Goal: Task Accomplishment & Management: Manage account settings

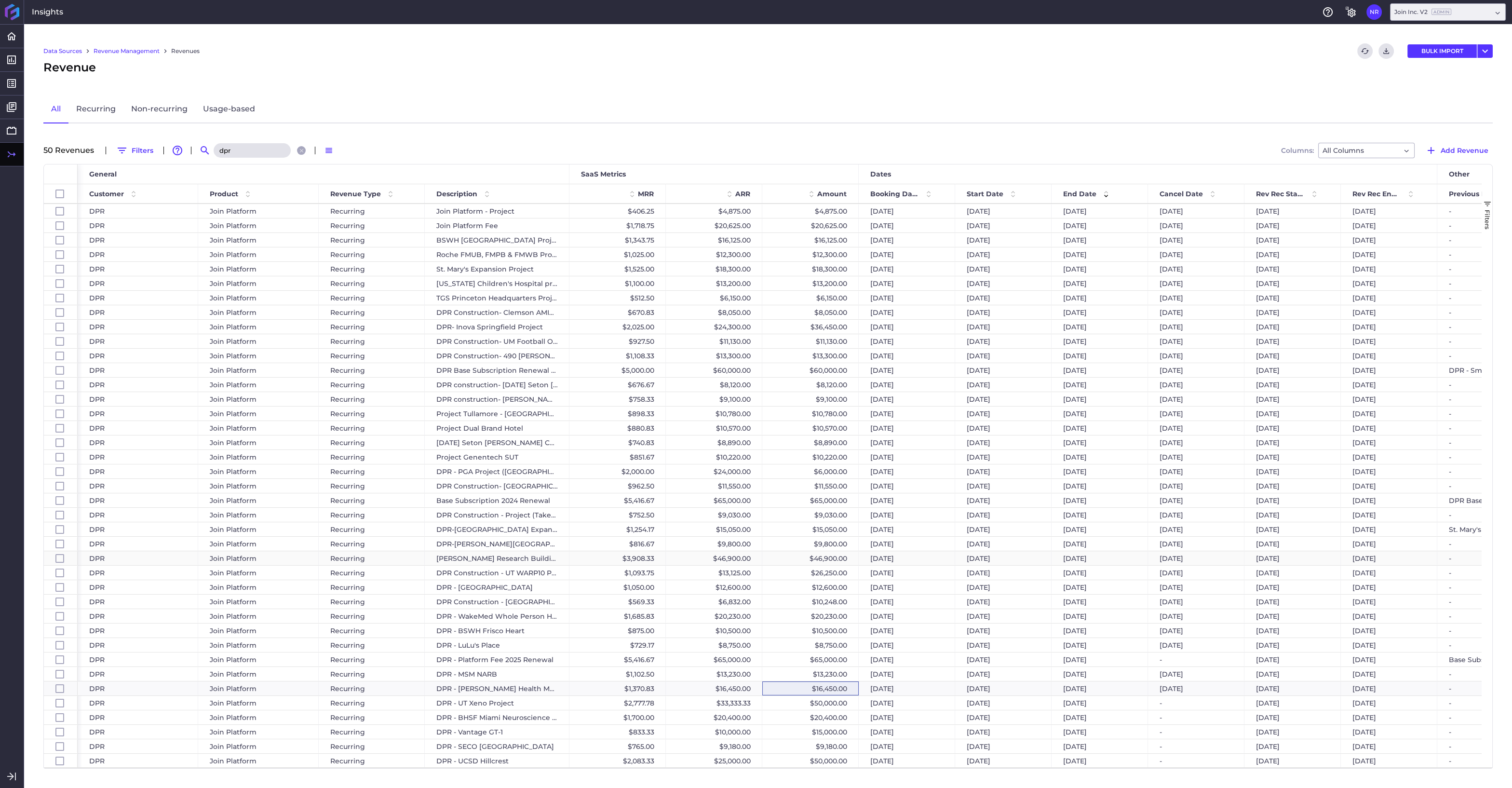
scroll to position [159, 0]
click at [815, 658] on div "$65,000.00" at bounding box center [811, 659] width 96 height 14
checkbox input "false"
checkbox input "true"
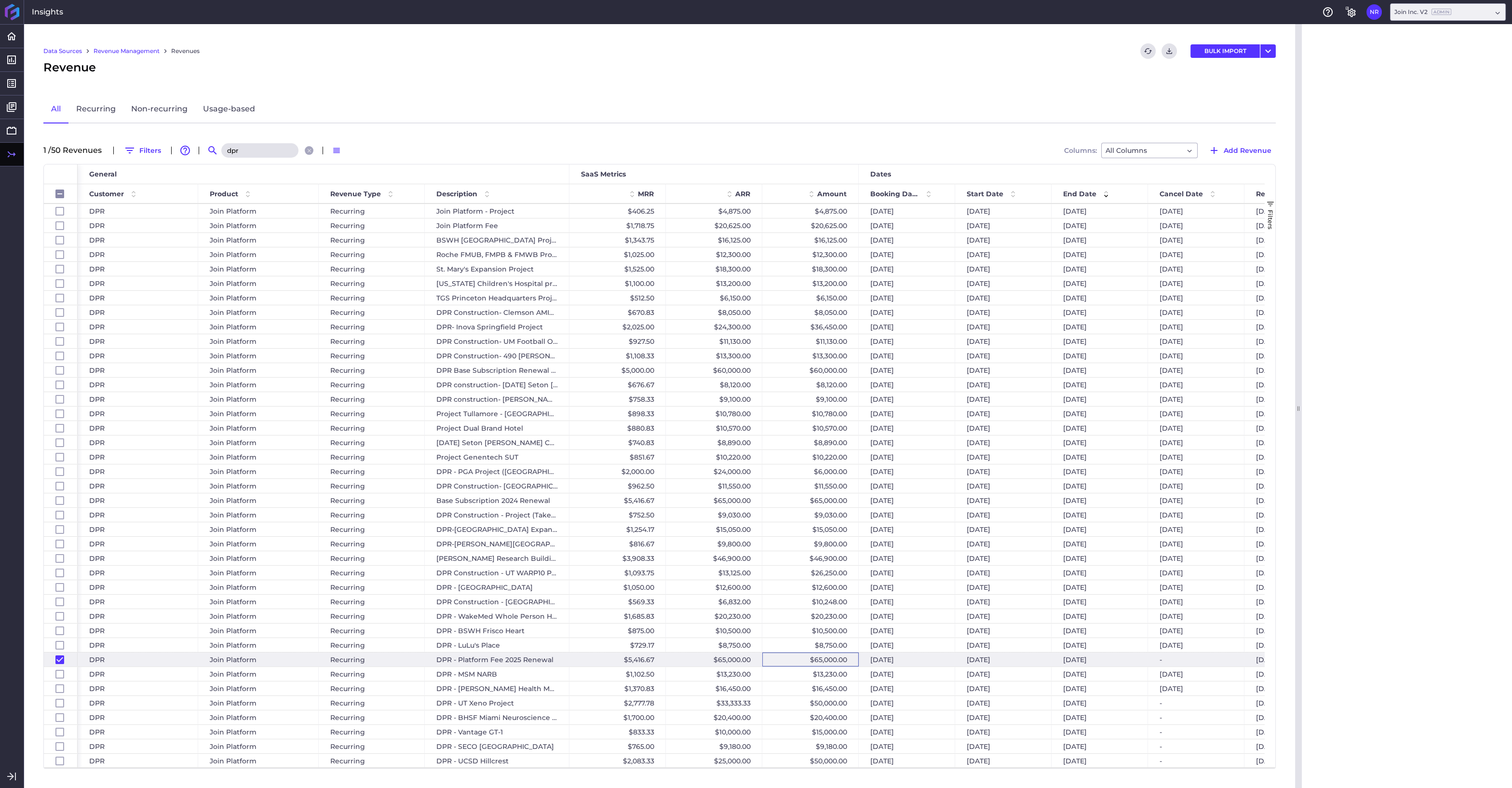
checkbox input "false"
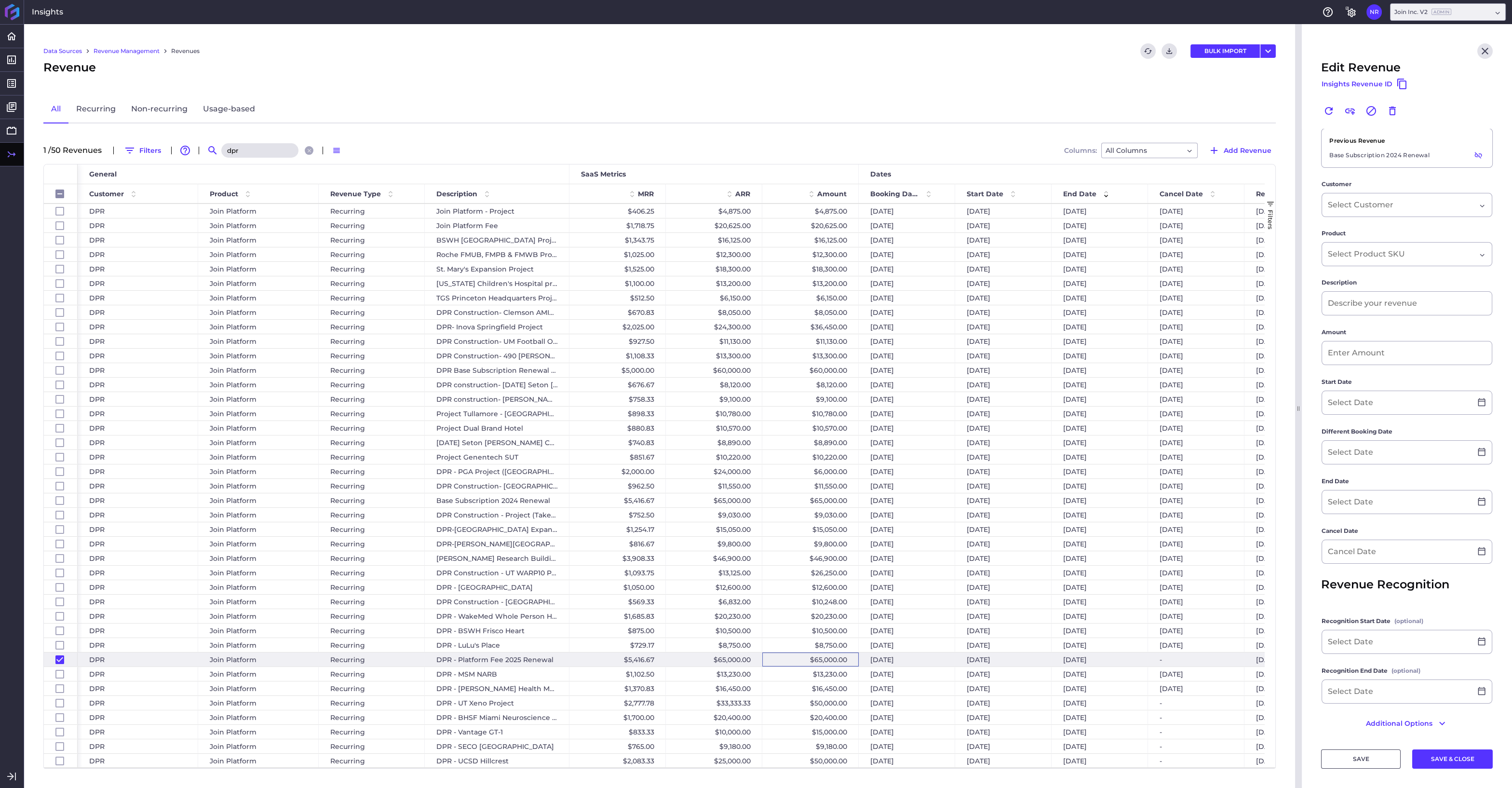
type input "DPR - Platform Fee 2025 Renewal"
type input "$ 65,000.00"
type input "[DATE]"
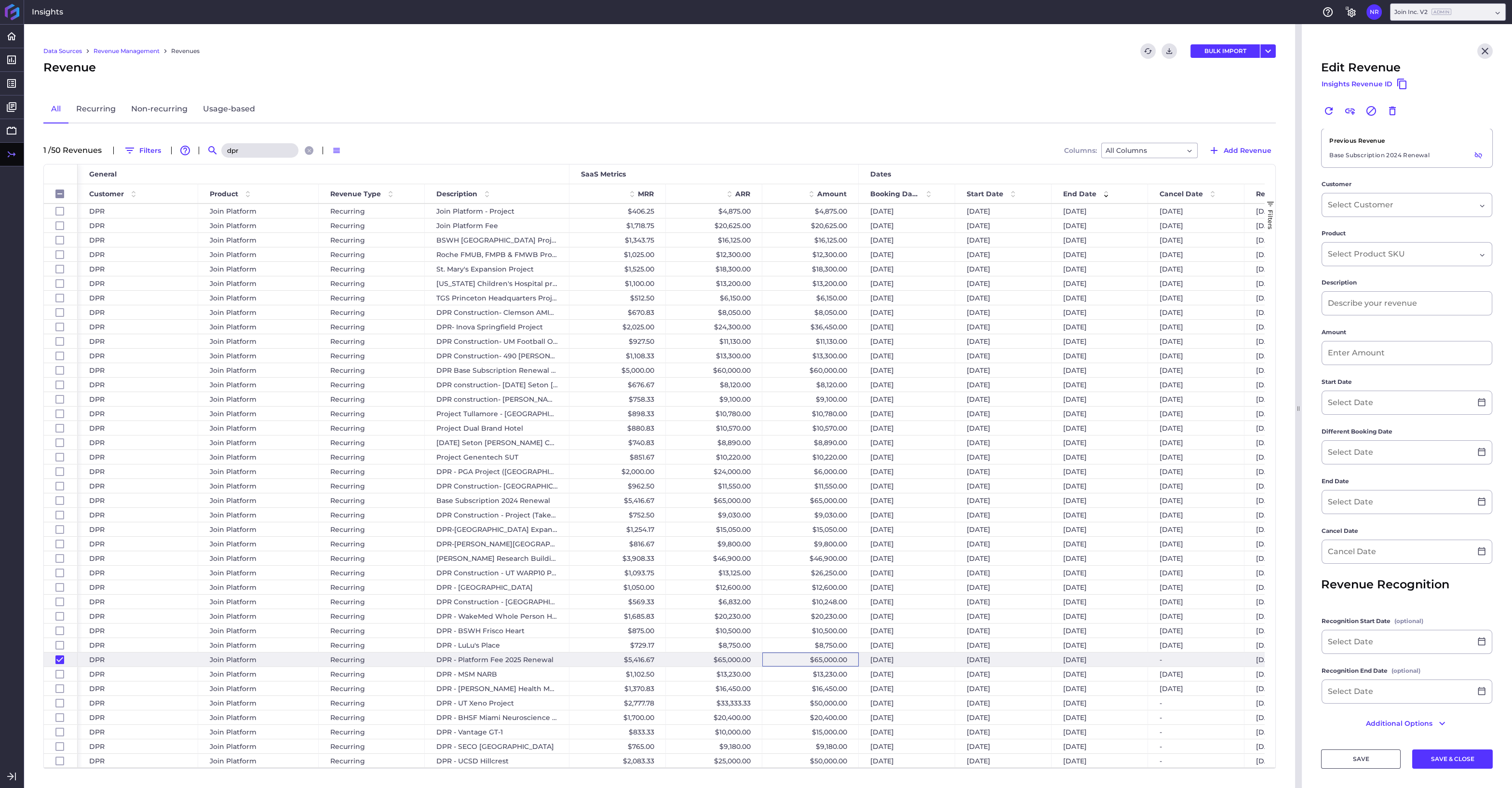
type input "[DATE]"
click at [1489, 52] on icon "Close" at bounding box center [1485, 51] width 12 height 12
checkbox input "false"
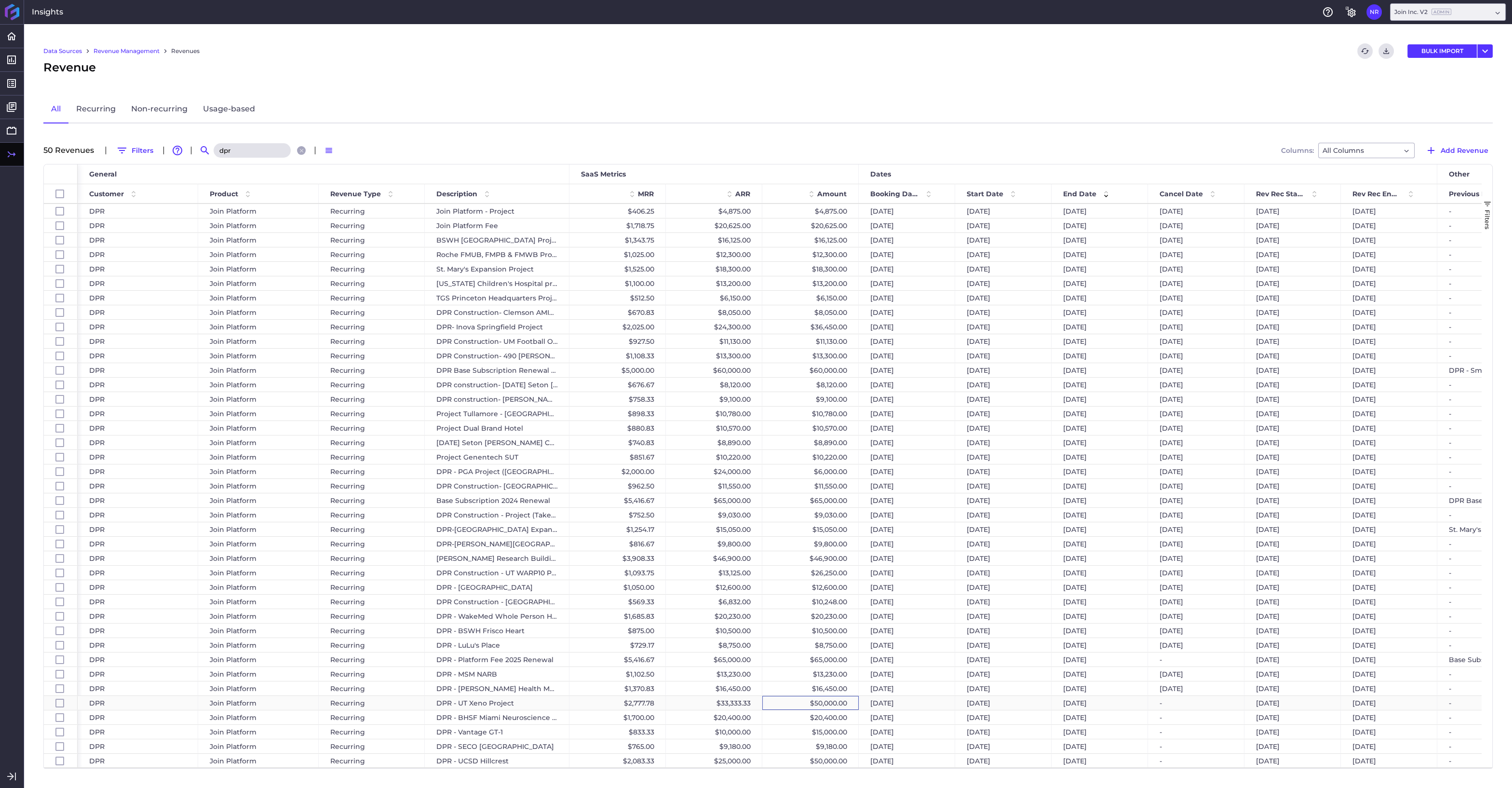
click at [819, 703] on div "$50,000.00" at bounding box center [811, 703] width 96 height 14
checkbox input "false"
checkbox input "true"
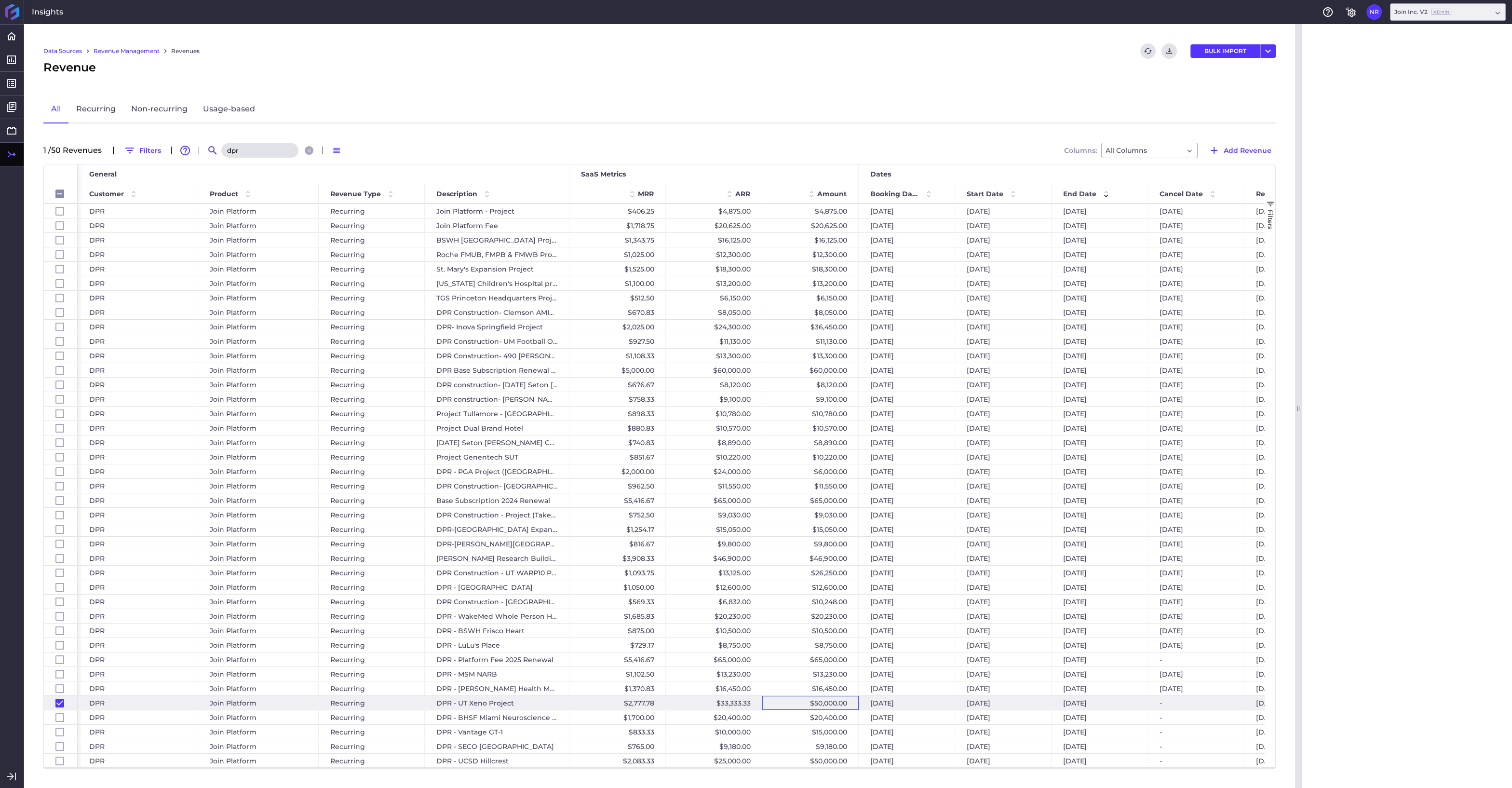
checkbox input "false"
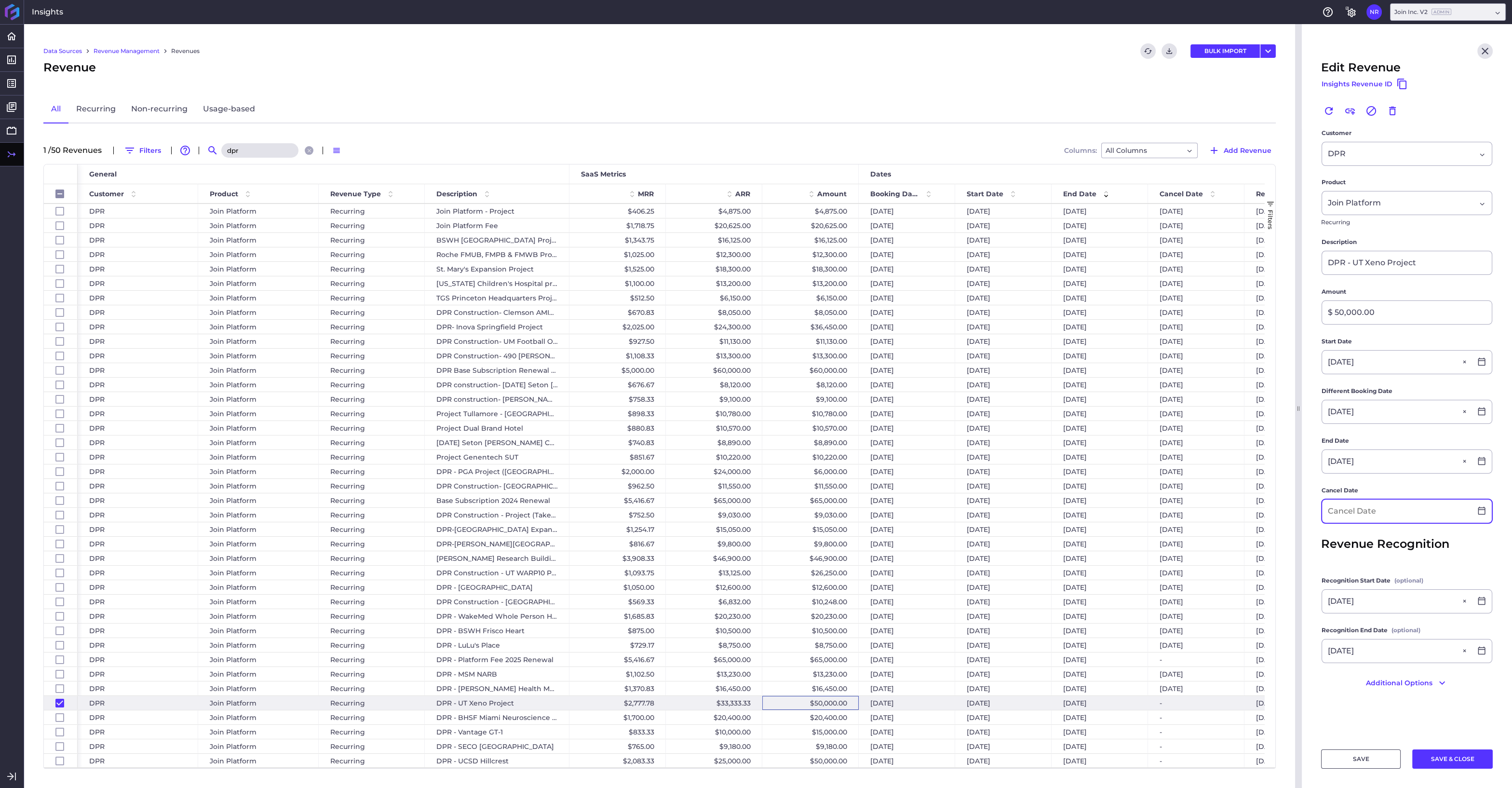
click at [1348, 506] on input at bounding box center [1396, 511] width 150 height 23
type input "[DATE]"
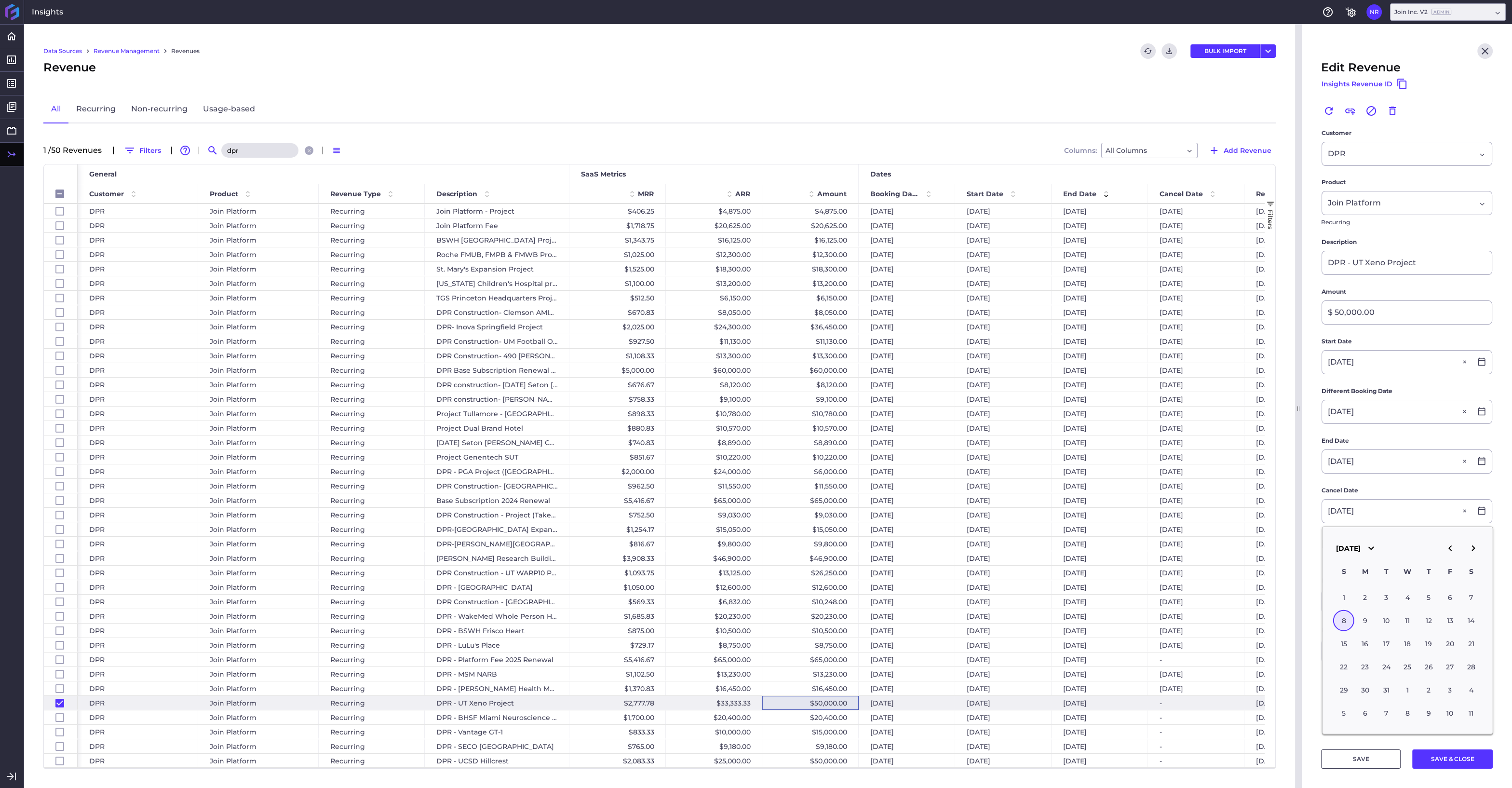
click at [1339, 615] on div "8" at bounding box center [1344, 621] width 21 height 21
click at [1436, 761] on button "SAVE & CLOSE" at bounding box center [1452, 759] width 80 height 19
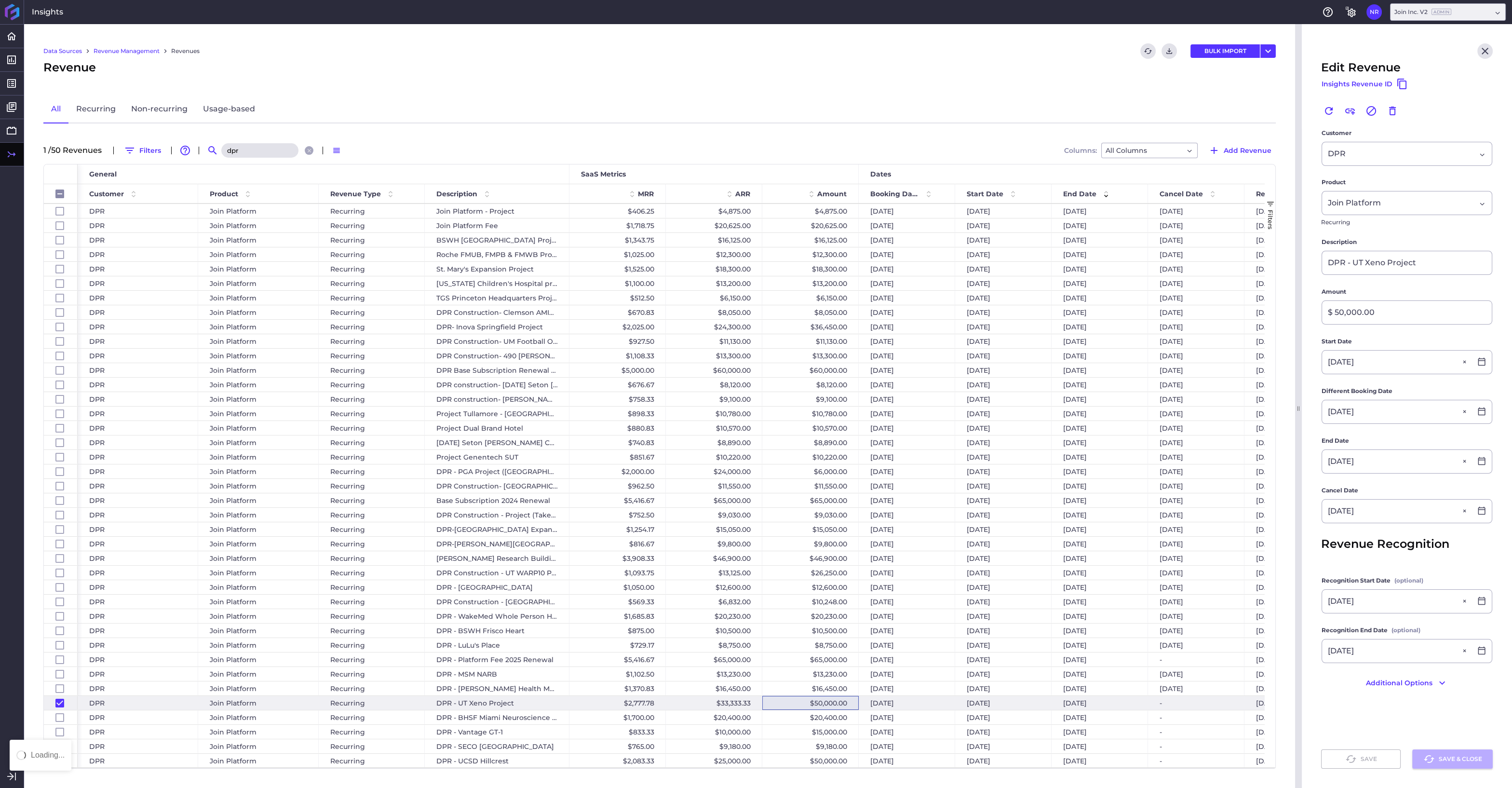
checkbox input "false"
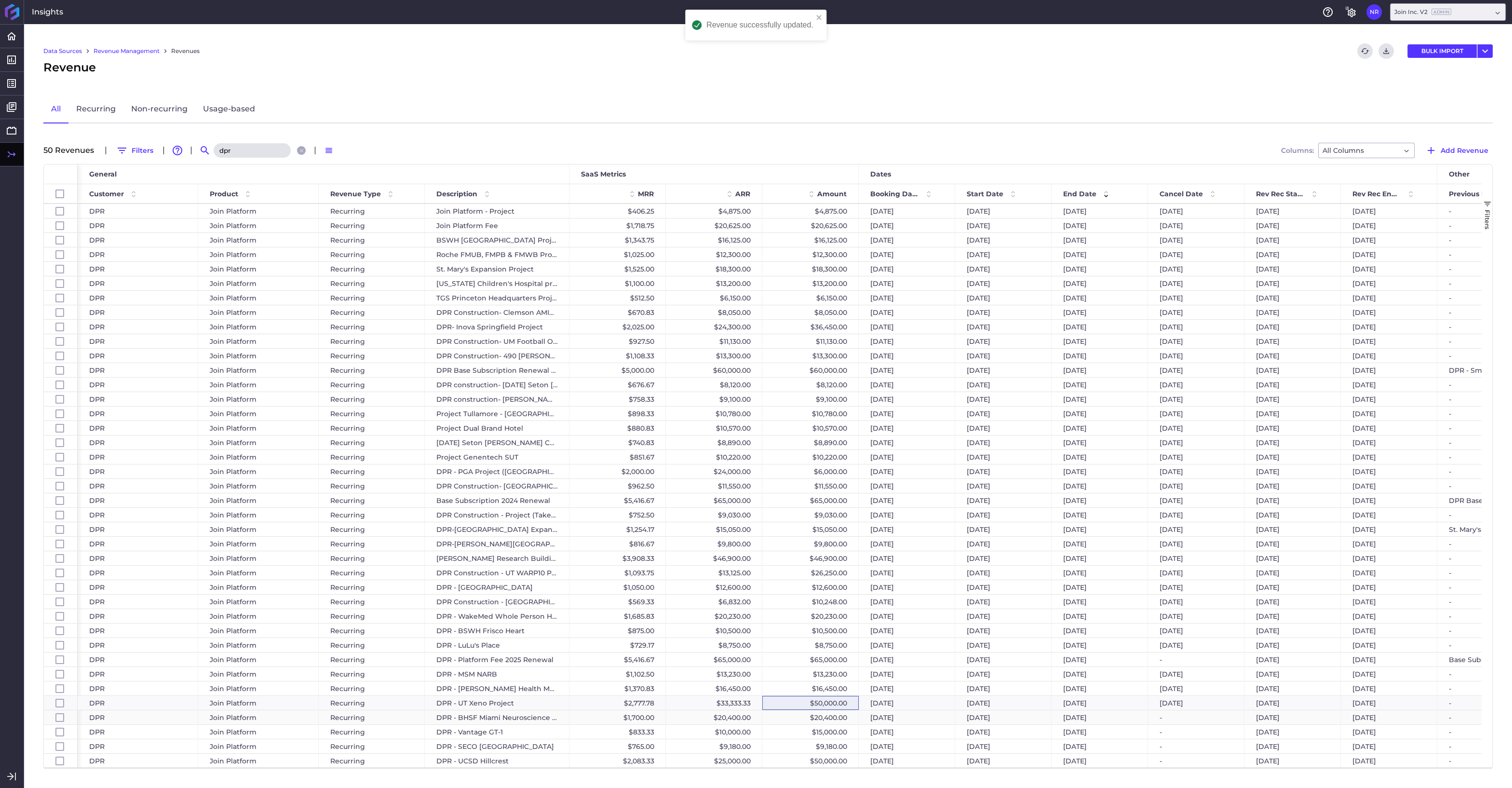
click at [806, 719] on div "$20,400.00" at bounding box center [811, 718] width 96 height 14
checkbox input "false"
checkbox input "true"
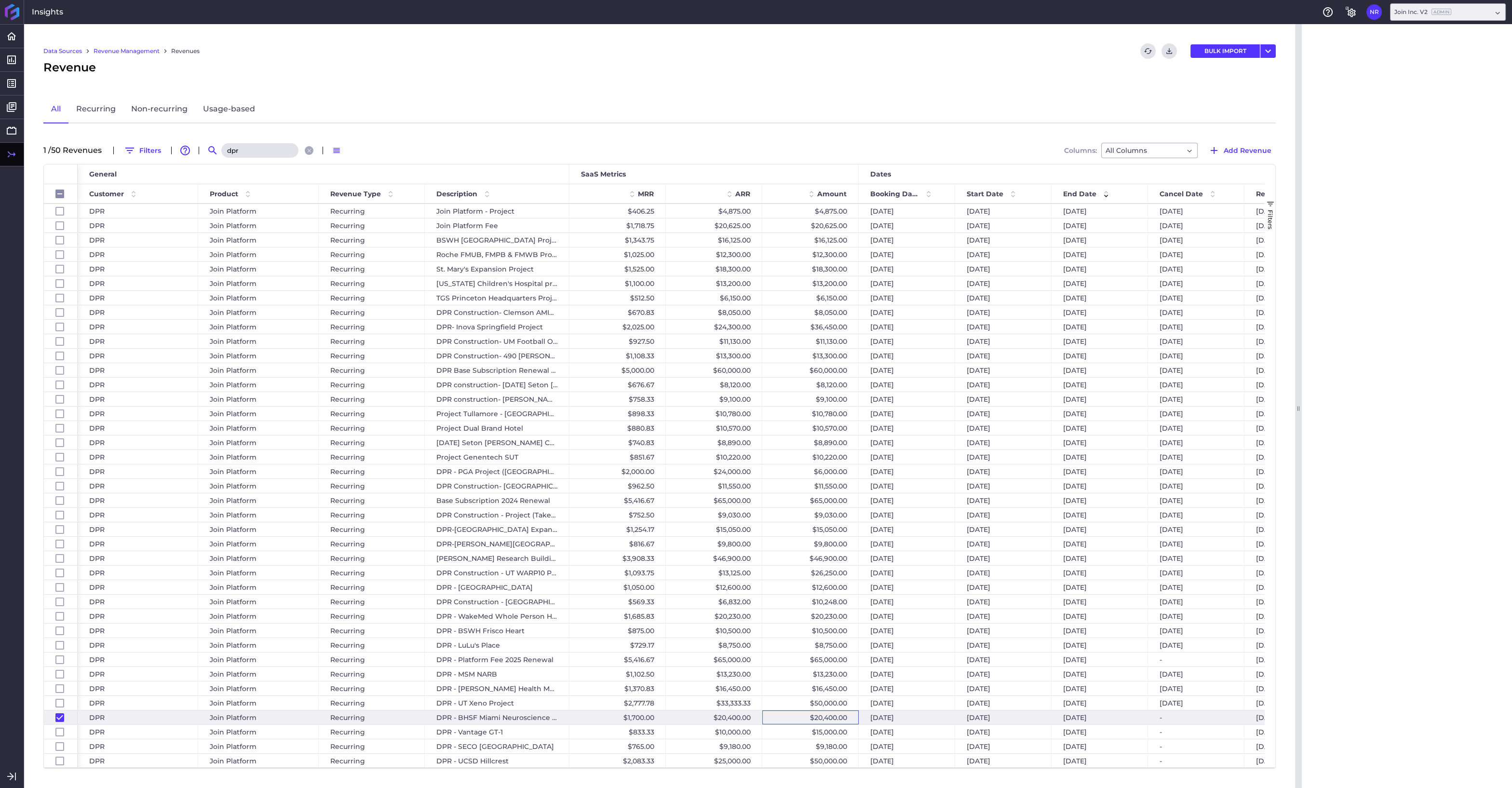
checkbox input "false"
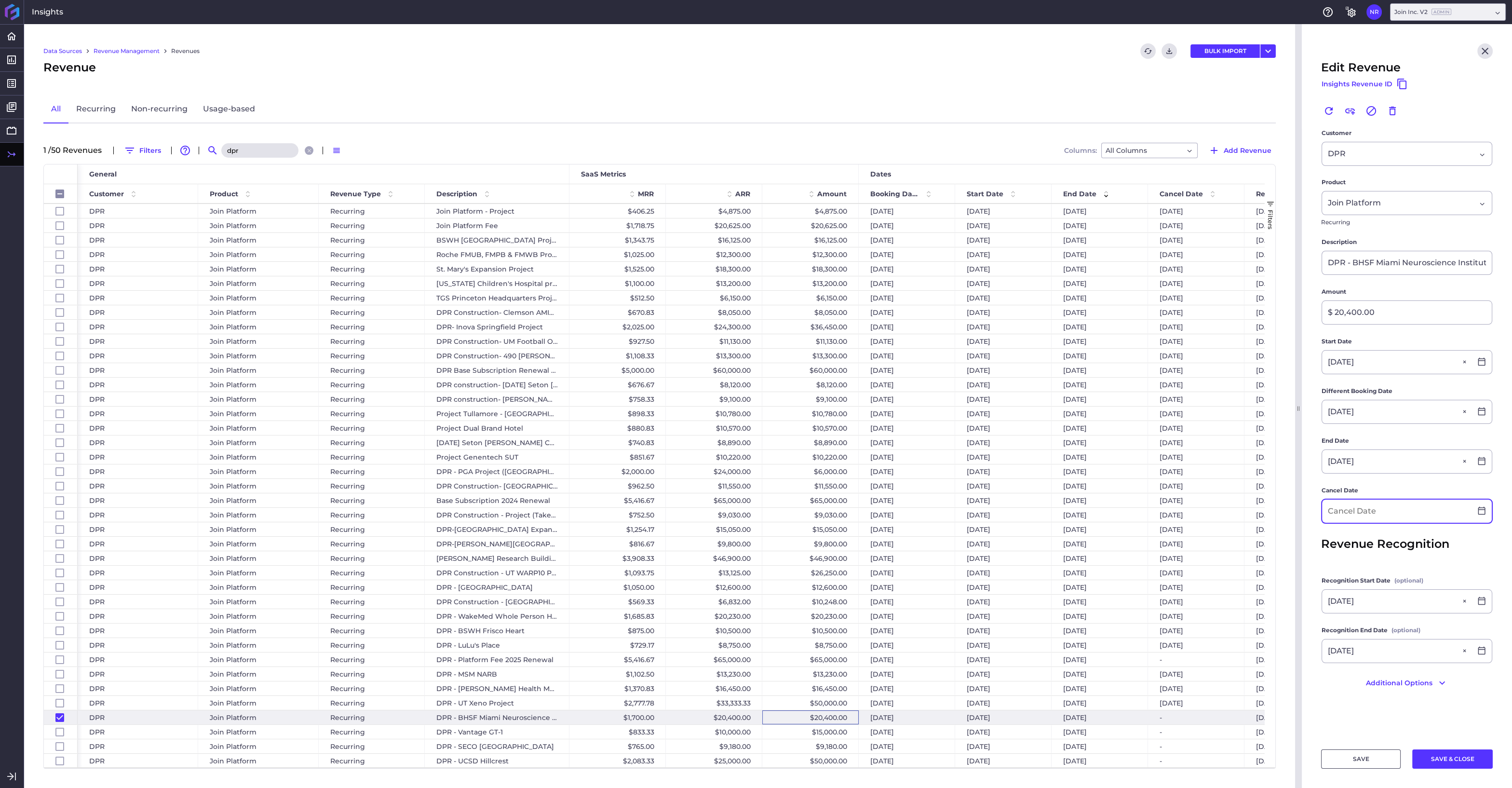
click at [1346, 518] on input at bounding box center [1396, 511] width 150 height 23
type input "03/20/2026"
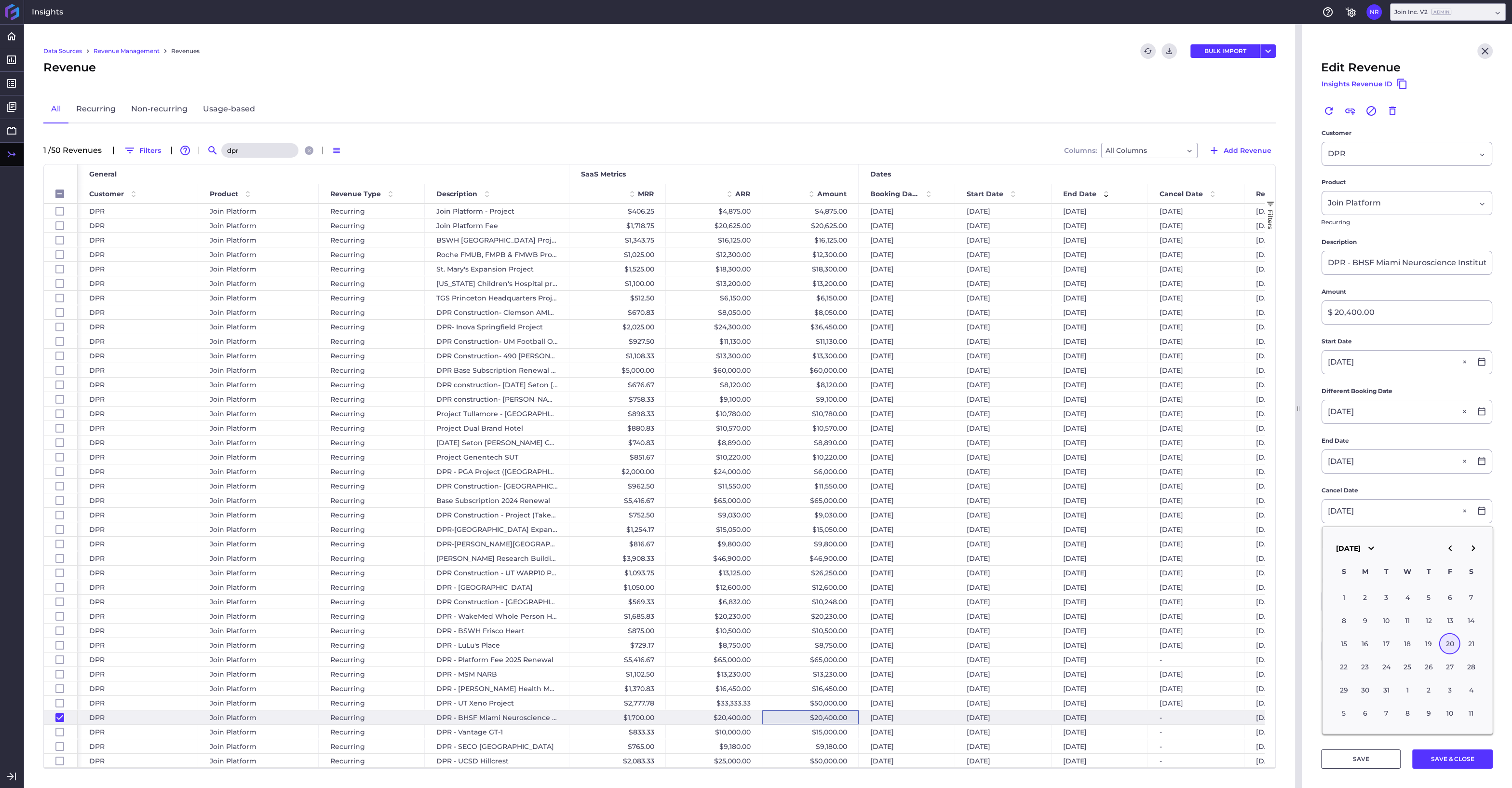
click at [1447, 645] on div "20" at bounding box center [1450, 644] width 21 height 21
click at [1433, 760] on button "SAVE & CLOSE" at bounding box center [1452, 759] width 80 height 19
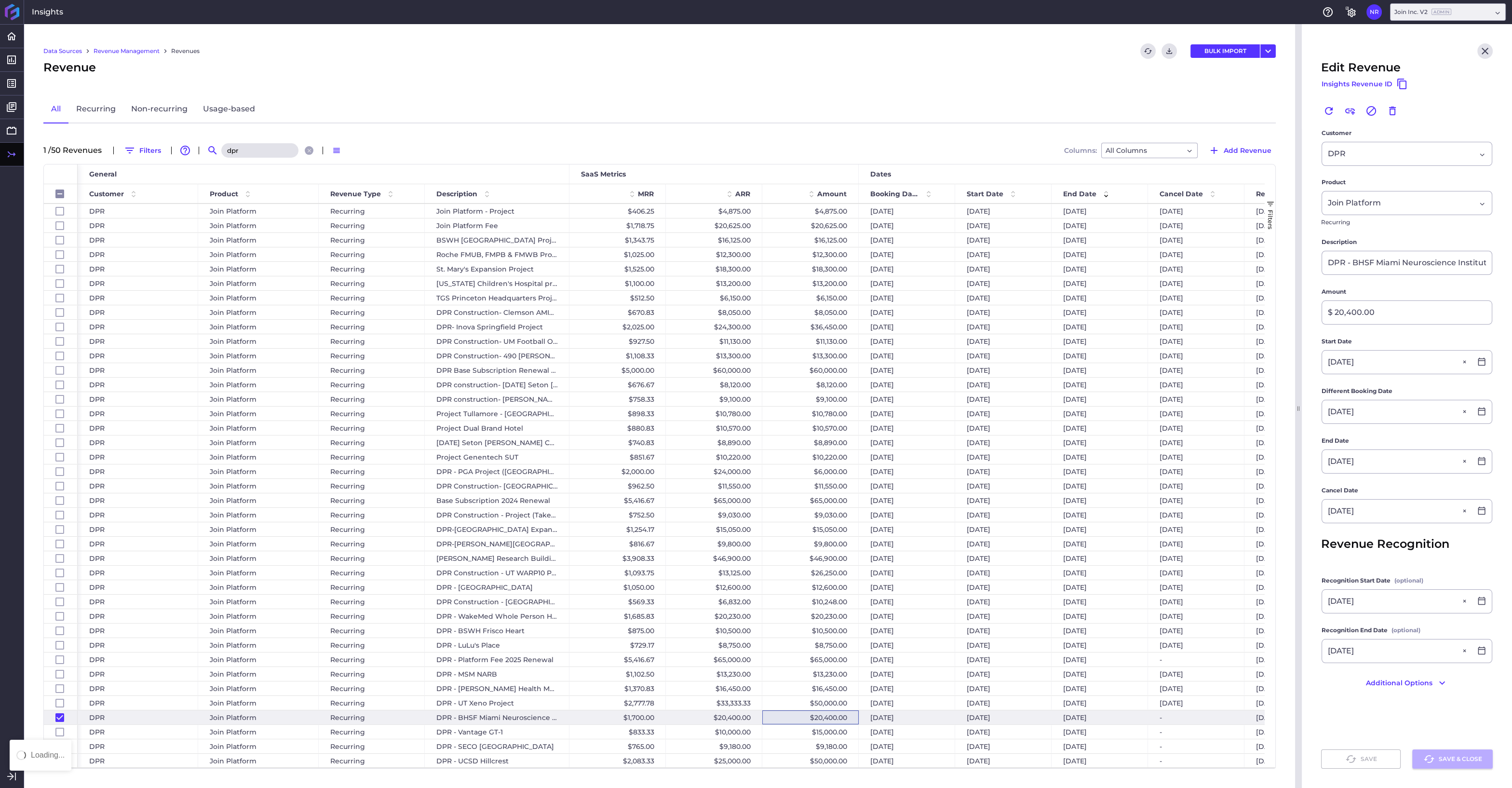
checkbox input "false"
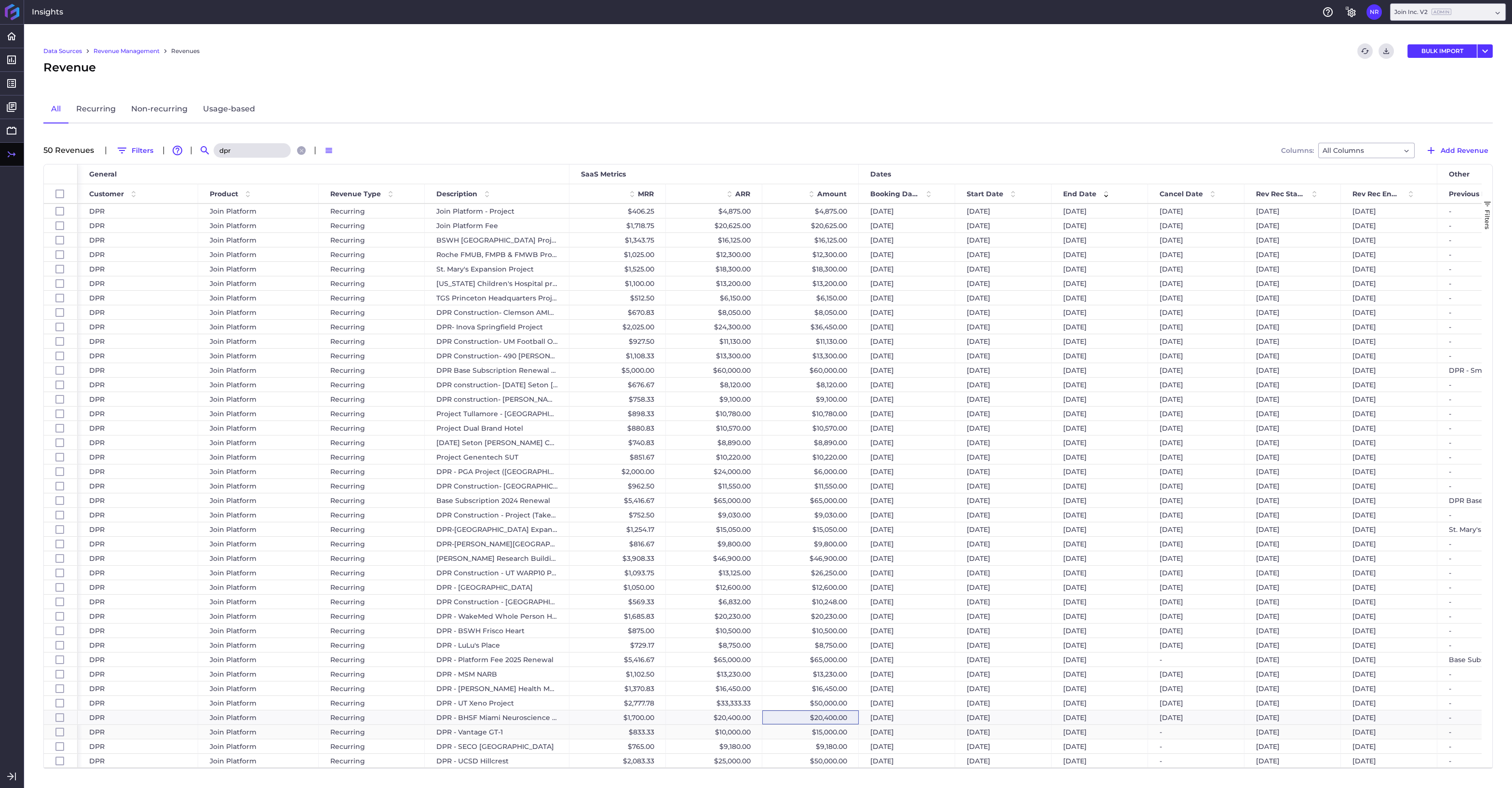
click at [831, 733] on div "$15,000.00" at bounding box center [811, 732] width 96 height 14
checkbox input "false"
checkbox input "true"
checkbox input "false"
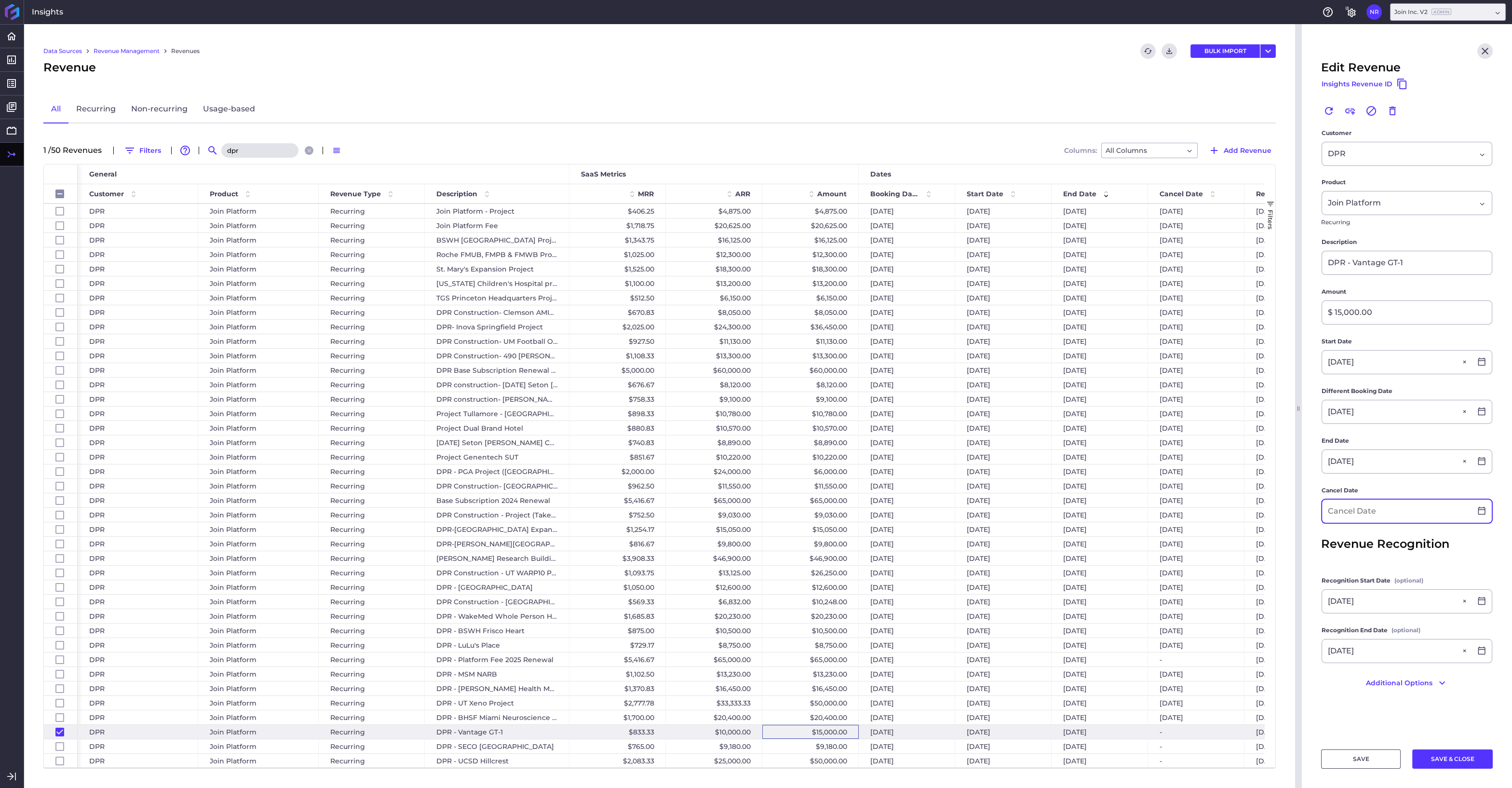
click at [1342, 510] on input at bounding box center [1396, 511] width 150 height 23
type input "04/06/2026"
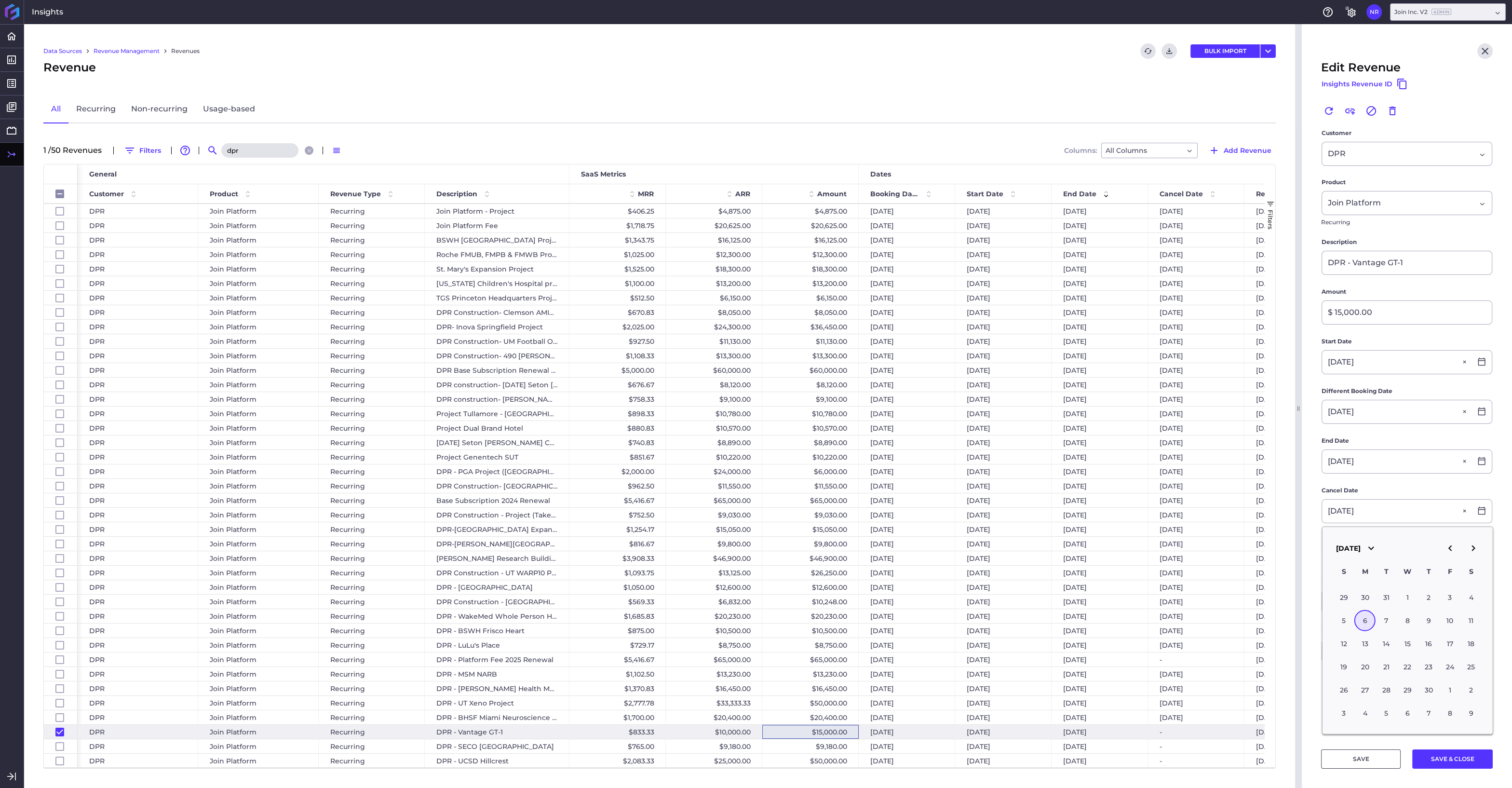
click at [1360, 617] on div "6" at bounding box center [1365, 621] width 21 height 21
click at [1440, 759] on button "SAVE & CLOSE" at bounding box center [1452, 759] width 80 height 19
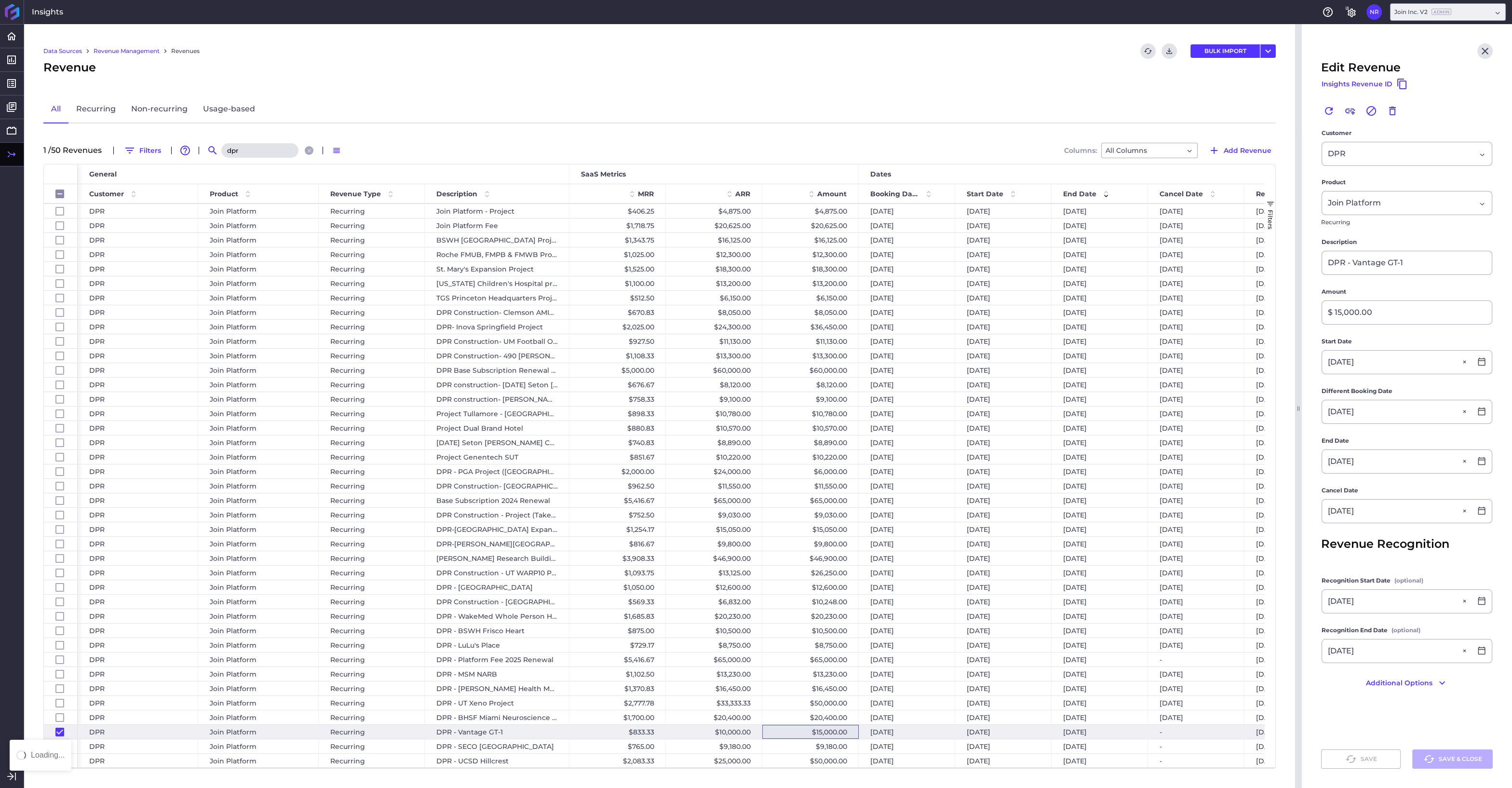
checkbox input "false"
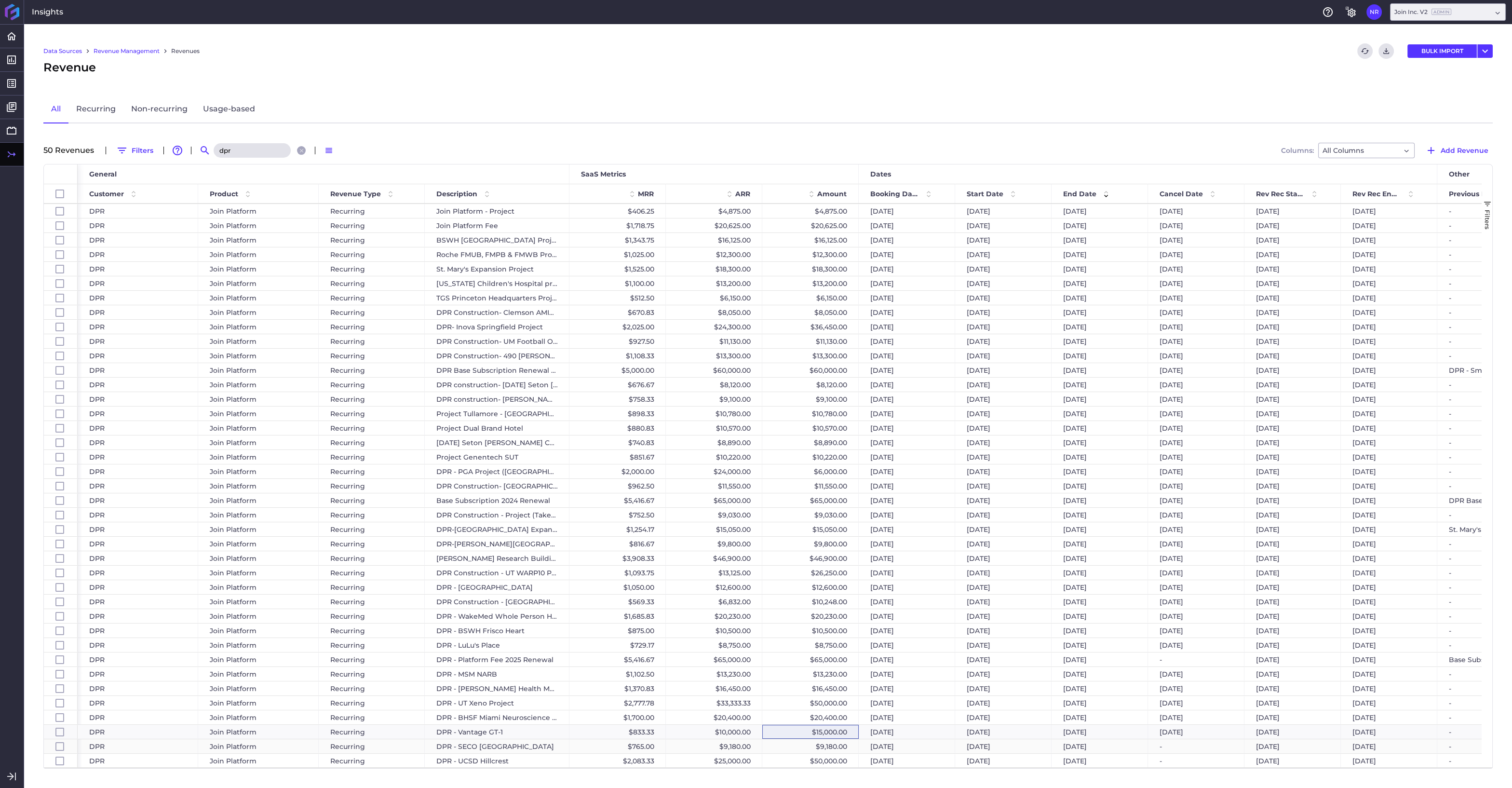
click at [825, 749] on div "$9,180.00" at bounding box center [811, 746] width 96 height 14
checkbox input "false"
checkbox input "true"
checkbox input "false"
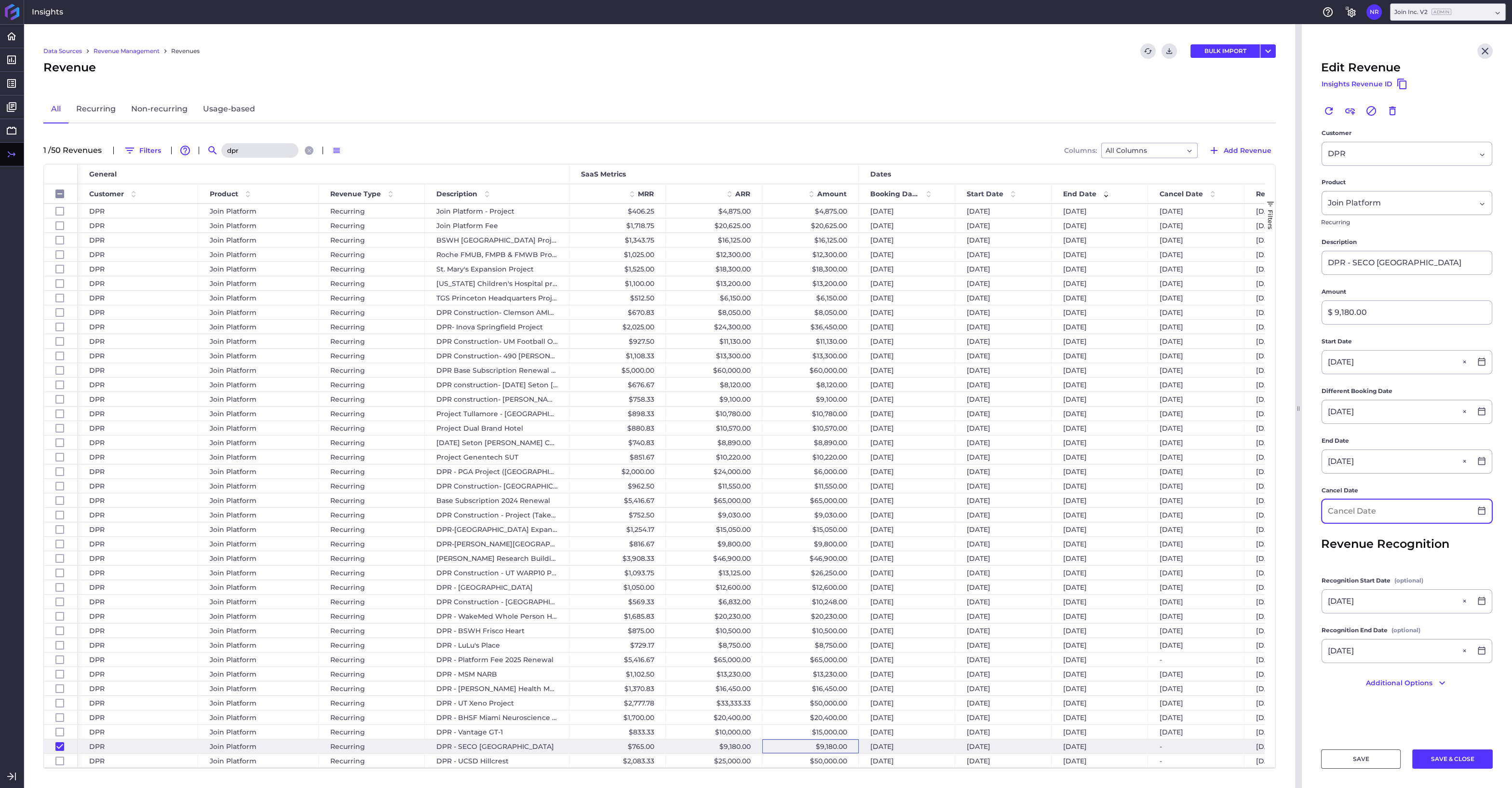
click at [1349, 511] on input at bounding box center [1396, 511] width 150 height 23
type input "05/27/2026"
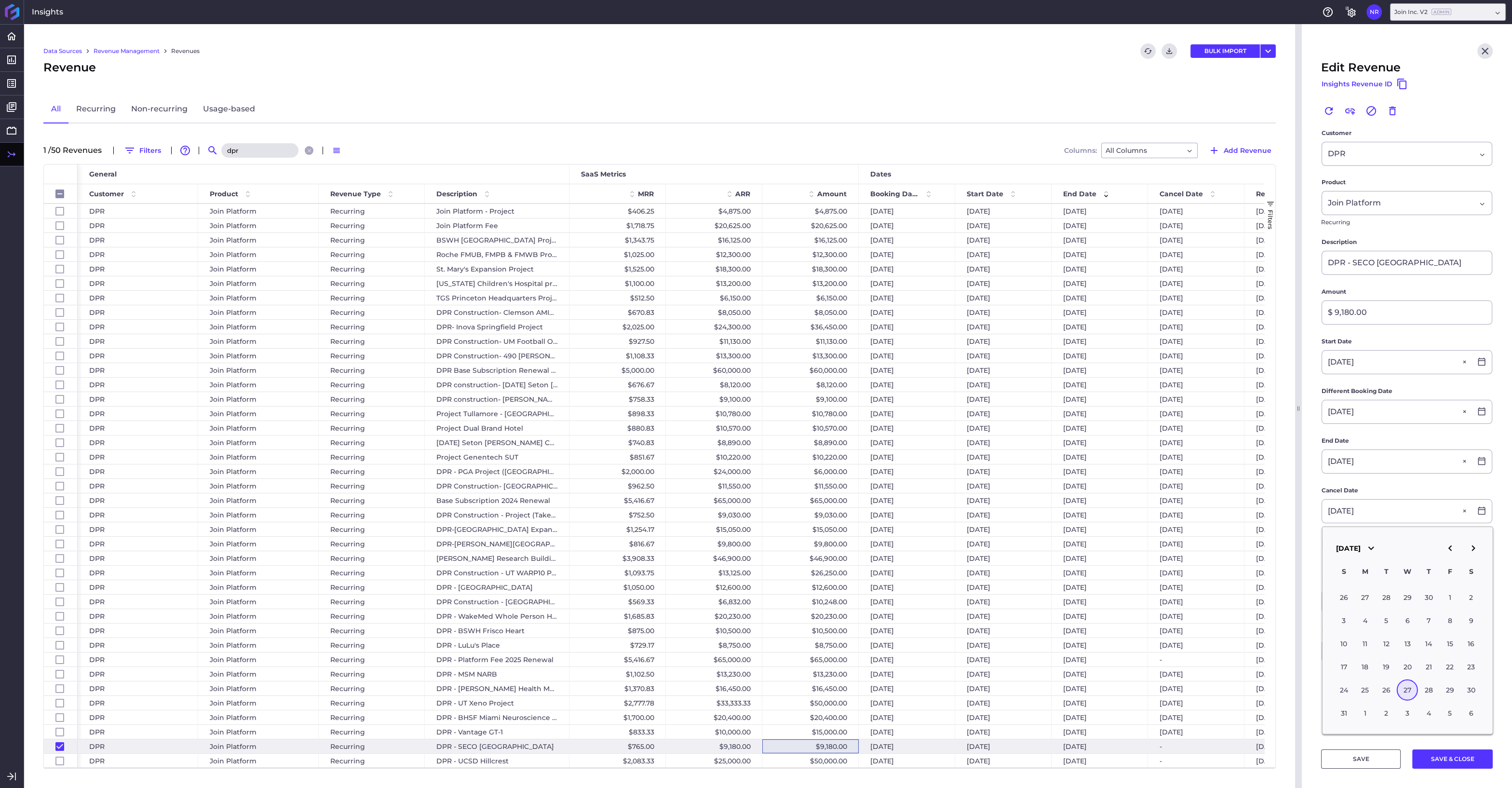
click at [1408, 688] on div "27" at bounding box center [1408, 690] width 21 height 21
click at [1443, 755] on button "SAVE & CLOSE" at bounding box center [1452, 759] width 80 height 19
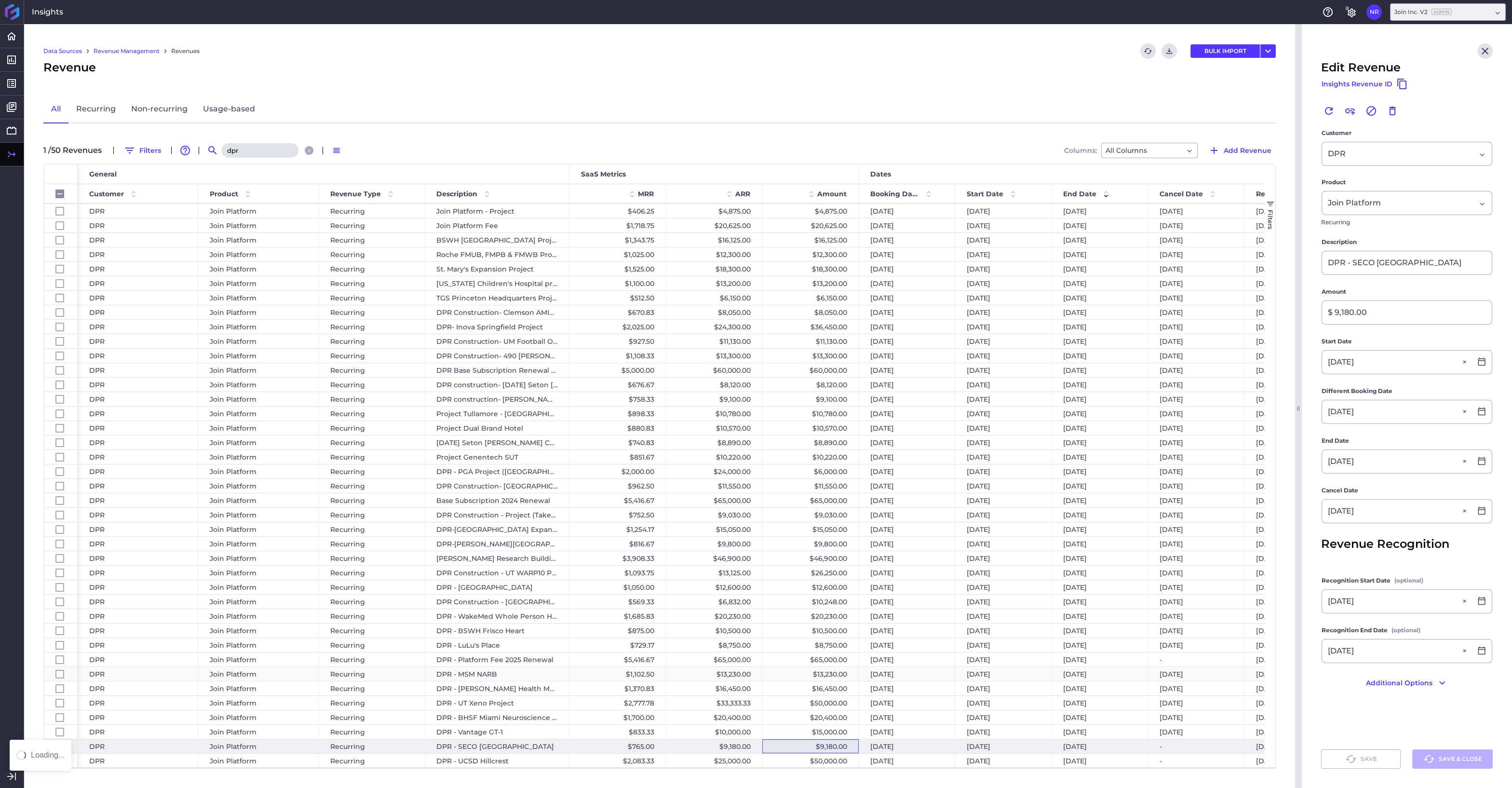
checkbox input "false"
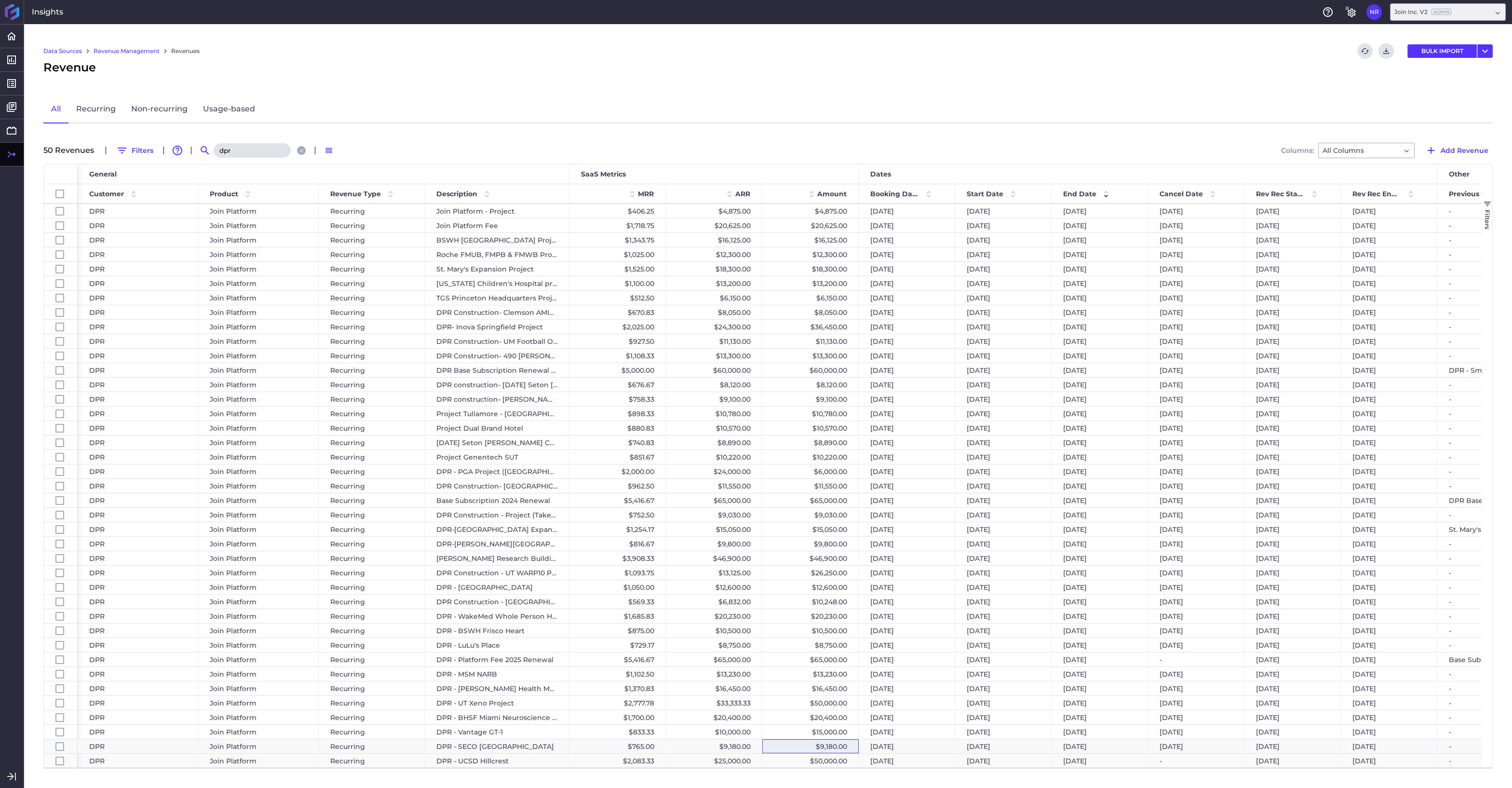
click at [808, 760] on div "$50,000.00" at bounding box center [811, 761] width 96 height 14
checkbox input "false"
checkbox input "true"
checkbox input "false"
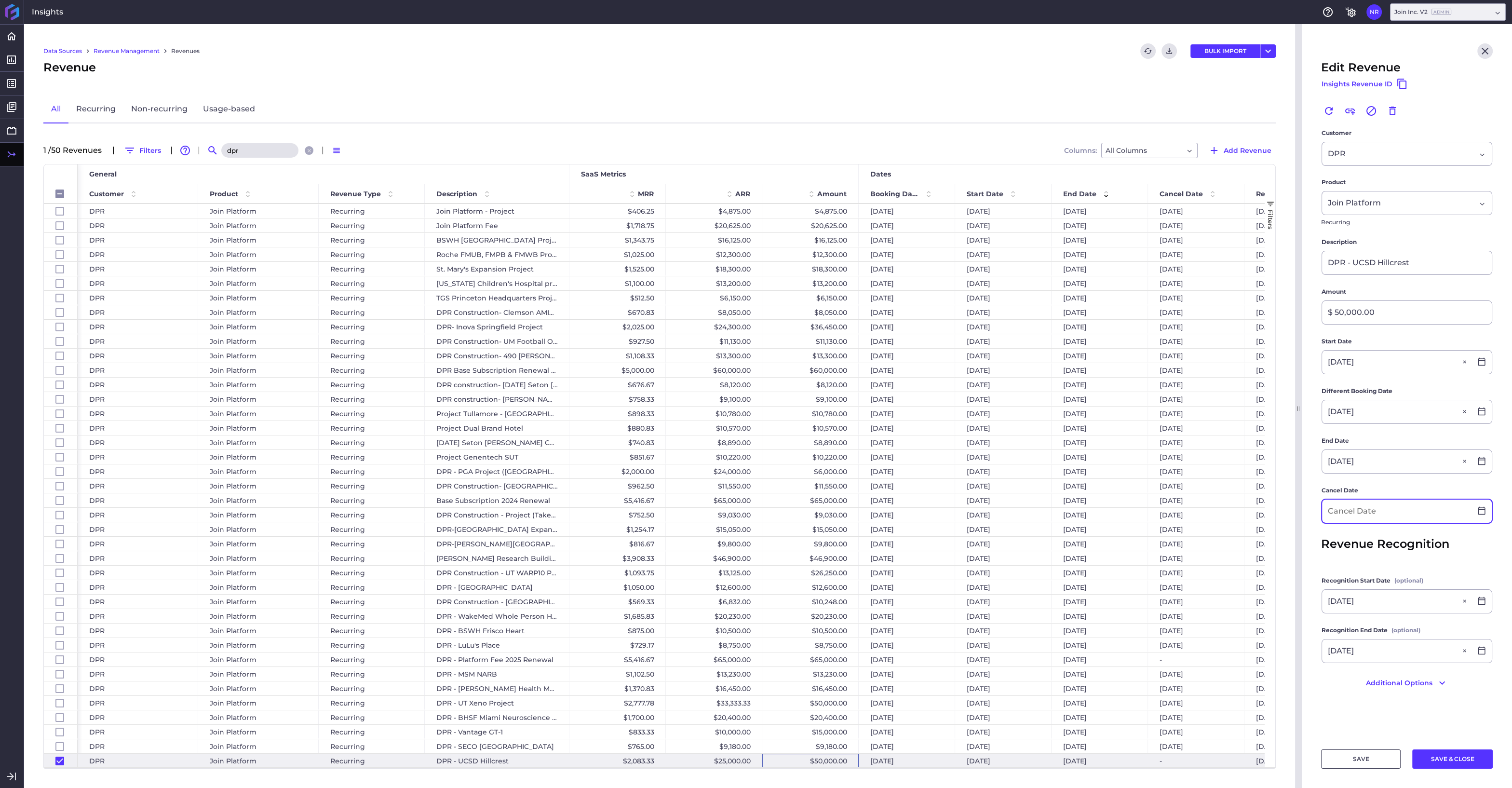
click at [1383, 510] on input at bounding box center [1396, 511] width 150 height 23
type input "01/28/2027"
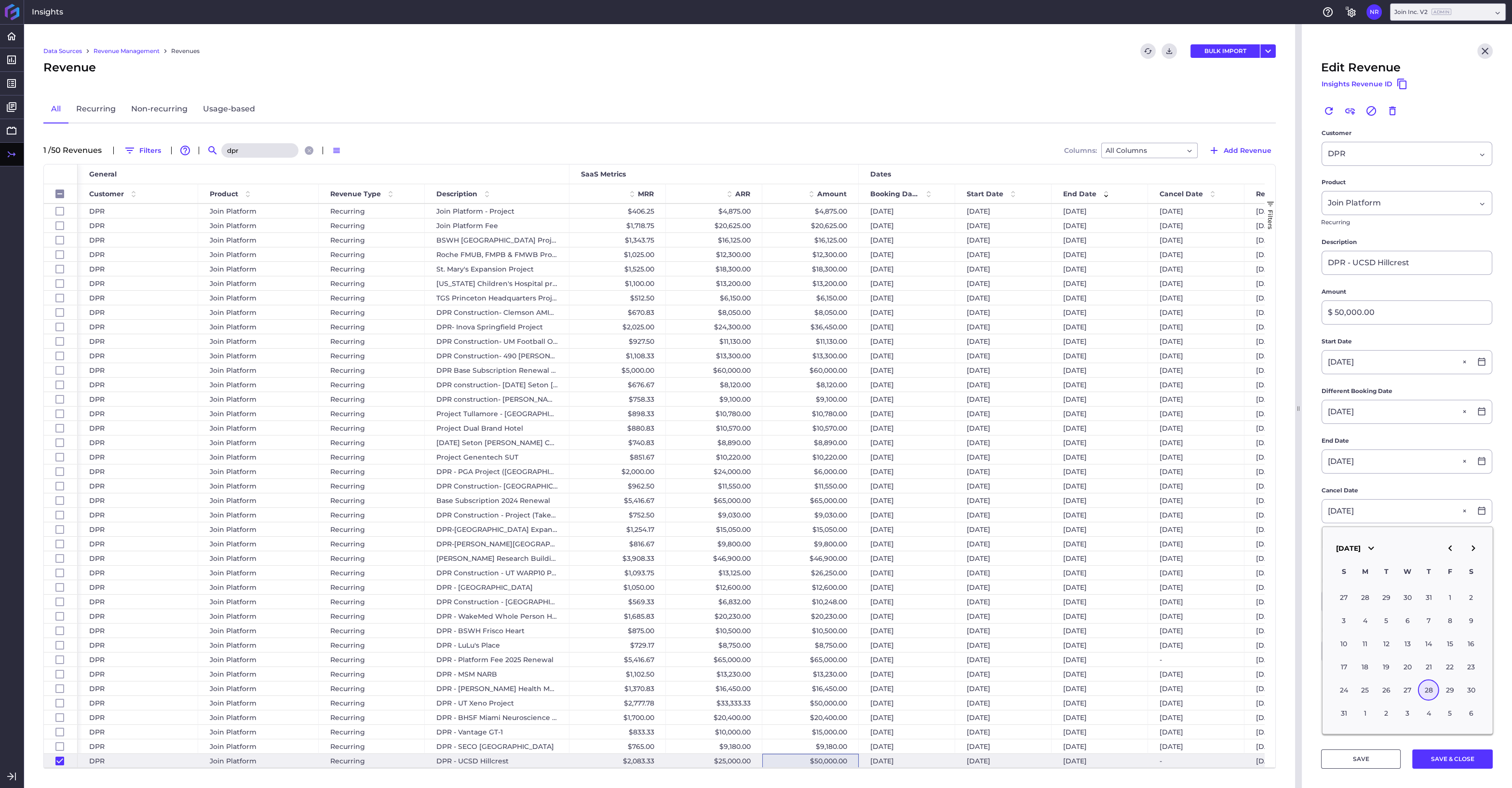
click at [1430, 689] on div "28" at bounding box center [1429, 690] width 21 height 21
click at [1453, 756] on button "SAVE & CLOSE" at bounding box center [1452, 759] width 80 height 19
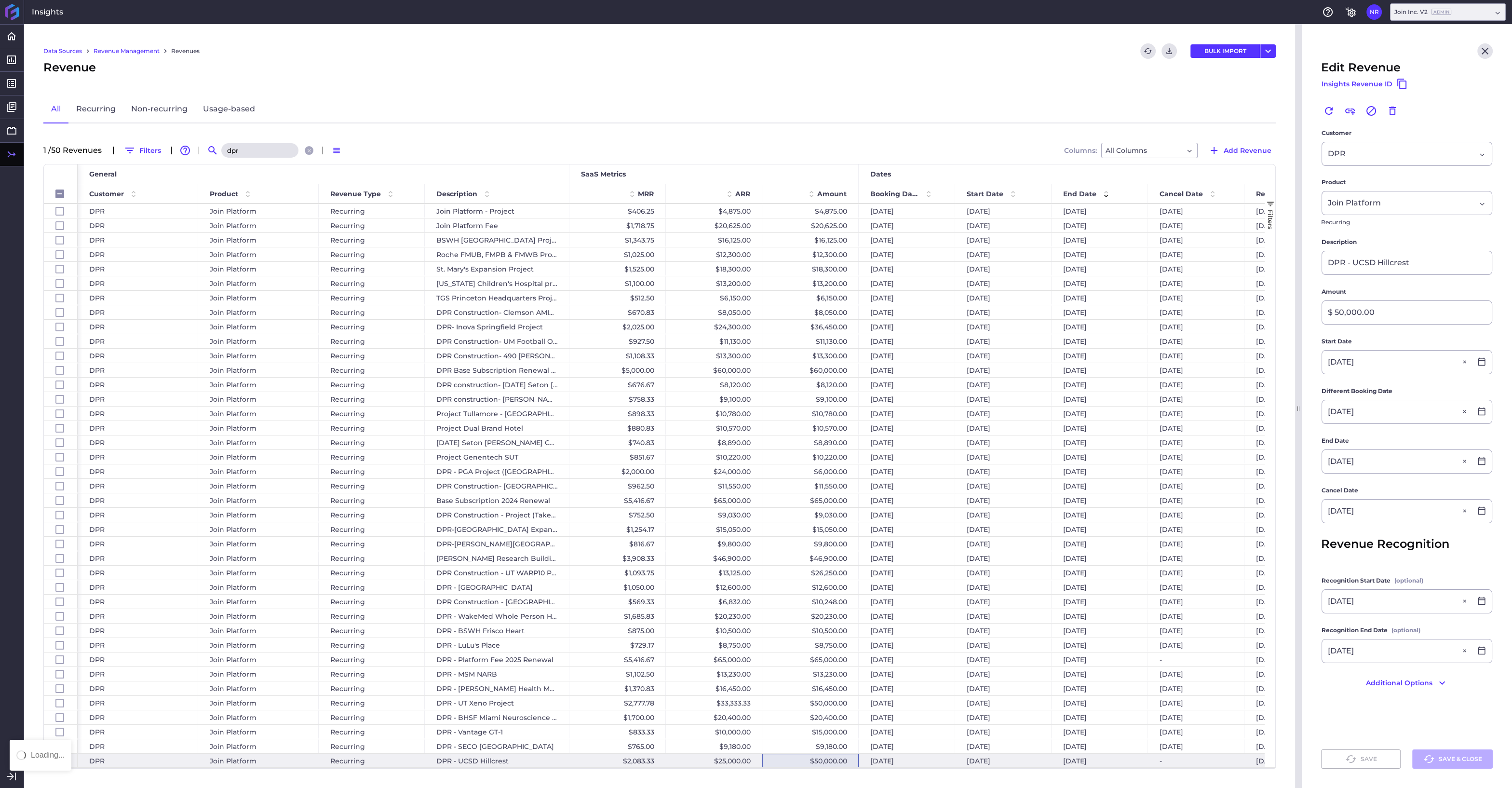
checkbox input "false"
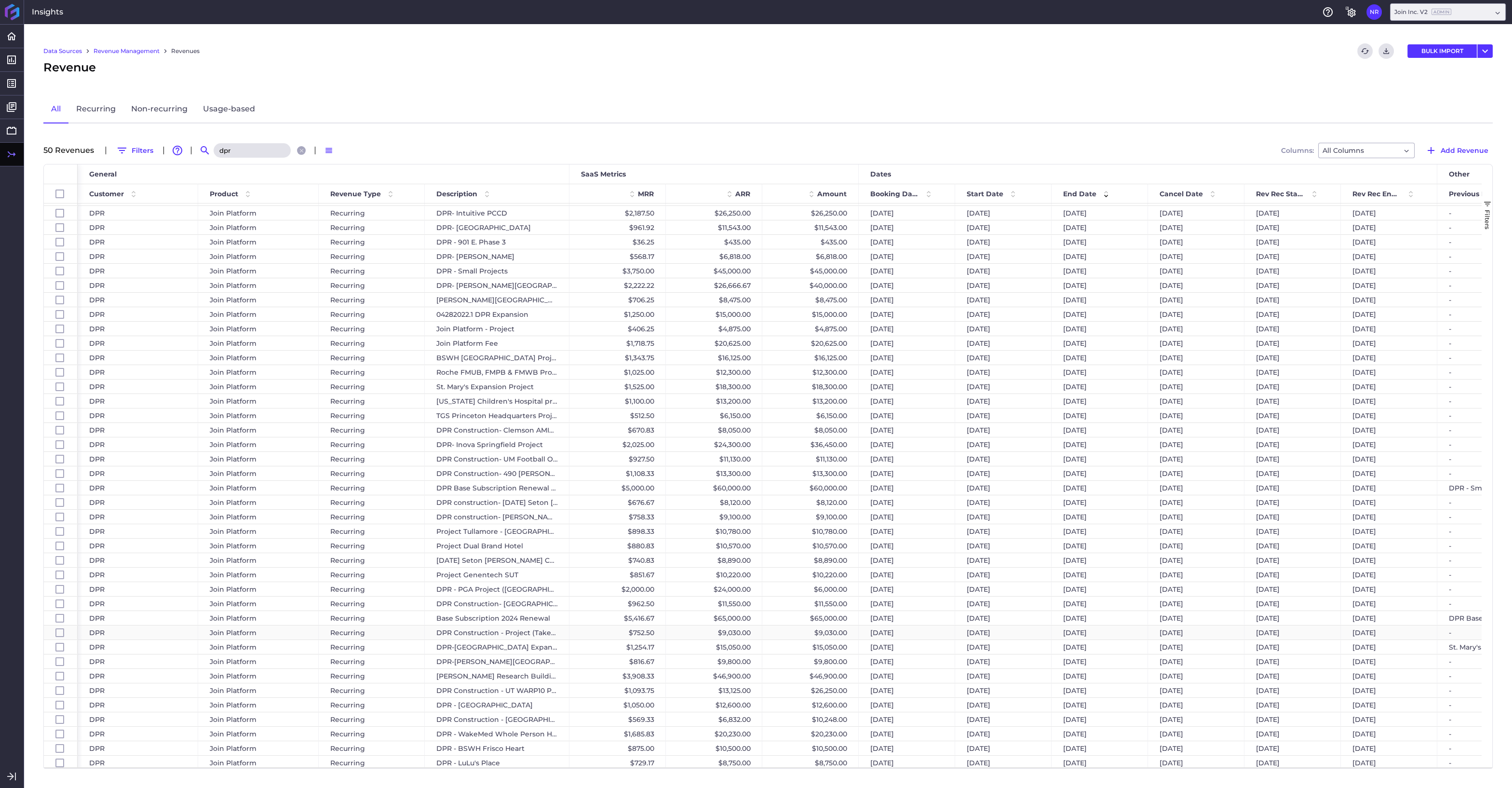
scroll to position [0, 0]
click at [299, 150] on icon "Close search" at bounding box center [301, 150] width 4 height 4
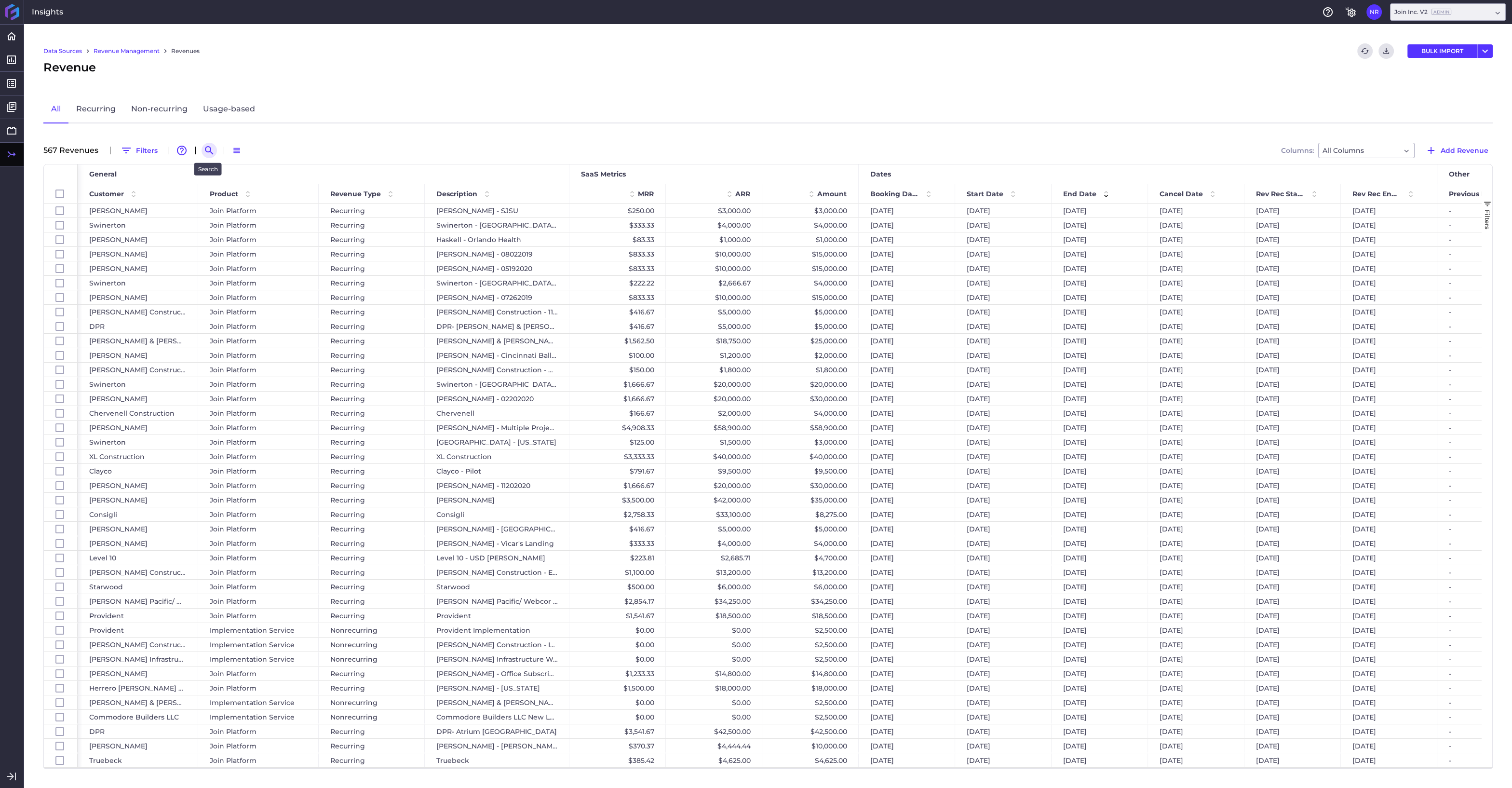
click at [205, 150] on icon "Search by" at bounding box center [210, 150] width 12 height 12
click at [250, 147] on input at bounding box center [256, 150] width 77 height 15
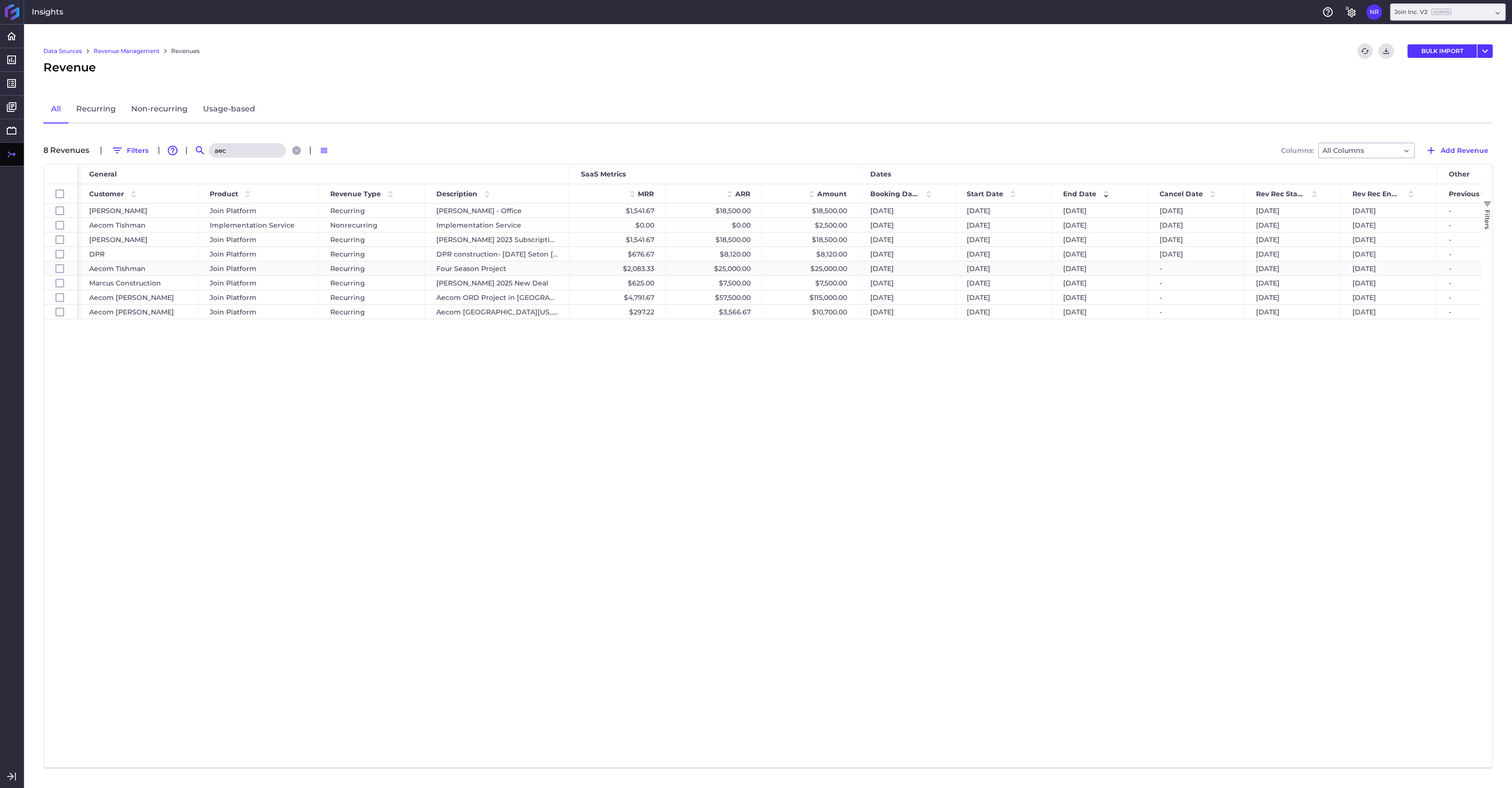
type input "aec"
click at [825, 267] on div "$25,000.00" at bounding box center [811, 268] width 96 height 14
checkbox input "false"
checkbox input "true"
checkbox input "false"
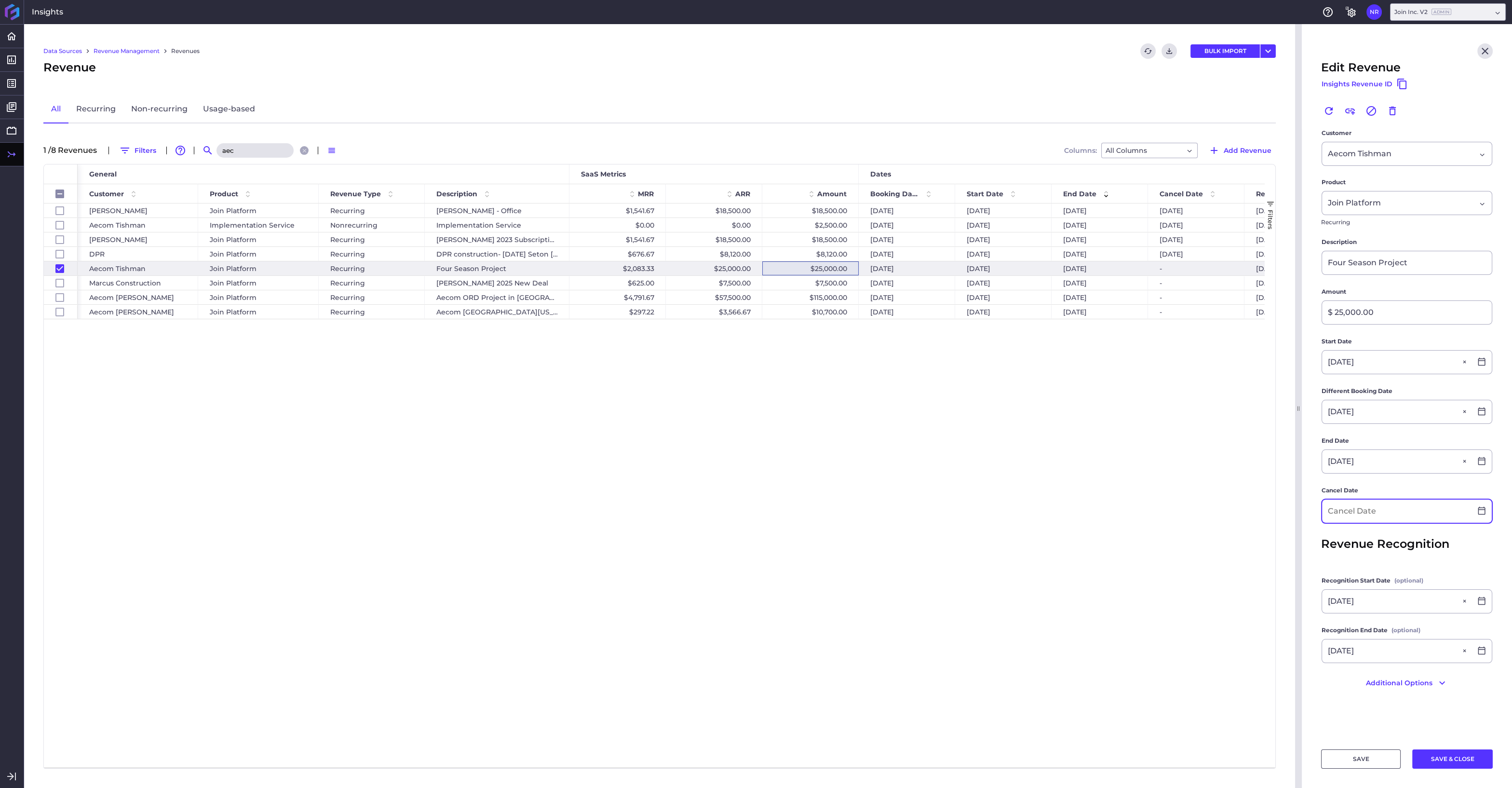
click at [1397, 513] on input at bounding box center [1396, 511] width 150 height 23
type input "05/09/2024"
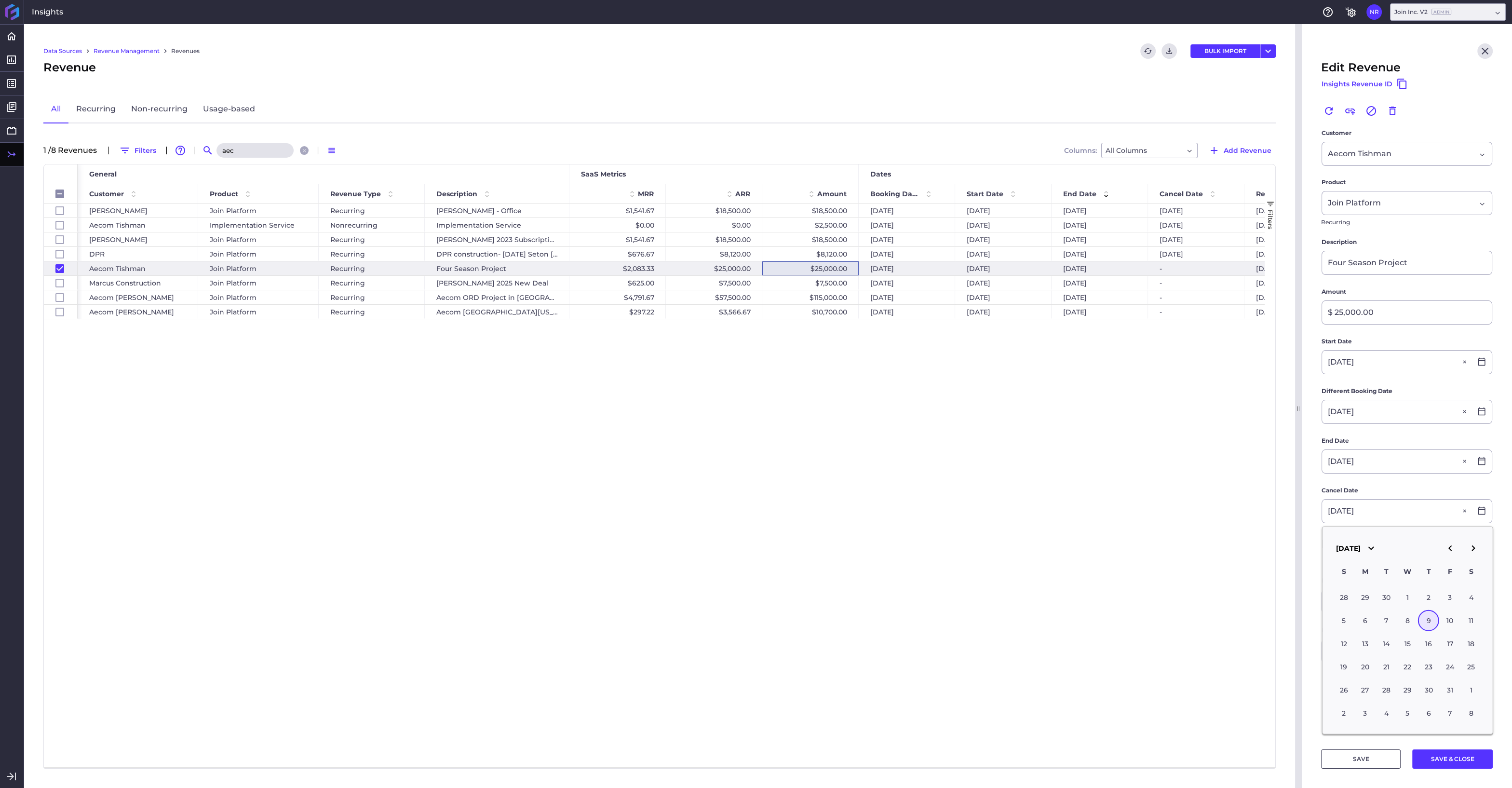
click at [1431, 614] on div "9" at bounding box center [1429, 621] width 21 height 21
click at [1446, 757] on button "SAVE & CLOSE" at bounding box center [1452, 759] width 80 height 19
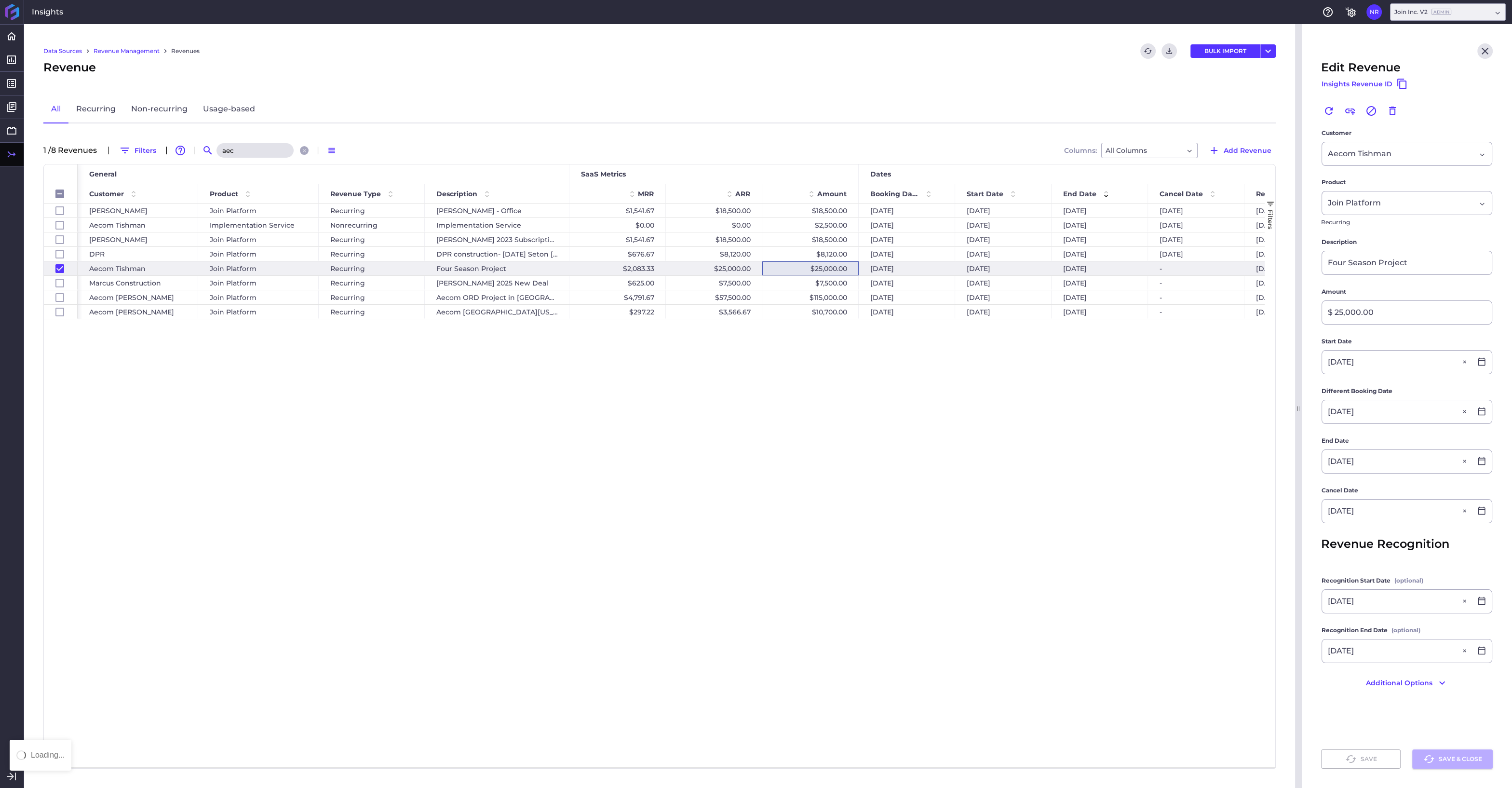
checkbox input "false"
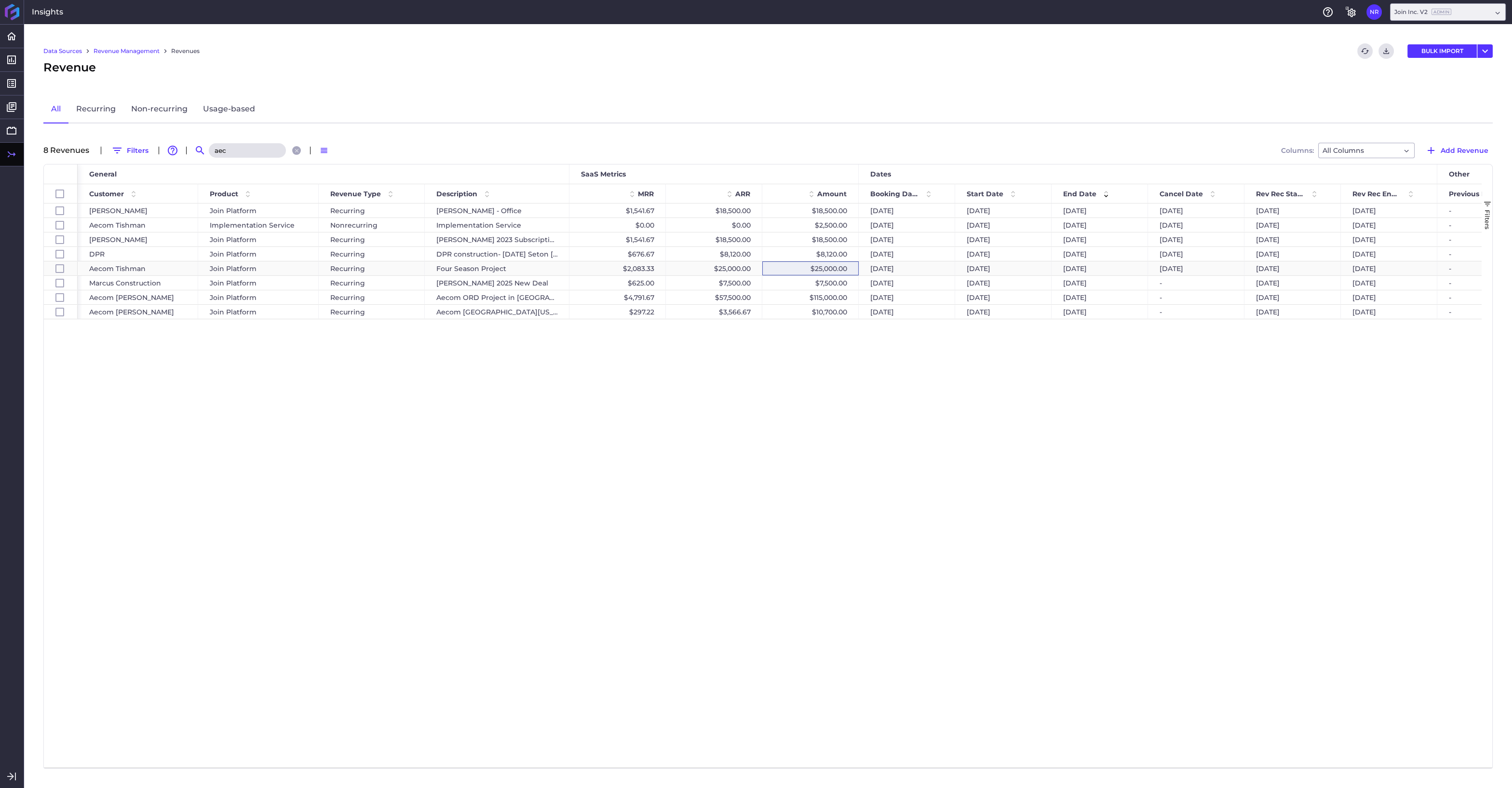
click at [814, 266] on div "$25,000.00" at bounding box center [811, 268] width 96 height 14
checkbox input "false"
checkbox input "true"
checkbox input "false"
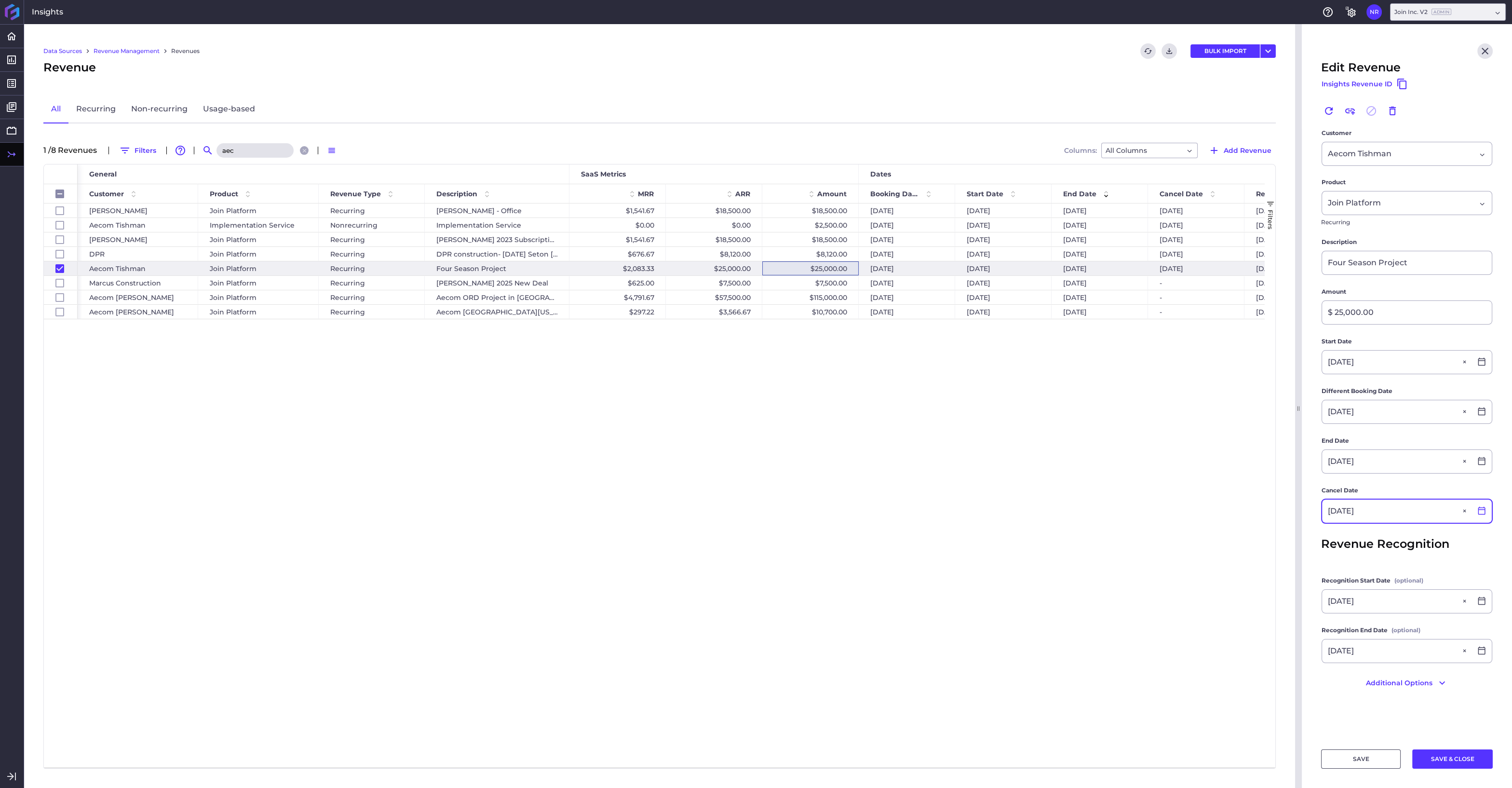
click at [1483, 509] on icon at bounding box center [1481, 510] width 9 height 9
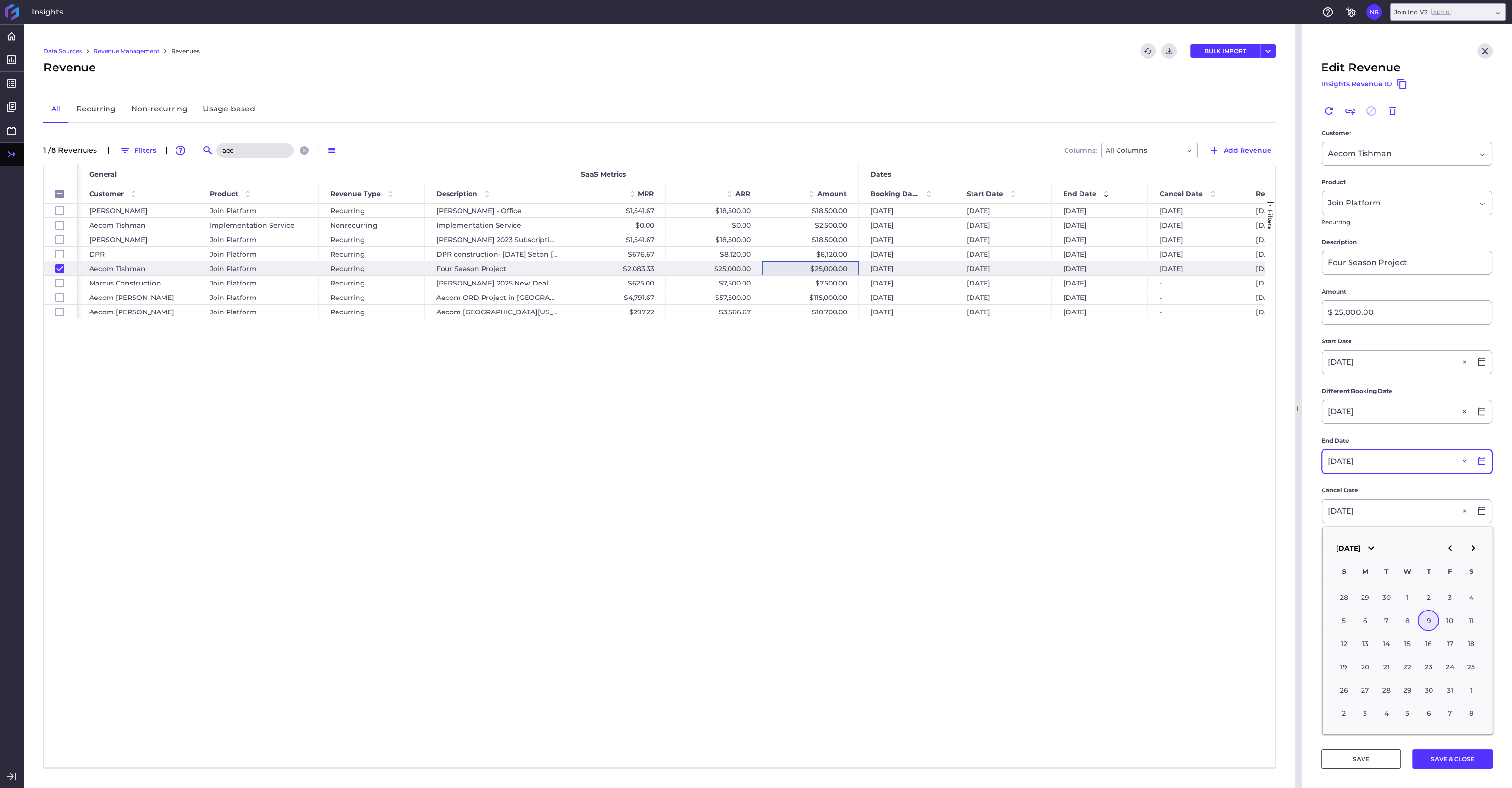
click at [1480, 461] on icon at bounding box center [1481, 461] width 9 height 9
click at [1473, 499] on icon "button" at bounding box center [1473, 499] width 4 height 6
click at [1452, 568] on div "9" at bounding box center [1450, 571] width 21 height 21
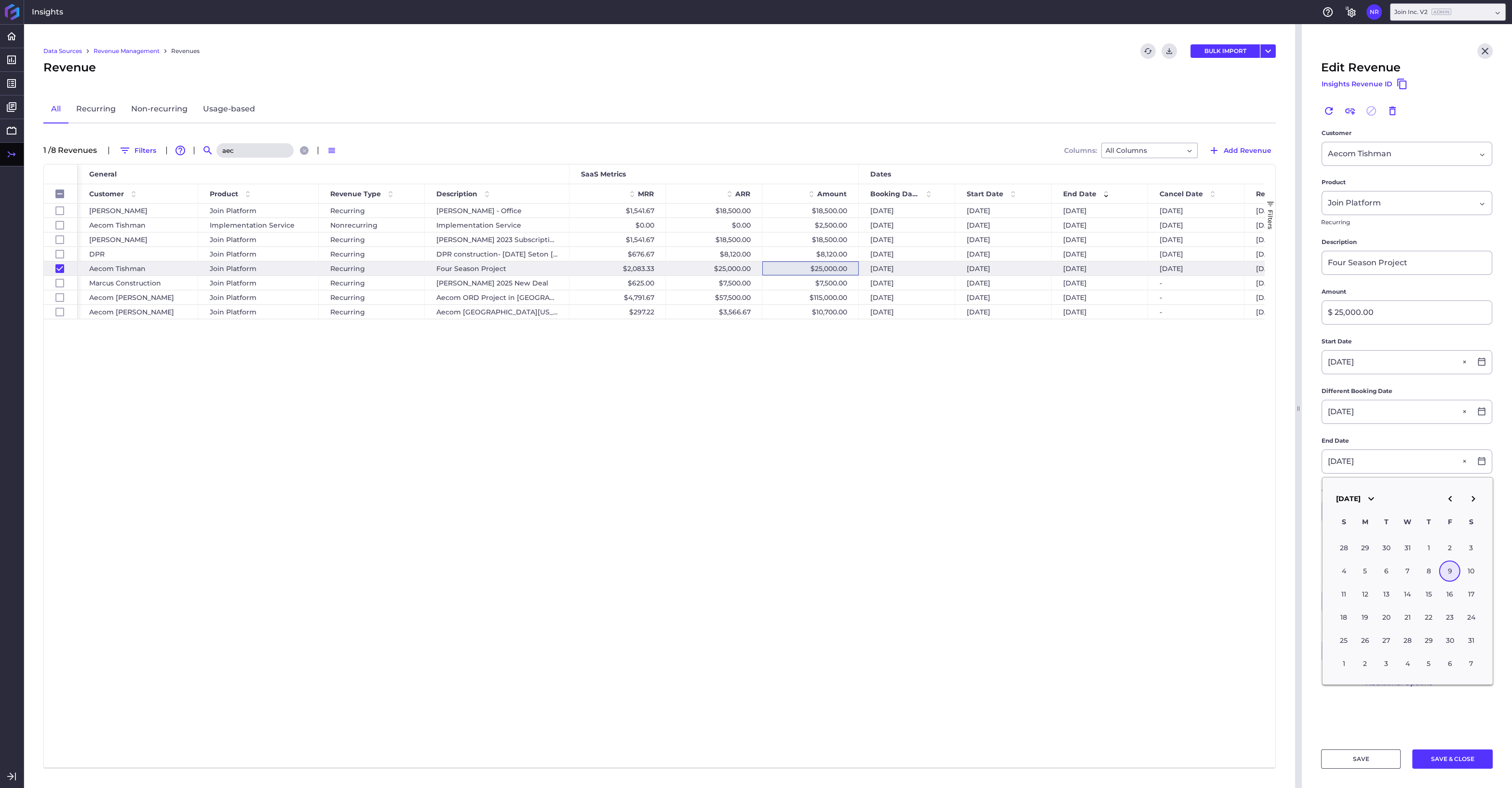
type input "08/09/2024"
click at [1479, 511] on icon at bounding box center [1481, 510] width 9 height 9
click at [1473, 548] on icon "button" at bounding box center [1473, 548] width 12 height 12
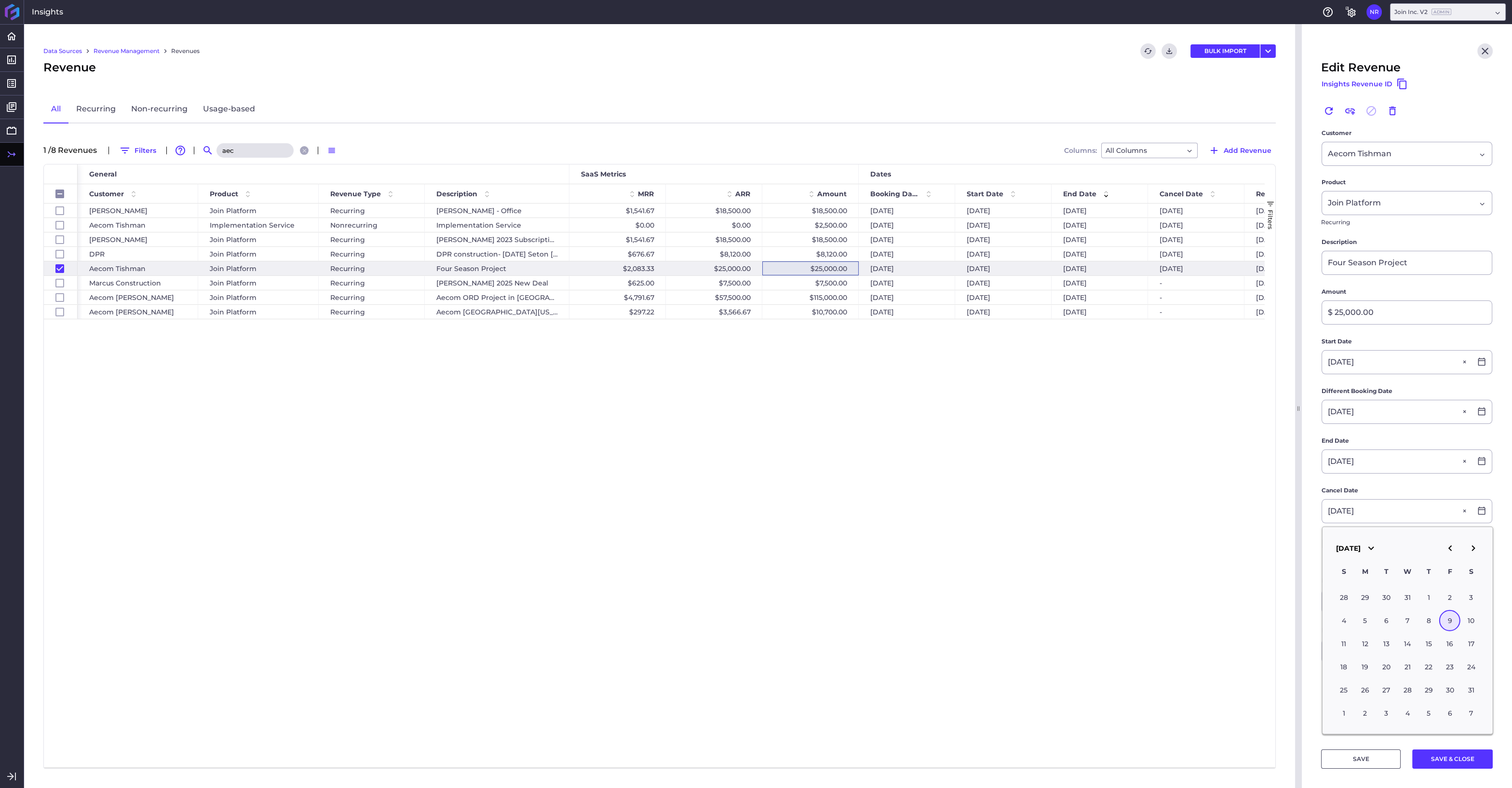
click at [1452, 618] on div "9" at bounding box center [1450, 621] width 21 height 21
type input "08/09/2024"
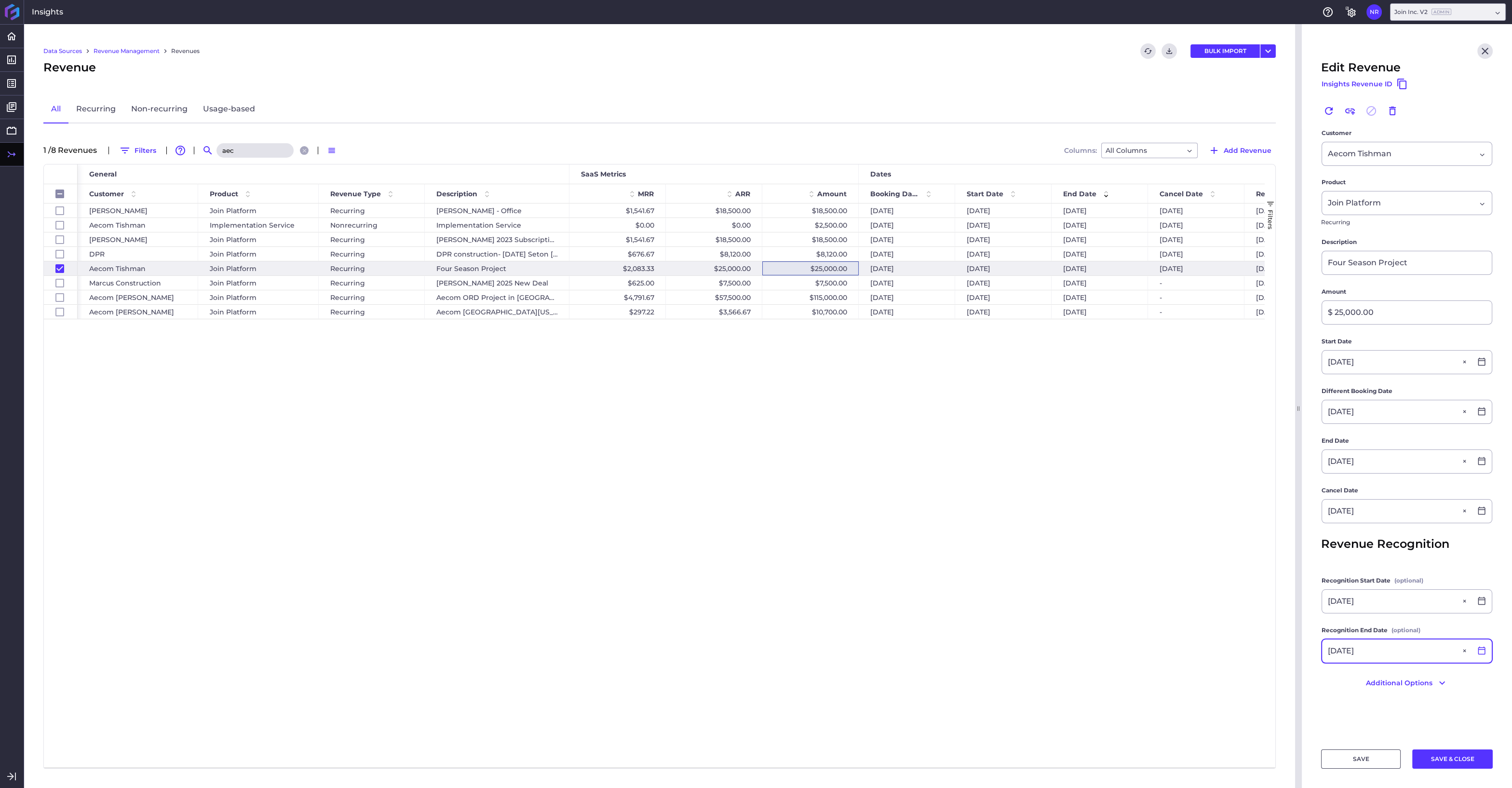
click at [1479, 649] on icon at bounding box center [1481, 651] width 9 height 9
click at [1471, 450] on icon "button" at bounding box center [1473, 446] width 12 height 12
click at [1447, 523] on div "9" at bounding box center [1450, 518] width 21 height 21
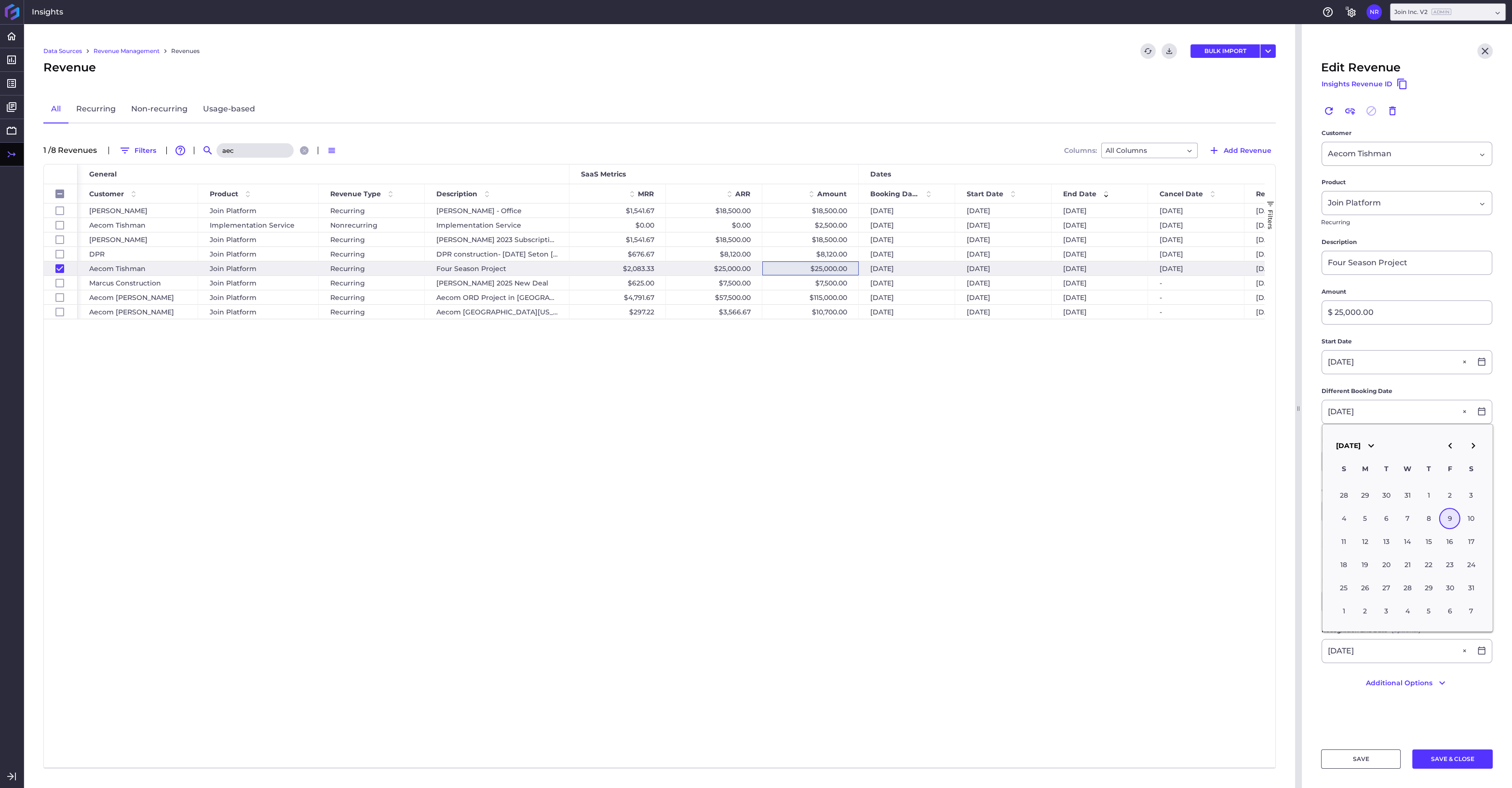
type input "08/09/2024"
click at [1450, 760] on button "SAVE & CLOSE" at bounding box center [1452, 759] width 80 height 19
checkbox input "false"
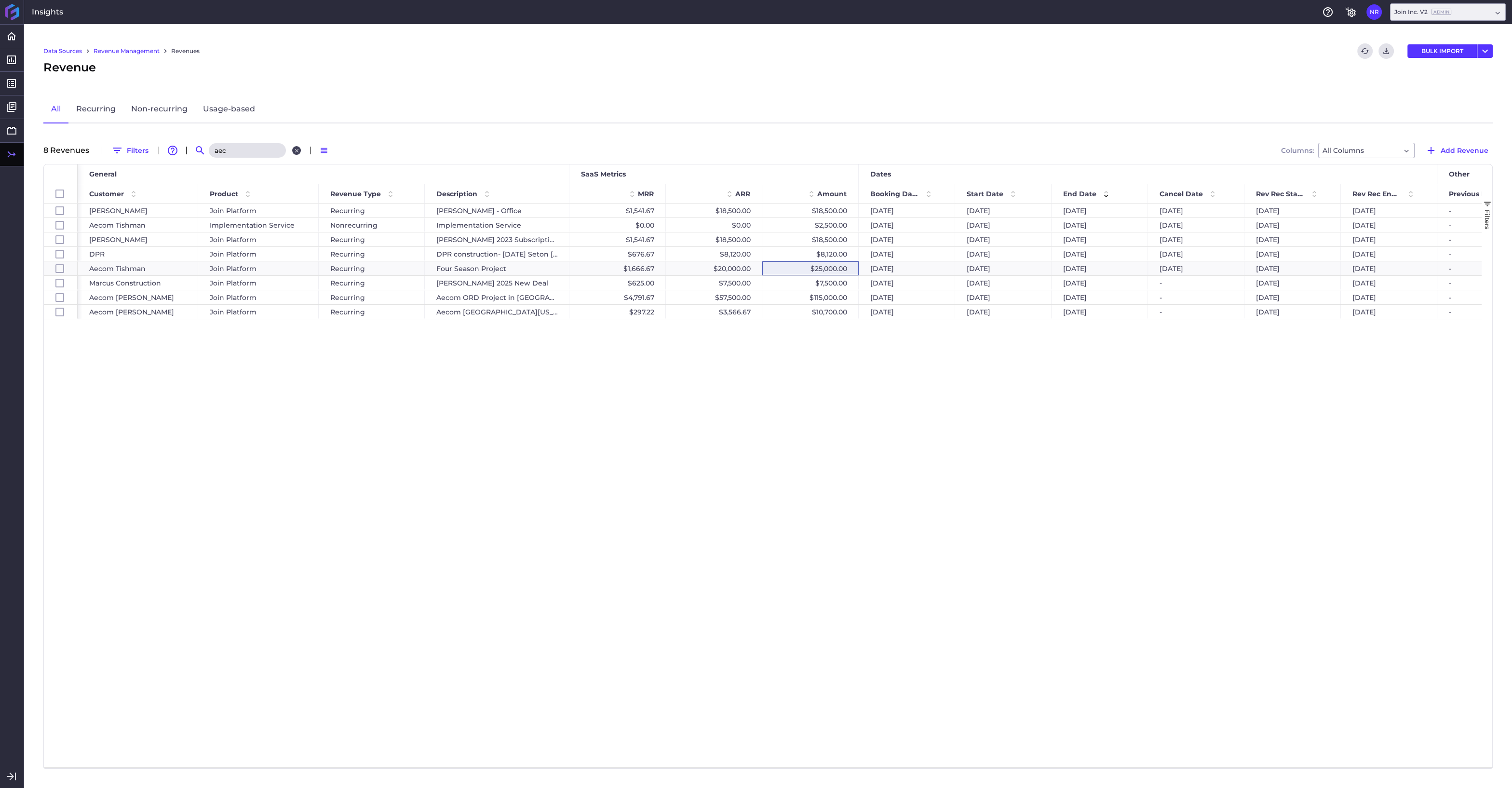
click at [296, 149] on icon "Close search" at bounding box center [296, 150] width 6 height 6
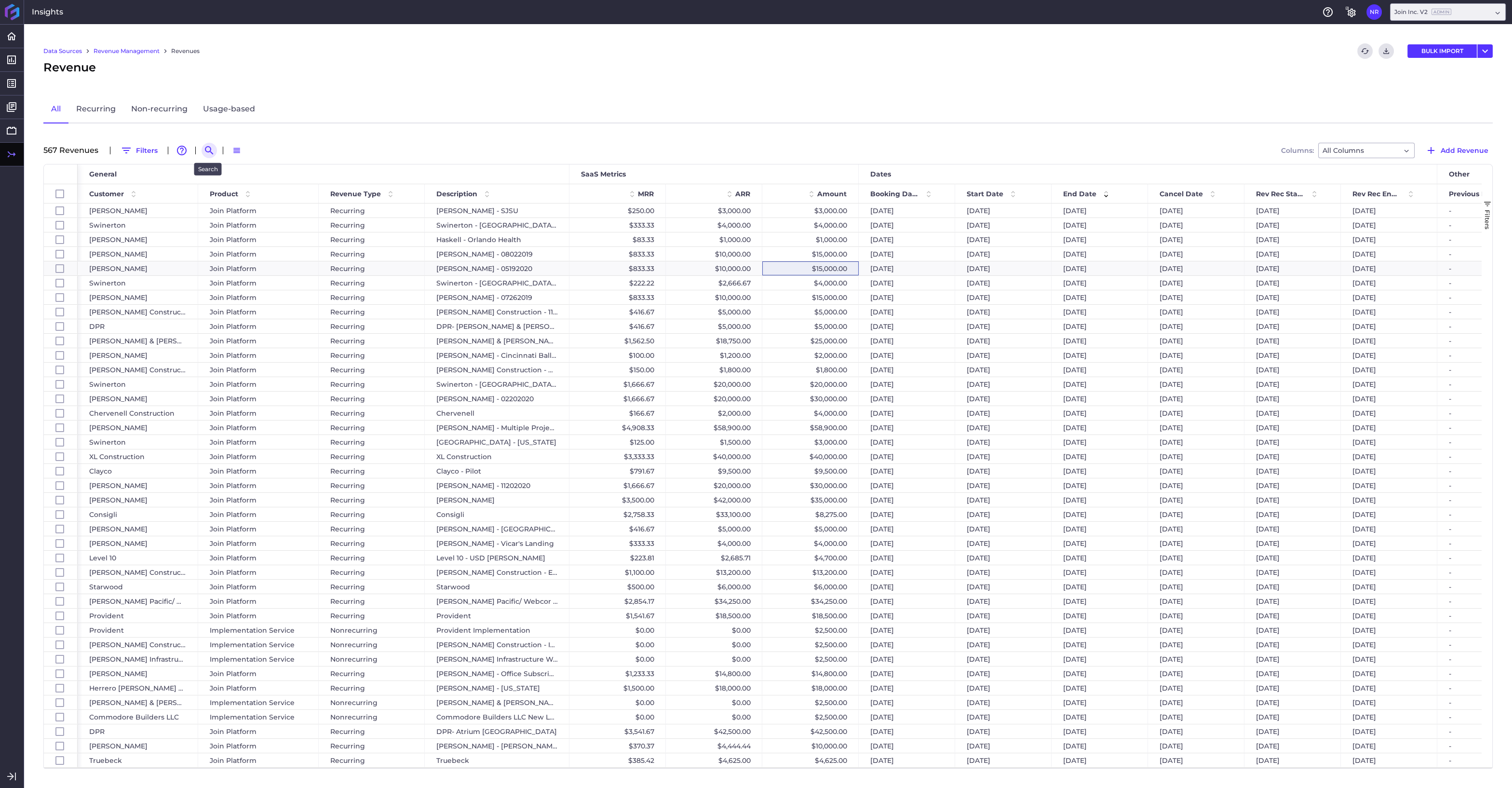
click at [209, 149] on icon "Search by" at bounding box center [209, 150] width 8 height 8
click at [249, 153] on input at bounding box center [256, 150] width 77 height 15
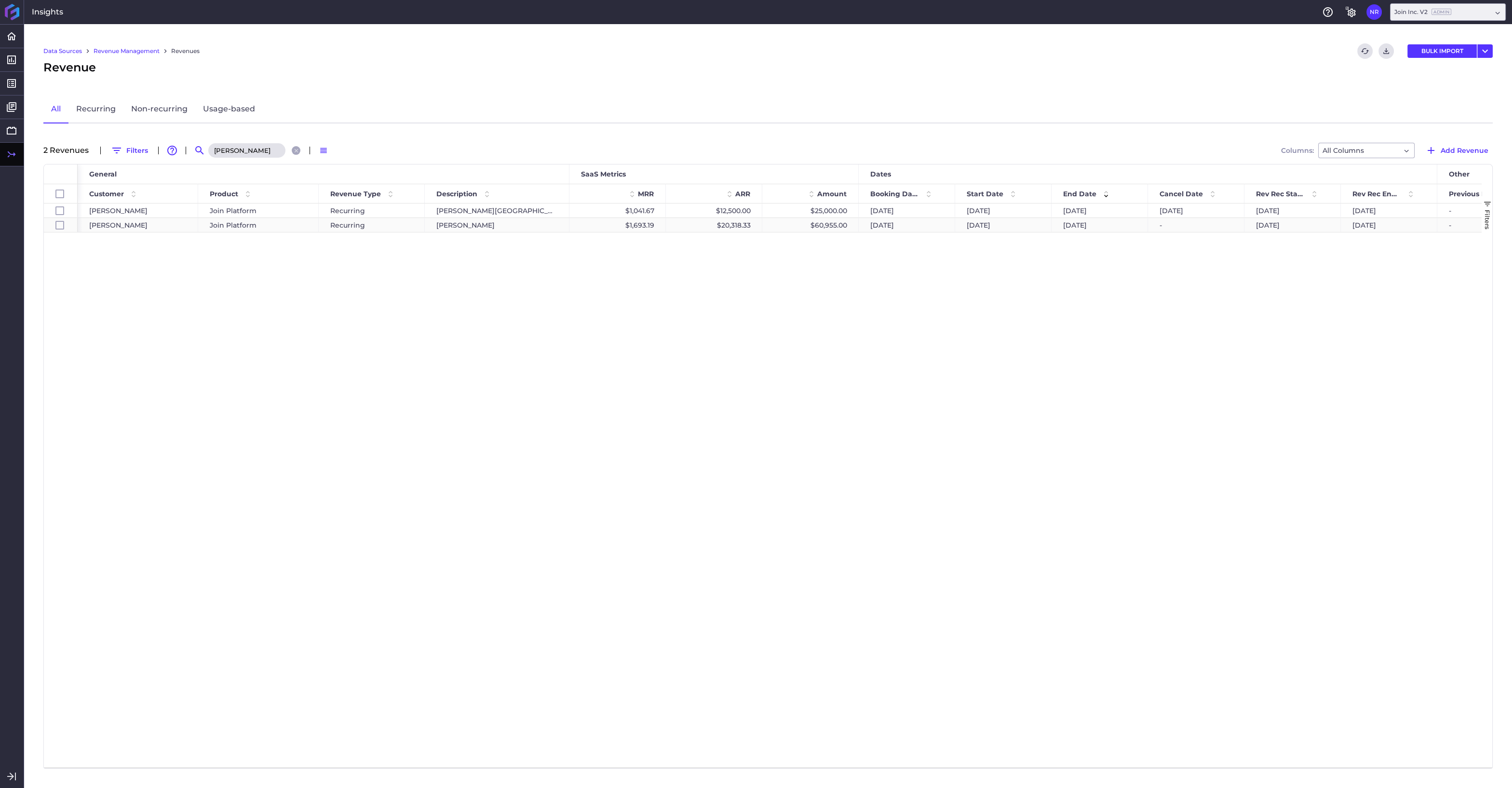
type input "haselden"
click at [802, 225] on div "$60,955.00" at bounding box center [811, 225] width 96 height 14
checkbox input "false"
checkbox input "true"
checkbox input "false"
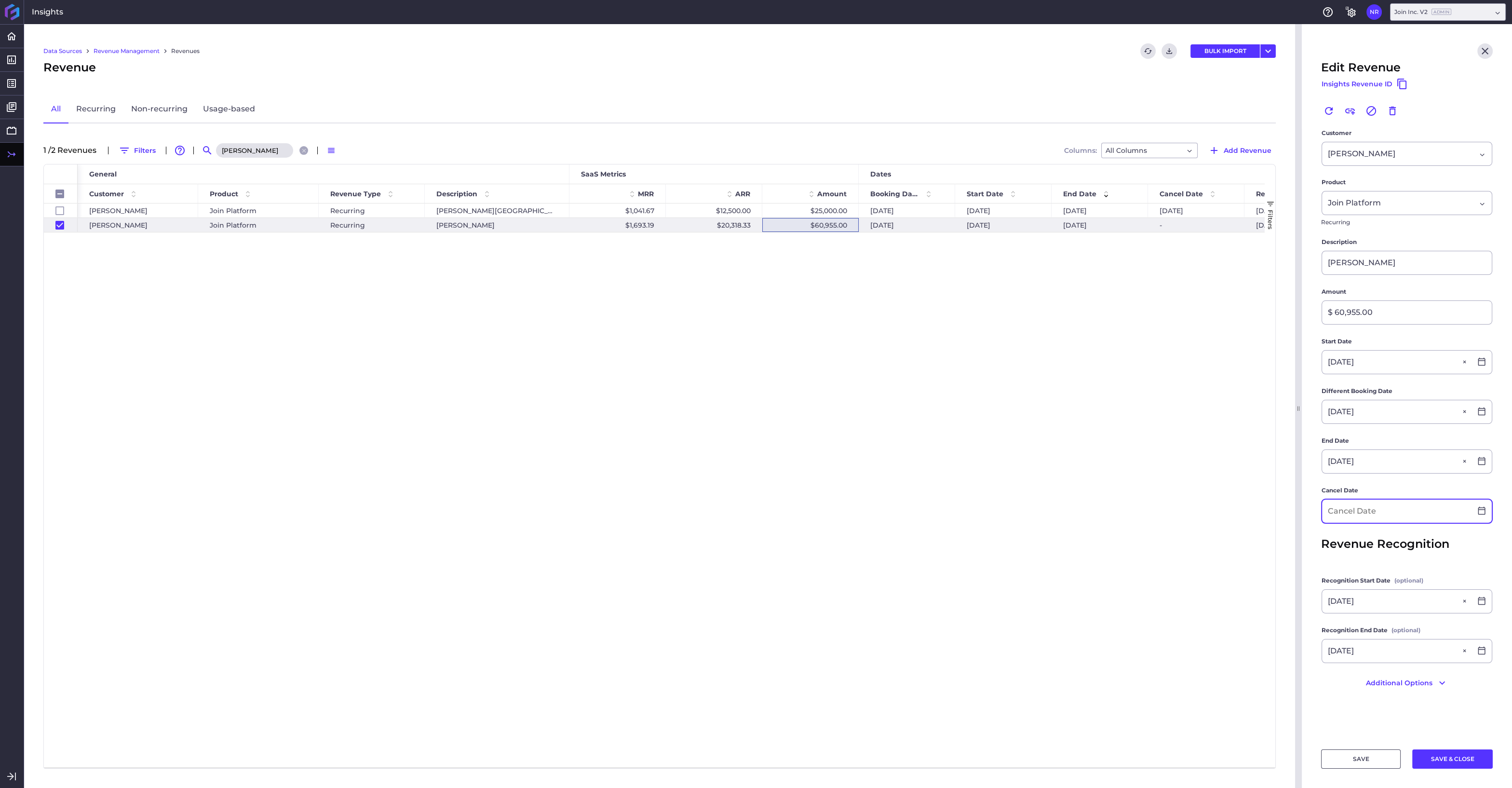
click at [1379, 508] on input at bounding box center [1396, 511] width 150 height 23
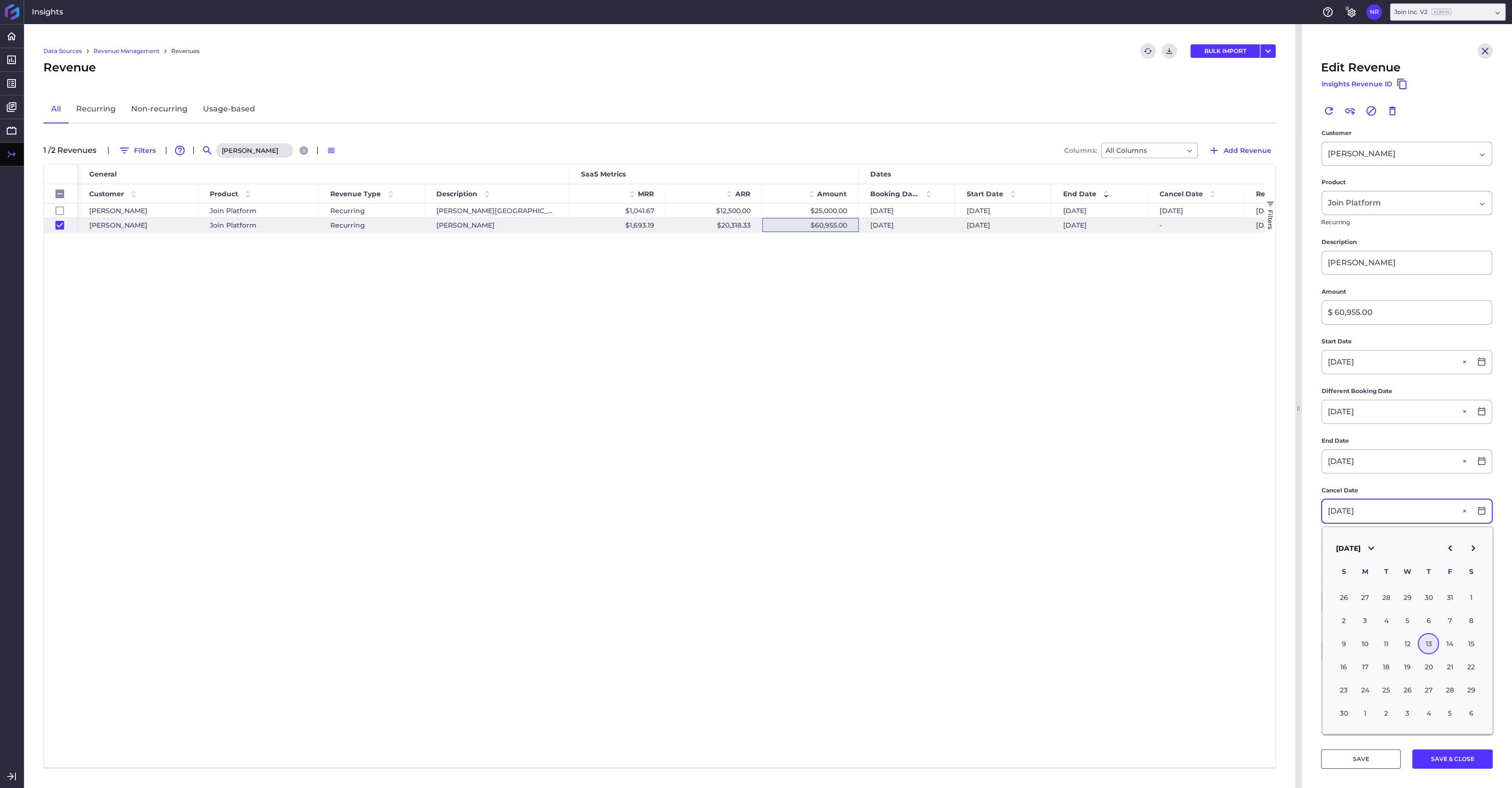
type input "06/13/2024"
click at [1429, 646] on div "13" at bounding box center [1429, 644] width 21 height 21
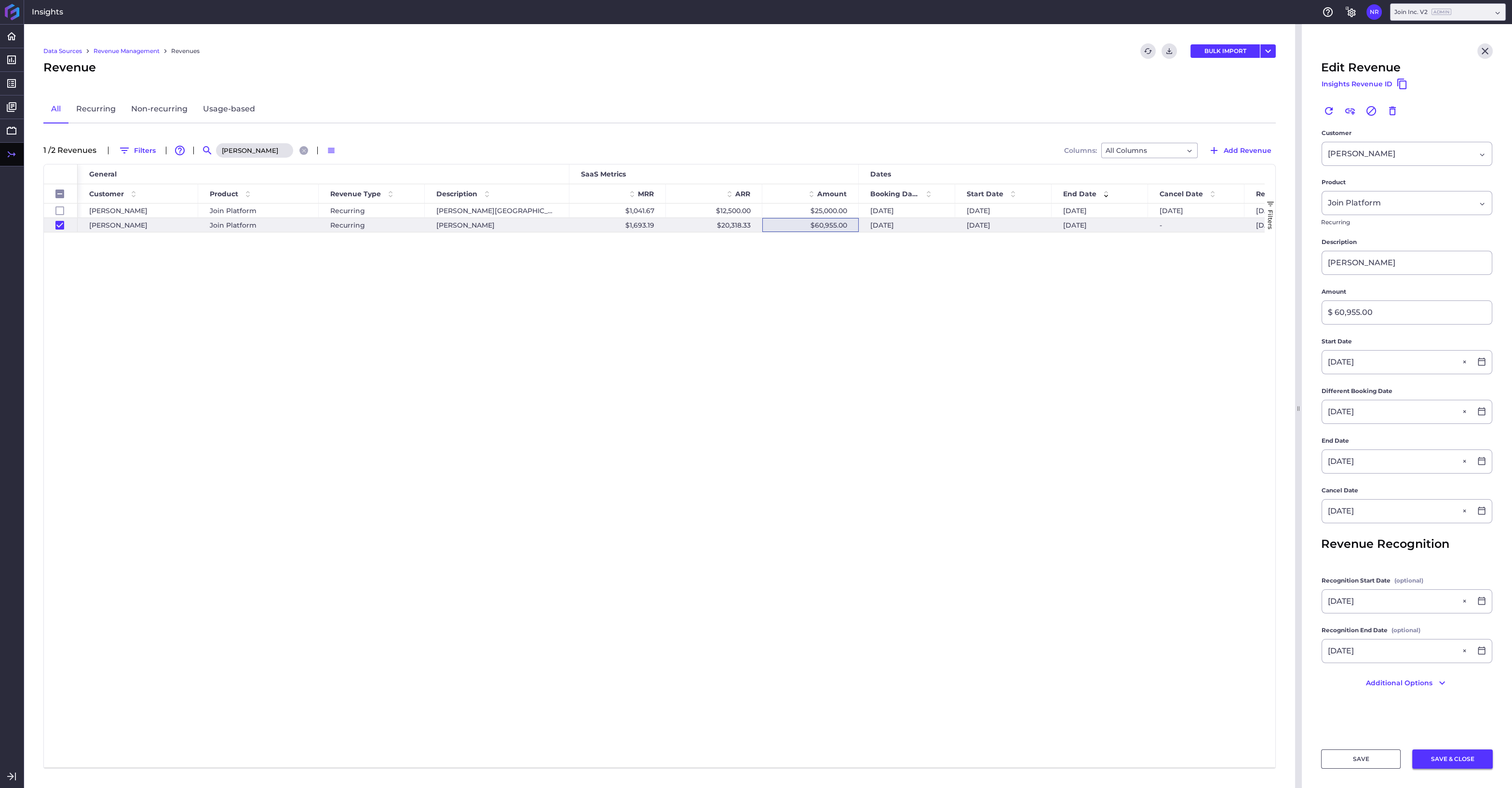
click at [1446, 756] on button "SAVE & CLOSE" at bounding box center [1452, 759] width 80 height 19
checkbox input "false"
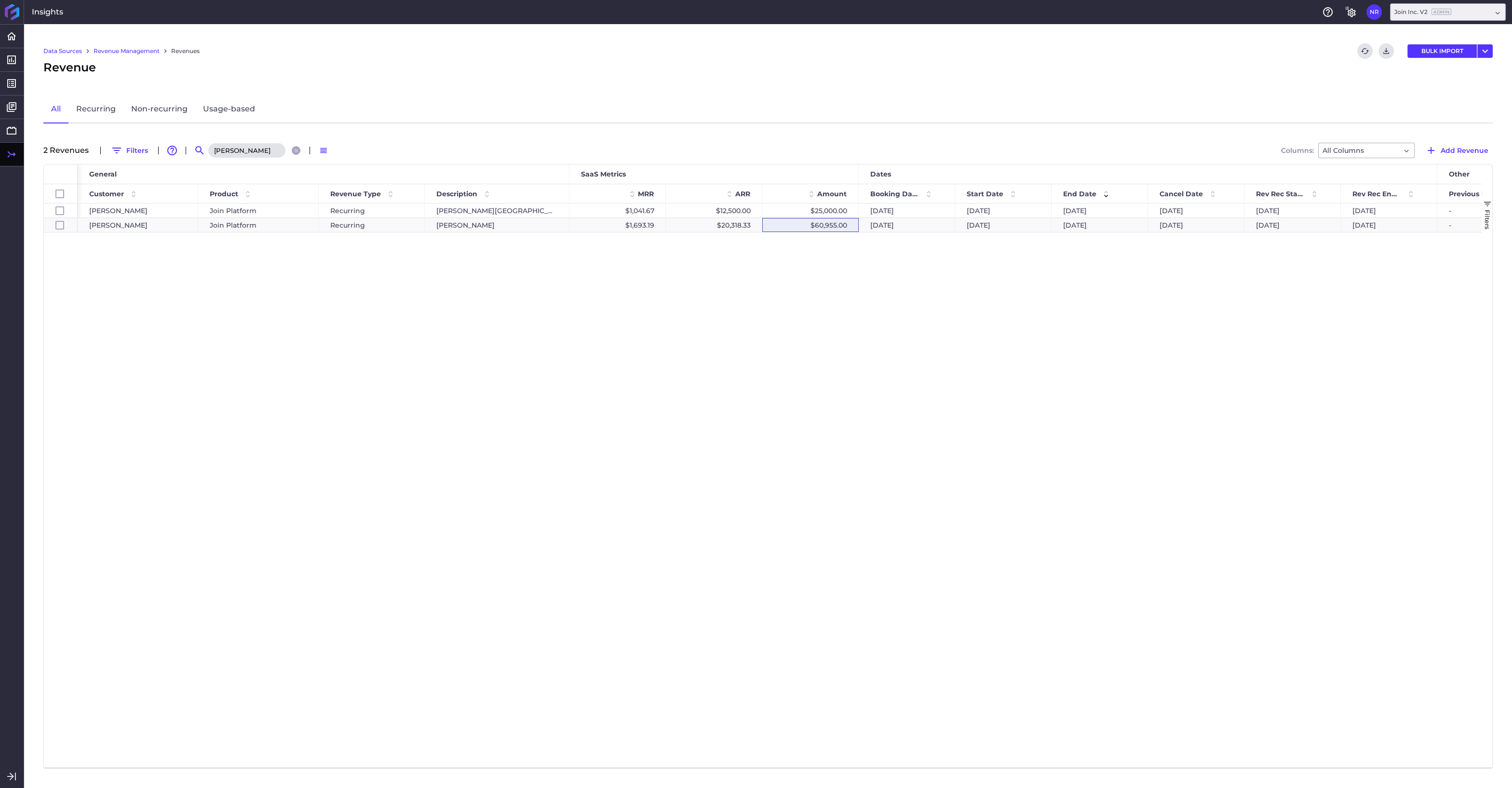
click at [244, 144] on input "haselden" at bounding box center [247, 150] width 77 height 15
drag, startPoint x: 250, startPoint y: 146, endPoint x: 194, endPoint y: 146, distance: 56.0
click at [208, 146] on input "haselden" at bounding box center [247, 150] width 77 height 15
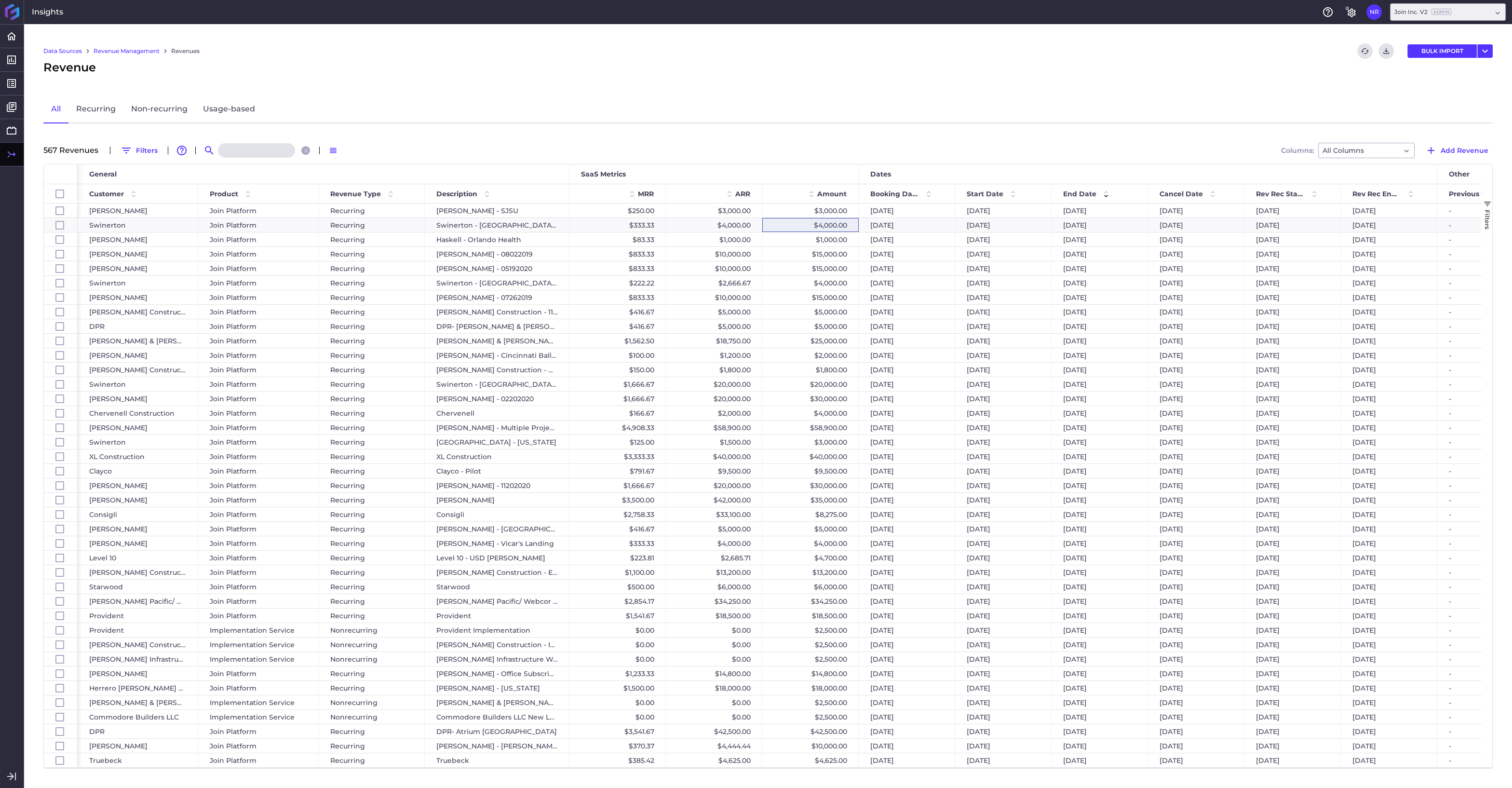
click at [253, 144] on input at bounding box center [256, 150] width 77 height 15
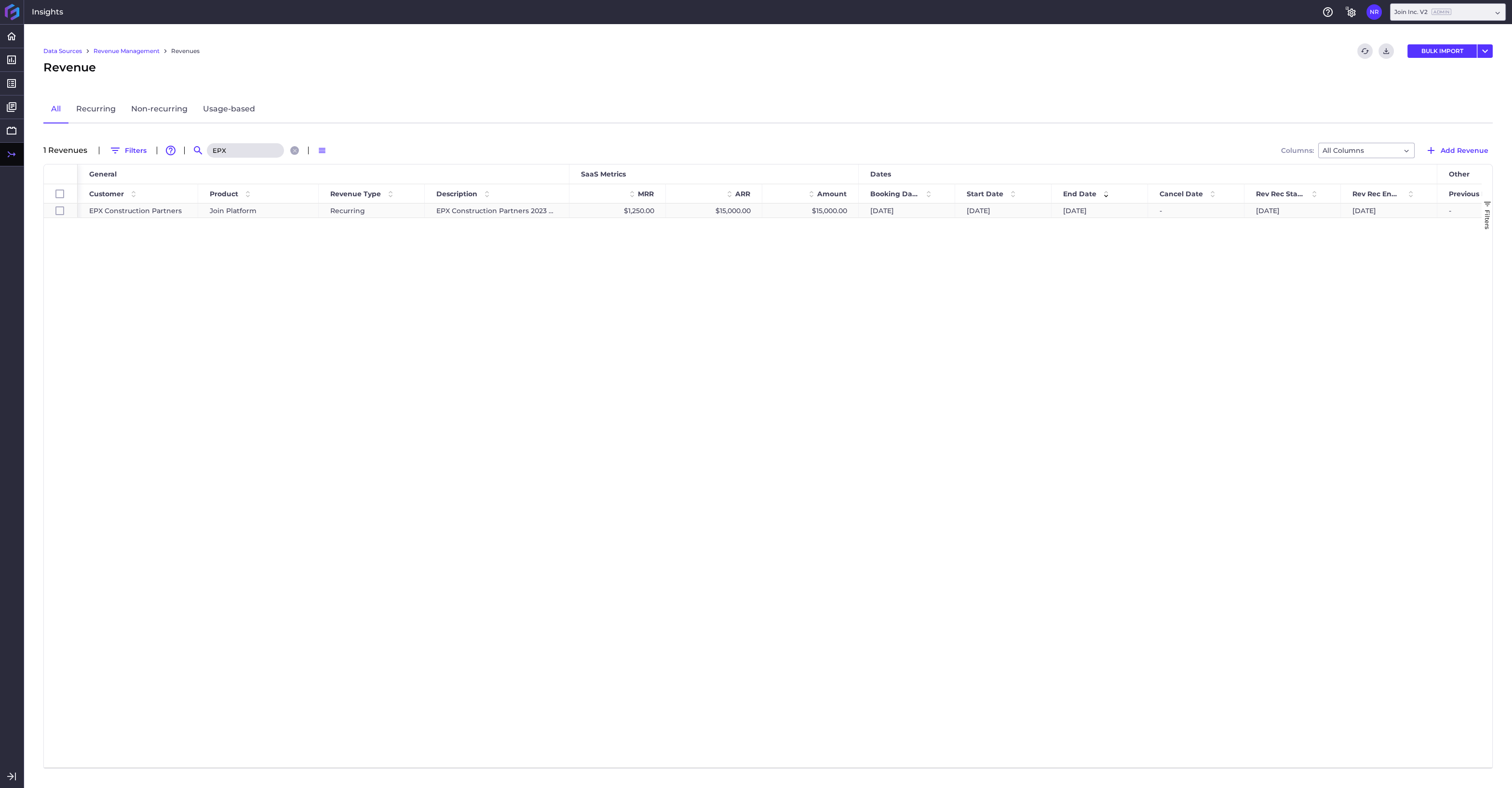
type input "EPX"
click at [817, 209] on div "$15,000.00" at bounding box center [811, 211] width 96 height 14
checkbox input "true"
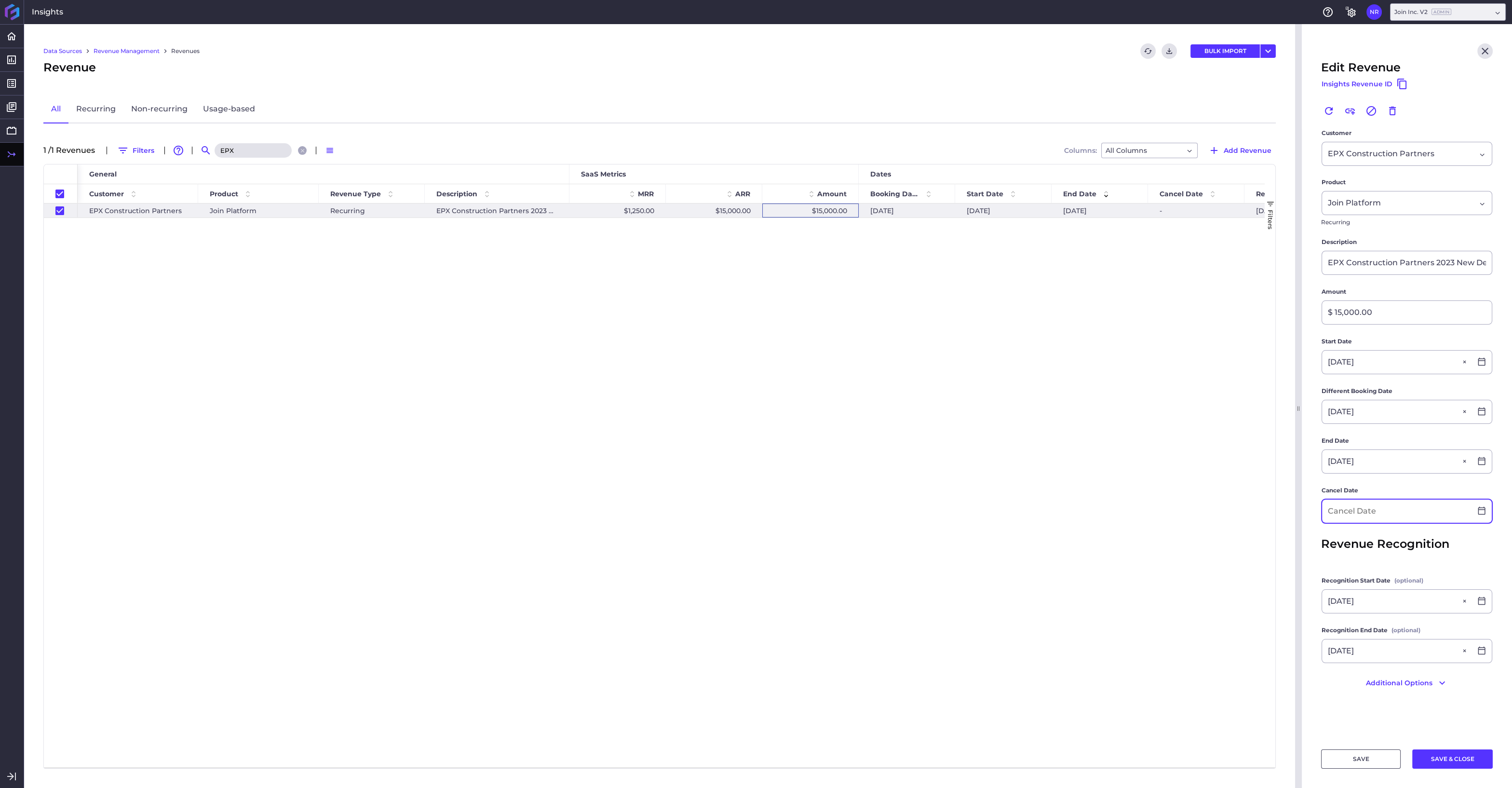
click at [1413, 506] on input at bounding box center [1396, 511] width 150 height 23
type input "07/30/2024"
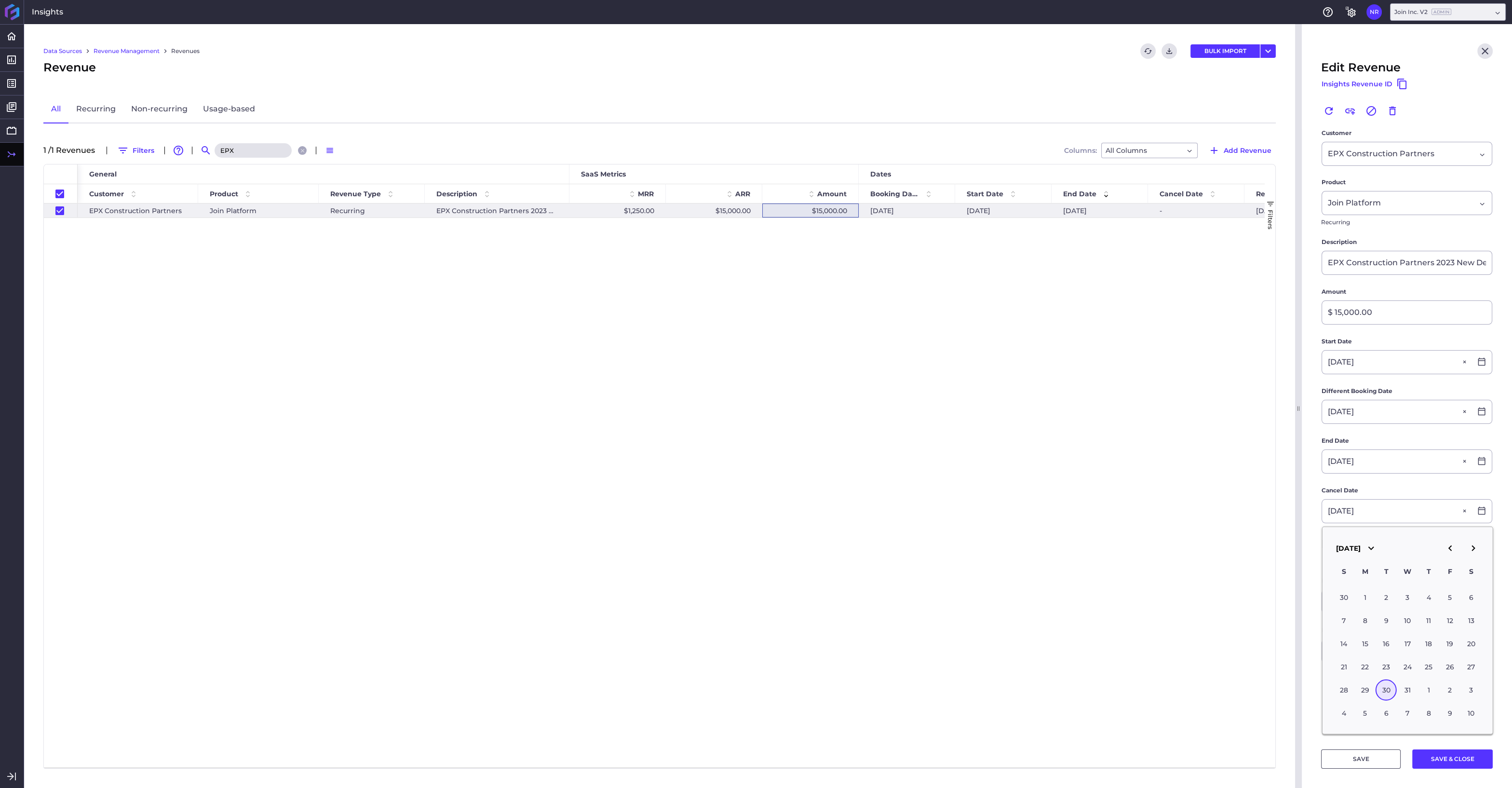
click at [1386, 691] on div "30" at bounding box center [1386, 690] width 21 height 21
click at [1450, 759] on button "SAVE & CLOSE" at bounding box center [1452, 759] width 80 height 19
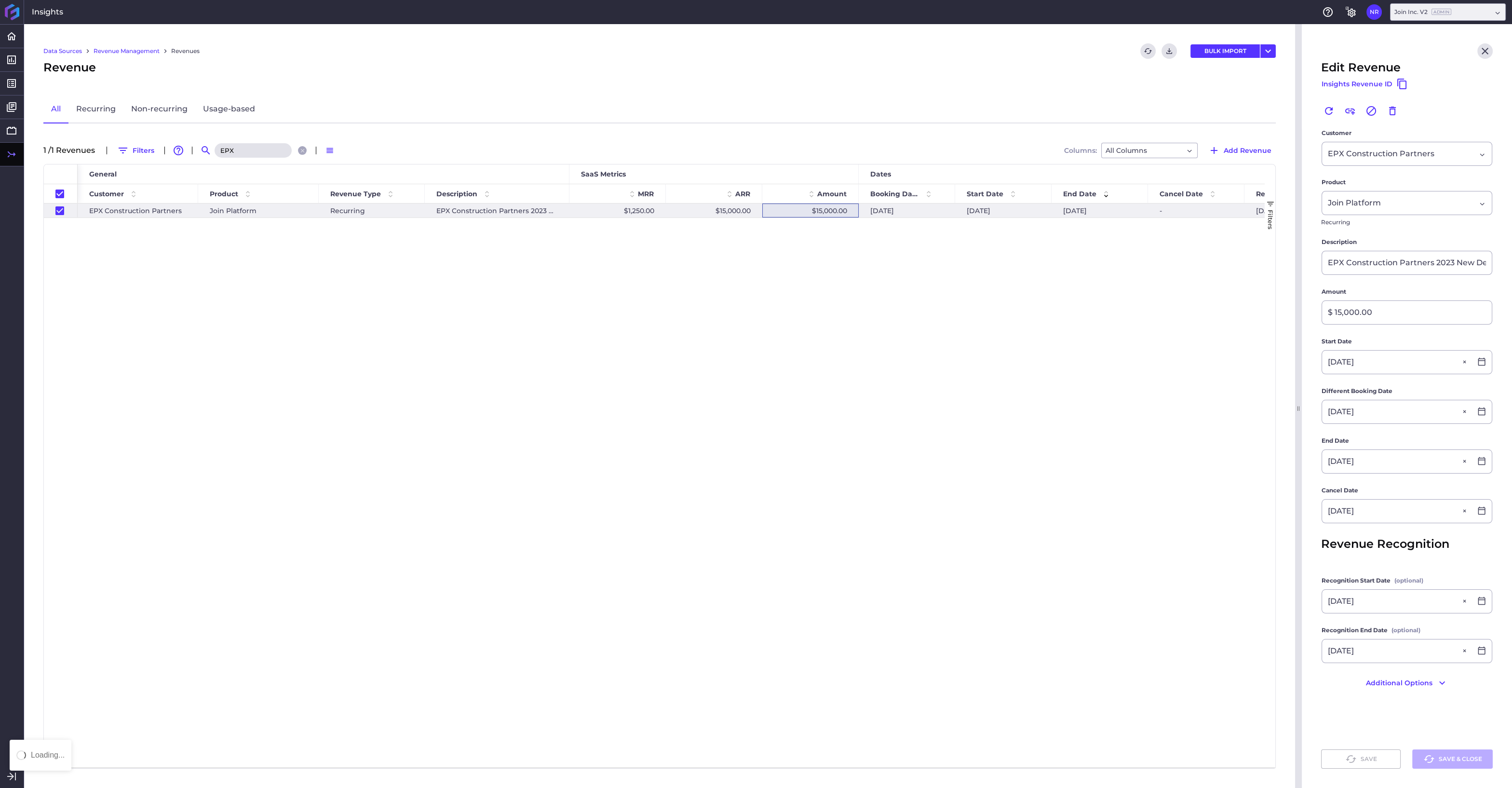
checkbox input "false"
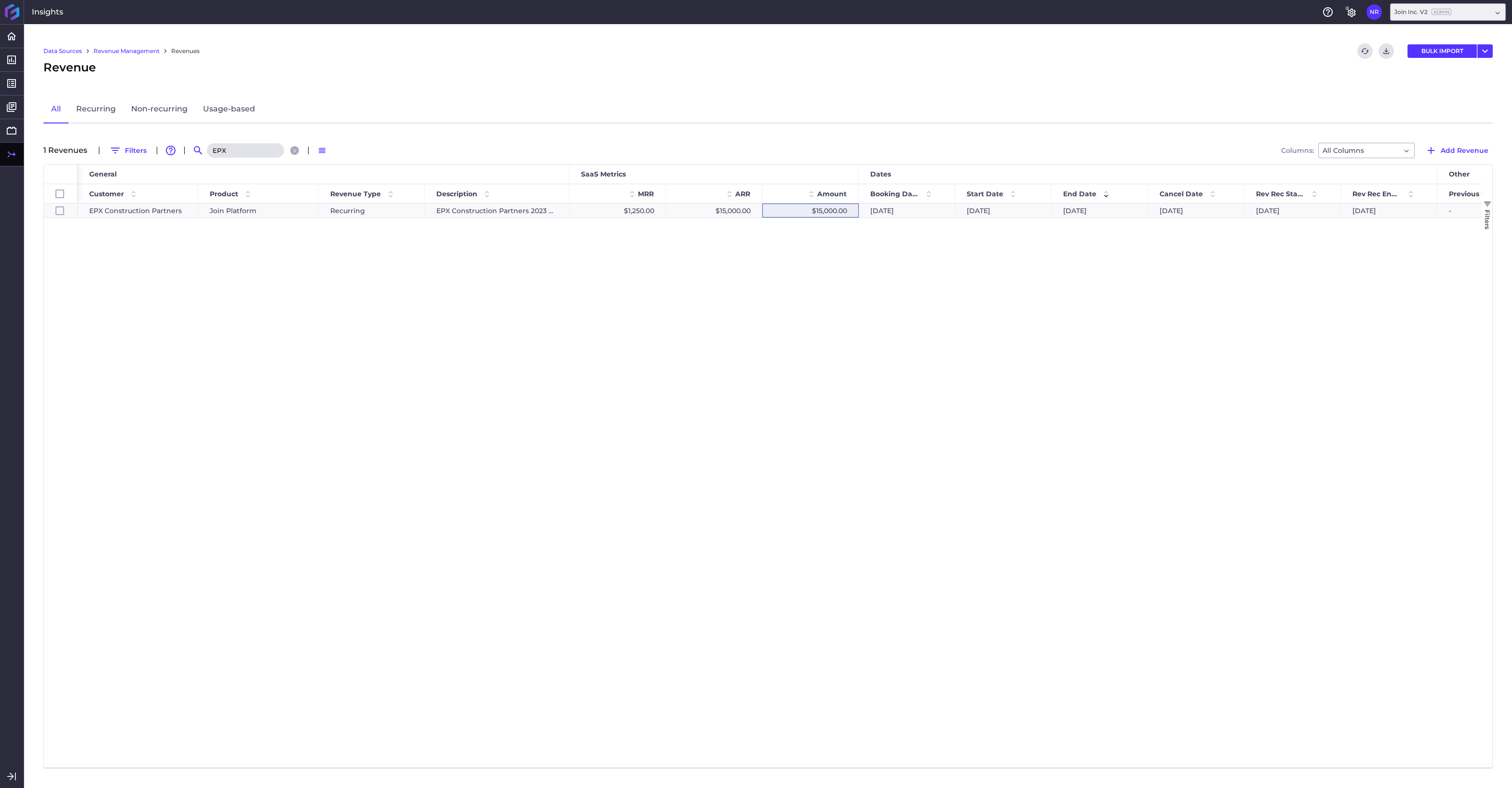
click at [253, 146] on input "EPX" at bounding box center [245, 150] width 77 height 15
drag, startPoint x: 247, startPoint y: 147, endPoint x: 187, endPoint y: 147, distance: 60.0
click at [207, 147] on input "EPX" at bounding box center [245, 150] width 77 height 15
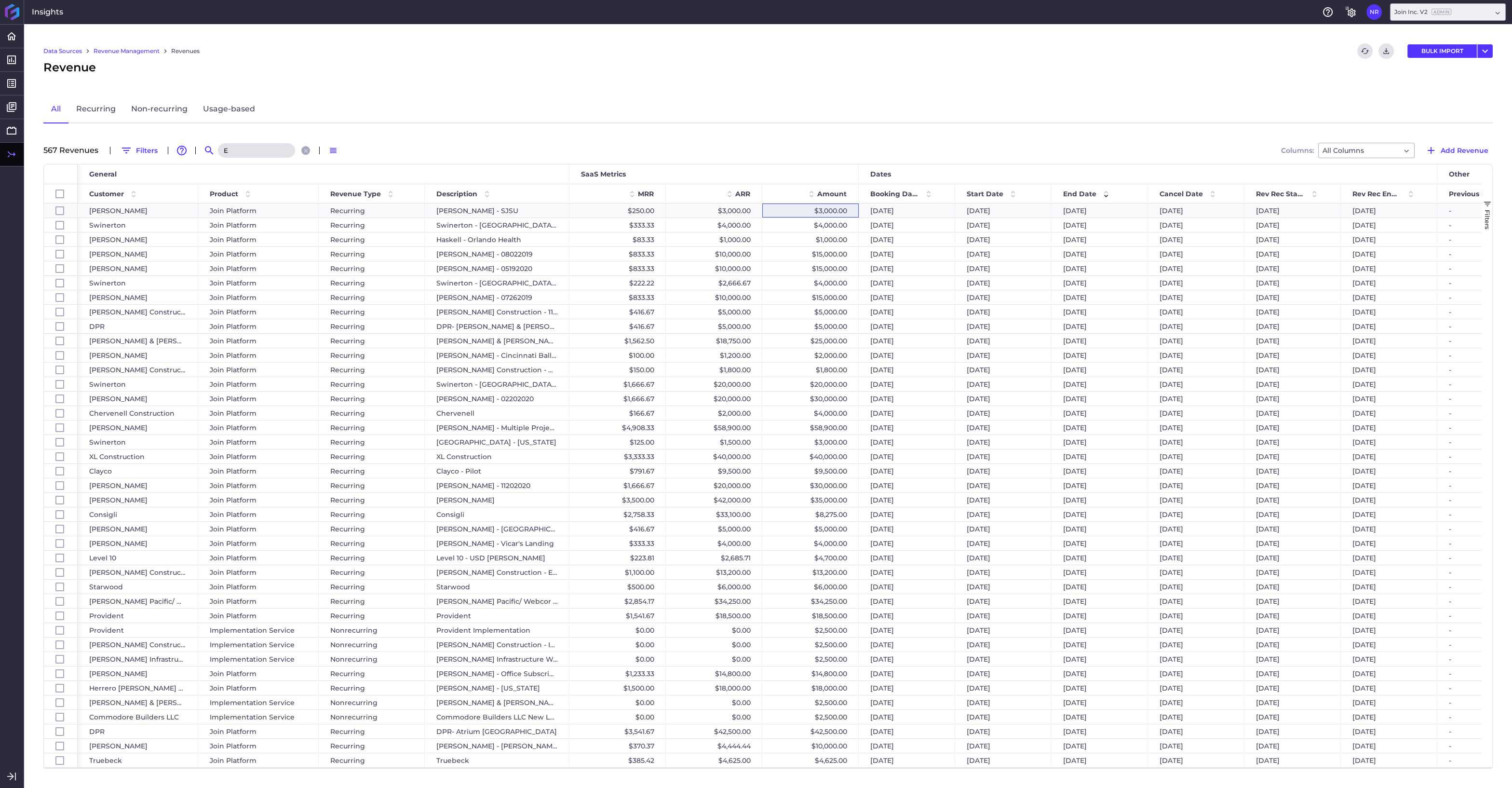
click at [235, 149] on input "E" at bounding box center [256, 150] width 77 height 15
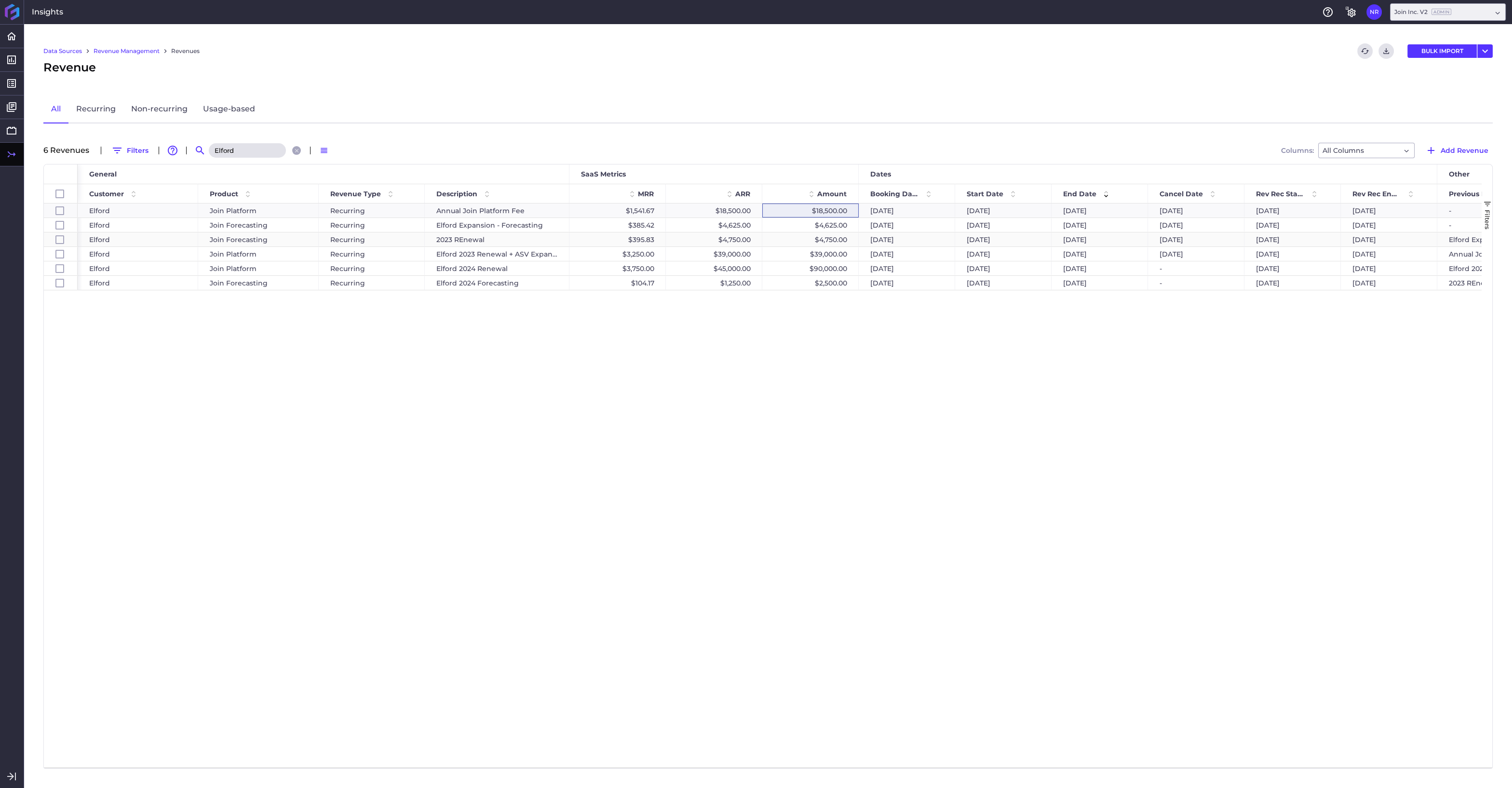
type input "Elford"
click at [1115, 240] on div "07/31/2024" at bounding box center [1100, 240] width 96 height 14
checkbox input "false"
checkbox input "true"
checkbox input "false"
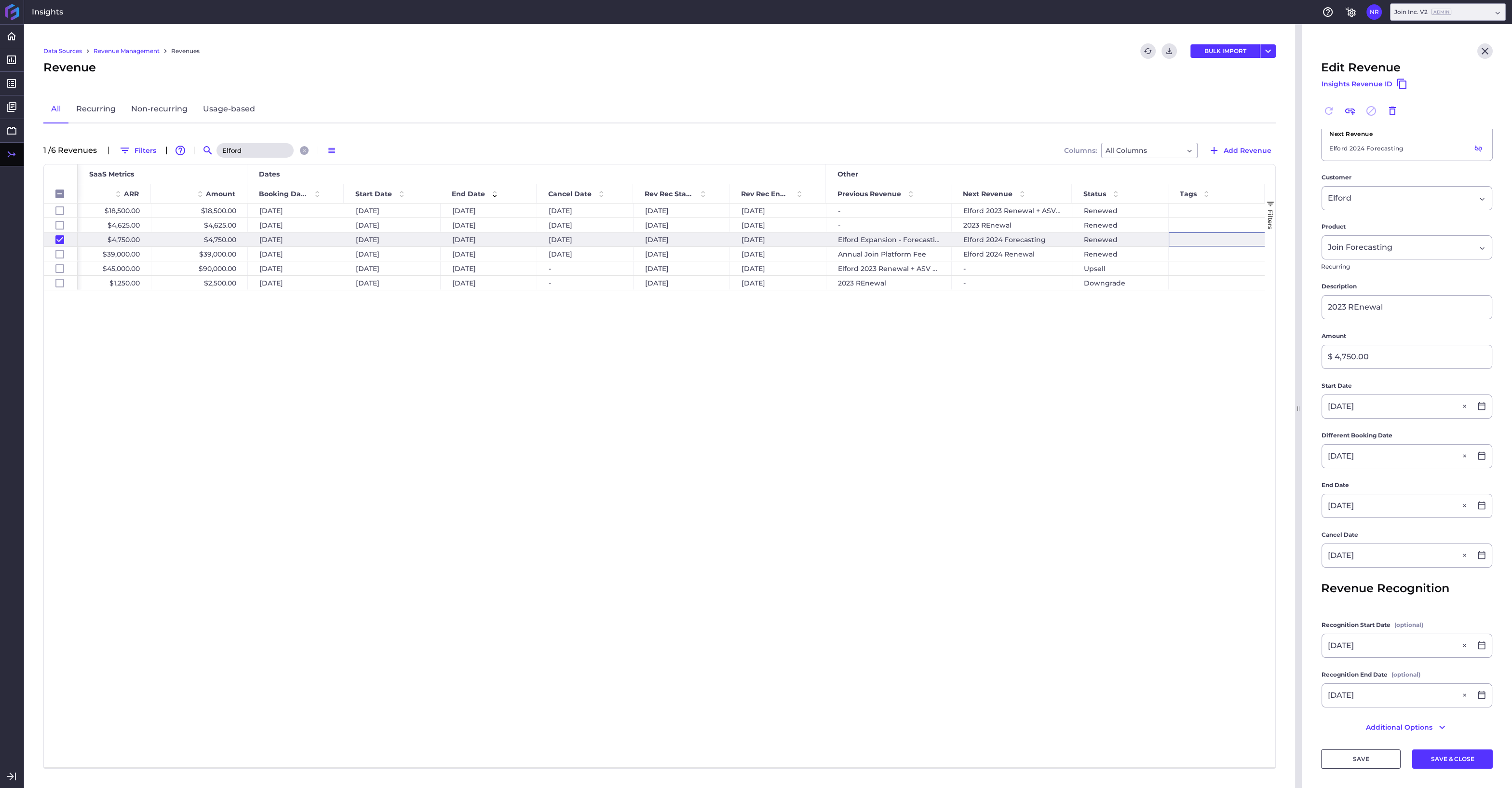
scroll to position [65, 0]
click at [1482, 544] on icon at bounding box center [1481, 548] width 9 height 9
click at [1408, 631] on div "31" at bounding box center [1408, 634] width 21 height 21
type input "07/31/2024"
click at [1460, 762] on button "SAVE & CLOSE" at bounding box center [1452, 759] width 80 height 19
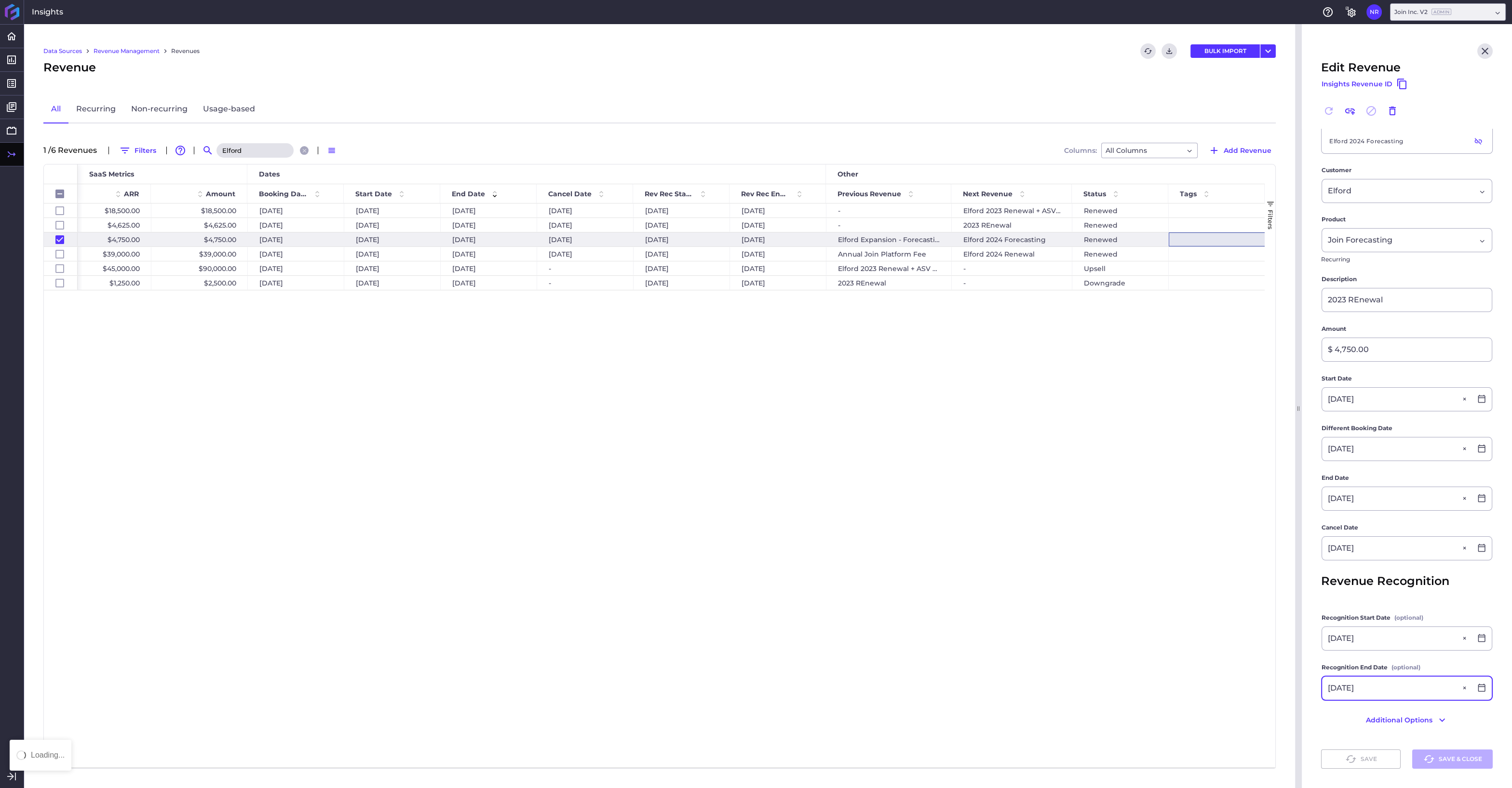
checkbox input "false"
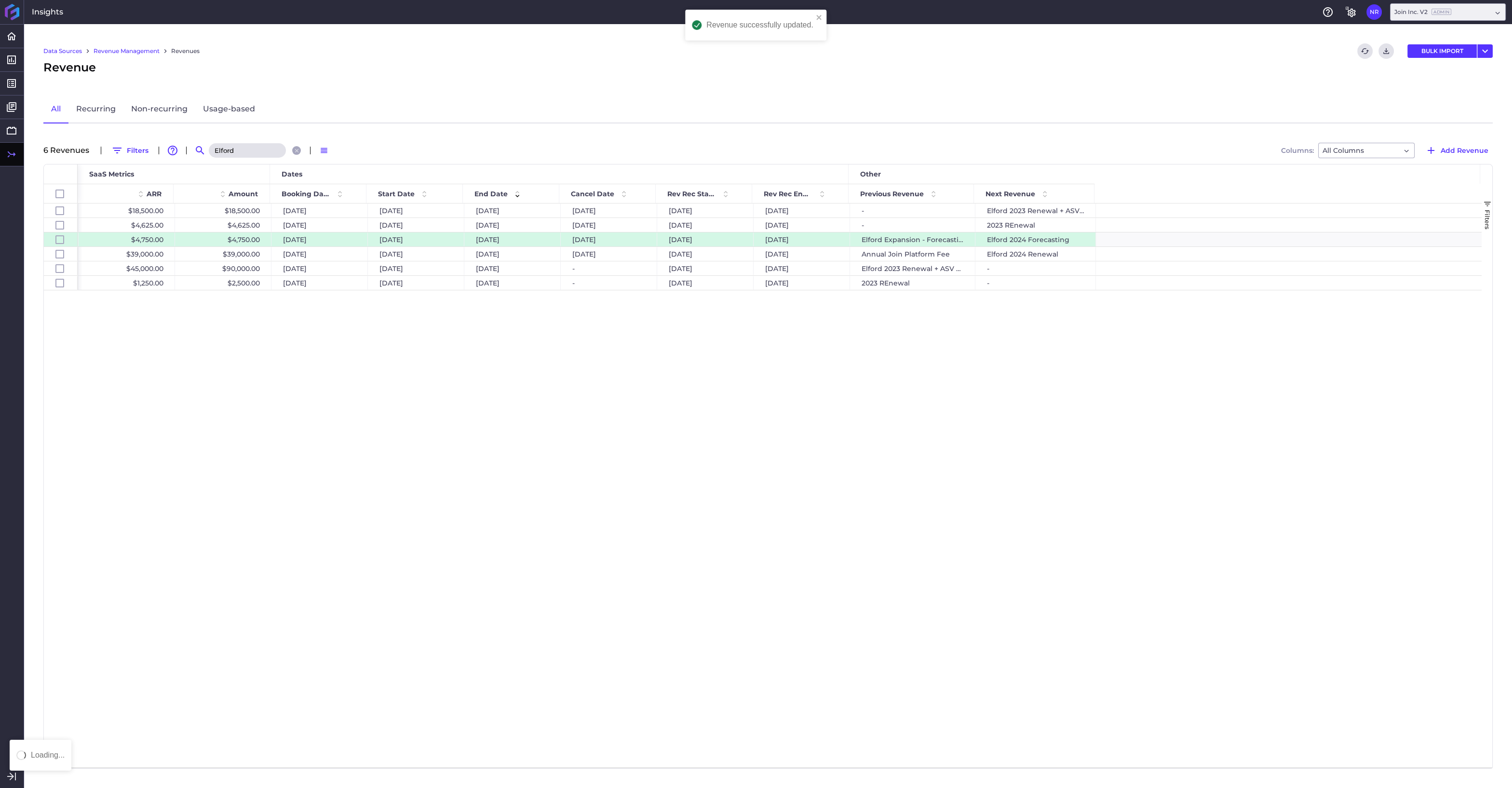
scroll to position [0, 0]
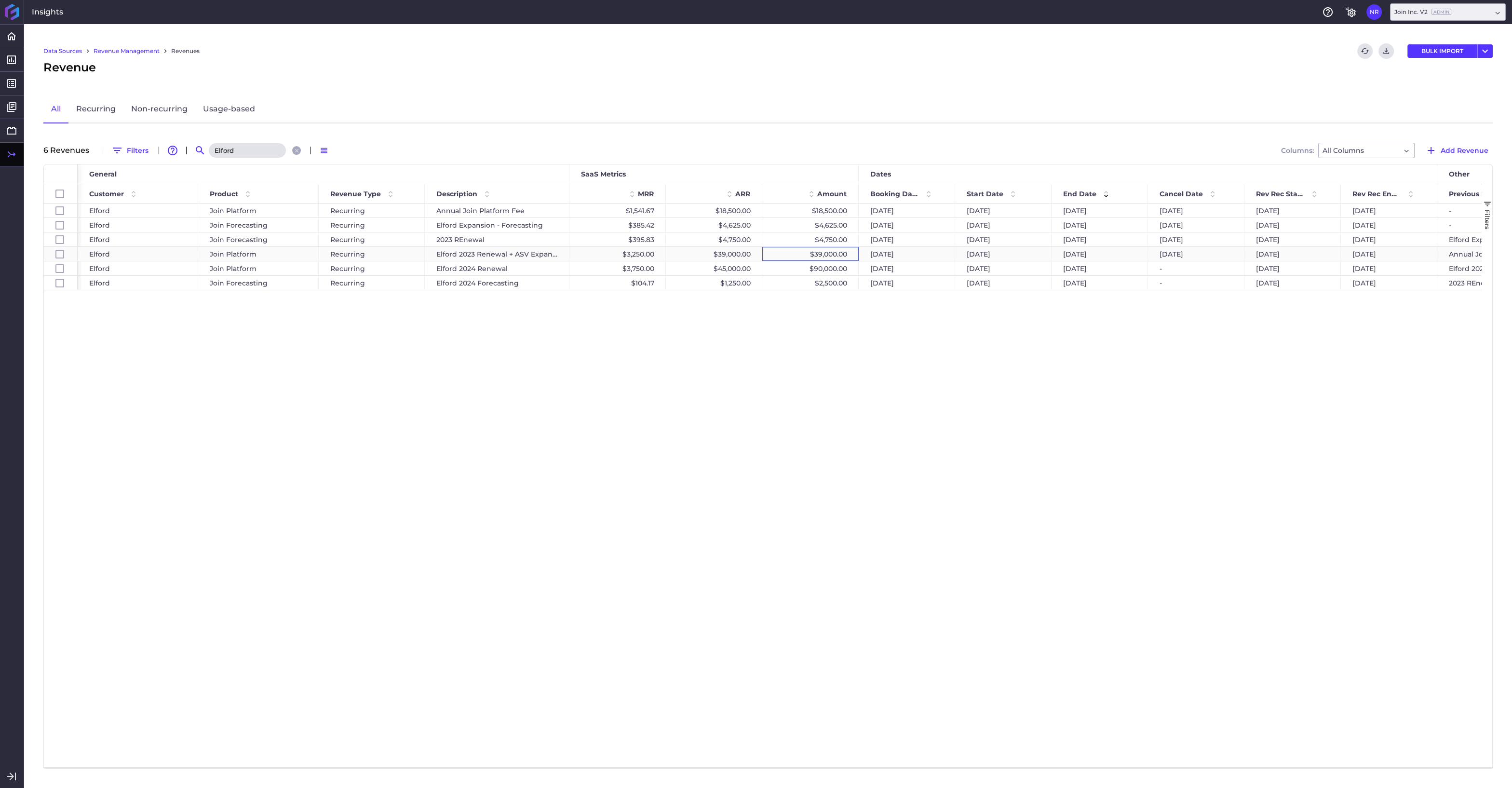
click at [839, 252] on div "$39,000.00" at bounding box center [811, 254] width 96 height 14
checkbox input "false"
checkbox input "true"
checkbox input "false"
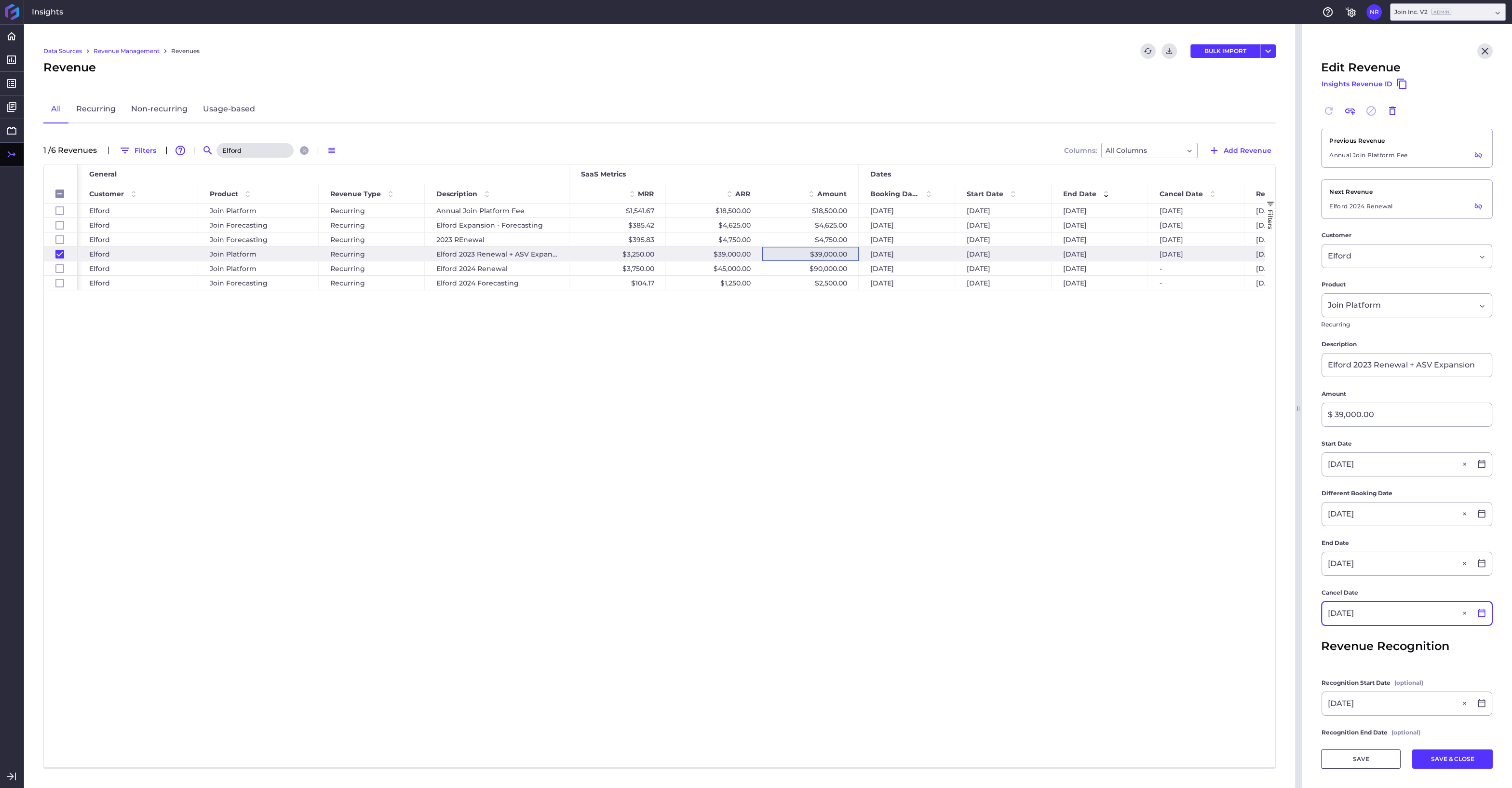
click at [1490, 610] on div at bounding box center [1481, 614] width 20 height 9
click at [1404, 458] on div "31" at bounding box center [1408, 457] width 21 height 21
type input "07/31/2024"
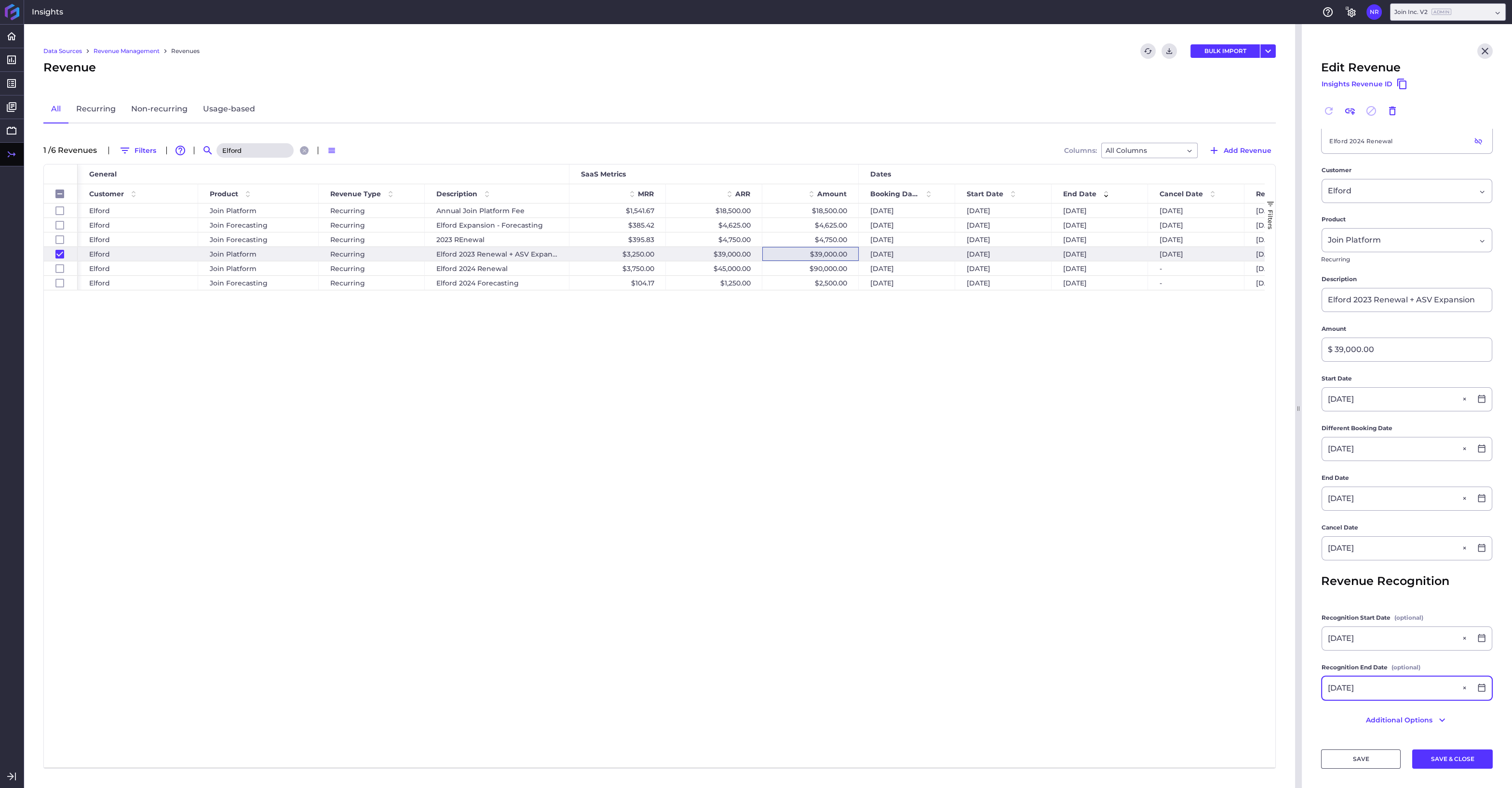
click at [1426, 690] on input "08/01/2023" at bounding box center [1396, 688] width 150 height 23
click at [1318, 710] on main "Previous Revenue Annual Join Platform Fee Unlink this revenue Next Revenue Elfo…" at bounding box center [1407, 402] width 210 height 677
drag, startPoint x: 1400, startPoint y: 688, endPoint x: 1382, endPoint y: 688, distance: 18.0
click at [1382, 688] on input "08/01/2023" at bounding box center [1396, 688] width 150 height 23
type input "07/31/2024"
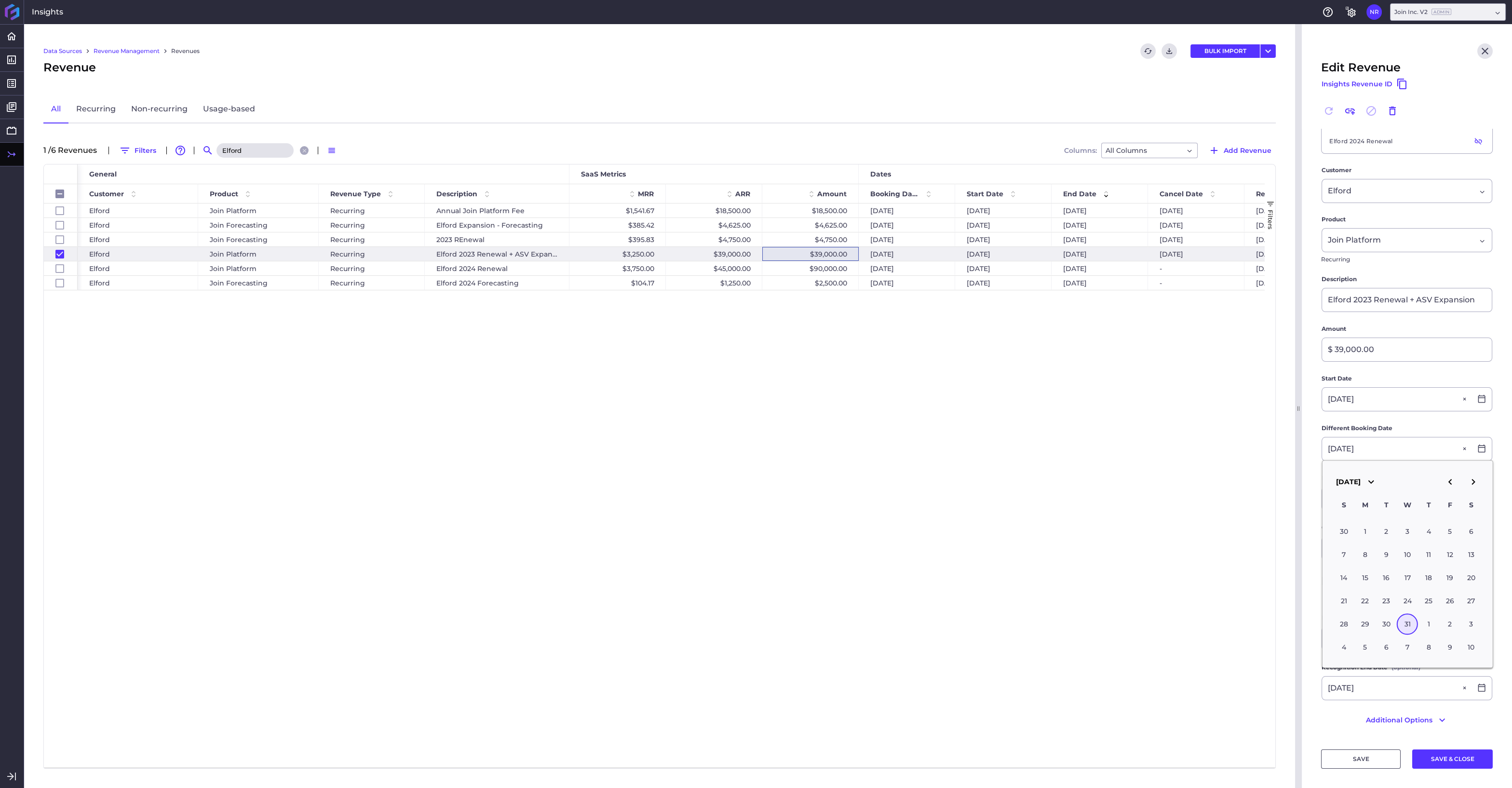
click at [1408, 625] on div "31" at bounding box center [1408, 624] width 21 height 21
click at [1451, 761] on button "SAVE & CLOSE" at bounding box center [1452, 759] width 80 height 19
checkbox input "false"
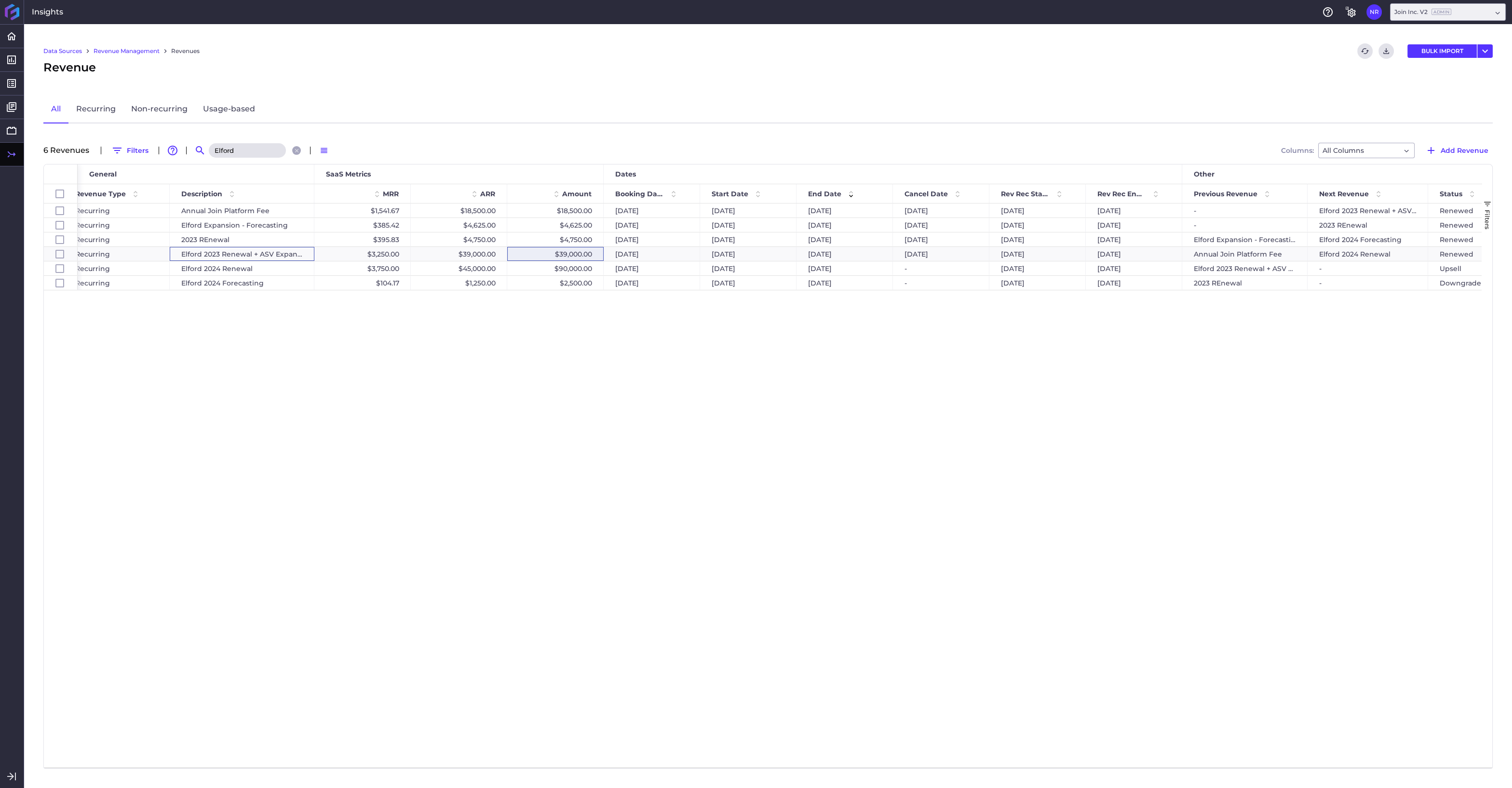
scroll to position [0, 232]
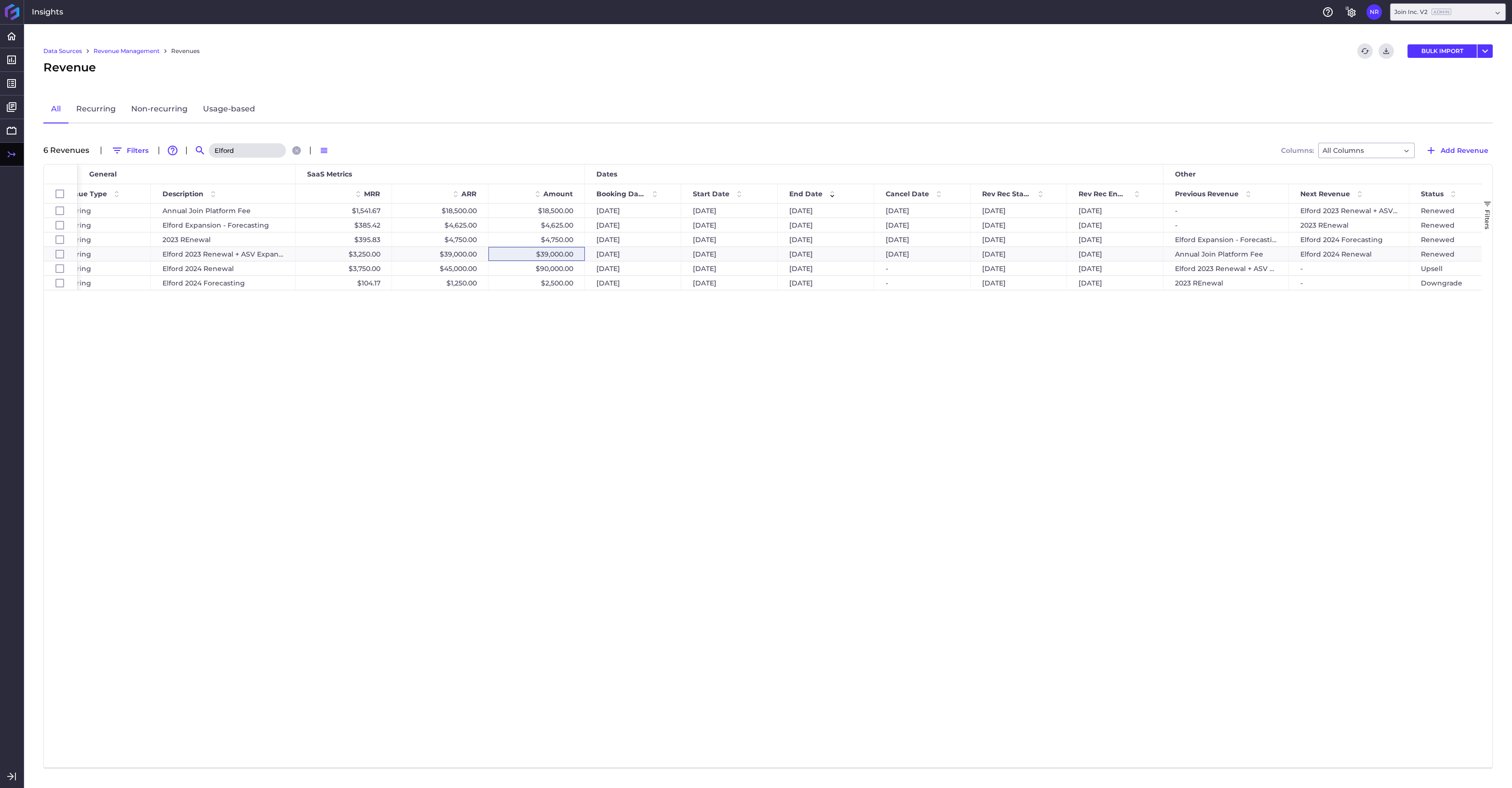
click at [258, 153] on input "Elford" at bounding box center [247, 150] width 77 height 15
drag, startPoint x: 254, startPoint y: 151, endPoint x: 204, endPoint y: 152, distance: 50.0
click at [209, 152] on input "Elford" at bounding box center [247, 150] width 77 height 15
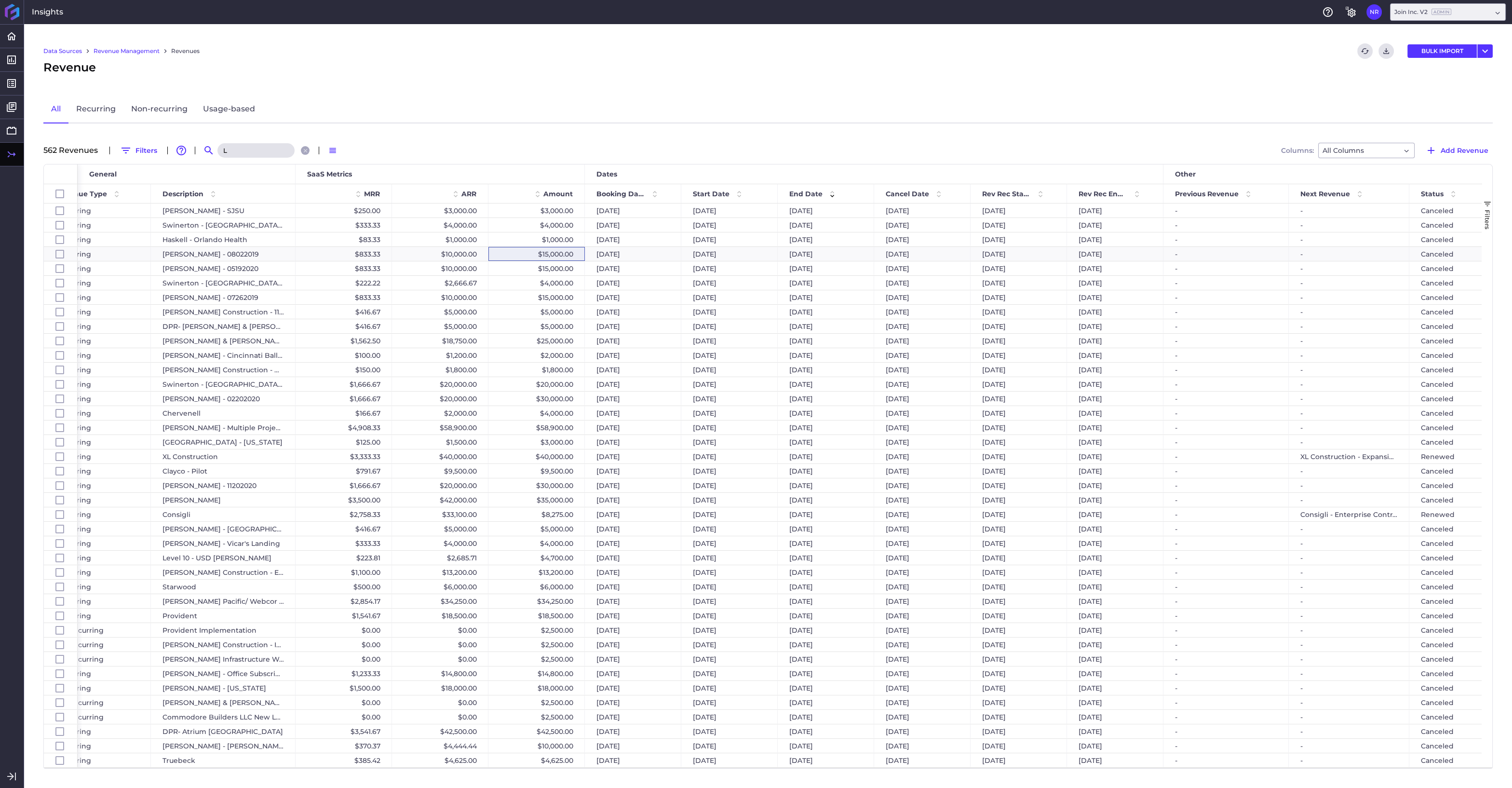
click at [232, 154] on input "L" at bounding box center [255, 150] width 77 height 15
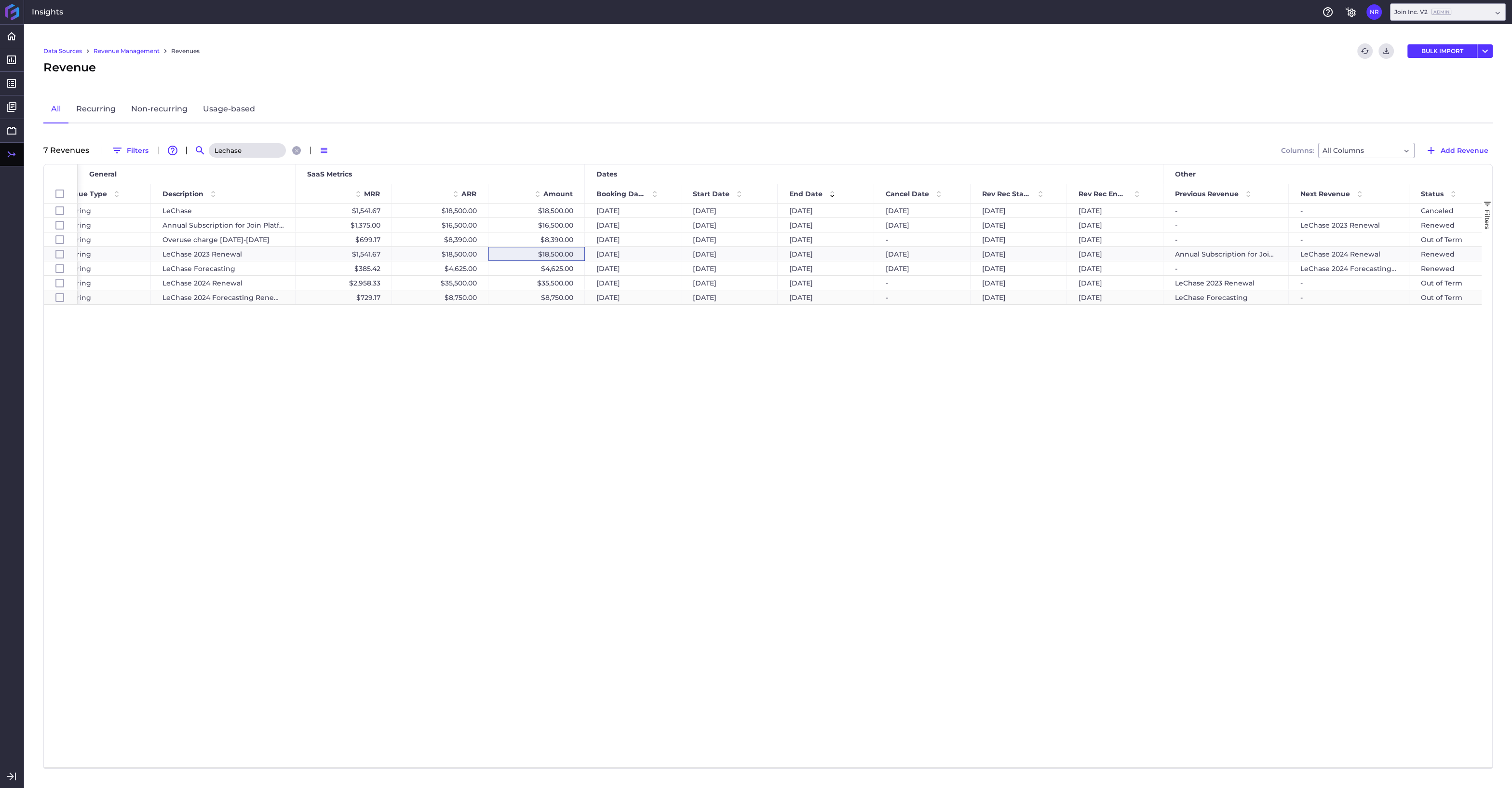
type input "Lechase"
click at [572, 296] on div "$8,750.00" at bounding box center [536, 297] width 96 height 14
checkbox input "false"
checkbox input "true"
checkbox input "false"
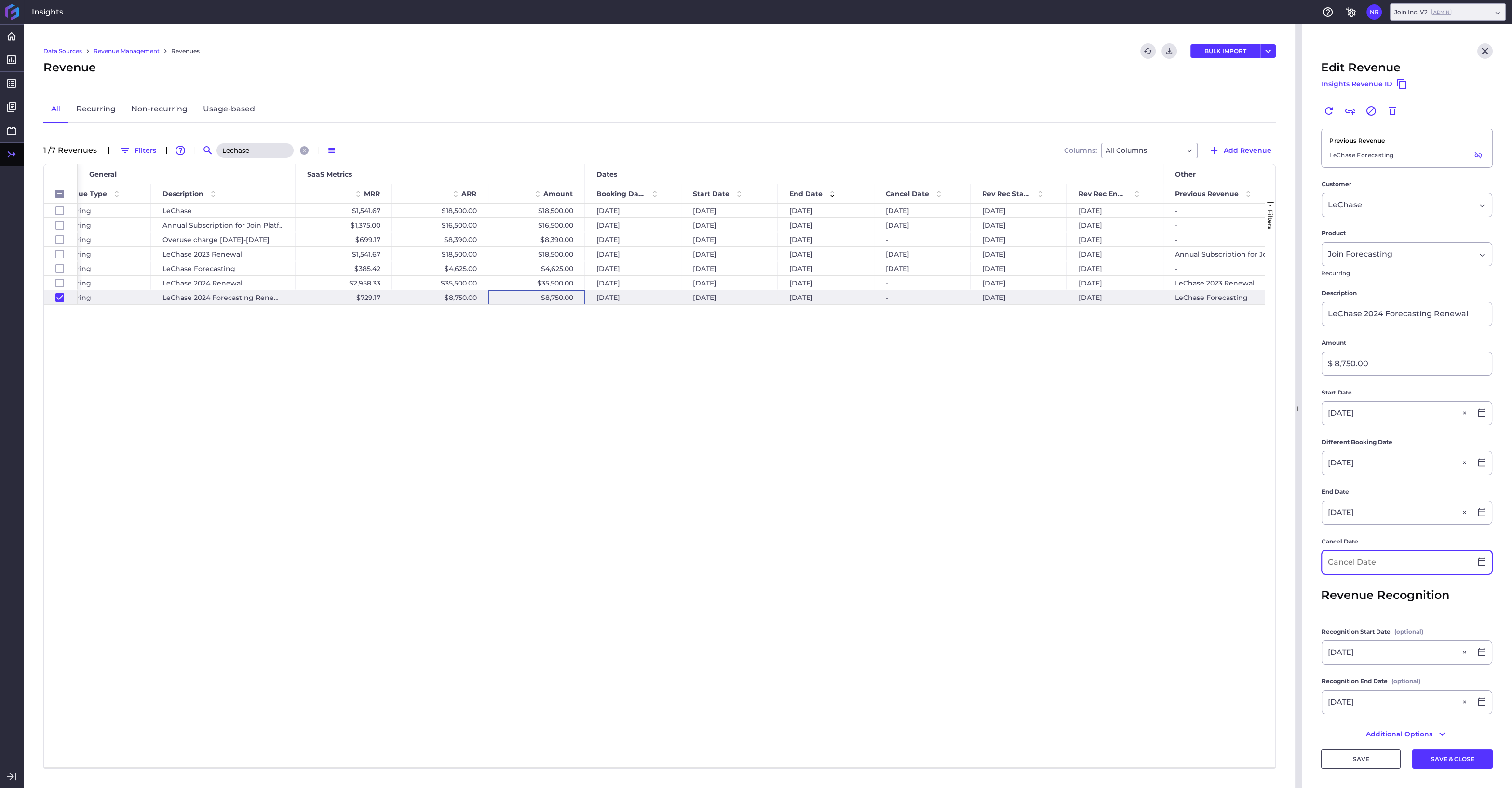
click at [1344, 565] on input at bounding box center [1396, 562] width 150 height 23
type input "08/03/2025"
click at [1344, 669] on div "3" at bounding box center [1344, 672] width 21 height 21
click at [1454, 756] on button "SAVE & CLOSE" at bounding box center [1452, 759] width 80 height 19
checkbox input "false"
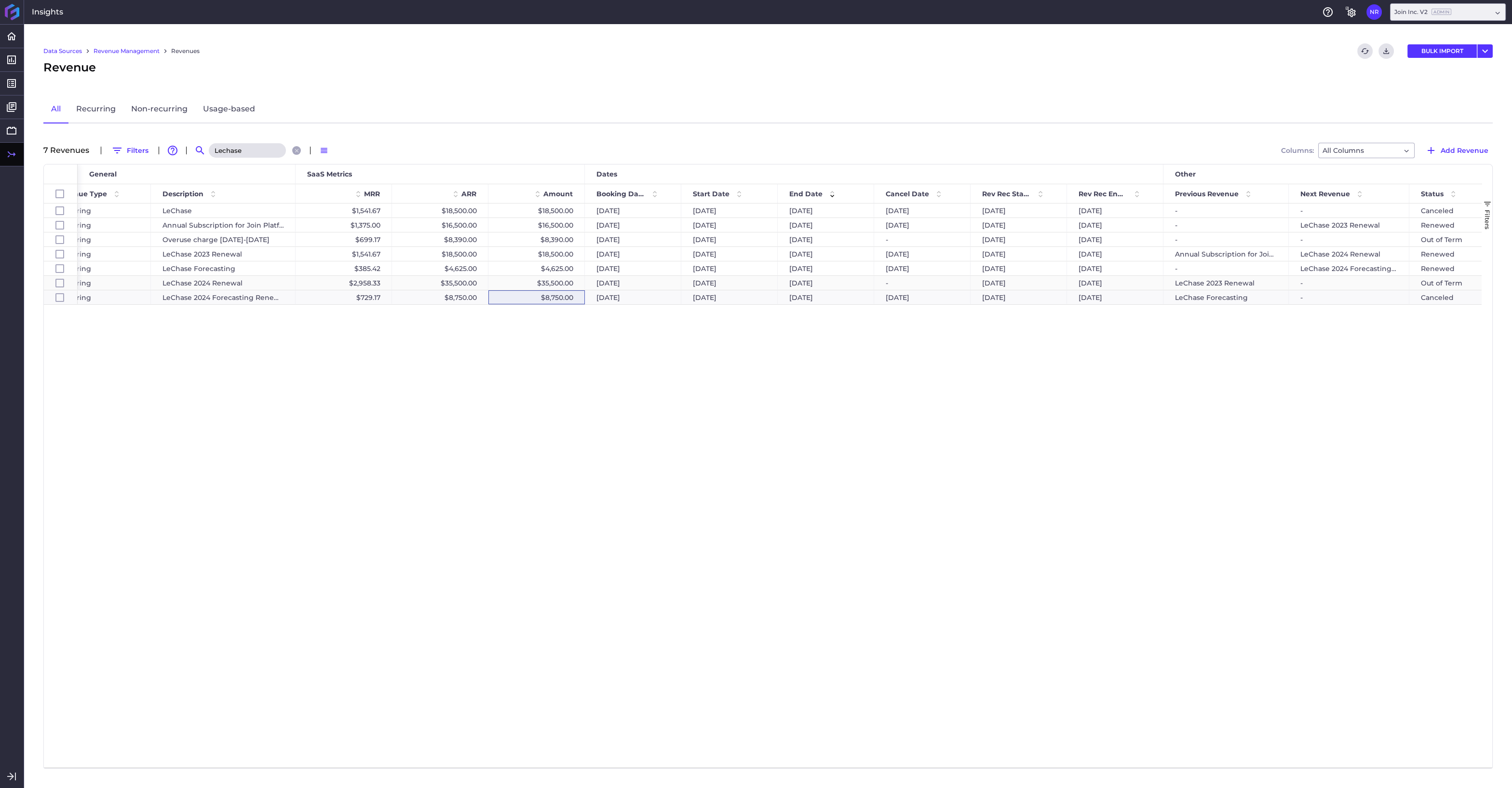
click at [561, 281] on div "$35,500.00" at bounding box center [536, 283] width 96 height 14
checkbox input "false"
checkbox input "true"
checkbox input "false"
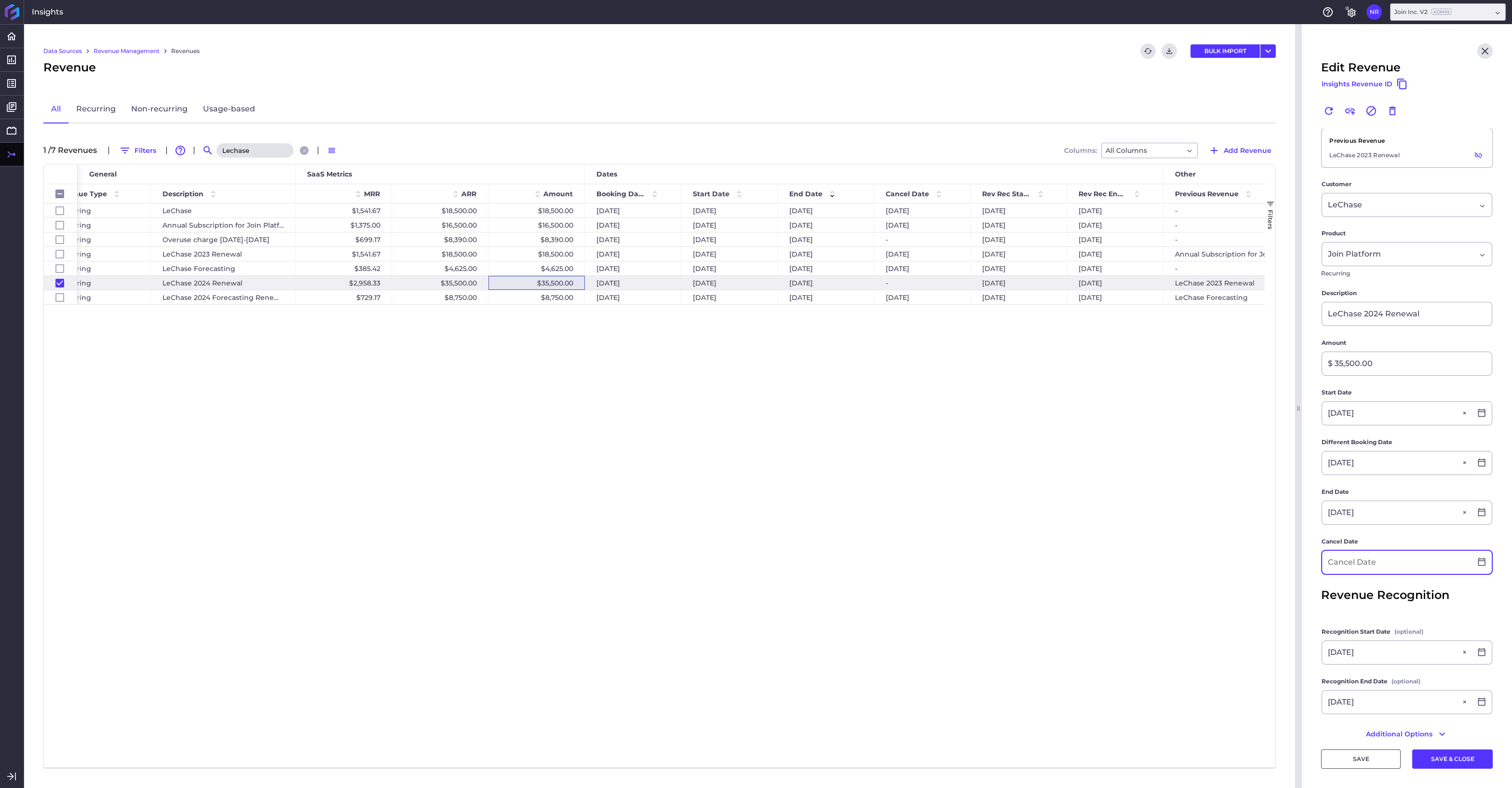
click at [1390, 557] on input at bounding box center [1396, 562] width 150 height 23
type input "08/03/2025"
click at [1346, 667] on div "3" at bounding box center [1344, 672] width 21 height 21
click at [1450, 760] on button "SAVE & CLOSE" at bounding box center [1452, 759] width 80 height 19
checkbox input "false"
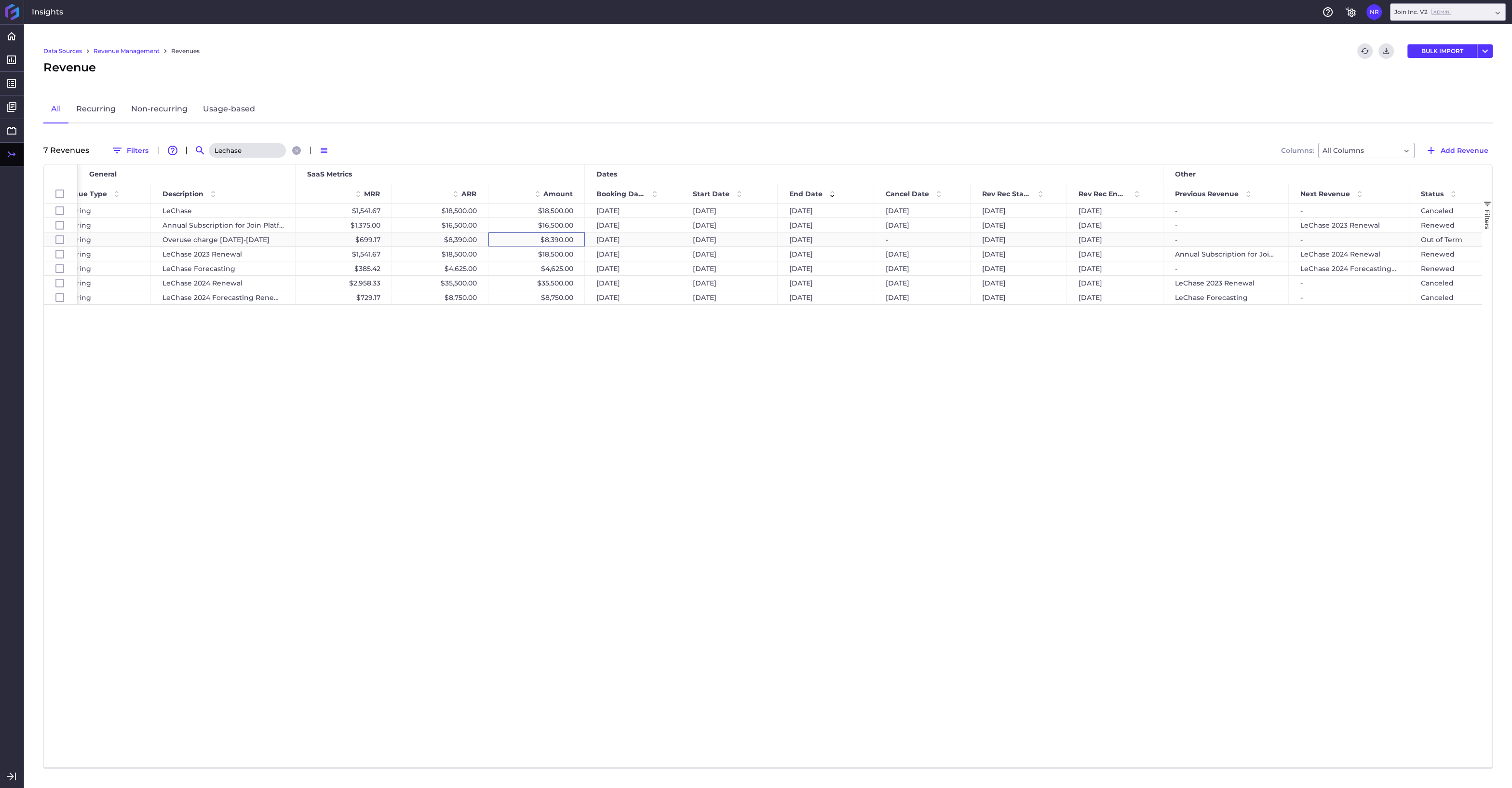
click at [541, 238] on div "$8,390.00" at bounding box center [536, 240] width 96 height 14
checkbox input "false"
checkbox input "true"
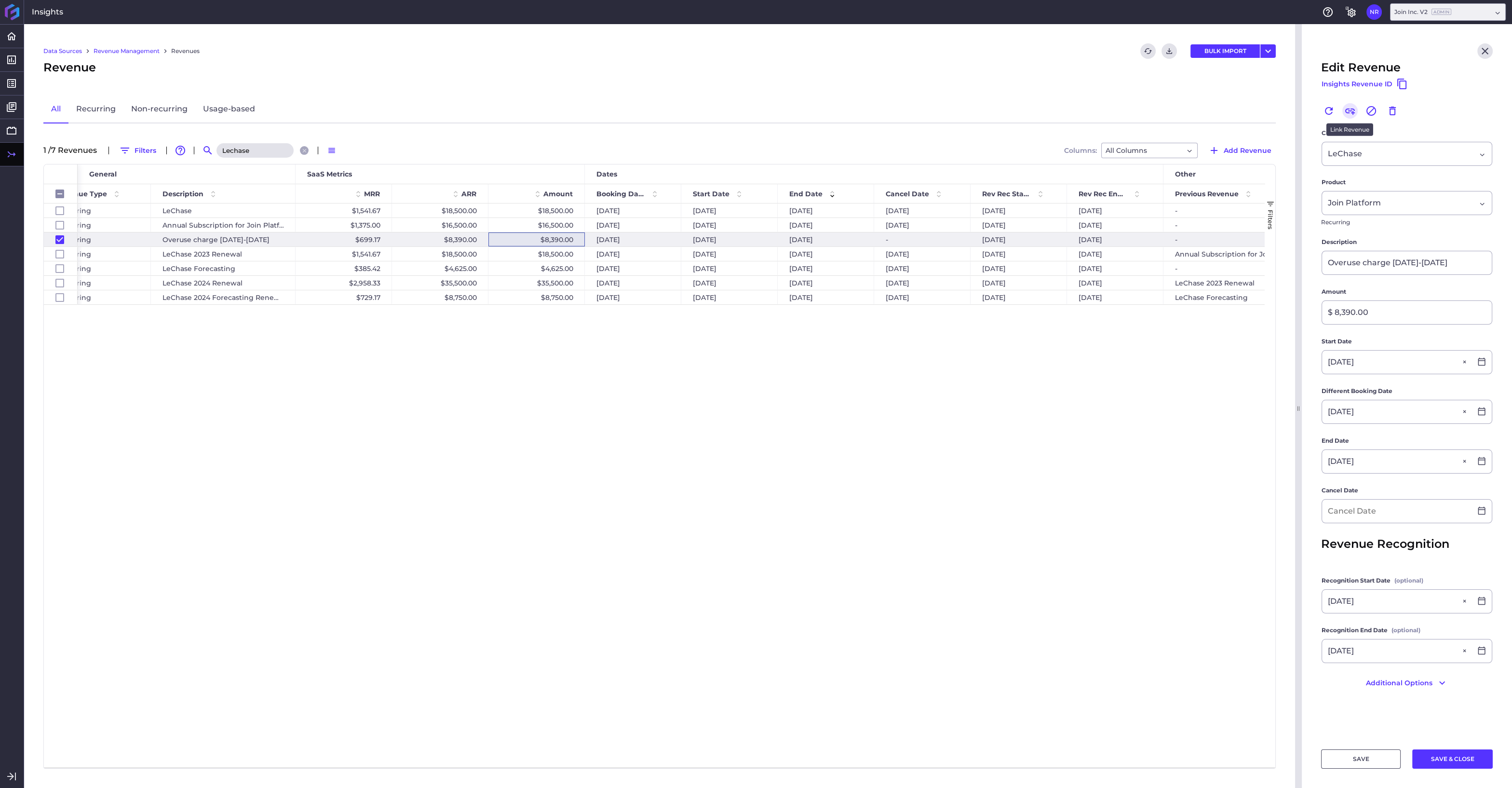
click at [1346, 110] on icon "Link" at bounding box center [1350, 111] width 12 height 12
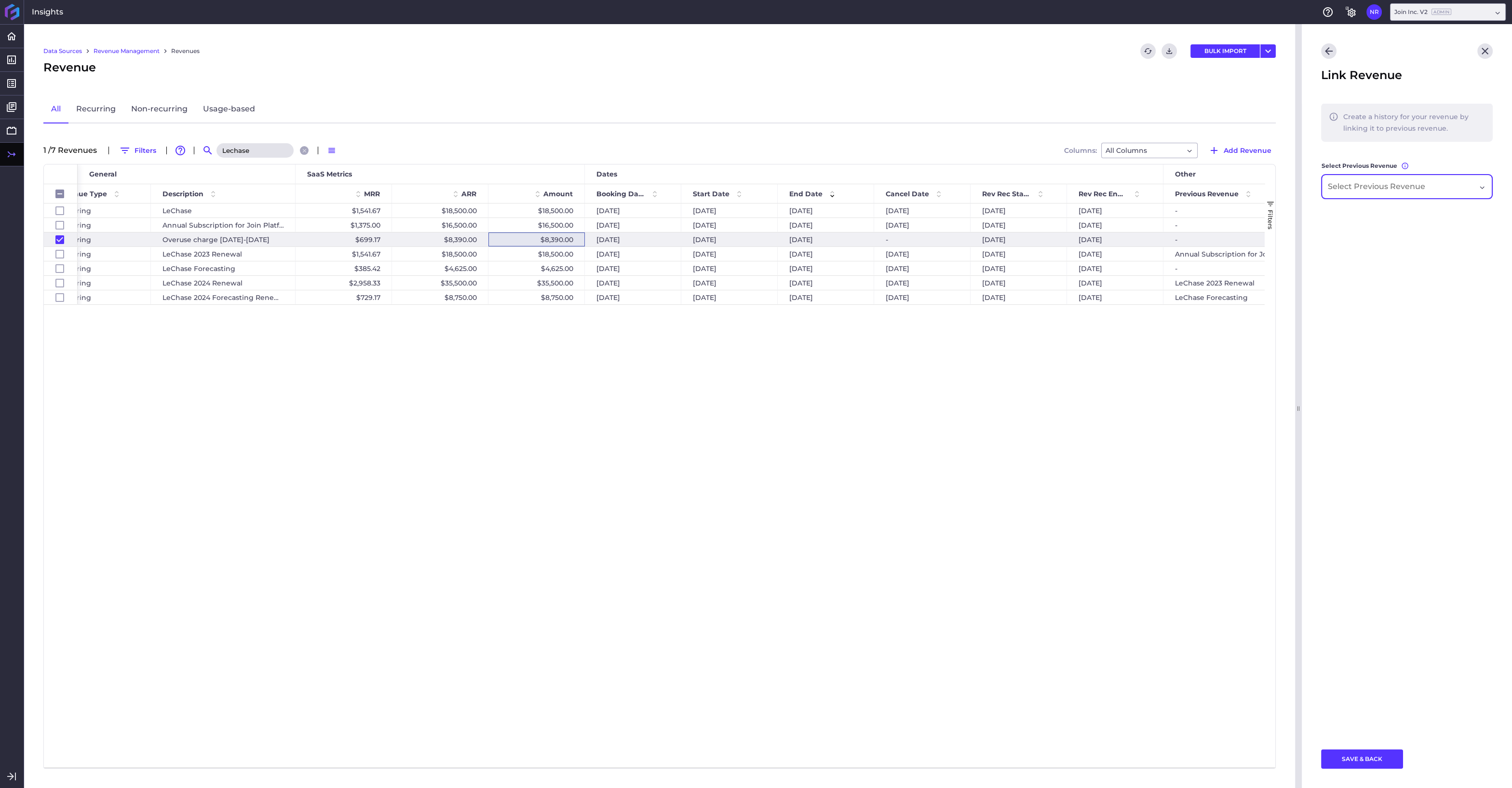
click at [1403, 187] on input "Dropdown select" at bounding box center [1379, 187] width 102 height 12
click at [1346, 217] on span "LeChase" at bounding box center [1406, 214] width 170 height 23
click at [1351, 760] on button "SAVE & BACK" at bounding box center [1362, 759] width 82 height 19
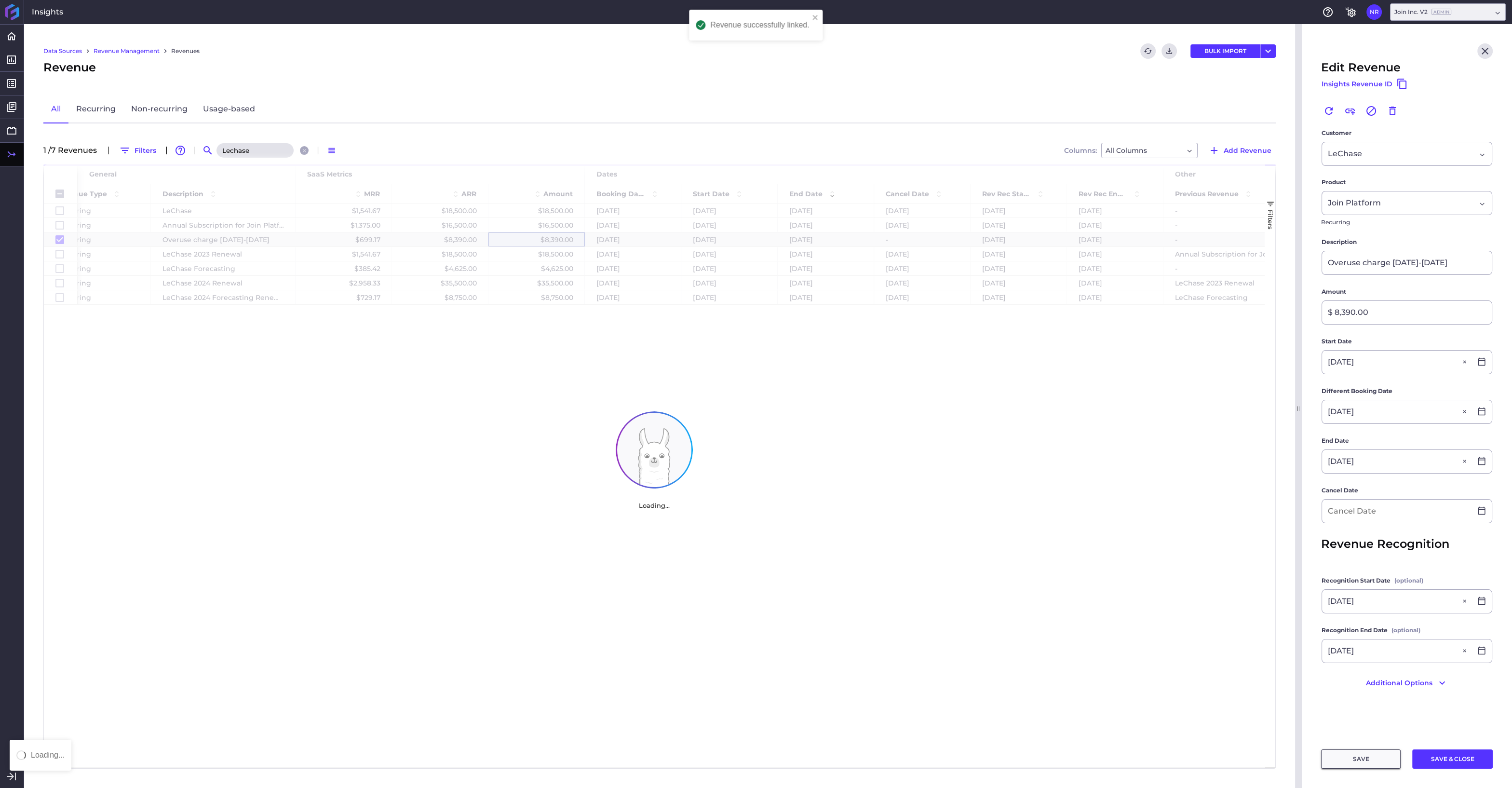
checkbox input "false"
checkbox input "true"
checkbox input "false"
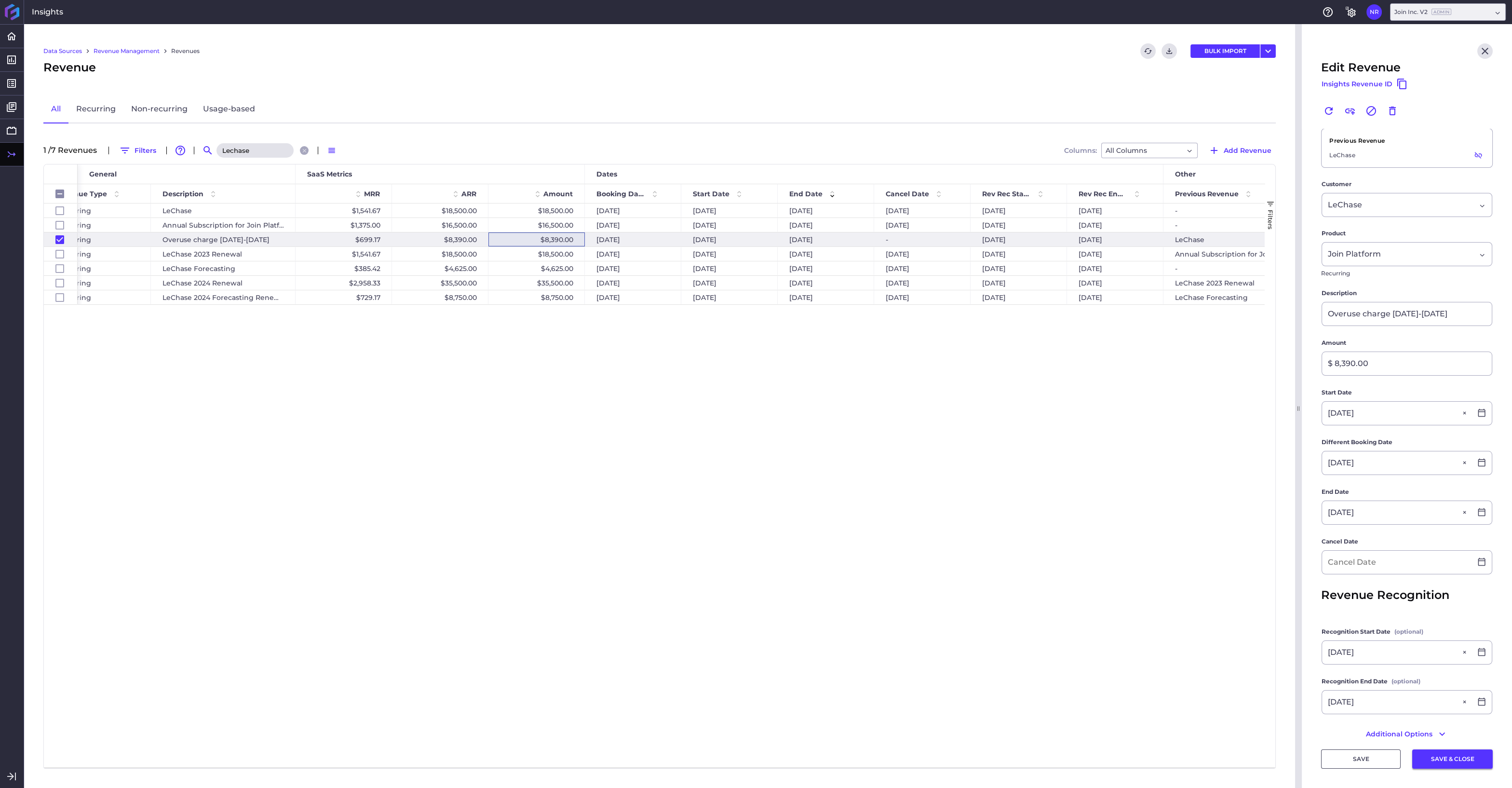
click at [1465, 760] on button "SAVE & CLOSE" at bounding box center [1452, 759] width 80 height 19
checkbox input "false"
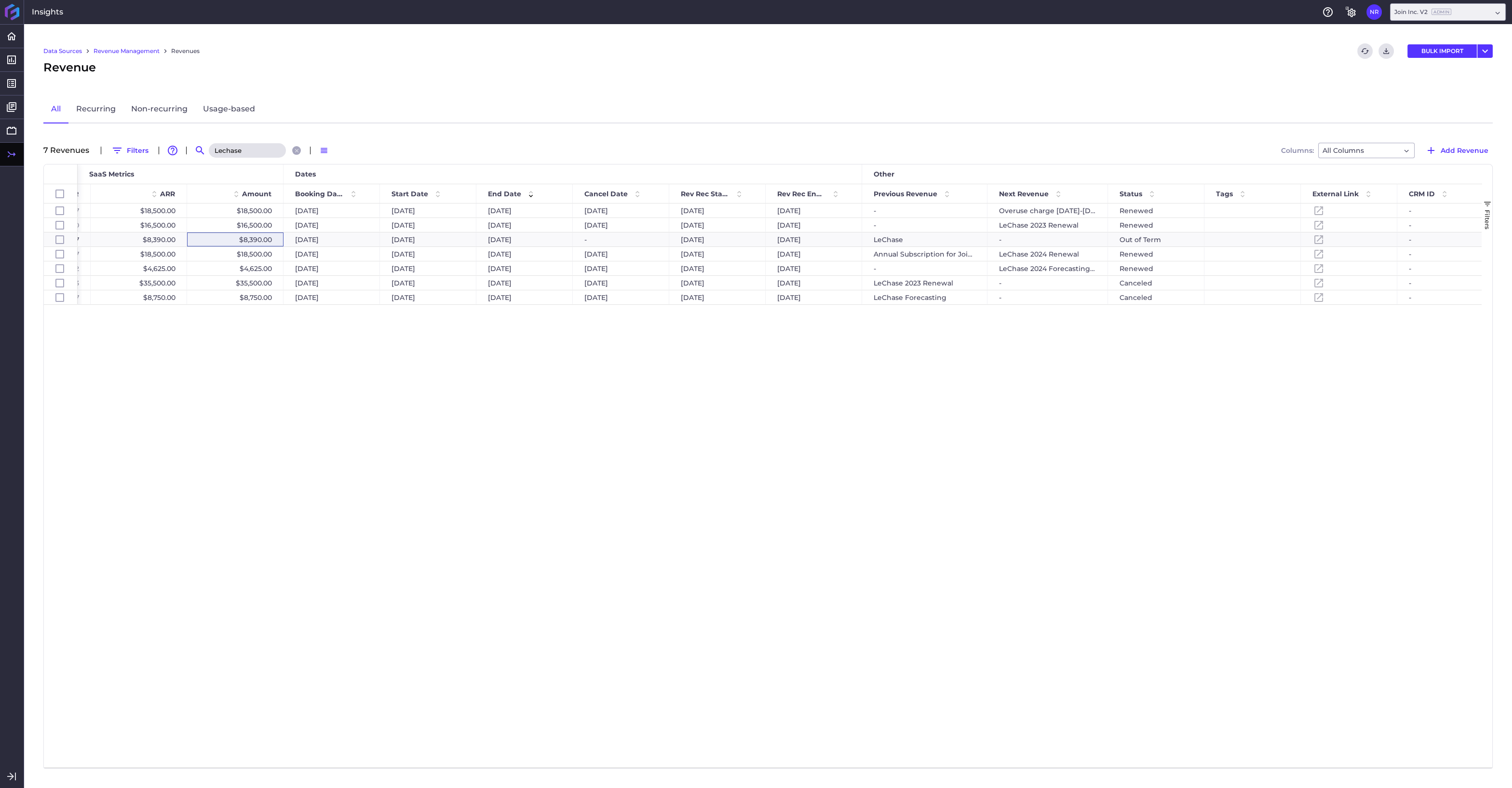
scroll to position [0, 572]
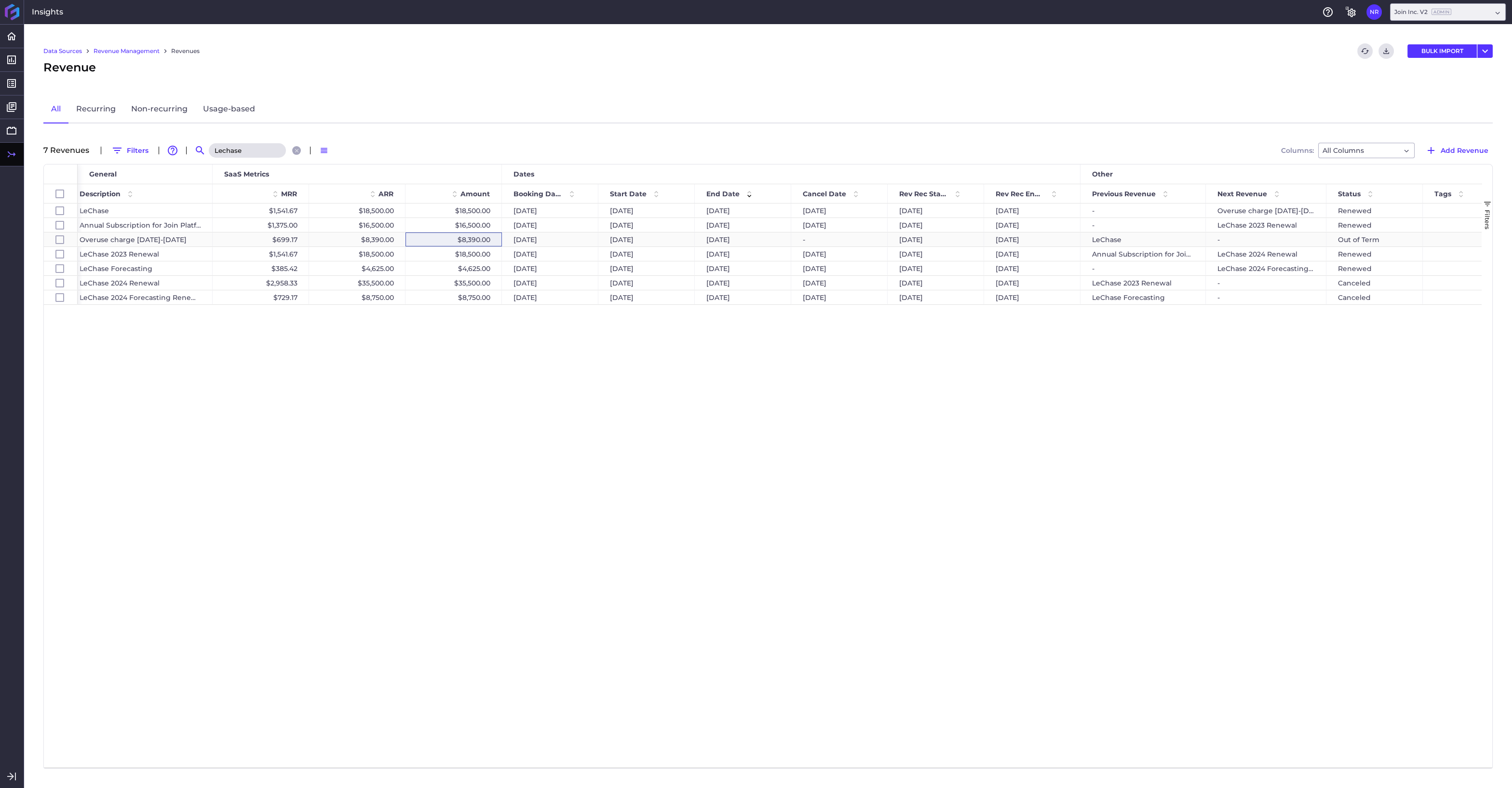
click at [485, 237] on div "$8,390.00" at bounding box center [454, 240] width 96 height 14
checkbox input "false"
checkbox input "true"
checkbox input "false"
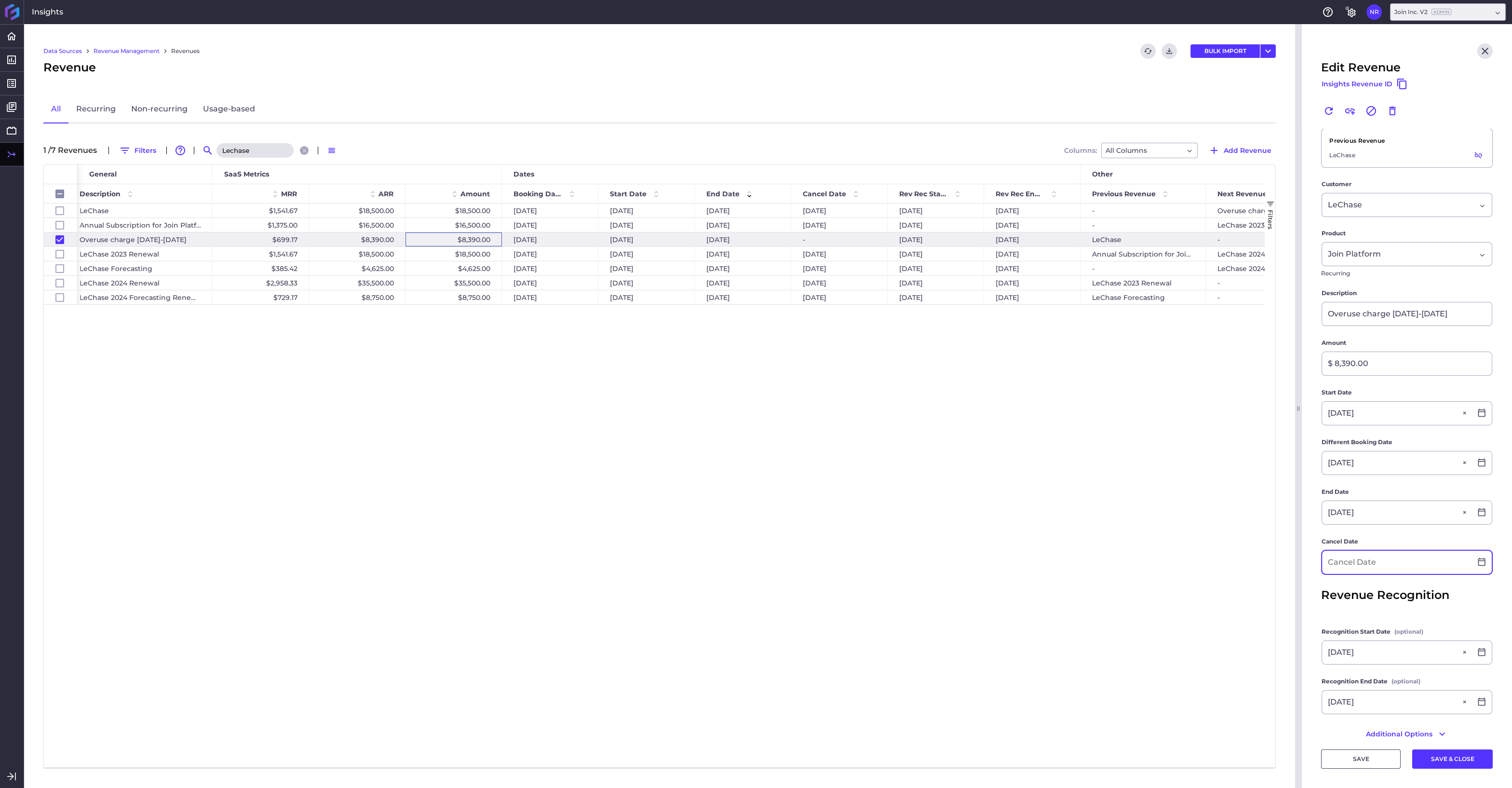
click at [1398, 564] on input at bounding box center [1396, 562] width 150 height 23
type input "08/03/2024"
click at [1471, 649] on div "3" at bounding box center [1471, 649] width 21 height 21
click at [1433, 760] on button "SAVE & CLOSE" at bounding box center [1452, 759] width 80 height 19
checkbox input "false"
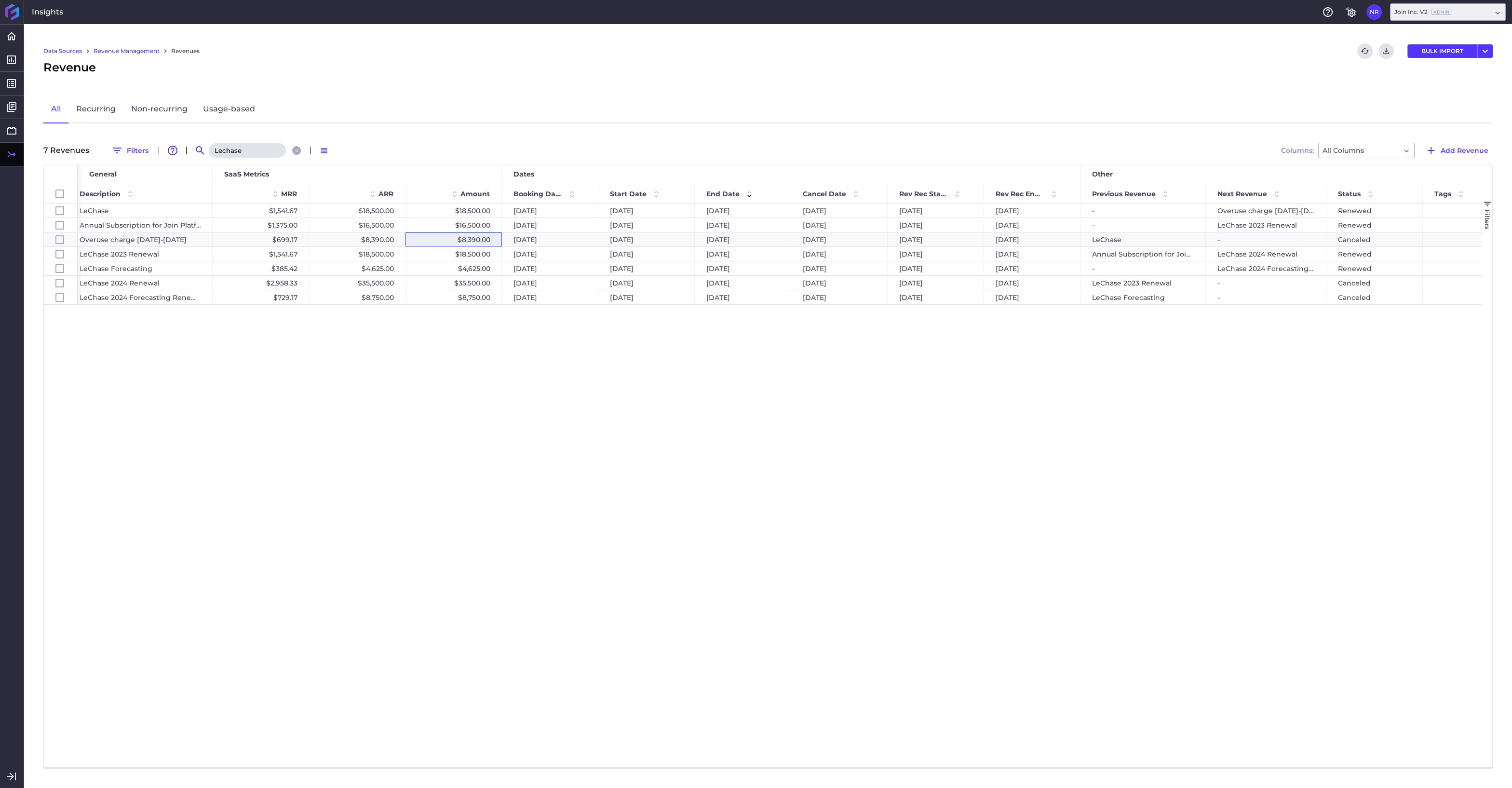
click at [262, 150] on input "Lechase" at bounding box center [247, 150] width 77 height 15
drag, startPoint x: 266, startPoint y: 147, endPoint x: 204, endPoint y: 147, distance: 62.0
click at [209, 147] on input "Lechase" at bounding box center [247, 150] width 77 height 15
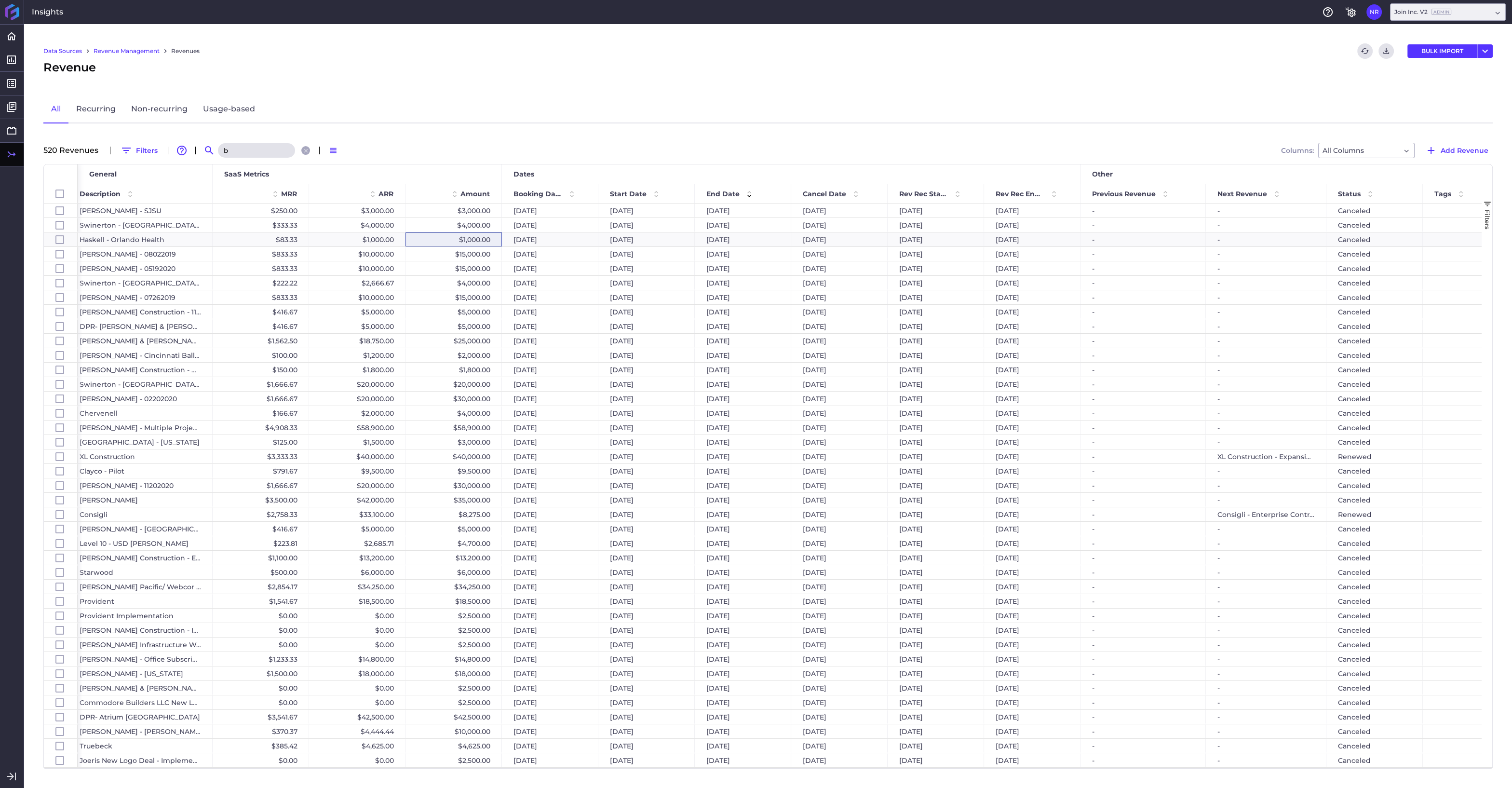
click at [258, 149] on input "b" at bounding box center [256, 150] width 77 height 15
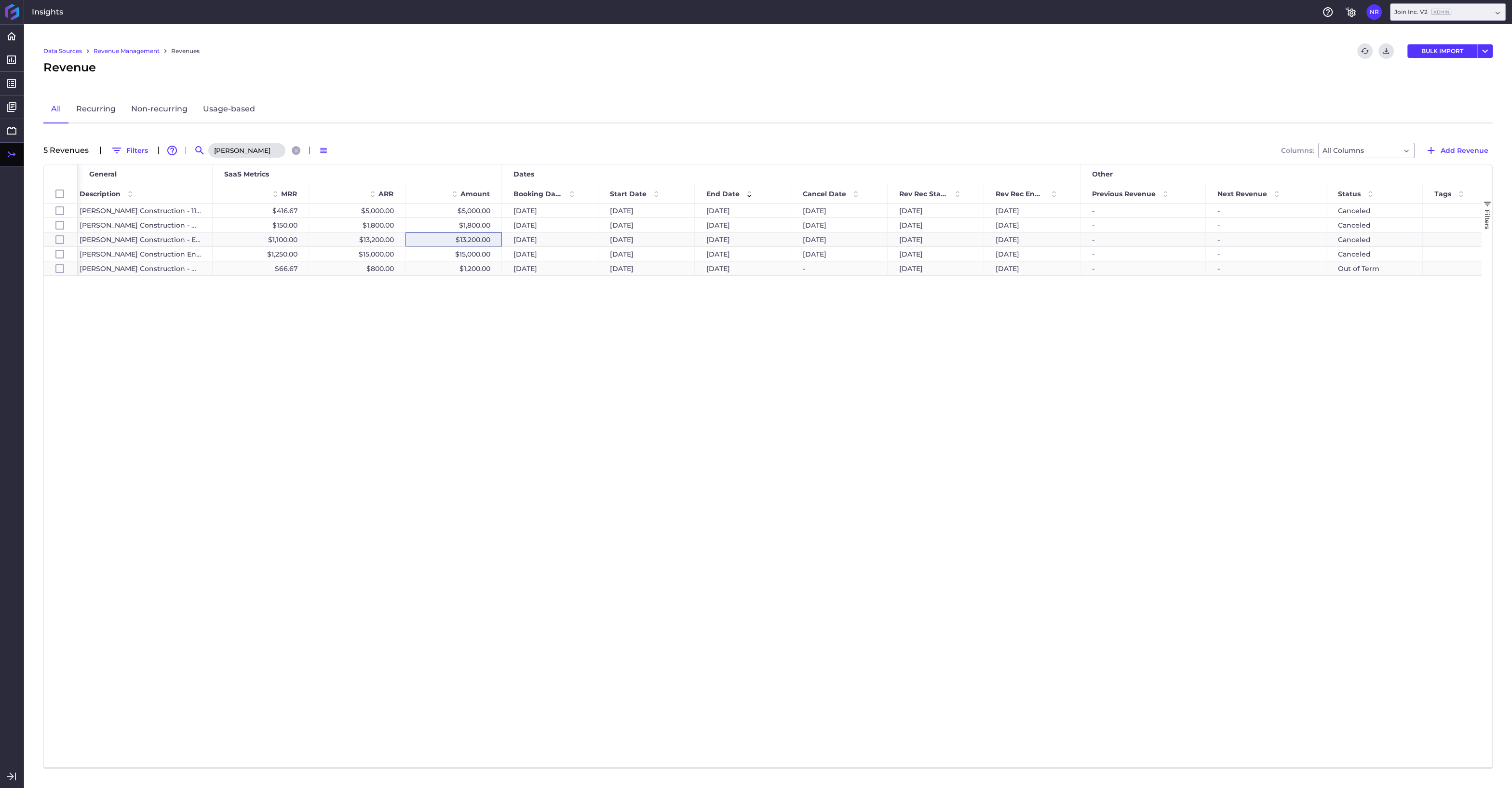
type input "blach"
click at [478, 267] on div "$1,200.00" at bounding box center [454, 268] width 96 height 14
checkbox input "false"
checkbox input "true"
checkbox input "false"
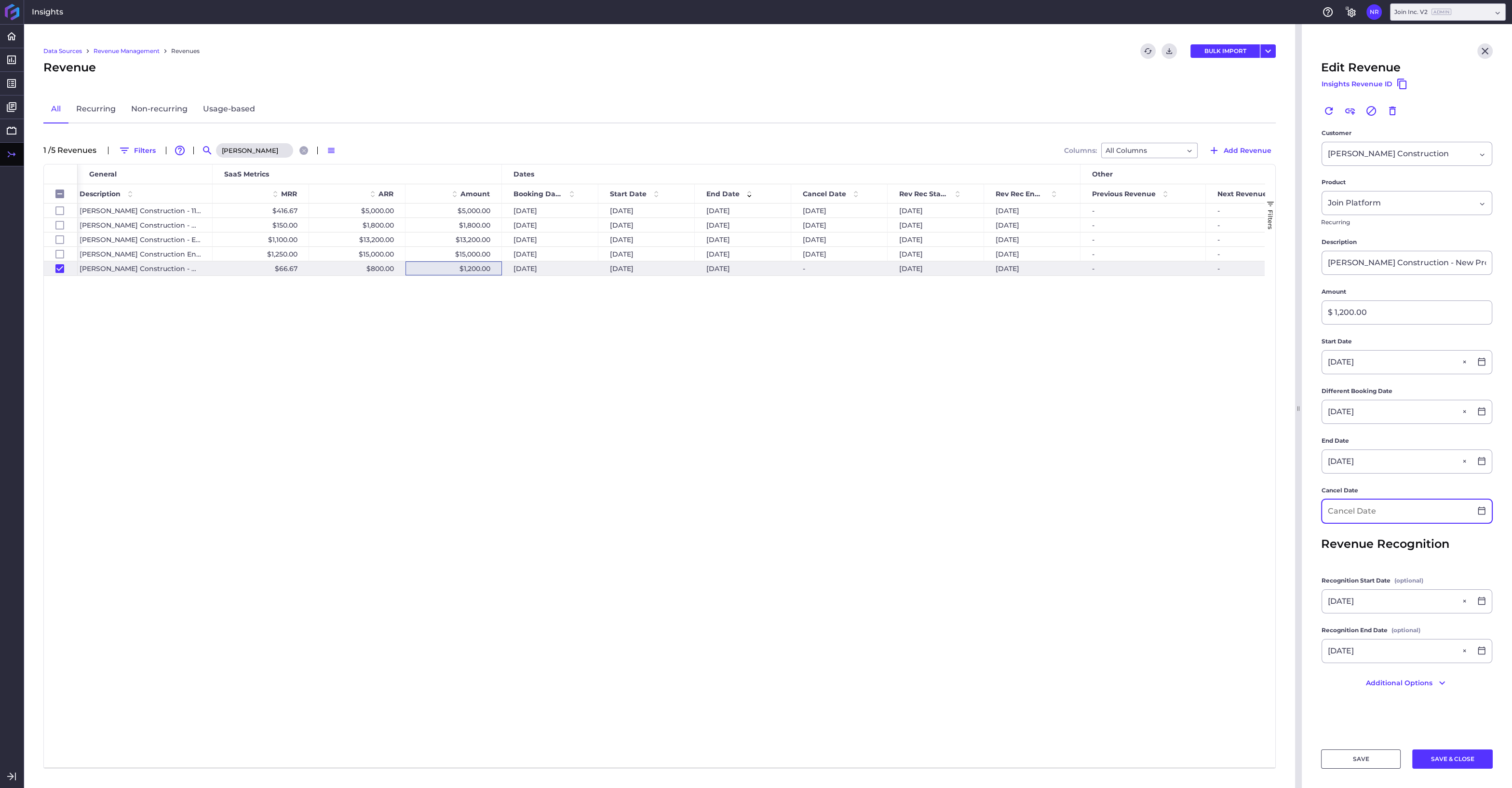
click at [1375, 516] on input at bounding box center [1396, 511] width 150 height 23
type input "09/05/2024"
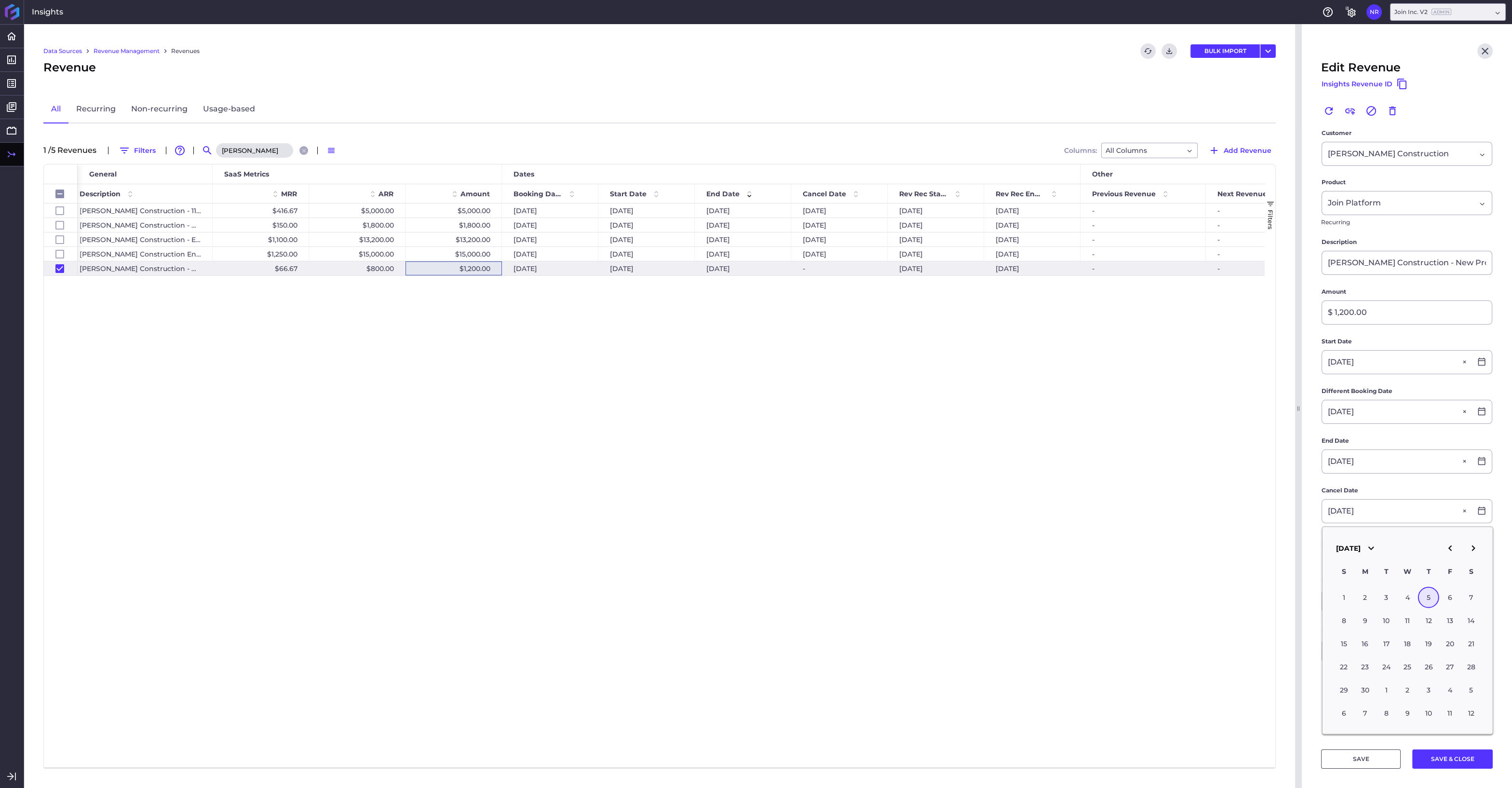
click at [1425, 597] on div "5" at bounding box center [1429, 598] width 21 height 21
click at [1448, 759] on button "SAVE & CLOSE" at bounding box center [1452, 759] width 80 height 19
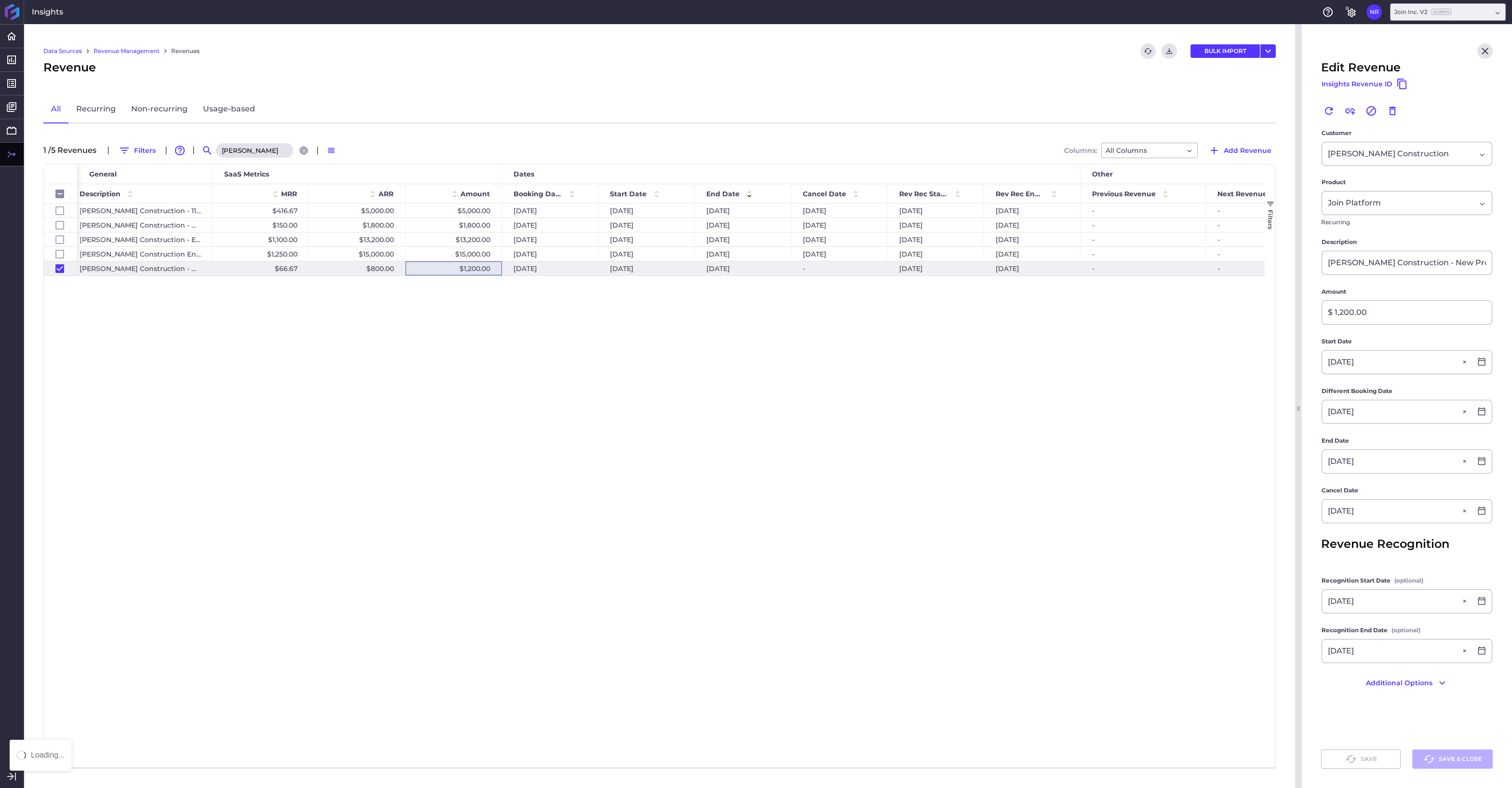
checkbox input "false"
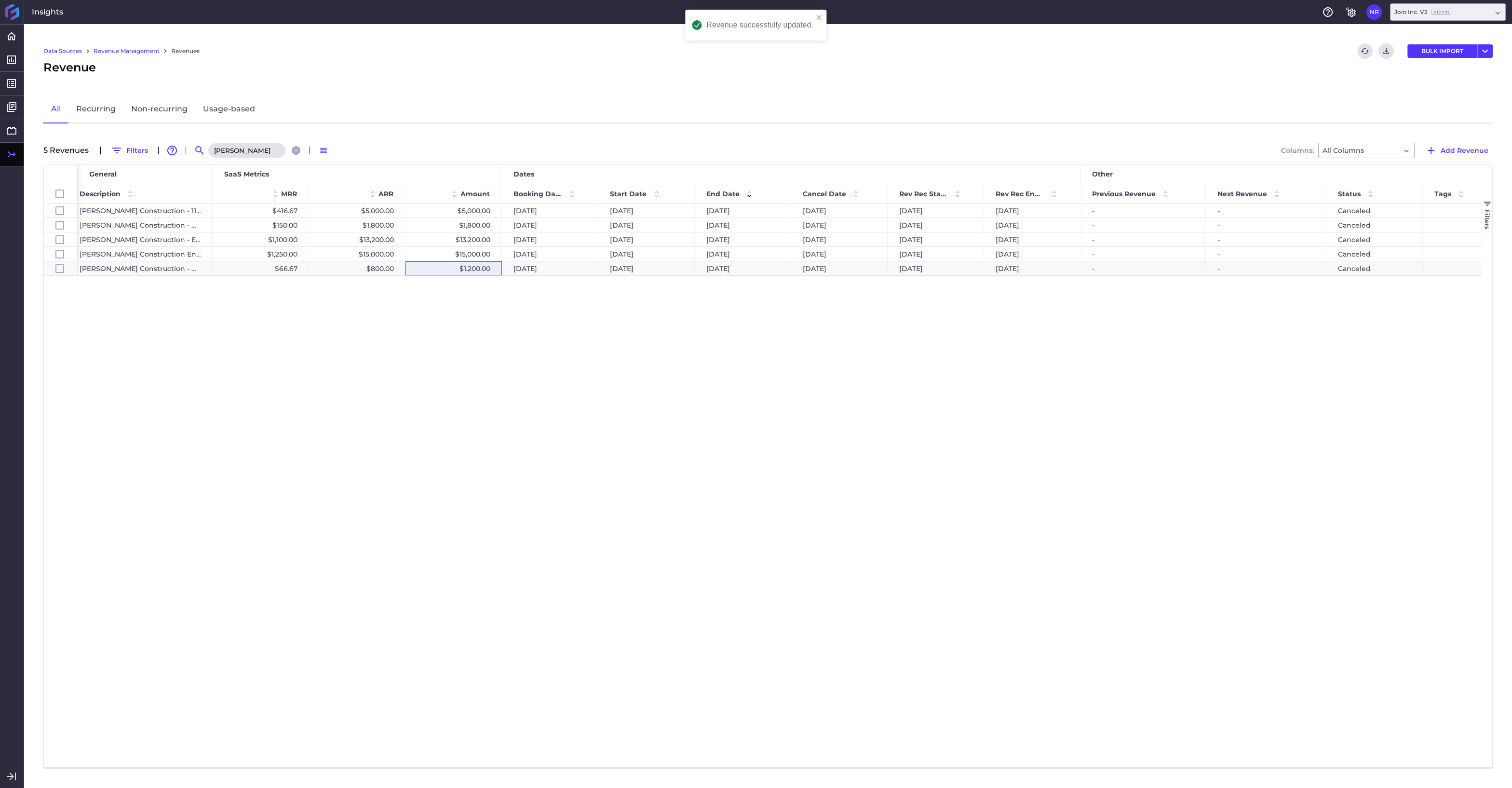
click at [239, 151] on input "blach" at bounding box center [247, 150] width 77 height 15
drag, startPoint x: 240, startPoint y: 151, endPoint x: 180, endPoint y: 147, distance: 60.1
click at [208, 147] on input "blach" at bounding box center [247, 150] width 77 height 15
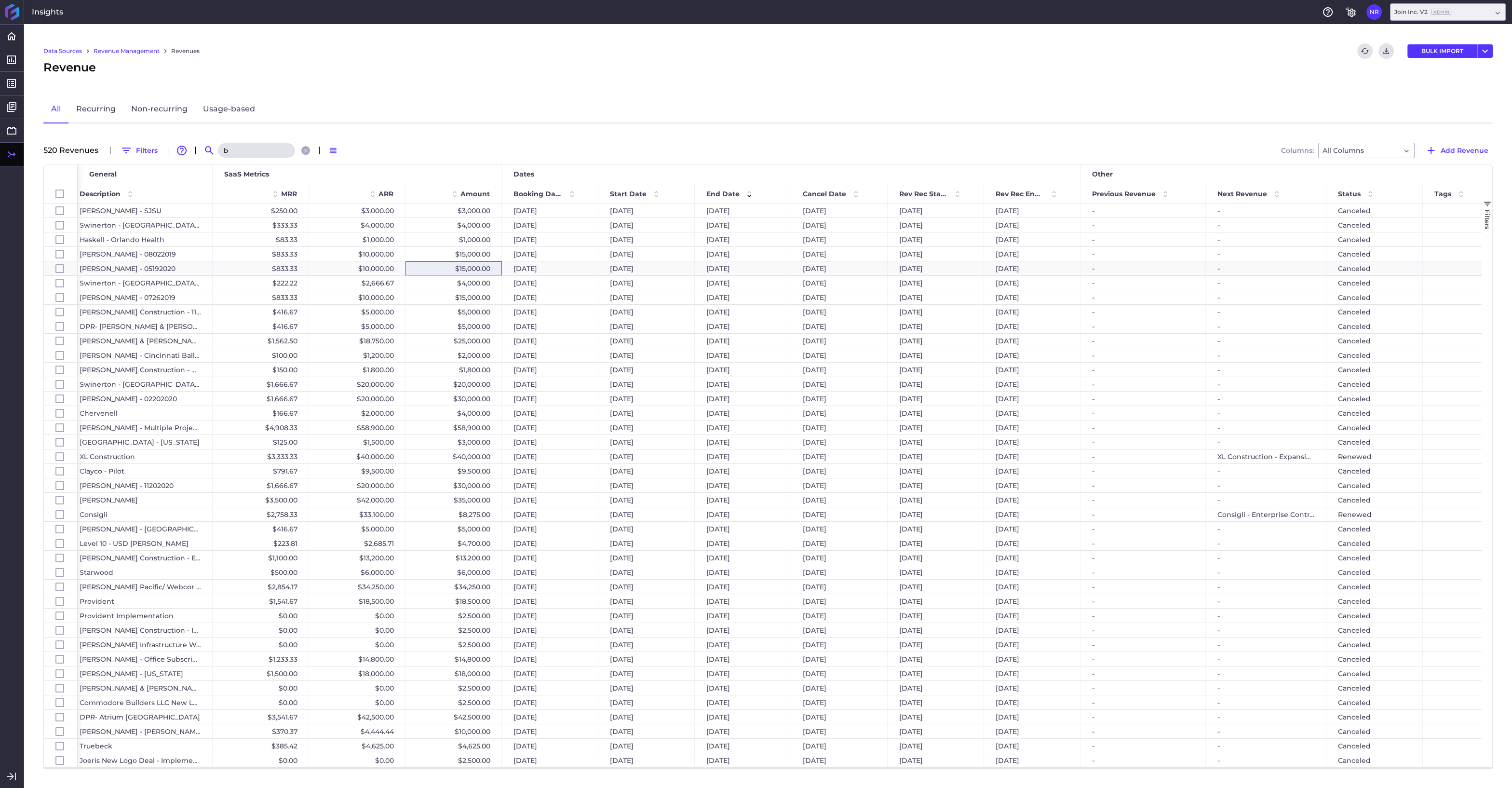
click at [238, 150] on input "b" at bounding box center [256, 150] width 77 height 15
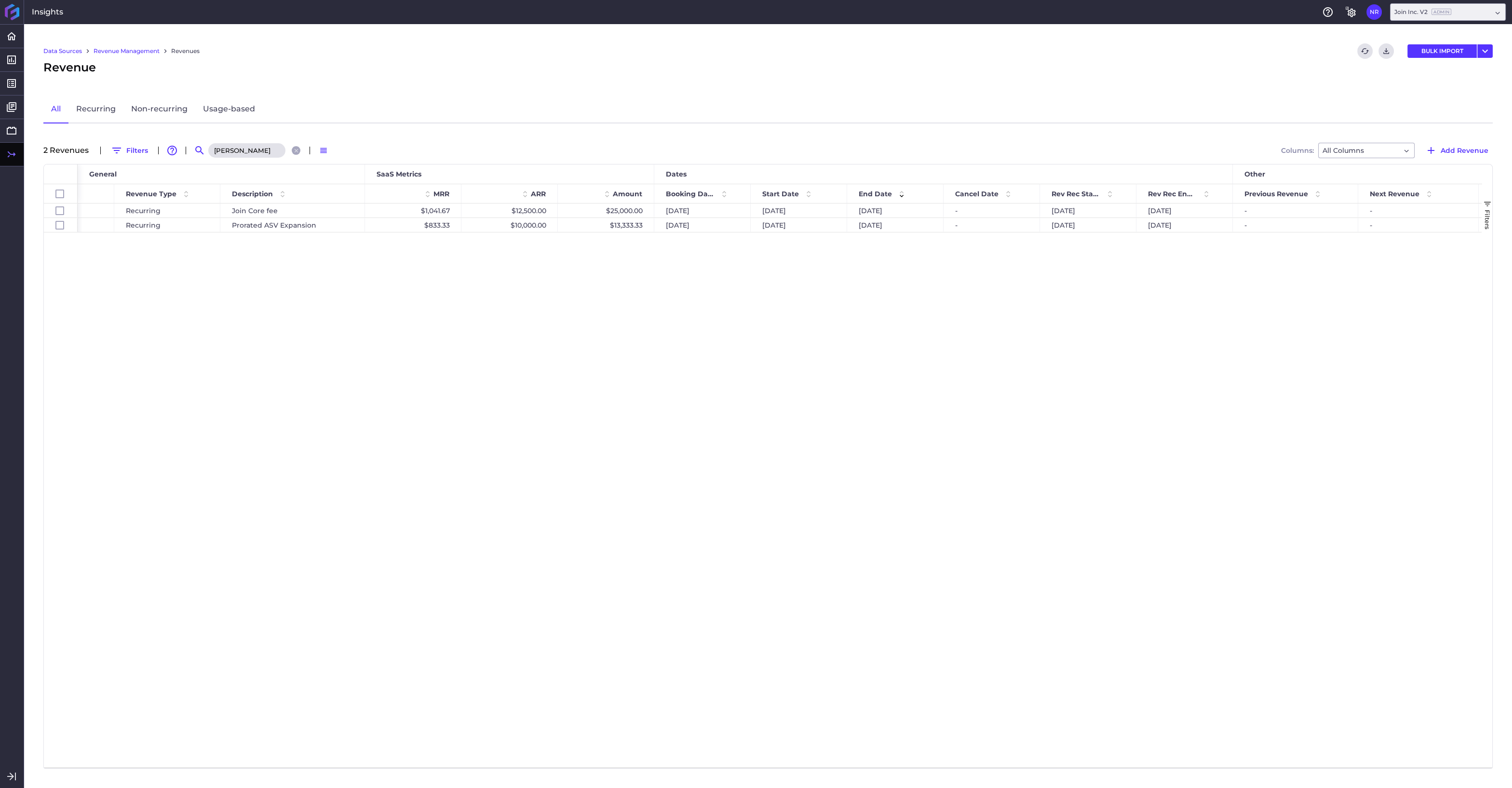
scroll to position [0, 200]
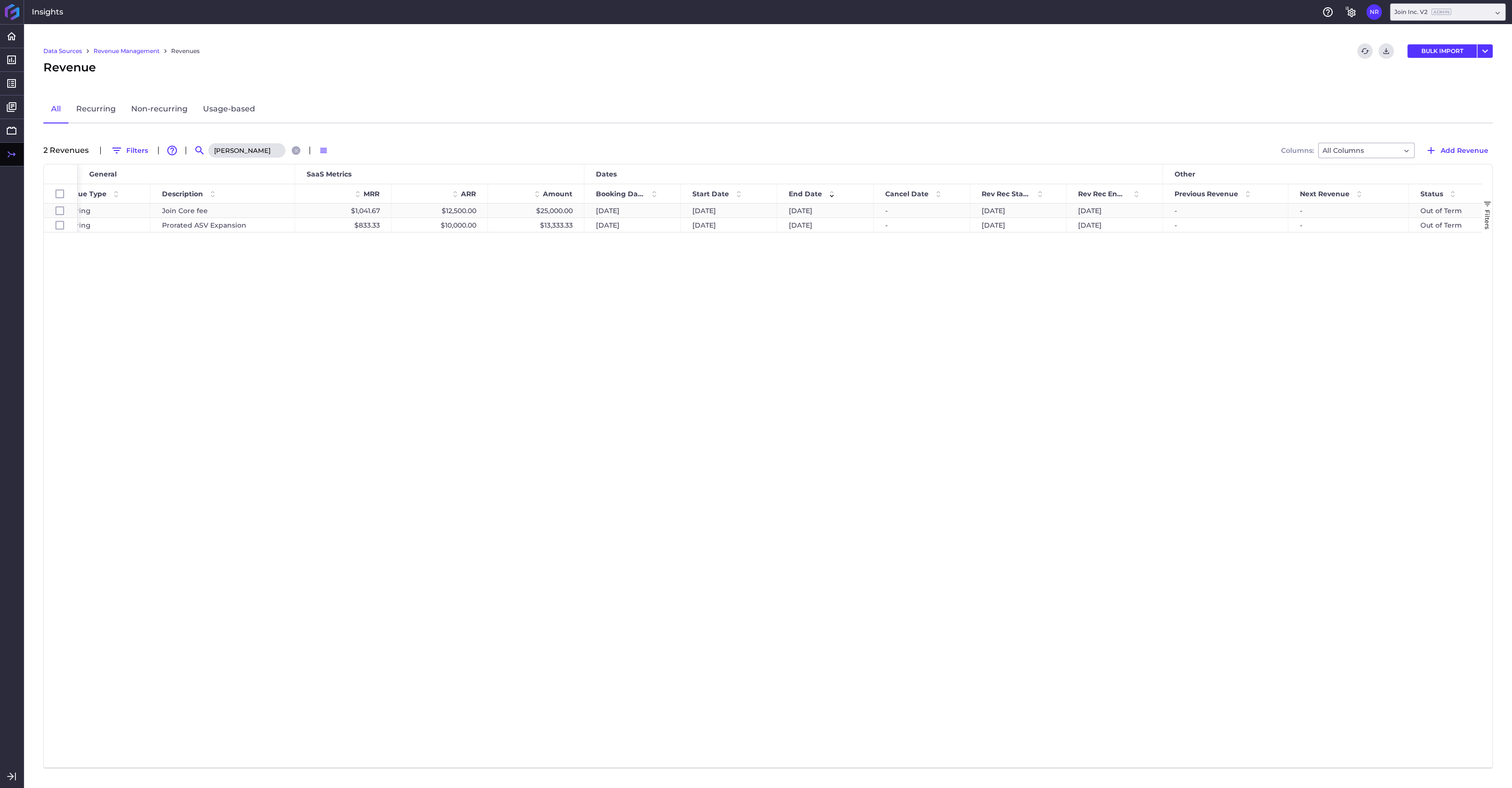
type input "barry"
click at [534, 211] on div "$25,000.00" at bounding box center [536, 211] width 96 height 14
checkbox input "false"
checkbox input "true"
checkbox input "false"
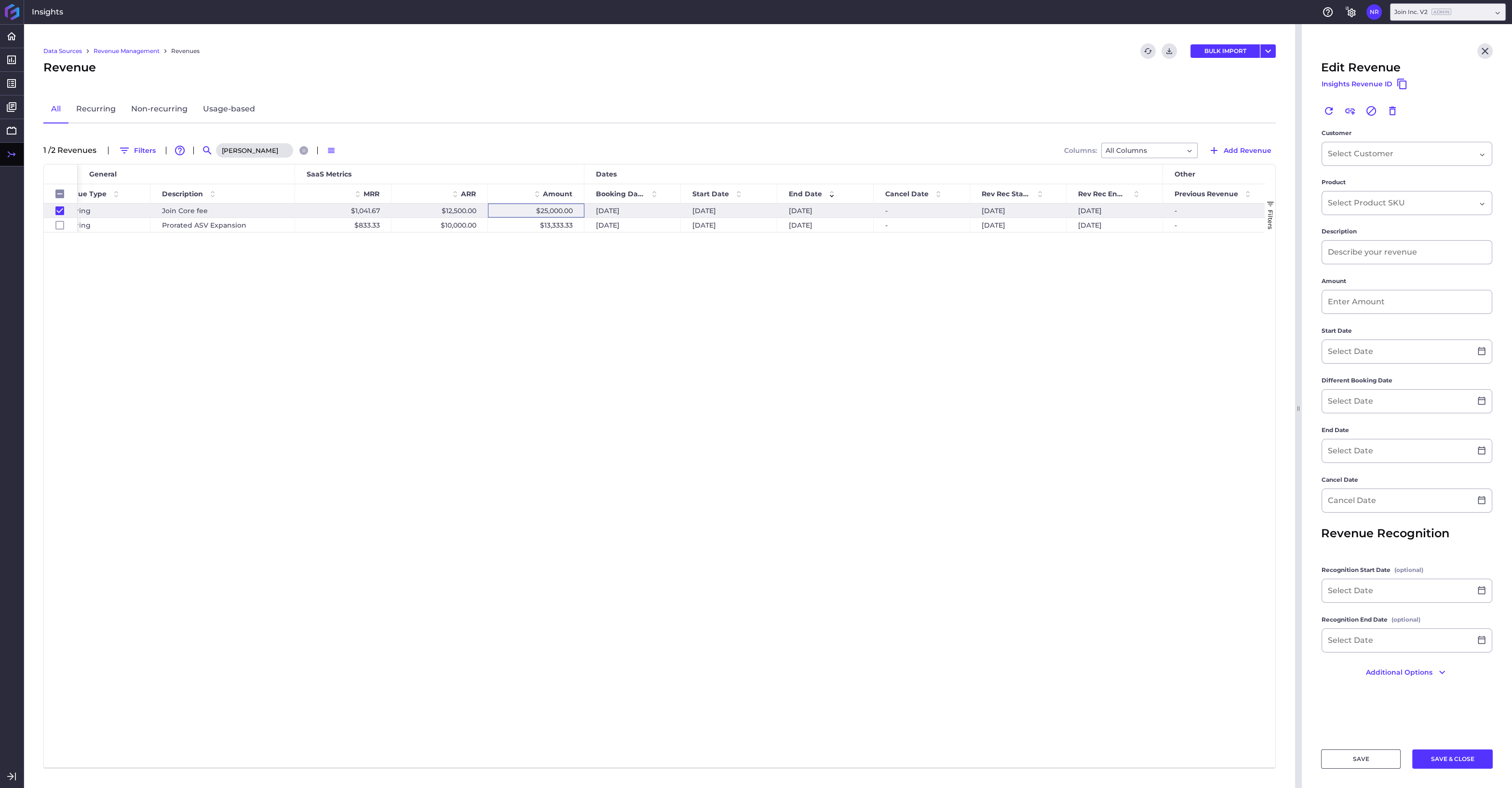
type input "Join Core fee"
type input "$ 25,000.00"
type input "[DATE]"
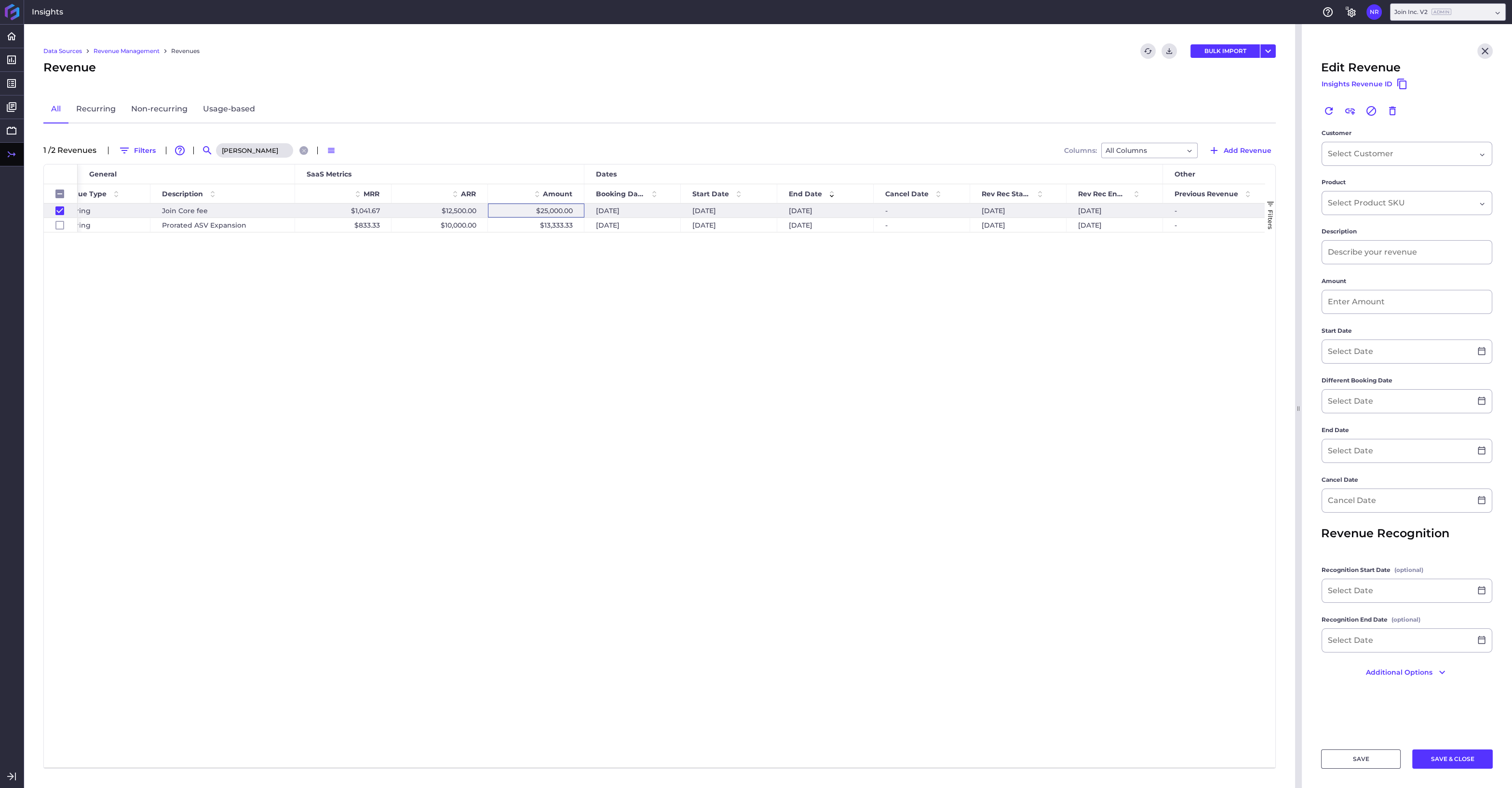
type input "[DATE]"
click at [1395, 518] on input at bounding box center [1396, 511] width 150 height 23
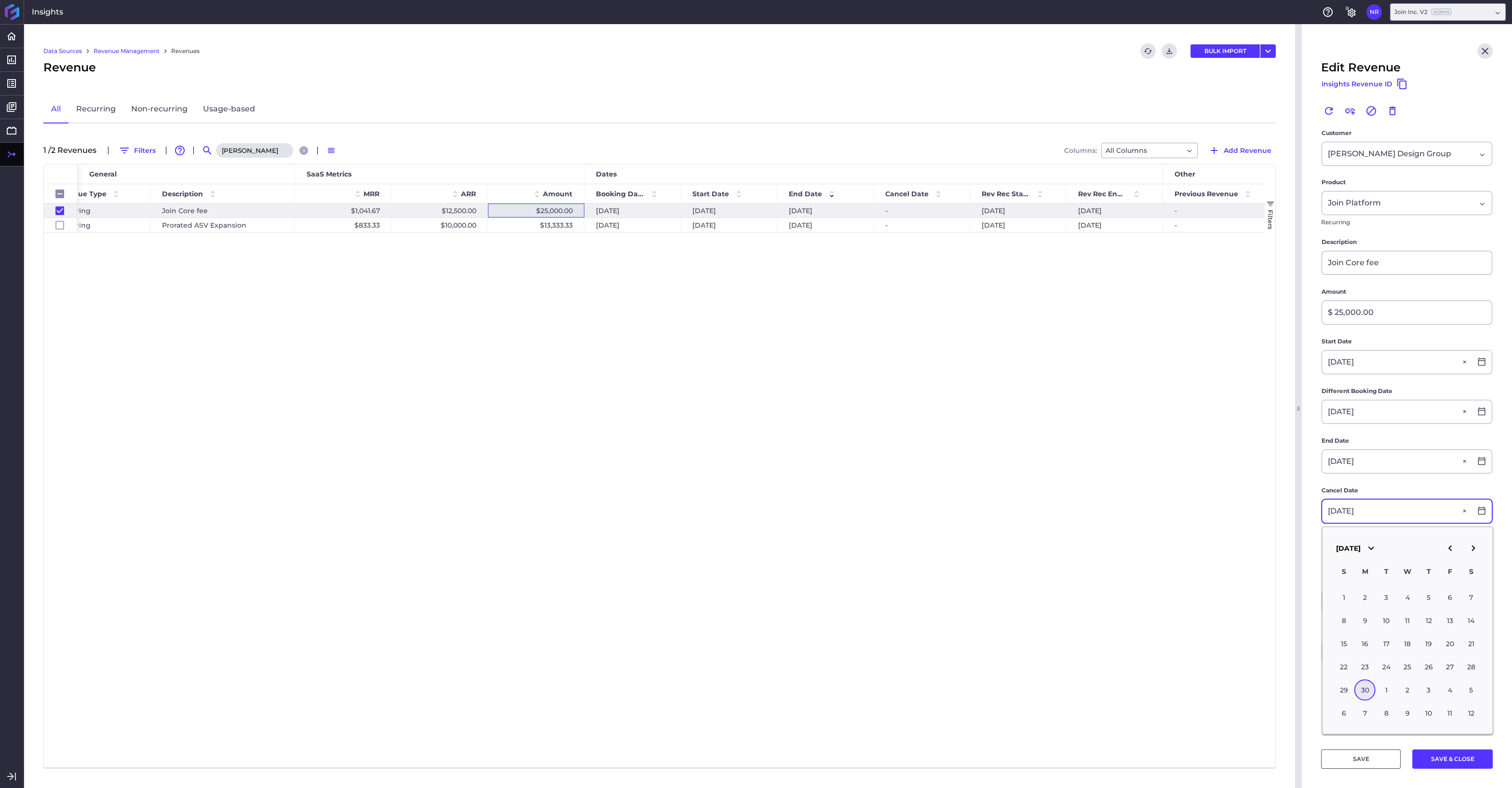
type input "[DATE]"
click at [1368, 689] on div "30" at bounding box center [1365, 690] width 21 height 21
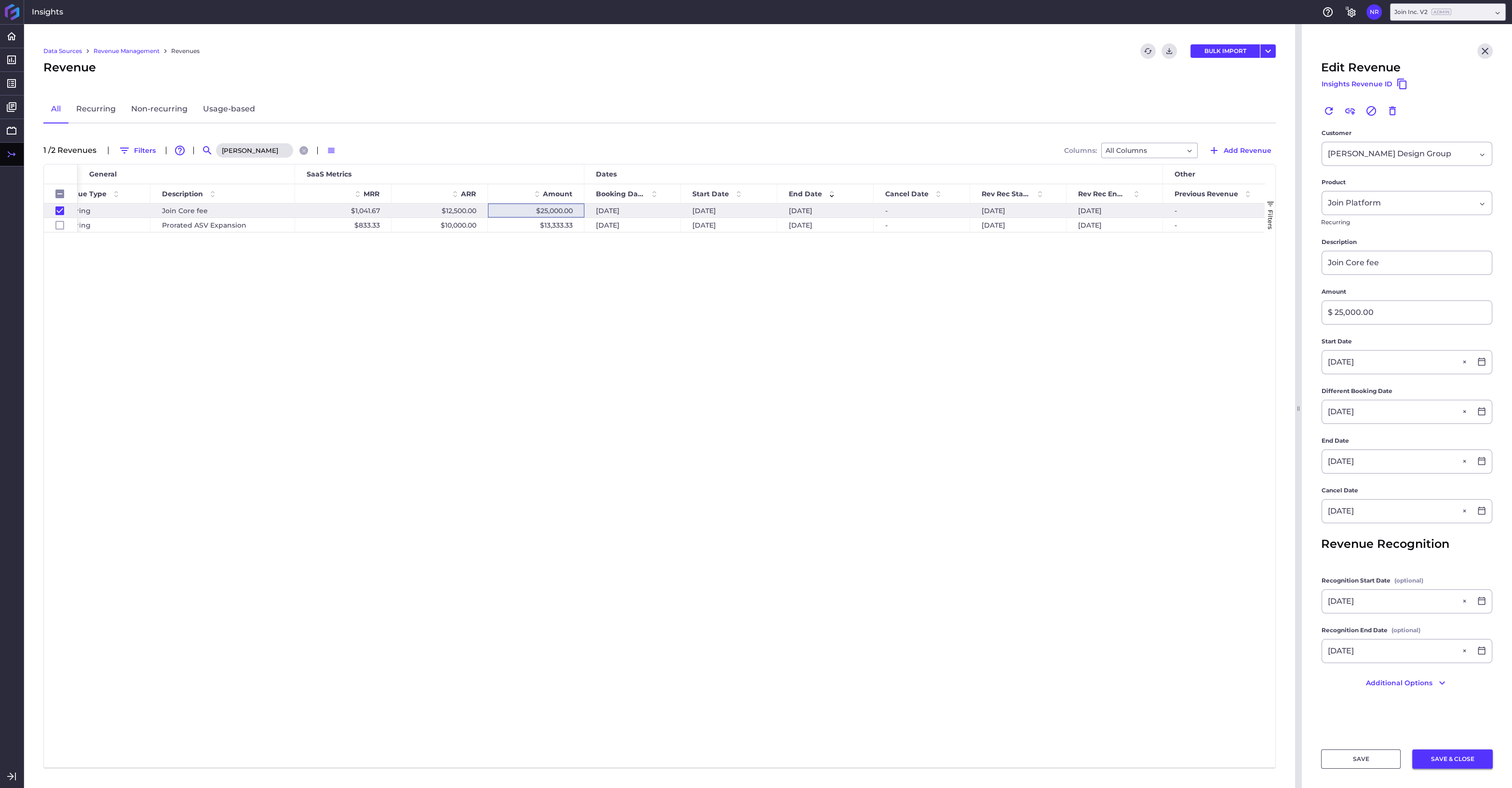
click at [1453, 759] on button "SAVE & CLOSE" at bounding box center [1452, 759] width 80 height 19
checkbox input "false"
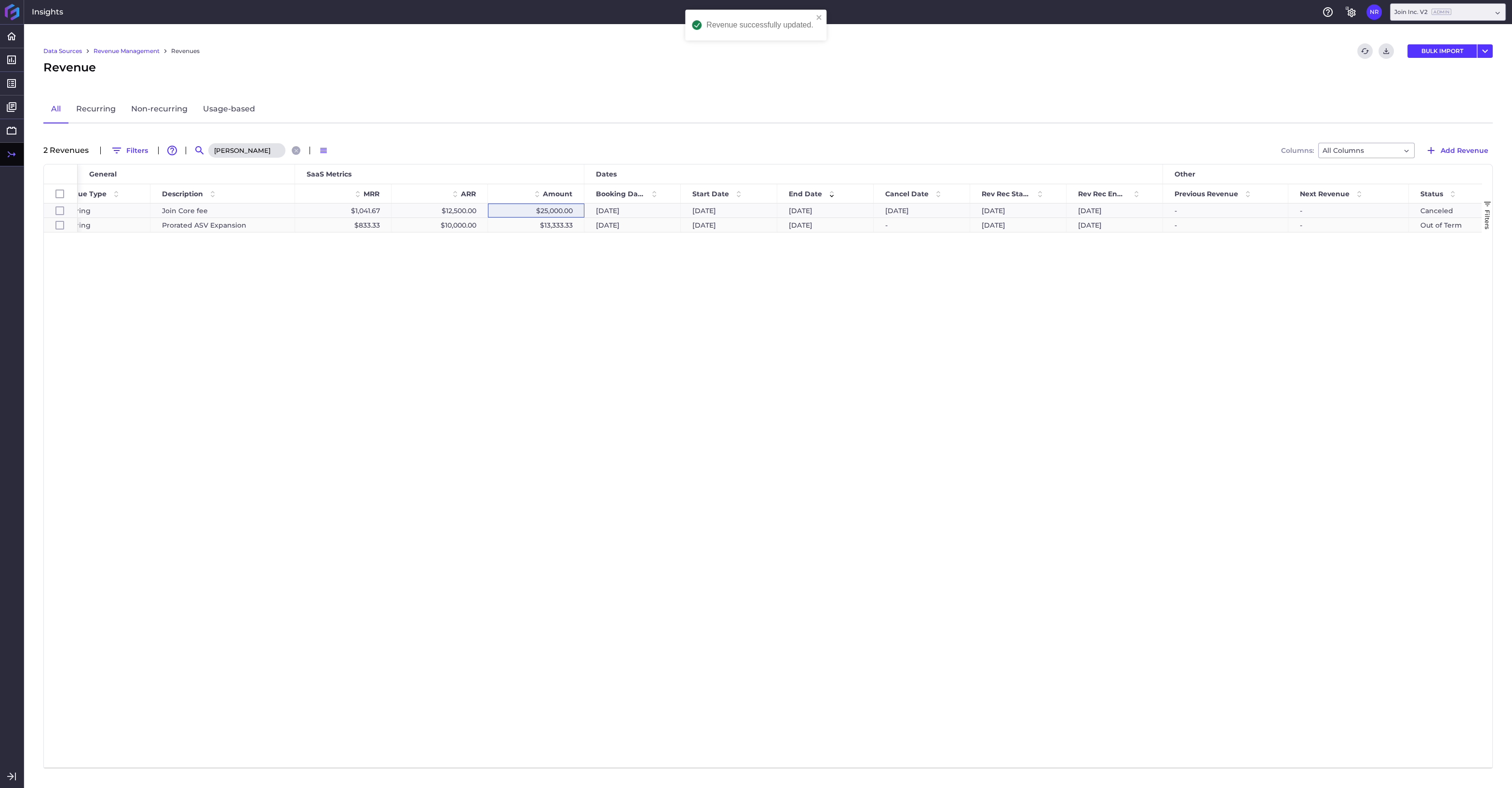
click at [571, 225] on div "$13,333.33" at bounding box center [536, 225] width 96 height 14
checkbox input "false"
checkbox input "true"
checkbox input "false"
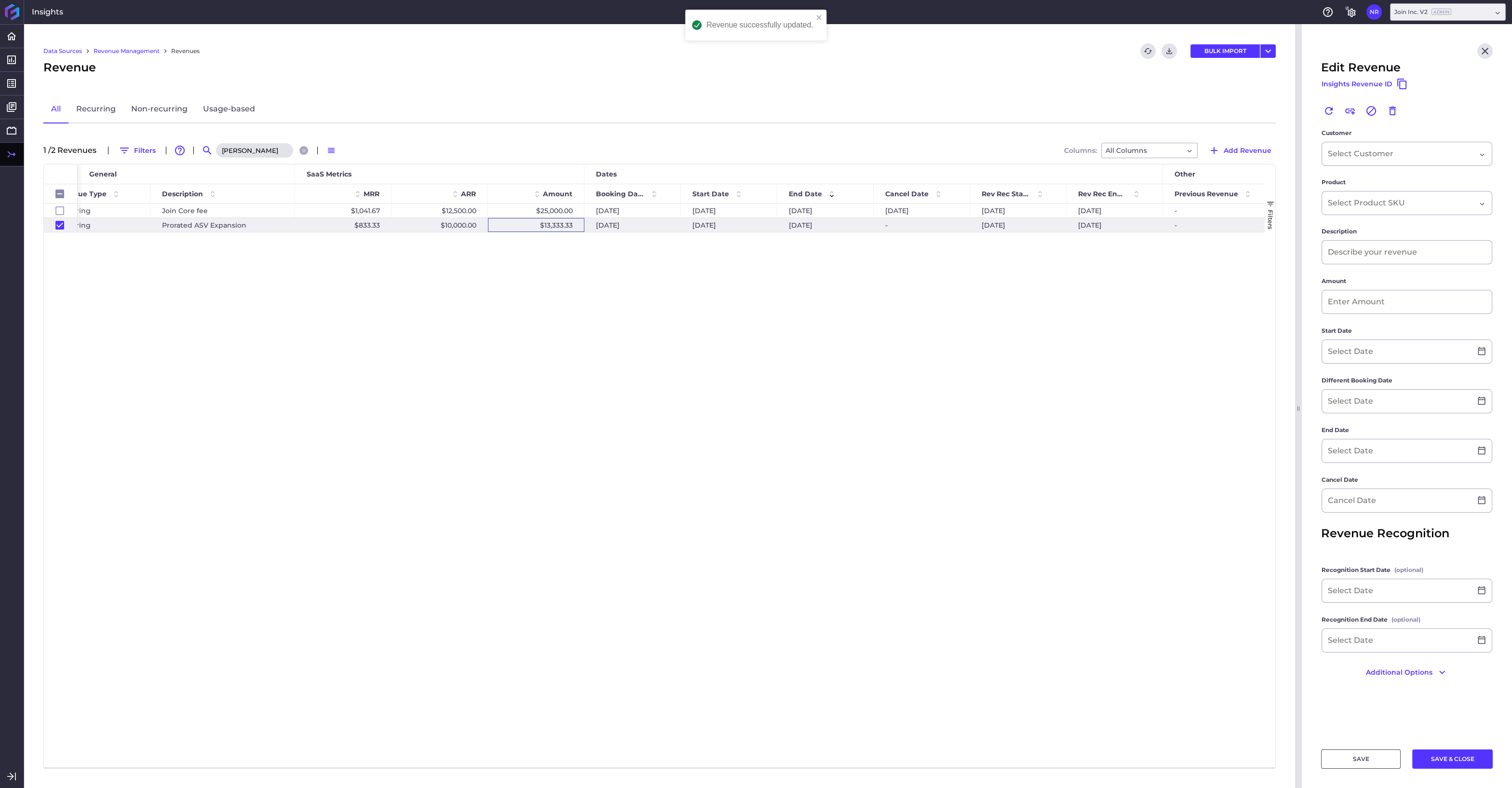
type input "Prorated ASV Expansion"
type input "$ 13,333.33"
type input "[DATE]"
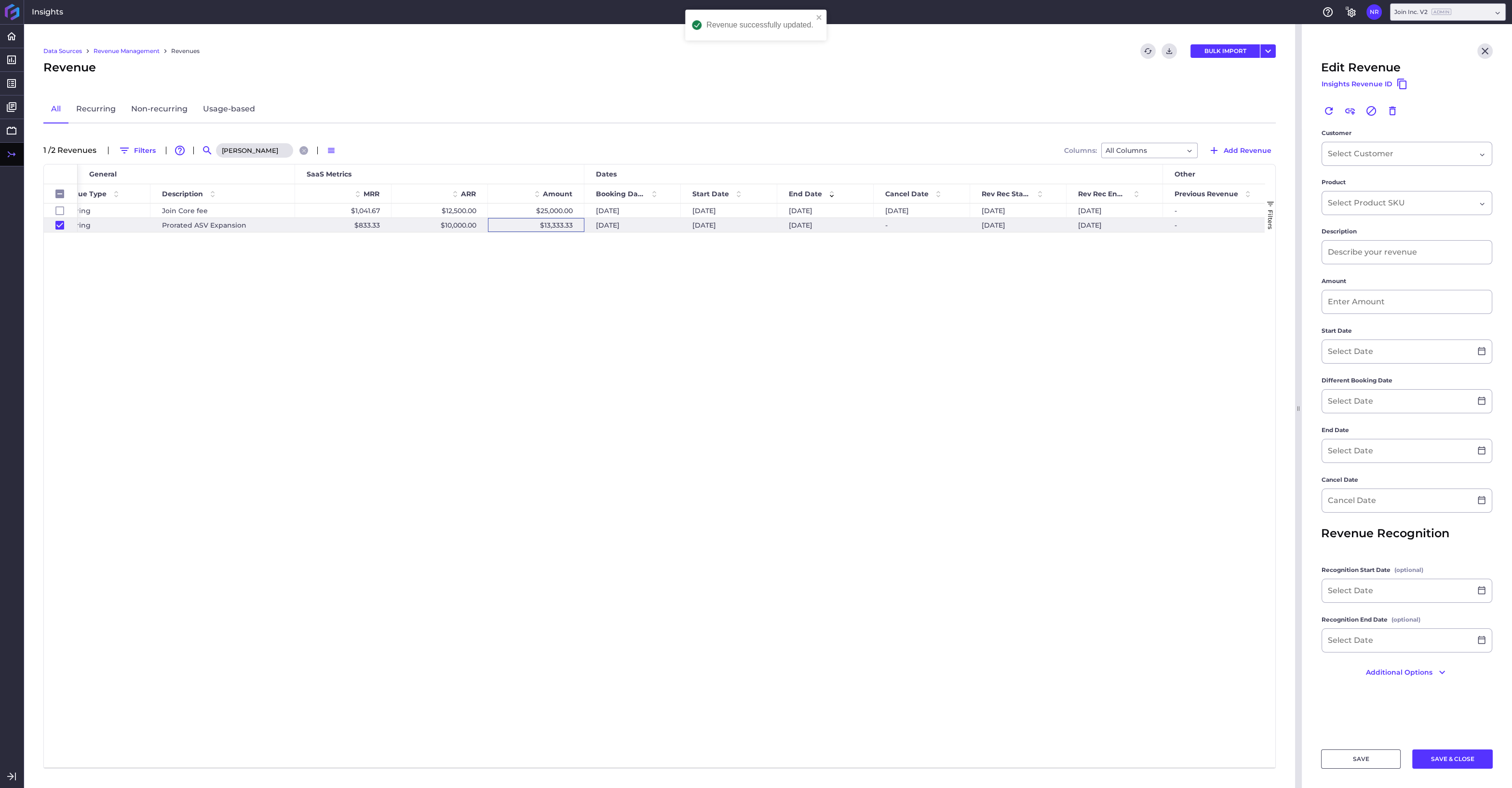
type input "[DATE]"
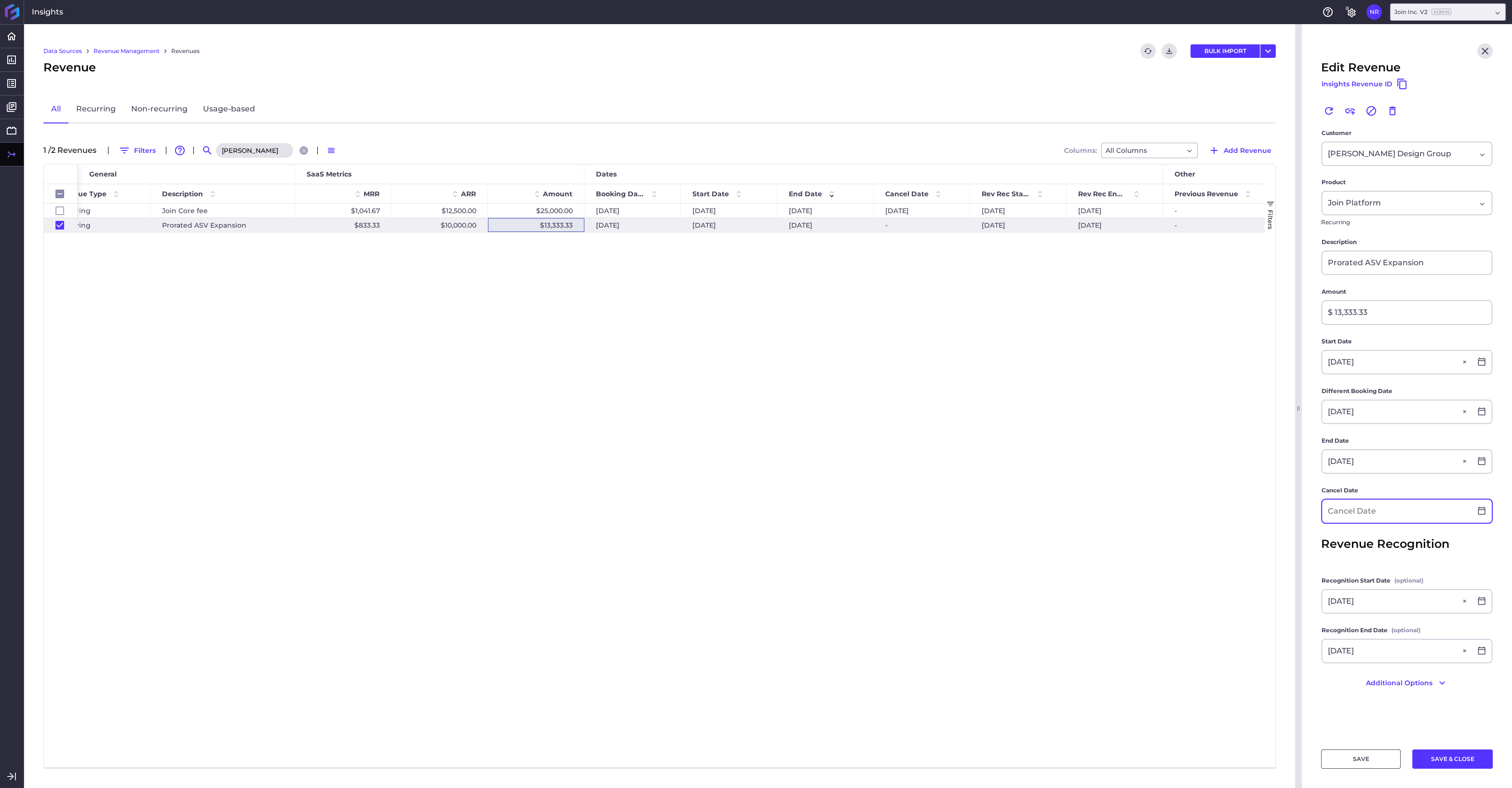
click at [1356, 510] on input at bounding box center [1396, 511] width 150 height 23
type input "[DATE]"
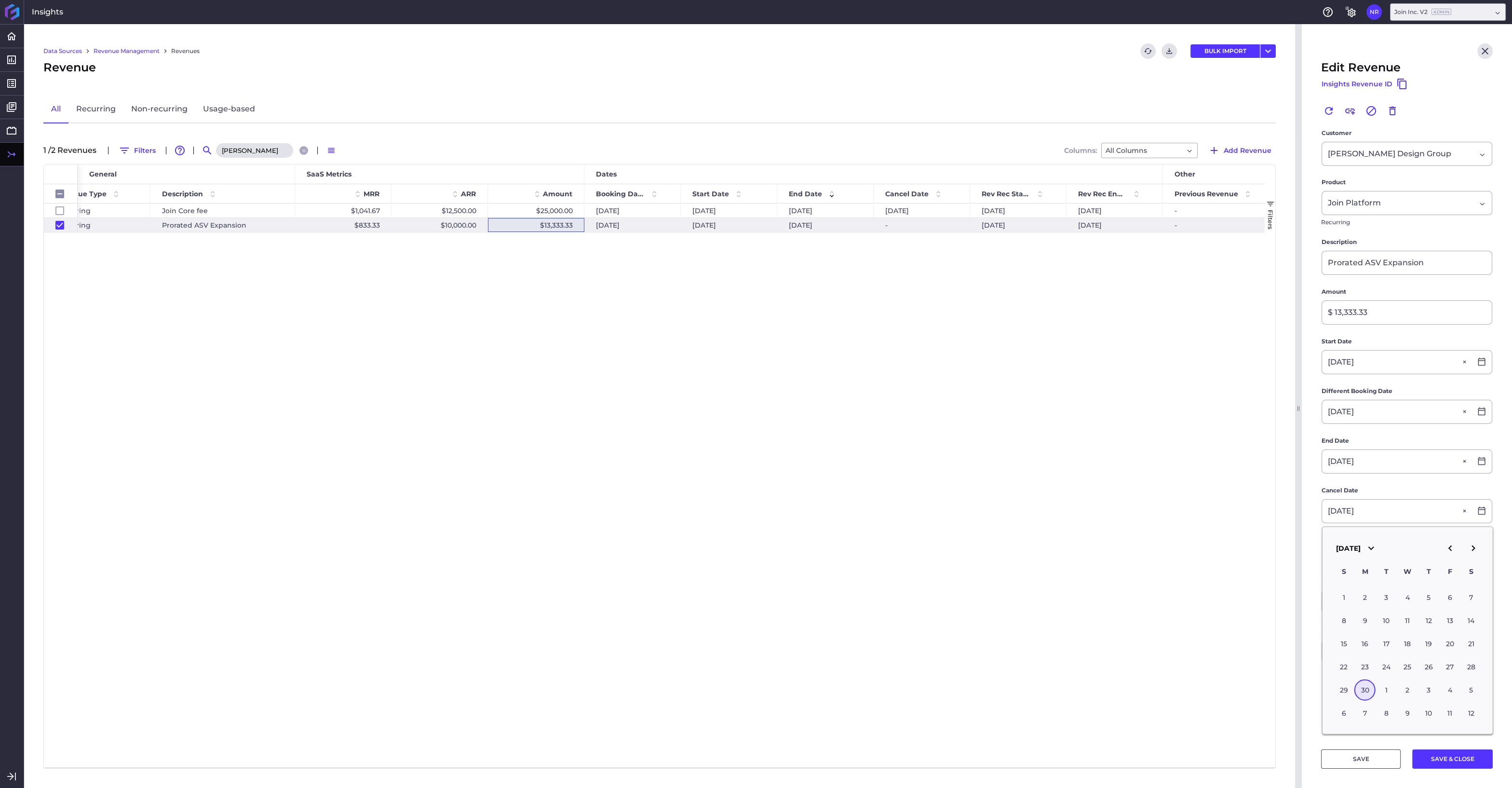
click at [1375, 686] on div "30" at bounding box center [1365, 690] width 21 height 21
click at [1440, 760] on button "SAVE & CLOSE" at bounding box center [1452, 759] width 80 height 19
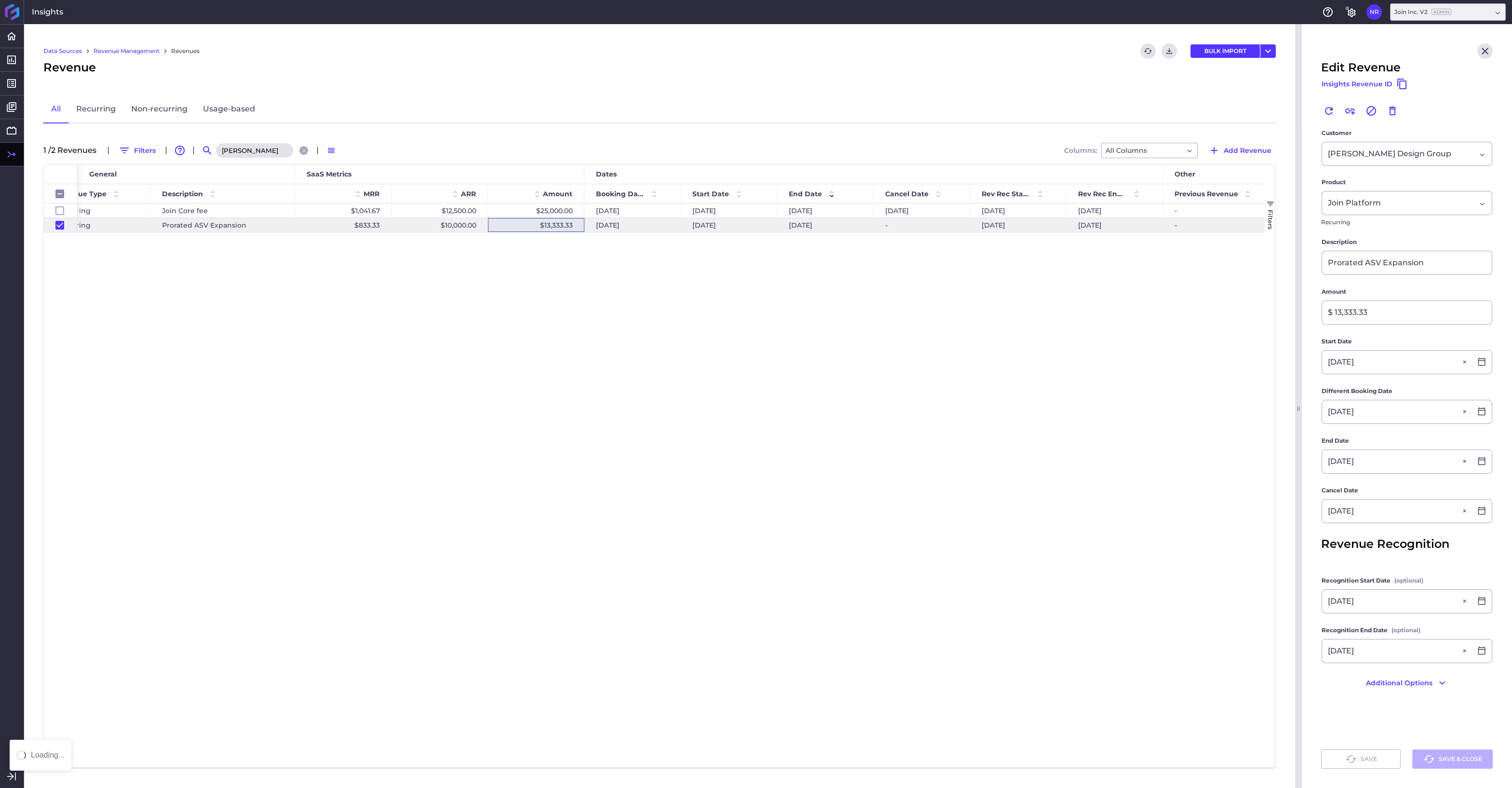
checkbox input "false"
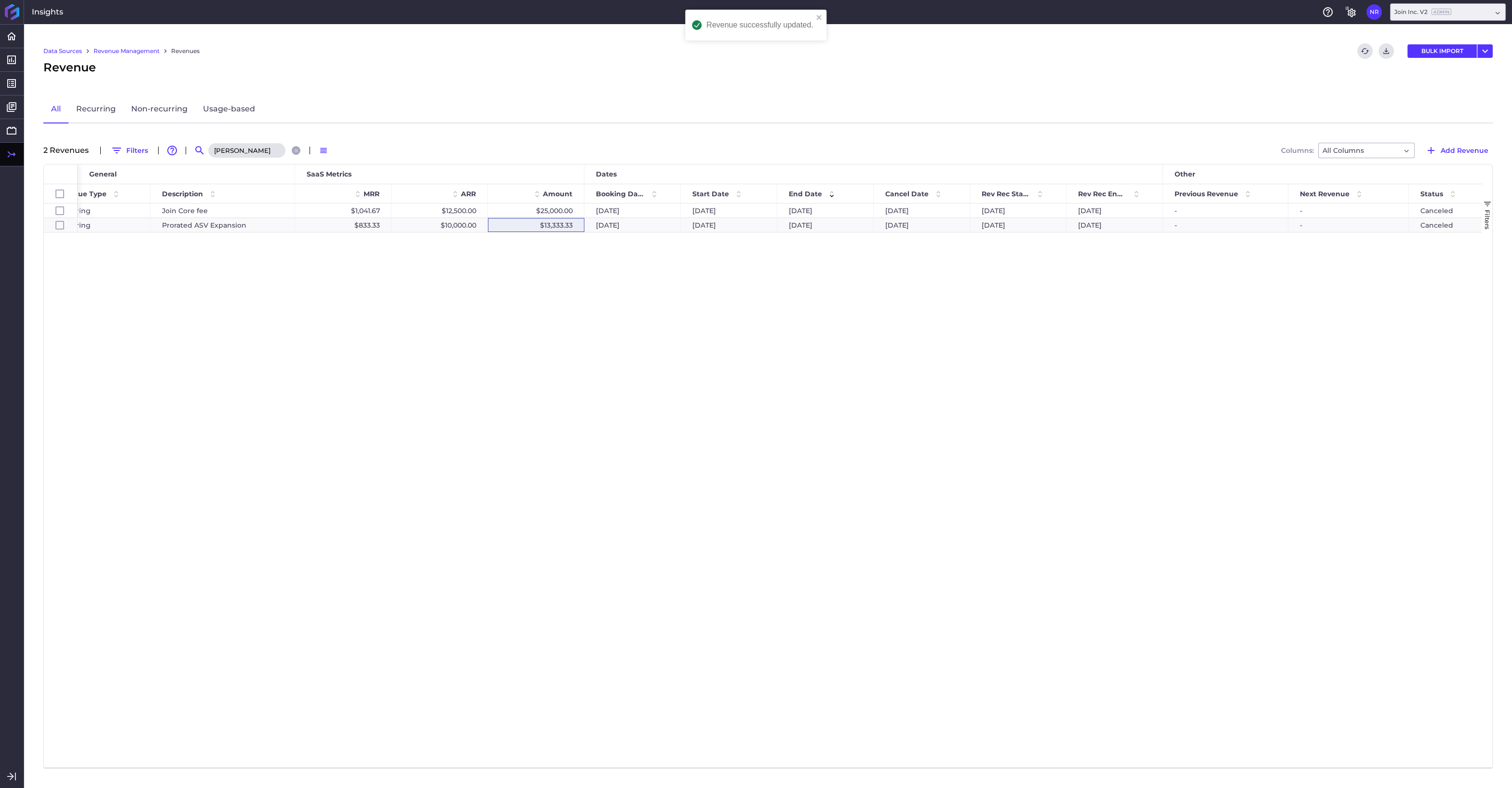
click at [266, 150] on input "barry" at bounding box center [247, 150] width 77 height 15
drag, startPoint x: 266, startPoint y: 150, endPoint x: 190, endPoint y: 149, distance: 76.0
click at [208, 149] on input "barry" at bounding box center [247, 150] width 77 height 15
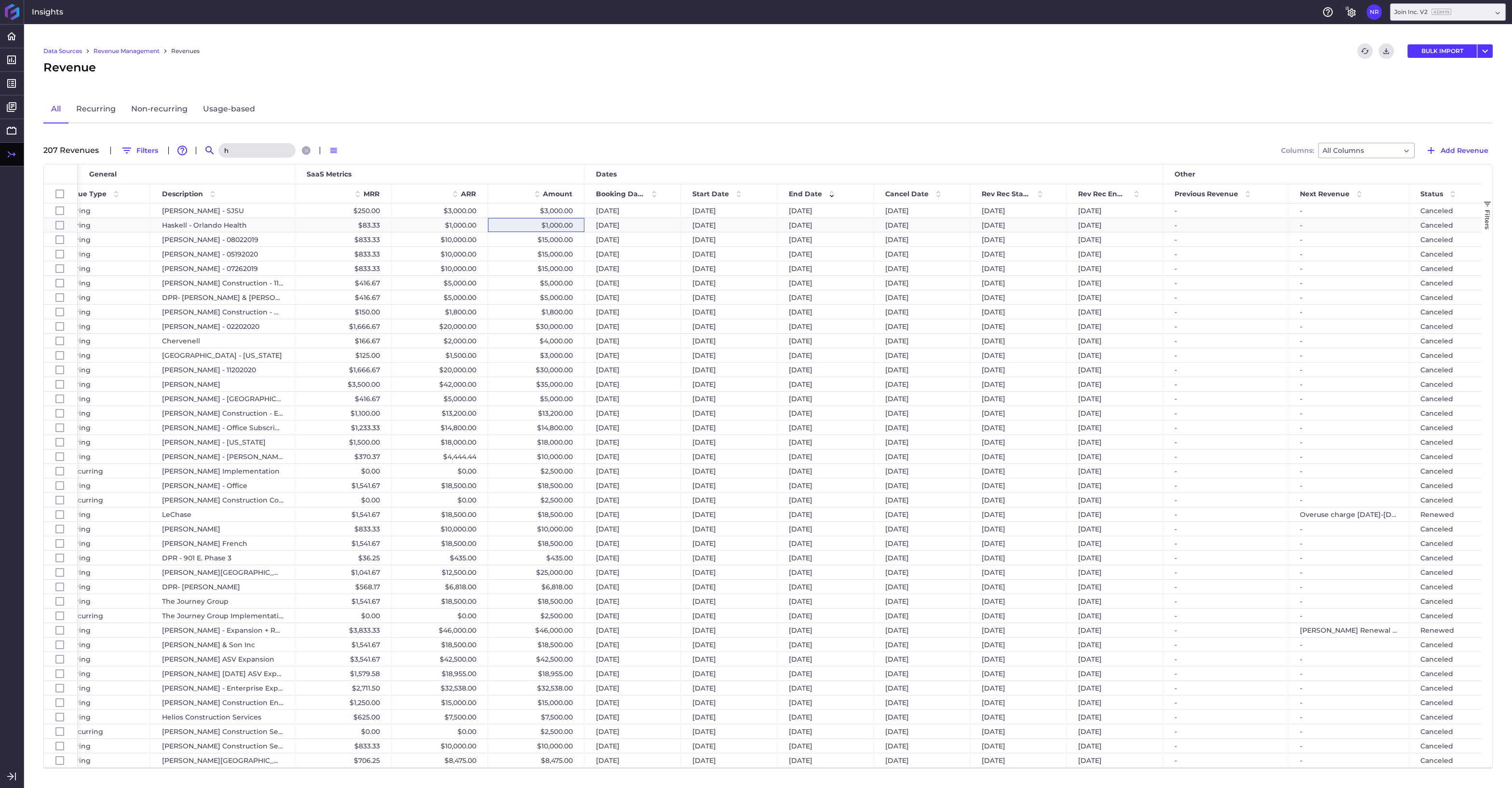
click at [261, 149] on input "h" at bounding box center [256, 150] width 77 height 15
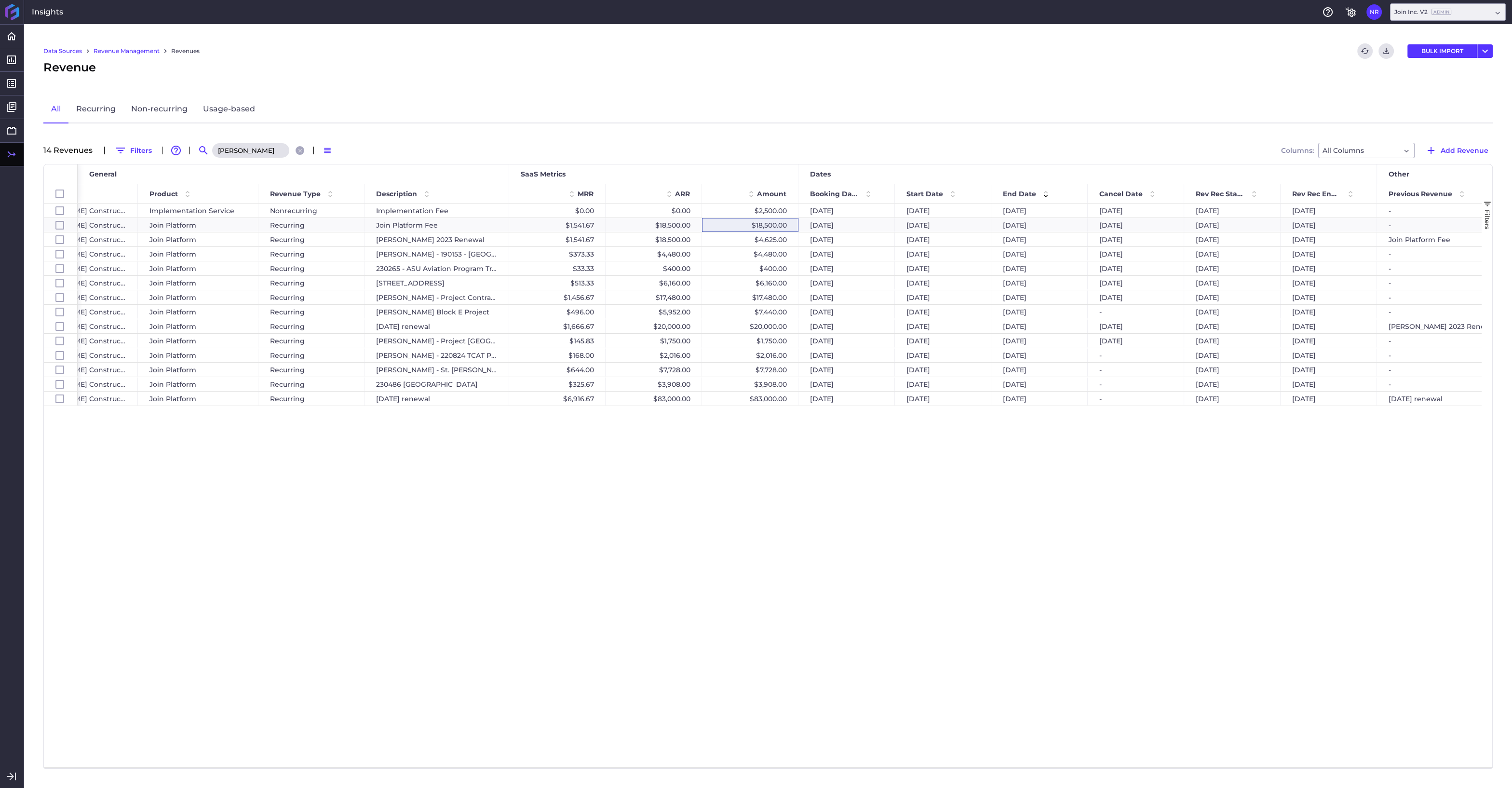
scroll to position [0, 58]
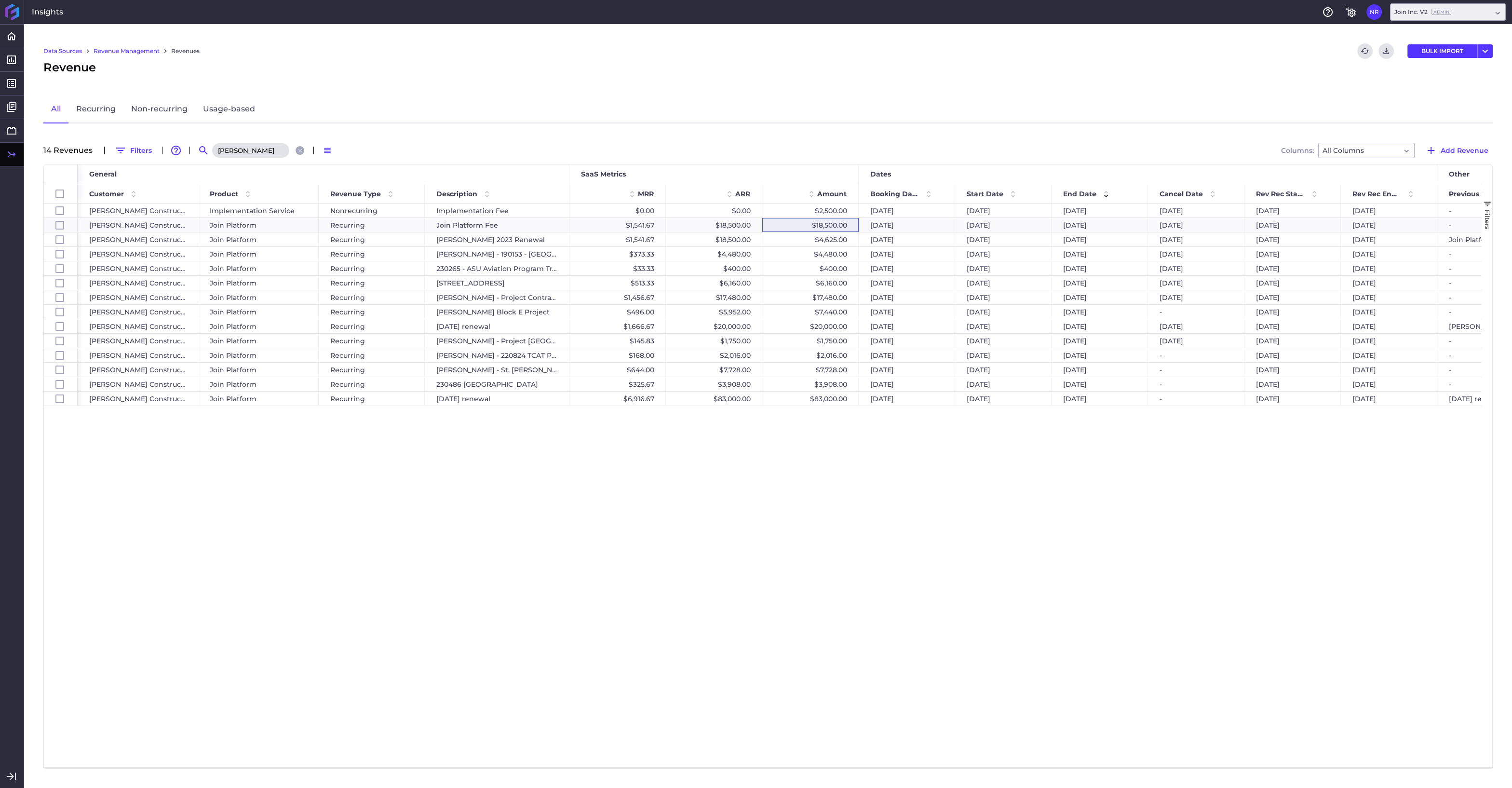
type input "hoar"
click at [812, 312] on div "$7,440.00" at bounding box center [811, 312] width 96 height 14
checkbox input "false"
checkbox input "true"
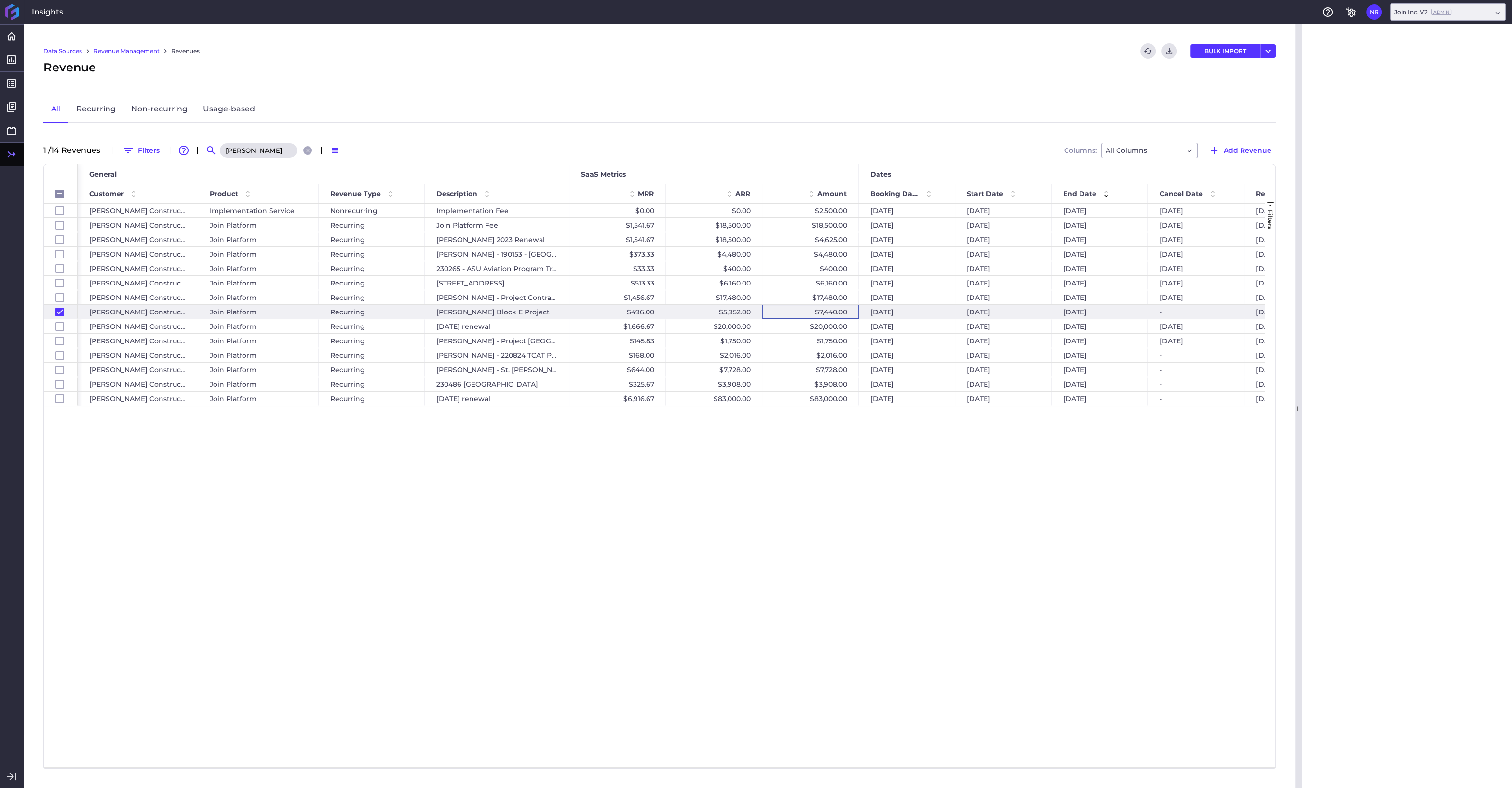
checkbox input "false"
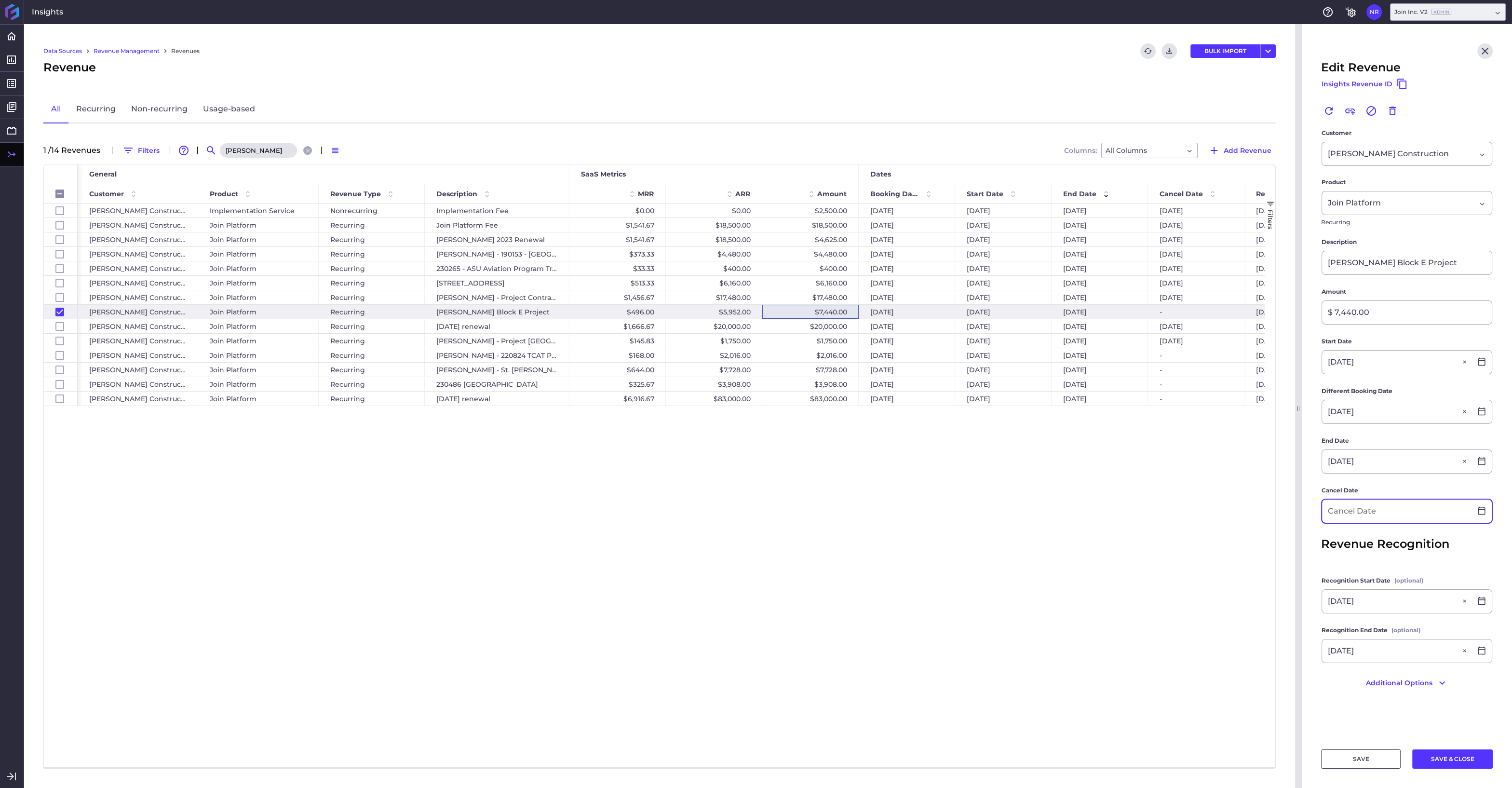
click at [1342, 508] on input at bounding box center [1396, 511] width 150 height 23
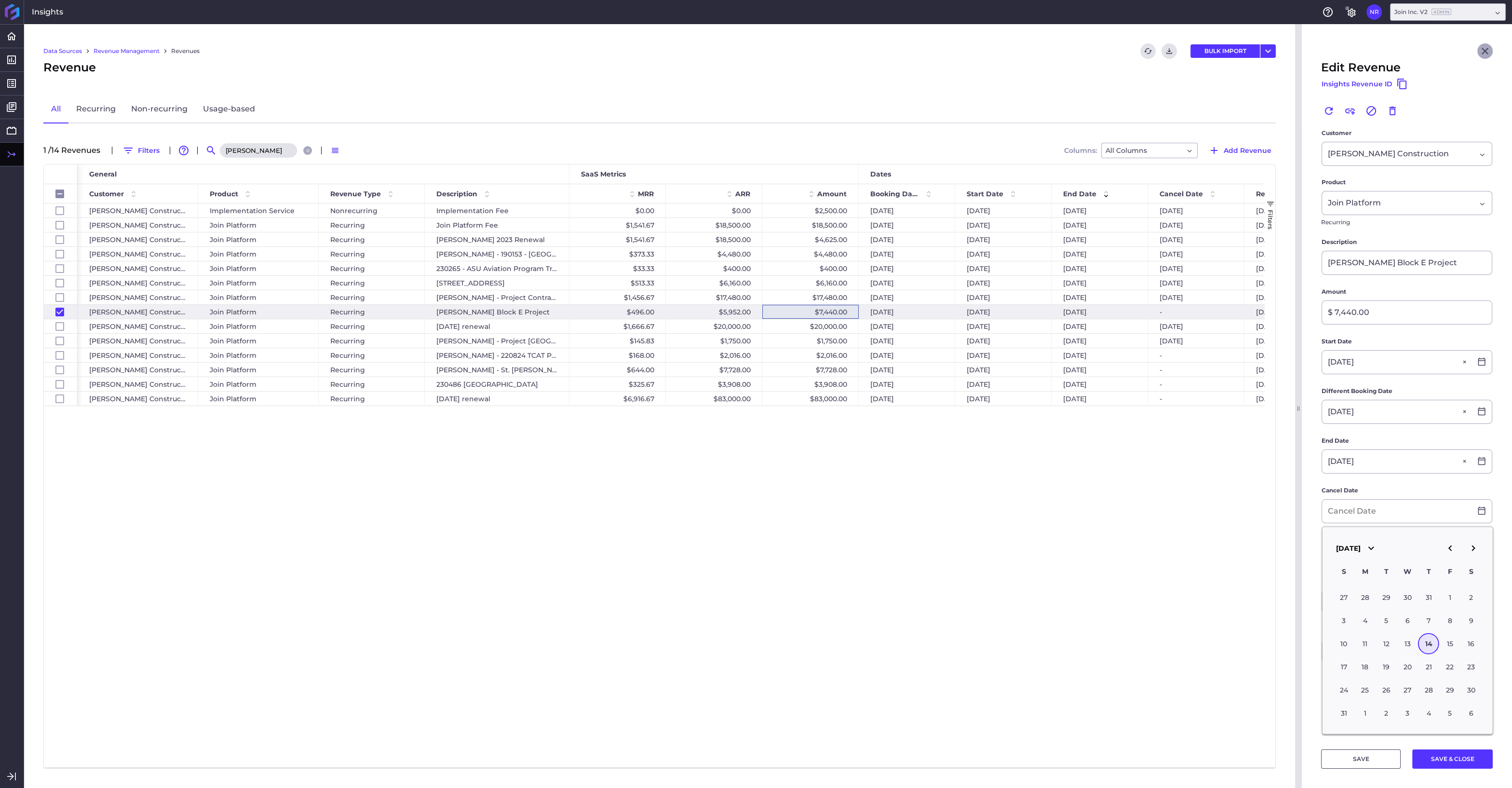
click at [1483, 45] on icon "Close" at bounding box center [1485, 51] width 12 height 12
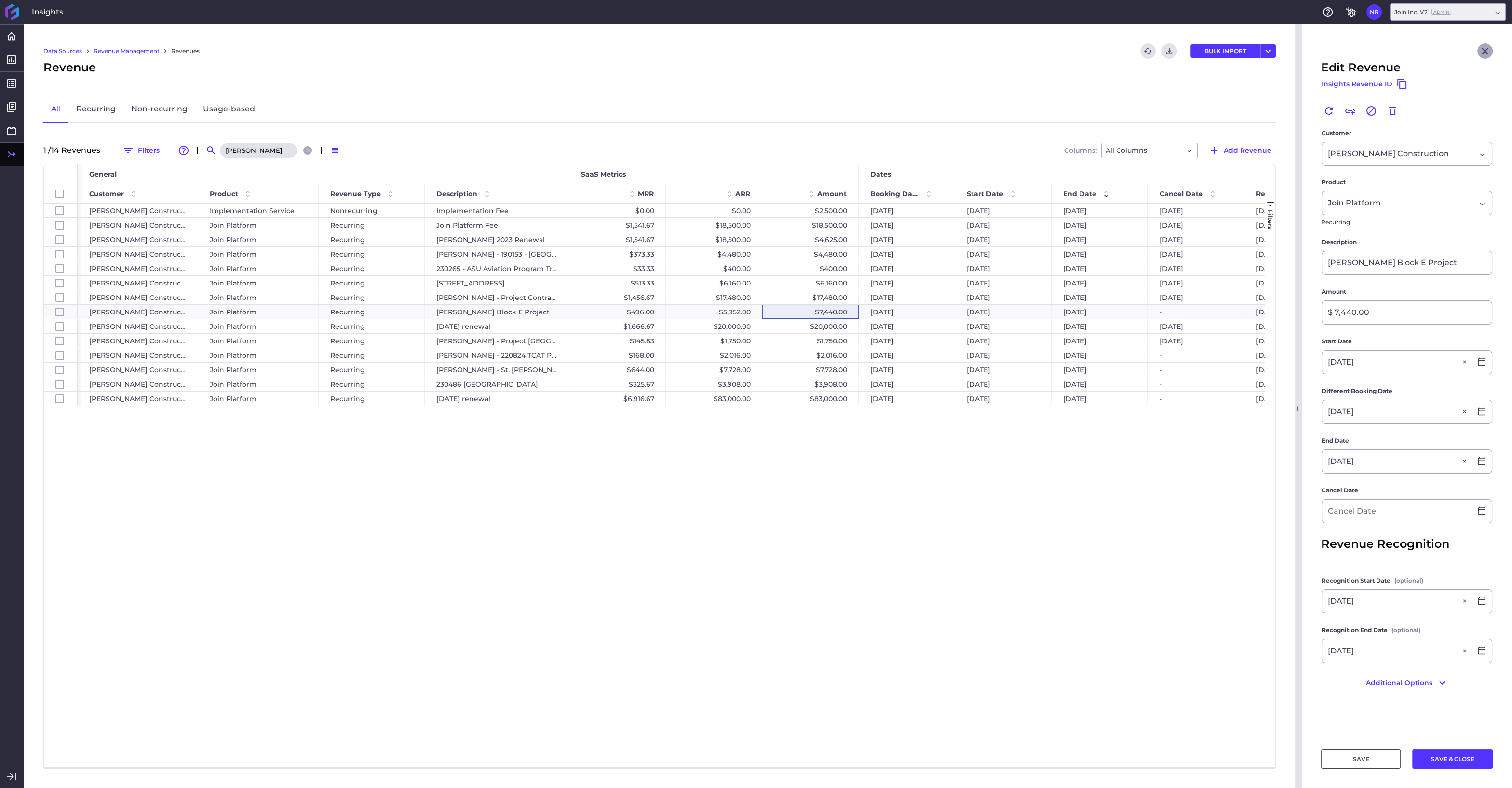
checkbox input "false"
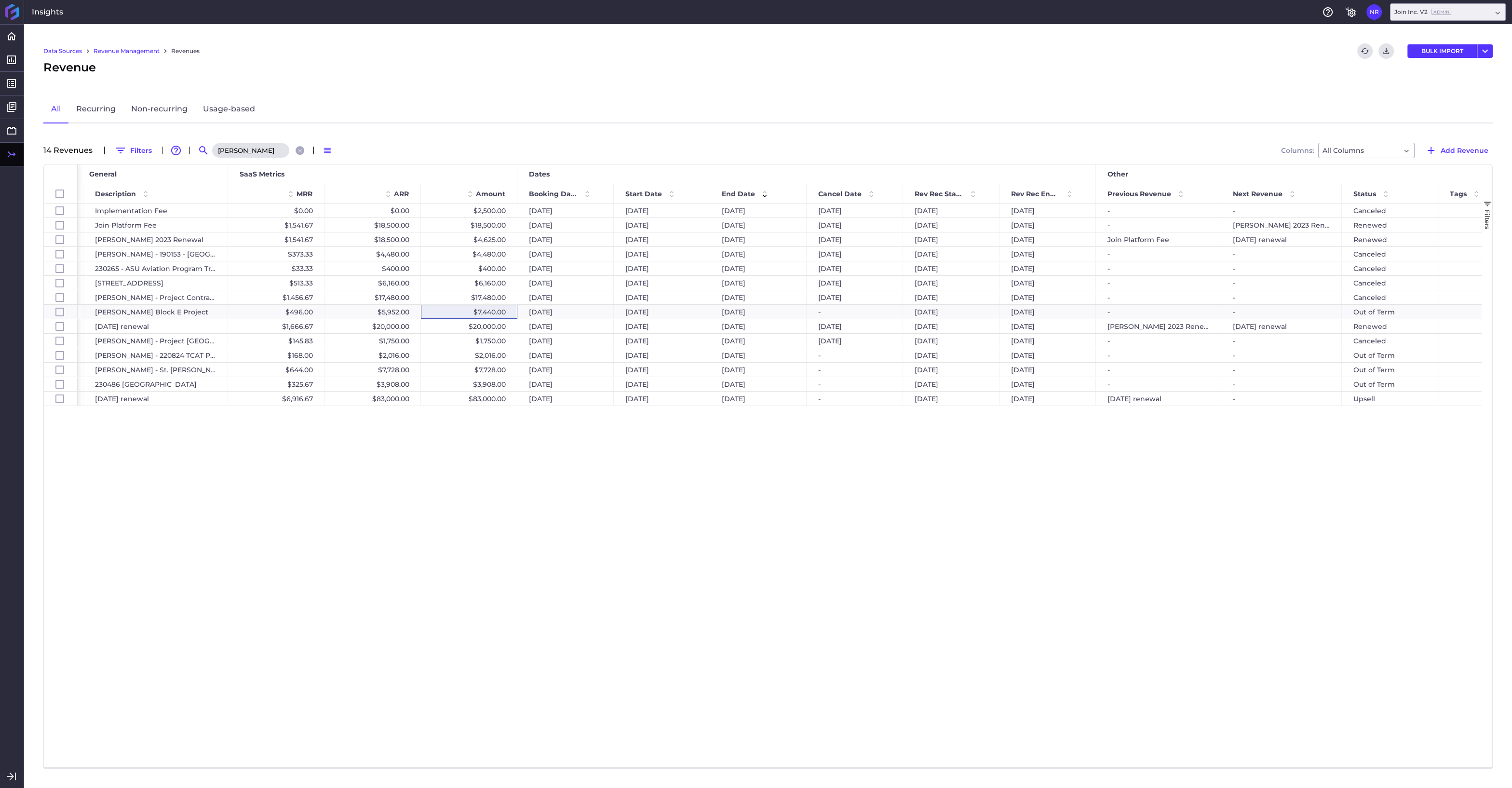
scroll to position [0, 347]
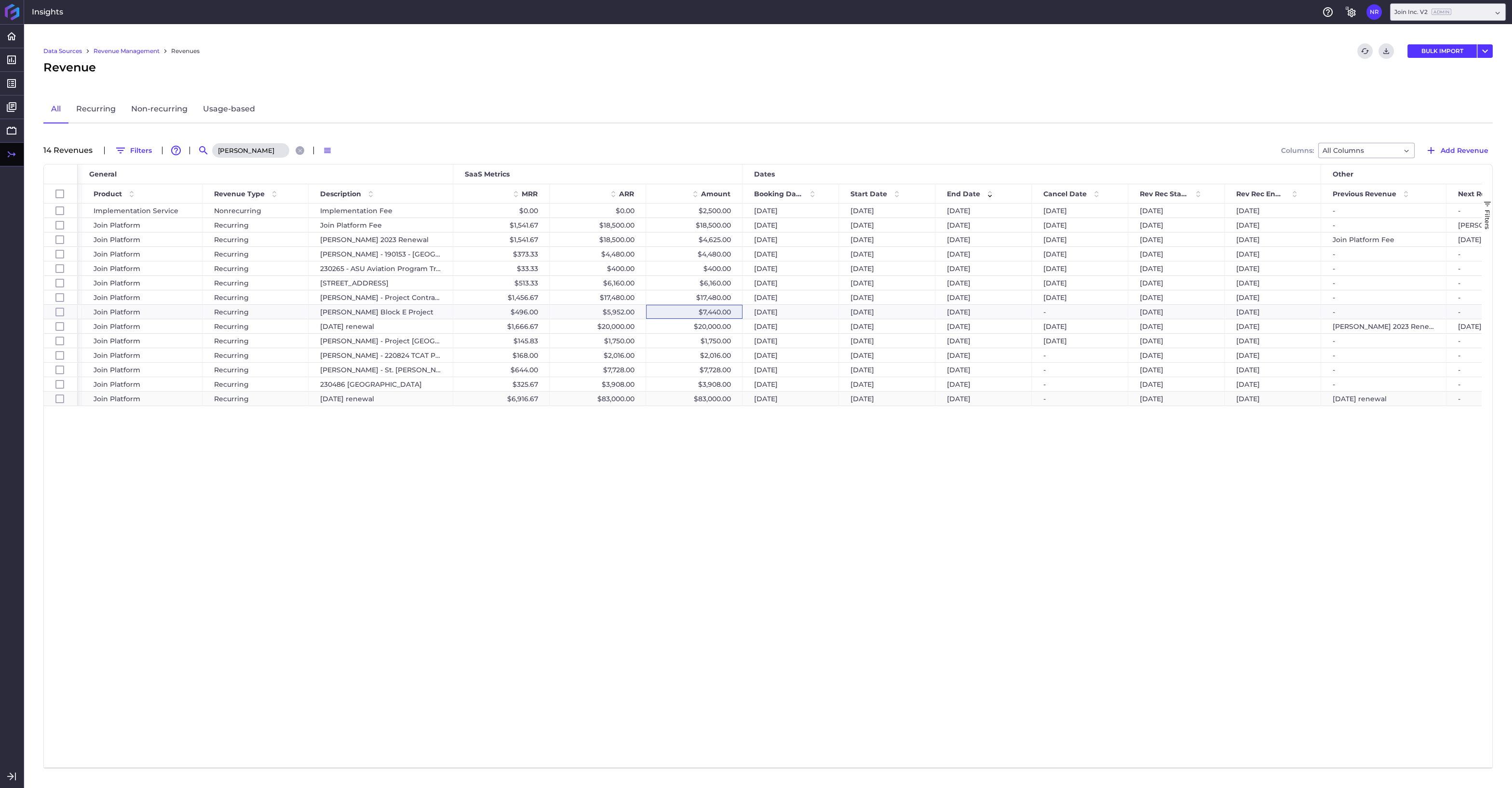
click at [690, 398] on div "$83,000.00" at bounding box center [694, 399] width 96 height 14
checkbox input "false"
checkbox input "true"
checkbox input "false"
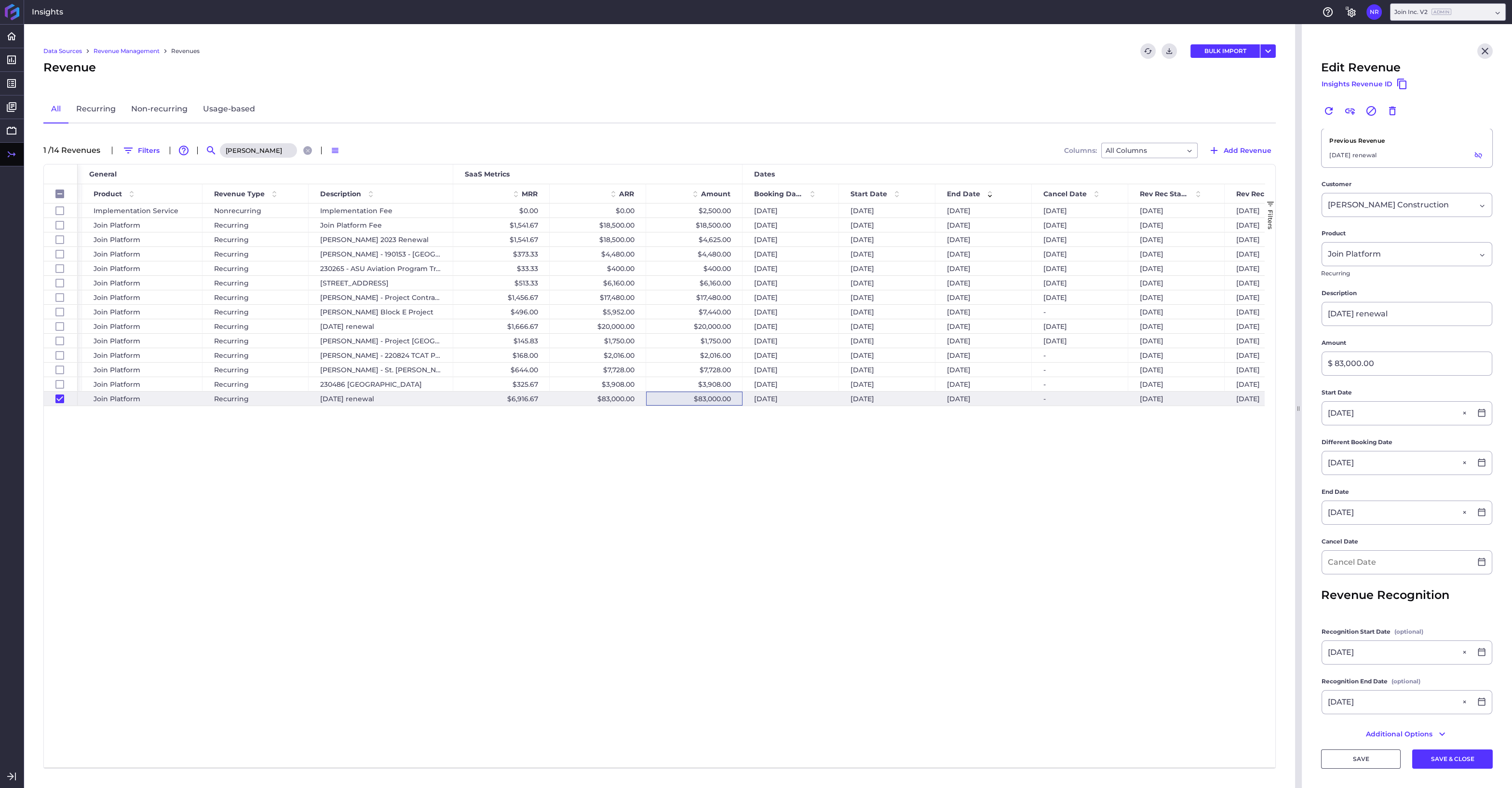
click at [272, 154] on input "hoar" at bounding box center [258, 150] width 77 height 15
drag, startPoint x: 258, startPoint y: 151, endPoint x: 210, endPoint y: 151, distance: 48.0
click at [220, 151] on input "hoar" at bounding box center [258, 150] width 77 height 15
type input "d"
checkbox input "false"
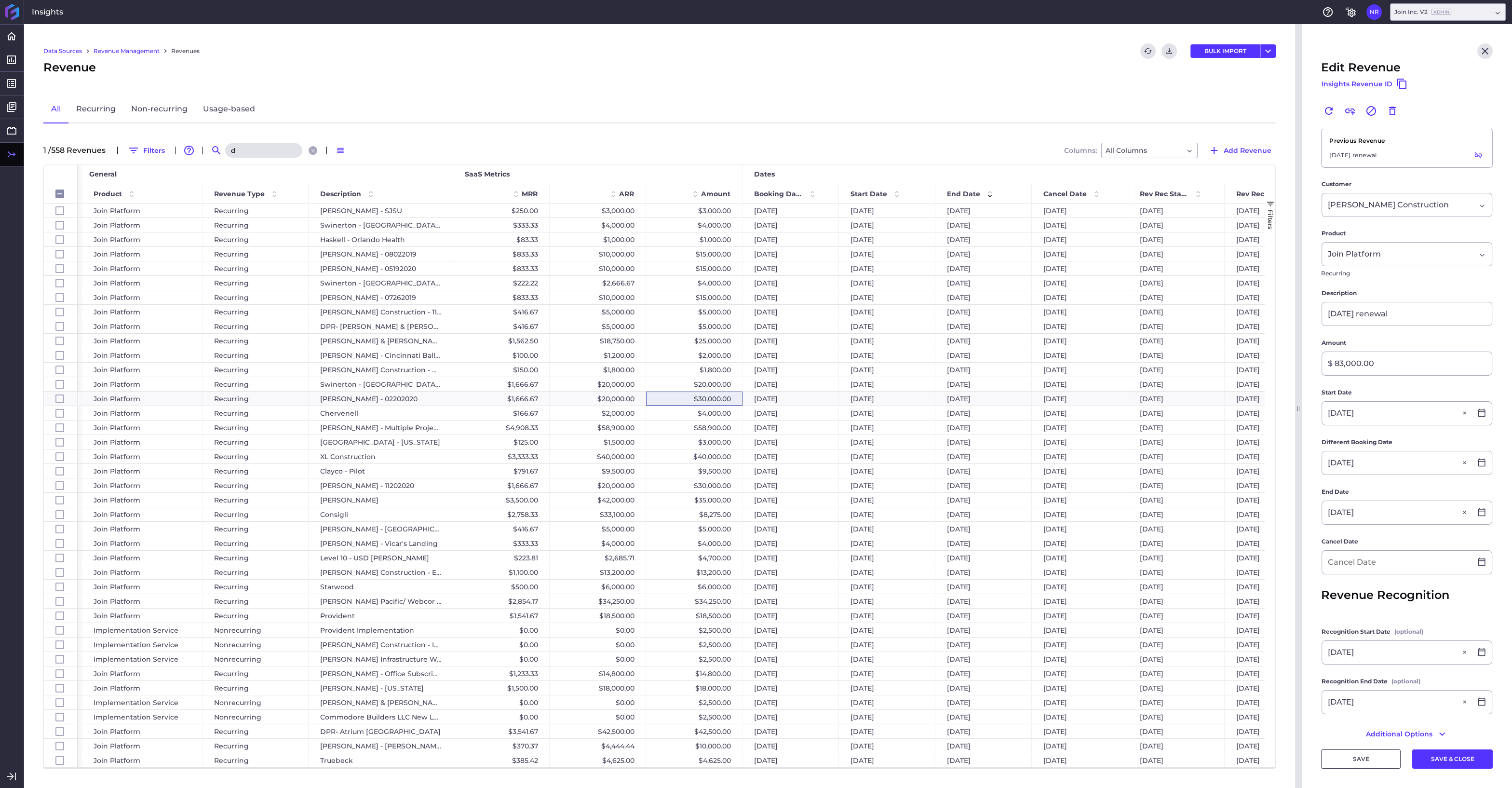
click at [255, 147] on input "d" at bounding box center [264, 150] width 77 height 15
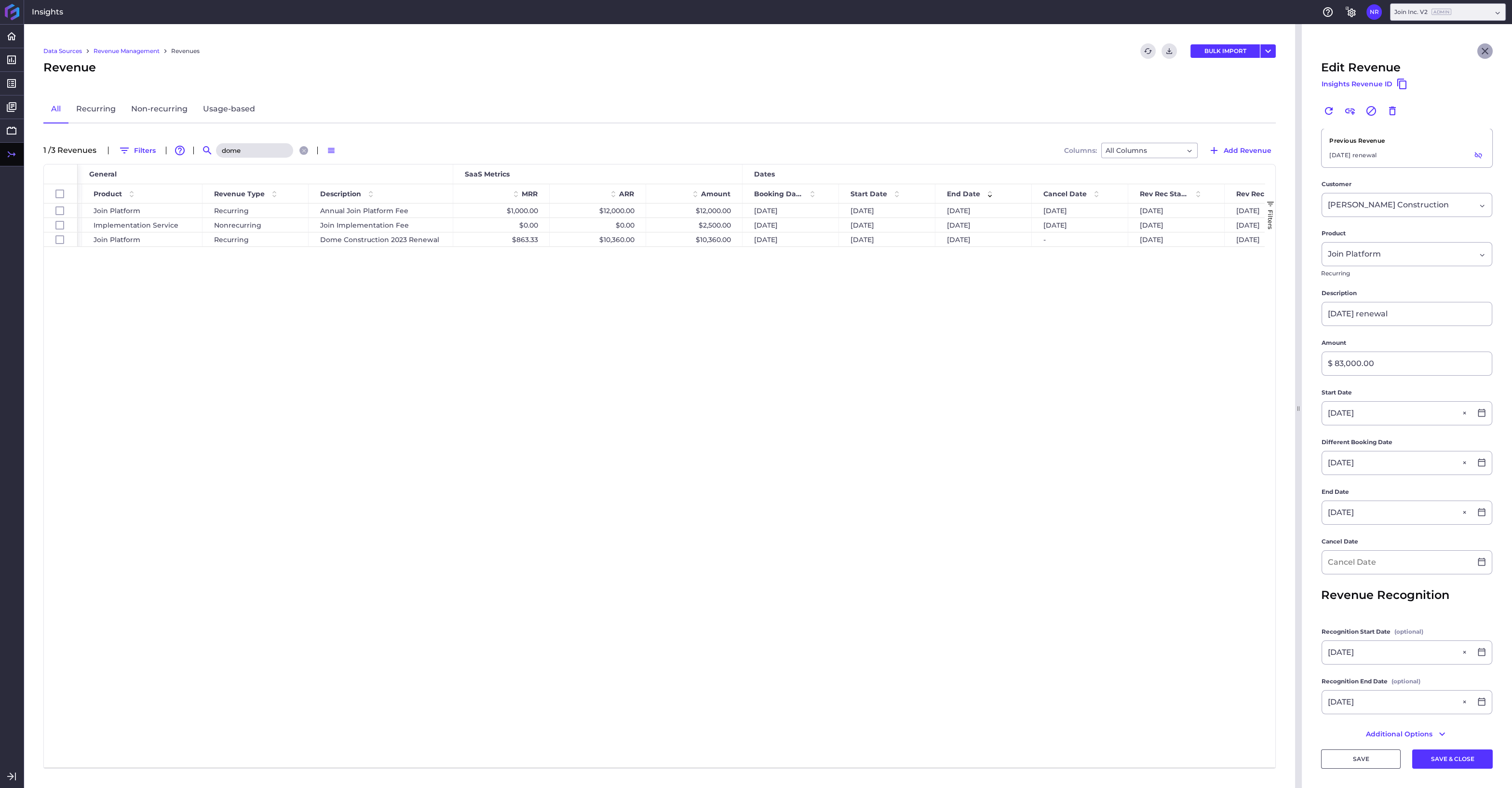
type input "dome"
click at [1481, 53] on icon "Close" at bounding box center [1485, 51] width 12 height 12
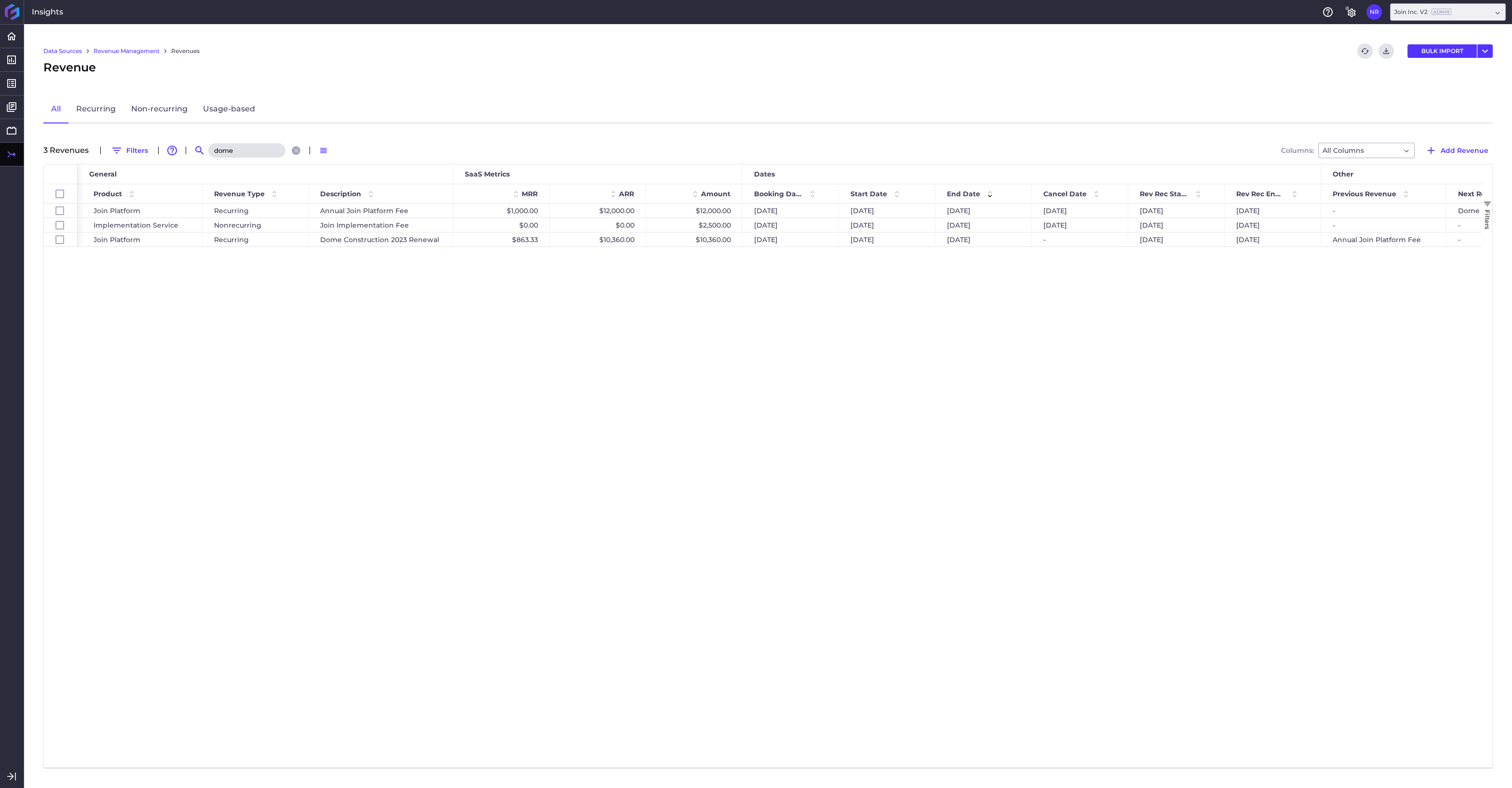
click at [771, 763] on div at bounding box center [779, 763] width 1404 height 8
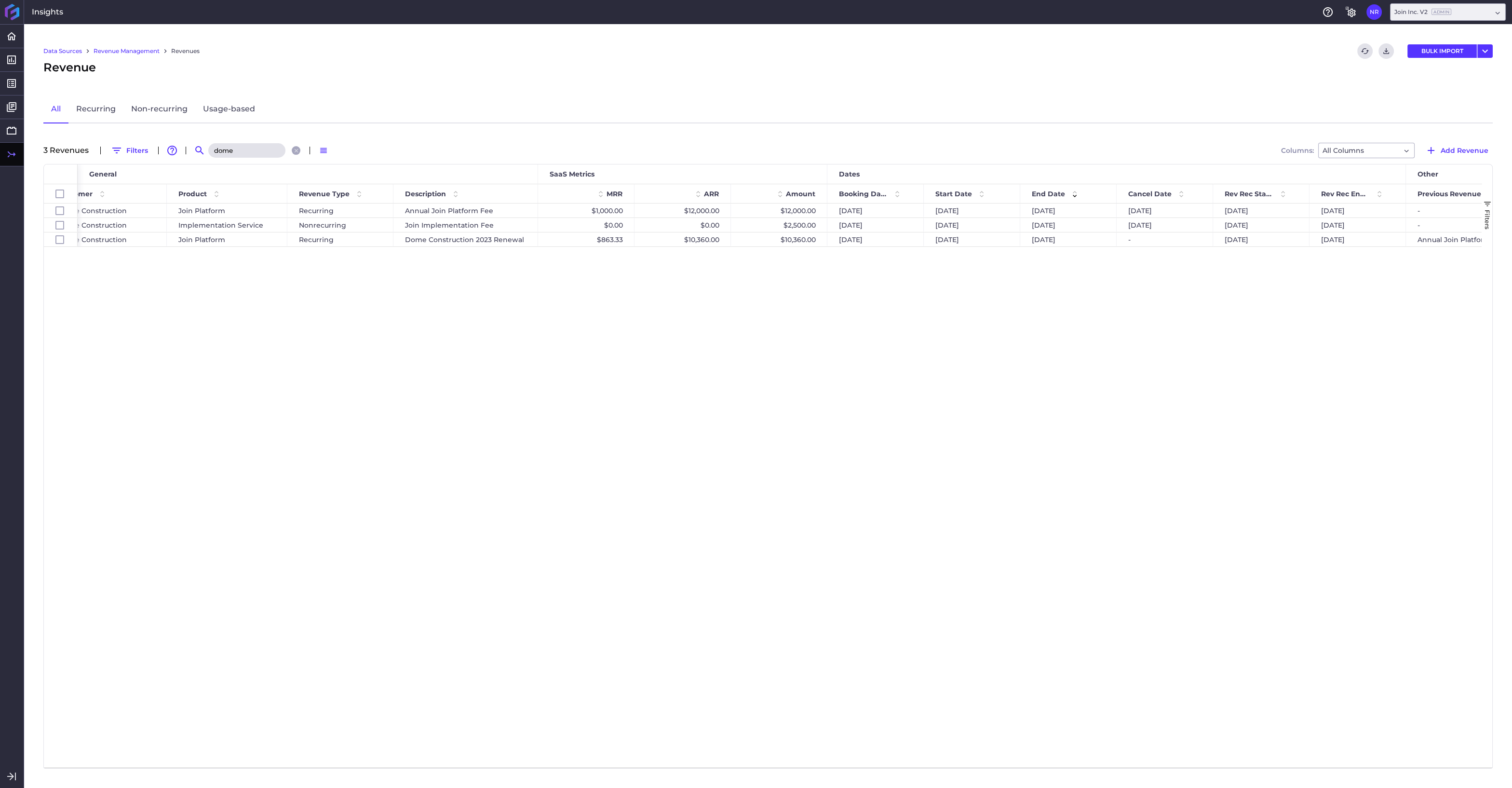
scroll to position [0, 50]
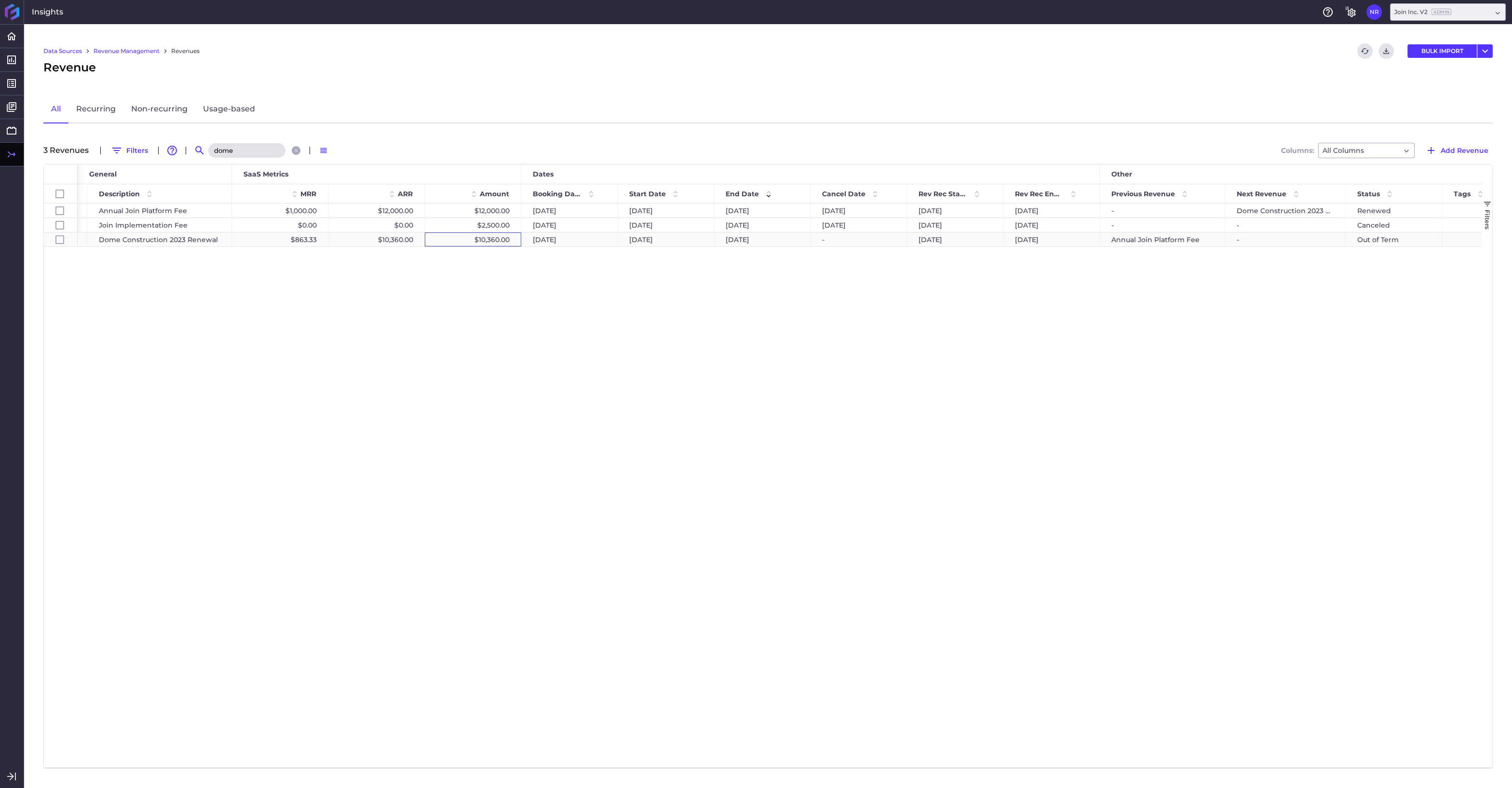
click at [493, 236] on div "$10,360.00" at bounding box center [473, 240] width 96 height 14
checkbox input "false"
checkbox input "true"
checkbox input "false"
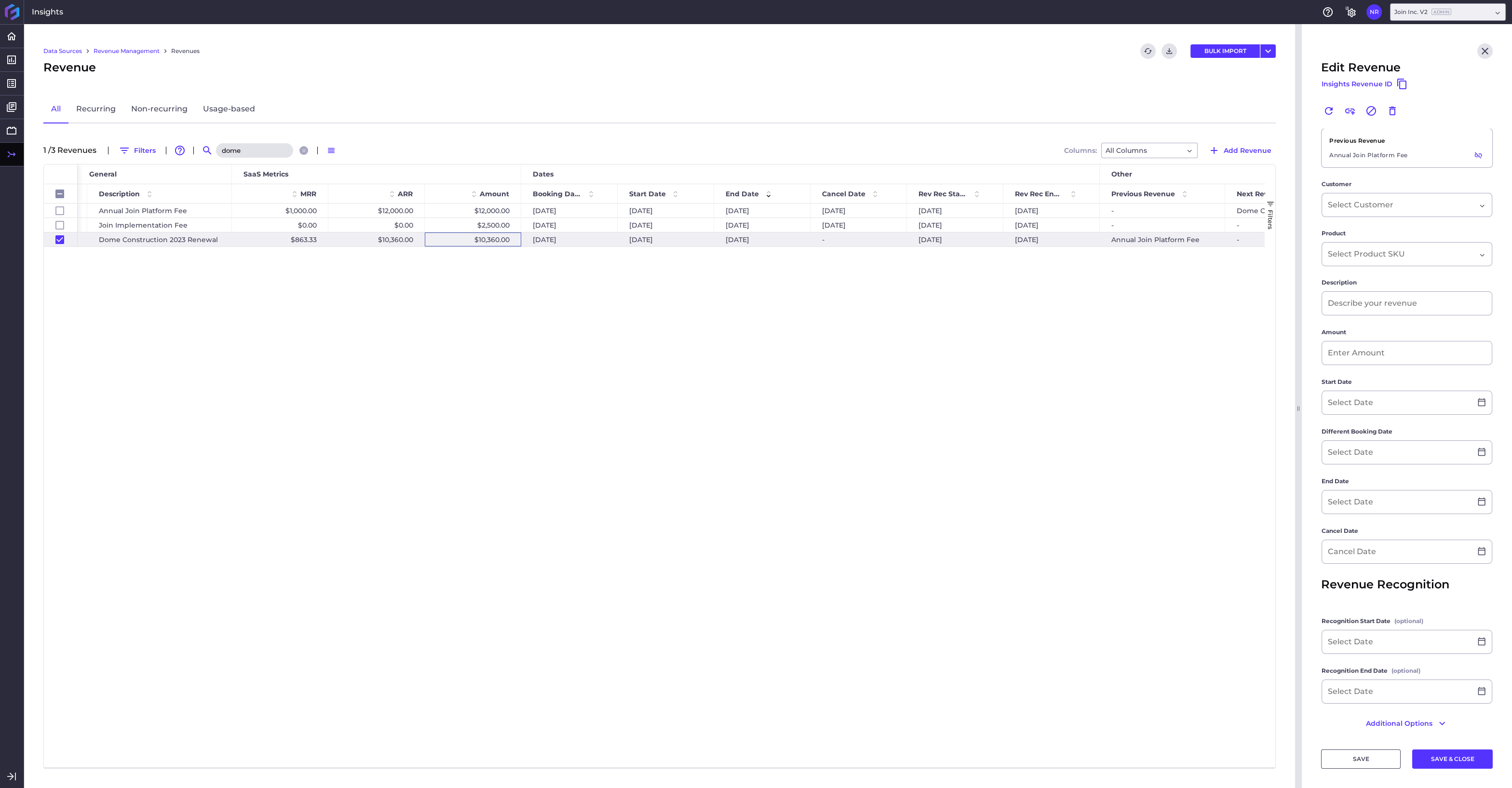
type input "Dome Construction 2023 Renewal"
type input "$ 10,360.00"
type input "10/05/2023"
type input "09/19/2023"
type input "10/04/2024"
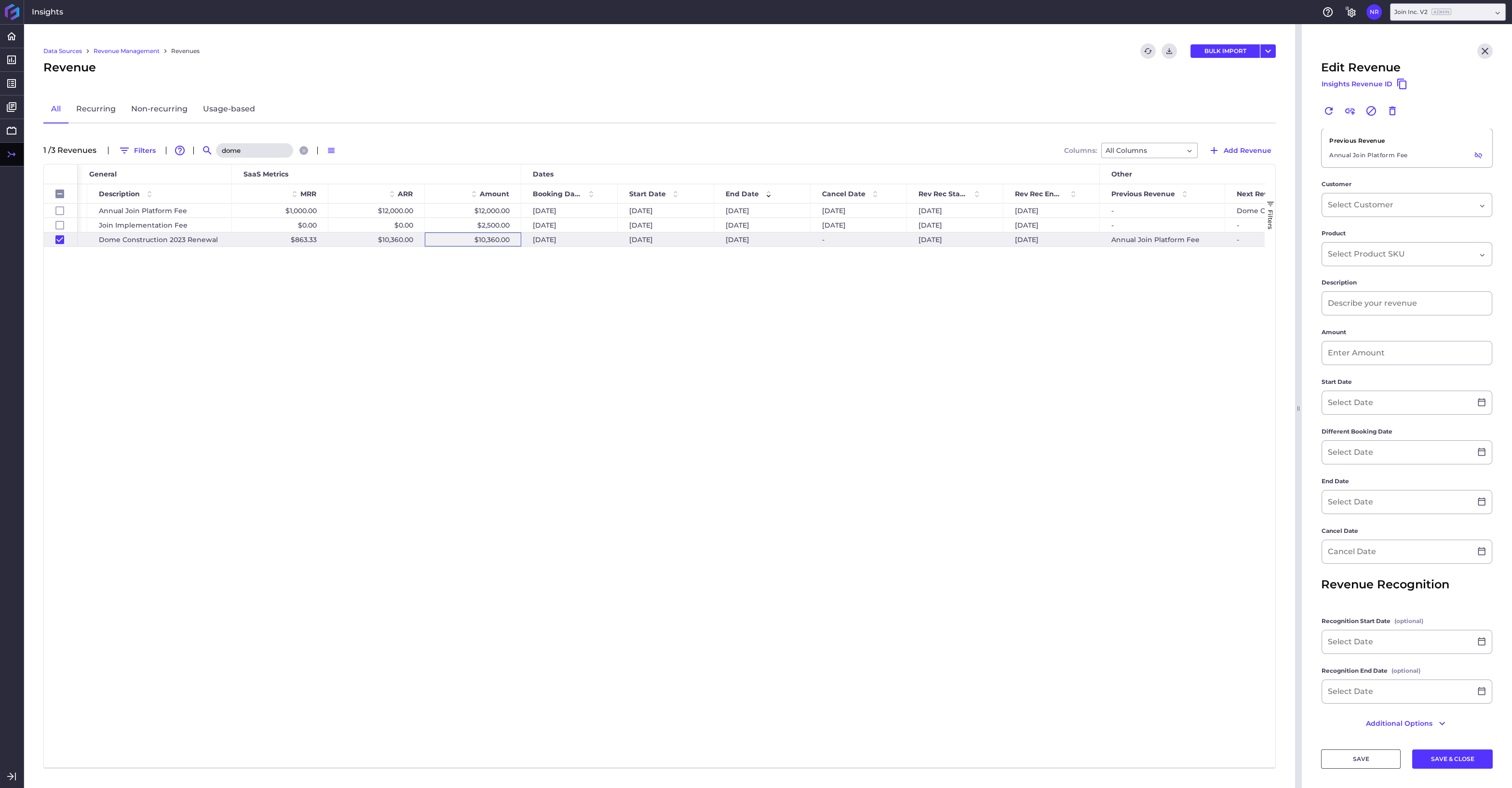
type input "10/05/2023"
type input "10/04/2024"
click at [1398, 564] on input at bounding box center [1396, 562] width 150 height 23
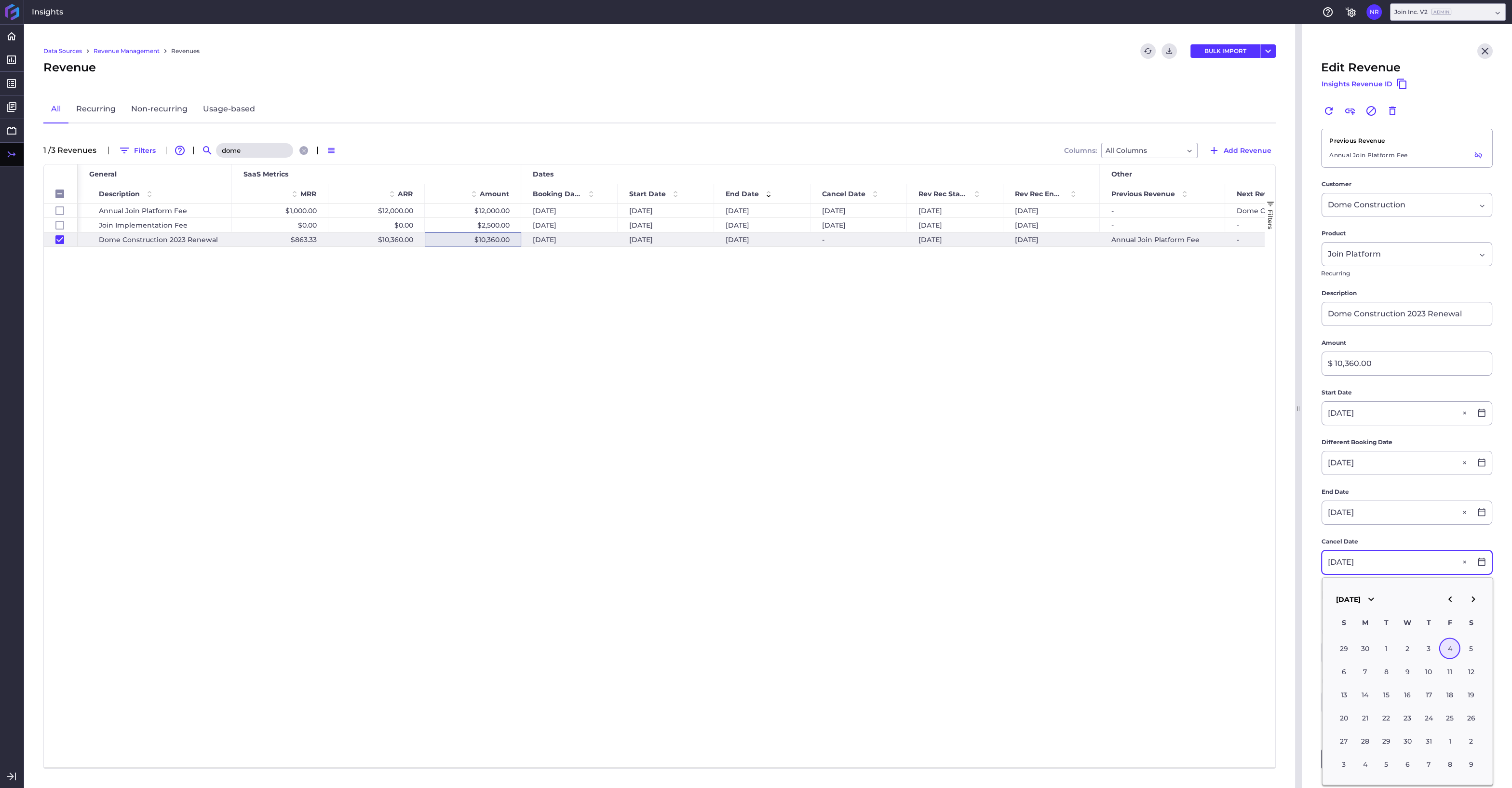
type input "10/04/2024"
click at [1452, 644] on div "4" at bounding box center [1450, 649] width 21 height 21
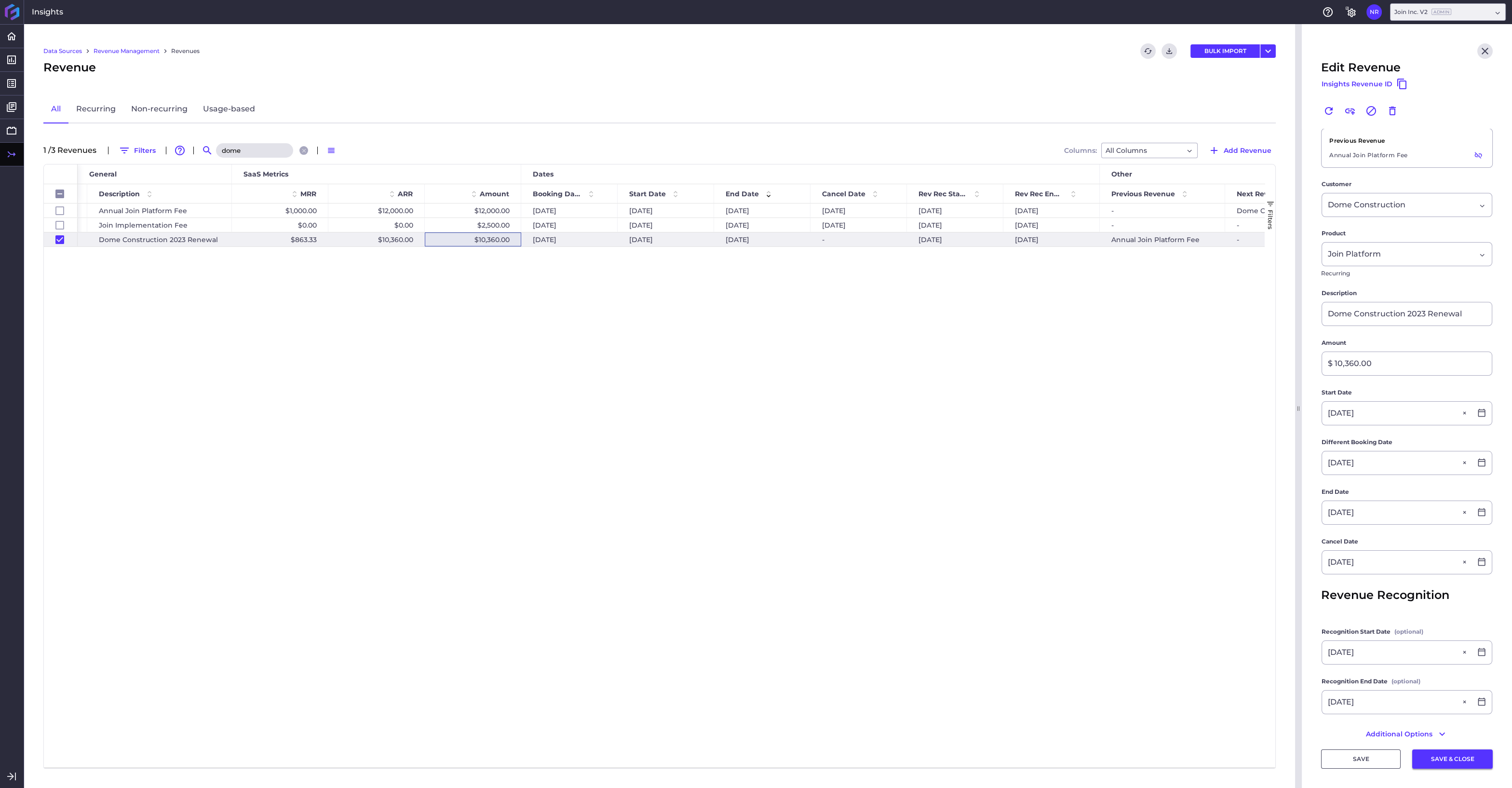
click at [1450, 758] on button "SAVE & CLOSE" at bounding box center [1452, 759] width 80 height 19
checkbox input "false"
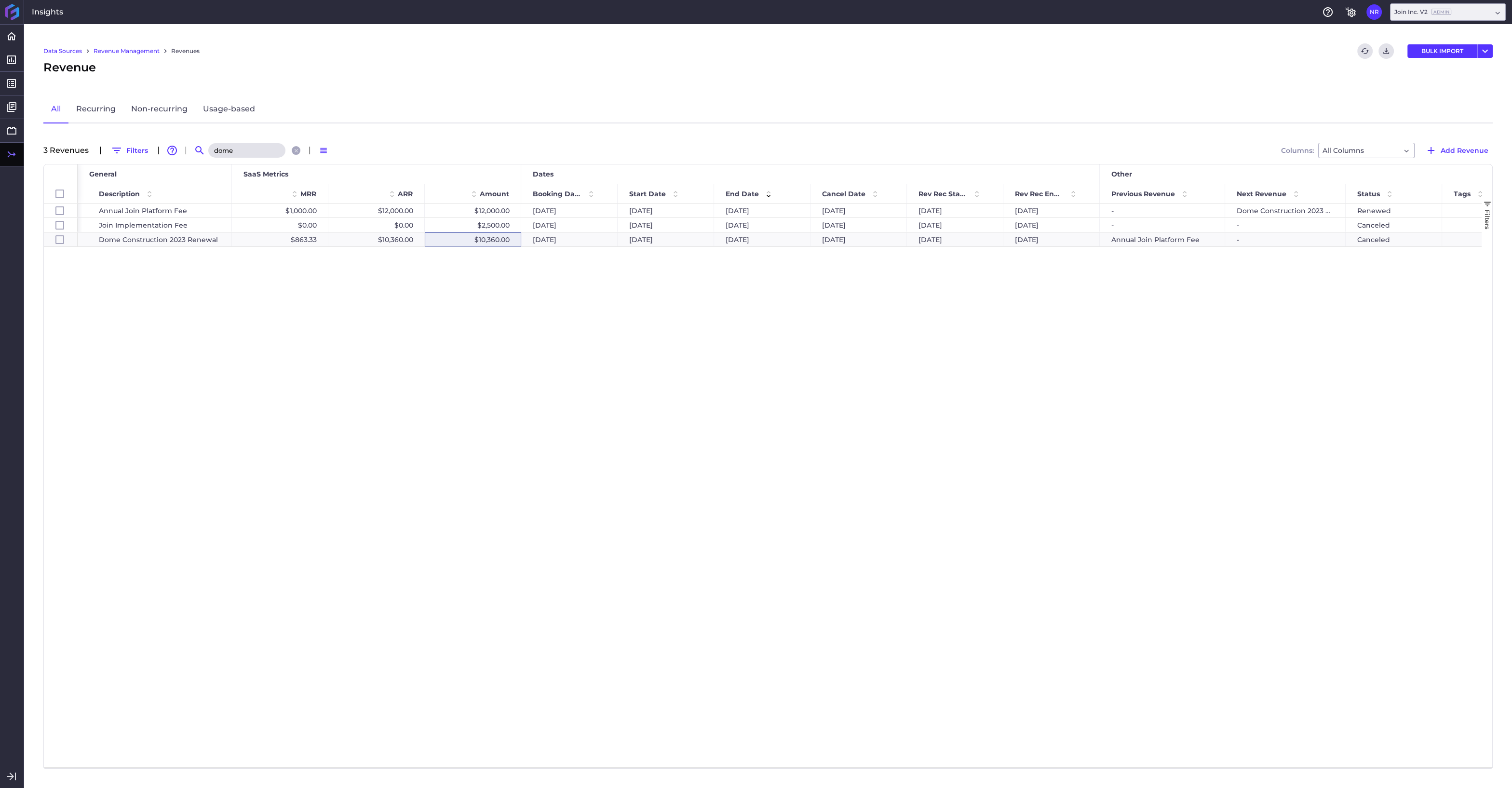
click at [239, 150] on input "dome" at bounding box center [247, 150] width 77 height 15
drag, startPoint x: 244, startPoint y: 150, endPoint x: 208, endPoint y: 150, distance: 36.0
click at [208, 150] on input "dome" at bounding box center [247, 150] width 77 height 15
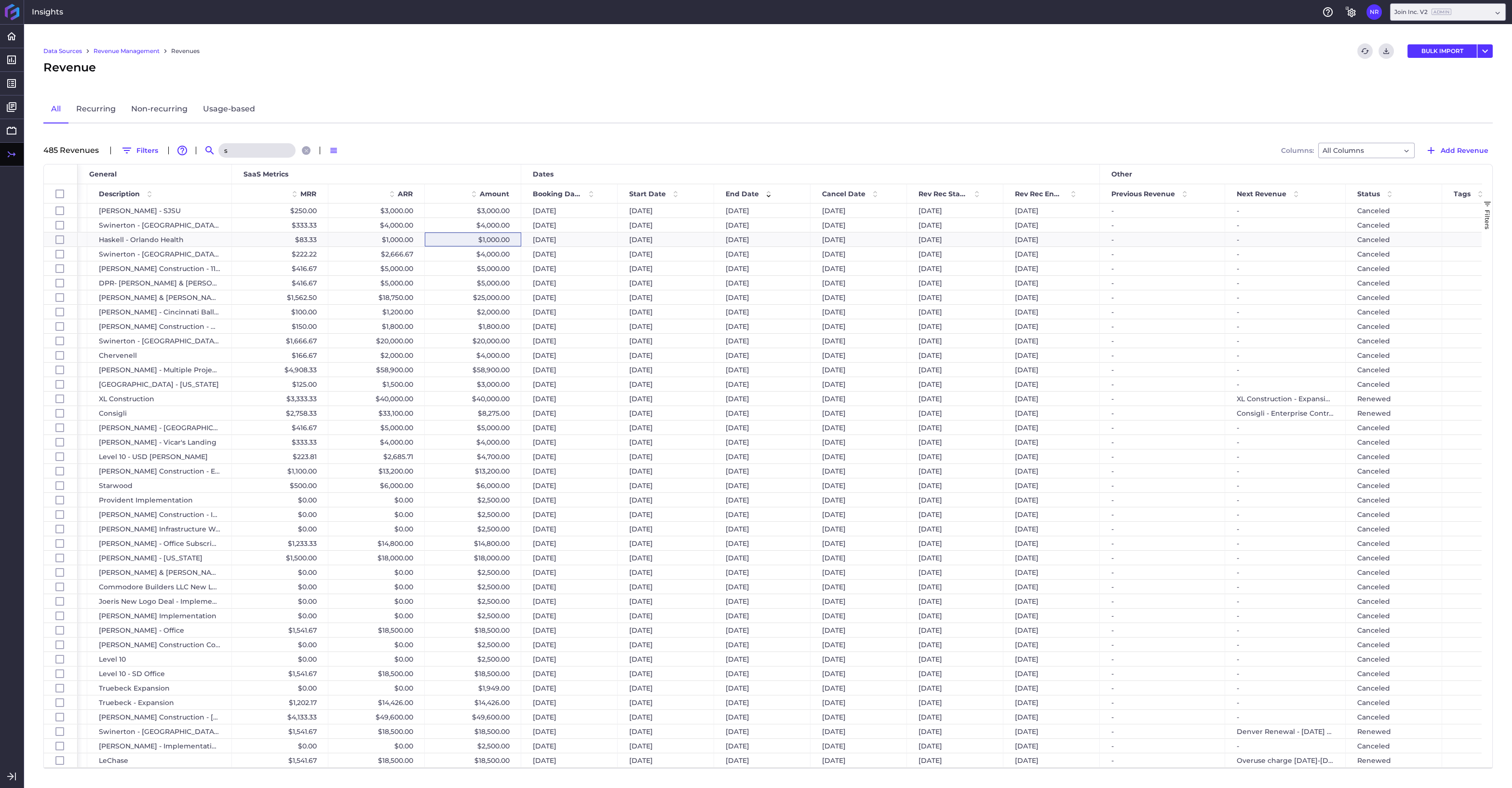
click at [236, 151] on input "s" at bounding box center [256, 150] width 77 height 15
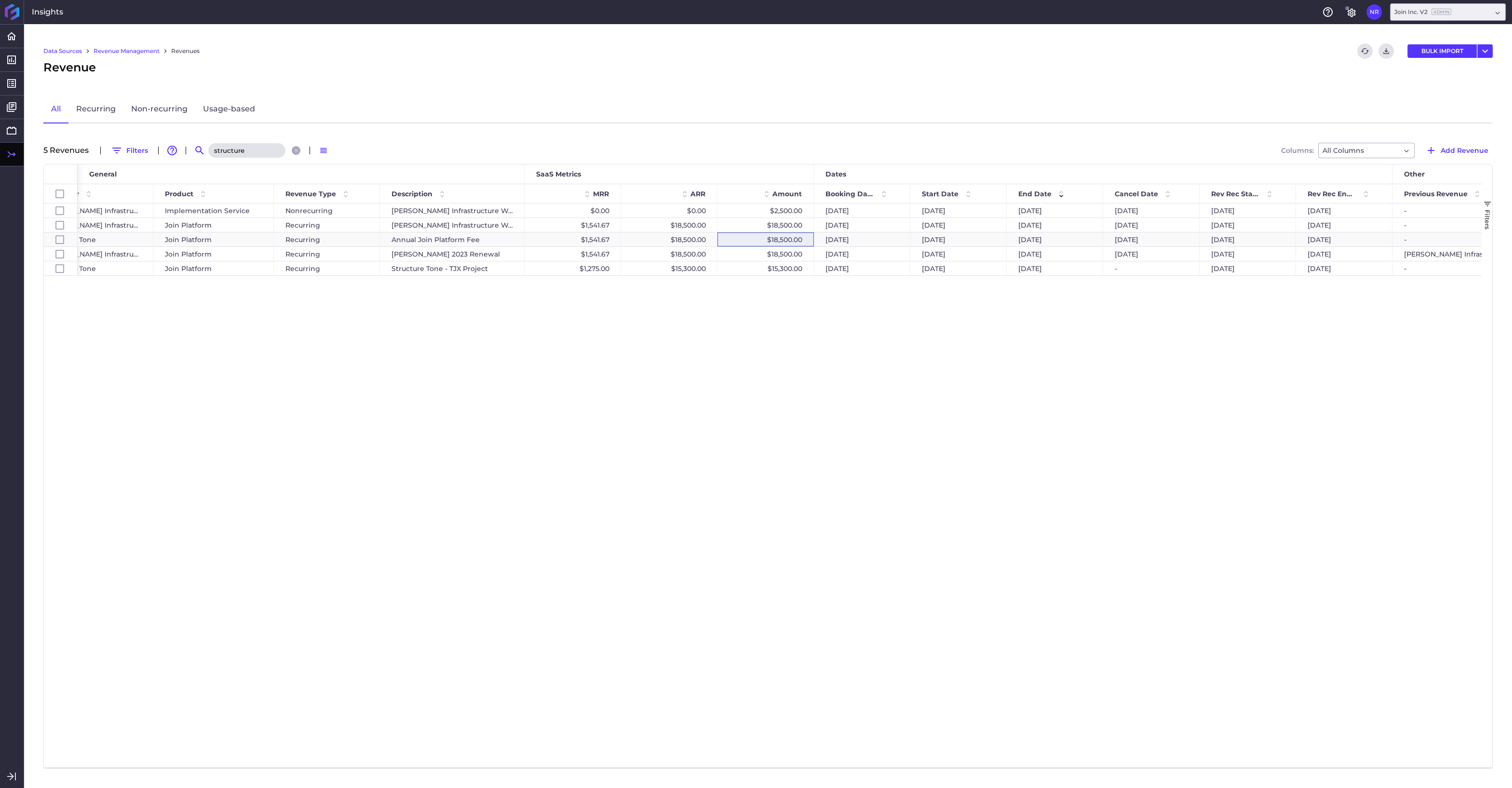
scroll to position [0, 68]
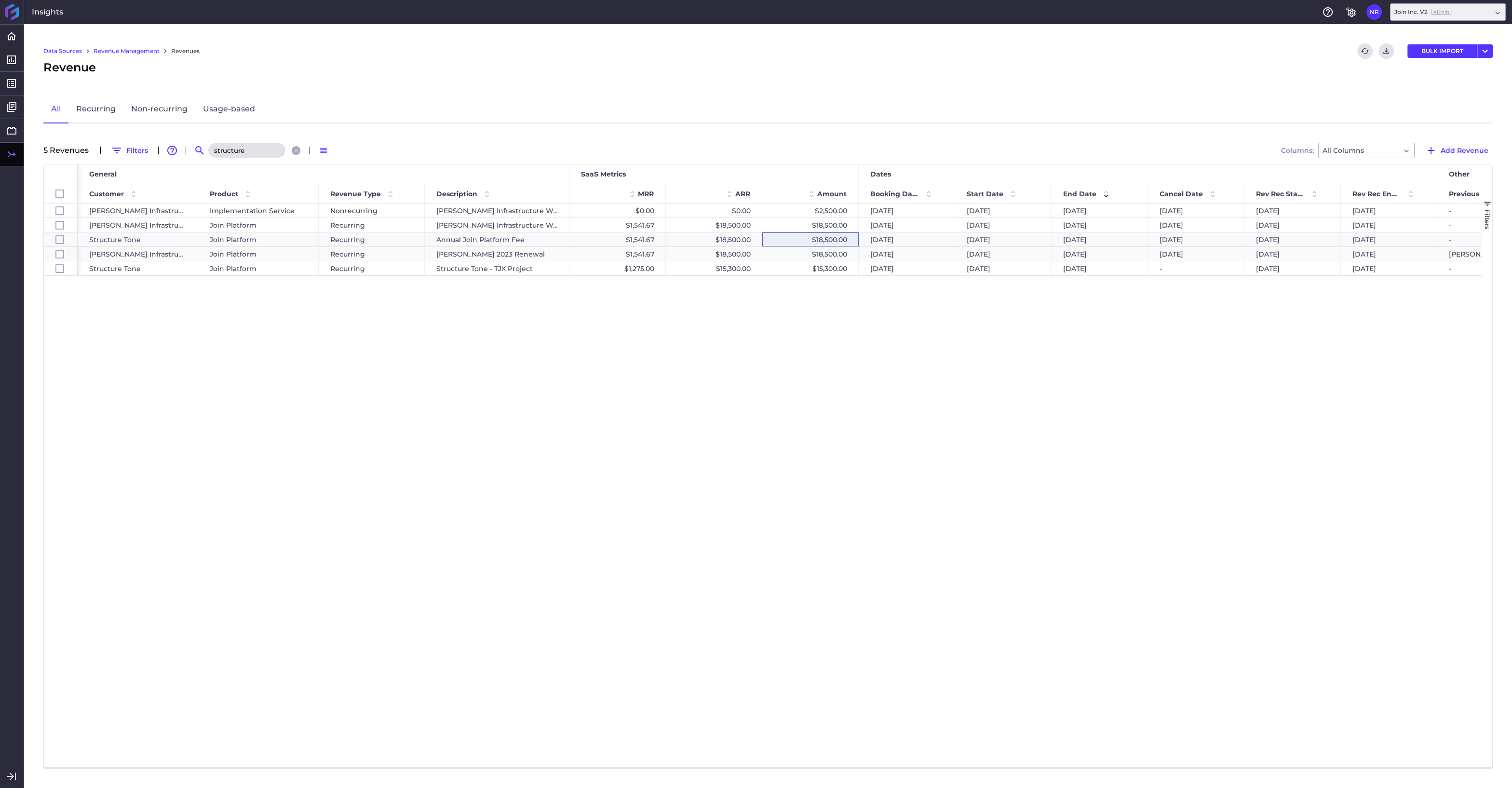
type input "structure"
click at [133, 254] on span "Kiewit Infrastructure West Co" at bounding box center [138, 254] width 97 height 14
checkbox input "false"
checkbox input "true"
checkbox input "false"
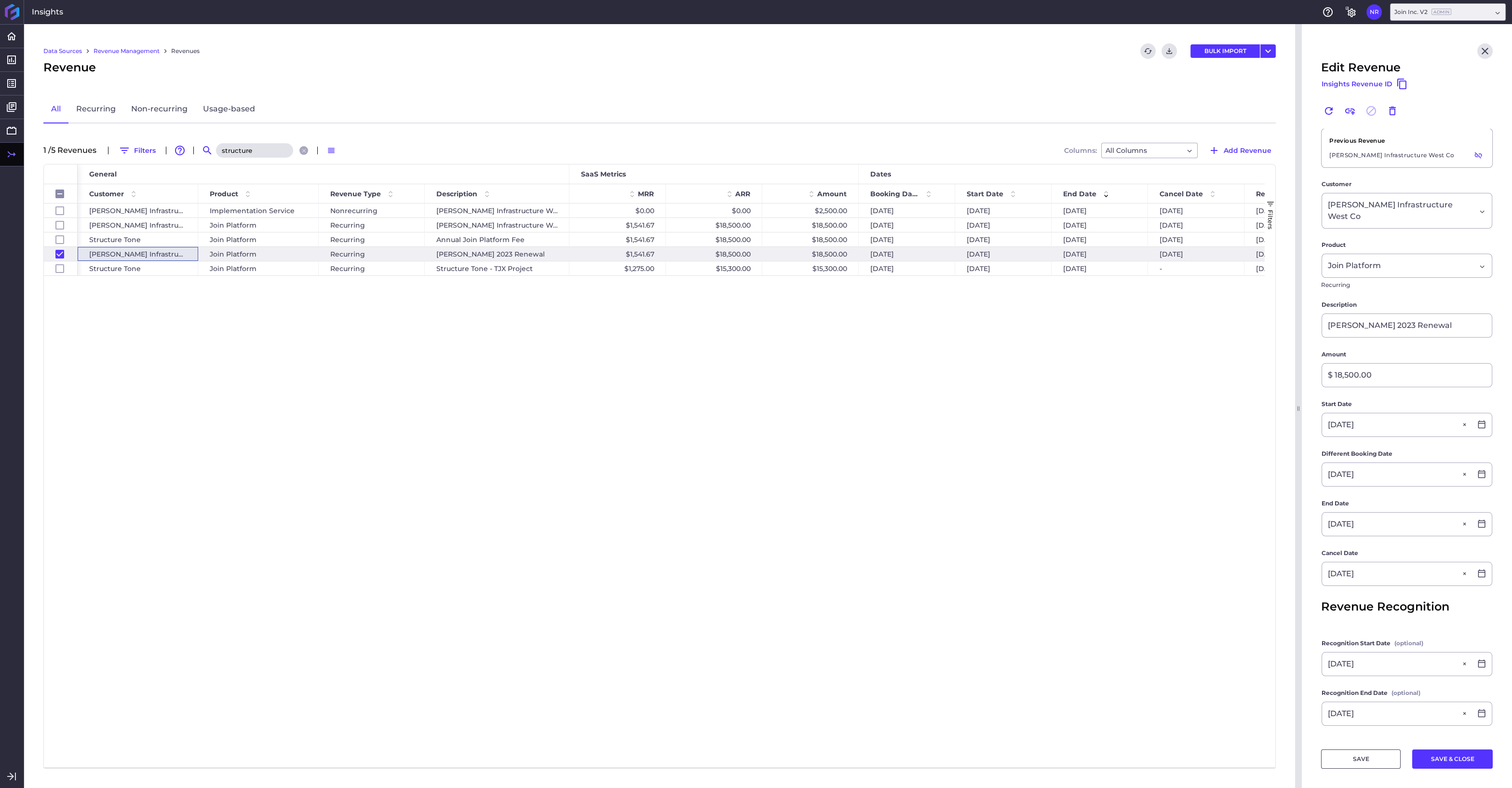
click at [252, 147] on input "structure" at bounding box center [254, 150] width 77 height 15
click at [266, 148] on input "structure" at bounding box center [254, 150] width 77 height 15
type input "structur"
checkbox input "false"
type input "structu"
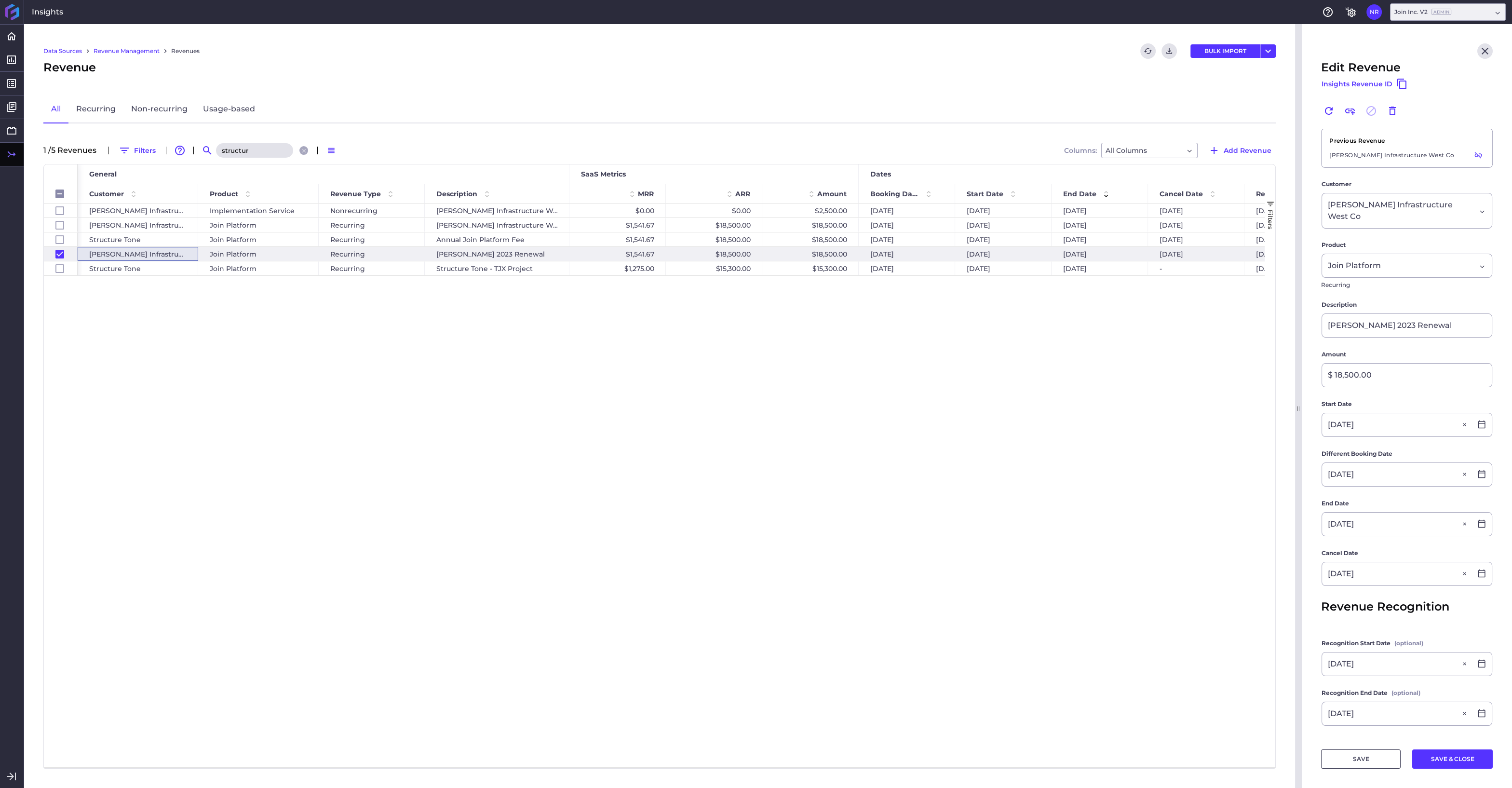
checkbox input "false"
type input "struct"
checkbox input "false"
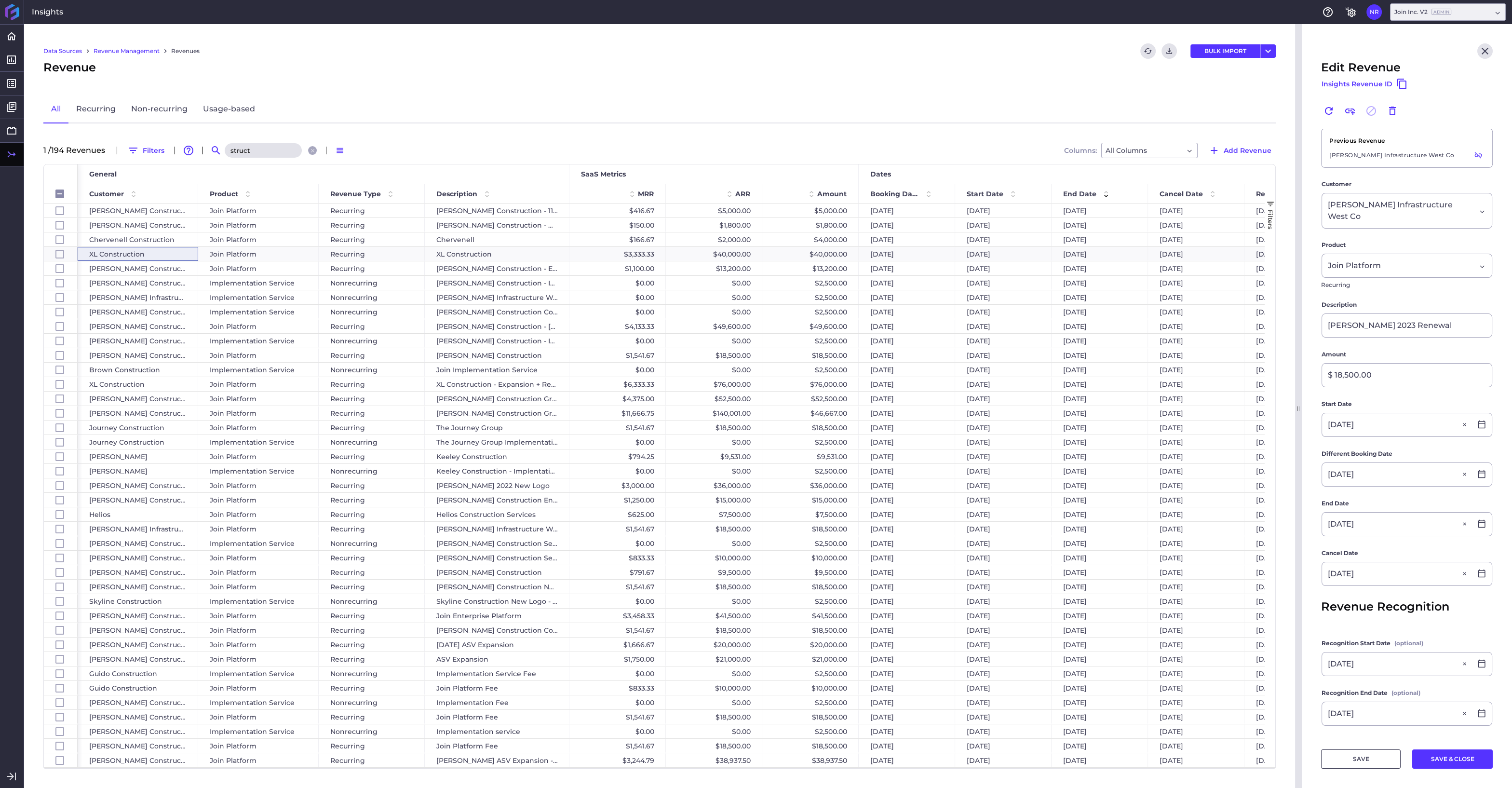
type input "struc"
checkbox input "false"
type input "stru"
checkbox input "false"
type input "str"
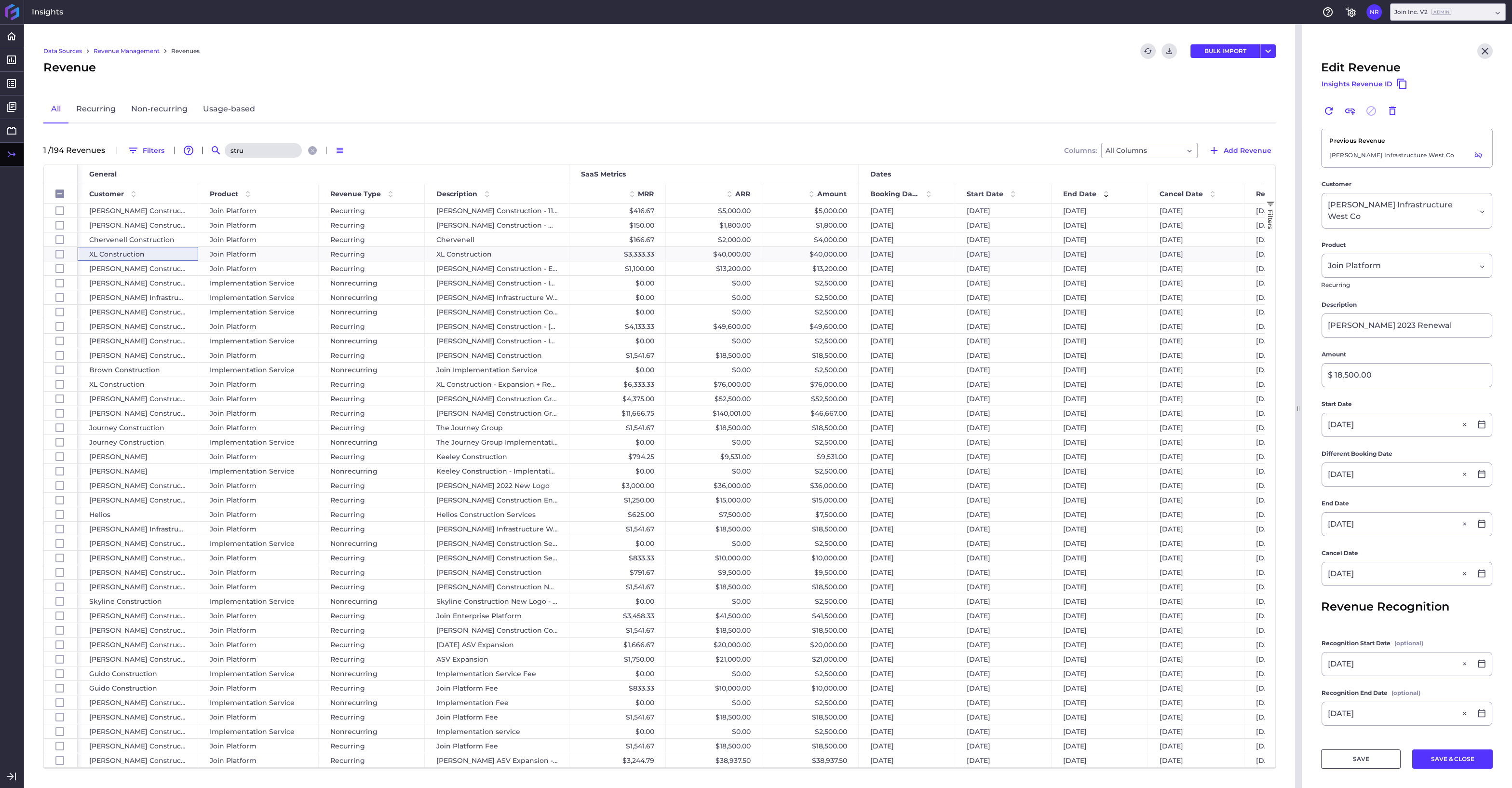
checkbox input "false"
type input "stru"
checkbox input "false"
type input "struc"
checkbox input "false"
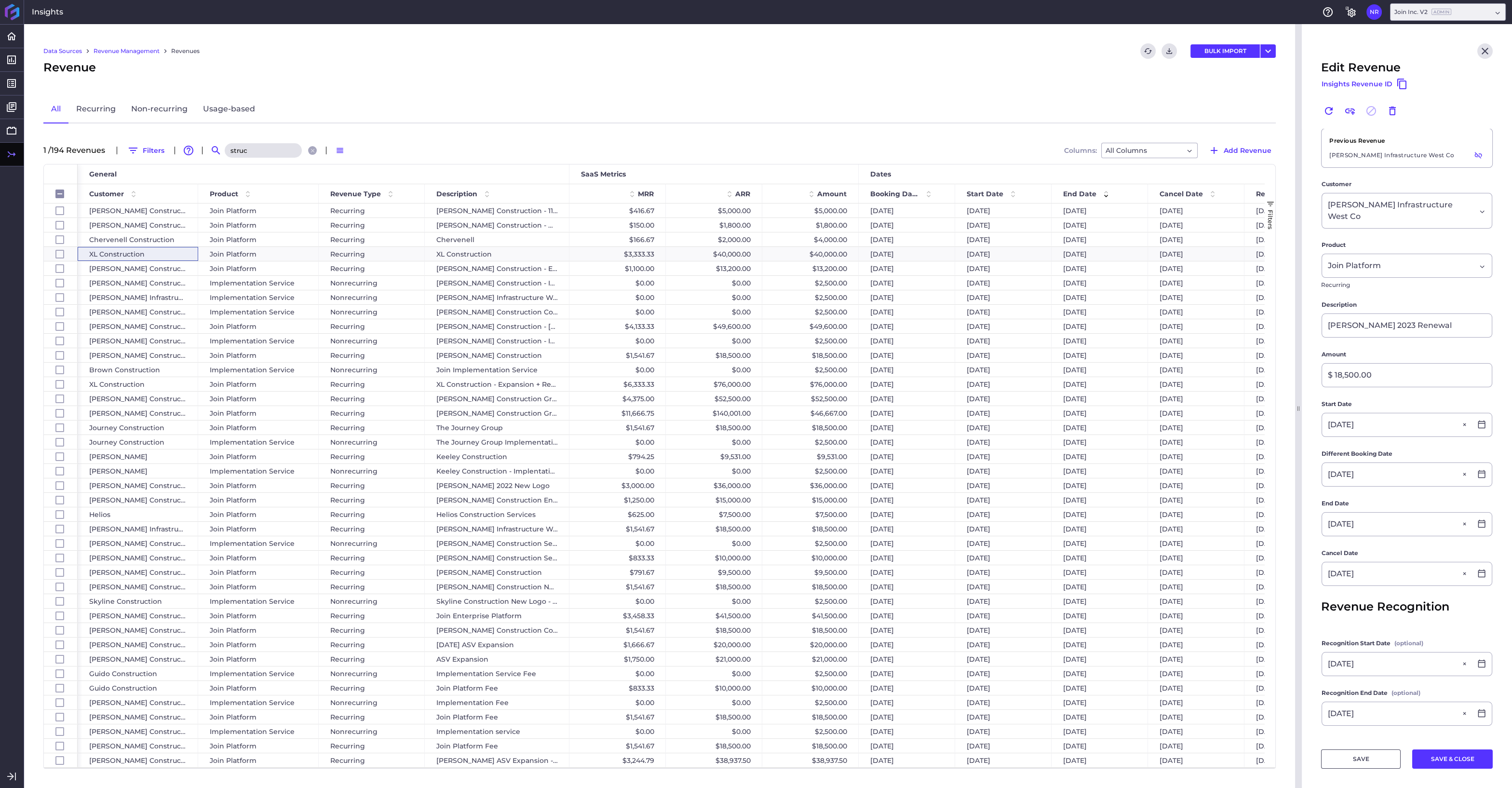
type input "struct"
checkbox input "false"
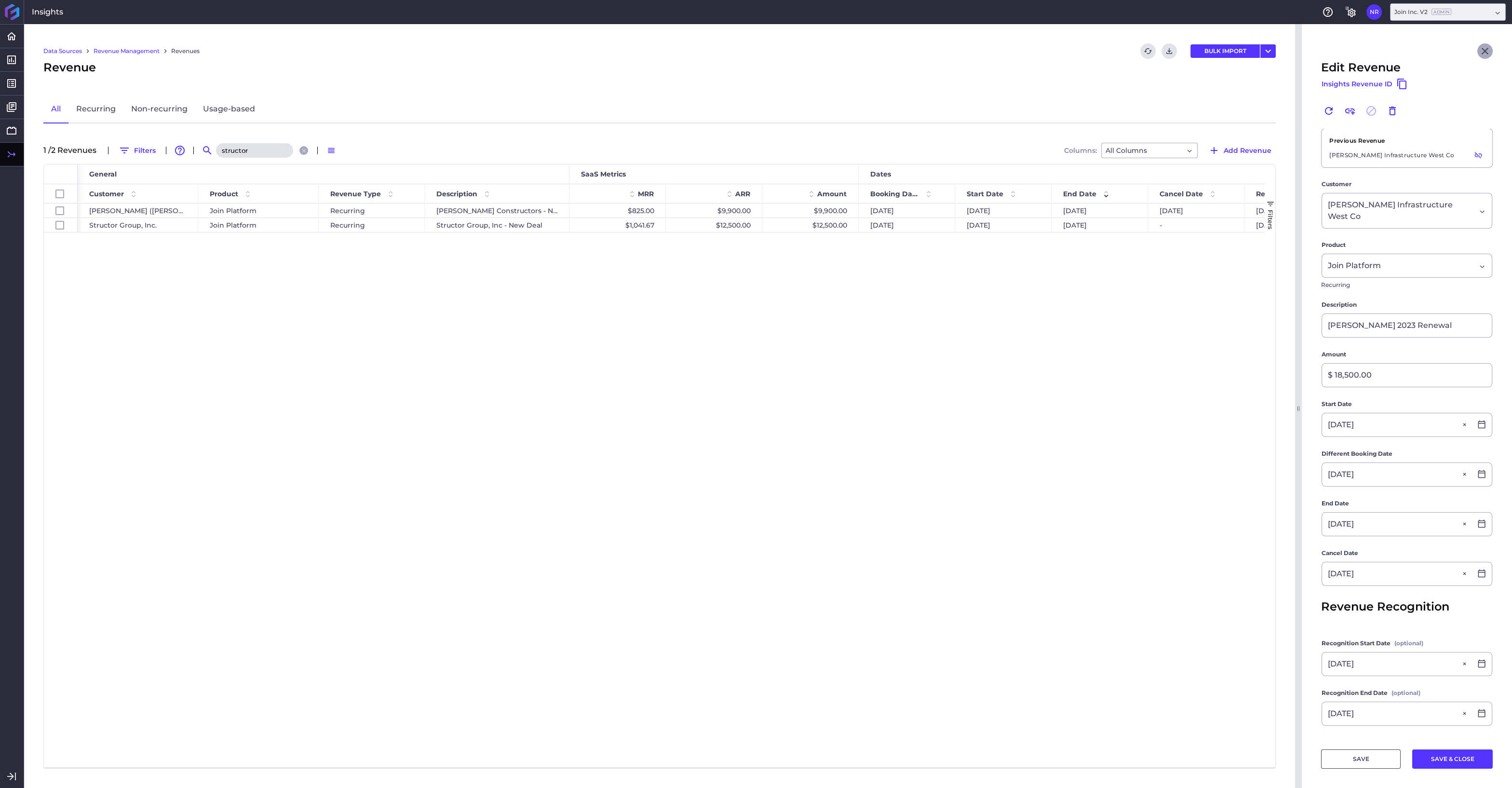
type input "structor"
click at [1486, 45] on icon "Close" at bounding box center [1485, 51] width 12 height 12
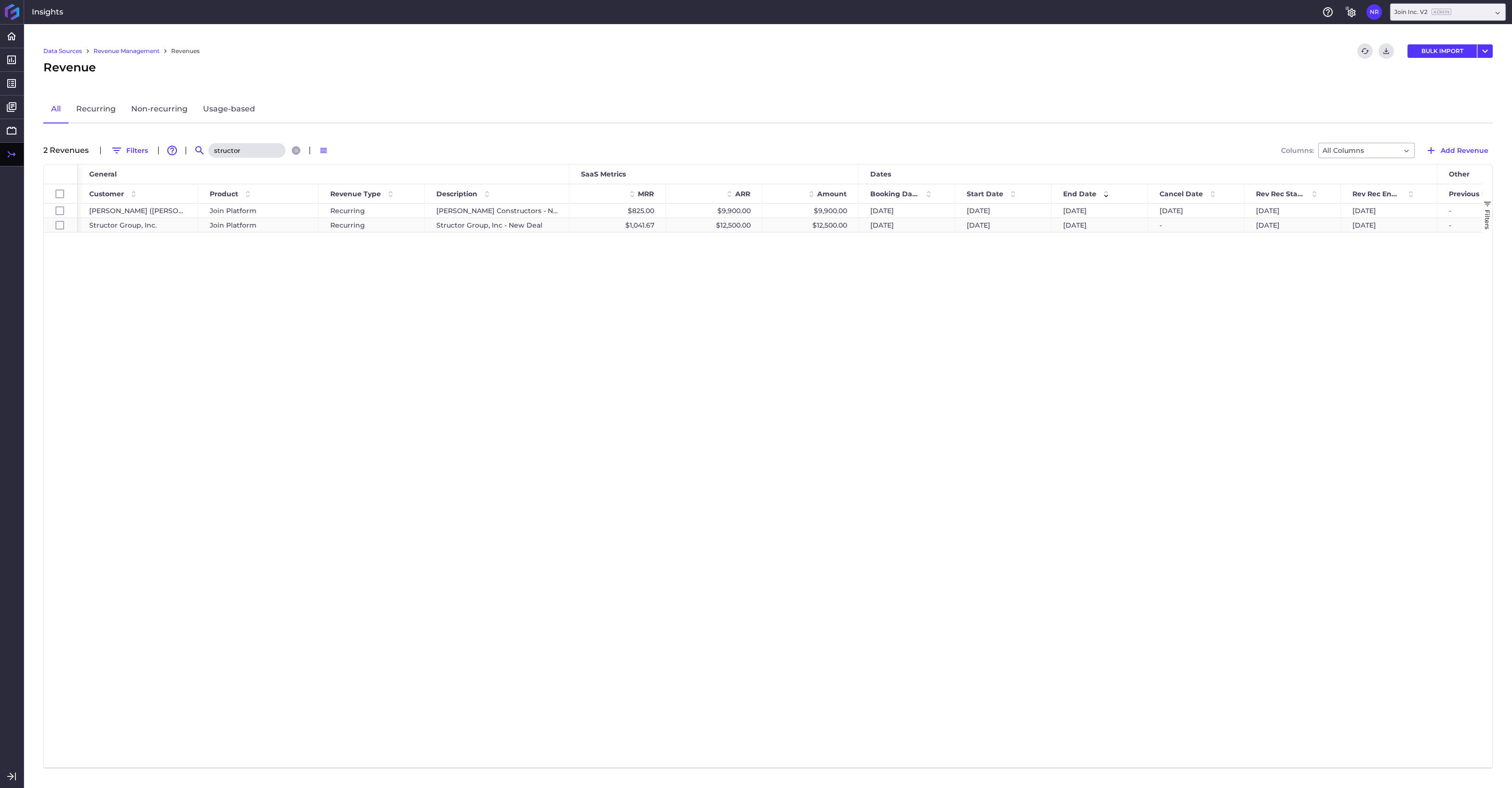
click at [844, 225] on div "$12,500.00" at bounding box center [811, 225] width 96 height 14
checkbox input "false"
checkbox input "true"
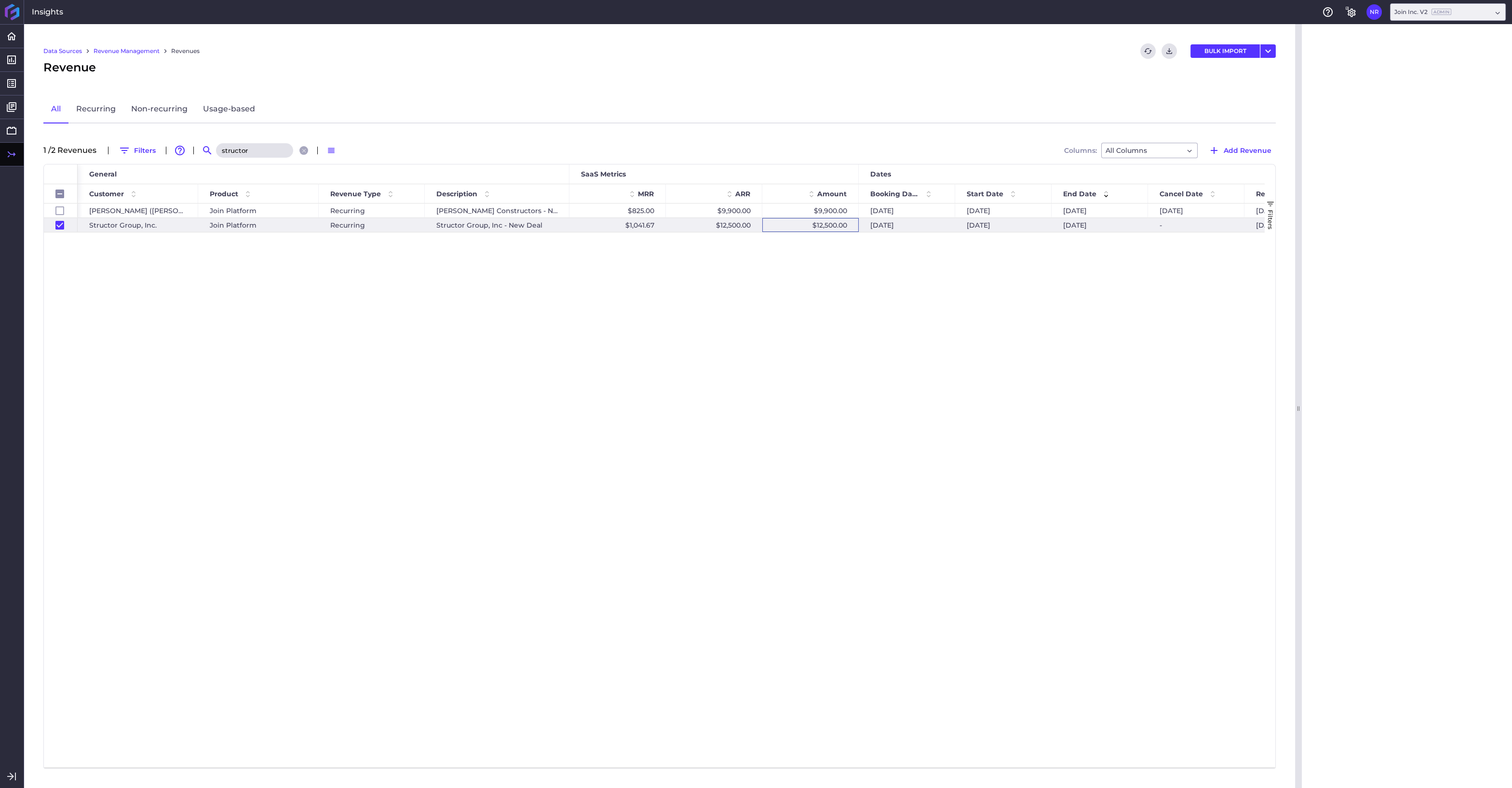
checkbox input "false"
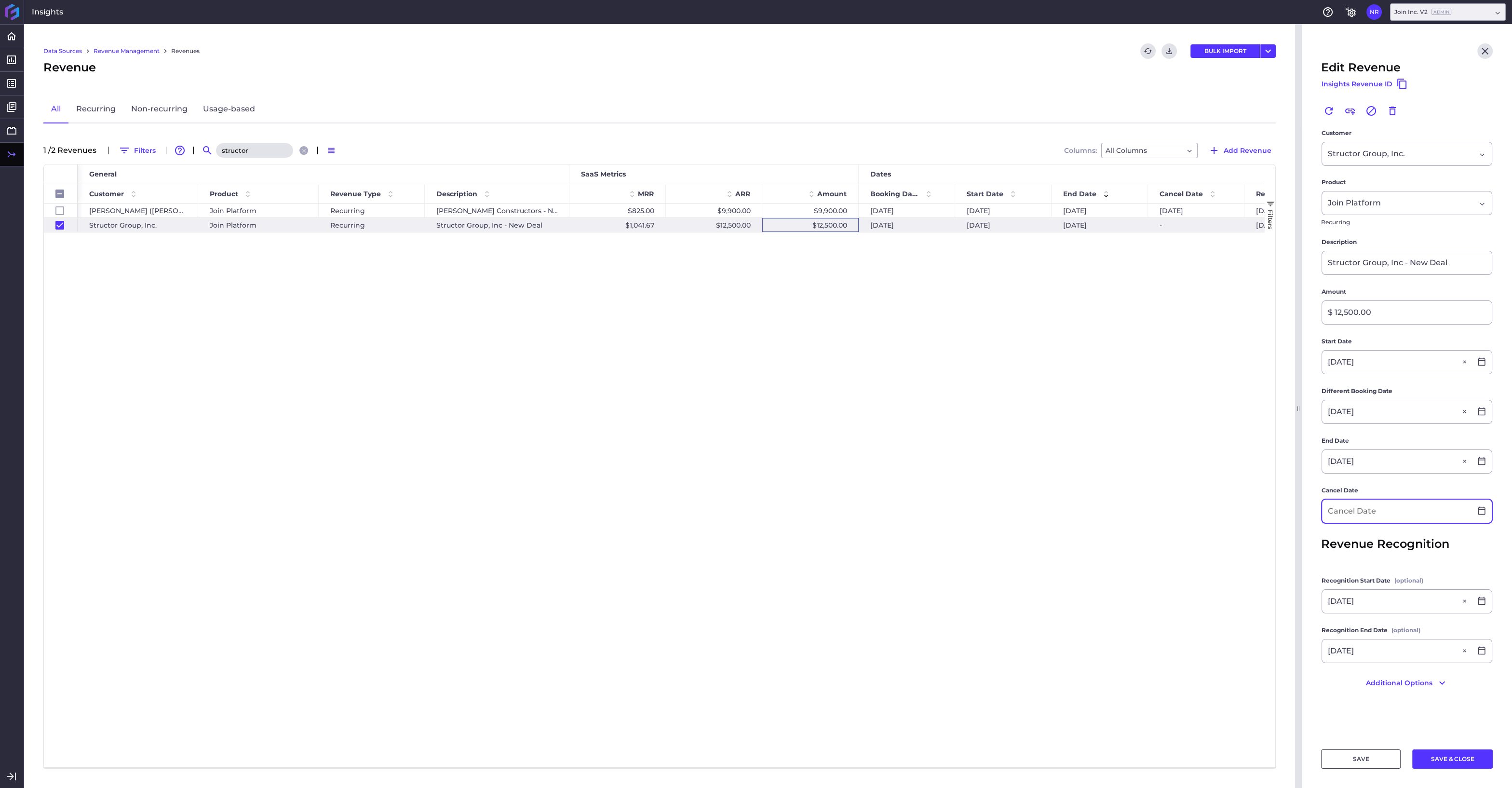
click at [1367, 507] on input at bounding box center [1396, 511] width 150 height 23
type input "11/12/2024"
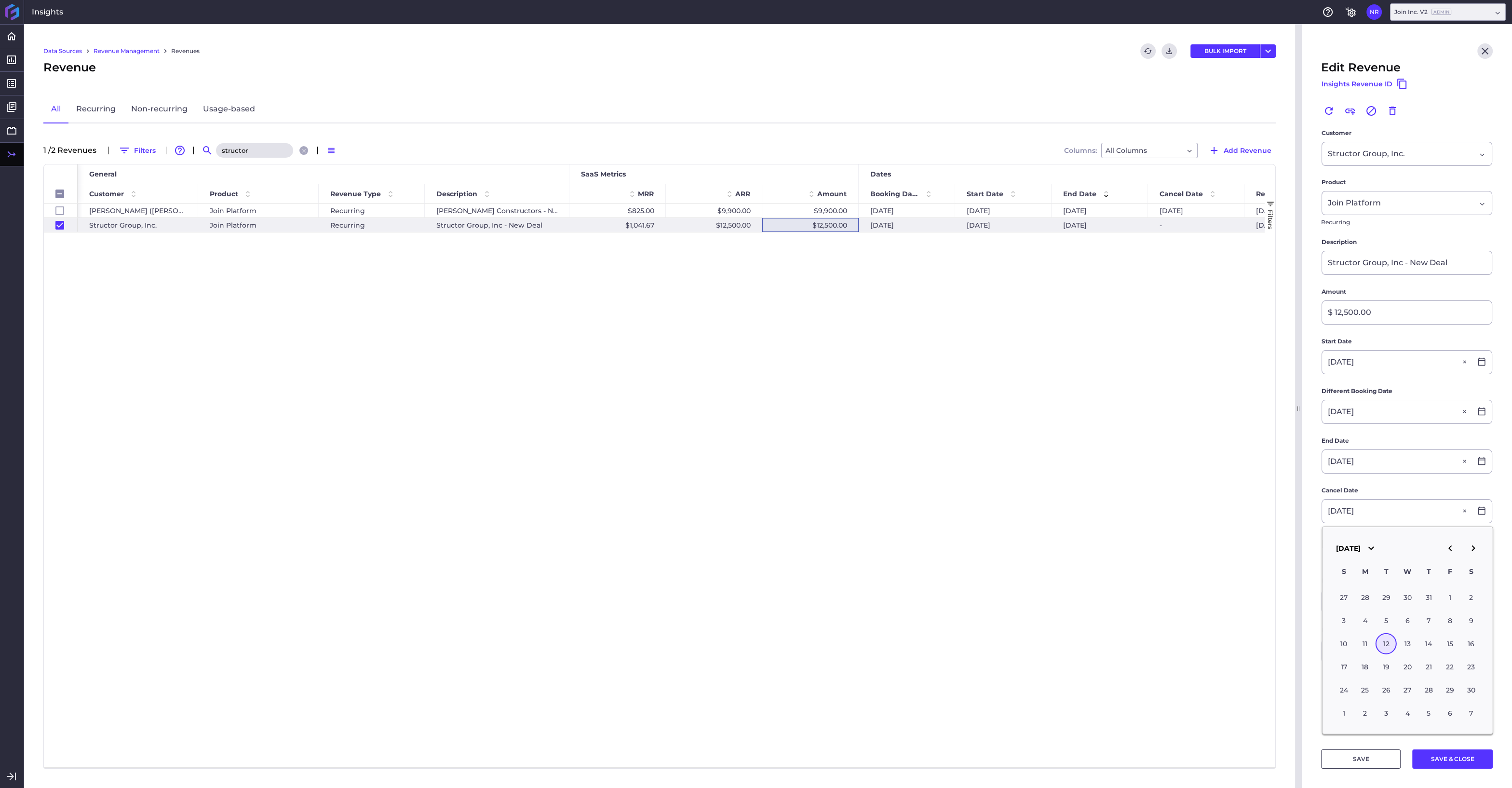
click at [1386, 641] on div "12" at bounding box center [1386, 644] width 21 height 21
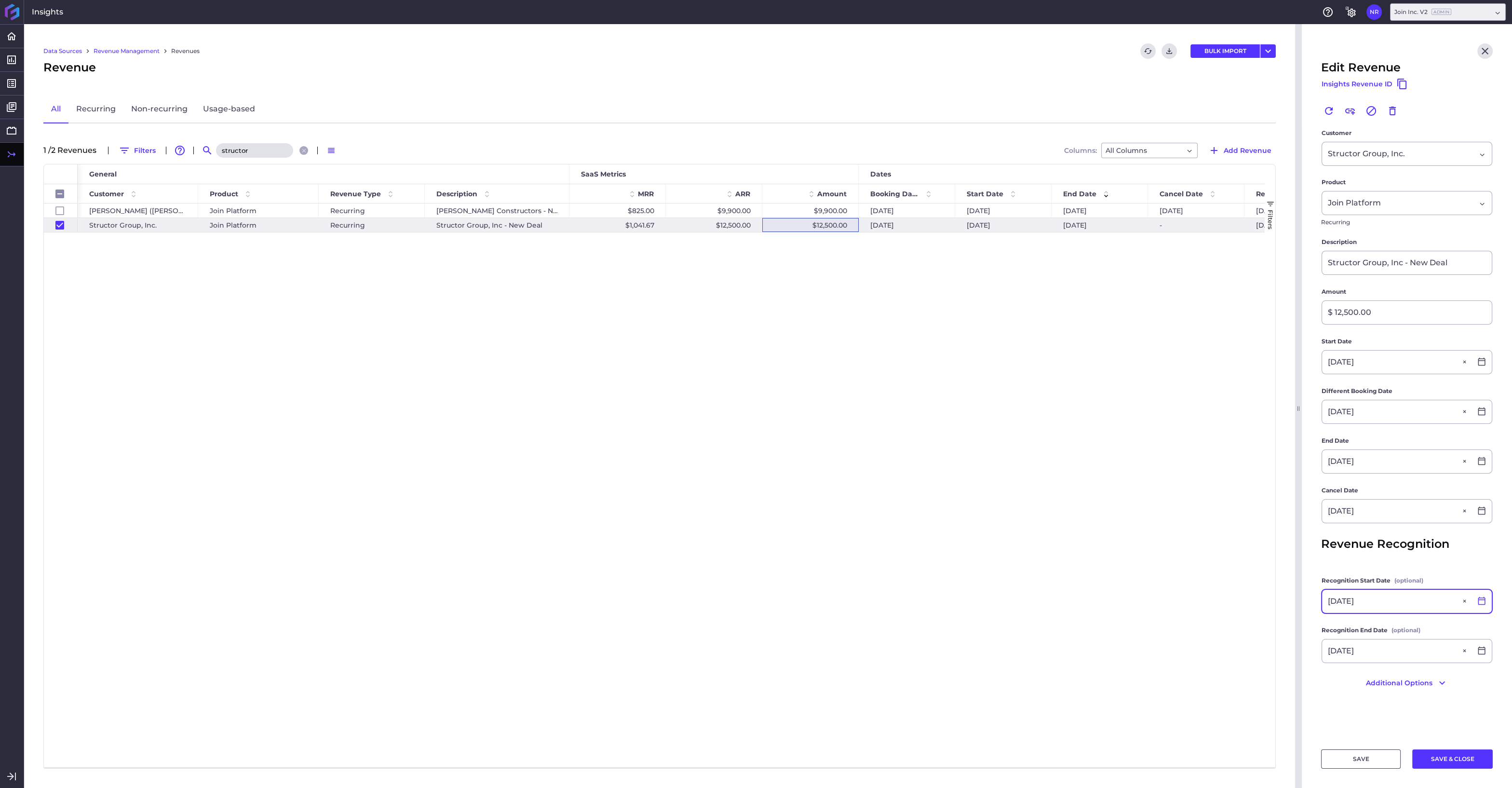
click at [1480, 600] on icon at bounding box center [1481, 601] width 9 height 9
click at [1364, 493] on div "13" at bounding box center [1365, 491] width 21 height 21
type input "11/13/2023"
click at [1482, 648] on icon at bounding box center [1481, 651] width 7 height 8
click at [1387, 544] on div "12" at bounding box center [1386, 541] width 21 height 21
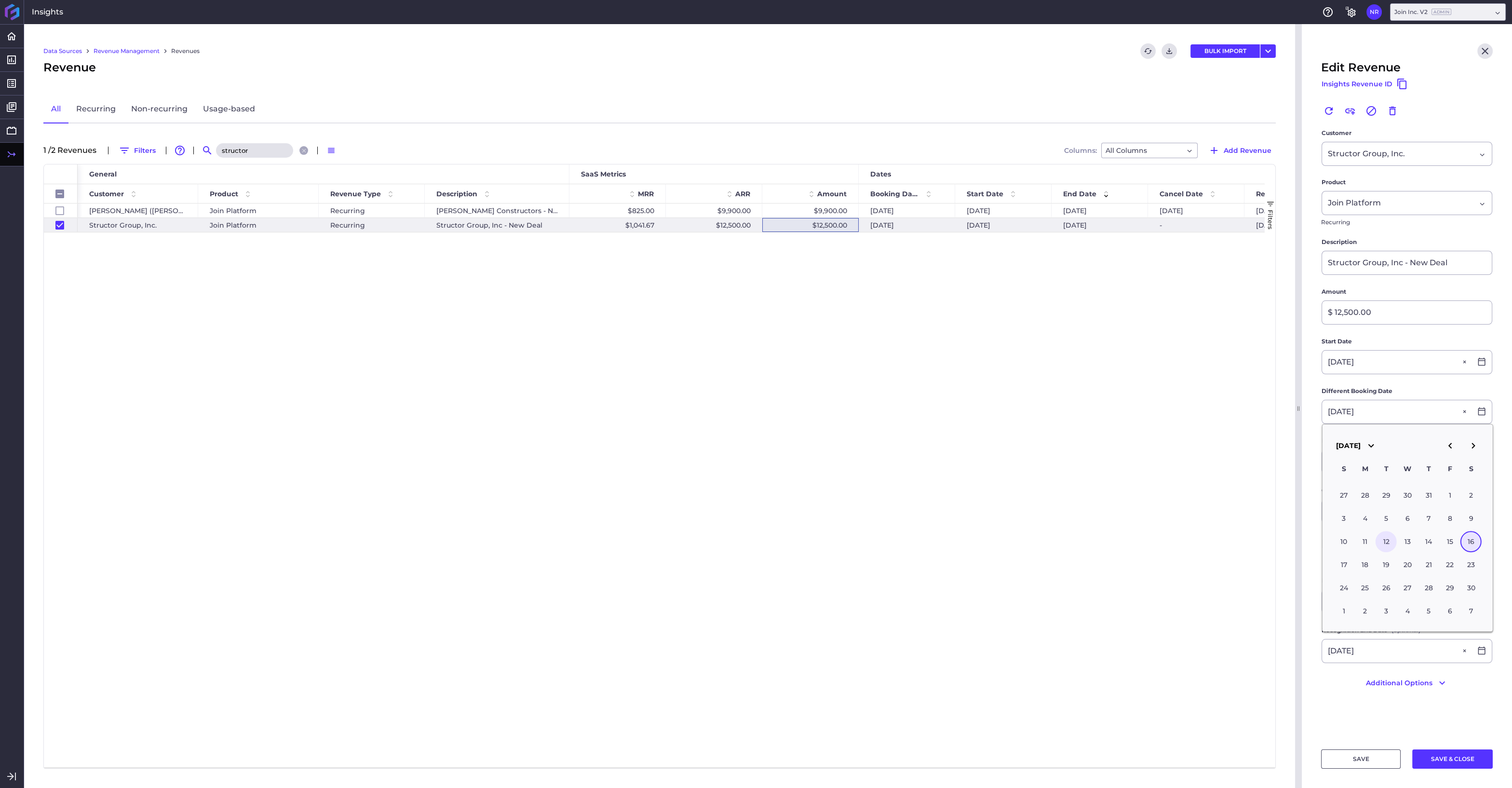
type input "11/12/2024"
click at [1447, 759] on button "SAVE & CLOSE" at bounding box center [1452, 759] width 80 height 19
checkbox input "false"
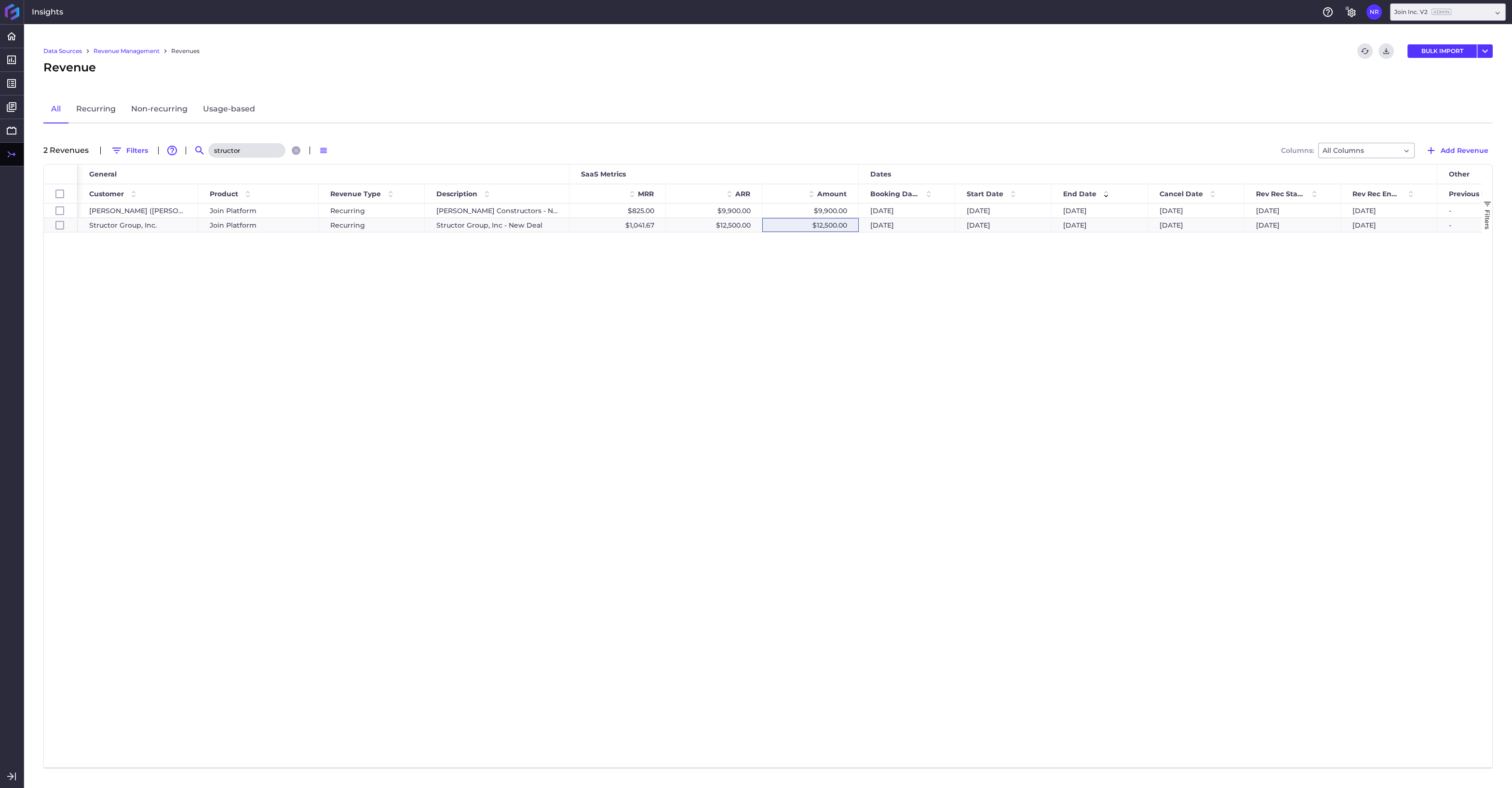
click at [259, 155] on input "structor" at bounding box center [247, 150] width 77 height 15
drag, startPoint x: 252, startPoint y: 151, endPoint x: 198, endPoint y: 149, distance: 54.0
click at [208, 149] on input "structor" at bounding box center [247, 150] width 77 height 15
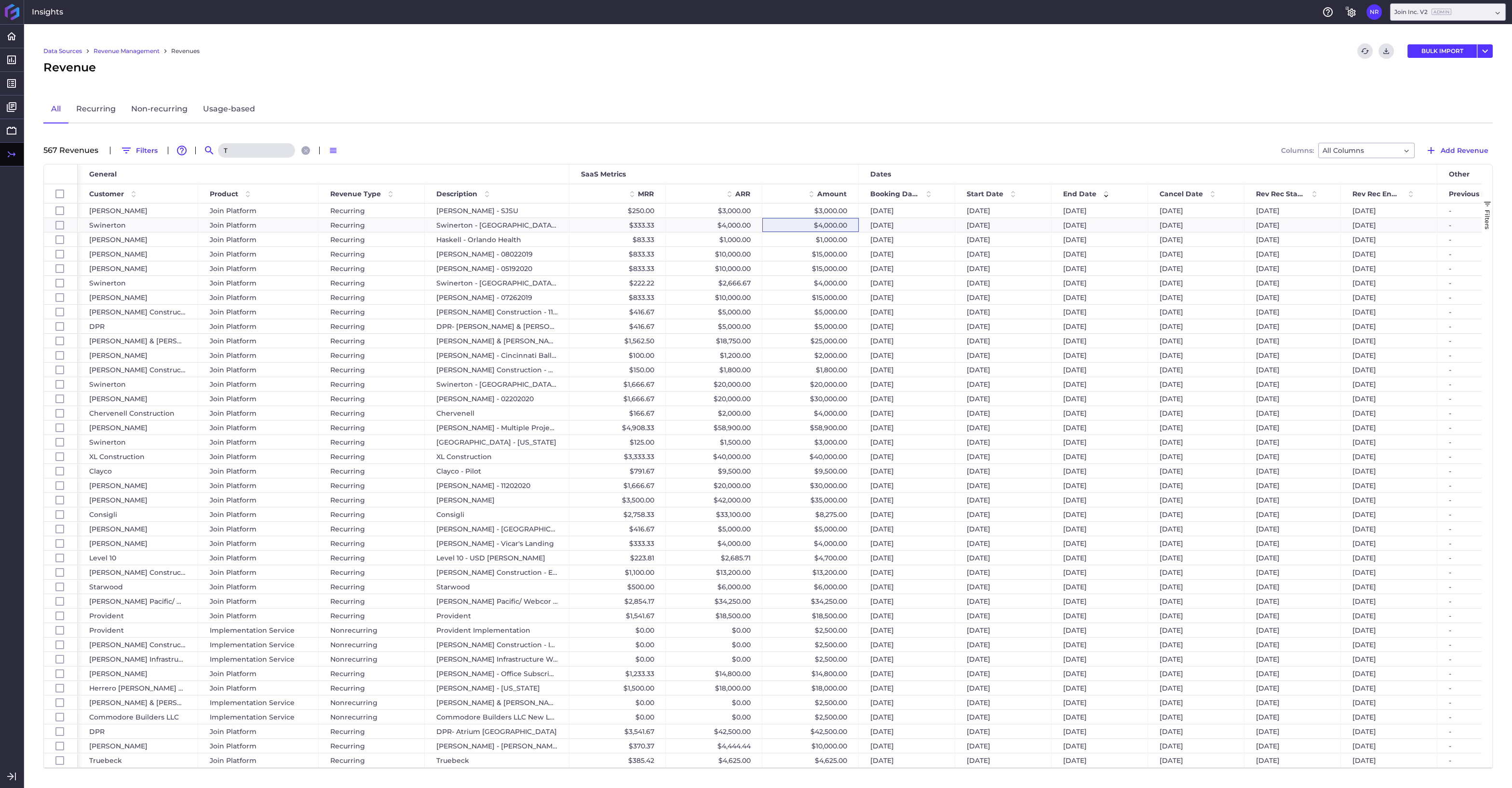
click at [241, 149] on input "T" at bounding box center [256, 150] width 77 height 15
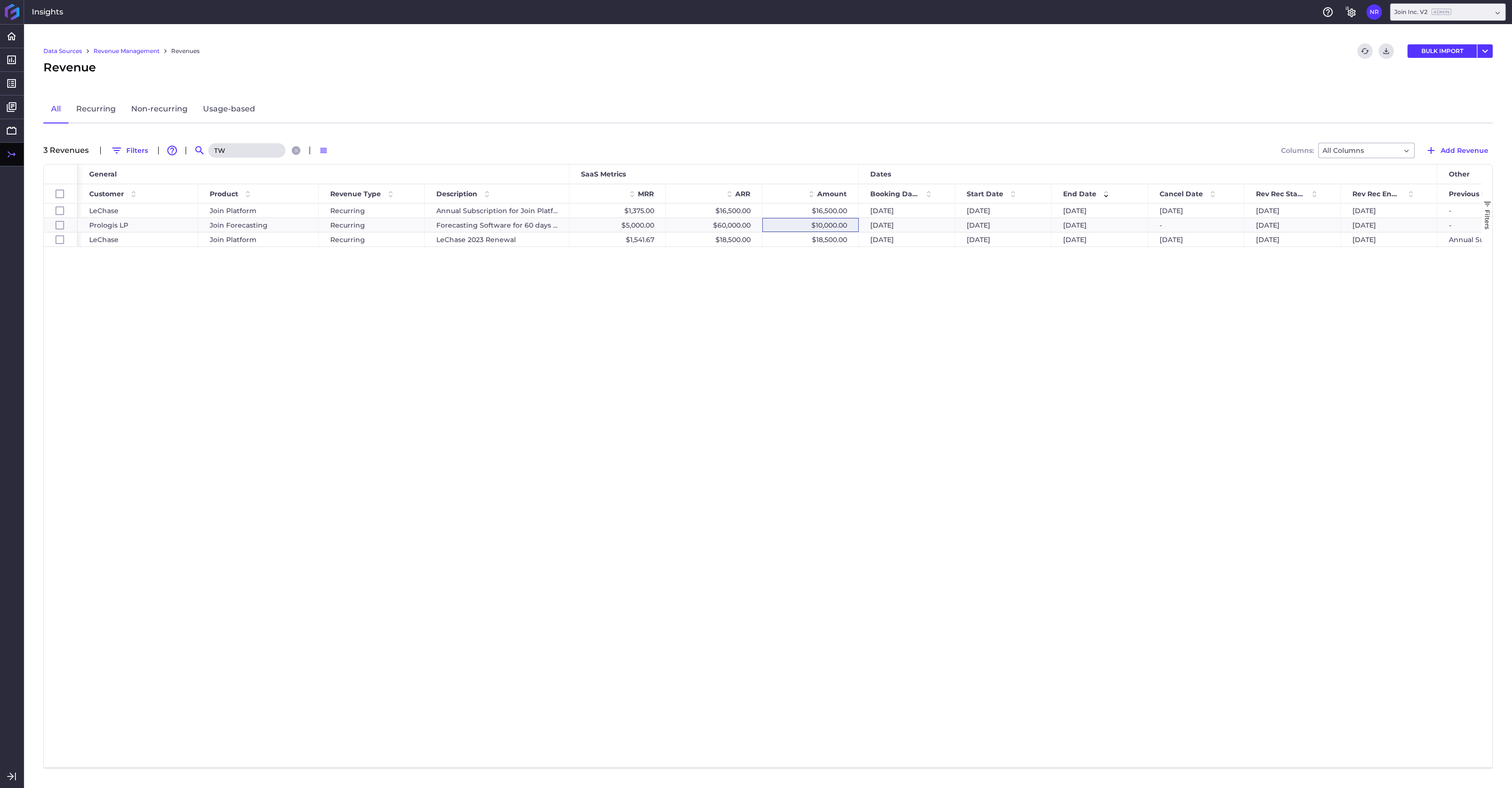
click at [228, 151] on input "TW" at bounding box center [247, 150] width 77 height 15
type input "T.W"
click at [490, 237] on div "T.W.Frierson Join Forecasting Expansion" at bounding box center [497, 240] width 144 height 14
checkbox input "false"
checkbox input "true"
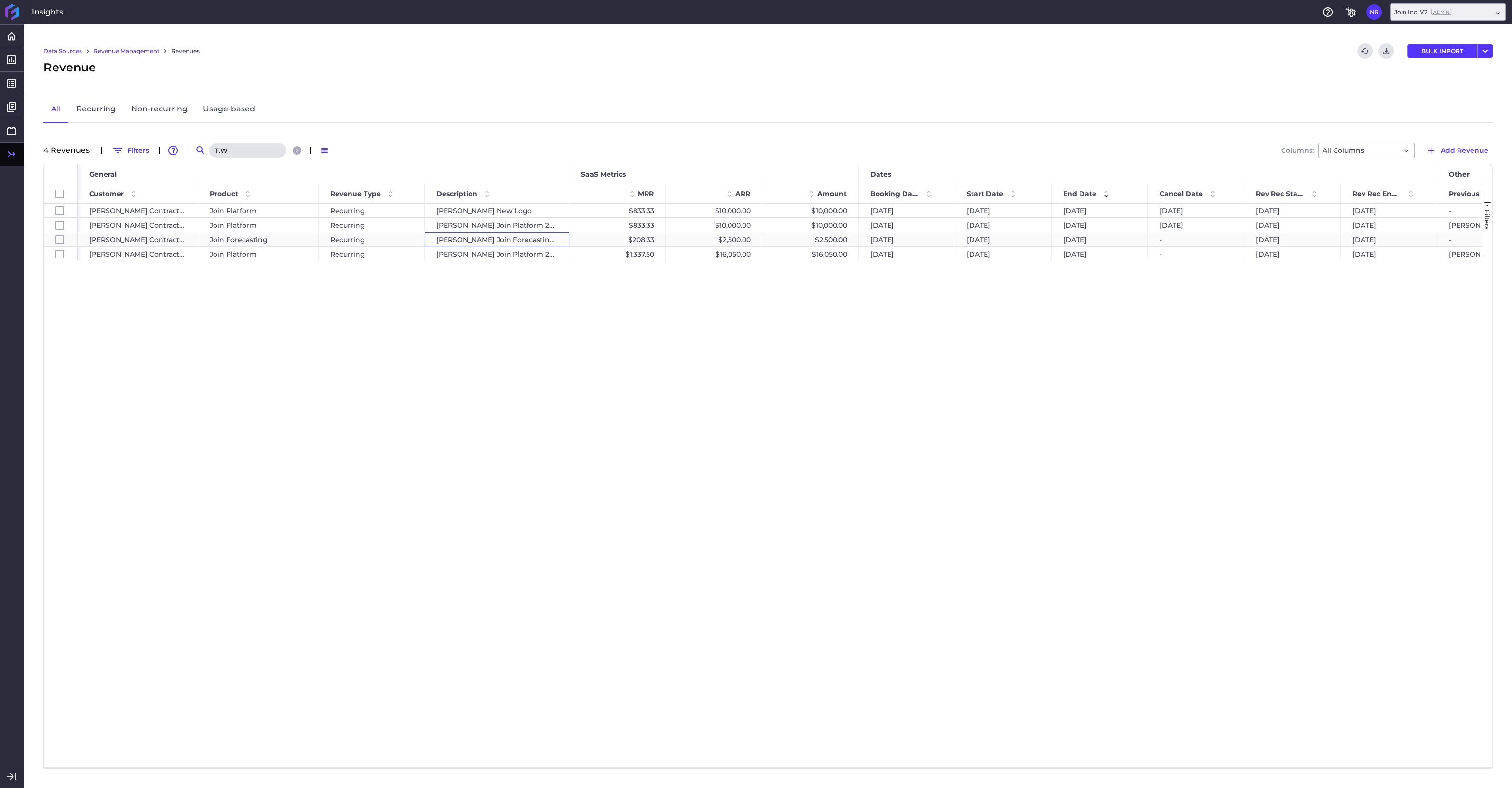
checkbox input "false"
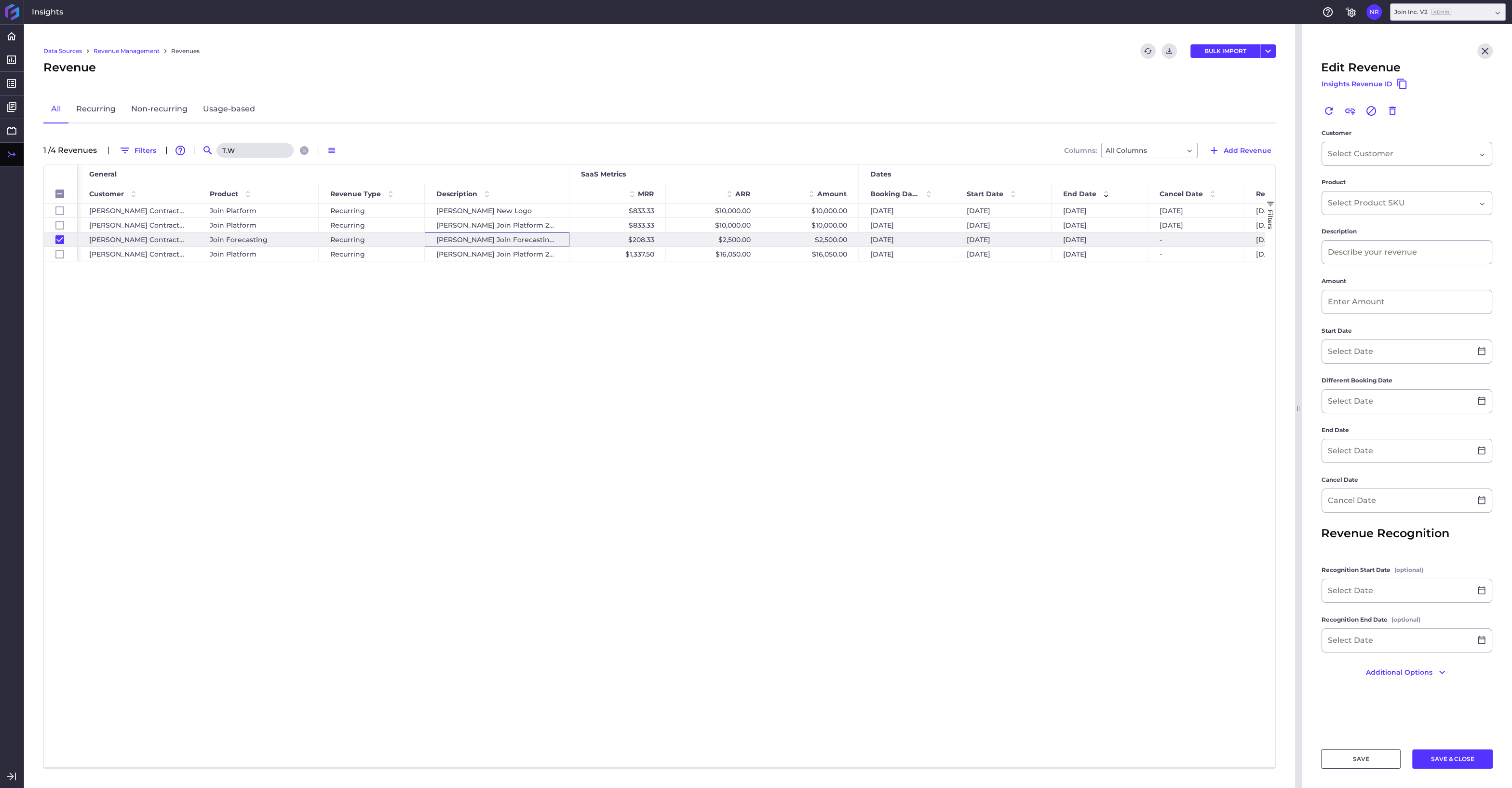
type input "T.W.Frierson Join Forecasting Expansion"
type input "$ 2,500.00"
type input "12/01/2023"
type input "12/05/2023"
type input "11/30/2024"
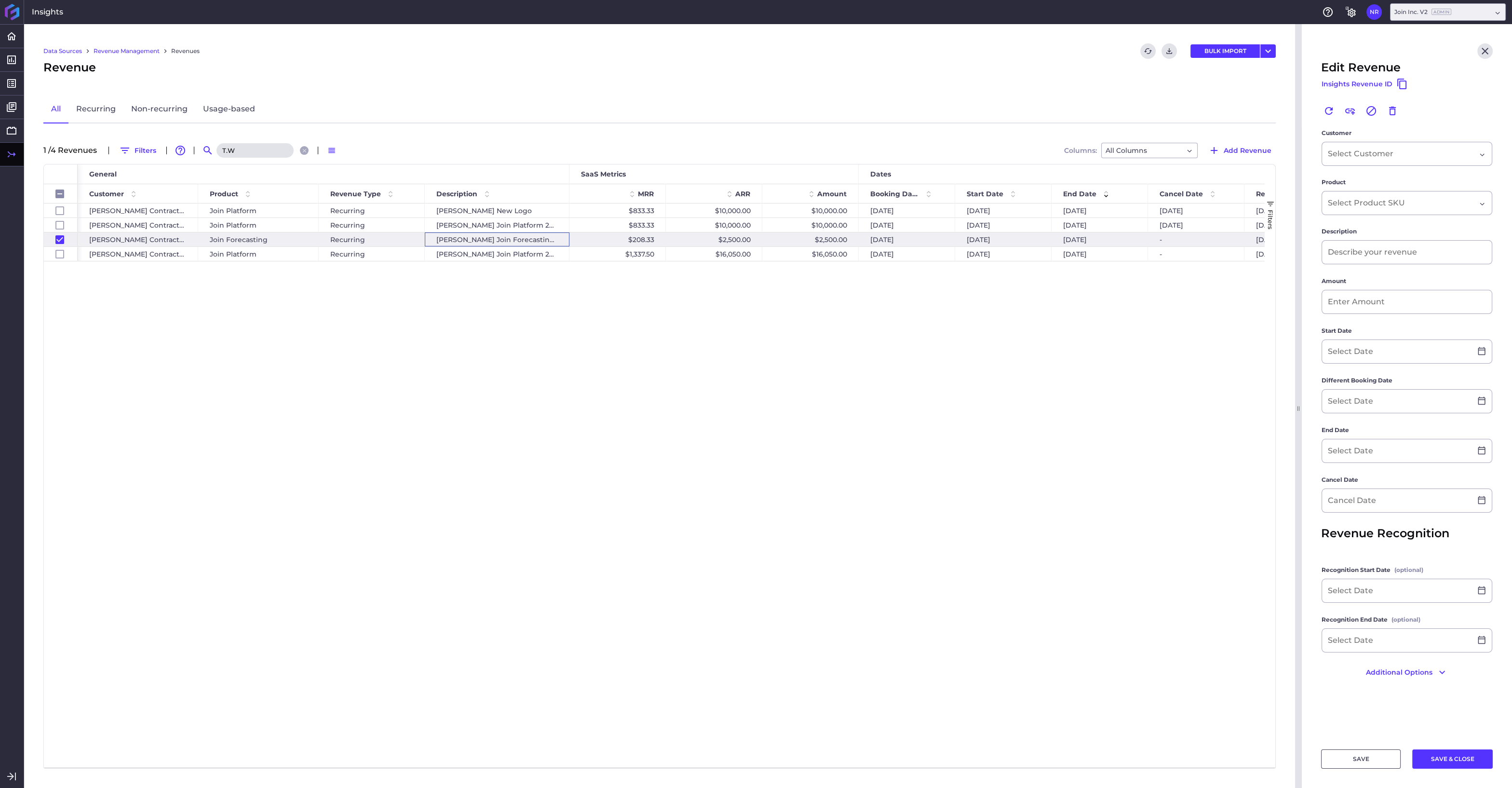
type input "12/01/2023"
type input "11/30/2024"
click at [510, 255] on div "T.W. Frierson Join Platform 2024 Renewal" at bounding box center [497, 254] width 144 height 14
checkbox input "false"
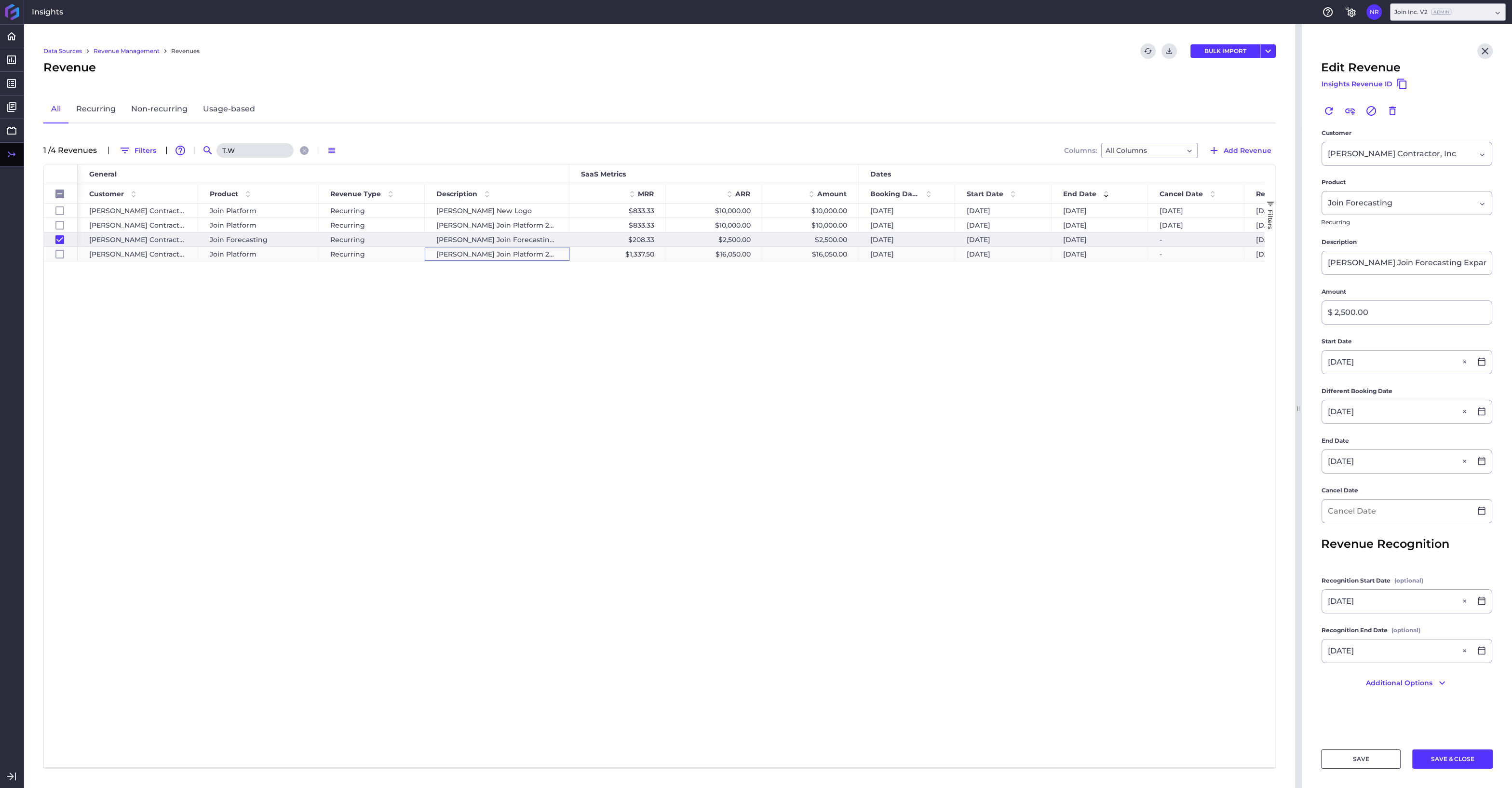
checkbox input "true"
checkbox input "false"
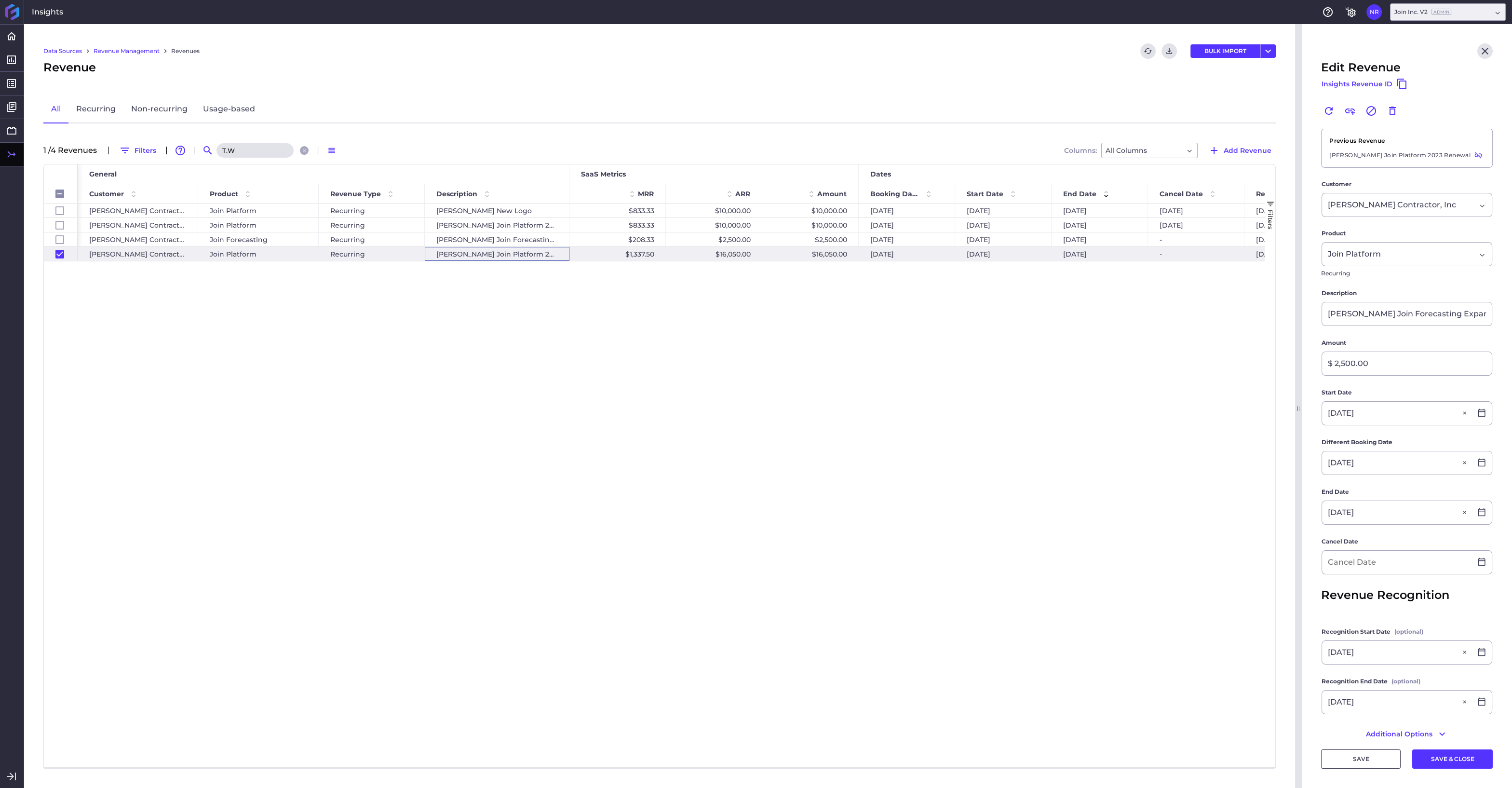
type input "T.W. Frierson Join Platform 2024 Renewal"
type input "$ 16,050.00"
type input "12/01/2024"
type input "11/10/2024"
type input "11/30/2025"
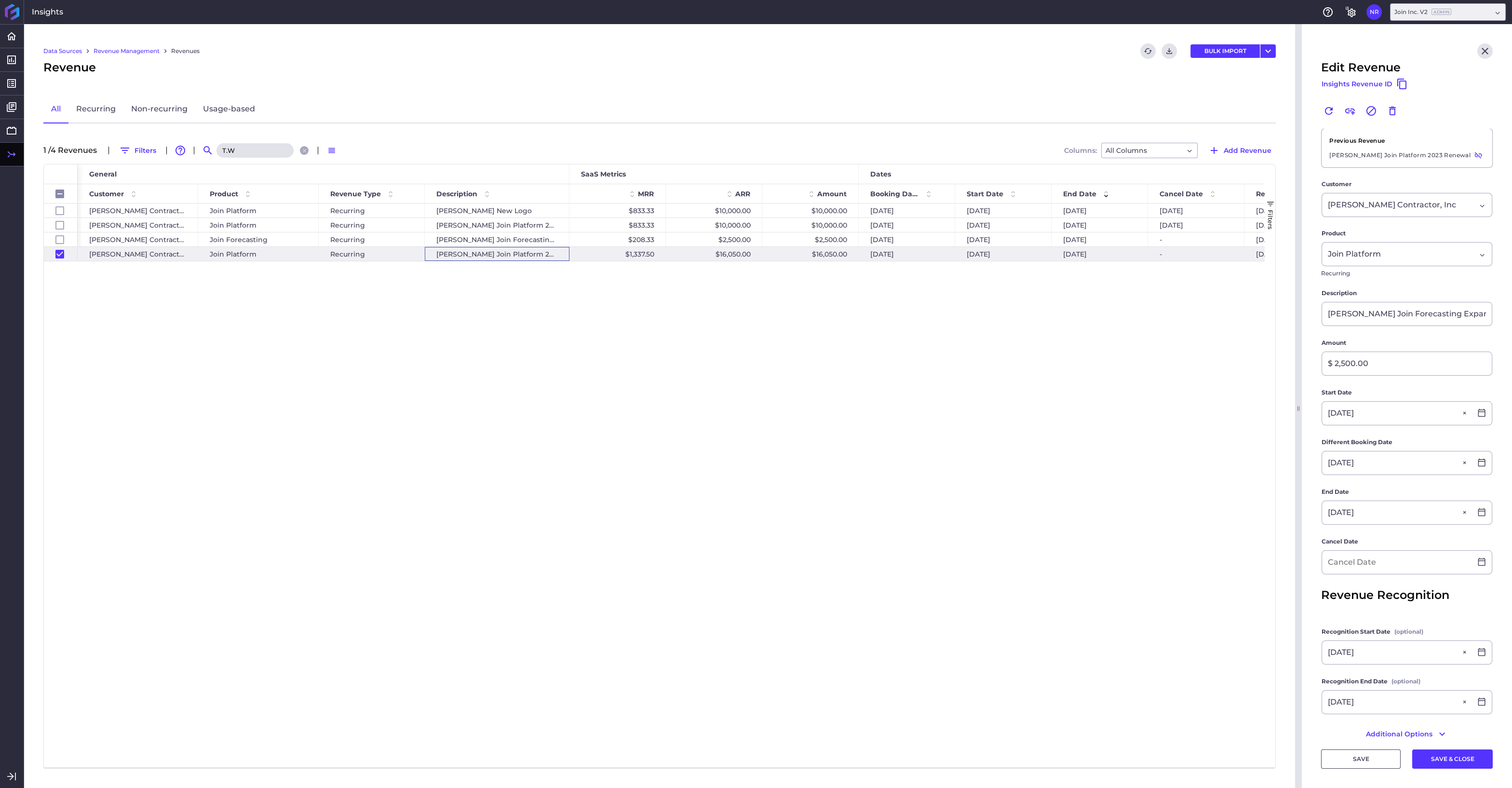
type input "12/01/2024"
click at [1411, 318] on input "T.W. Frierson Join Platform 2024 Renewal" at bounding box center [1406, 314] width 170 height 23
click at [1484, 48] on icon "Close" at bounding box center [1485, 51] width 12 height 12
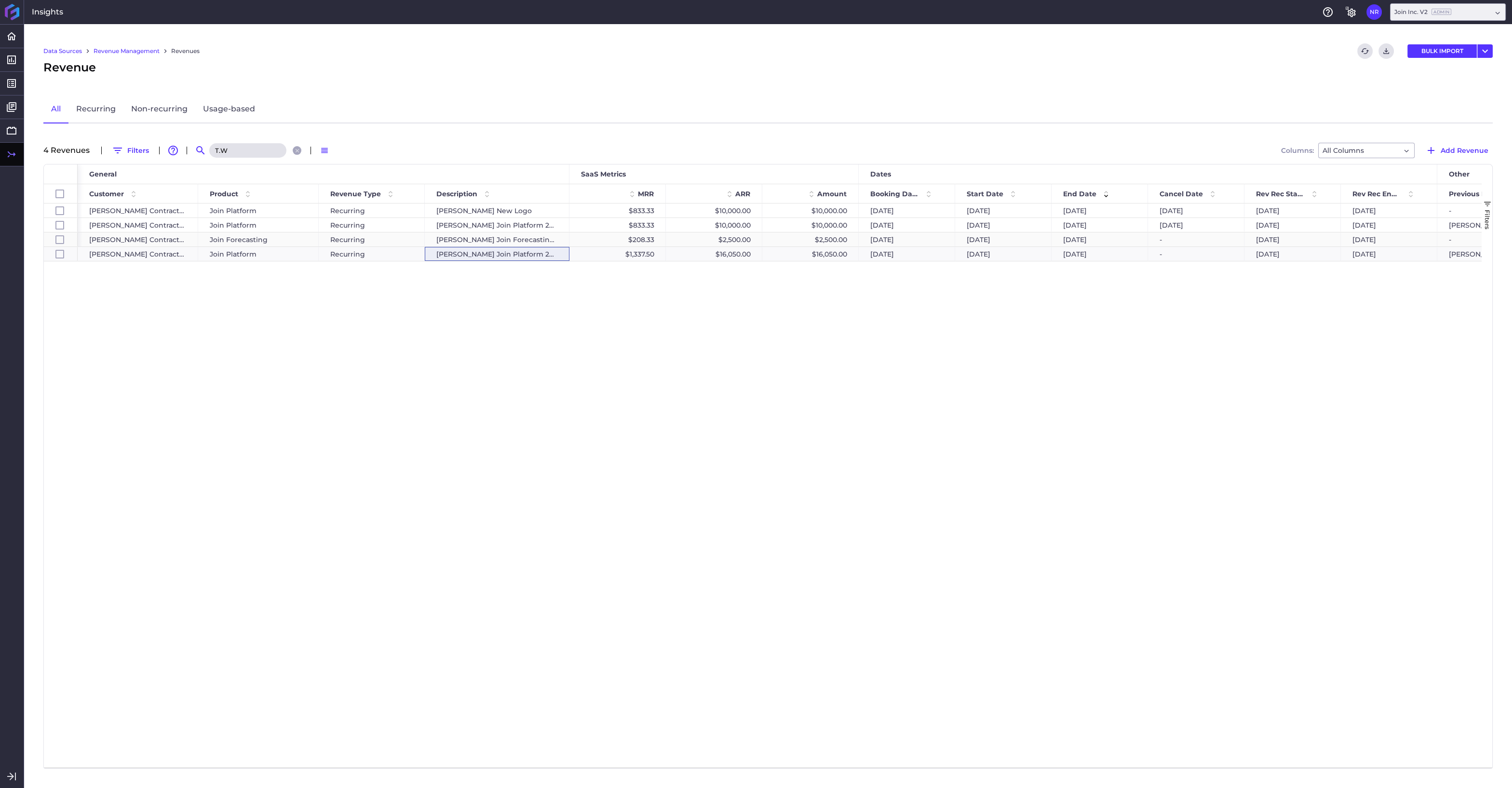
click at [541, 237] on div "T.W.Frierson Join Forecasting Expansion" at bounding box center [497, 240] width 144 height 14
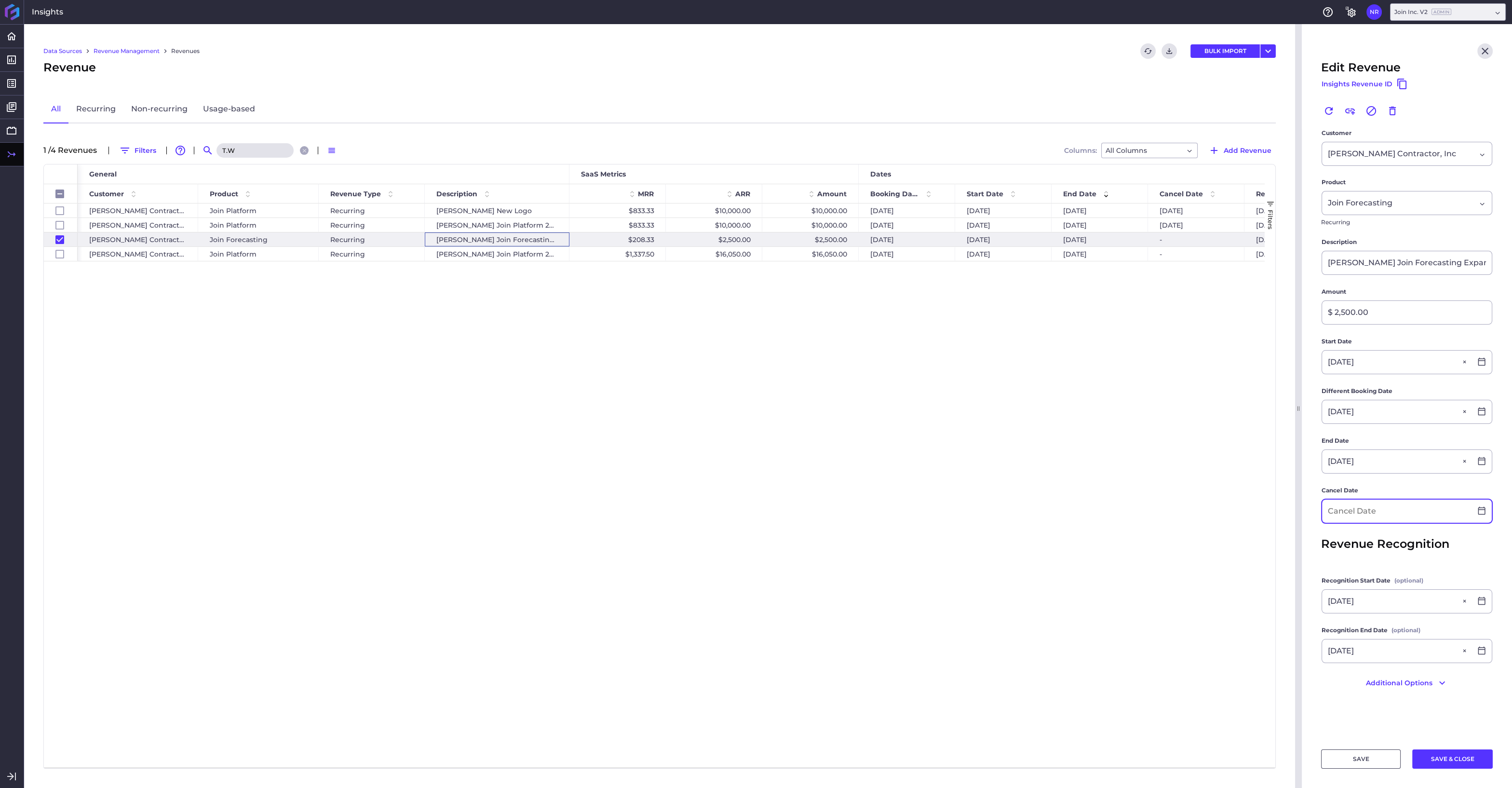
click at [1405, 509] on input at bounding box center [1396, 511] width 150 height 23
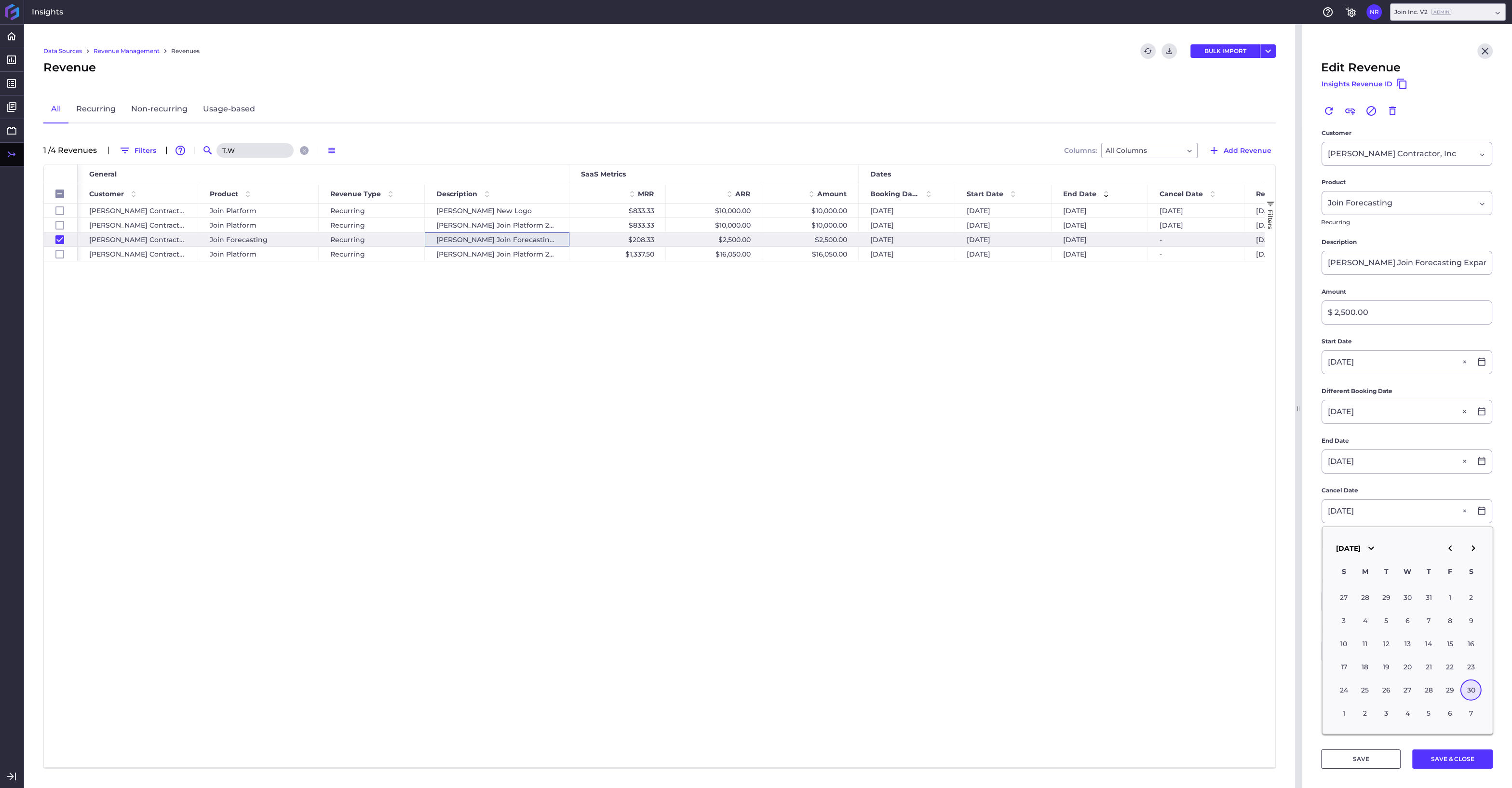
click at [1474, 690] on div "30" at bounding box center [1471, 690] width 21 height 21
click at [1451, 757] on button "SAVE & CLOSE" at bounding box center [1452, 759] width 80 height 19
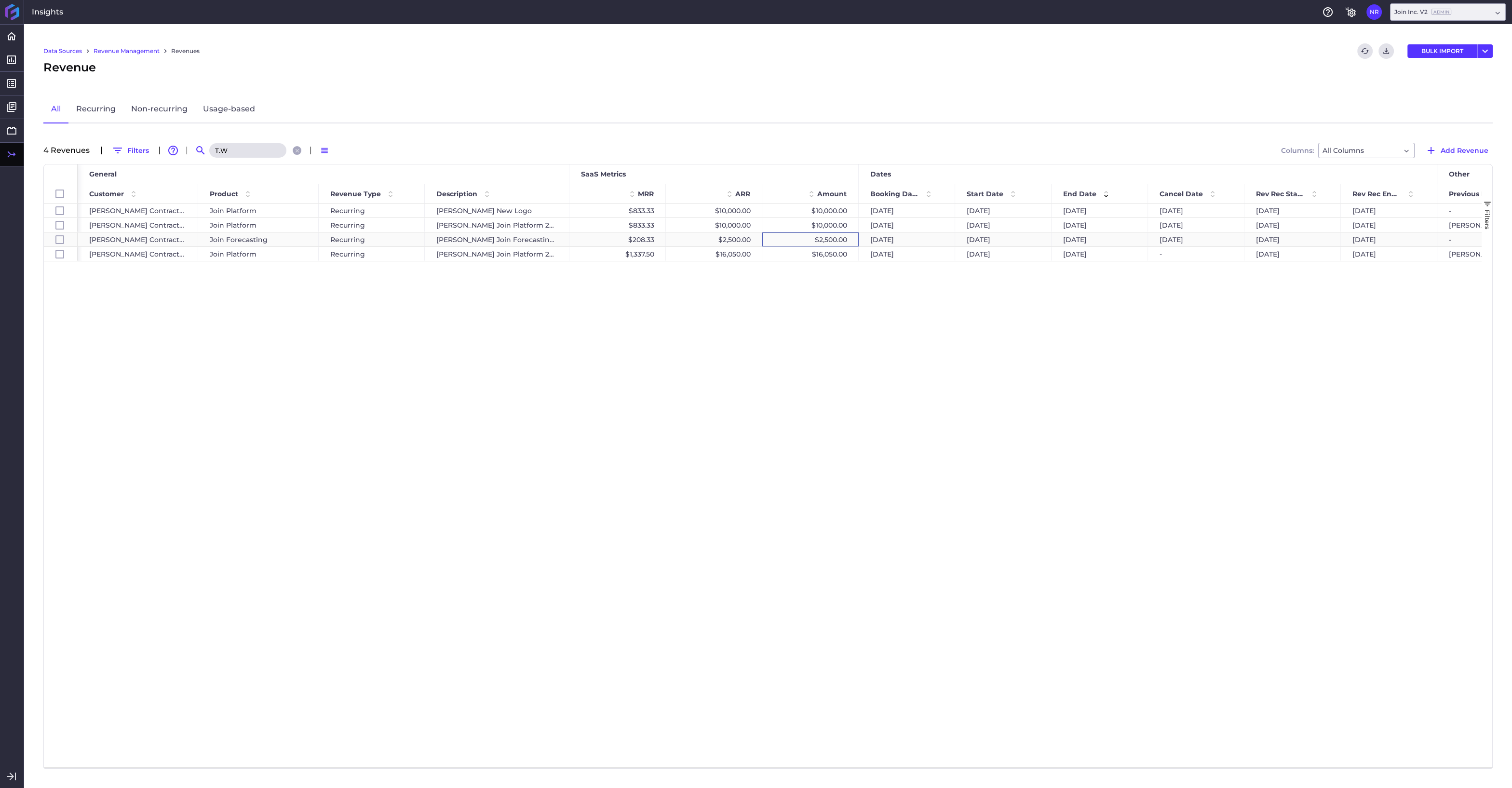
click at [837, 240] on div "$2,500.00" at bounding box center [811, 240] width 96 height 14
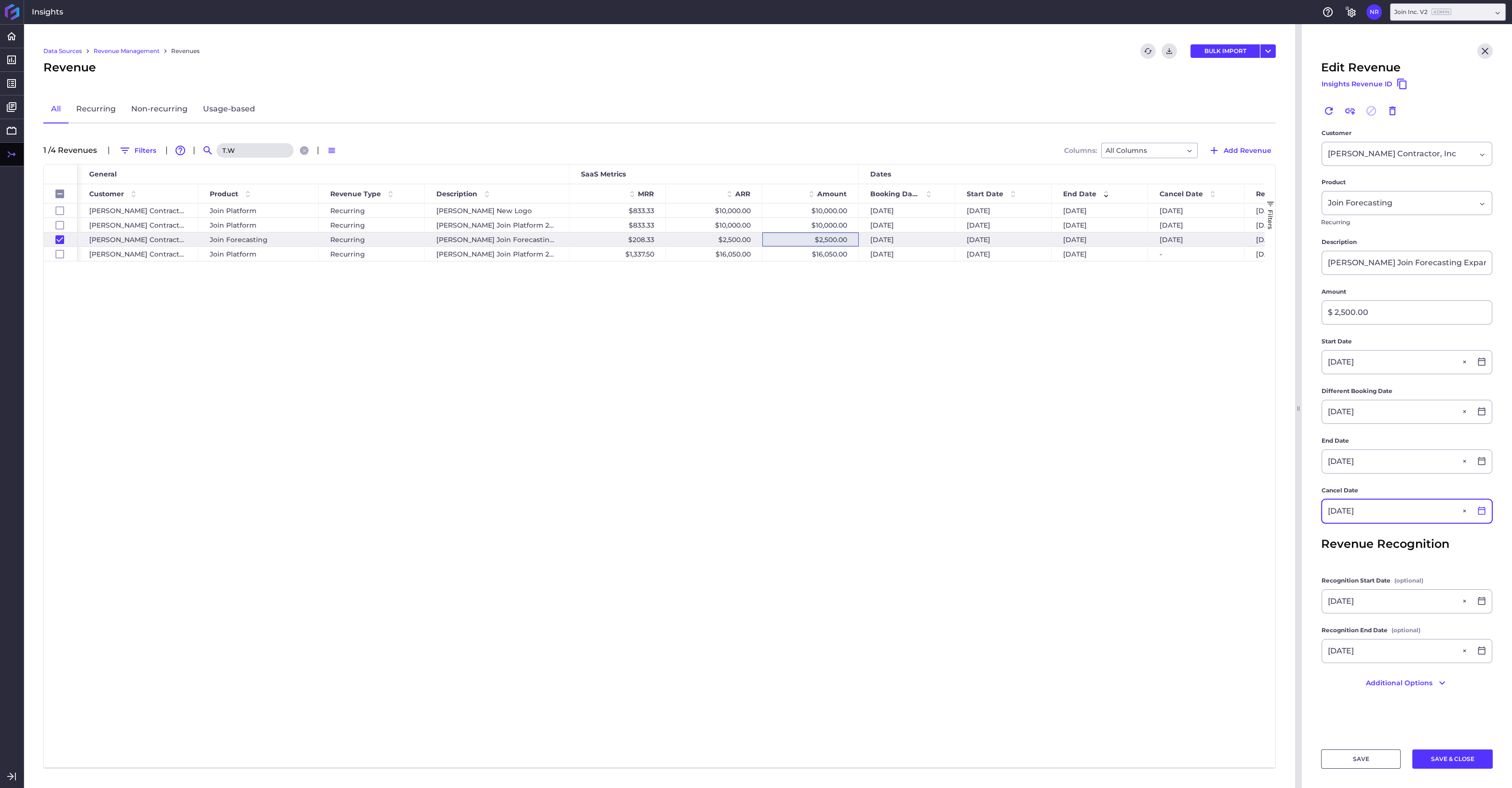
click at [1483, 508] on icon at bounding box center [1481, 510] width 9 height 9
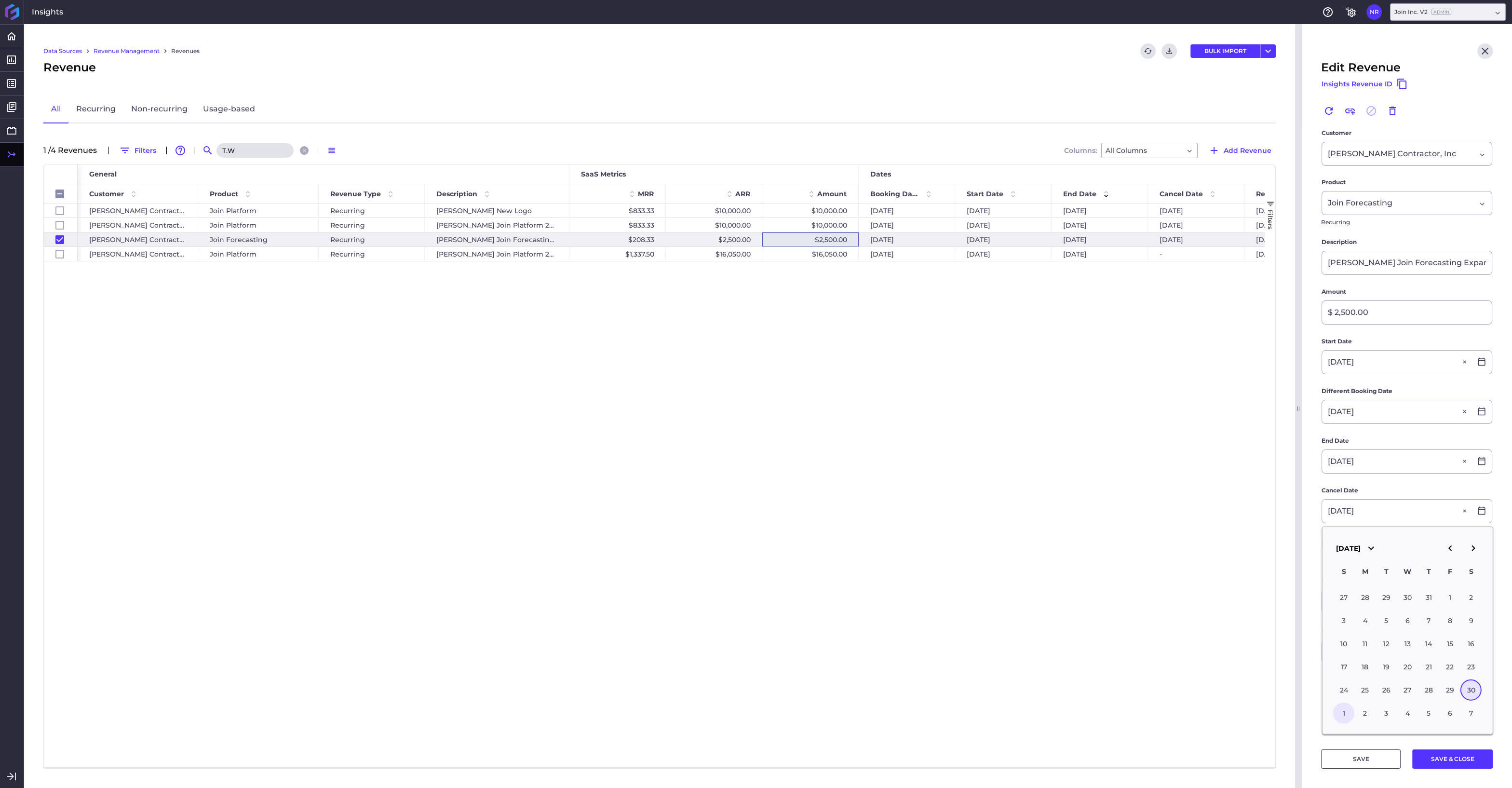
click at [1344, 712] on div "1" at bounding box center [1344, 713] width 21 height 21
click at [1428, 759] on button "SAVE & CLOSE" at bounding box center [1452, 759] width 80 height 19
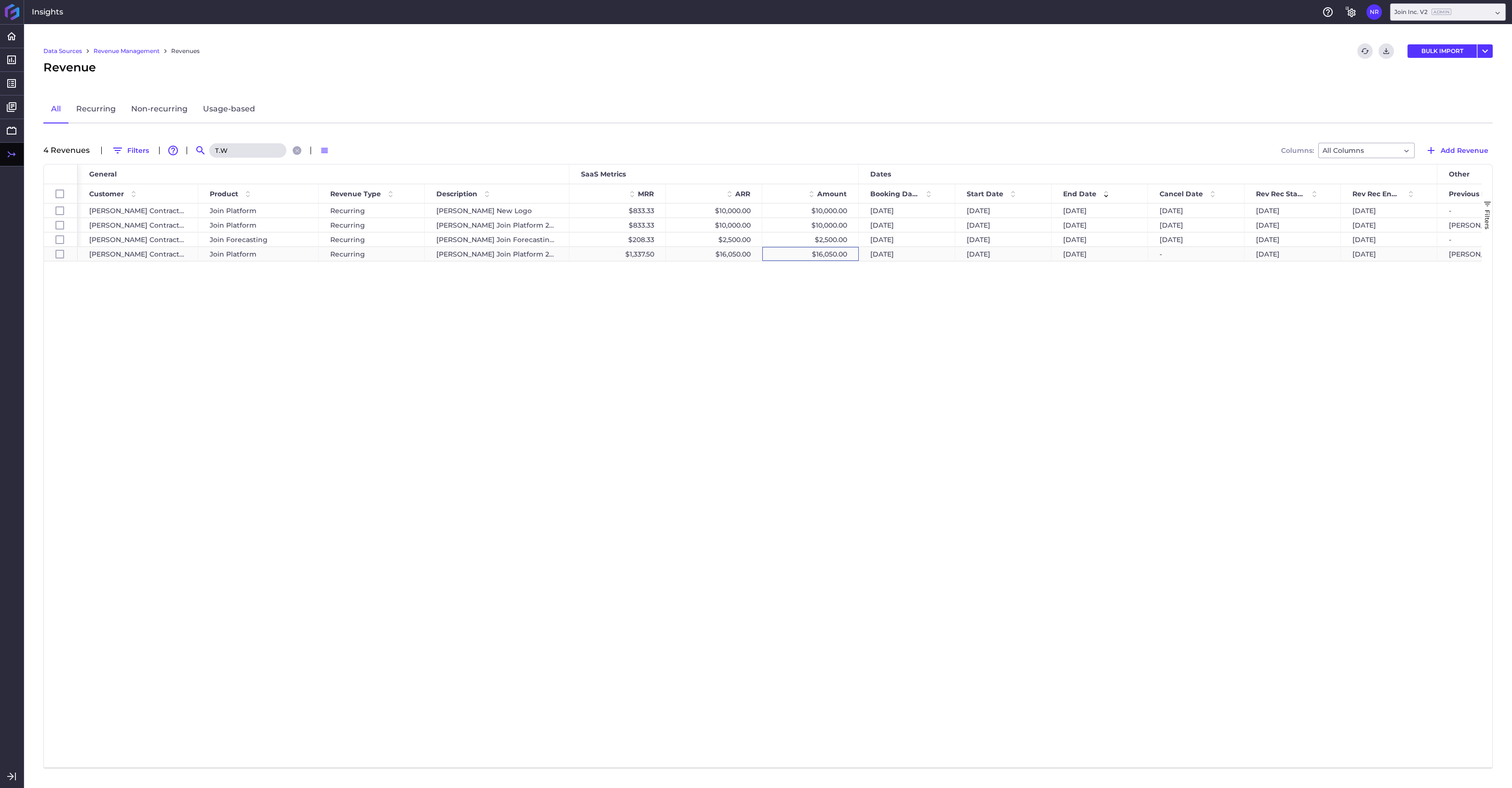
click at [809, 258] on div "$16,050.00" at bounding box center [811, 254] width 96 height 14
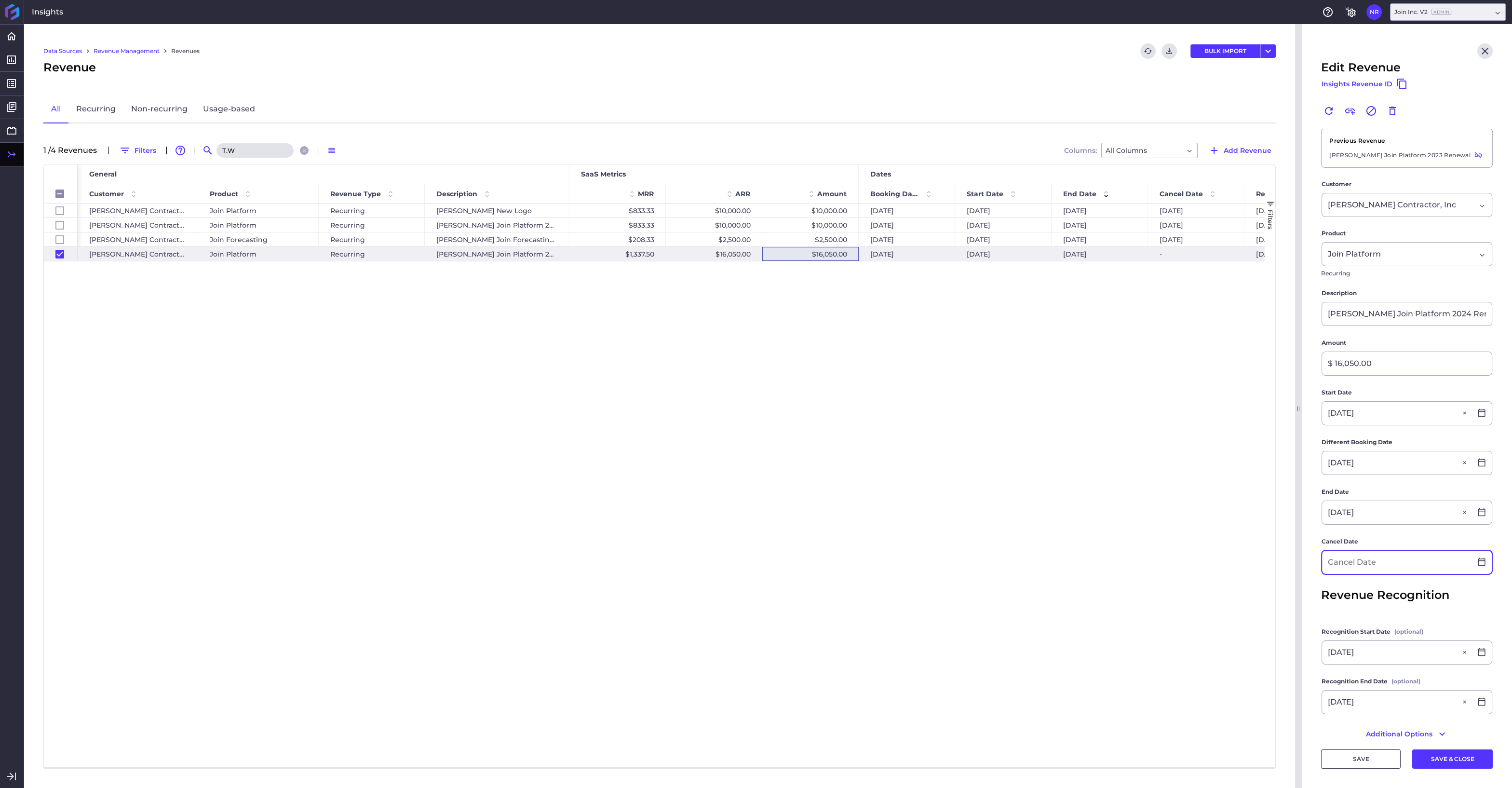
click at [1414, 564] on input at bounding box center [1396, 562] width 150 height 23
click at [1339, 759] on div "30" at bounding box center [1344, 765] width 21 height 21
click at [1460, 763] on button "SAVE & CLOSE" at bounding box center [1452, 759] width 80 height 19
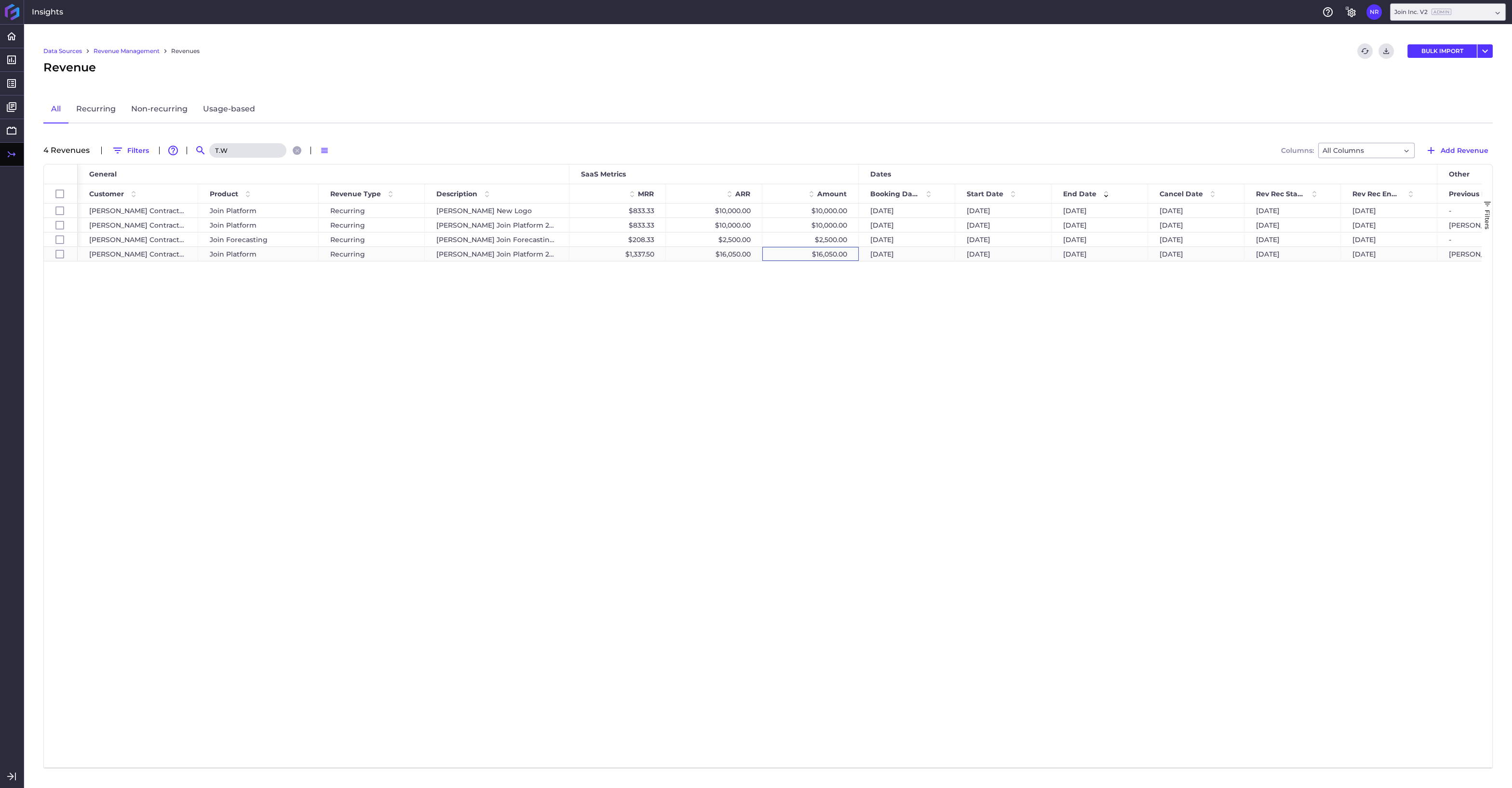
click at [806, 255] on div "$16,050.00" at bounding box center [811, 254] width 96 height 14
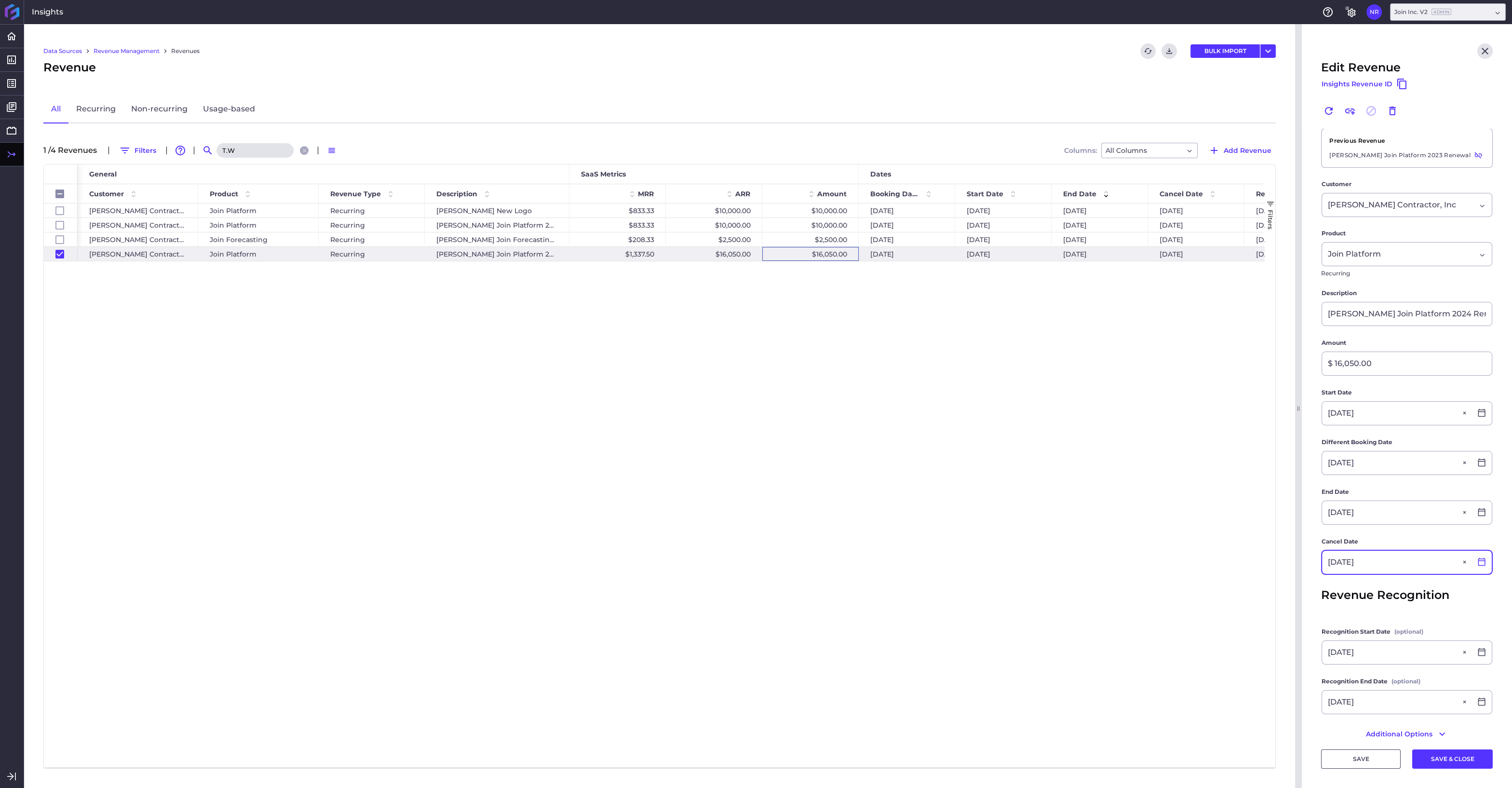
click at [1479, 565] on div at bounding box center [1481, 563] width 20 height 9
click at [1371, 764] on div "1" at bounding box center [1365, 765] width 21 height 21
click at [1427, 759] on button "SAVE & CLOSE" at bounding box center [1452, 759] width 80 height 19
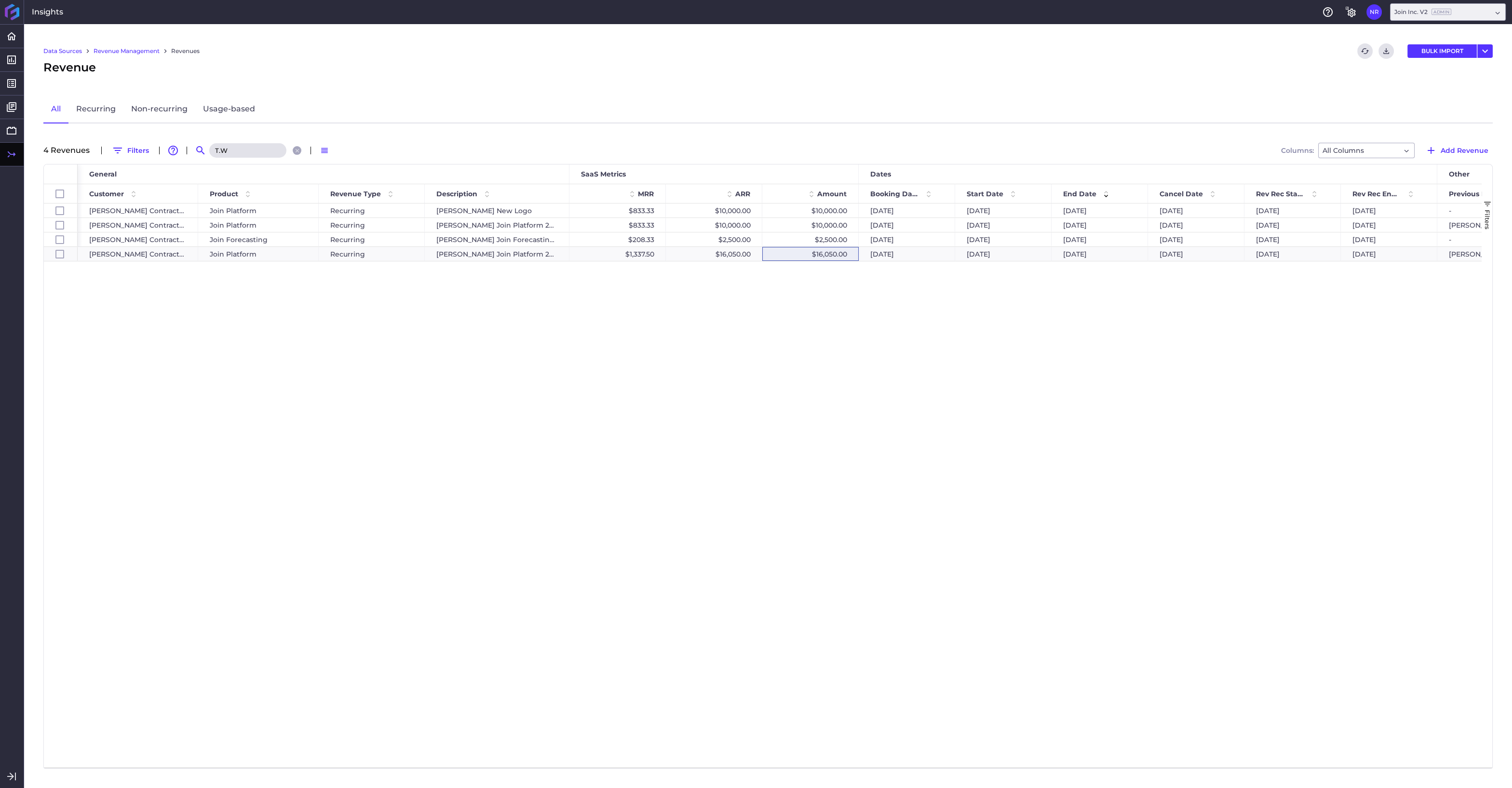
click at [249, 149] on input "T.W" at bounding box center [247, 150] width 77 height 15
drag, startPoint x: 247, startPoint y: 149, endPoint x: 194, endPoint y: 150, distance: 53.0
click at [209, 150] on input "T.W" at bounding box center [247, 150] width 77 height 15
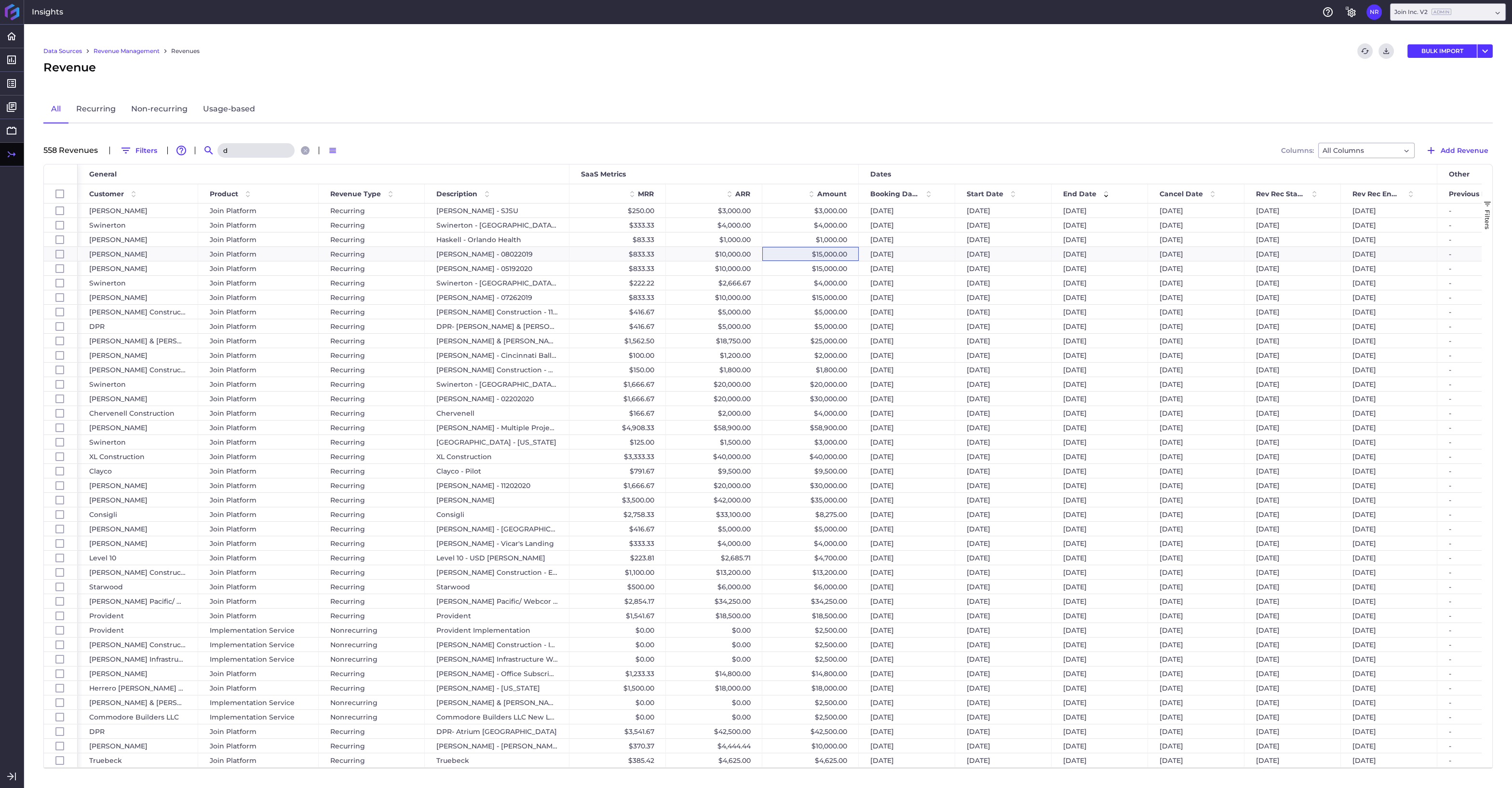
click at [258, 150] on input "d" at bounding box center [255, 150] width 77 height 15
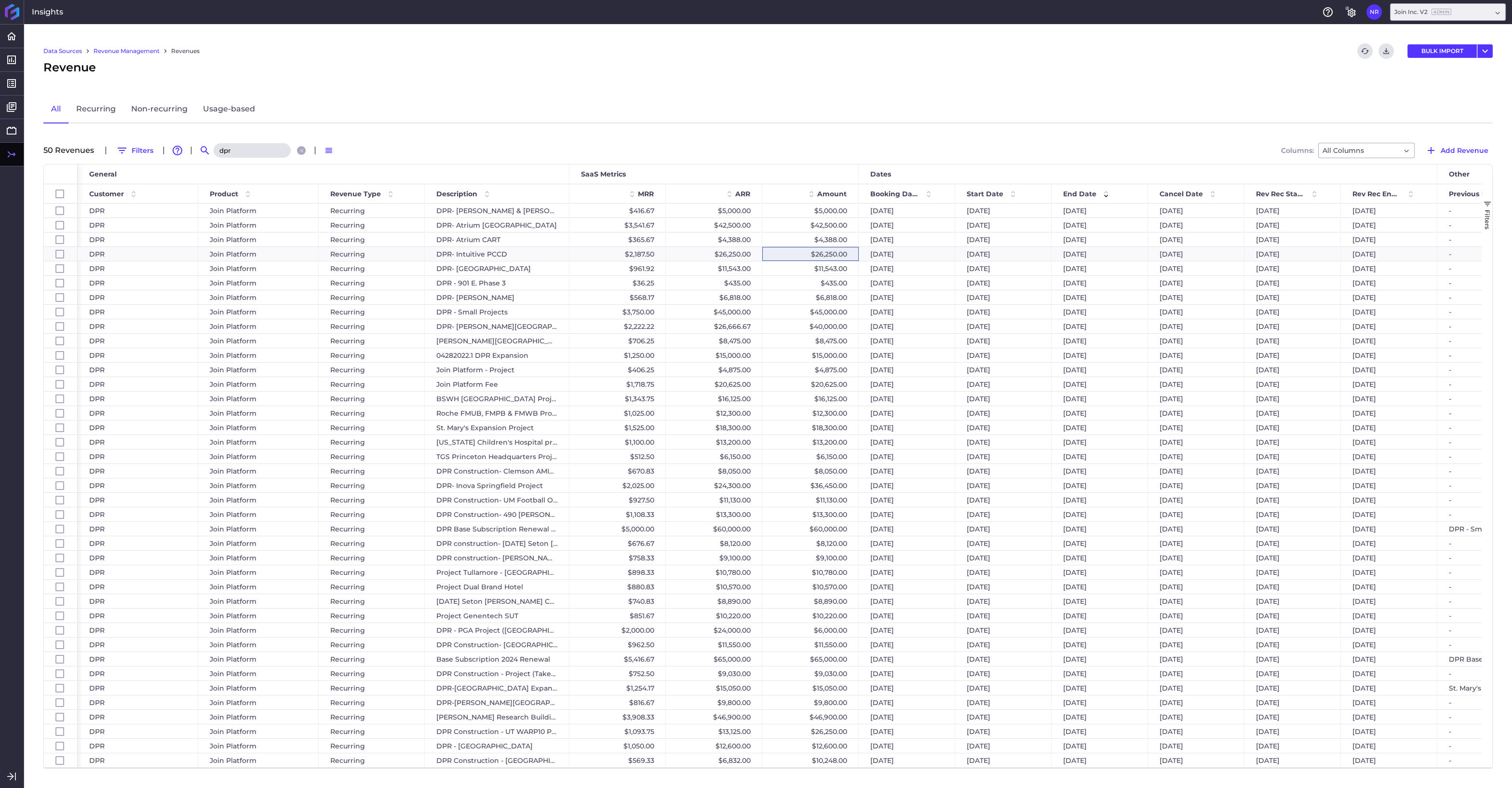
click at [236, 151] on input "dpr" at bounding box center [252, 150] width 77 height 15
drag, startPoint x: 239, startPoint y: 151, endPoint x: 199, endPoint y: 149, distance: 40.0
click at [214, 149] on input "dpr" at bounding box center [252, 150] width 77 height 15
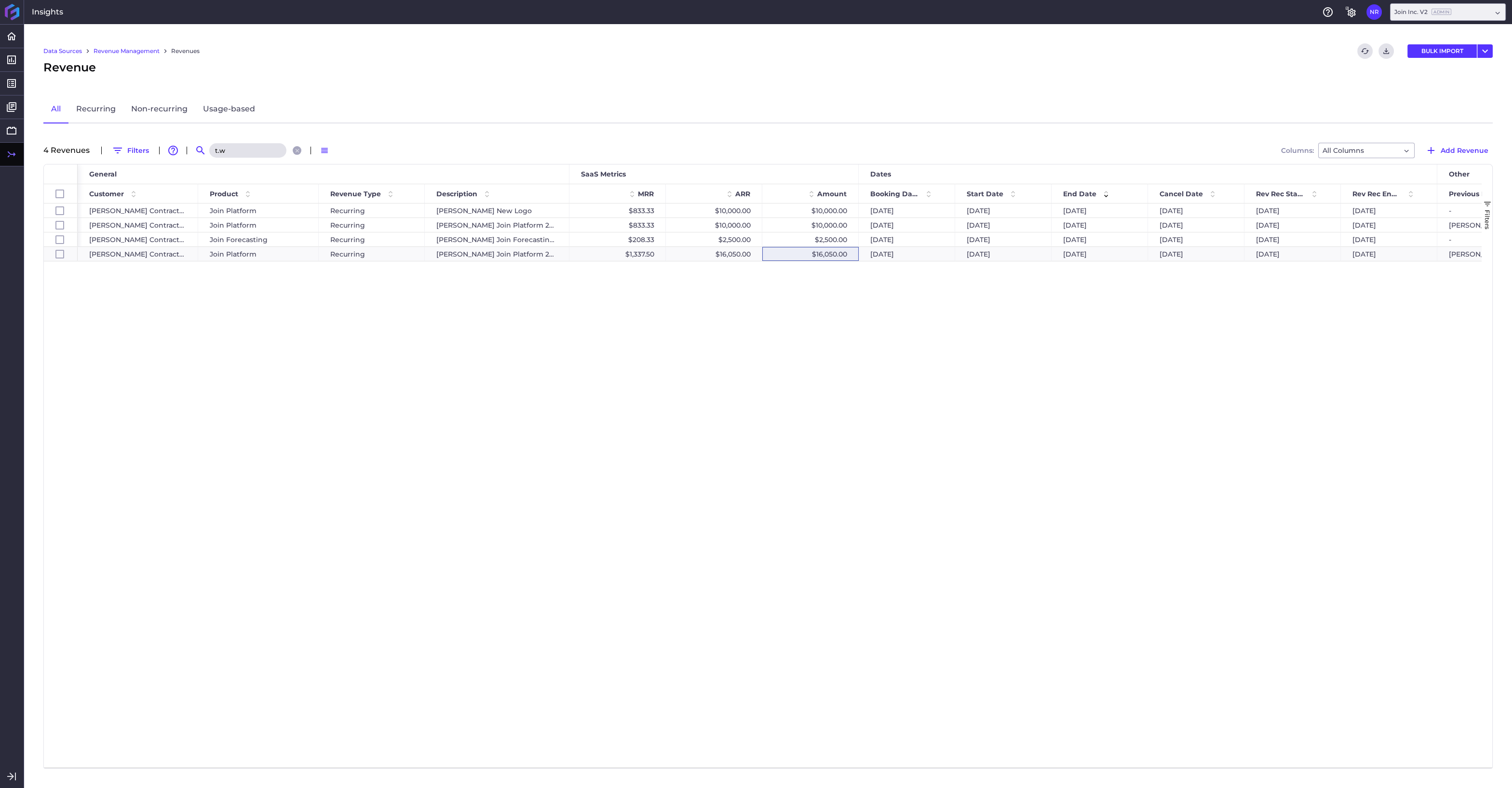
click at [227, 151] on input "t.w" at bounding box center [247, 150] width 77 height 15
drag, startPoint x: 228, startPoint y: 151, endPoint x: 194, endPoint y: 154, distance: 34.1
click at [209, 154] on input "t.w" at bounding box center [247, 150] width 77 height 15
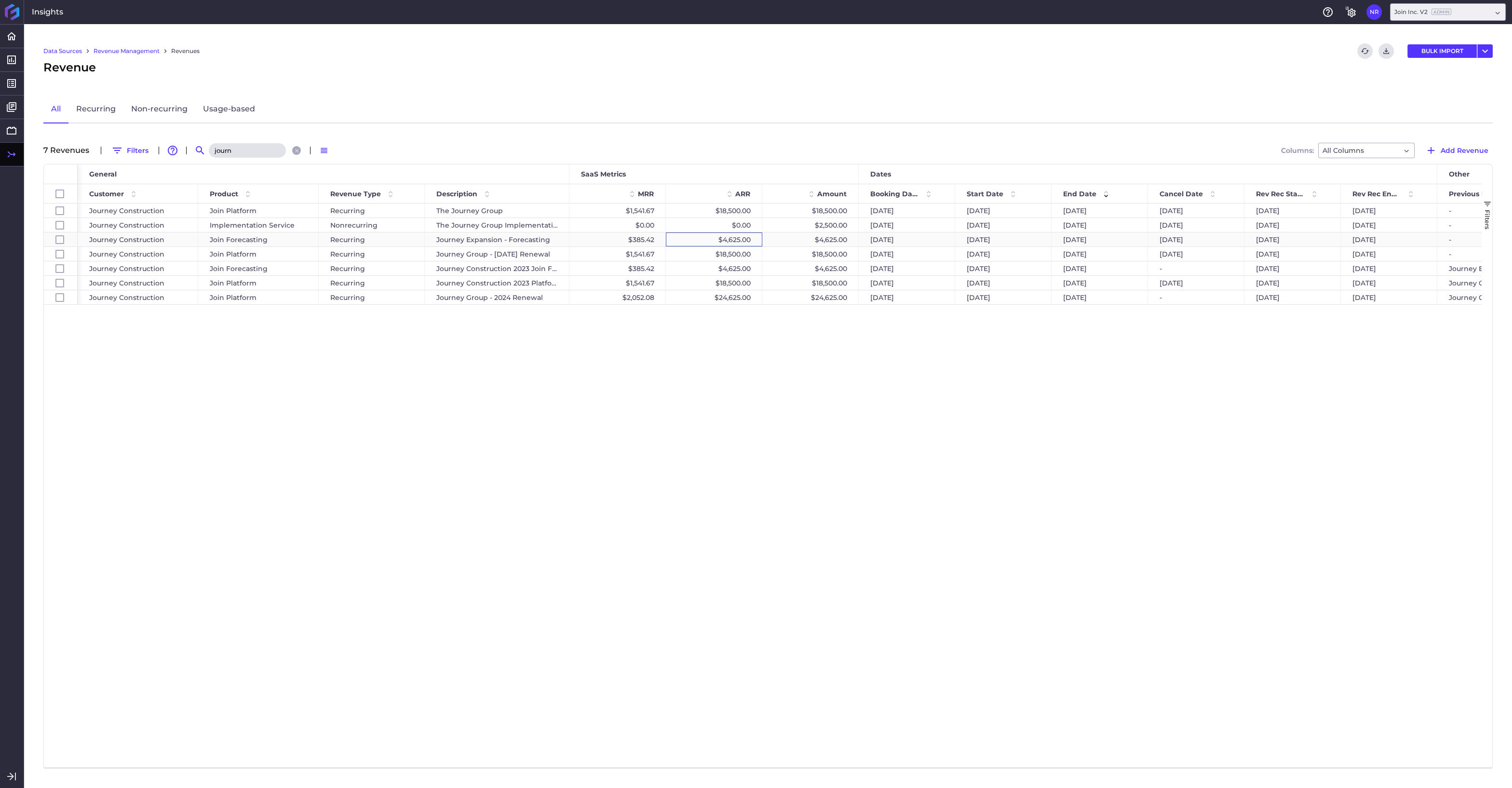
click at [708, 237] on div "$4,625.00" at bounding box center [714, 240] width 96 height 14
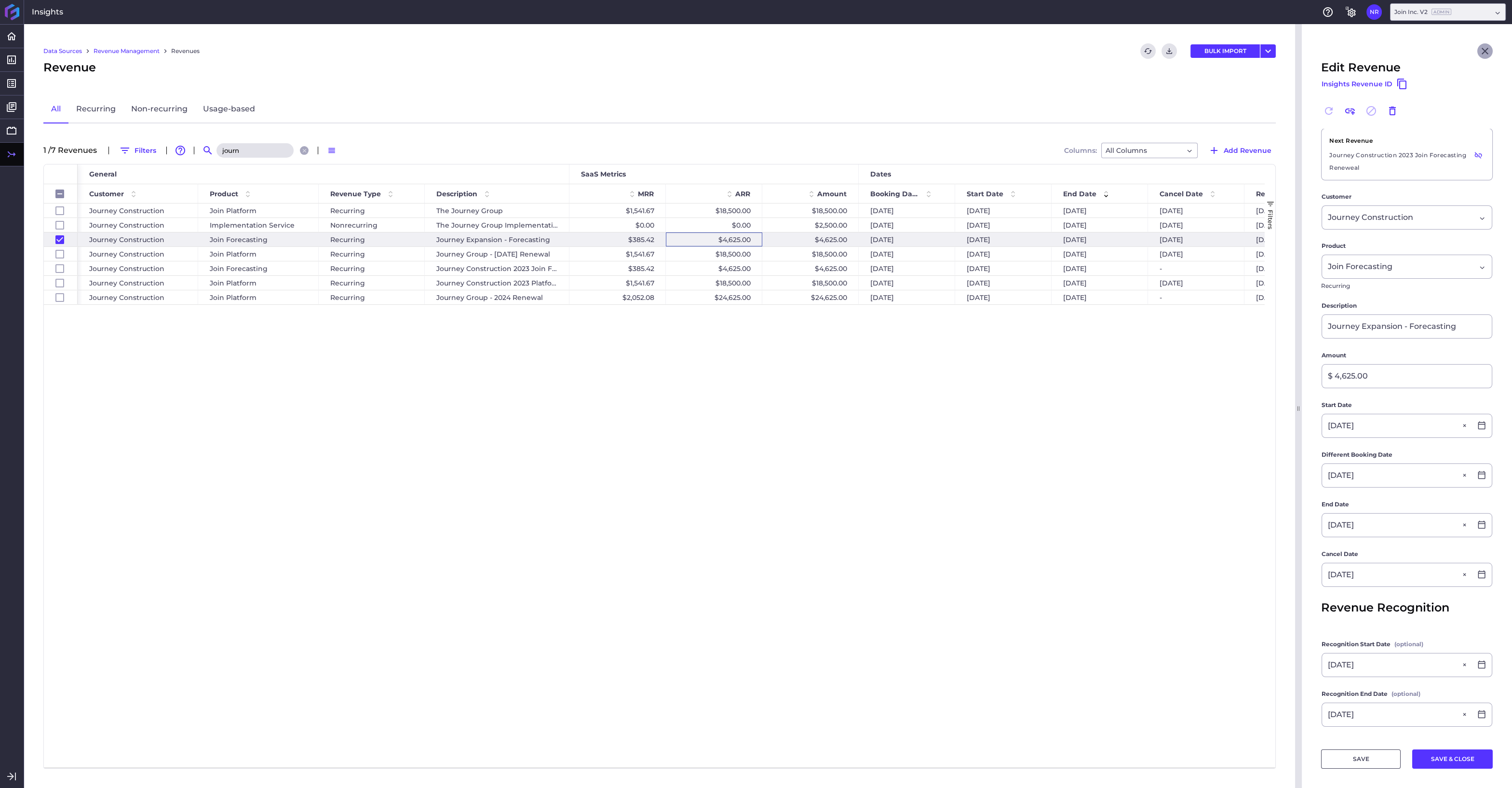
click at [1486, 48] on icon "Close" at bounding box center [1485, 51] width 12 height 12
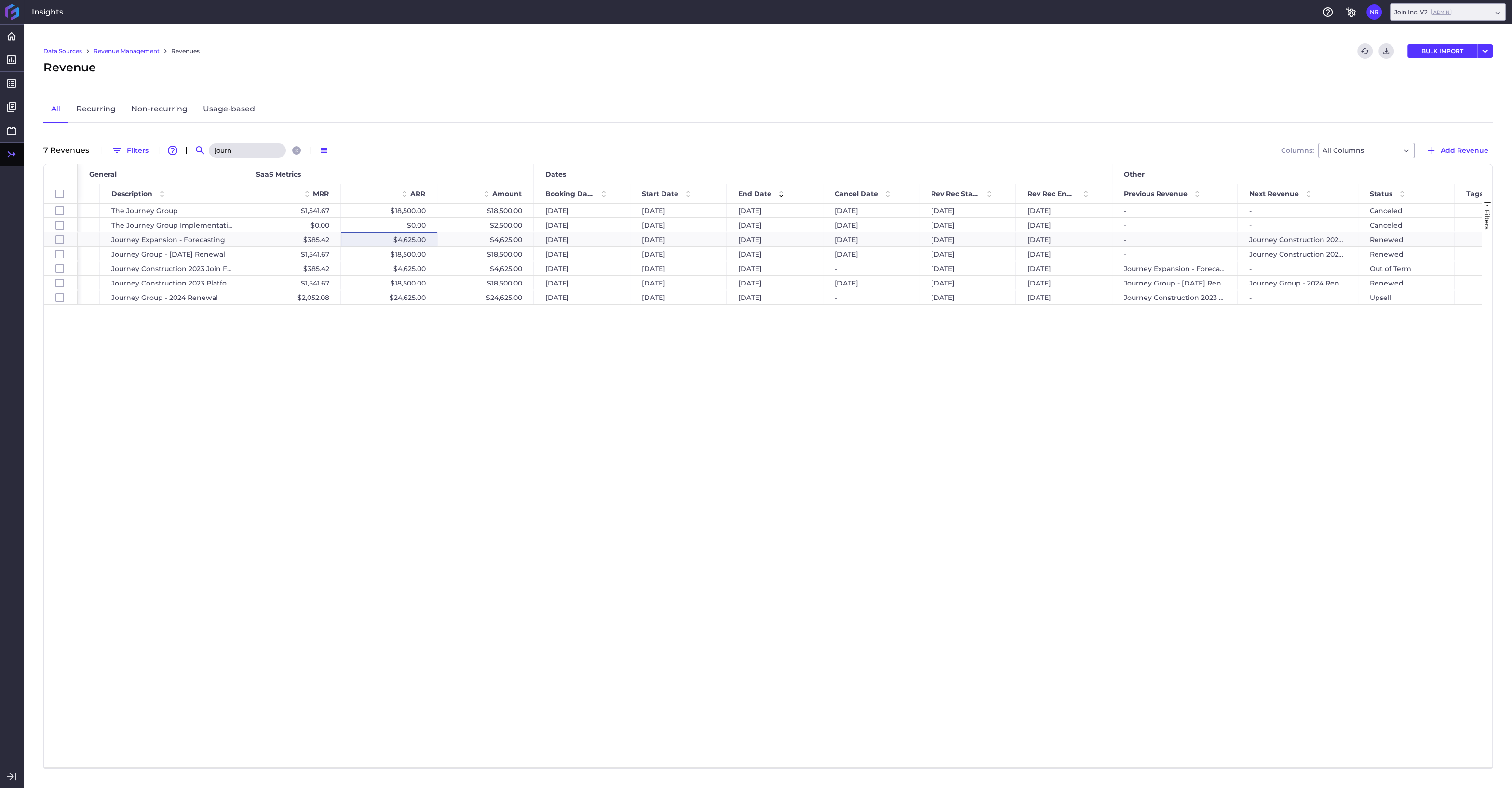
scroll to position [0, 321]
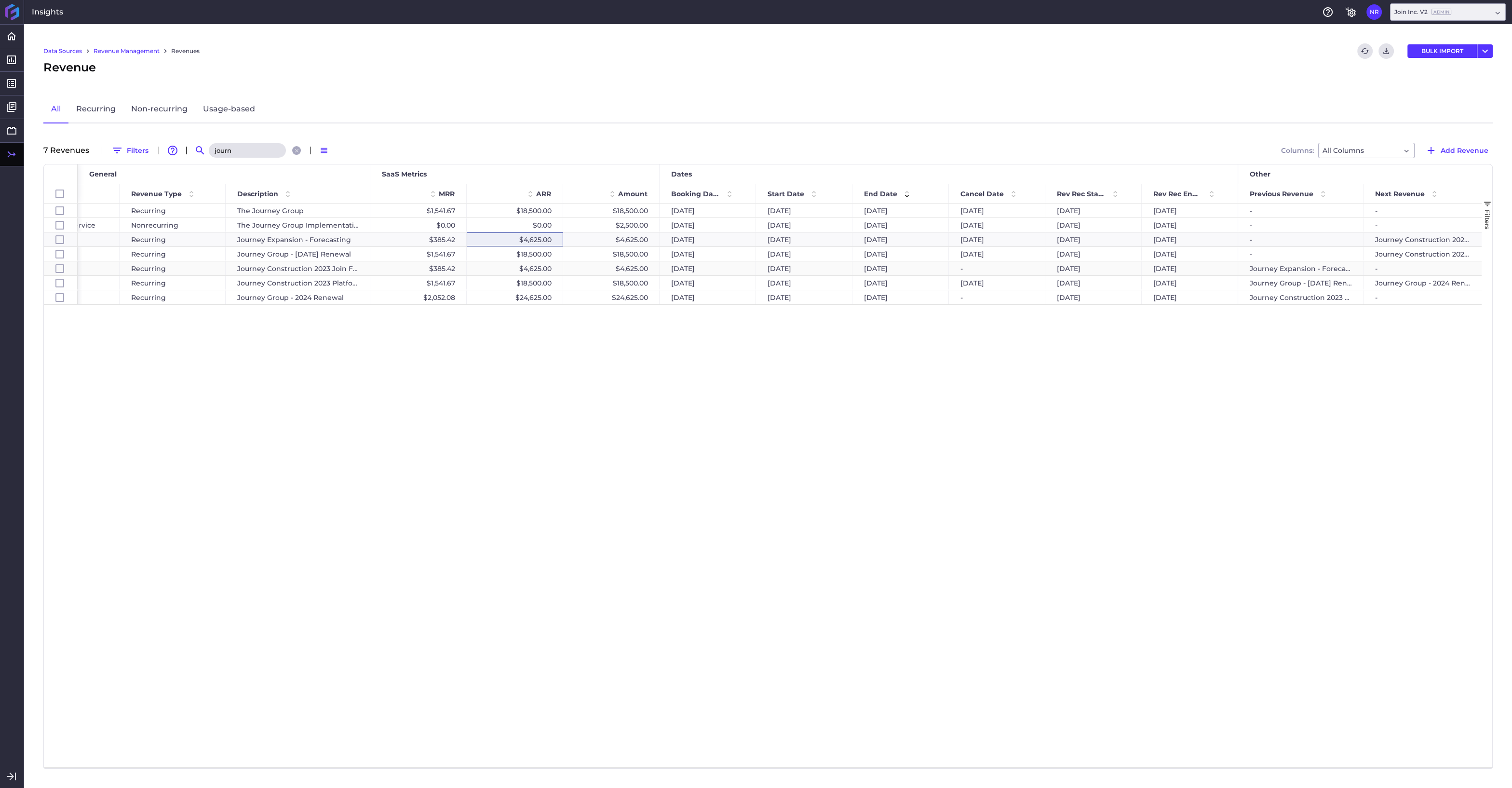
click at [609, 269] on div "$4,625.00" at bounding box center [611, 268] width 96 height 14
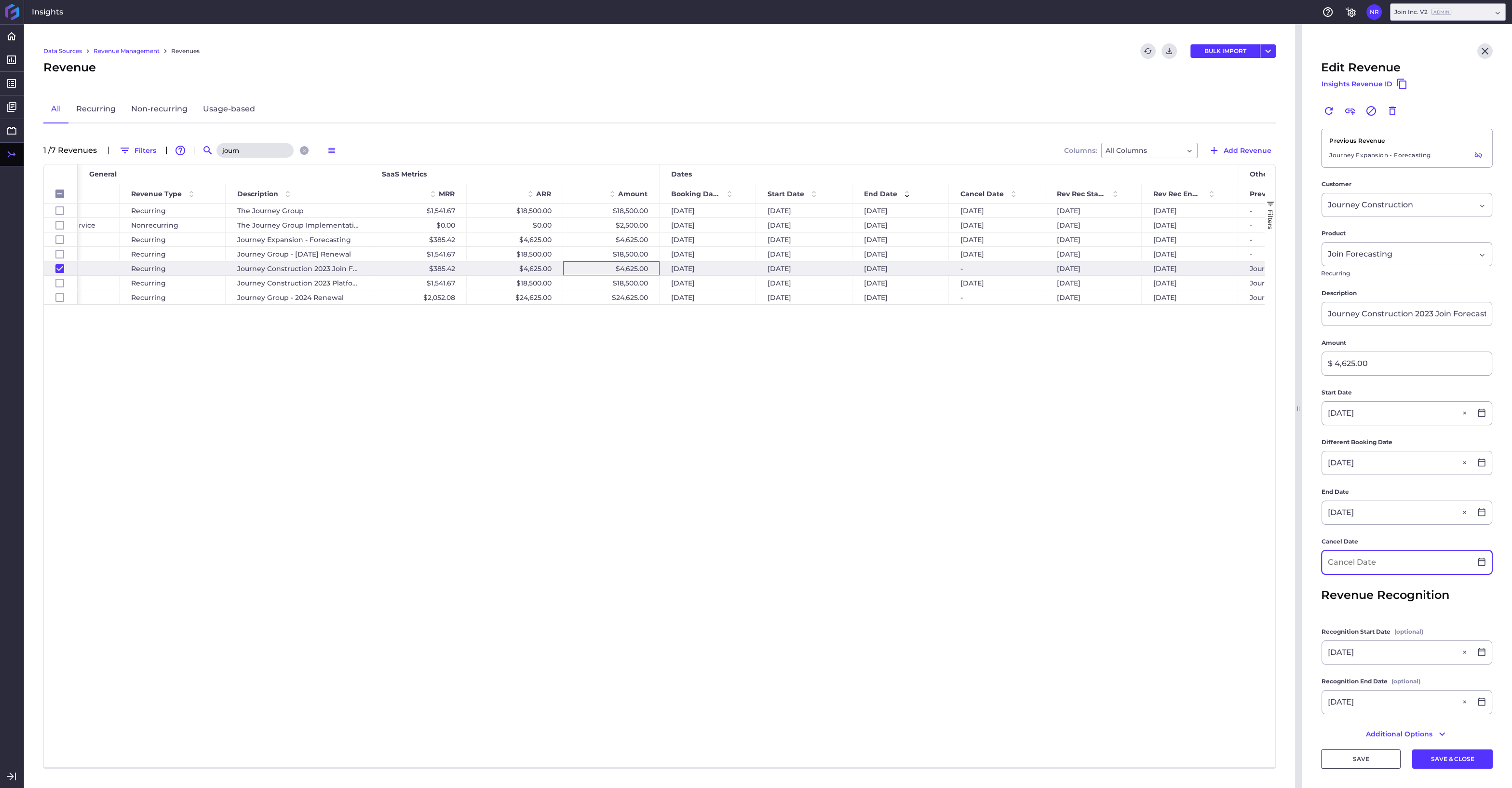
click at [1370, 562] on input at bounding box center [1396, 562] width 150 height 23
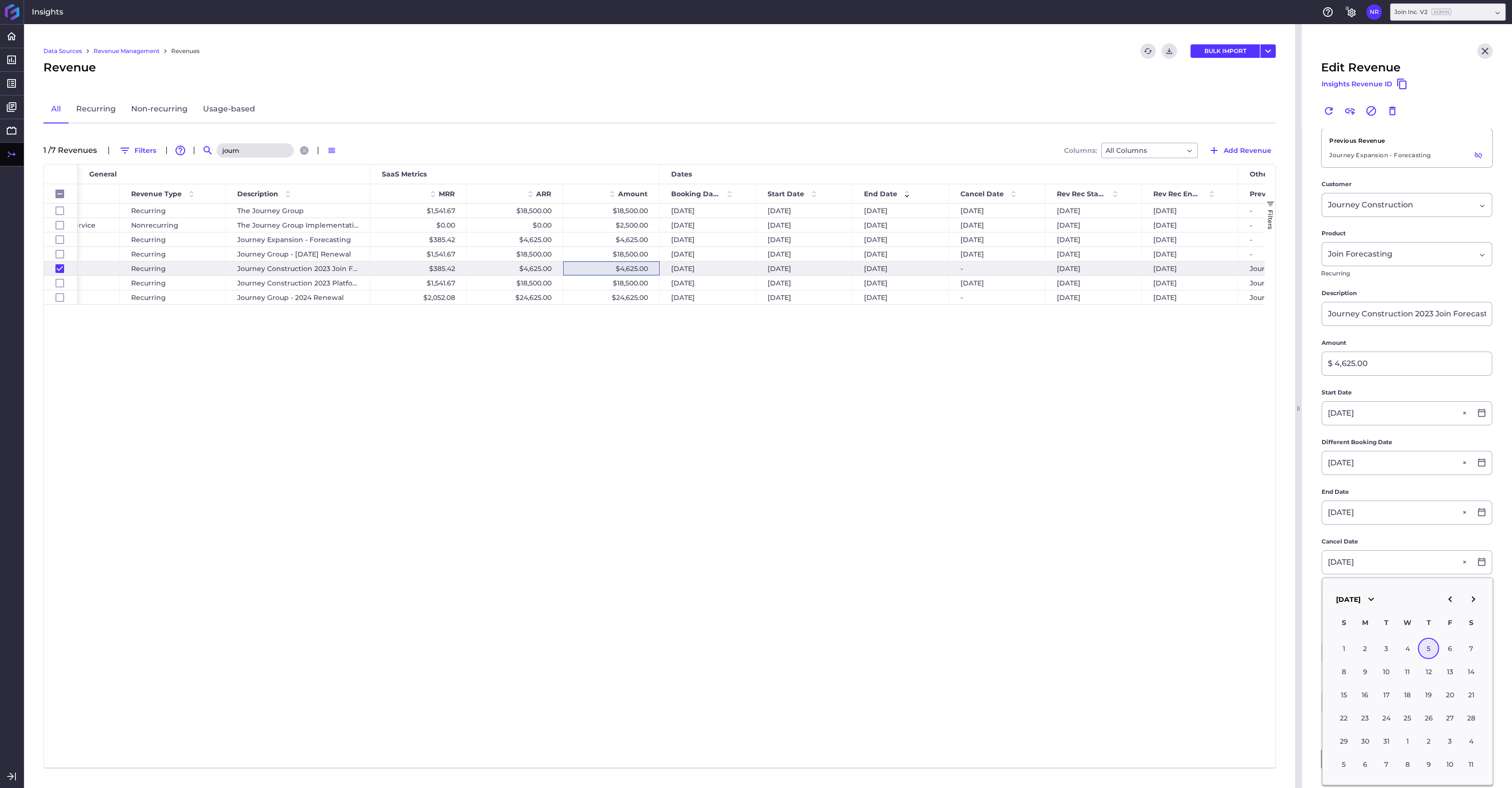
click at [1426, 645] on div "5" at bounding box center [1429, 649] width 21 height 21
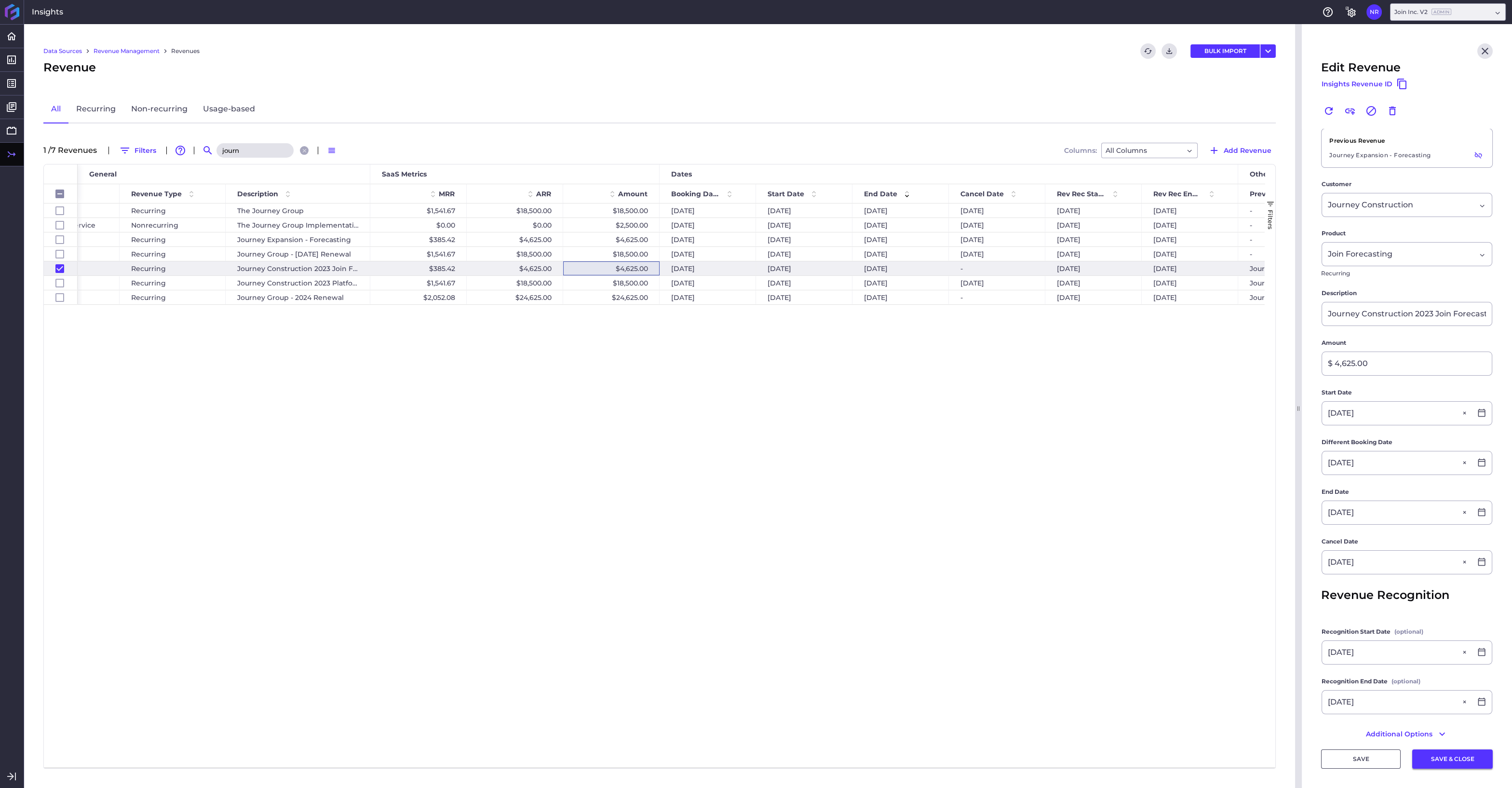
click at [1460, 759] on button "SAVE & CLOSE" at bounding box center [1452, 759] width 80 height 19
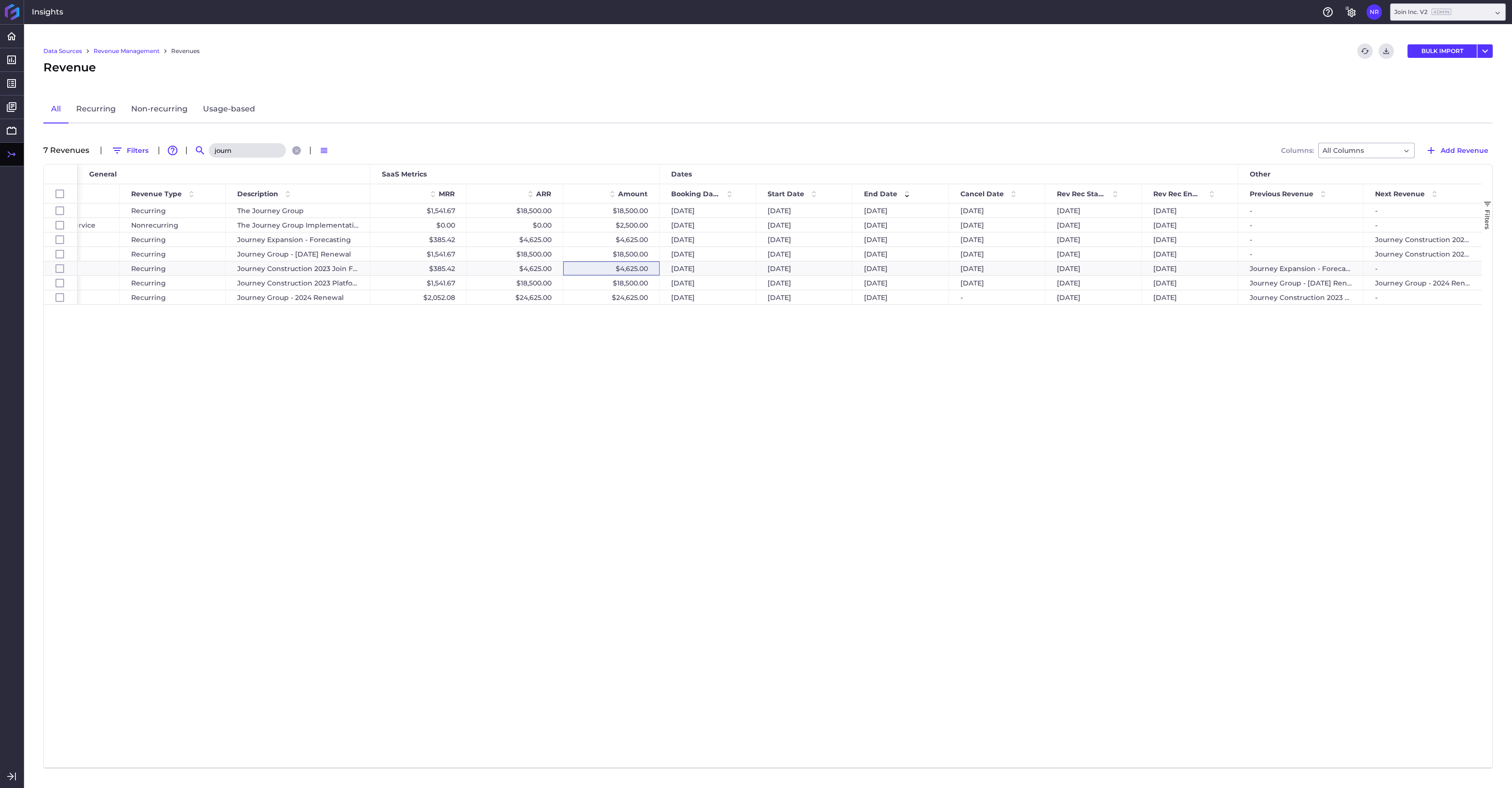
click at [235, 153] on input "journ" at bounding box center [247, 150] width 77 height 15
drag, startPoint x: 247, startPoint y: 150, endPoint x: 193, endPoint y: 146, distance: 54.1
click at [209, 146] on input "journ" at bounding box center [247, 150] width 77 height 15
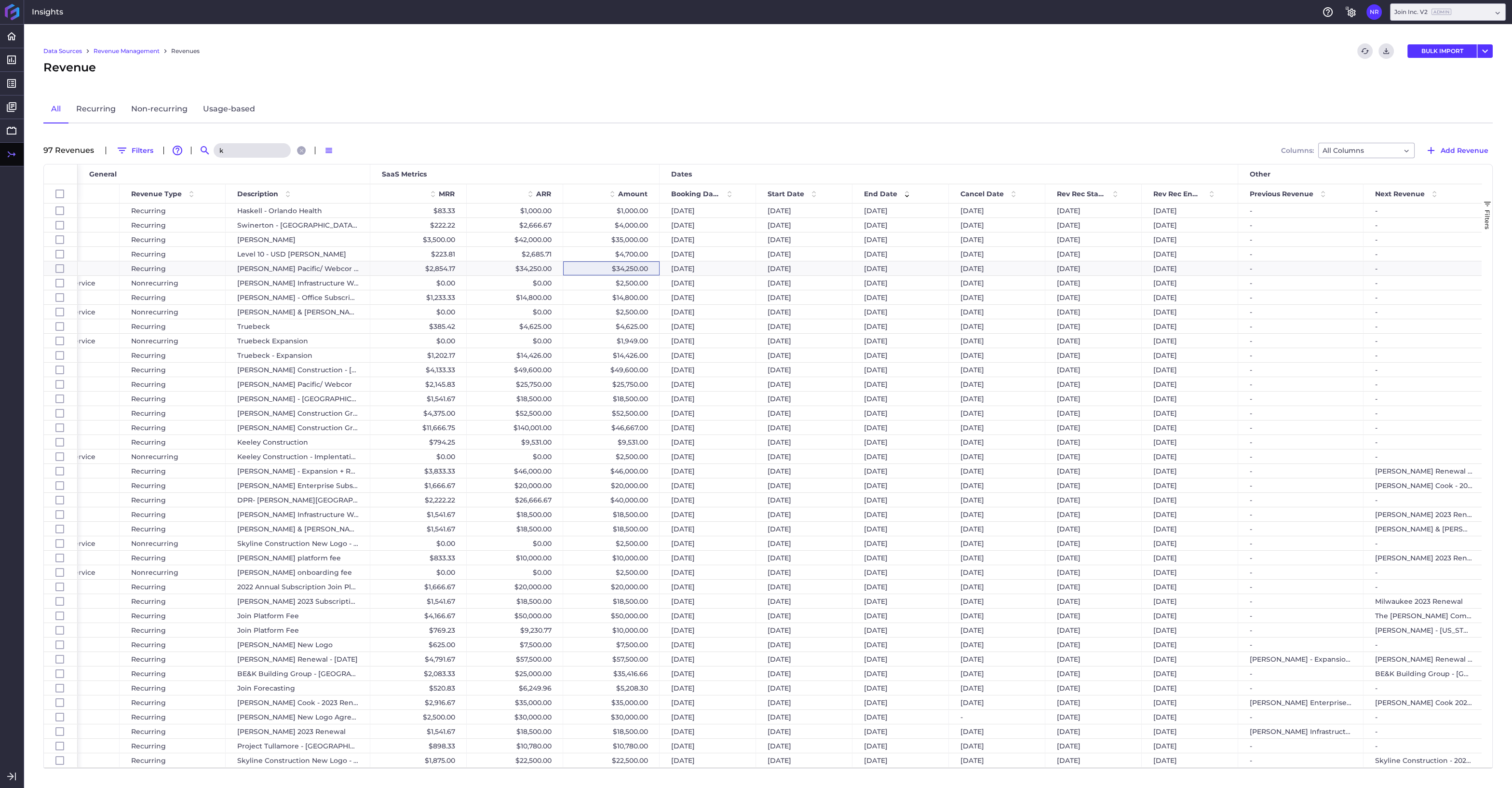
click at [236, 144] on input "k" at bounding box center [252, 150] width 77 height 15
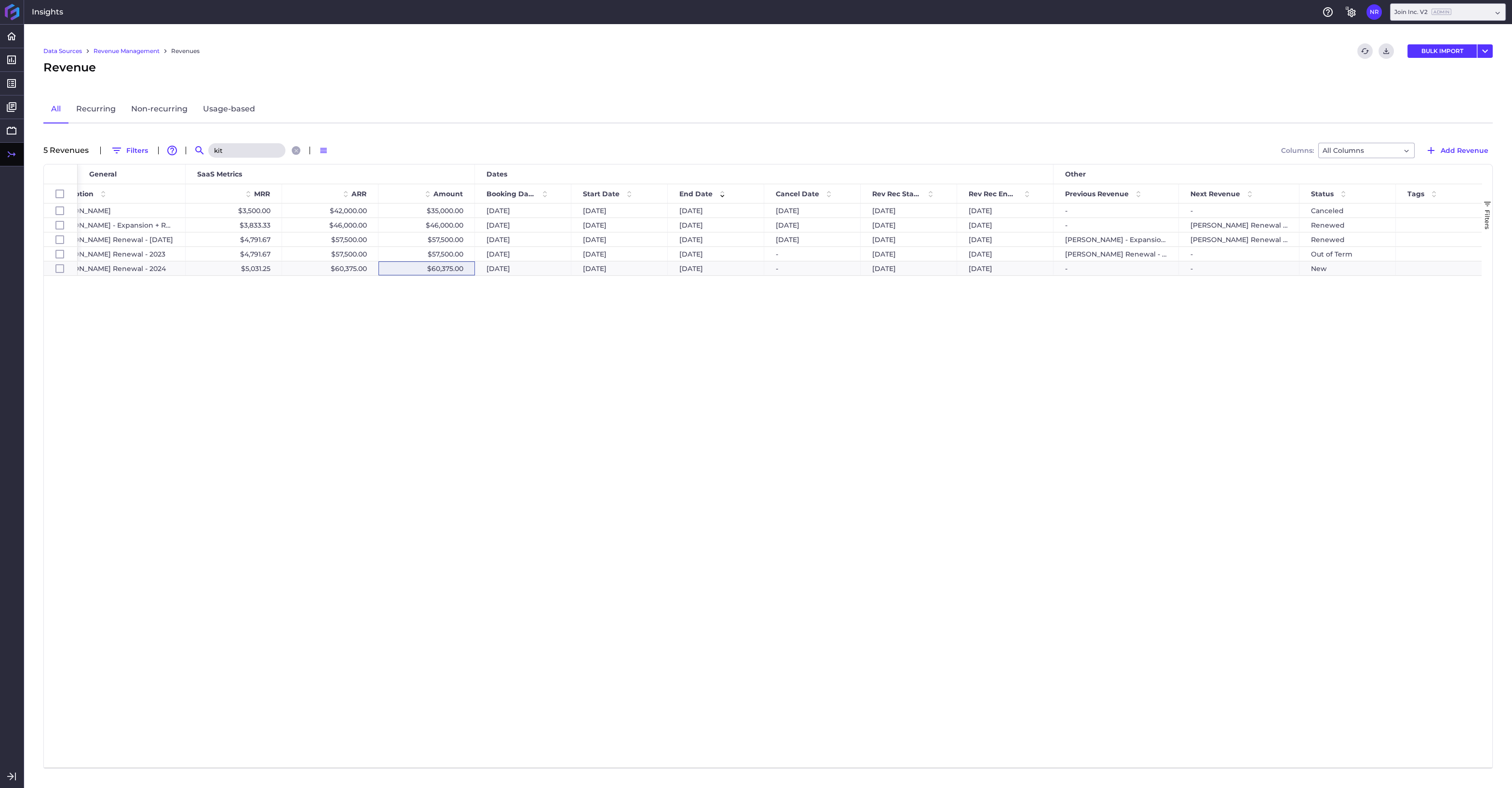
scroll to position [0, 375]
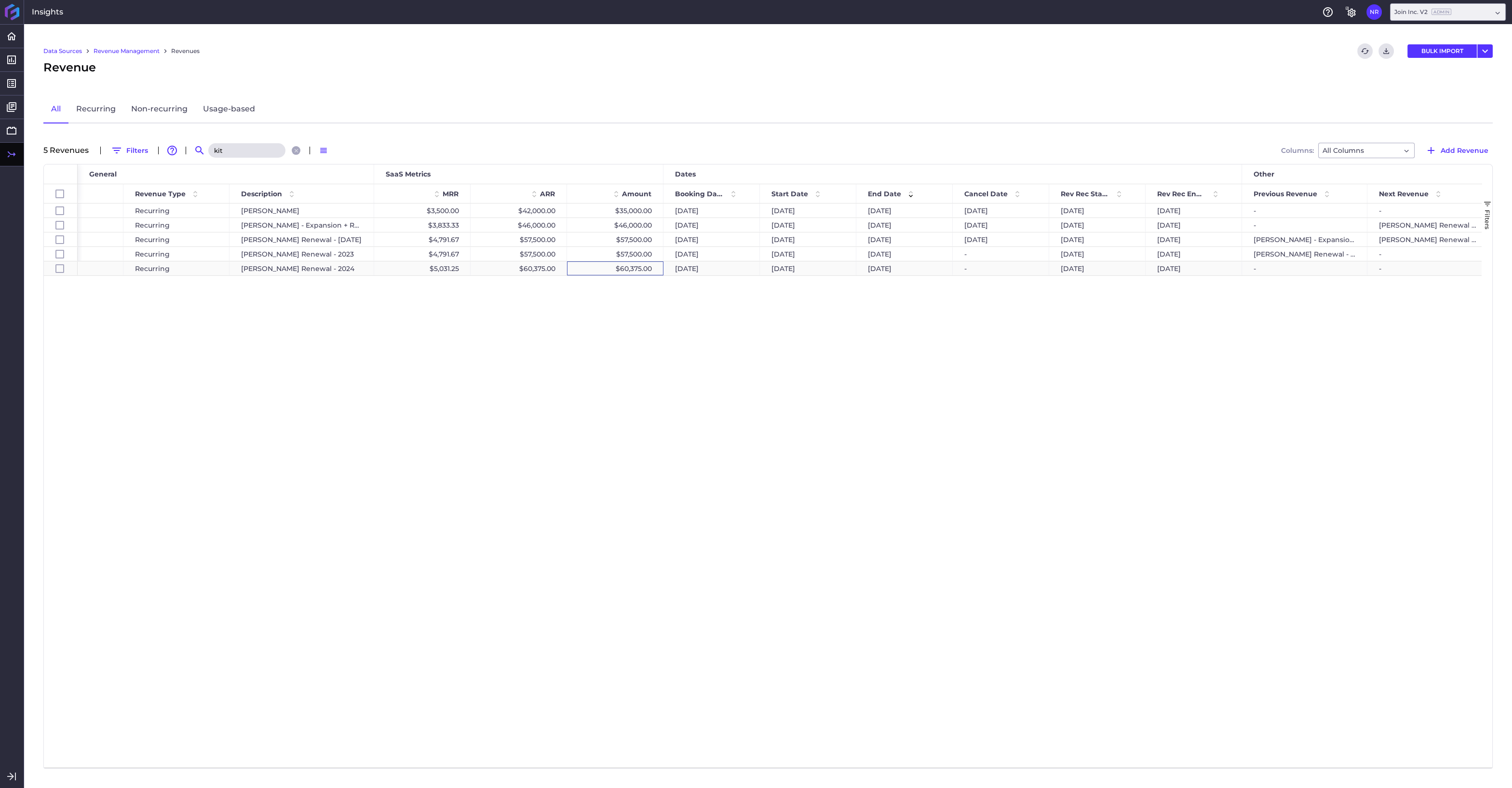
click at [605, 266] on div "$60,375.00" at bounding box center [615, 268] width 96 height 14
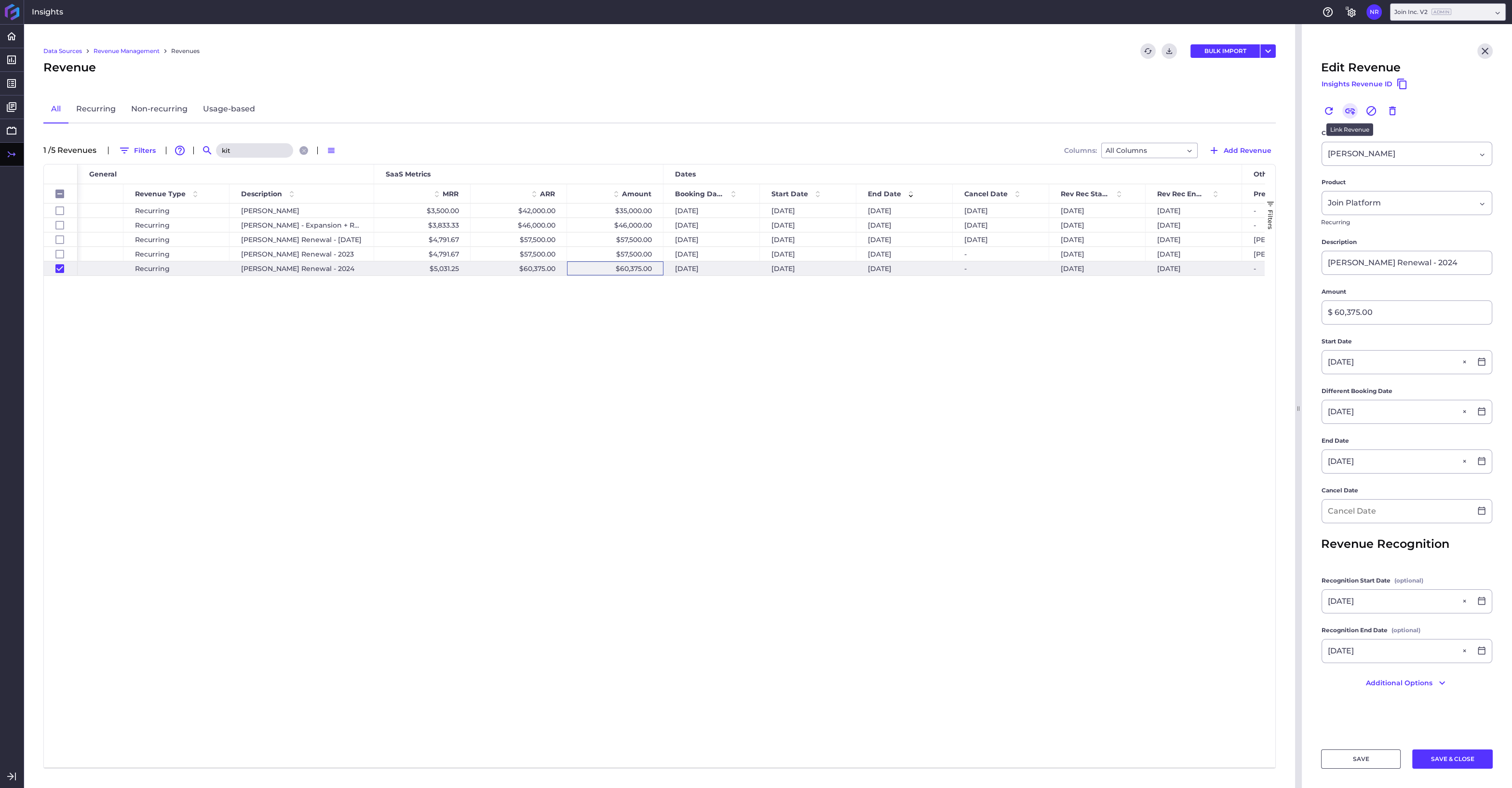
click at [1352, 112] on icon "Link" at bounding box center [1350, 111] width 12 height 12
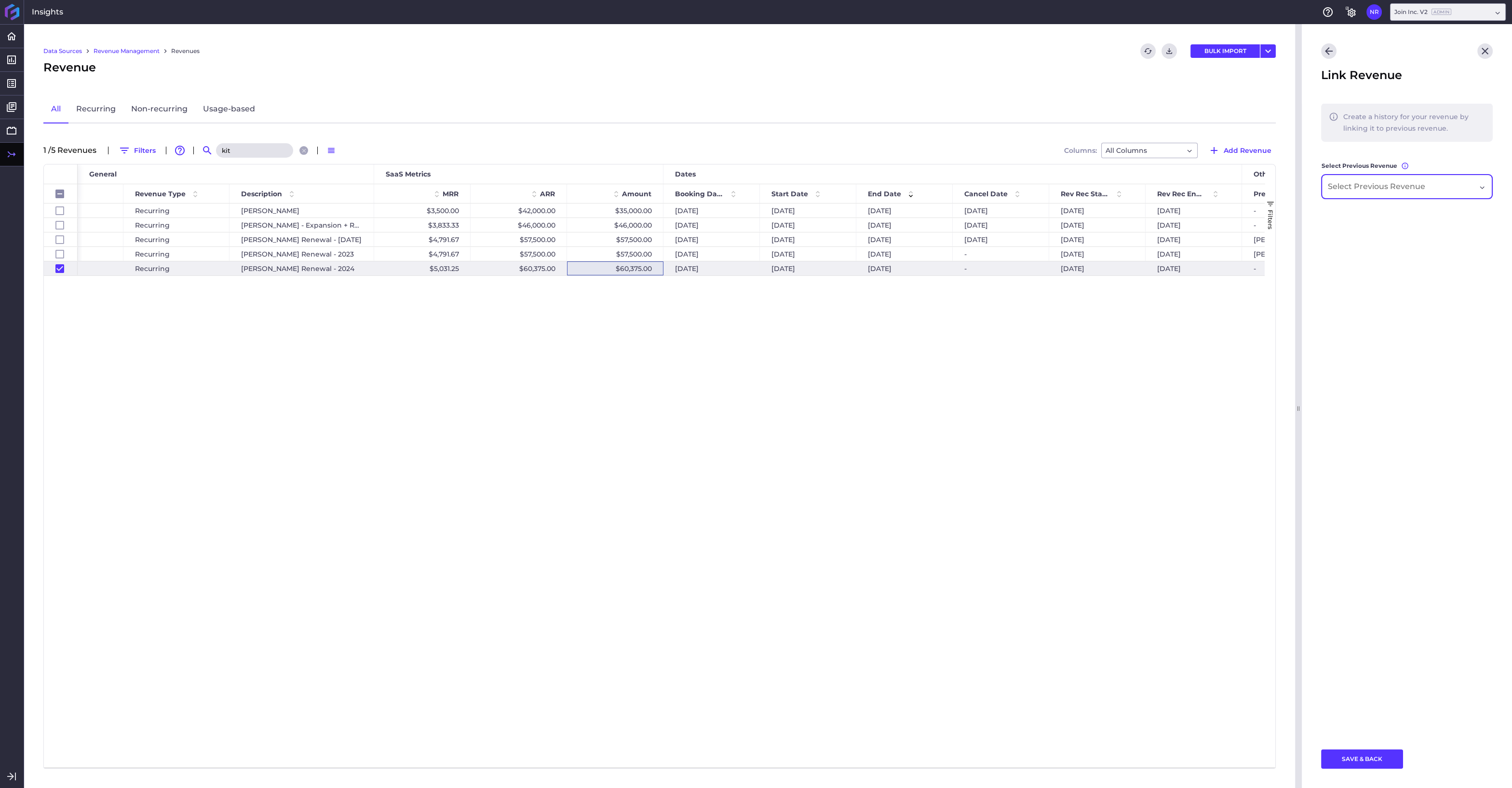
click at [1366, 187] on input "Dropdown select" at bounding box center [1379, 187] width 102 height 12
click at [1368, 237] on span "Kitchell Renewal - 2023" at bounding box center [1406, 237] width 170 height 23
click at [1346, 759] on button "SAVE & BACK" at bounding box center [1362, 759] width 82 height 19
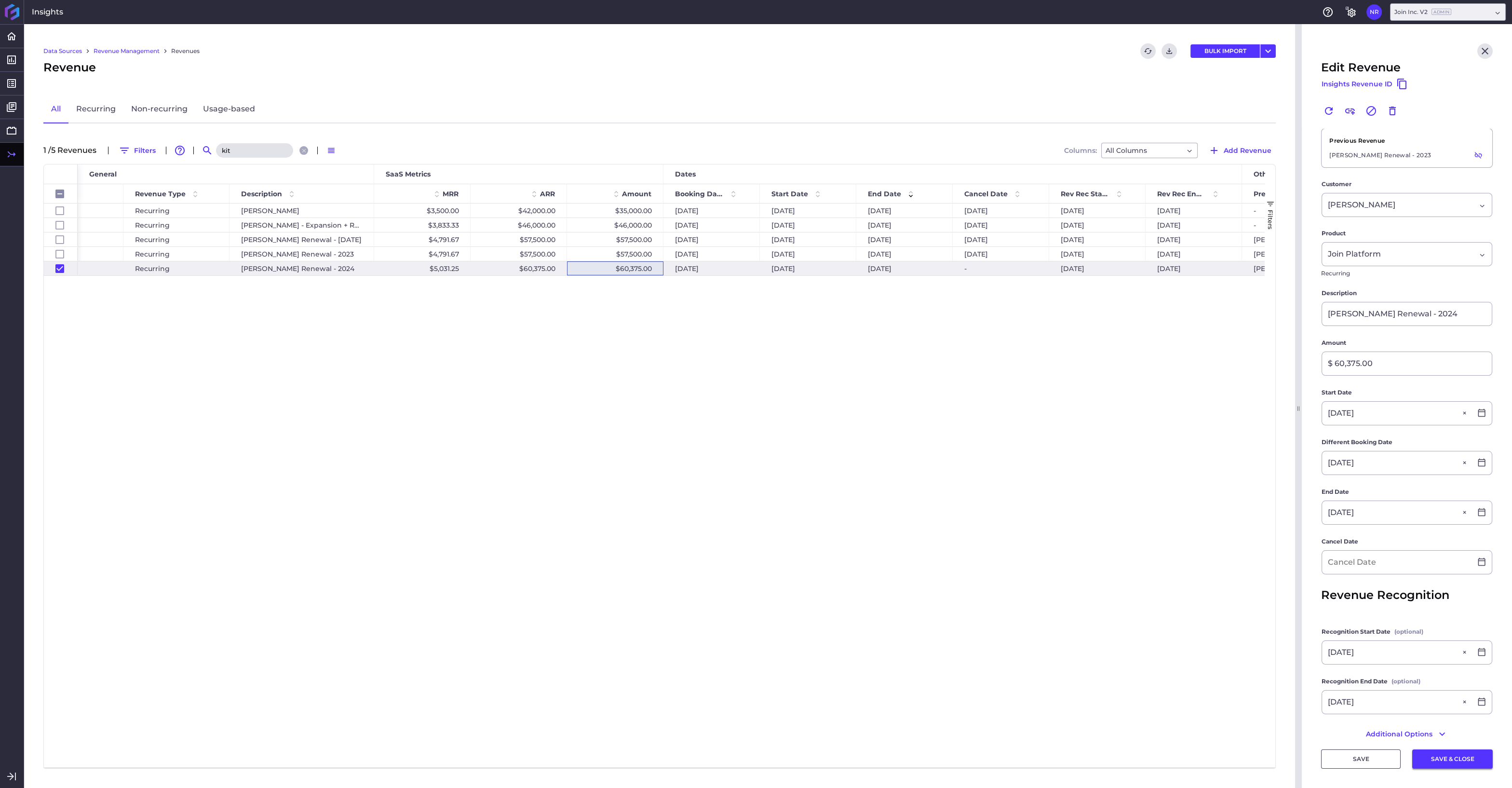
click at [1451, 759] on button "SAVE & CLOSE" at bounding box center [1452, 759] width 80 height 19
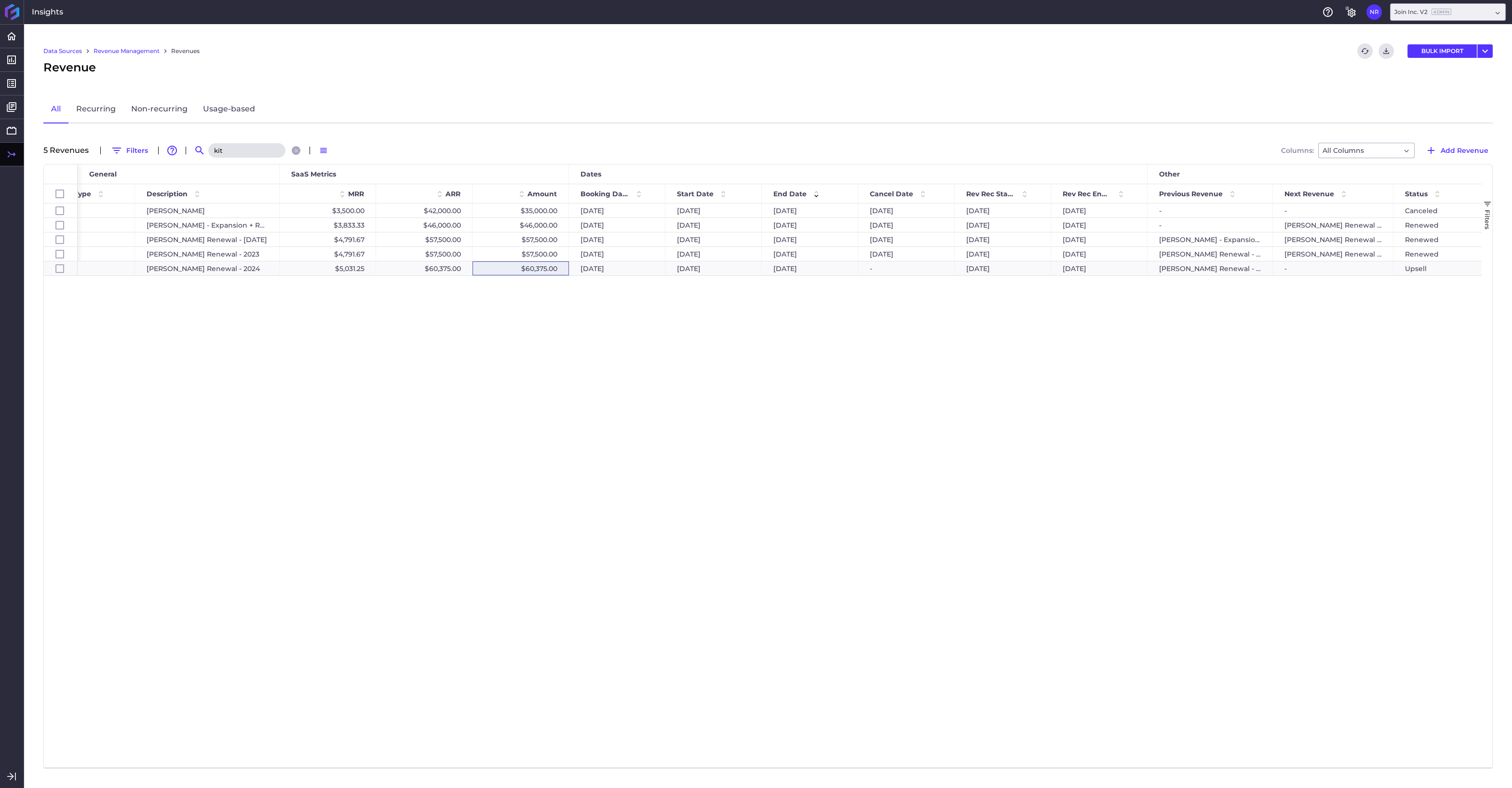
drag, startPoint x: 227, startPoint y: 144, endPoint x: 239, endPoint y: 153, distance: 15.0
click at [227, 144] on input "kit" at bounding box center [247, 150] width 77 height 15
drag, startPoint x: 239, startPoint y: 153, endPoint x: 196, endPoint y: 151, distance: 43.0
click at [208, 151] on input "kit" at bounding box center [247, 150] width 77 height 15
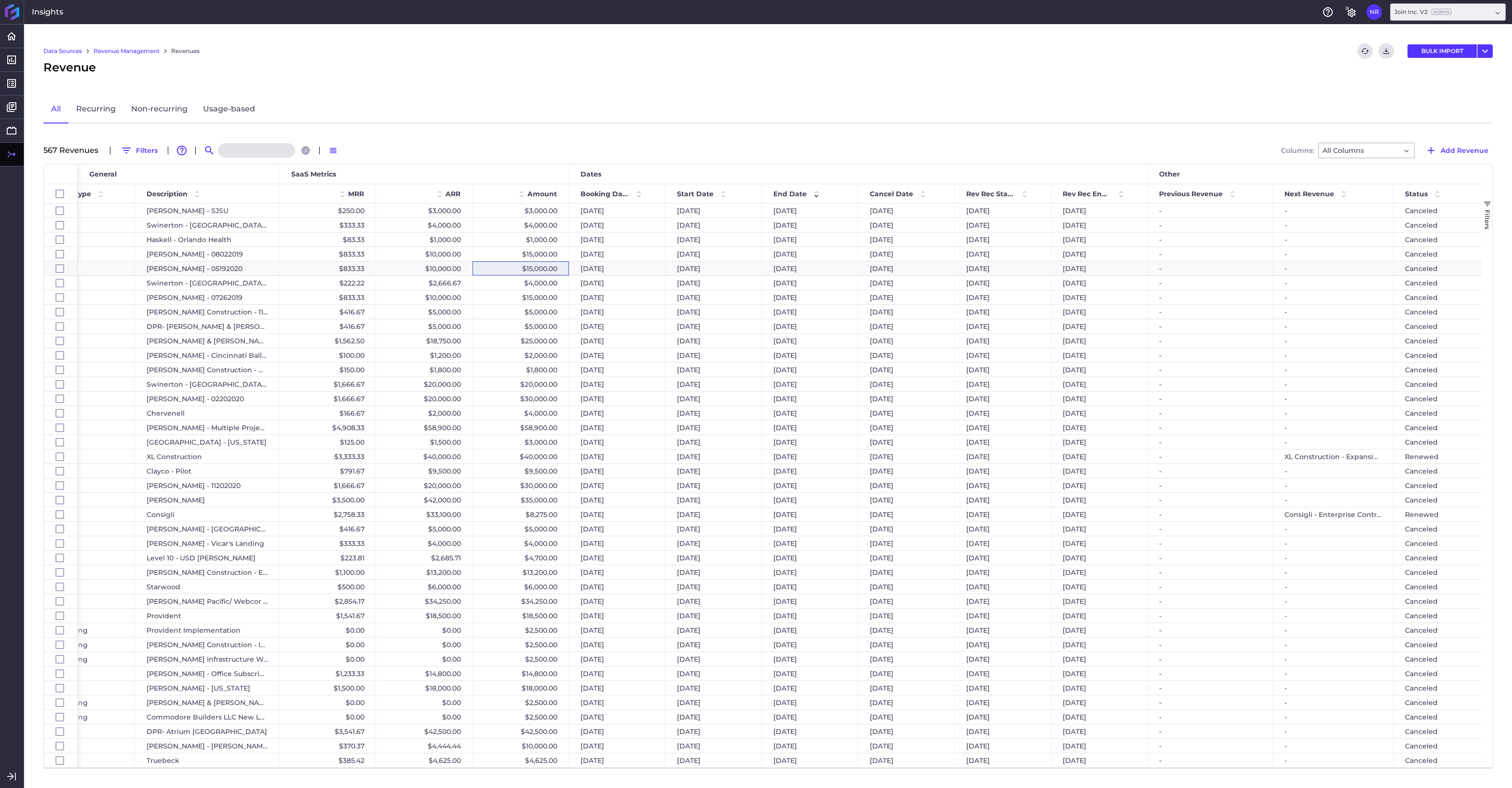
click at [229, 151] on input at bounding box center [256, 150] width 77 height 15
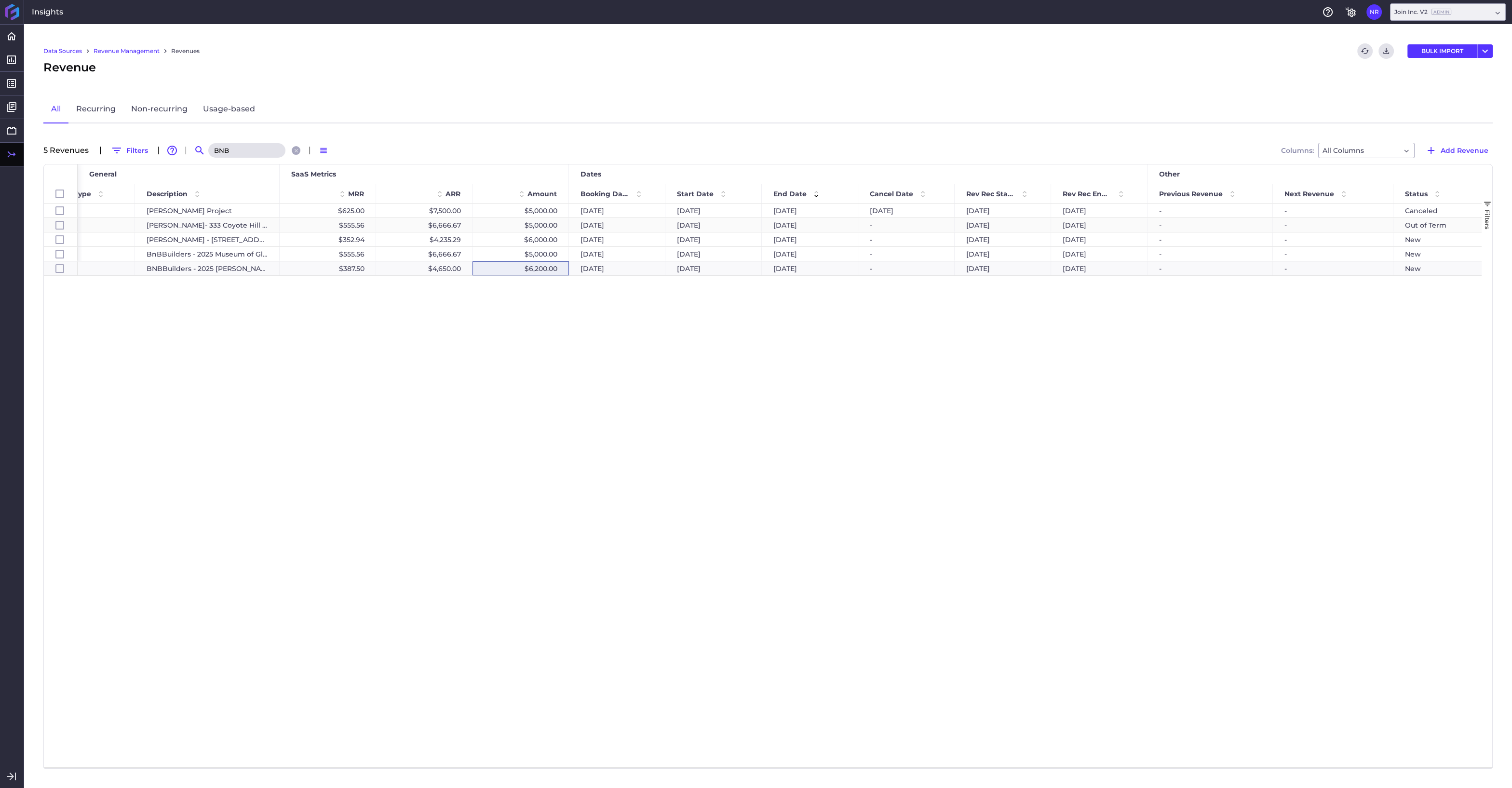
click at [539, 224] on div "$5,000.00" at bounding box center [521, 225] width 96 height 14
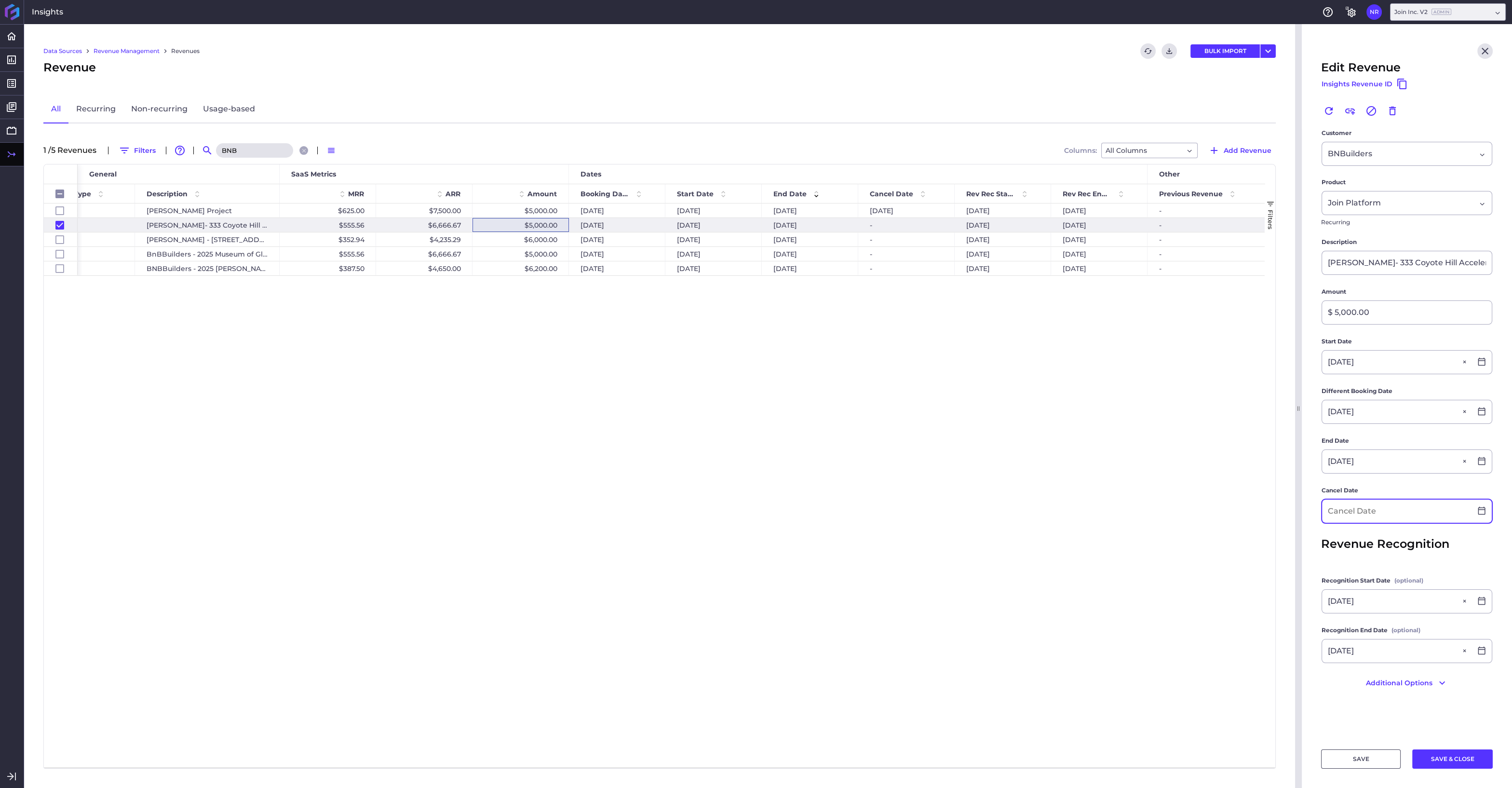
click at [1376, 511] on input at bounding box center [1396, 511] width 150 height 23
click at [1449, 757] on button "SAVE & CLOSE" at bounding box center [1452, 759] width 80 height 19
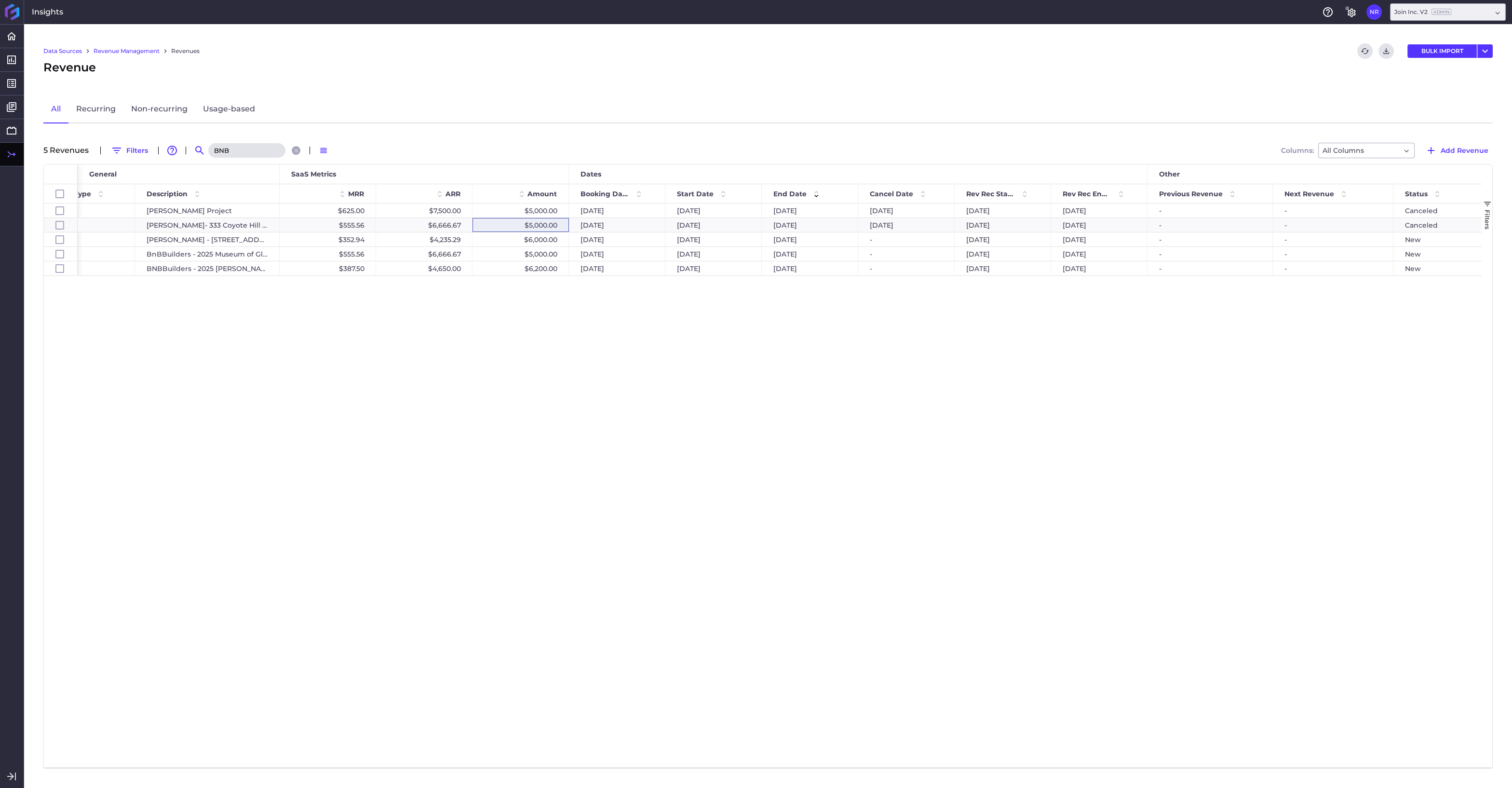
click at [273, 151] on input "BNB" at bounding box center [247, 150] width 77 height 15
drag, startPoint x: 264, startPoint y: 150, endPoint x: 190, endPoint y: 150, distance: 74.0
click at [208, 150] on input "BNB" at bounding box center [247, 150] width 77 height 15
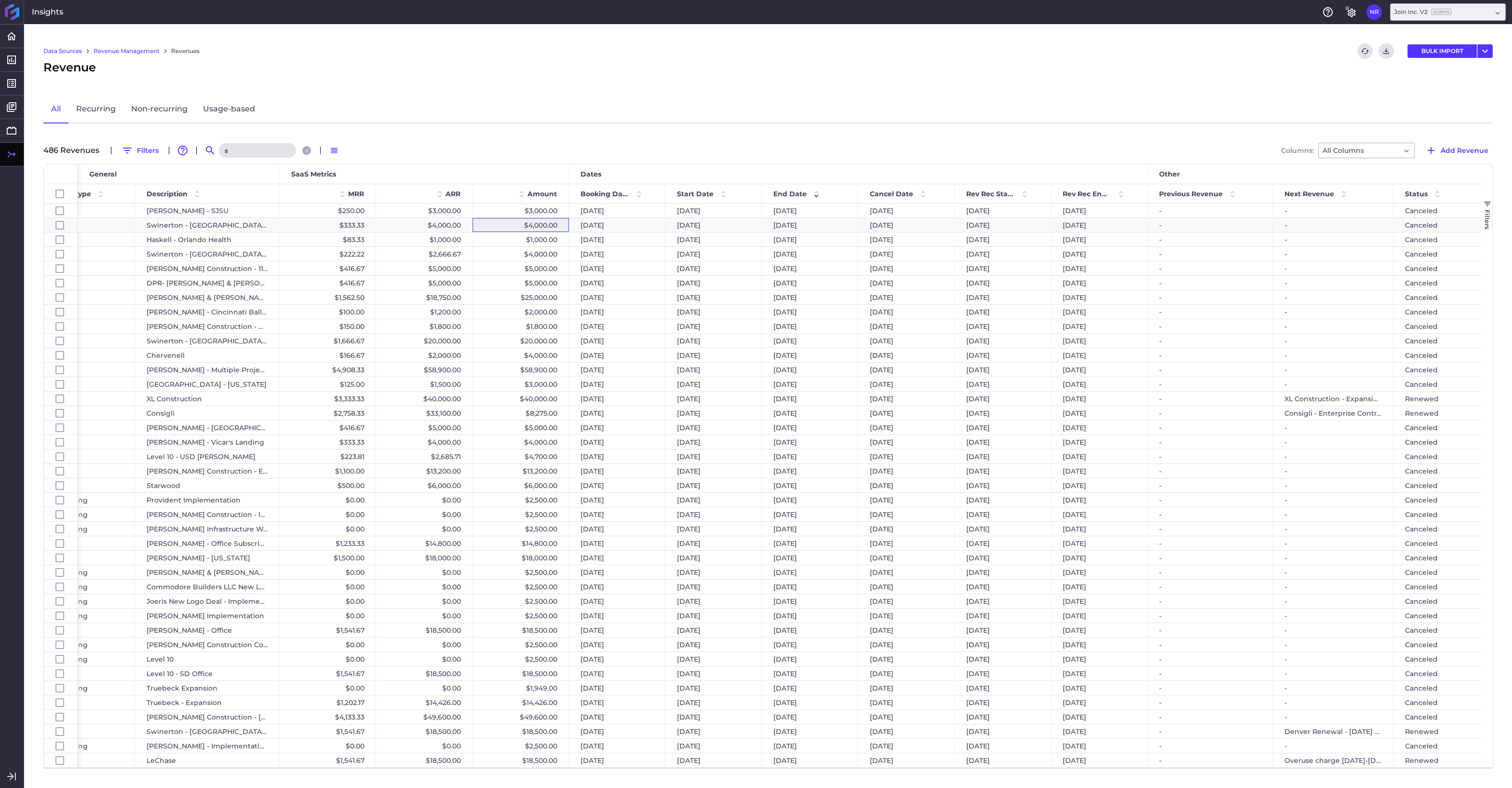
click at [255, 147] on input "s" at bounding box center [257, 150] width 77 height 15
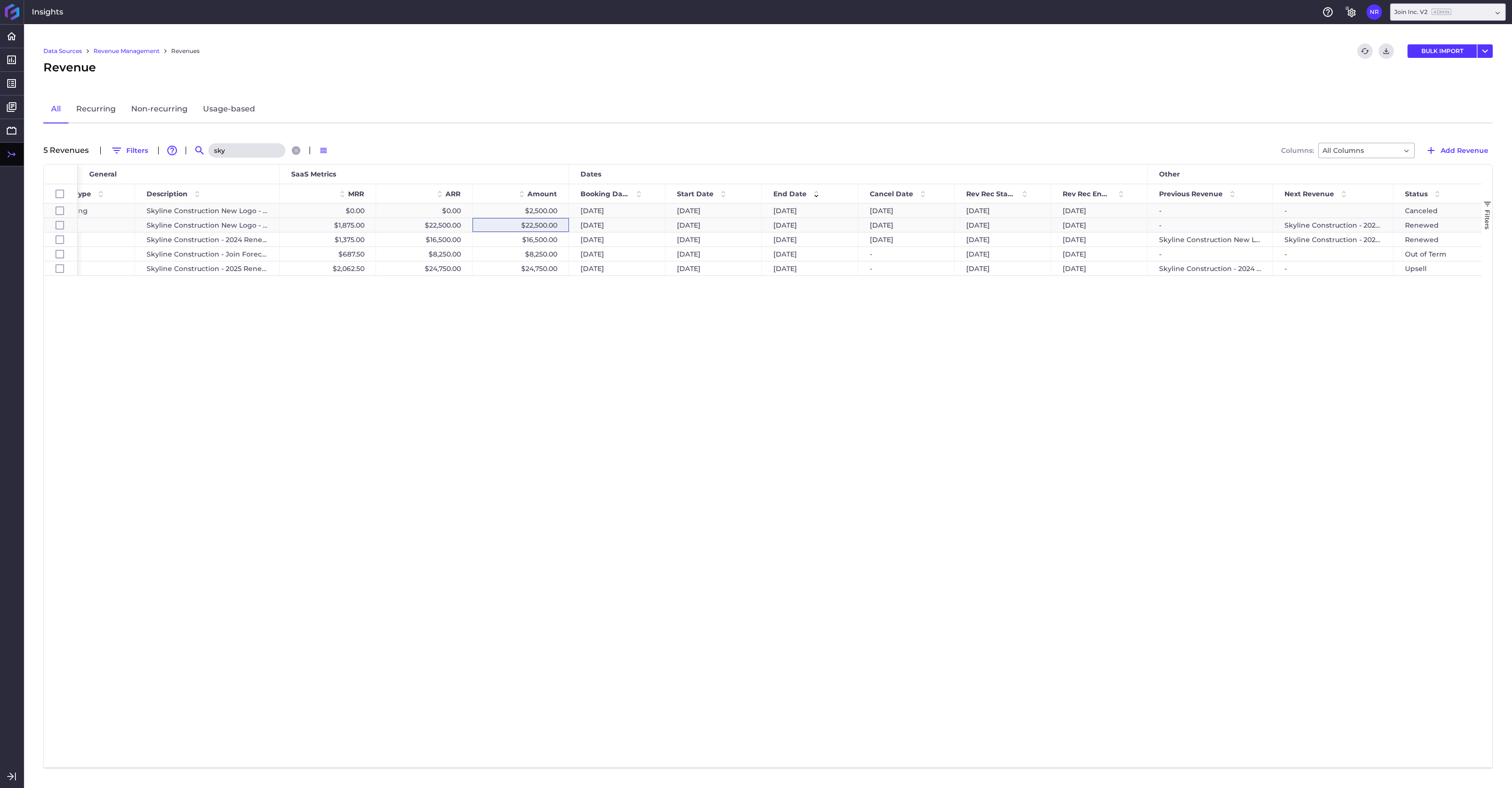
click at [255, 209] on div "Skyline Construction New Logo - Implementation Fee" at bounding box center [207, 211] width 144 height 14
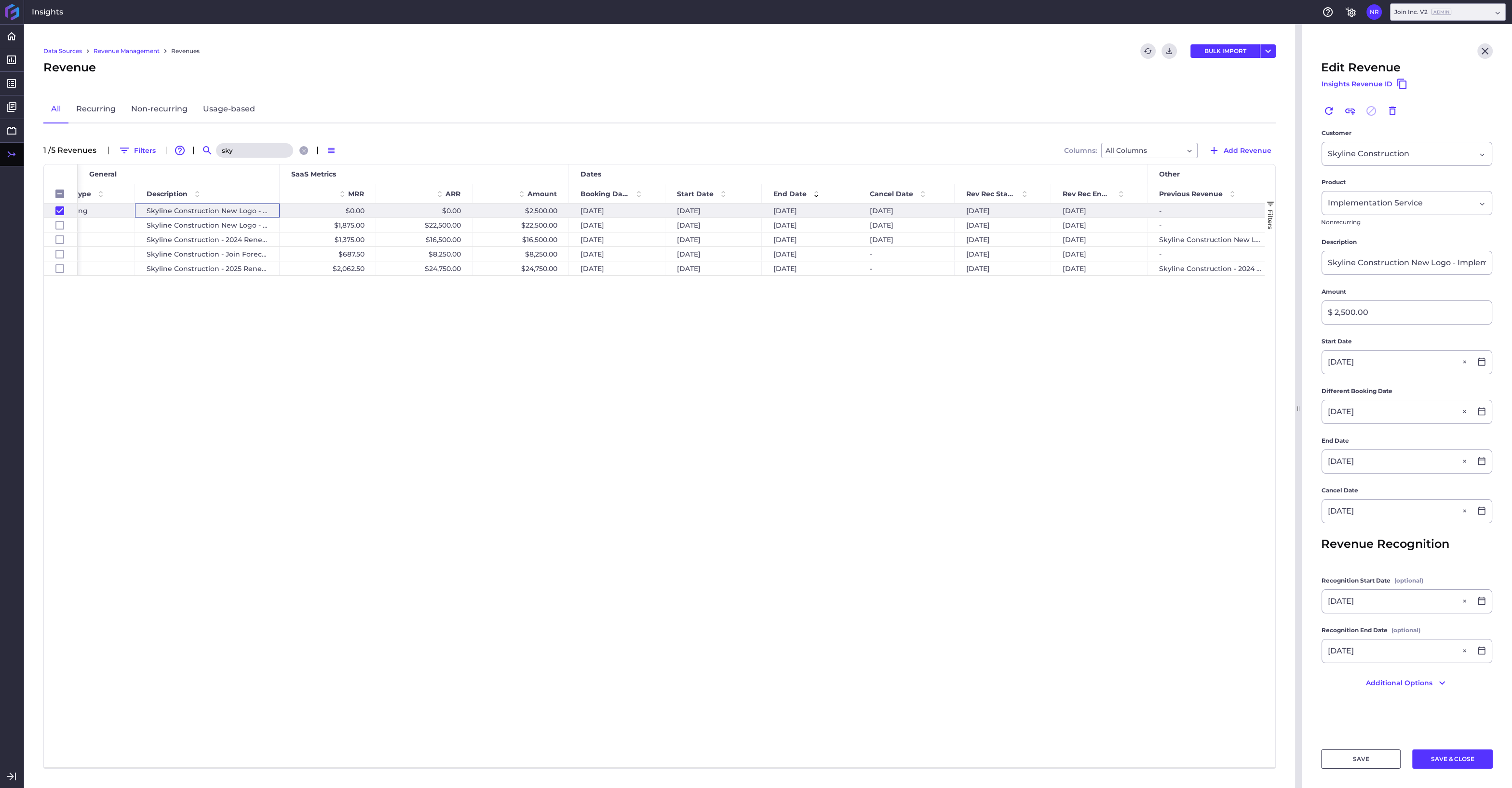
click at [720, 355] on div "Implementation Service Nonrecurring Skyline Construction New Logo - Implementat…" at bounding box center [671, 486] width 1187 height 564
click at [1486, 53] on icon "Close" at bounding box center [1485, 51] width 12 height 12
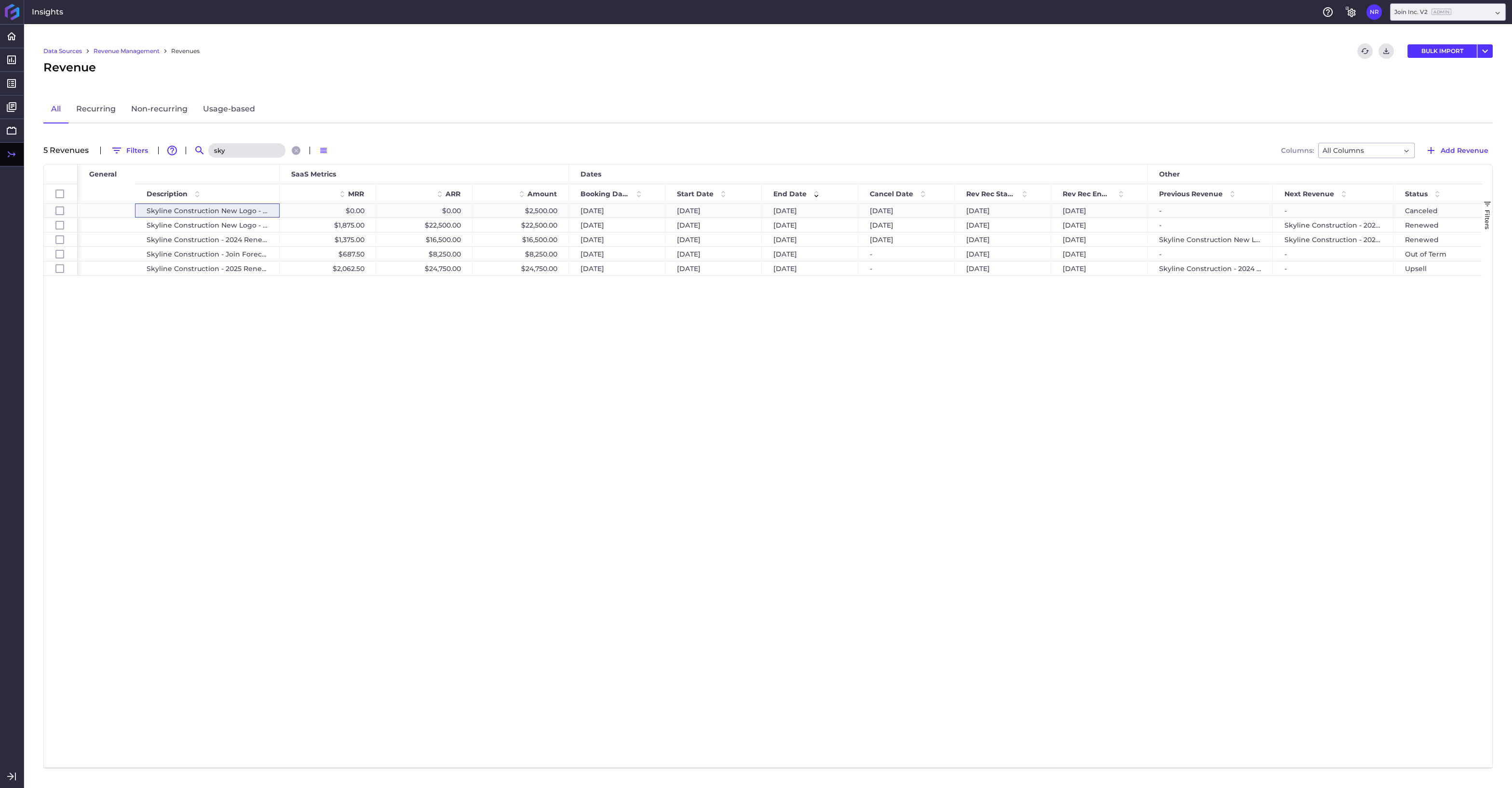
scroll to position [0, 495]
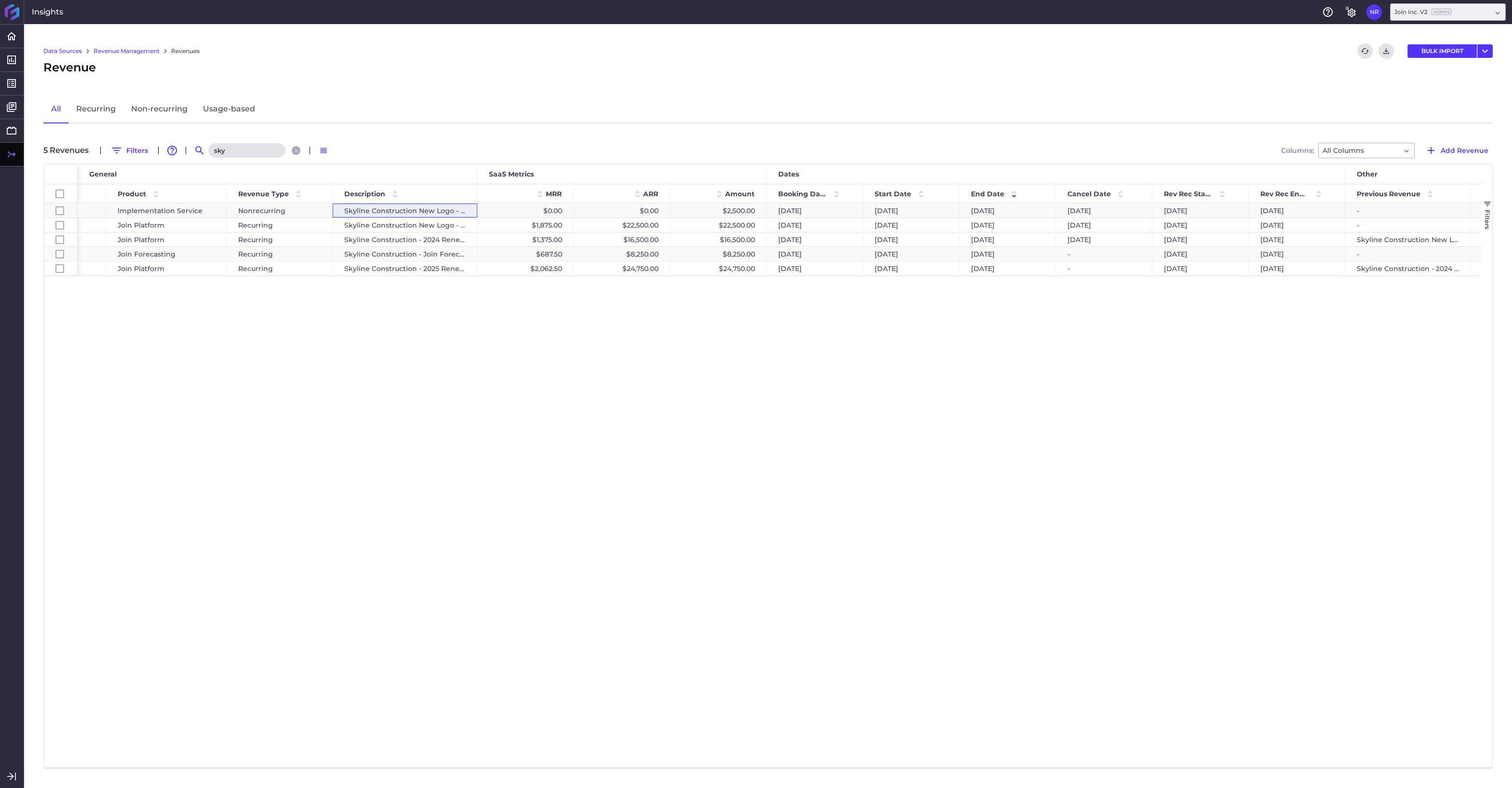
click at [725, 253] on div "$8,250.00" at bounding box center [718, 254] width 96 height 14
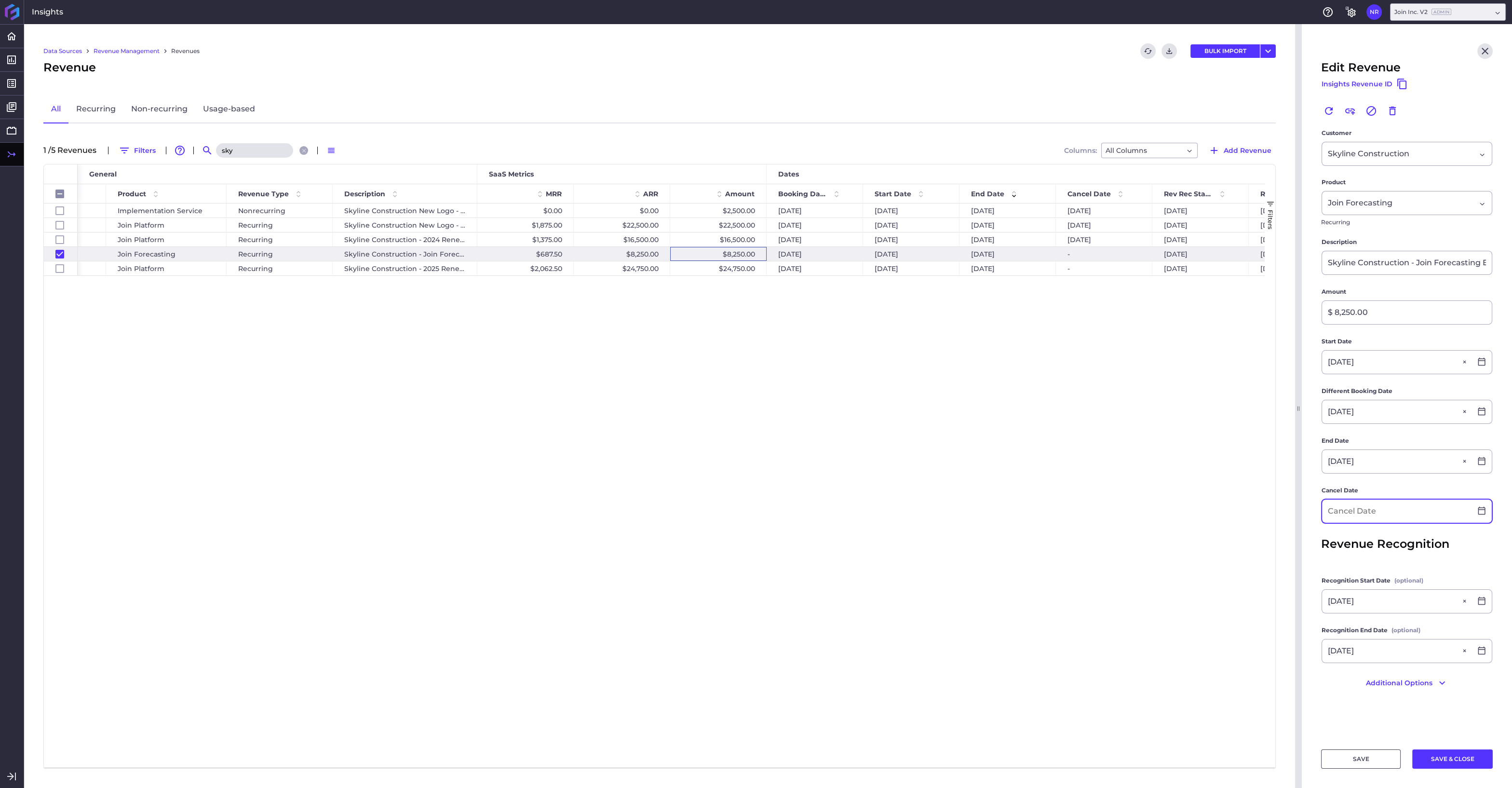
click at [1443, 510] on input at bounding box center [1396, 511] width 150 height 23
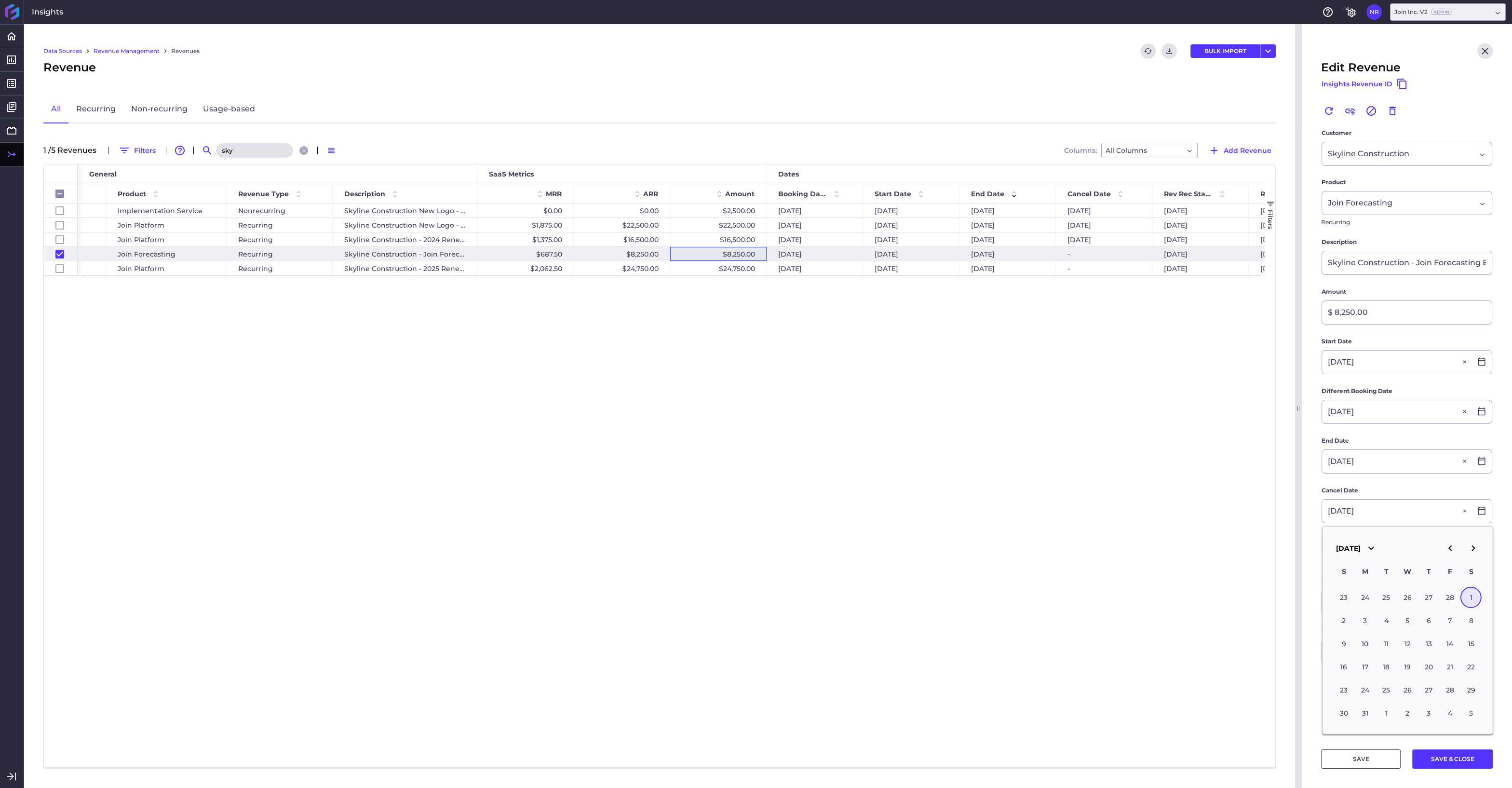
click at [1472, 600] on div "1" at bounding box center [1471, 598] width 21 height 21
click at [1473, 755] on button "SAVE & CLOSE" at bounding box center [1452, 759] width 80 height 19
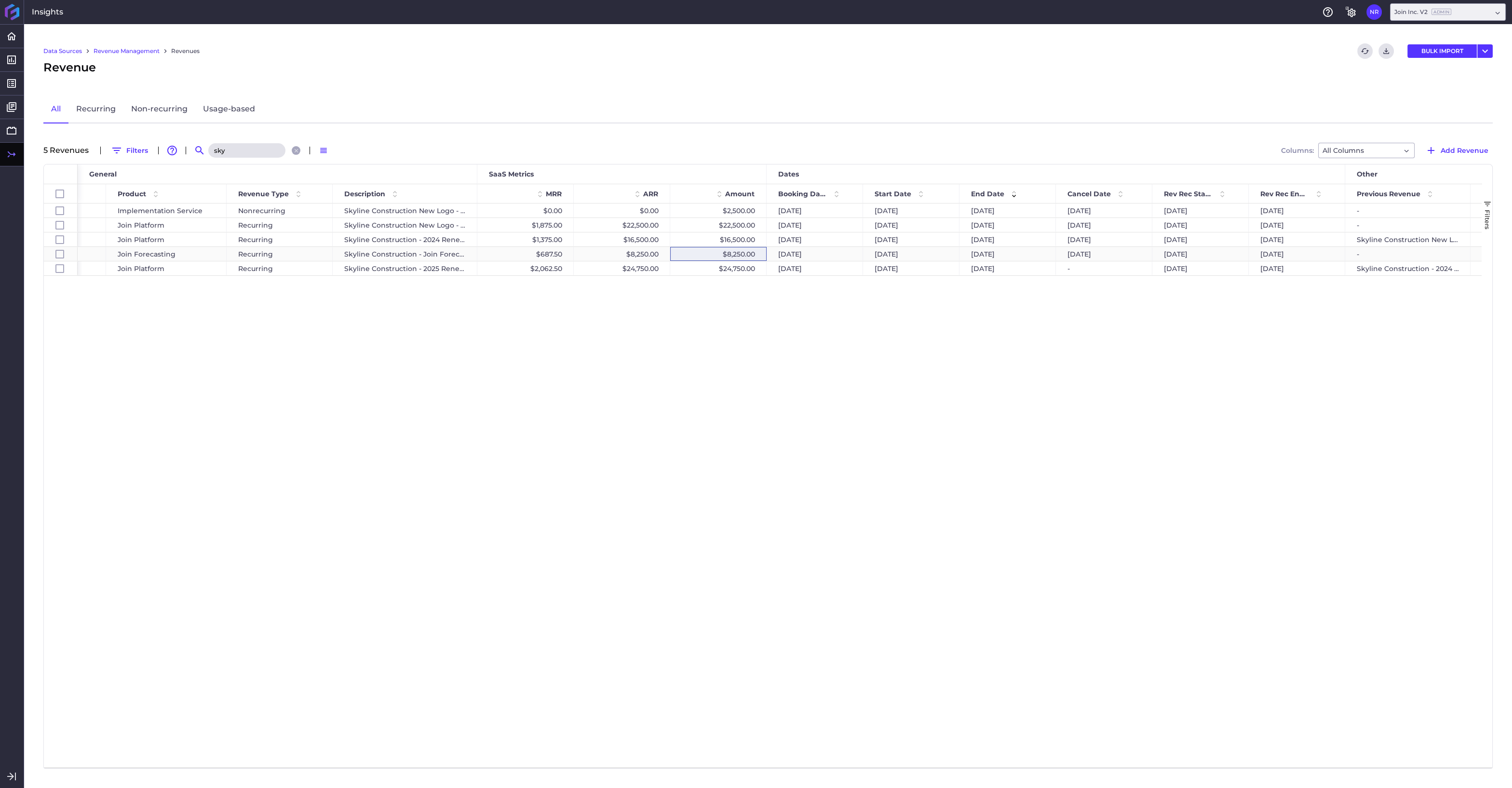
click at [741, 255] on div "$8,250.00" at bounding box center [718, 254] width 96 height 14
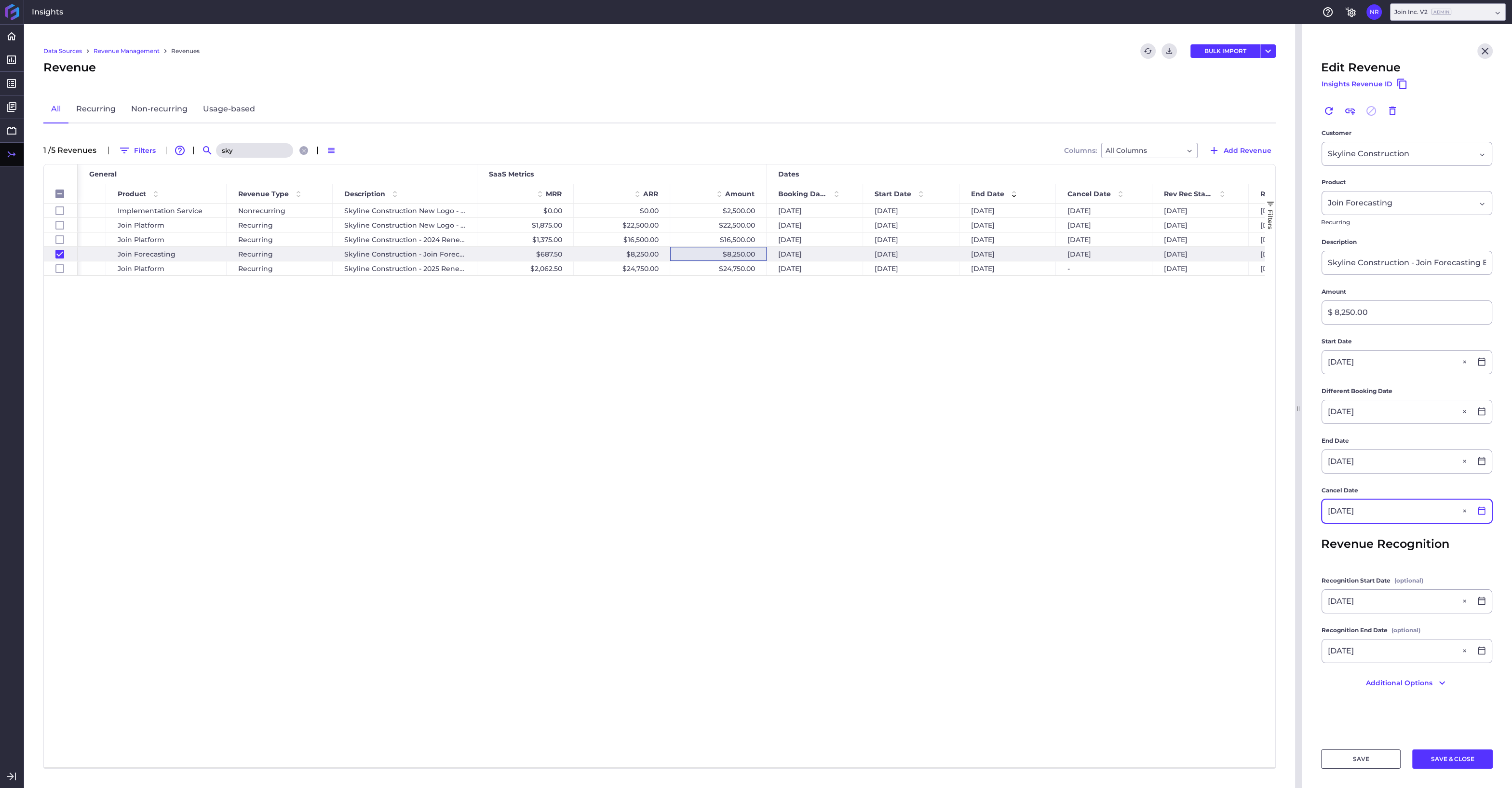
click at [1479, 510] on icon at bounding box center [1481, 510] width 9 height 9
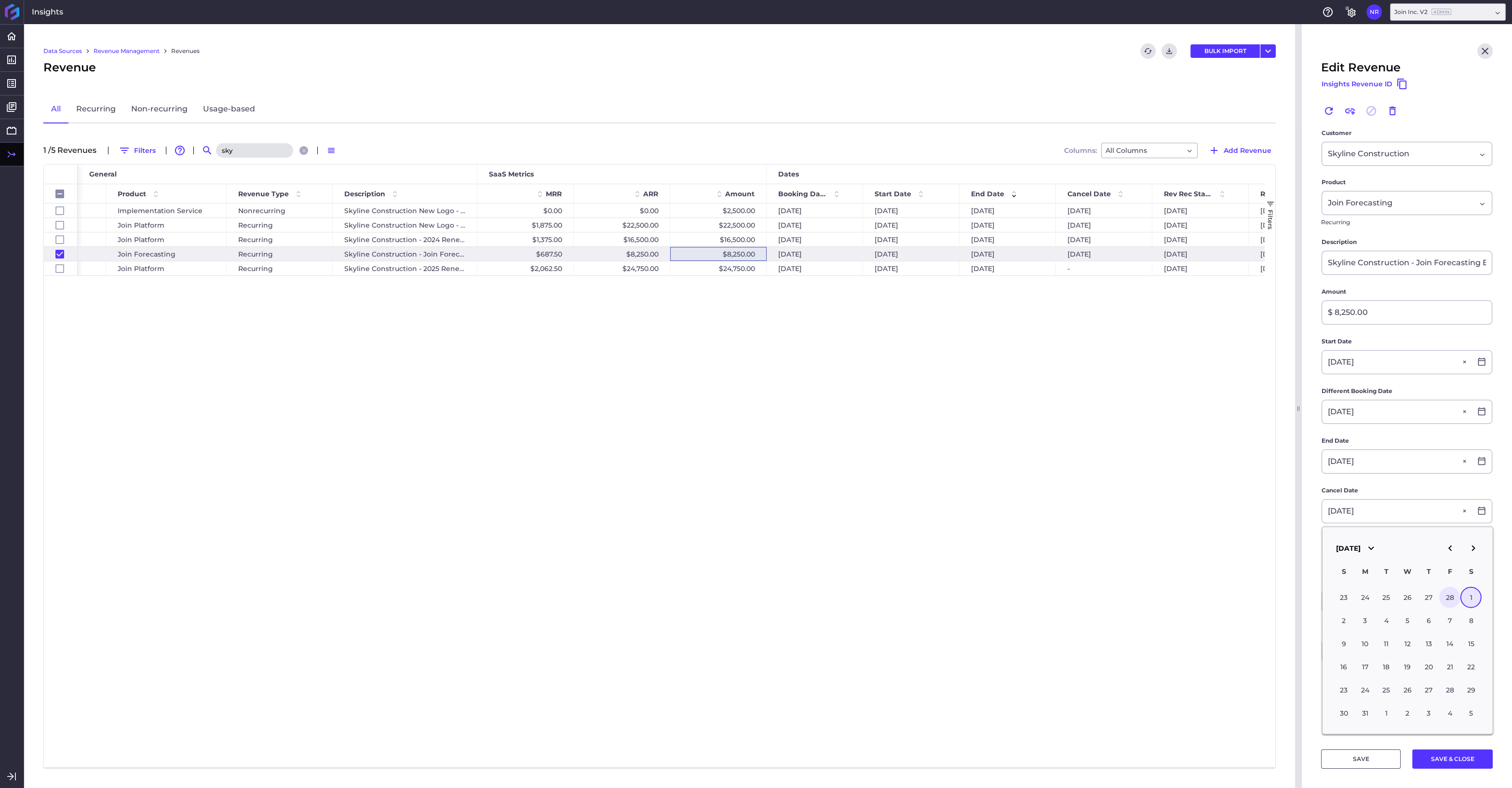
click at [1447, 594] on div "28" at bounding box center [1450, 598] width 21 height 21
click at [1447, 757] on button "SAVE & CLOSE" at bounding box center [1452, 759] width 80 height 19
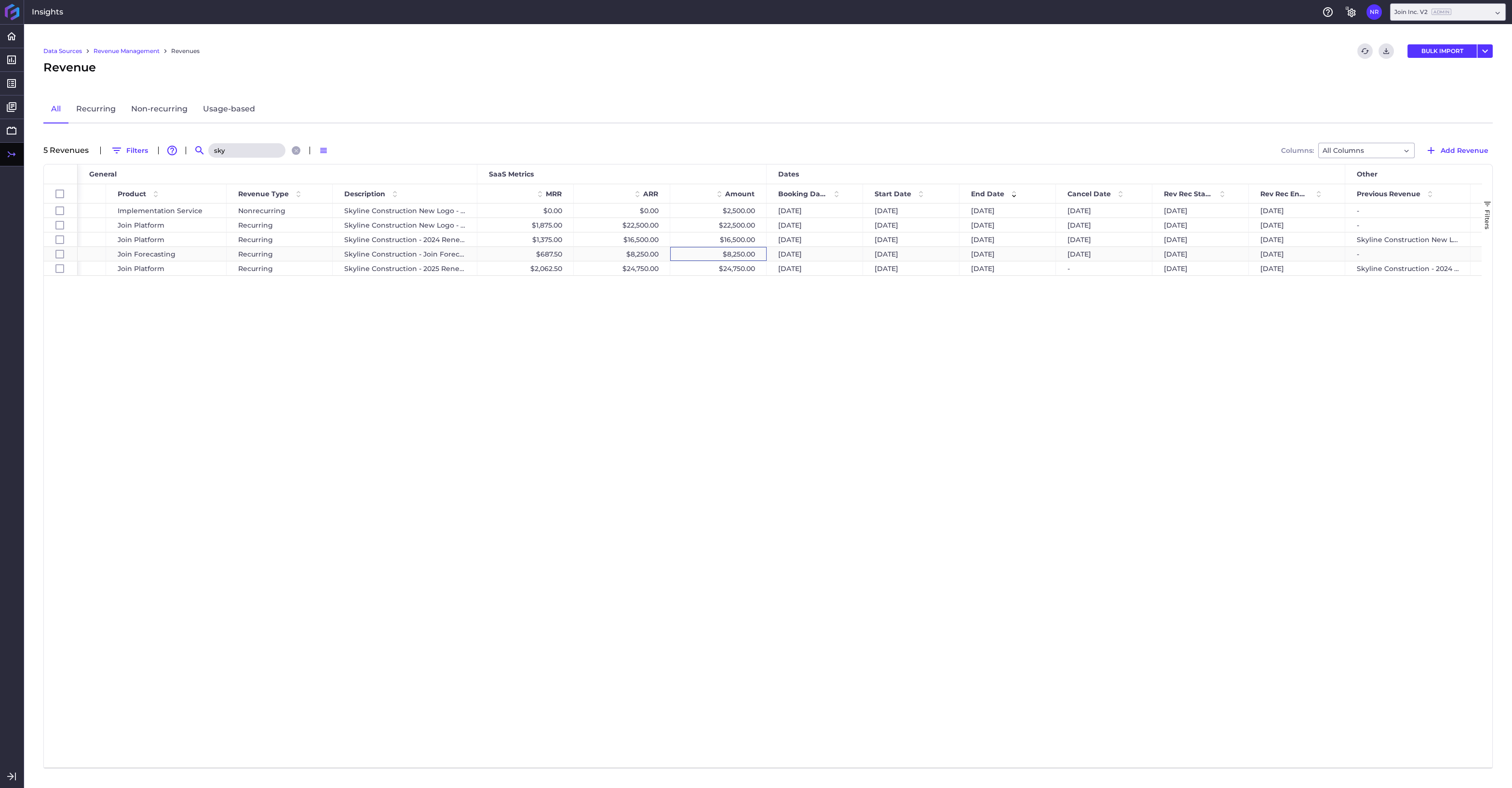
click at [711, 256] on div "$8,250.00" at bounding box center [718, 254] width 96 height 14
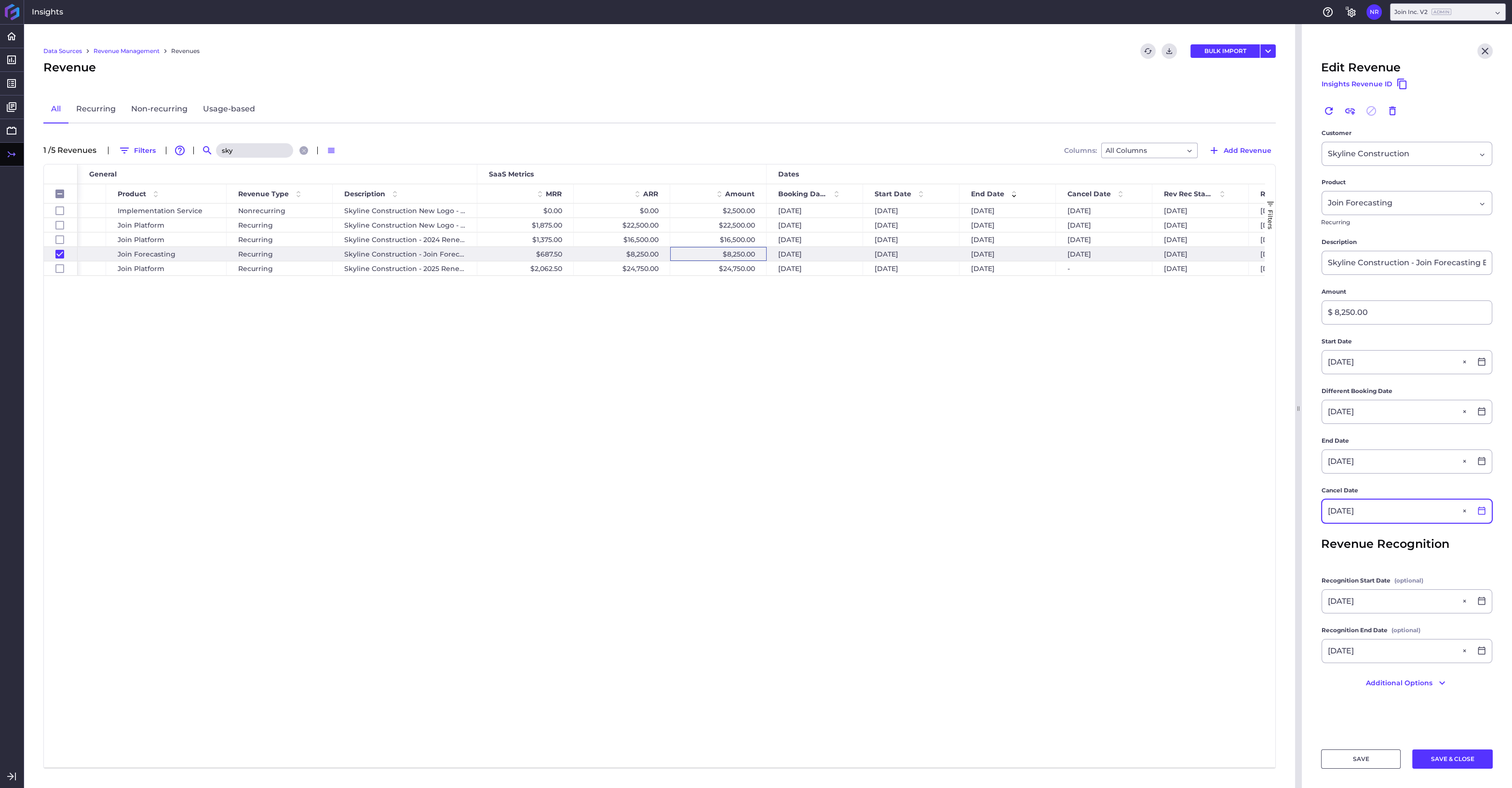
click at [1481, 512] on icon at bounding box center [1481, 510] width 9 height 9
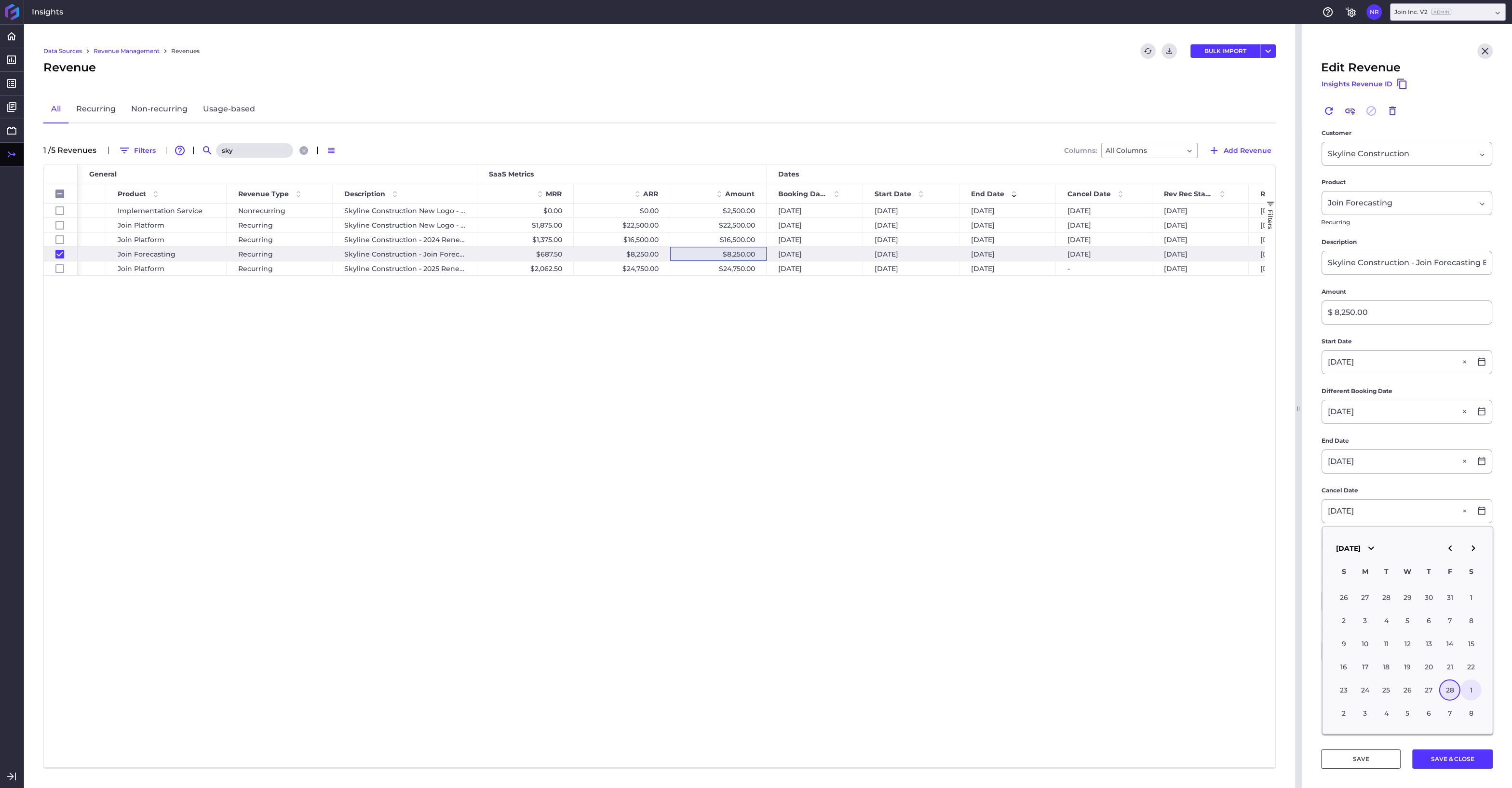
click at [1472, 690] on div "1" at bounding box center [1471, 690] width 21 height 21
click at [1433, 757] on button "SAVE & CLOSE" at bounding box center [1452, 759] width 80 height 19
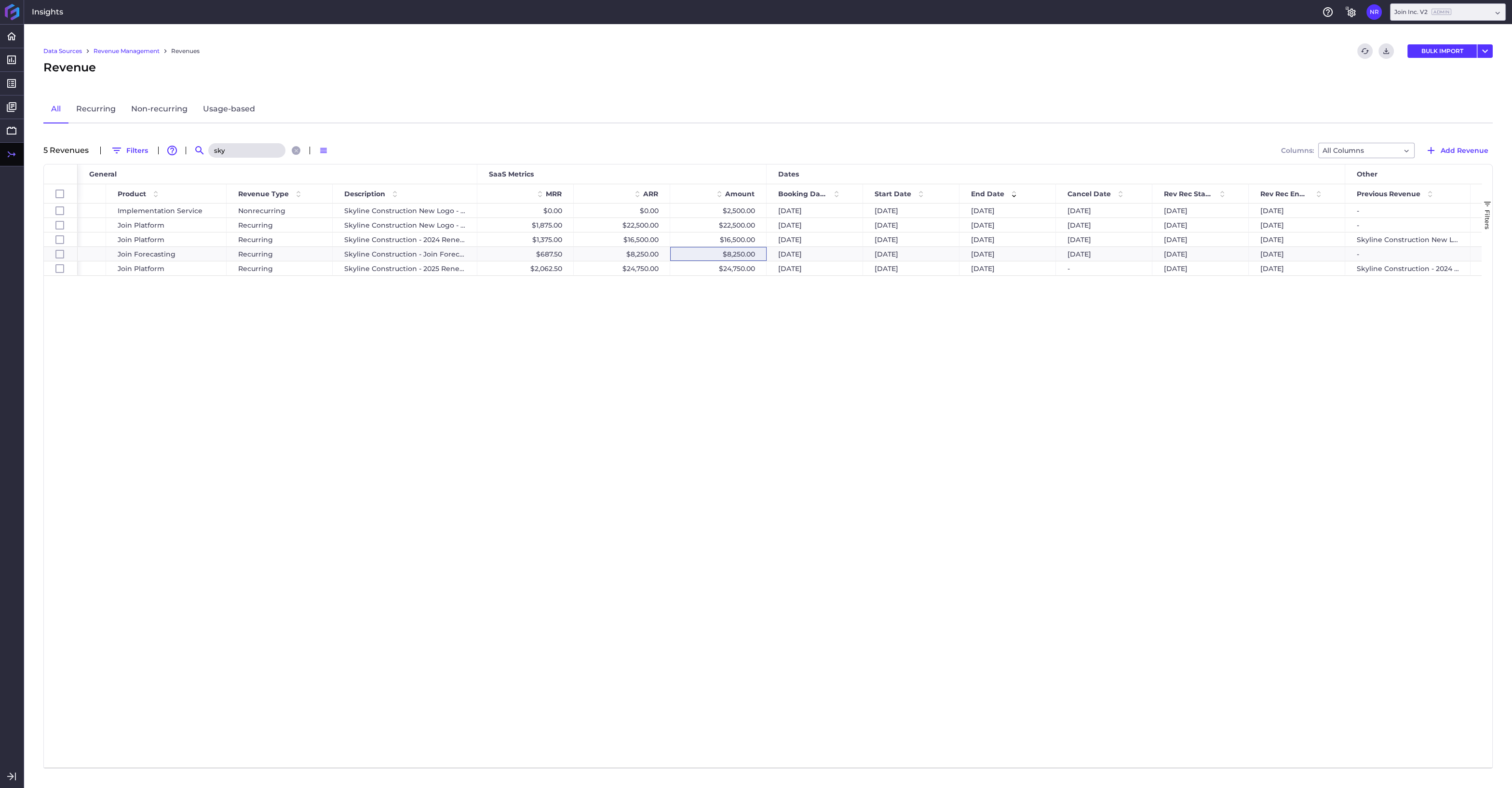
click at [252, 150] on input "sky" at bounding box center [247, 150] width 77 height 15
drag, startPoint x: 244, startPoint y: 150, endPoint x: 195, endPoint y: 150, distance: 49.0
click at [208, 150] on input "sky" at bounding box center [247, 150] width 77 height 15
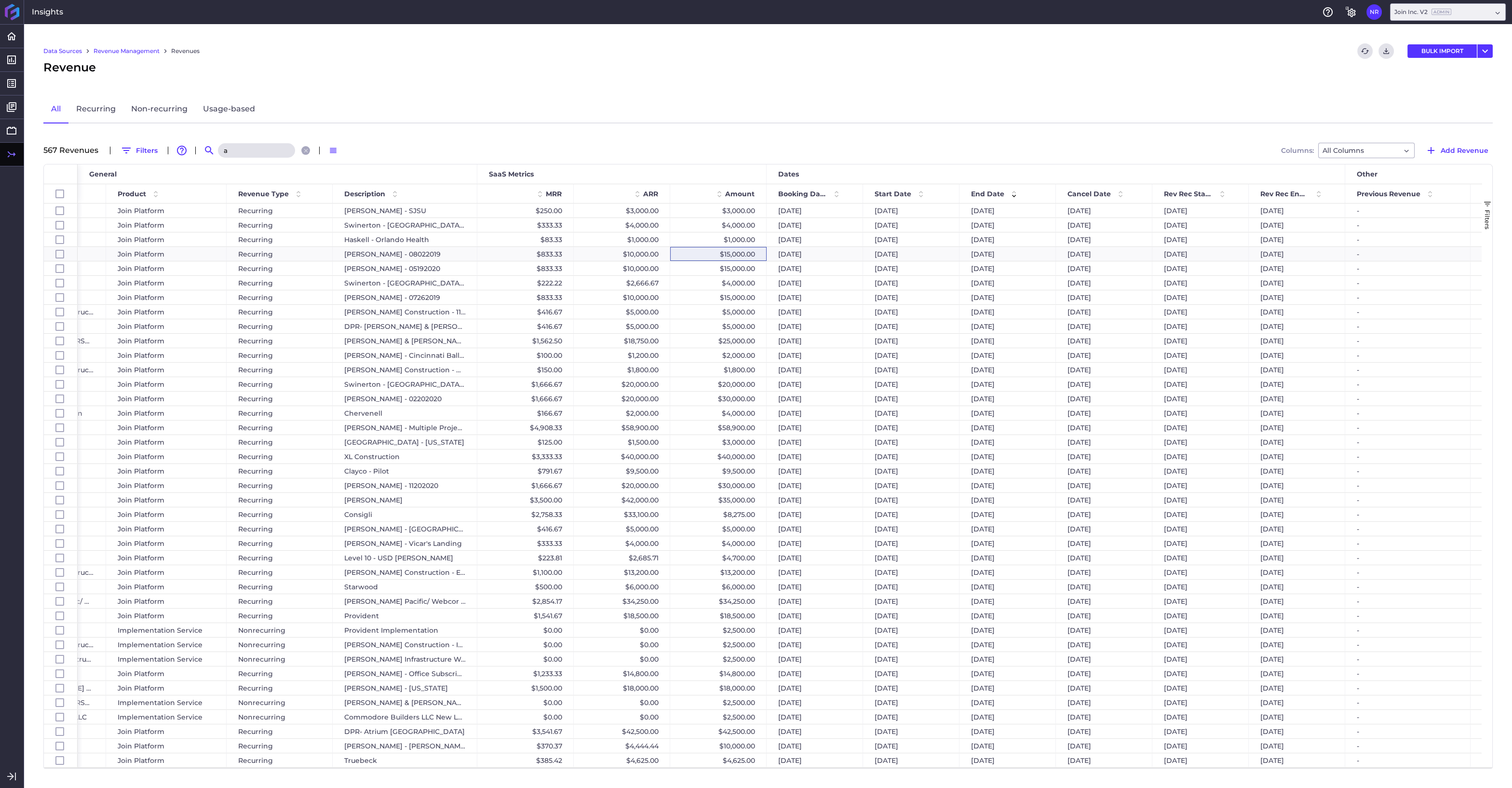
click at [244, 153] on input "a" at bounding box center [256, 150] width 77 height 15
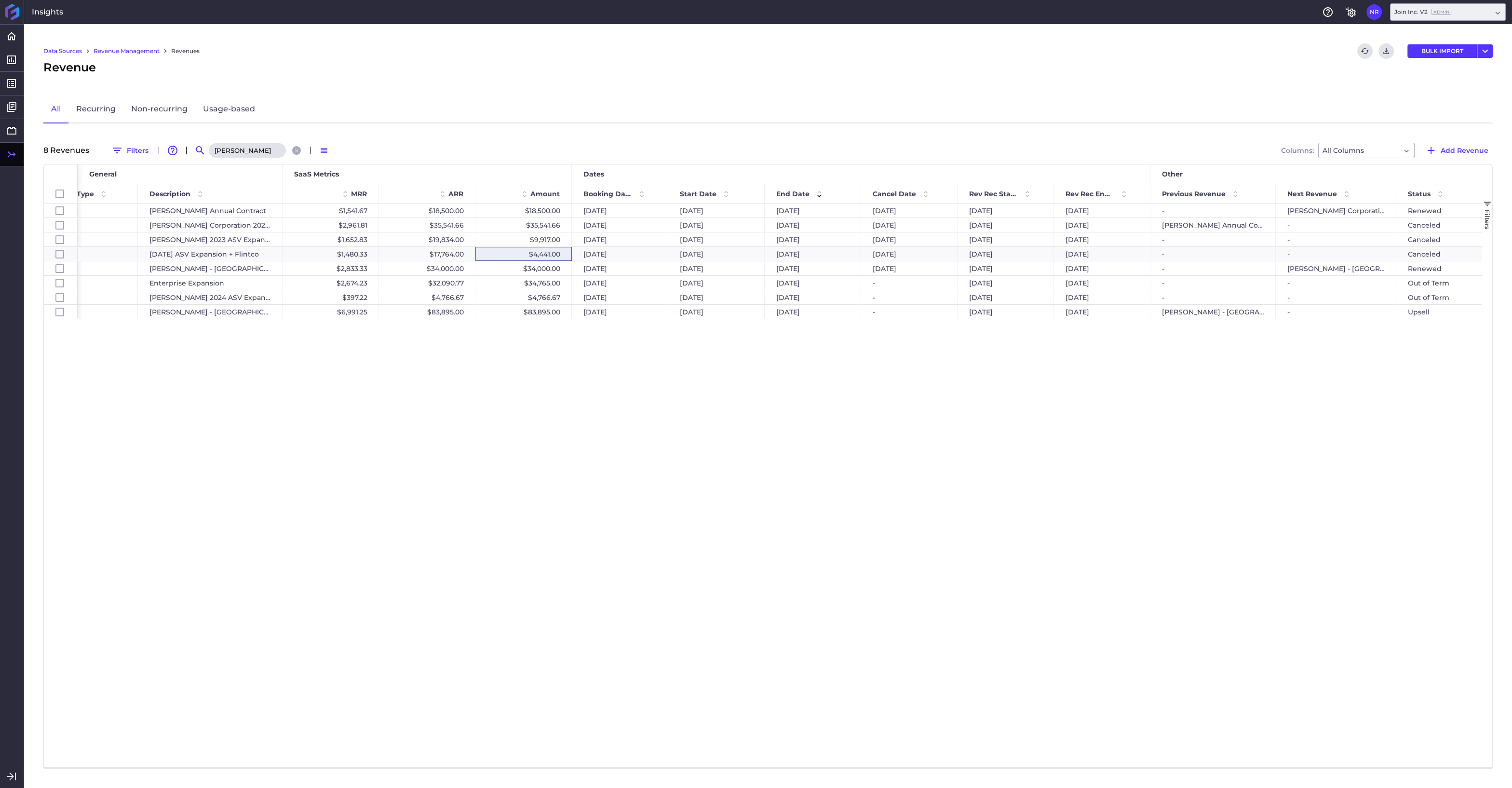
scroll to position [0, 280]
click at [554, 309] on div "$83,895.00" at bounding box center [530, 312] width 96 height 14
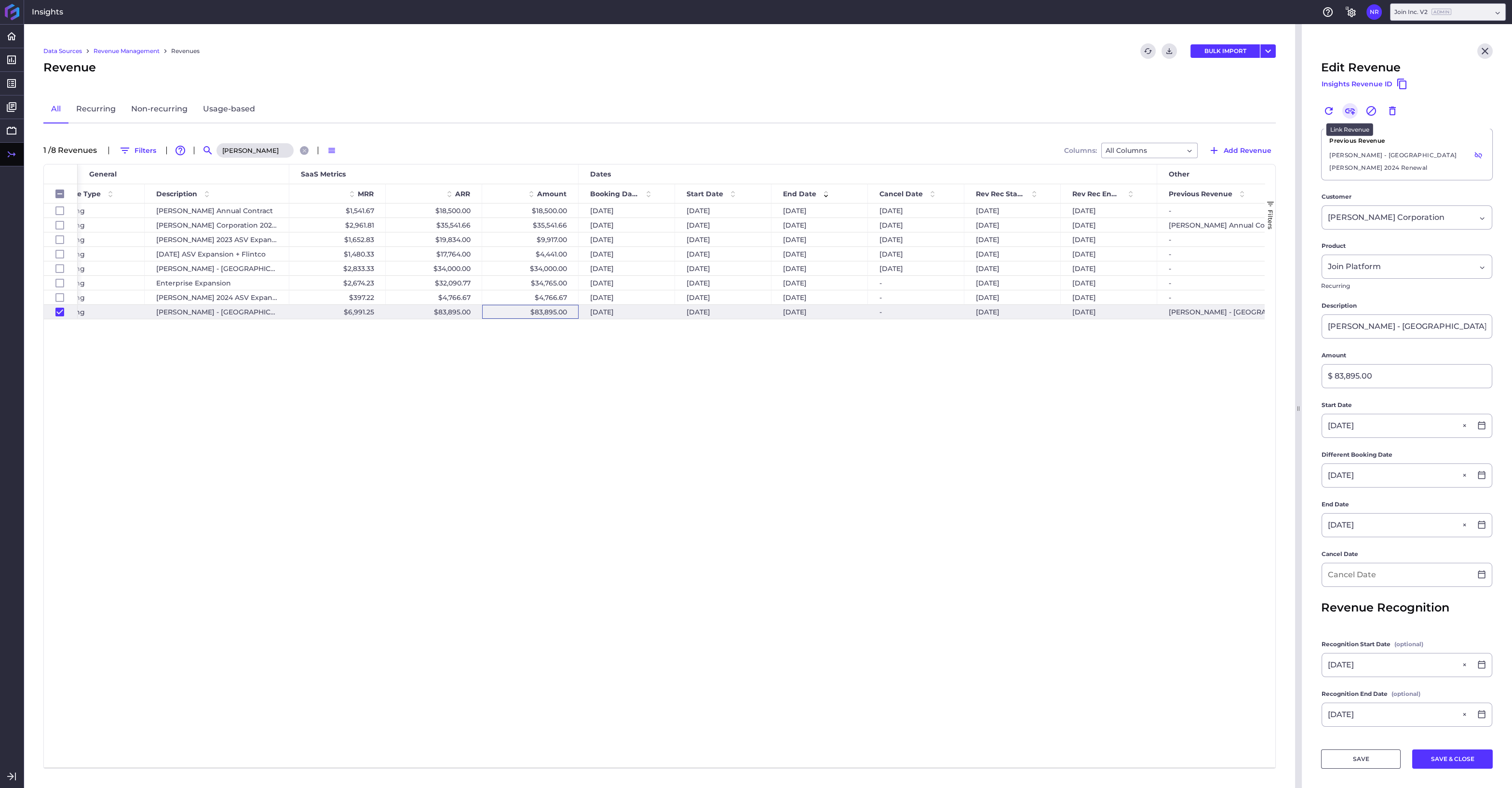
click at [1352, 113] on icon "Link" at bounding box center [1350, 112] width 9 height 6
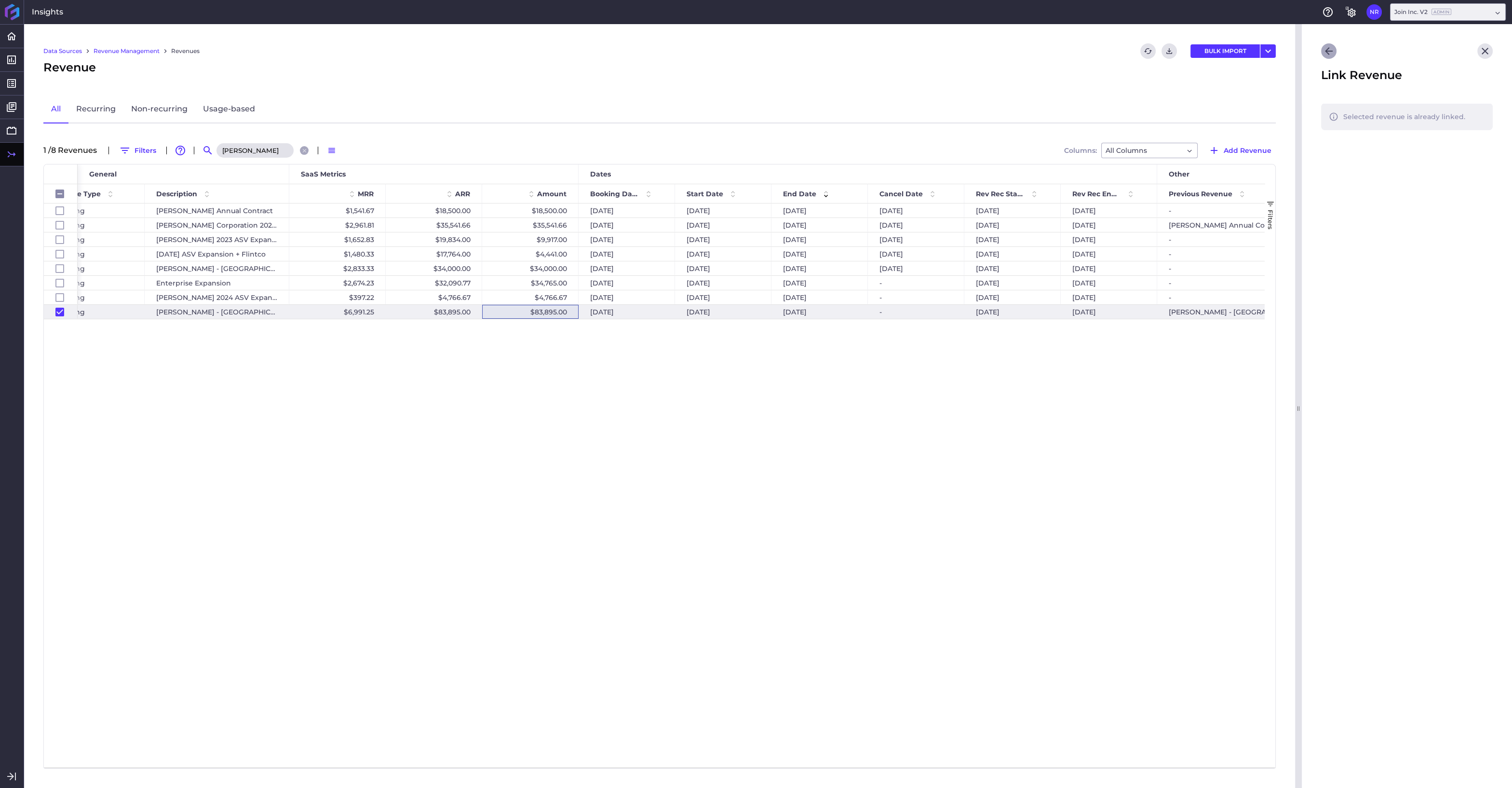
click at [1324, 53] on icon "Go back" at bounding box center [1329, 51] width 12 height 12
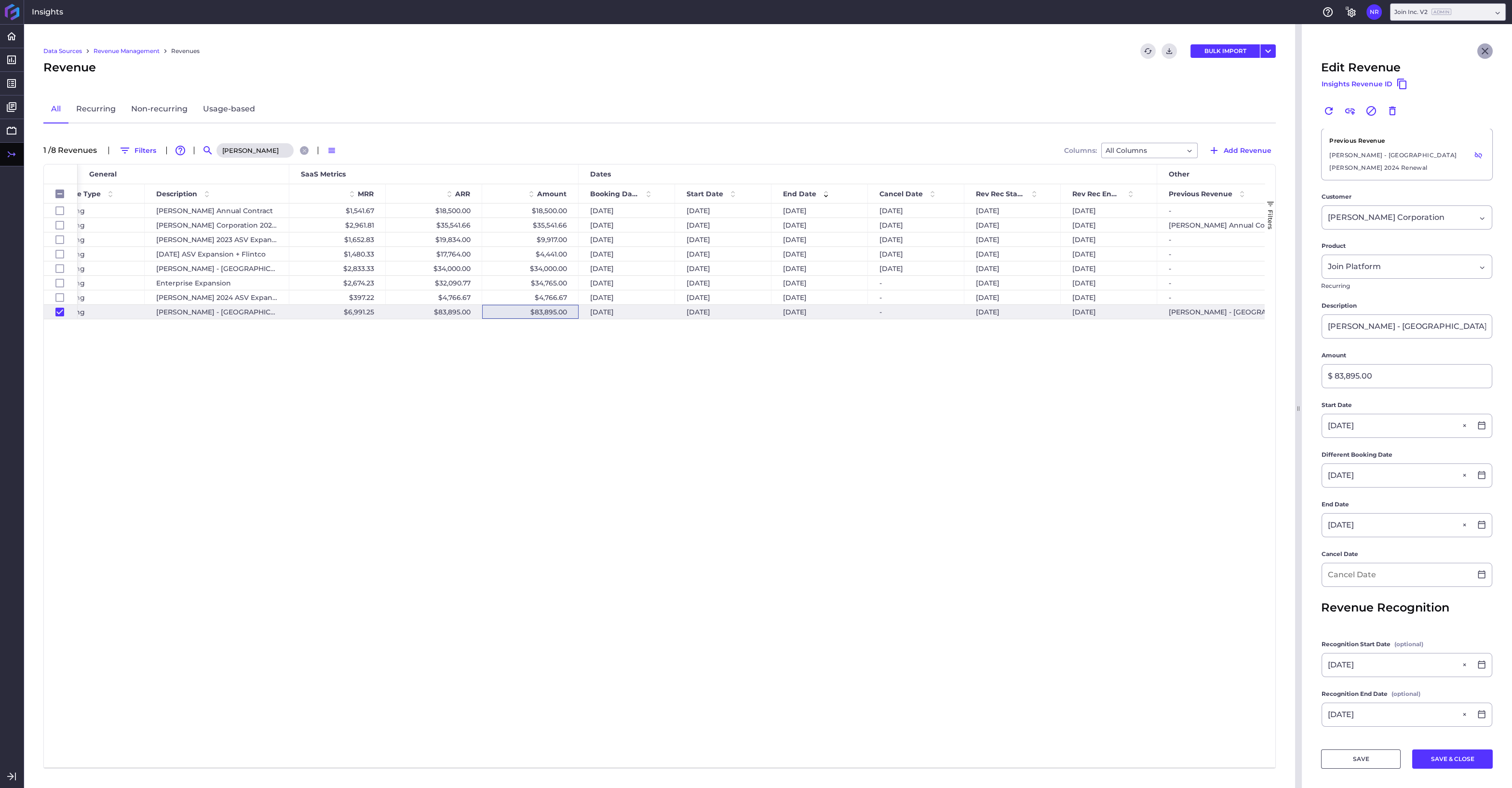
click at [1481, 52] on icon "Close" at bounding box center [1485, 51] width 12 height 12
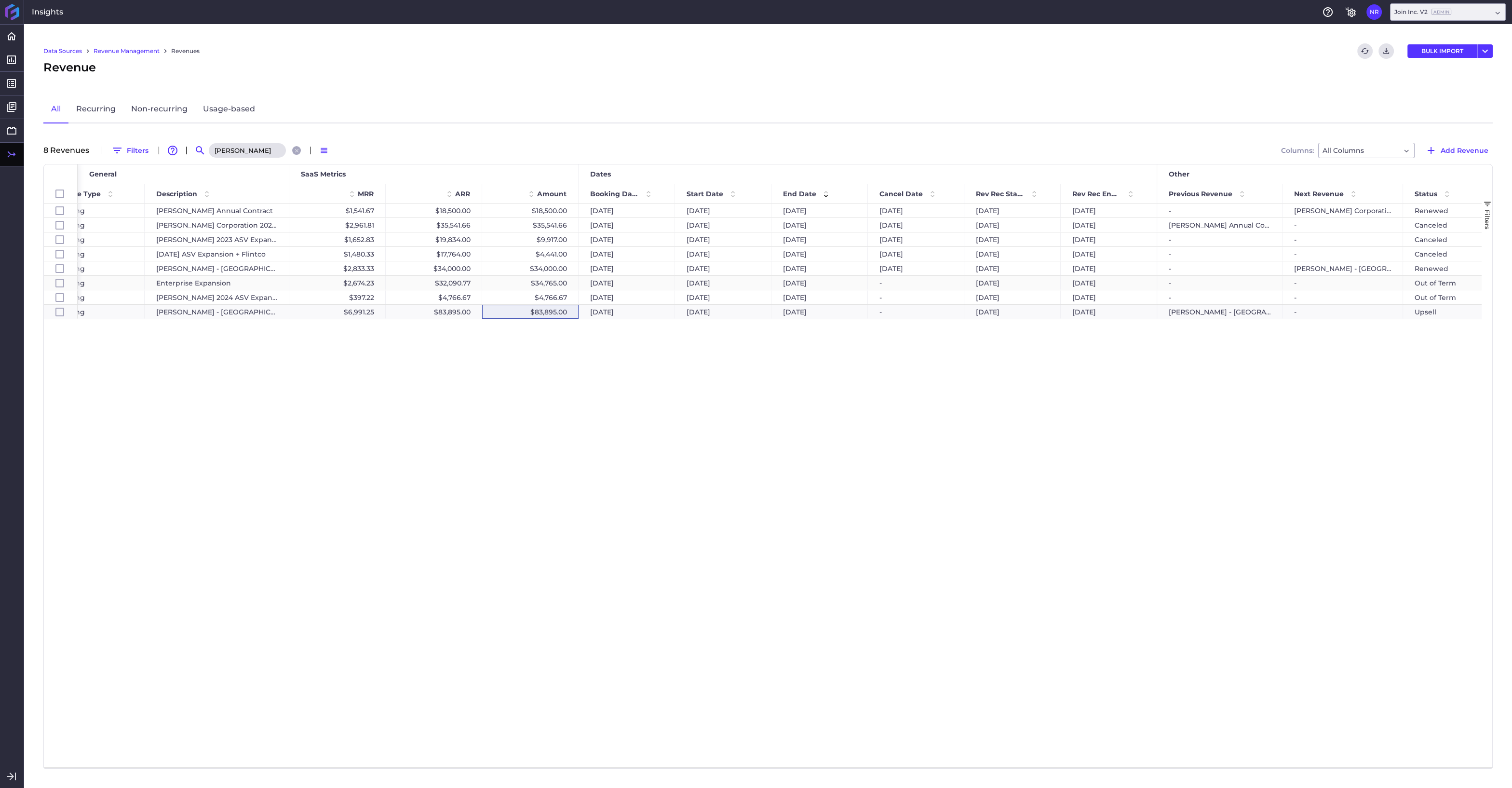
click at [551, 282] on div "$34,765.00" at bounding box center [530, 283] width 96 height 14
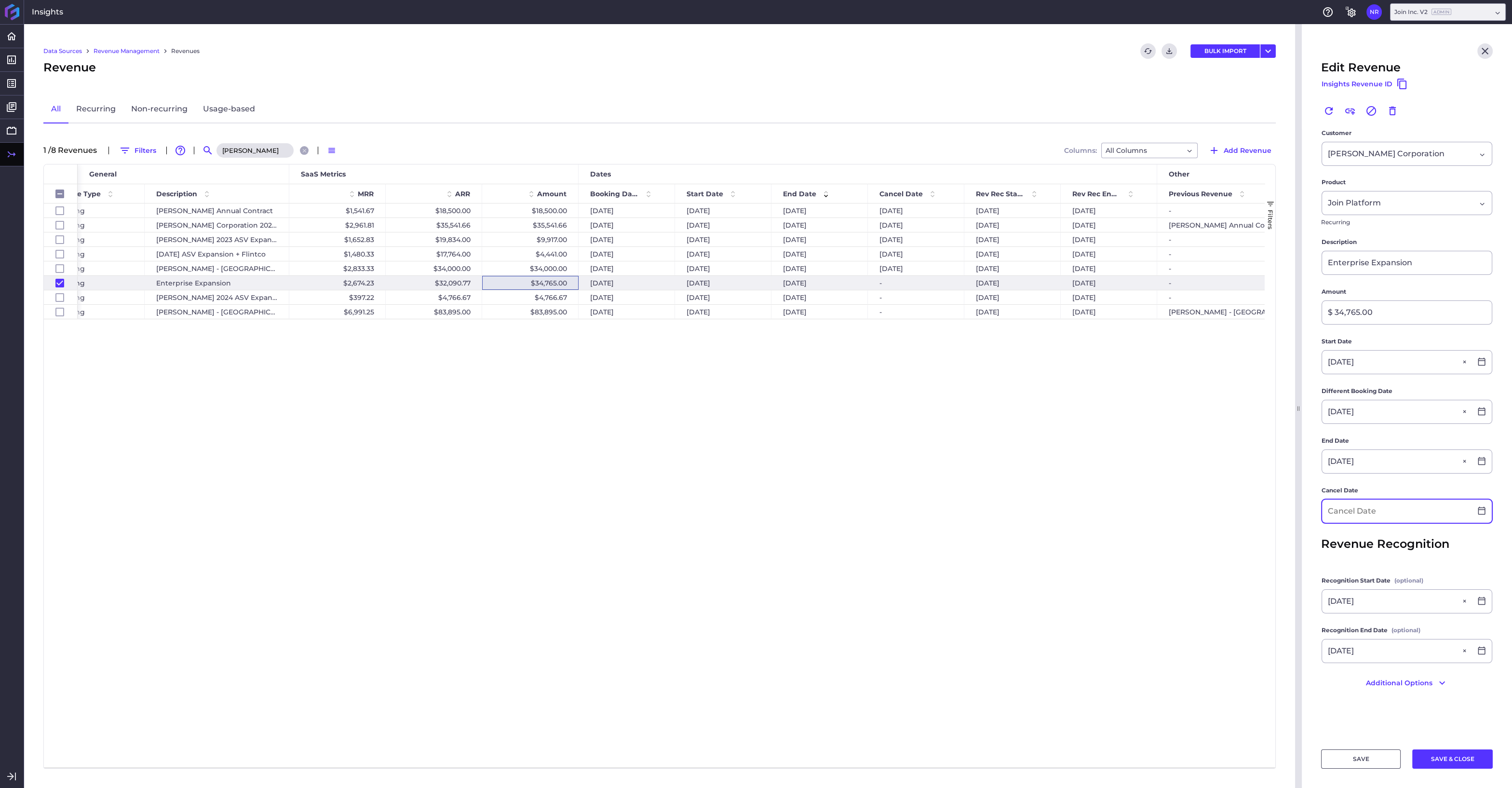
click at [1351, 513] on input at bounding box center [1396, 511] width 150 height 23
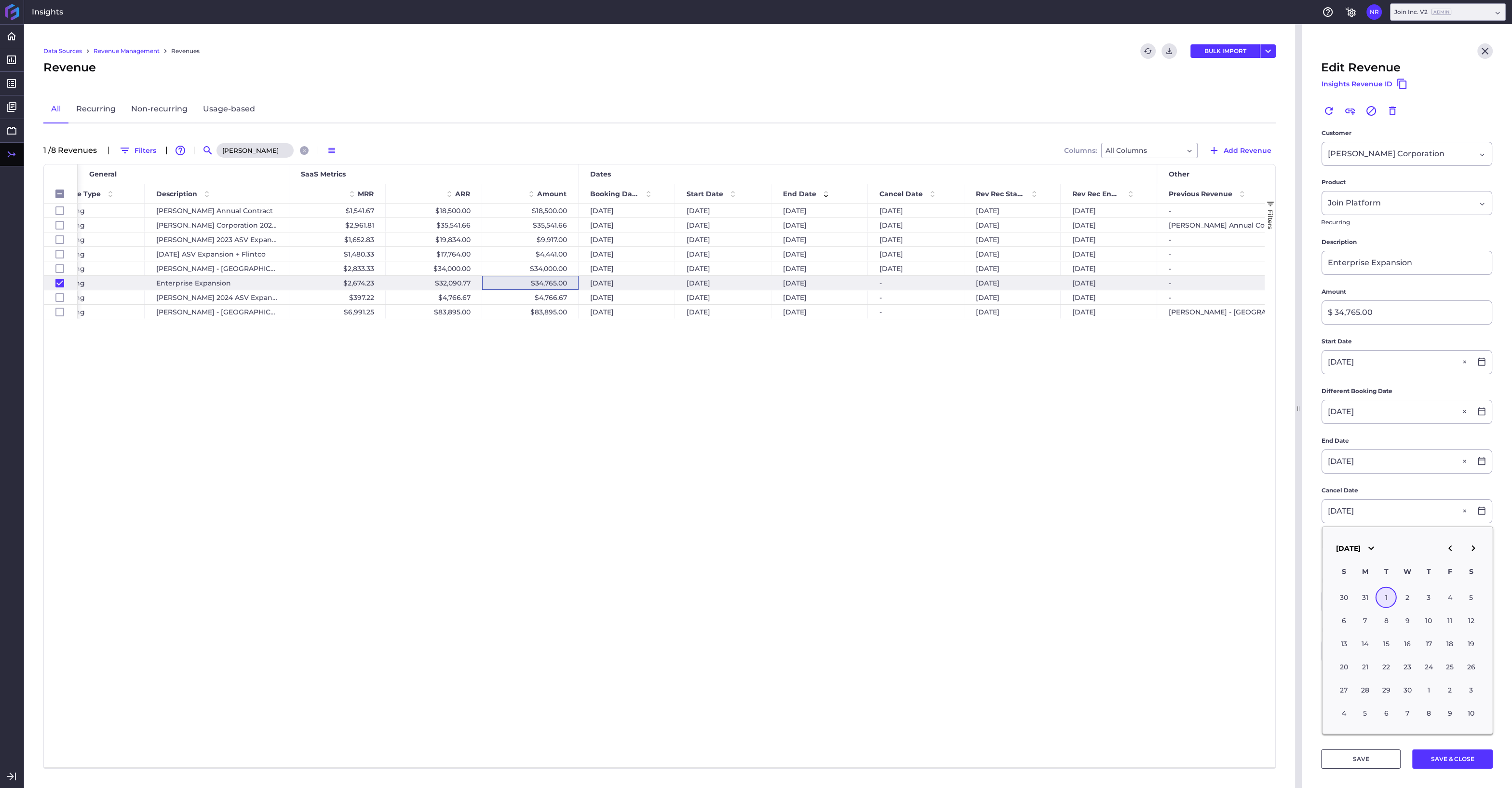
click at [1386, 599] on div "1" at bounding box center [1386, 598] width 21 height 21
click at [1454, 758] on button "SAVE & CLOSE" at bounding box center [1452, 759] width 80 height 19
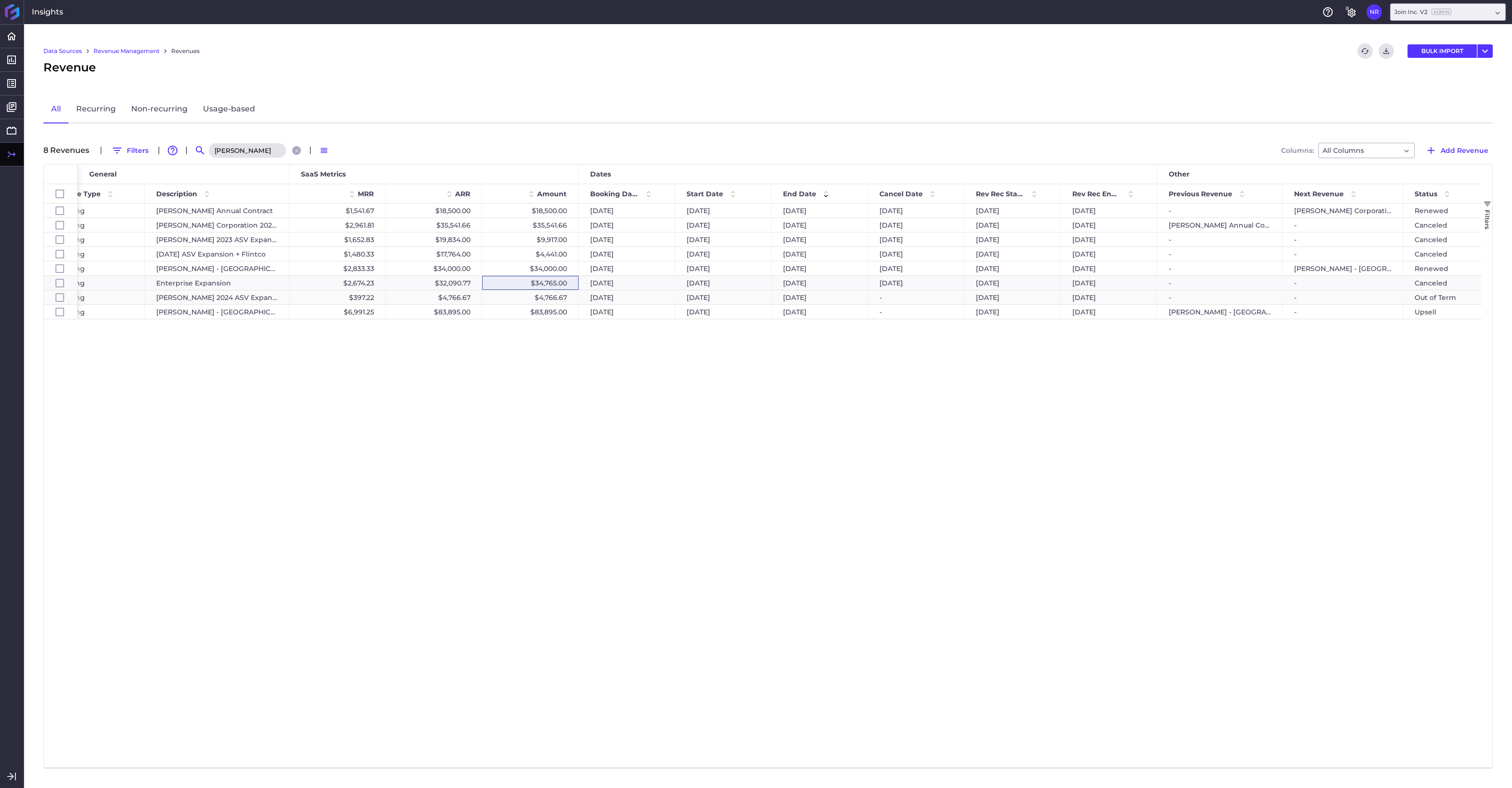
click at [544, 298] on div "$4,766.67" at bounding box center [530, 297] width 96 height 14
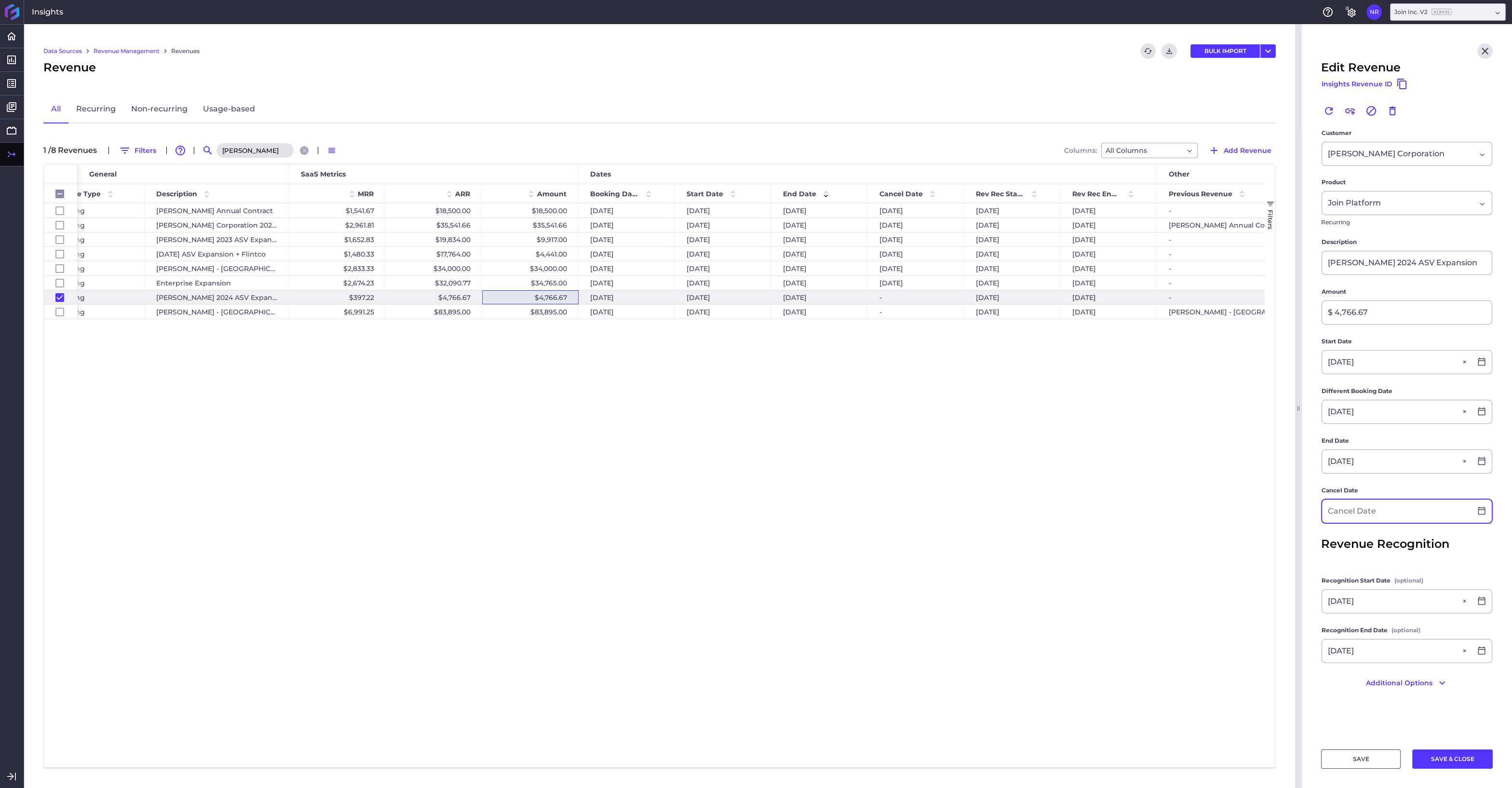
click at [1349, 512] on input at bounding box center [1396, 511] width 150 height 23
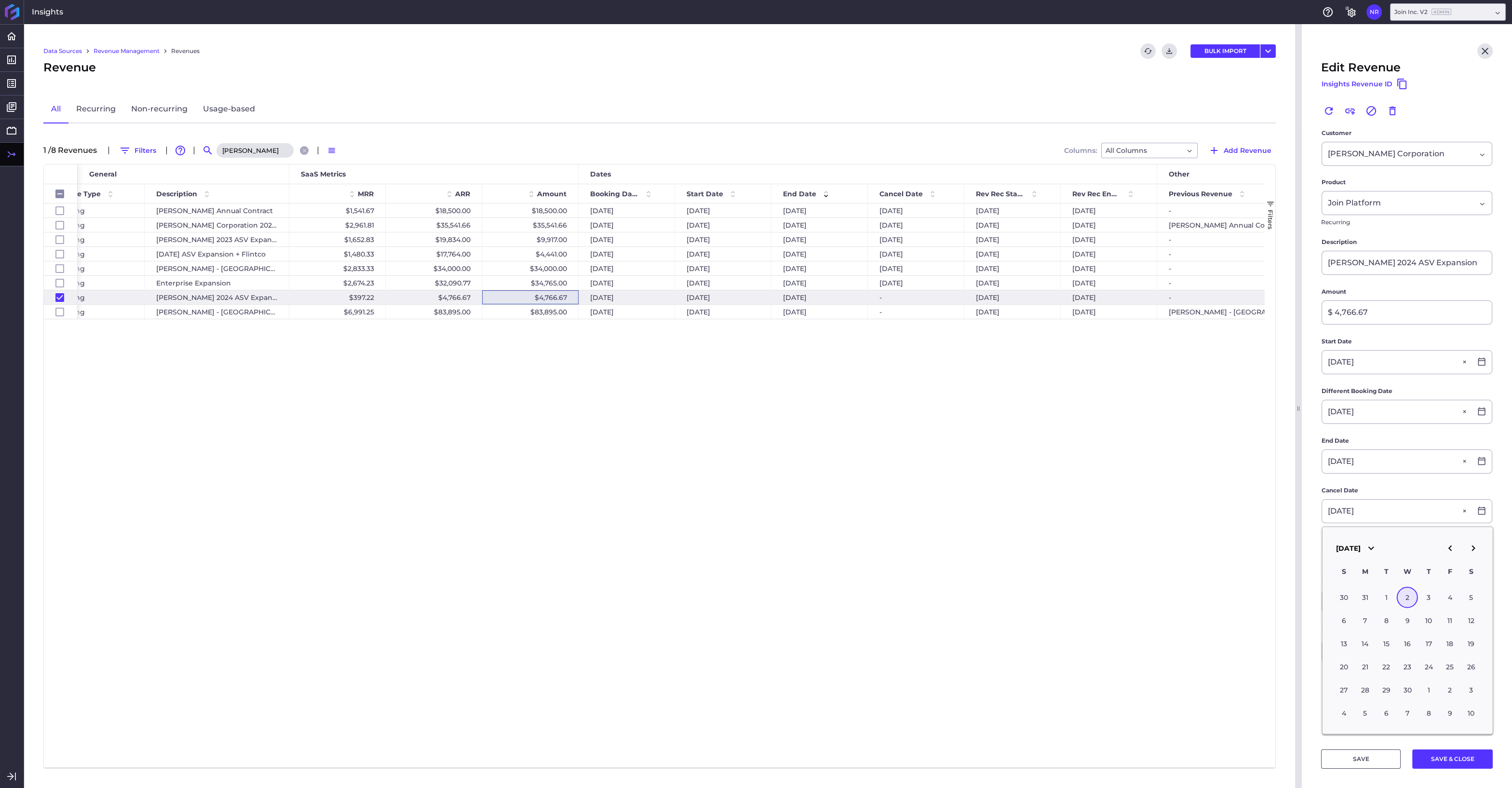
click at [1403, 592] on div "2" at bounding box center [1408, 598] width 21 height 21
click at [1435, 761] on button "SAVE & CLOSE" at bounding box center [1452, 759] width 80 height 19
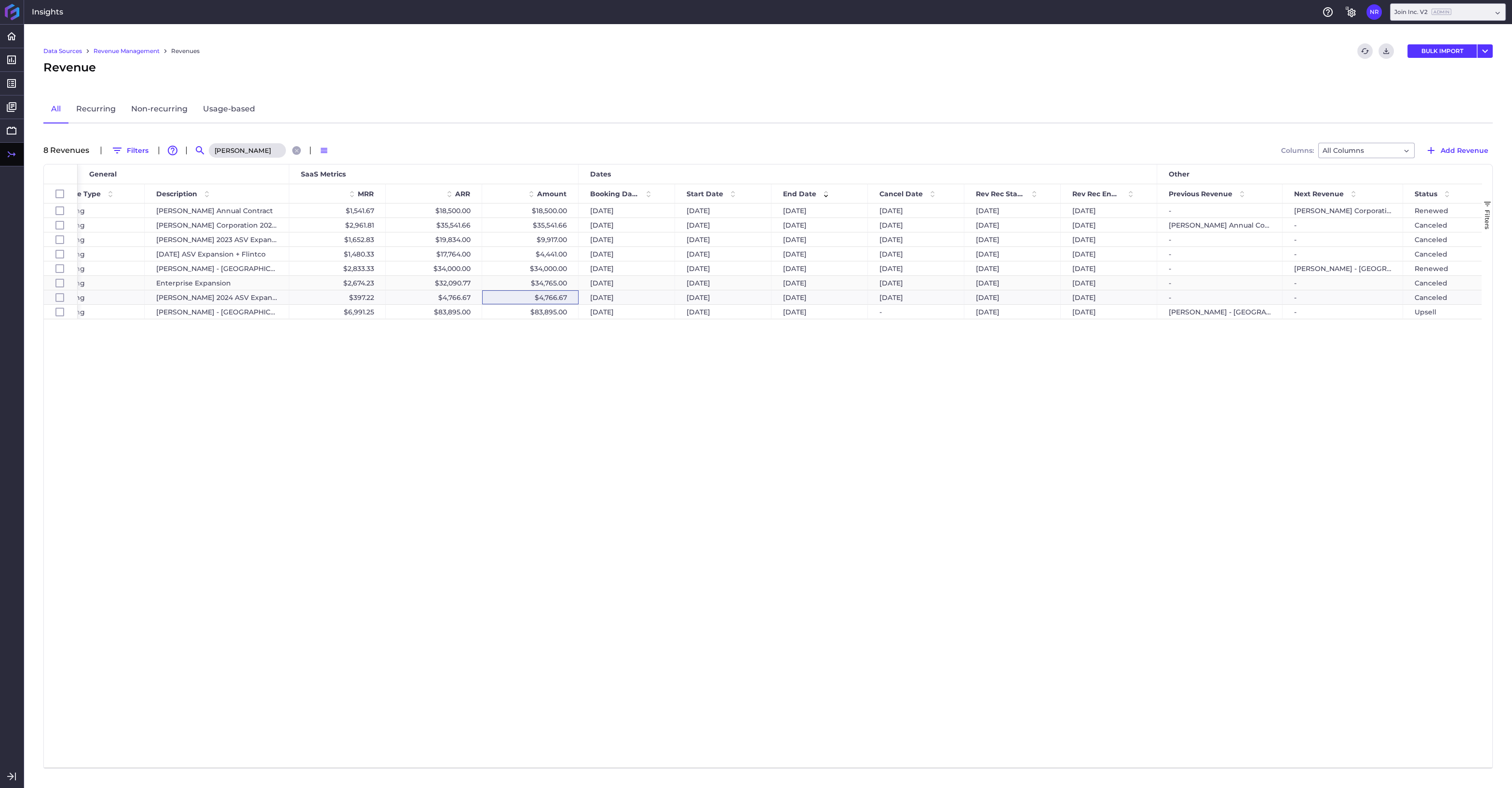
click at [522, 282] on div "$34,765.00" at bounding box center [530, 283] width 96 height 14
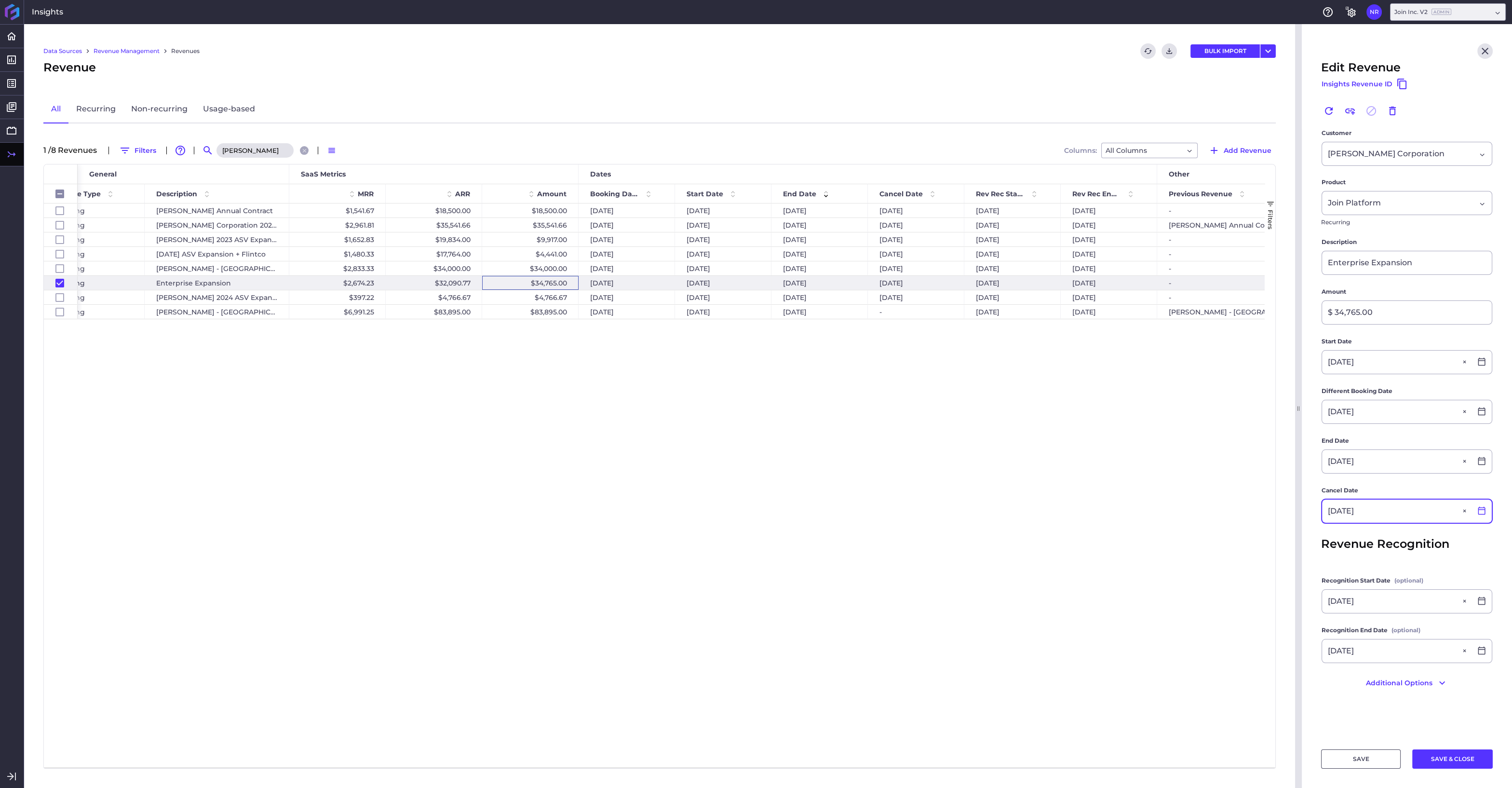
click at [1483, 510] on icon at bounding box center [1481, 510] width 9 height 9
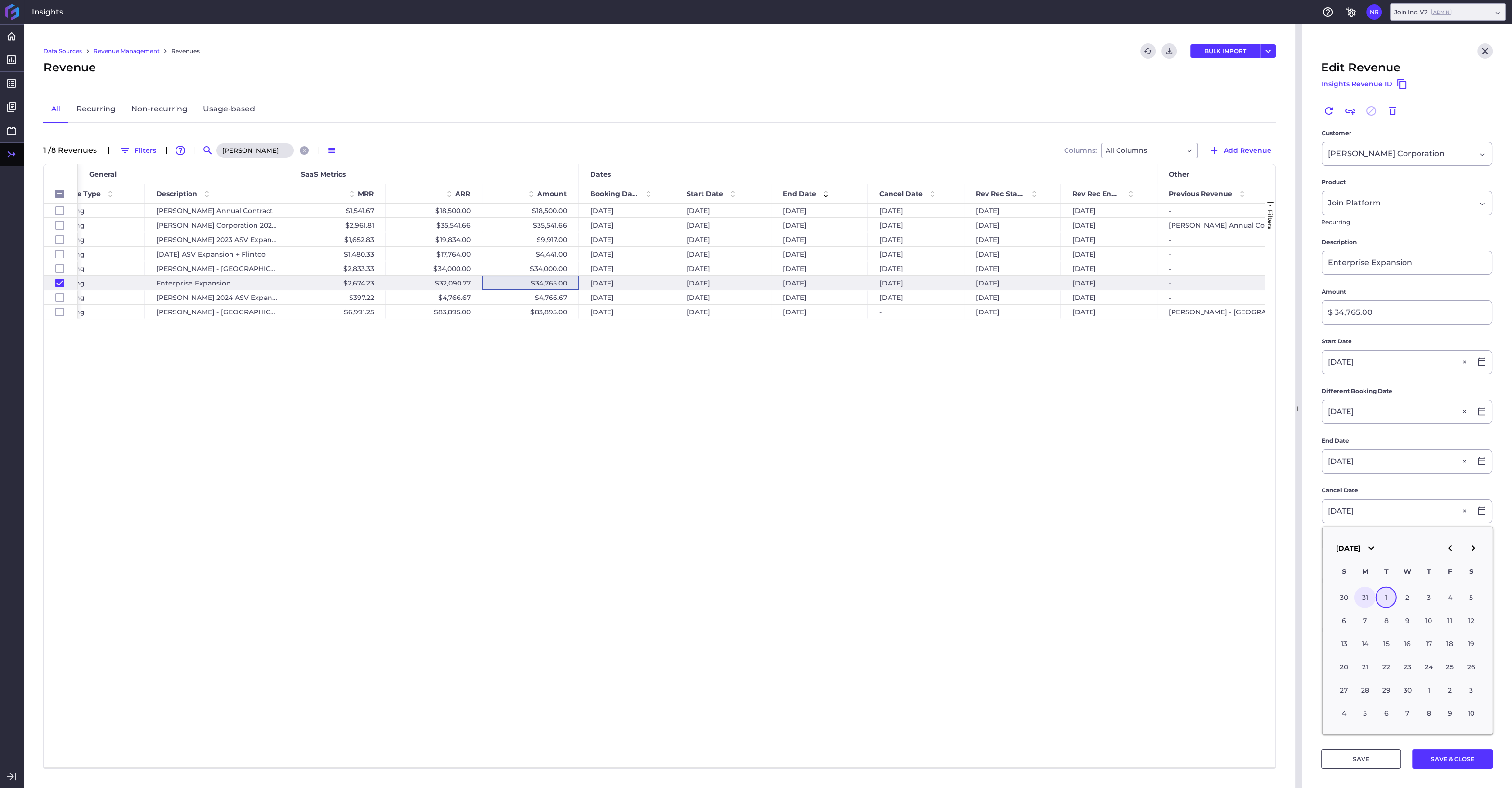
click at [1365, 595] on div "31" at bounding box center [1365, 598] width 21 height 21
click at [1439, 761] on button "SAVE & CLOSE" at bounding box center [1452, 759] width 80 height 19
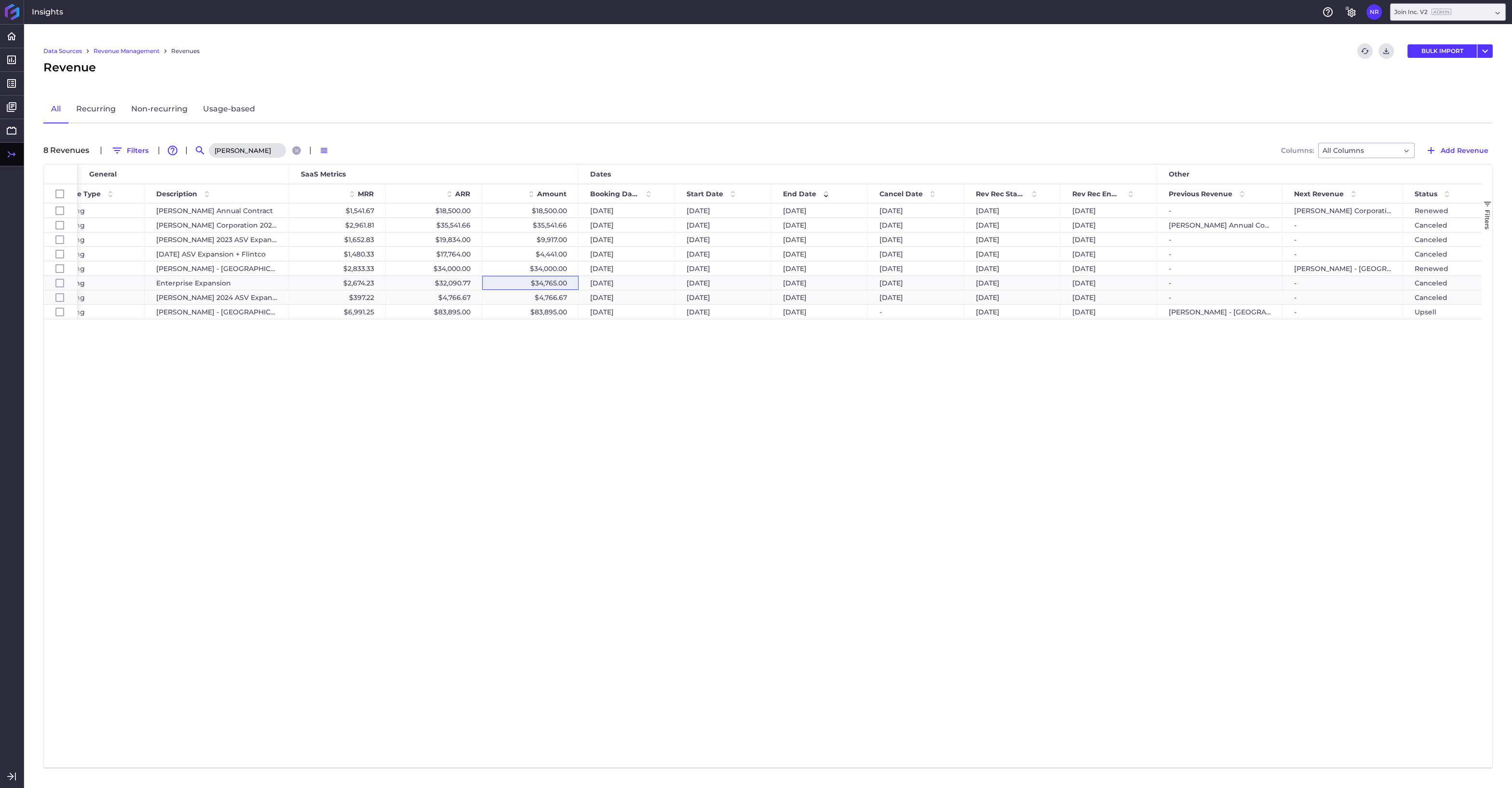
click at [528, 294] on div "$4,766.67" at bounding box center [530, 297] width 96 height 14
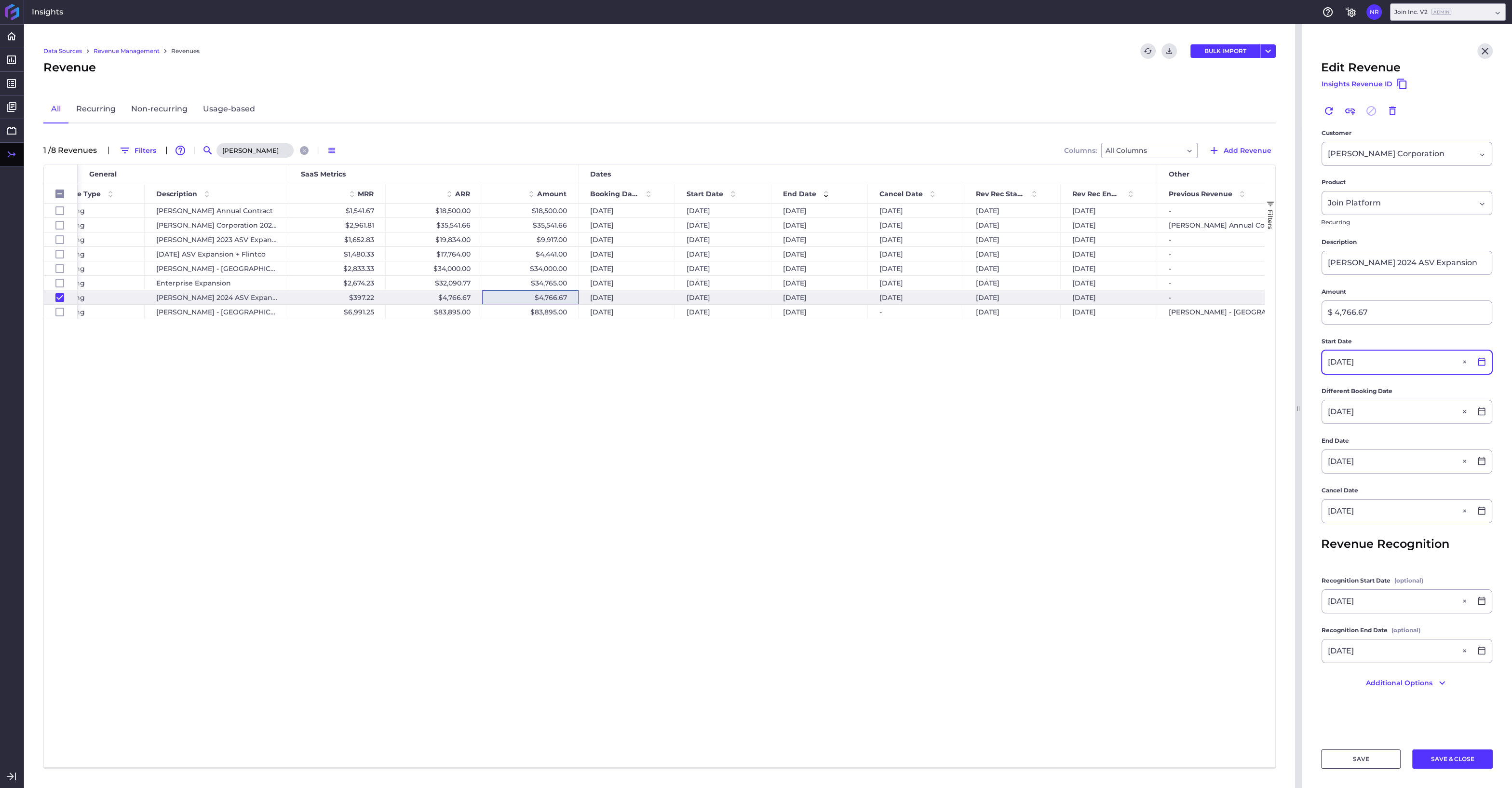
click at [1482, 362] on icon at bounding box center [1481, 362] width 9 height 9
click at [1449, 399] on icon "button" at bounding box center [1450, 399] width 4 height 6
click at [1451, 448] on div "1" at bounding box center [1450, 449] width 21 height 21
click at [1486, 460] on icon at bounding box center [1481, 461] width 9 height 9
click at [1366, 546] on div "31" at bounding box center [1365, 548] width 21 height 21
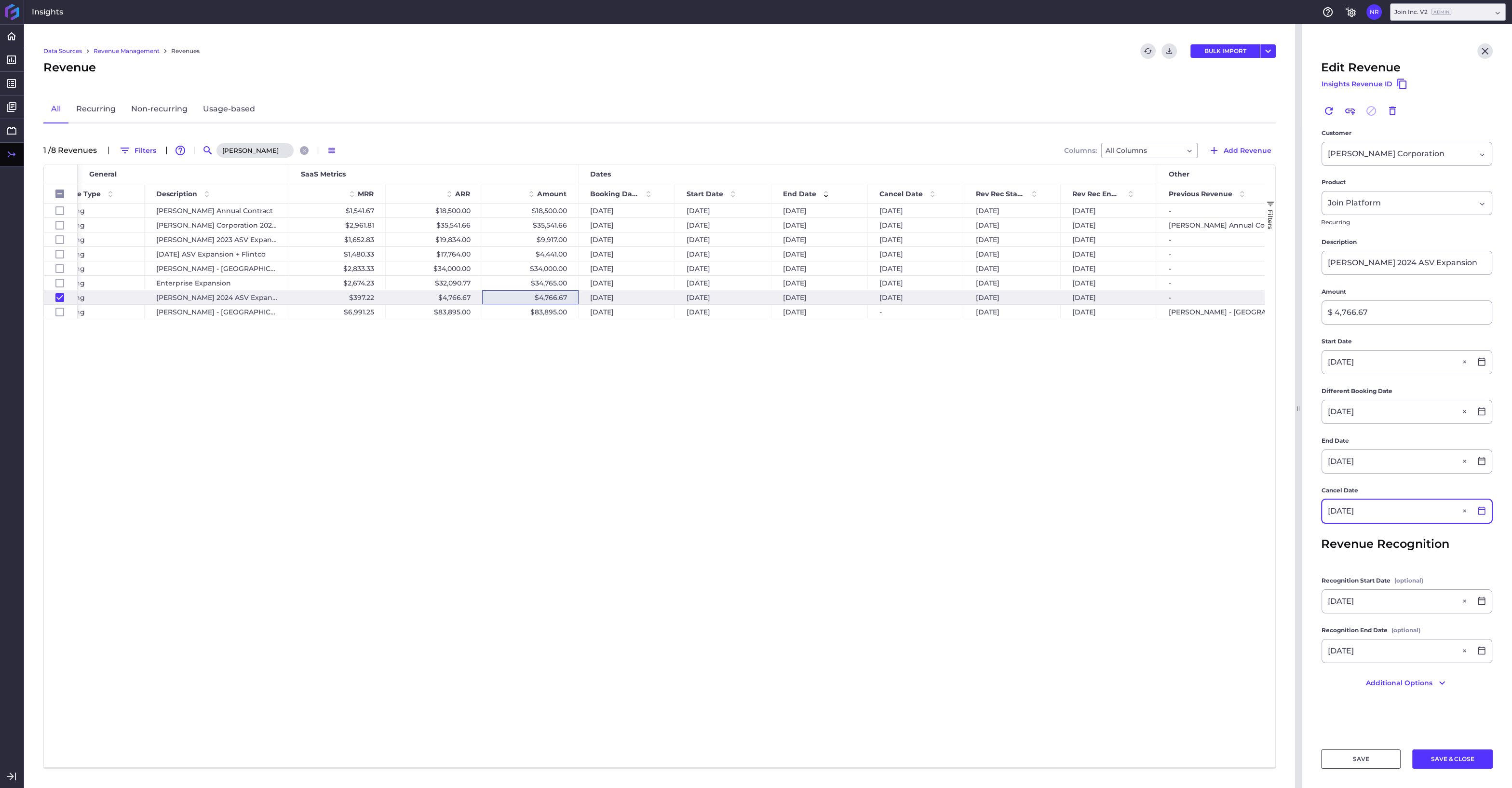
click at [1478, 510] on icon at bounding box center [1481, 510] width 9 height 9
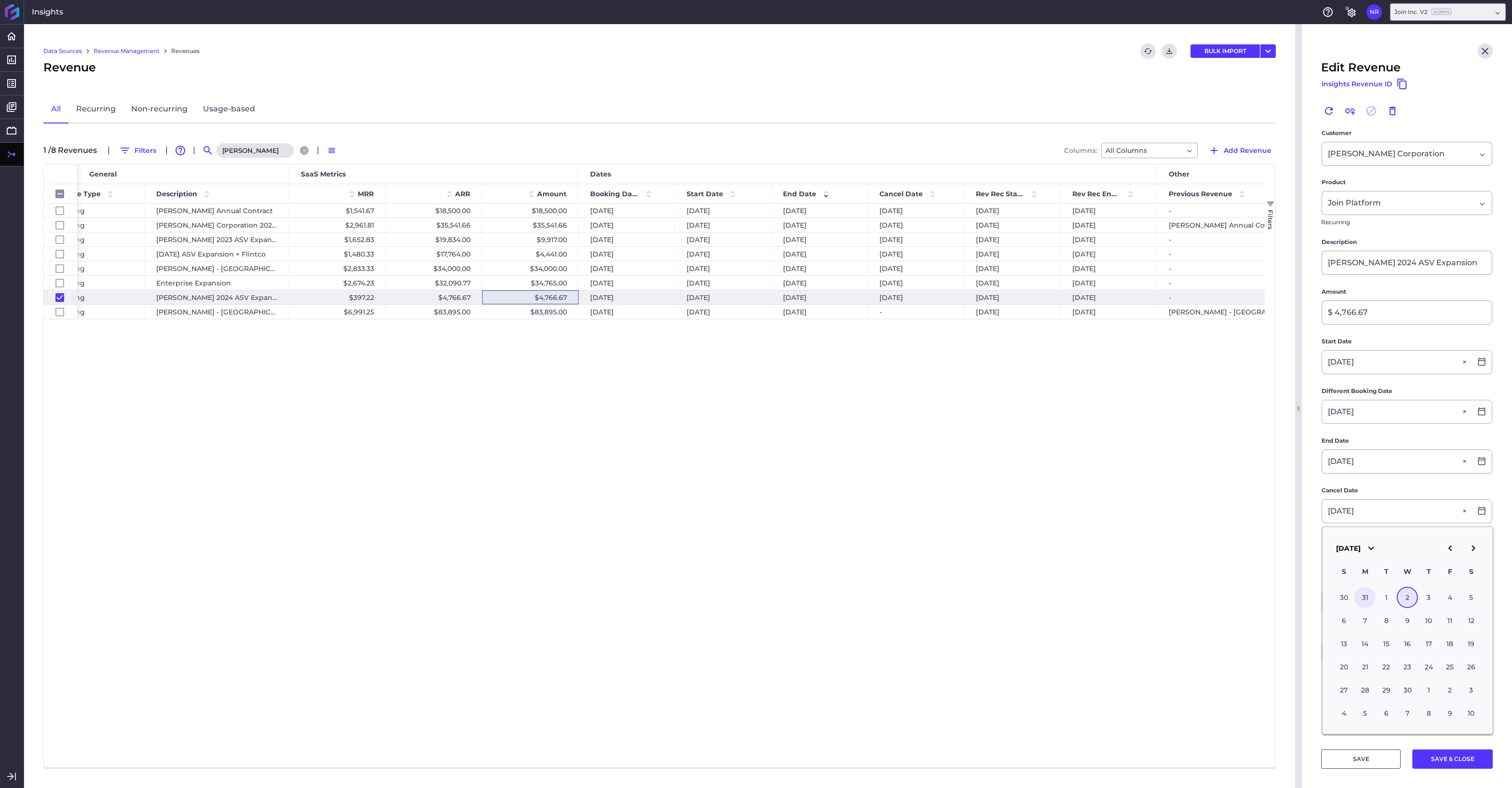
click at [1371, 593] on div "31" at bounding box center [1365, 598] width 21 height 21
click at [1481, 602] on icon at bounding box center [1481, 601] width 9 height 9
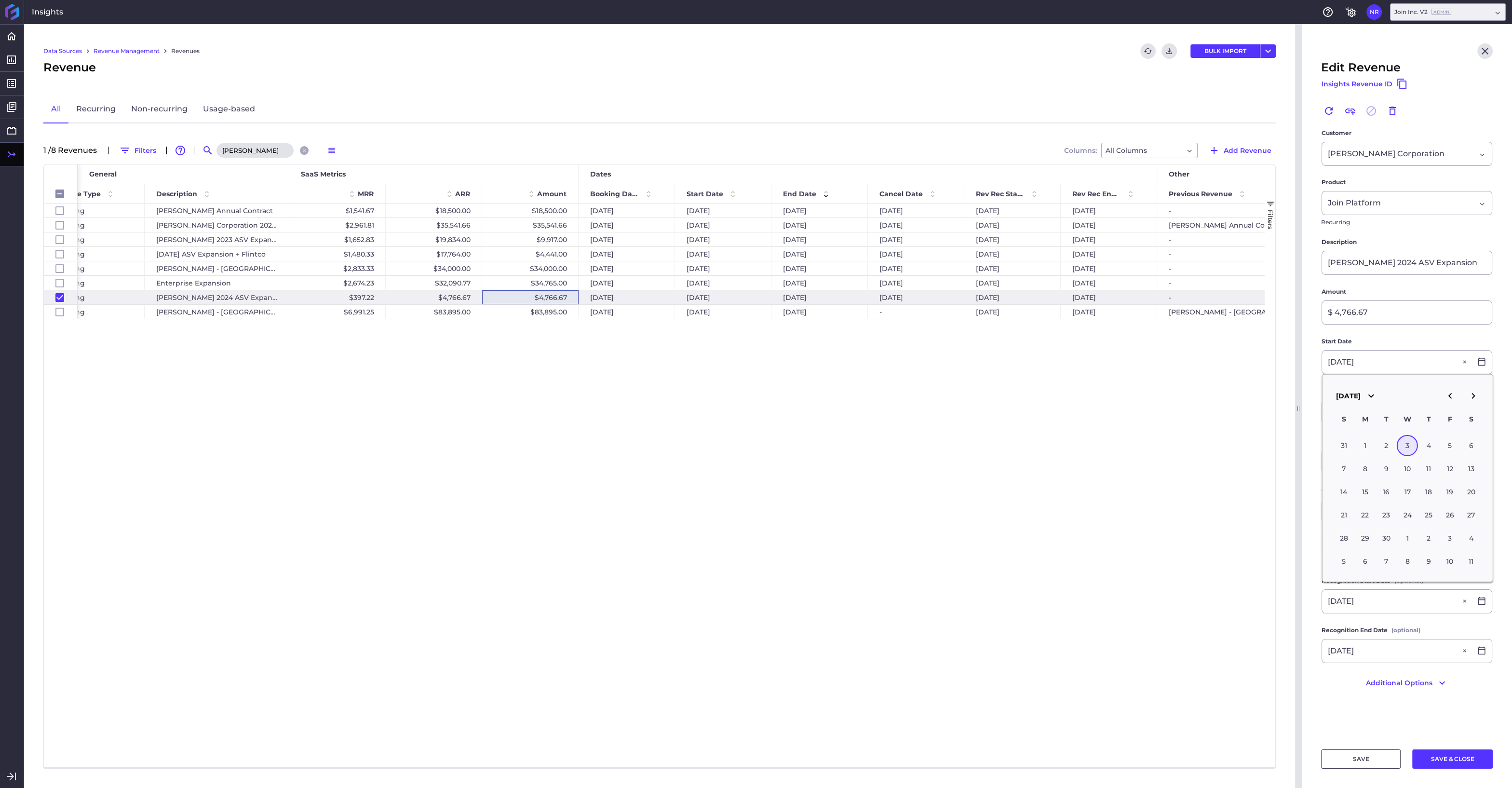
click at [1448, 398] on icon "button" at bounding box center [1450, 396] width 12 height 12
click at [1449, 450] on div "1" at bounding box center [1450, 445] width 21 height 21
click at [1484, 652] on icon at bounding box center [1481, 651] width 9 height 9
click at [1368, 496] on div "31" at bounding box center [1365, 496] width 21 height 21
click at [1452, 755] on button "SAVE & CLOSE" at bounding box center [1452, 759] width 80 height 19
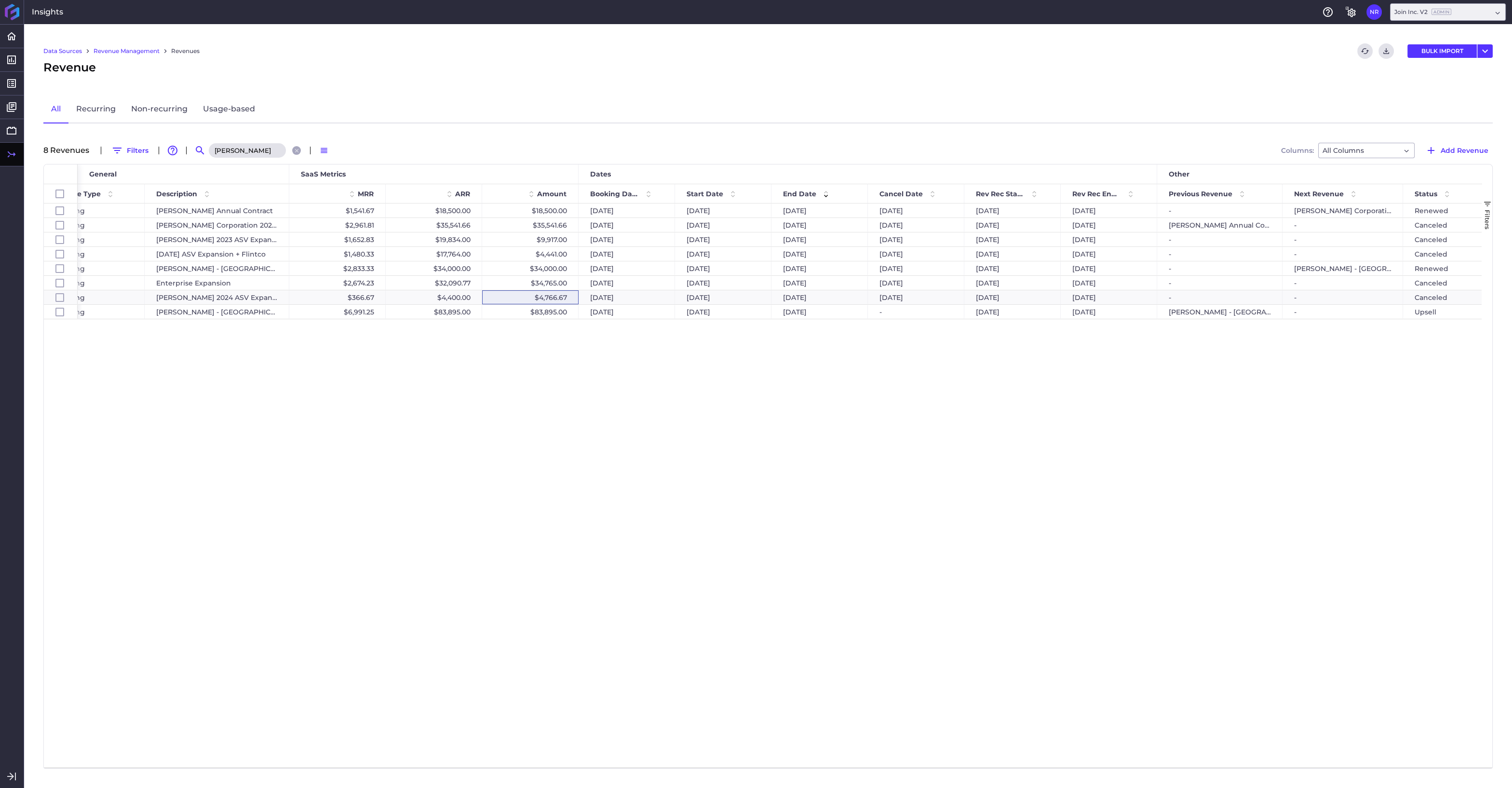
click at [236, 151] on input "alber" at bounding box center [247, 150] width 77 height 15
drag, startPoint x: 236, startPoint y: 151, endPoint x: 187, endPoint y: 148, distance: 49.1
click at [209, 148] on input "alber" at bounding box center [247, 150] width 77 height 15
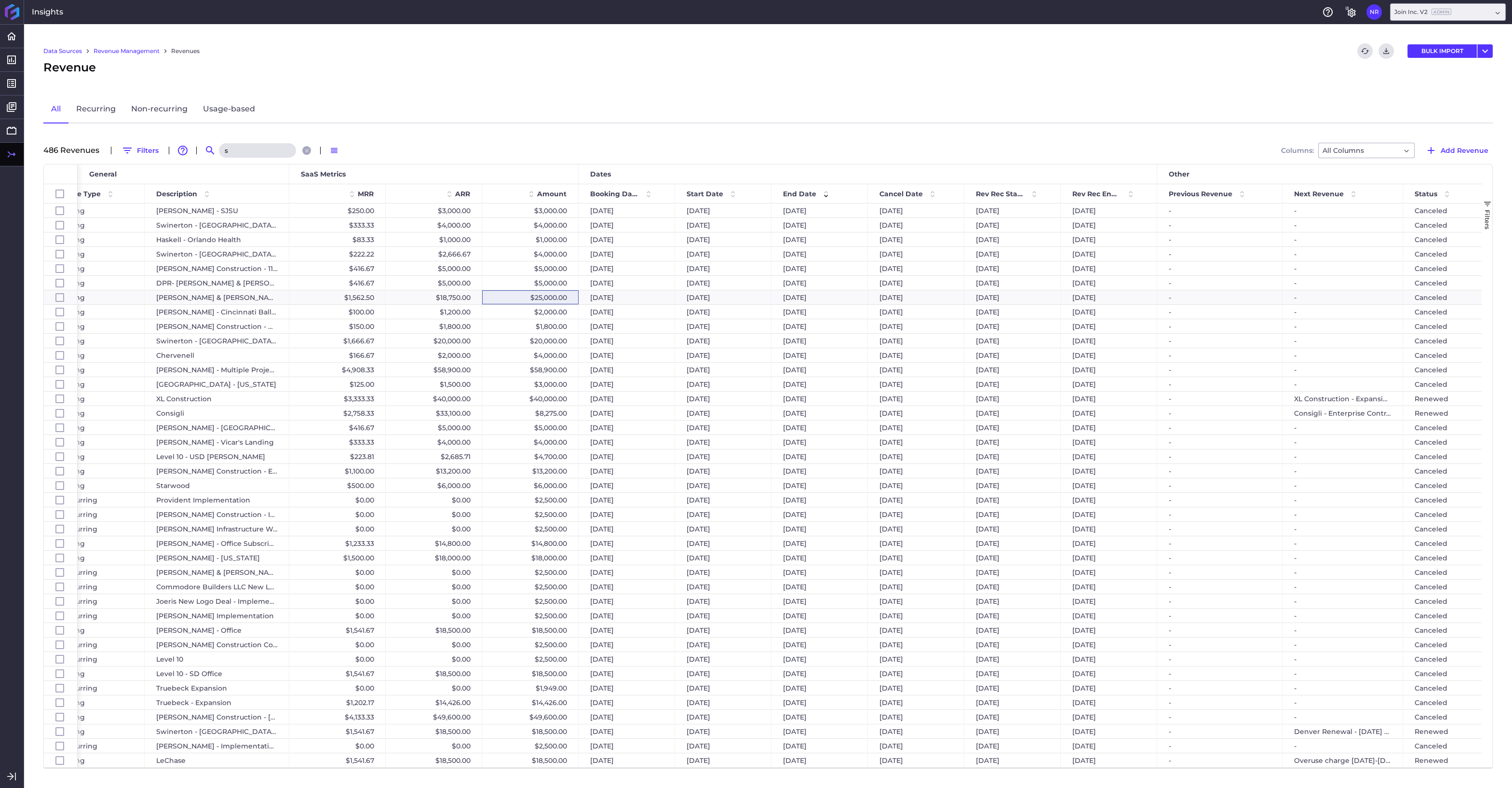
click at [250, 149] on input "s" at bounding box center [257, 150] width 77 height 15
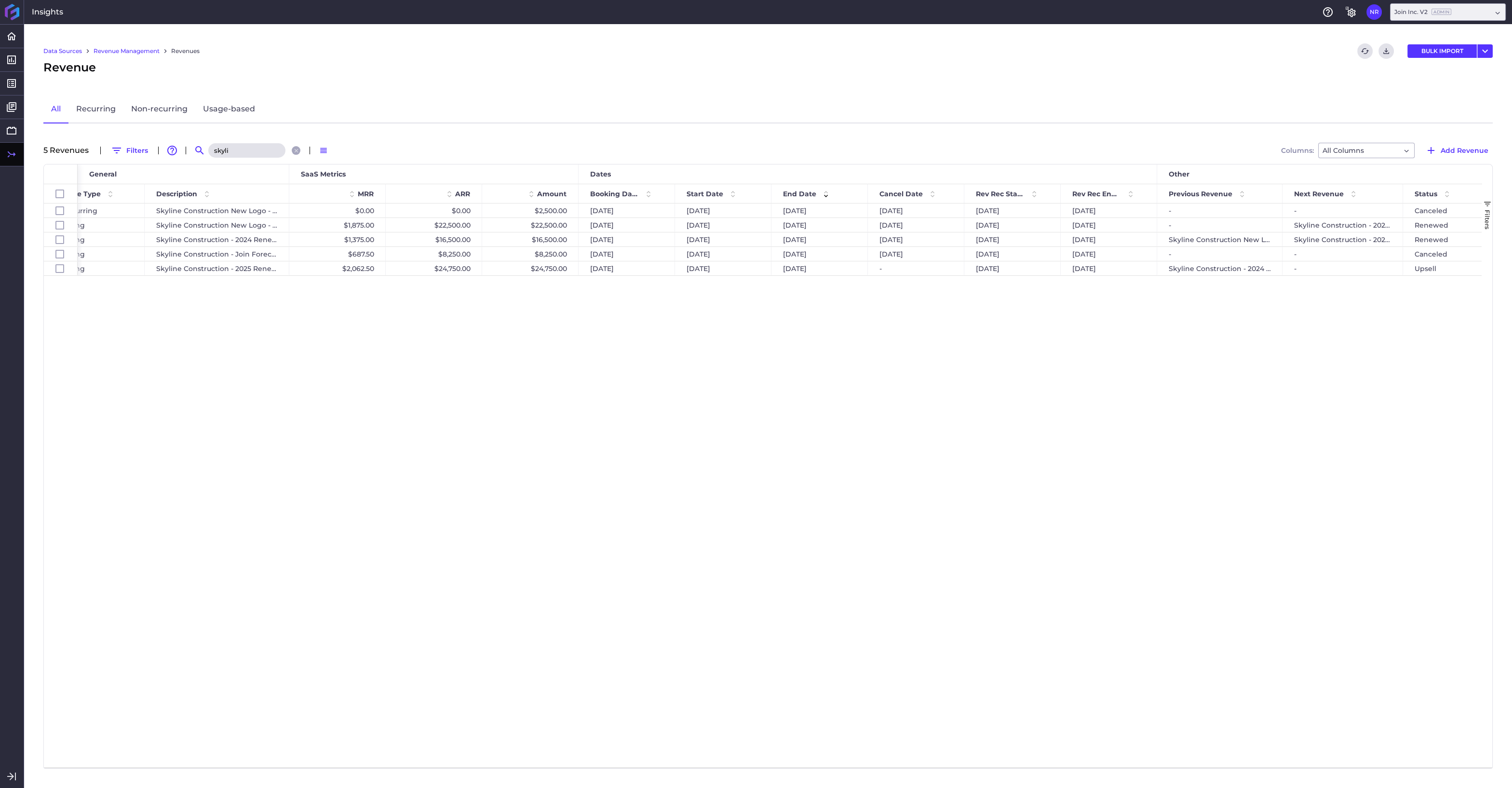
click at [252, 151] on input "skyli" at bounding box center [247, 150] width 77 height 15
drag, startPoint x: 250, startPoint y: 150, endPoint x: 215, endPoint y: 146, distance: 35.2
click at [215, 146] on input "skyli" at bounding box center [247, 150] width 77 height 15
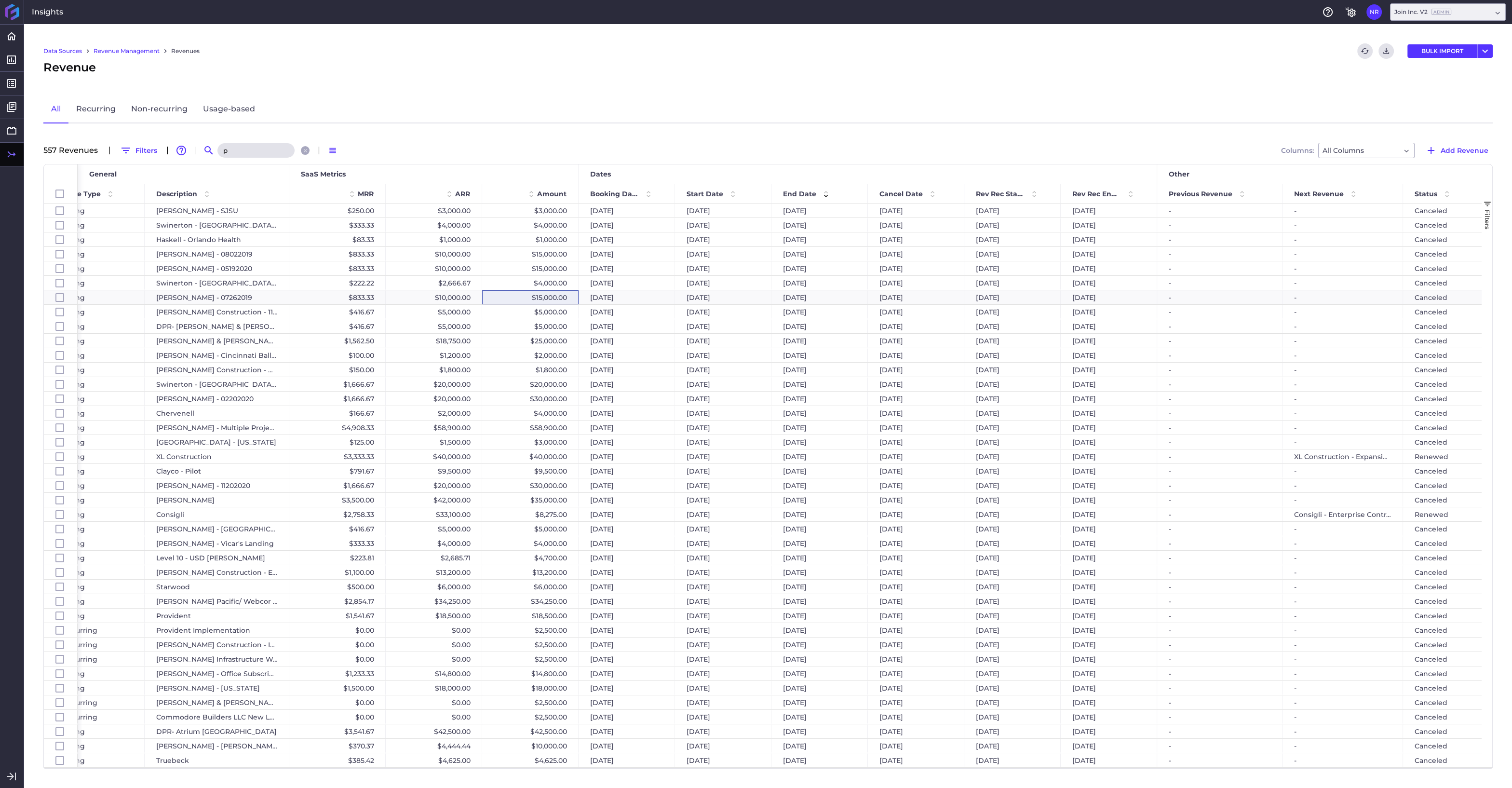
click at [256, 151] on input "p" at bounding box center [255, 150] width 77 height 15
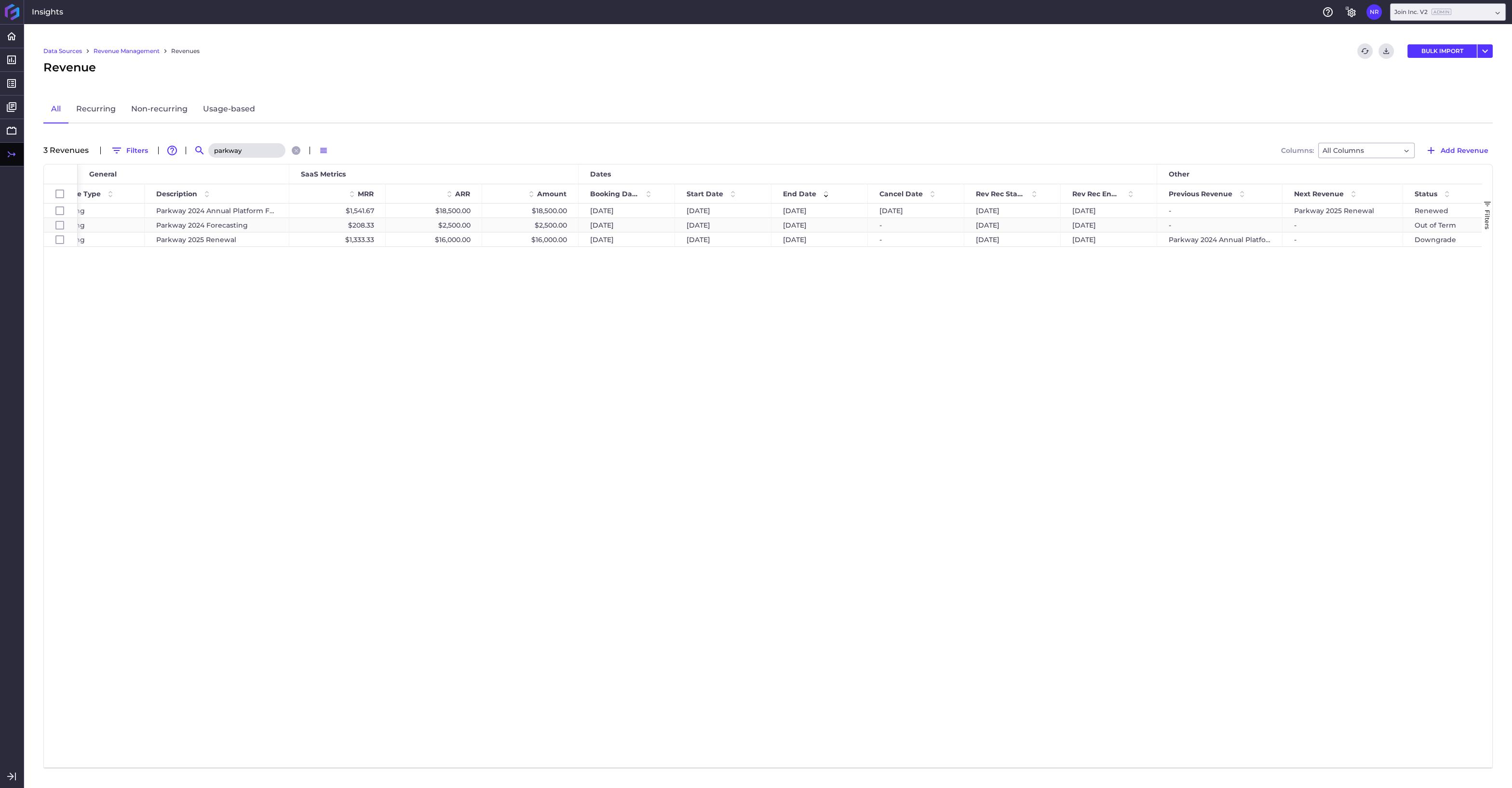
click at [553, 224] on div "$2,500.00" at bounding box center [530, 225] width 96 height 14
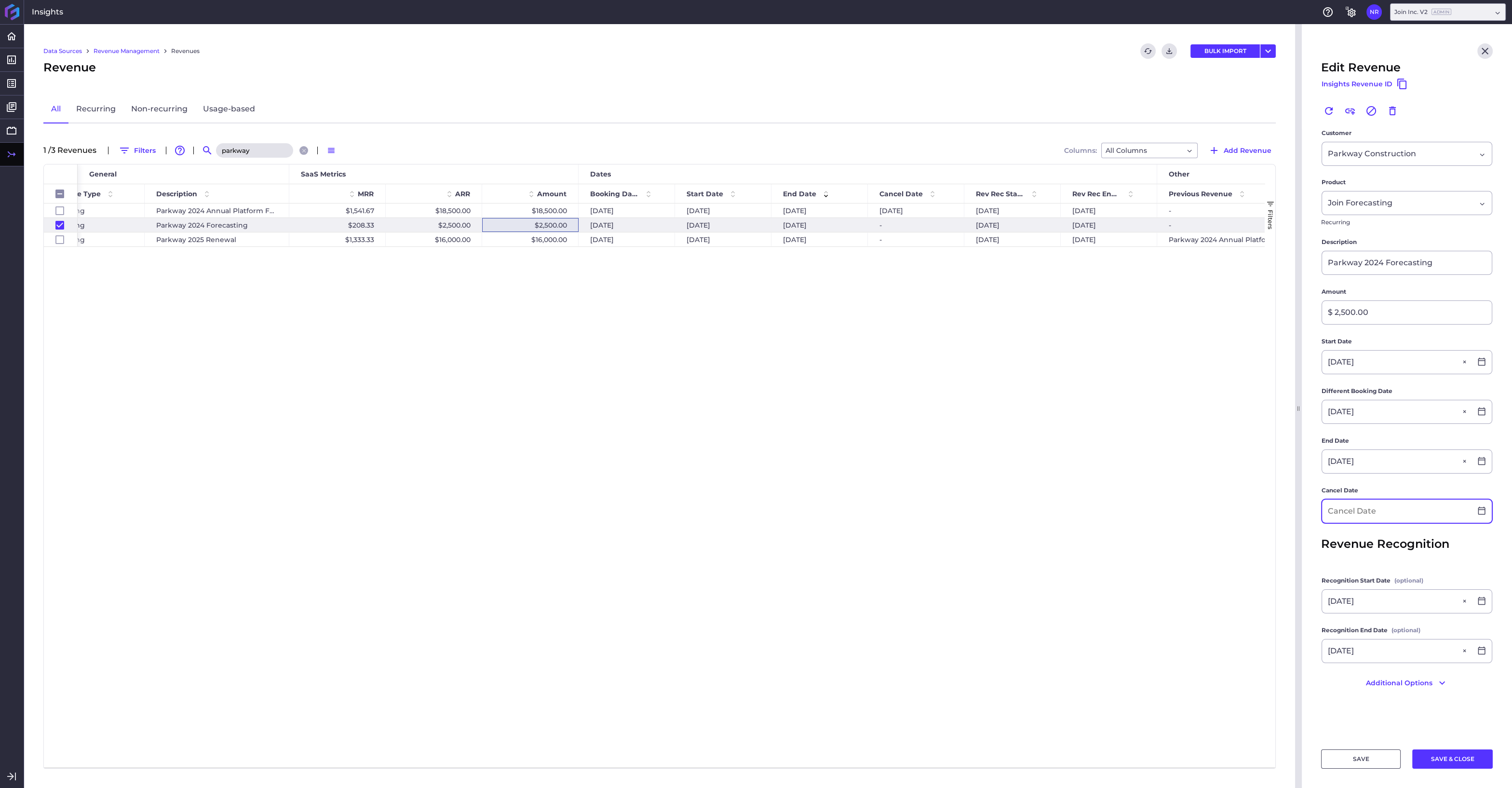
click at [1379, 514] on input at bounding box center [1396, 511] width 150 height 23
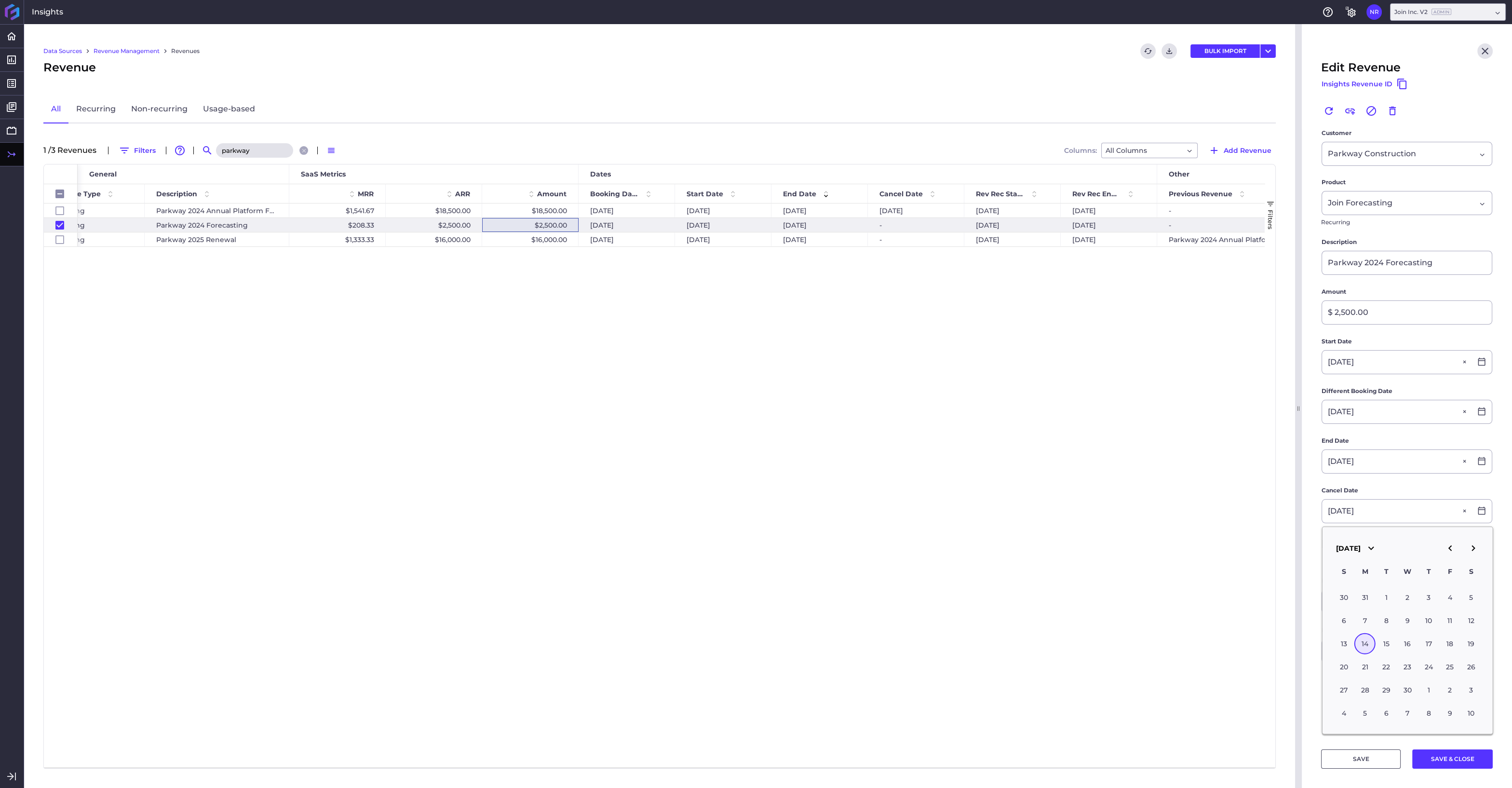
click at [1368, 641] on div "14" at bounding box center [1365, 644] width 21 height 21
click at [1449, 759] on button "SAVE & CLOSE" at bounding box center [1452, 759] width 80 height 19
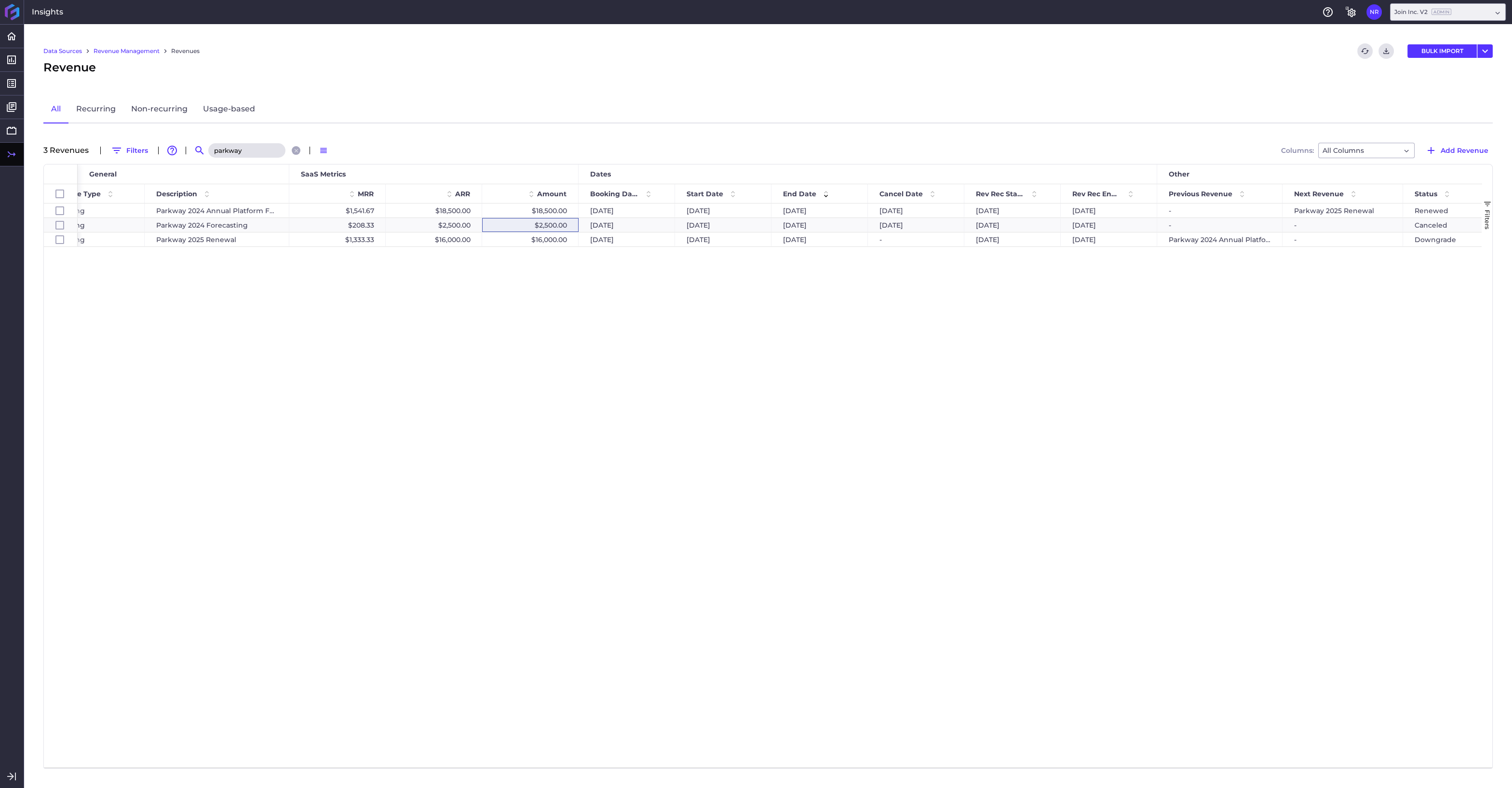
click at [262, 153] on input "parkway" at bounding box center [247, 150] width 77 height 15
drag, startPoint x: 258, startPoint y: 152, endPoint x: 209, endPoint y: 150, distance: 49.0
click at [209, 150] on input "parkway" at bounding box center [247, 150] width 77 height 15
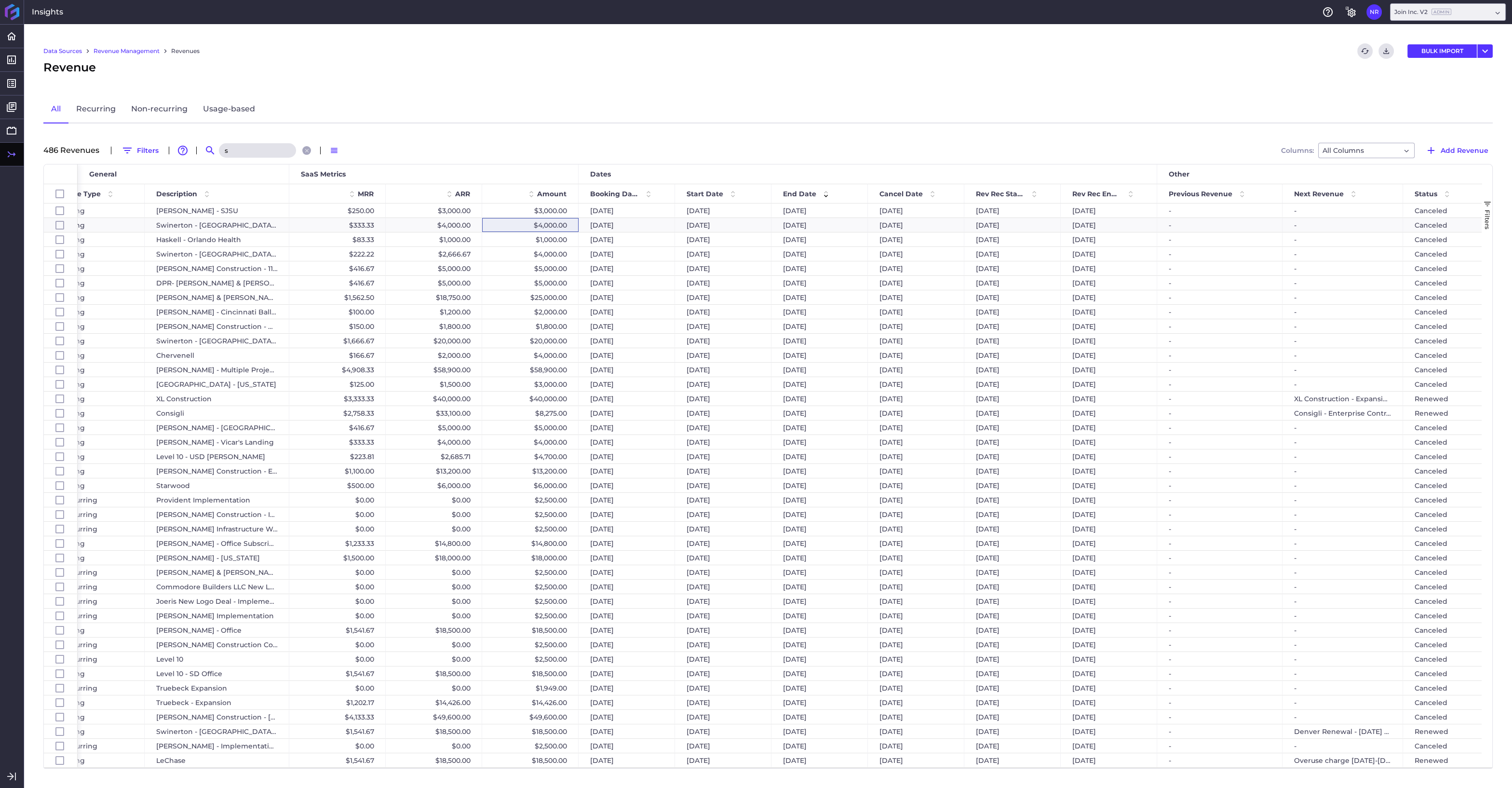
click at [233, 150] on input "s" at bounding box center [257, 150] width 77 height 15
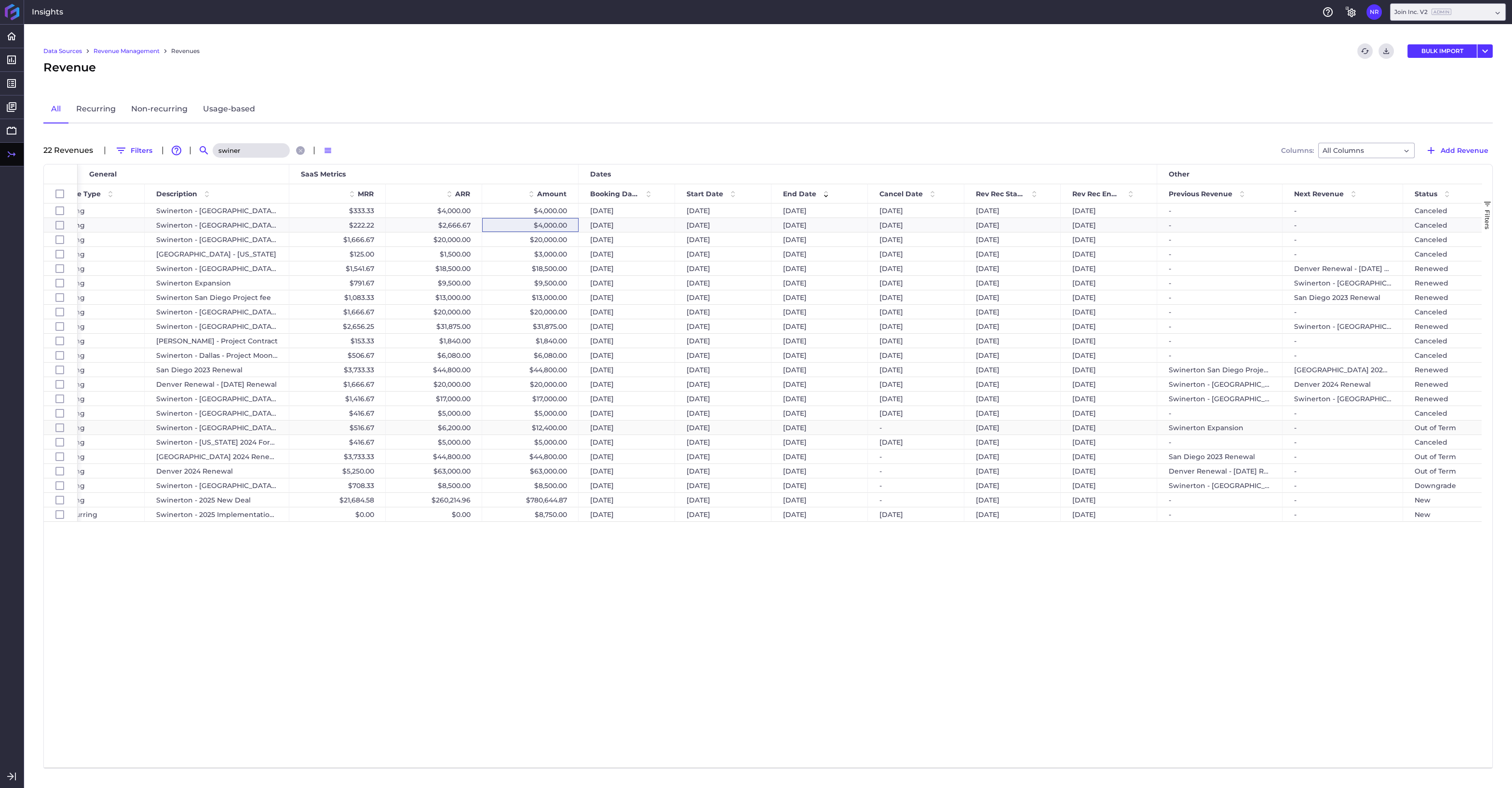
click at [510, 428] on div "$12,400.00" at bounding box center [530, 427] width 96 height 14
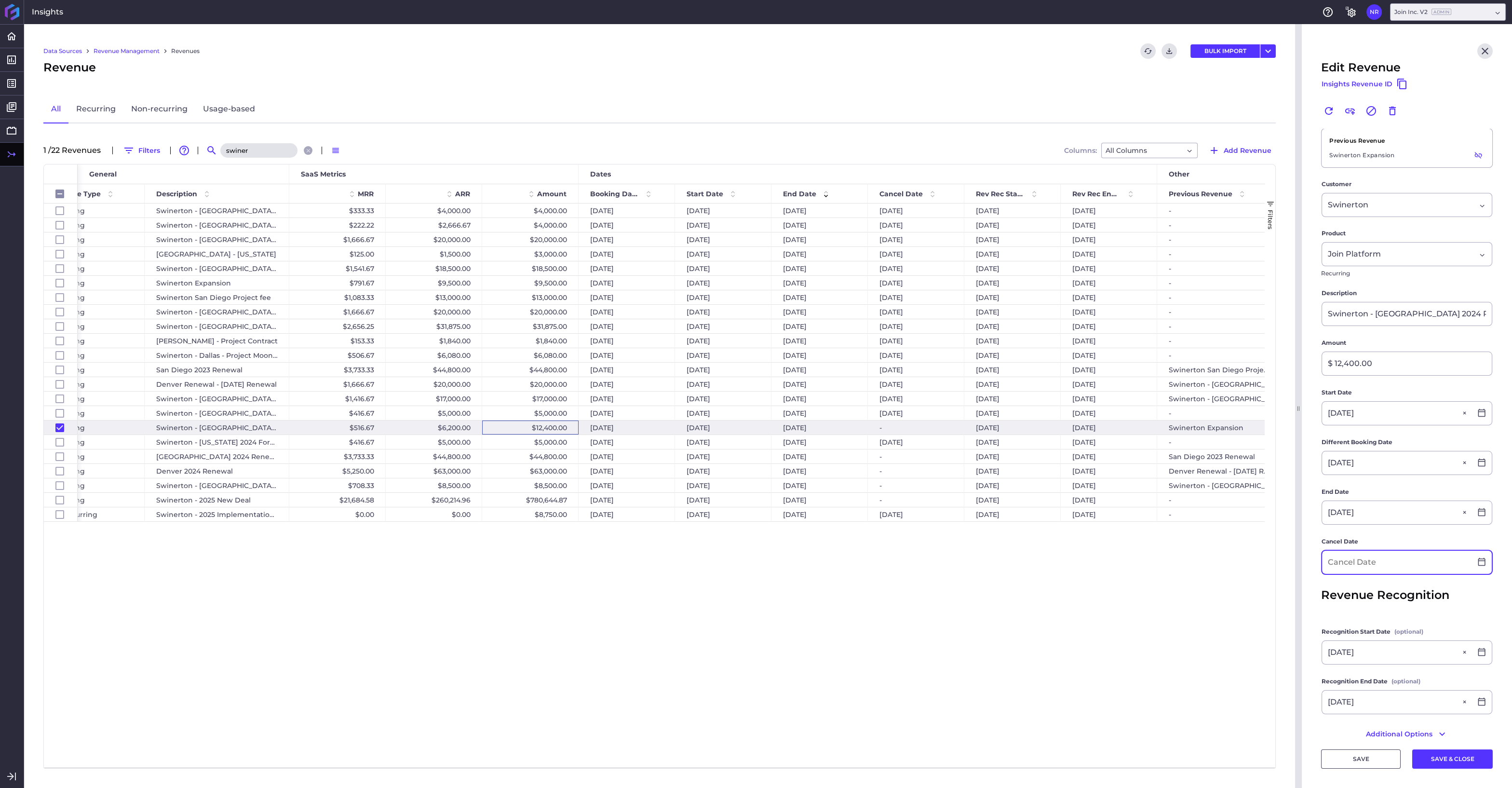
click at [1368, 558] on input at bounding box center [1396, 562] width 150 height 23
click at [1449, 720] on div "25" at bounding box center [1450, 718] width 21 height 21
click at [1451, 757] on button "SAVE & CLOSE" at bounding box center [1452, 759] width 80 height 19
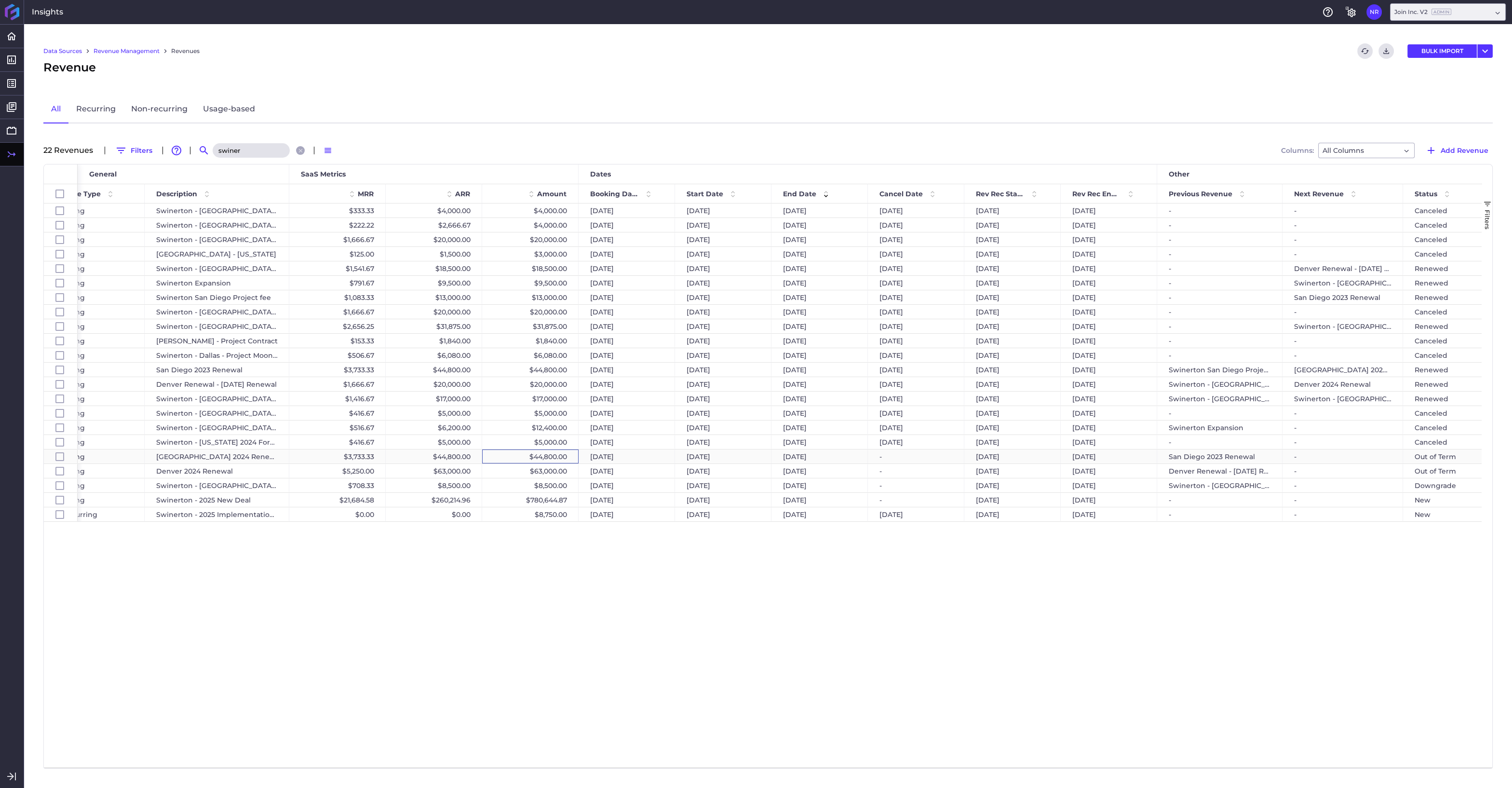
click at [509, 455] on div "$44,800.00" at bounding box center [530, 457] width 96 height 14
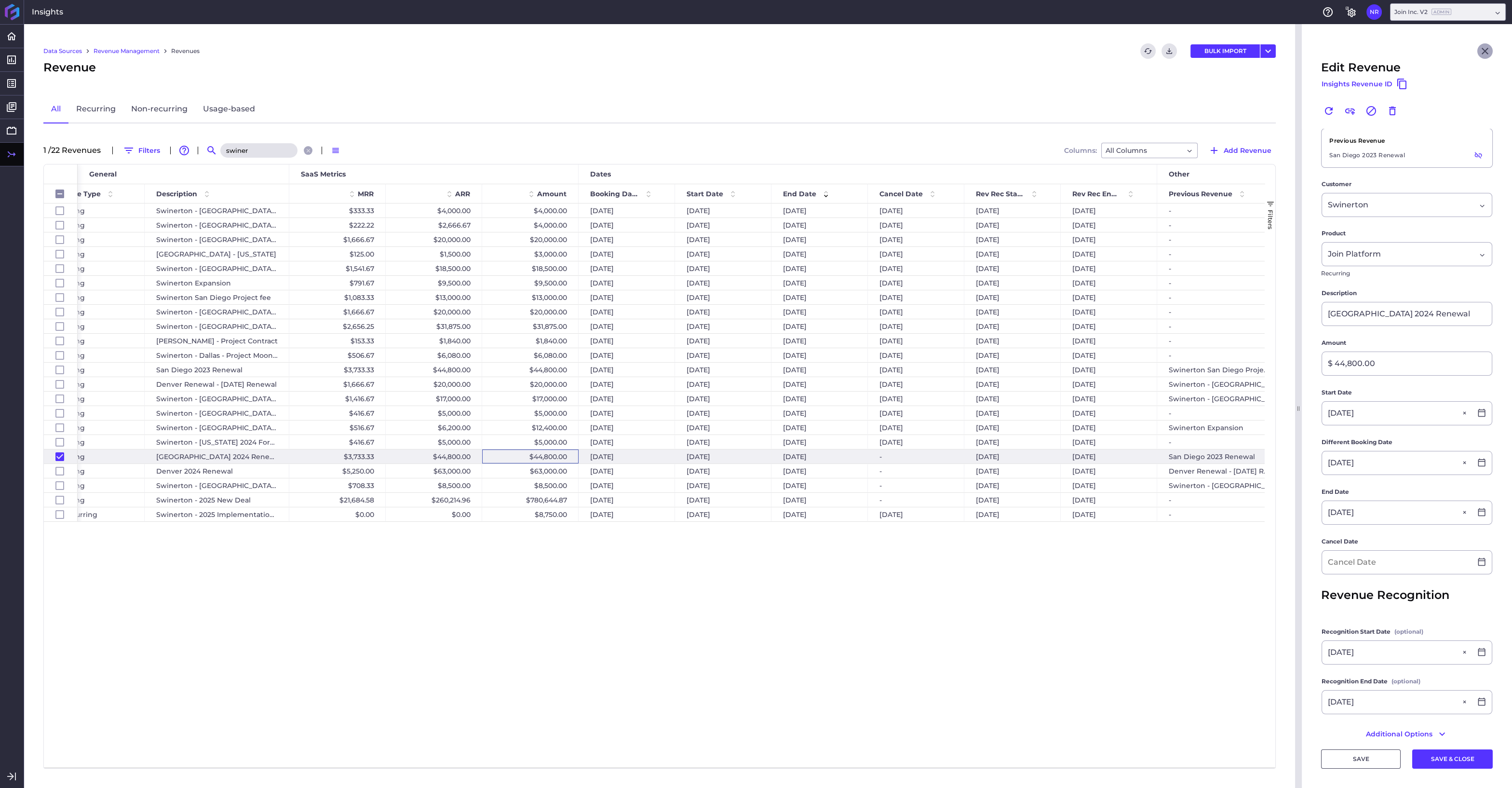
click at [1481, 54] on icon "Close" at bounding box center [1485, 51] width 12 height 12
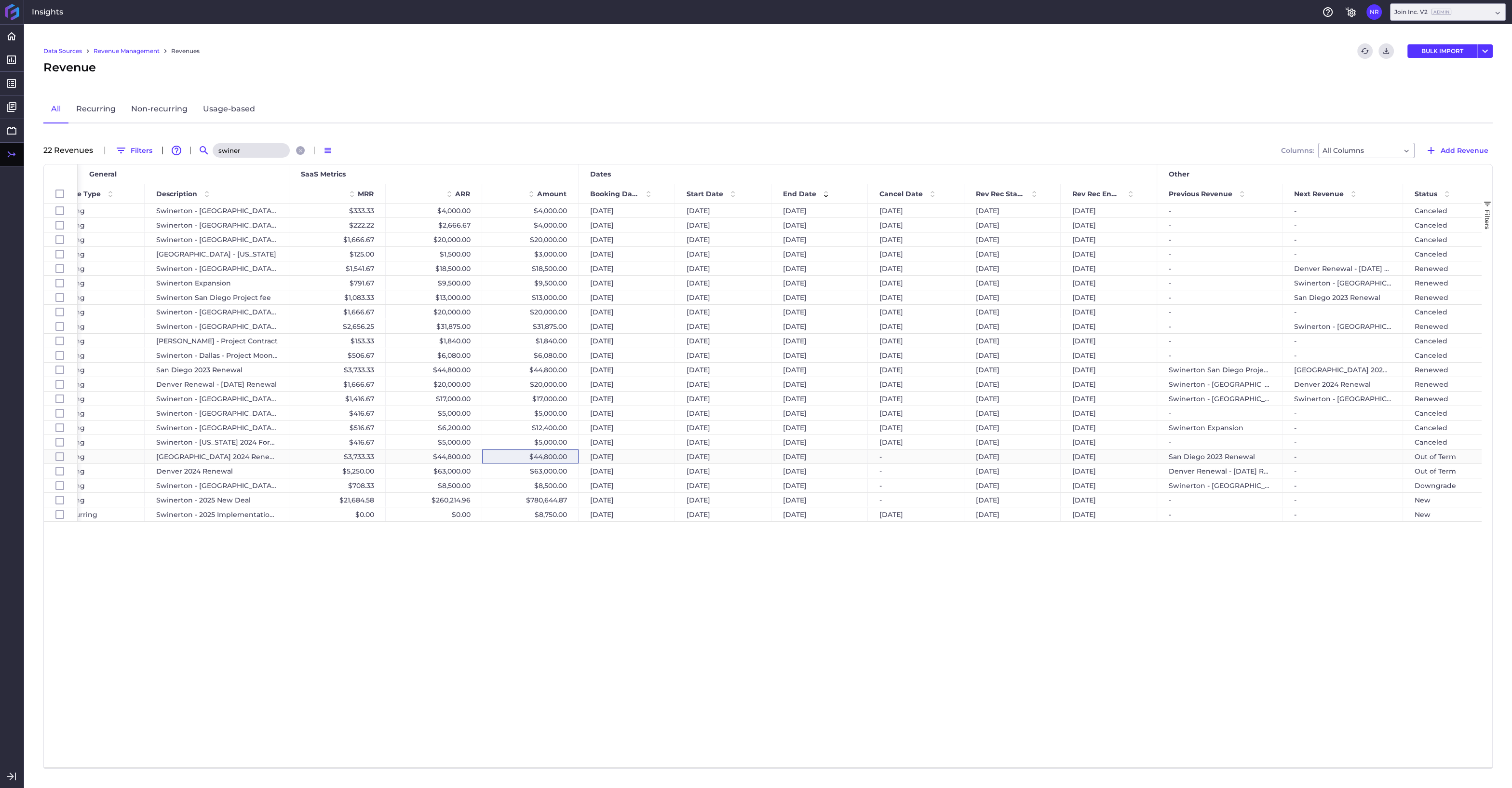
click at [522, 454] on div "$44,800.00" at bounding box center [530, 457] width 96 height 14
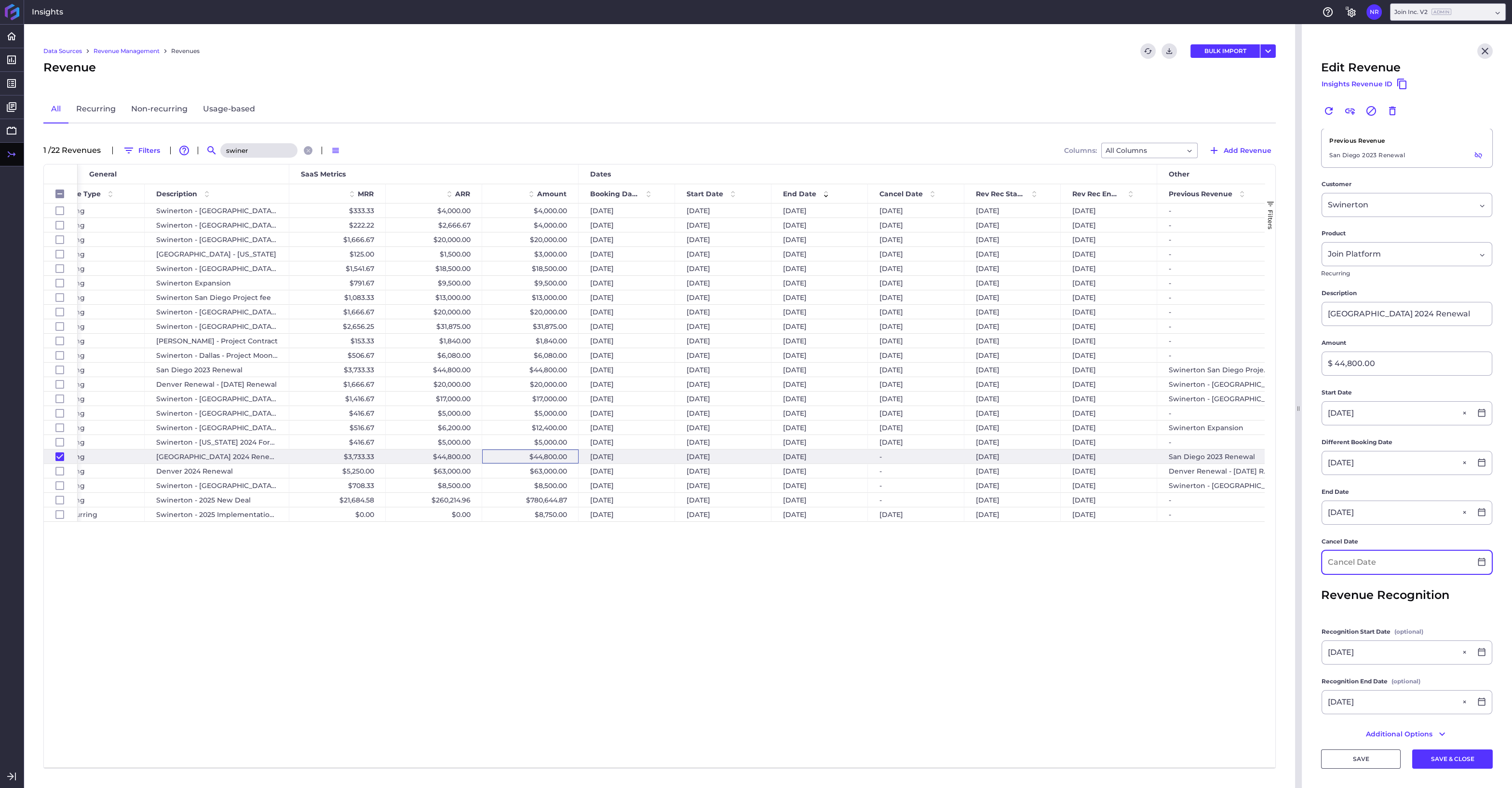
click at [1398, 561] on input at bounding box center [1396, 562] width 150 height 23
click at [1388, 714] on div "20" at bounding box center [1386, 718] width 21 height 21
click at [1443, 760] on button "SAVE & CLOSE" at bounding box center [1452, 759] width 80 height 19
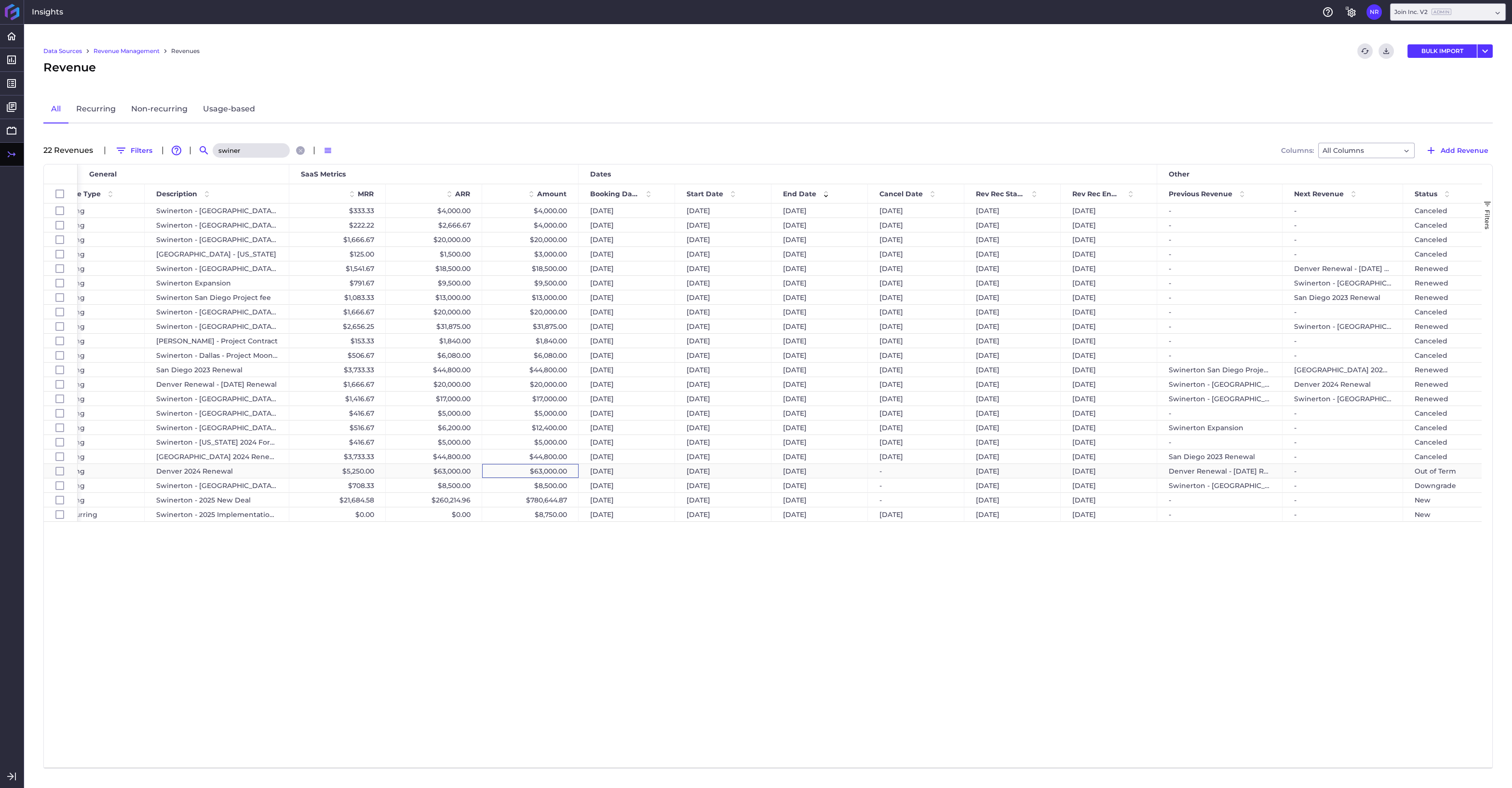
click at [520, 472] on div "$63,000.00" at bounding box center [530, 471] width 96 height 14
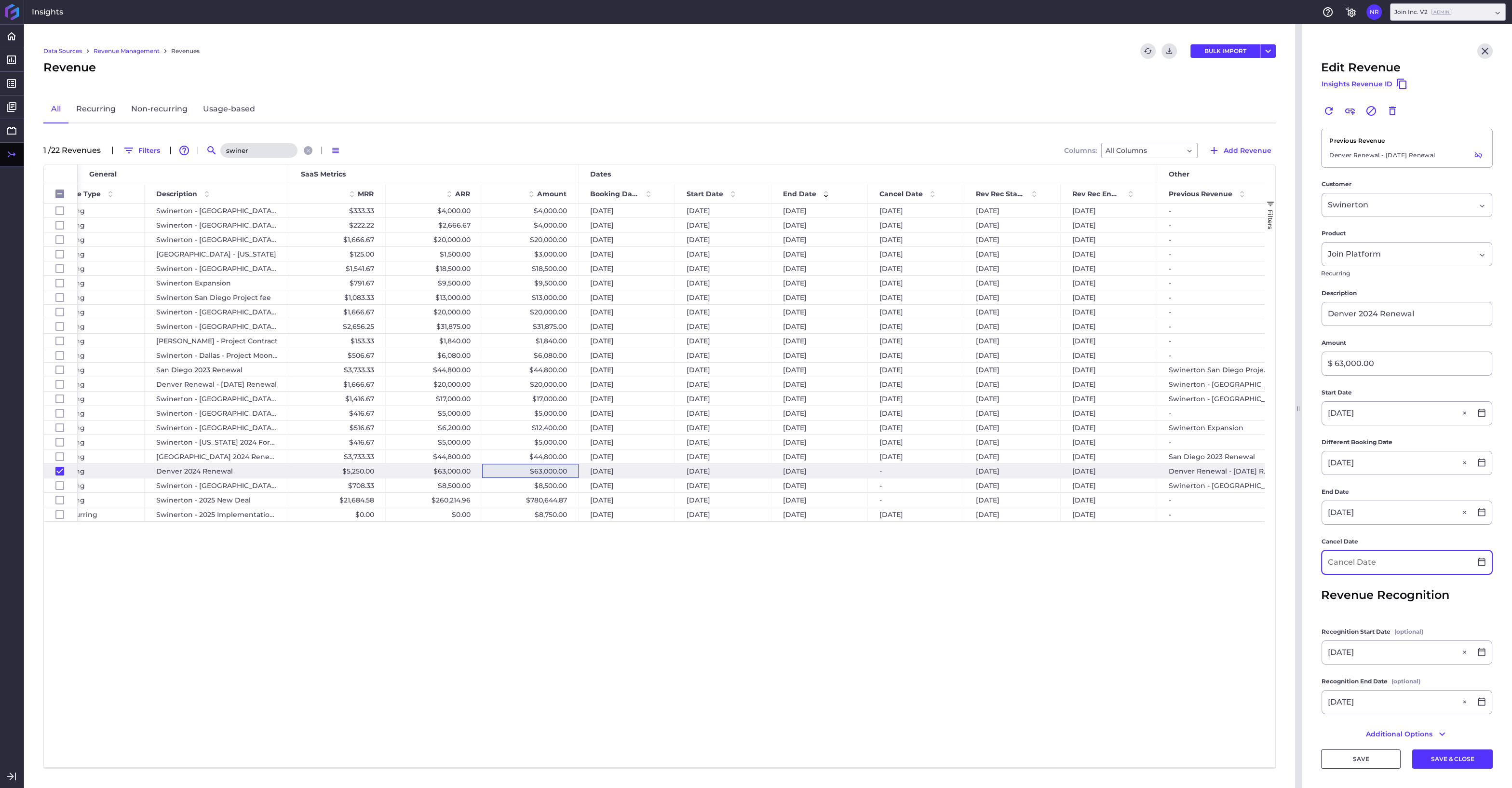
click at [1384, 563] on input at bounding box center [1396, 562] width 150 height 23
click at [1413, 694] on div "16" at bounding box center [1408, 695] width 21 height 21
click at [1454, 763] on button "SAVE & CLOSE" at bounding box center [1452, 759] width 80 height 19
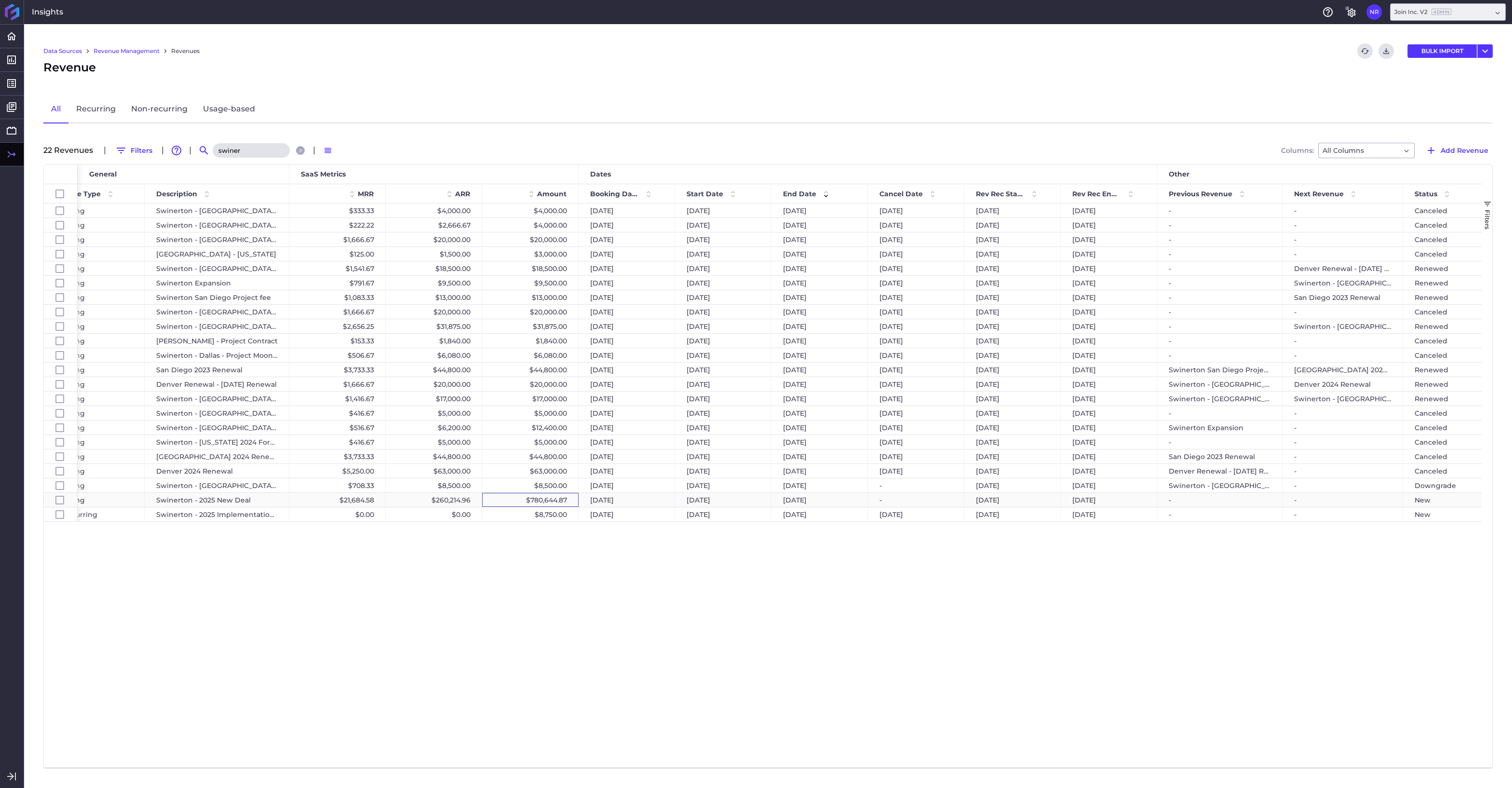
click at [517, 501] on div "$780,644.87" at bounding box center [530, 500] width 96 height 14
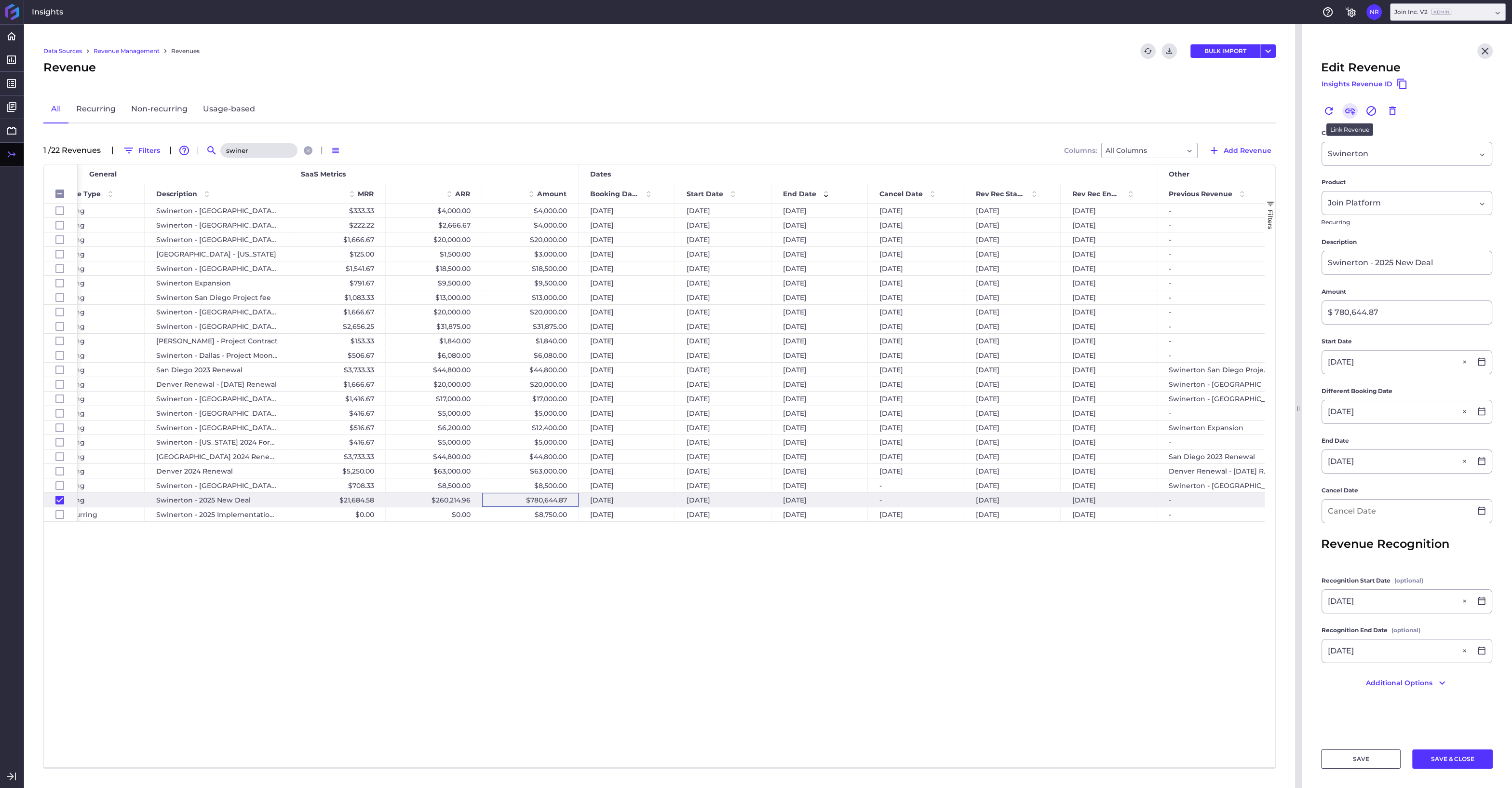
click at [1351, 110] on icon "Link" at bounding box center [1350, 111] width 12 height 12
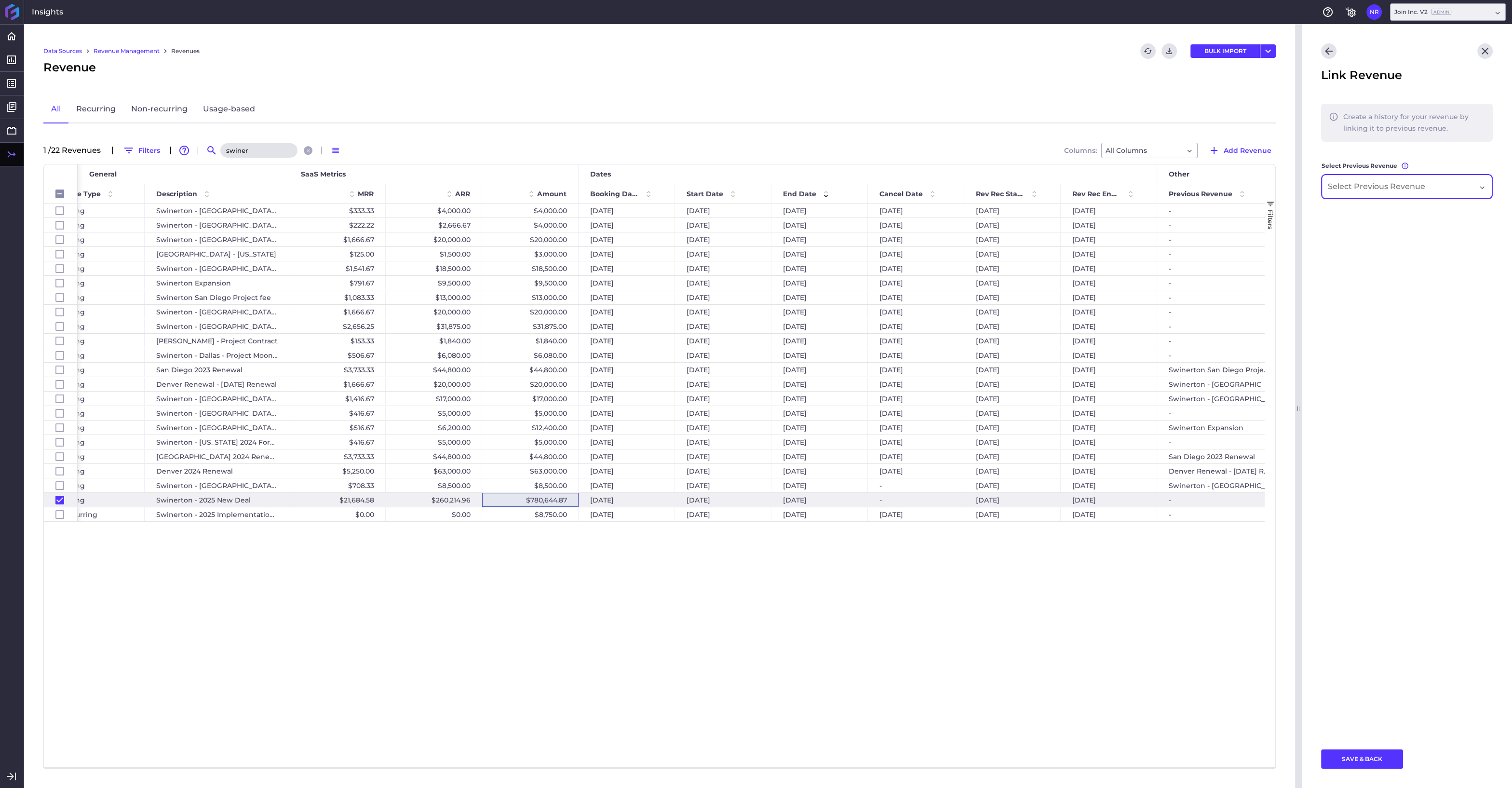
click at [1486, 190] on div "Dropdown select" at bounding box center [1407, 186] width 171 height 24
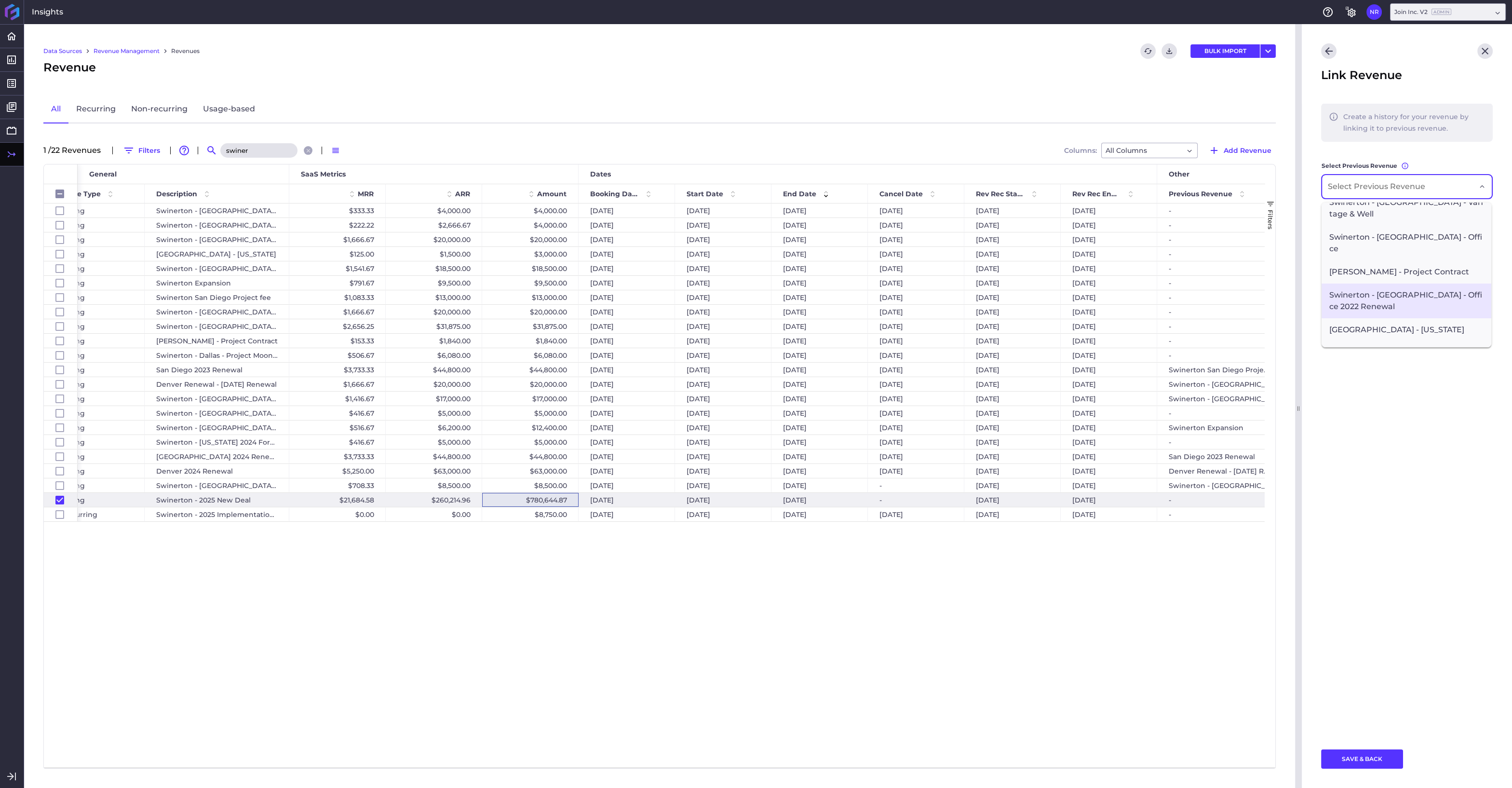
scroll to position [191, 0]
click at [1488, 50] on icon "Close" at bounding box center [1485, 51] width 12 height 12
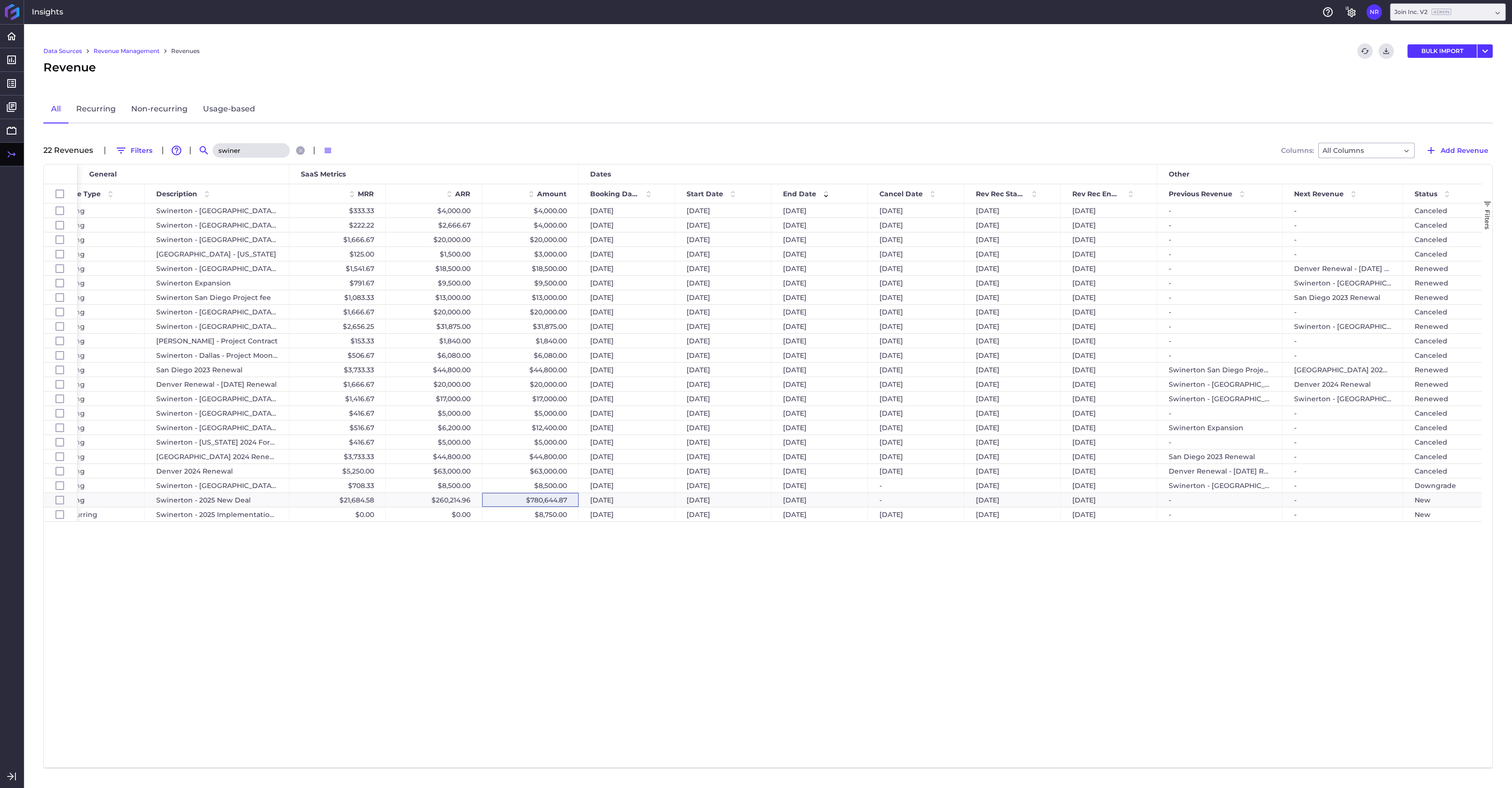
click at [261, 148] on input "swiner" at bounding box center [251, 150] width 77 height 15
drag, startPoint x: 261, startPoint y: 148, endPoint x: 188, endPoint y: 142, distance: 73.2
click at [212, 143] on input "swiner" at bounding box center [251, 150] width 77 height 15
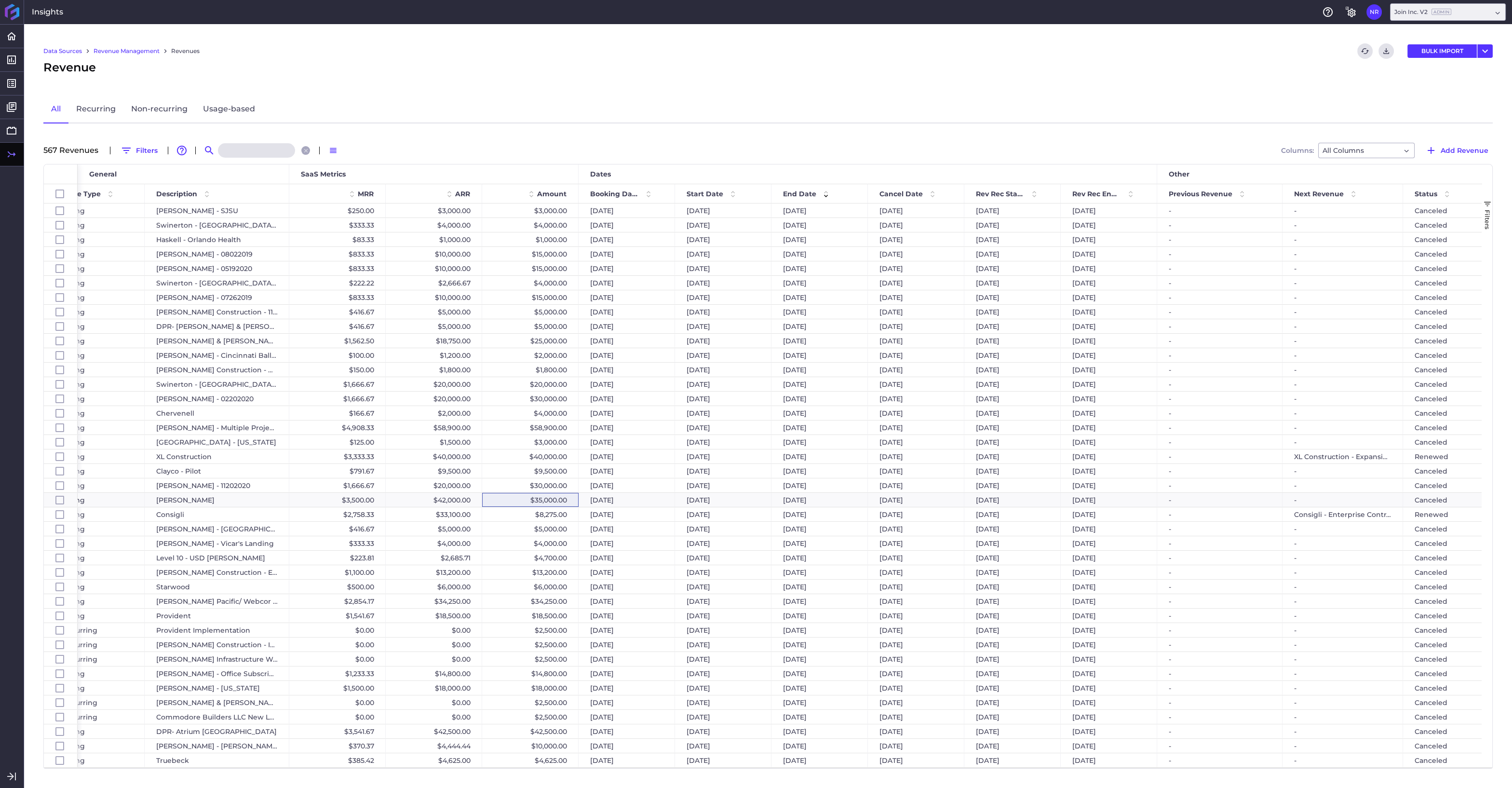
click at [247, 151] on input at bounding box center [256, 150] width 77 height 15
click at [272, 151] on input "j" at bounding box center [255, 150] width 77 height 15
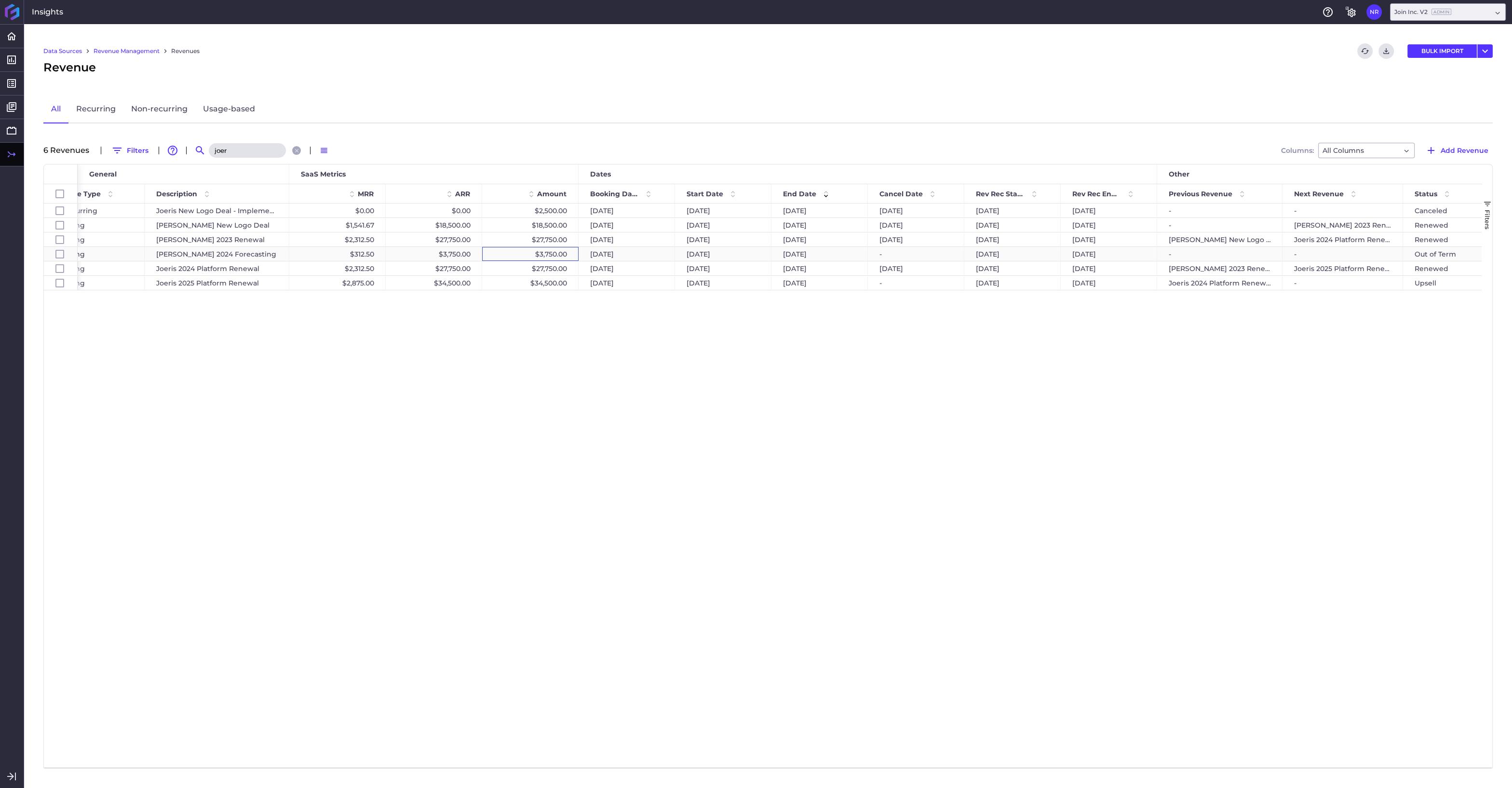
click at [559, 252] on div "$3,750.00" at bounding box center [530, 254] width 96 height 14
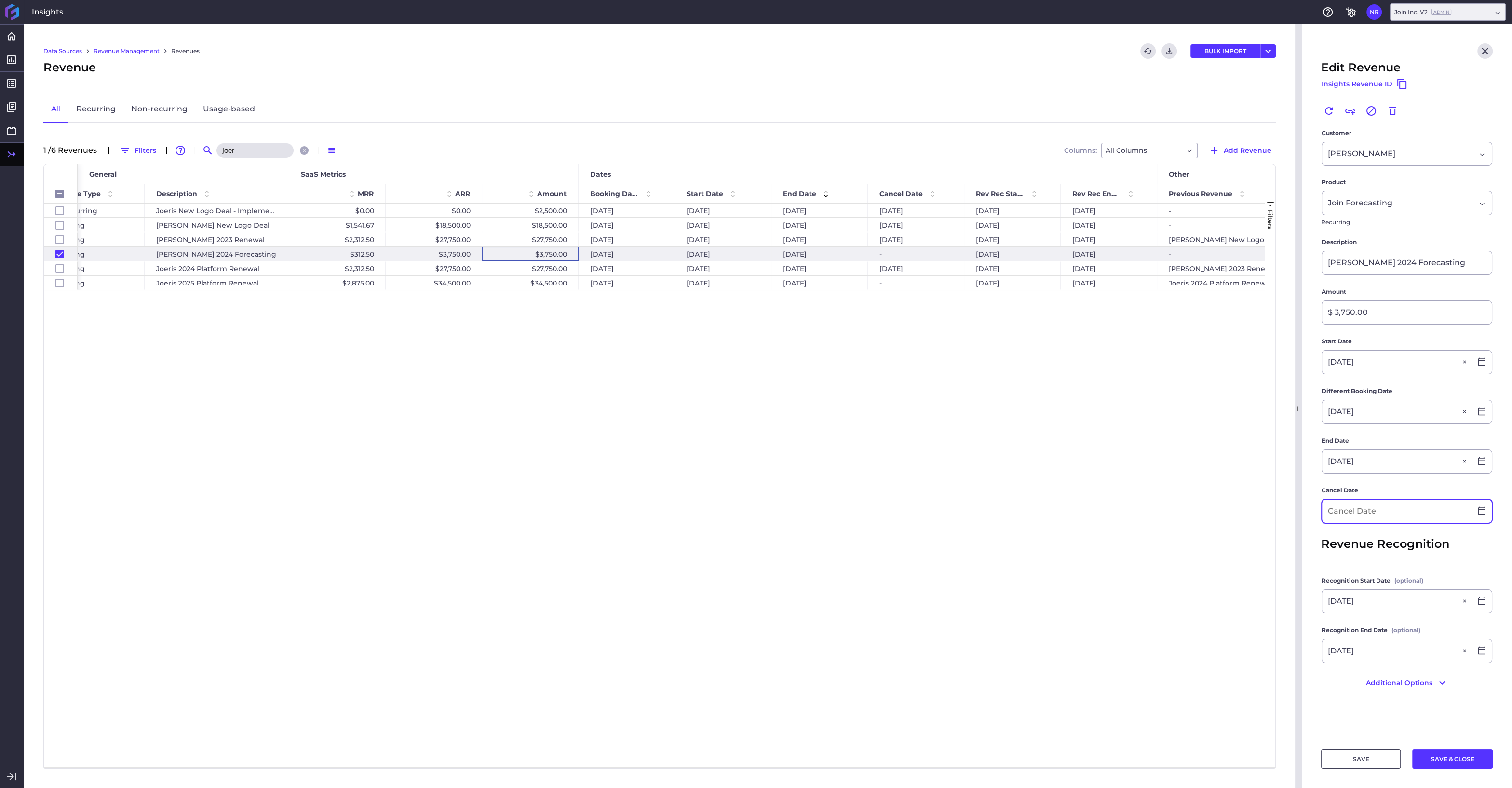
click at [1374, 504] on input at bounding box center [1396, 511] width 150 height 23
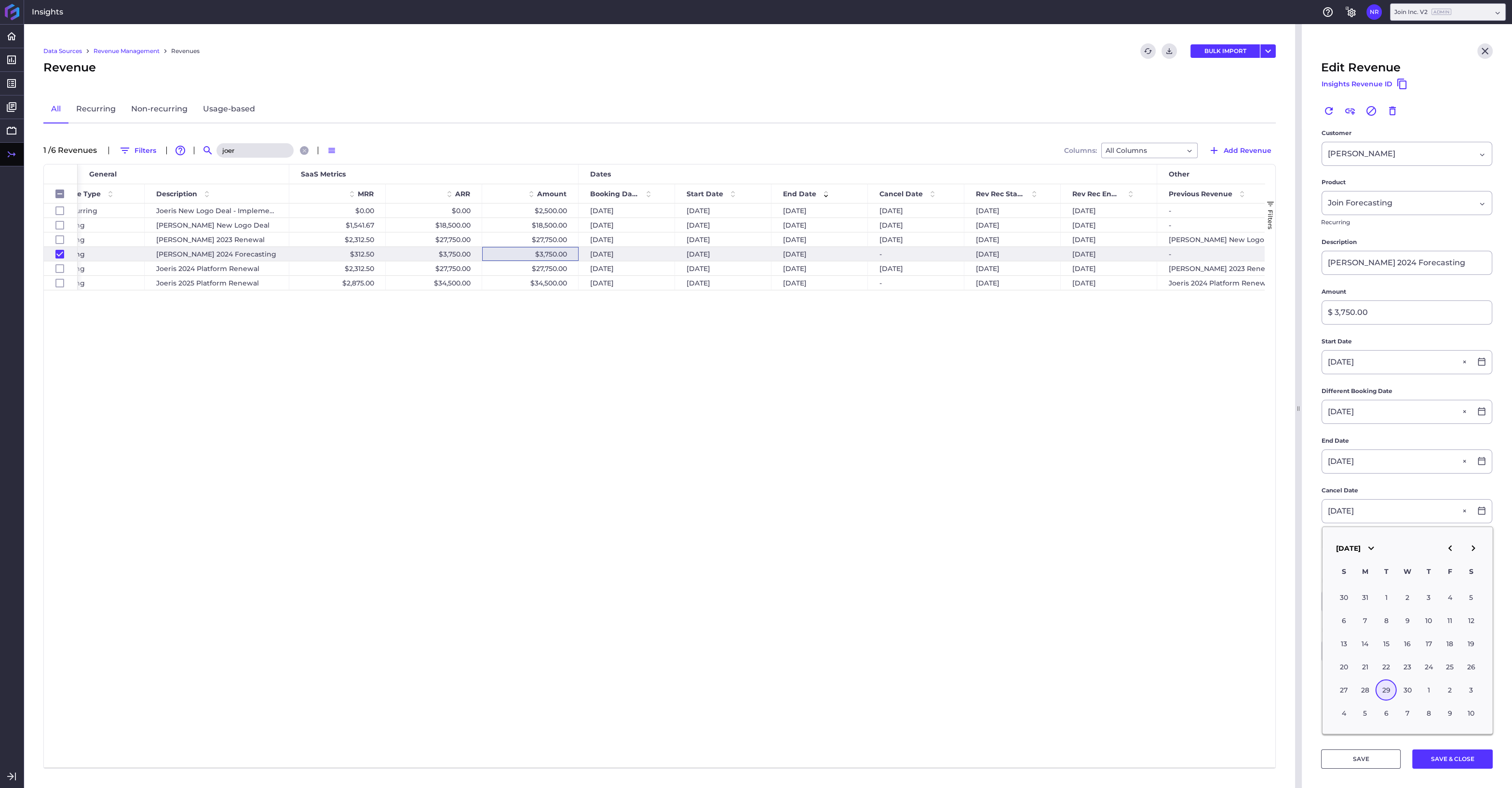
click at [1388, 686] on div "29" at bounding box center [1386, 690] width 21 height 21
click at [1446, 759] on button "SAVE & CLOSE" at bounding box center [1452, 759] width 80 height 19
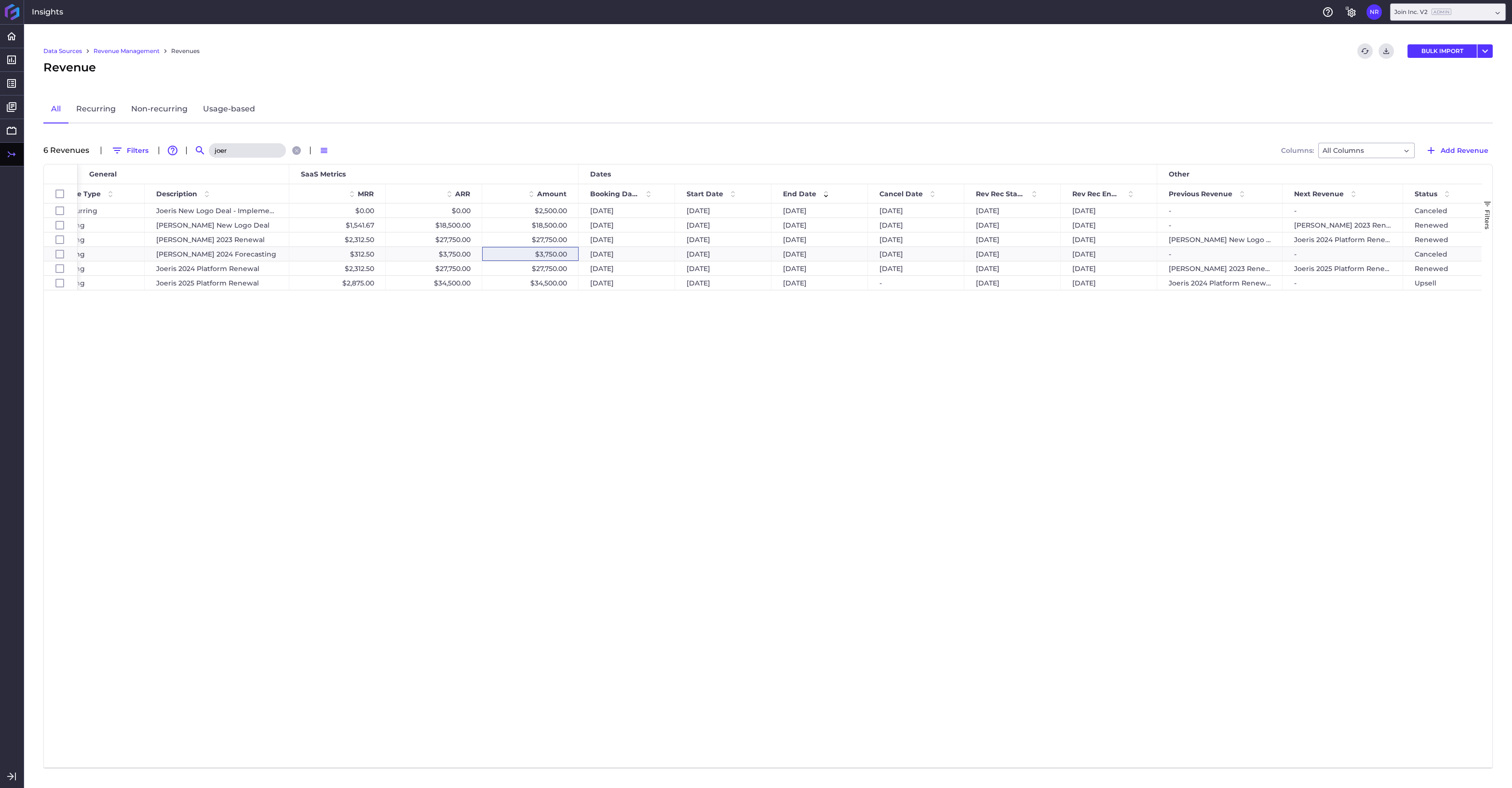
click at [266, 144] on input "joer" at bounding box center [247, 150] width 77 height 15
drag, startPoint x: 248, startPoint y: 150, endPoint x: 196, endPoint y: 150, distance: 52.0
click at [209, 150] on input "joer" at bounding box center [247, 150] width 77 height 15
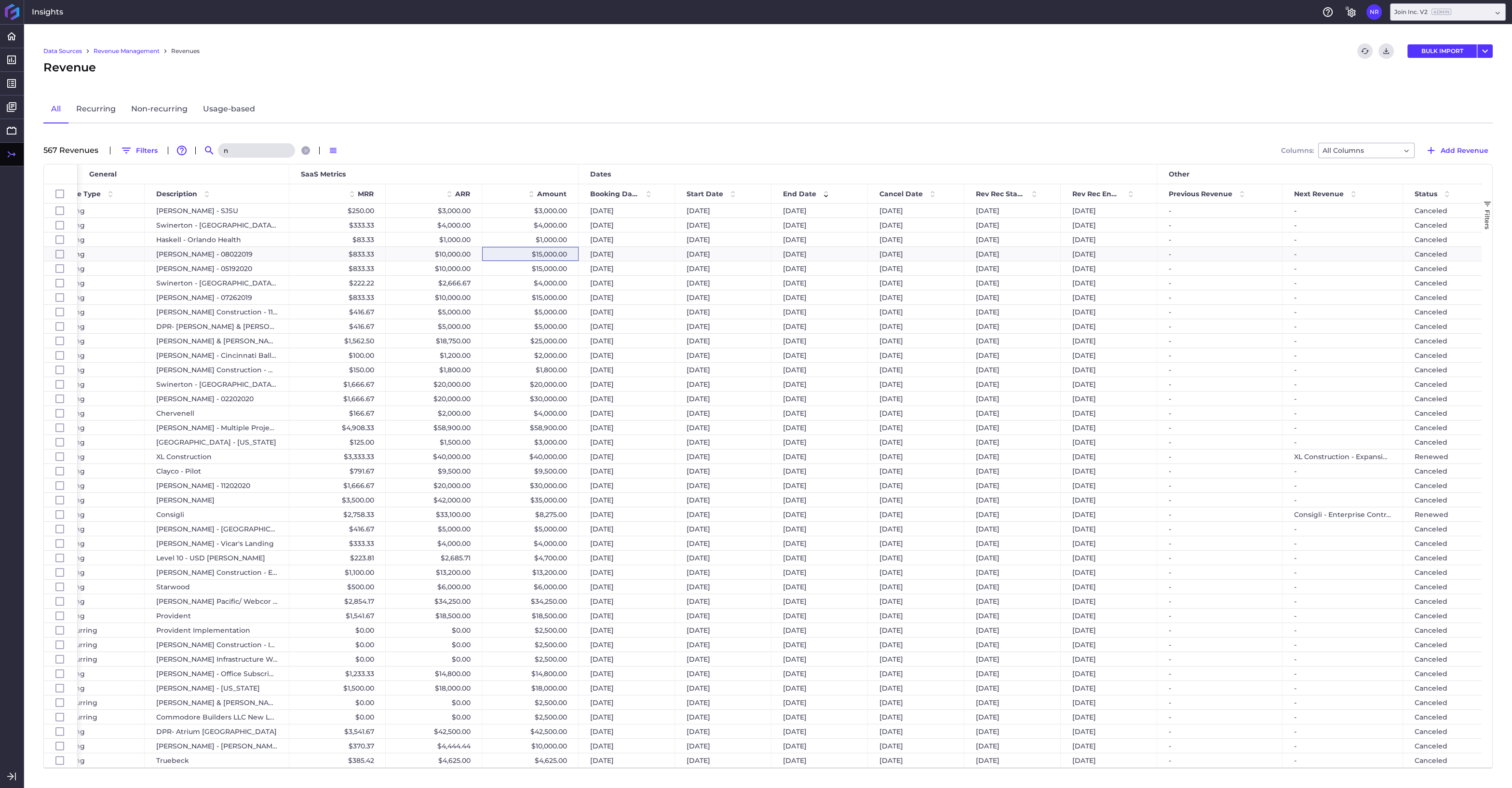
click at [235, 145] on input "n" at bounding box center [256, 150] width 77 height 15
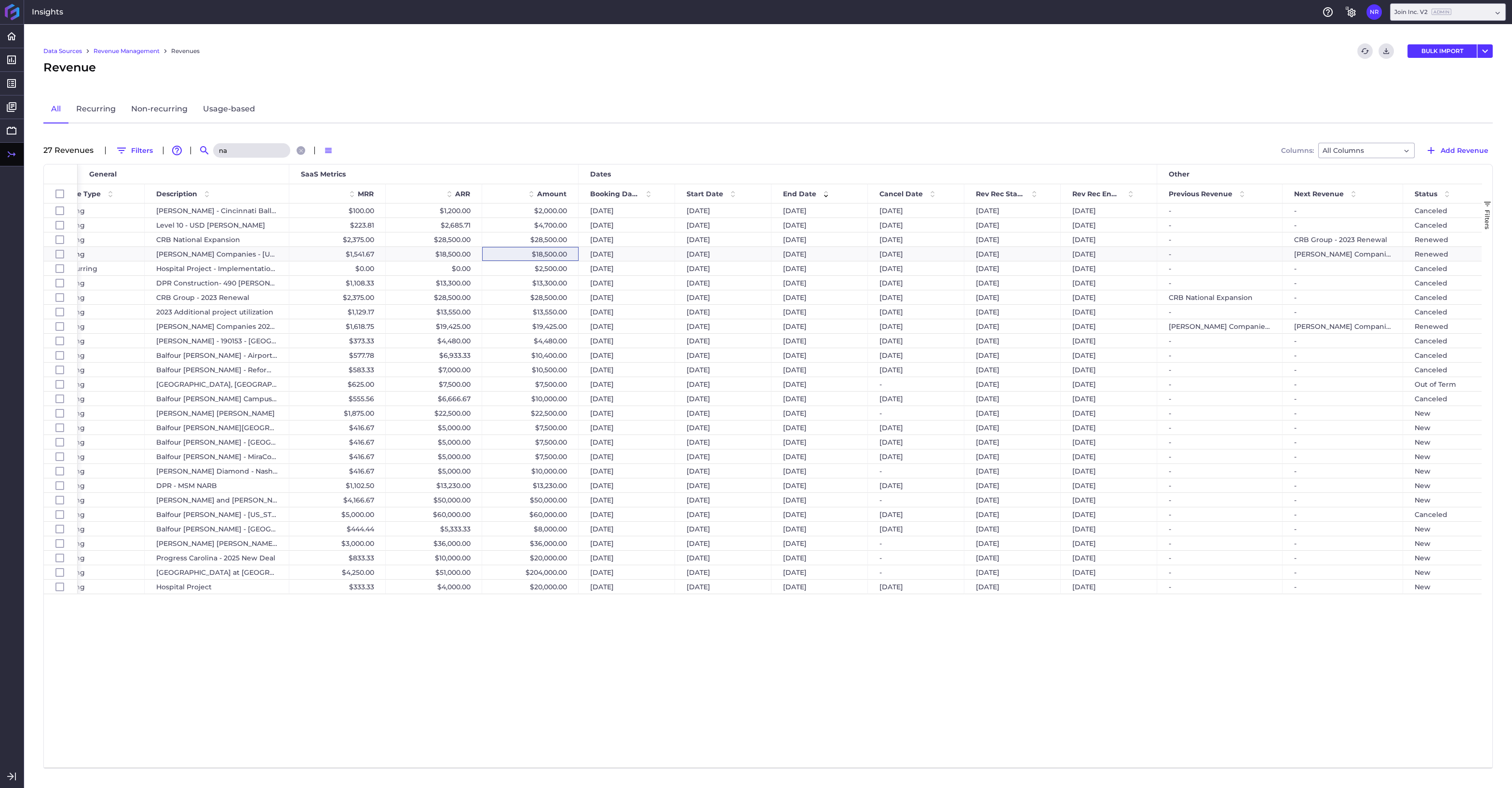
click at [237, 148] on input "na" at bounding box center [251, 150] width 77 height 15
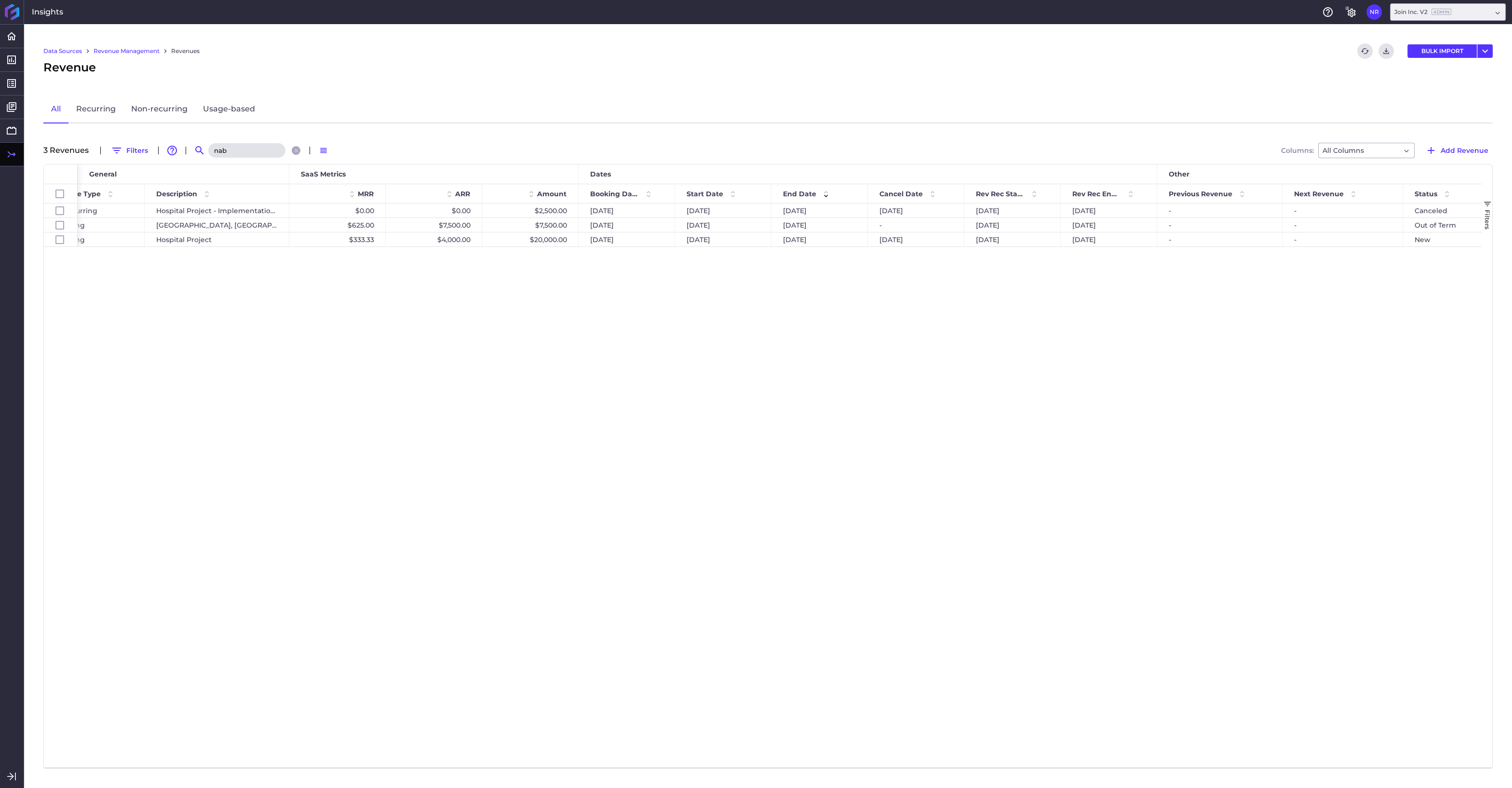
click at [234, 151] on input "nab" at bounding box center [247, 150] width 77 height 15
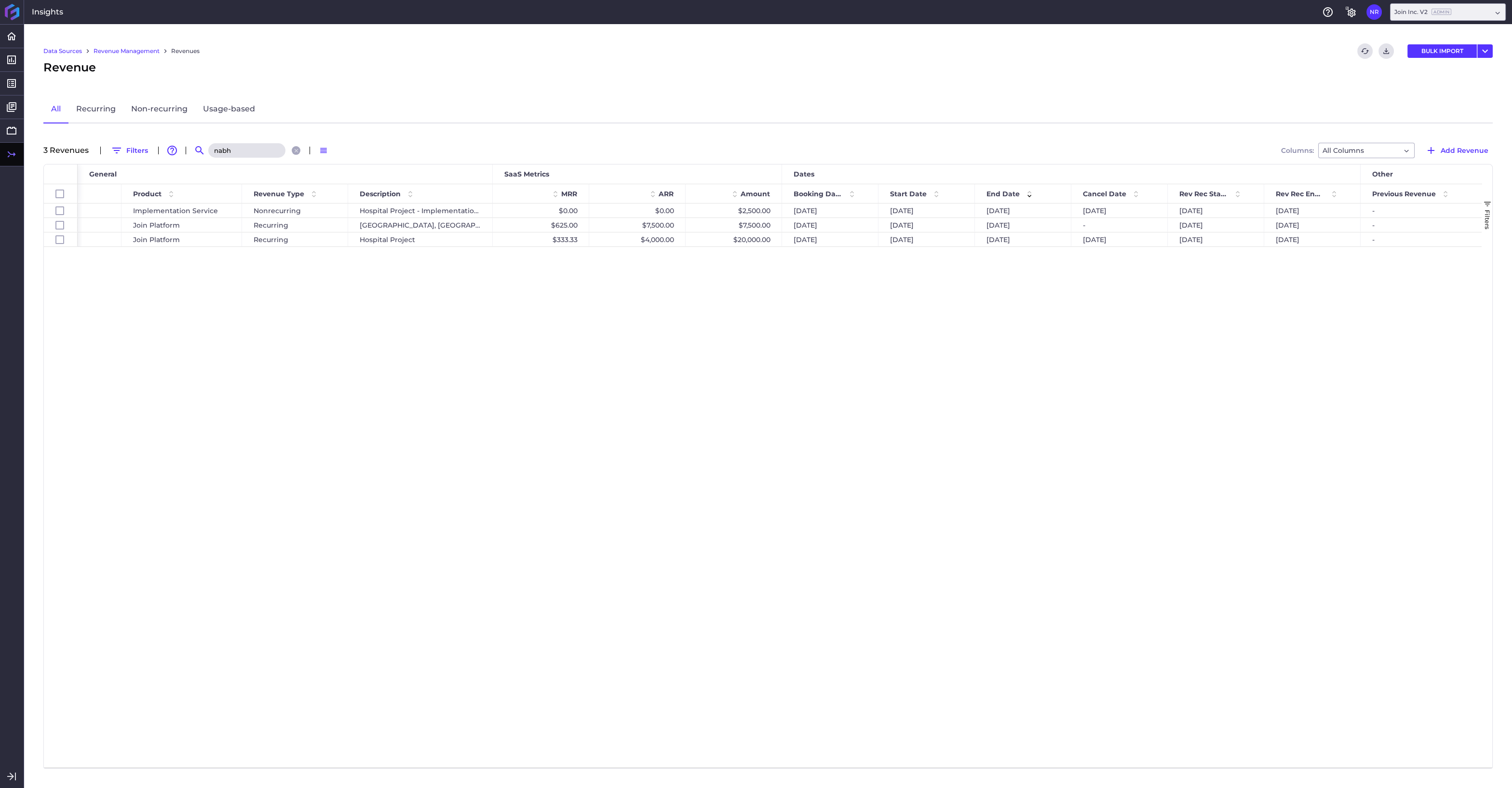
scroll to position [0, 0]
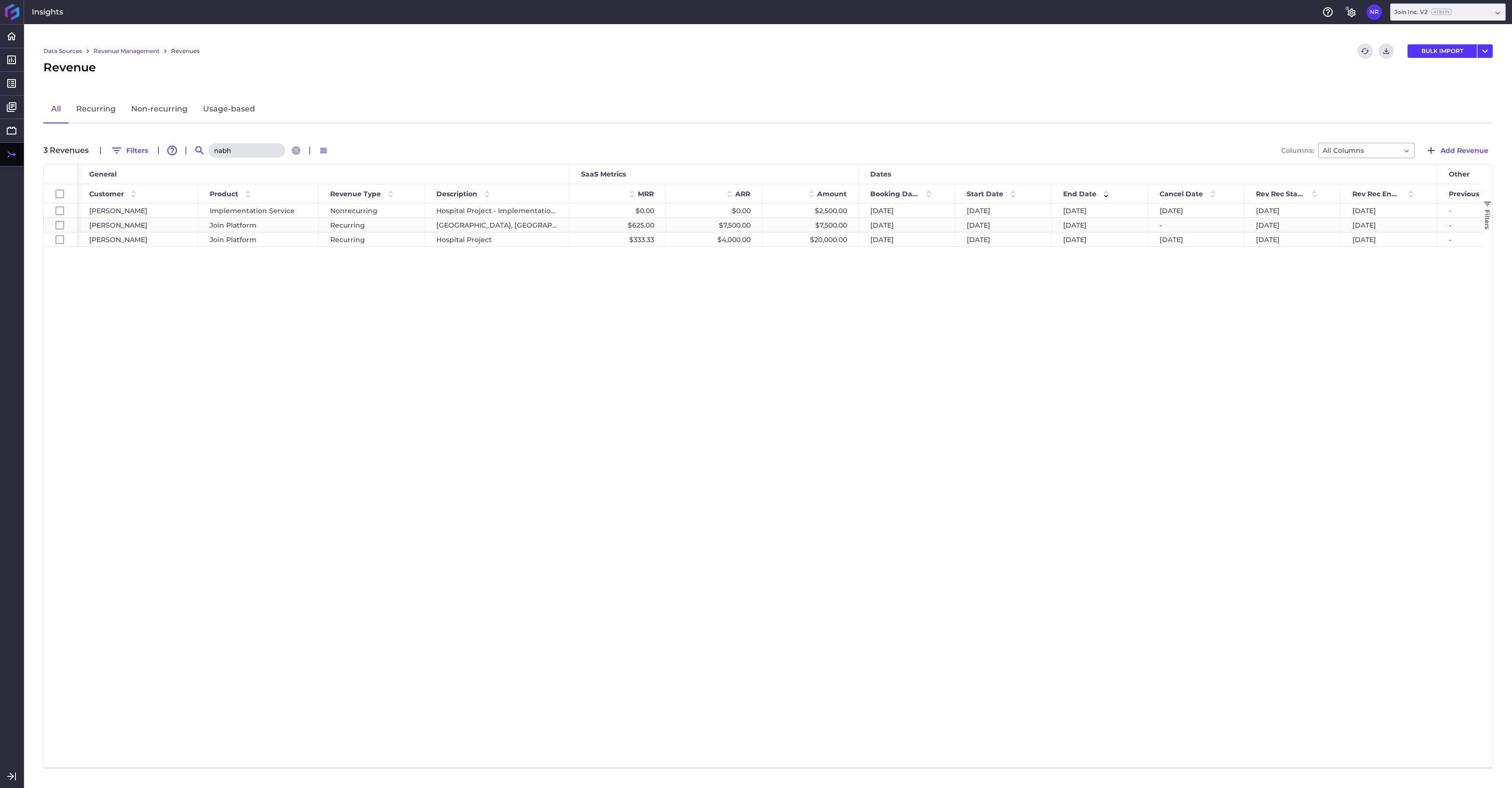
click at [790, 225] on div "$7,500.00" at bounding box center [811, 225] width 96 height 14
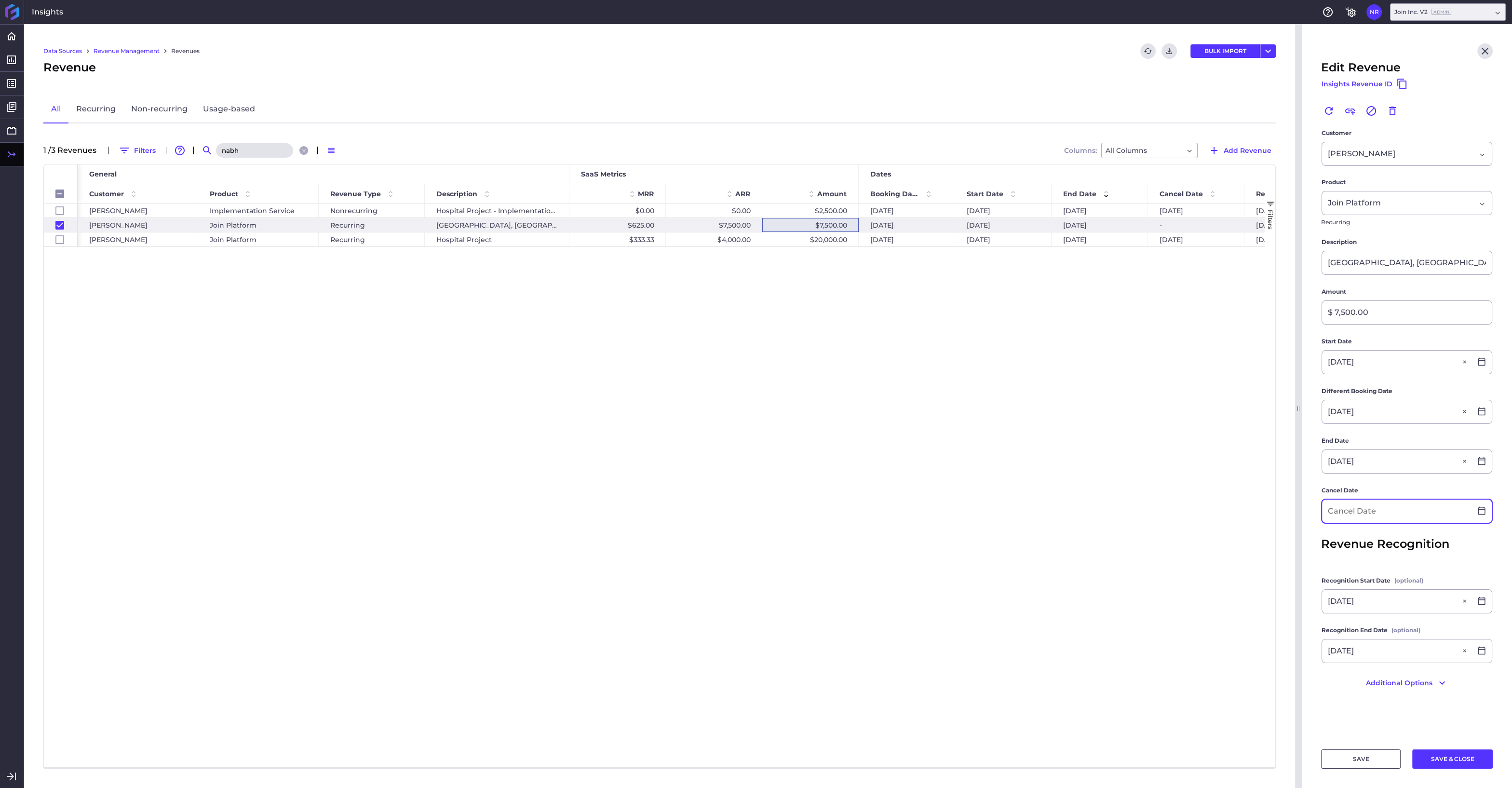
click at [1378, 509] on input at bounding box center [1396, 511] width 150 height 23
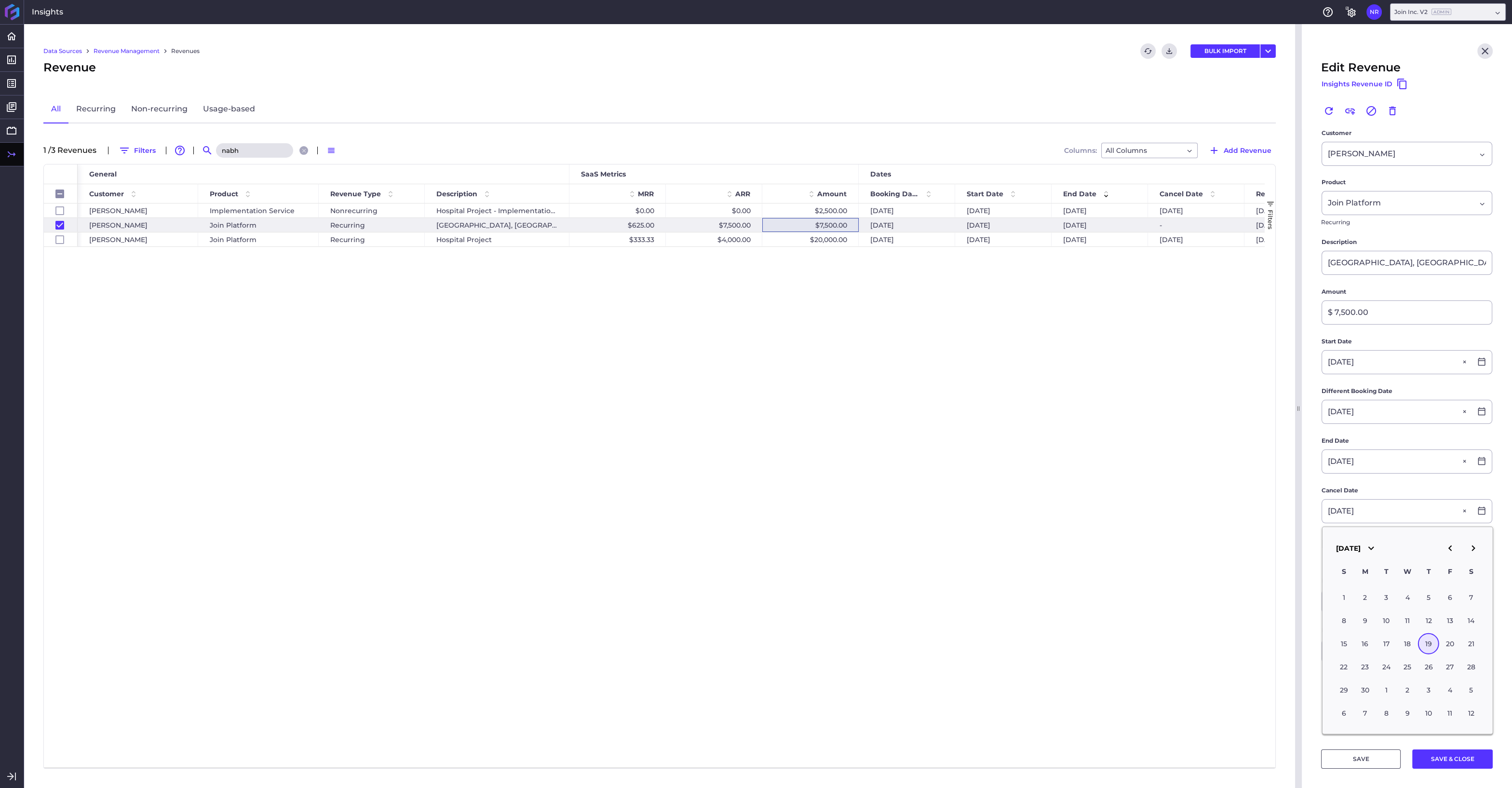
click at [1429, 640] on div "19" at bounding box center [1429, 644] width 21 height 21
click at [1454, 759] on button "SAVE & CLOSE" at bounding box center [1452, 759] width 80 height 19
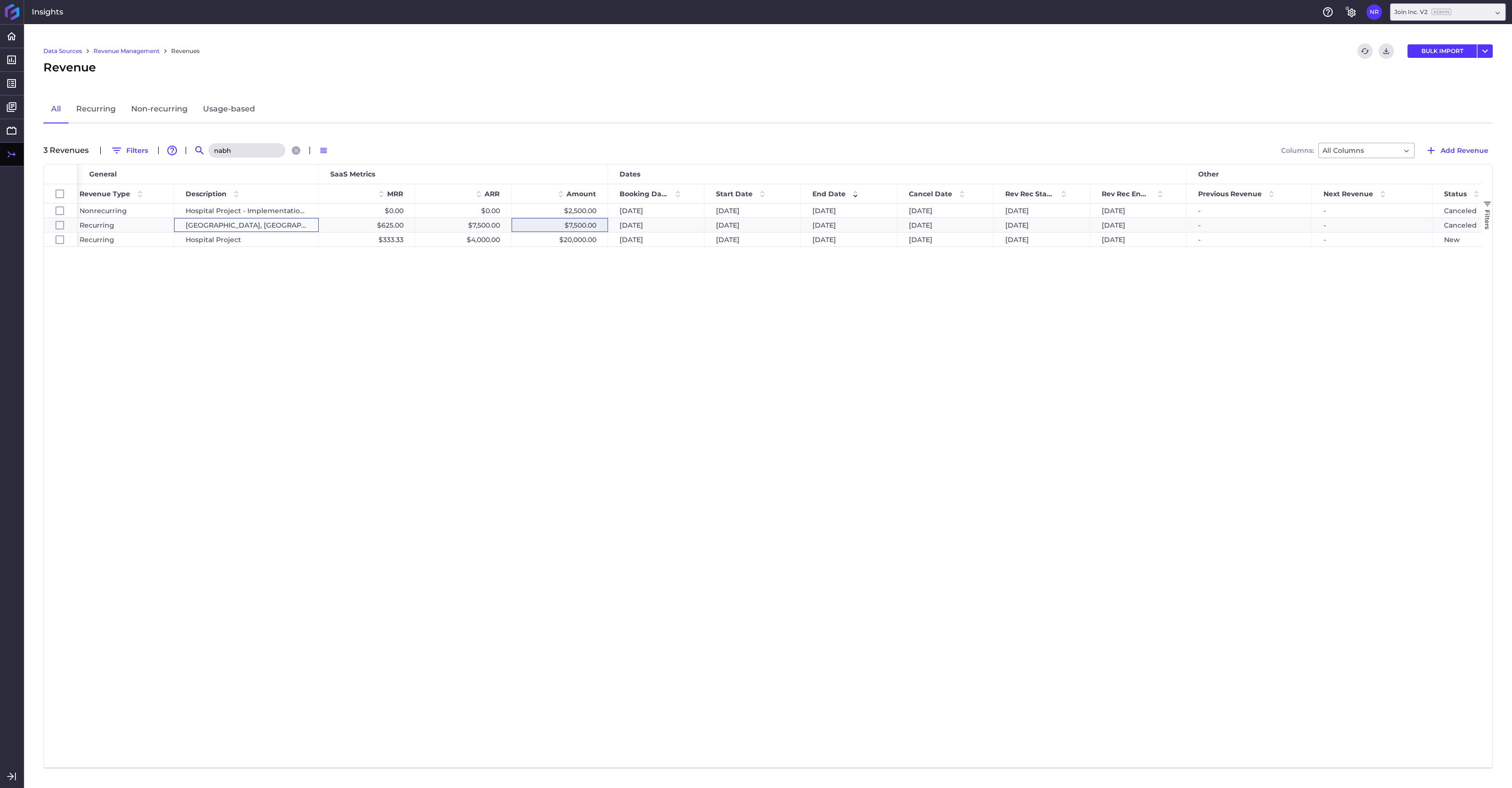
scroll to position [0, 250]
click at [283, 210] on div "Hospital Project - Implementation Fee" at bounding box center [247, 211] width 144 height 14
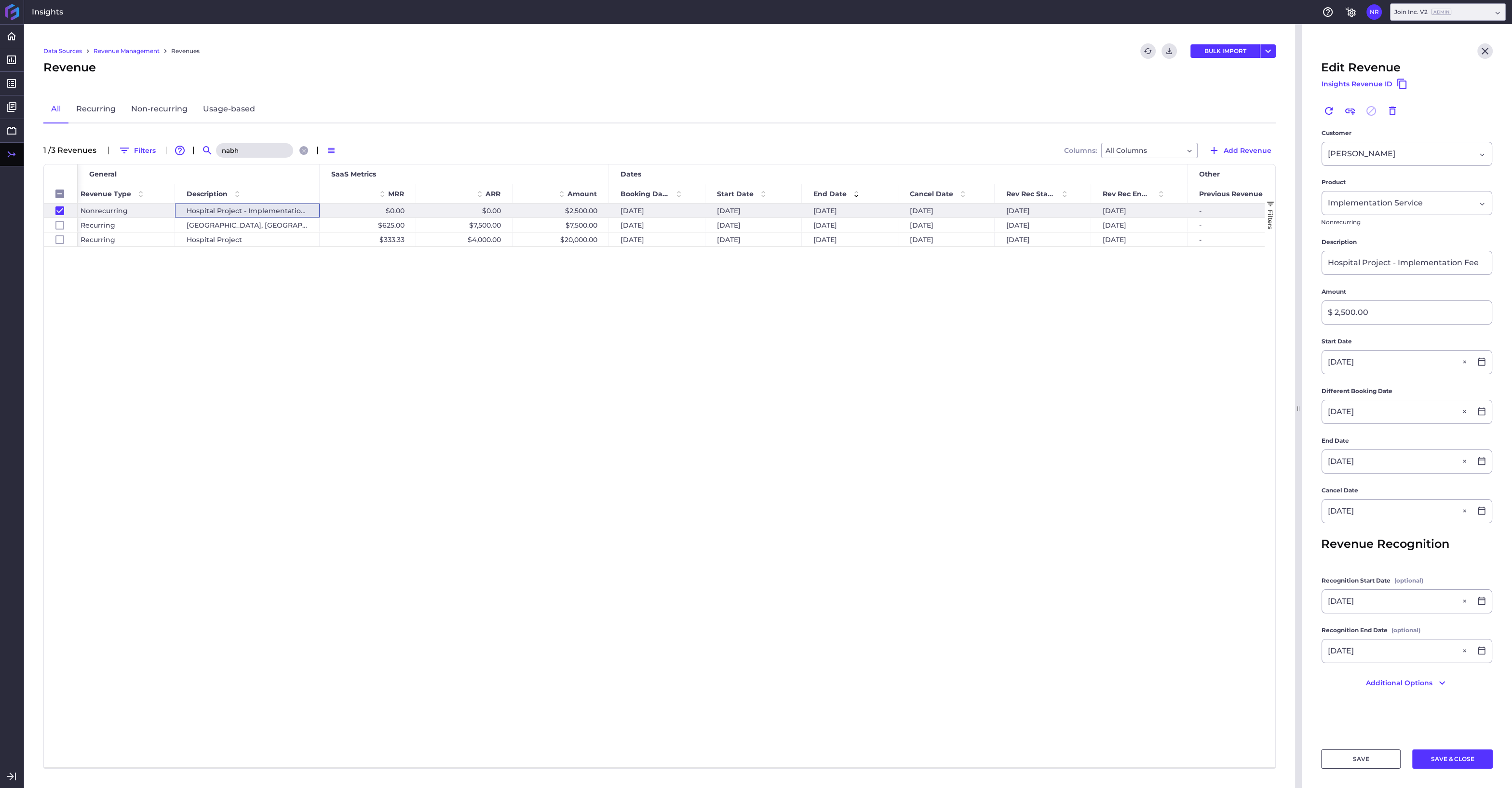
click at [595, 309] on div "Nonrecurring Hospital Project - Implementation Fee $0.00 $0.00 $2,500.00 06/23/…" at bounding box center [671, 486] width 1187 height 564
click at [1484, 50] on icon "Close" at bounding box center [1485, 51] width 12 height 12
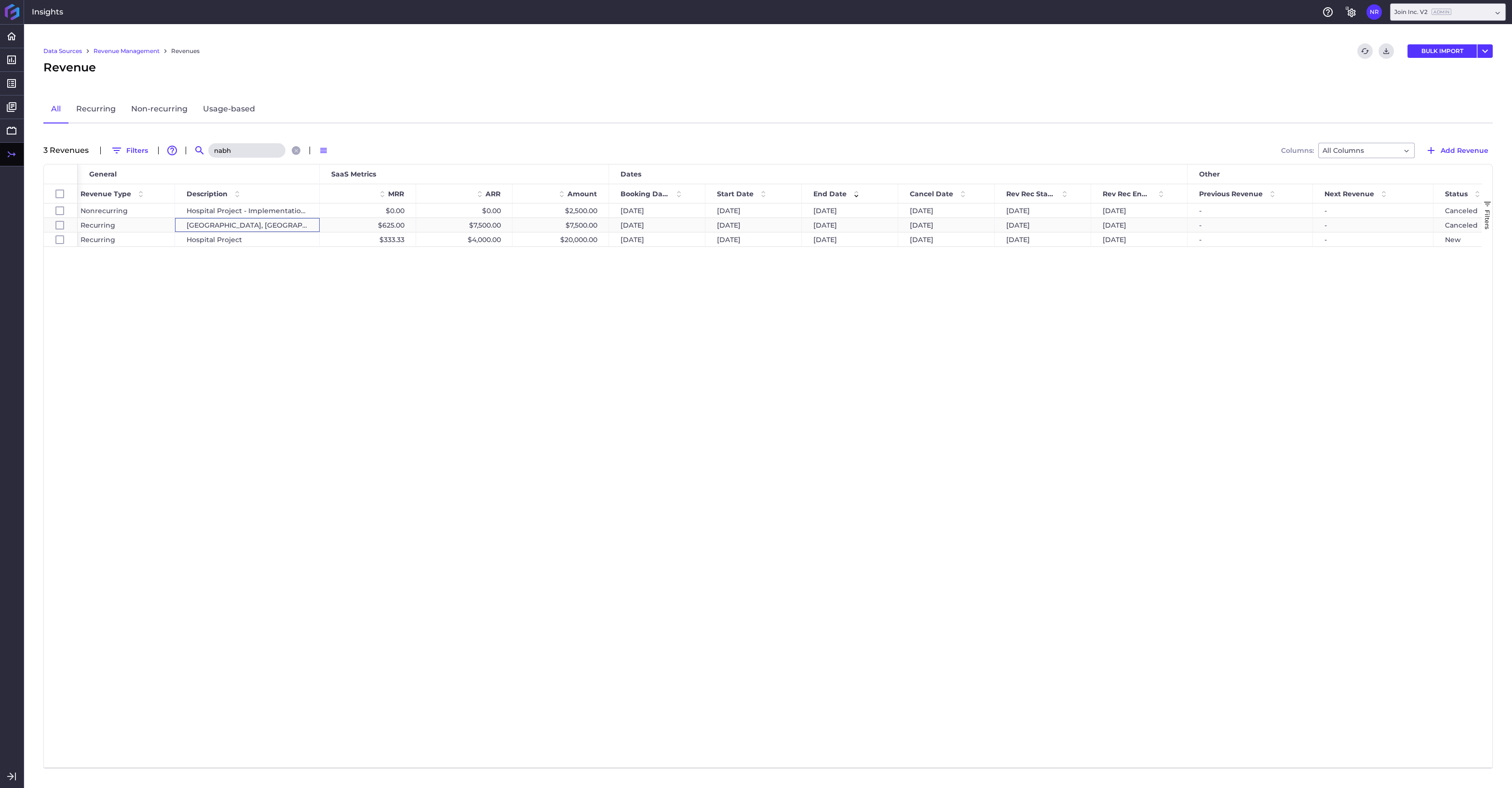
click at [284, 223] on div "Fayetteville, AR - Joyce Street Extension" at bounding box center [247, 225] width 144 height 14
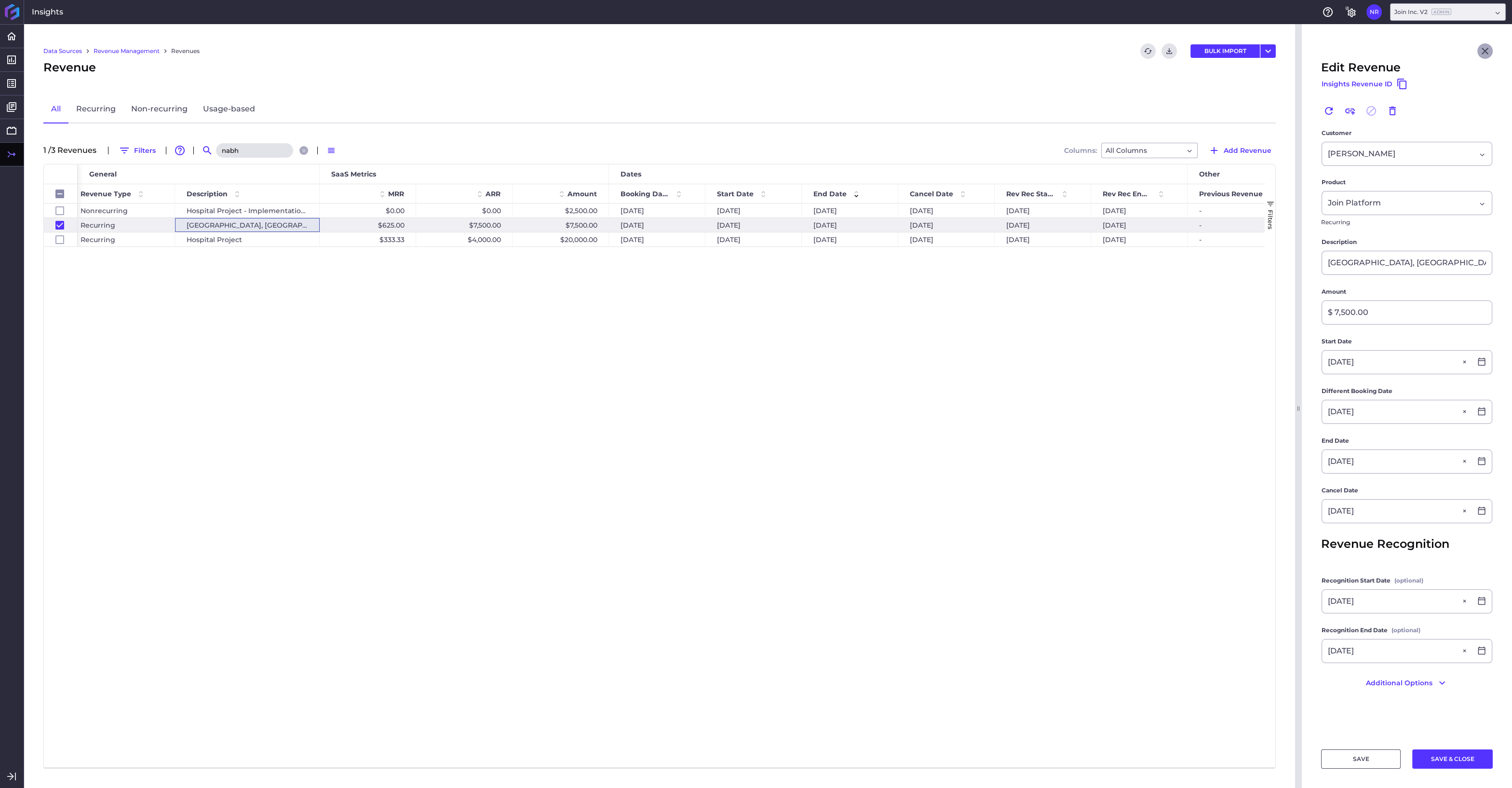
click at [1484, 52] on icon "Close" at bounding box center [1485, 51] width 7 height 7
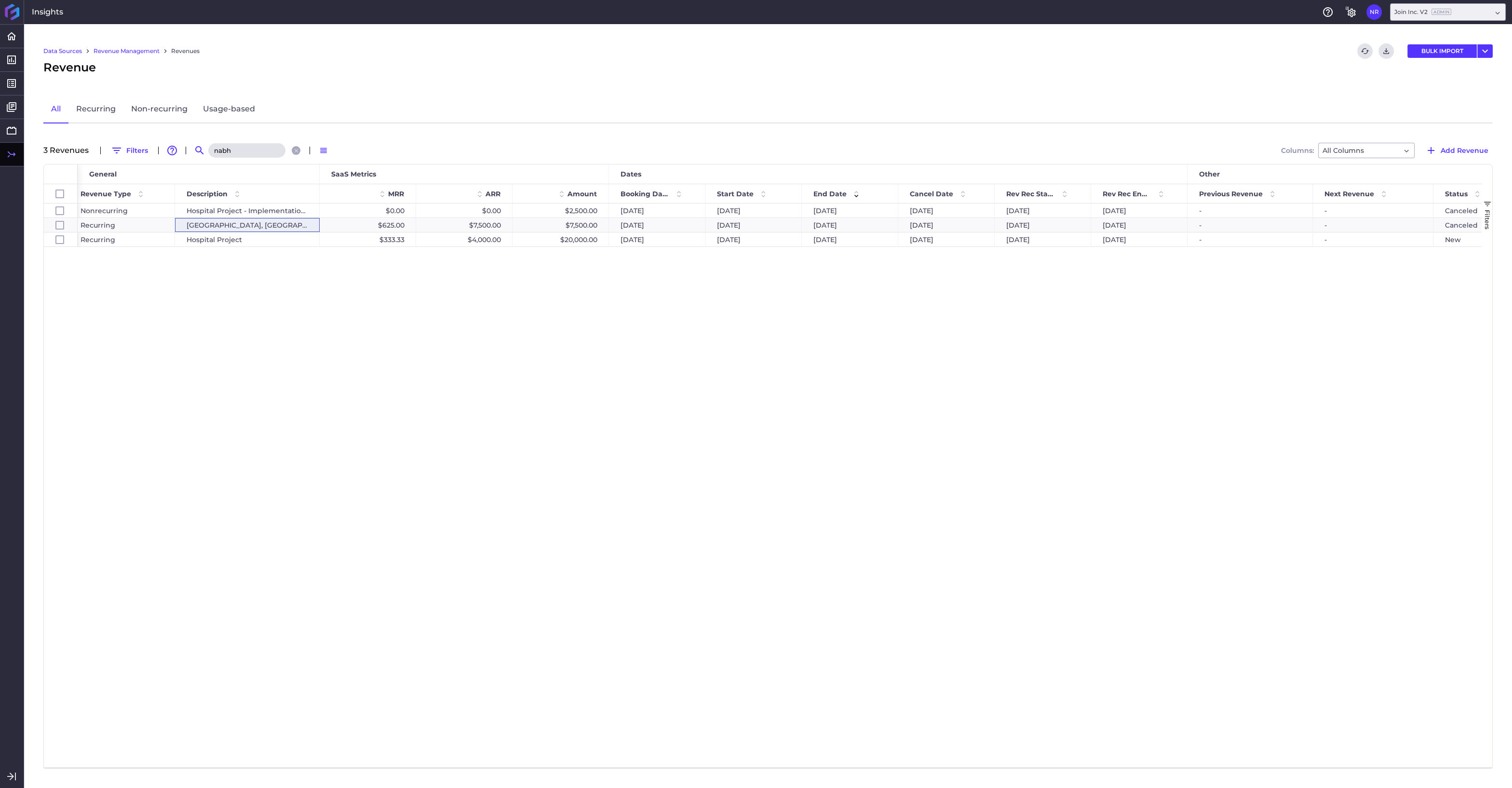
click at [243, 153] on input "nabh" at bounding box center [247, 150] width 77 height 15
drag, startPoint x: 242, startPoint y: 151, endPoint x: 185, endPoint y: 148, distance: 57.1
click at [208, 148] on input "nabh" at bounding box center [247, 150] width 77 height 15
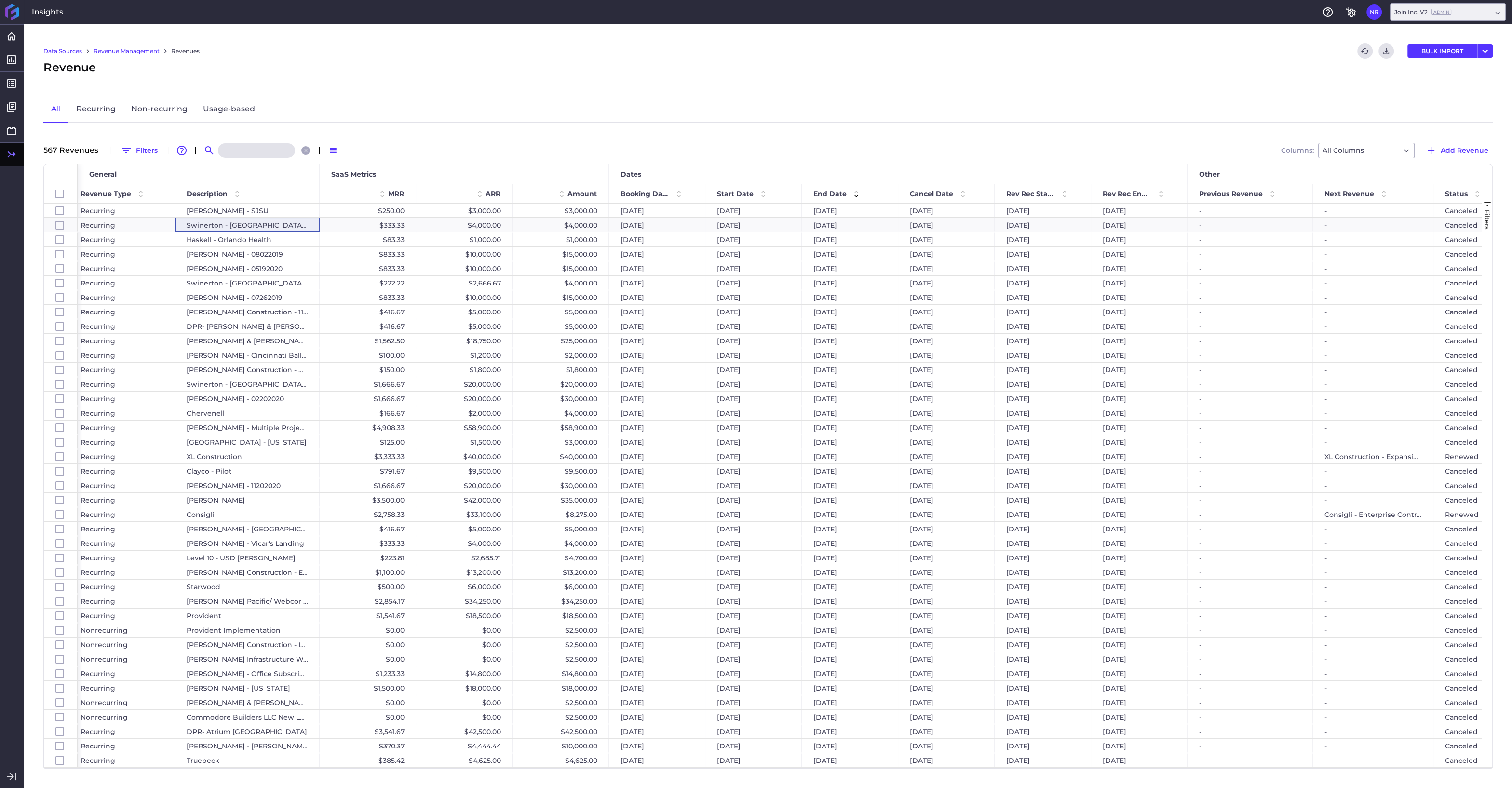
click at [240, 151] on input at bounding box center [256, 150] width 77 height 15
click at [237, 153] on input "C" at bounding box center [256, 150] width 77 height 15
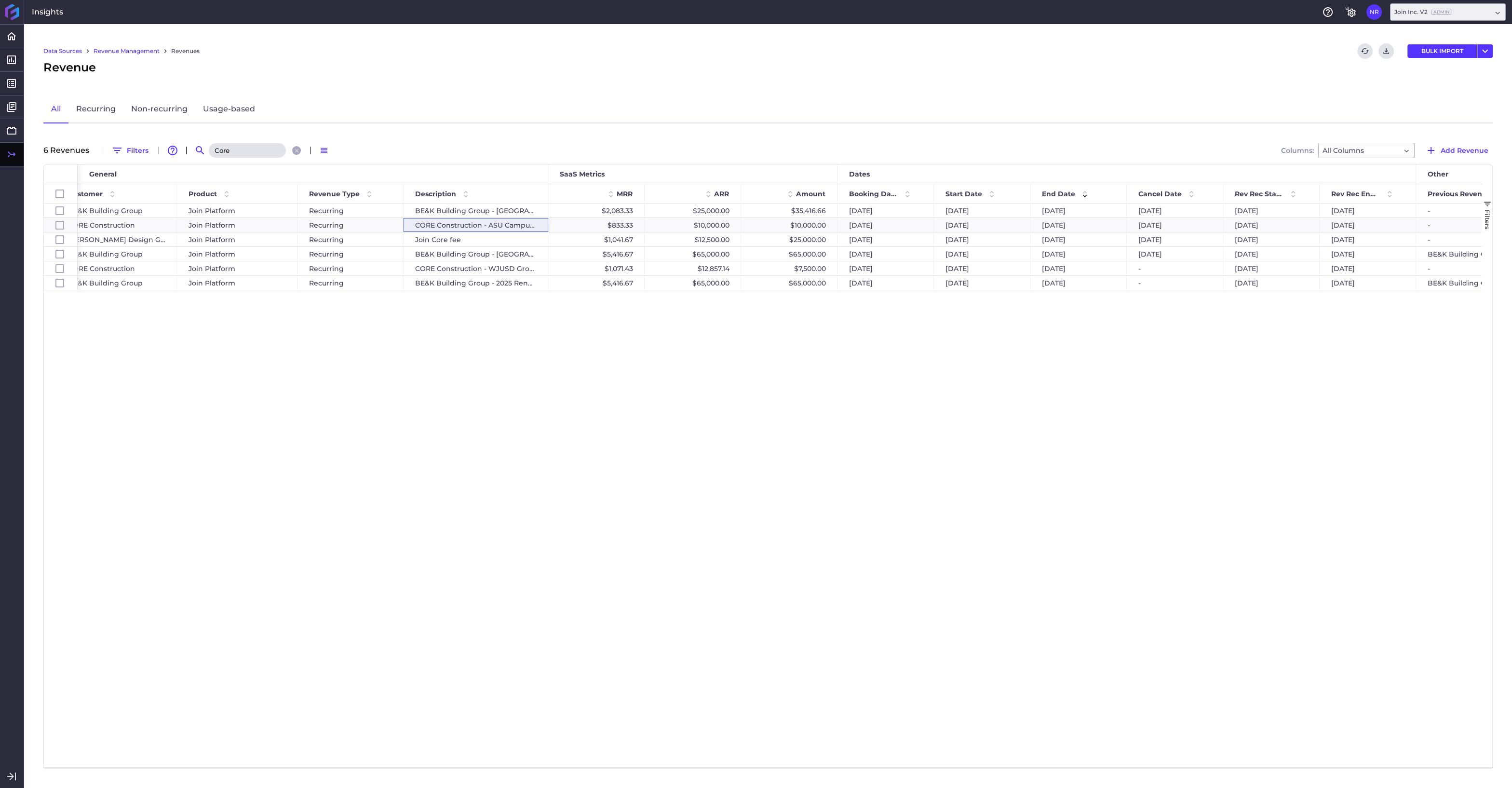
scroll to position [0, 0]
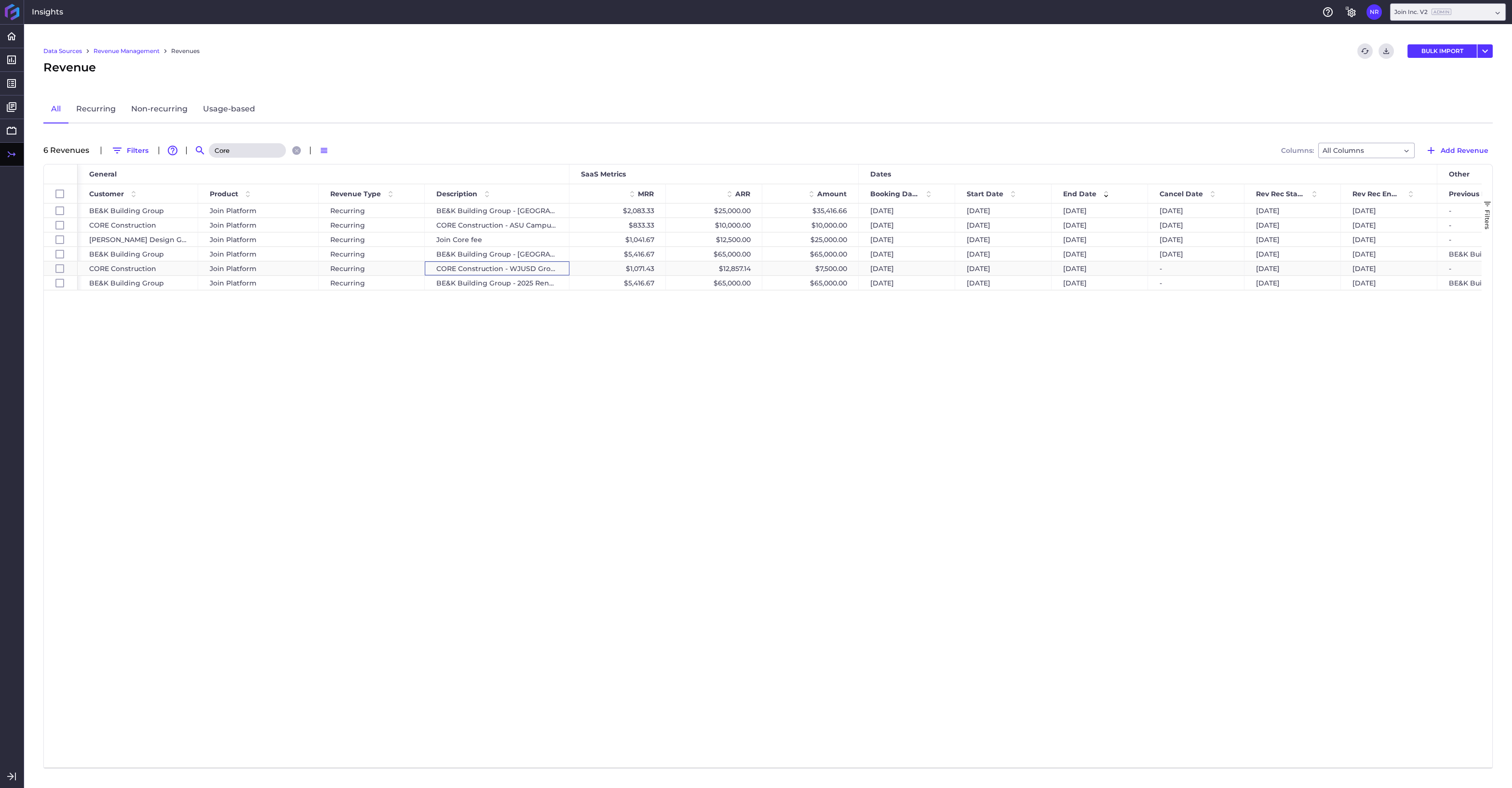
click at [521, 262] on div "CORE Construction - WJUSD Group 2 & 3" at bounding box center [497, 268] width 144 height 14
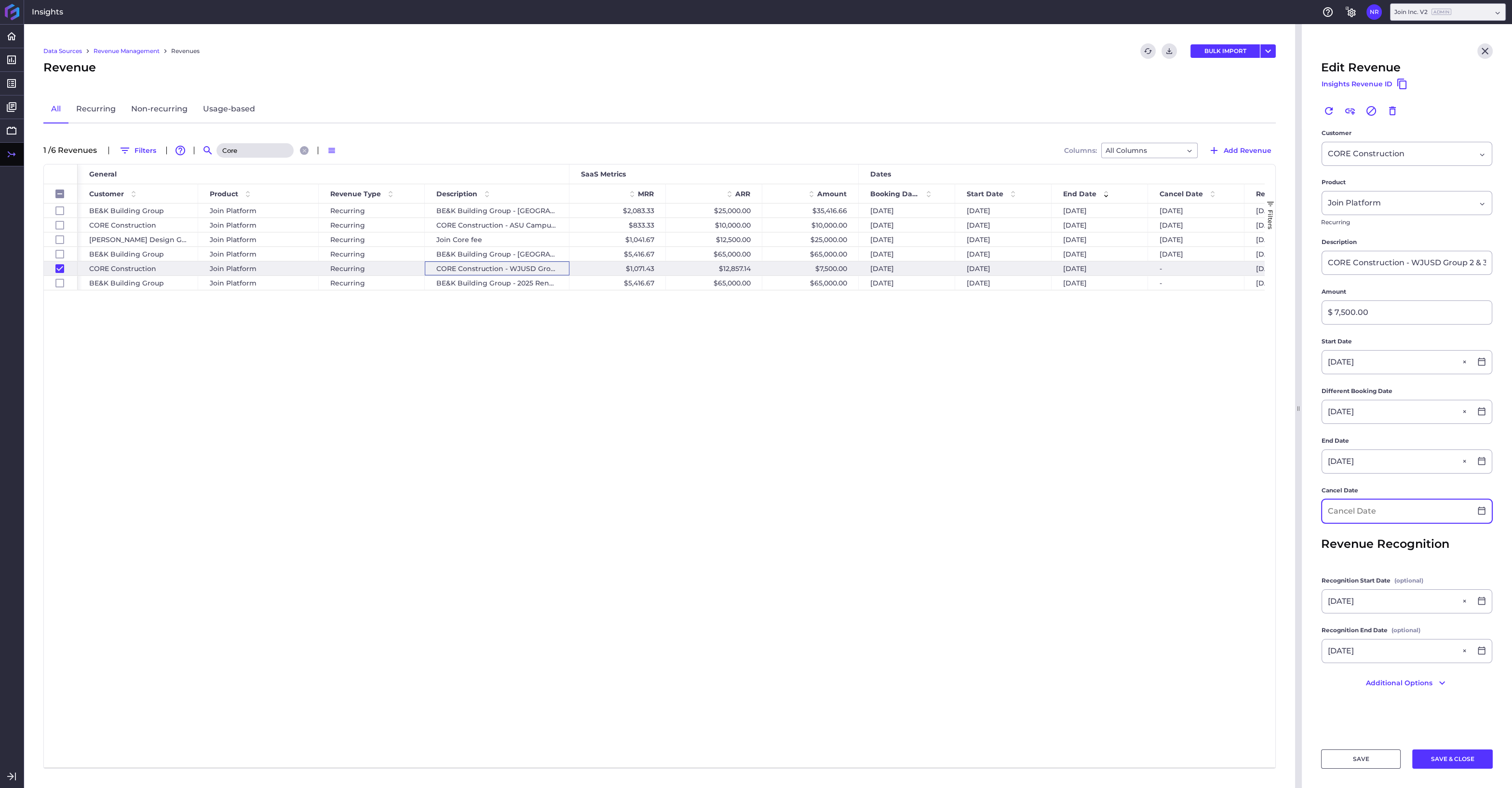
click at [1346, 509] on input at bounding box center [1396, 511] width 150 height 23
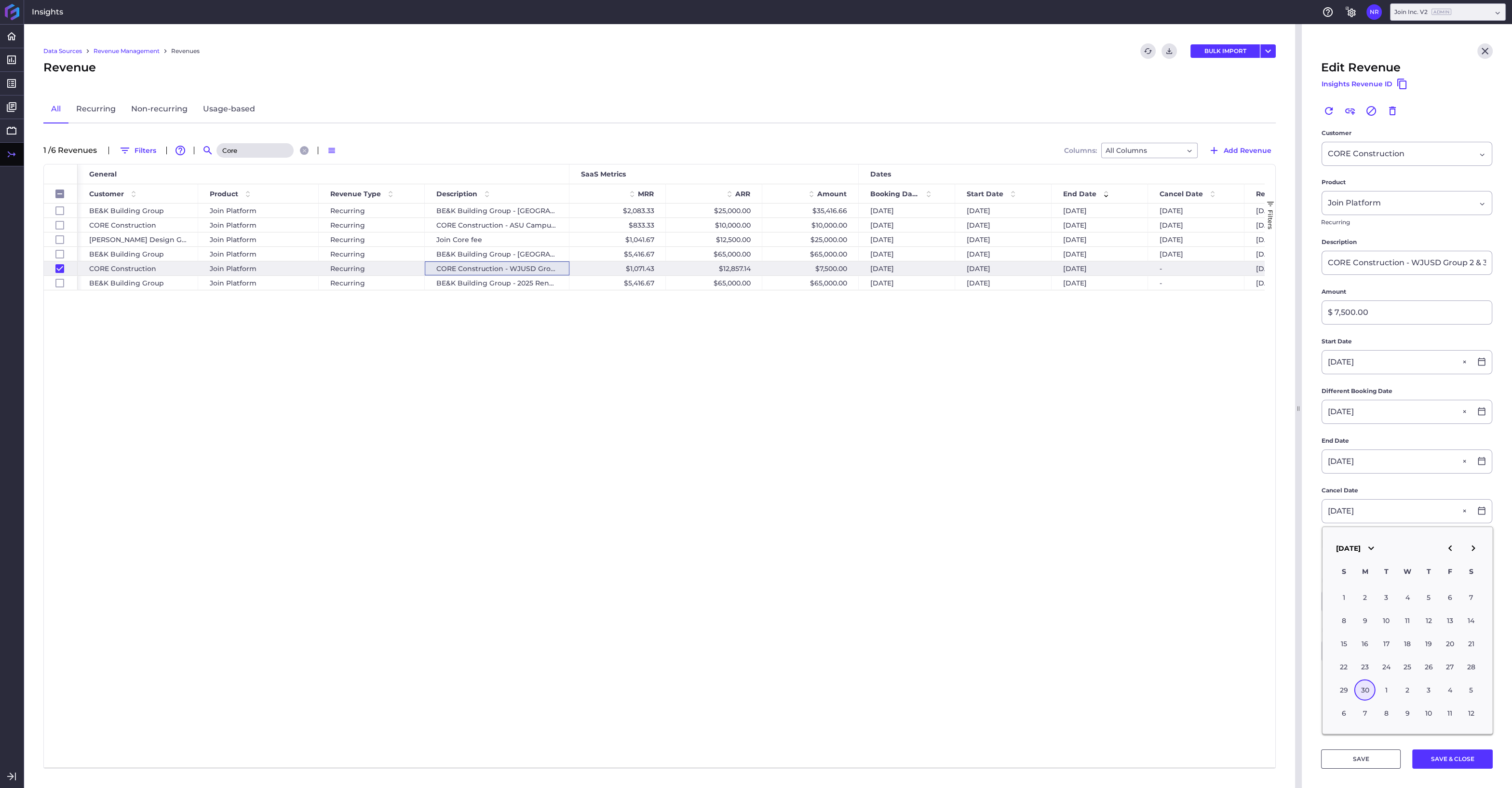
click at [1362, 684] on div "30" at bounding box center [1365, 690] width 21 height 21
click at [1447, 762] on button "SAVE & CLOSE" at bounding box center [1452, 759] width 80 height 19
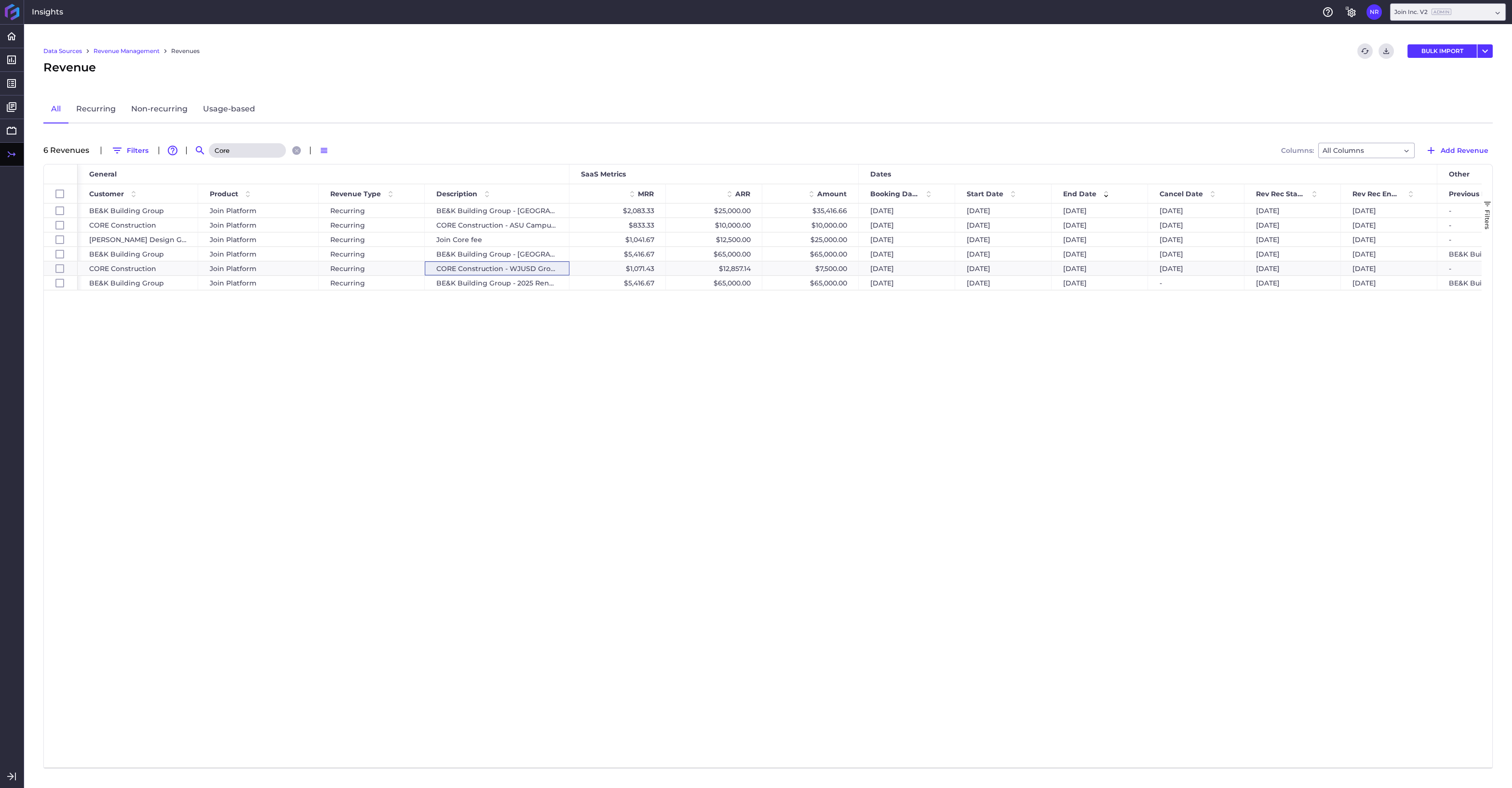
click at [231, 147] on input "Core" at bounding box center [247, 150] width 77 height 15
click at [524, 267] on div "CORE Construction - WJUSD Group 2 & 3" at bounding box center [497, 268] width 144 height 14
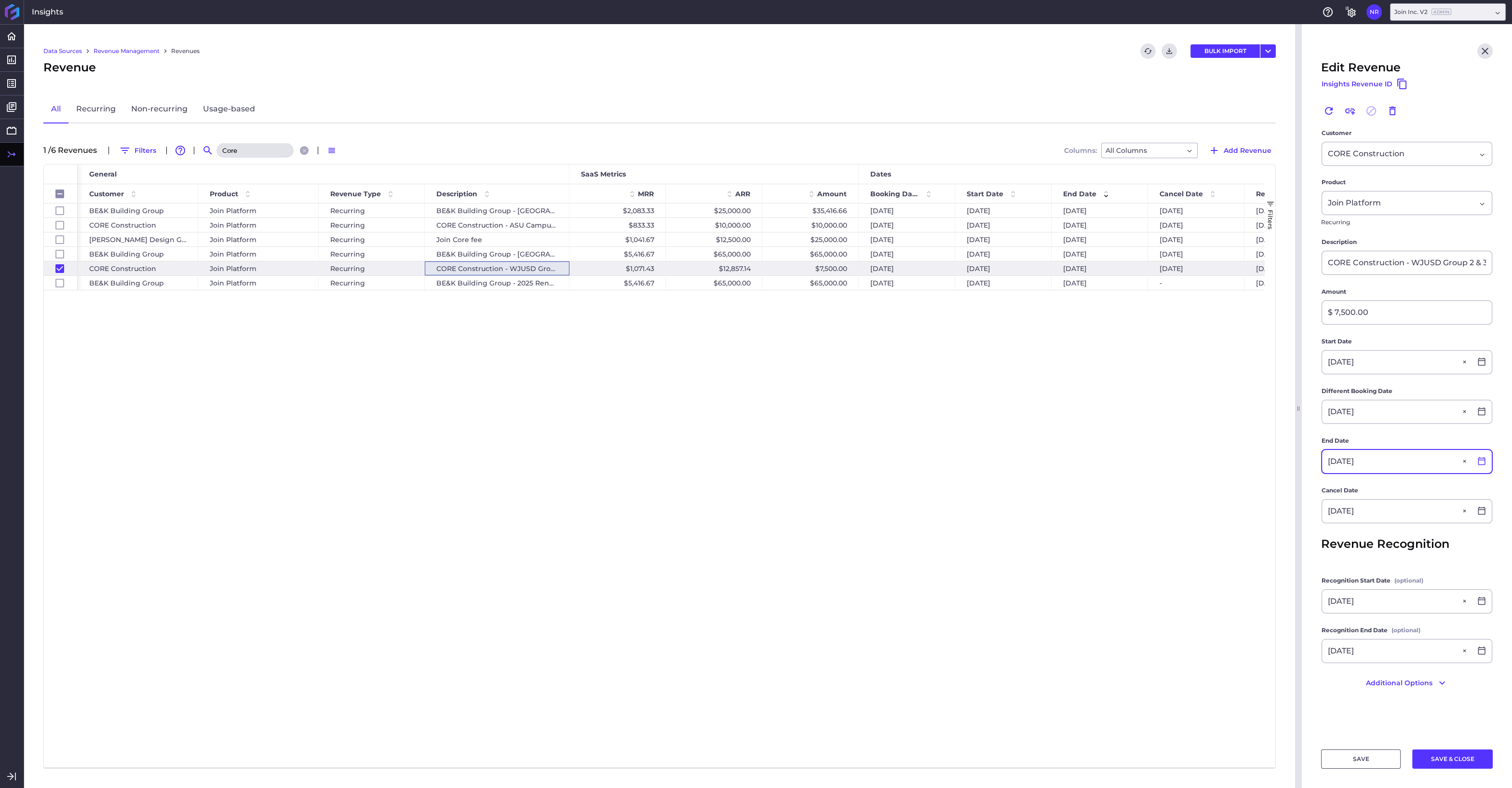
click at [1483, 459] on icon at bounding box center [1481, 462] width 7 height 8
click at [1474, 500] on icon "button" at bounding box center [1473, 499] width 12 height 12
click at [1405, 639] on div "30" at bounding box center [1408, 641] width 21 height 21
click at [1481, 511] on icon at bounding box center [1481, 510] width 9 height 9
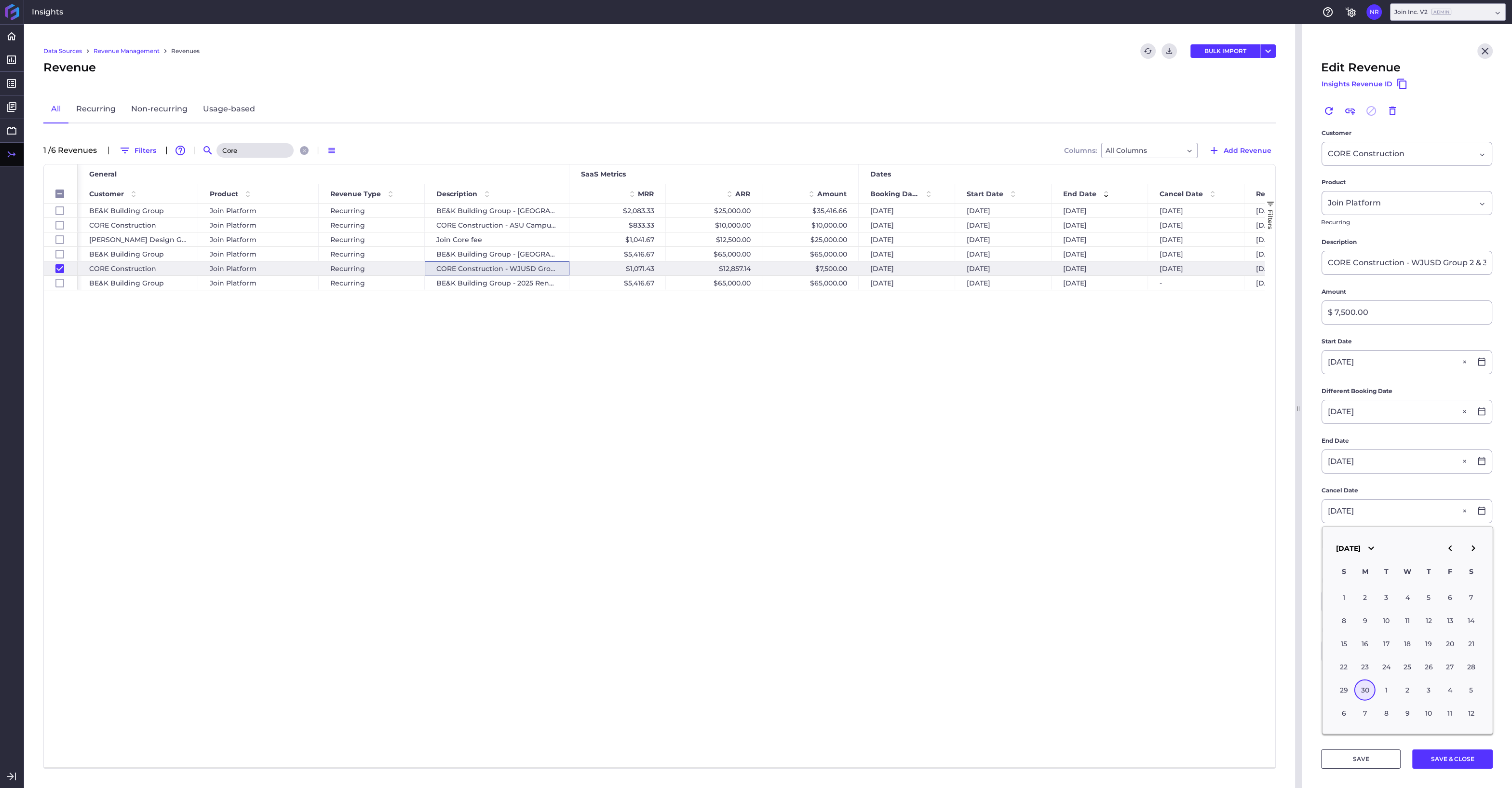
click at [1472, 547] on icon "button" at bounding box center [1473, 548] width 12 height 12
click at [1407, 689] on div "30" at bounding box center [1408, 690] width 21 height 21
click at [1481, 648] on icon at bounding box center [1481, 651] width 7 height 8
click at [1472, 451] on icon "button" at bounding box center [1473, 446] width 12 height 12
click at [1405, 588] on div "30" at bounding box center [1408, 588] width 21 height 21
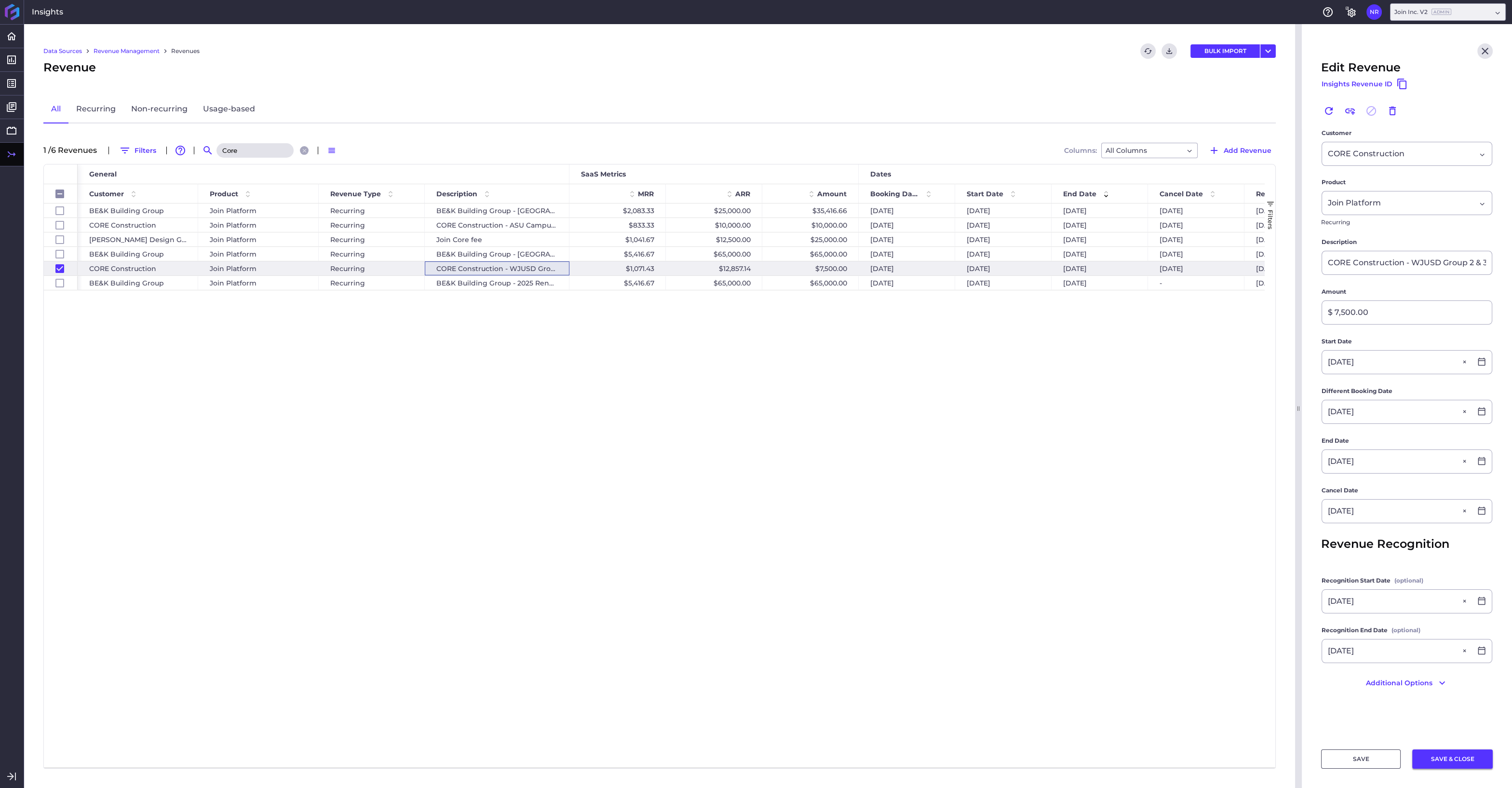
click at [1440, 760] on button "SAVE & CLOSE" at bounding box center [1452, 759] width 80 height 19
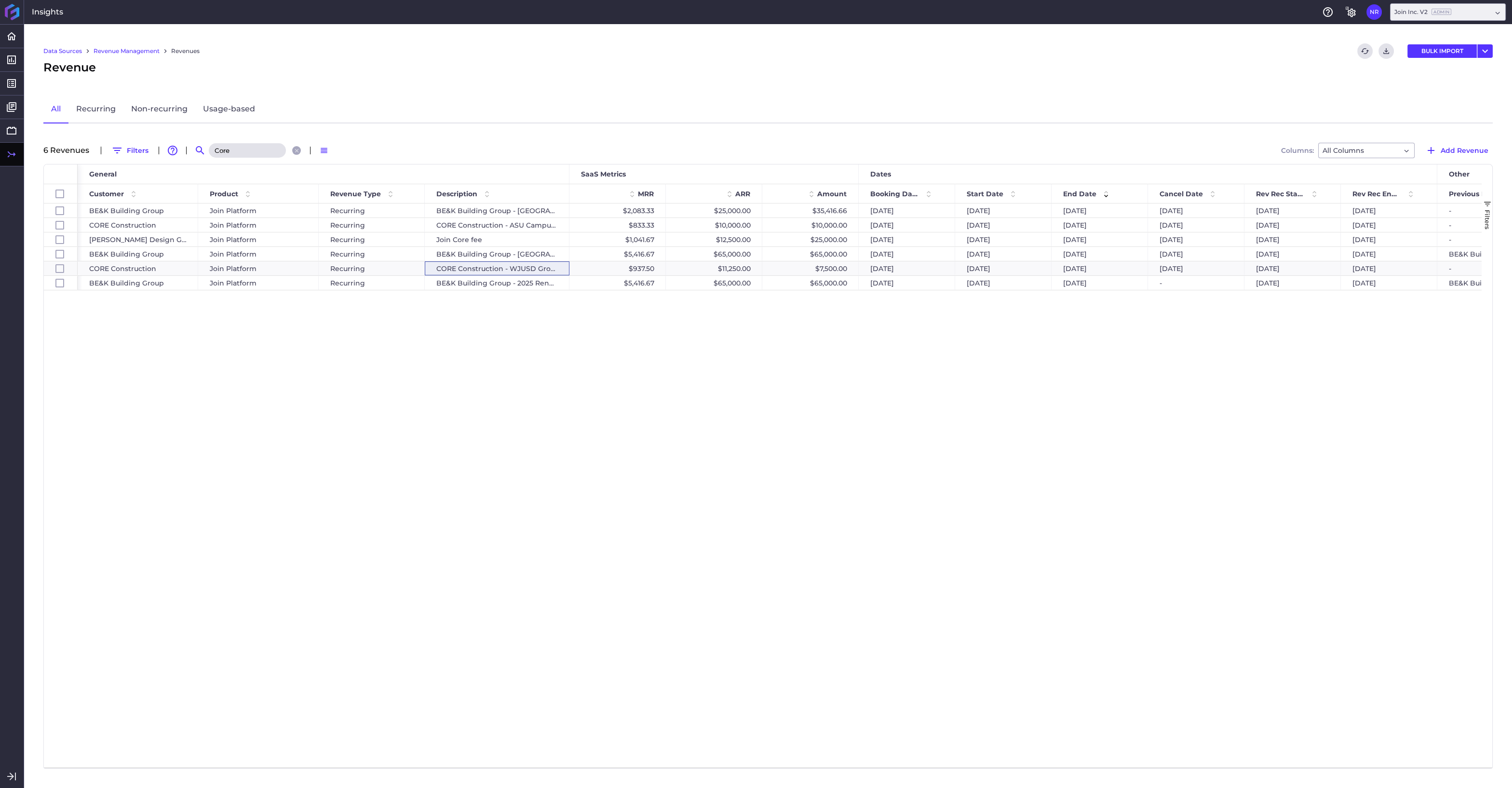
click at [255, 150] on input "Core" at bounding box center [247, 150] width 77 height 15
drag, startPoint x: 255, startPoint y: 150, endPoint x: 205, endPoint y: 151, distance: 50.0
click at [209, 151] on input "Core" at bounding box center [247, 150] width 77 height 15
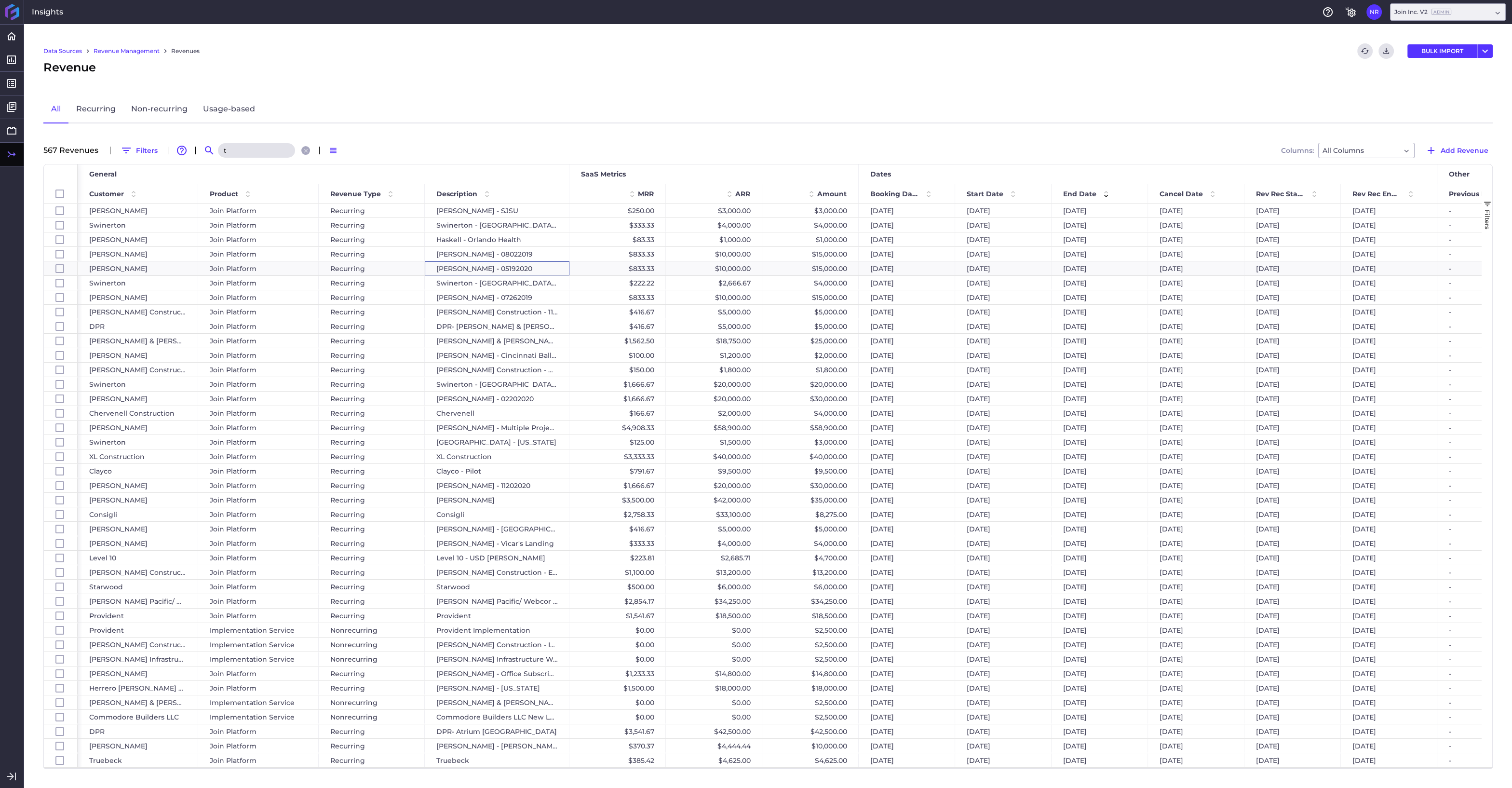
click at [238, 149] on input "t" at bounding box center [256, 150] width 77 height 15
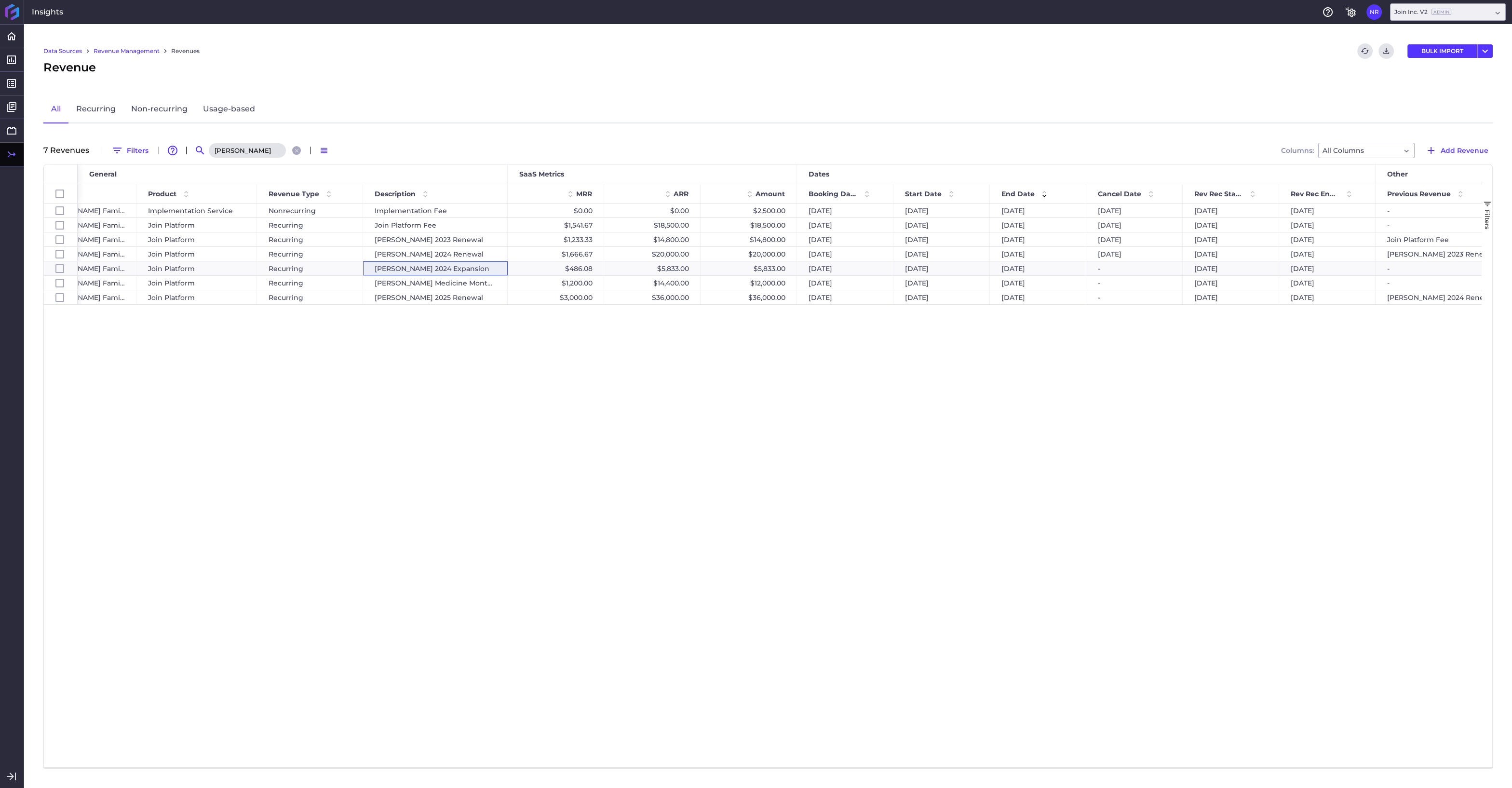
scroll to position [0, 82]
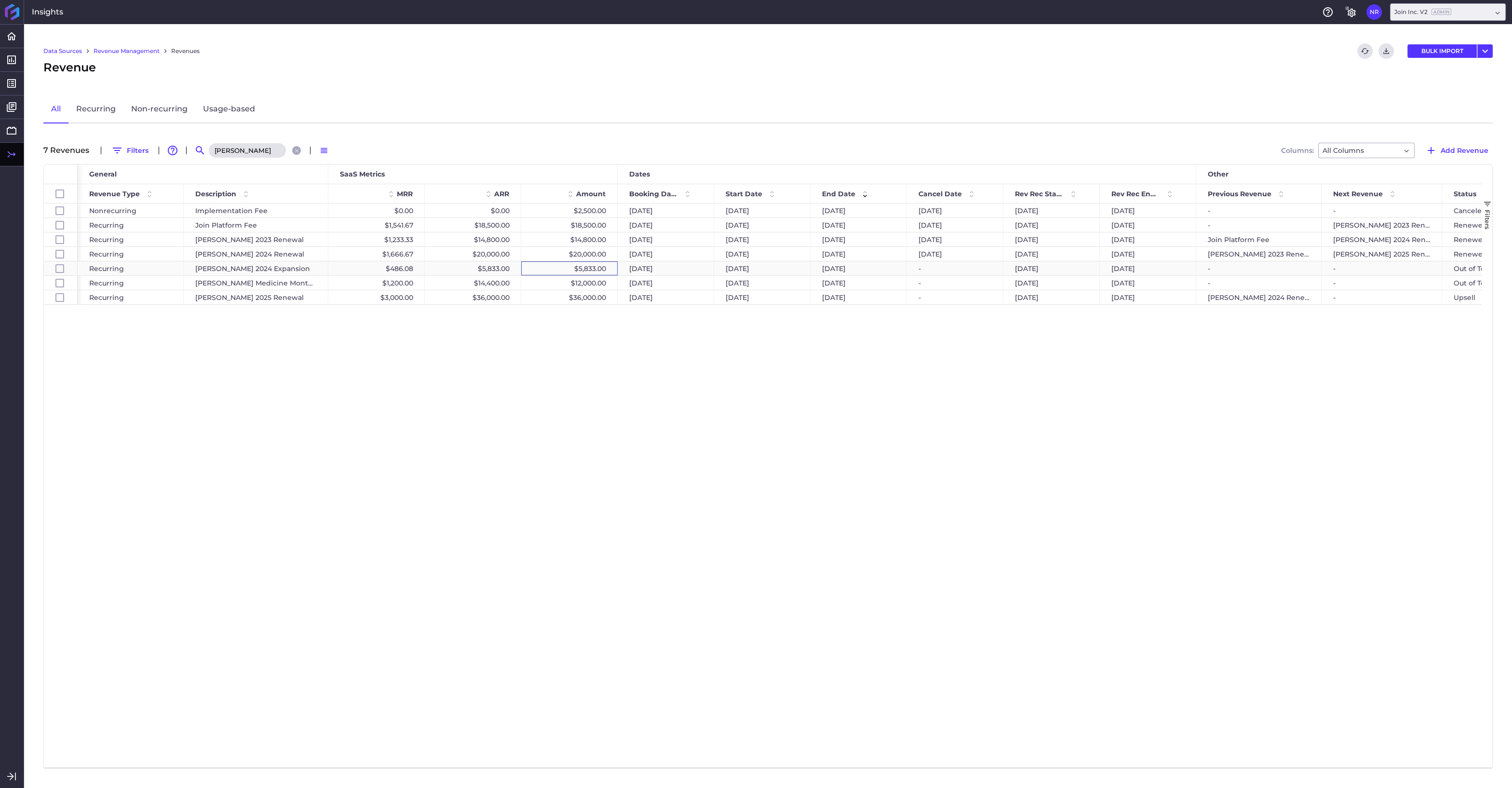
click at [582, 270] on div "$5,833.00" at bounding box center [569, 268] width 96 height 14
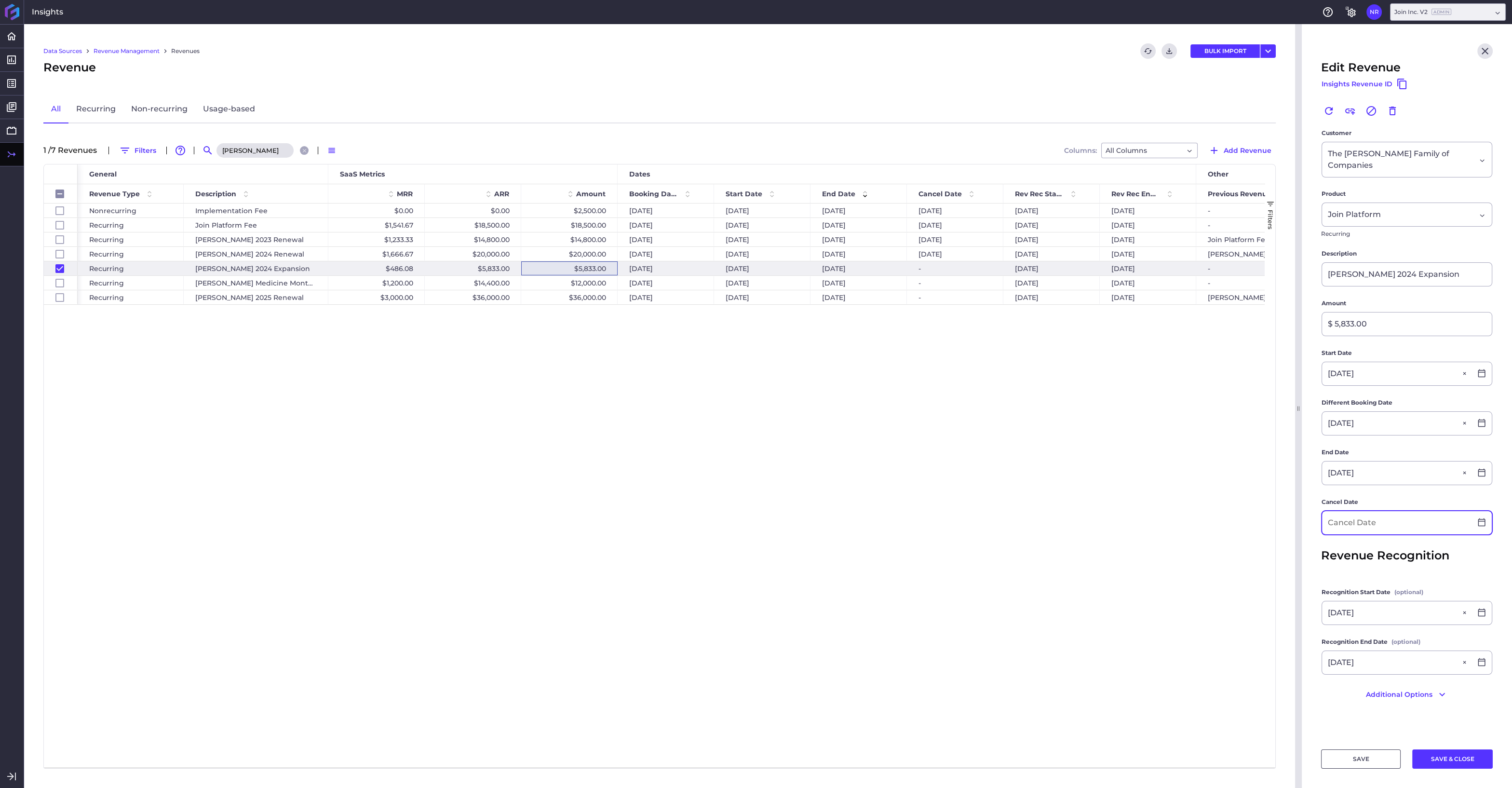
click at [1362, 511] on input at bounding box center [1396, 523] width 150 height 23
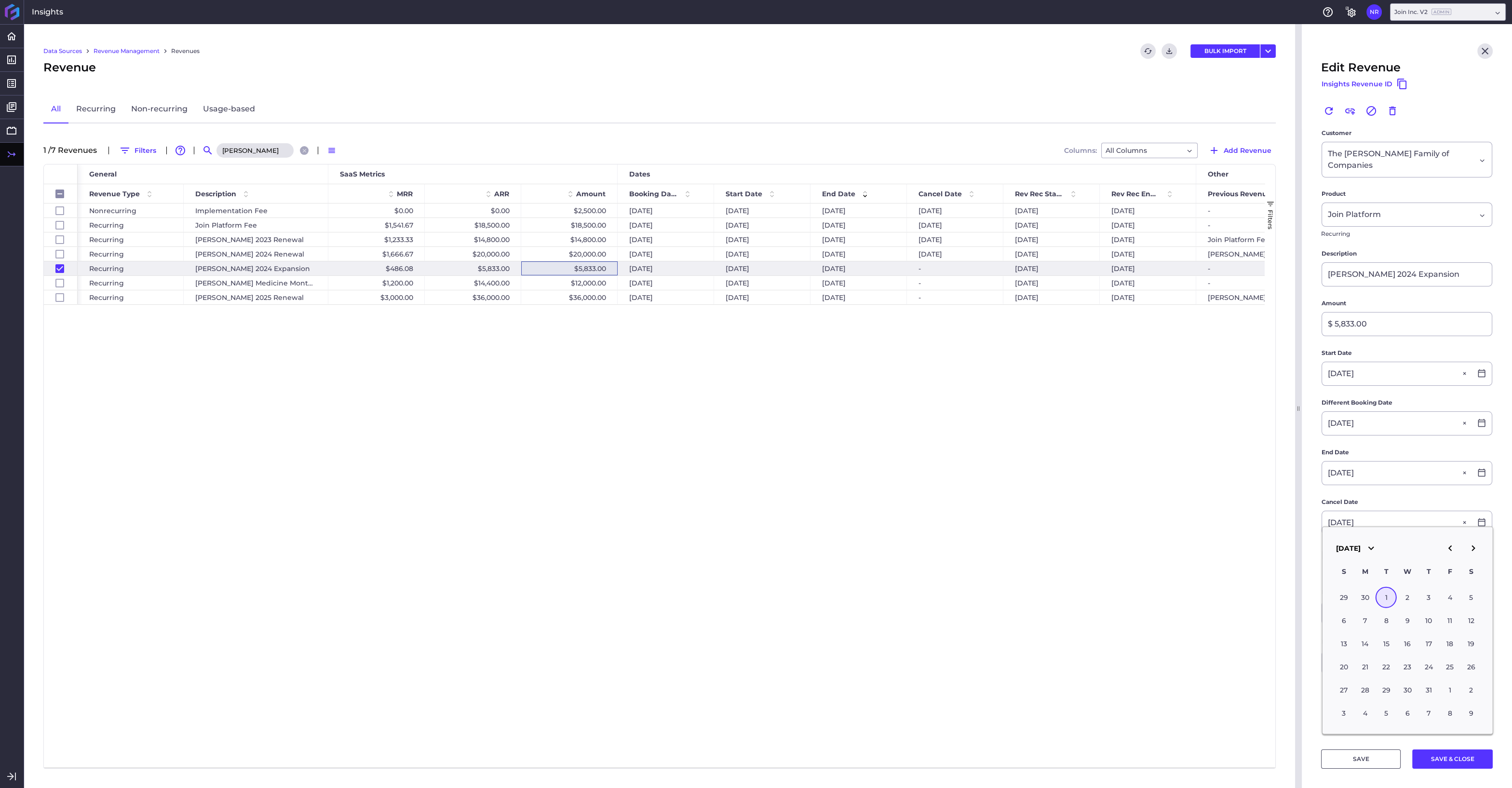
click at [1381, 592] on div "1" at bounding box center [1386, 598] width 21 height 21
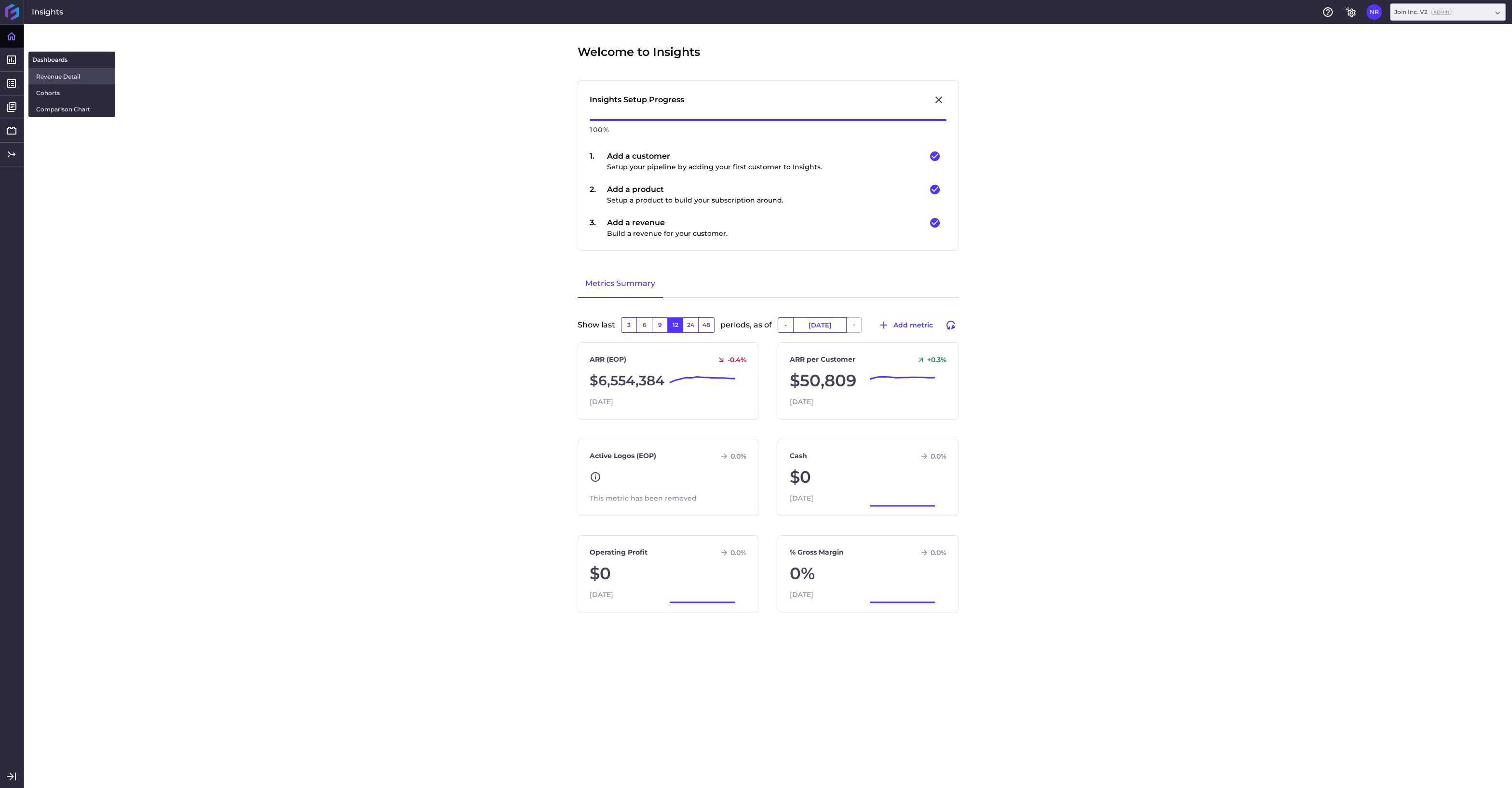
click at [45, 80] on span "Revenue Detail" at bounding box center [72, 76] width 72 height 10
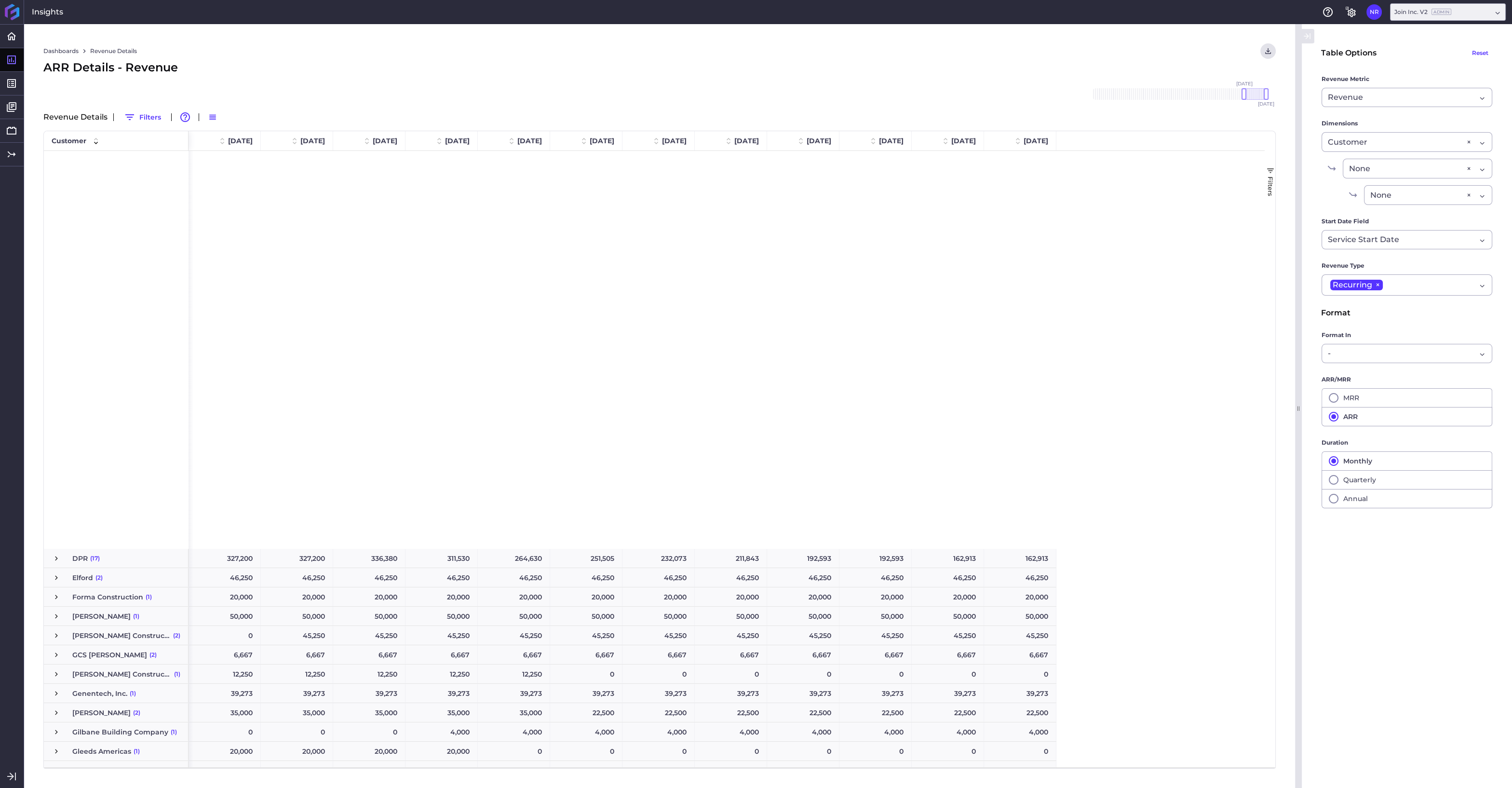
scroll to position [962, 0]
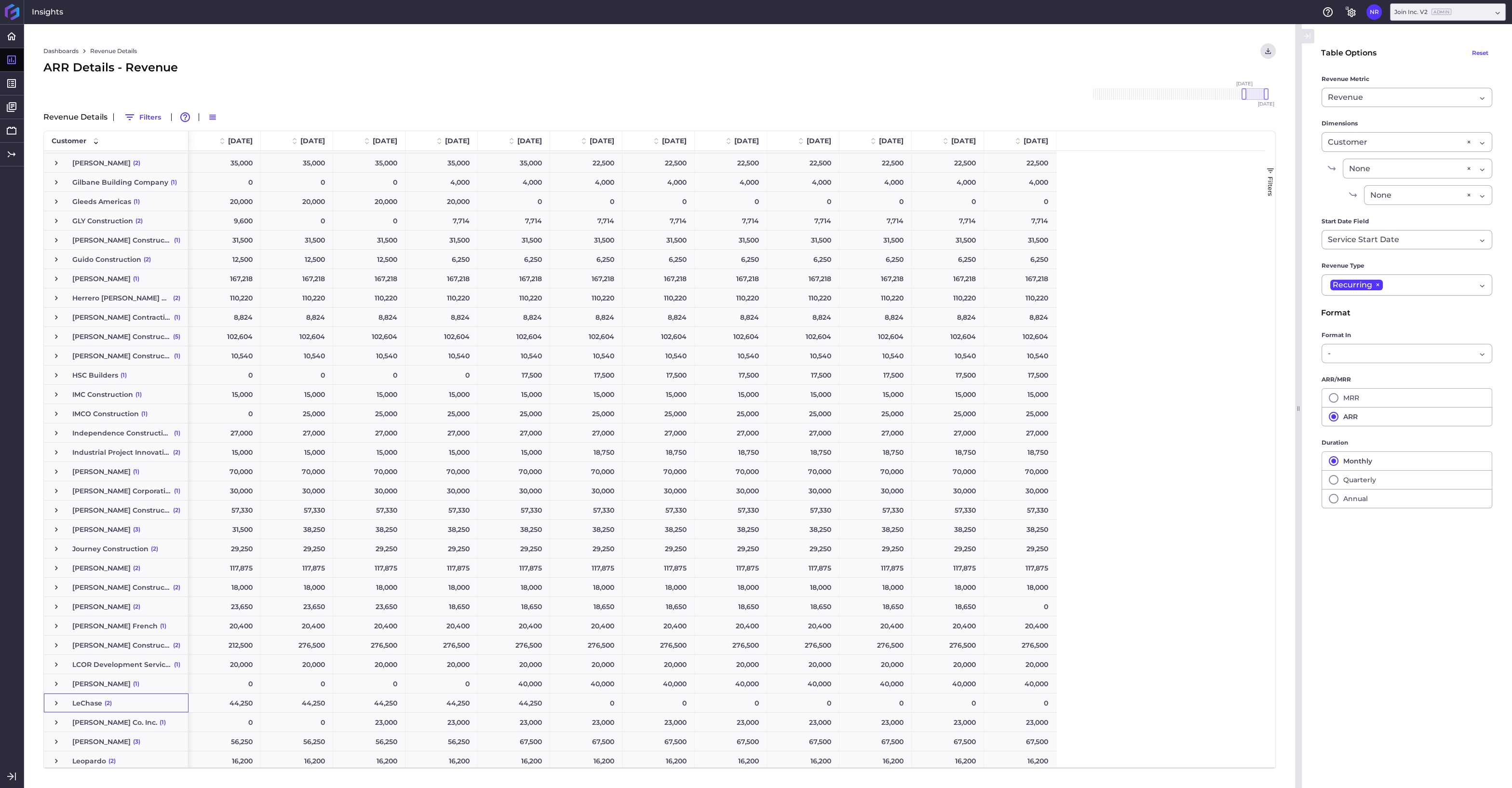
click at [56, 704] on span "Press SPACE to select this row." at bounding box center [56, 703] width 9 height 9
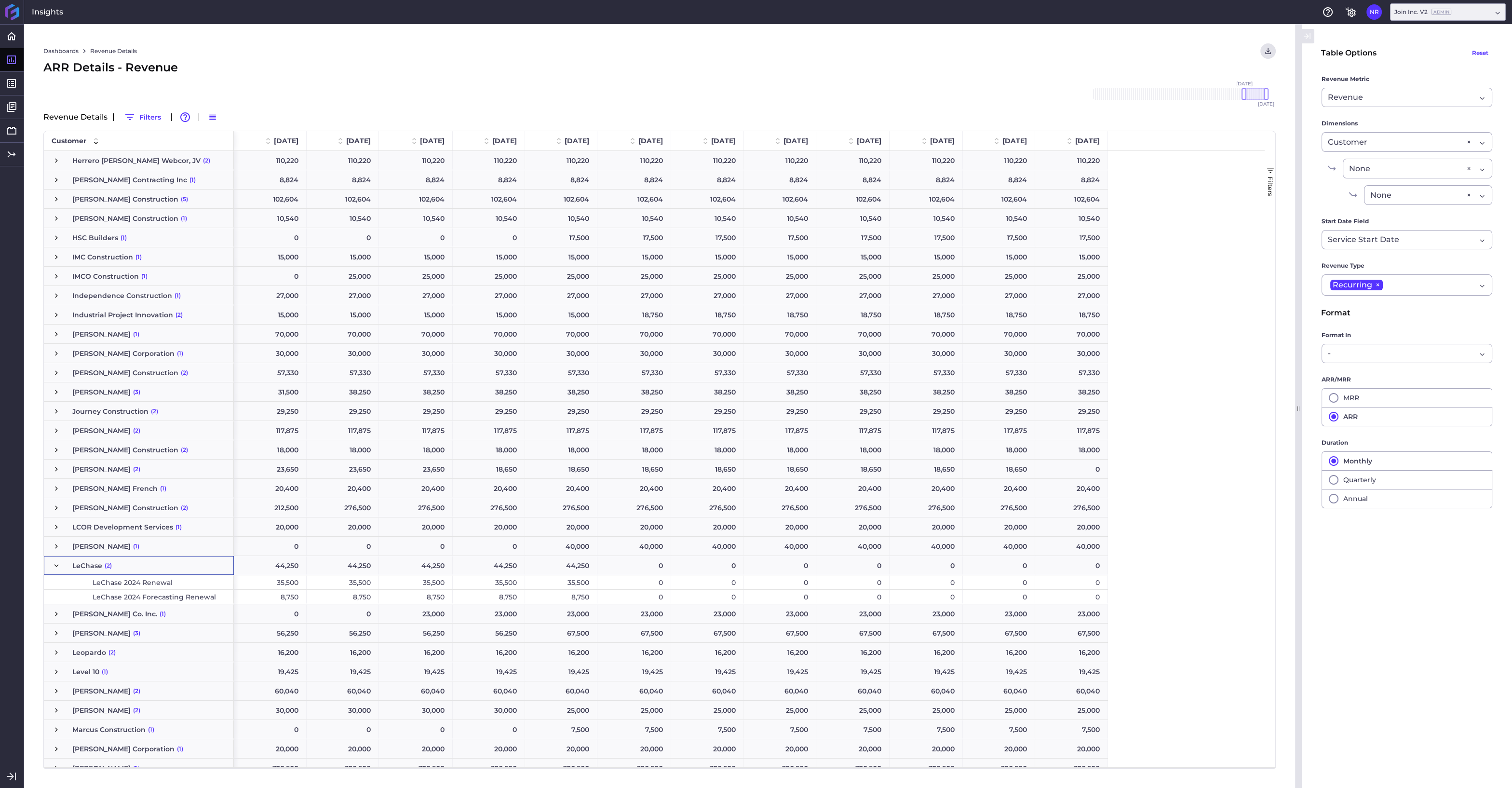
scroll to position [1100, 0]
drag, startPoint x: 1244, startPoint y: 95, endPoint x: 1189, endPoint y: 99, distance: 55.1
click at [1189, 99] on div at bounding box center [1190, 94] width 5 height 12
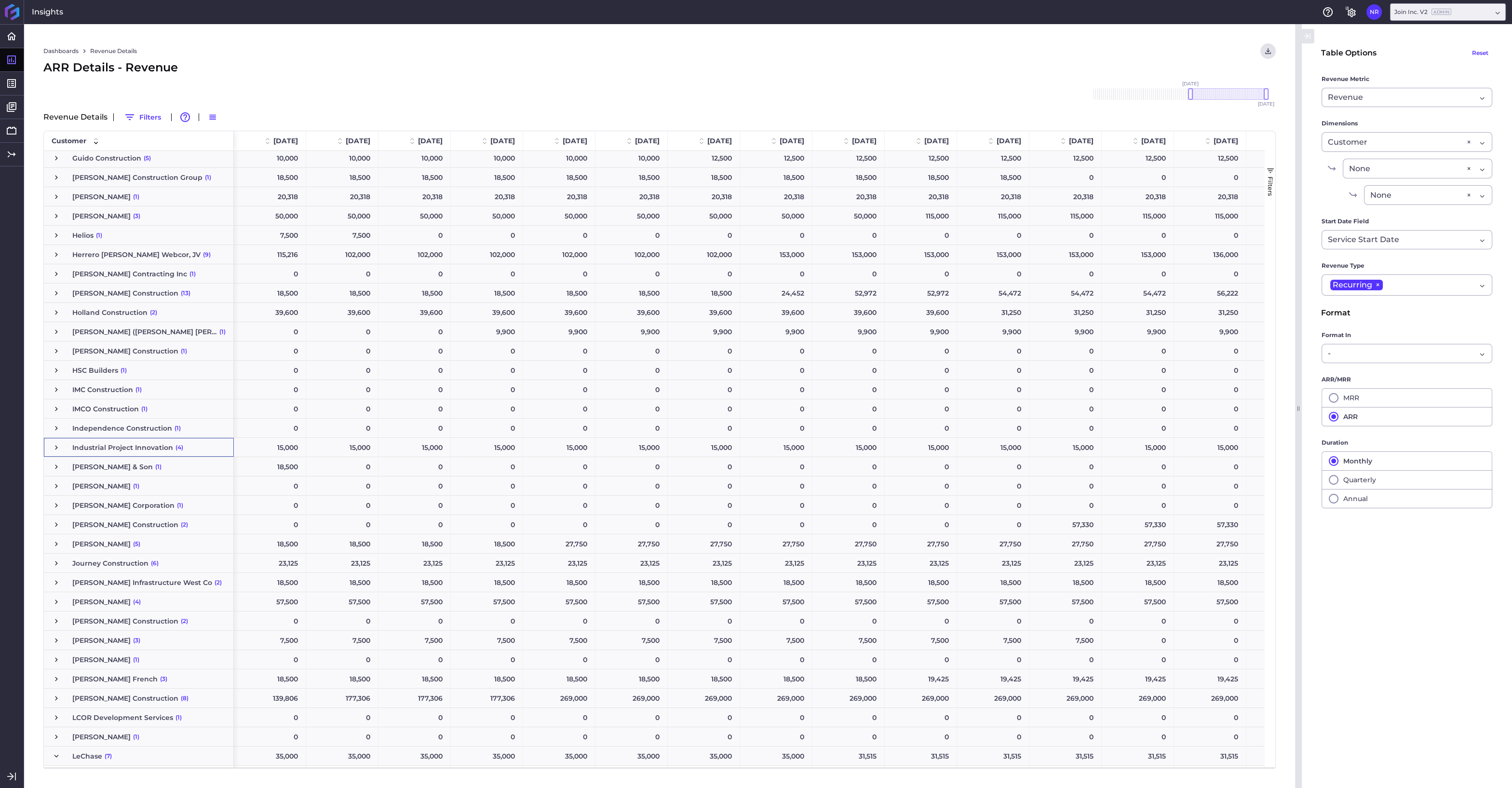
scroll to position [1237, 0]
click at [57, 755] on span "Press SPACE to select this row." at bounding box center [56, 756] width 9 height 9
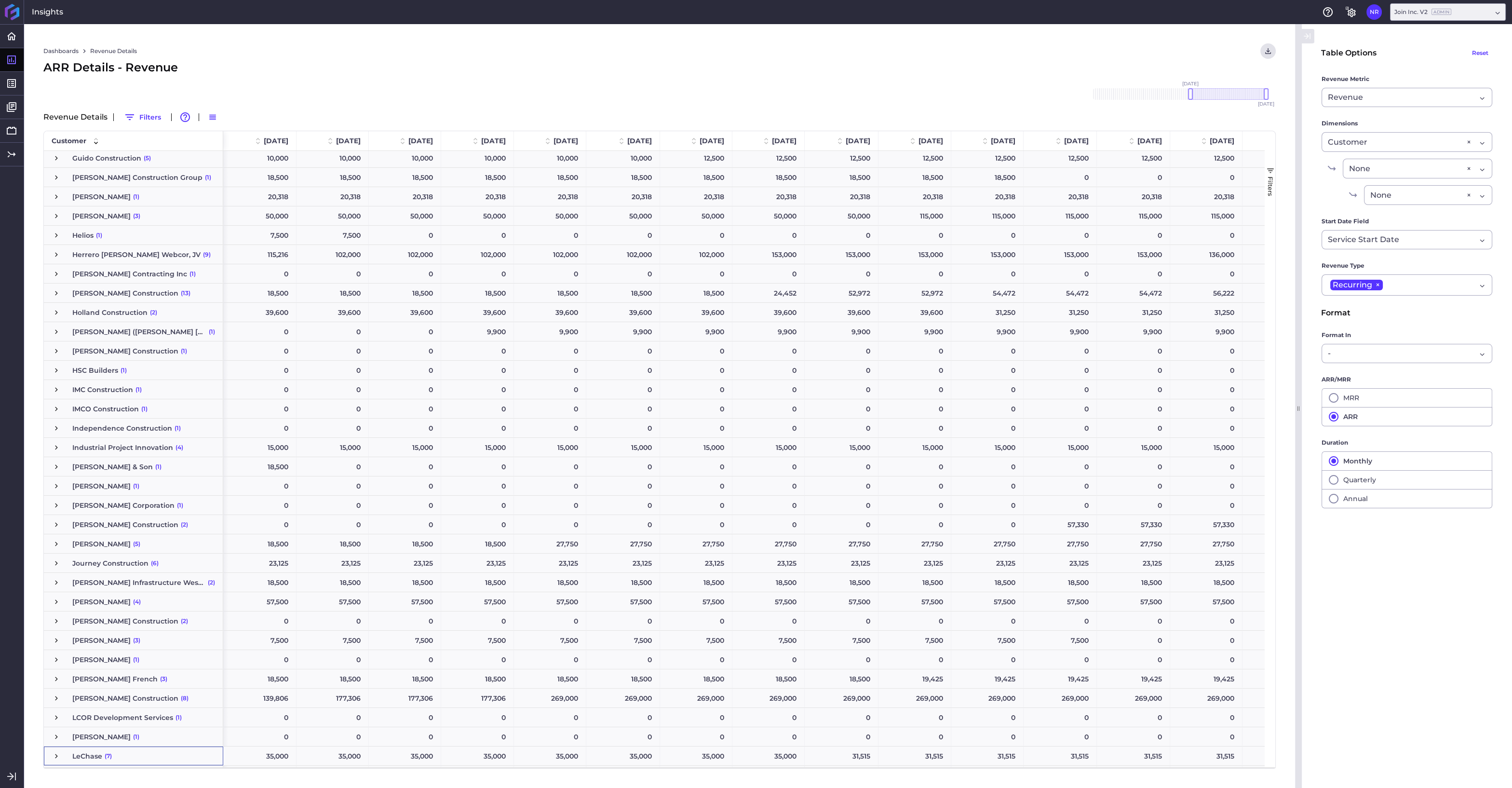
click at [57, 755] on span "Press SPACE to select this row." at bounding box center [56, 756] width 9 height 9
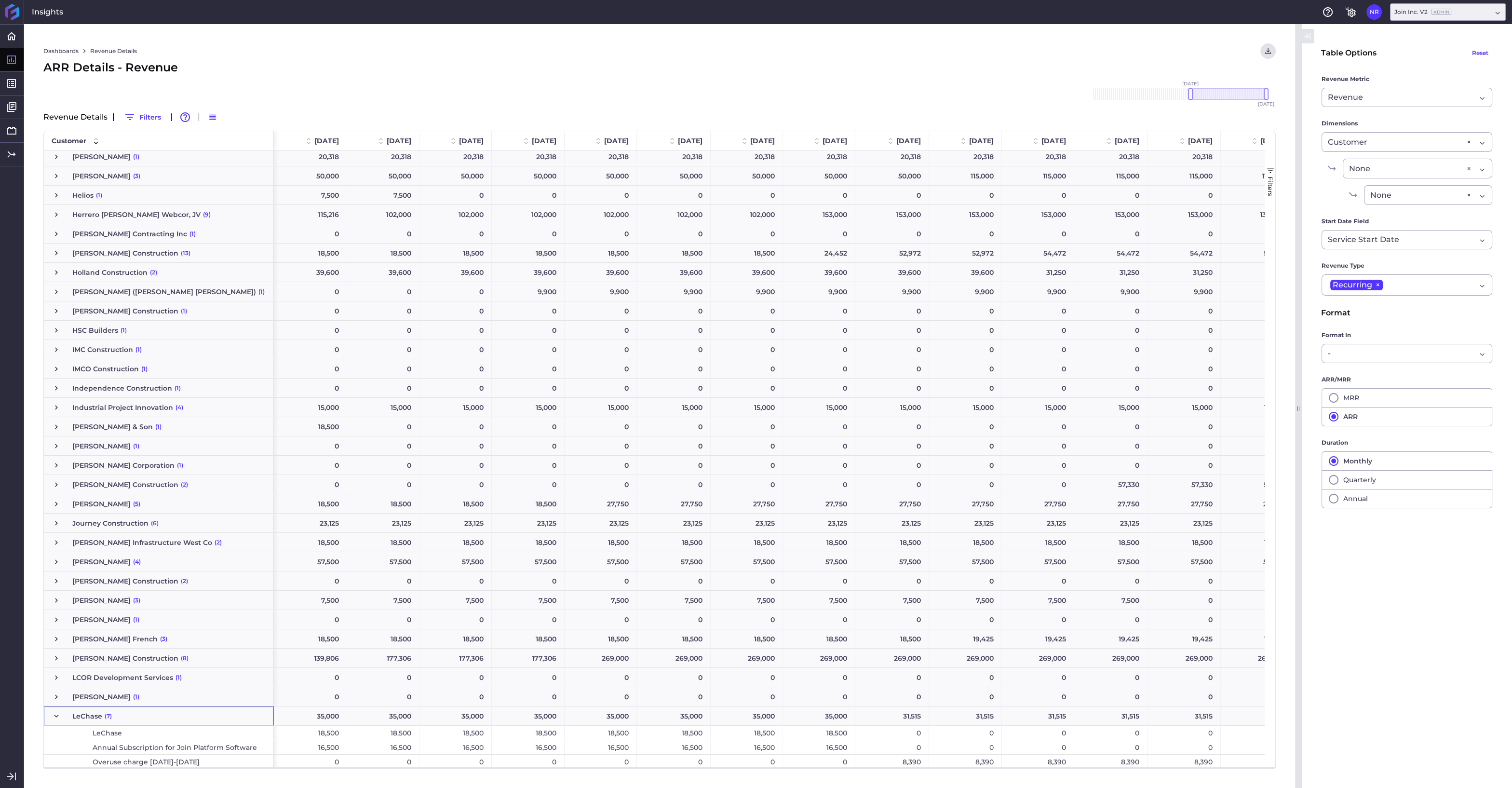
scroll to position [1512, 0]
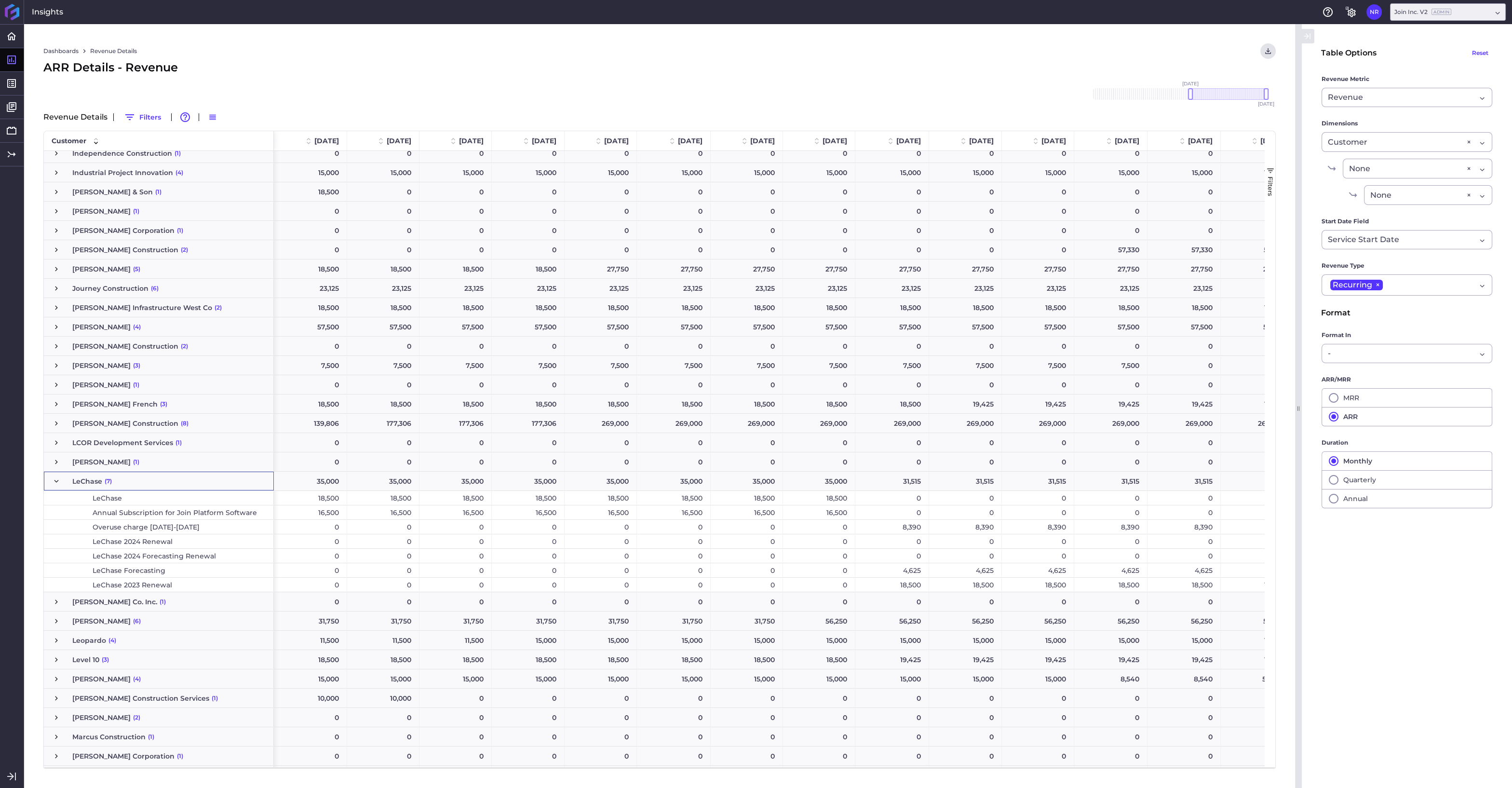
click at [813, 499] on div "18,500" at bounding box center [819, 498] width 72 height 14
drag, startPoint x: 1190, startPoint y: 95, endPoint x: 1156, endPoint y: 96, distance: 34.0
click at [1156, 96] on div at bounding box center [1156, 94] width 5 height 12
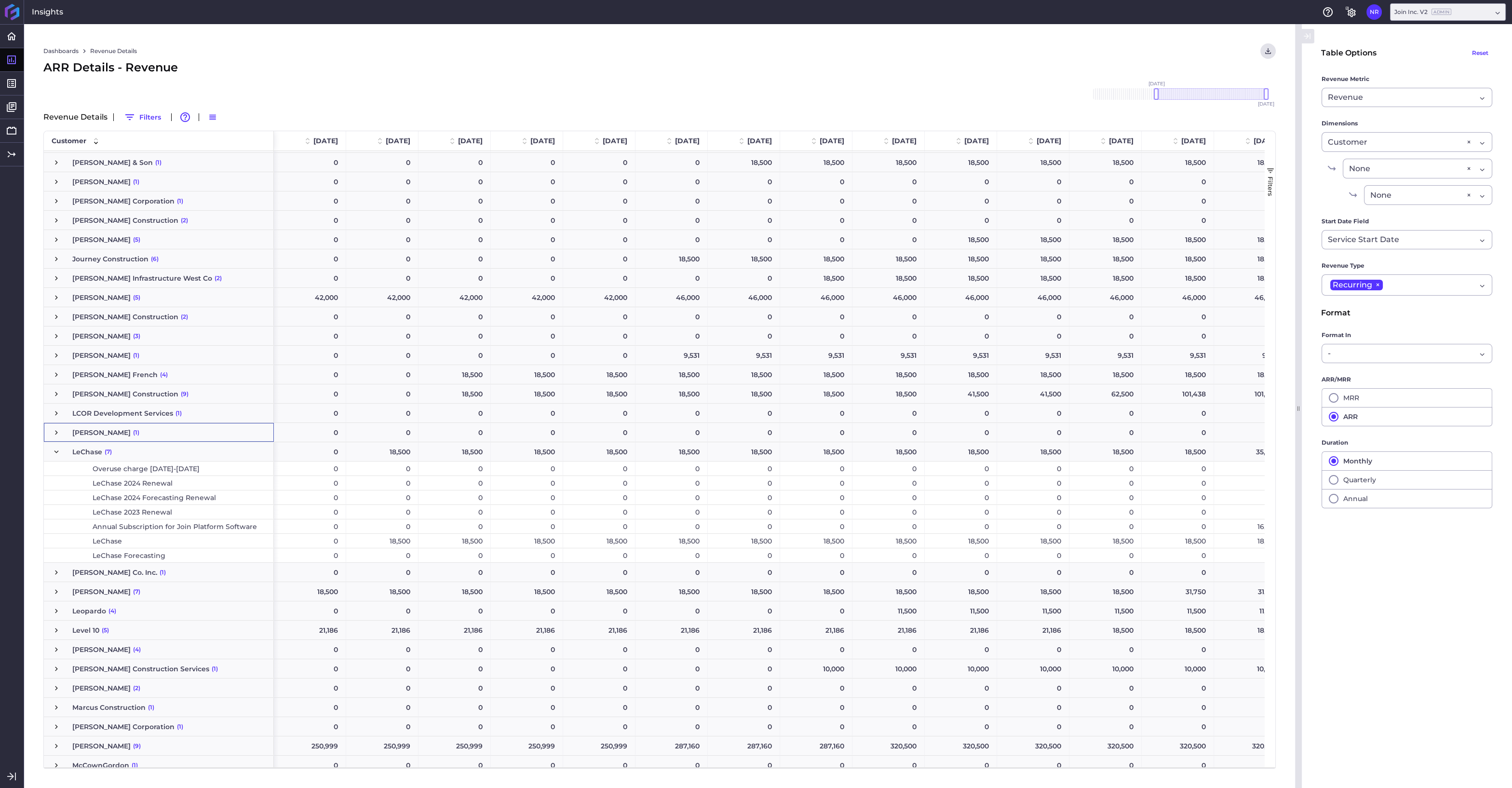
scroll to position [1649, 0]
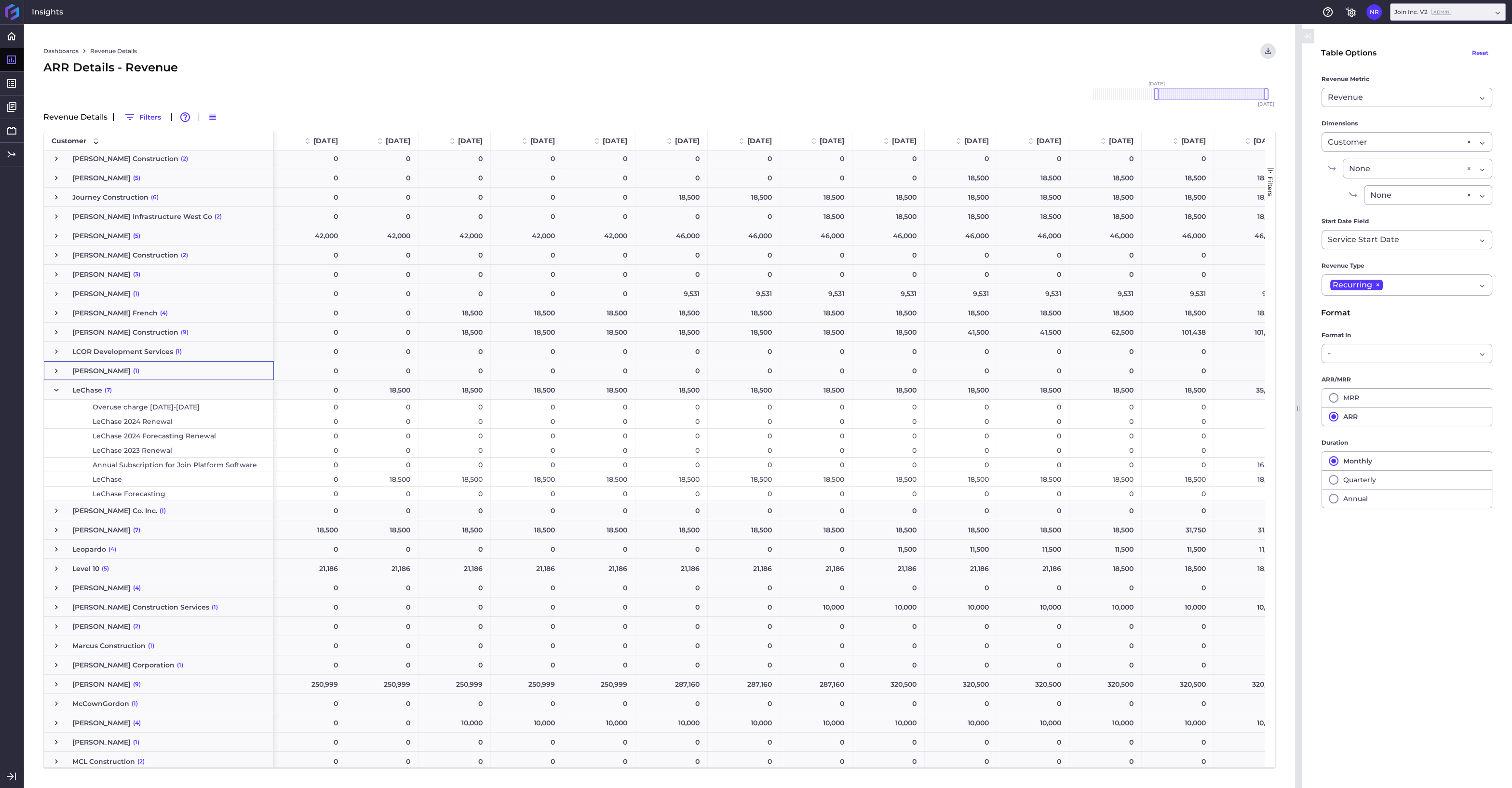
click at [360, 479] on div "18,500" at bounding box center [382, 479] width 72 height 14
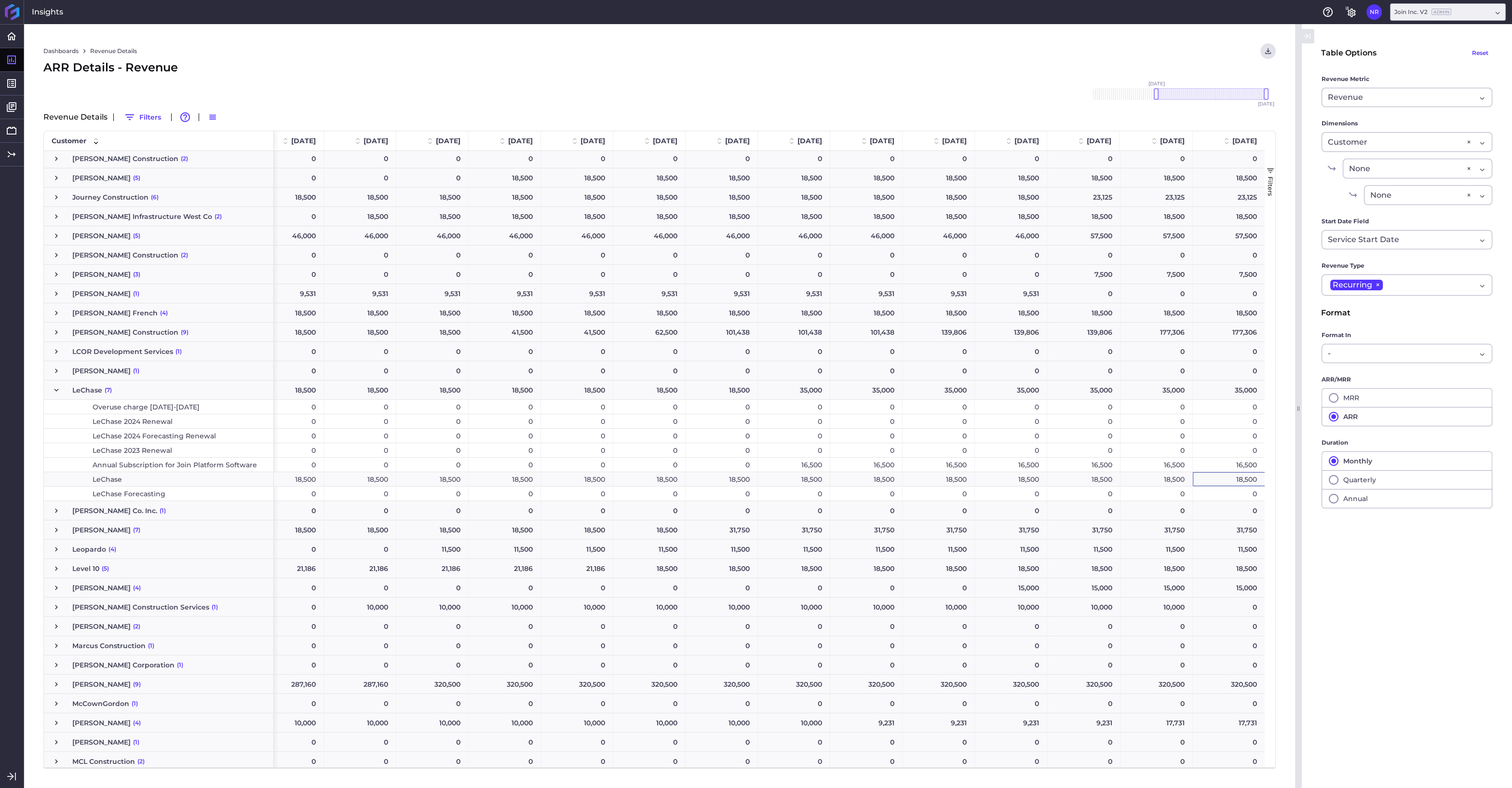
scroll to position [0, 0]
click at [1216, 449] on div "18,500" at bounding box center [1228, 450] width 74 height 14
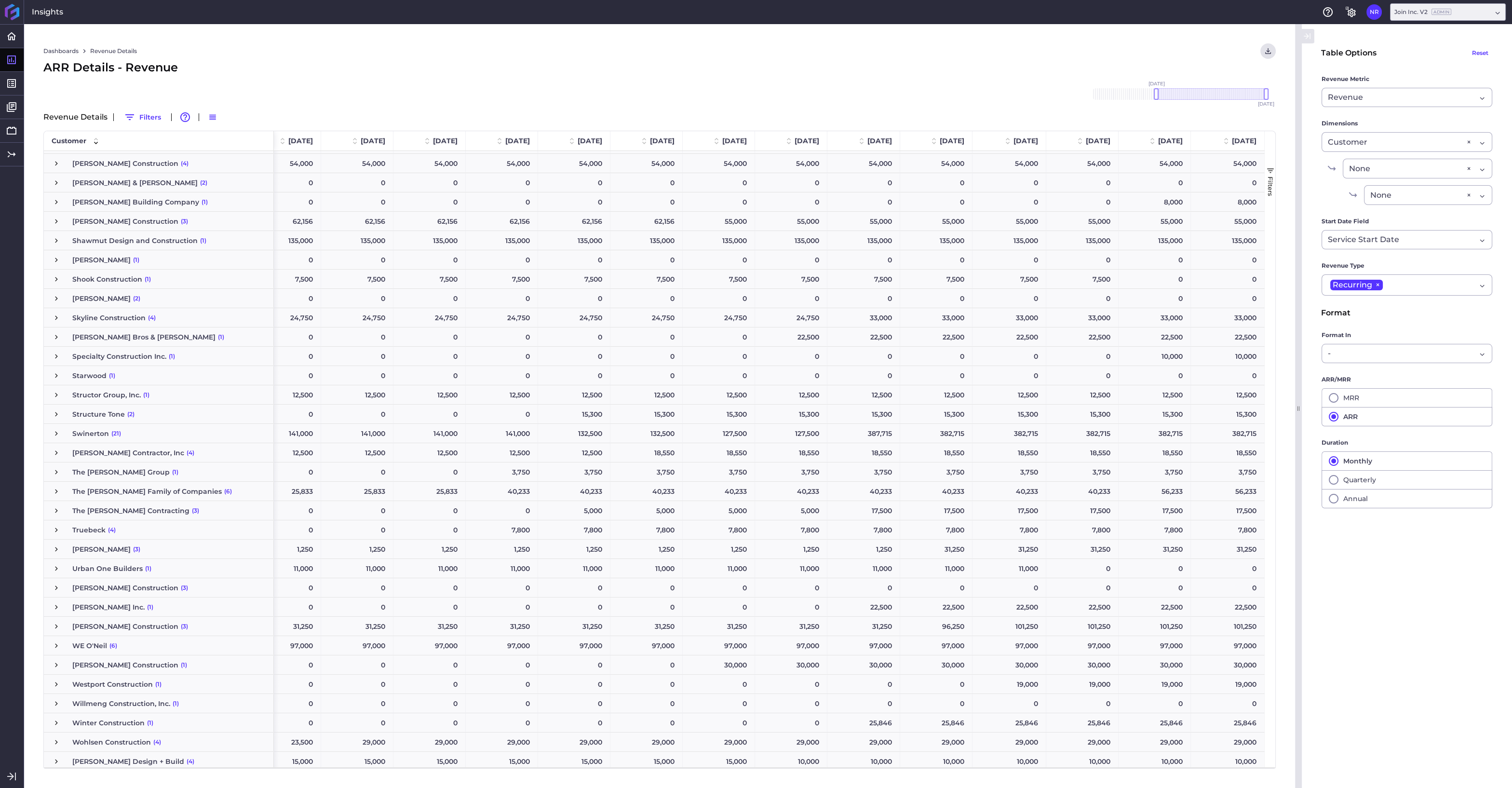
scroll to position [2749, 0]
click at [56, 453] on span "Press SPACE to select this row." at bounding box center [56, 453] width 9 height 9
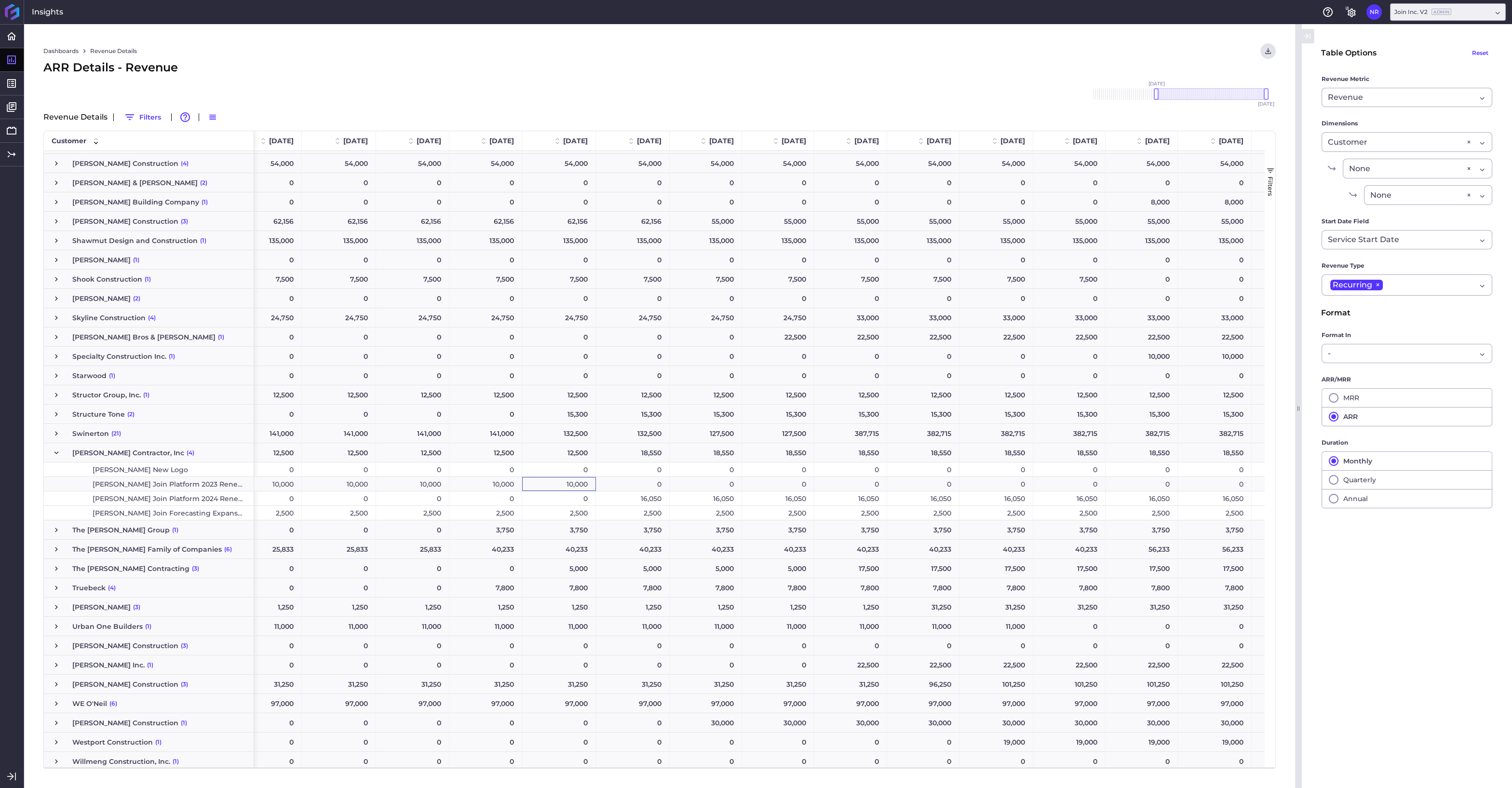
click at [556, 482] on div "10,000" at bounding box center [559, 484] width 74 height 14
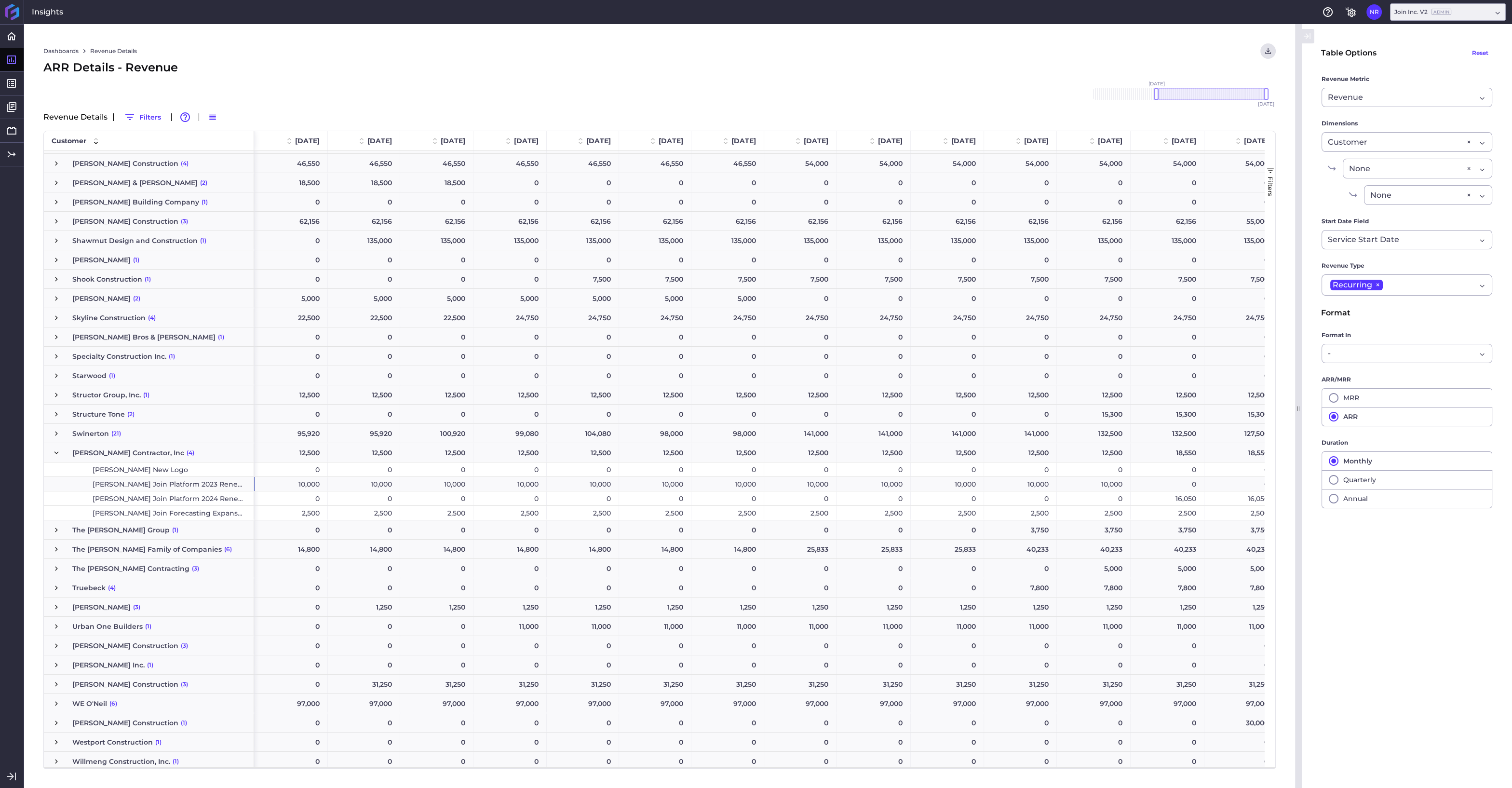
scroll to position [0, 2030]
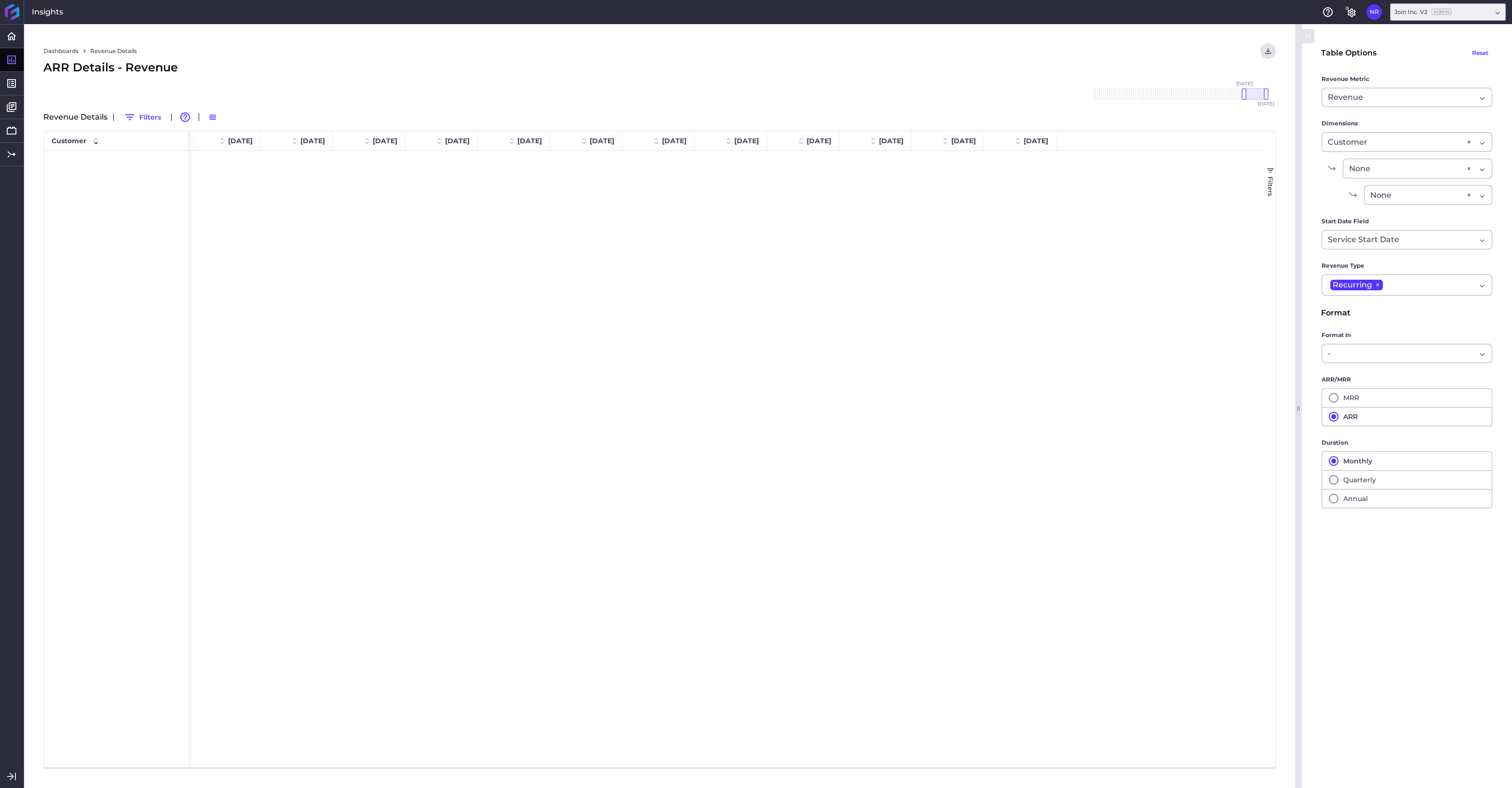
scroll to position [2265, 0]
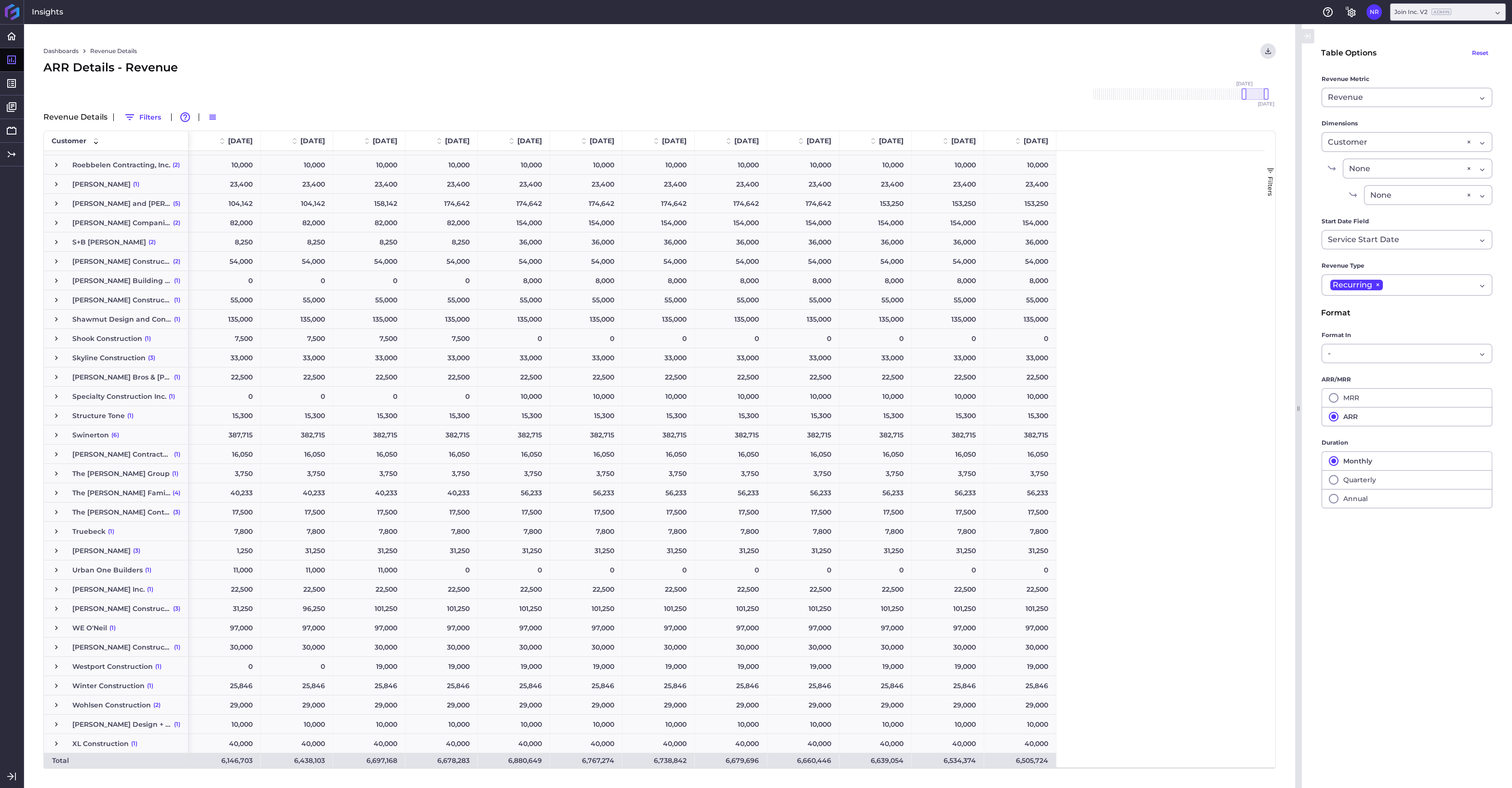
click at [55, 454] on span "Press SPACE to select this row." at bounding box center [56, 454] width 9 height 9
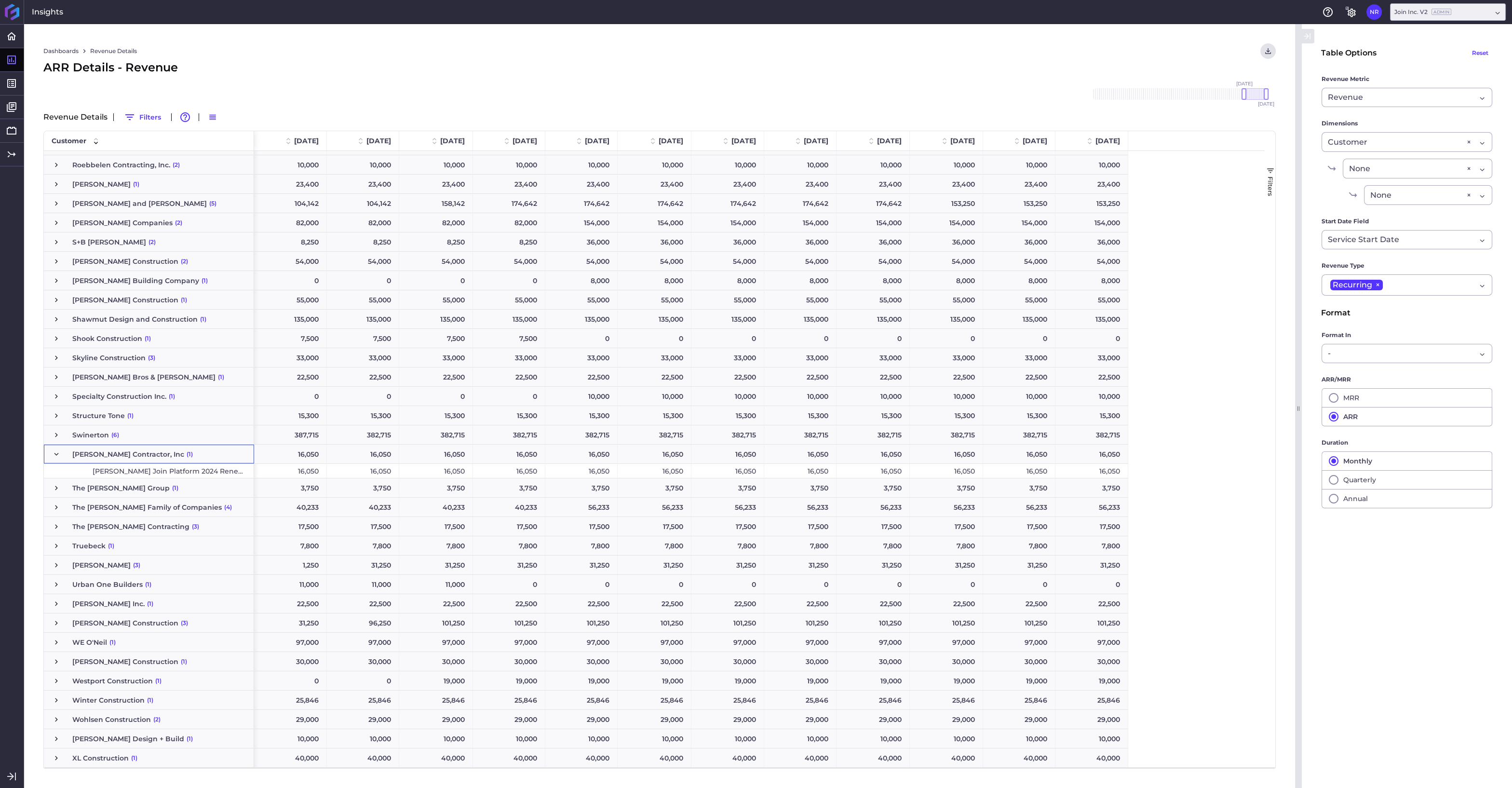
click at [58, 453] on span "Press SPACE to select this row." at bounding box center [56, 454] width 9 height 9
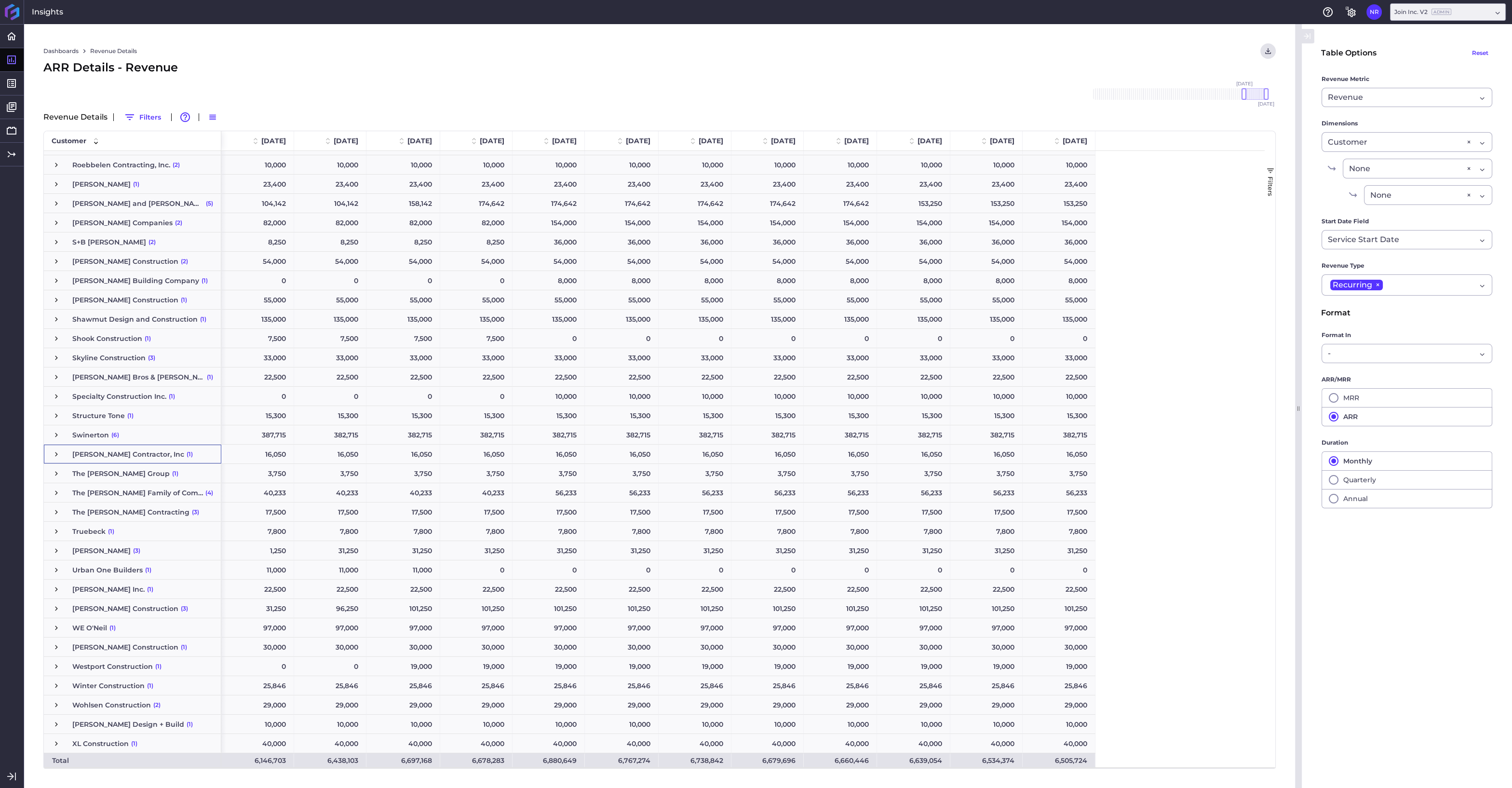
click at [58, 453] on span "Press SPACE to select this row." at bounding box center [56, 454] width 9 height 9
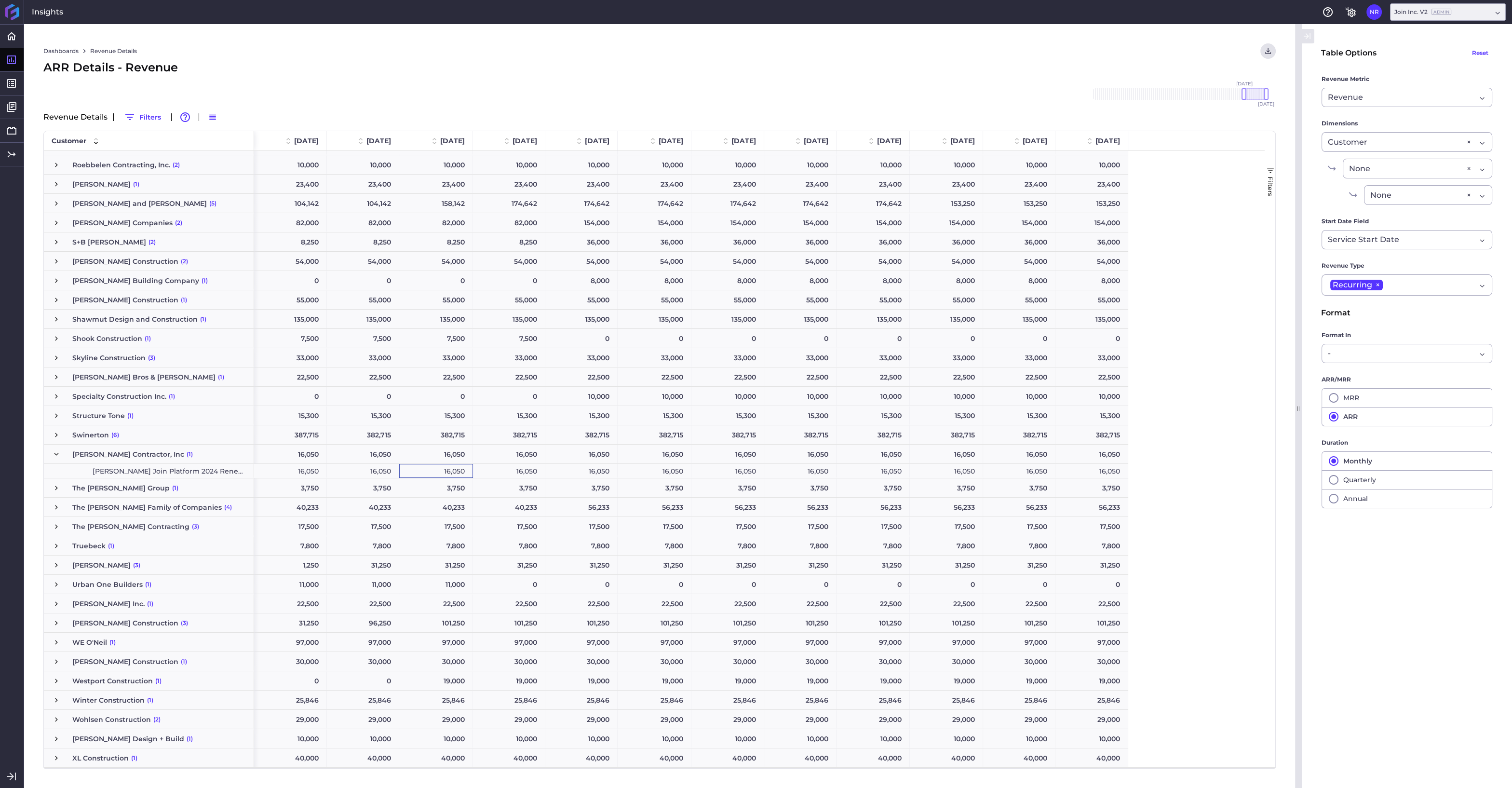
click at [465, 476] on div "16,050" at bounding box center [436, 471] width 74 height 14
drag, startPoint x: 1243, startPoint y: 93, endPoint x: 1151, endPoint y: 94, distance: 92.0
click at [1151, 94] on div at bounding box center [1152, 94] width 5 height 12
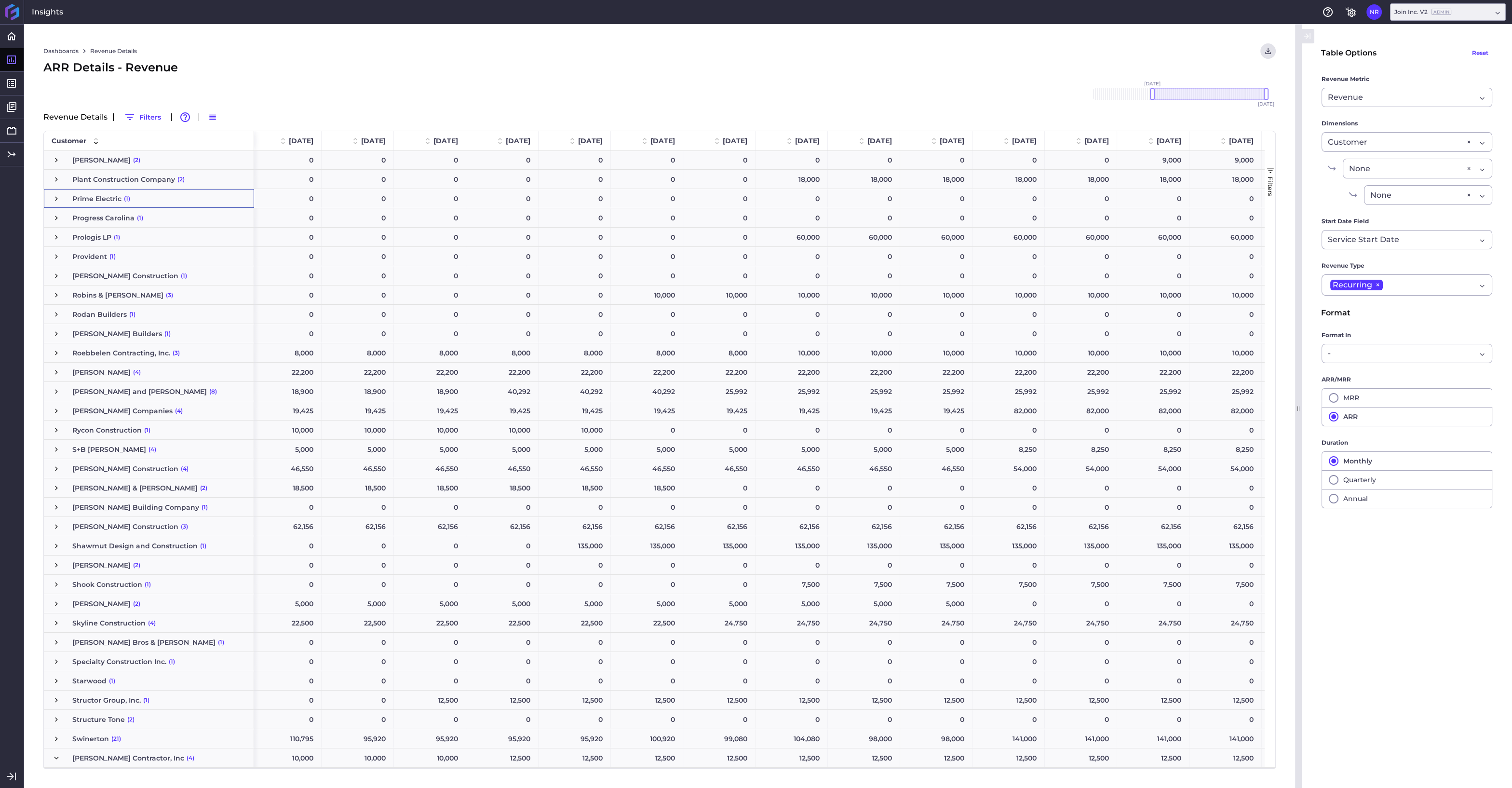
scroll to position [2677, 0]
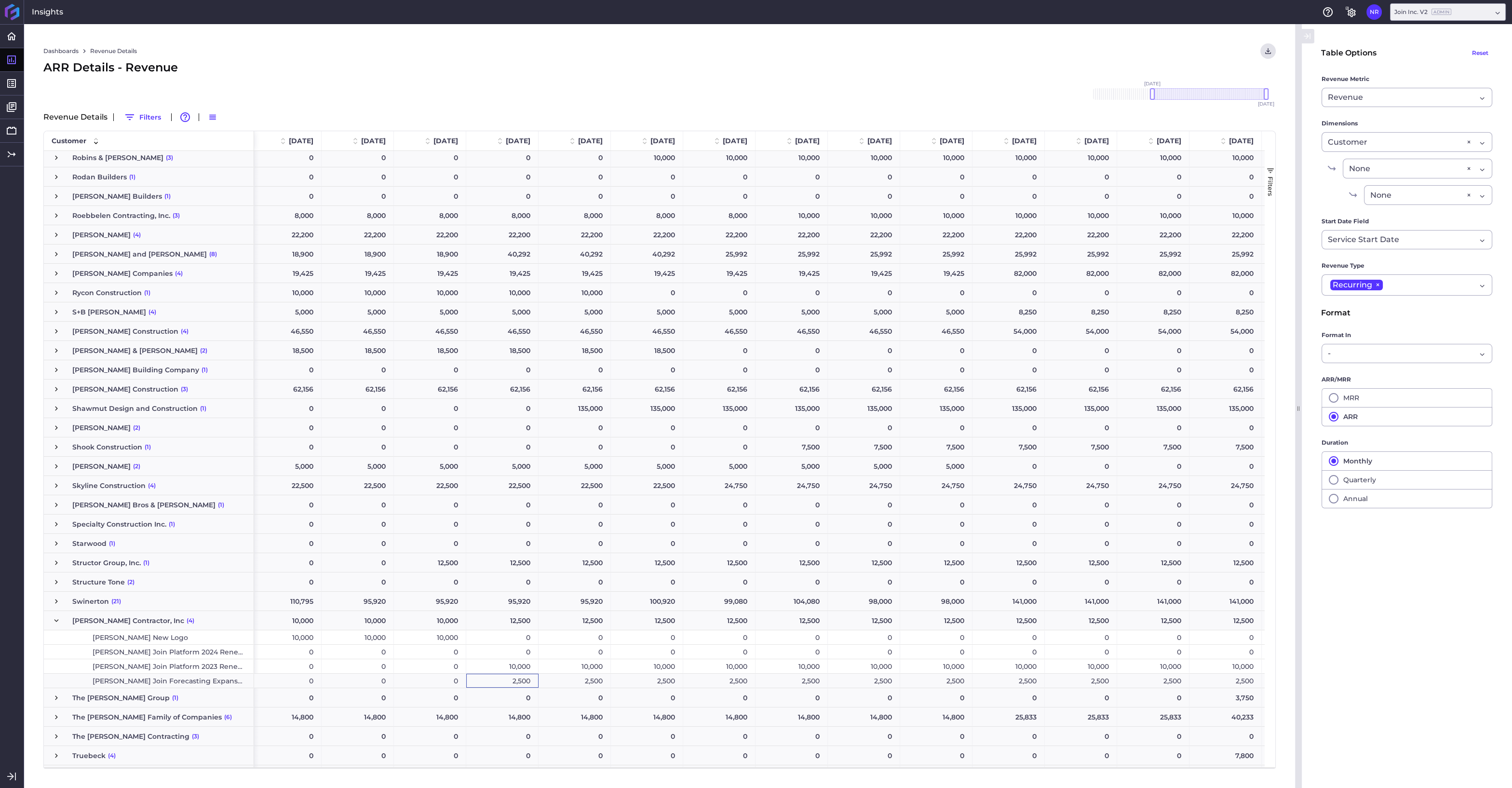
click at [506, 682] on div "2,500" at bounding box center [502, 681] width 72 height 14
click at [377, 682] on div "2,500" at bounding box center [360, 681] width 72 height 14
click at [414, 679] on div "2,500" at bounding box center [433, 681] width 72 height 14
click at [477, 679] on div "2,500" at bounding box center [505, 681] width 72 height 14
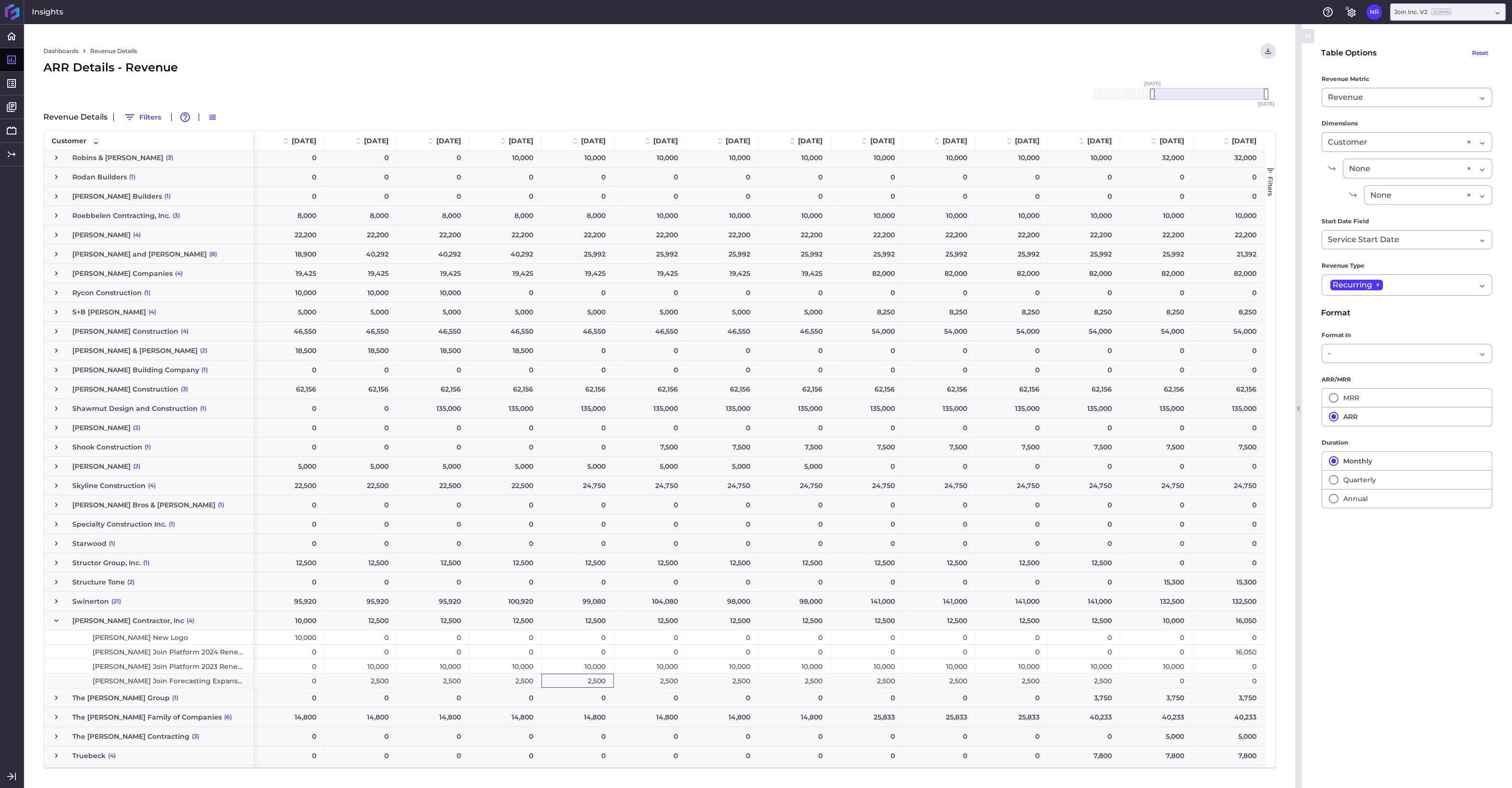
click at [554, 679] on div "2,500" at bounding box center [577, 681] width 72 height 14
click at [639, 681] on div "2,500" at bounding box center [650, 681] width 72 height 14
click at [717, 682] on div "2,500" at bounding box center [722, 681] width 72 height 14
click at [792, 676] on div "2,500" at bounding box center [794, 681] width 72 height 14
click at [865, 678] on div "2,500" at bounding box center [866, 681] width 72 height 14
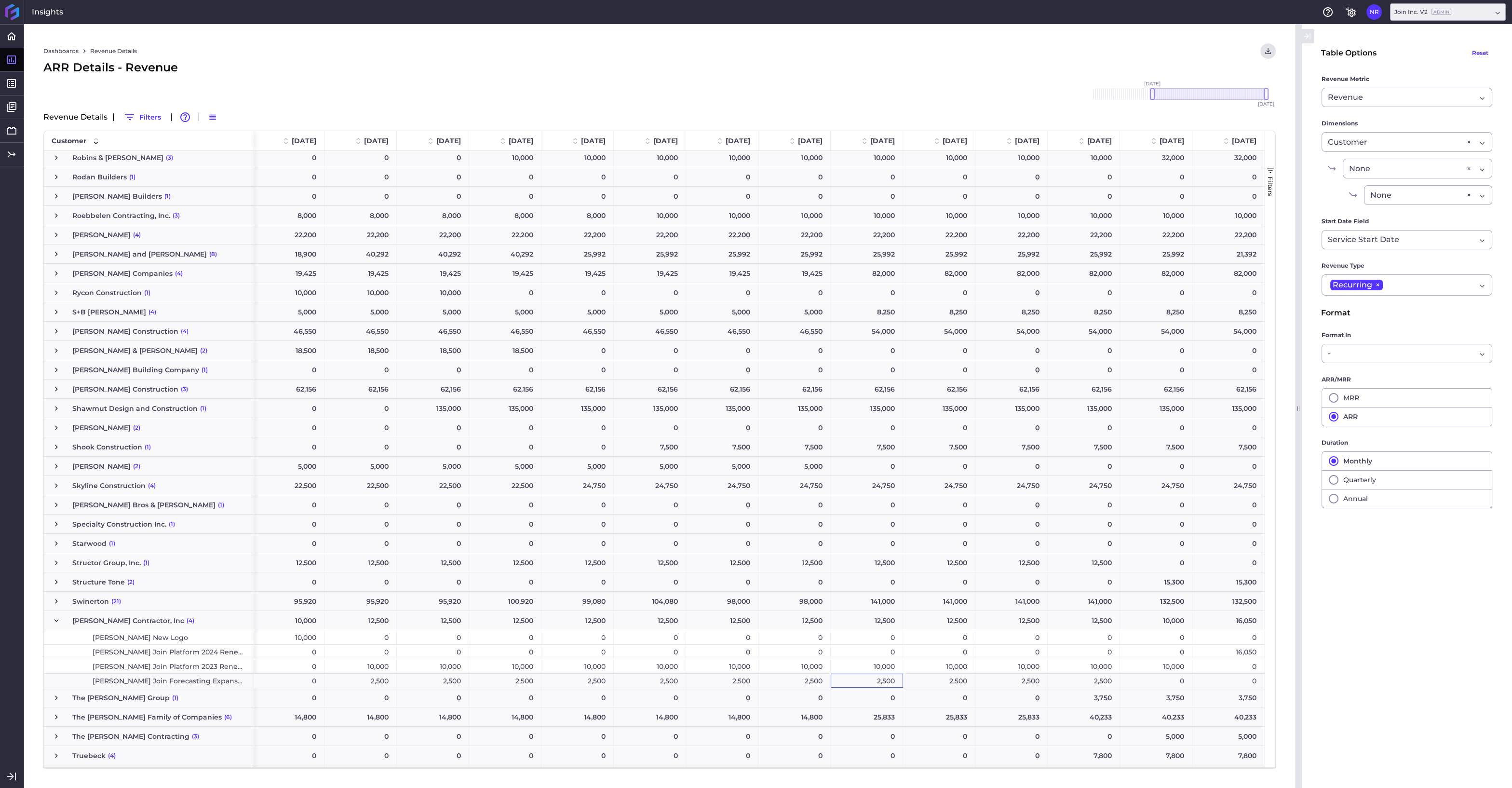
click at [924, 679] on div "2,500" at bounding box center [939, 681] width 72 height 14
click at [990, 681] on div "2,500" at bounding box center [1011, 681] width 72 height 14
click at [1076, 679] on div "2,500" at bounding box center [1084, 681] width 72 height 14
click at [1142, 682] on div "0" at bounding box center [1156, 681] width 72 height 14
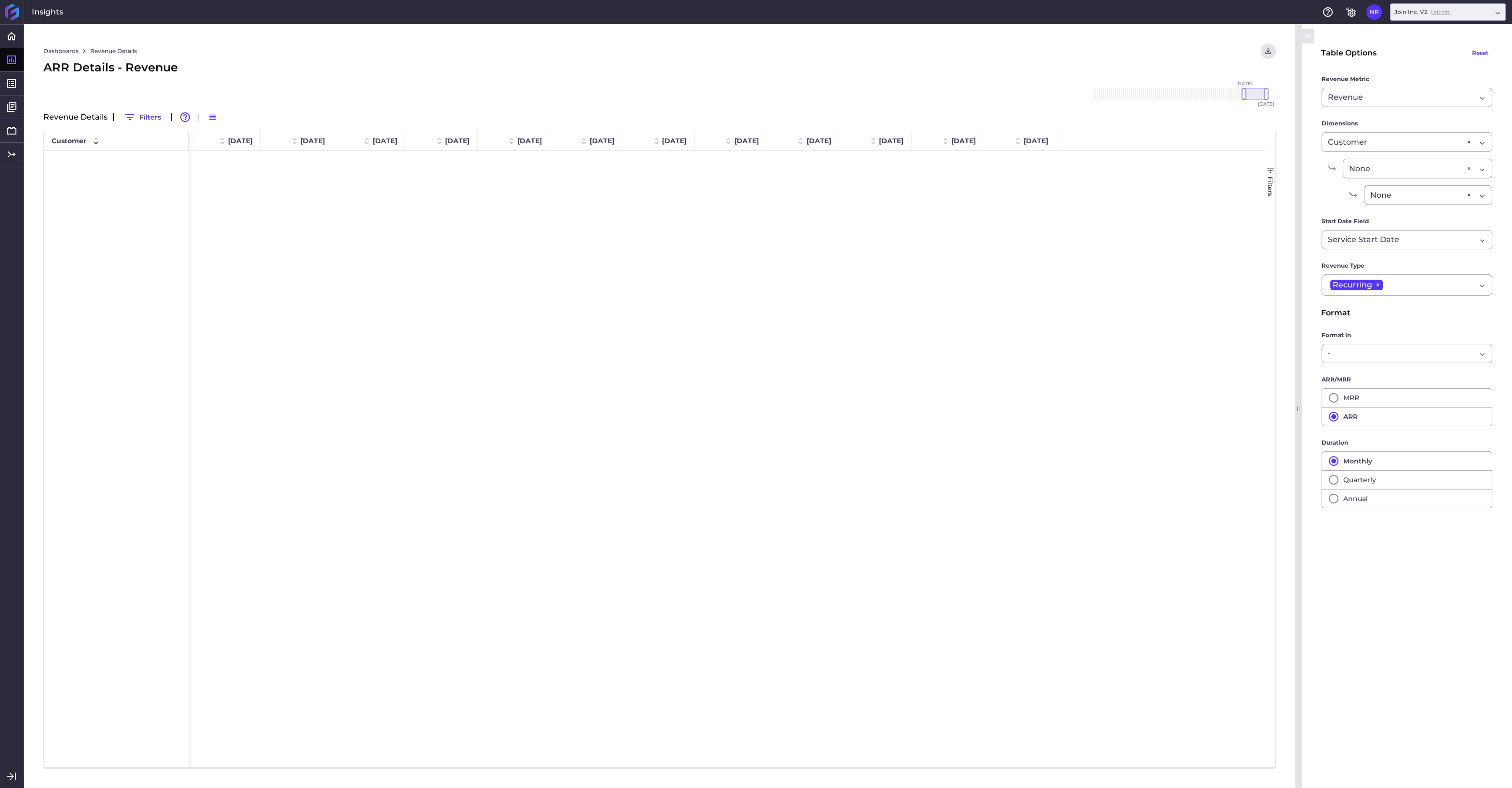
scroll to position [2265, 0]
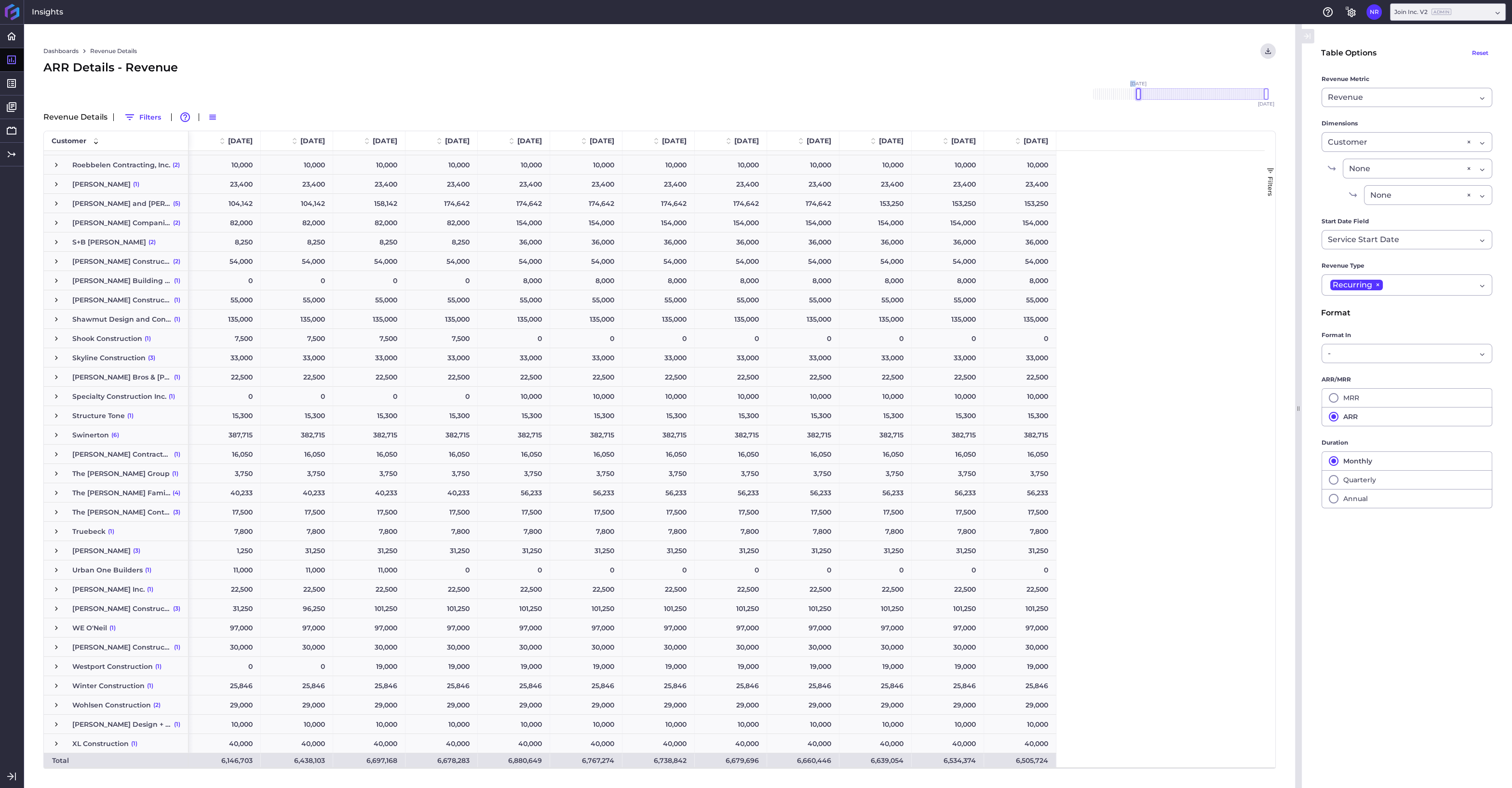
drag, startPoint x: 1243, startPoint y: 92, endPoint x: 1136, endPoint y: 83, distance: 107.4
click at [1136, 88] on div "Nov '18 Dec '18 Jan '19 Feb '19 Mar '19 Apr '19 May '19 Jun '19 Jul '19 Aug '19…" at bounding box center [1179, 94] width 174 height 12
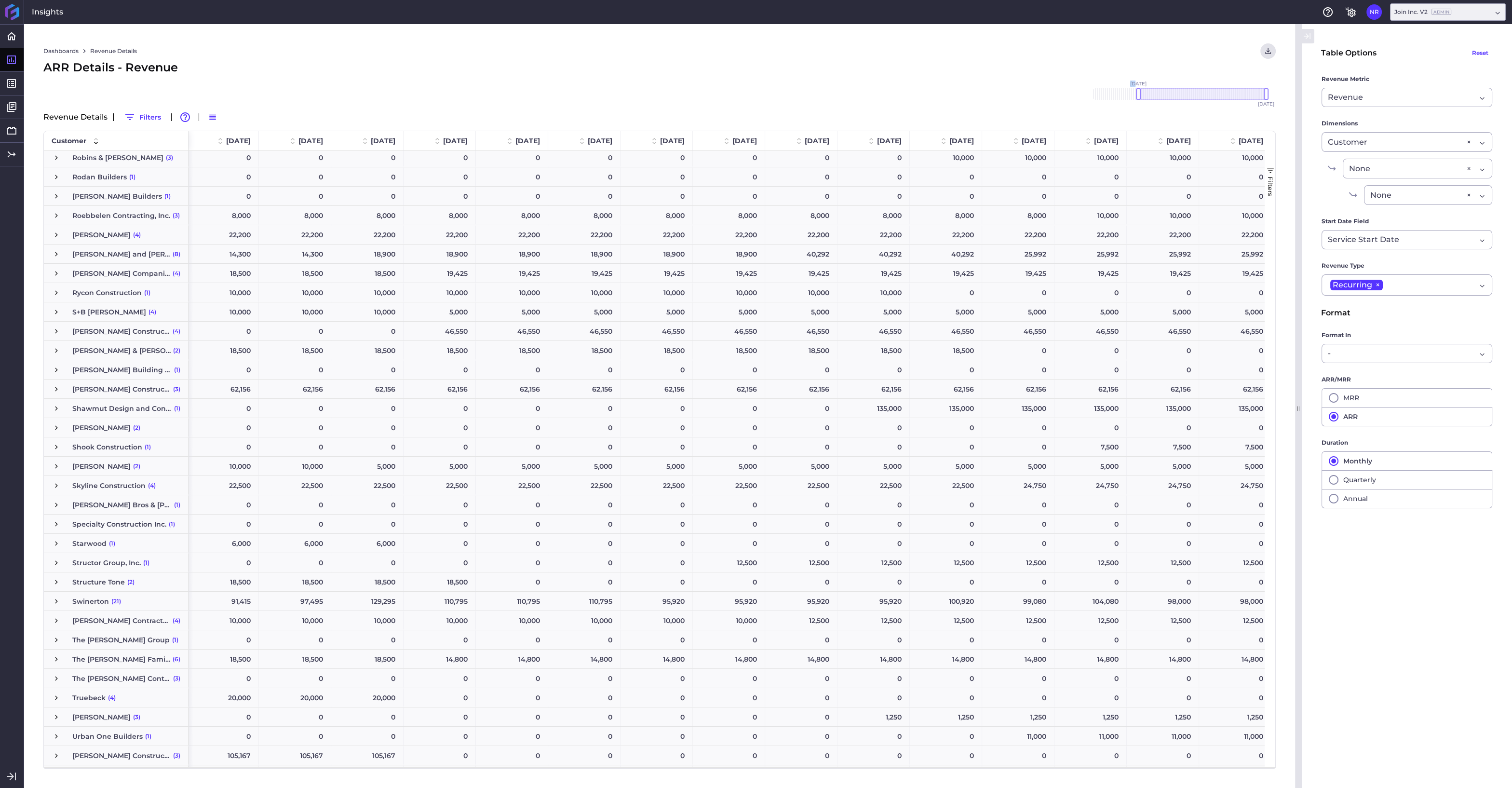
scroll to position [2814, 0]
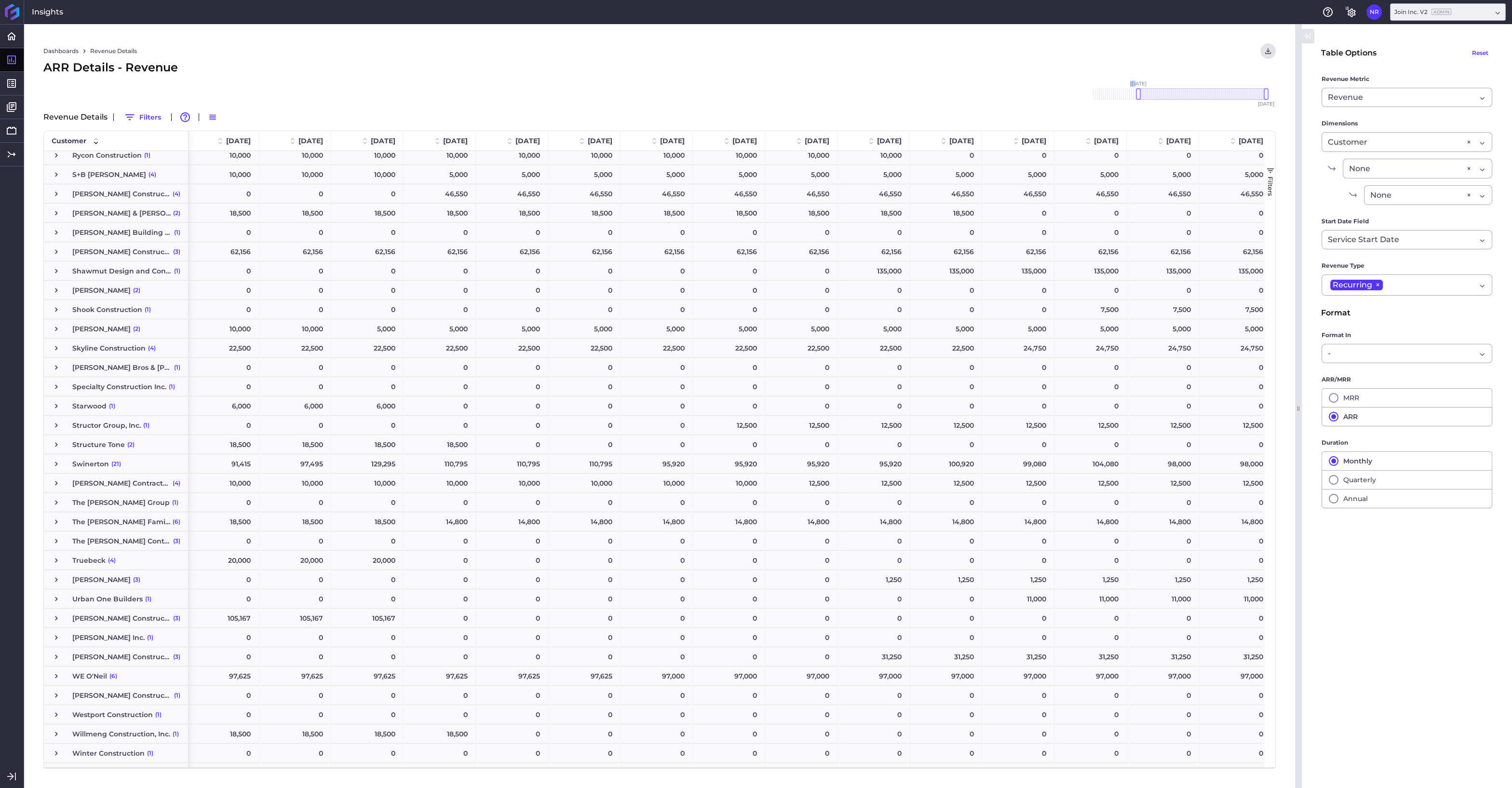
click at [55, 486] on span "Press SPACE to select this row." at bounding box center [56, 483] width 9 height 9
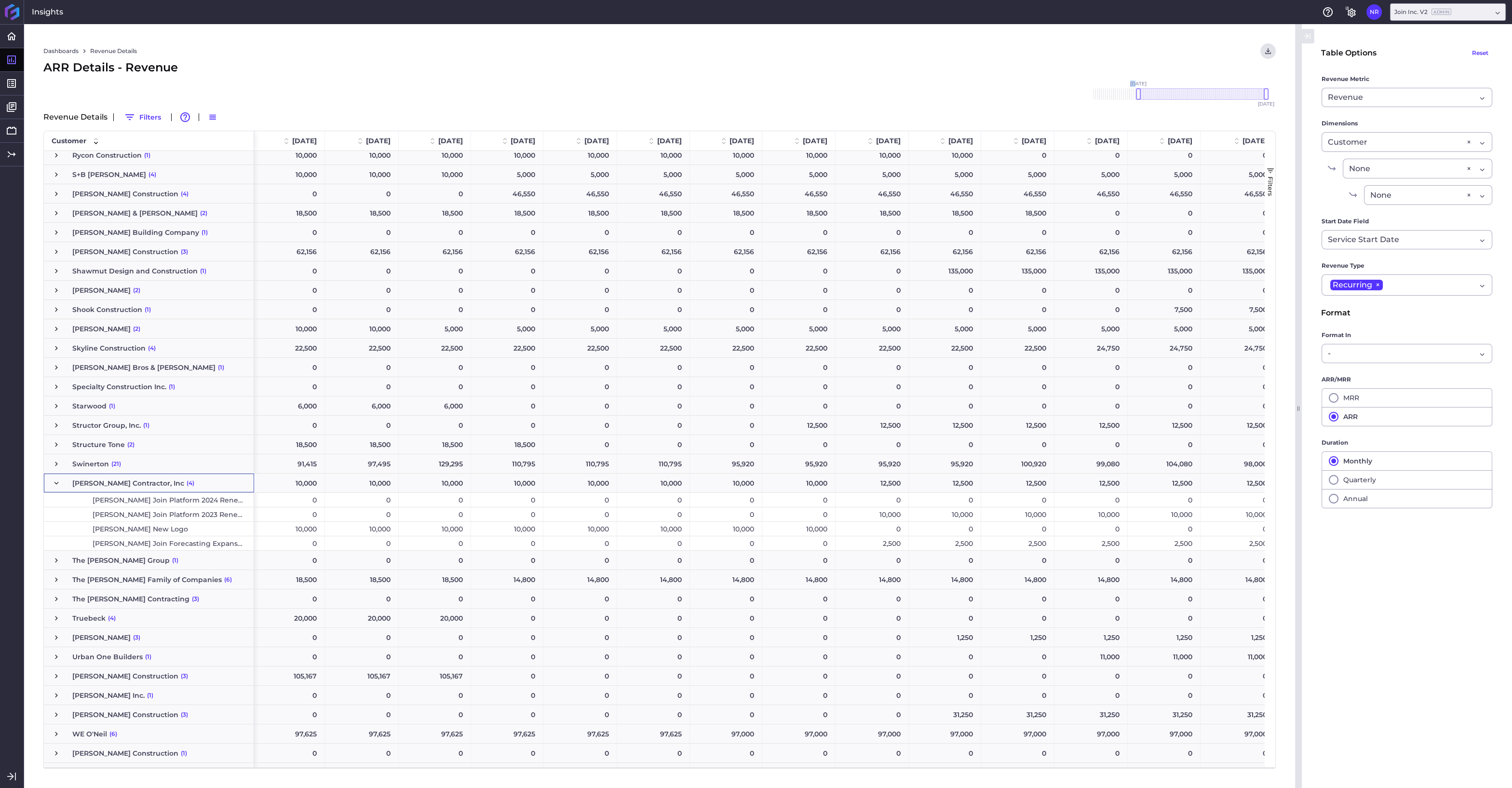
click at [876, 543] on div "2,500" at bounding box center [872, 543] width 73 height 14
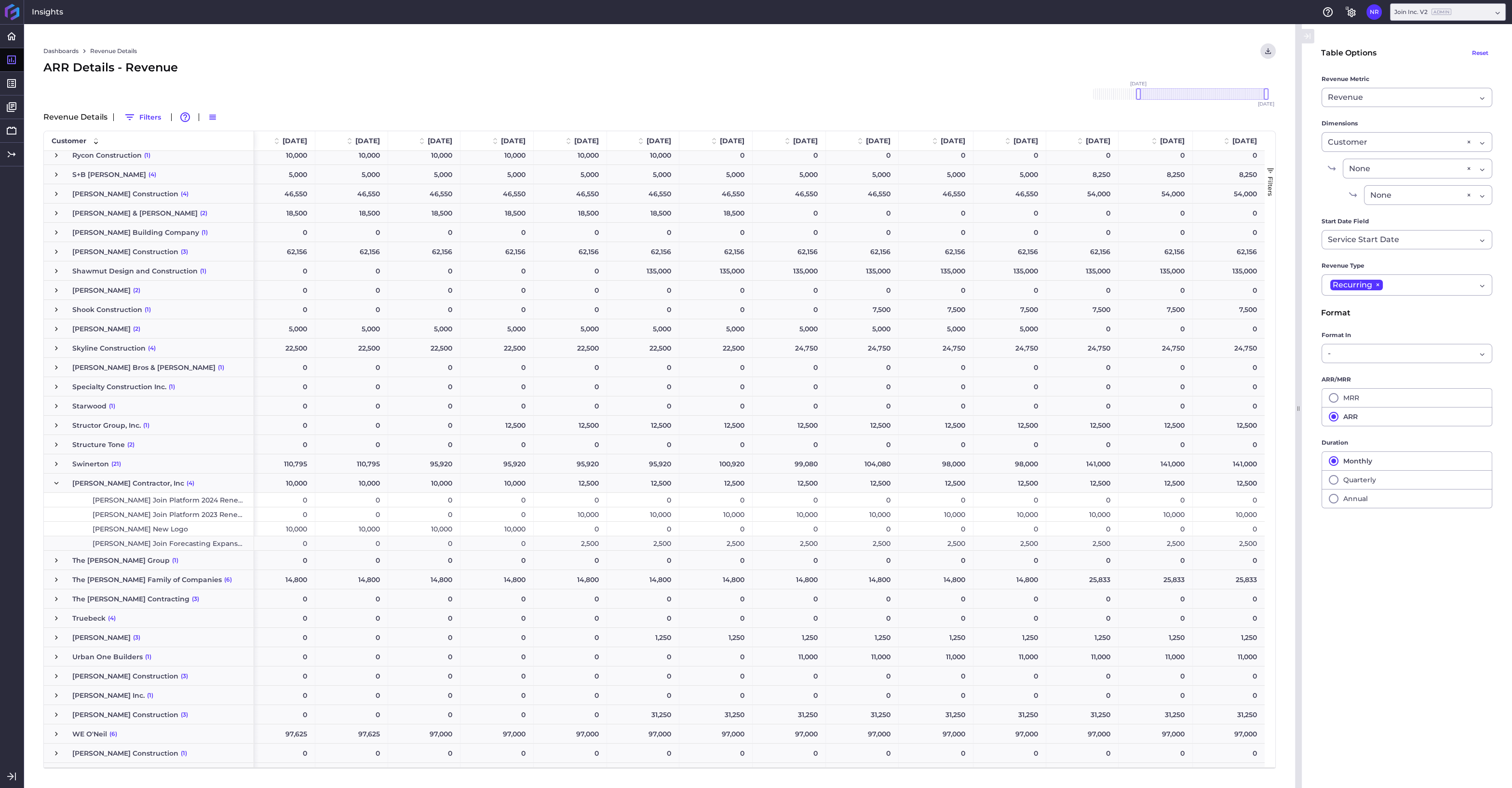
scroll to position [0, 0]
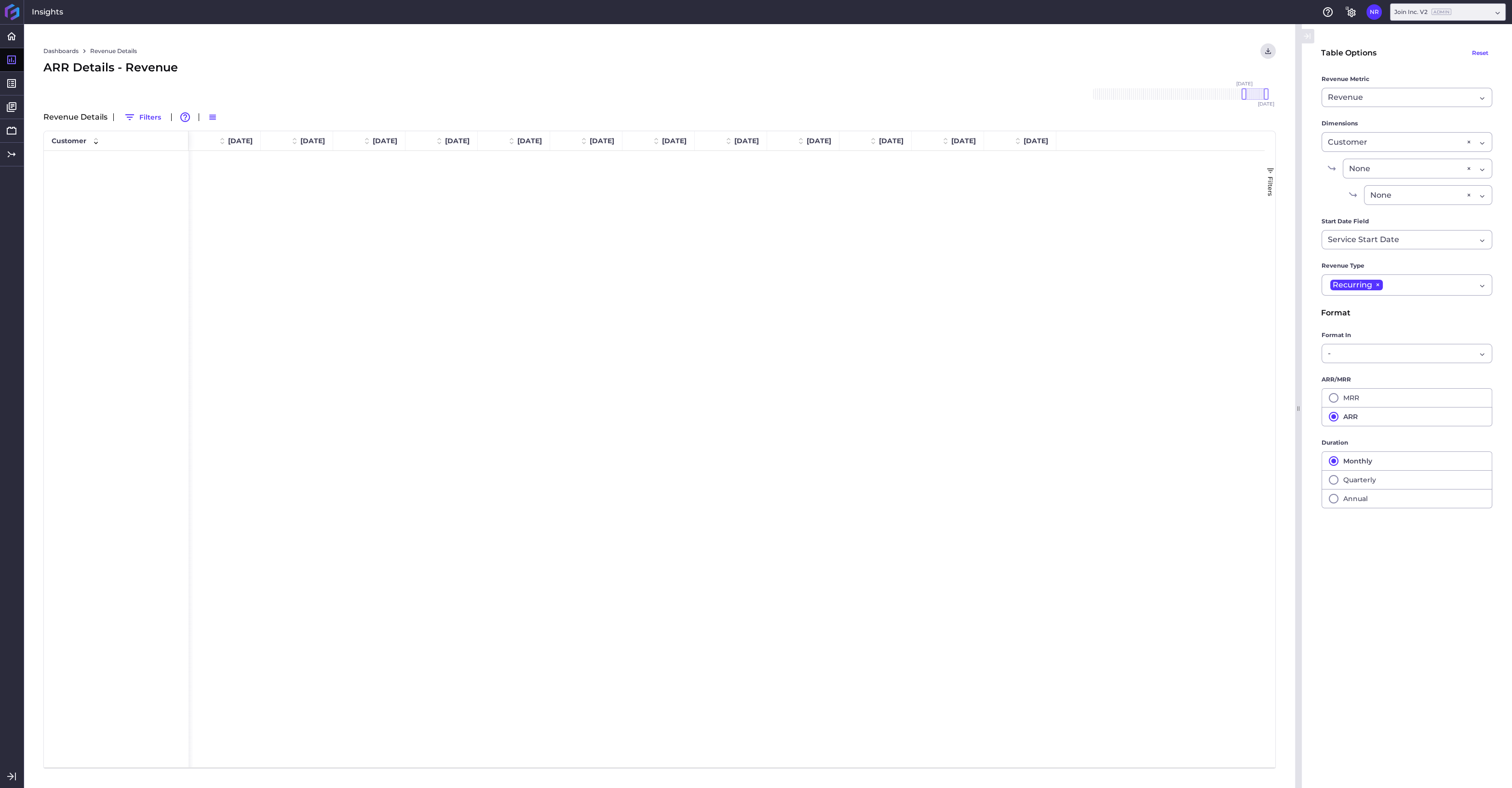
scroll to position [2265, 0]
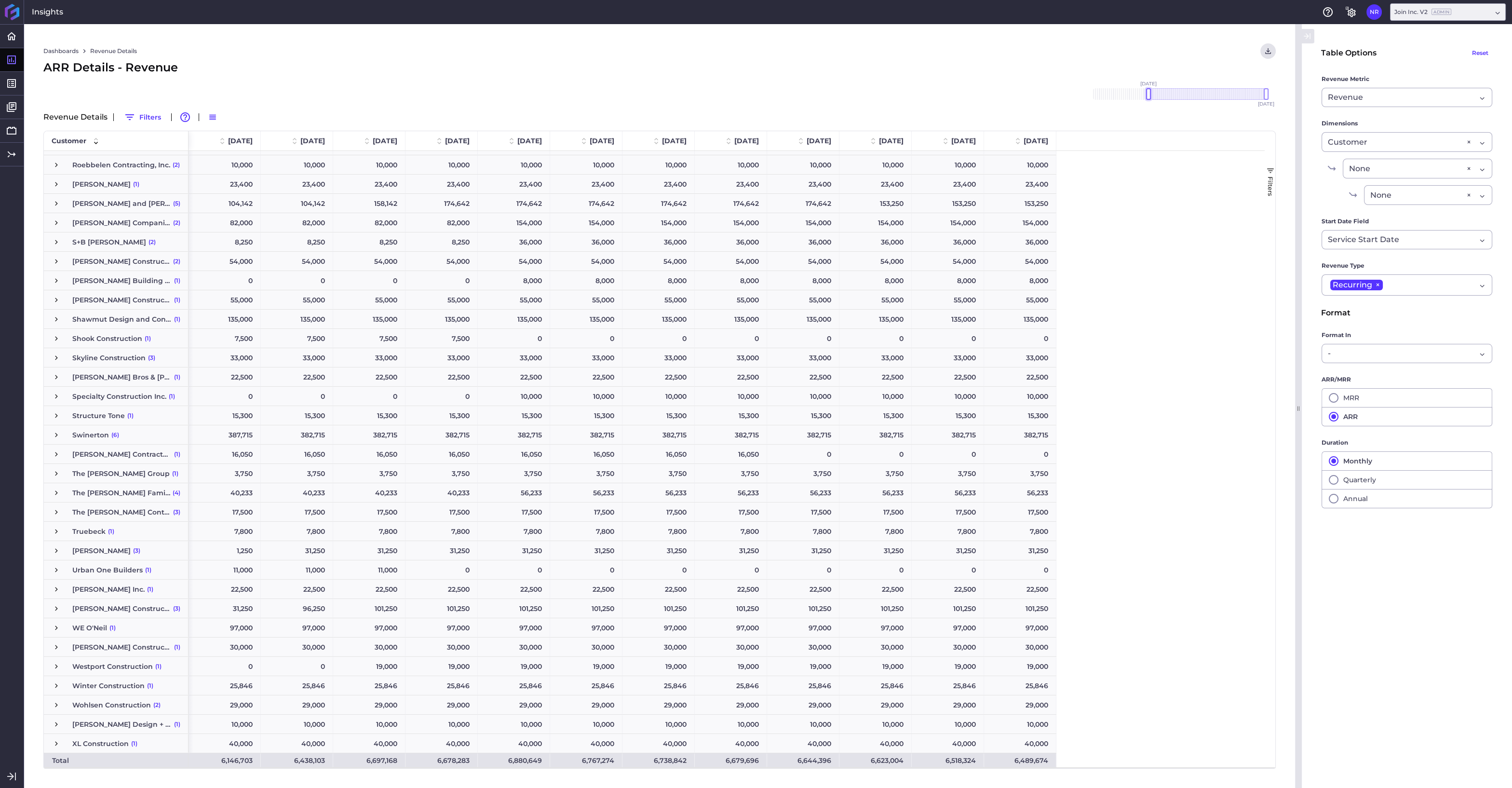
drag, startPoint x: 1243, startPoint y: 93, endPoint x: 1147, endPoint y: 99, distance: 96.2
click at [1147, 99] on div at bounding box center [1149, 94] width 5 height 12
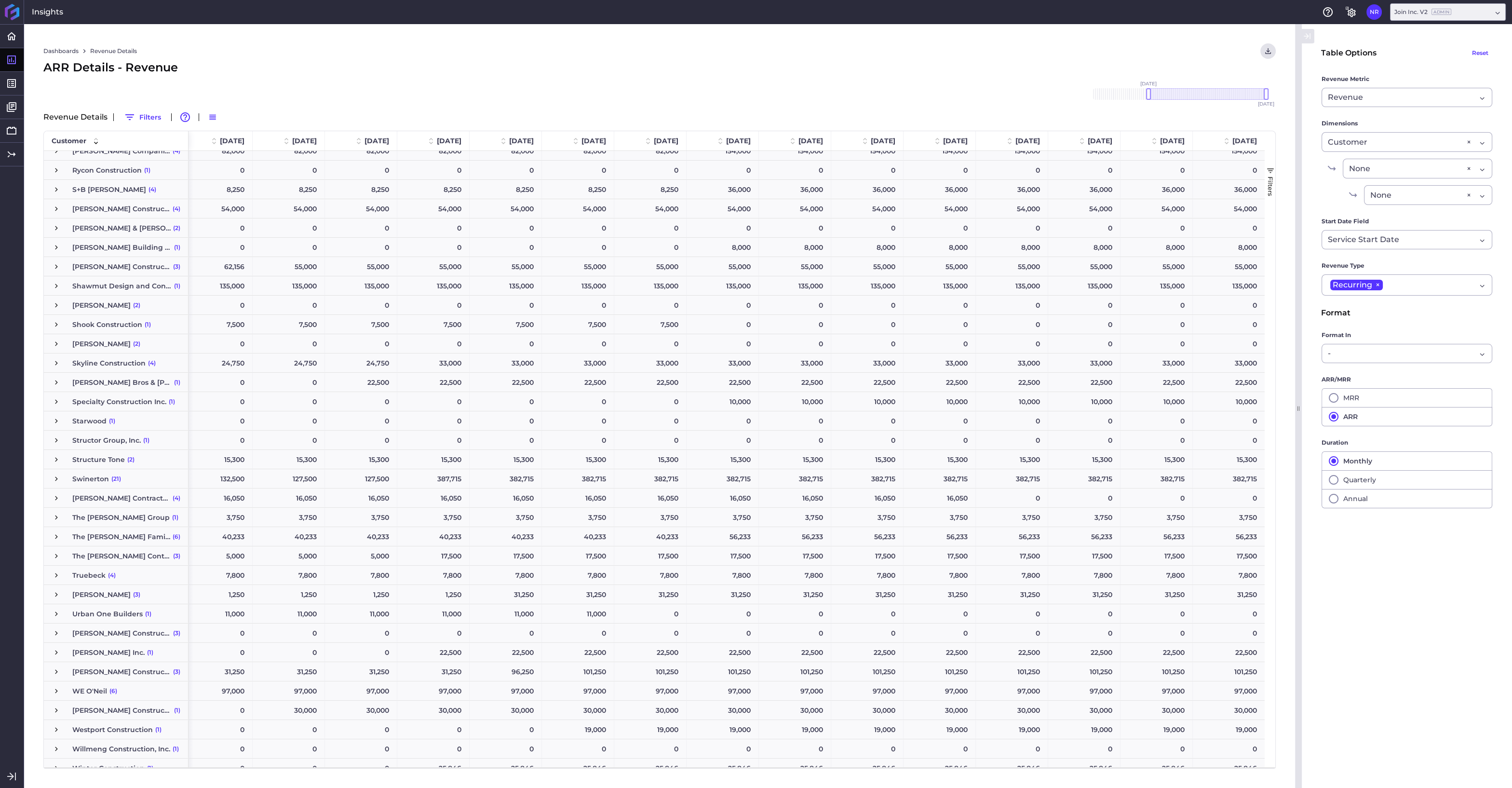
scroll to position [2814, 0]
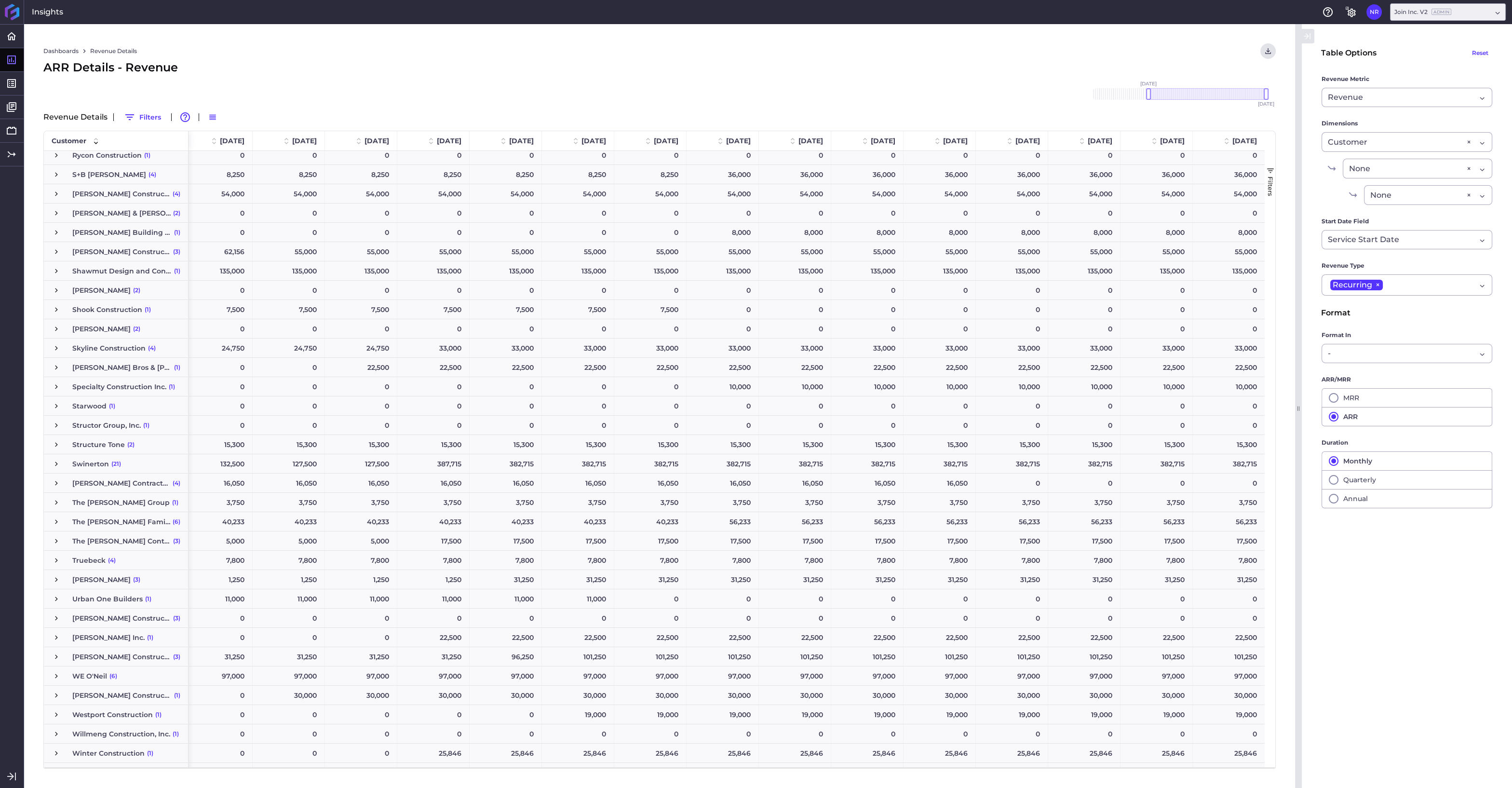
click at [54, 484] on span "Press SPACE to select this row." at bounding box center [56, 483] width 9 height 9
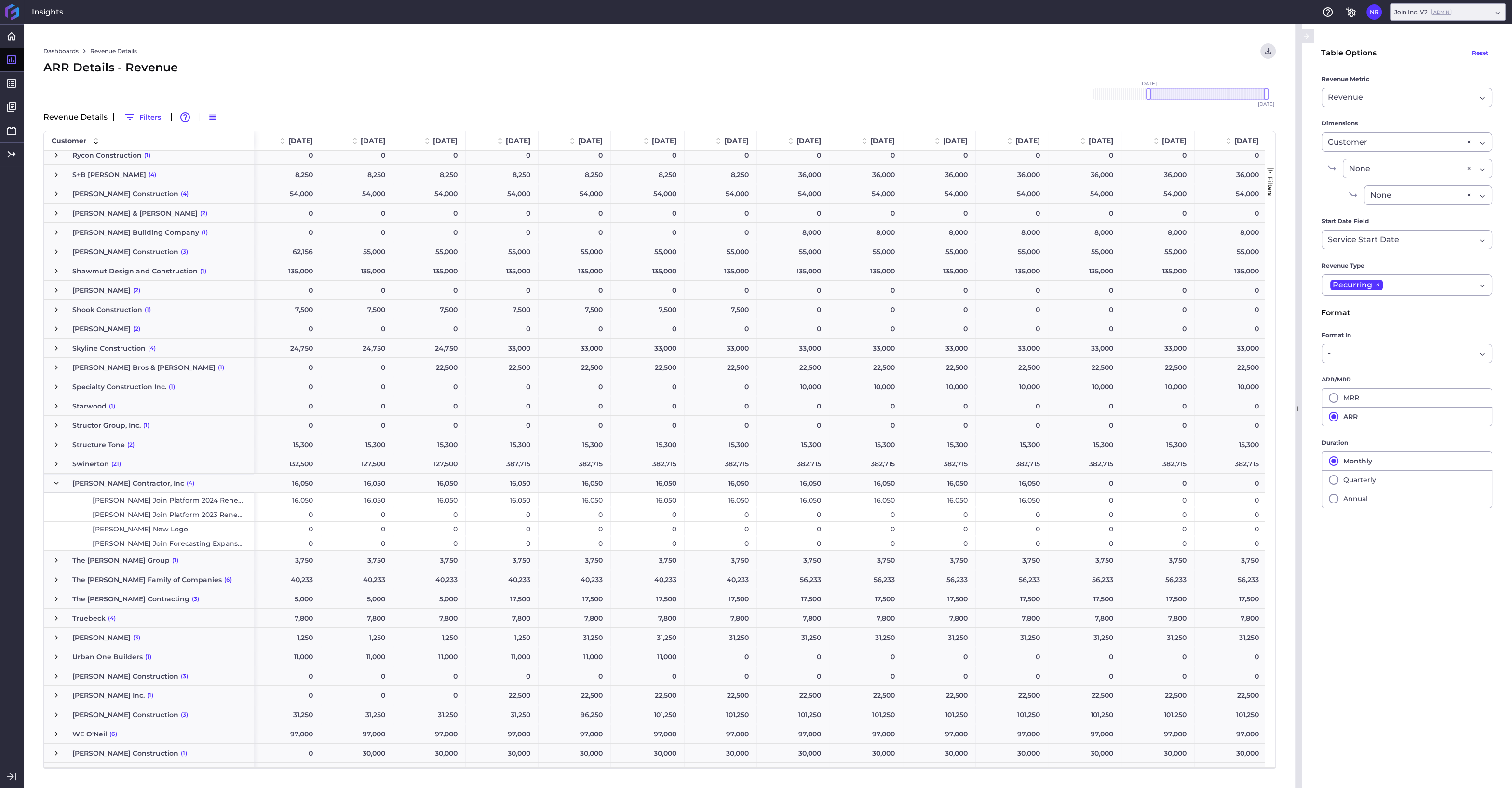
scroll to position [0, 3263]
click at [990, 499] on div "16,050" at bounding box center [1012, 500] width 72 height 14
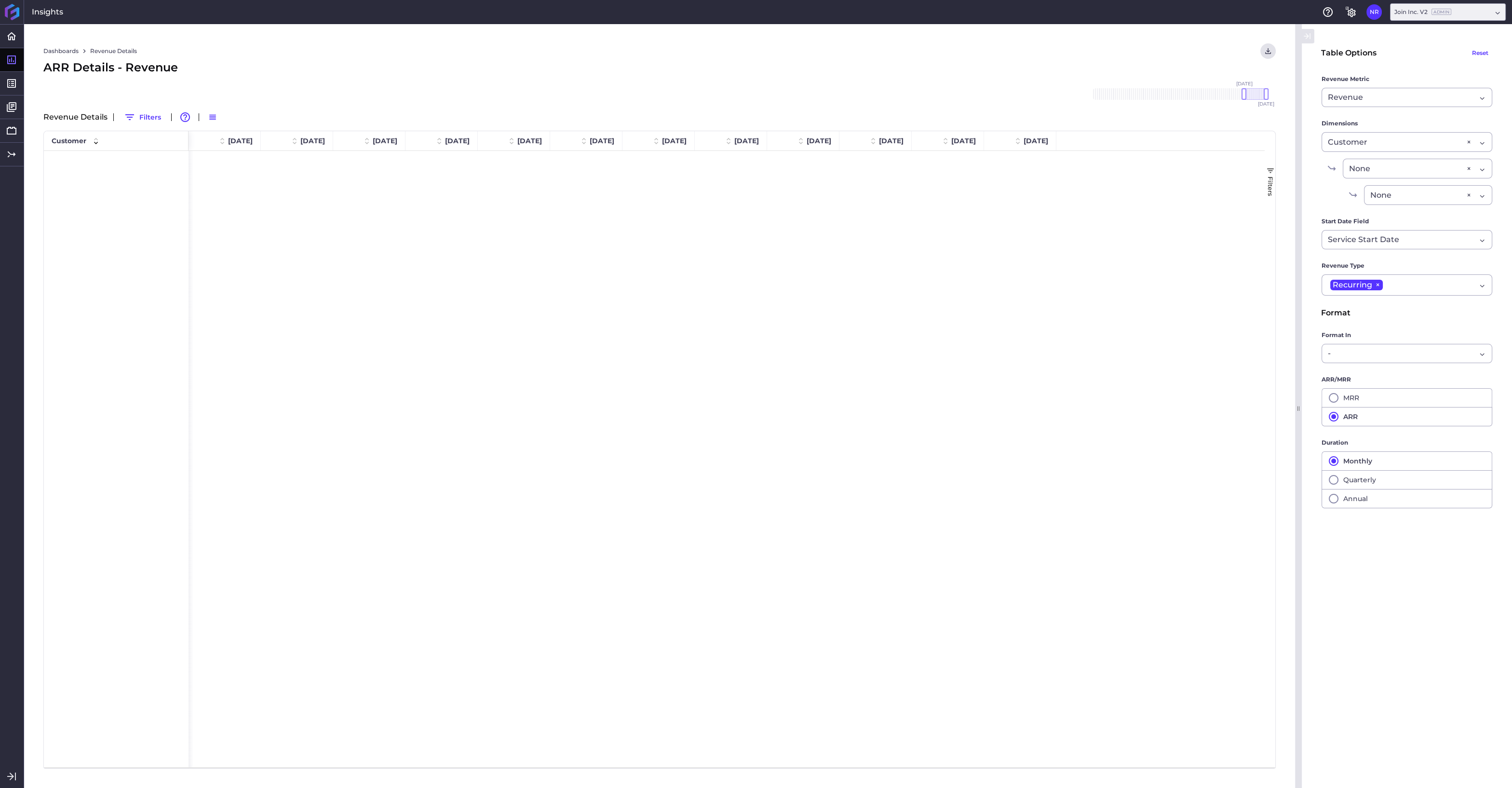
scroll to position [2265, 0]
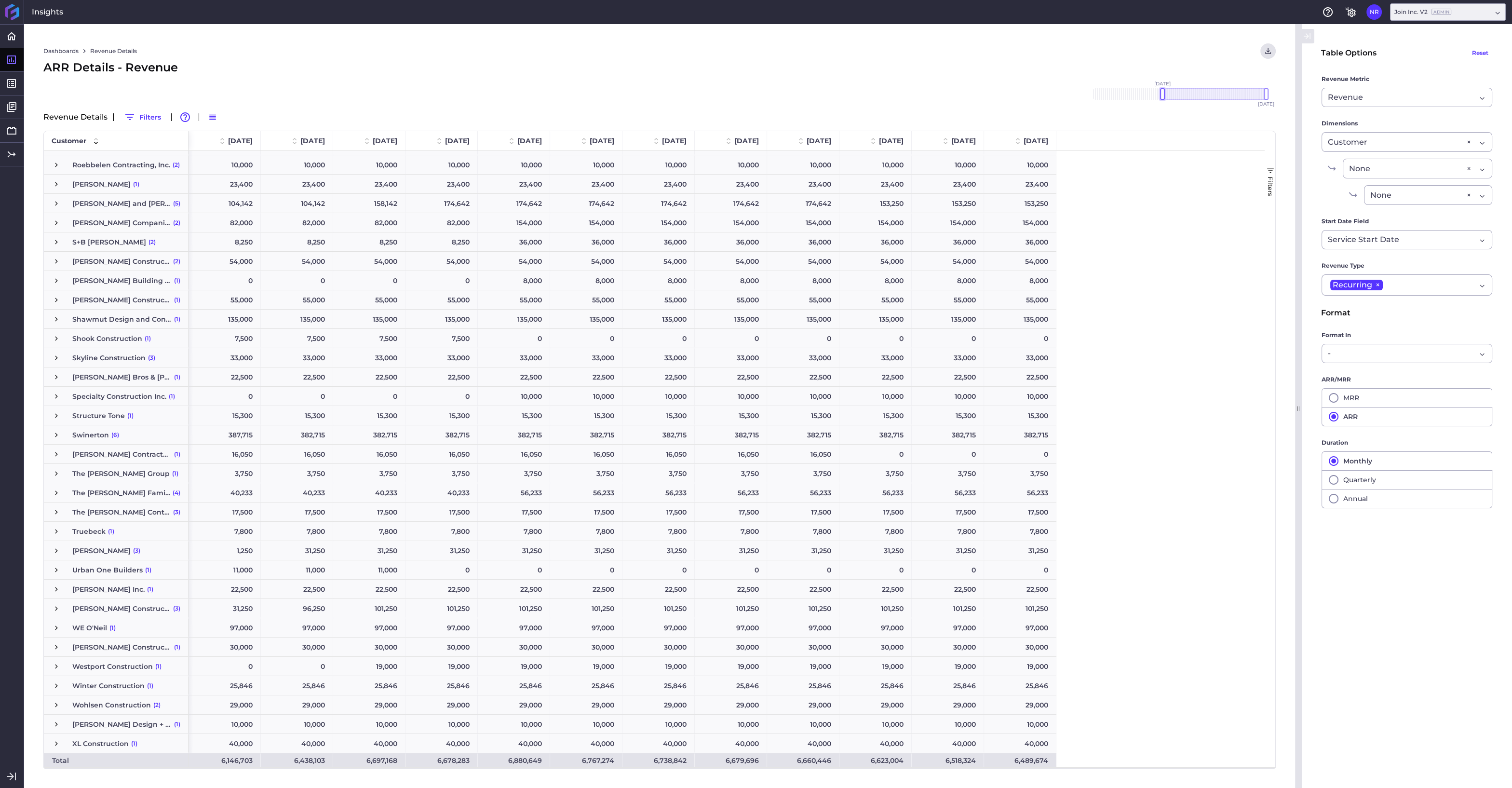
drag, startPoint x: 1245, startPoint y: 95, endPoint x: 1162, endPoint y: 93, distance: 83.0
click at [1162, 93] on div at bounding box center [1162, 94] width 5 height 12
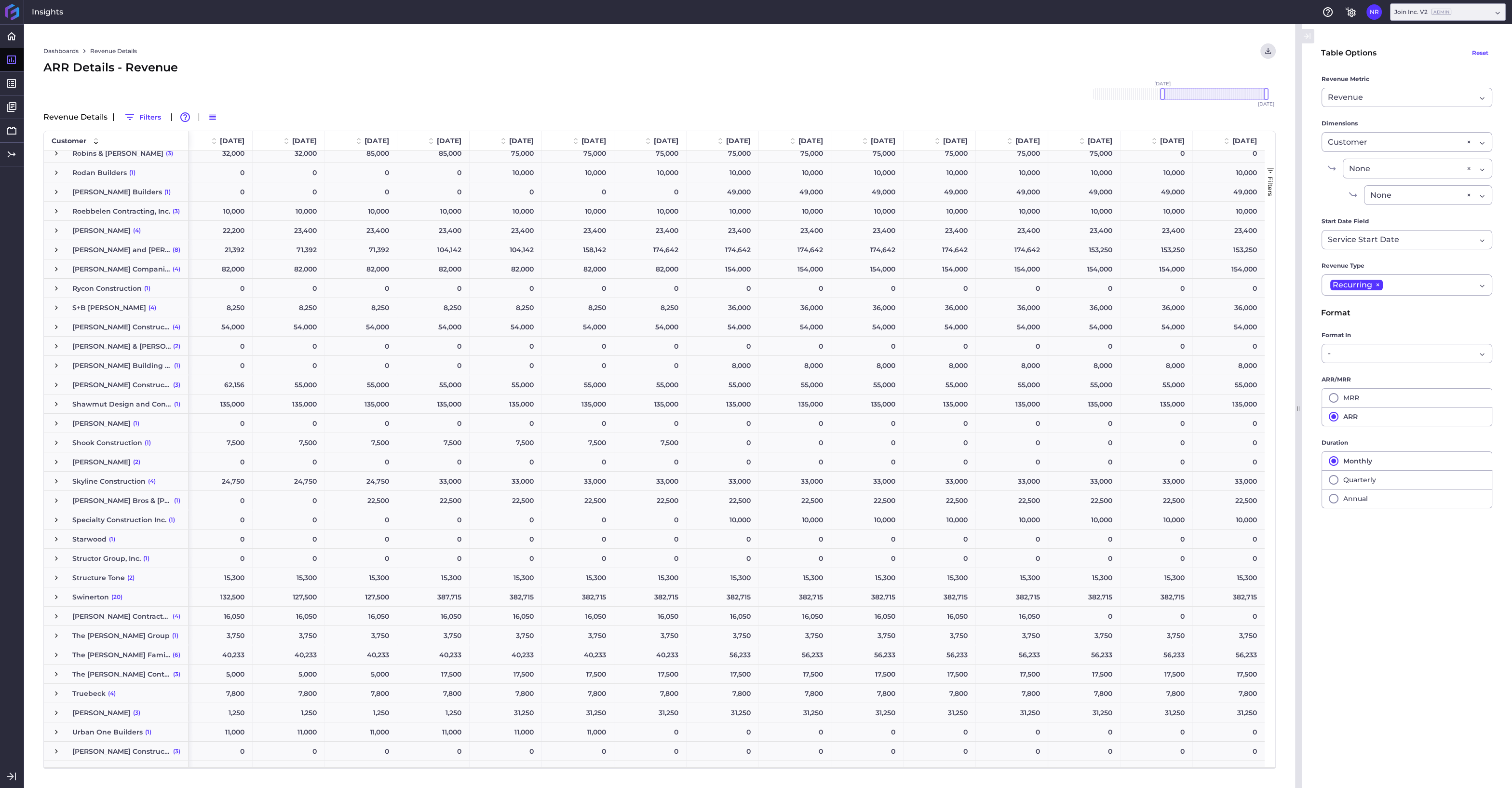
scroll to position [2677, 0]
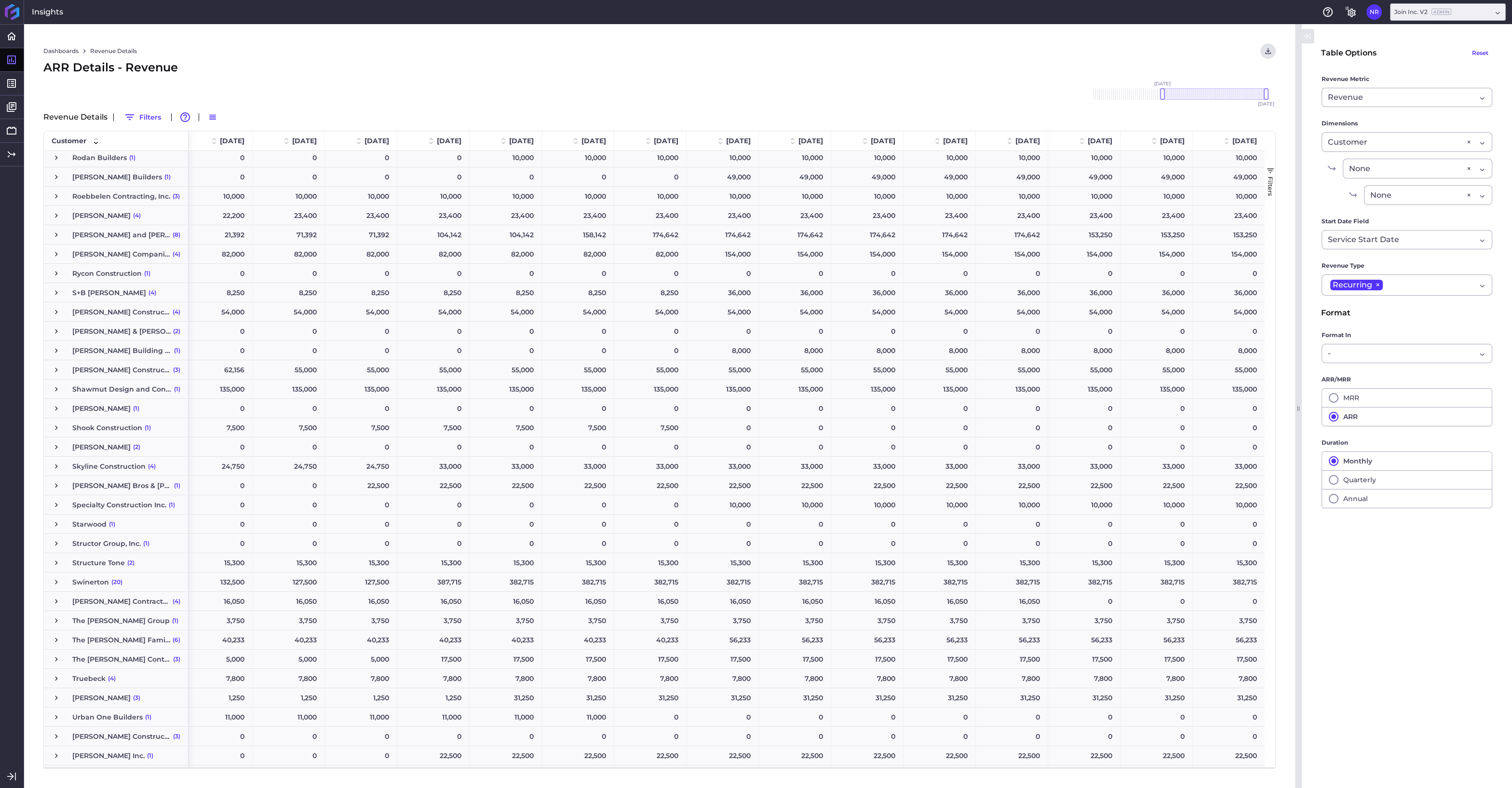
click at [59, 600] on span "Press SPACE to select this row." at bounding box center [56, 601] width 9 height 9
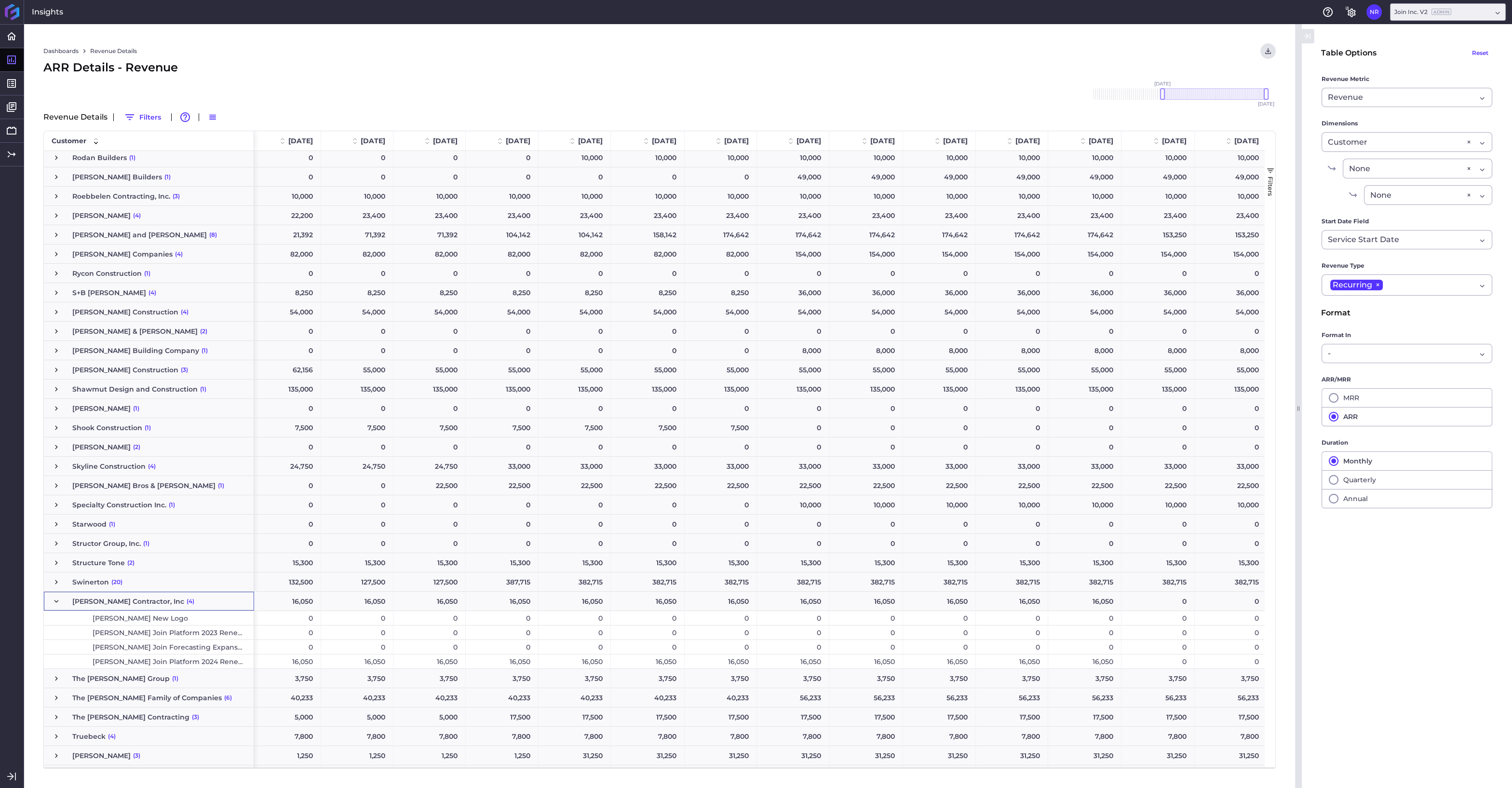
scroll to position [2814, 0]
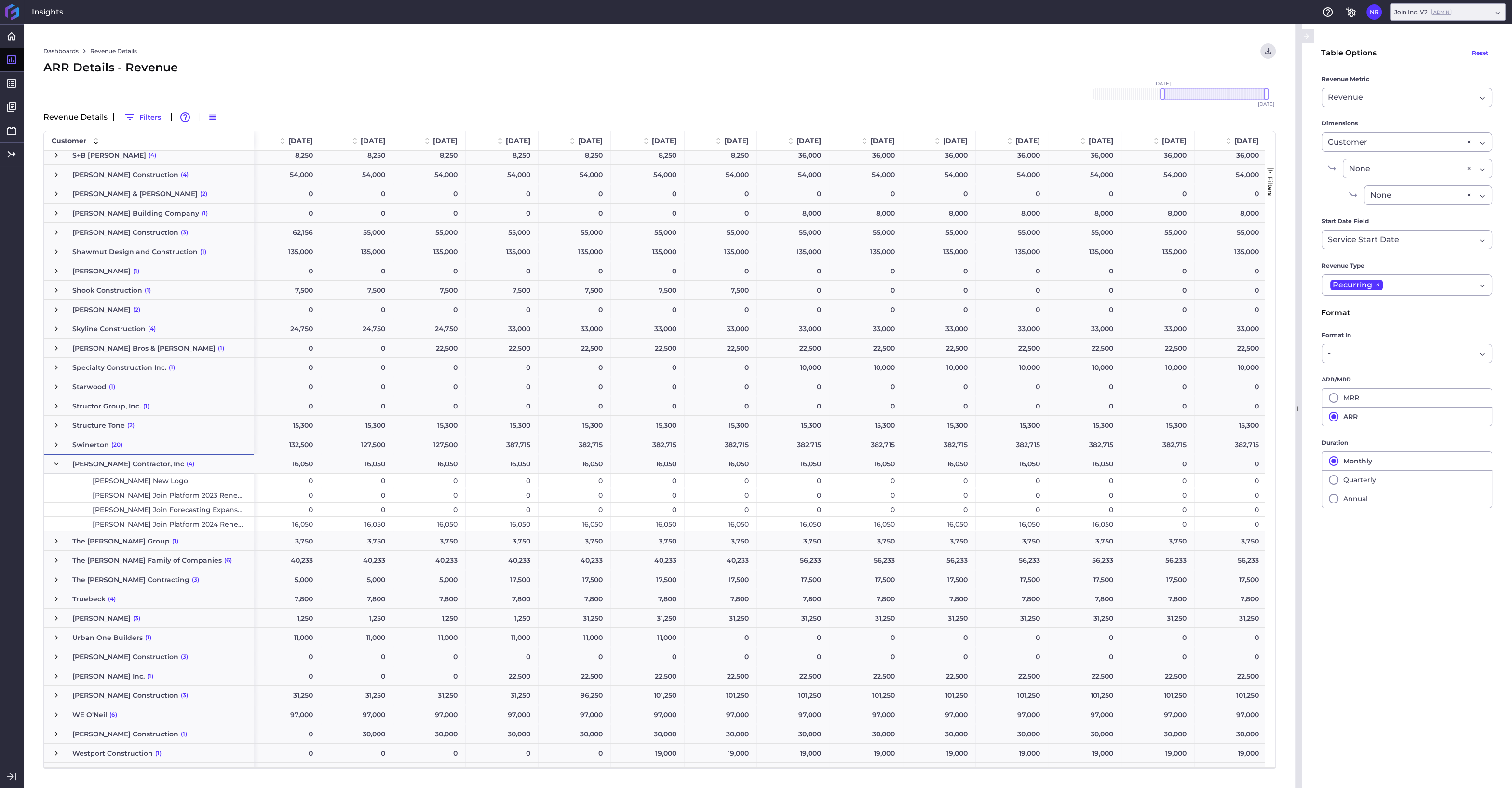
click at [1086, 467] on div "16,050" at bounding box center [1085, 464] width 73 height 19
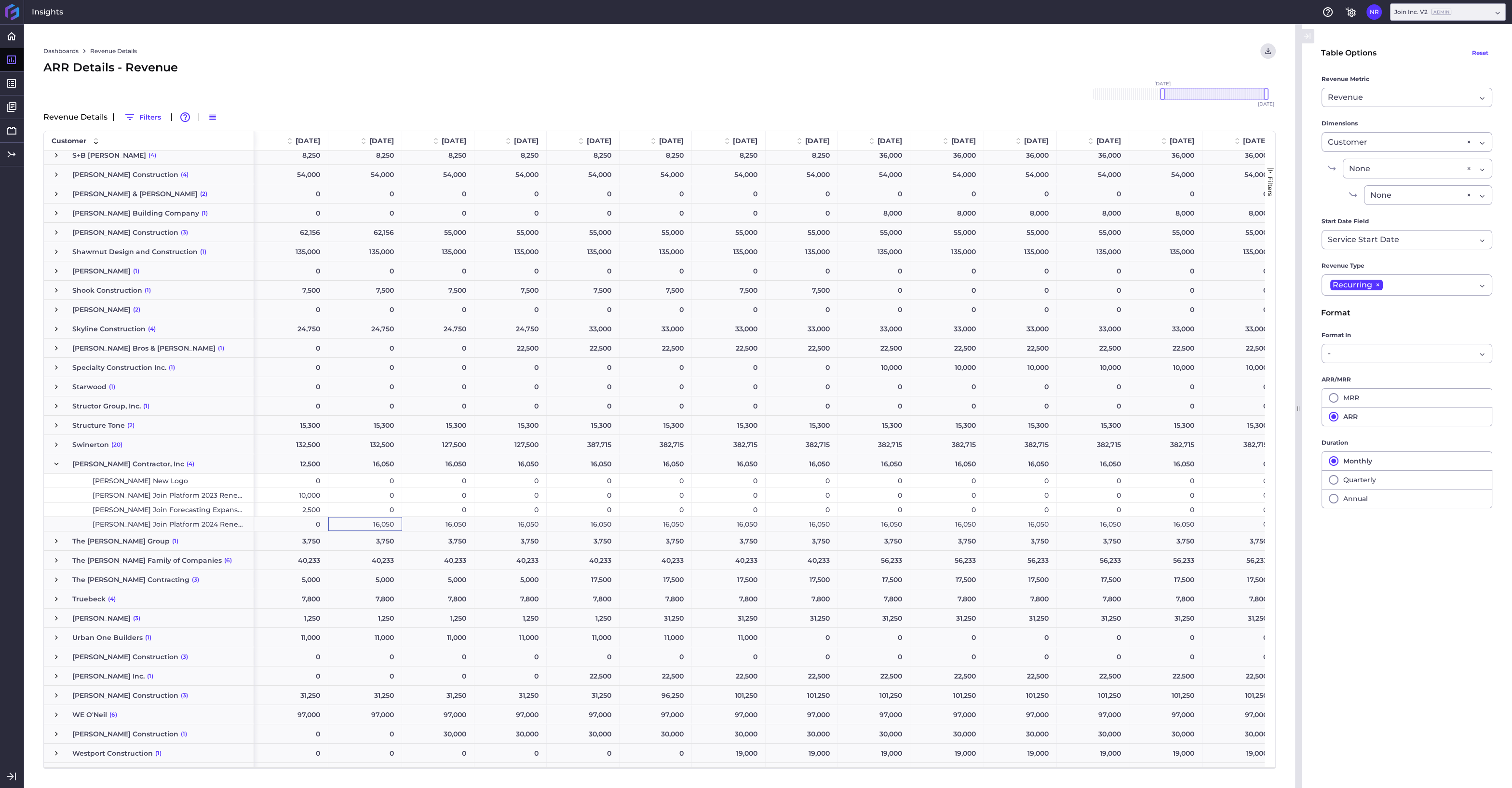
click at [363, 523] on div "16,050" at bounding box center [365, 524] width 74 height 14
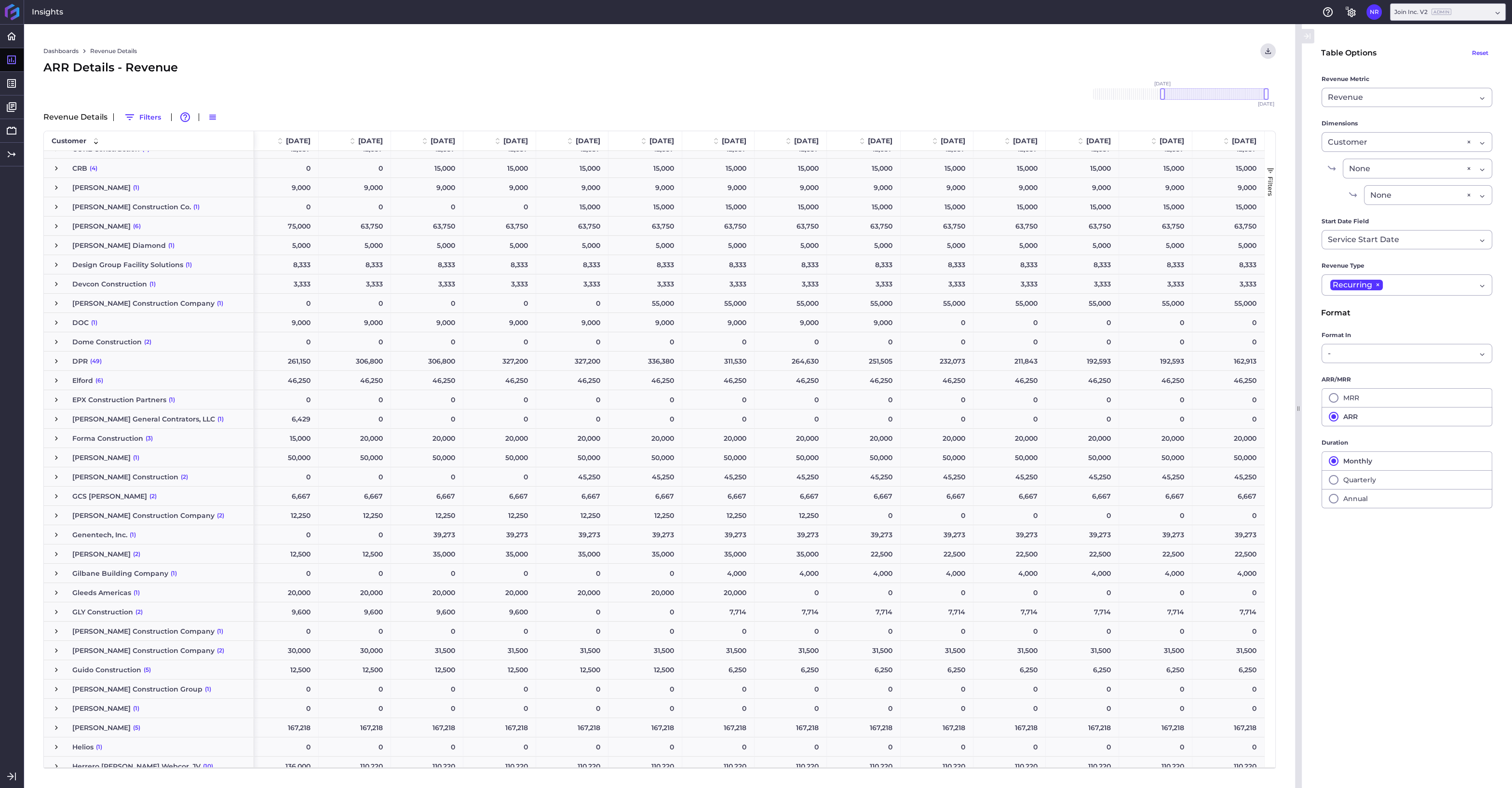
scroll to position [615, 0]
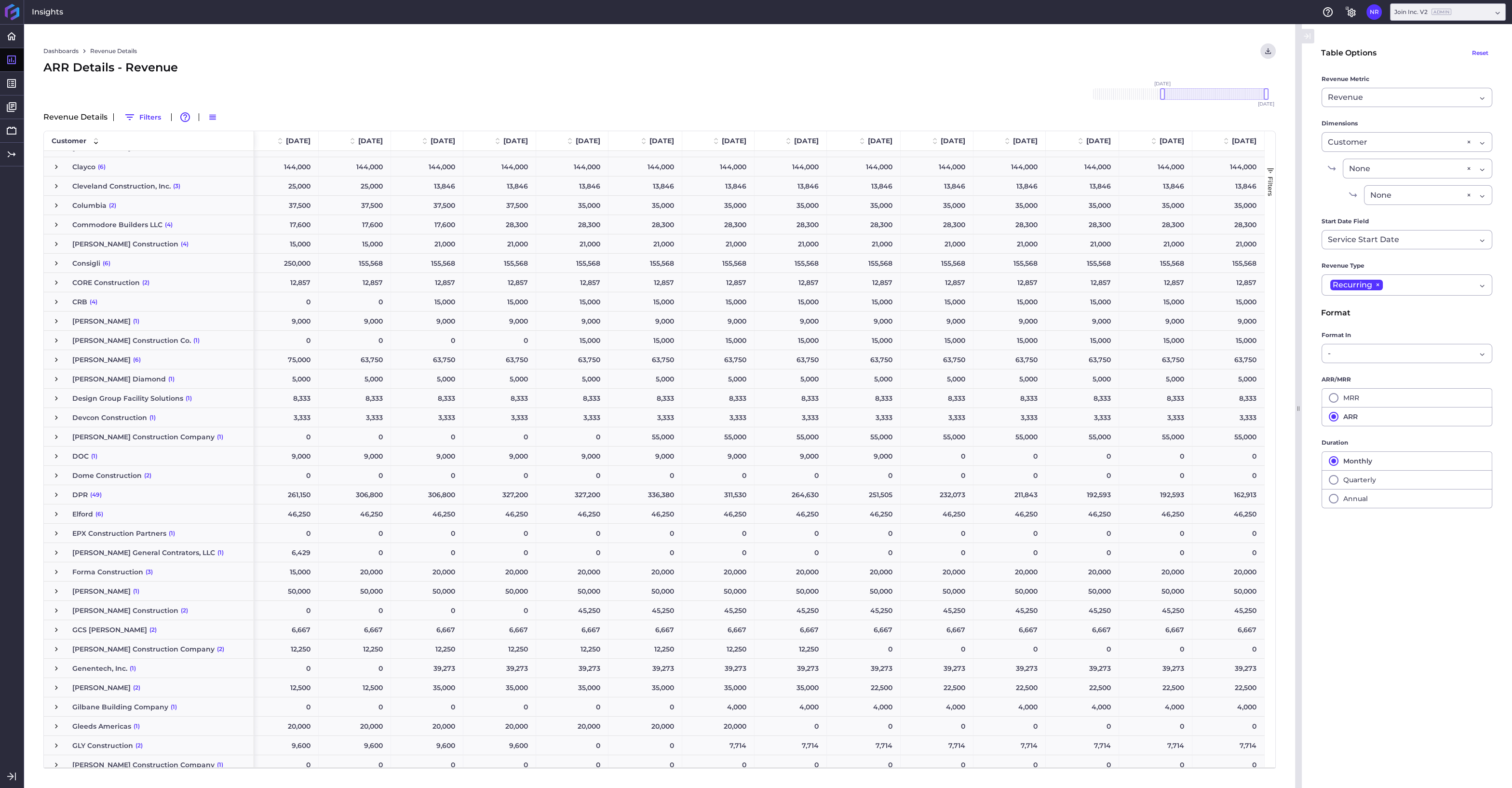
click at [56, 493] on span "Press SPACE to select this row." at bounding box center [56, 494] width 9 height 9
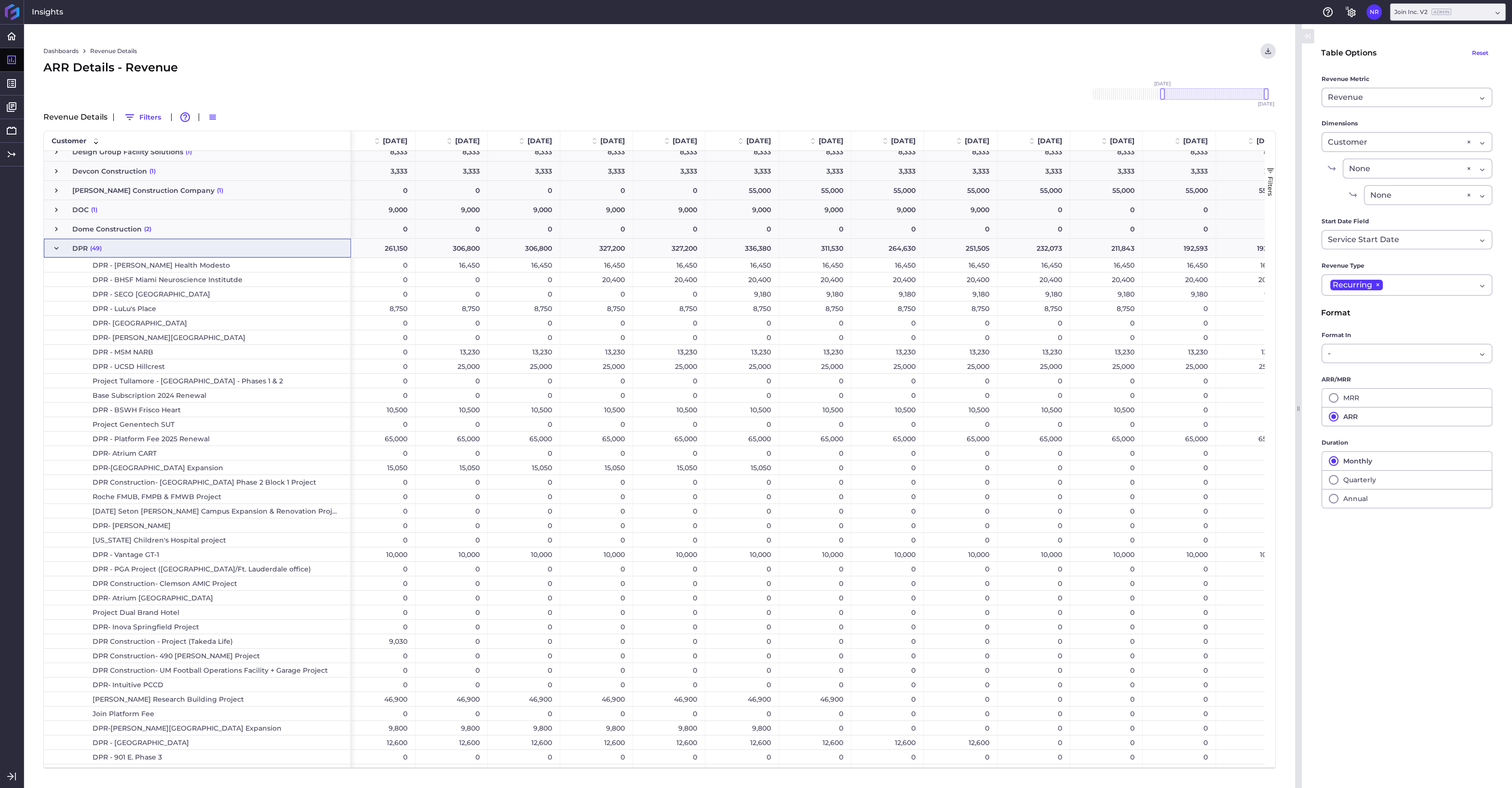
scroll to position [890, 0]
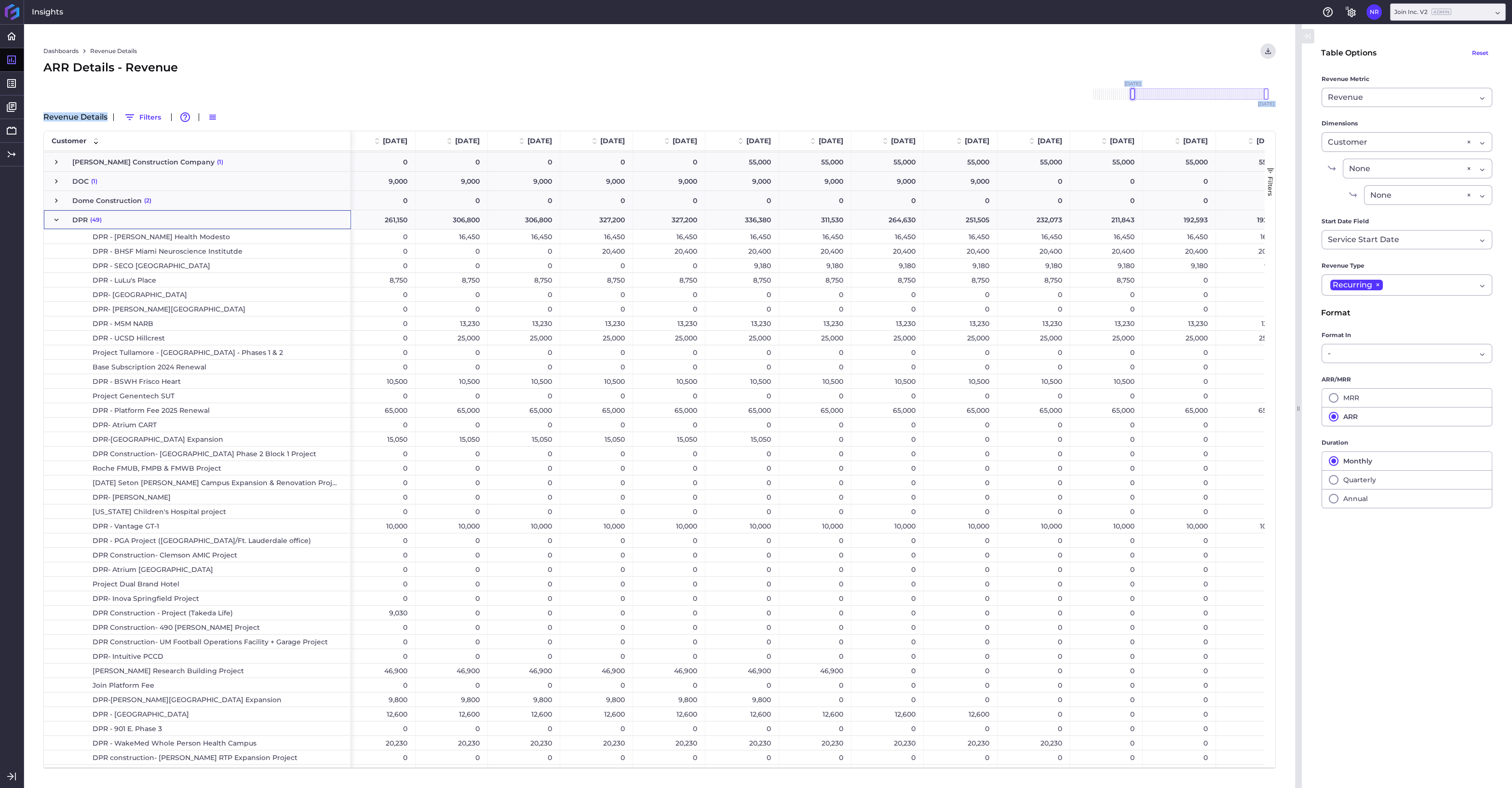
drag, startPoint x: 1162, startPoint y: 94, endPoint x: 1133, endPoint y: 96, distance: 29.1
click at [1133, 96] on div at bounding box center [1132, 94] width 5 height 12
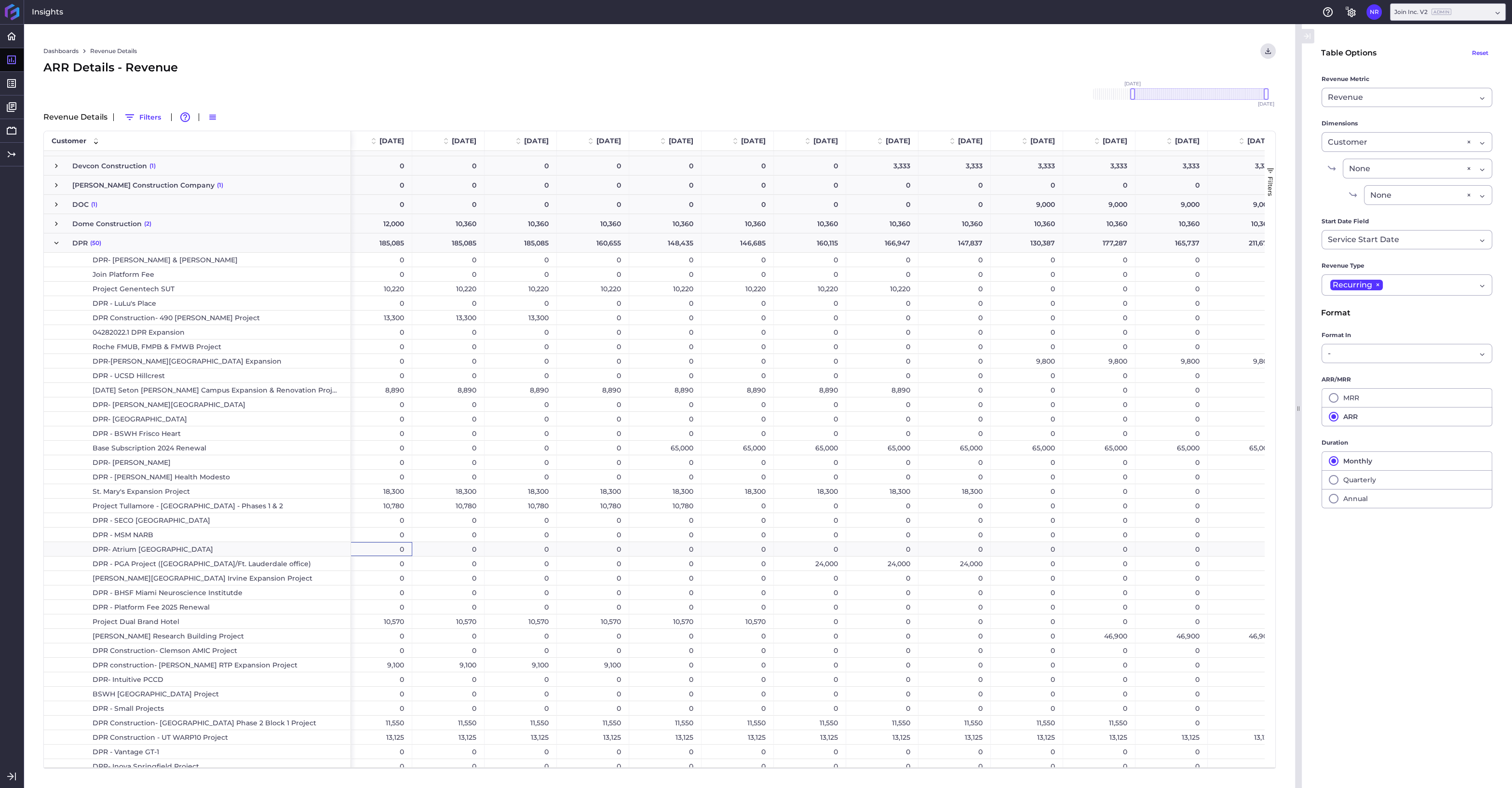
click at [370, 547] on div "0" at bounding box center [376, 549] width 72 height 14
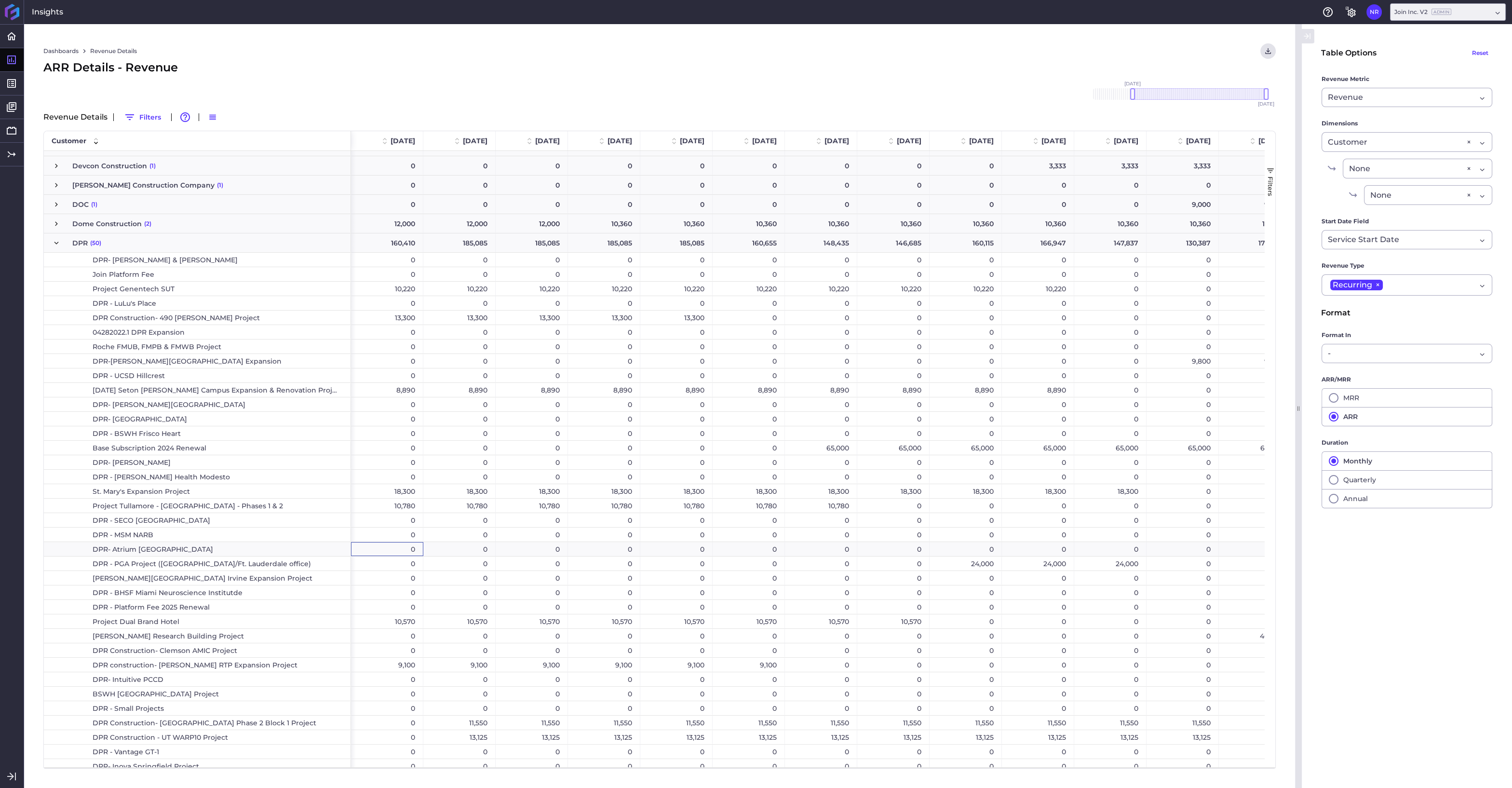
scroll to position [0, 0]
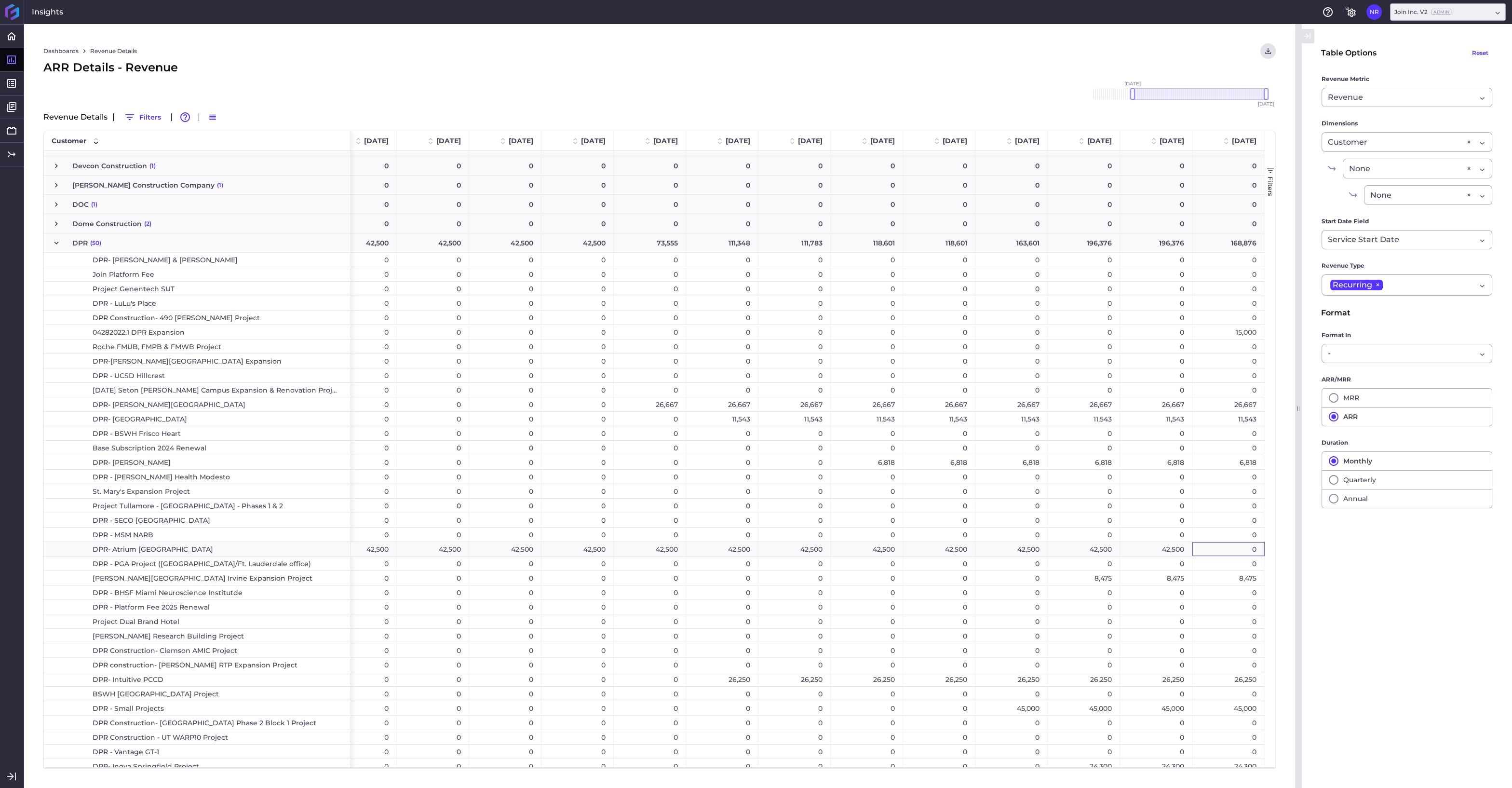
click at [1154, 550] on div "42,500" at bounding box center [1156, 549] width 72 height 14
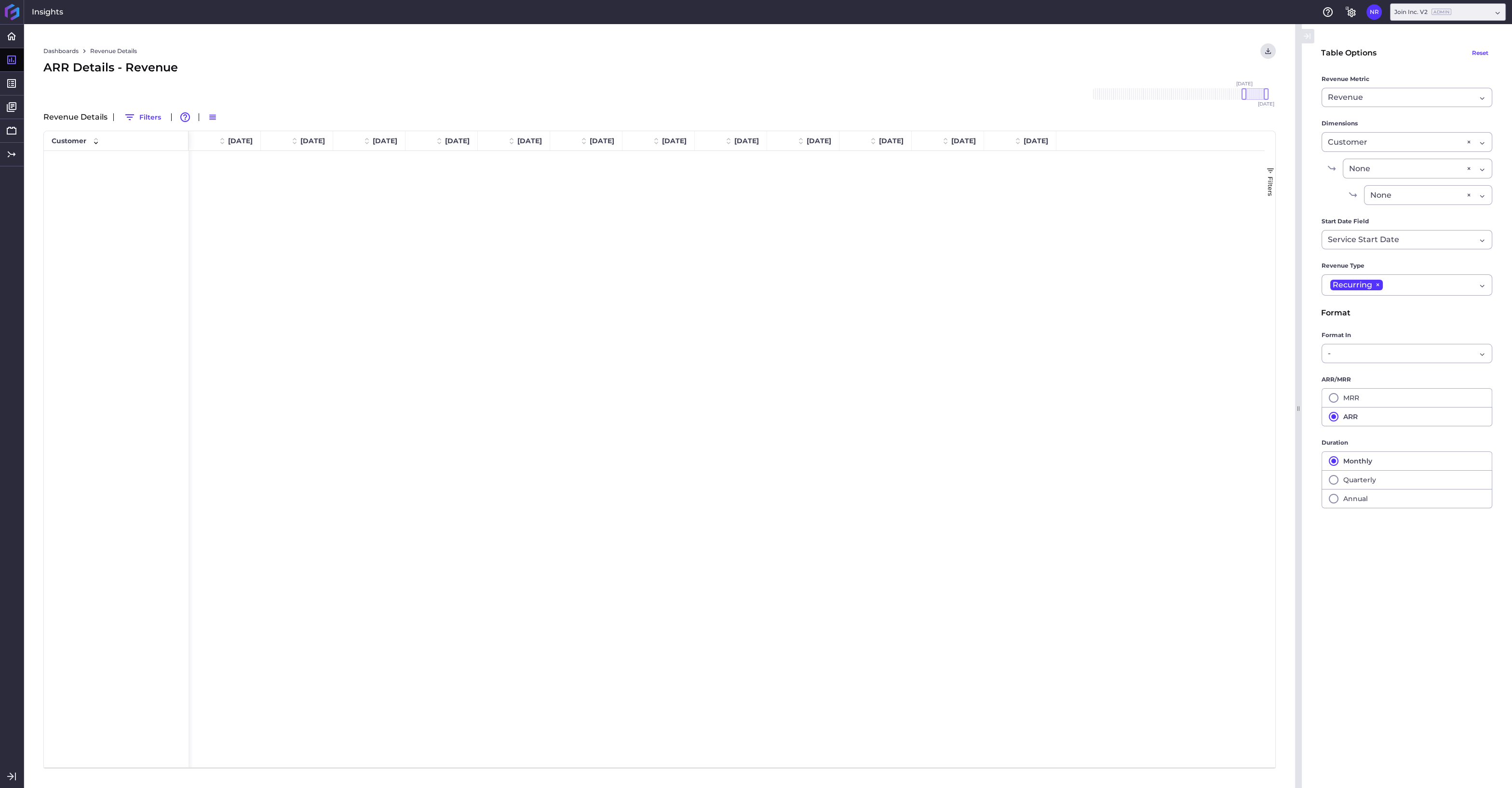
scroll to position [890, 0]
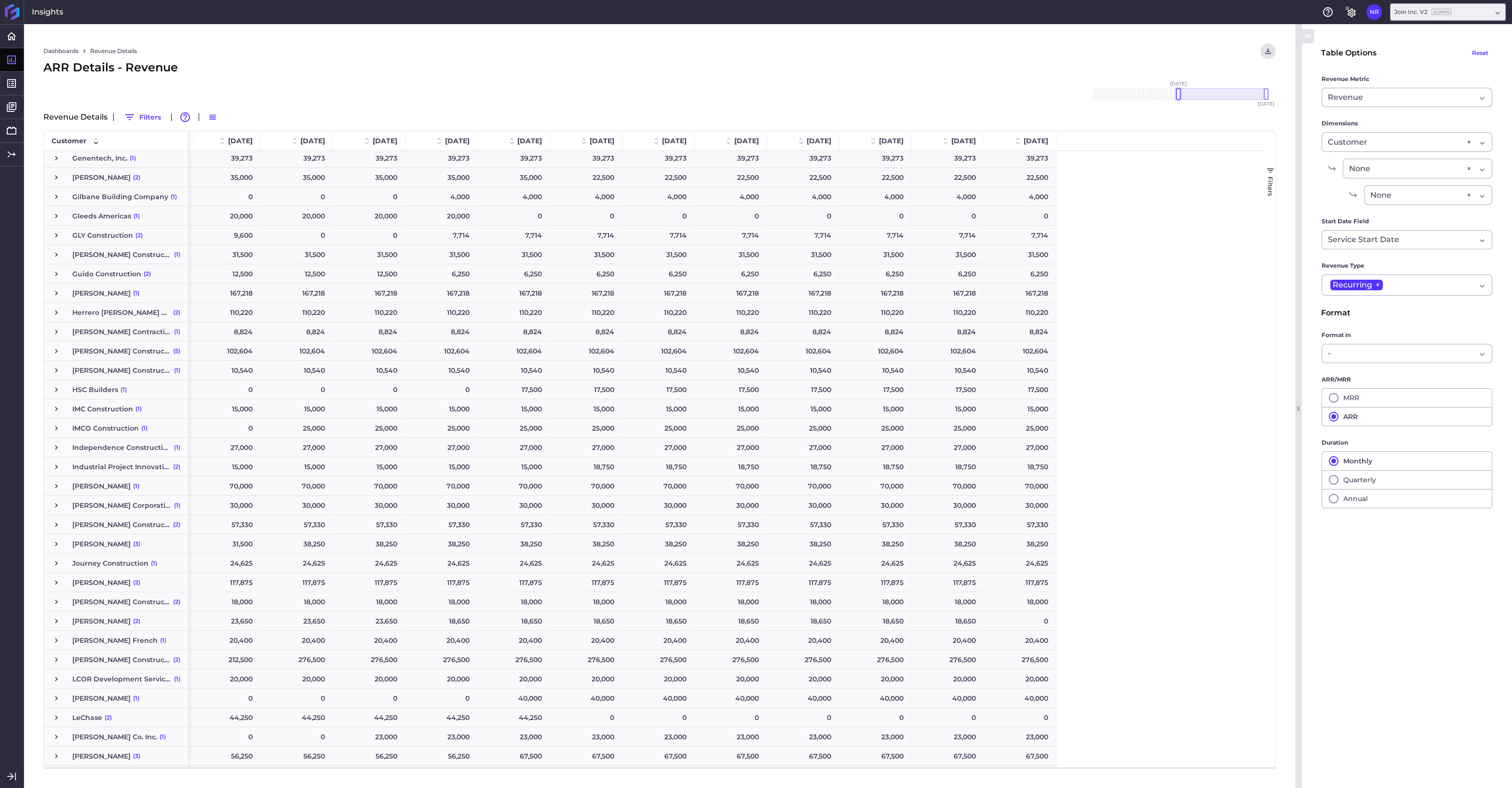
drag, startPoint x: 1246, startPoint y: 92, endPoint x: 1177, endPoint y: 96, distance: 69.1
click at [1177, 96] on div at bounding box center [1178, 94] width 5 height 12
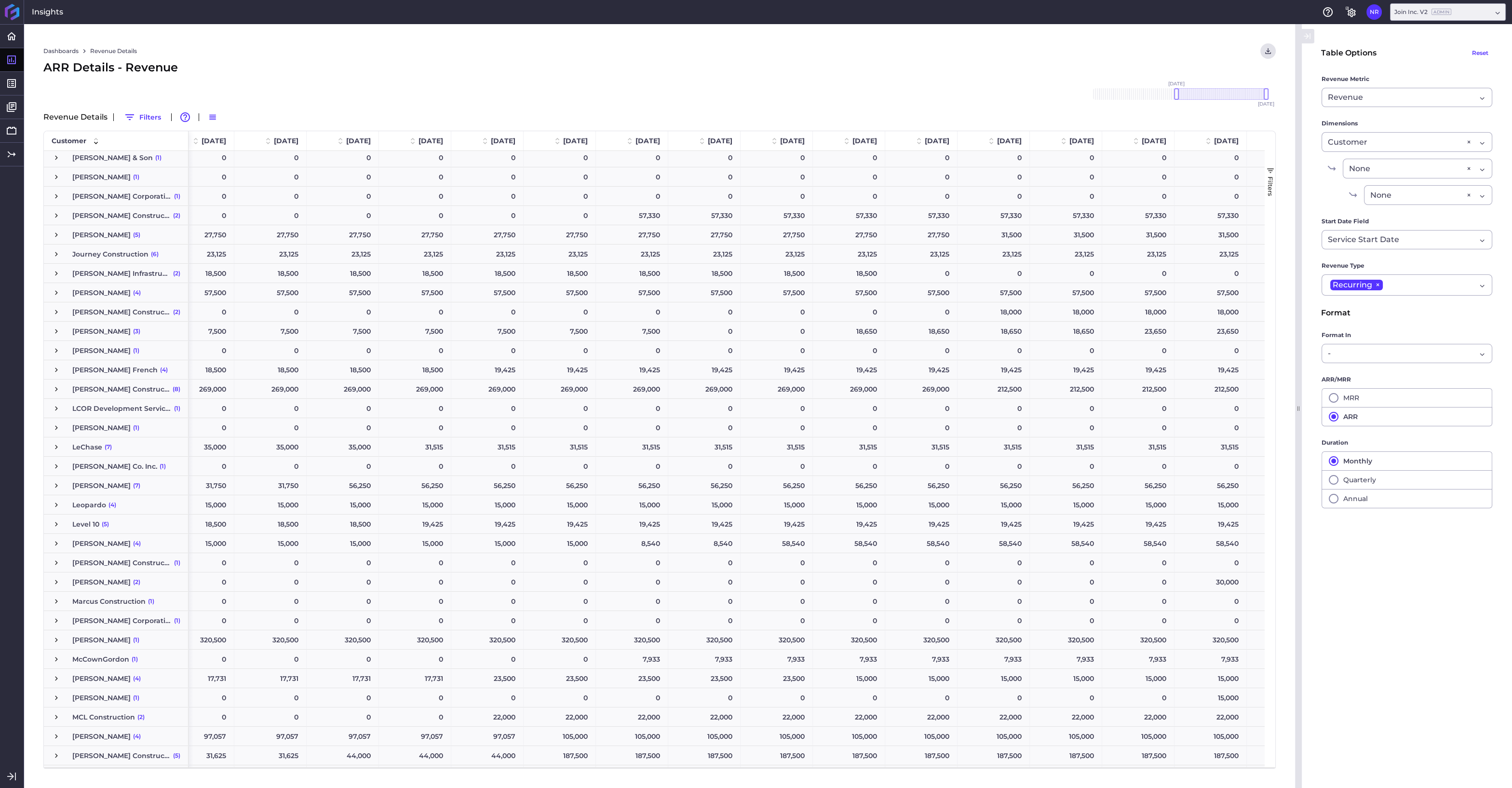
scroll to position [1577, 0]
click at [58, 252] on span "Press SPACE to select this row." at bounding box center [56, 254] width 9 height 9
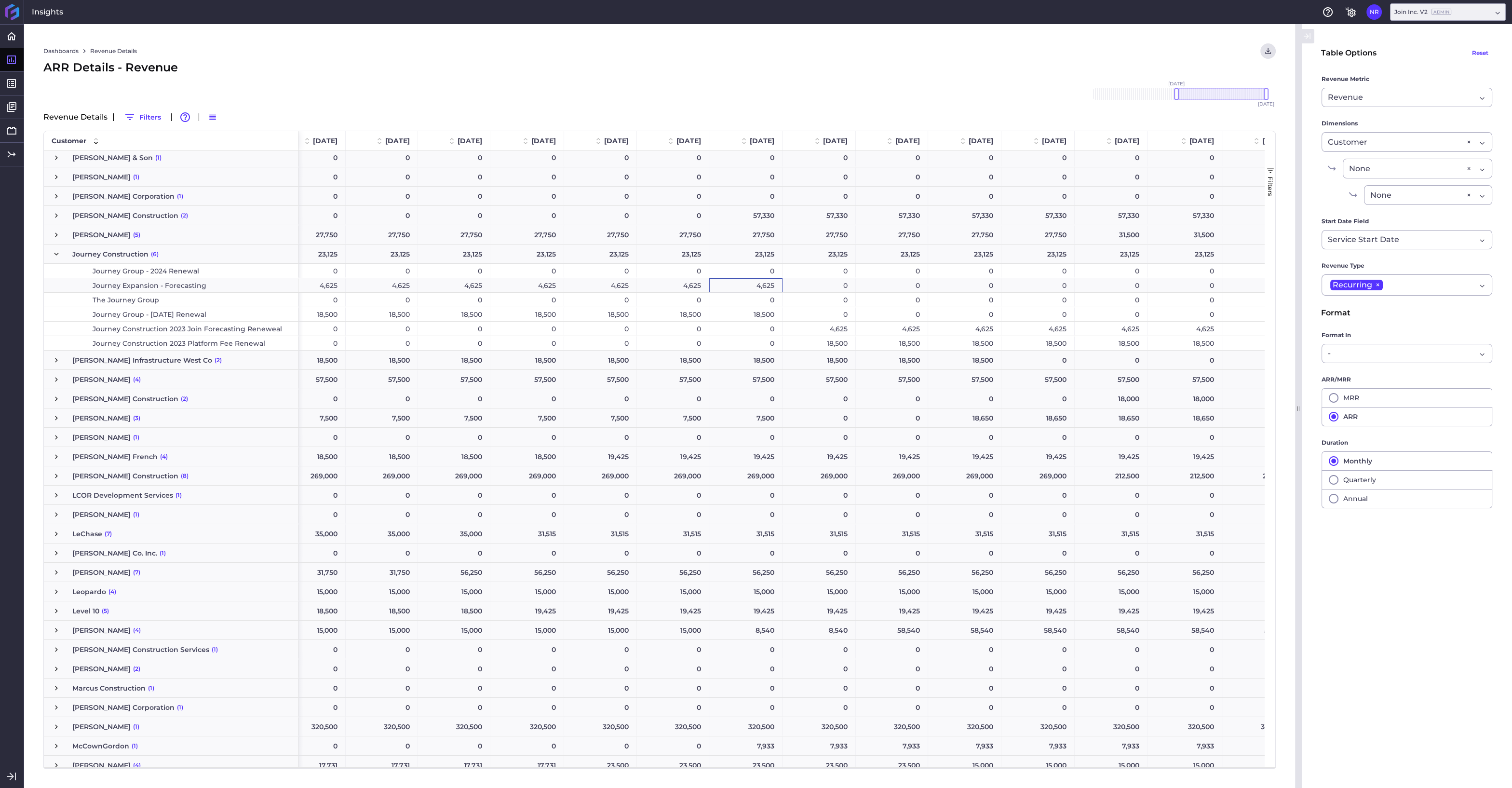
click at [748, 285] on div "4,625" at bounding box center [745, 285] width 73 height 14
click at [800, 331] on div "4,625" at bounding box center [819, 329] width 73 height 14
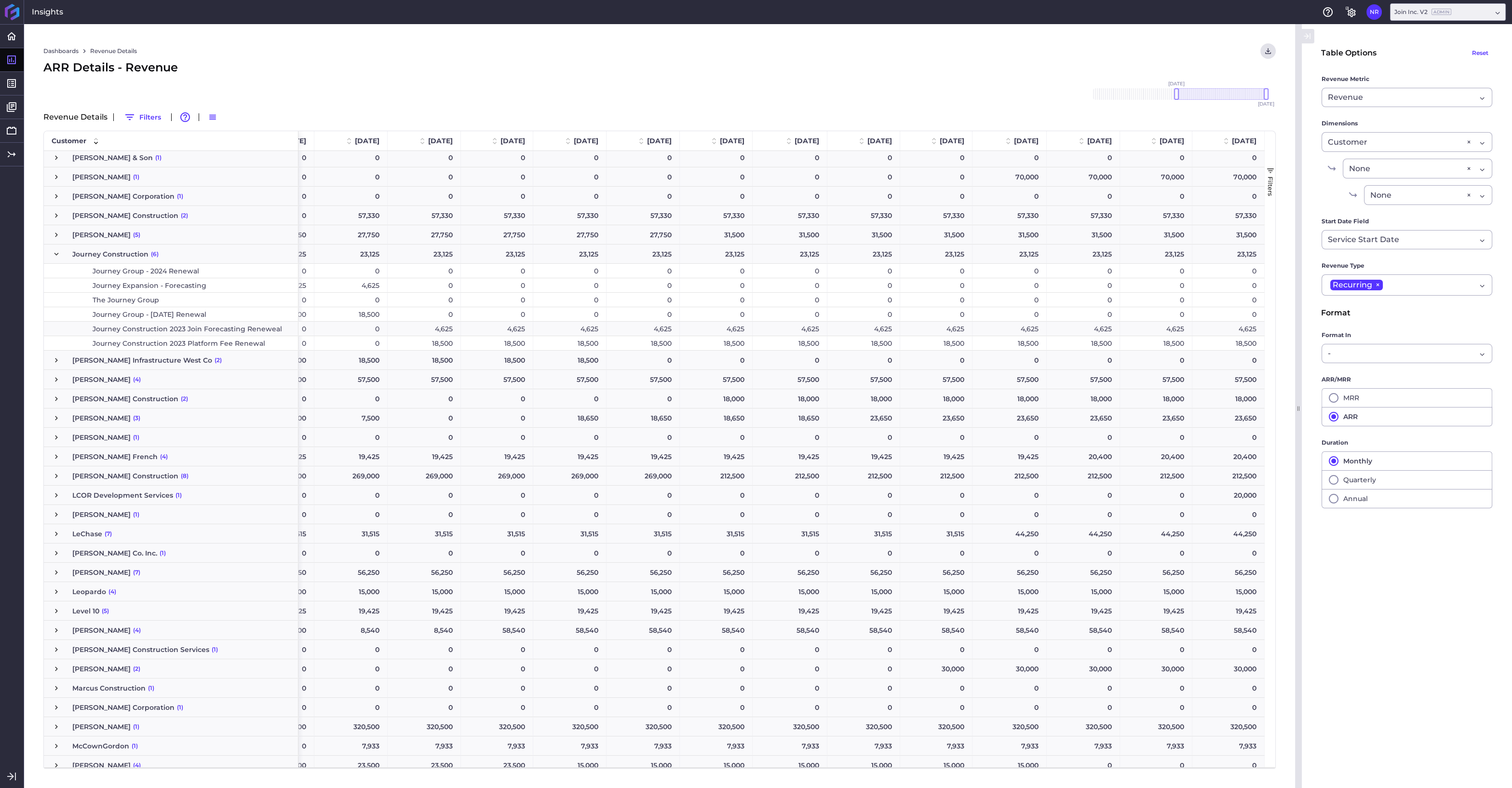
scroll to position [0, 0]
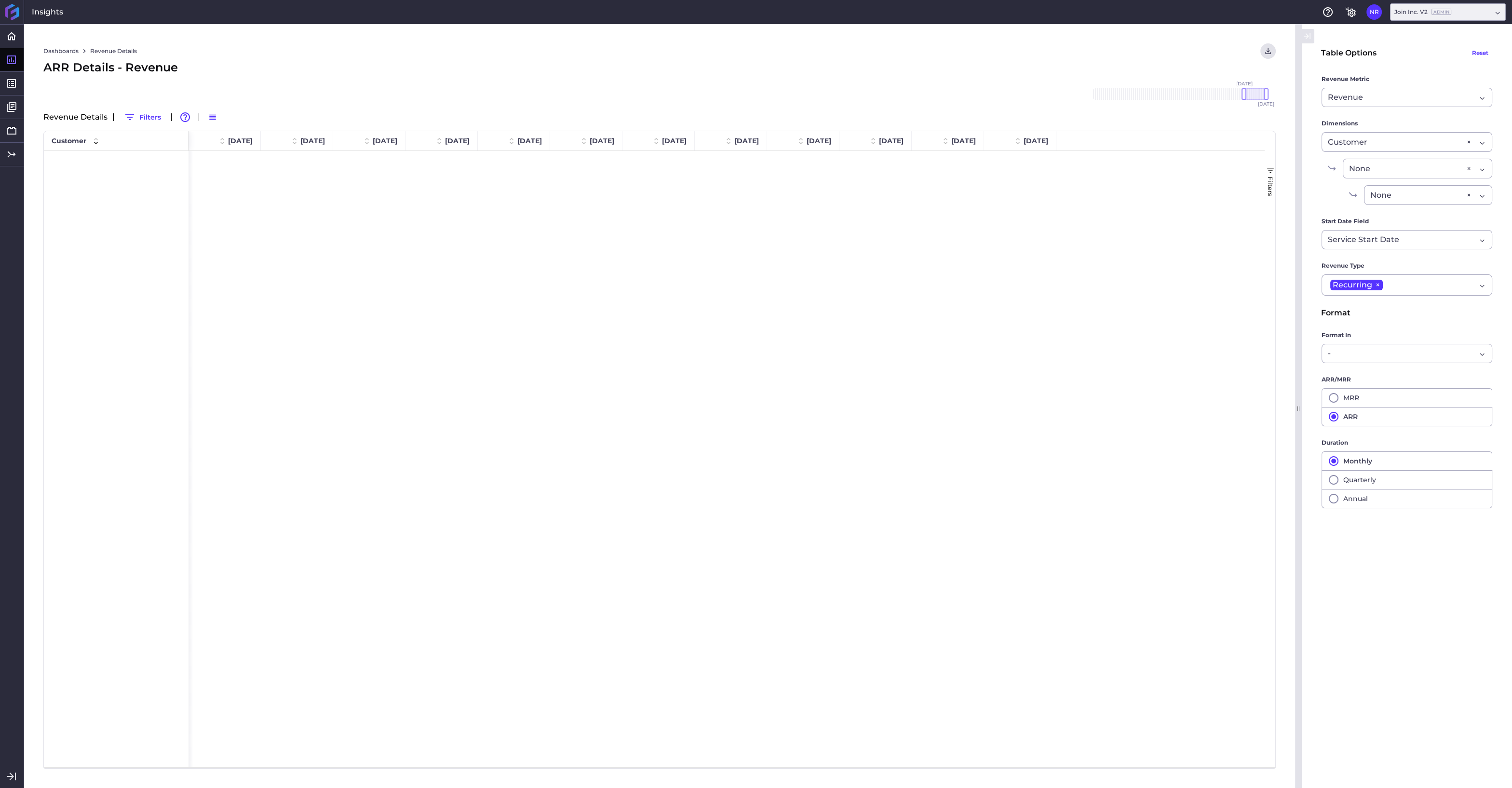
scroll to position [1577, 0]
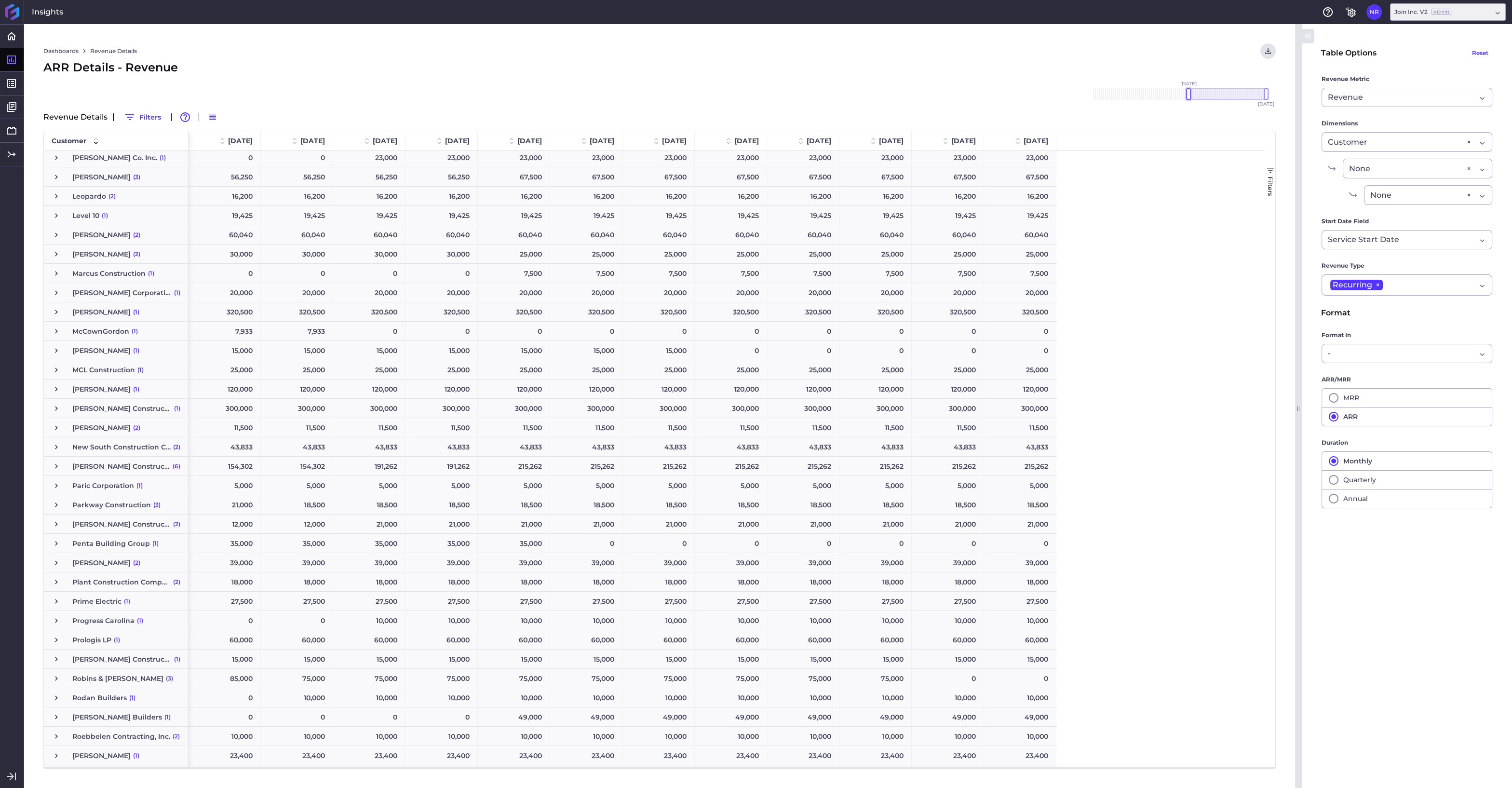
drag, startPoint x: 1243, startPoint y: 93, endPoint x: 1187, endPoint y: 97, distance: 56.1
click at [1187, 97] on div at bounding box center [1189, 94] width 5 height 12
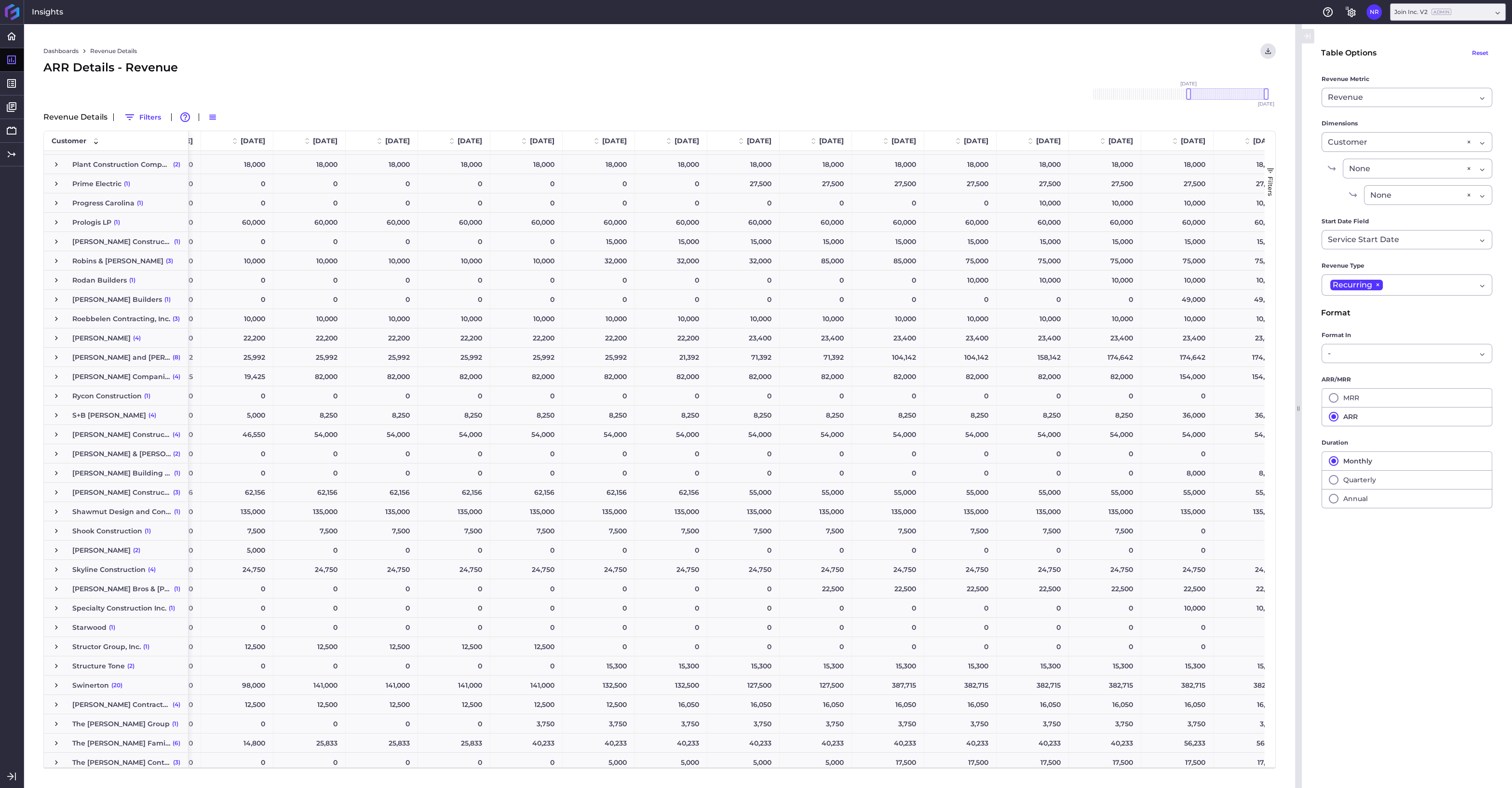
scroll to position [2402, 0]
click at [58, 571] on span "Press SPACE to select this row." at bounding box center [56, 567] width 9 height 9
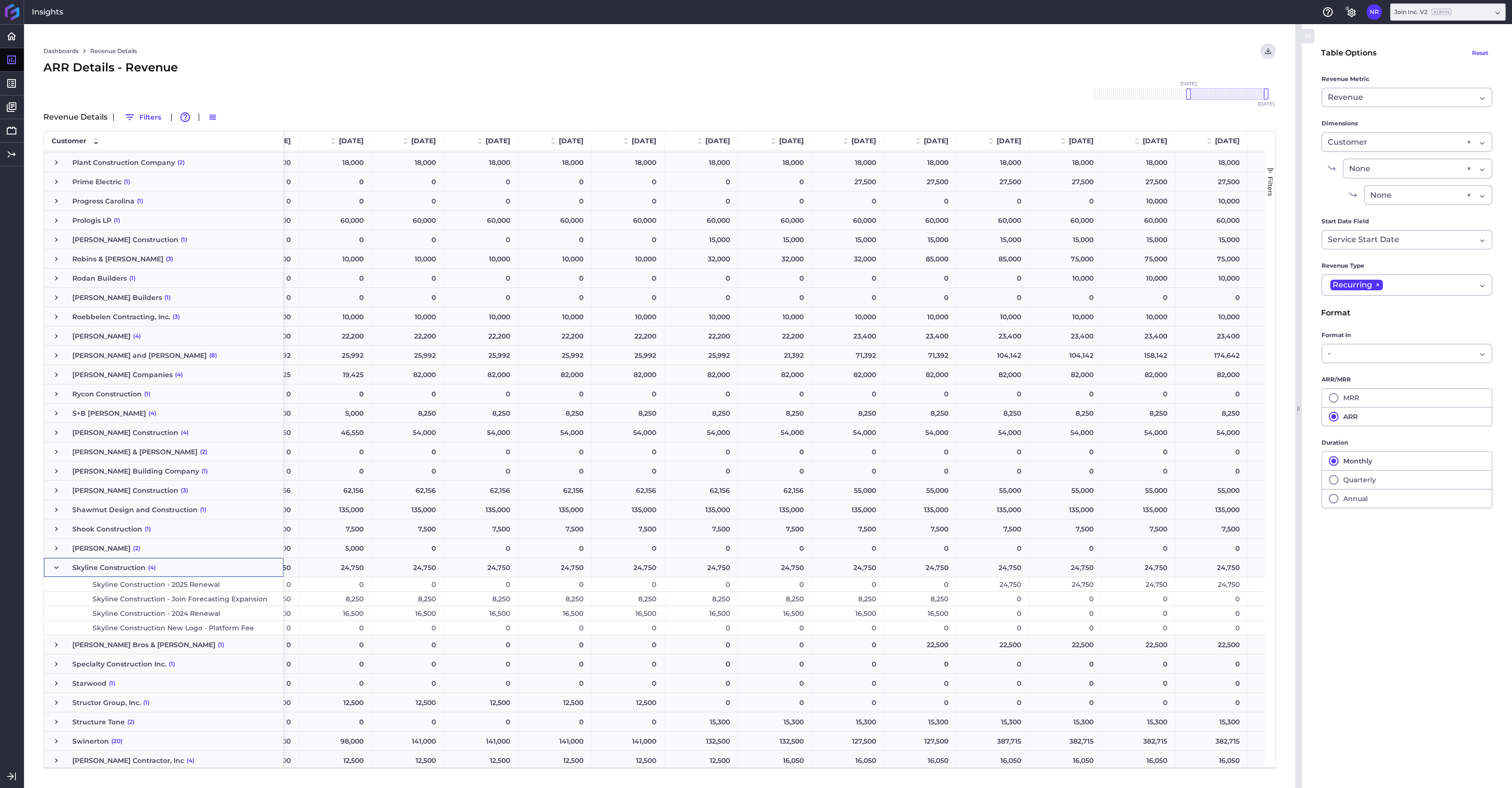
click at [921, 601] on div "8,250" at bounding box center [920, 599] width 72 height 14
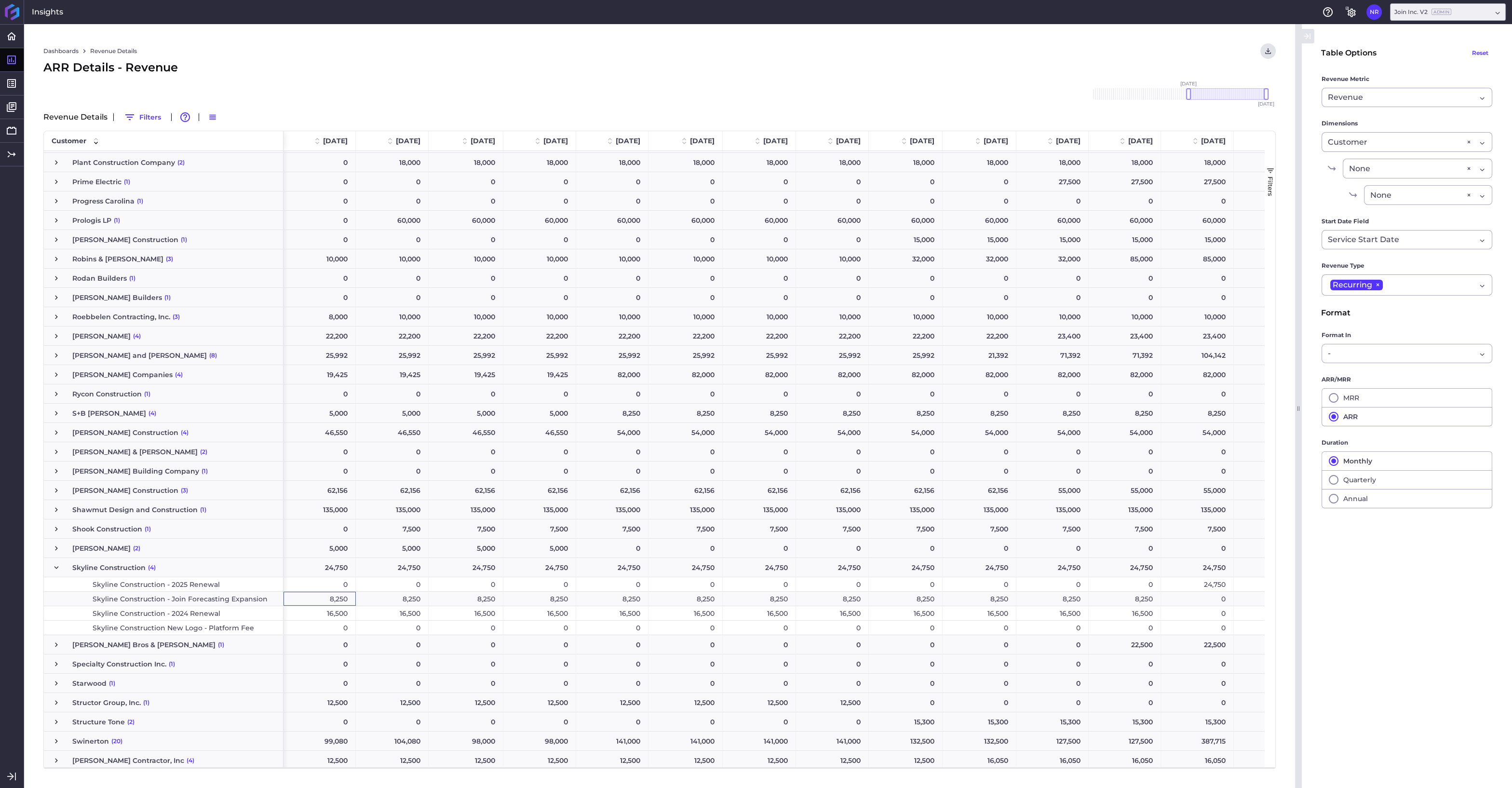
scroll to position [0, 1085]
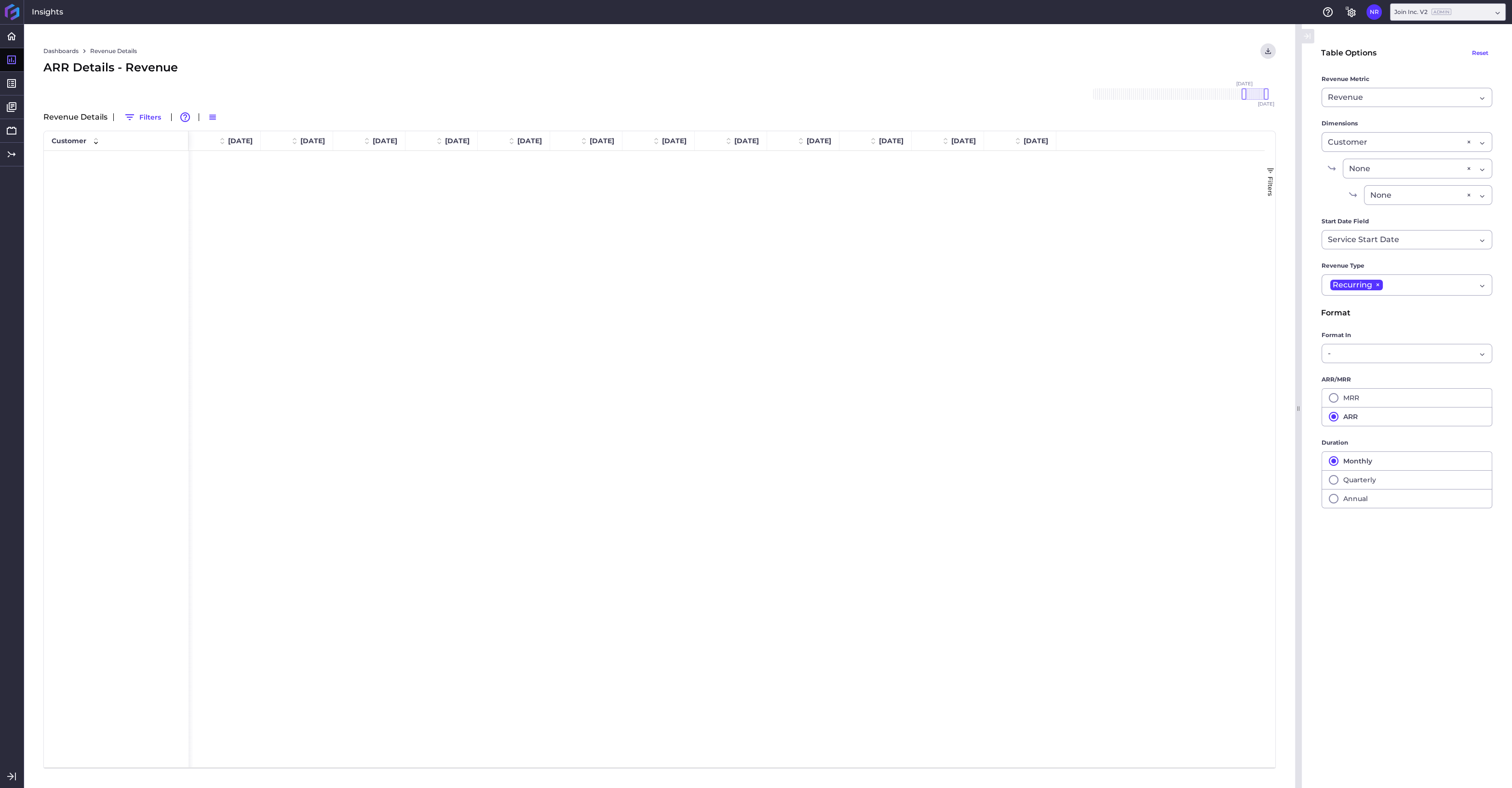
scroll to position [2265, 0]
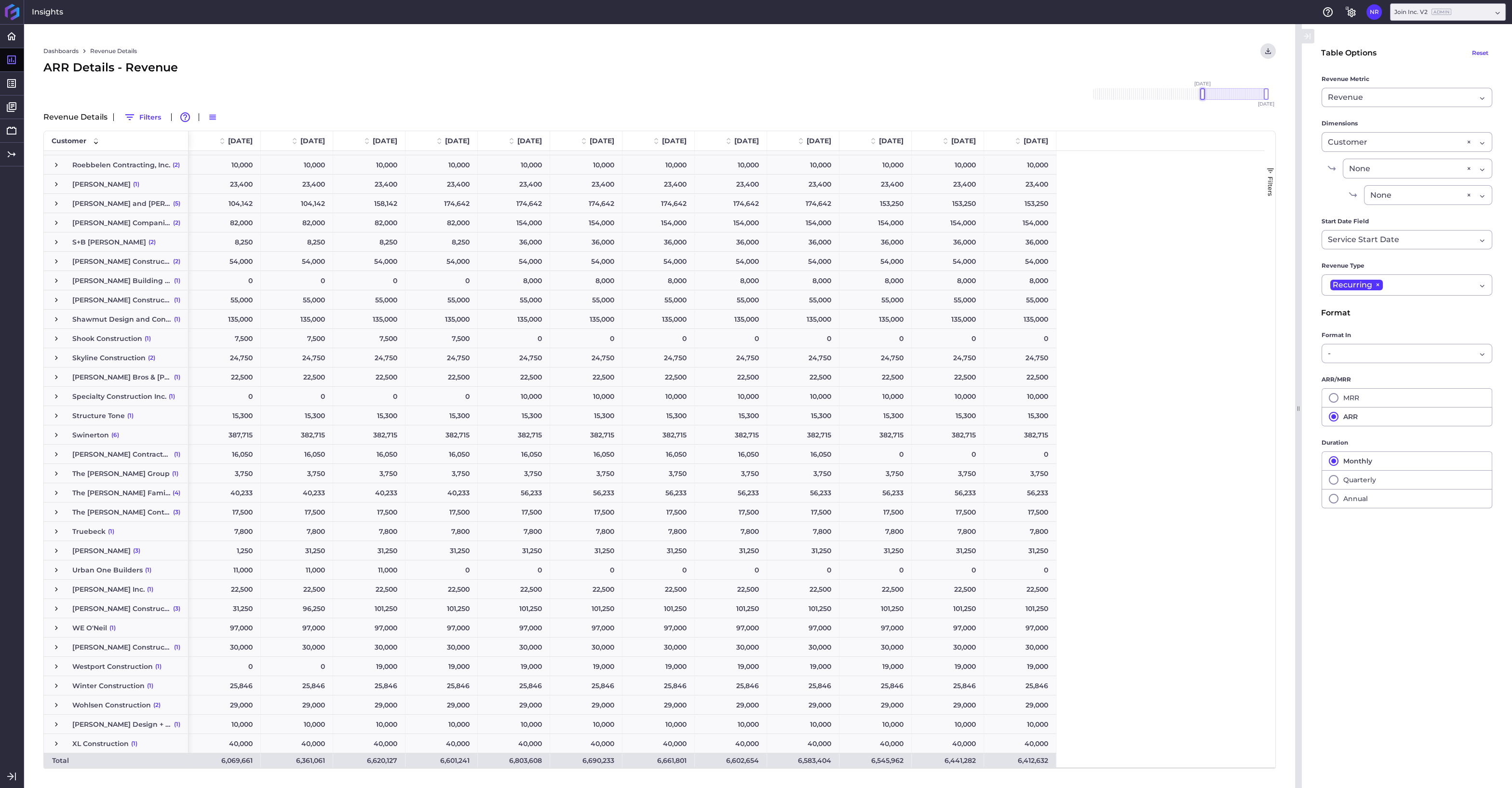
drag, startPoint x: 1243, startPoint y: 94, endPoint x: 1202, endPoint y: 97, distance: 41.1
click at [1202, 97] on div at bounding box center [1203, 94] width 5 height 12
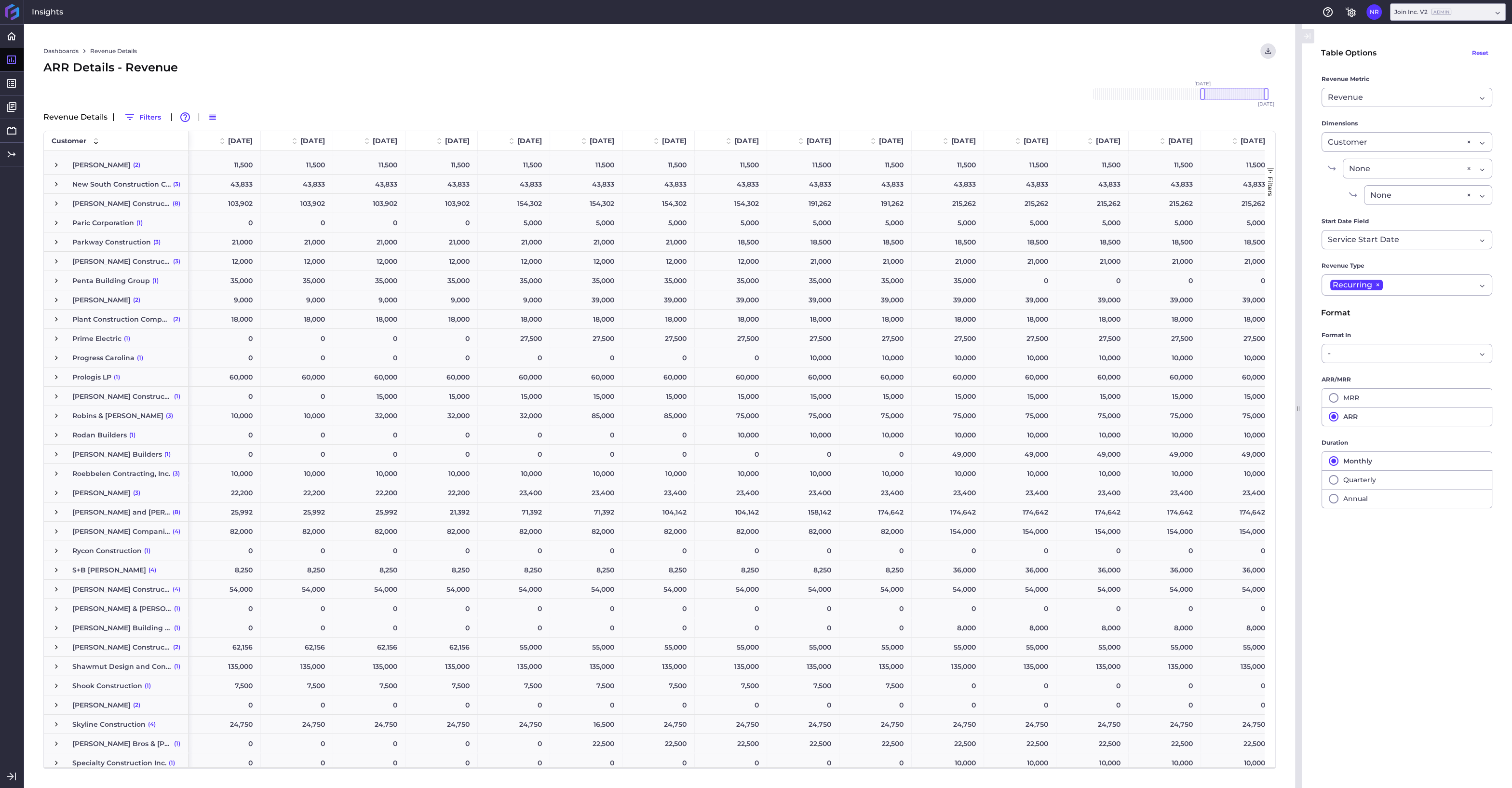
scroll to position [2402, 0]
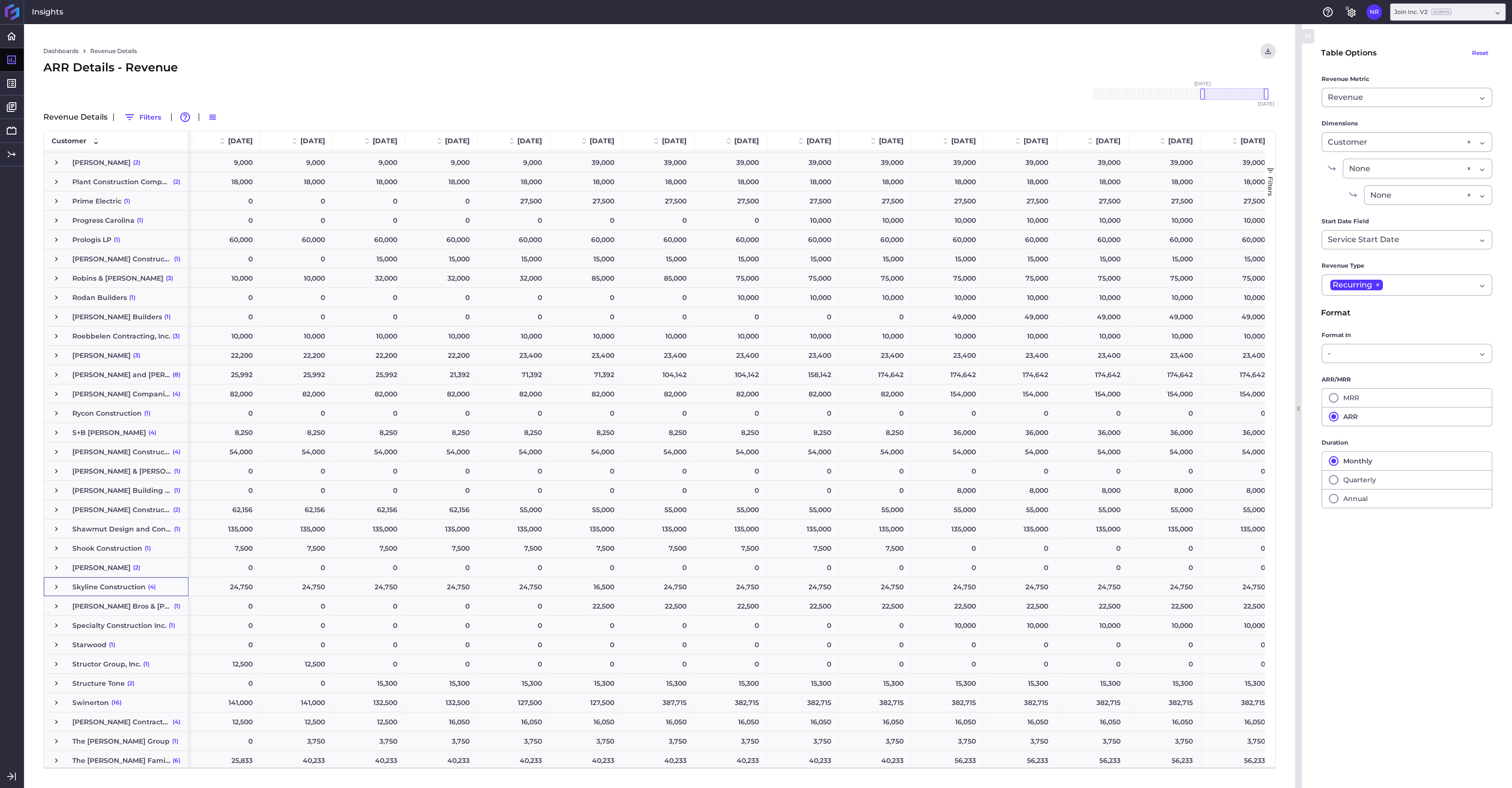
click at [59, 588] on span "Press SPACE to select this row." at bounding box center [56, 587] width 9 height 9
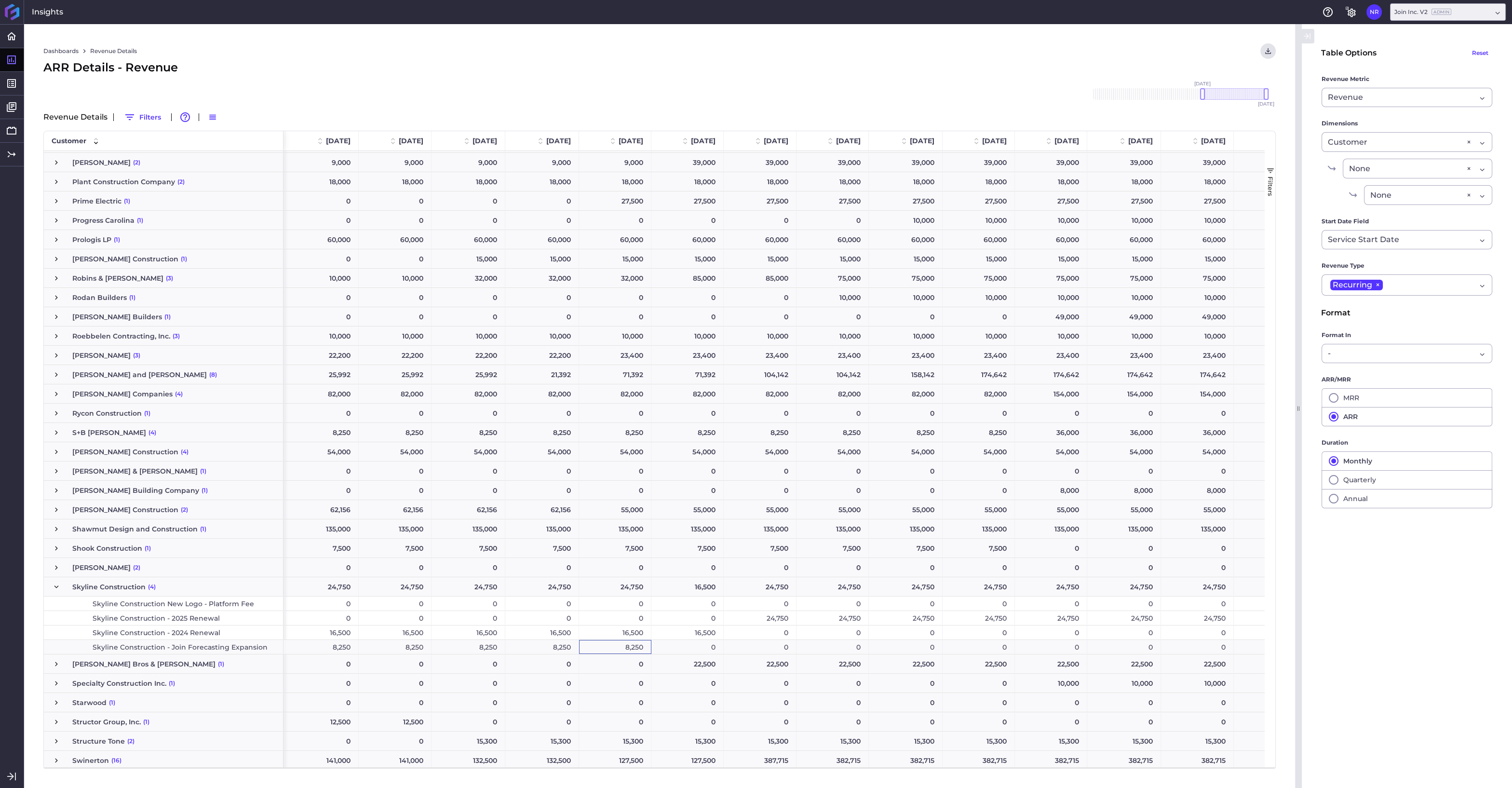
click at [617, 649] on div "8,250" at bounding box center [615, 647] width 72 height 14
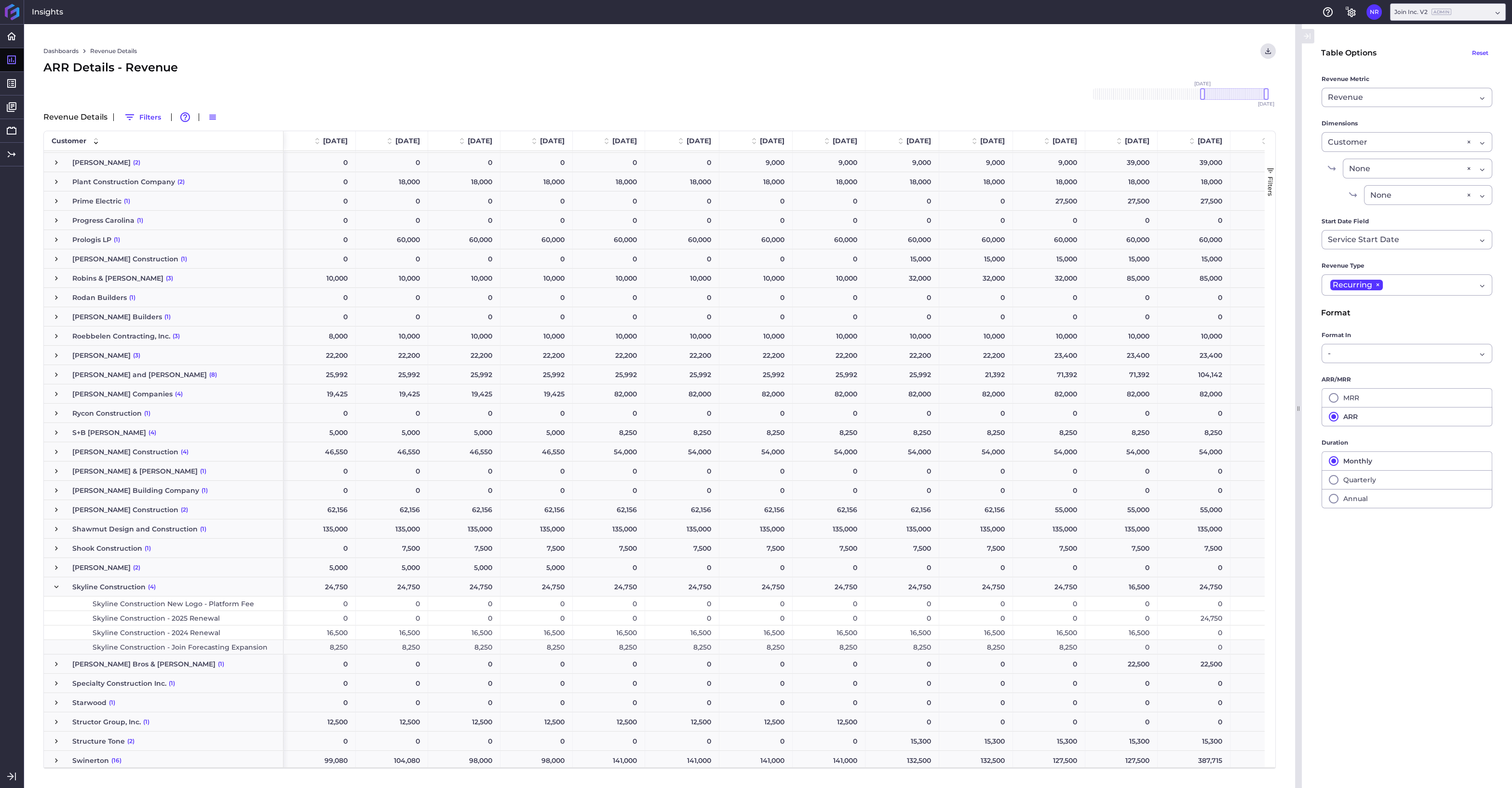
scroll to position [0, 579]
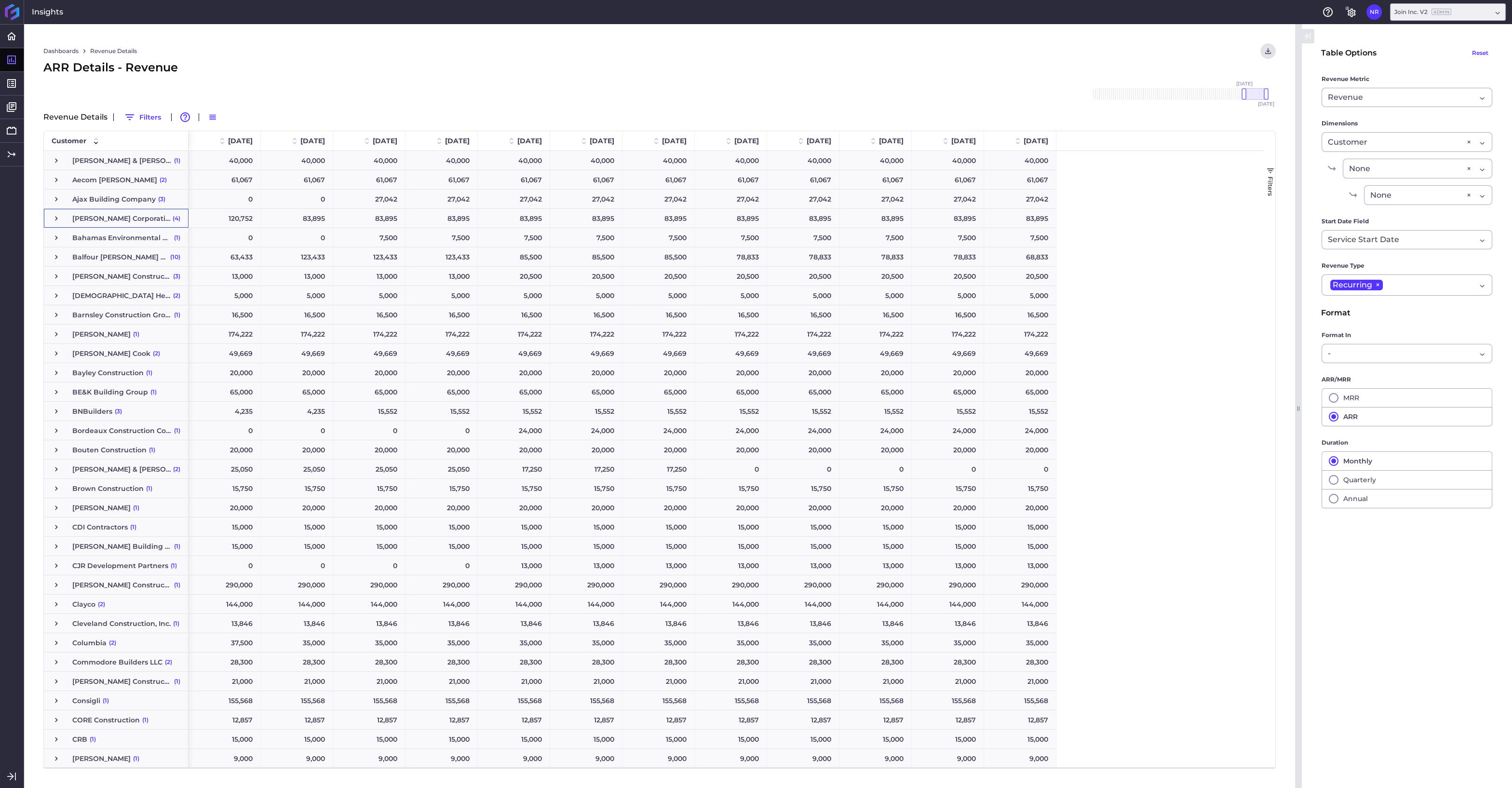
click at [55, 217] on span "Press SPACE to select this row." at bounding box center [56, 218] width 9 height 9
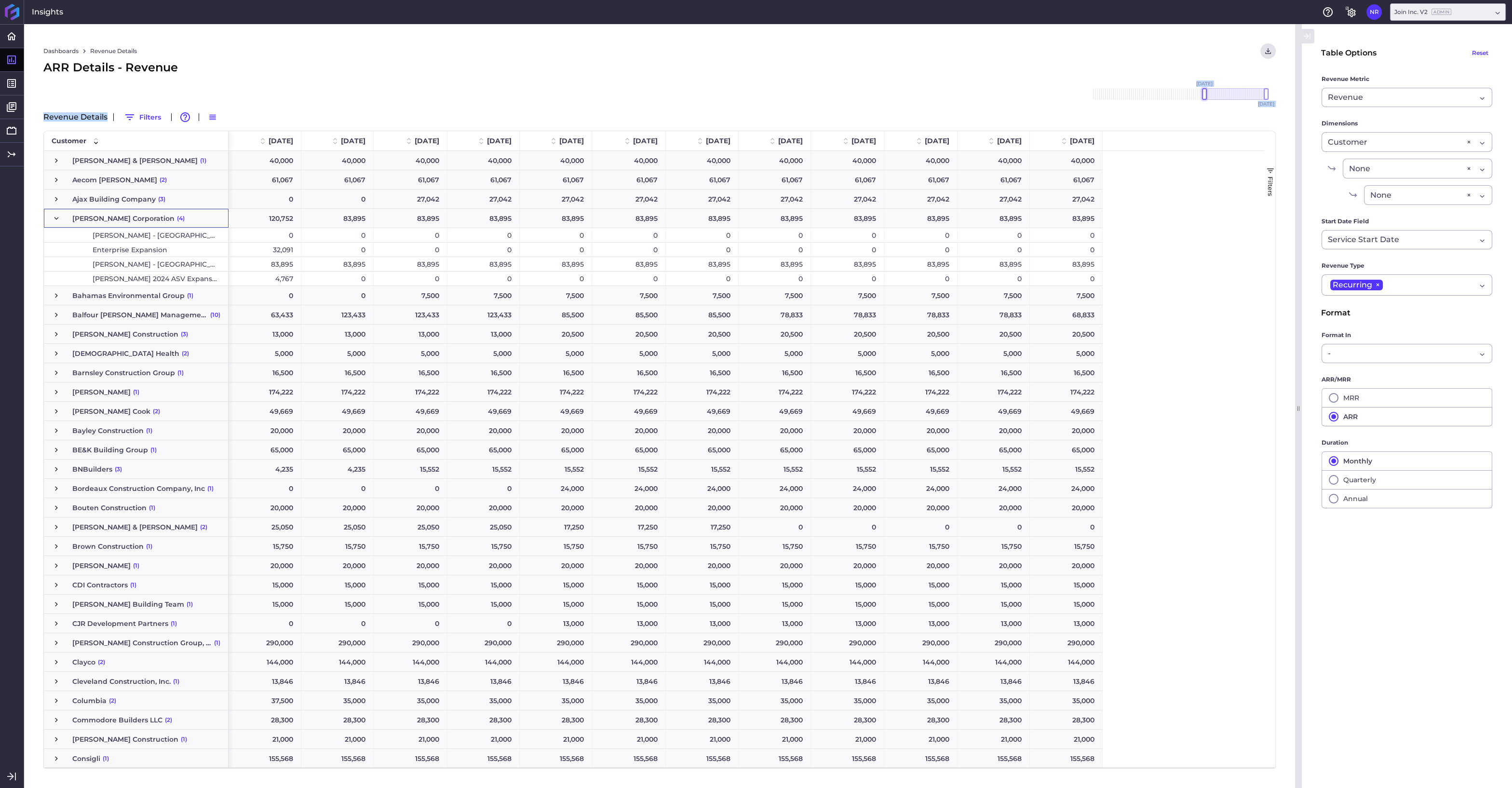
drag, startPoint x: 1244, startPoint y: 96, endPoint x: 1204, endPoint y: 95, distance: 40.0
click at [1204, 95] on div at bounding box center [1204, 94] width 5 height 12
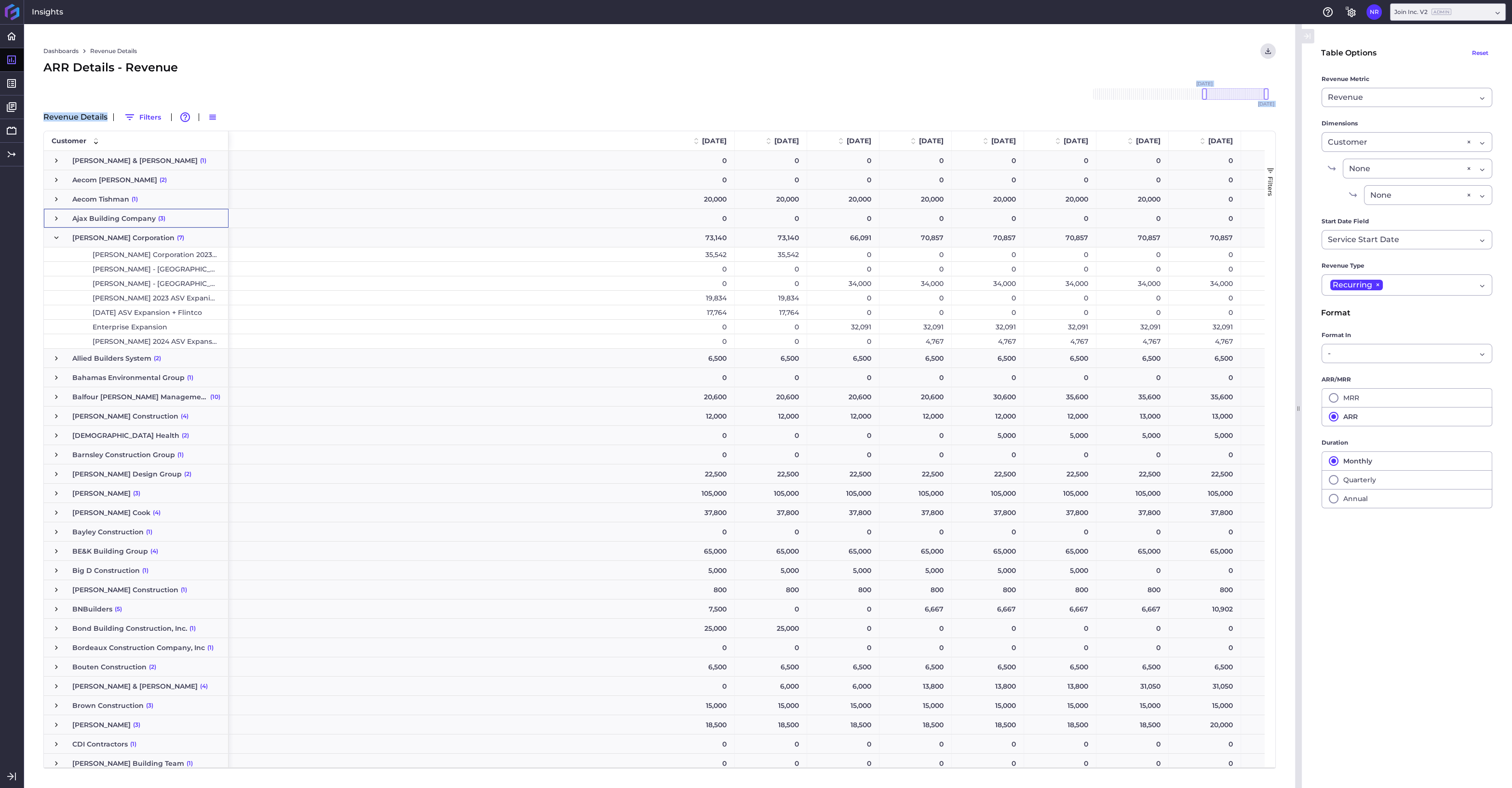
scroll to position [0, 579]
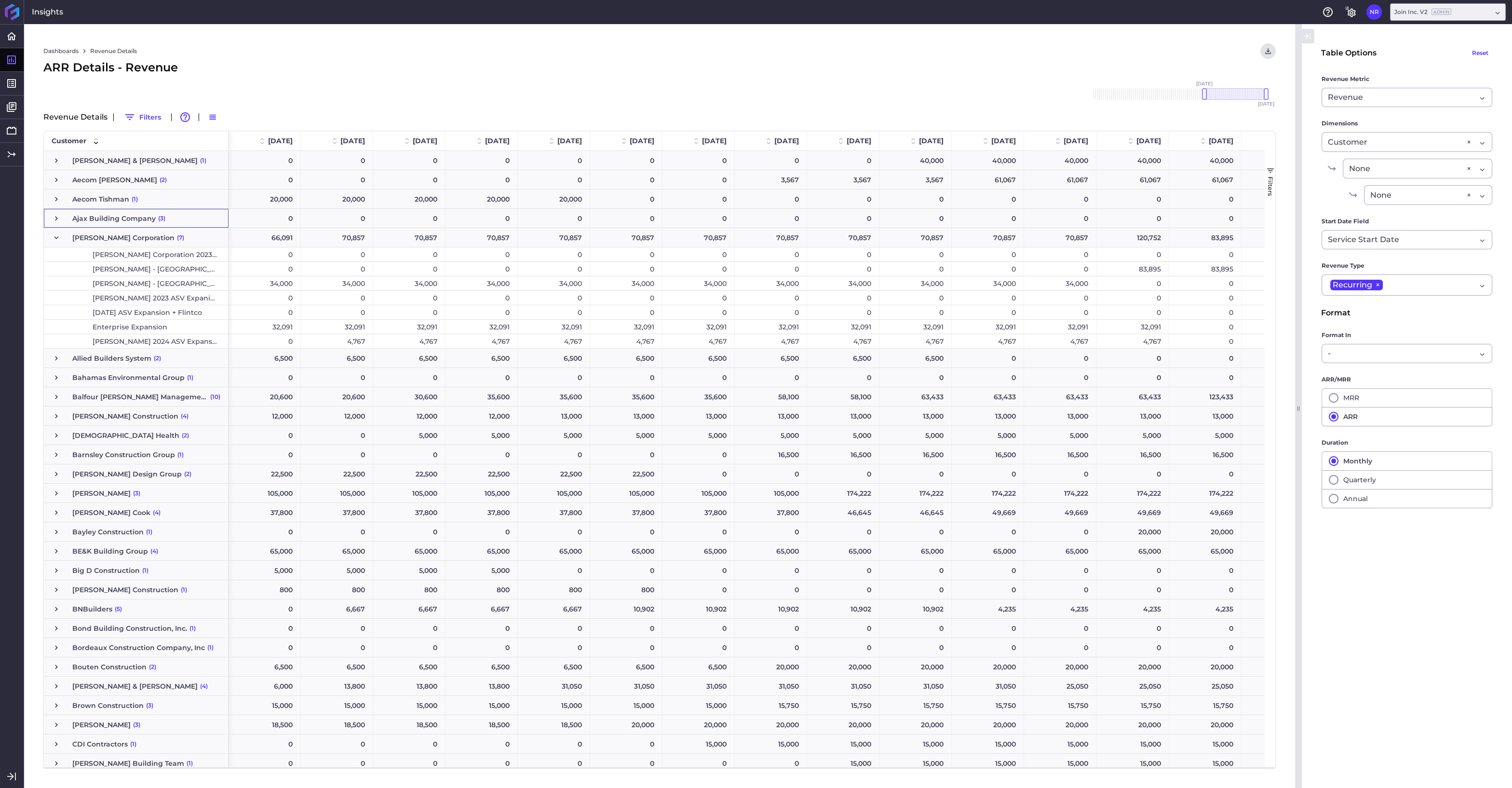
click at [1127, 342] on div "4,767" at bounding box center [1133, 341] width 73 height 14
click at [1060, 342] on div "4,767" at bounding box center [1060, 341] width 72 height 14
click at [1005, 339] on div "4,767" at bounding box center [988, 341] width 72 height 14
click at [929, 340] on div "4,767" at bounding box center [915, 341] width 72 height 14
click at [868, 342] on div "4,767" at bounding box center [843, 341] width 72 height 14
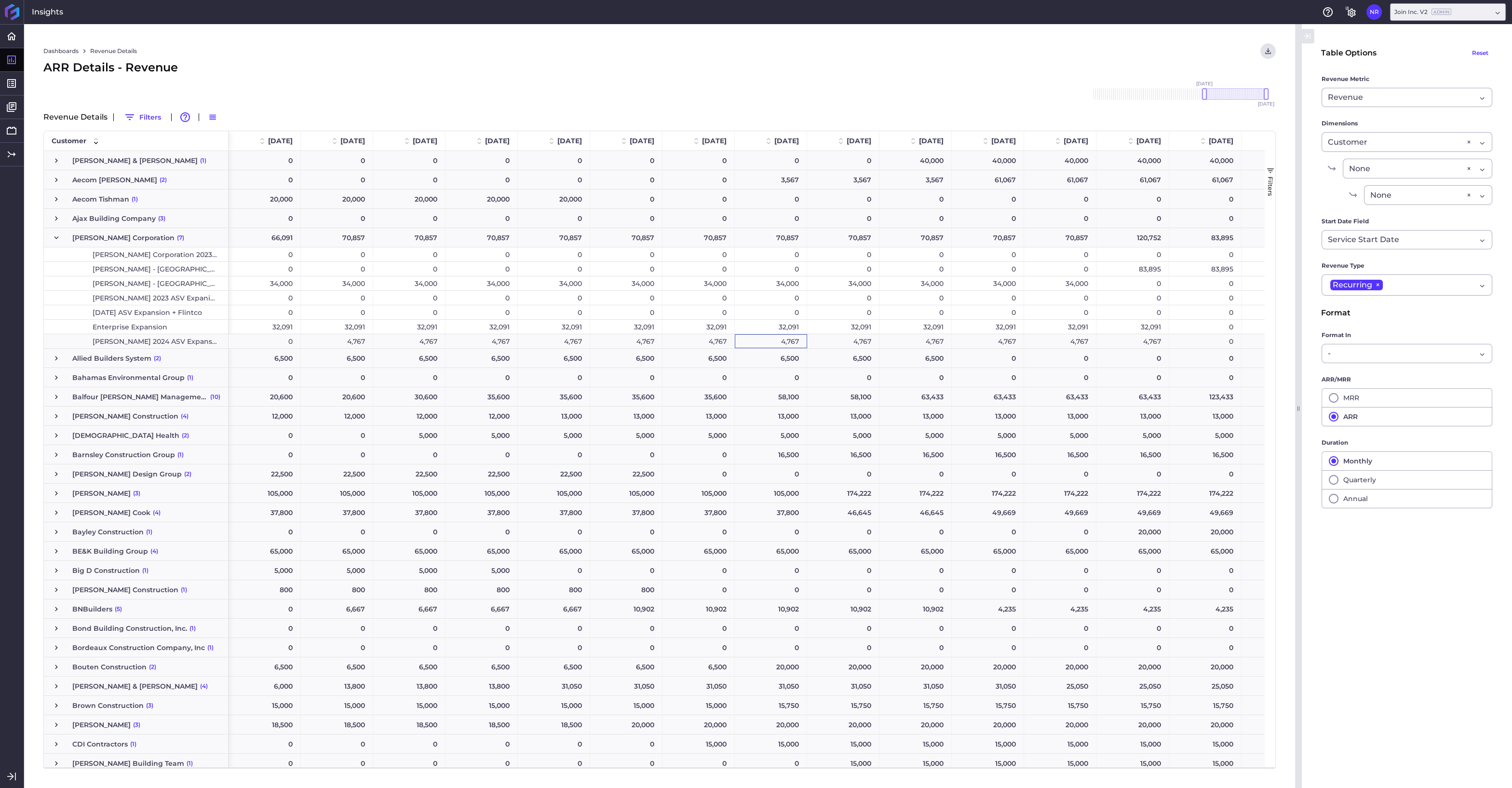
click at [787, 341] on div "4,767" at bounding box center [771, 341] width 72 height 14
click at [709, 339] on div "4,767" at bounding box center [698, 341] width 72 height 14
click at [648, 342] on div "4,767" at bounding box center [626, 341] width 72 height 14
click at [579, 341] on div "4,767" at bounding box center [554, 341] width 72 height 14
click at [495, 335] on div "4,767" at bounding box center [481, 341] width 72 height 14
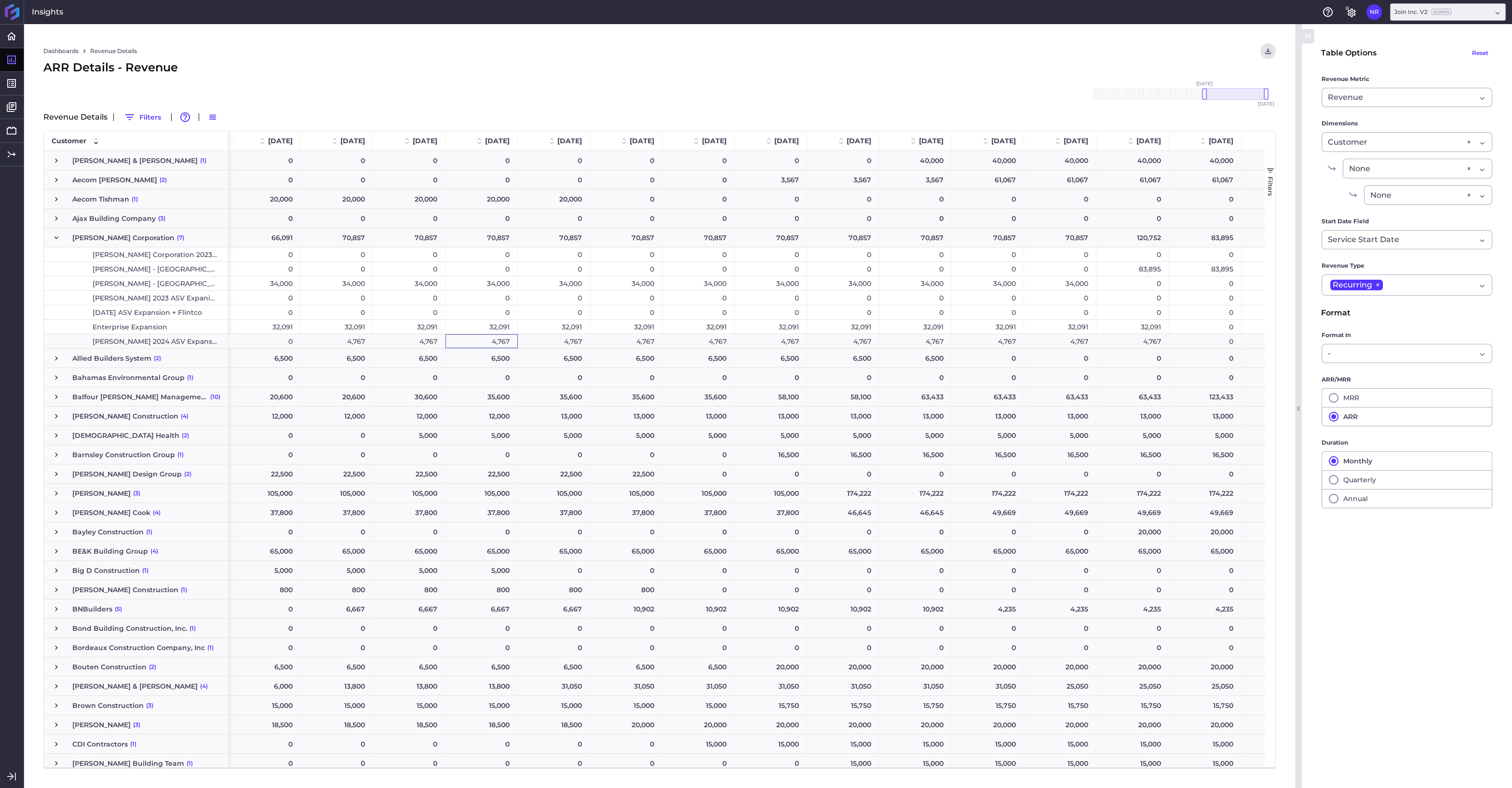
click at [428, 338] on div "4,767" at bounding box center [409, 341] width 72 height 14
click at [363, 339] on div "4,767" at bounding box center [337, 341] width 72 height 14
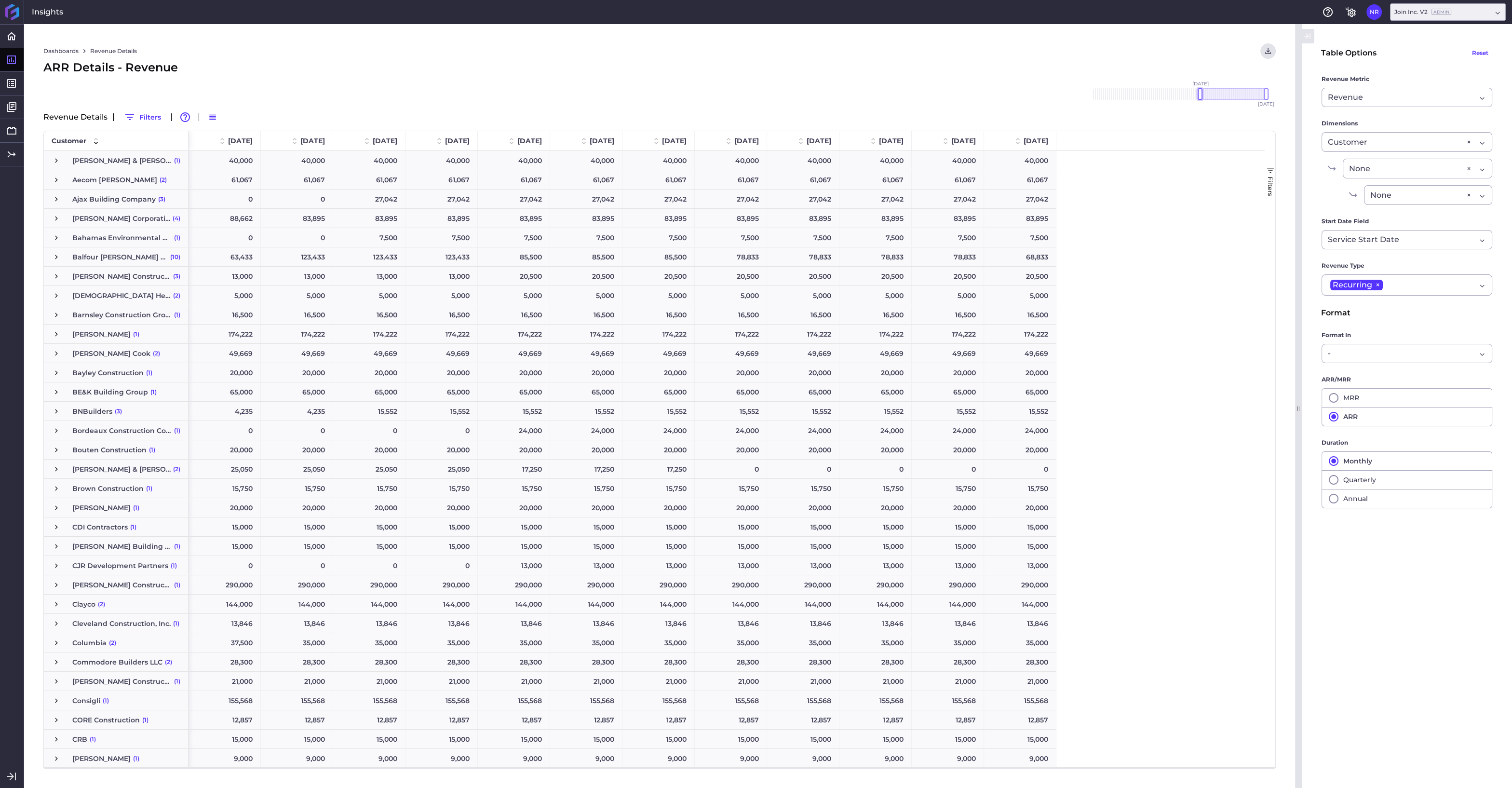
drag, startPoint x: 1243, startPoint y: 95, endPoint x: 1200, endPoint y: 92, distance: 43.1
click at [1200, 92] on div at bounding box center [1200, 94] width 5 height 12
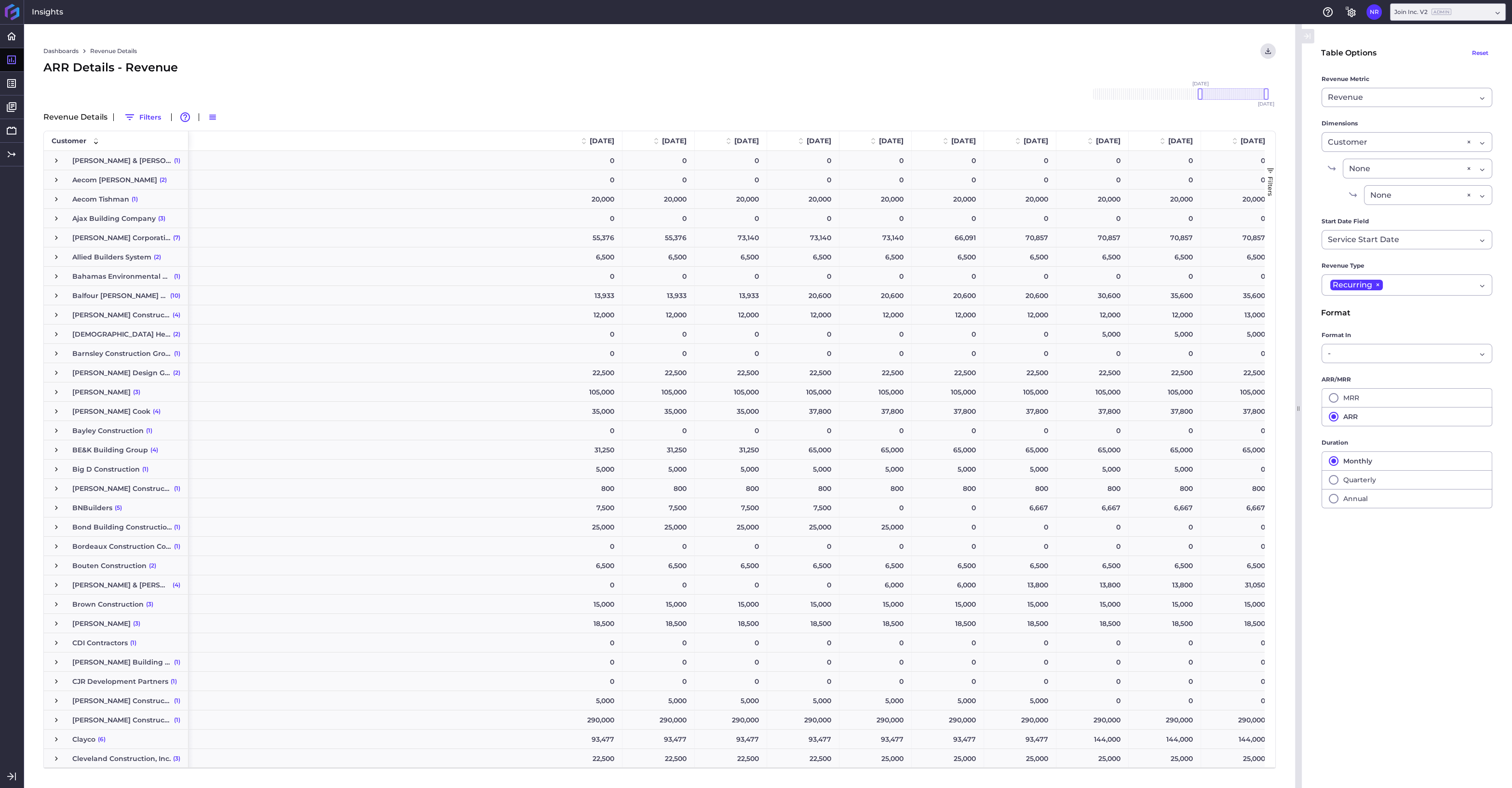
scroll to position [0, 506]
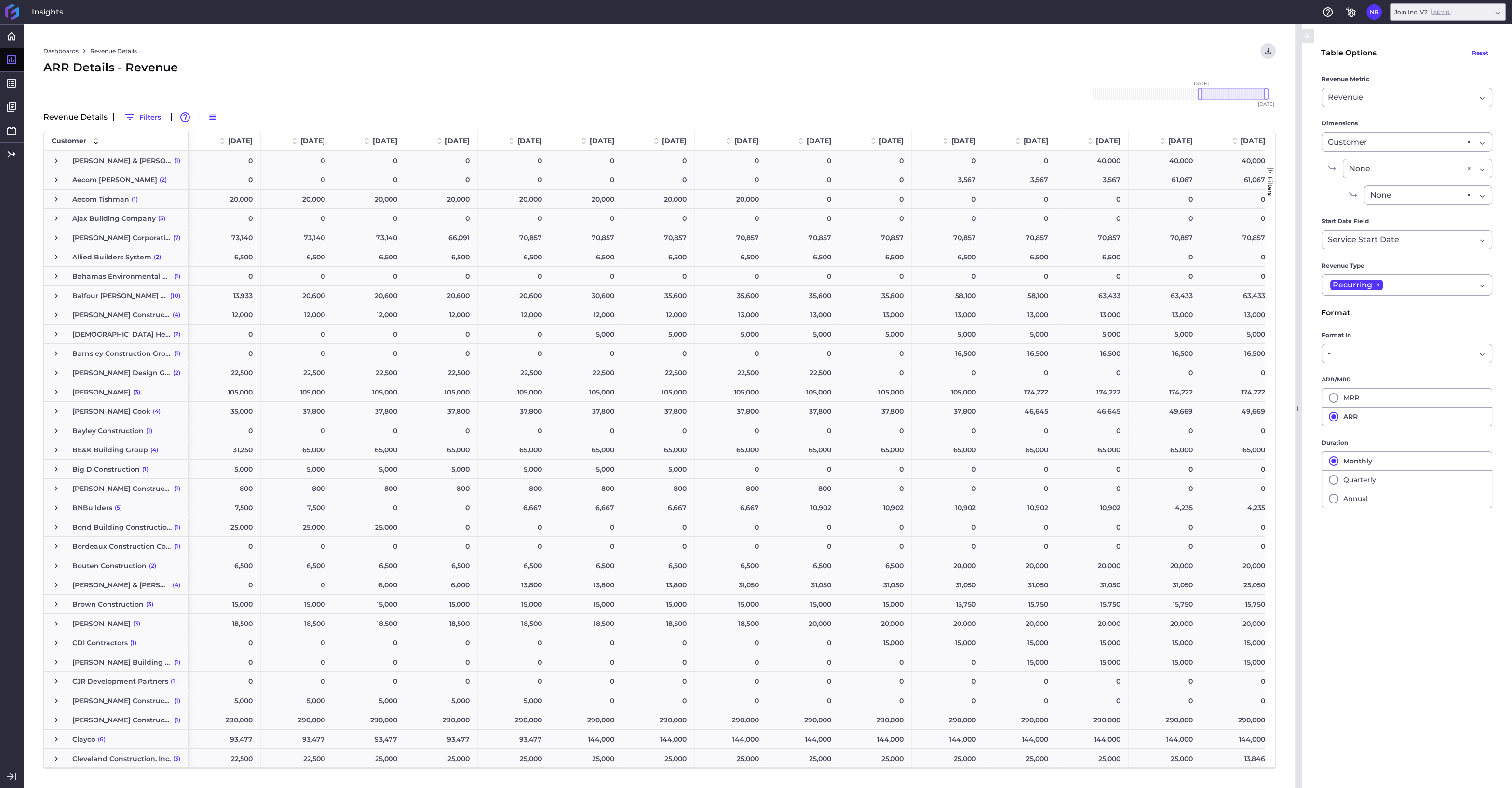
click at [56, 239] on span "Press SPACE to select this row." at bounding box center [56, 238] width 9 height 9
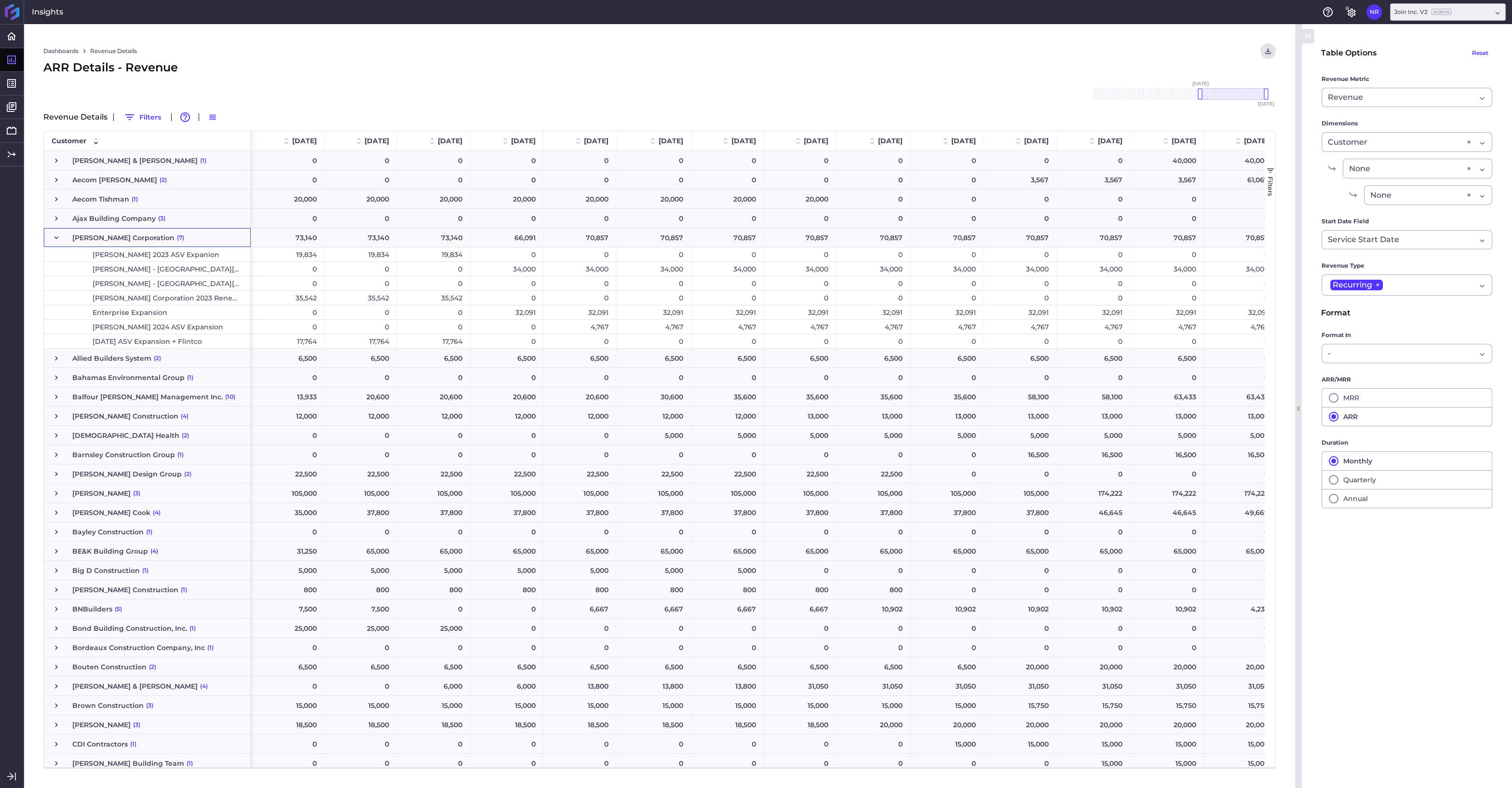
click at [566, 328] on div "4,767" at bounding box center [580, 327] width 73 height 14
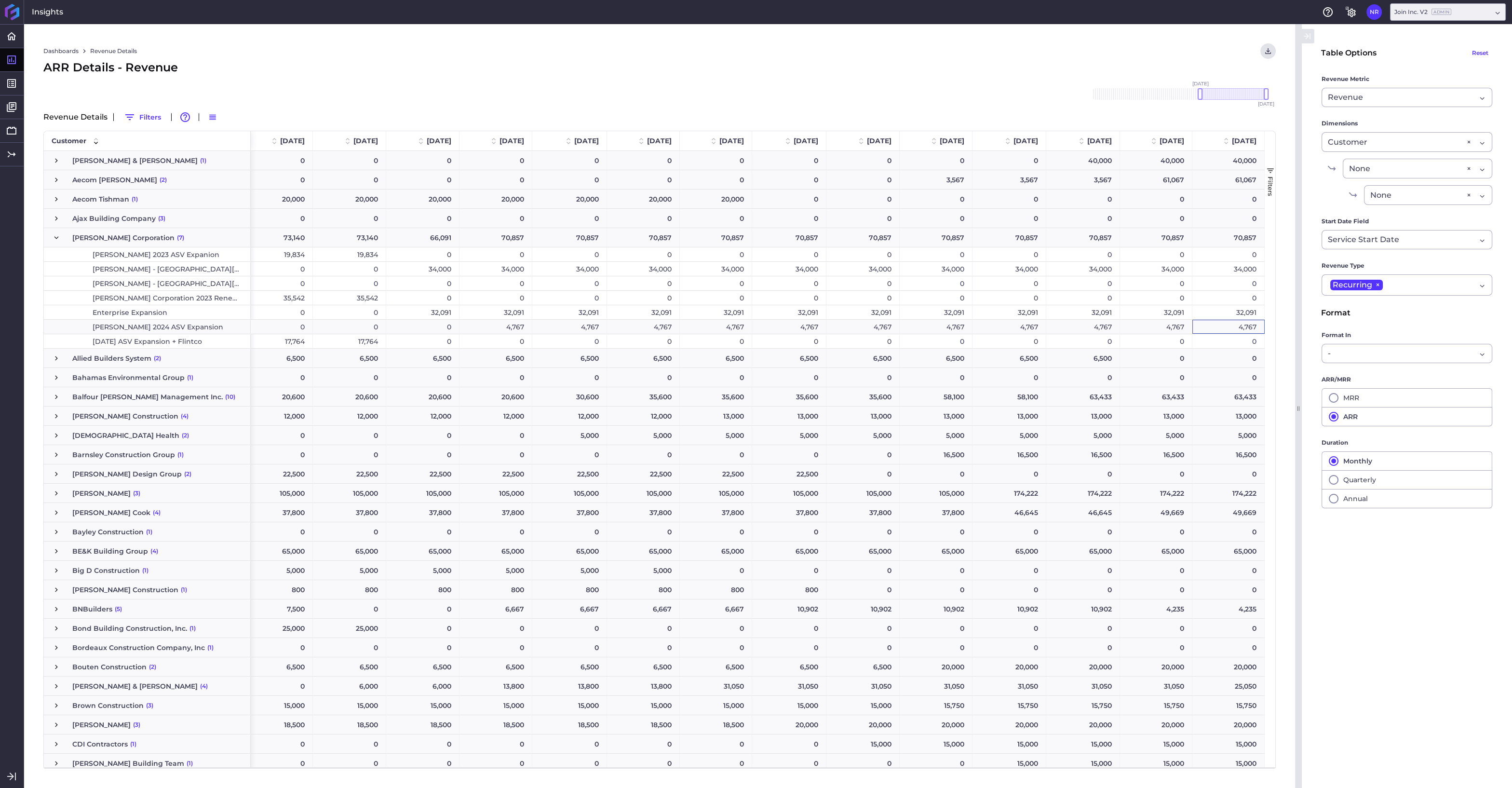
scroll to position [0, 663]
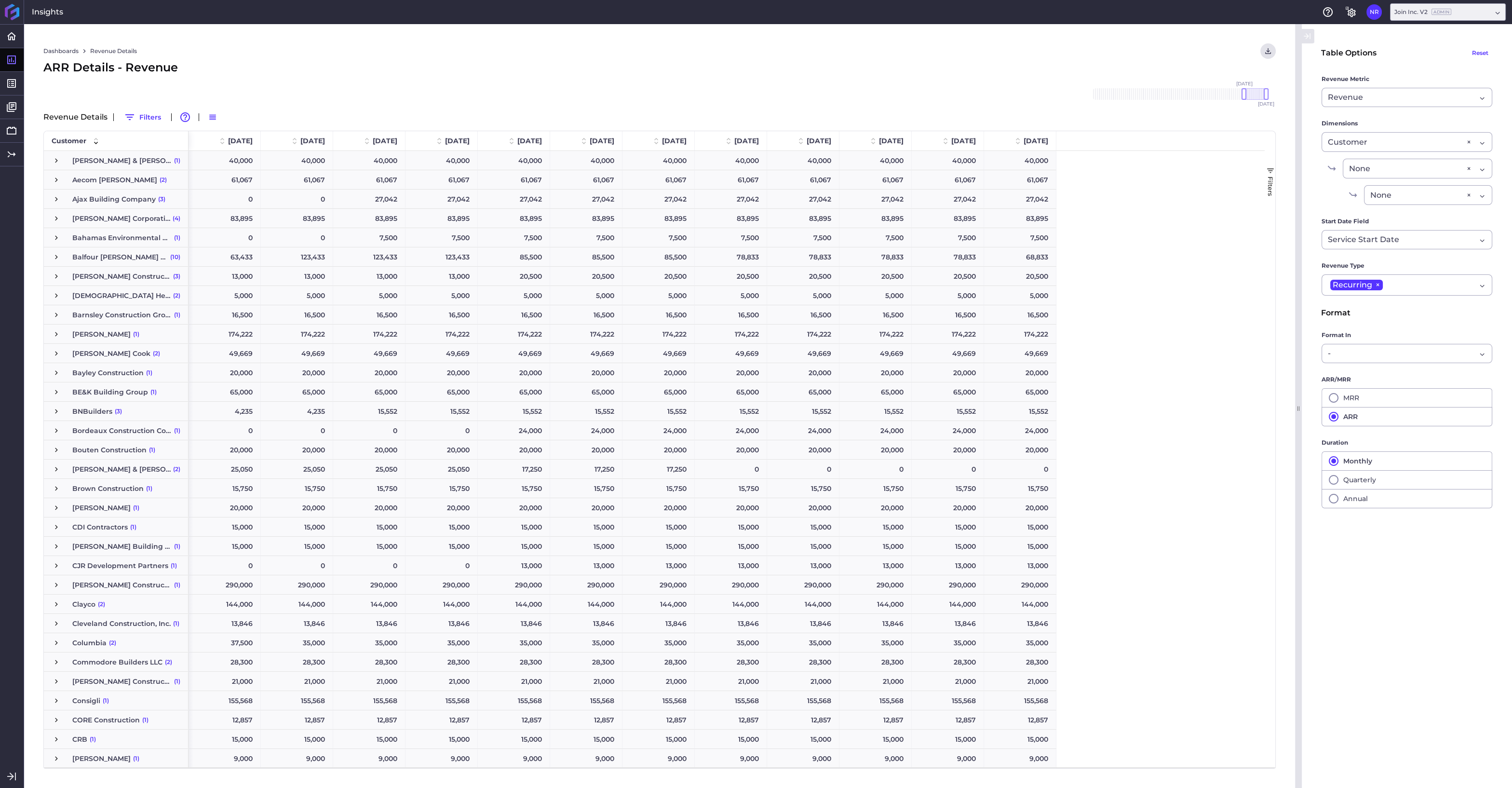
click at [55, 217] on span "Press SPACE to select this row." at bounding box center [56, 218] width 9 height 9
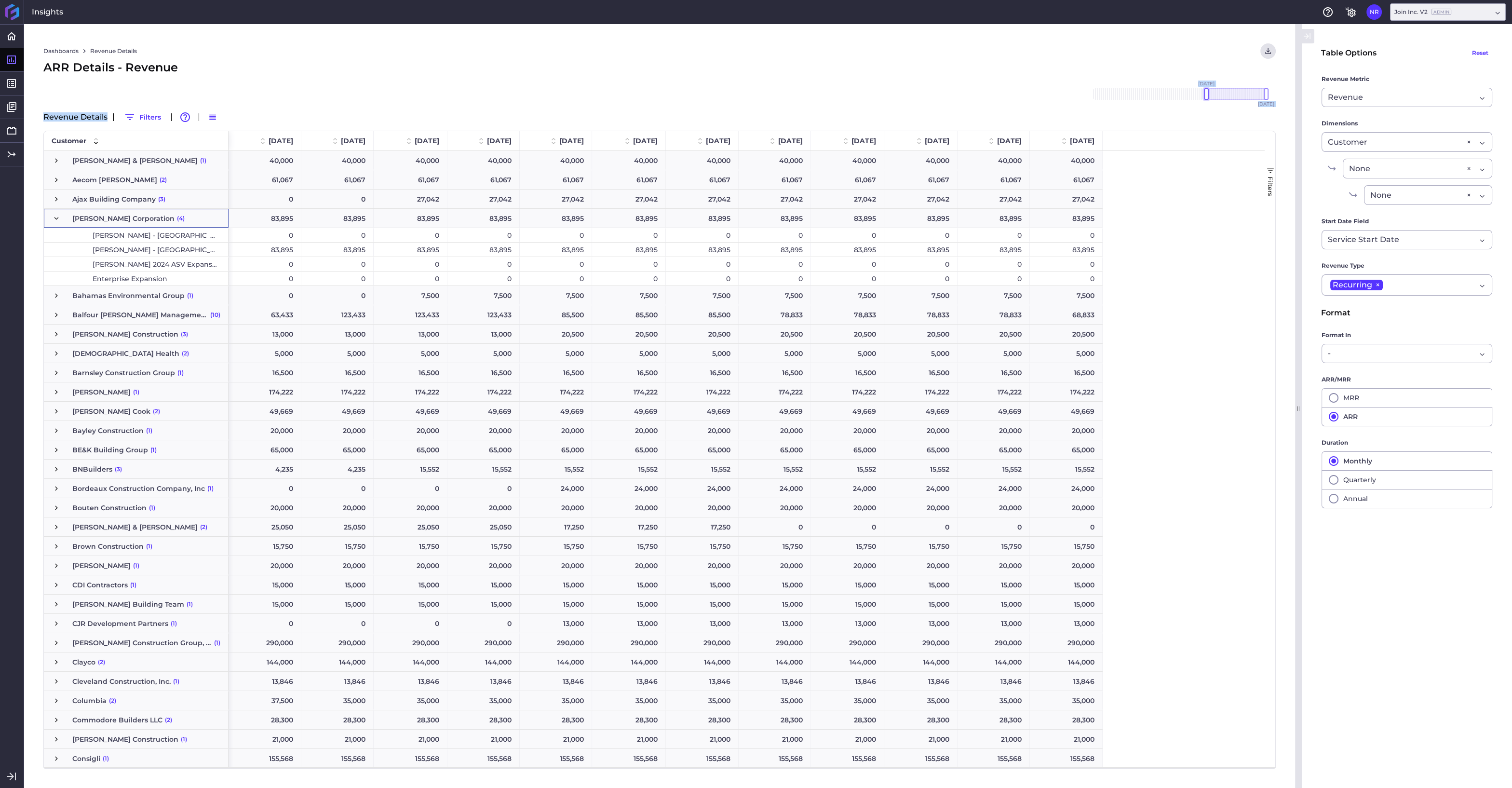
drag, startPoint x: 1244, startPoint y: 93, endPoint x: 1207, endPoint y: 97, distance: 37.2
click at [1207, 97] on div at bounding box center [1206, 94] width 5 height 12
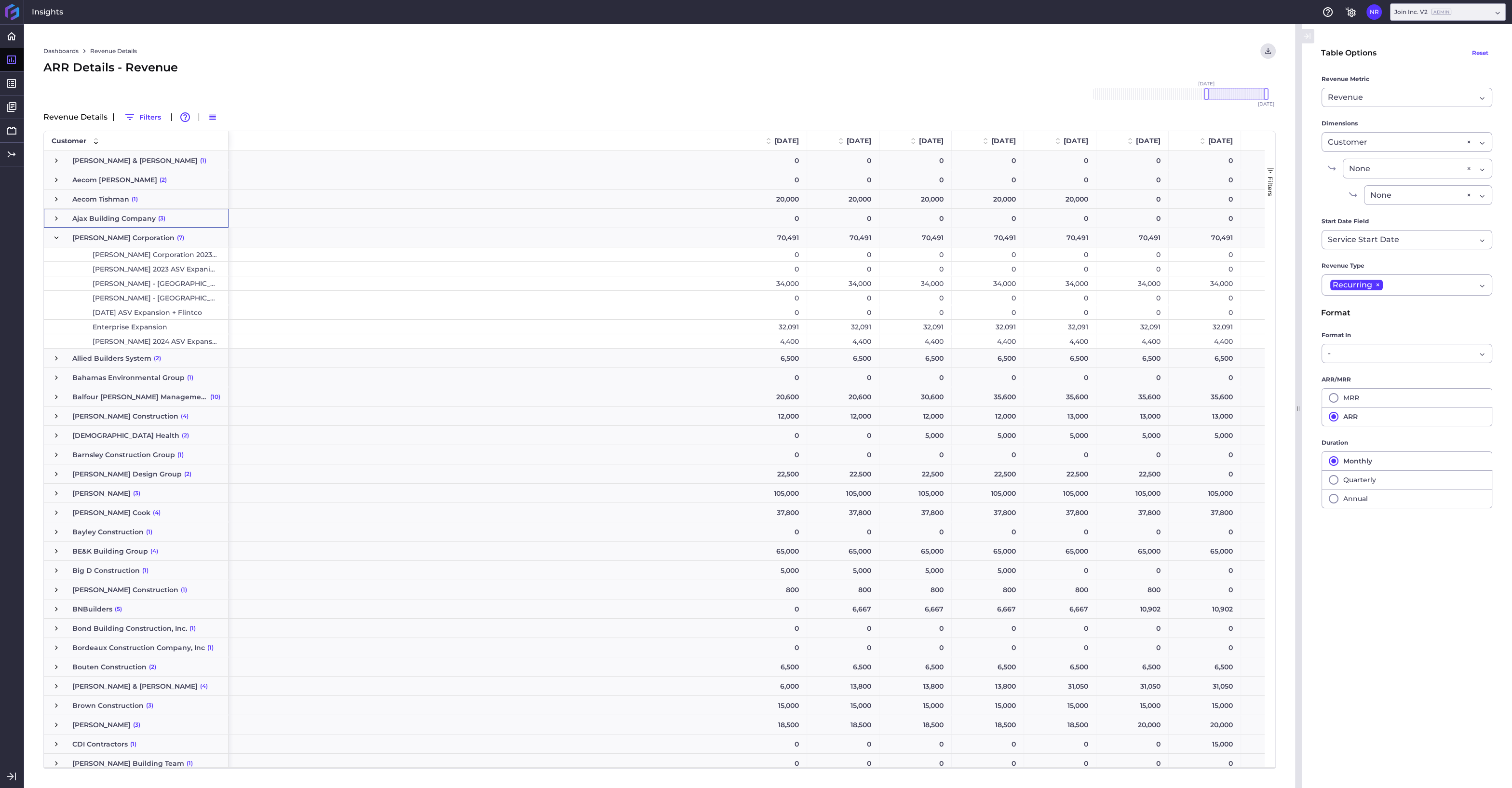
scroll to position [0, 663]
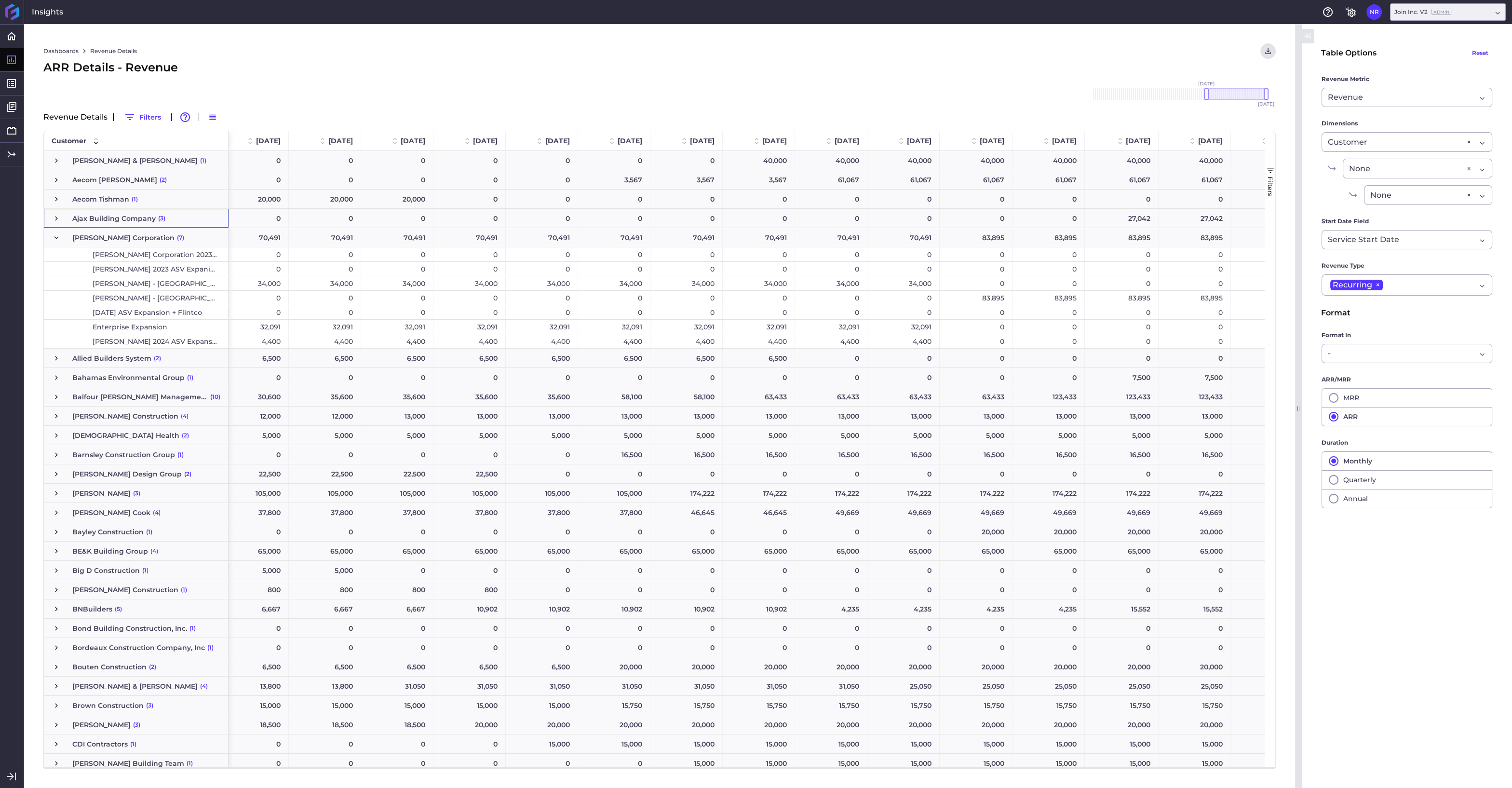
click at [892, 337] on div "4,400" at bounding box center [903, 341] width 72 height 14
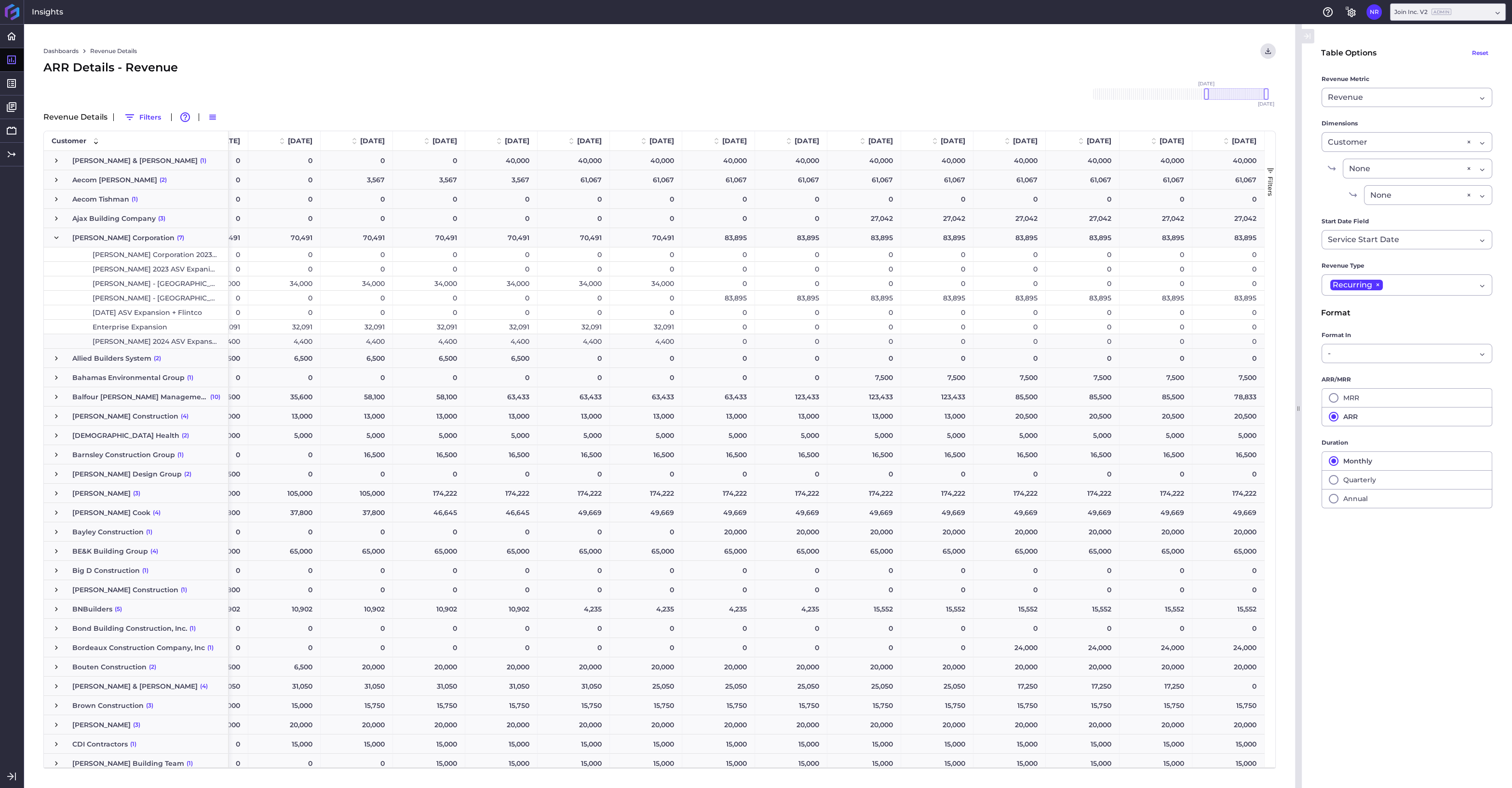
scroll to position [0, 0]
click at [411, 289] on div "0" at bounding box center [427, 284] width 73 height 14
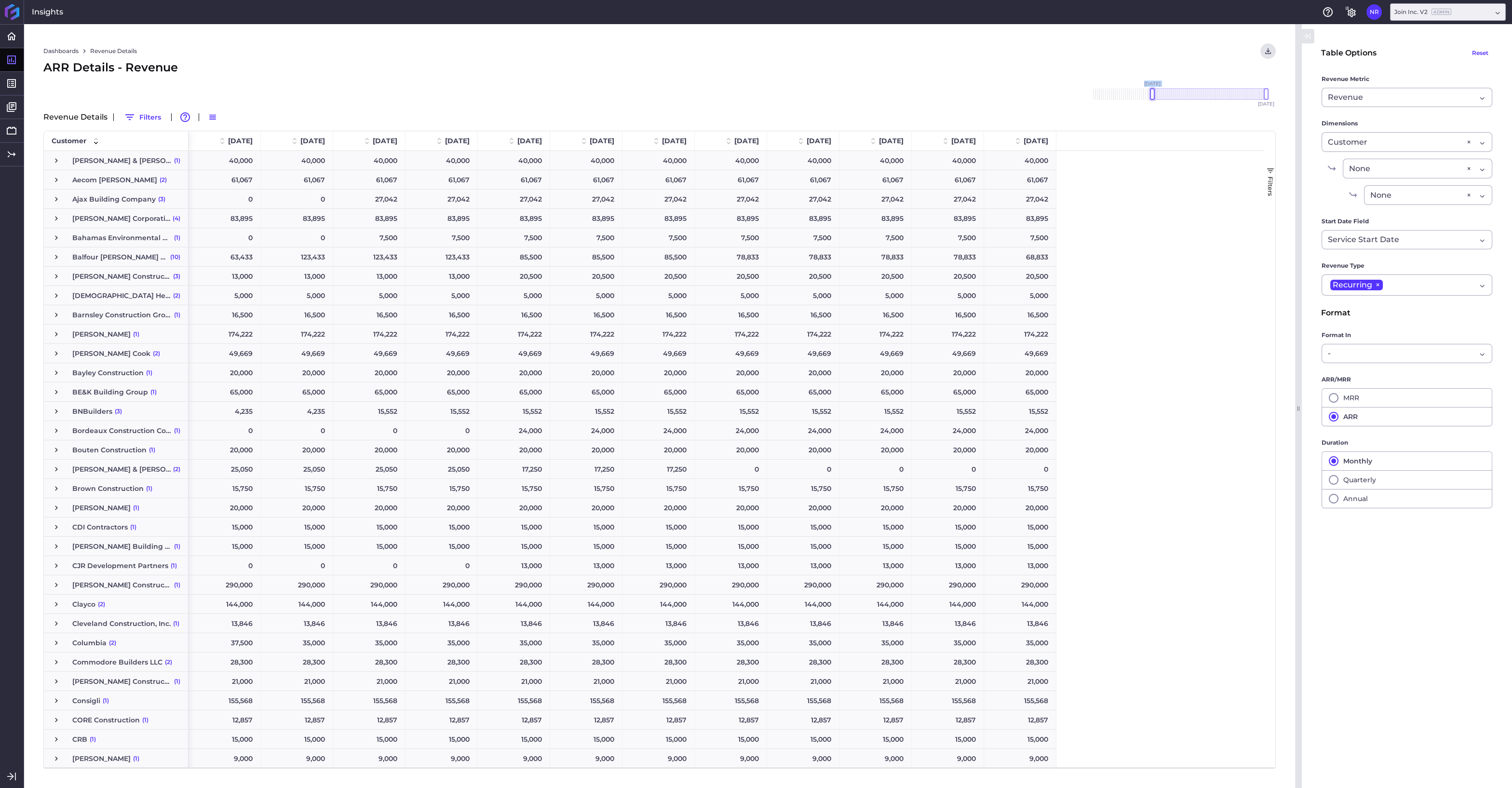
drag, startPoint x: 1244, startPoint y: 96, endPoint x: 1152, endPoint y: 93, distance: 92.0
click at [1152, 93] on div at bounding box center [1152, 94] width 5 height 12
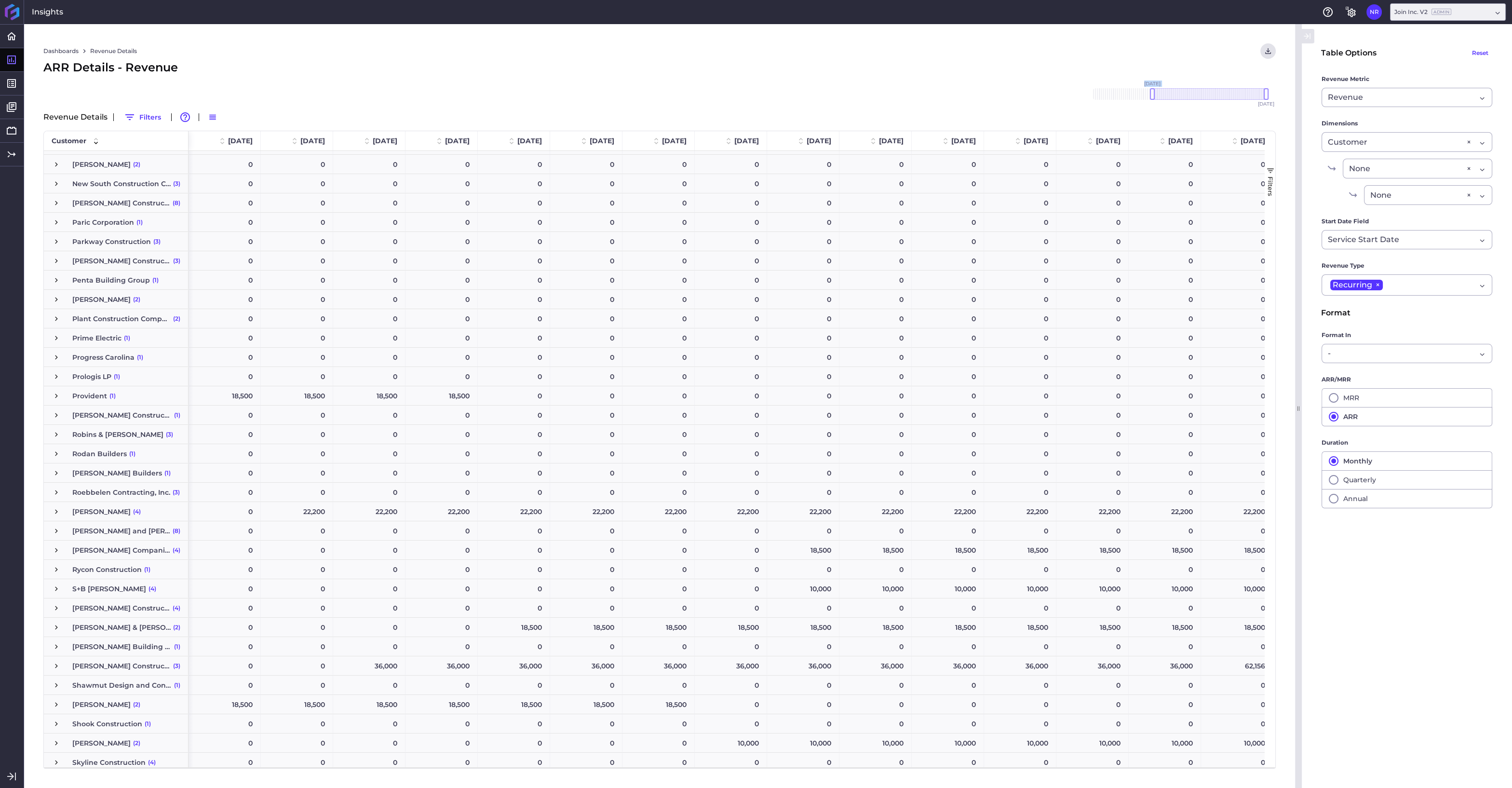
scroll to position [2200, 0]
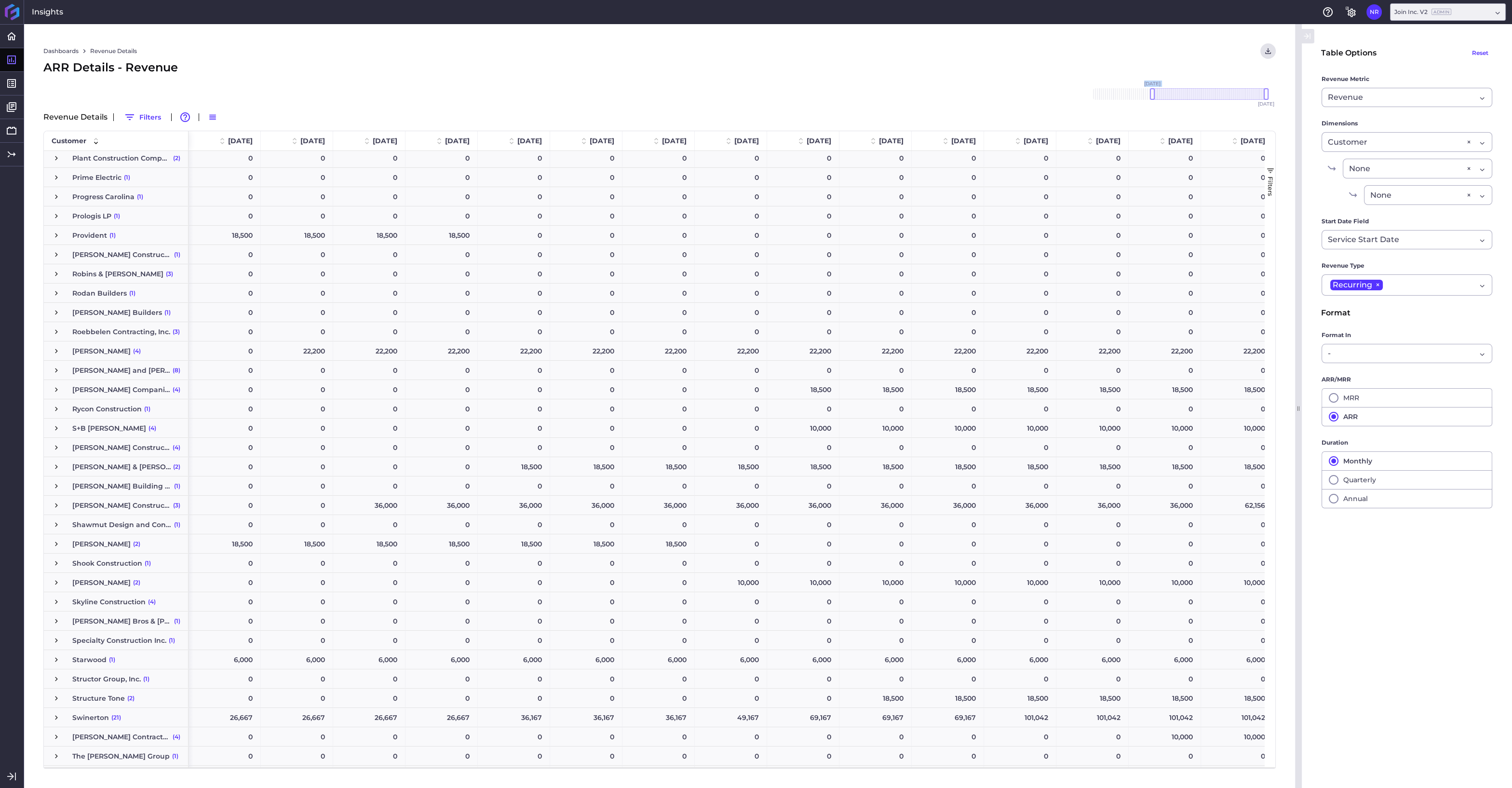
click at [57, 603] on span "Press SPACE to select this row." at bounding box center [56, 602] width 9 height 9
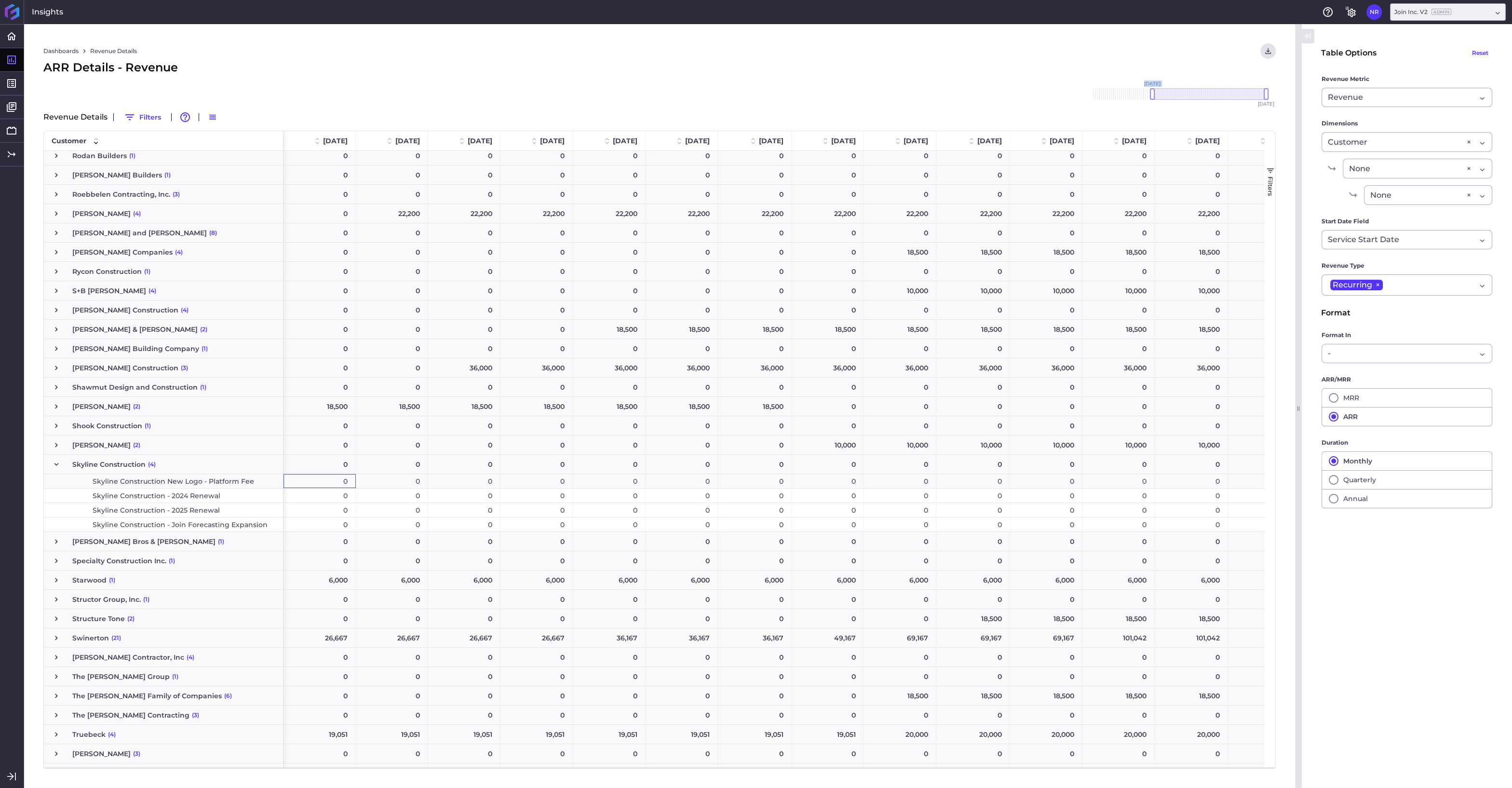
click at [312, 481] on div "0" at bounding box center [319, 481] width 72 height 14
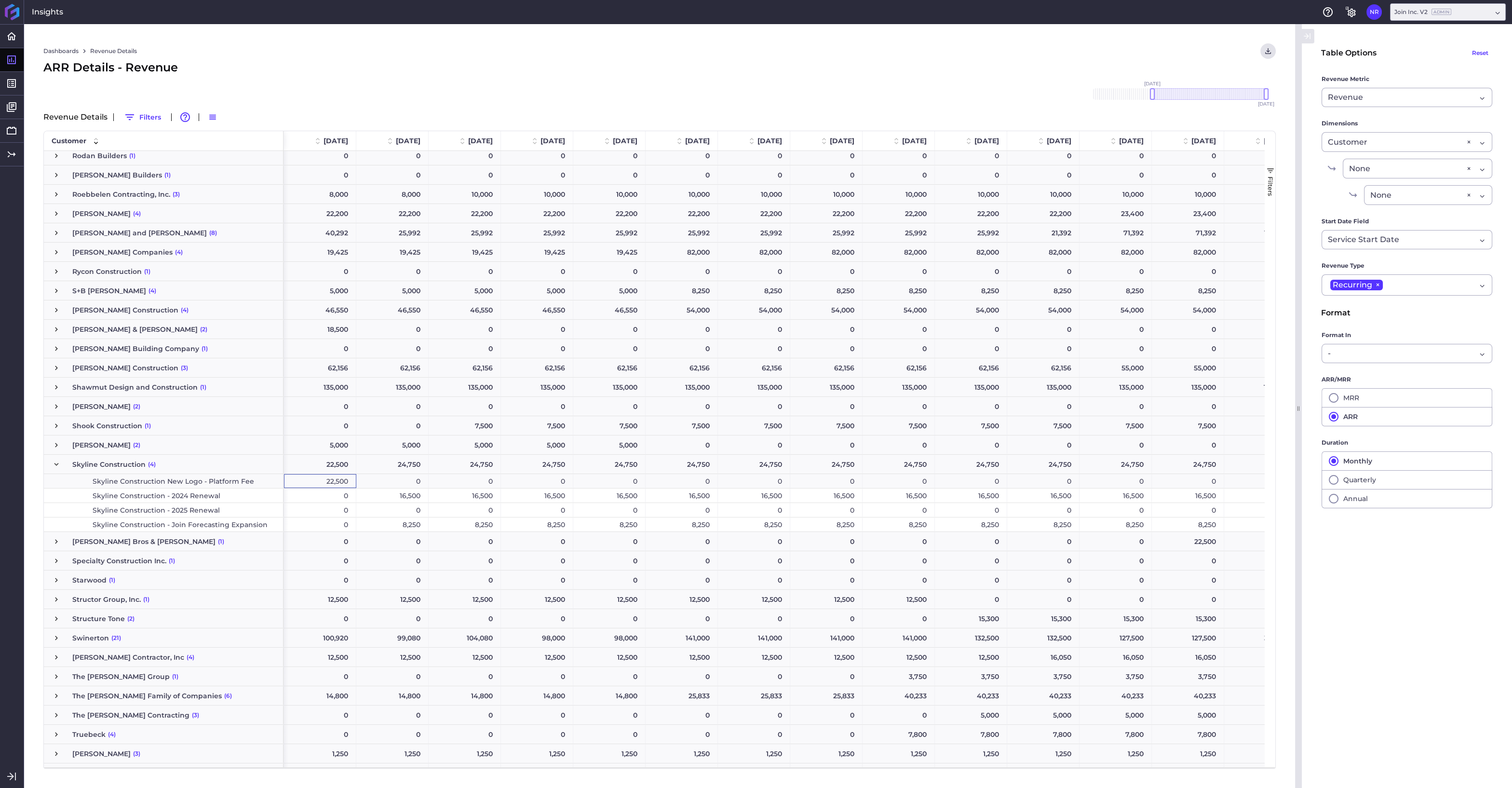
click at [401, 499] on div "16,500" at bounding box center [392, 496] width 72 height 14
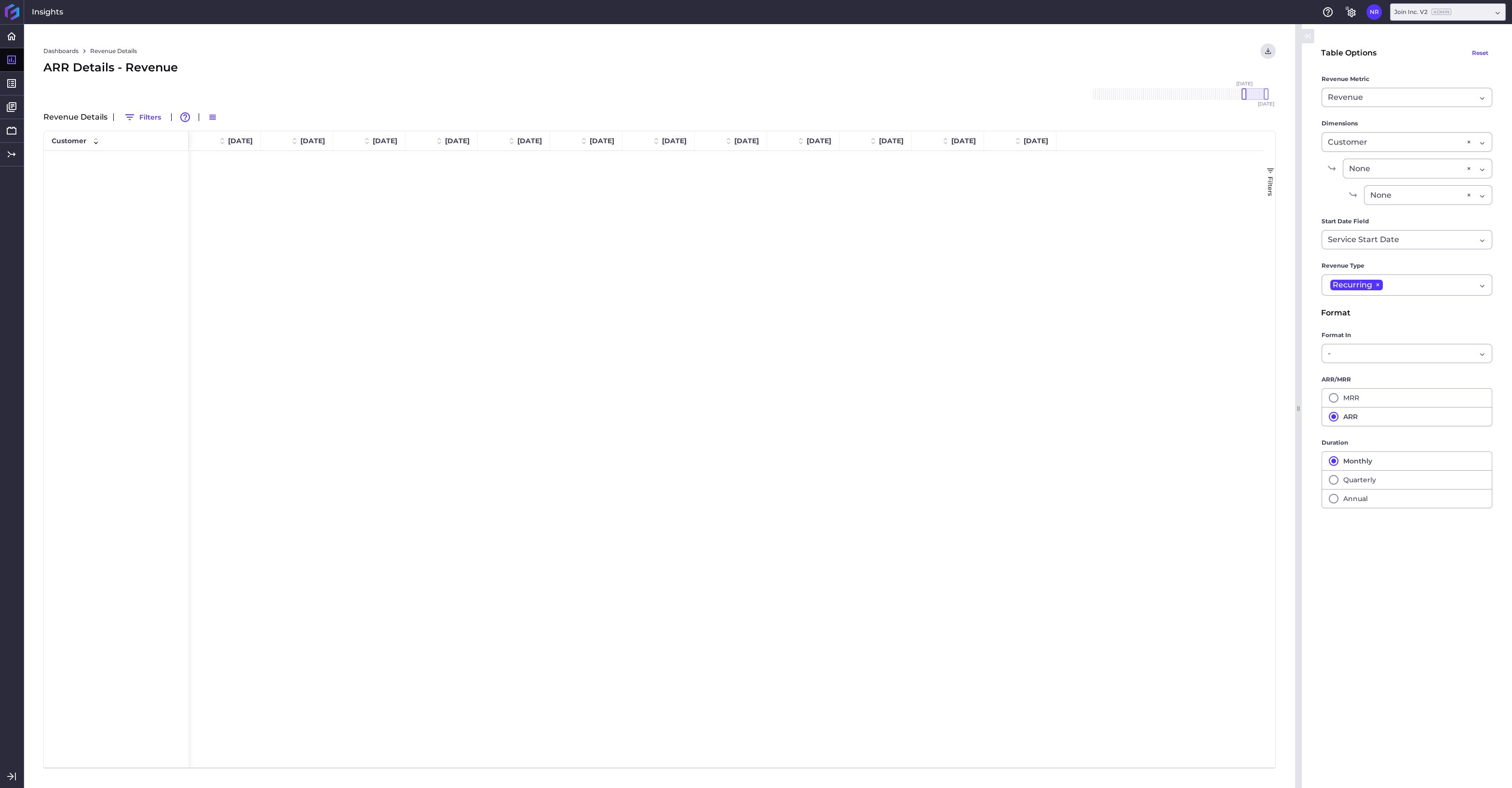
scroll to position [2265, 0]
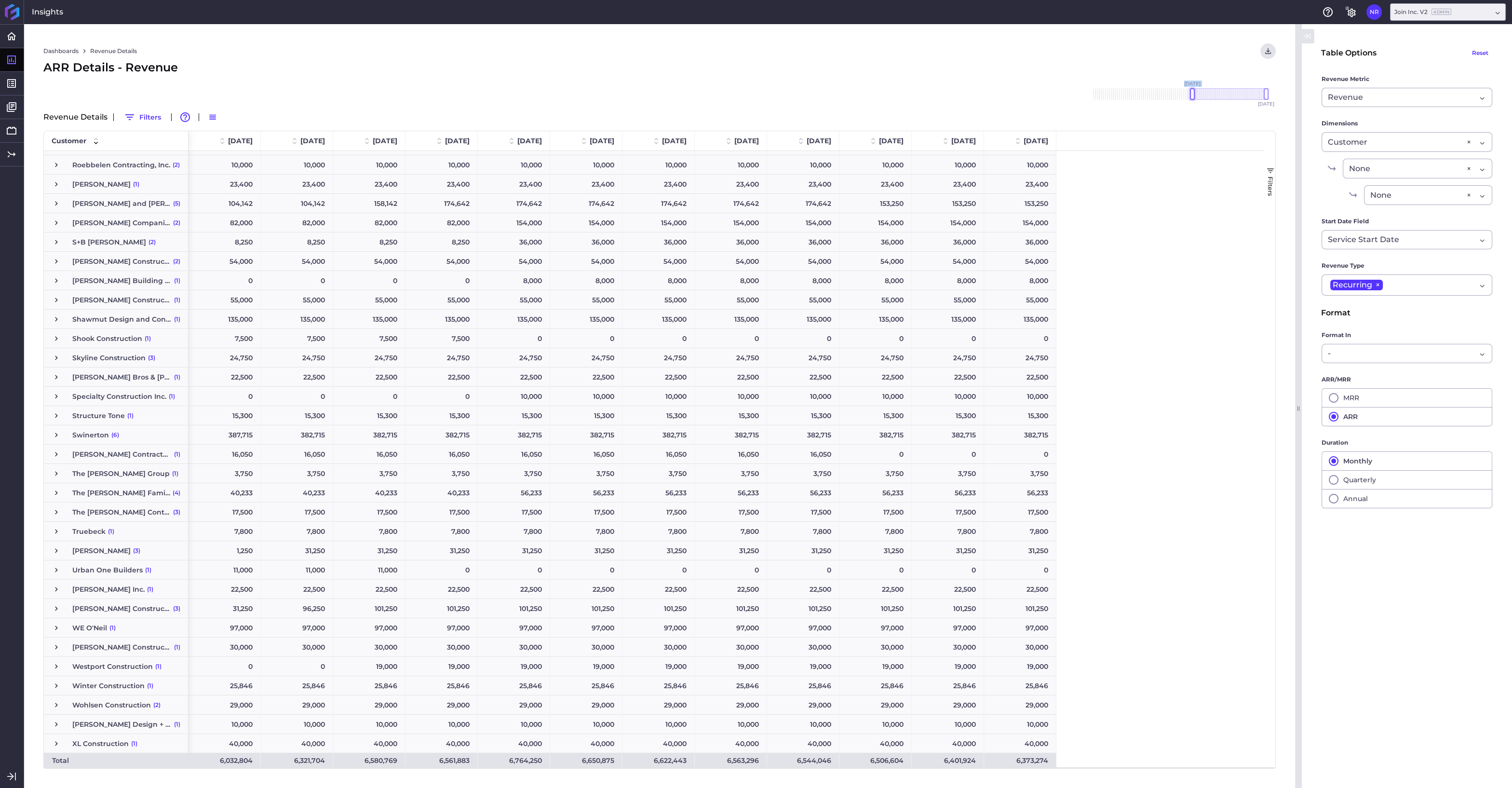
drag, startPoint x: 1243, startPoint y: 93, endPoint x: 1191, endPoint y: 93, distance: 52.0
click at [1191, 93] on div at bounding box center [1192, 94] width 5 height 12
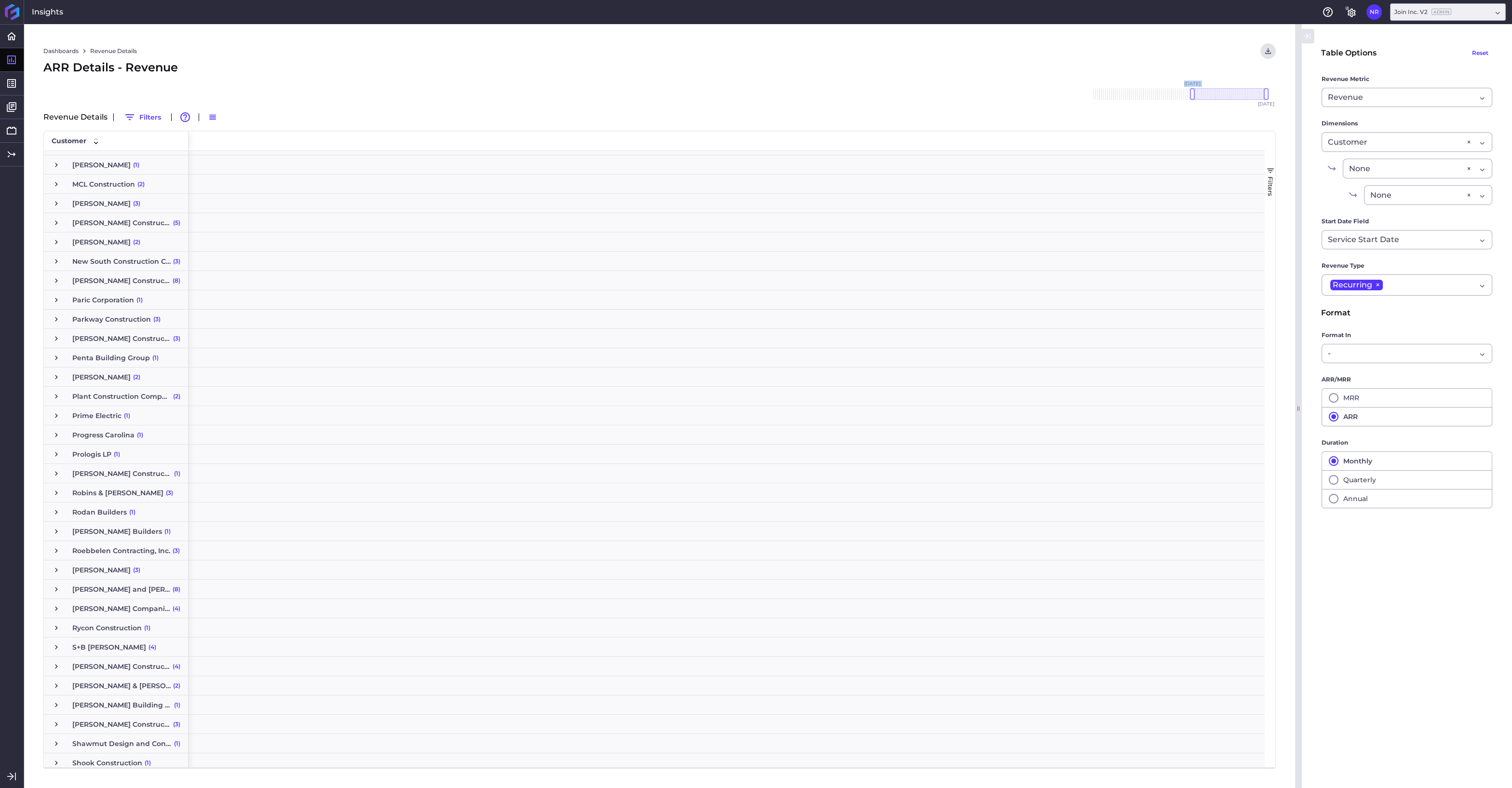
scroll to position [0, 1672]
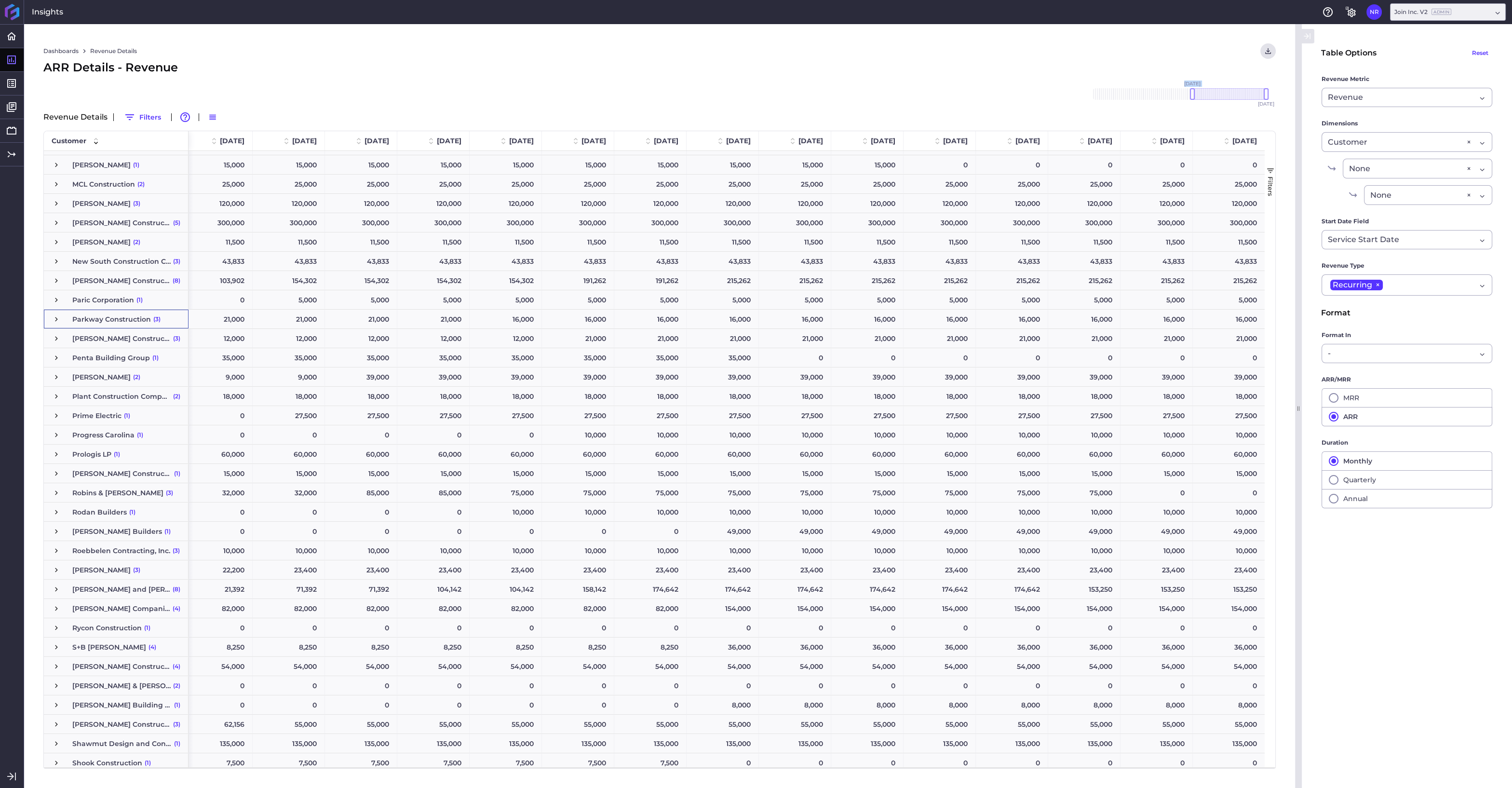
click at [57, 320] on span "Press SPACE to select this row." at bounding box center [56, 319] width 9 height 9
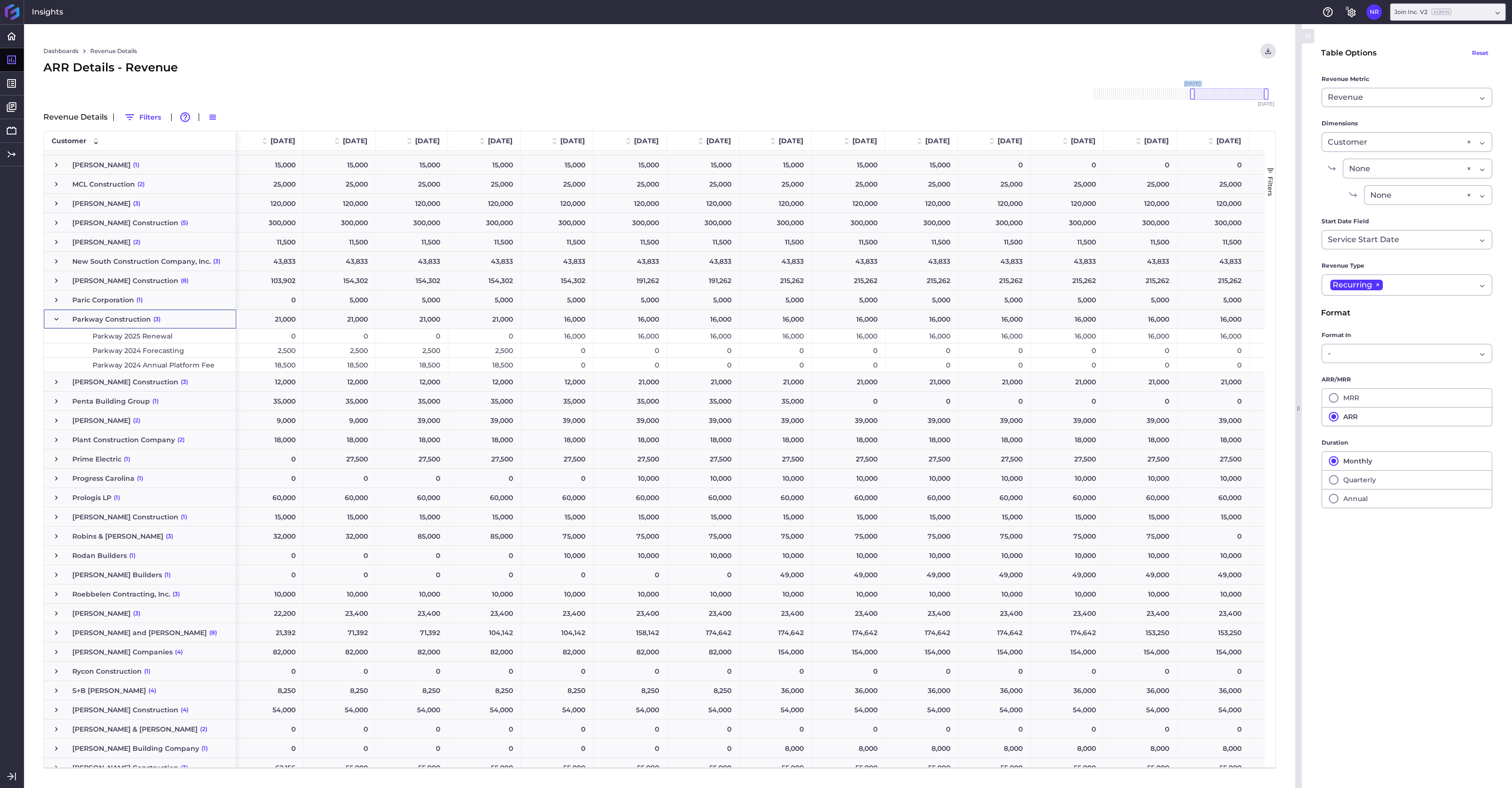
scroll to position [0, 1672]
click at [484, 349] on div "2,500" at bounding box center [484, 351] width 73 height 14
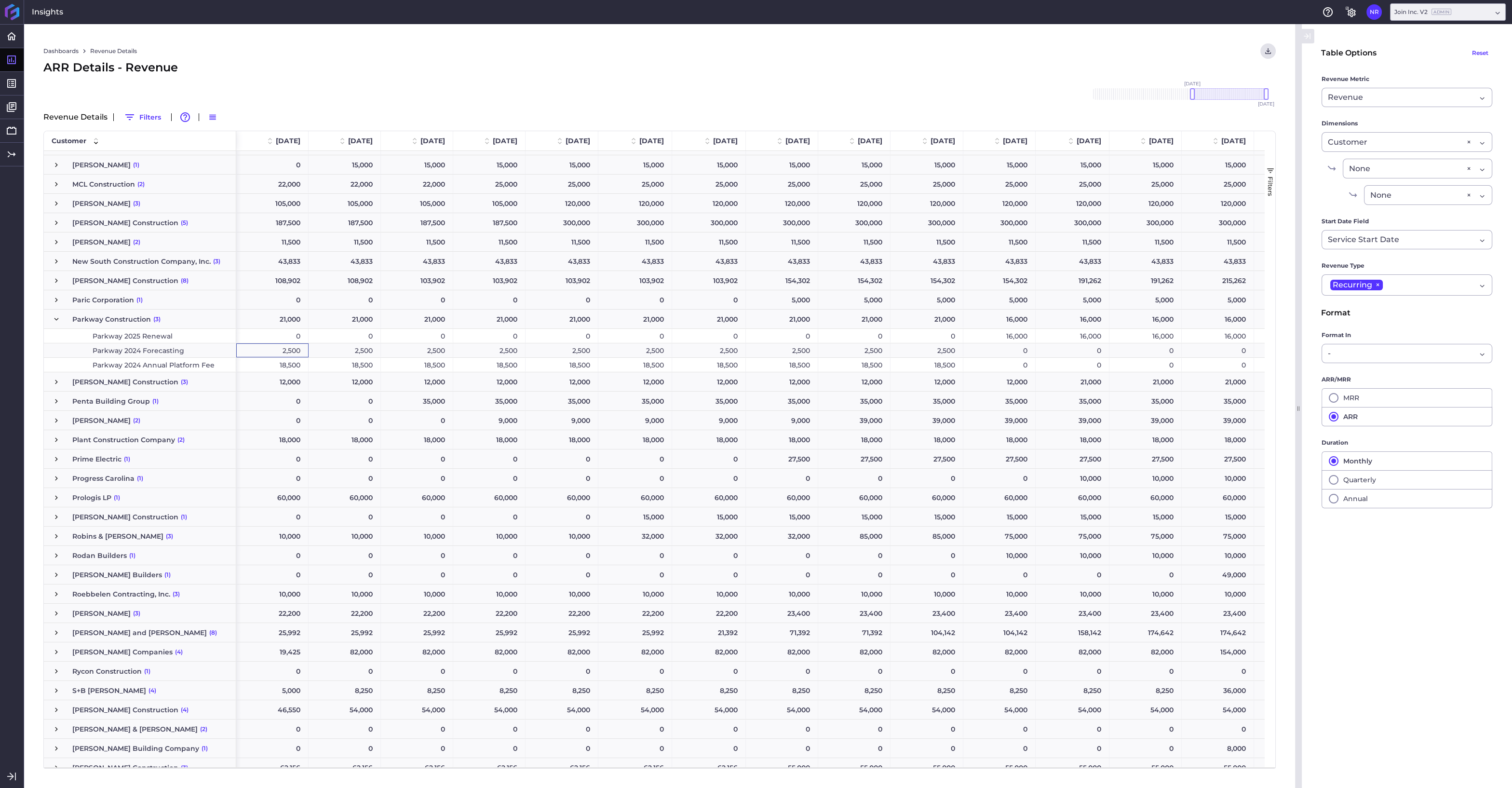
scroll to position [0, 0]
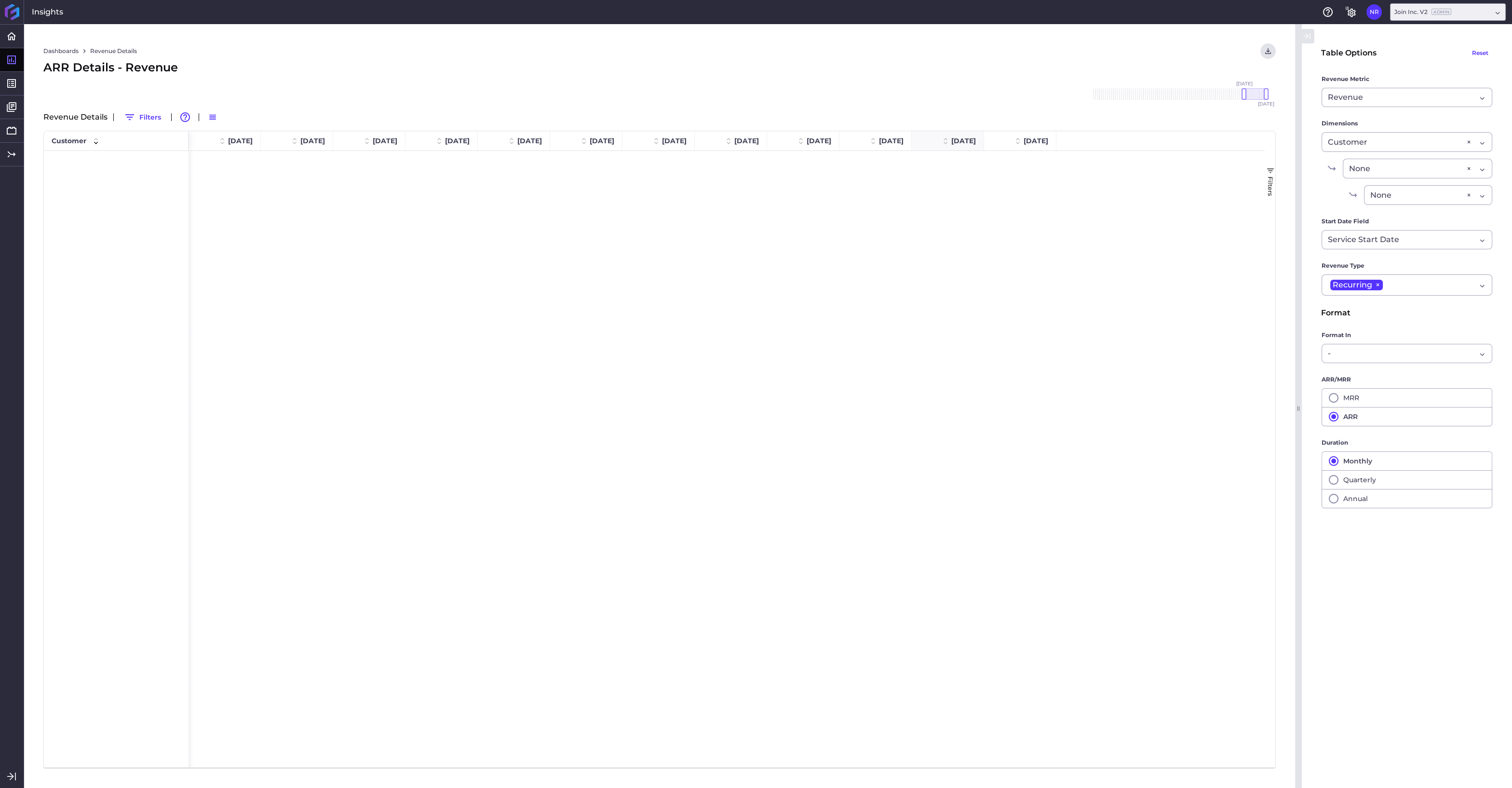
scroll to position [2265, 0]
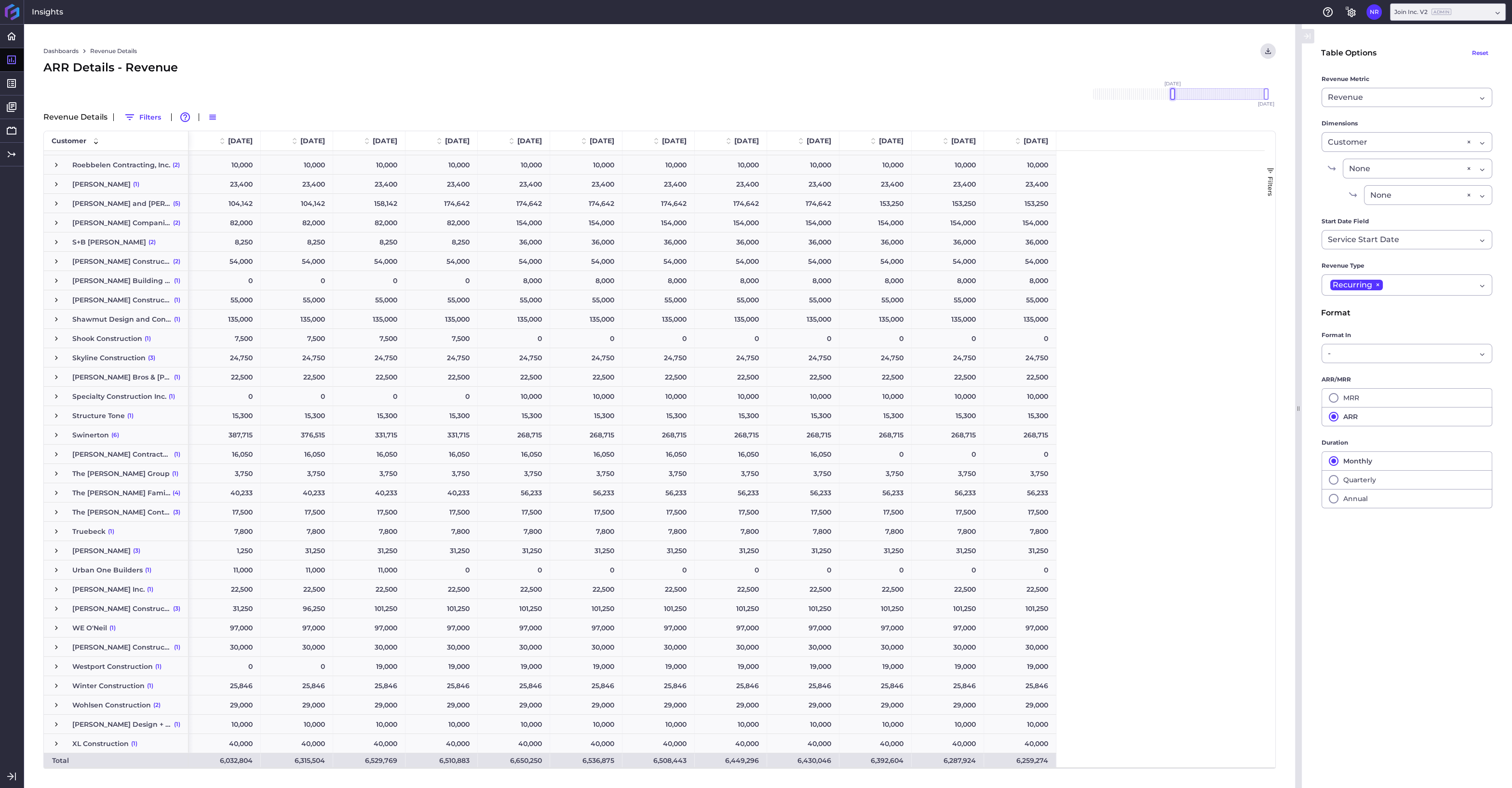
drag, startPoint x: 1246, startPoint y: 96, endPoint x: 1174, endPoint y: 93, distance: 72.1
click at [1174, 93] on div at bounding box center [1173, 94] width 5 height 12
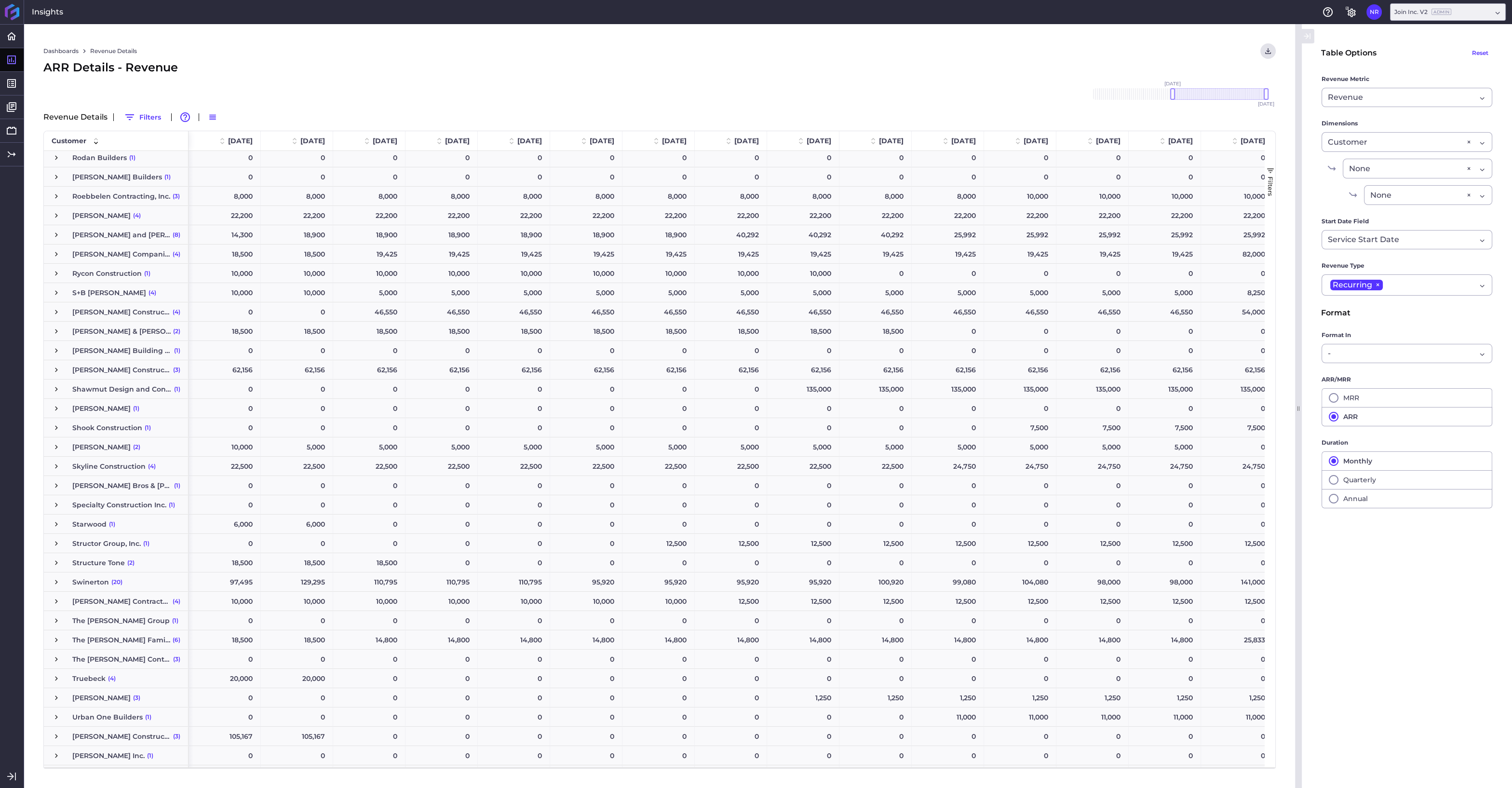
scroll to position [2677, 0]
click at [58, 582] on span "Press SPACE to select this row." at bounding box center [56, 582] width 9 height 9
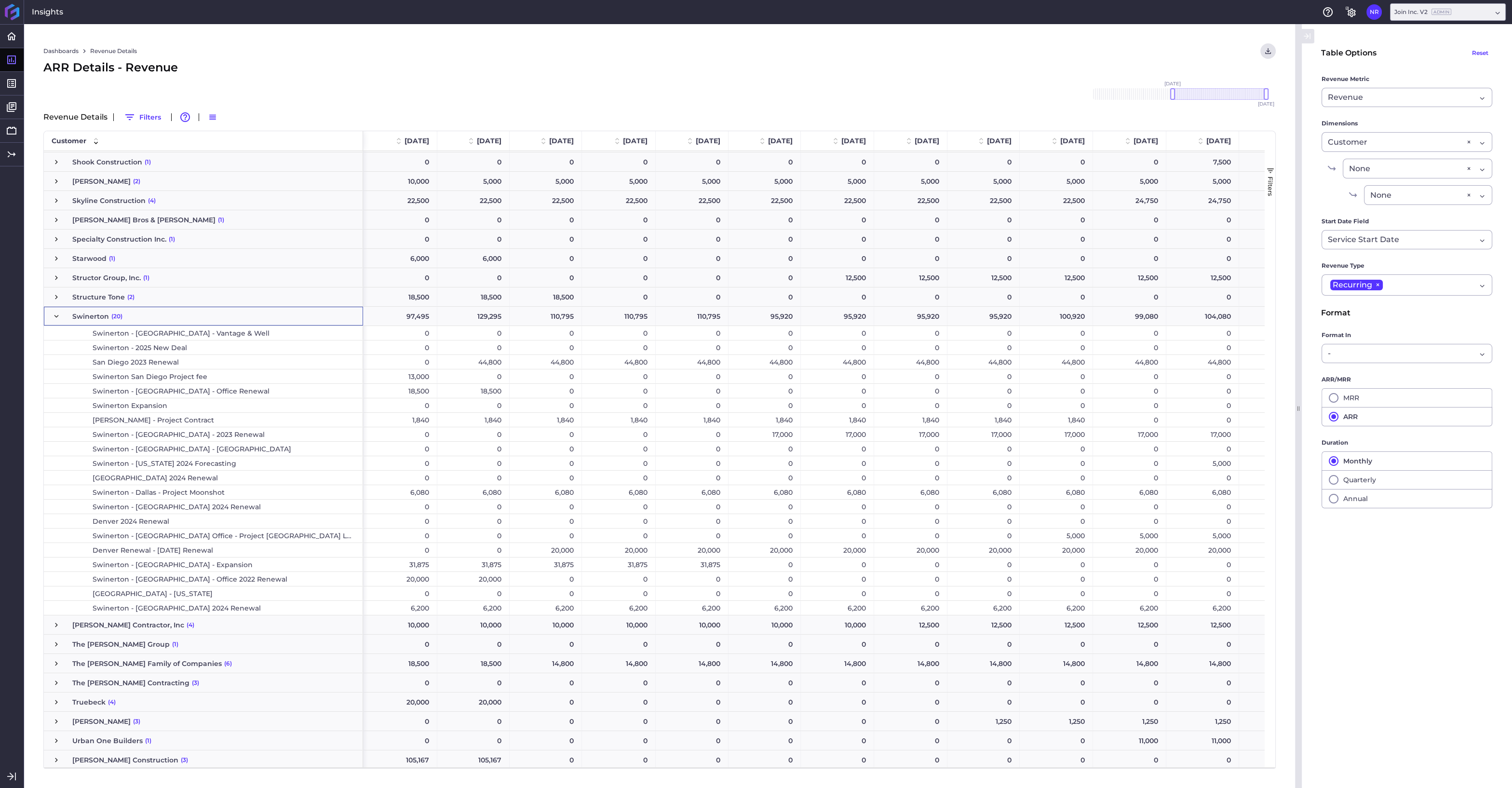
scroll to position [2952, 0]
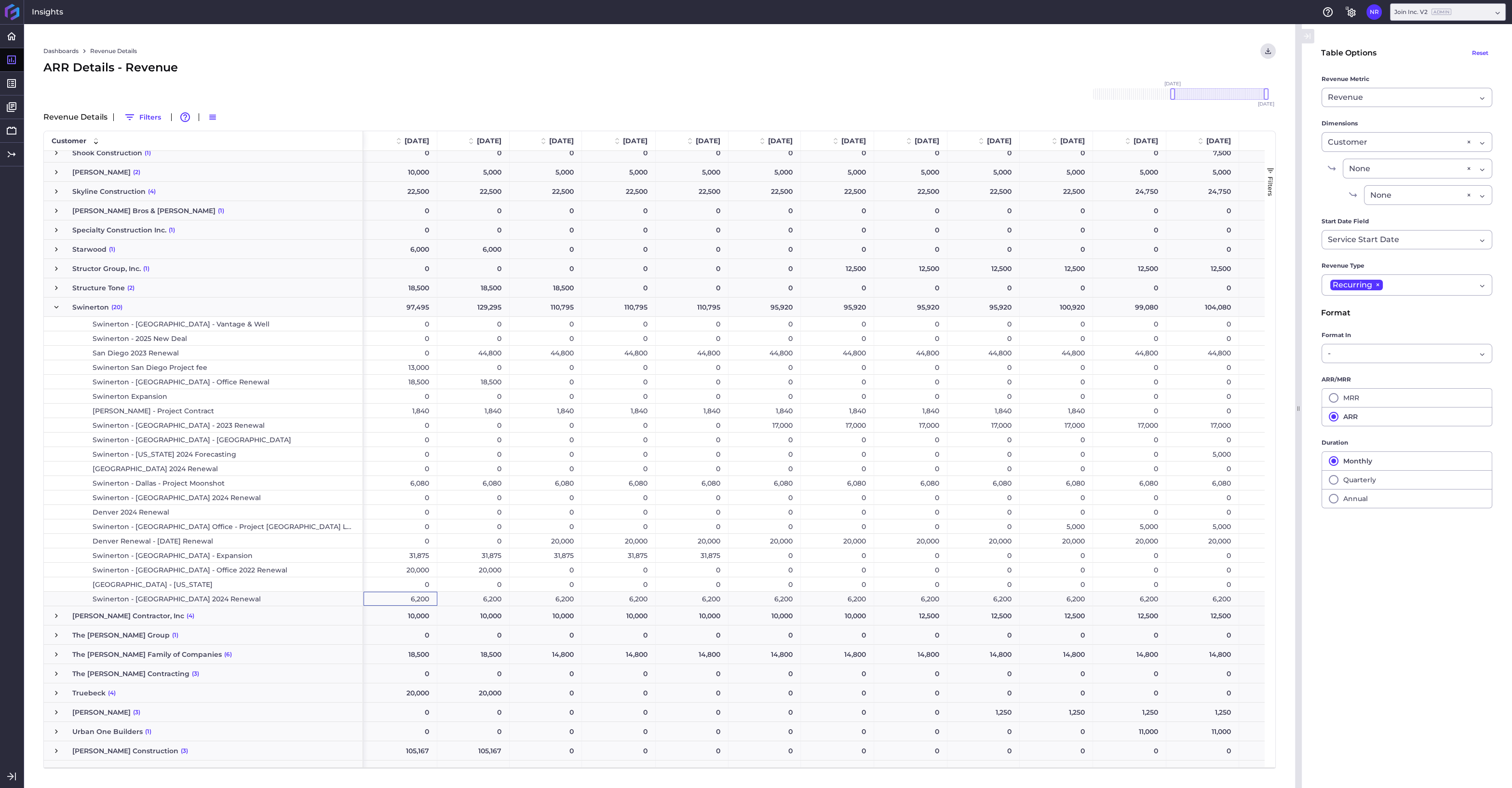
click at [401, 598] on div "6,200" at bounding box center [400, 599] width 74 height 14
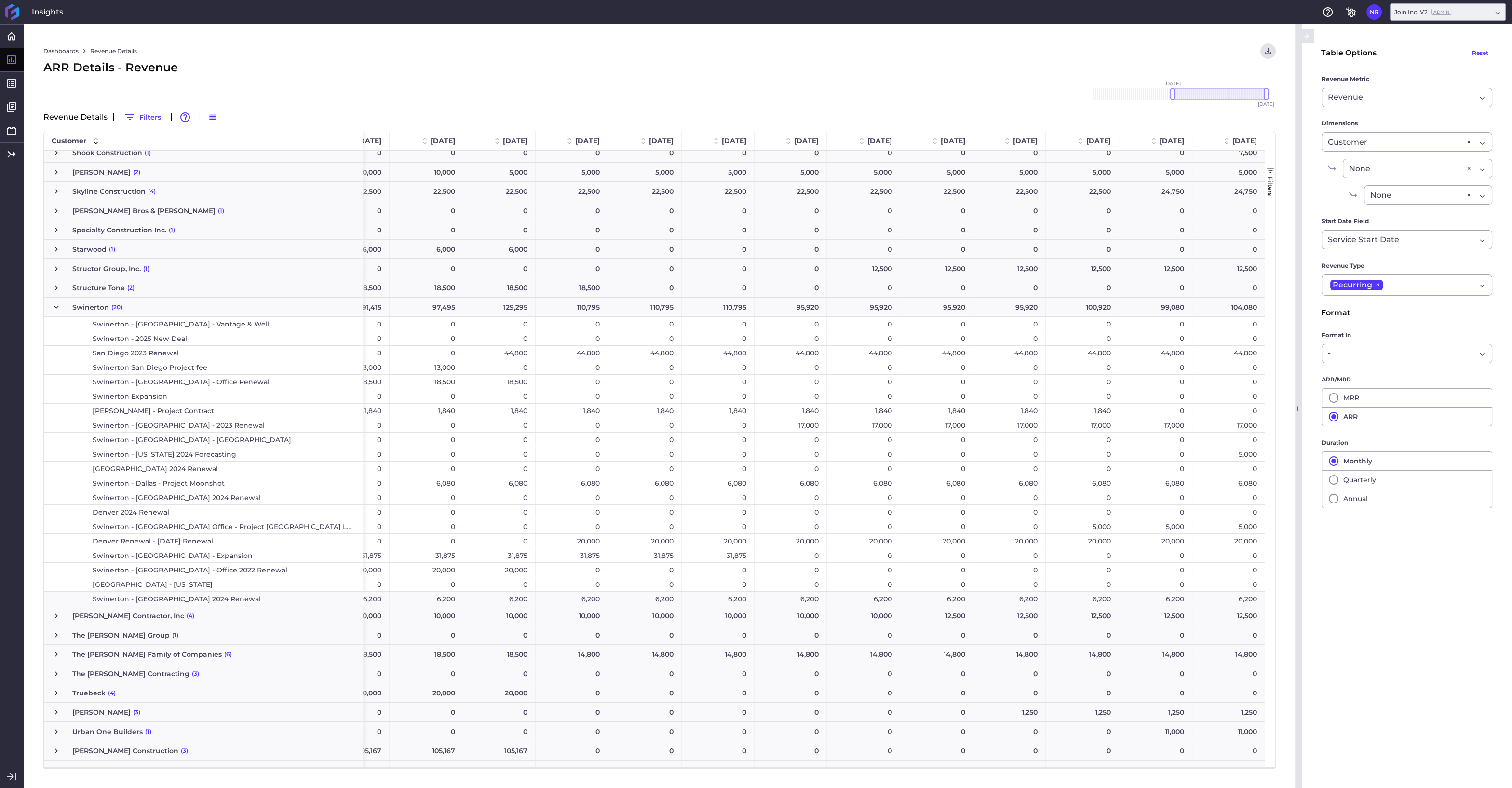
scroll to position [0, 0]
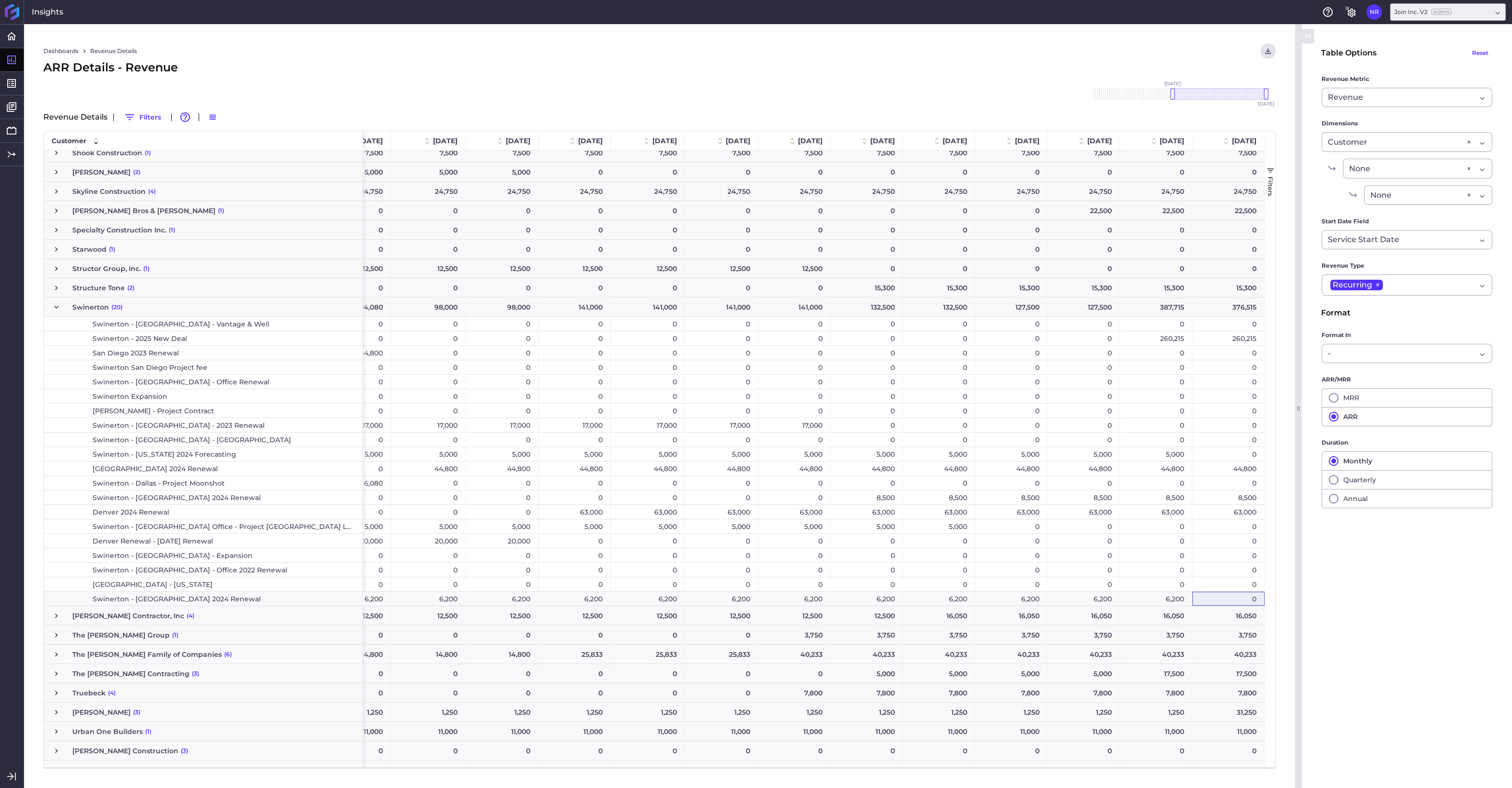
click div "0 0 0 0 0 0 0 0 8,500 8,500 8,500 8,500 8,500 8,500 8,500 8,500"
click div "63,000"
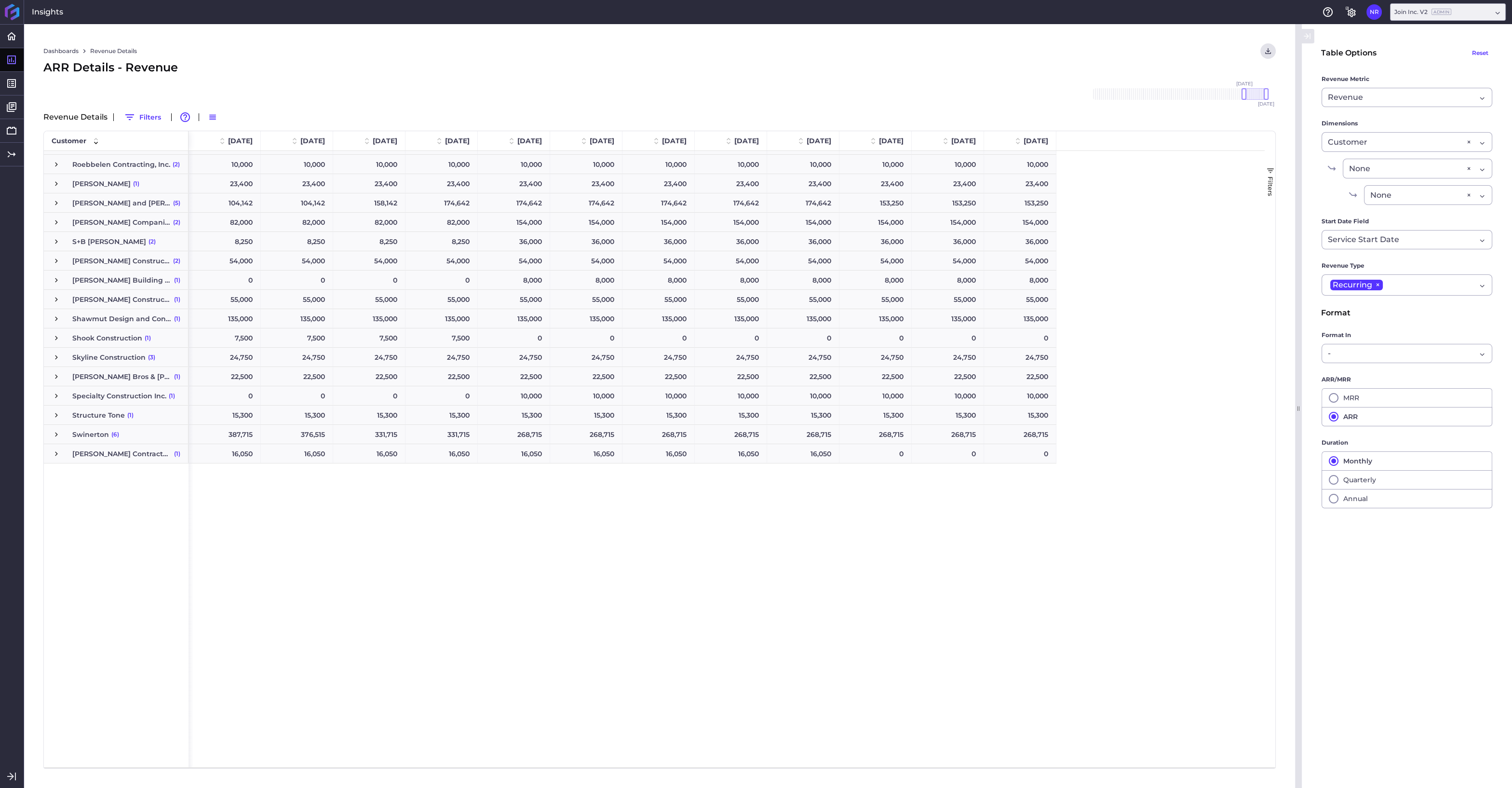
scroll to position [1715, 0]
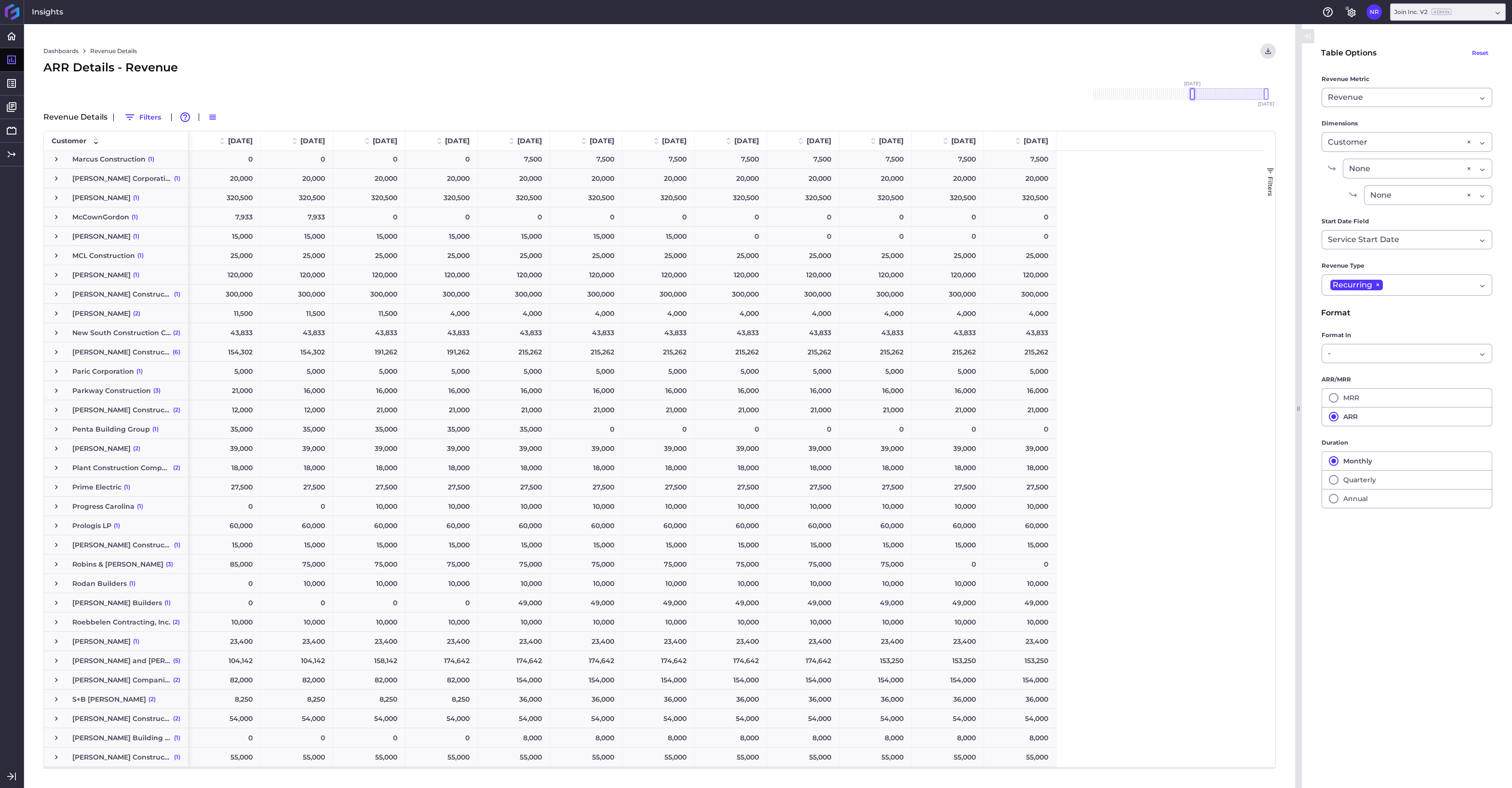
drag, startPoint x: 1243, startPoint y: 93, endPoint x: 1192, endPoint y: 96, distance: 51.1
click at [1192, 96] on div at bounding box center [1192, 94] width 5 height 12
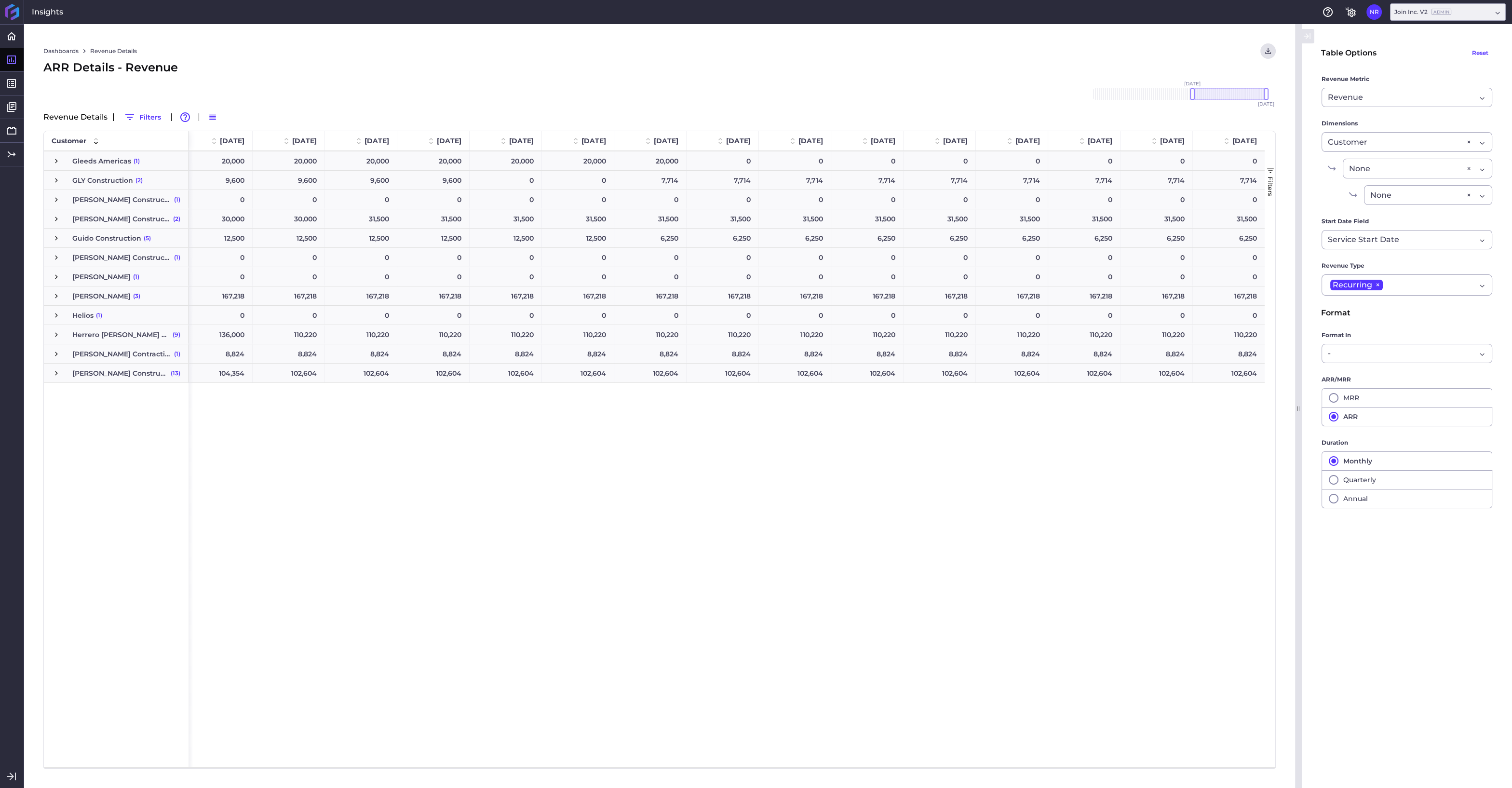
scroll to position [615, 0]
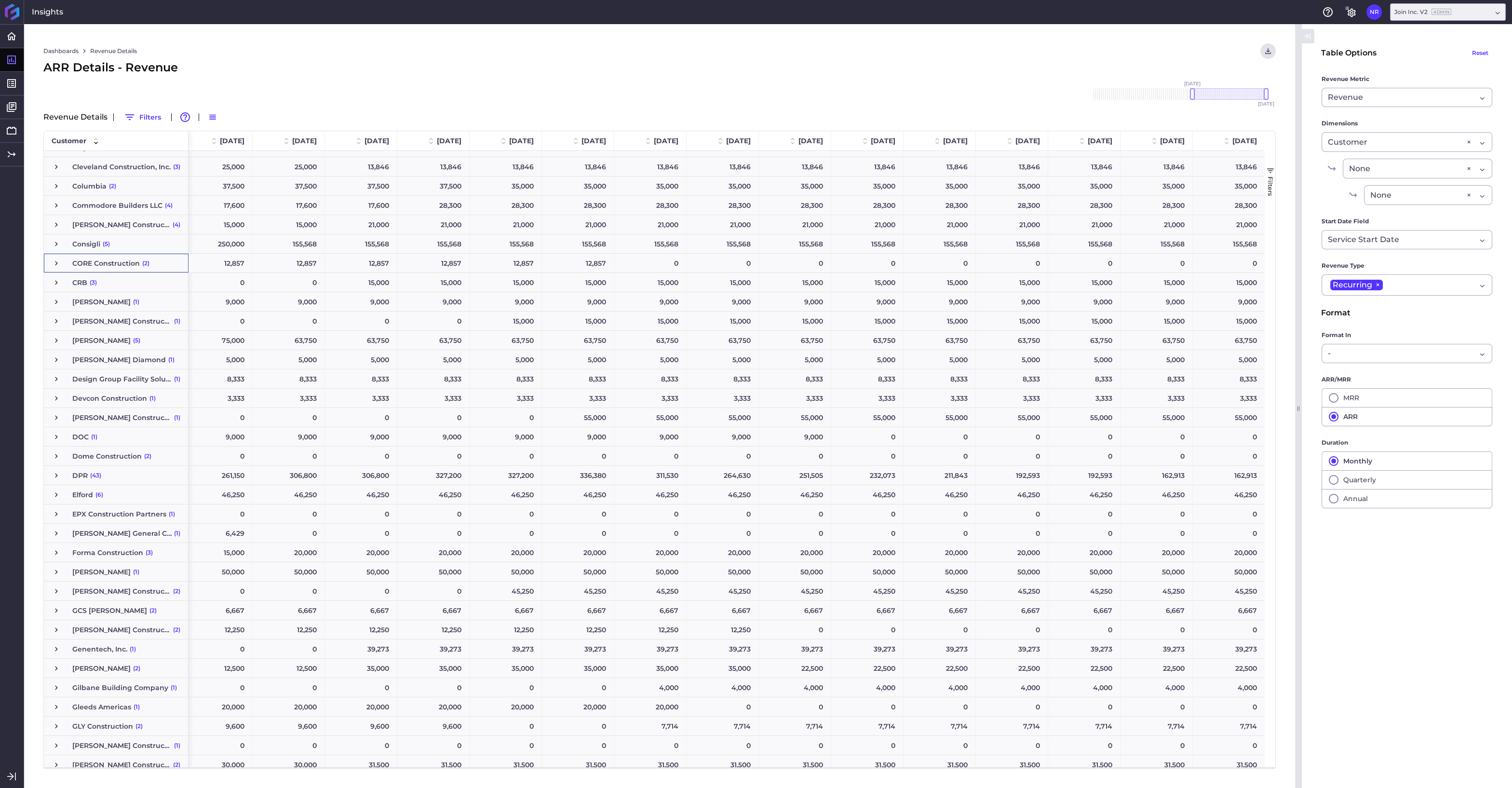
click at [58, 262] on span "Press SPACE to select this row." at bounding box center [56, 263] width 9 height 9
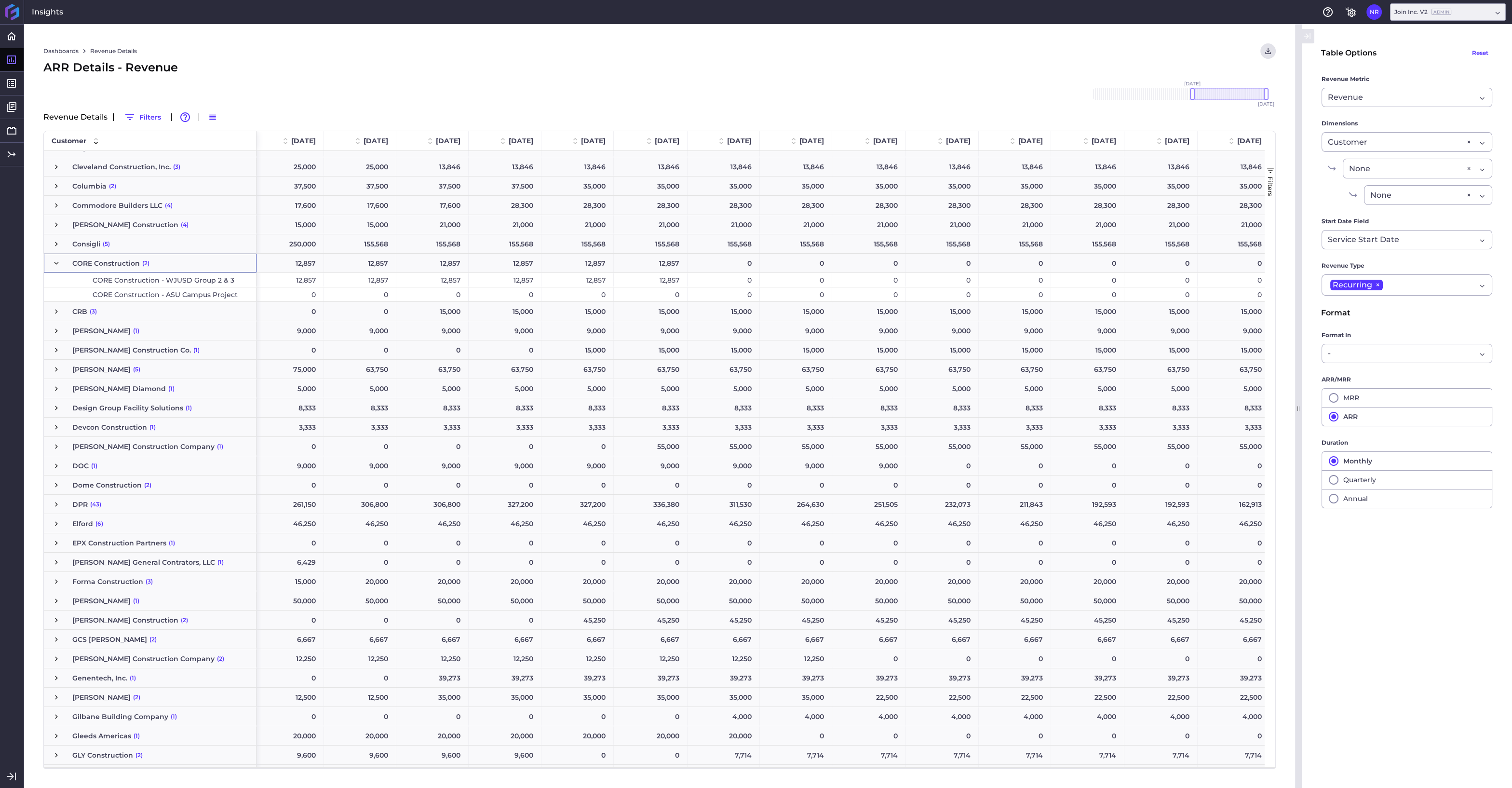
scroll to position [0, 1672]
click at [654, 281] on div "12,857" at bounding box center [650, 280] width 74 height 14
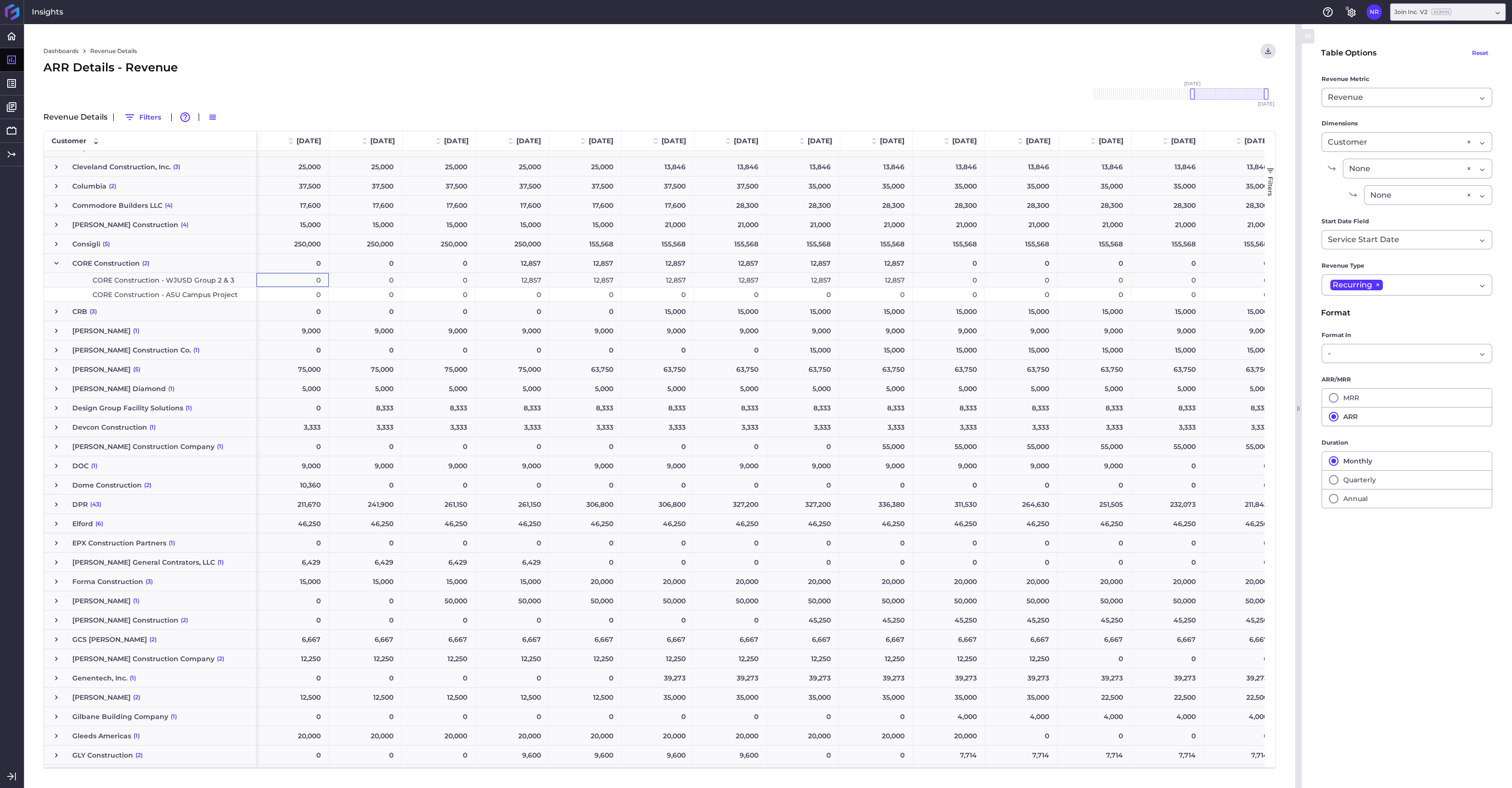
scroll to position [0, 1446]
click at [524, 284] on div "12,857" at bounding box center [512, 280] width 74 height 14
click at [578, 282] on div "12,857" at bounding box center [585, 280] width 72 height 14
click at [664, 279] on div "12,857" at bounding box center [657, 280] width 72 height 14
click at [719, 279] on div "12,857" at bounding box center [730, 280] width 73 height 14
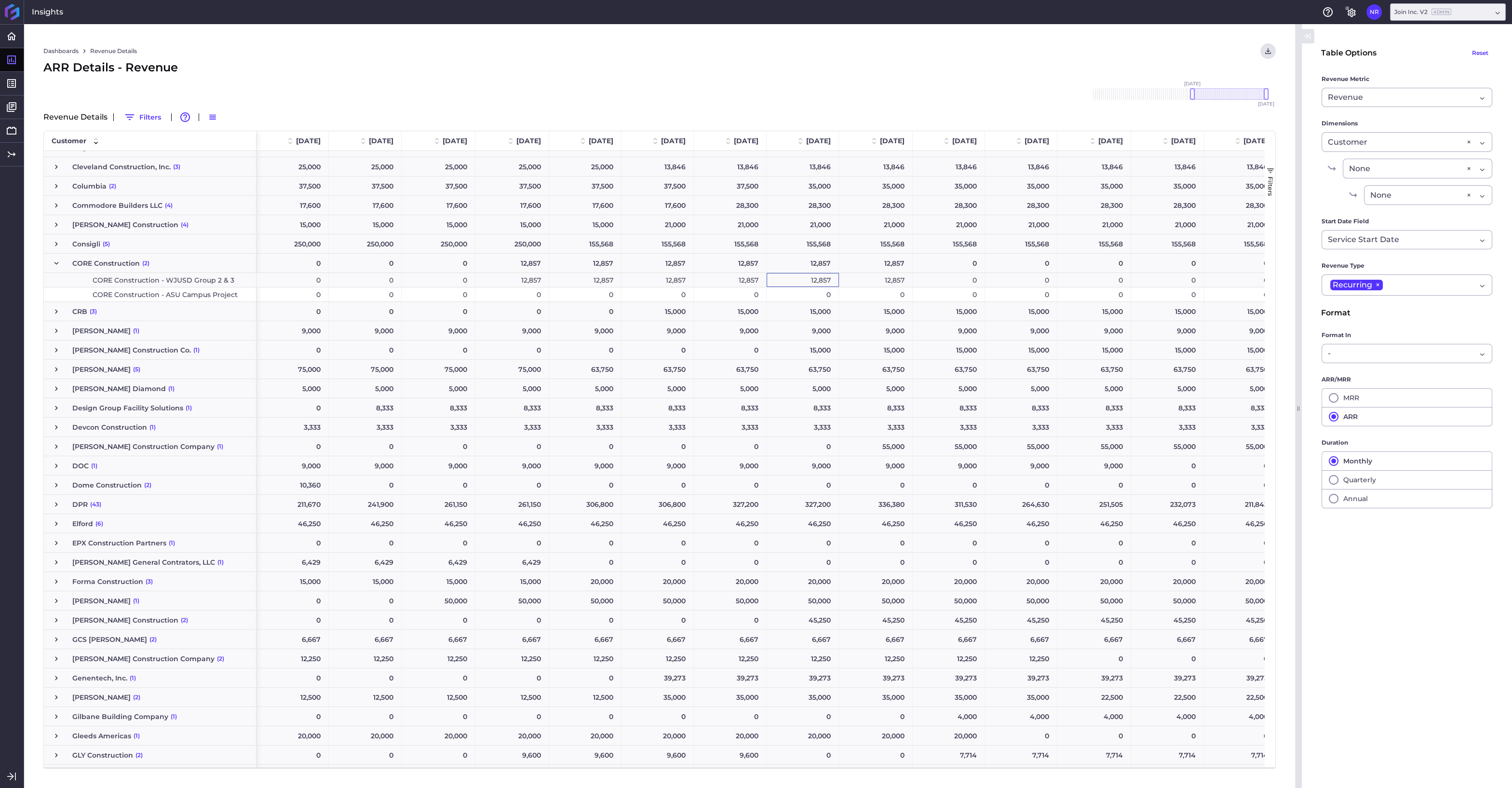
click at [799, 279] on div "12,857" at bounding box center [802, 280] width 72 height 14
click at [872, 279] on div "12,857" at bounding box center [876, 280] width 74 height 14
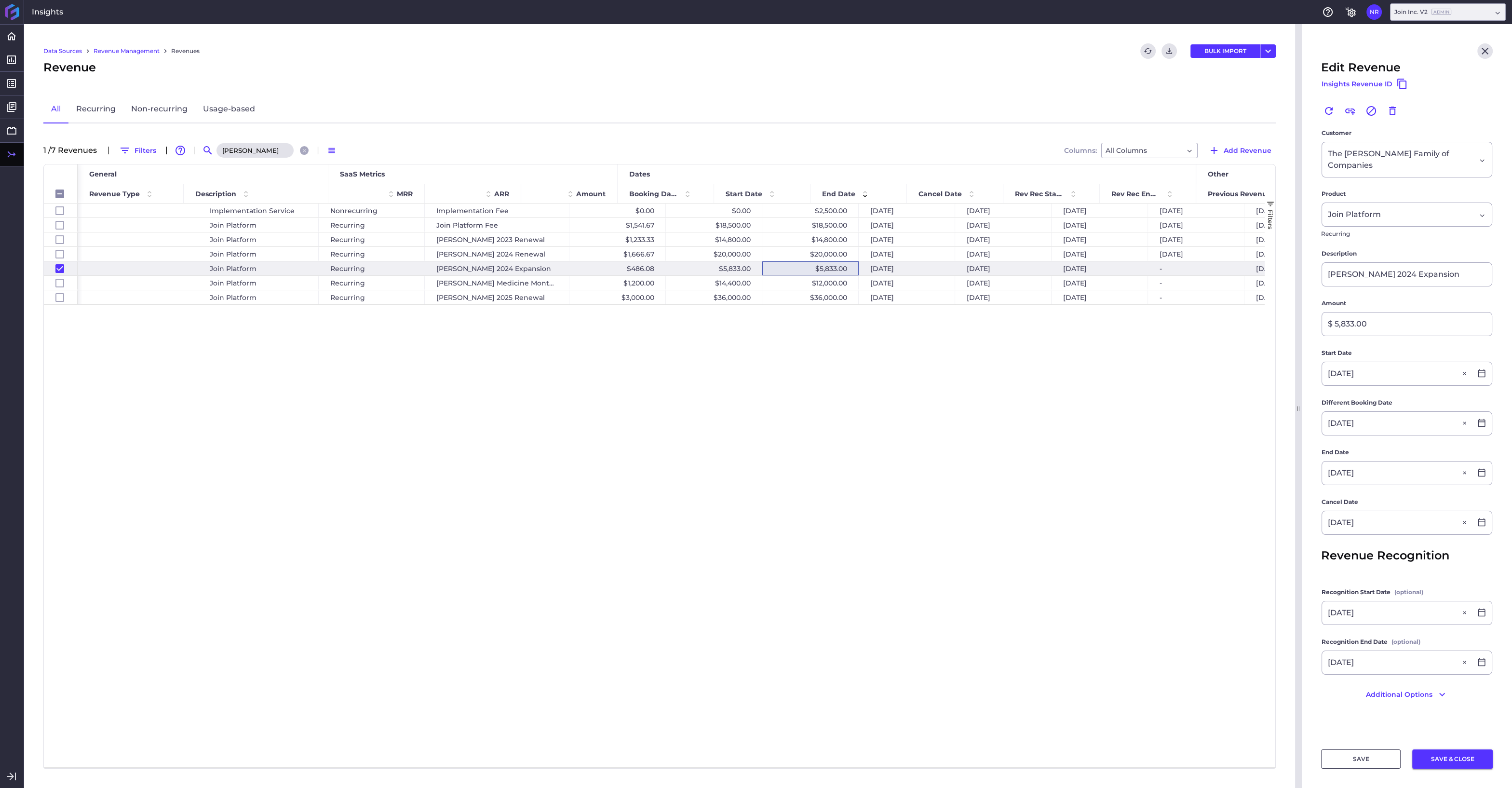
scroll to position [0, 241]
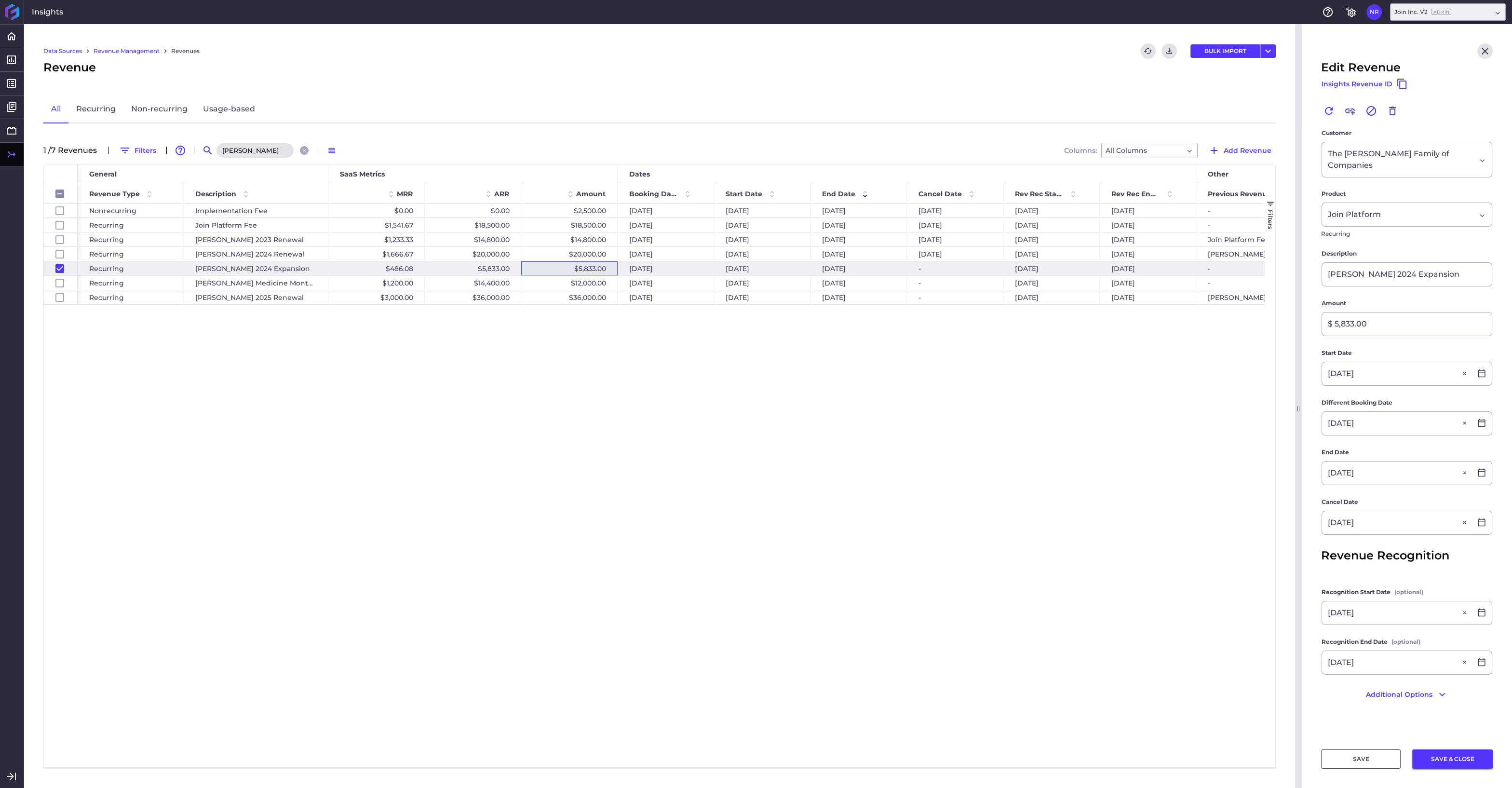
click at [1459, 761] on button "SAVE & CLOSE" at bounding box center [1452, 759] width 80 height 19
checkbox input "false"
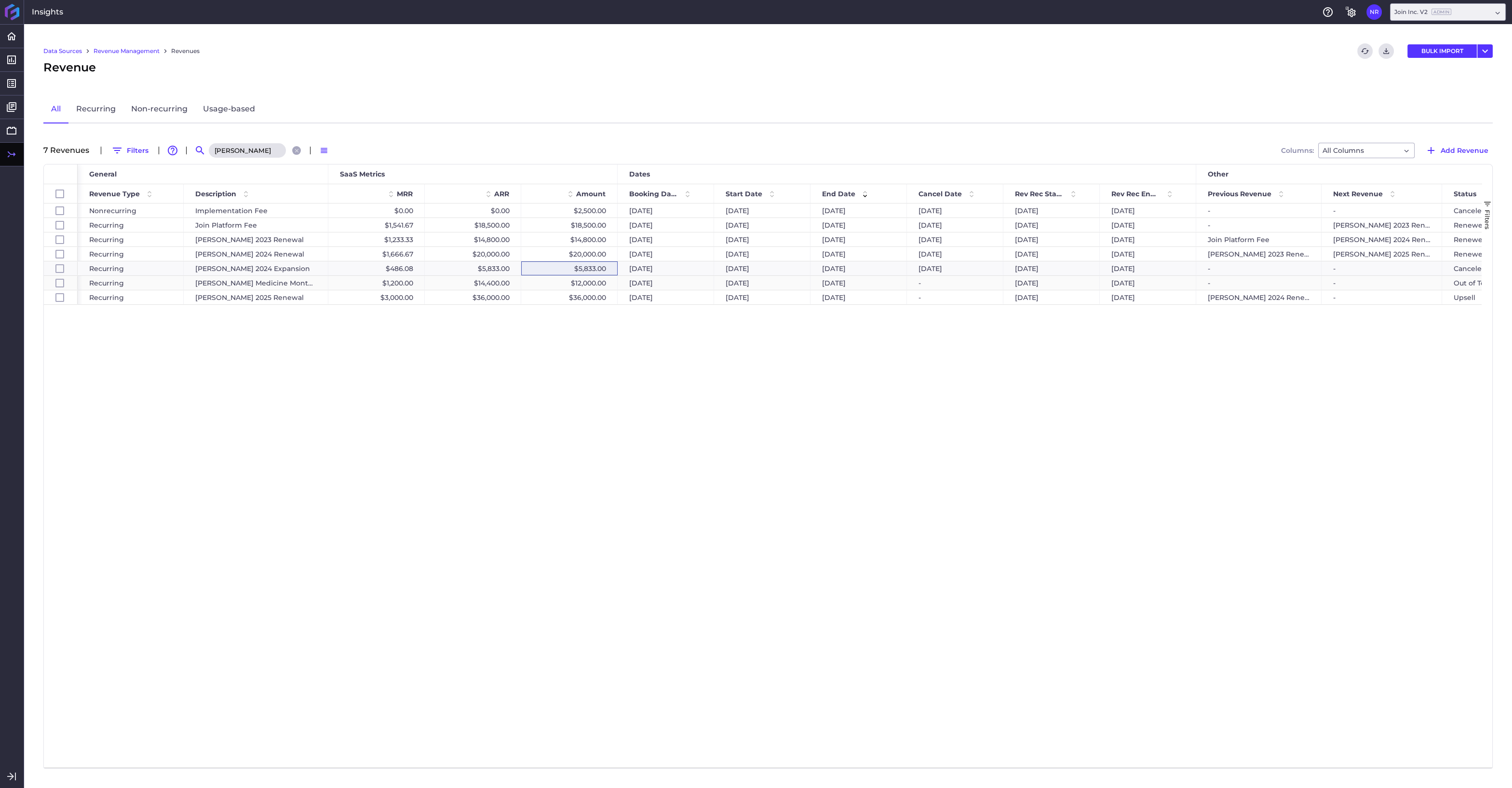
click at [608, 283] on div "$12,000.00" at bounding box center [569, 283] width 96 height 14
checkbox input "false"
checkbox input "true"
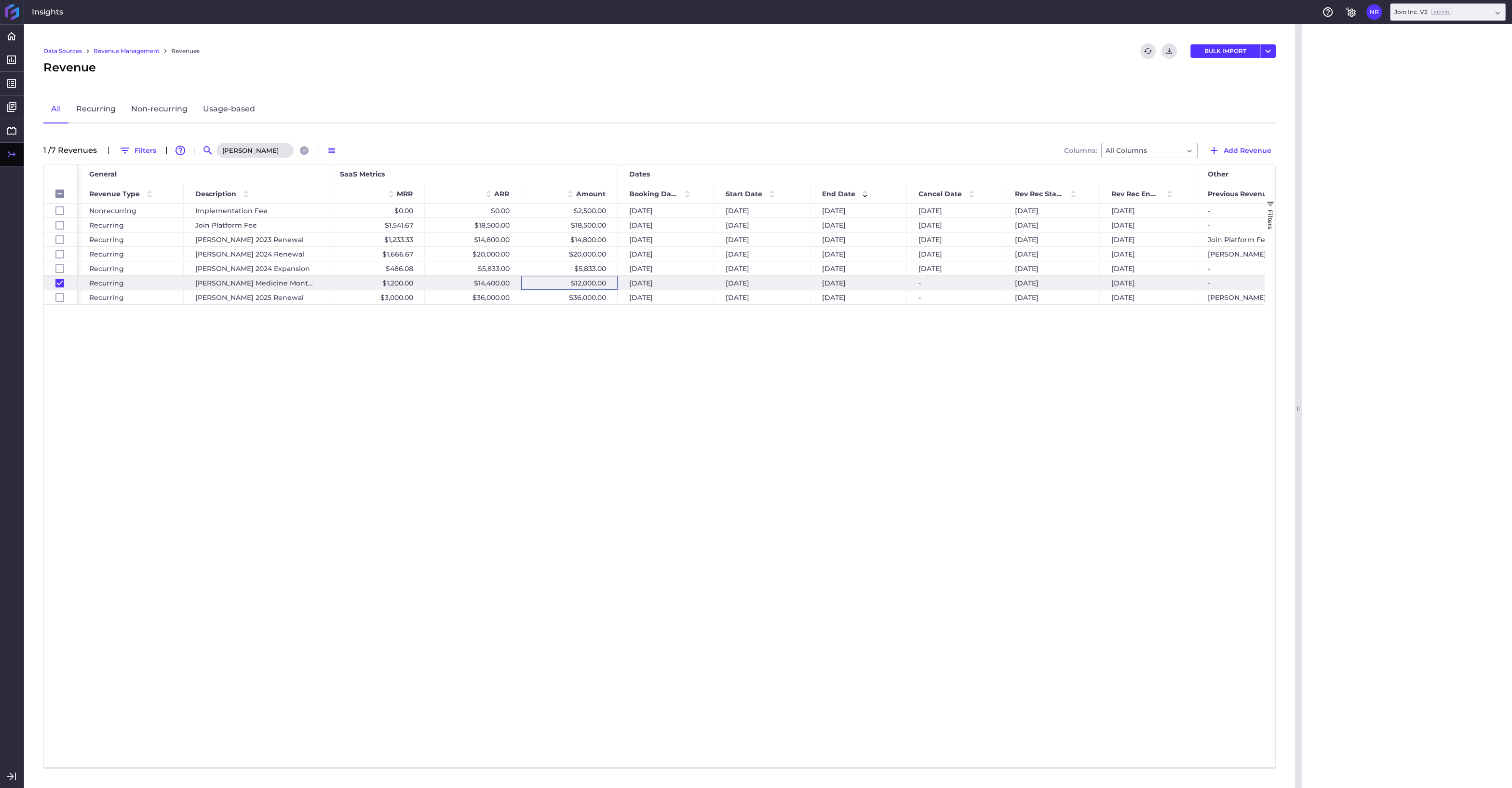
checkbox input "false"
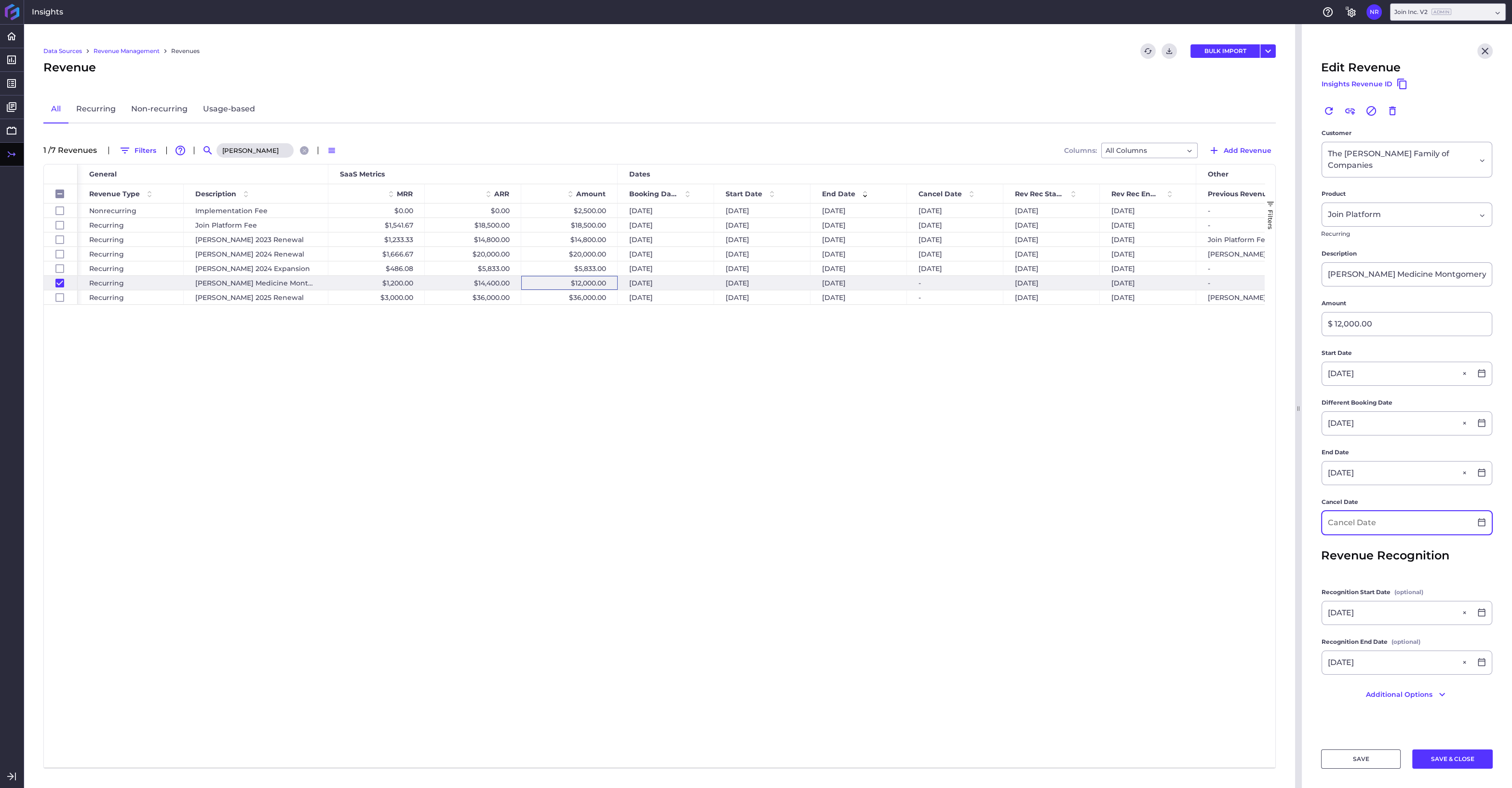
click at [1413, 515] on input at bounding box center [1396, 523] width 150 height 23
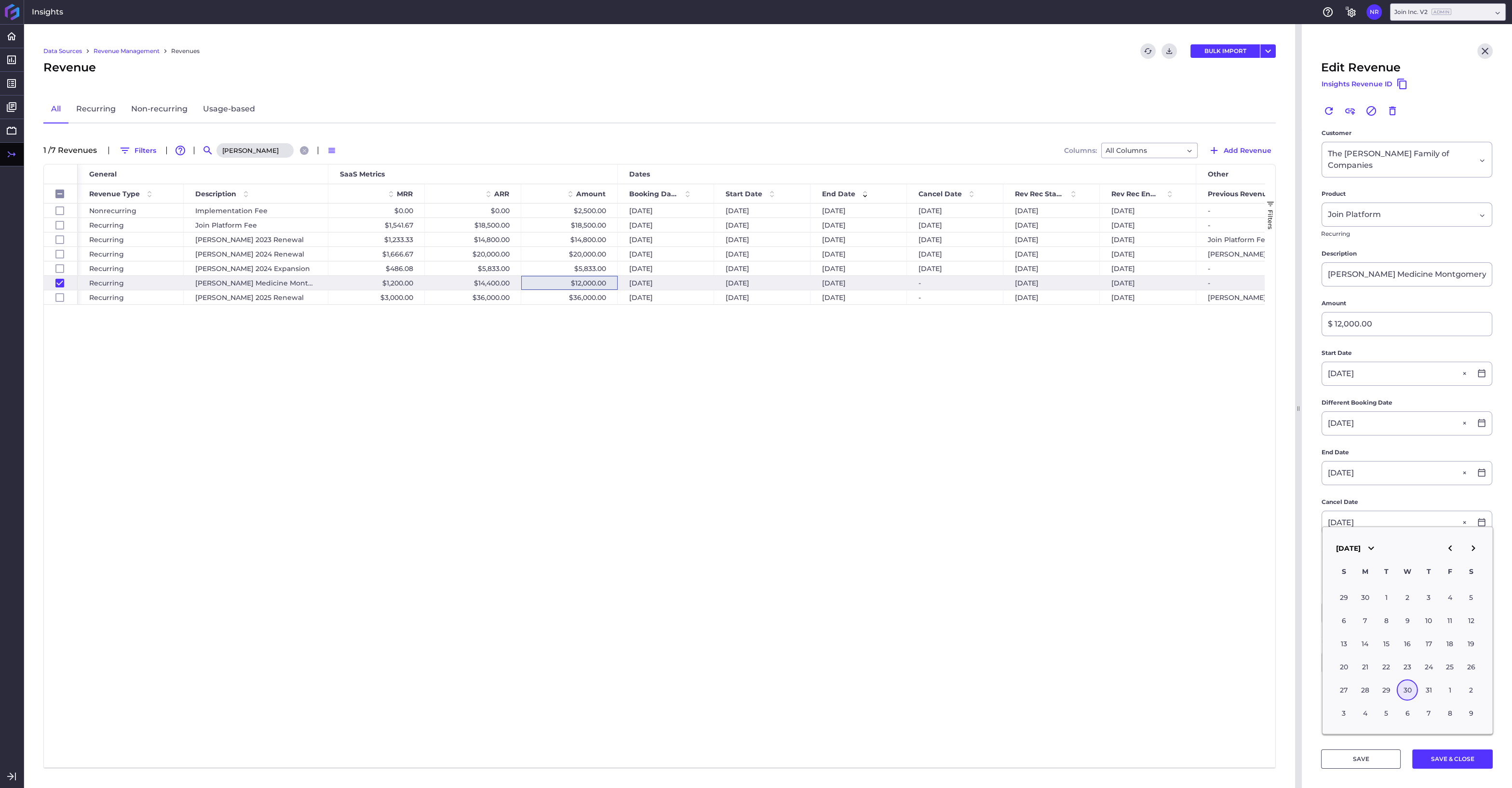
click at [1408, 691] on div "30" at bounding box center [1408, 690] width 21 height 21
type input "[DATE]"
click at [1449, 759] on button "SAVE & CLOSE" at bounding box center [1452, 759] width 80 height 19
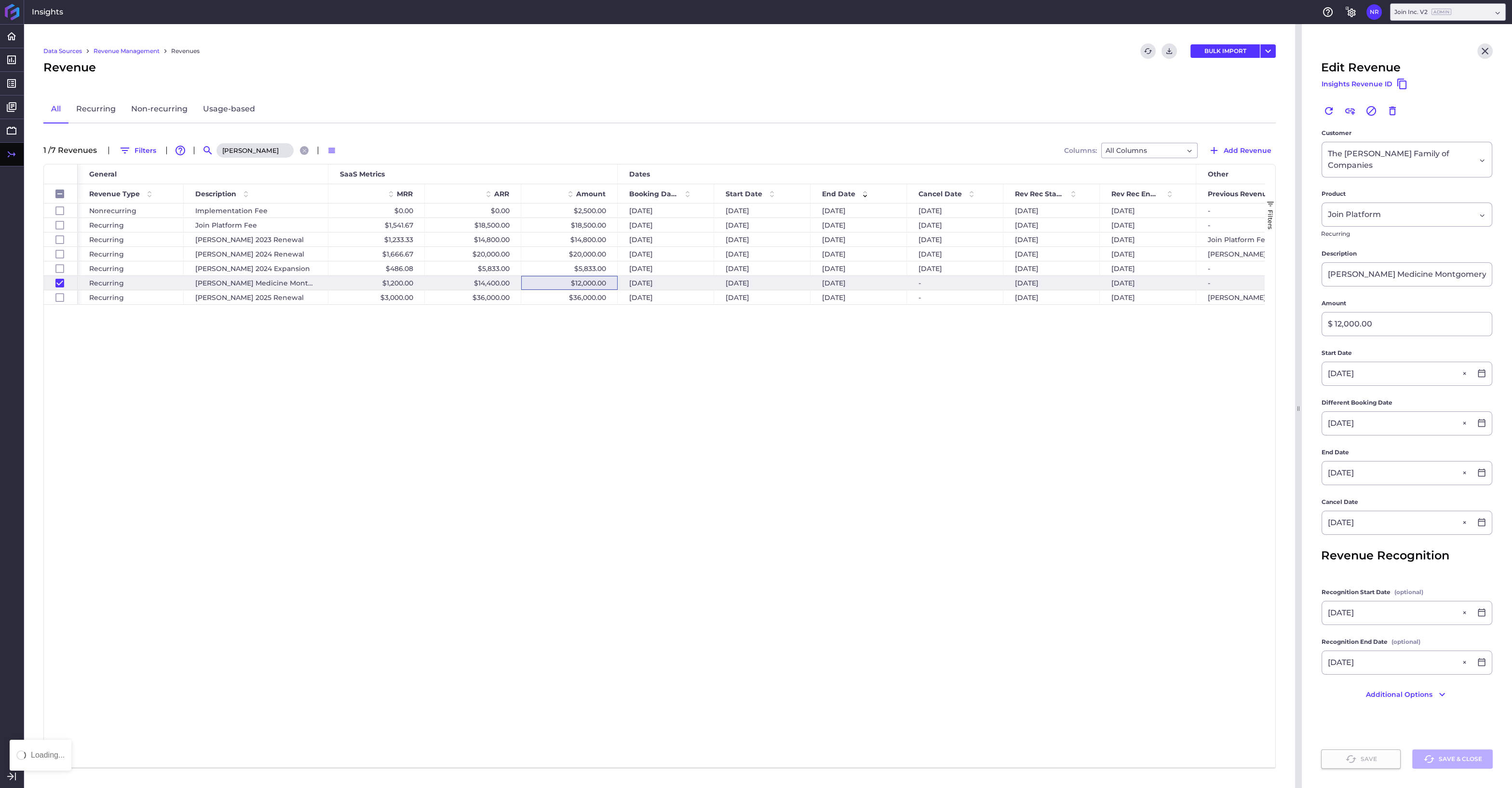
checkbox input "false"
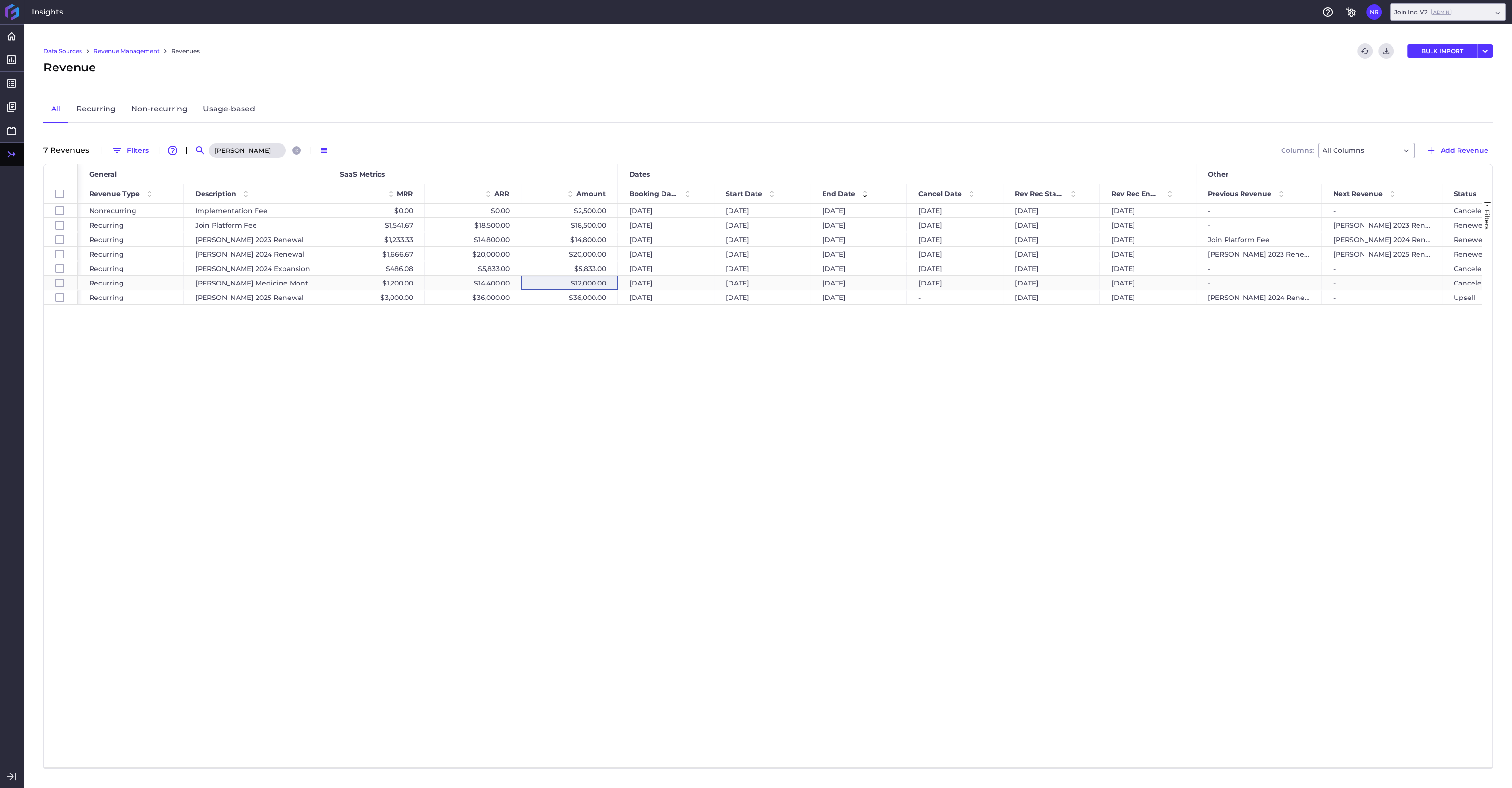
click at [590, 284] on div "$12,000.00" at bounding box center [569, 283] width 96 height 14
checkbox input "false"
checkbox input "true"
checkbox input "false"
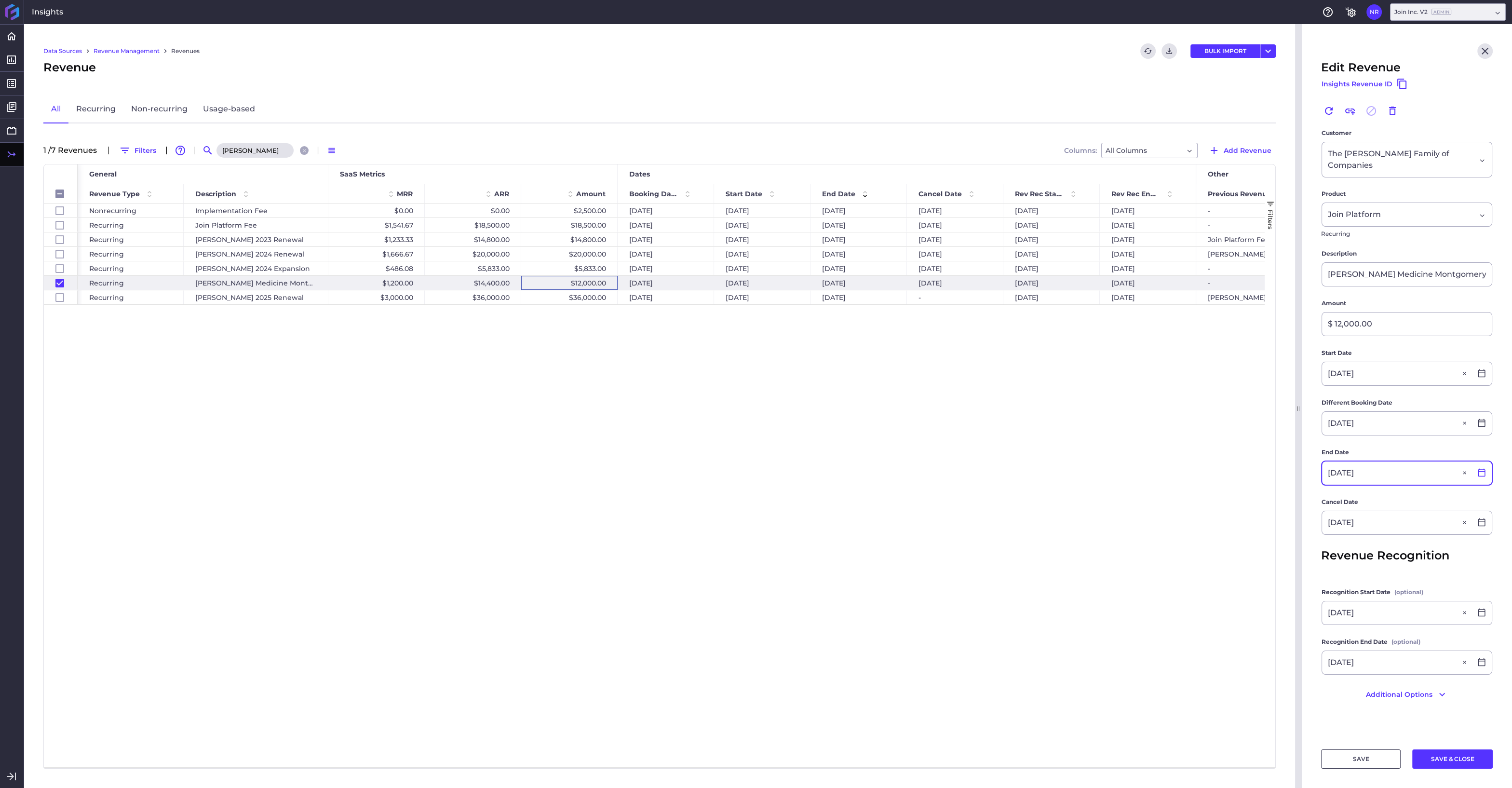
click at [1483, 469] on icon at bounding box center [1481, 473] width 9 height 9
click at [1450, 499] on icon "button" at bounding box center [1450, 499] width 4 height 6
click at [1366, 641] on div "30" at bounding box center [1365, 641] width 21 height 21
type input "[DATE]"
click at [1484, 515] on div "[DATE]" at bounding box center [1406, 523] width 170 height 23
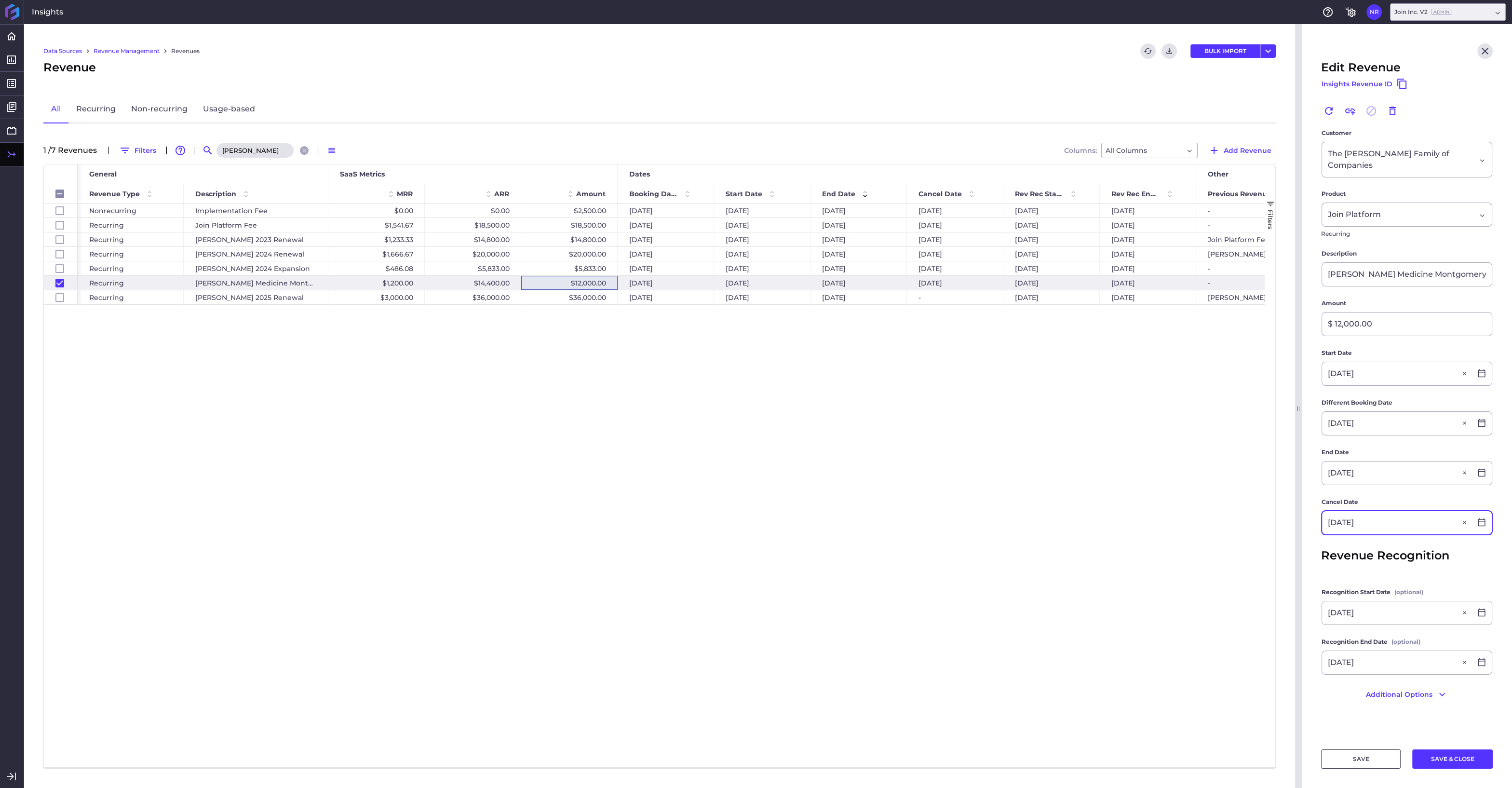
click at [1484, 515] on div "[DATE]" at bounding box center [1406, 523] width 170 height 23
click at [1476, 518] on div at bounding box center [1481, 523] width 20 height 9
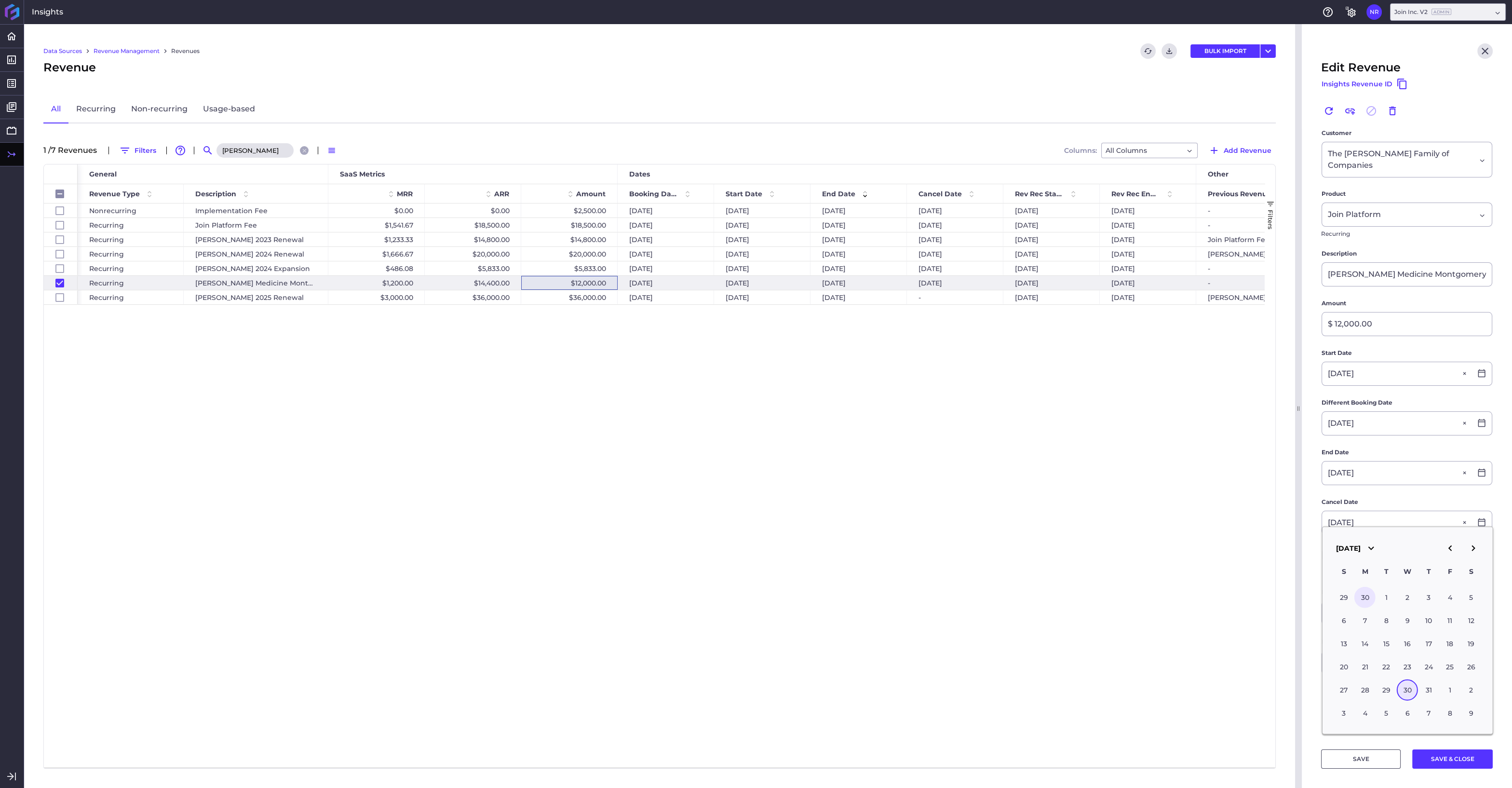
click at [1364, 594] on div "30" at bounding box center [1365, 598] width 21 height 21
type input "[DATE]"
click at [1481, 658] on icon at bounding box center [1481, 662] width 9 height 9
click at [1366, 492] on div "30" at bounding box center [1365, 496] width 21 height 21
type input "[DATE]"
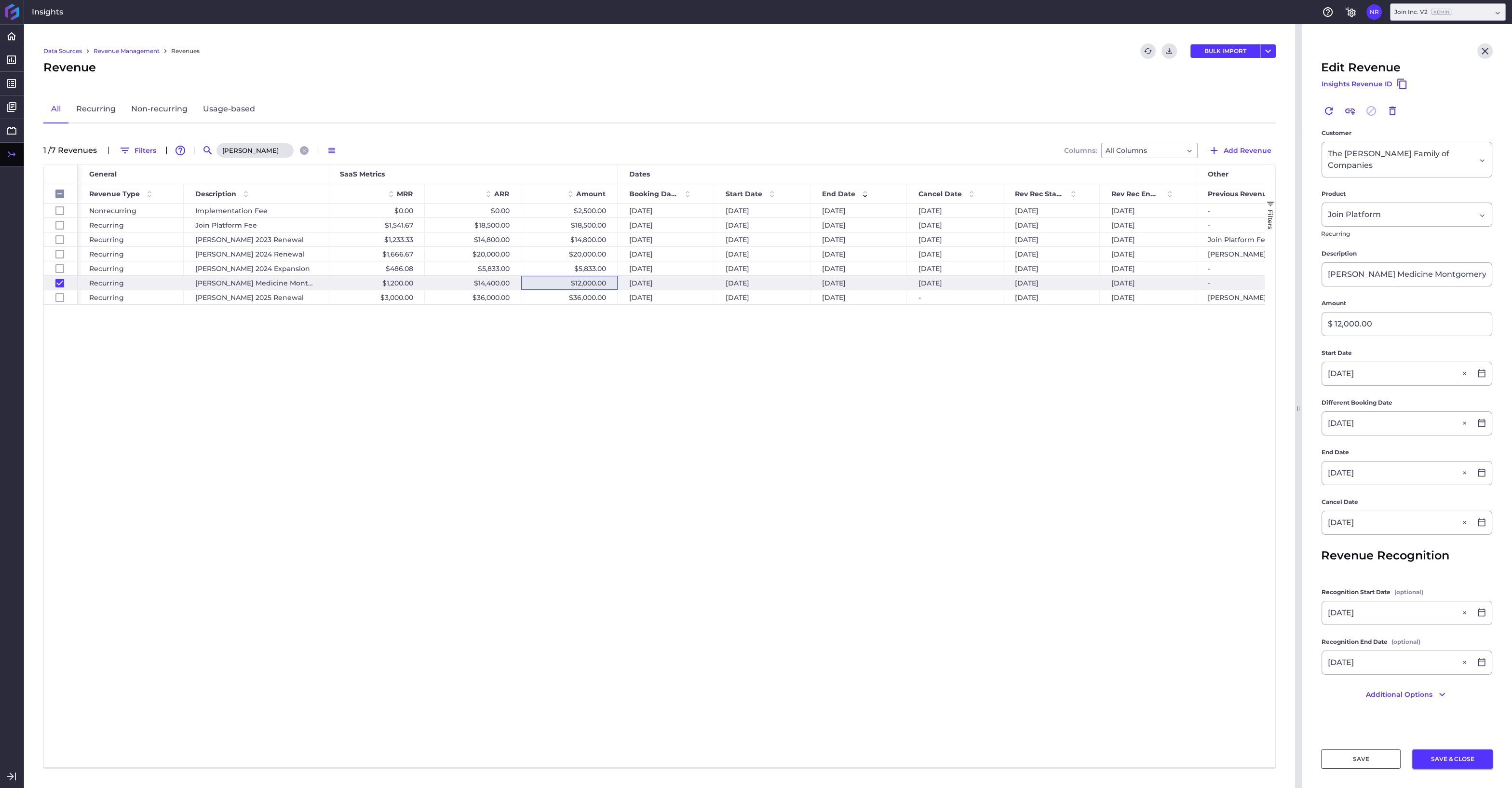
click at [1443, 758] on button "SAVE & CLOSE" at bounding box center [1452, 759] width 80 height 19
checkbox input "false"
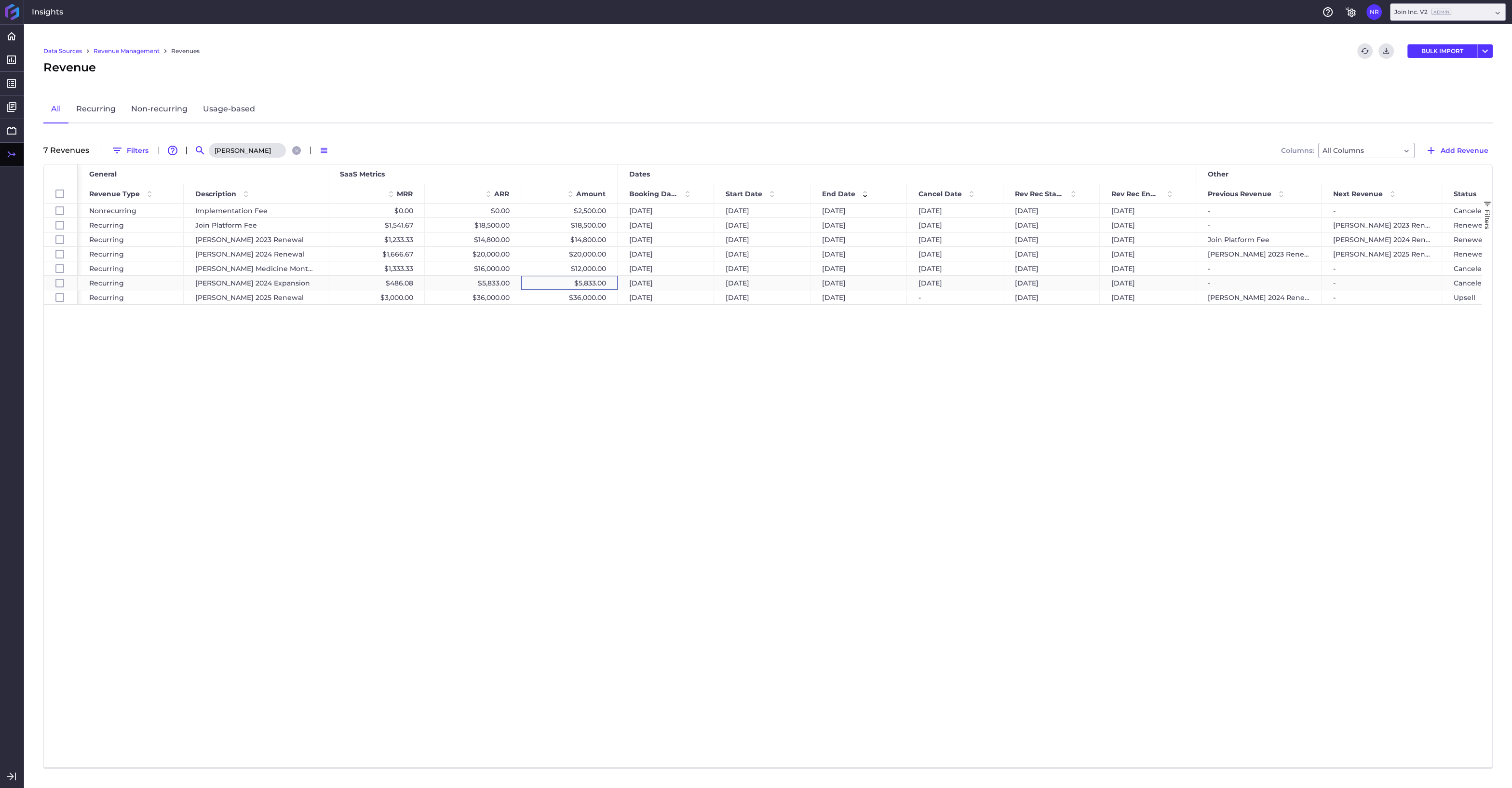
click at [569, 280] on div "$5,833.00" at bounding box center [569, 283] width 96 height 14
checkbox input "false"
checkbox input "true"
checkbox input "false"
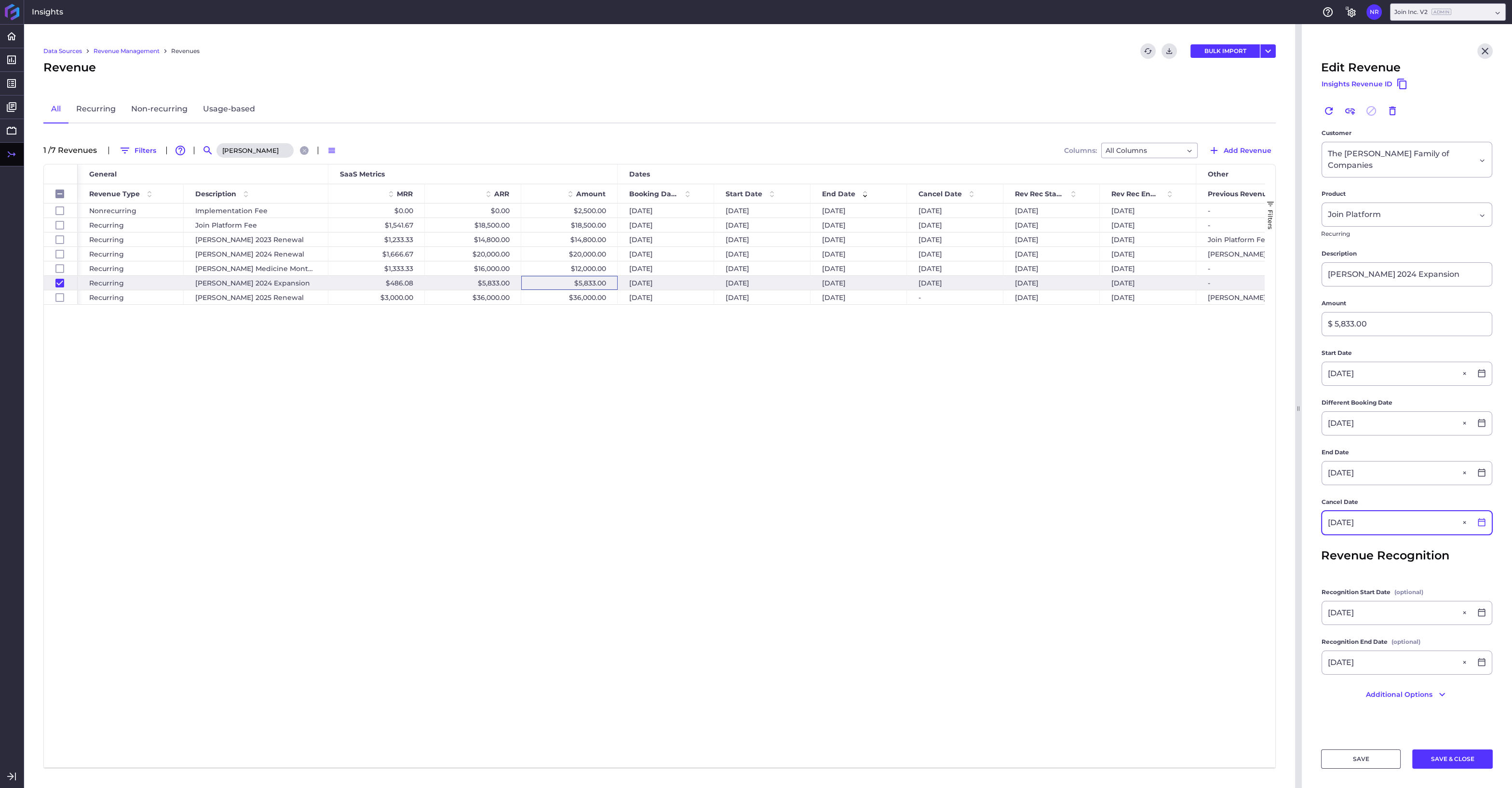
click at [1481, 518] on icon at bounding box center [1481, 522] width 9 height 9
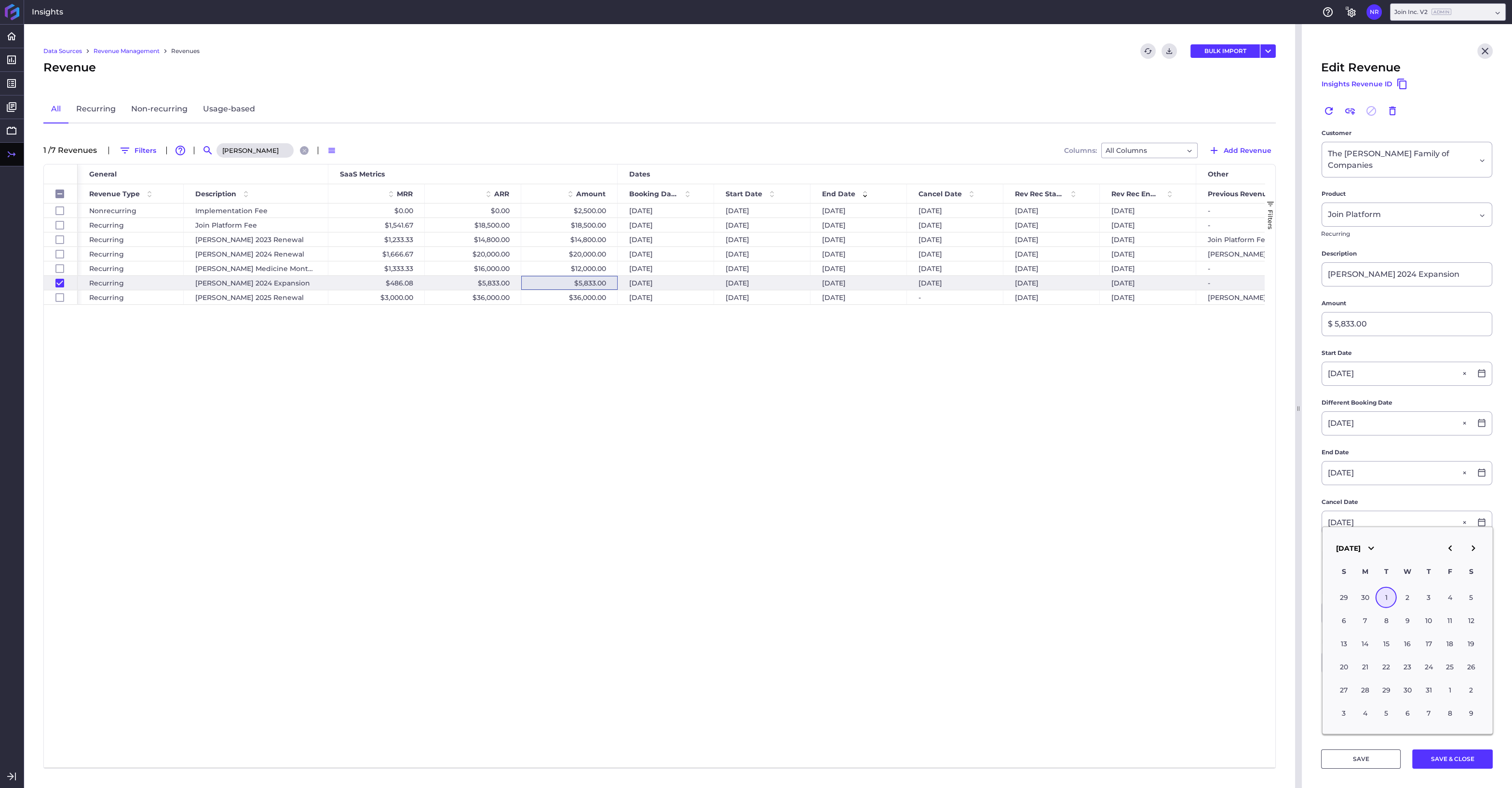
click at [1227, 568] on div "Implementation Service Nonrecurring Implementation Fee $0.00 $0.00 $2,500.00 [D…" at bounding box center [671, 486] width 1187 height 564
click at [1486, 48] on icon "Close" at bounding box center [1485, 51] width 12 height 12
checkbox input "false"
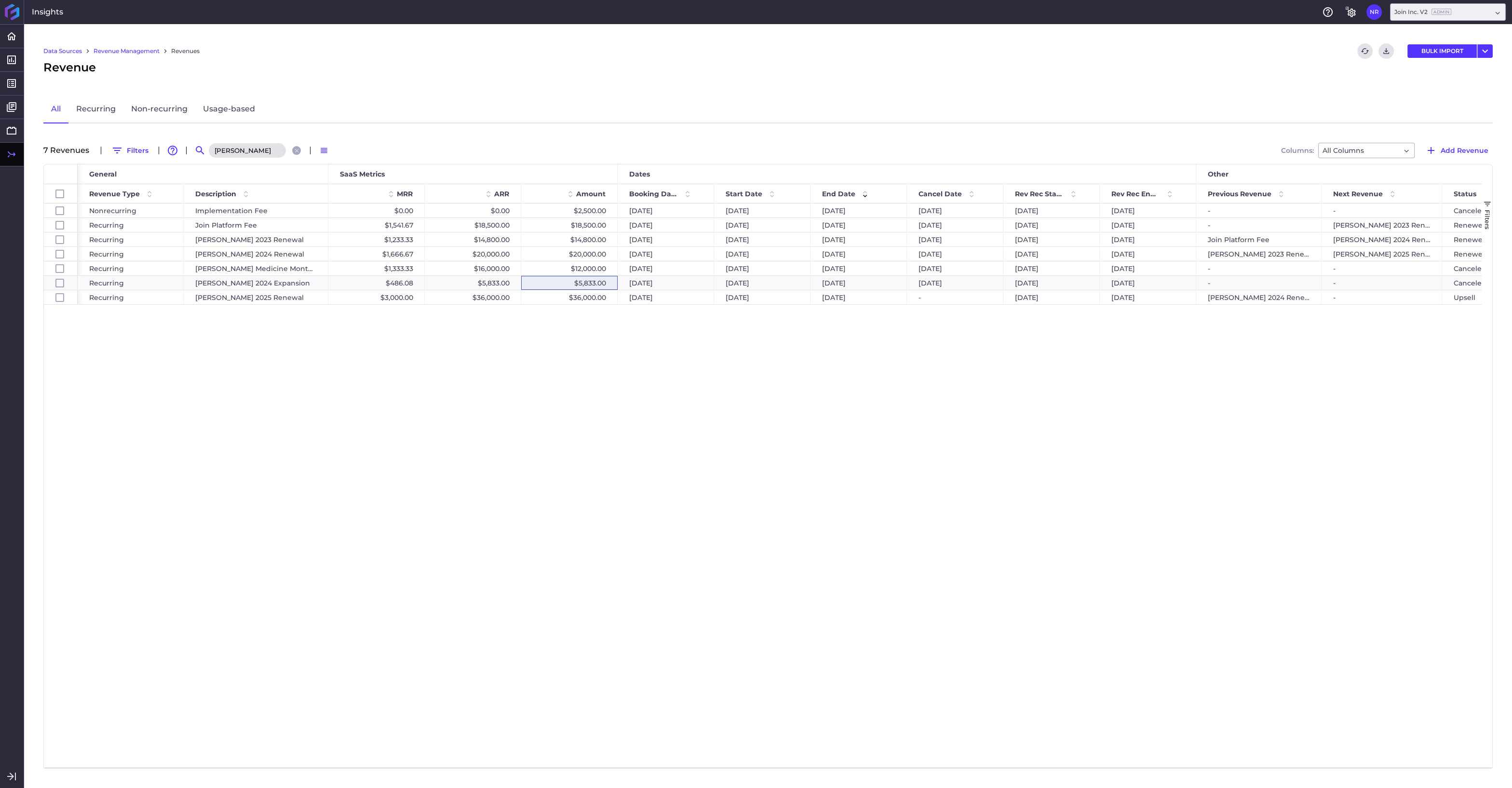
drag, startPoint x: 268, startPoint y: 148, endPoint x: 261, endPoint y: 149, distance: 7.1
click at [266, 148] on input "[PERSON_NAME]" at bounding box center [247, 150] width 77 height 15
drag, startPoint x: 261, startPoint y: 149, endPoint x: 195, endPoint y: 148, distance: 66.0
click at [209, 148] on input "[PERSON_NAME]" at bounding box center [247, 150] width 77 height 15
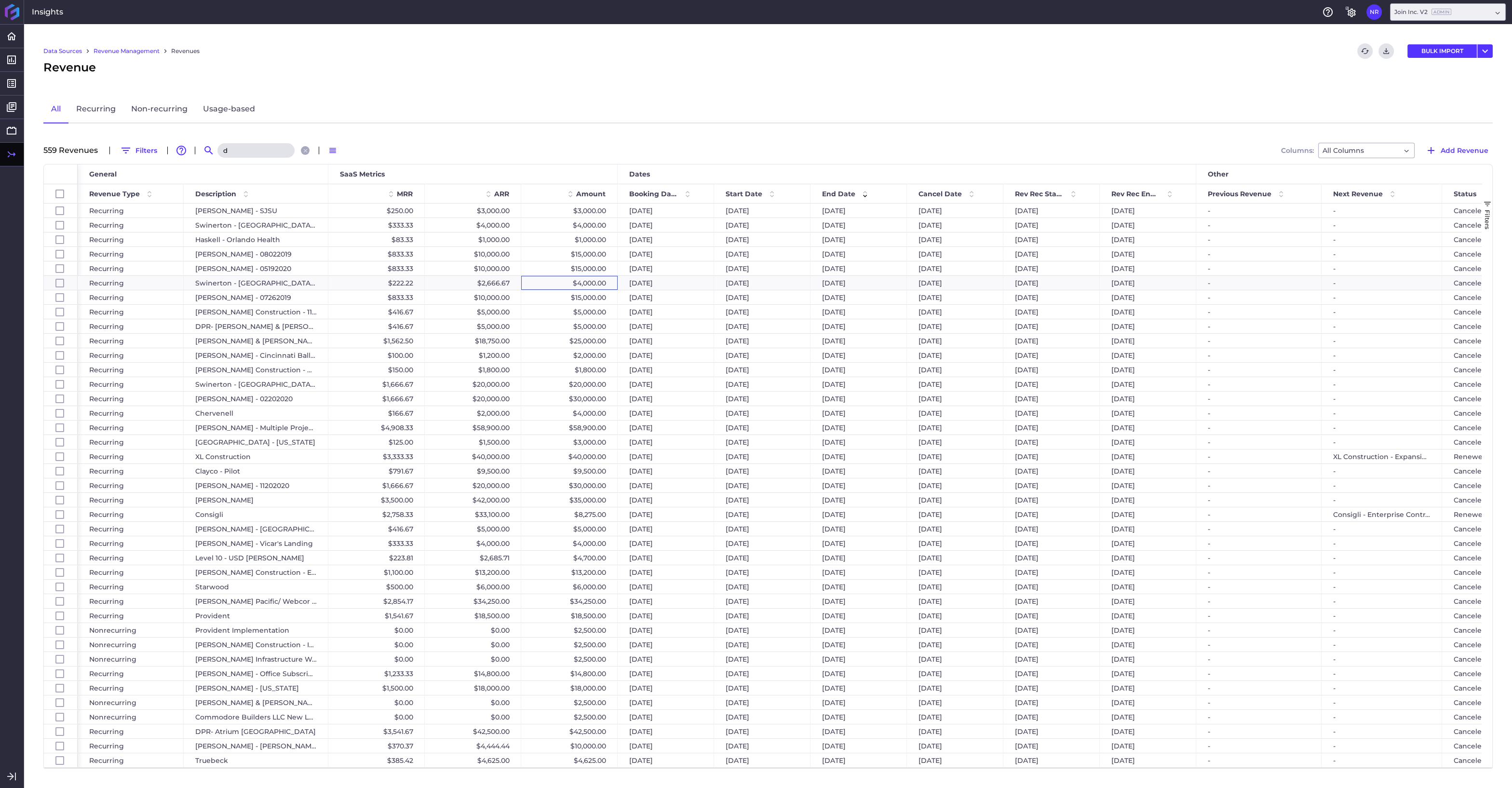
click at [231, 144] on input "d" at bounding box center [255, 150] width 77 height 15
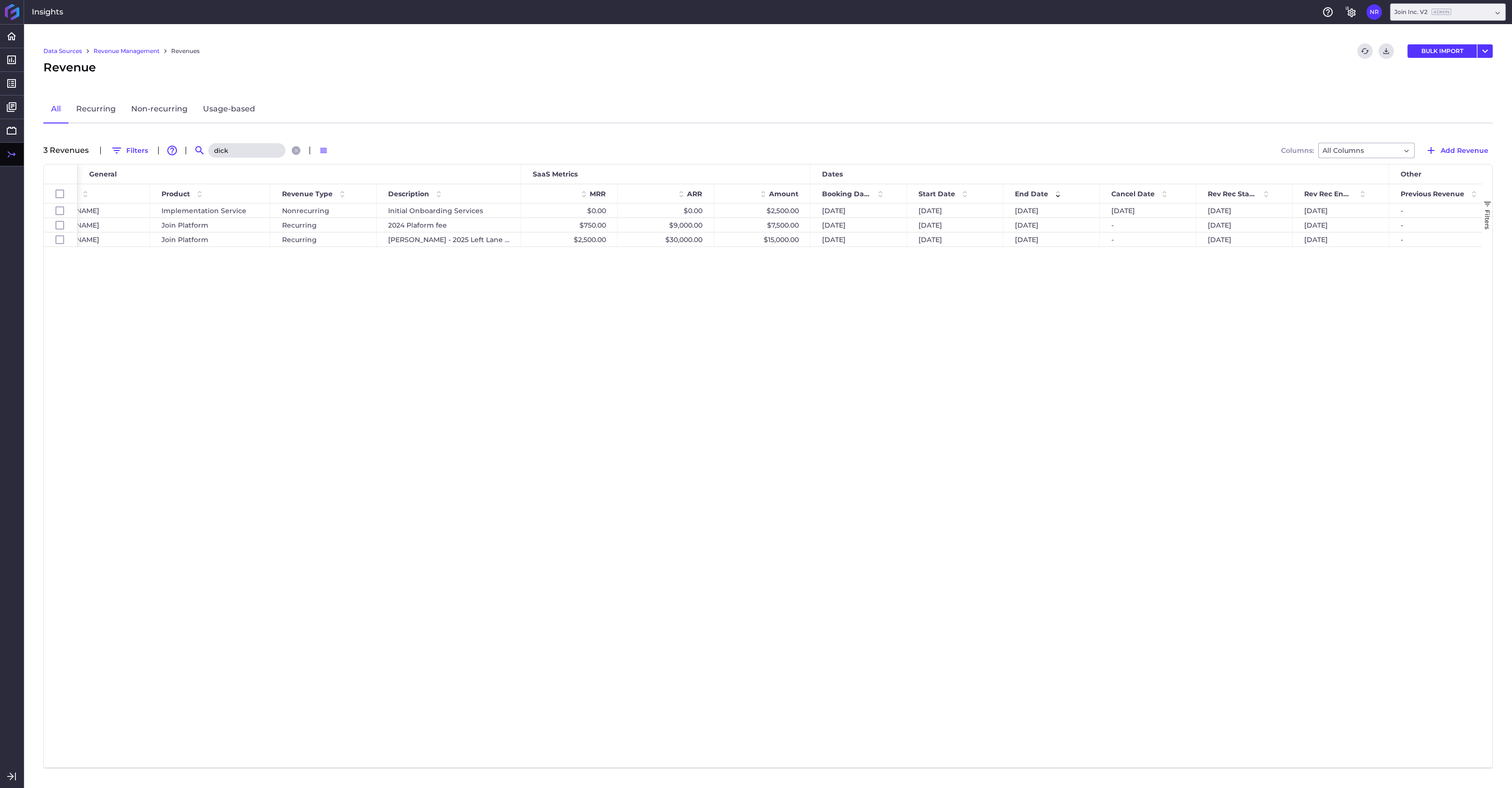
scroll to position [0, 50]
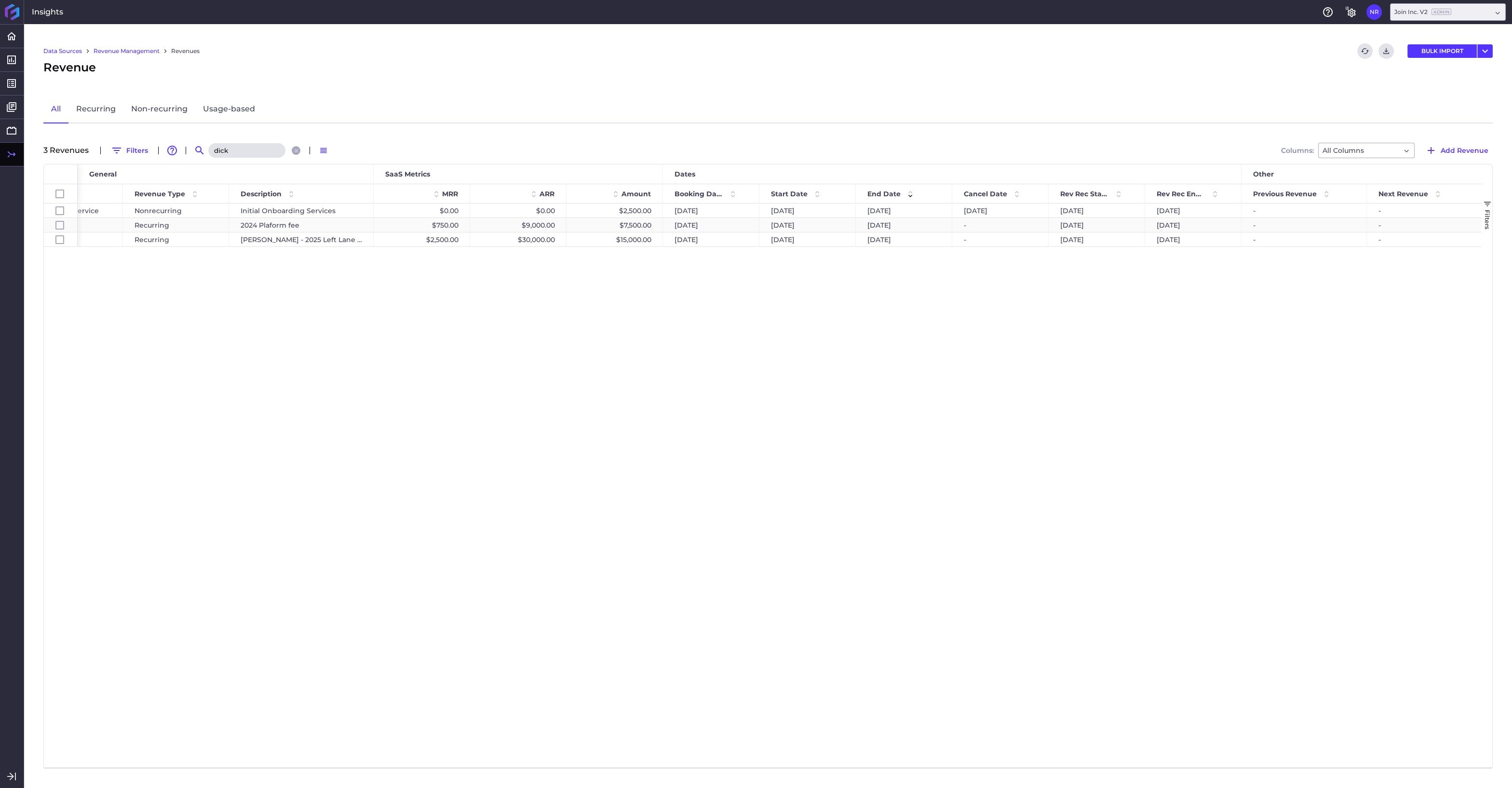
type input "dick"
click at [609, 225] on div "$7,500.00" at bounding box center [615, 225] width 96 height 14
checkbox input "false"
checkbox input "true"
checkbox input "false"
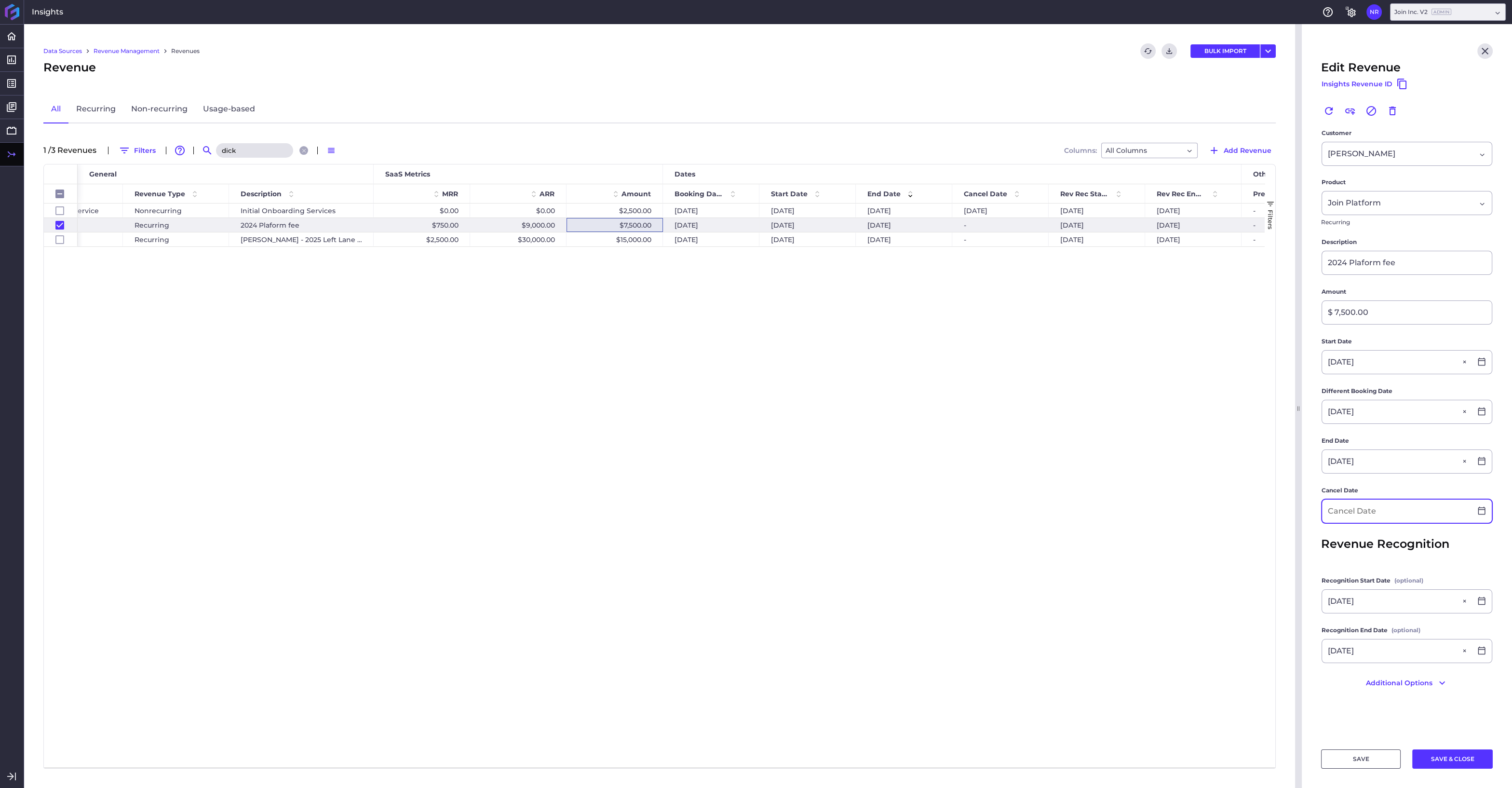
click at [1339, 510] on input at bounding box center [1396, 511] width 150 height 23
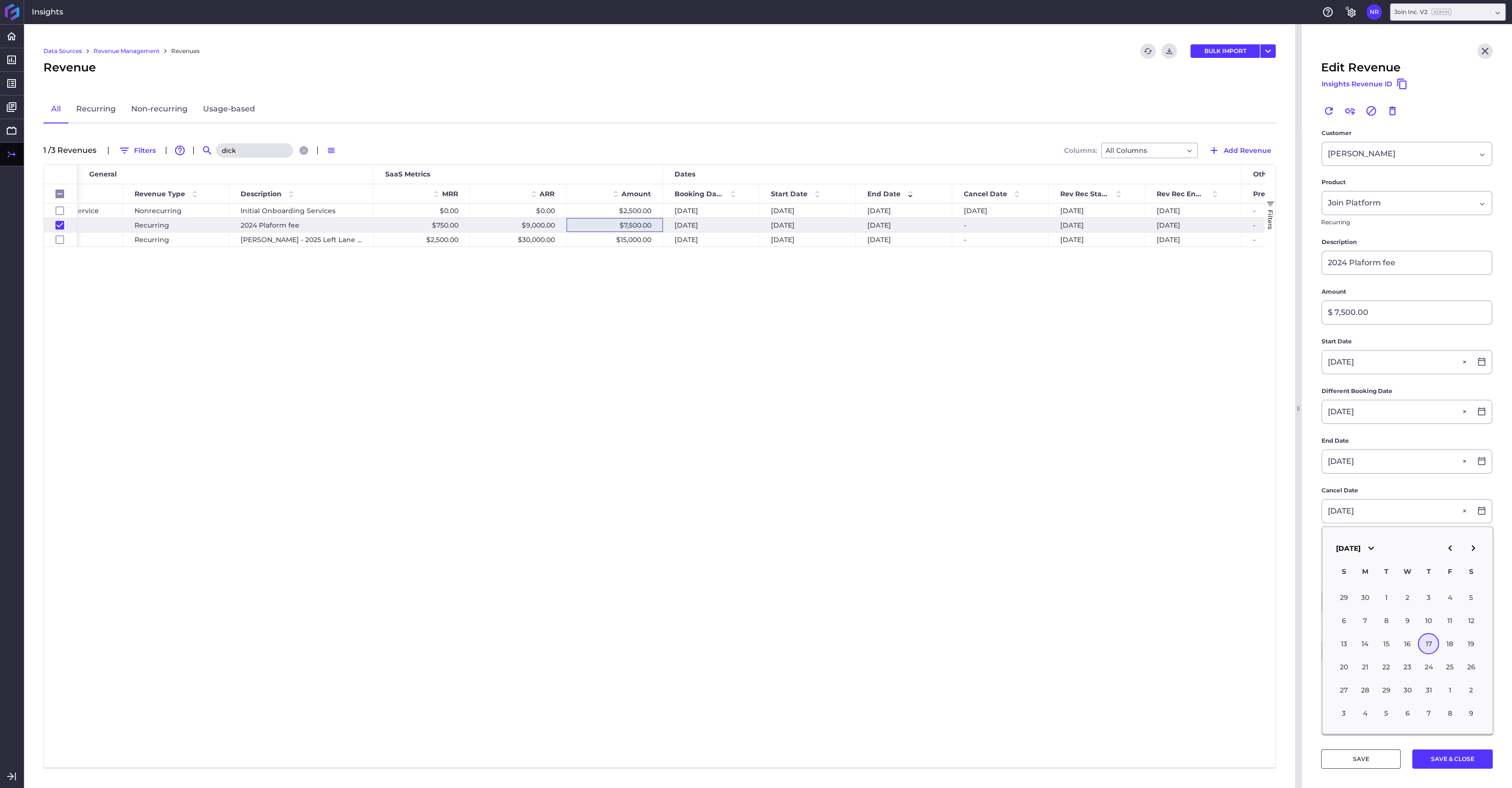
click at [1434, 639] on div "17" at bounding box center [1429, 644] width 21 height 21
type input "07/17/2025"
click at [1447, 759] on button "SAVE & CLOSE" at bounding box center [1452, 759] width 80 height 19
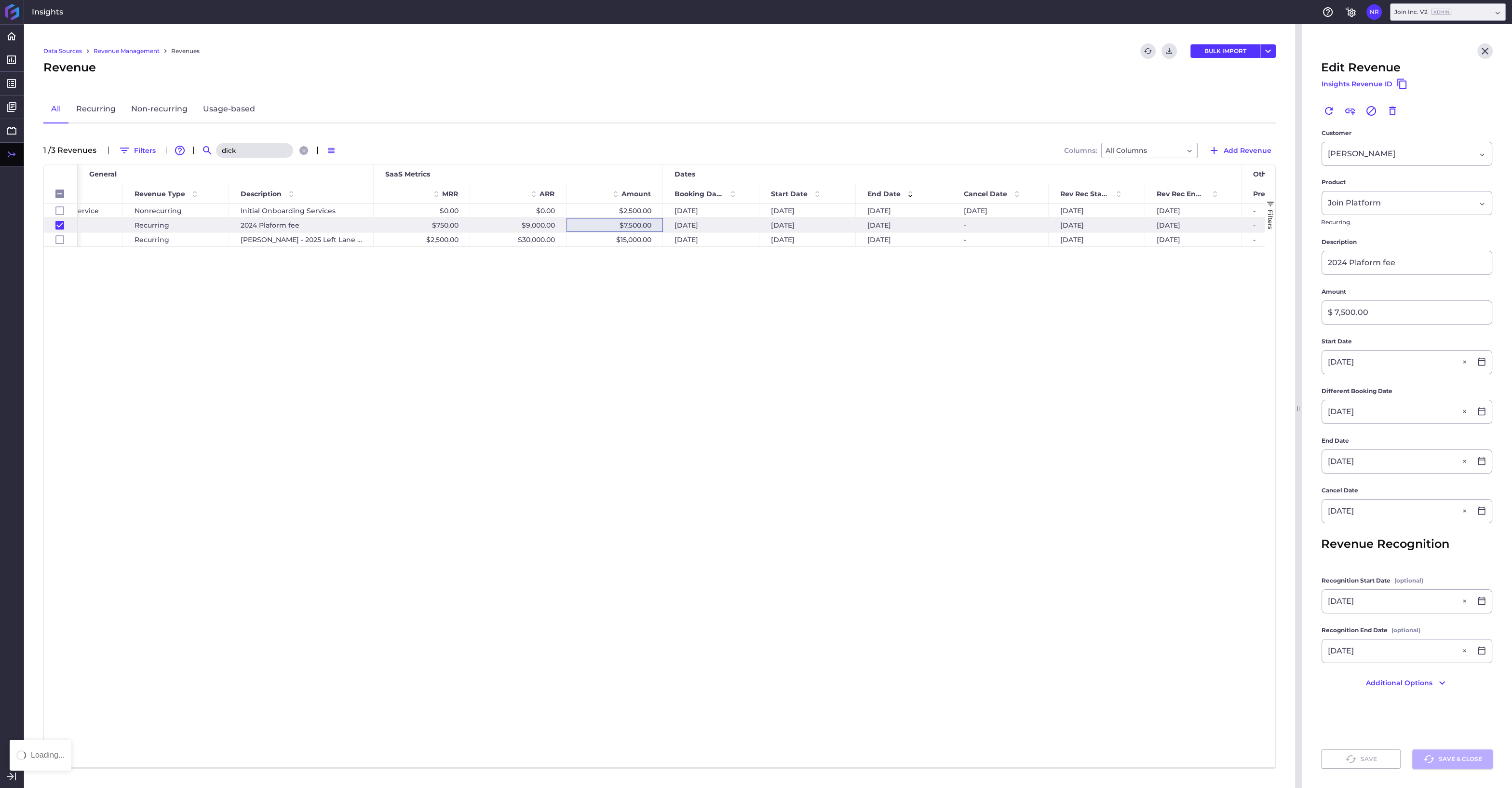
checkbox input "false"
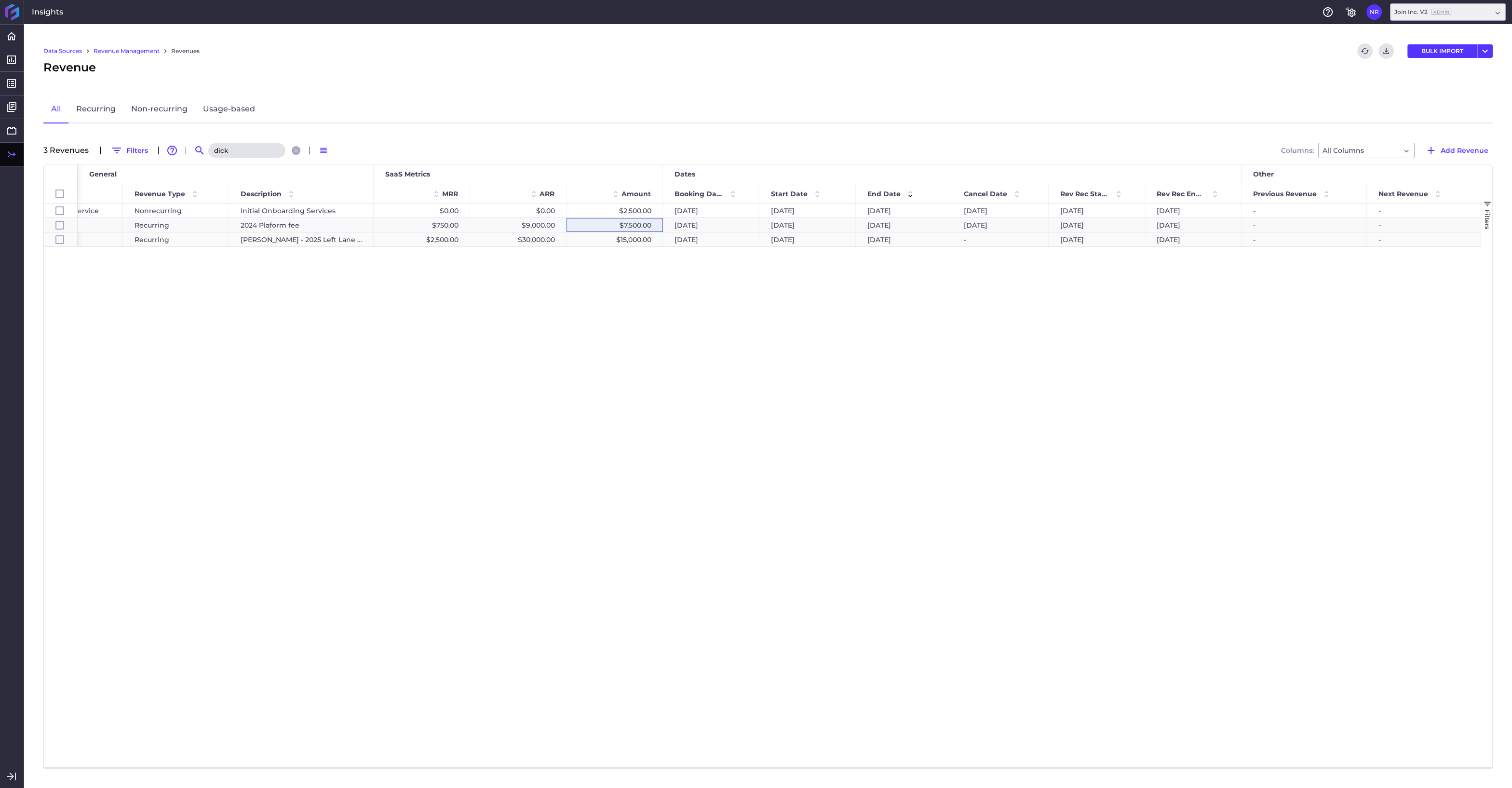
click at [602, 239] on div "$15,000.00" at bounding box center [615, 240] width 96 height 14
checkbox input "false"
checkbox input "true"
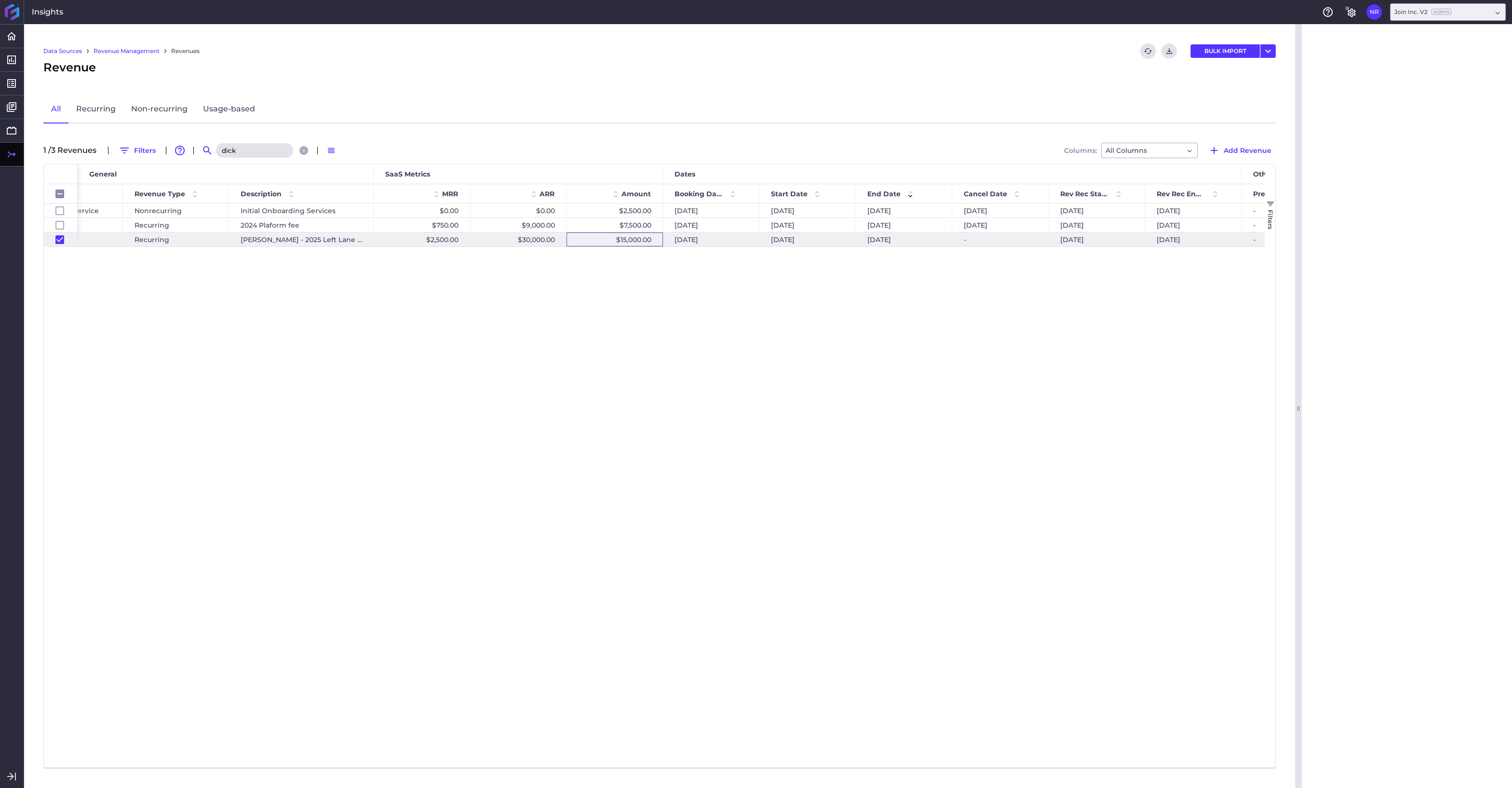
checkbox input "false"
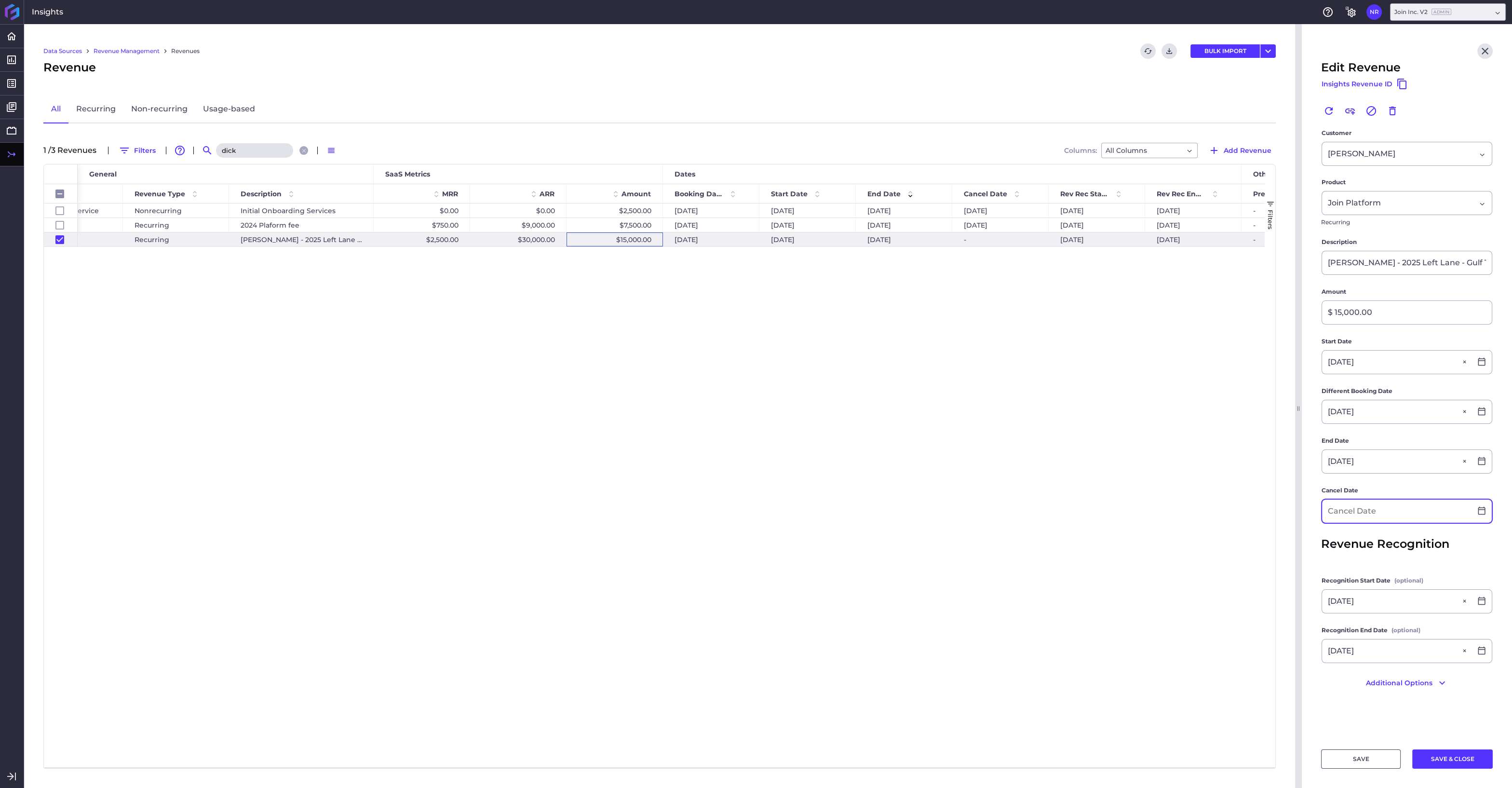
click at [1339, 508] on input at bounding box center [1396, 511] width 150 height 23
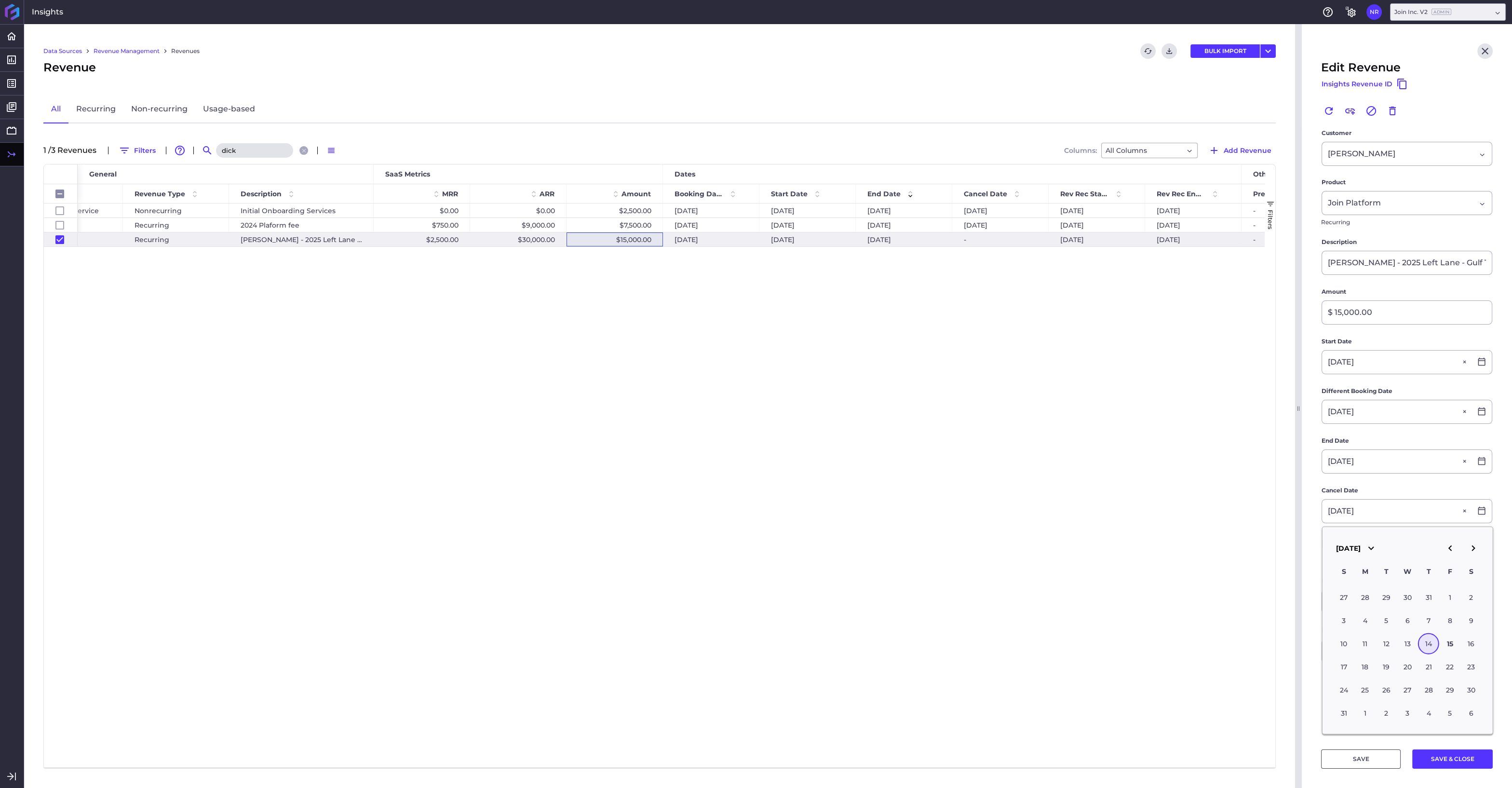
click at [1432, 646] on div "14" at bounding box center [1429, 644] width 21 height 21
type input "08/14/2025"
click at [1457, 756] on button "SAVE & CLOSE" at bounding box center [1452, 759] width 80 height 19
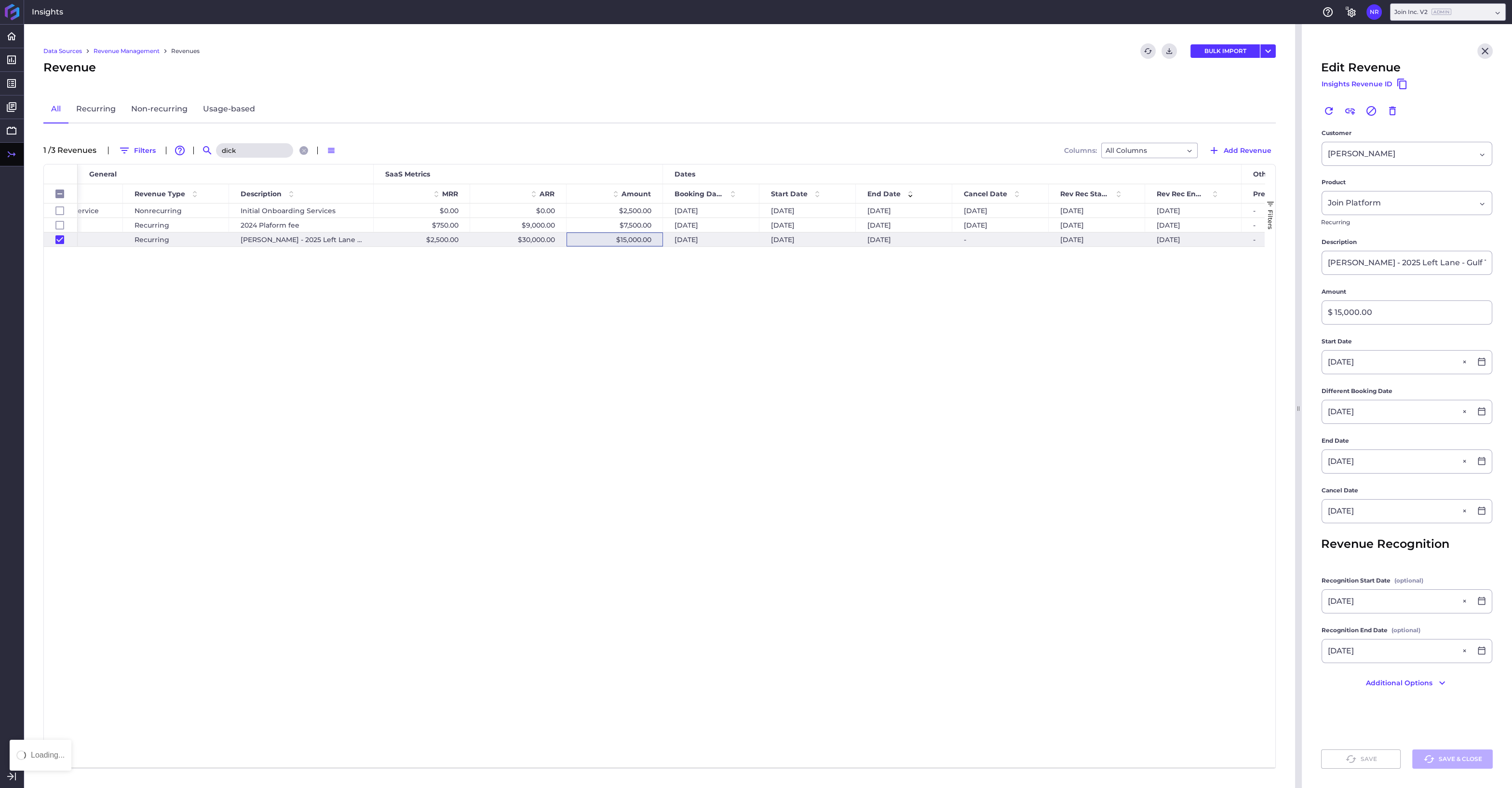
checkbox input "false"
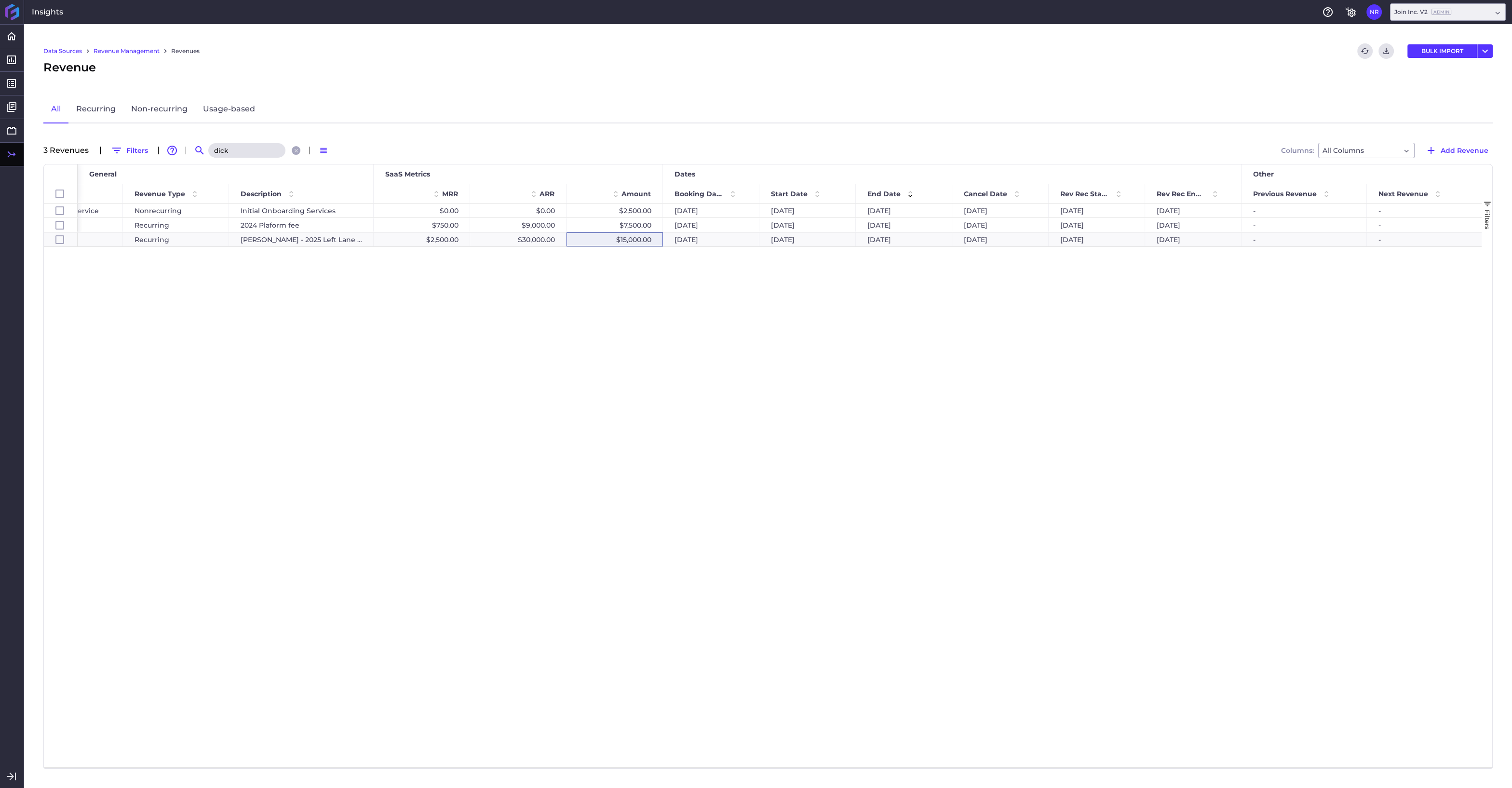
click at [241, 147] on input "dick" at bounding box center [247, 150] width 77 height 15
drag, startPoint x: 241, startPoint y: 149, endPoint x: 197, endPoint y: 146, distance: 44.1
click at [208, 146] on input "dick" at bounding box center [247, 150] width 77 height 15
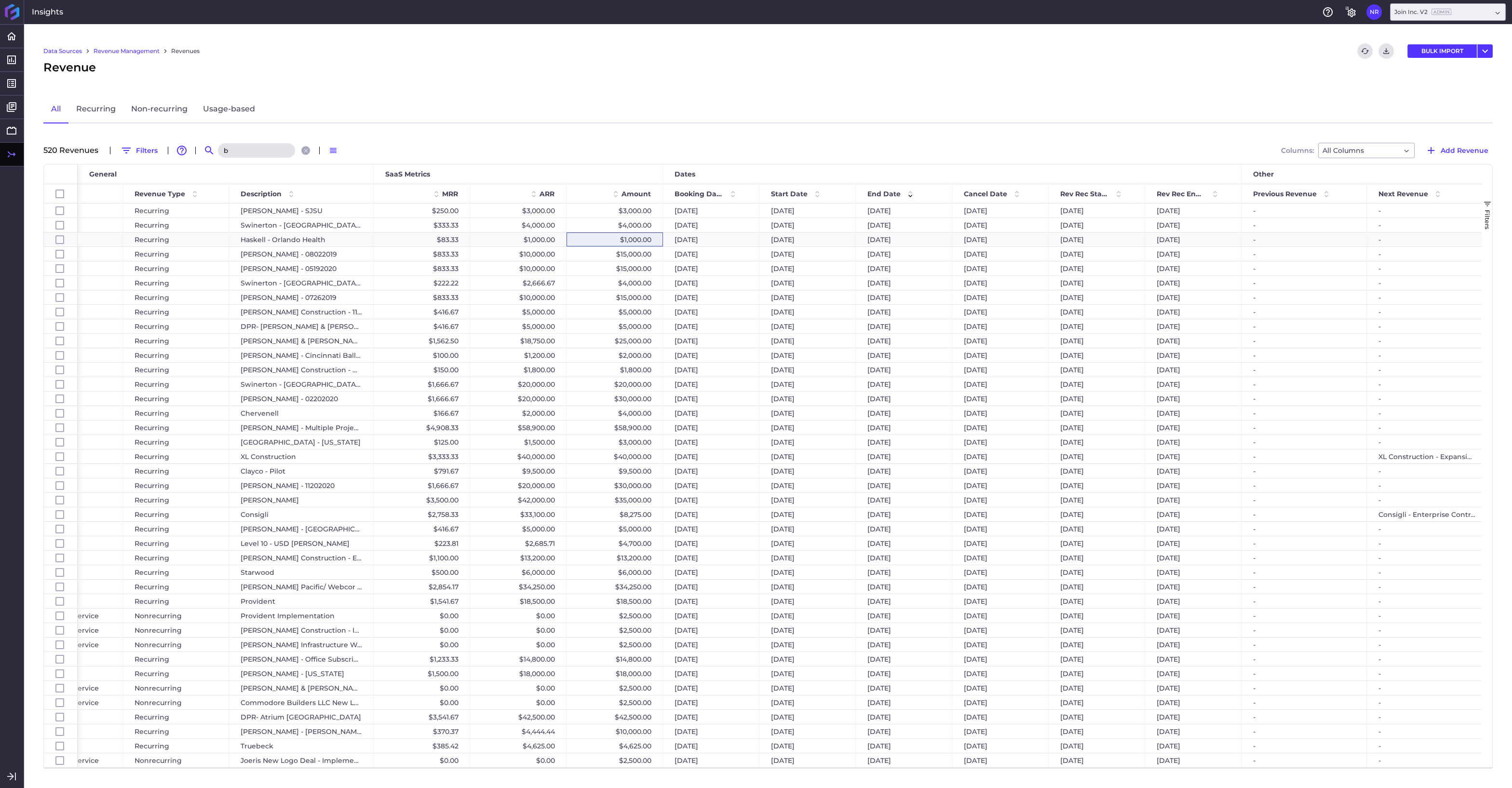
click at [245, 153] on input "b" at bounding box center [256, 150] width 77 height 15
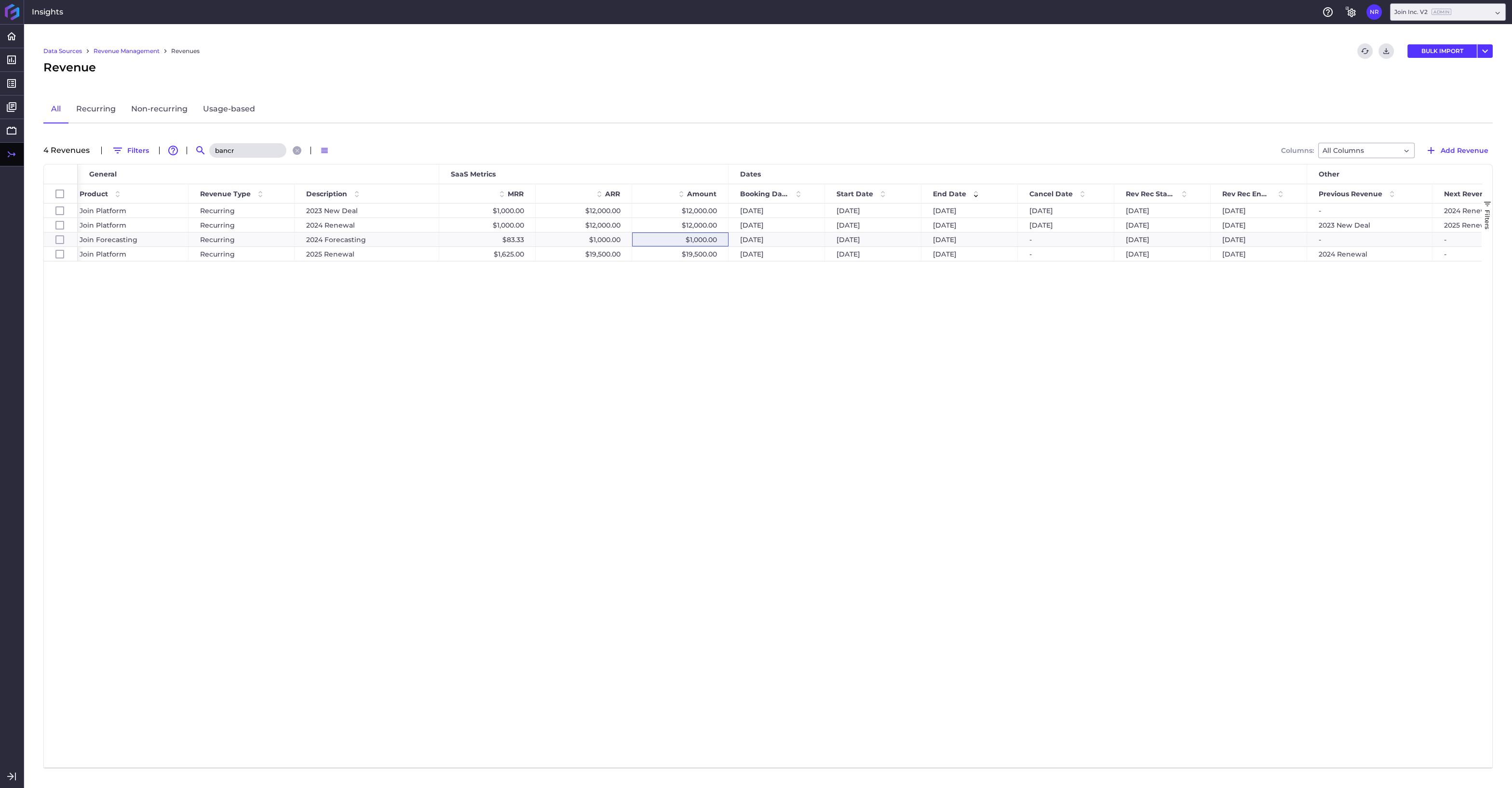
scroll to position [0, 134]
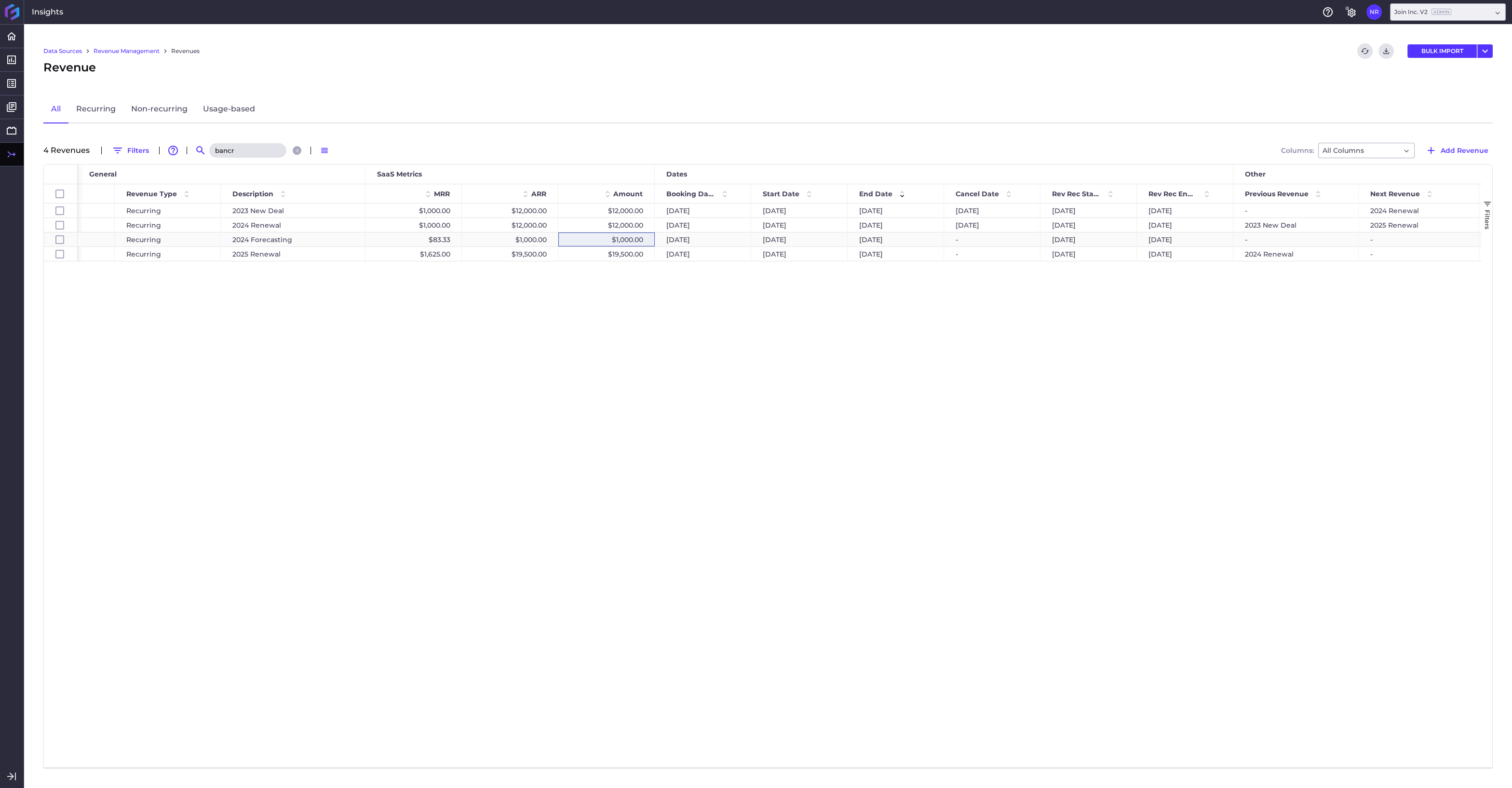
type input "bancr"
click at [609, 237] on div "$1,000.00" at bounding box center [606, 240] width 96 height 14
checkbox input "false"
checkbox input "true"
checkbox input "false"
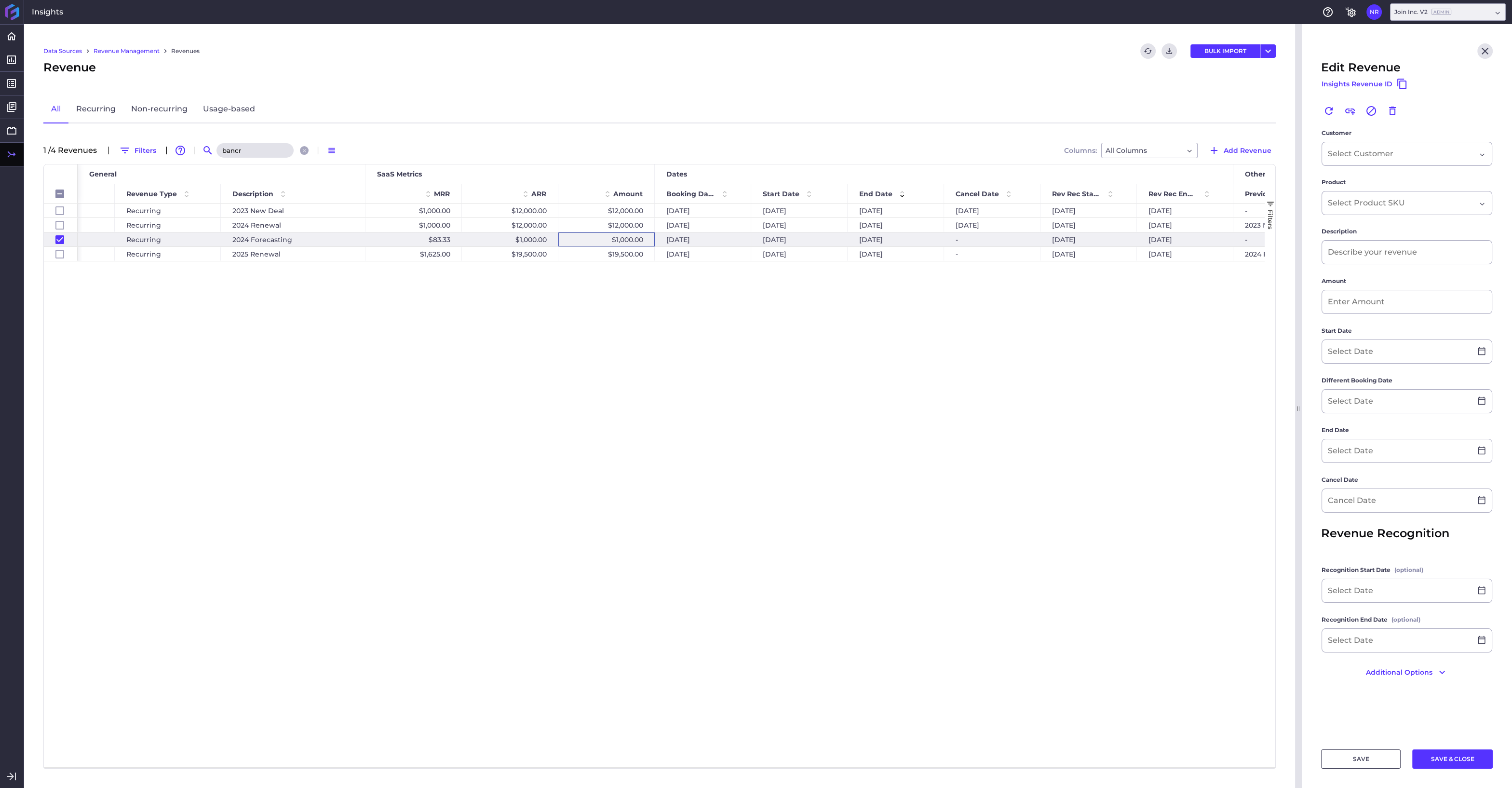
type input "2024 Forecasting"
type input "$ 1,000.00"
type input "07/21/2024"
type input "07/25/2024"
type input "07/20/2025"
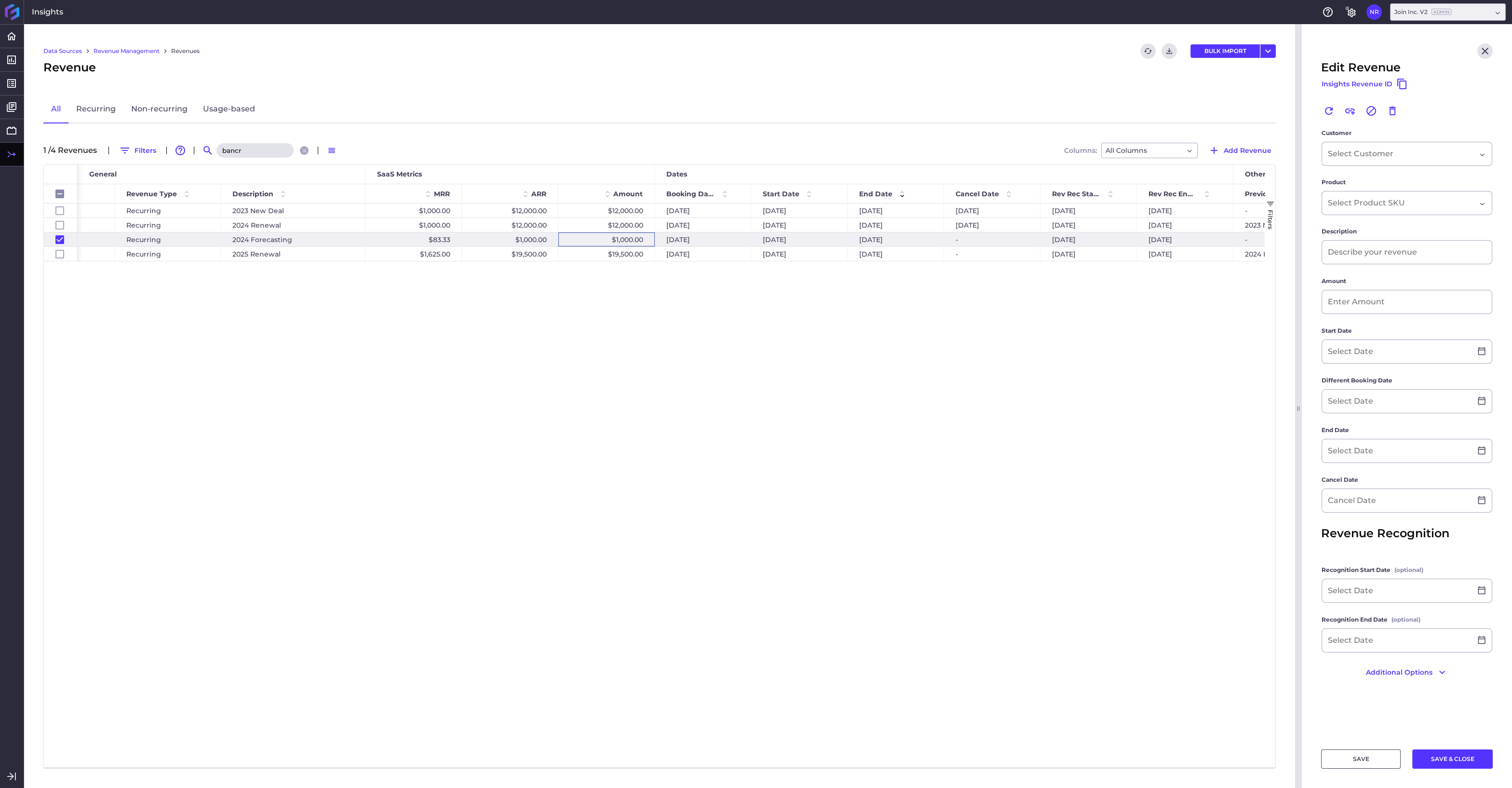
type input "07/21/2024"
type input "07/20/2025"
click at [1376, 509] on input at bounding box center [1396, 511] width 150 height 23
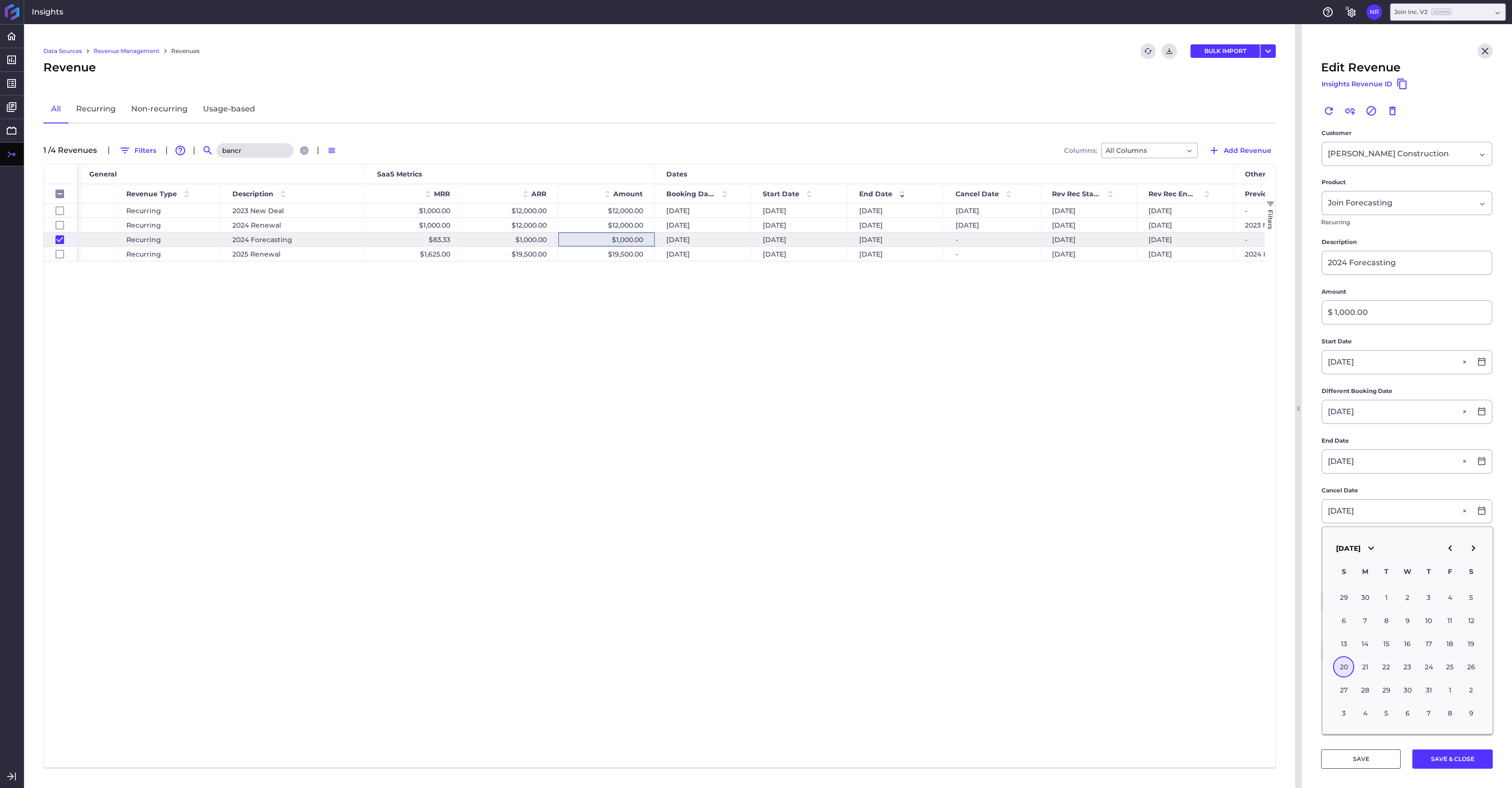
click at [1341, 662] on div "20" at bounding box center [1344, 667] width 21 height 21
type input "07/20/2025"
click at [1443, 762] on button "SAVE & CLOSE" at bounding box center [1452, 759] width 80 height 19
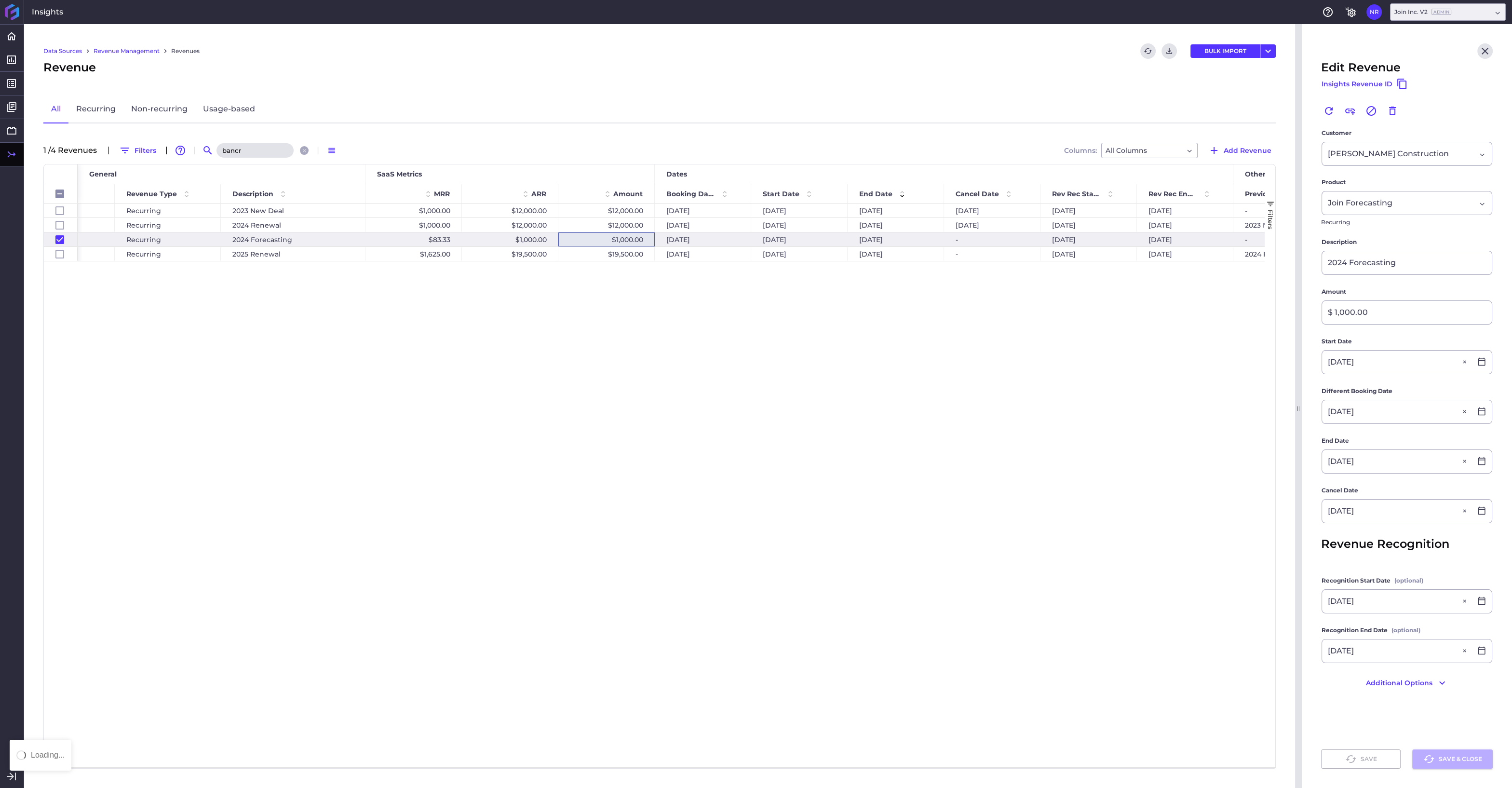
checkbox input "false"
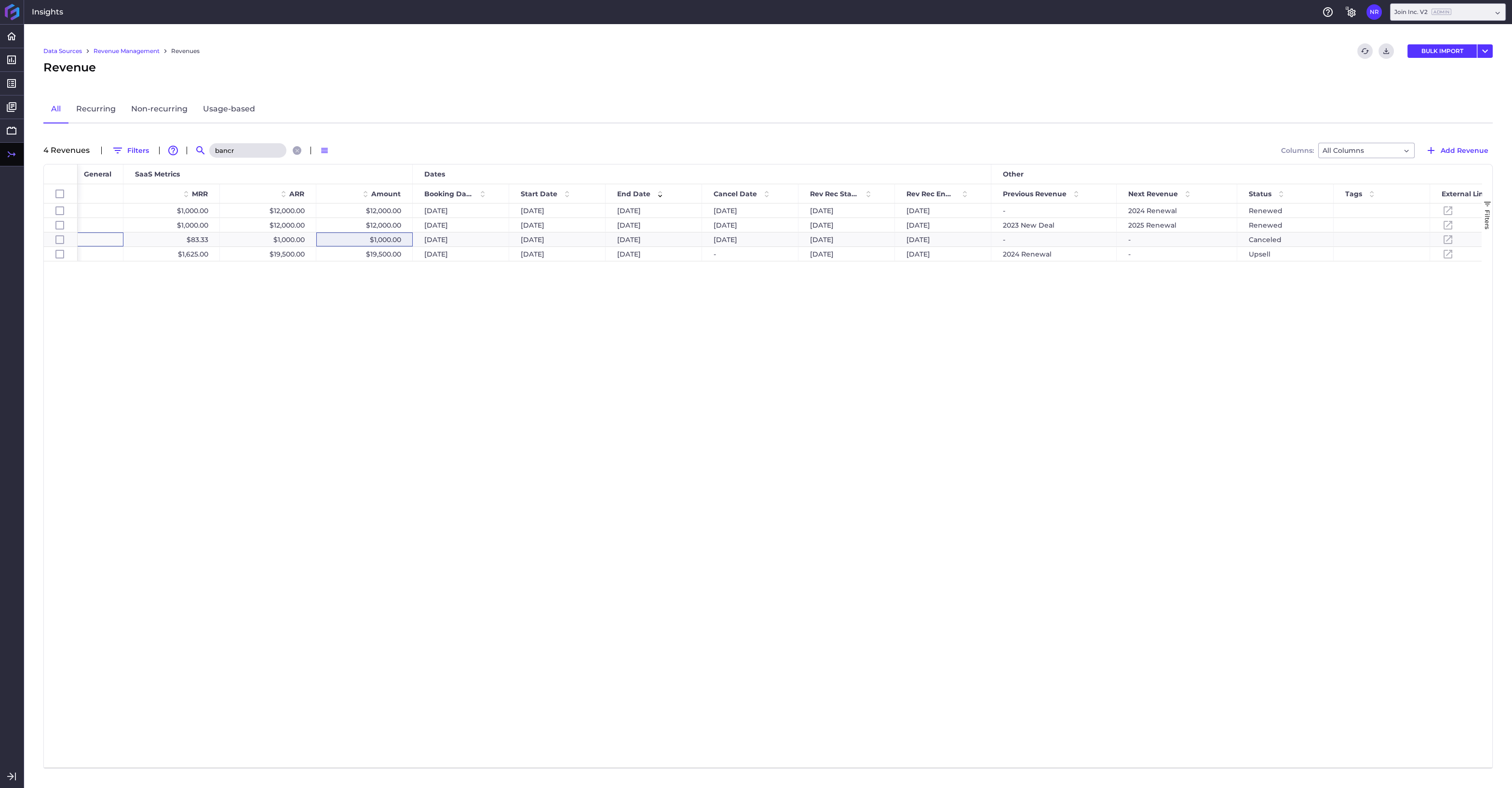
scroll to position [0, 492]
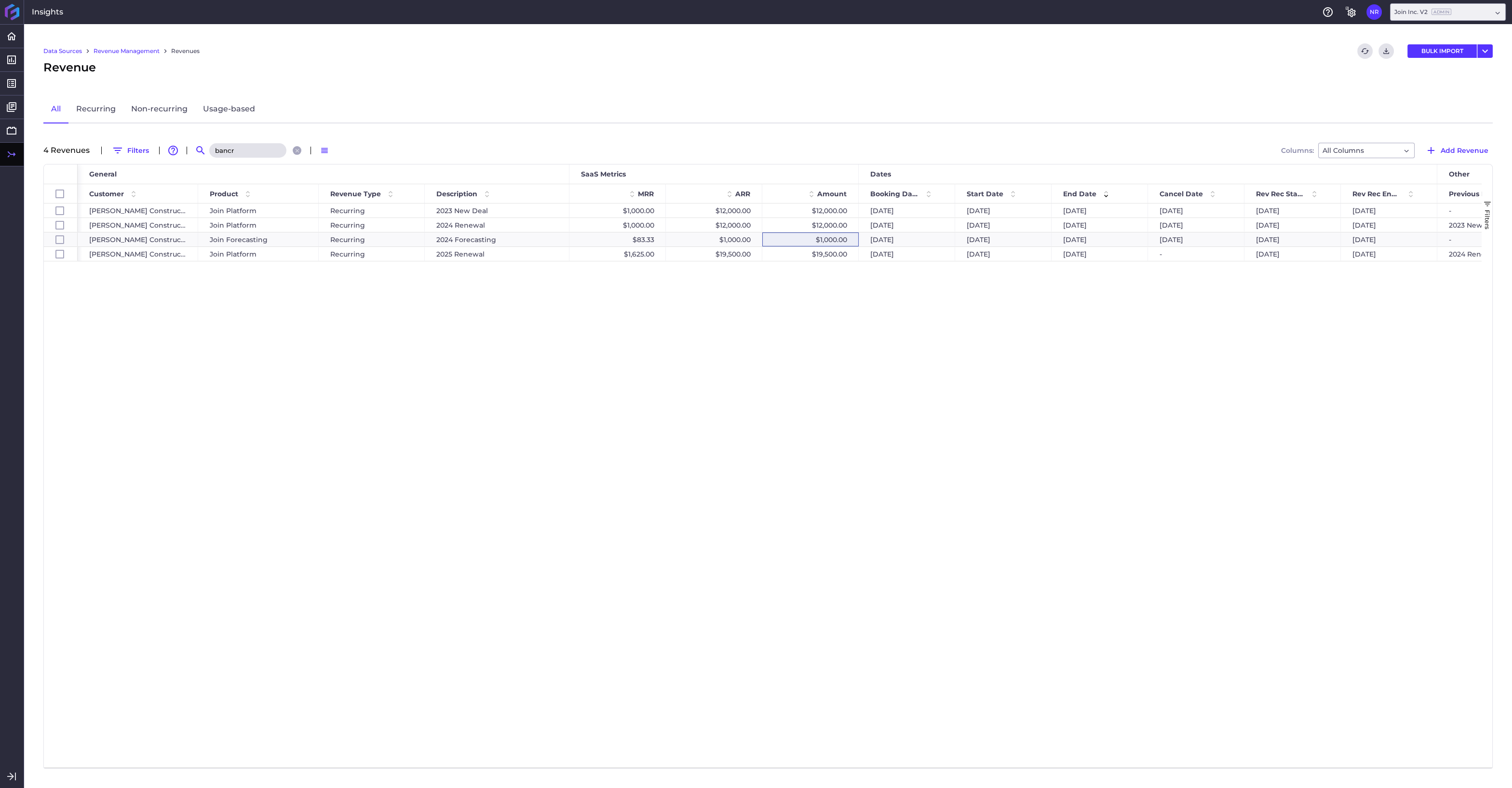
click at [255, 152] on input "bancr" at bounding box center [247, 150] width 77 height 15
drag, startPoint x: 250, startPoint y: 150, endPoint x: 175, endPoint y: 151, distance: 75.0
click at [209, 151] on input "bancr" at bounding box center [247, 150] width 77 height 15
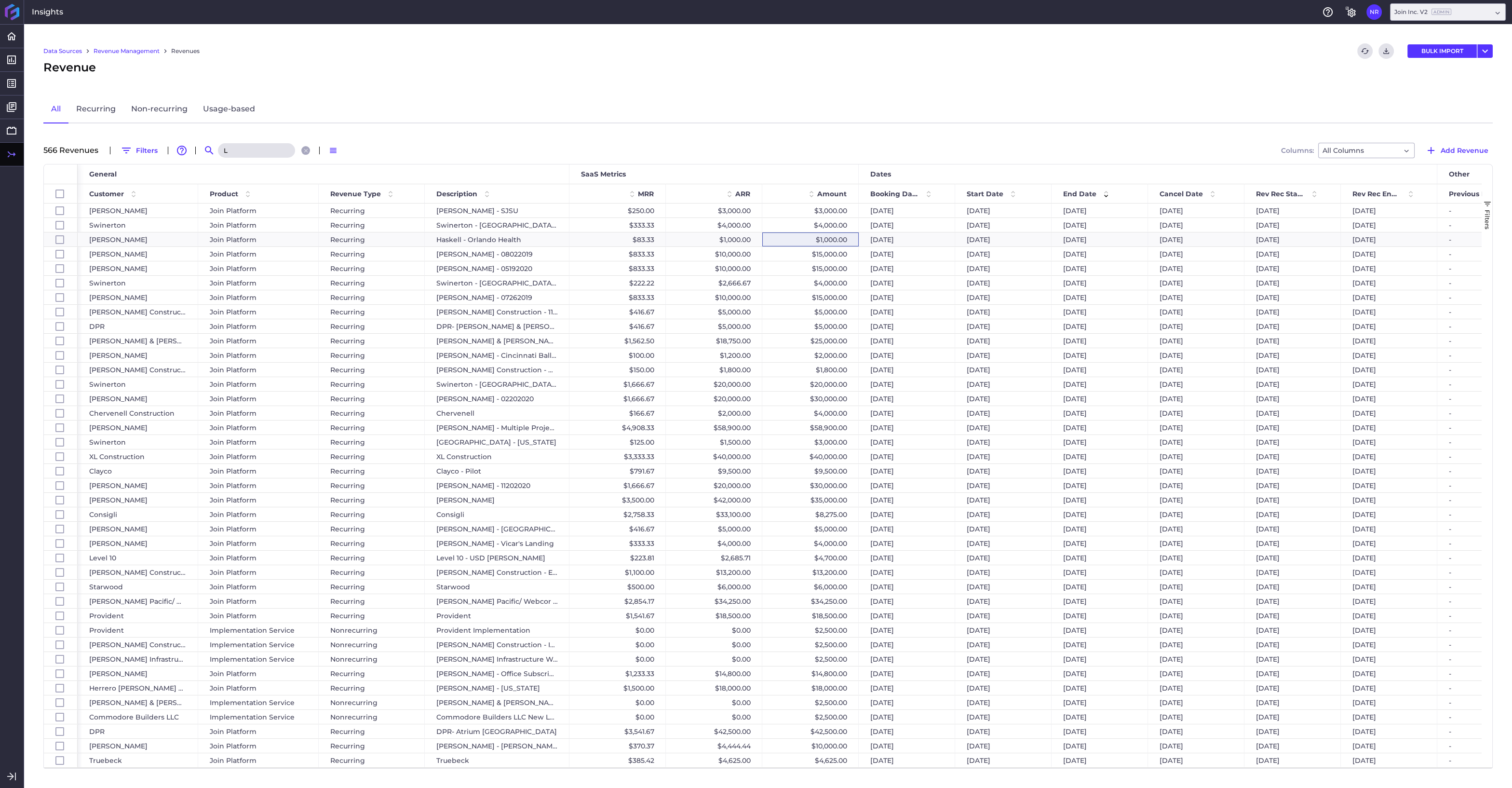
click at [240, 147] on input "L" at bounding box center [256, 150] width 77 height 15
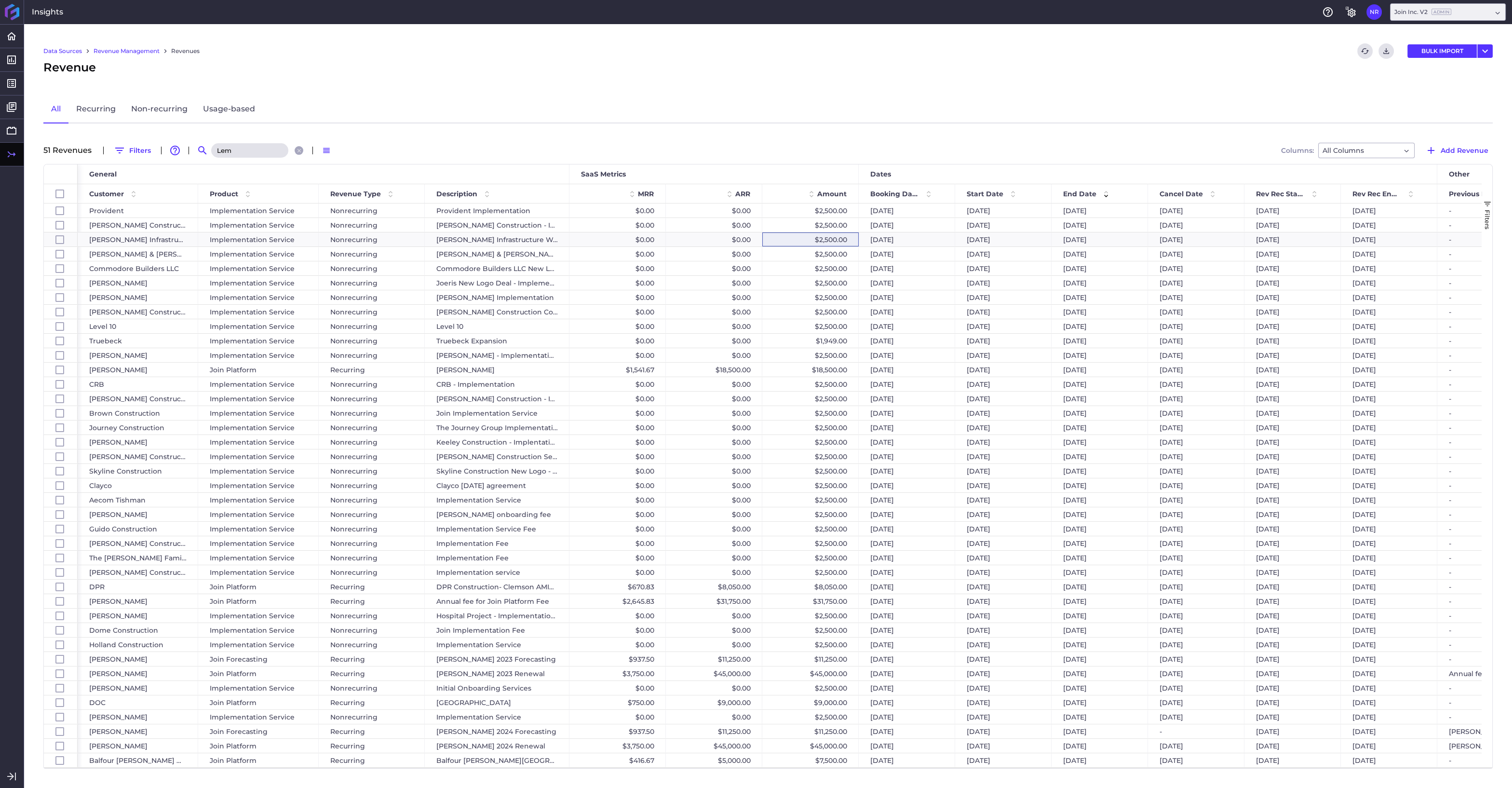
click at [240, 147] on input "Lem" at bounding box center [249, 150] width 77 height 15
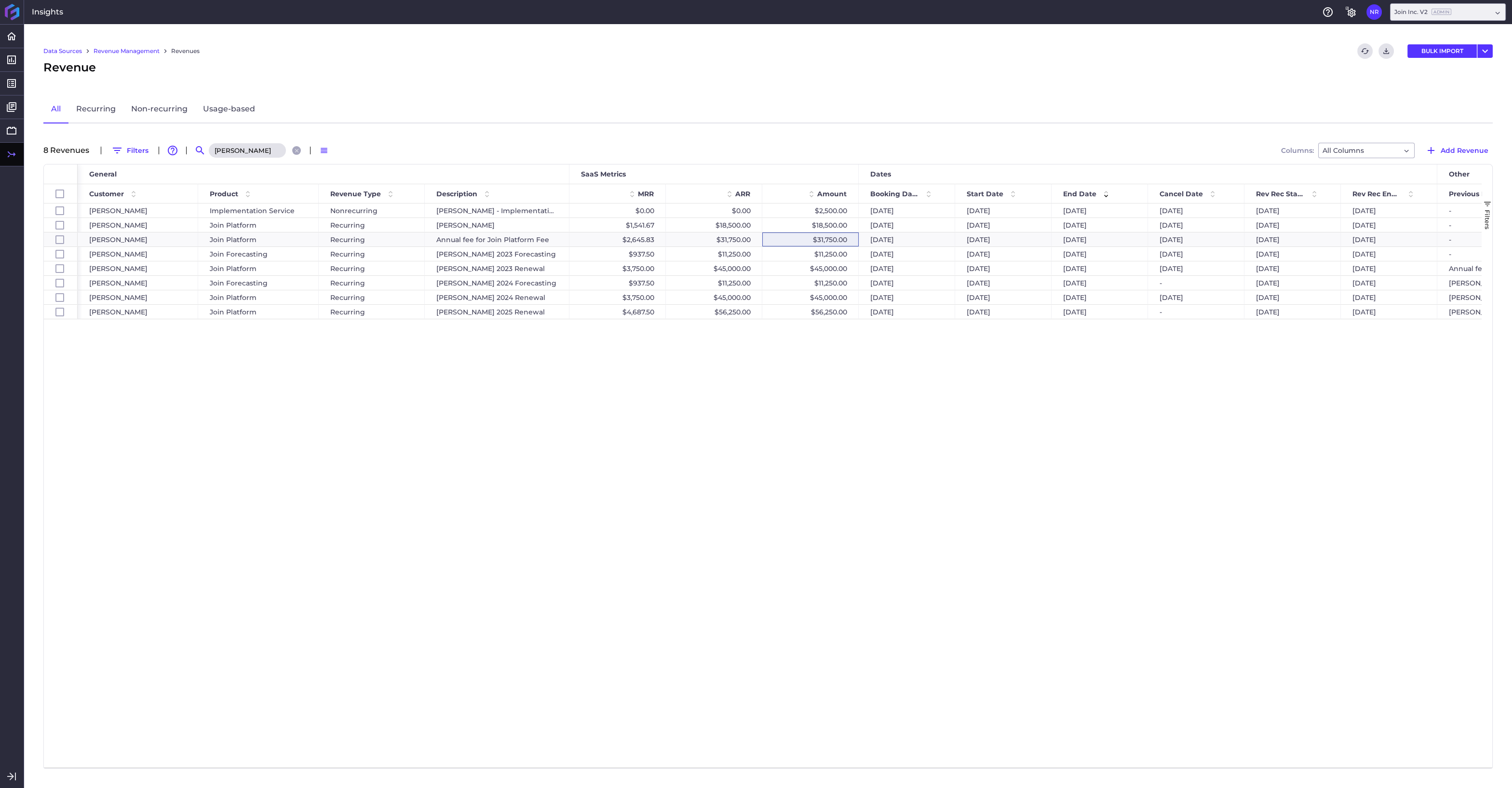
type input "Lemoine"
drag, startPoint x: 815, startPoint y: 760, endPoint x: 885, endPoint y: 760, distance: 70.0
click at [885, 760] on div at bounding box center [1073, 763] width 1991 height 8
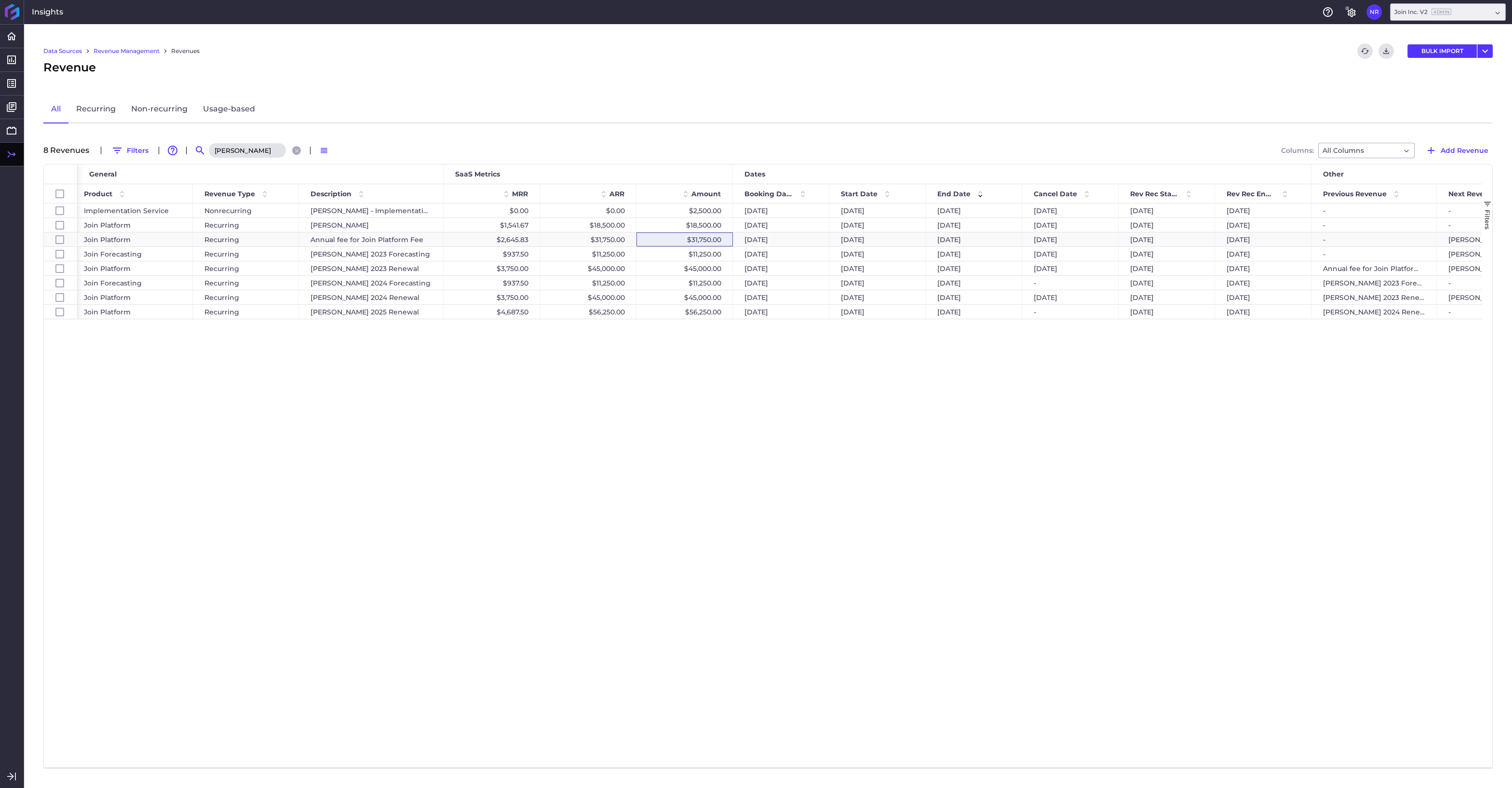
drag, startPoint x: 907, startPoint y: 759, endPoint x: 903, endPoint y: 762, distance: 5.0
click at [905, 760] on div "Id General SaaS Metrics Dates Other Amount Booking Date 1" at bounding box center [763, 466] width 1438 height 603
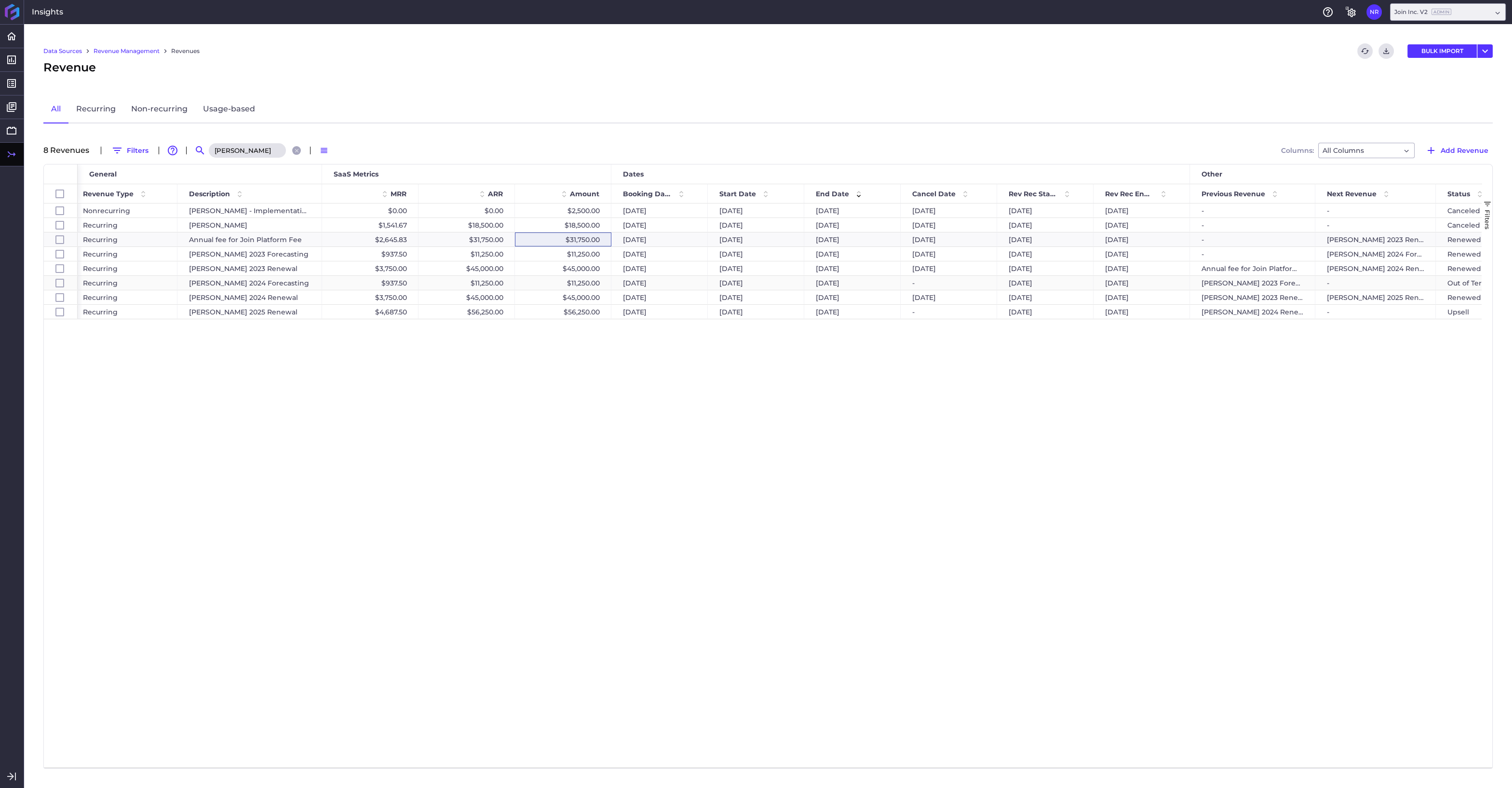
click at [565, 284] on div "$11,250.00" at bounding box center [563, 283] width 96 height 14
checkbox input "false"
checkbox input "true"
checkbox input "false"
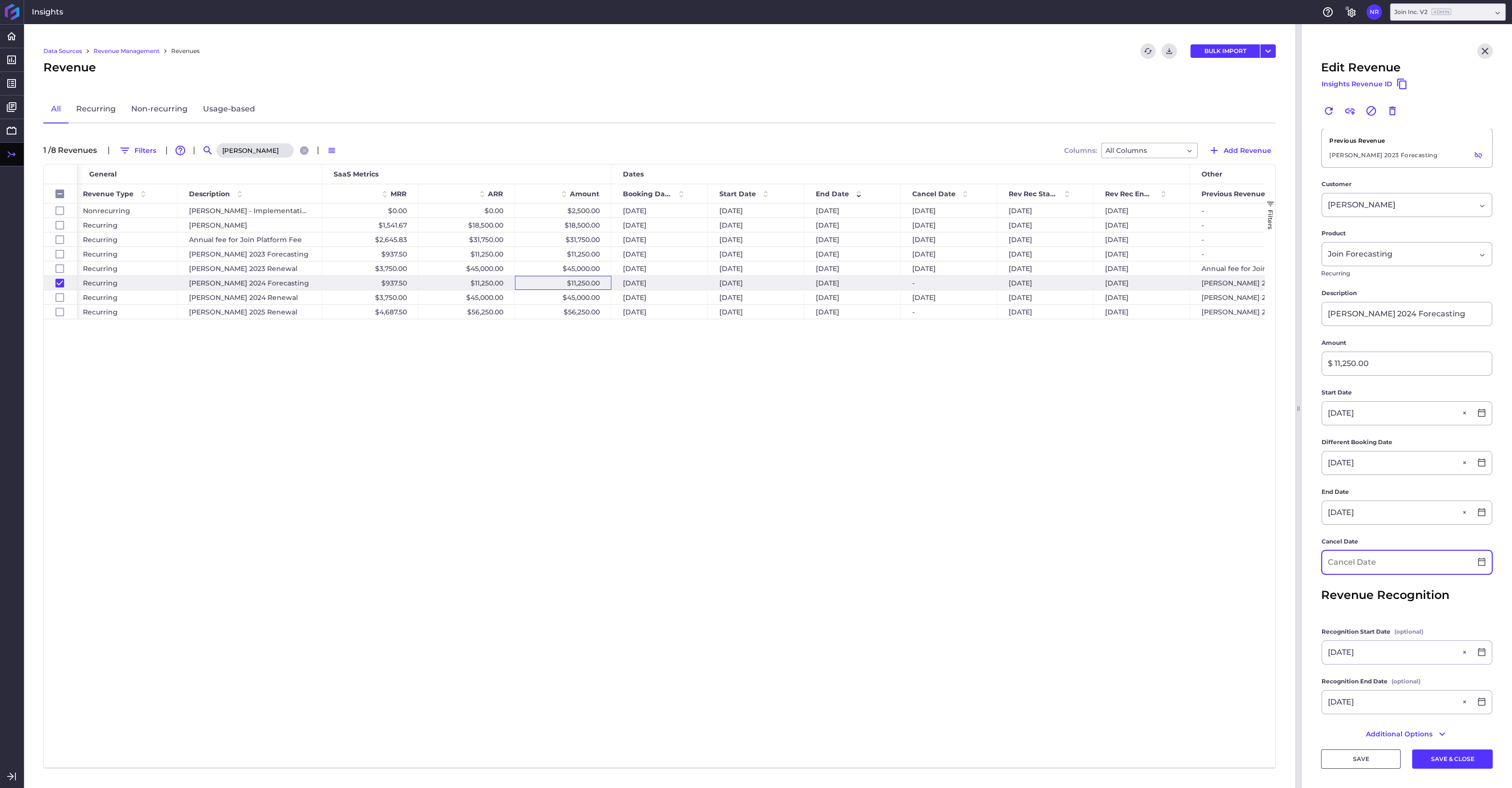
click at [1365, 560] on input at bounding box center [1396, 562] width 150 height 23
click at [1346, 713] on div "20" at bounding box center [1344, 718] width 21 height 21
type input "07/20/2025"
click at [1443, 762] on button "SAVE & CLOSE" at bounding box center [1452, 759] width 80 height 19
checkbox input "false"
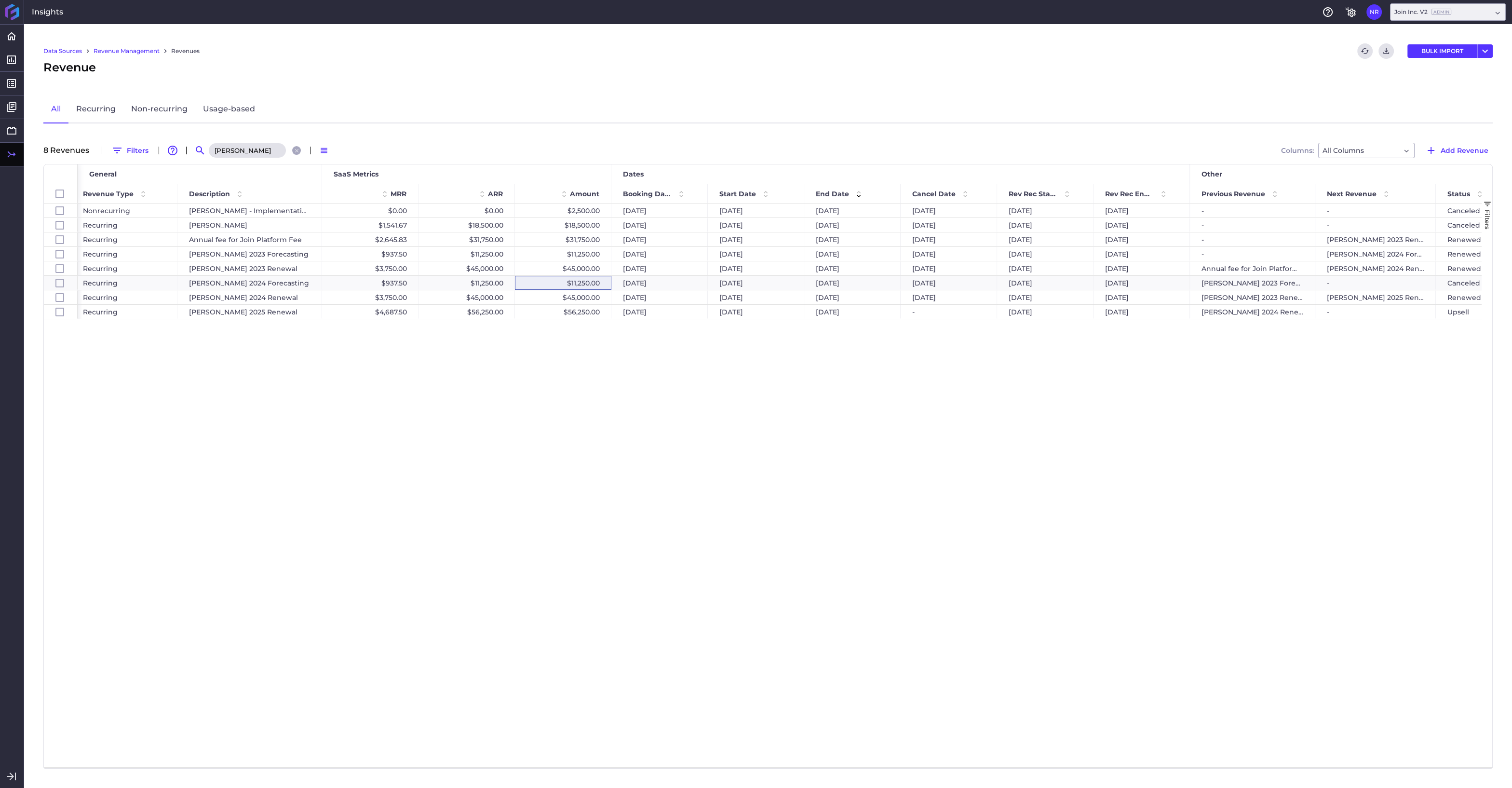
click at [261, 155] on input "Lemoine" at bounding box center [247, 150] width 77 height 15
drag, startPoint x: 256, startPoint y: 150, endPoint x: 198, endPoint y: 144, distance: 58.3
click at [209, 144] on input "Lemoine" at bounding box center [247, 150] width 77 height 15
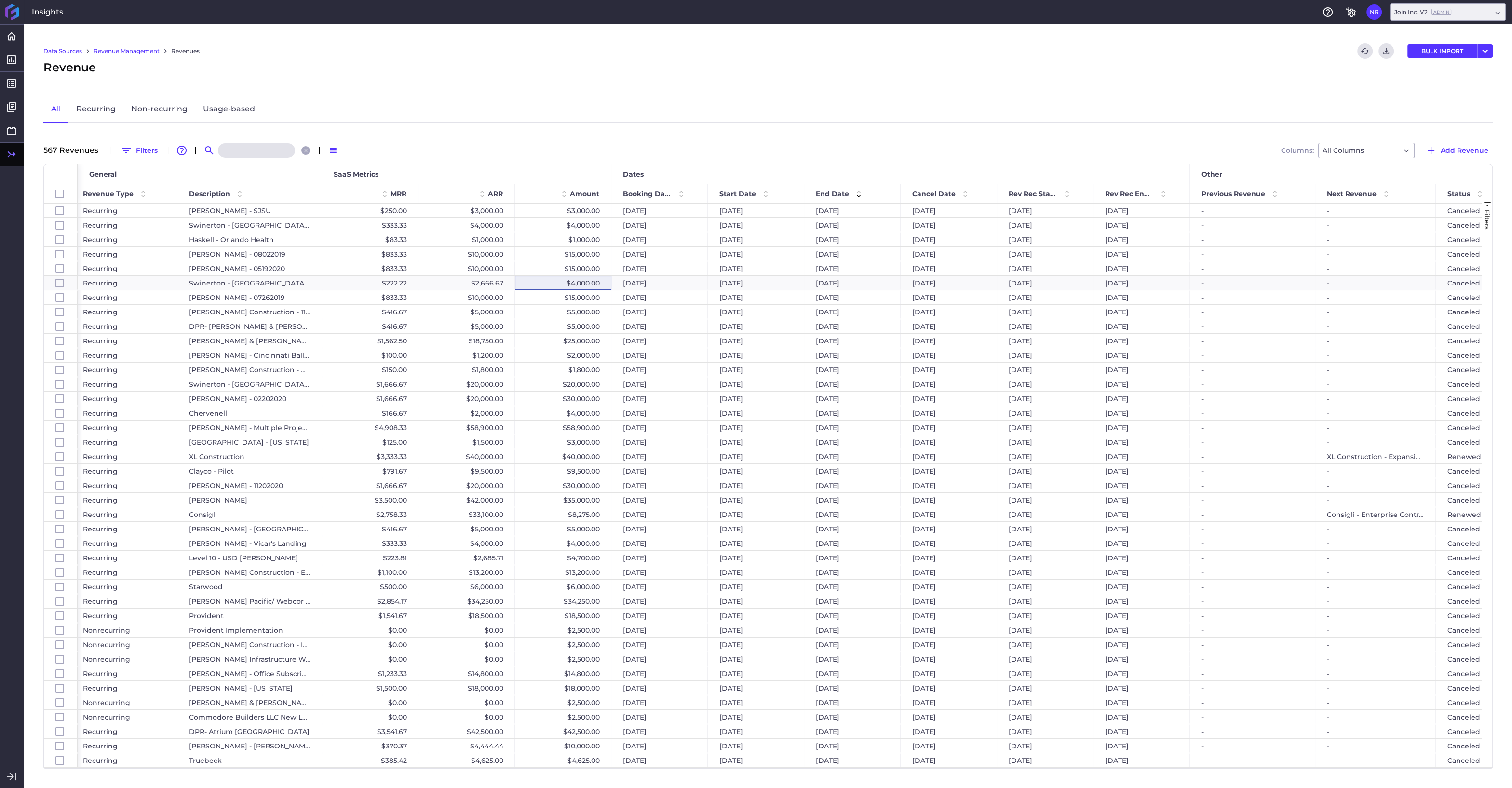
click at [247, 154] on input at bounding box center [256, 150] width 77 height 15
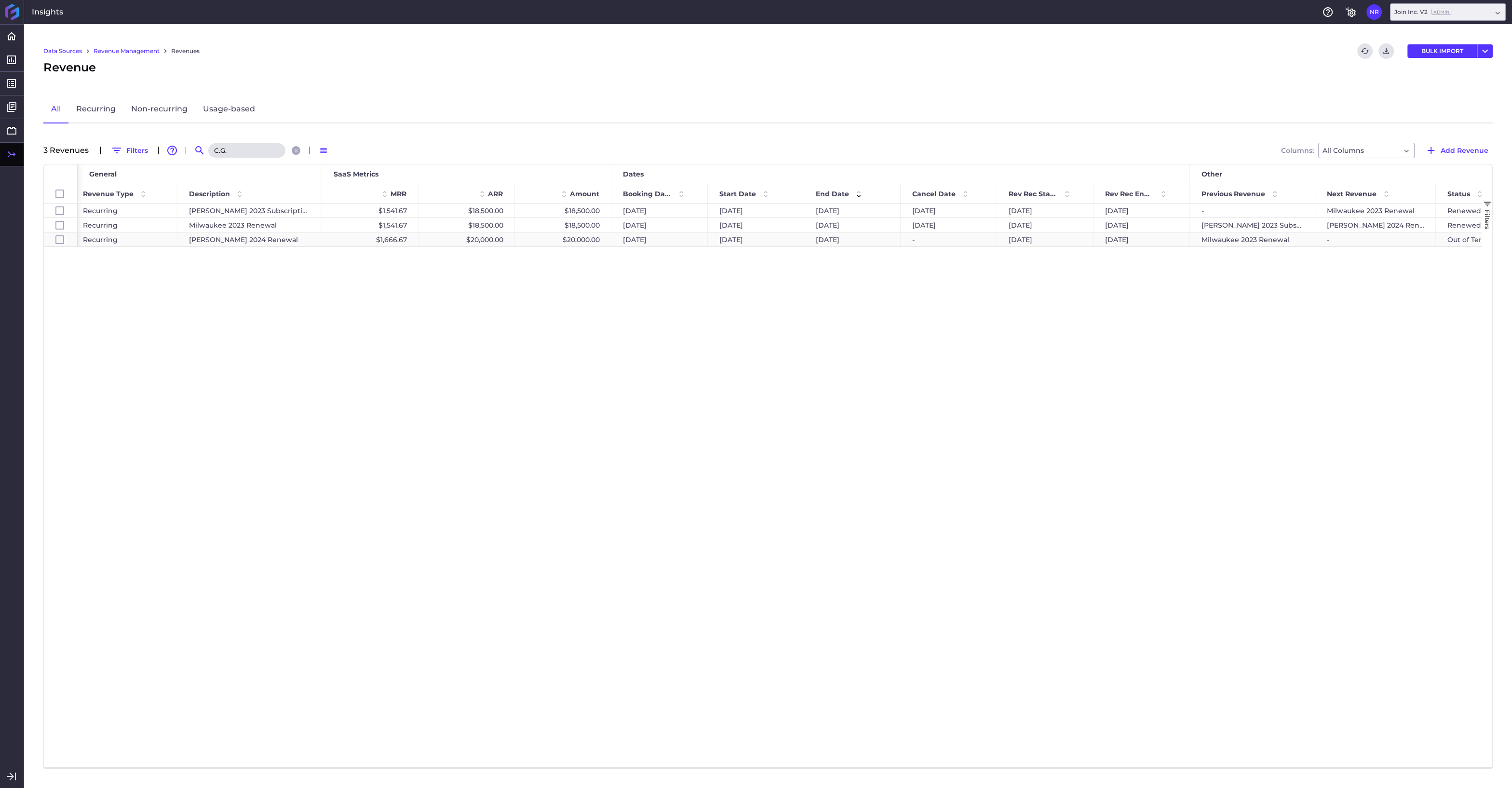
type input "C.G."
click at [593, 239] on div "$20,000.00" at bounding box center [563, 240] width 96 height 14
checkbox input "false"
checkbox input "true"
checkbox input "false"
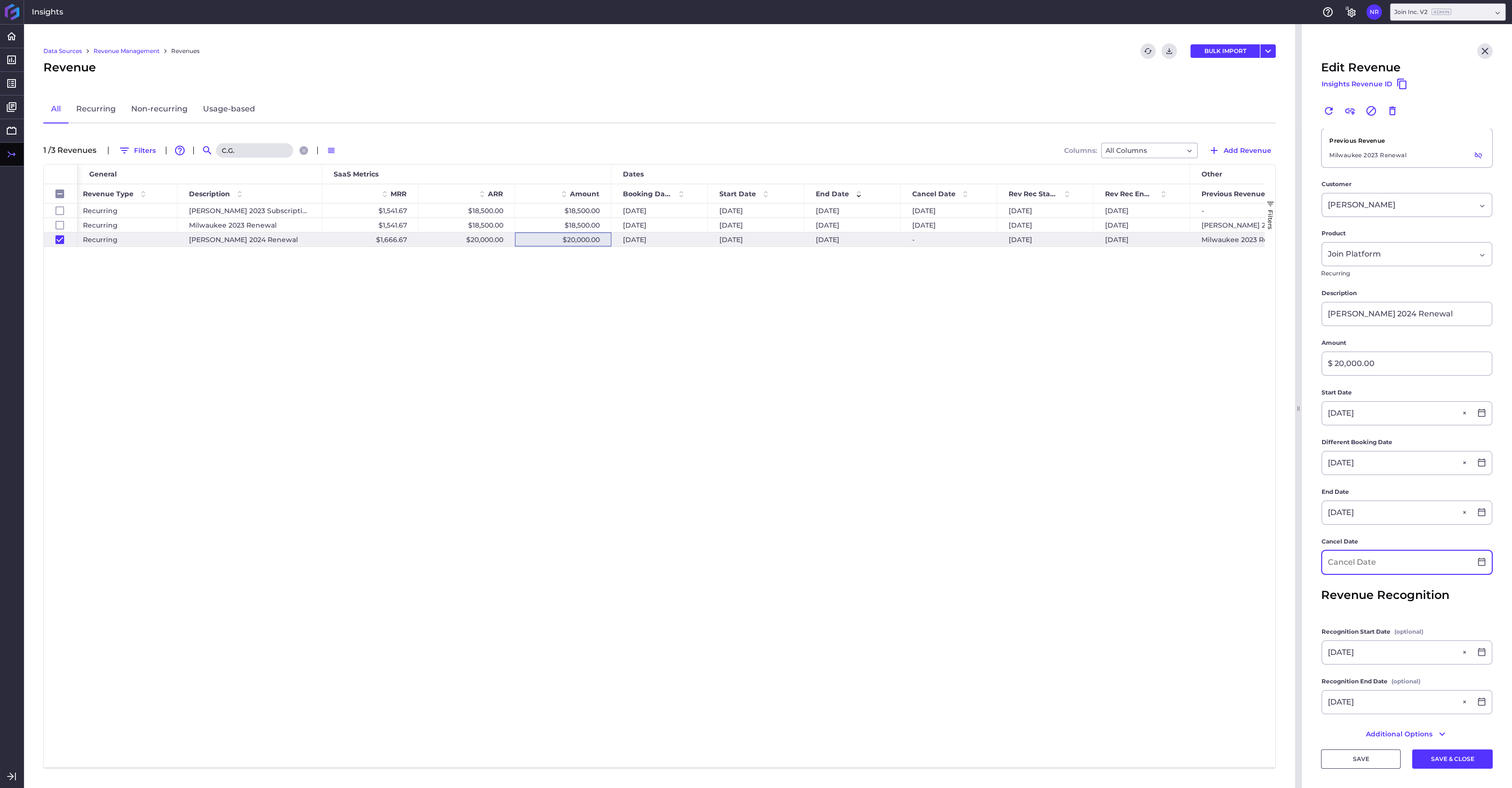
click at [1358, 558] on input at bounding box center [1396, 562] width 150 height 23
click at [1431, 739] on div "31" at bounding box center [1429, 741] width 21 height 21
type input "07/31/2025"
click at [1449, 761] on button "SAVE & CLOSE" at bounding box center [1452, 759] width 80 height 19
checkbox input "false"
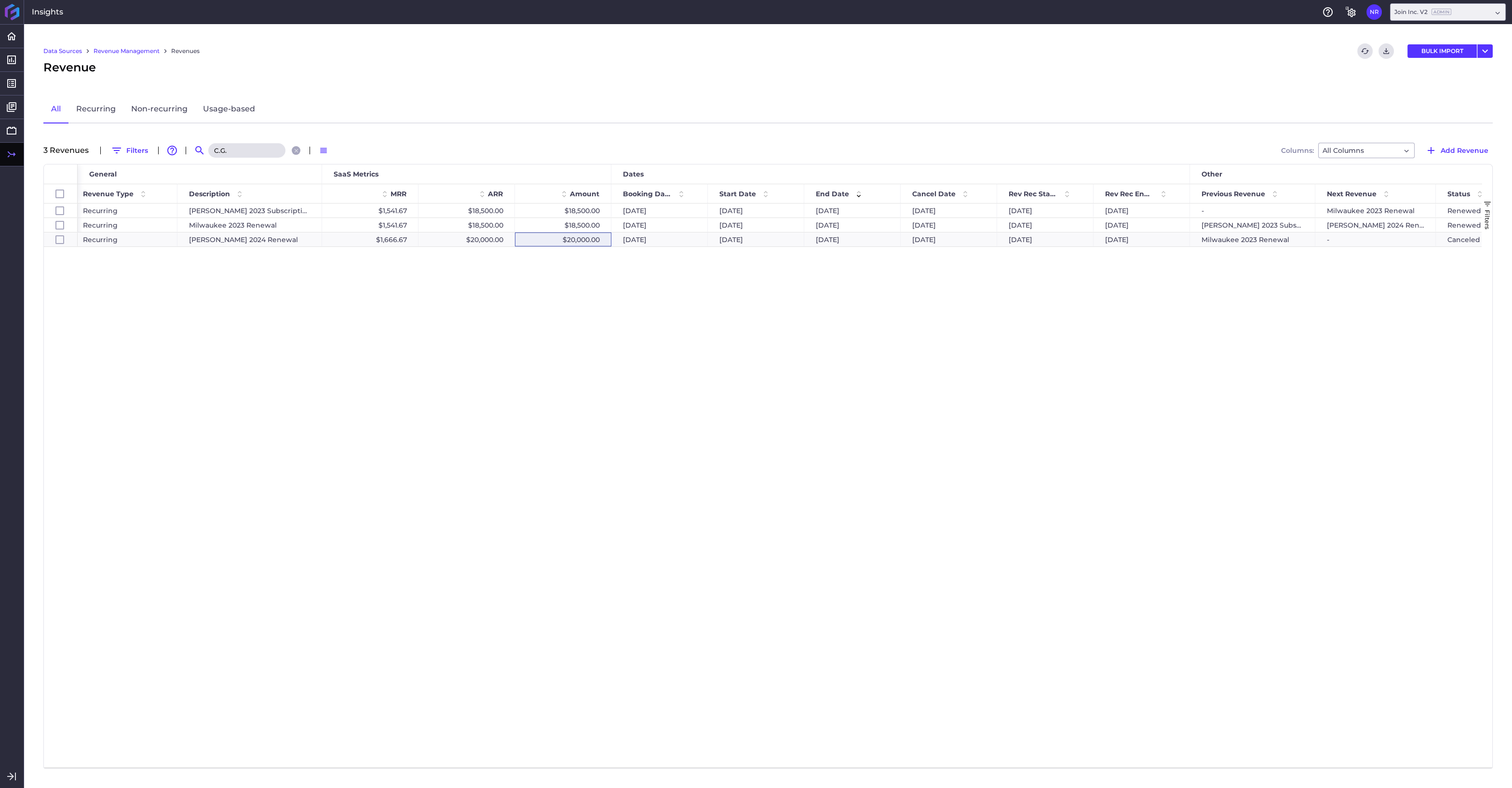
click at [259, 148] on input "C.G." at bounding box center [247, 150] width 77 height 15
drag, startPoint x: 247, startPoint y: 150, endPoint x: 175, endPoint y: 149, distance: 72.0
click at [208, 149] on input "C.G." at bounding box center [247, 150] width 77 height 15
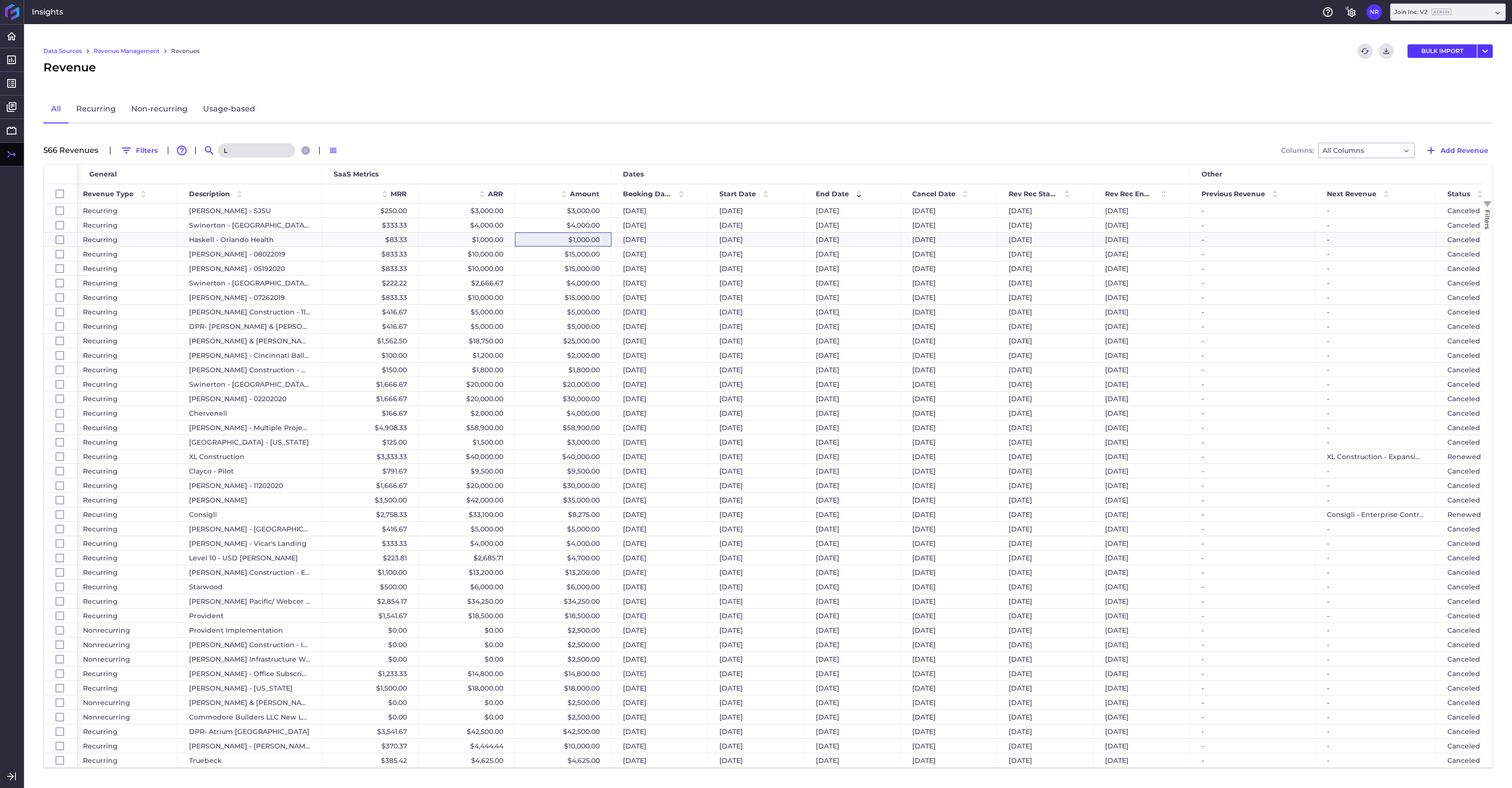
click at [235, 143] on div "L" at bounding box center [265, 150] width 96 height 15
click at [237, 147] on input "L" at bounding box center [256, 150] width 77 height 15
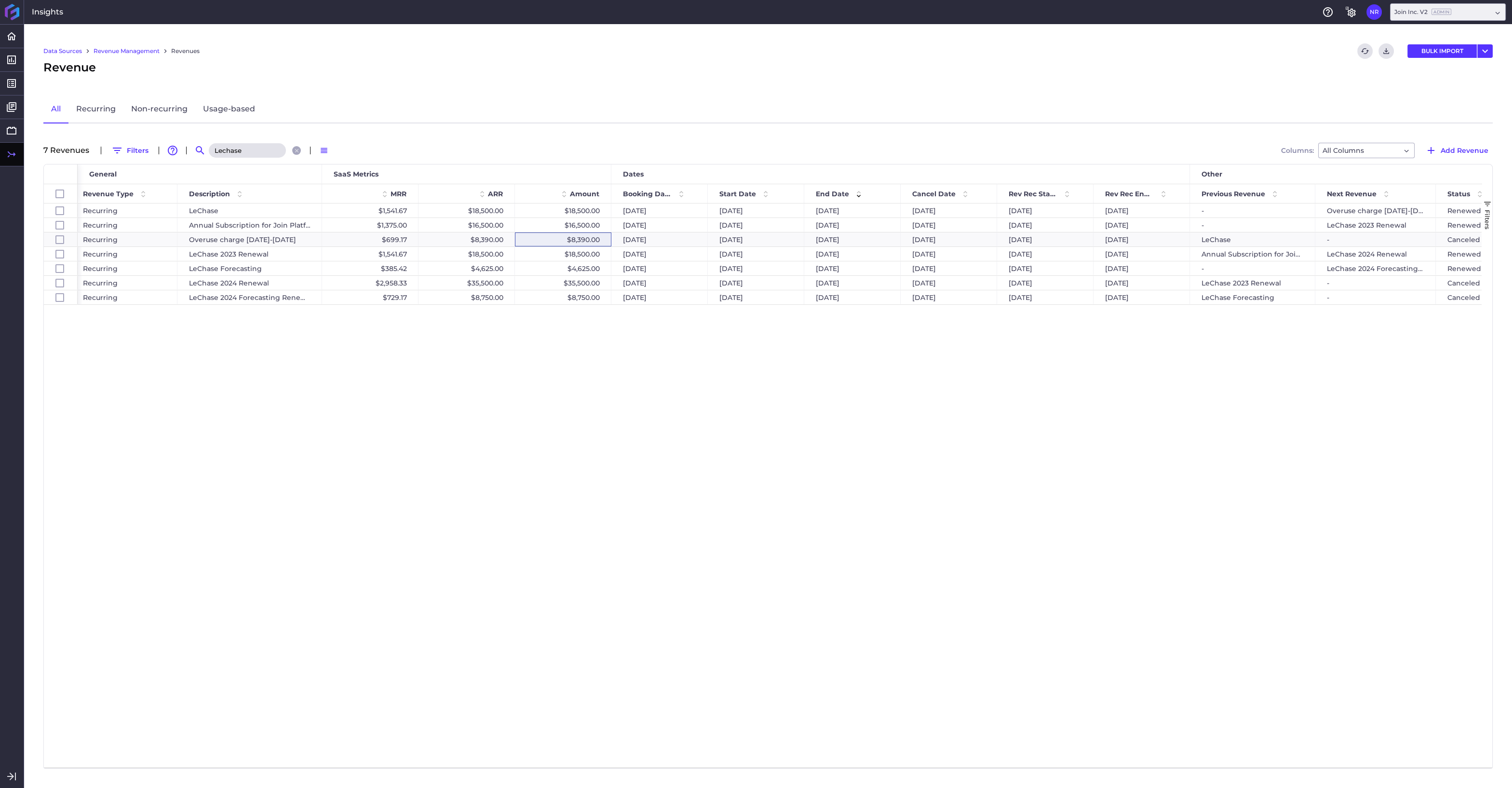
type input "Lechase"
click at [238, 145] on input "Lechase" at bounding box center [247, 150] width 77 height 15
drag, startPoint x: 258, startPoint y: 151, endPoint x: 180, endPoint y: 142, distance: 78.5
click at [209, 143] on input "Lechase" at bounding box center [247, 150] width 77 height 15
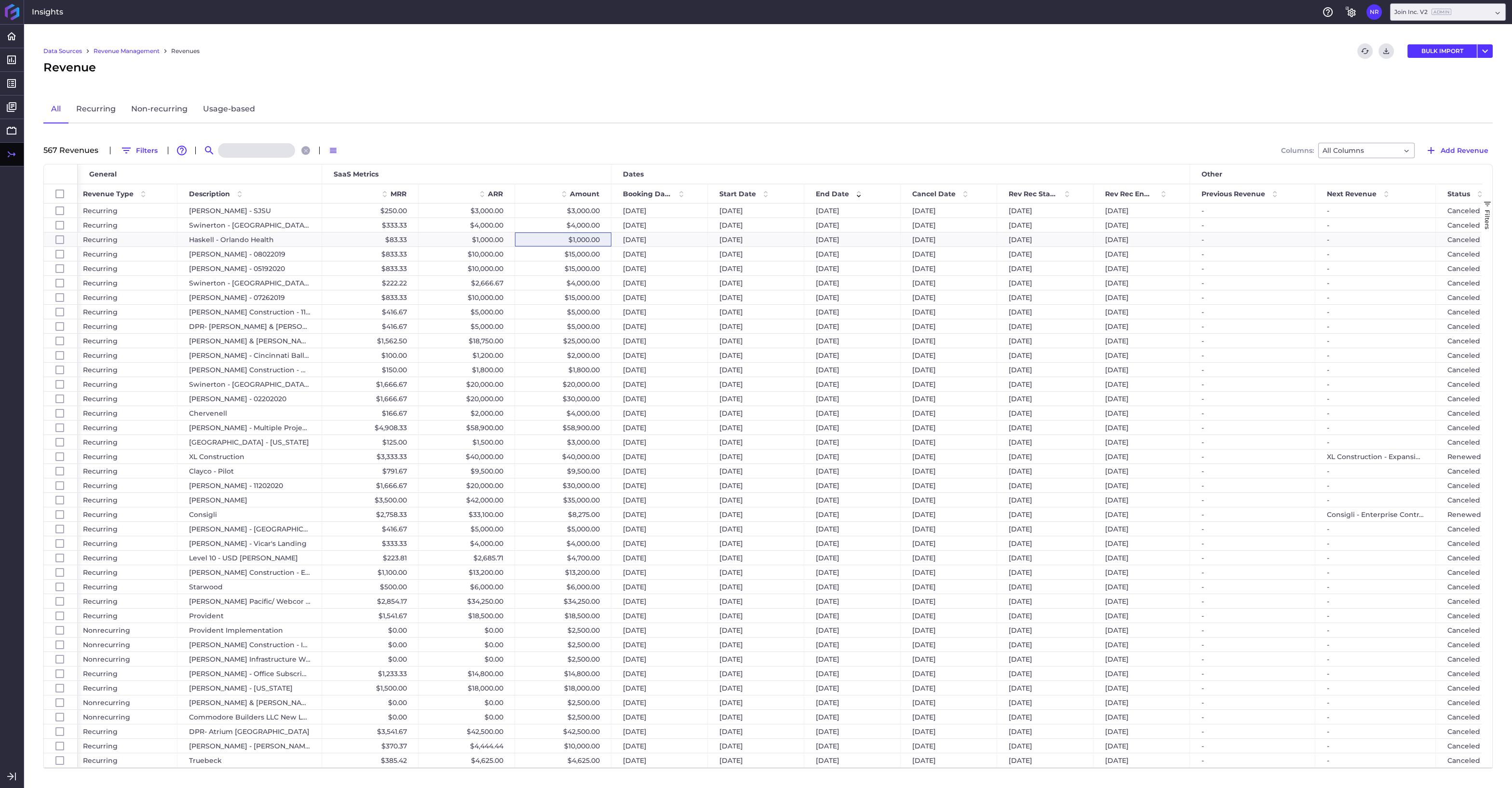
click at [269, 146] on input at bounding box center [256, 150] width 77 height 15
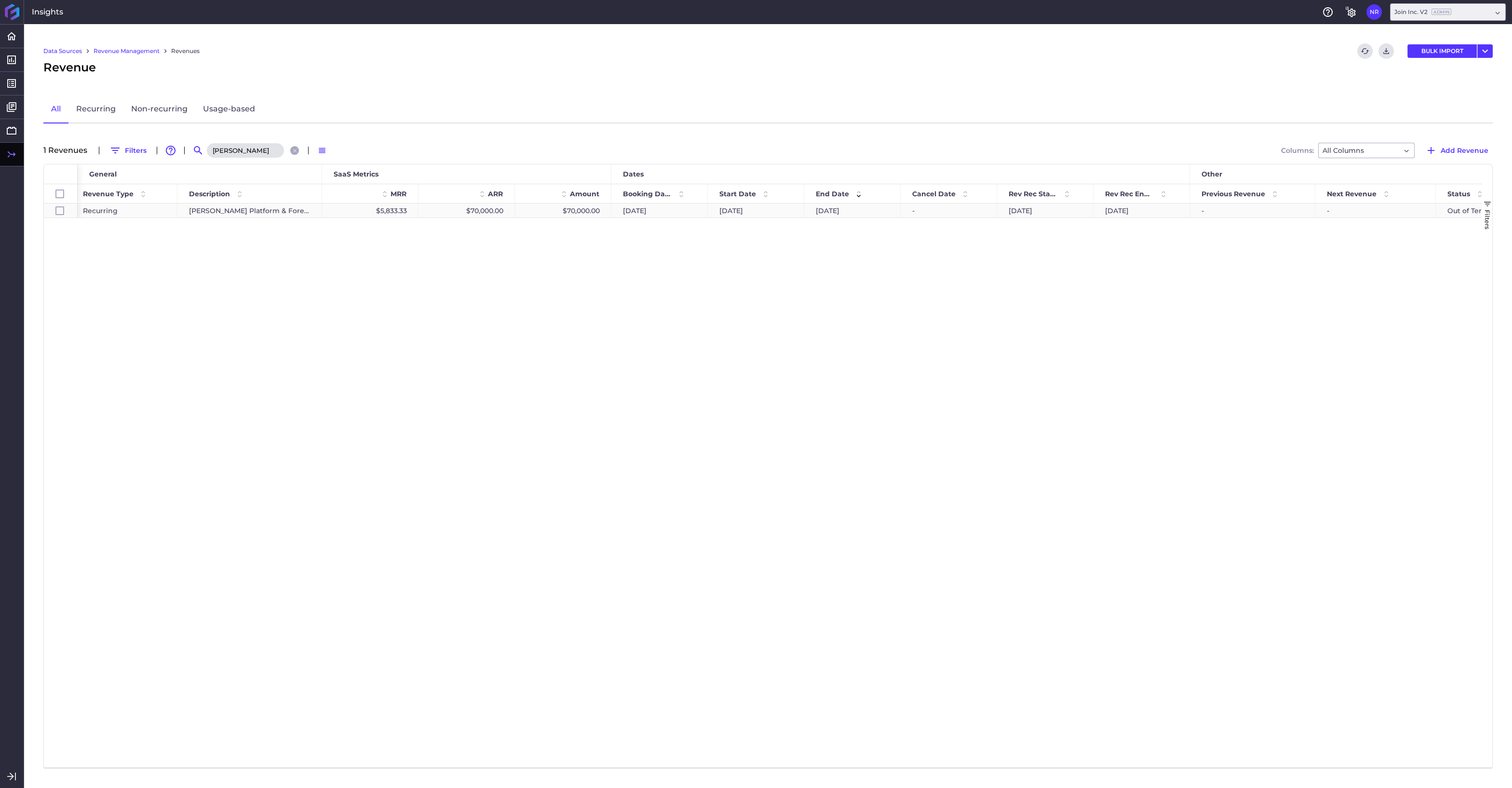
type input "jacob"
click at [581, 210] on div "$70,000.00" at bounding box center [563, 211] width 96 height 14
checkbox input "true"
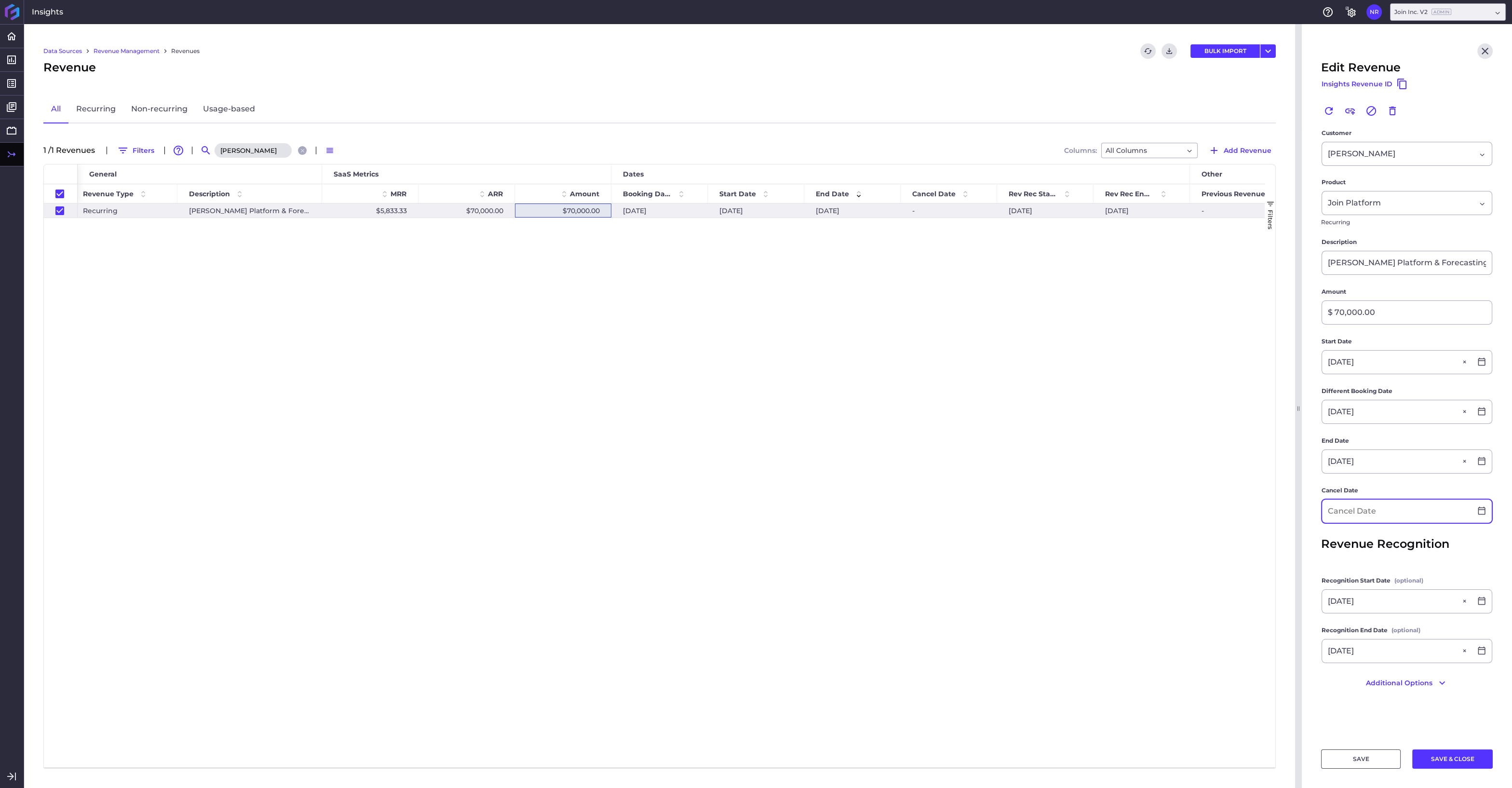
click at [1343, 514] on input at bounding box center [1396, 511] width 150 height 23
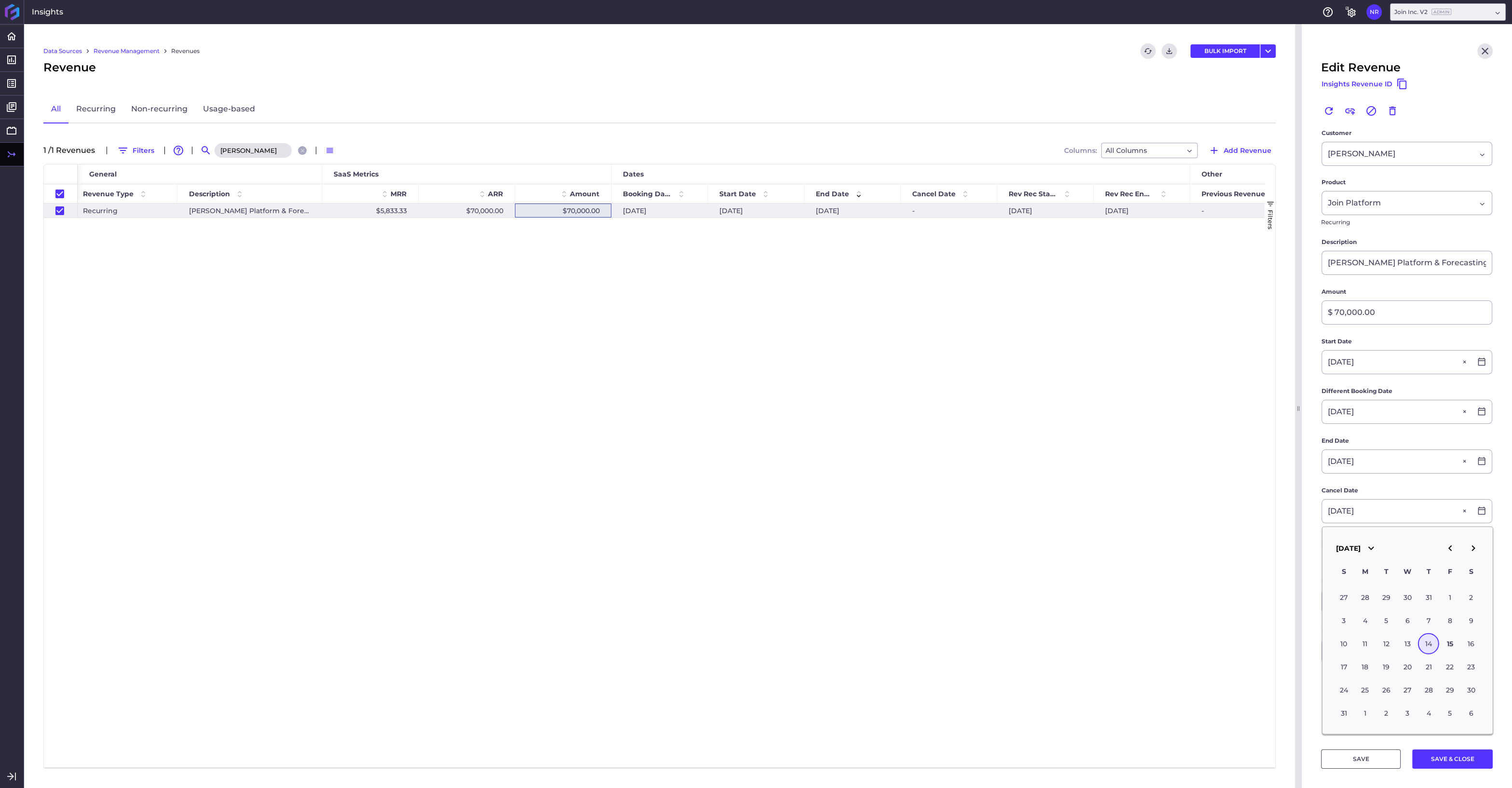
click at [1430, 636] on div "14" at bounding box center [1429, 644] width 21 height 21
type input "08/14/2025"
click at [1450, 755] on button "SAVE & CLOSE" at bounding box center [1452, 759] width 80 height 19
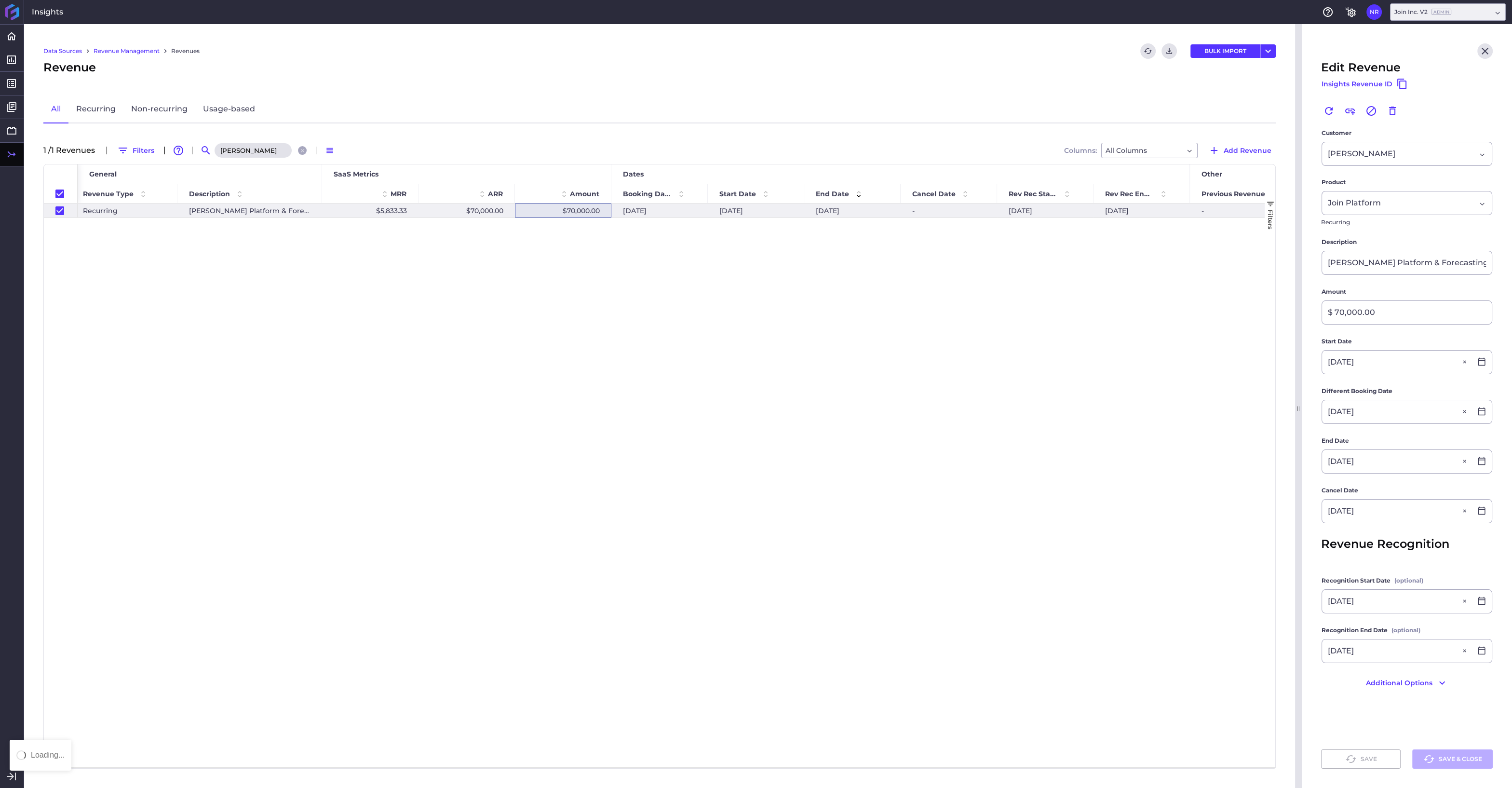
checkbox input "false"
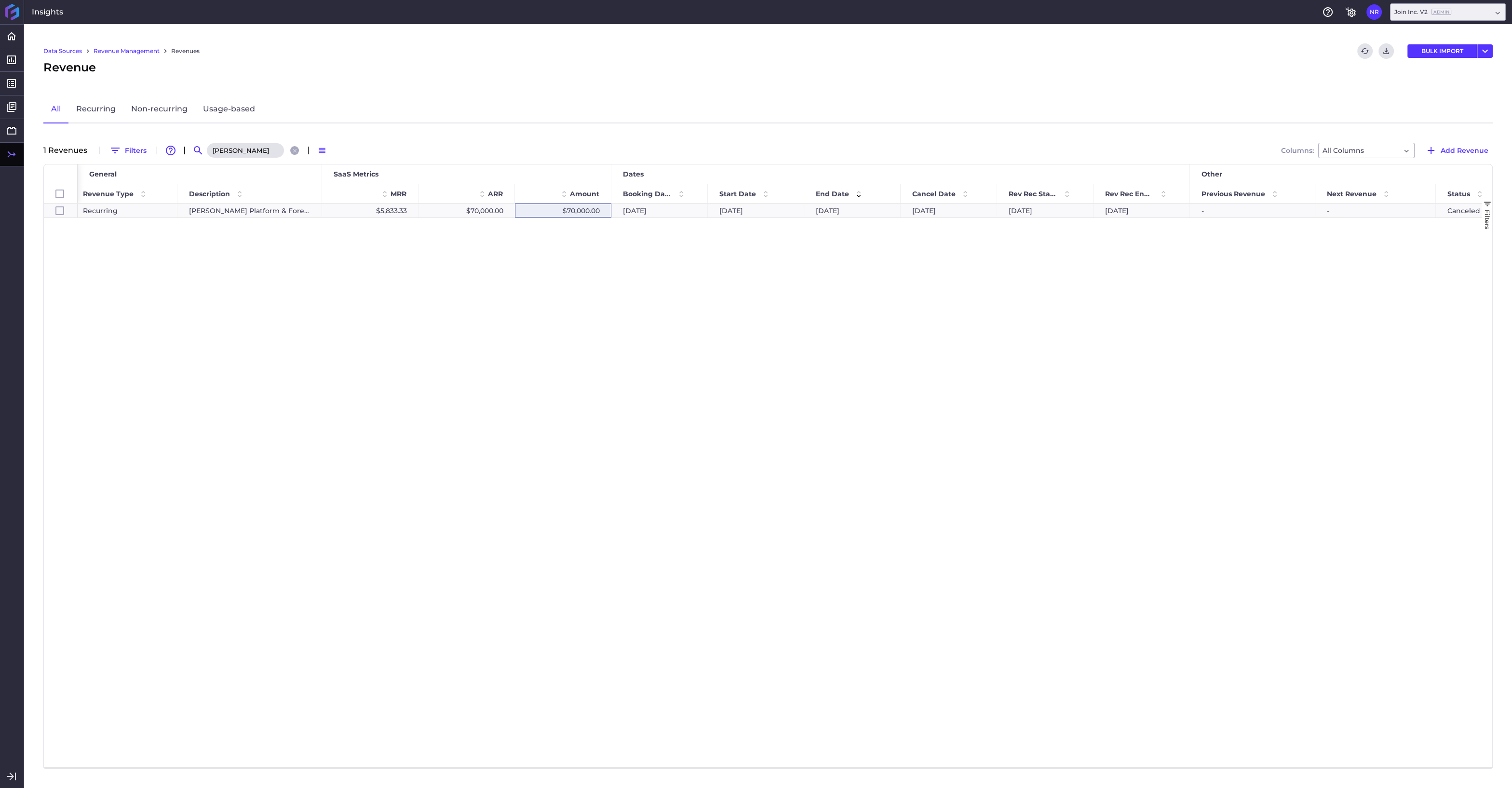
click at [274, 156] on input "jacob" at bounding box center [245, 150] width 77 height 15
drag, startPoint x: 252, startPoint y: 149, endPoint x: 182, endPoint y: 147, distance: 70.0
click at [207, 147] on input "jacob" at bounding box center [245, 150] width 77 height 15
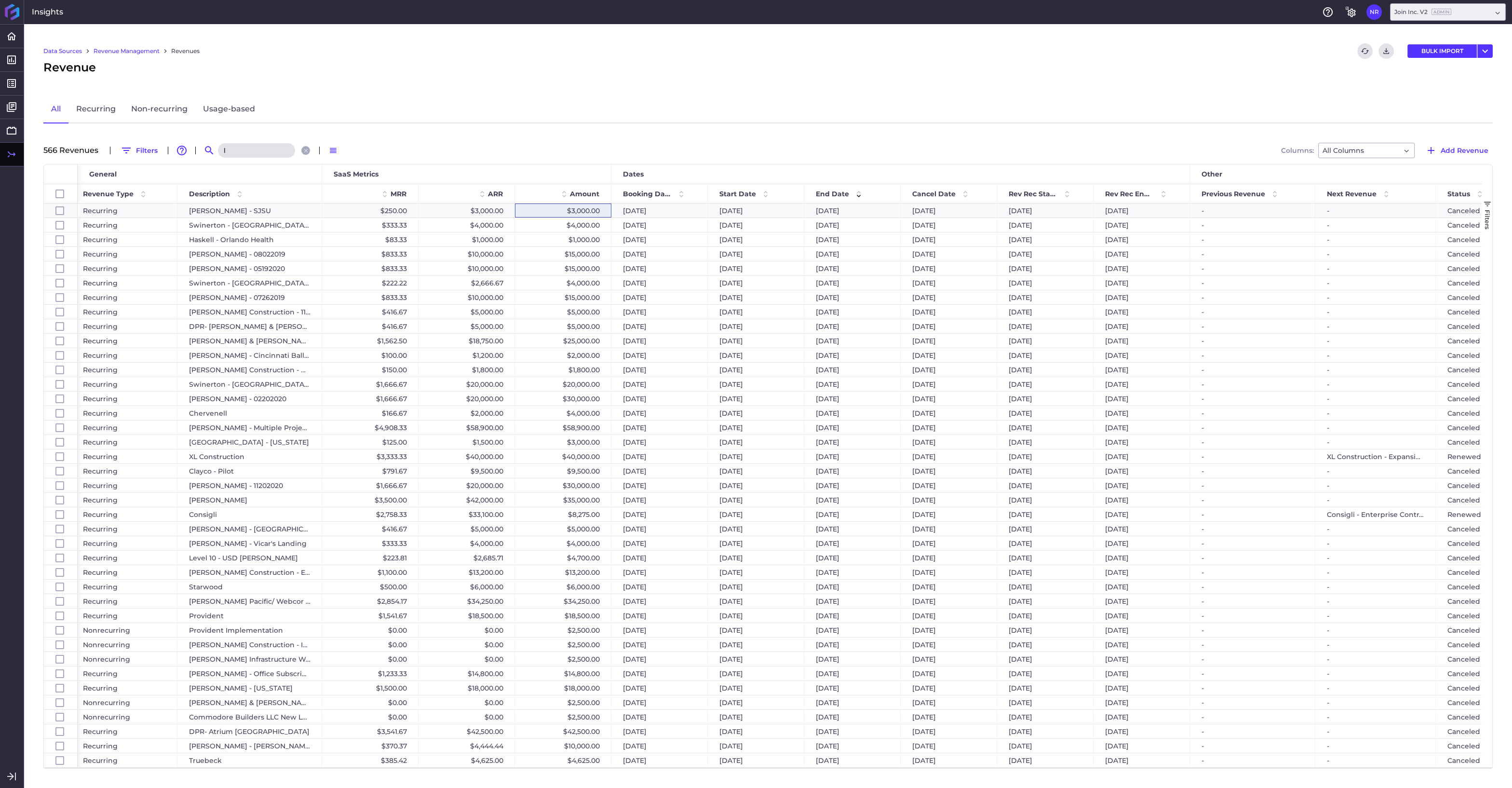
click at [250, 153] on input "l" at bounding box center [256, 150] width 77 height 15
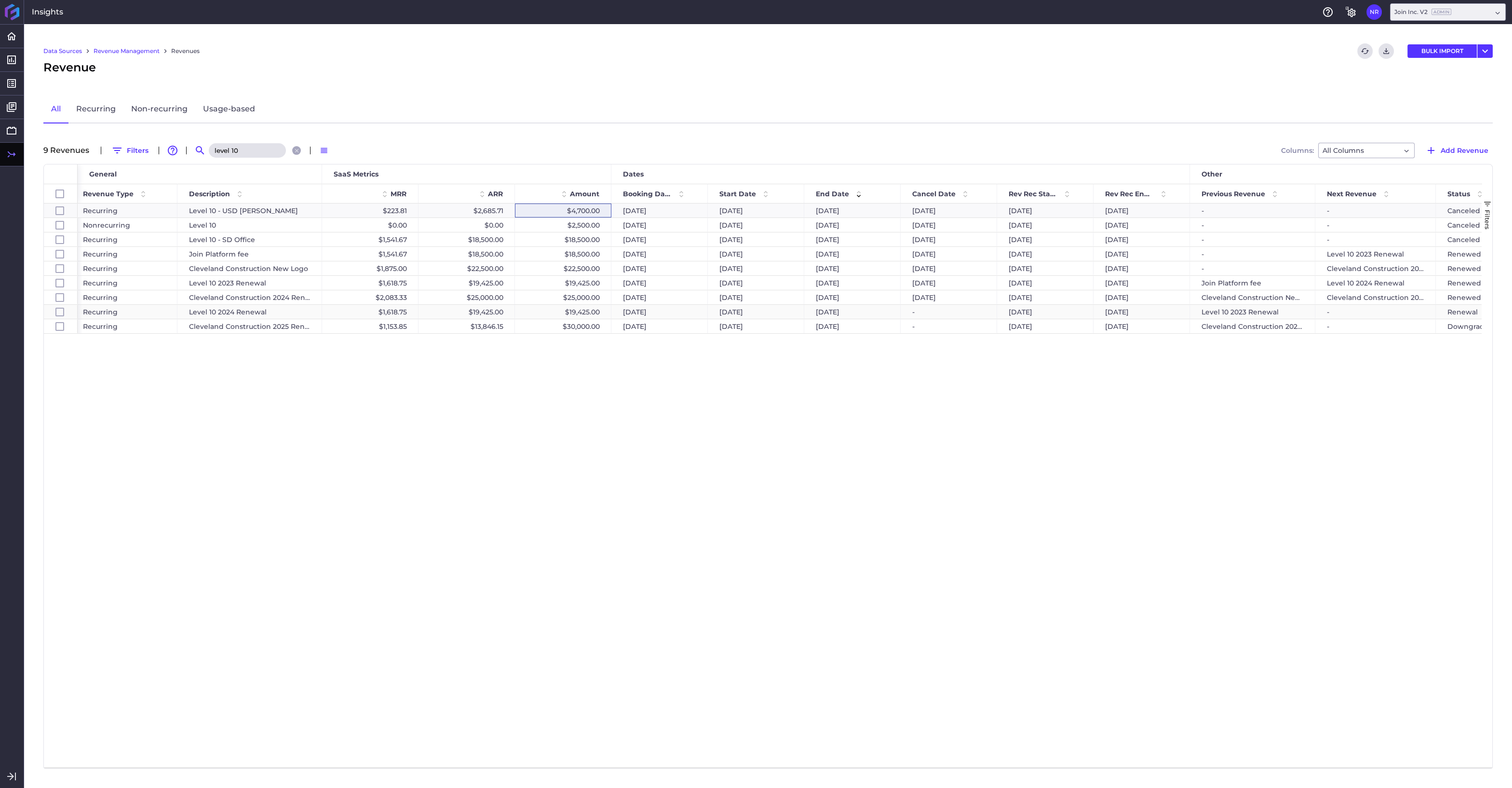
type input "level 10"
click at [587, 310] on div "$19,425.00" at bounding box center [563, 312] width 96 height 14
checkbox input "false"
checkbox input "true"
checkbox input "false"
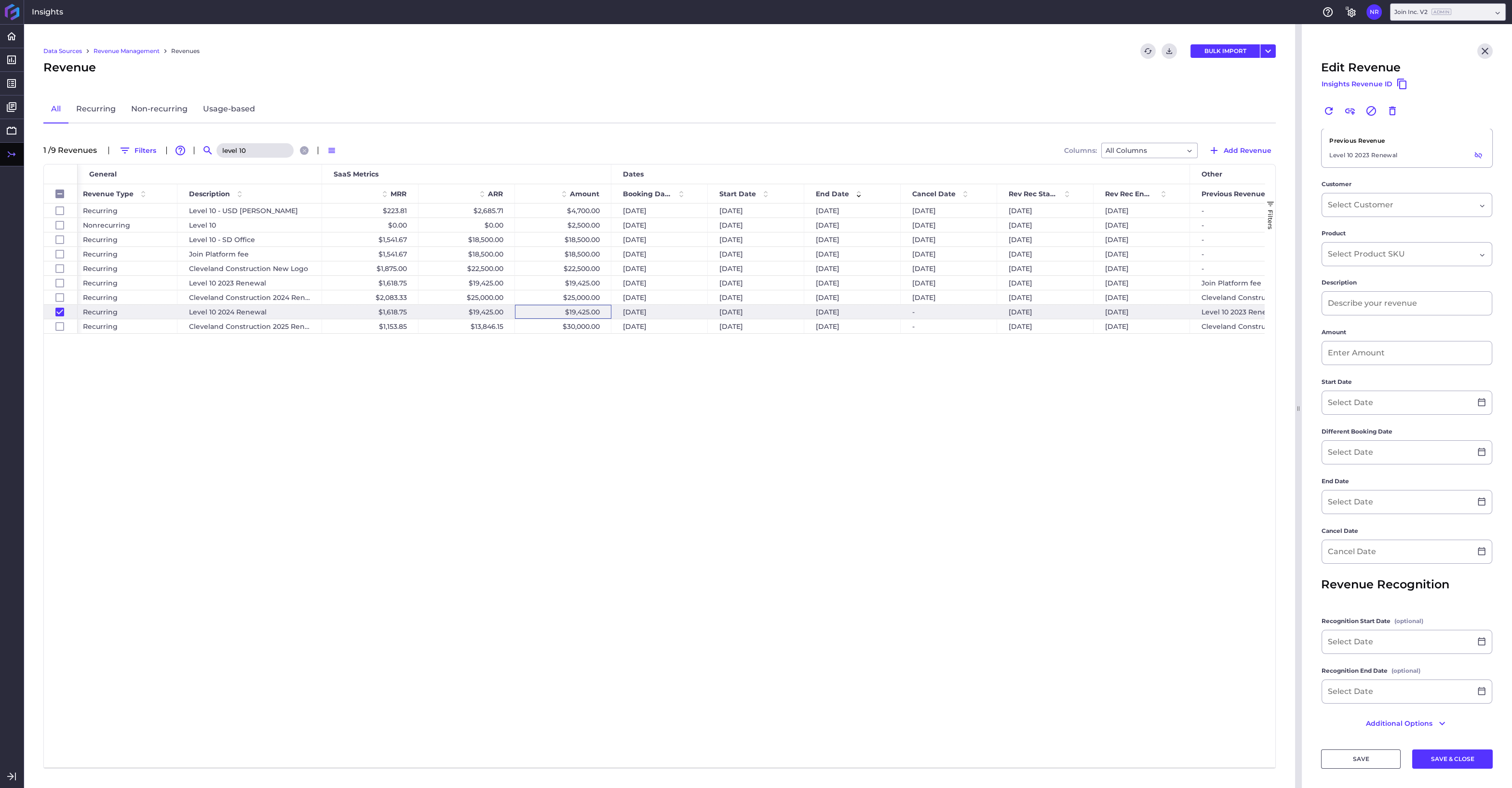
type input "Level 10 2024 Renewal"
type input "$ 19,425.00"
type input "08/17/2024"
type input "08/19/2024"
type input "08/16/2025"
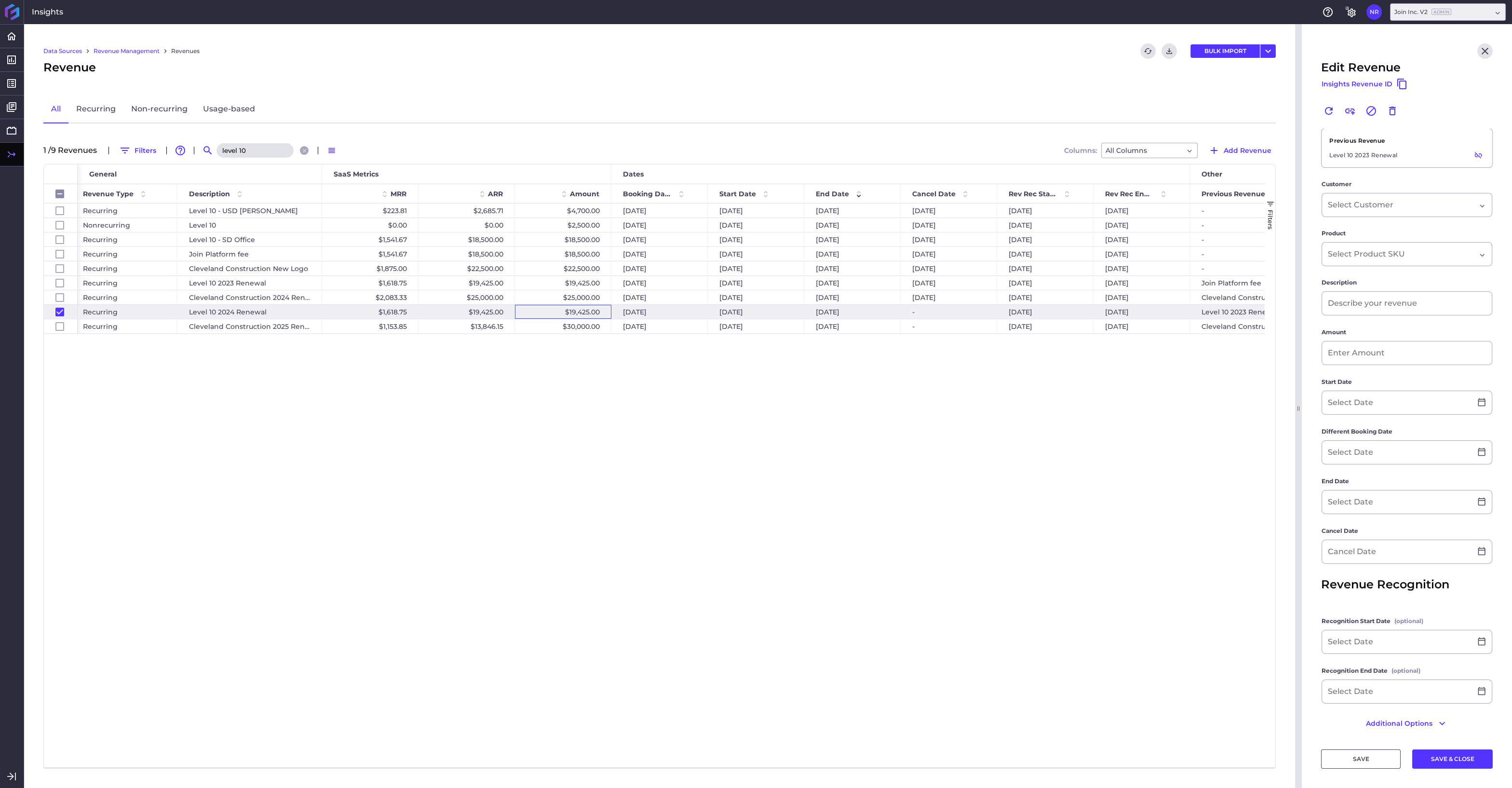
type input "08/17/2024"
type input "08/16/2025"
click at [1394, 565] on input at bounding box center [1396, 562] width 150 height 23
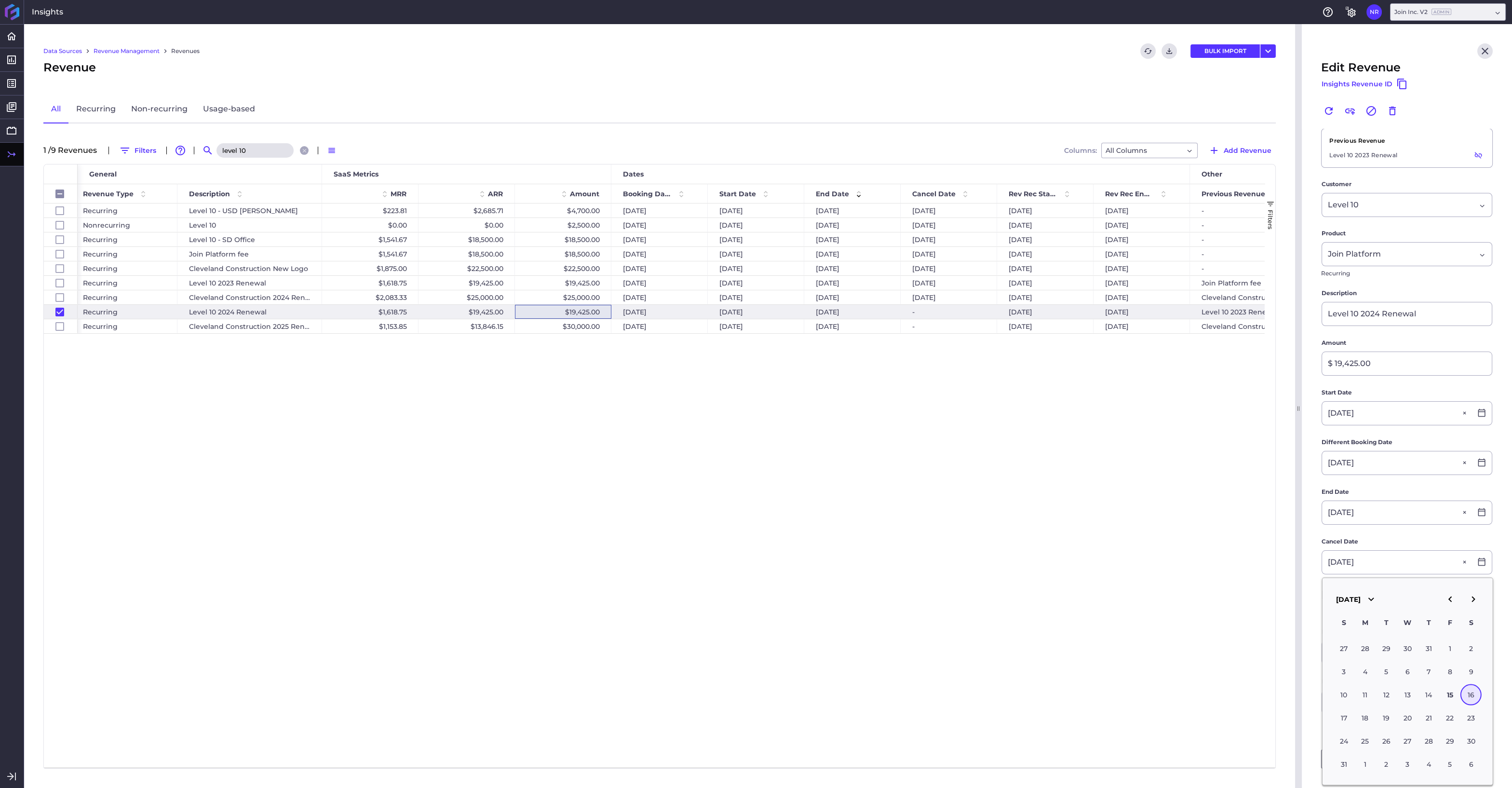
click at [1473, 693] on div "16" at bounding box center [1471, 695] width 21 height 21
type input "08/16/2025"
click at [1448, 757] on button "SAVE & CLOSE" at bounding box center [1452, 759] width 80 height 19
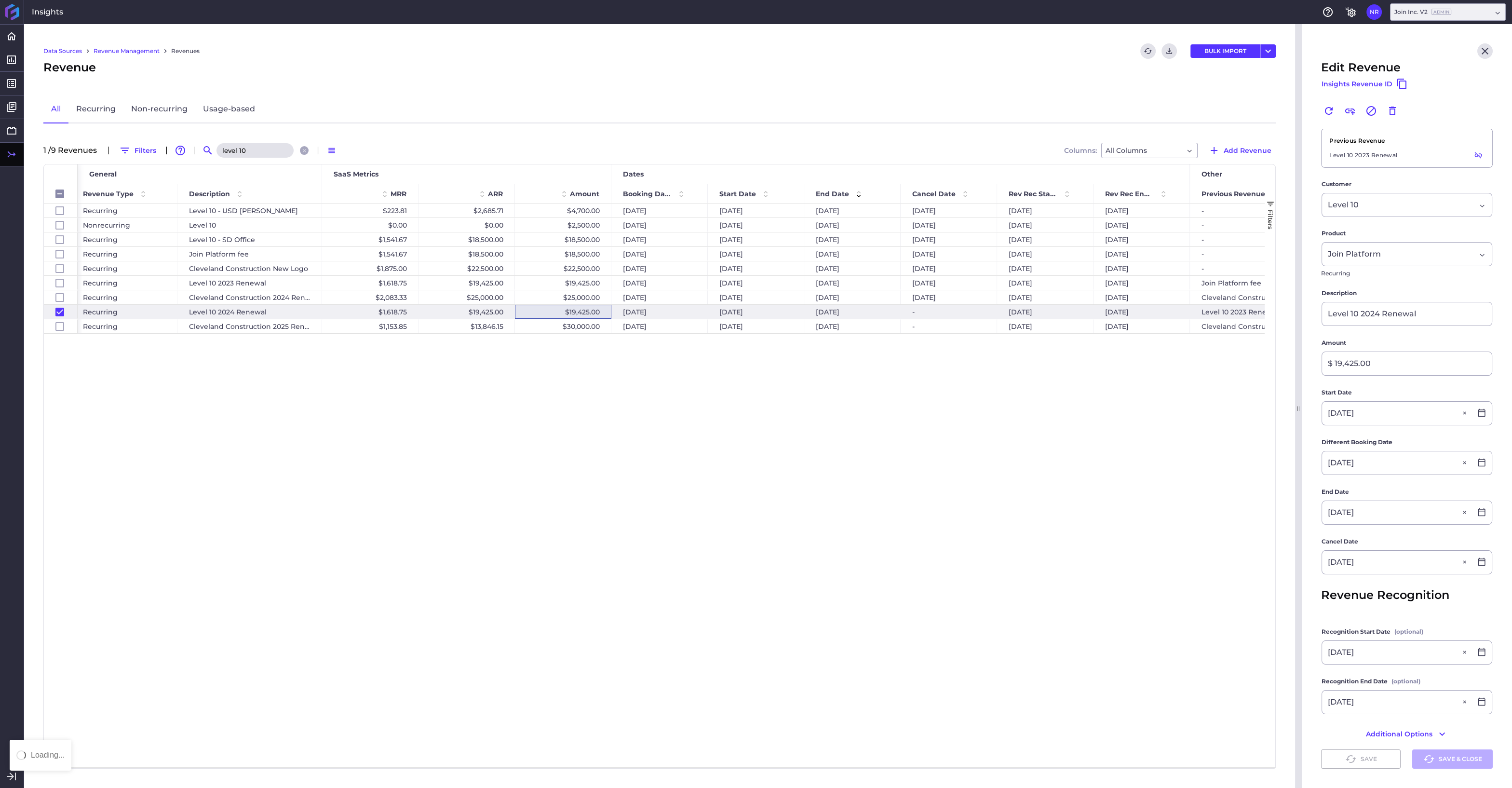
checkbox input "false"
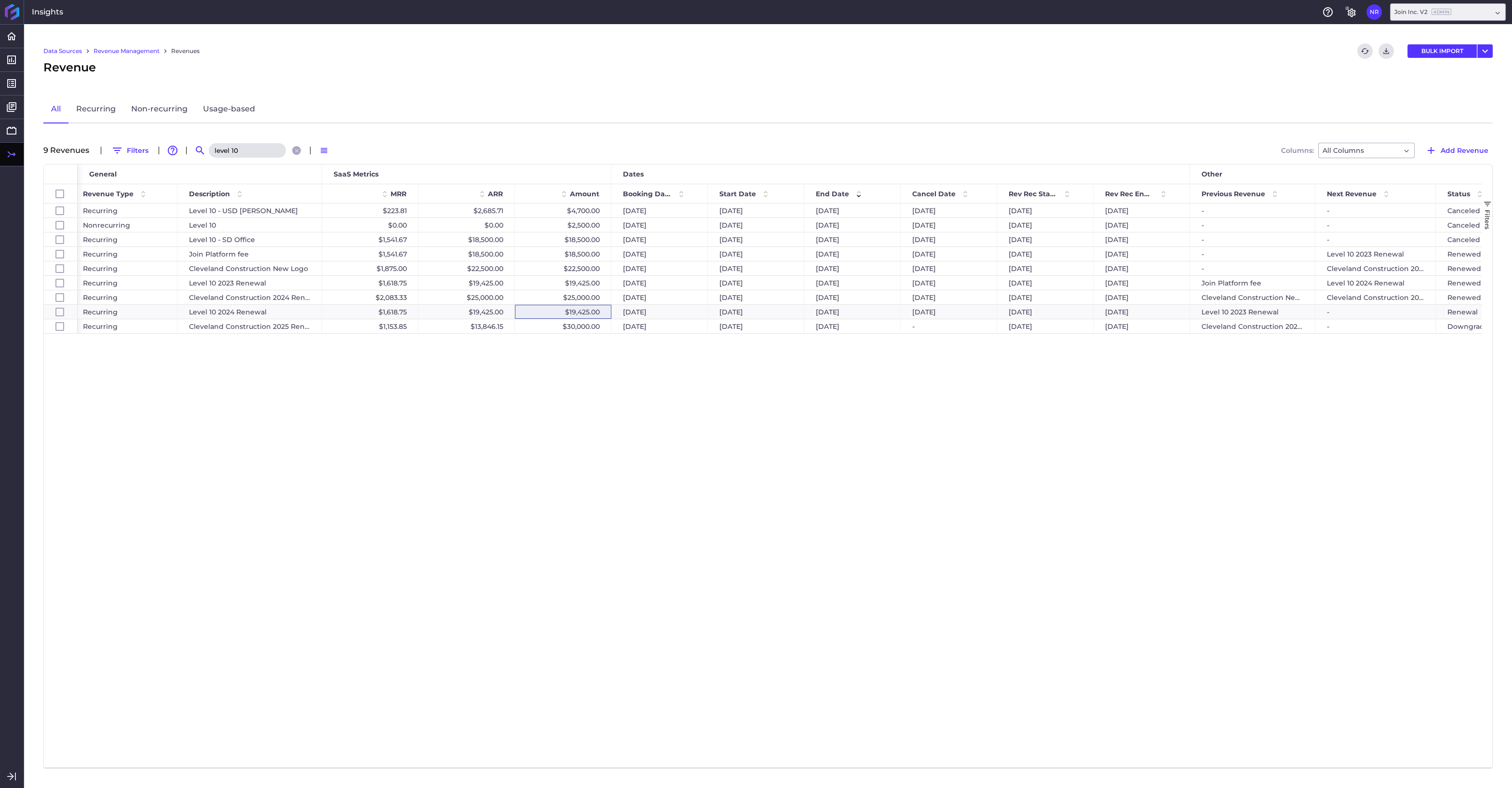
click at [258, 147] on input "level 10" at bounding box center [247, 150] width 77 height 15
drag, startPoint x: 255, startPoint y: 149, endPoint x: 177, endPoint y: 148, distance: 78.0
click at [209, 148] on input "level 10" at bounding box center [247, 150] width 77 height 15
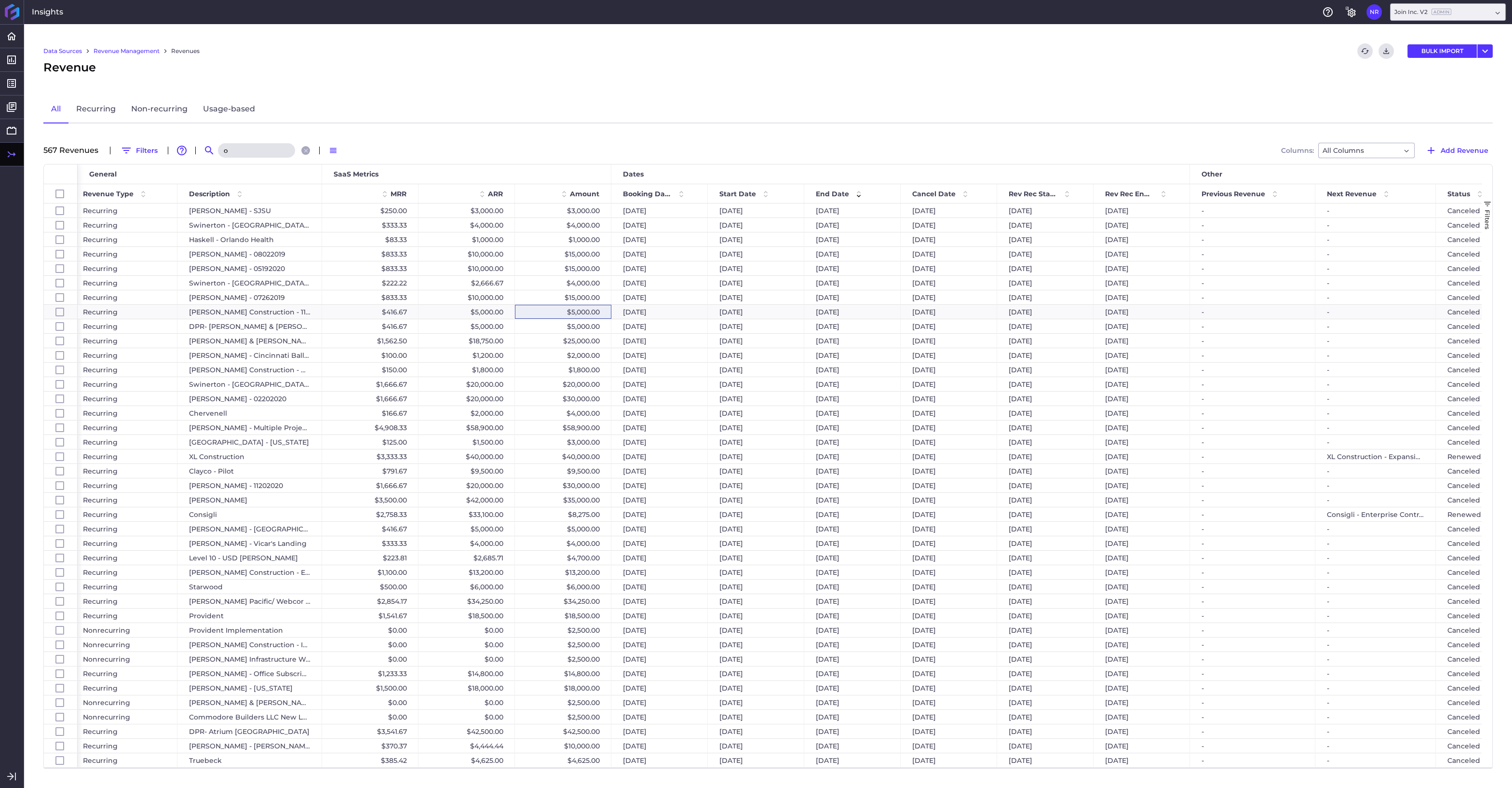
click at [234, 151] on input "o" at bounding box center [256, 150] width 77 height 15
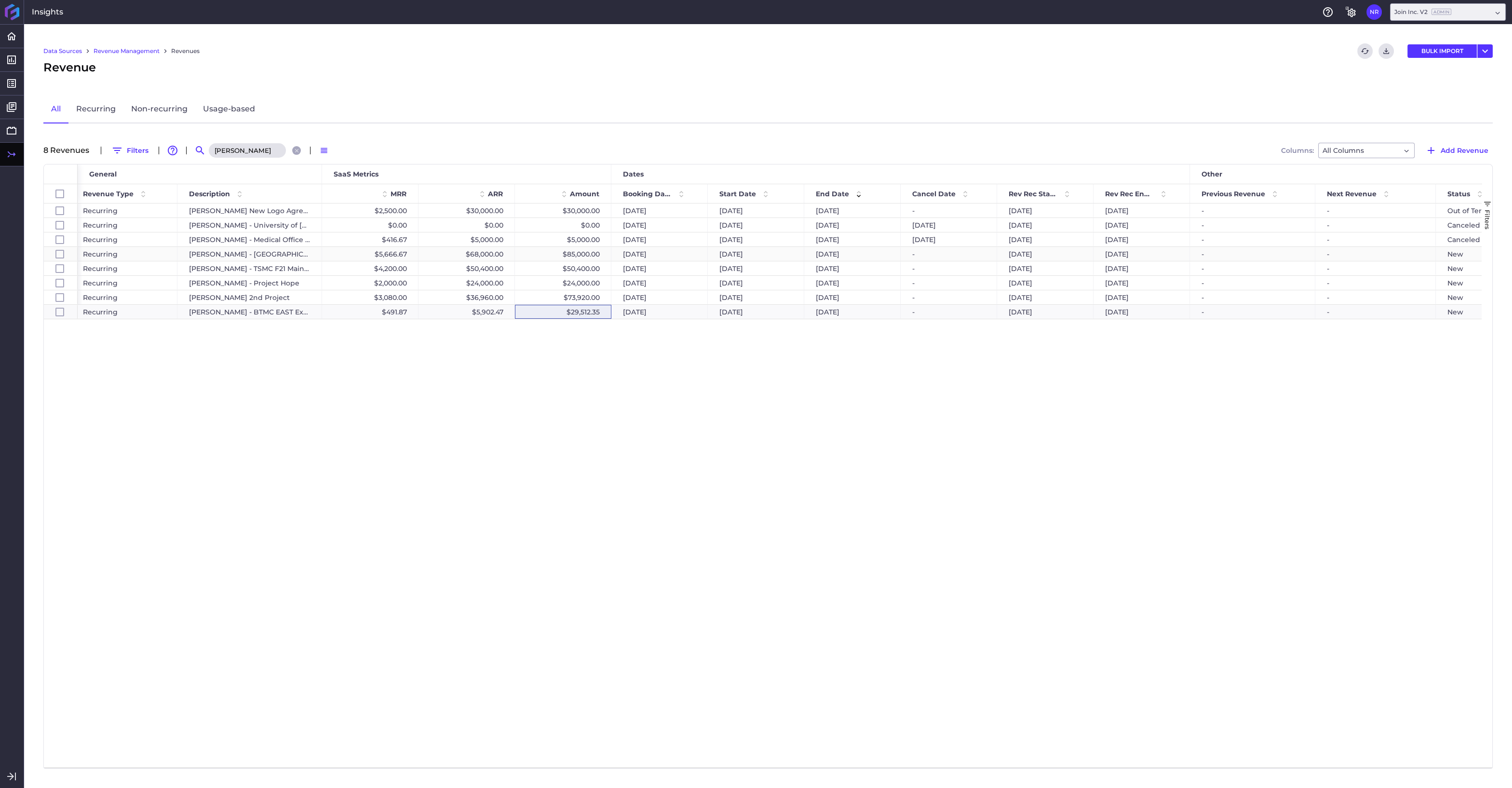
type input "okland"
click at [594, 254] on div "$85,000.00" at bounding box center [563, 254] width 96 height 14
checkbox input "false"
checkbox input "true"
checkbox input "false"
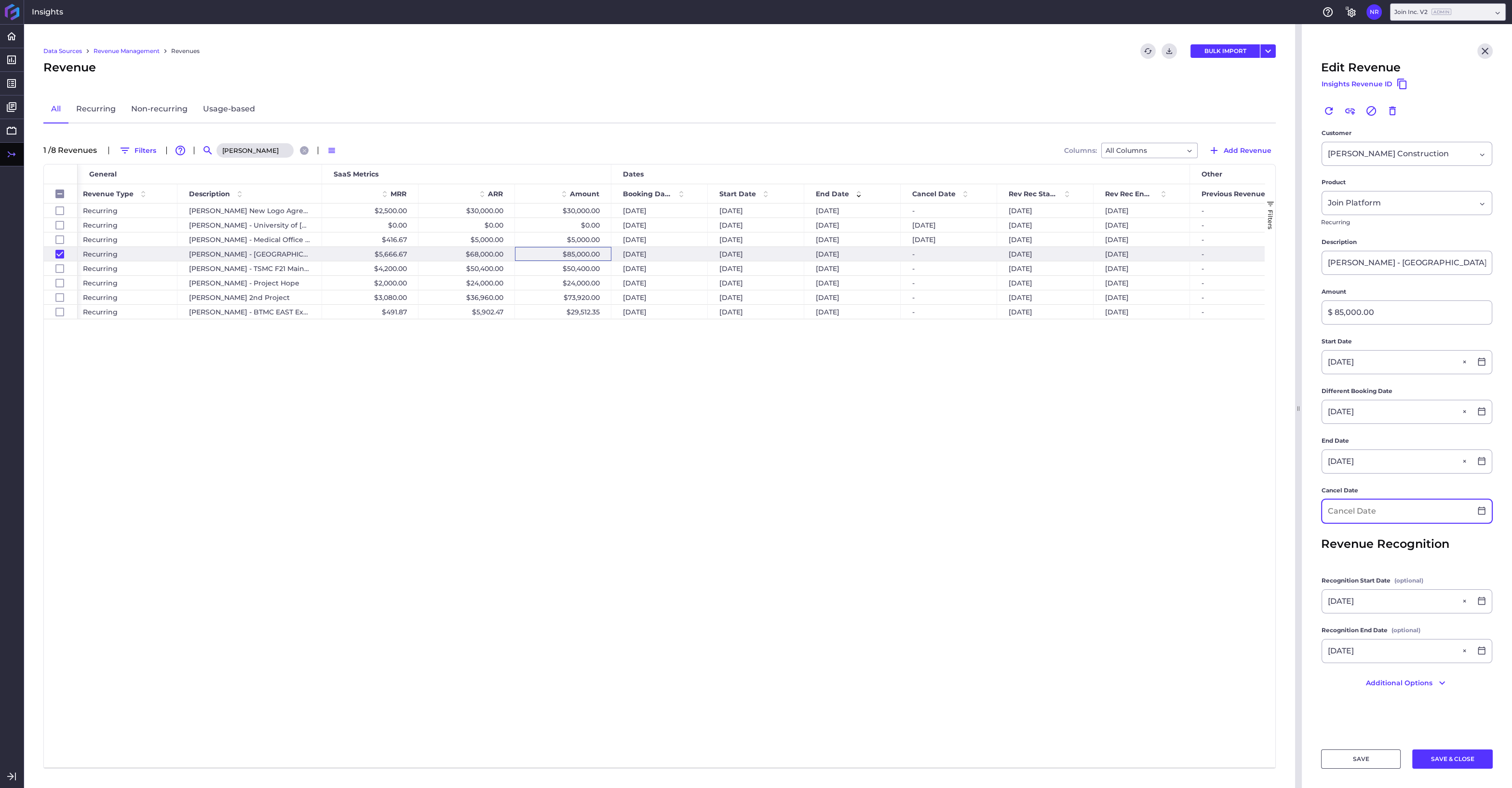
click at [1359, 510] on input at bounding box center [1396, 511] width 150 height 23
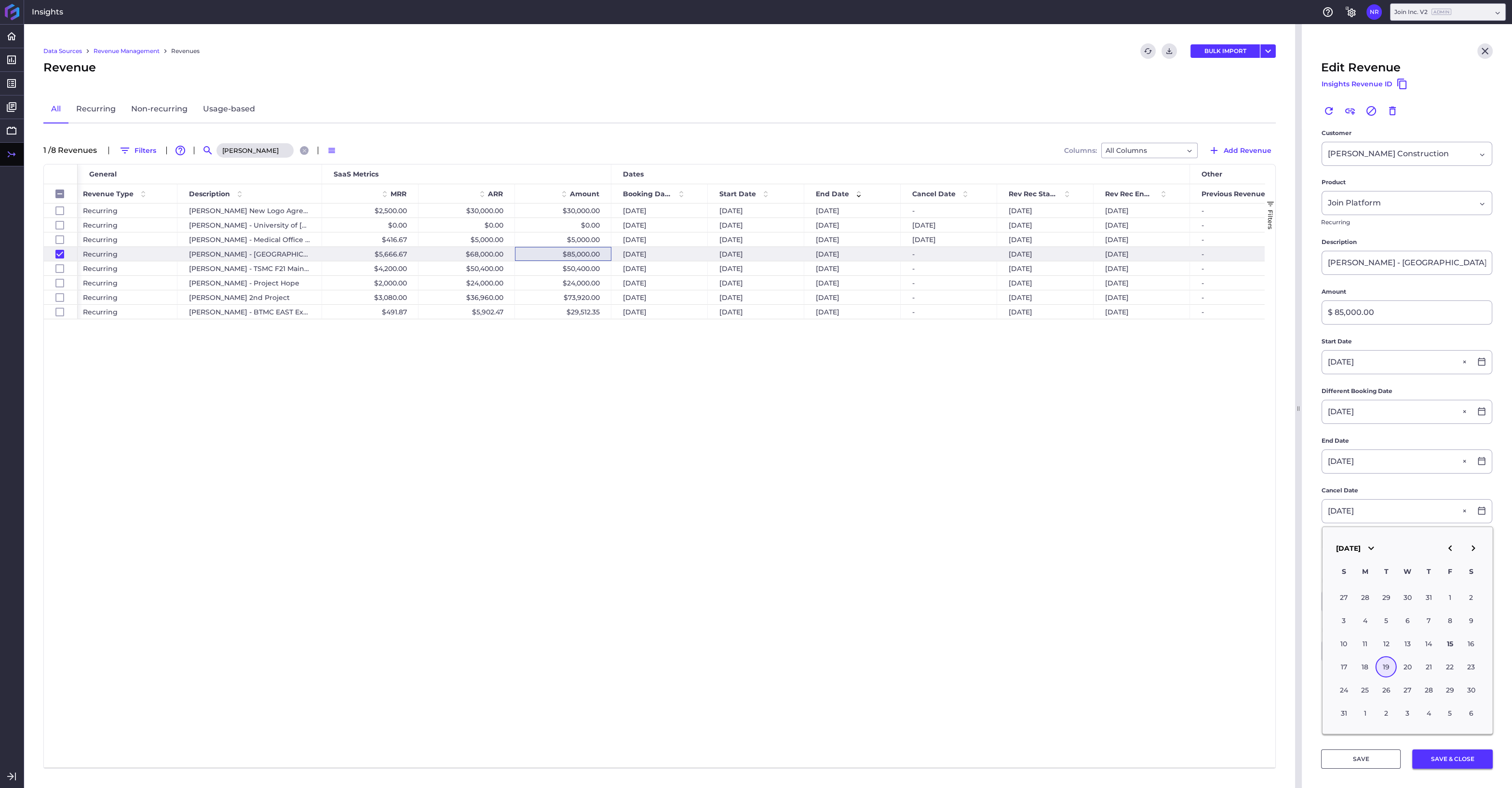
type input "08/19/2025"
click at [1444, 760] on button "SAVE & CLOSE" at bounding box center [1452, 759] width 80 height 19
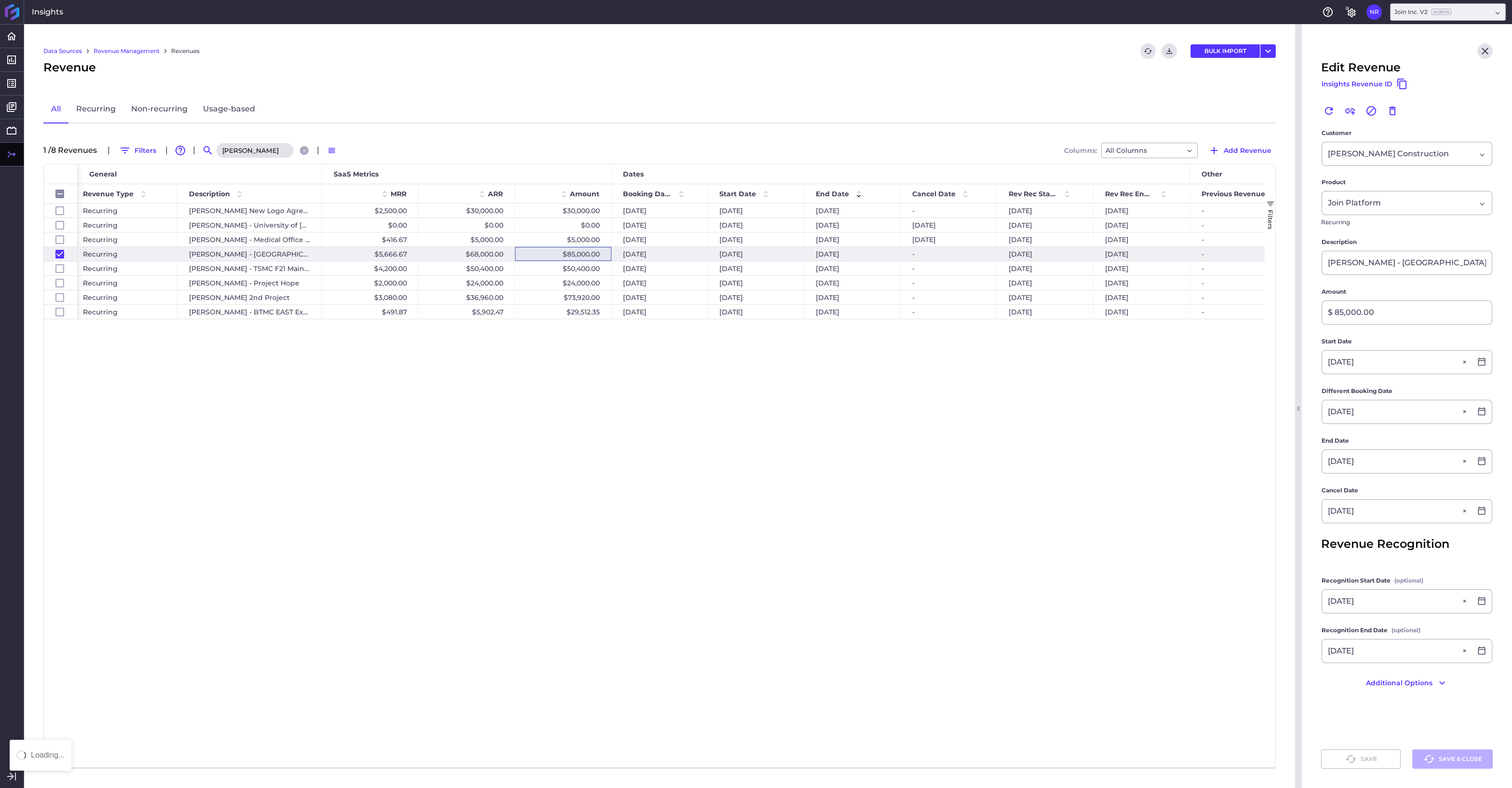
checkbox input "false"
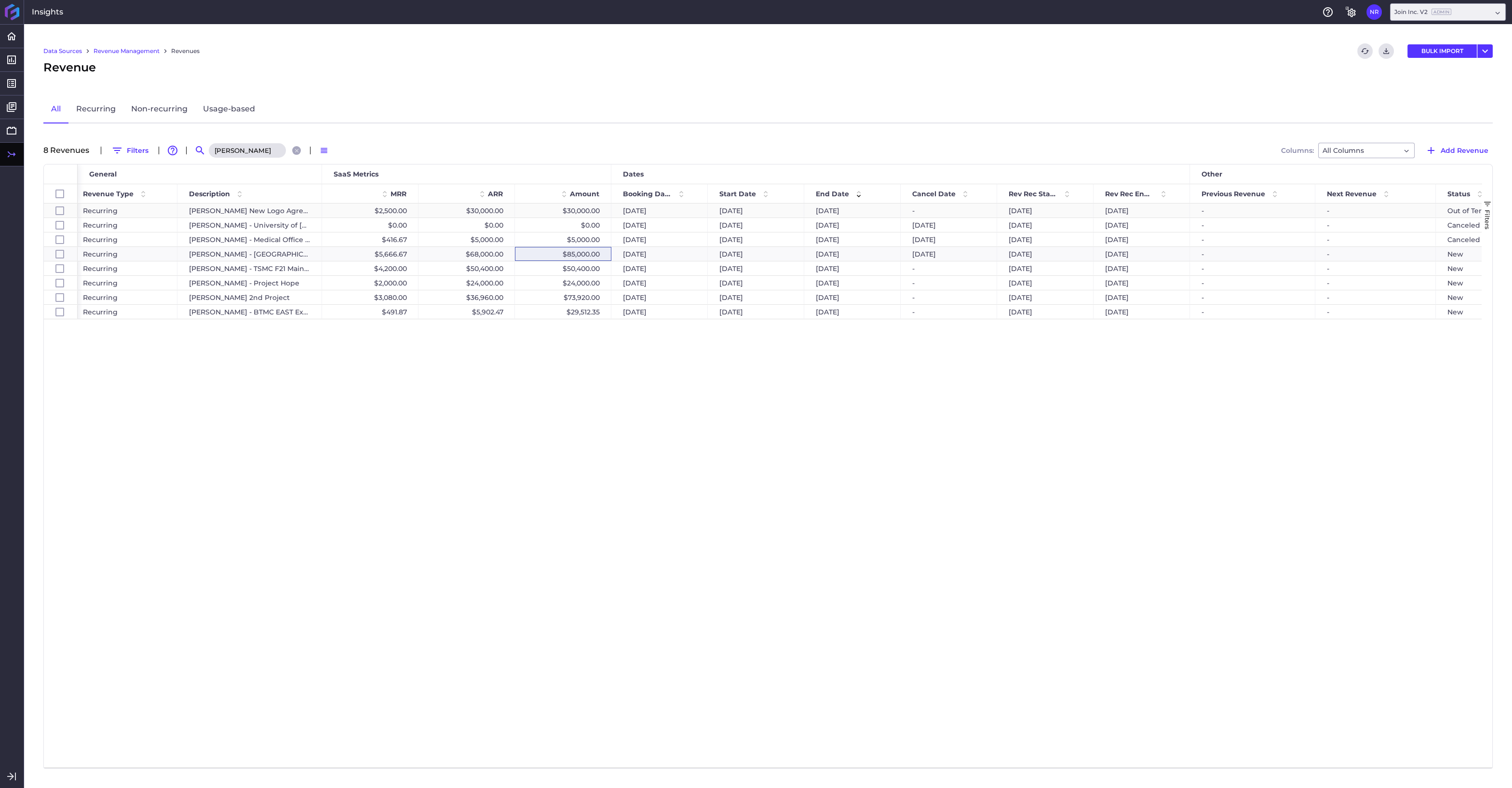
click at [575, 210] on div "$30,000.00" at bounding box center [563, 211] width 96 height 14
checkbox input "false"
checkbox input "true"
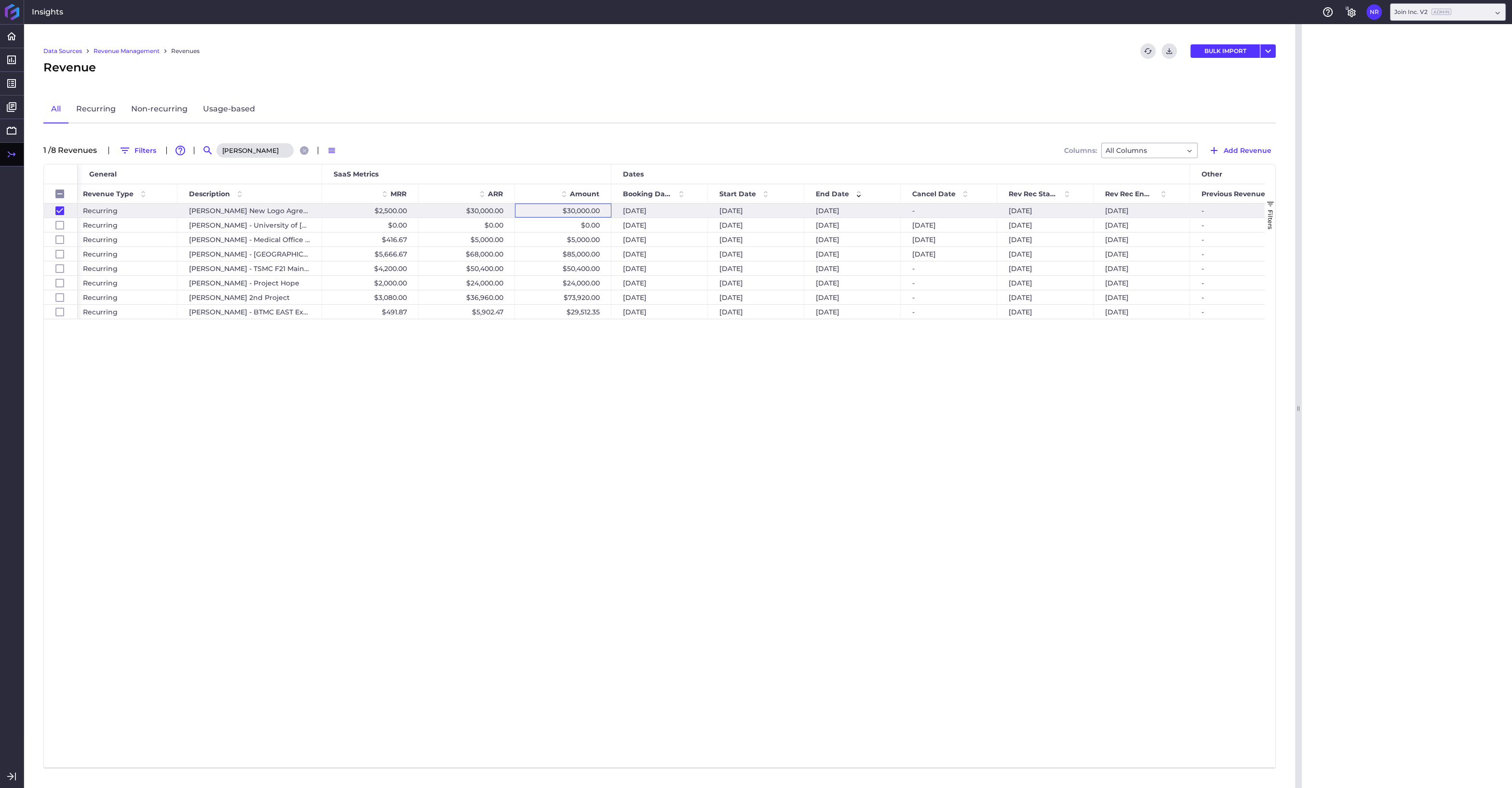
checkbox input "false"
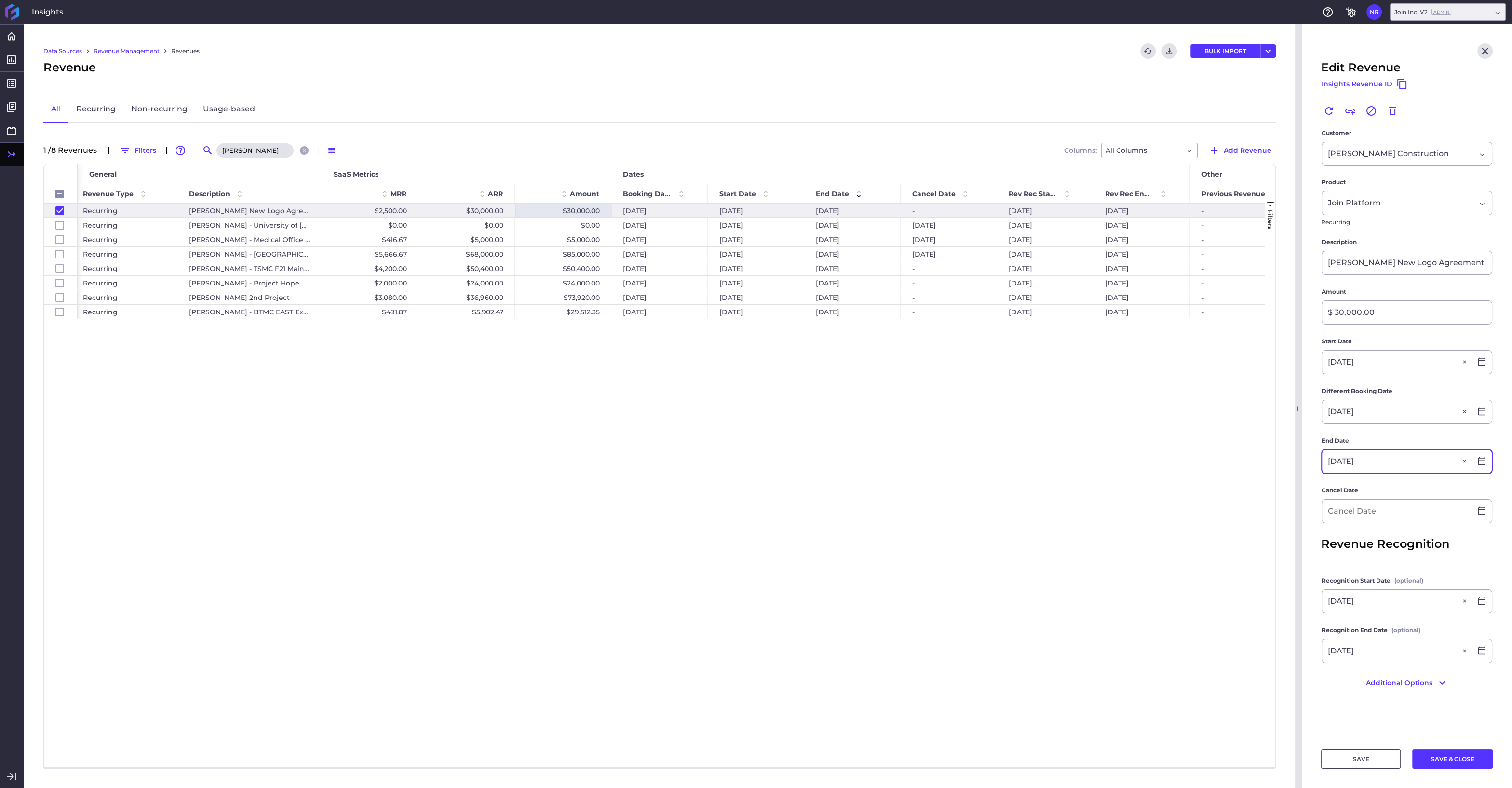
click at [1372, 462] on input "01/31/2024" at bounding box center [1396, 461] width 150 height 23
type input "01/31/2028"
click at [1366, 661] on div "31" at bounding box center [1365, 664] width 21 height 21
click at [1392, 514] on input at bounding box center [1396, 511] width 150 height 23
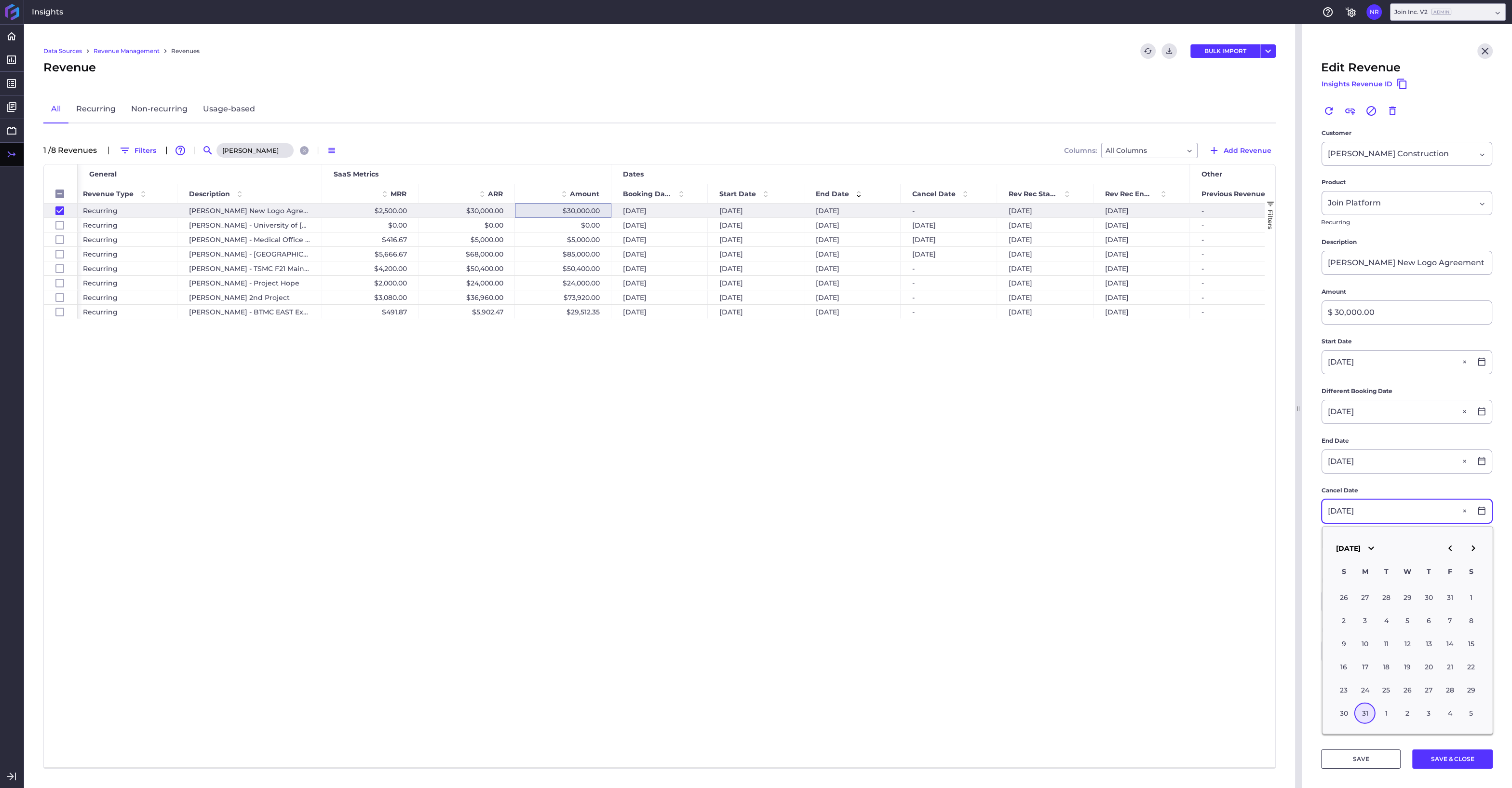
type input "01/31/2028"
click at [1361, 710] on div "31" at bounding box center [1365, 713] width 21 height 21
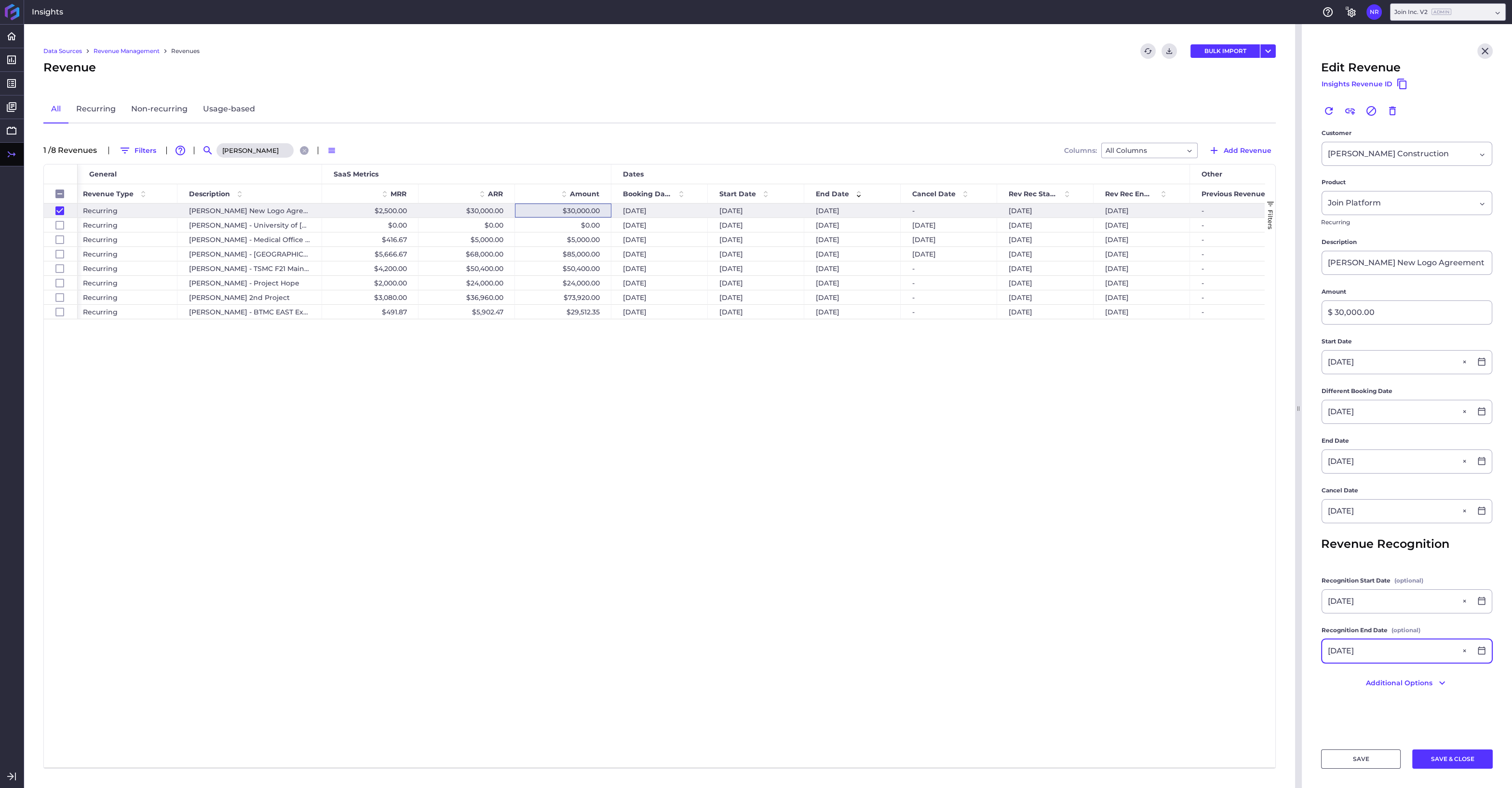
click at [1431, 649] on input "01/31/2024" at bounding box center [1396, 651] width 150 height 23
click at [1419, 649] on input "01/31/2024" at bounding box center [1396, 651] width 150 height 23
type input "01/31/2028"
click at [1366, 611] on div "31" at bounding box center [1365, 611] width 21 height 21
click at [1443, 757] on button "SAVE & CLOSE" at bounding box center [1452, 759] width 80 height 19
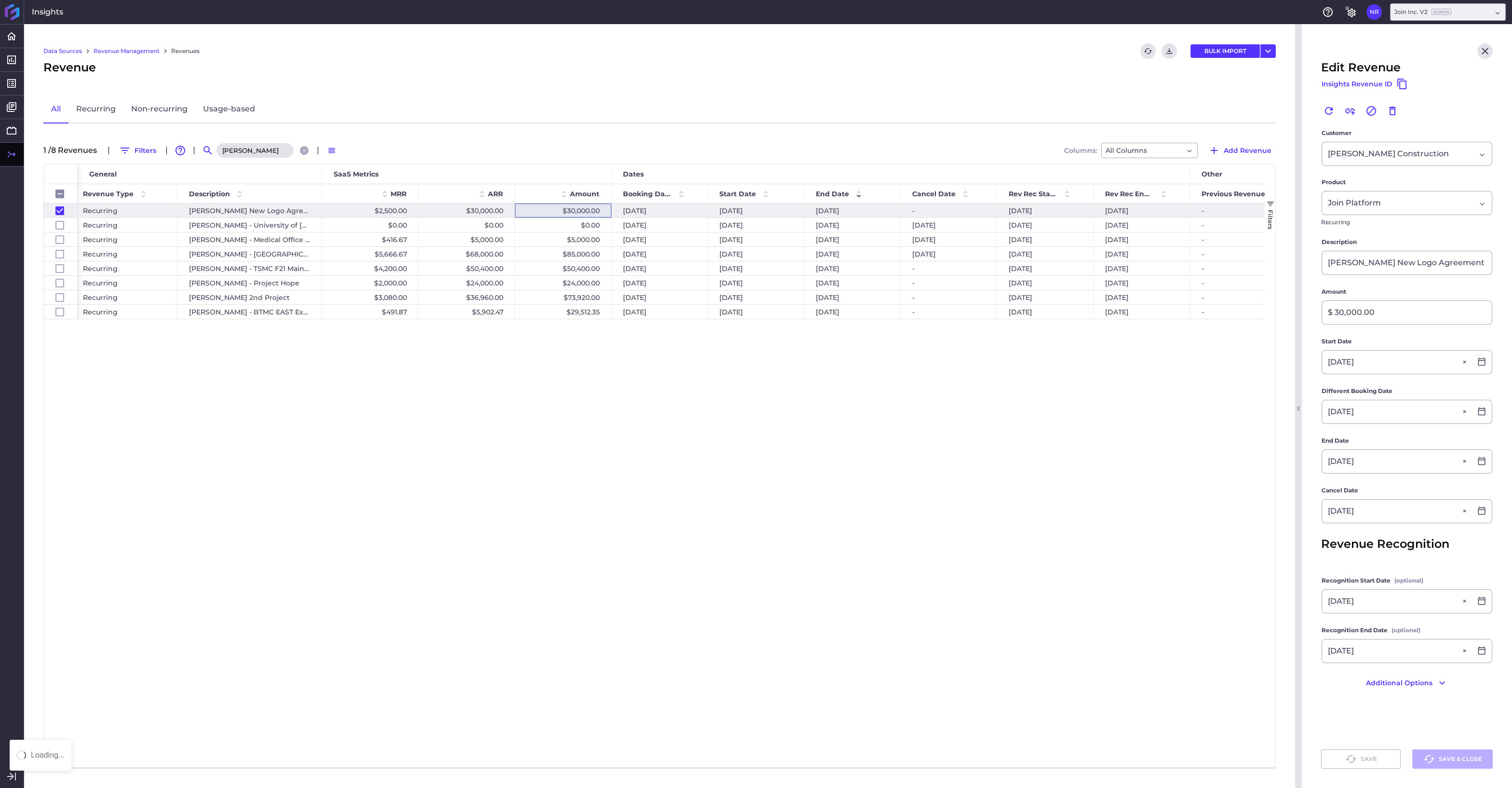
checkbox input "false"
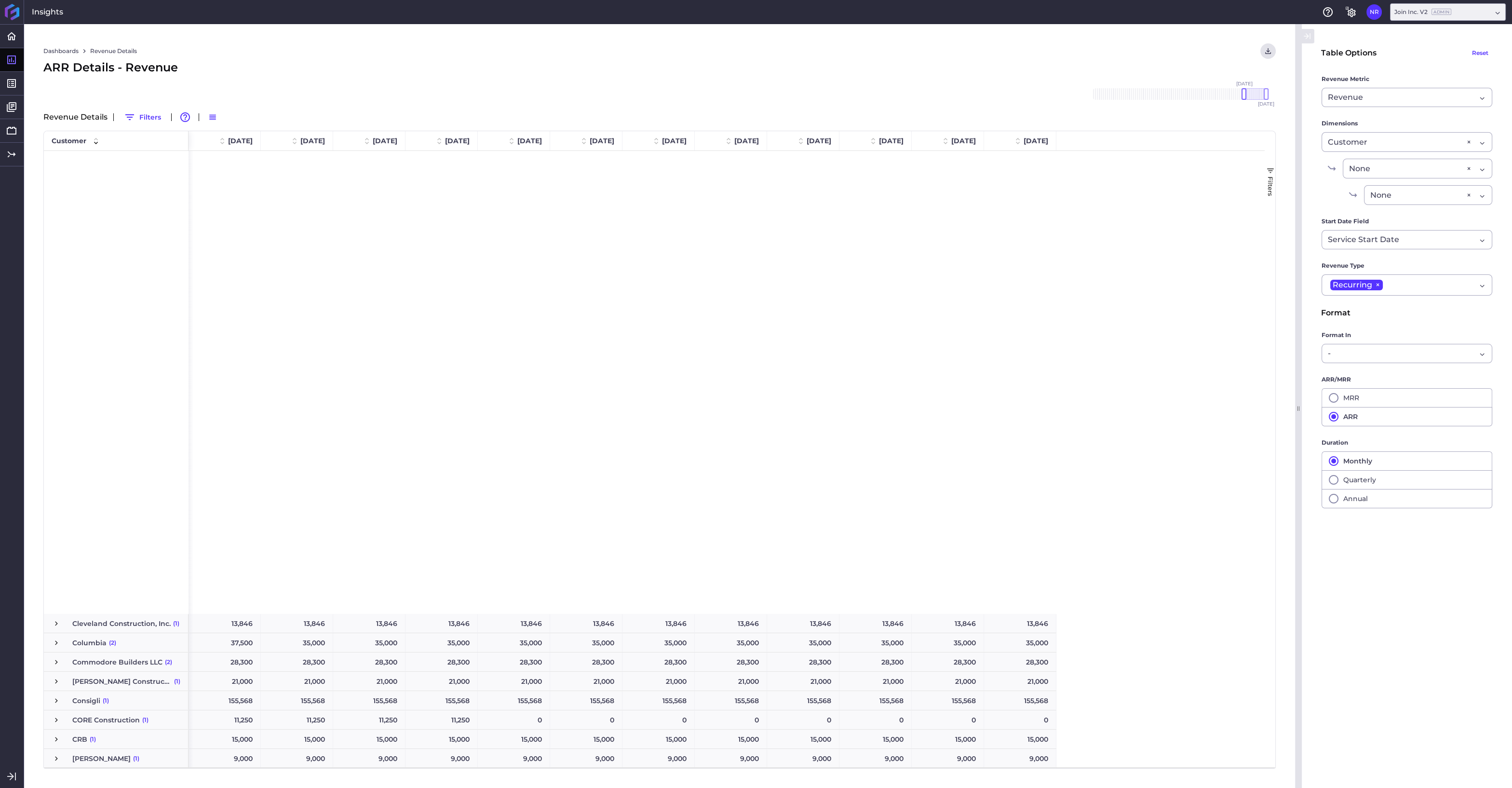
scroll to position [615, 0]
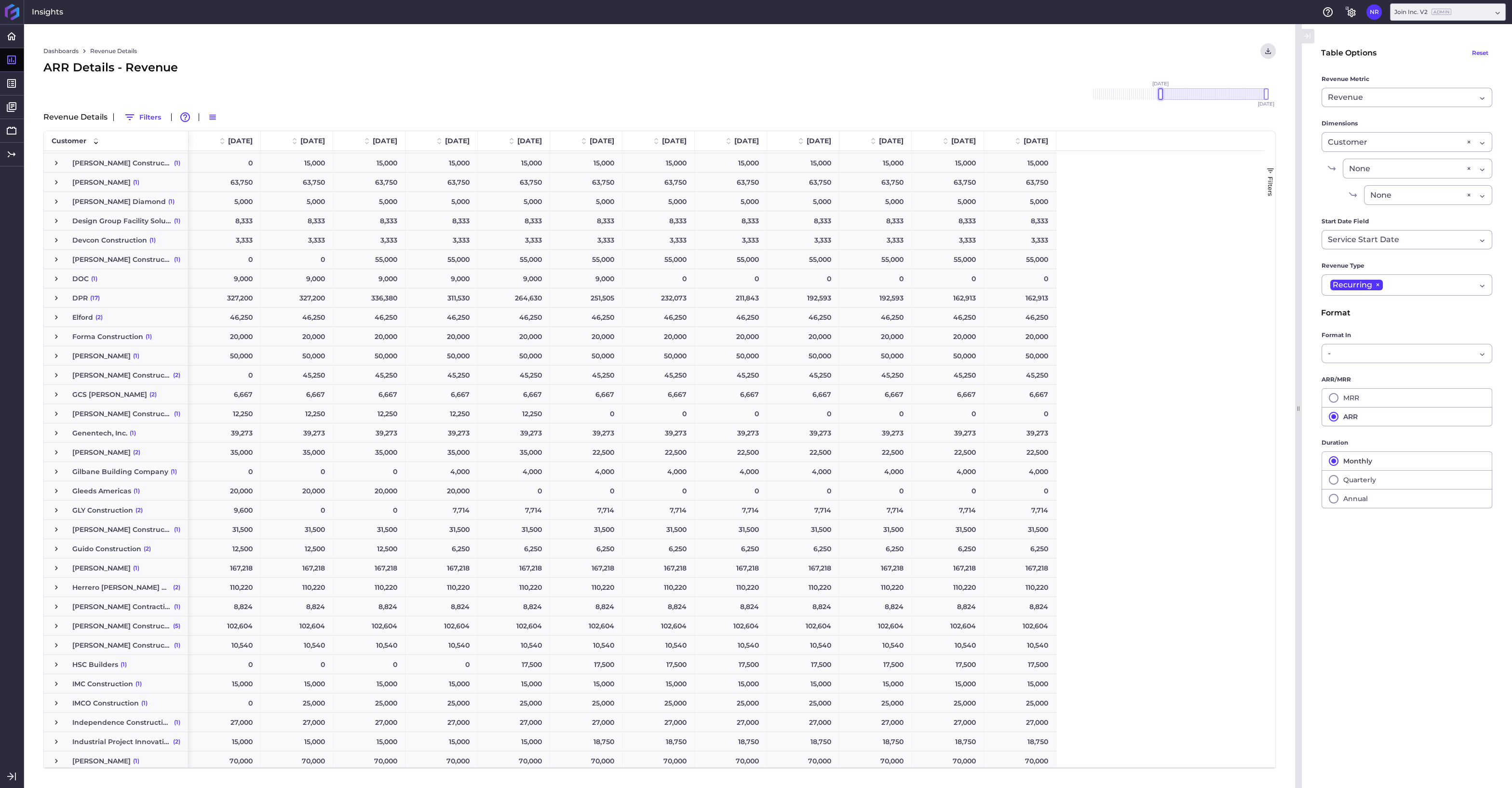
drag, startPoint x: 1243, startPoint y: 93, endPoint x: 1157, endPoint y: 104, distance: 86.7
click at [1157, 104] on div "[DATE] Dec '[DATE] Feb '[DATE] Apr '[DATE] Jun '[DATE] Aug '[DATE] Oct '[DATE] …" at bounding box center [1179, 94] width 193 height 31
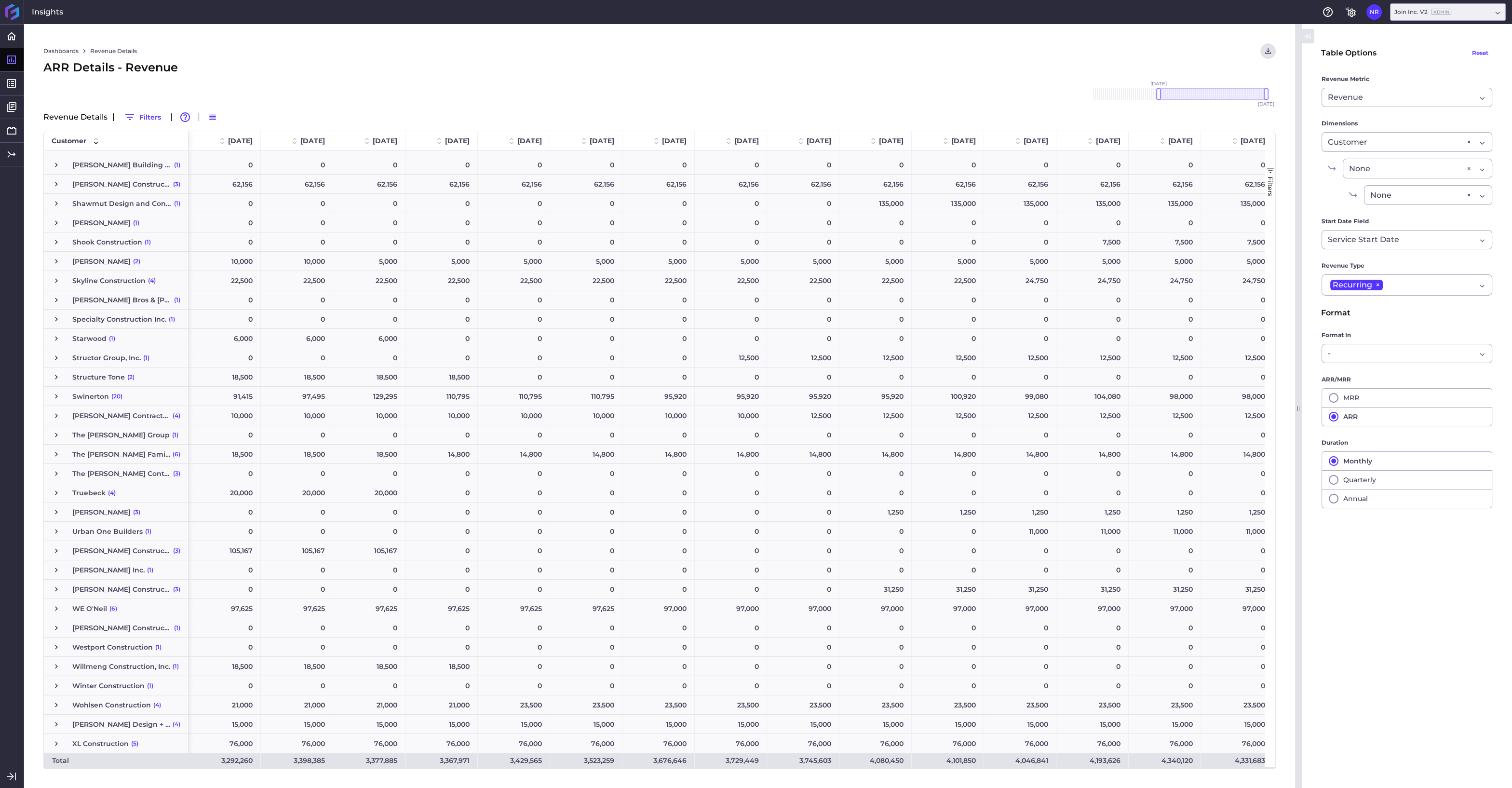
scroll to position [2681, 0]
click at [56, 453] on span "Press SPACE to select this row." at bounding box center [56, 454] width 9 height 9
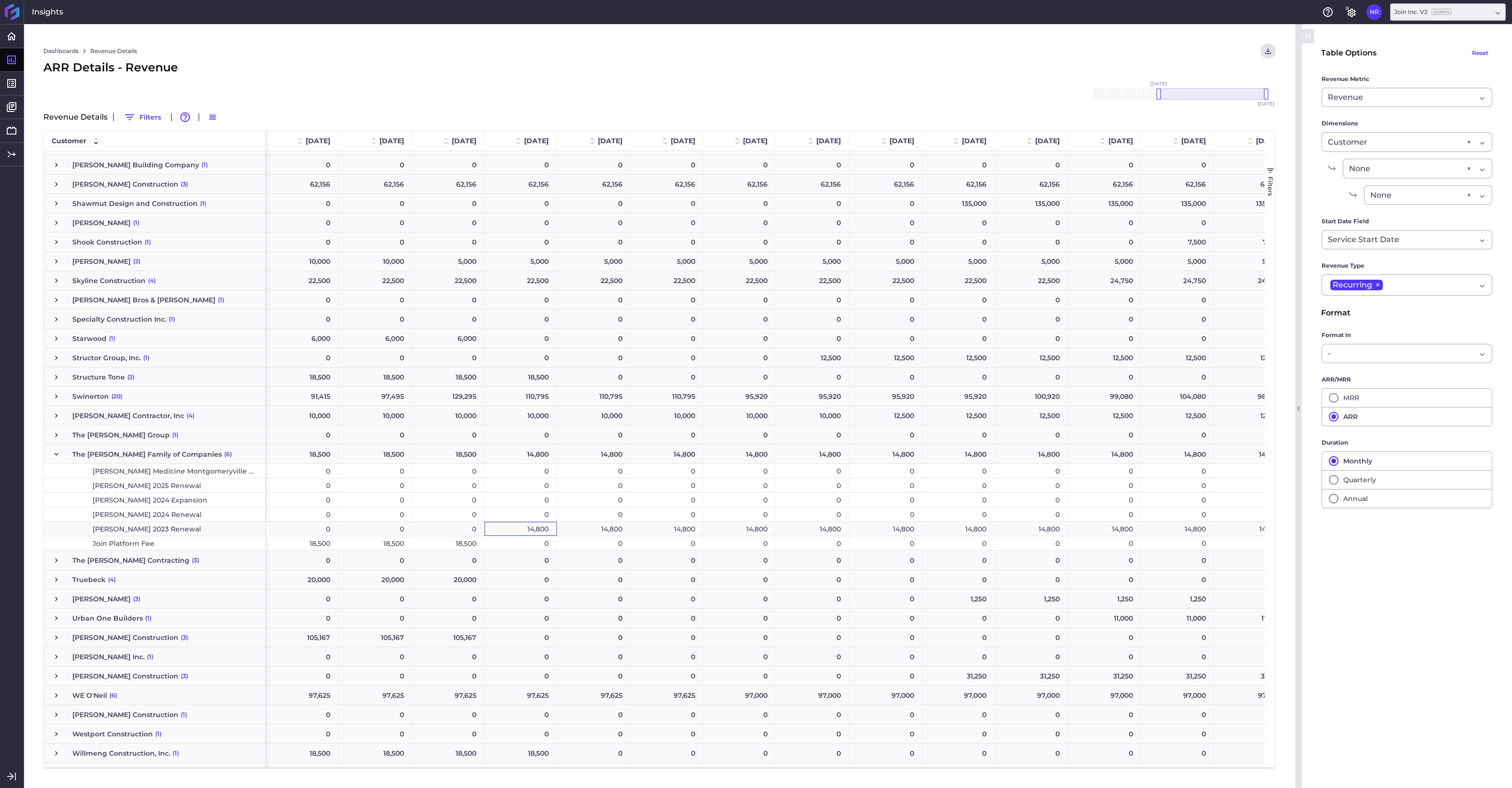
click at [520, 526] on div "14,800" at bounding box center [521, 529] width 72 height 14
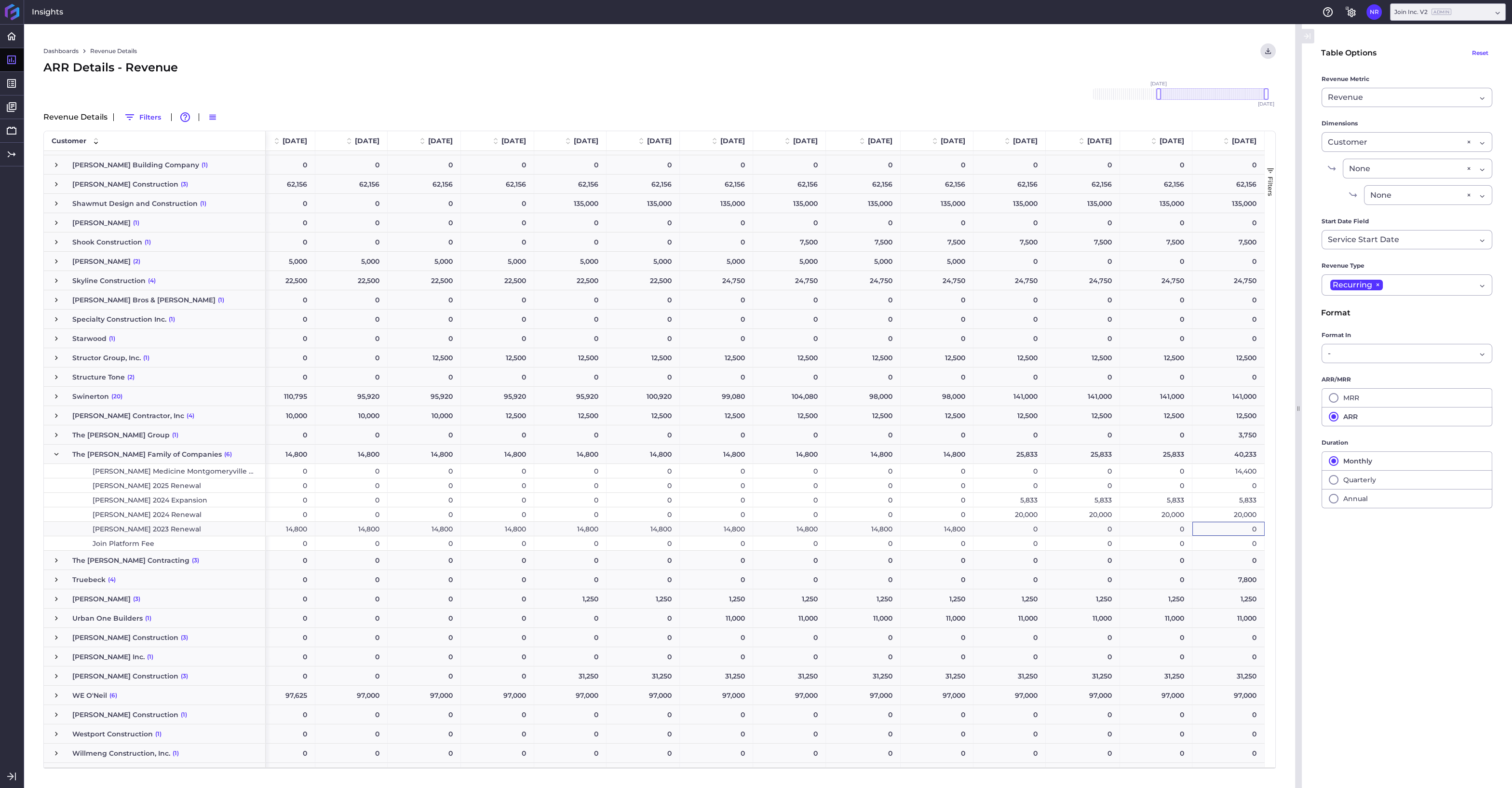
scroll to position [0, 1907]
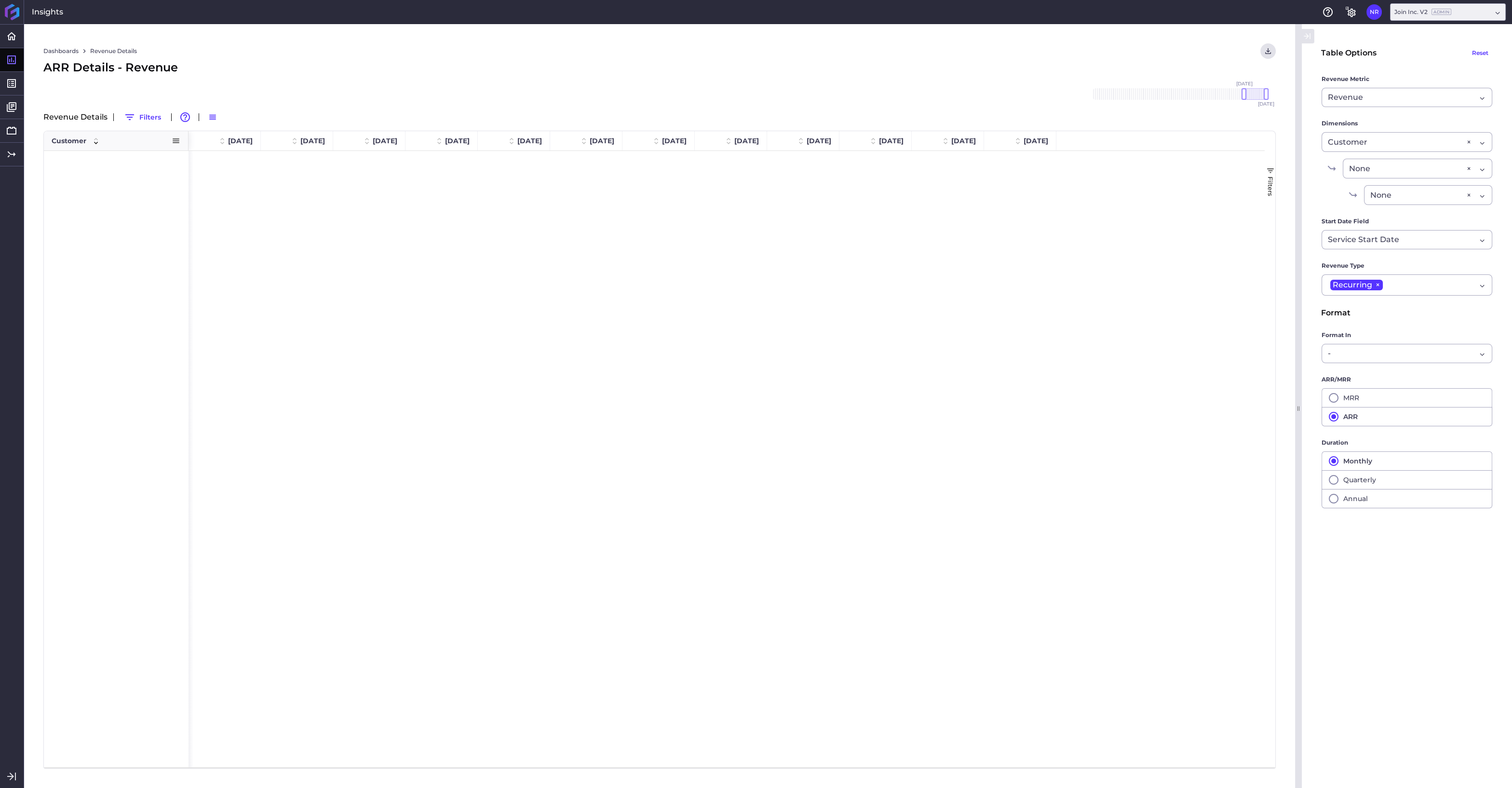
scroll to position [2265, 0]
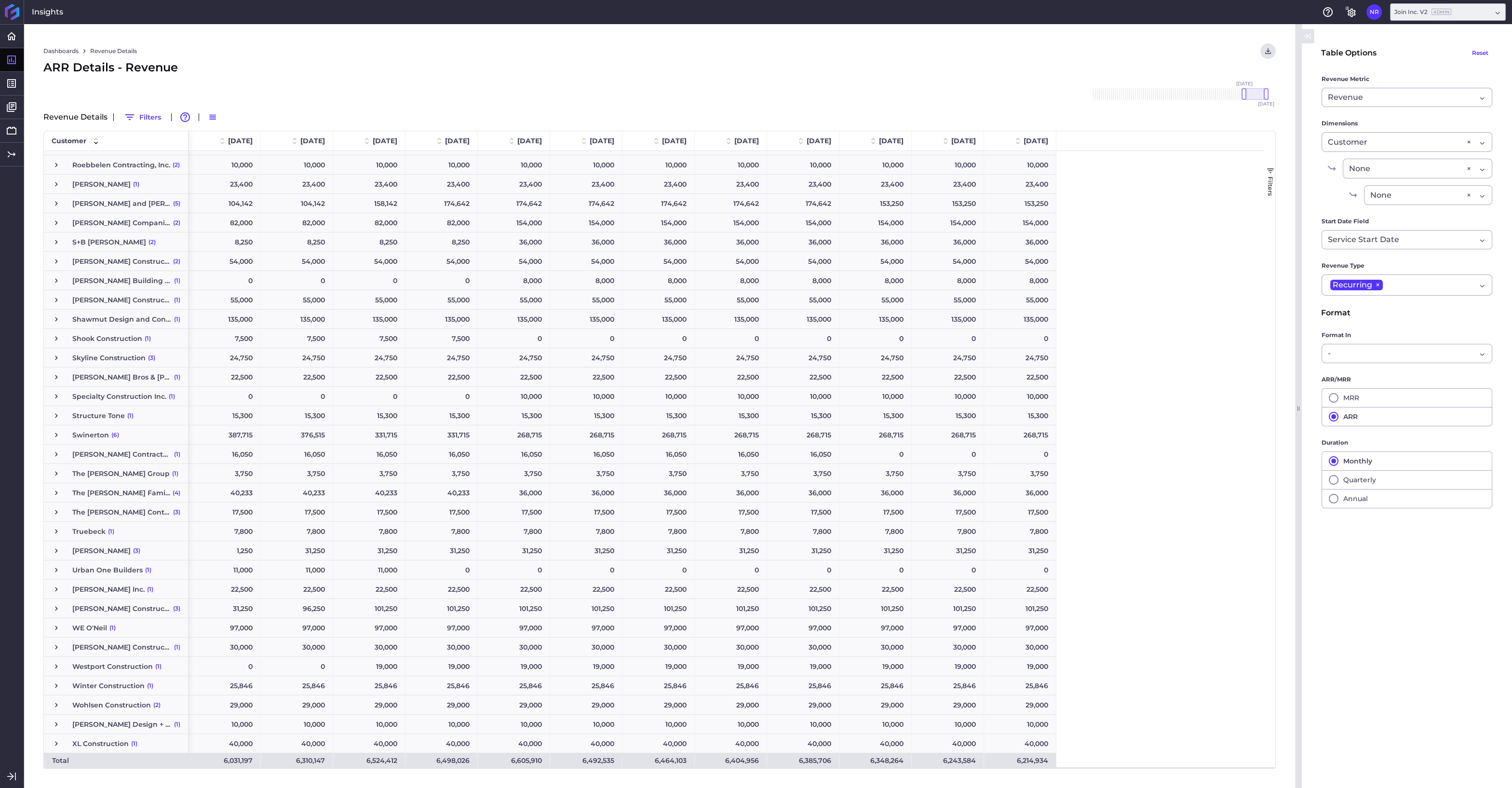
click at [57, 491] on span "Press SPACE to select this row." at bounding box center [56, 493] width 9 height 9
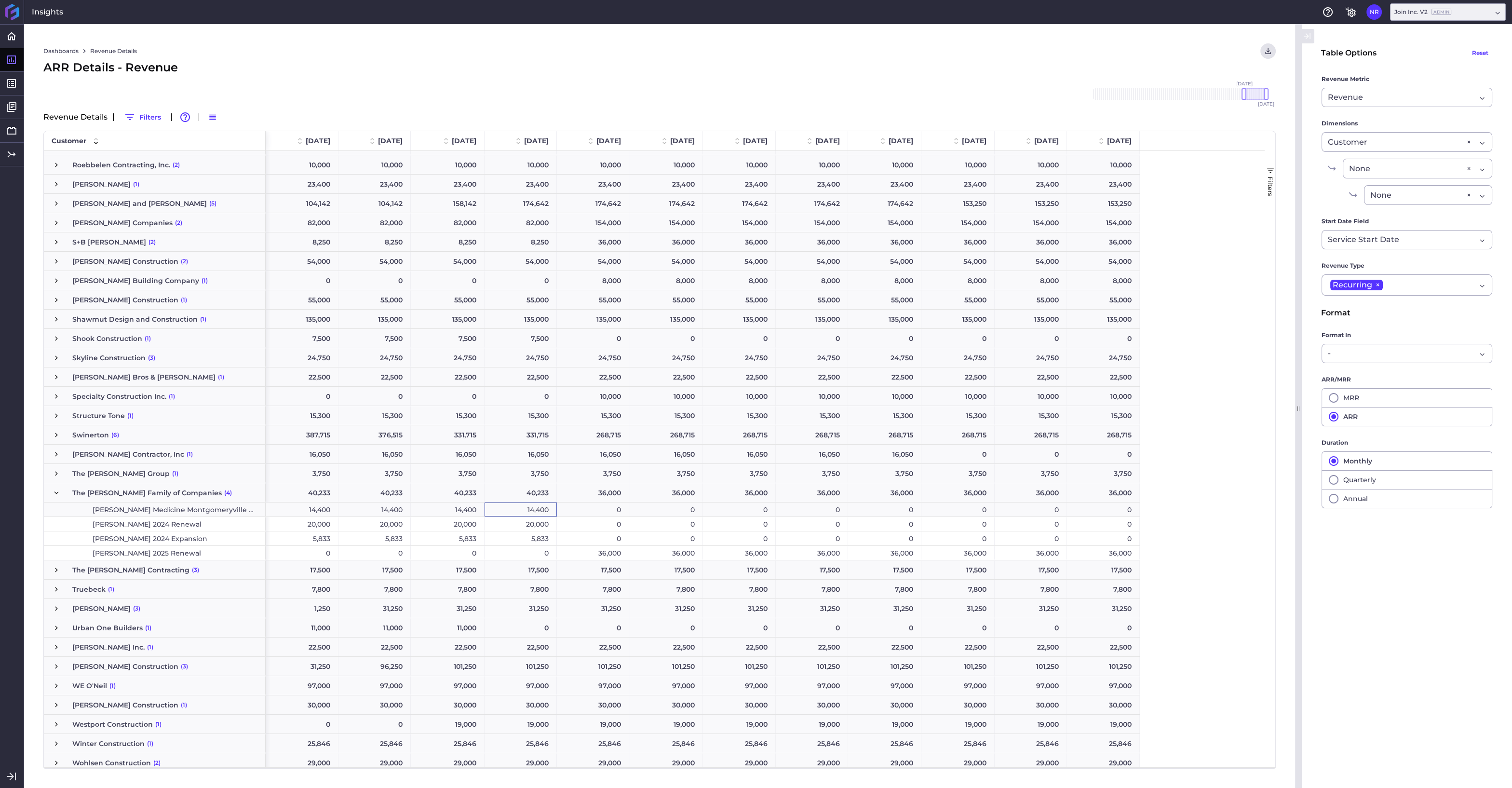
click at [527, 510] on div "14,400" at bounding box center [521, 510] width 72 height 14
drag, startPoint x: 1245, startPoint y: 92, endPoint x: 1208, endPoint y: 93, distance: 37.0
click at [1208, 93] on div at bounding box center [1206, 94] width 5 height 12
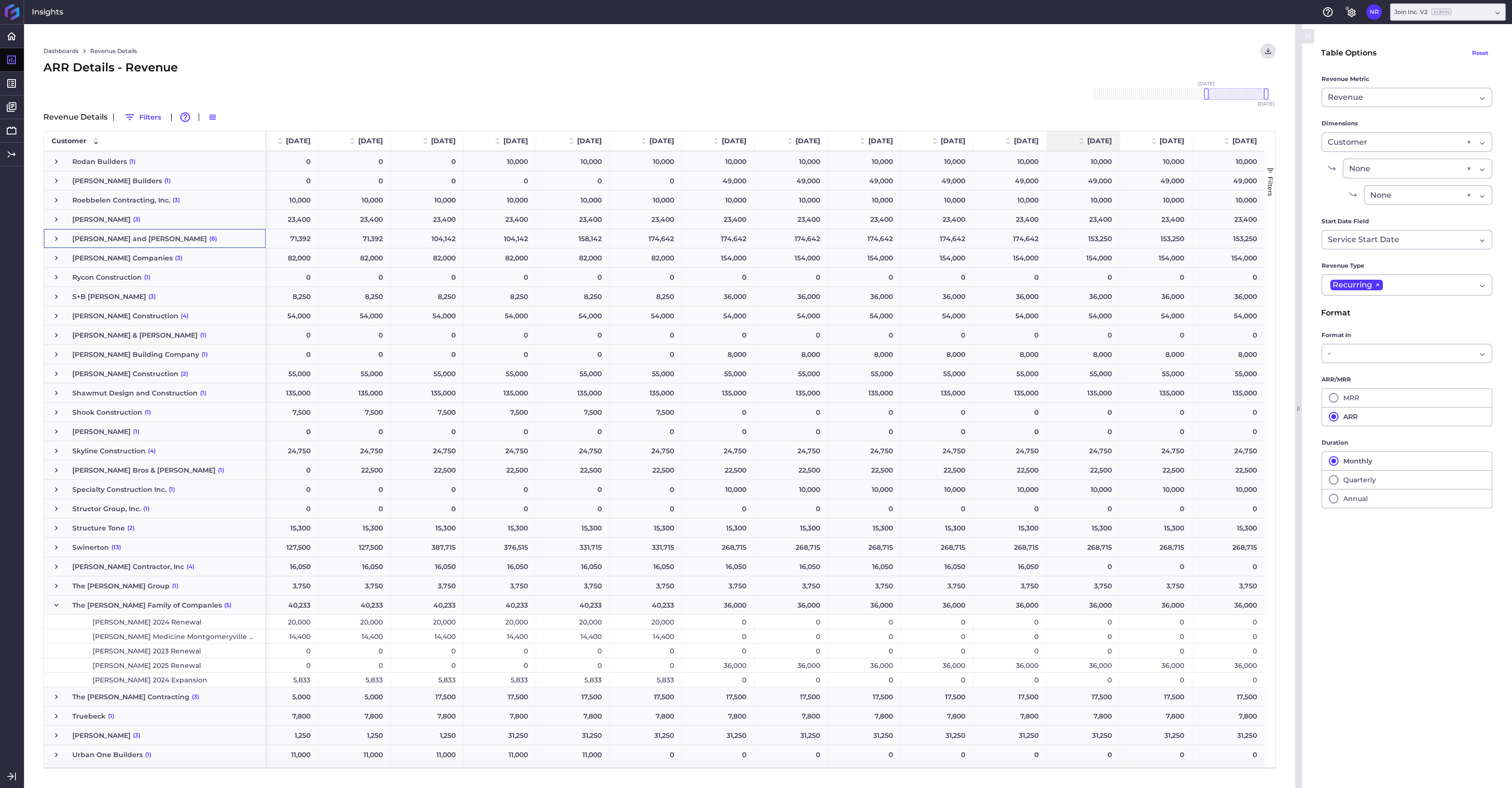
scroll to position [2540, 0]
click at [633, 636] on div "14,400" at bounding box center [646, 635] width 72 height 14
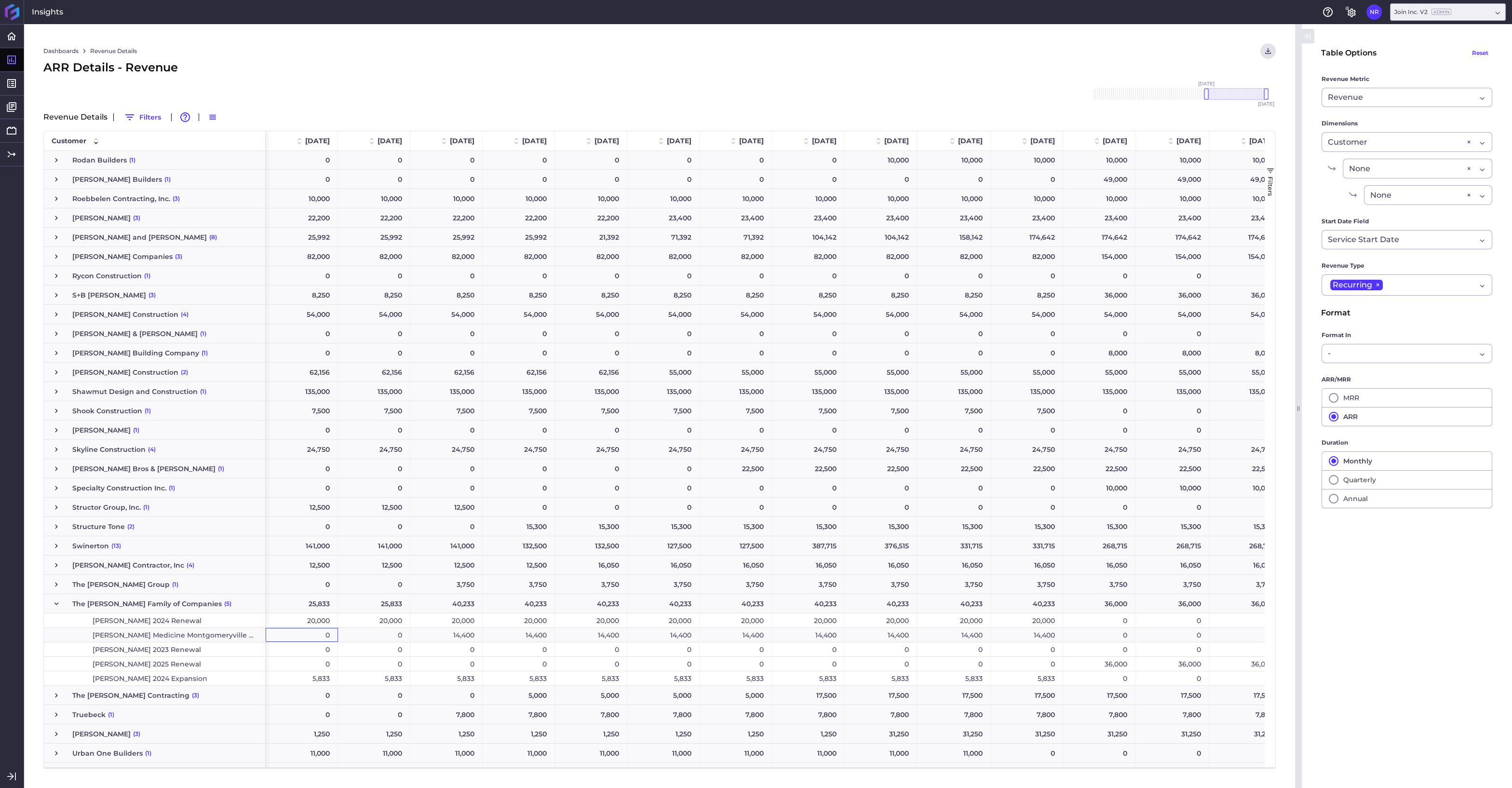
scroll to position [0, 0]
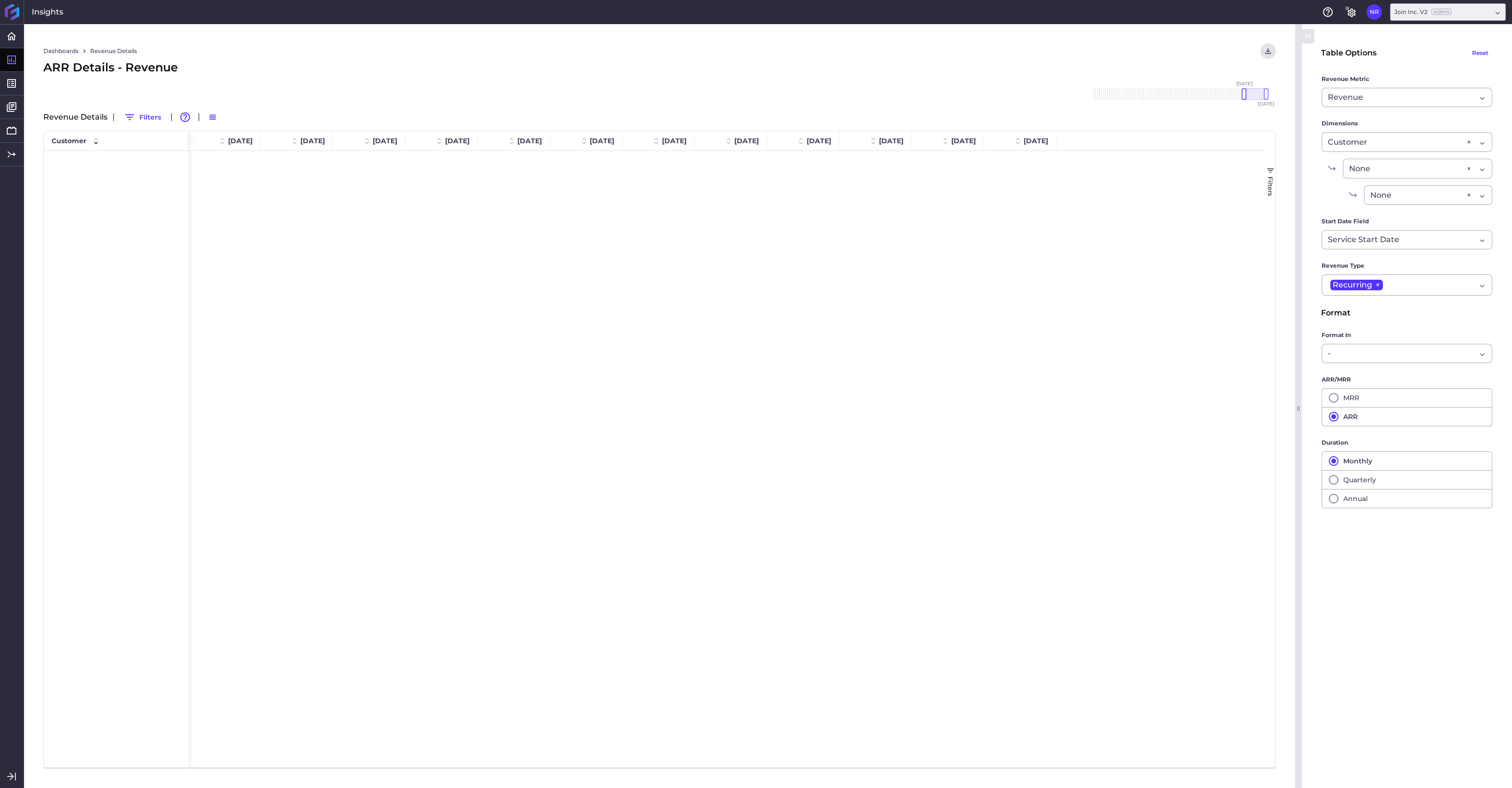
scroll to position [2265, 0]
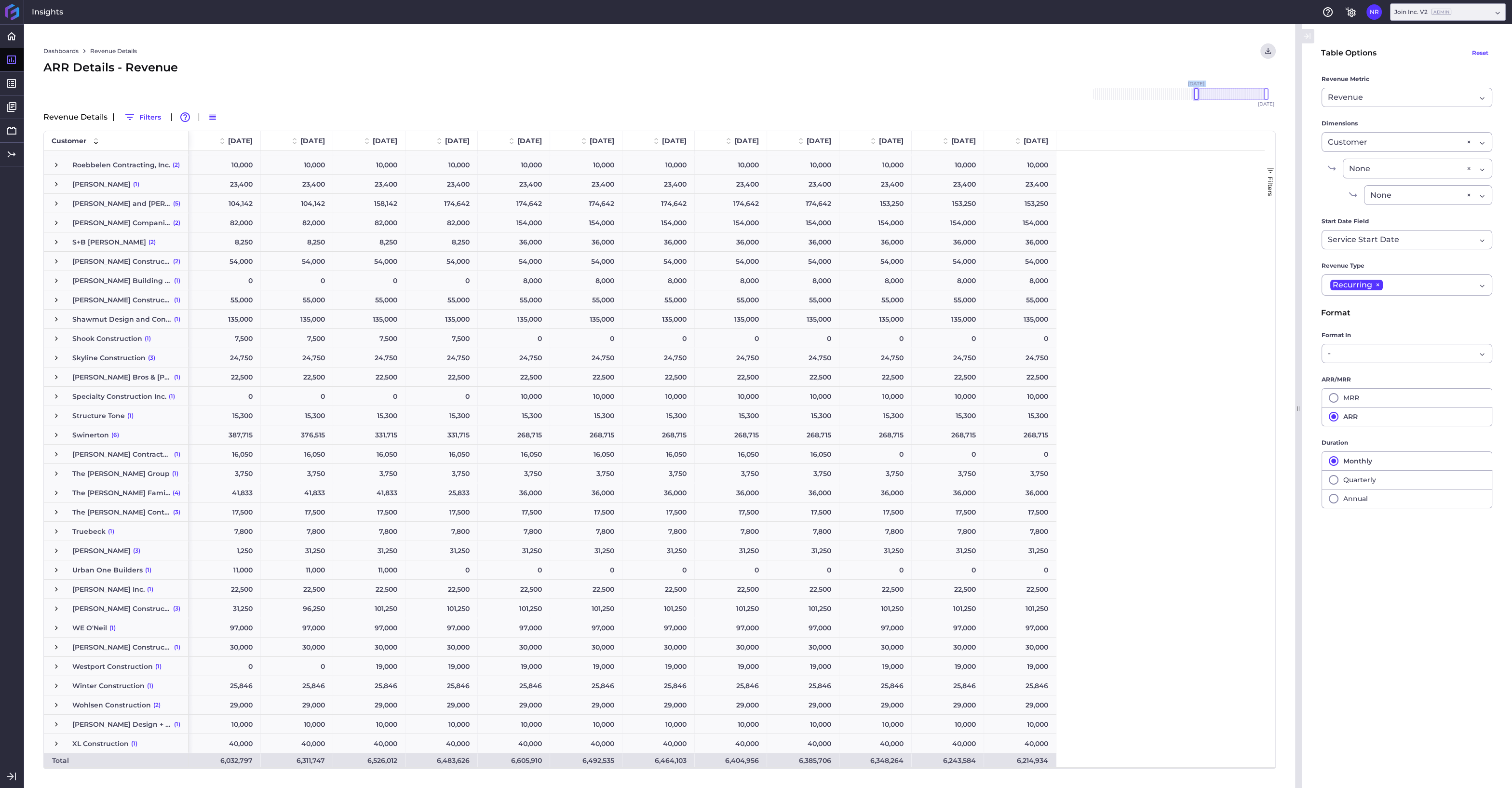
drag, startPoint x: 1244, startPoint y: 92, endPoint x: 1196, endPoint y: 88, distance: 48.2
click at [1196, 88] on div "[DATE] Dec '[DATE] Feb '[DATE] Apr '[DATE] Jun '[DATE] Aug '[DATE] Oct '[DATE] …" at bounding box center [1179, 94] width 174 height 12
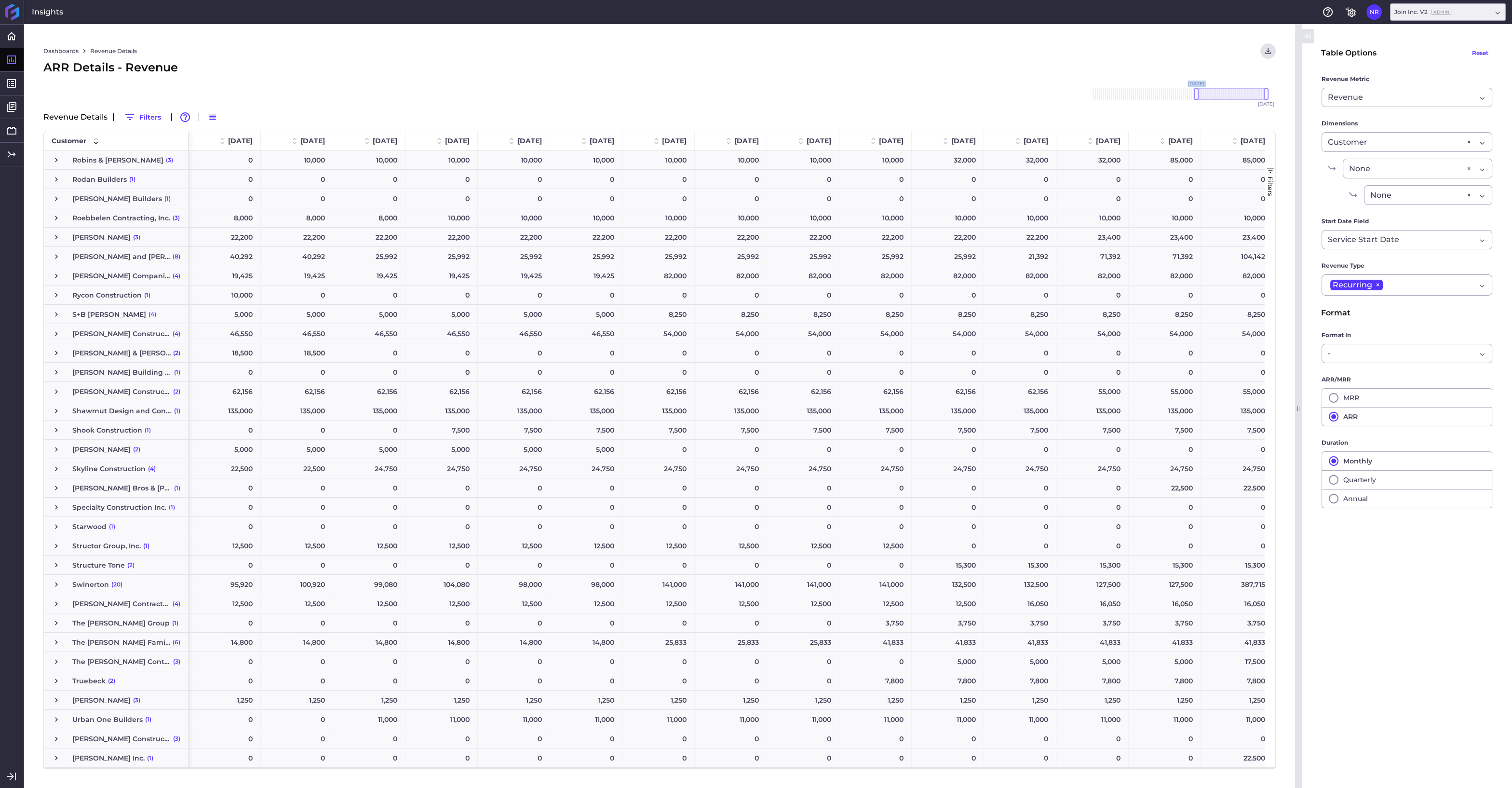
scroll to position [2677, 0]
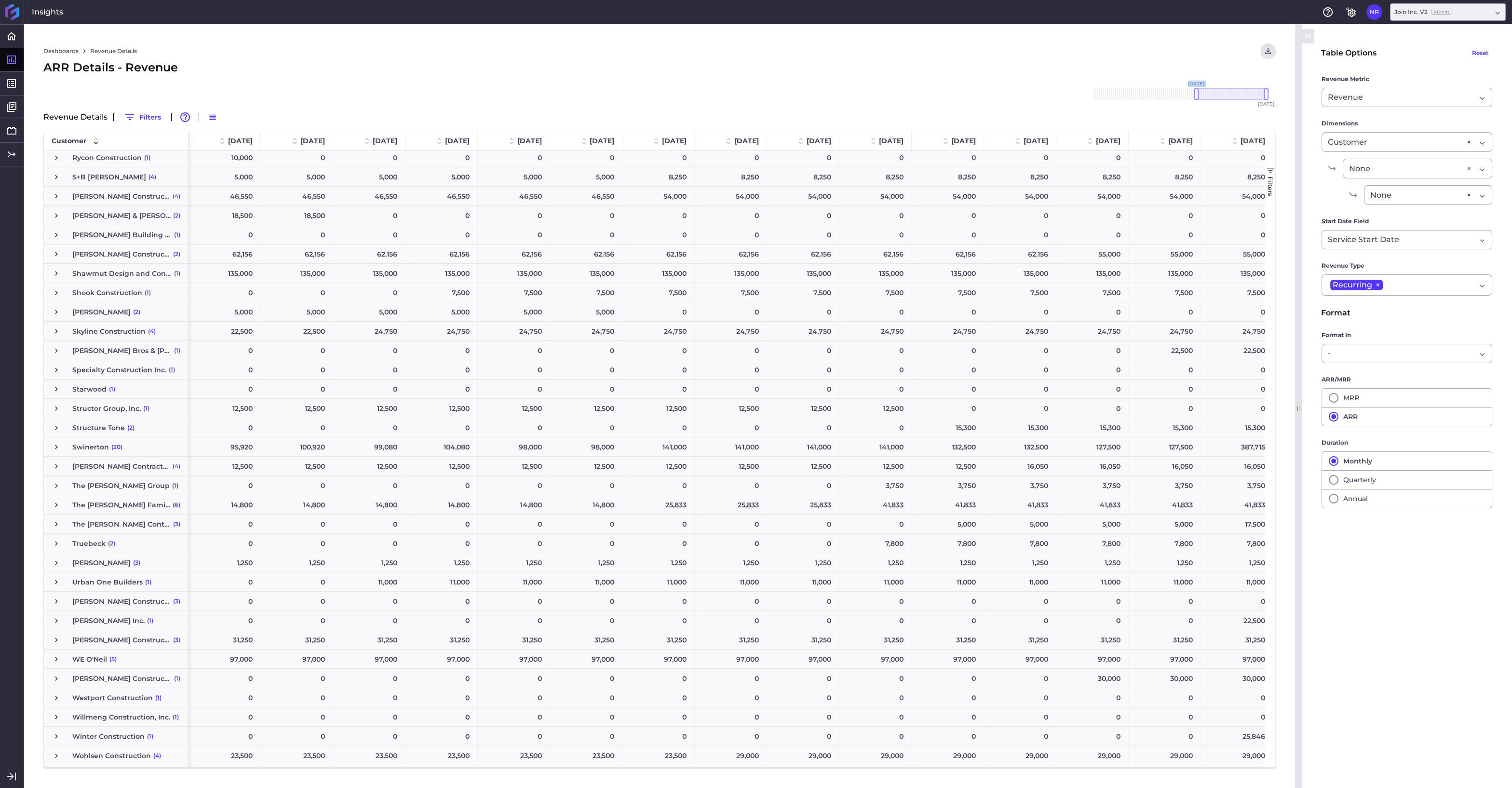
click at [55, 505] on span "Press SPACE to select this row." at bounding box center [56, 505] width 9 height 9
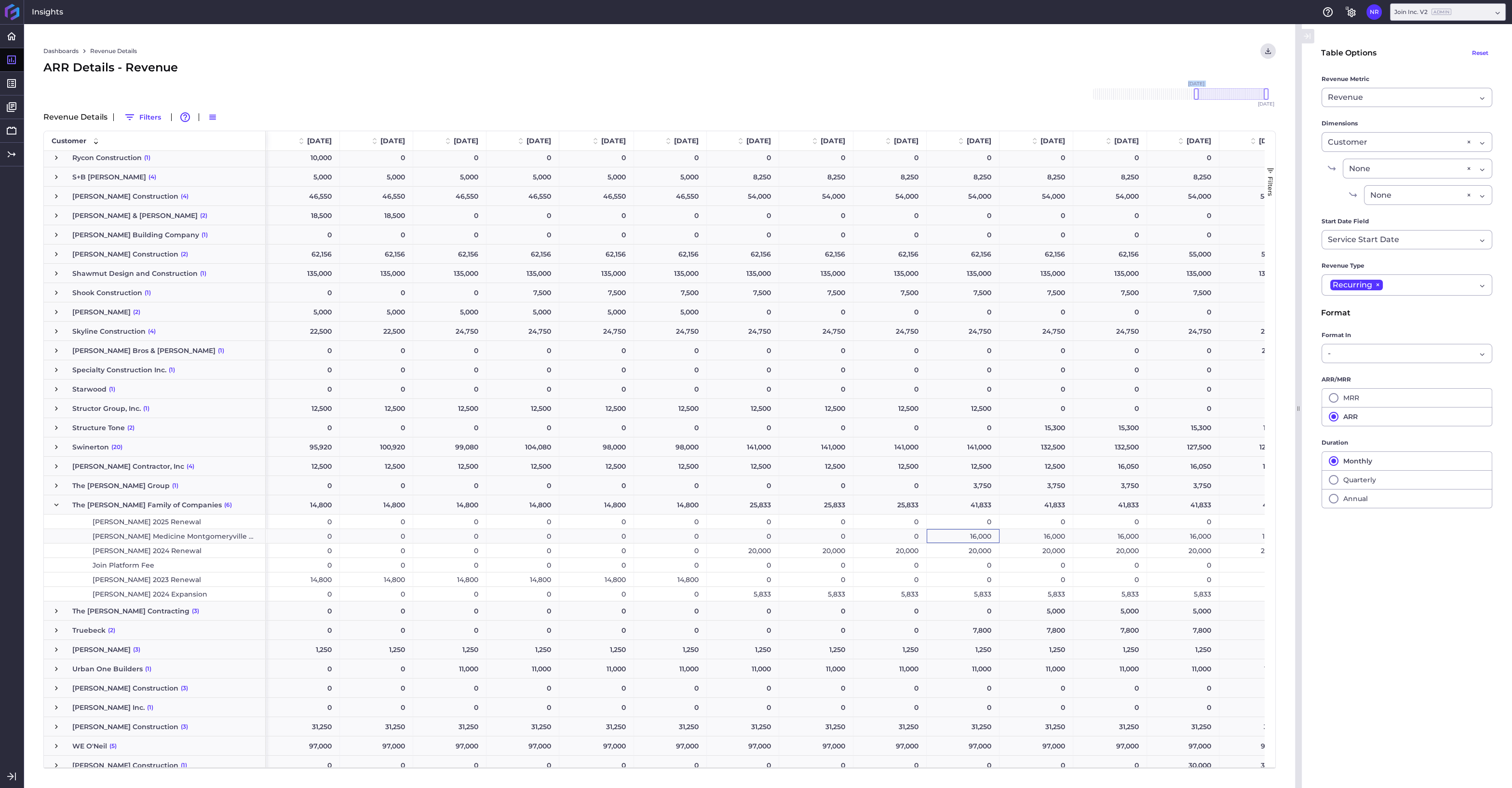
click at [956, 536] on div "16,000" at bounding box center [963, 536] width 73 height 14
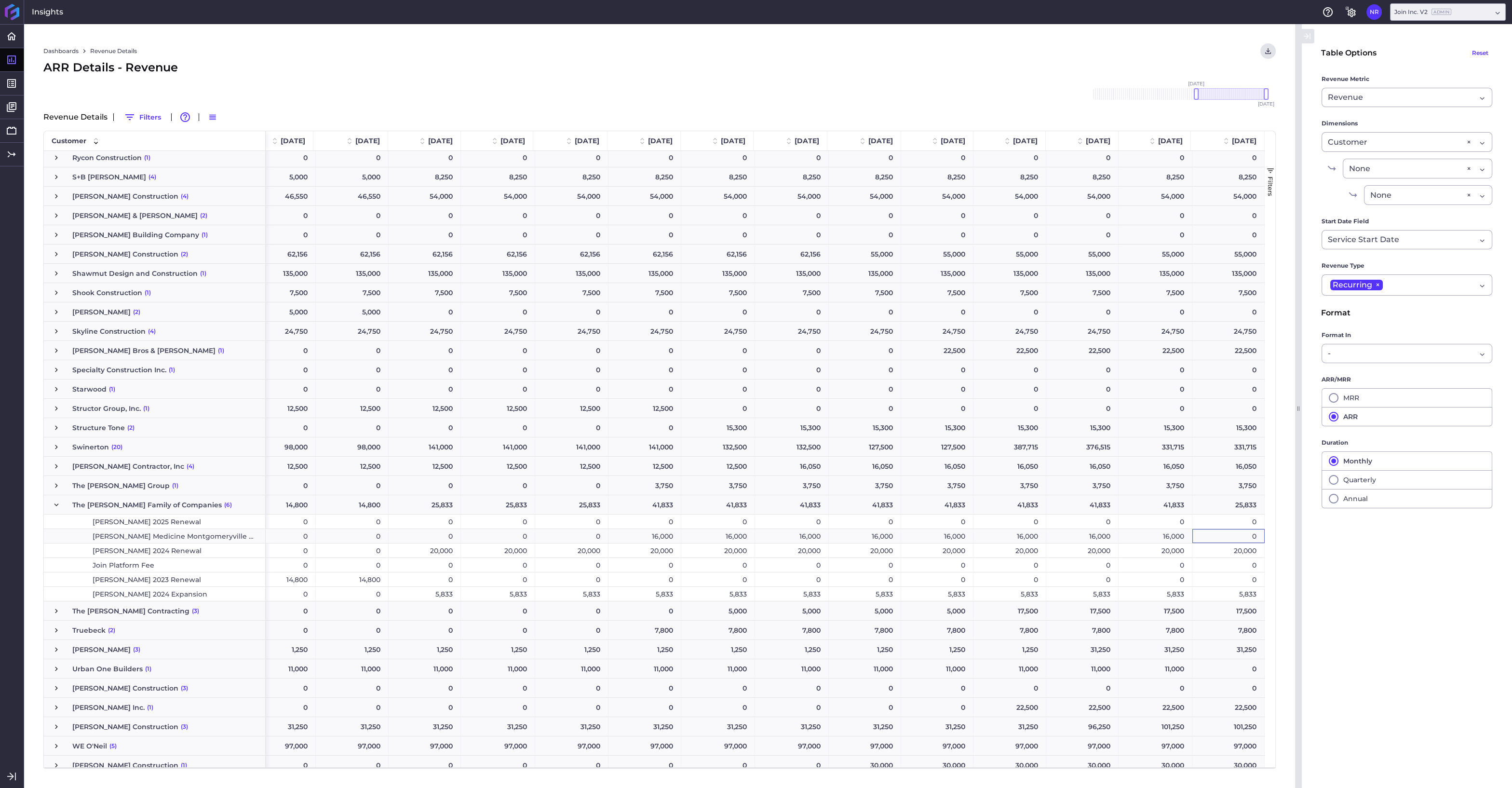
scroll to position [0, 1041]
click at [1207, 591] on div "5,833" at bounding box center [1228, 594] width 72 height 14
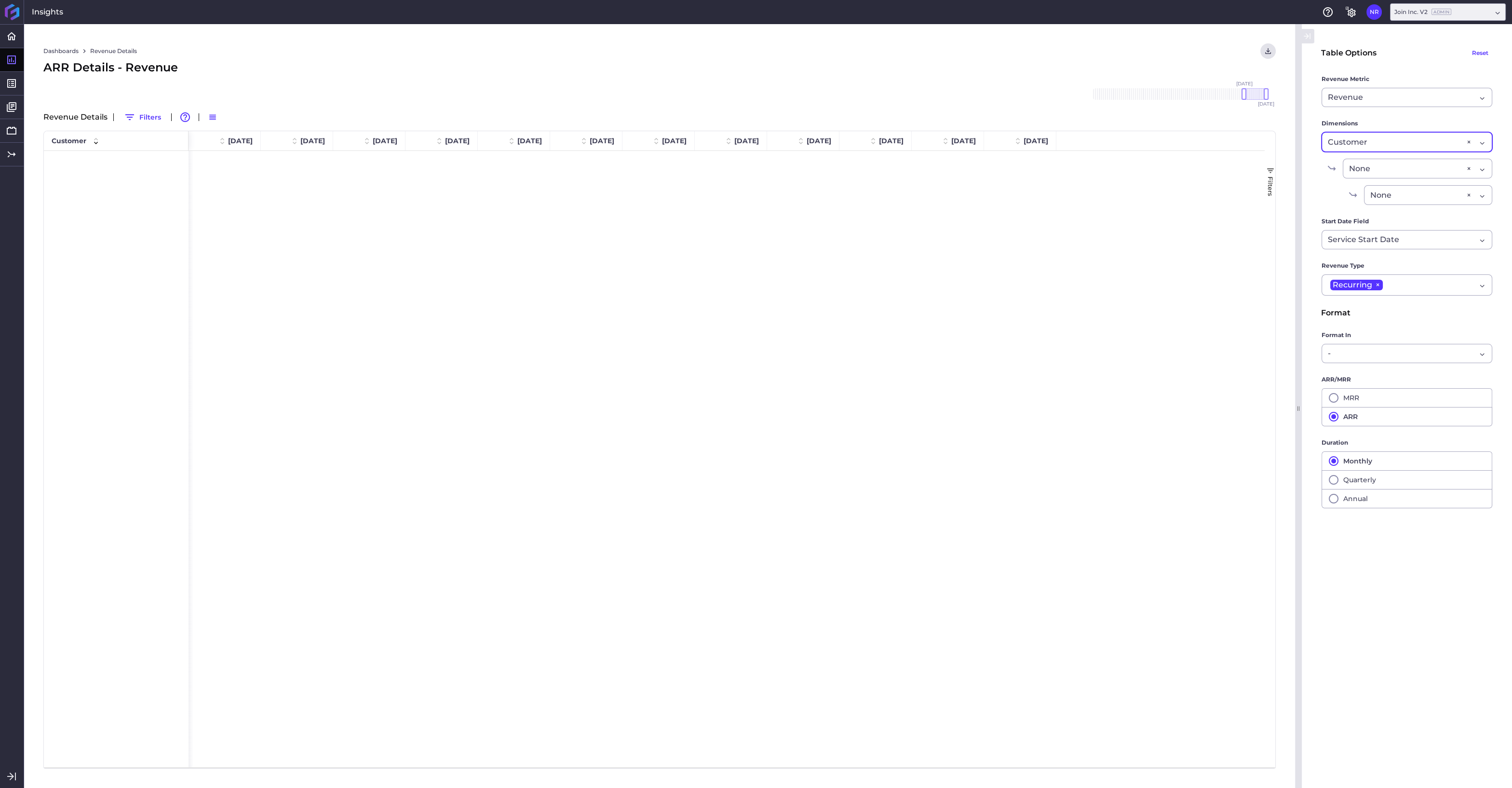
scroll to position [2265, 0]
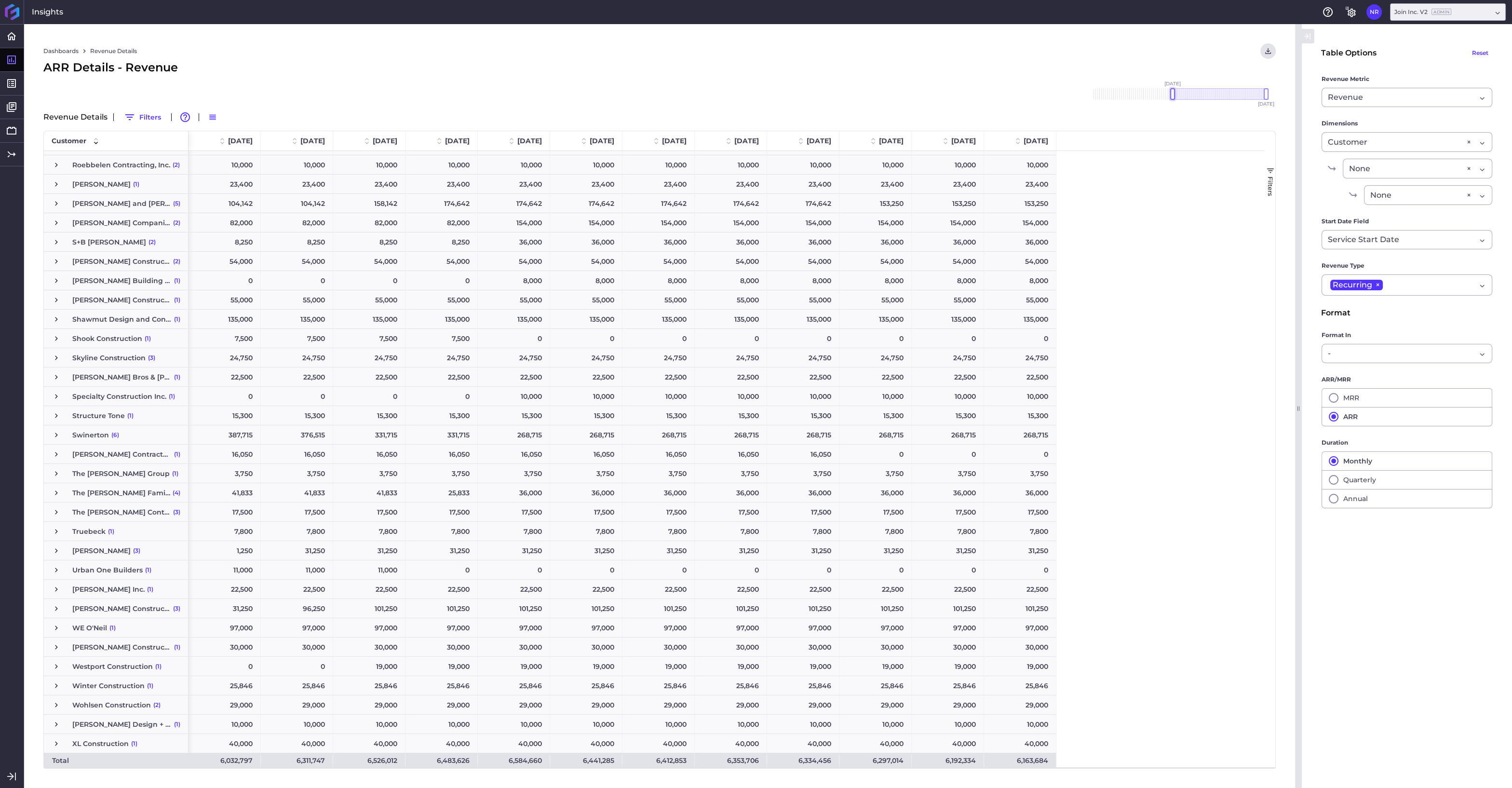
drag, startPoint x: 1243, startPoint y: 96, endPoint x: 1170, endPoint y: 95, distance: 73.0
click at [1170, 95] on div at bounding box center [1173, 94] width 5 height 12
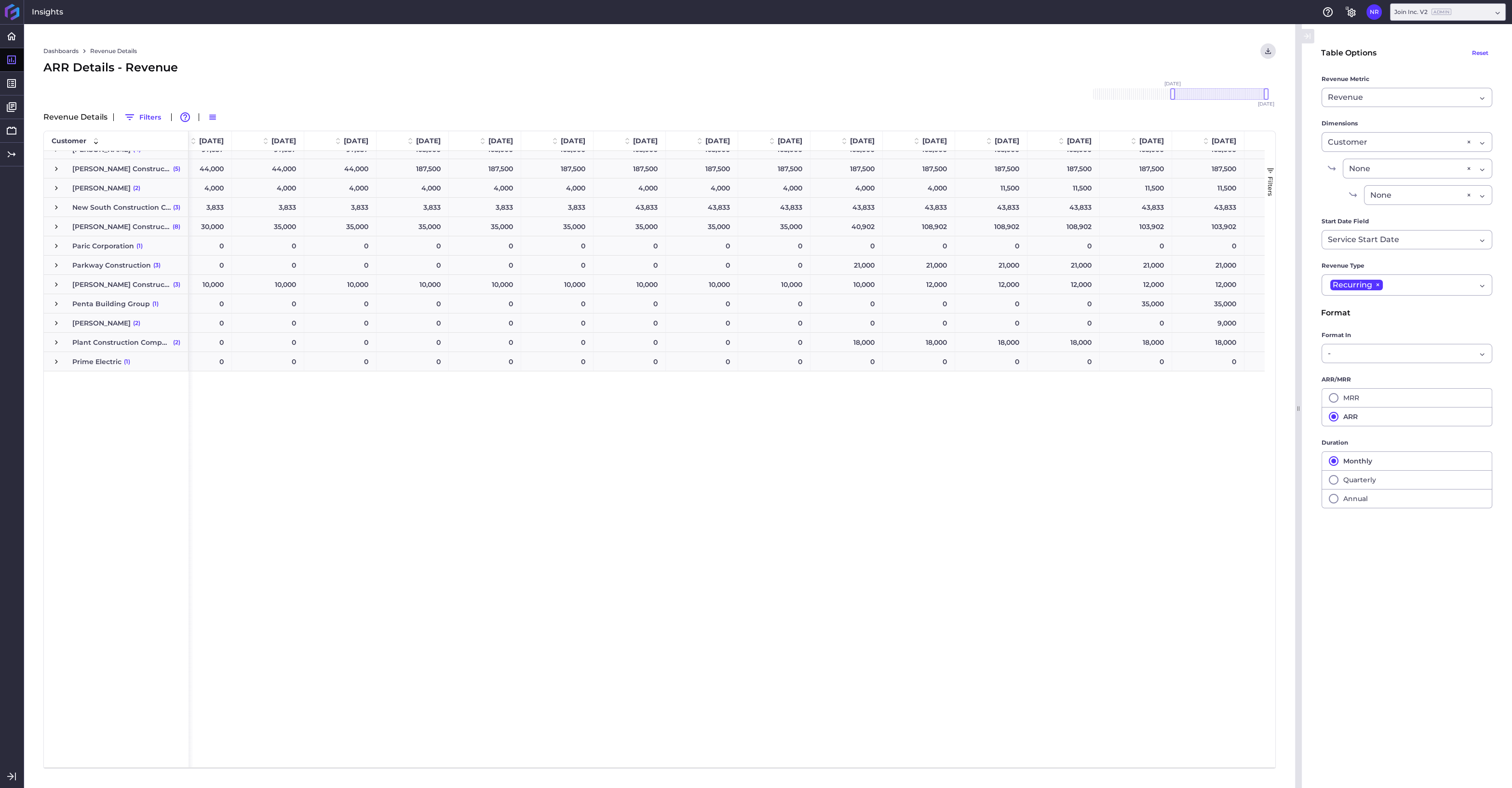
scroll to position [1715, 0]
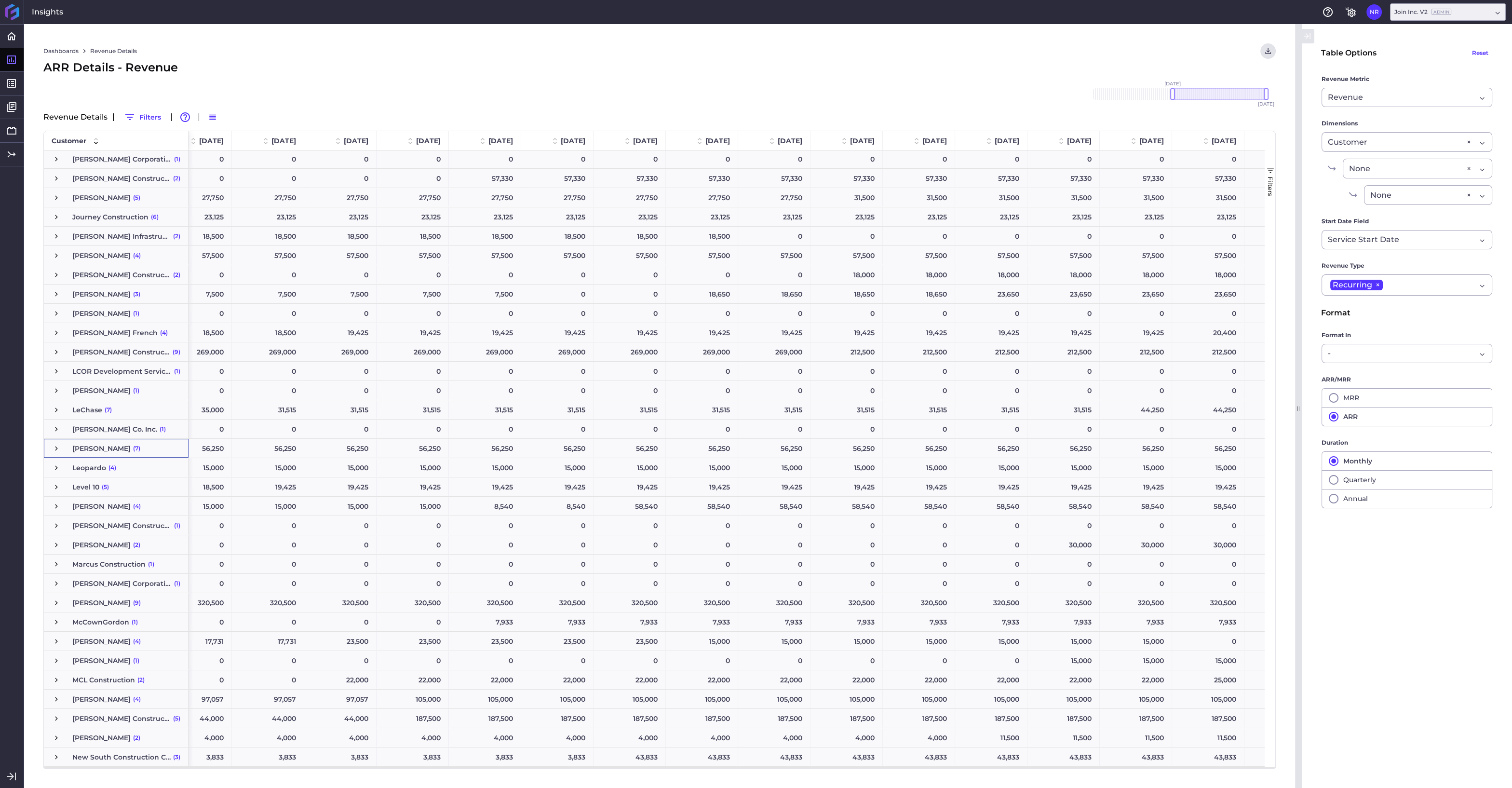
click at [57, 450] on span "Press SPACE to select this row." at bounding box center [56, 449] width 9 height 9
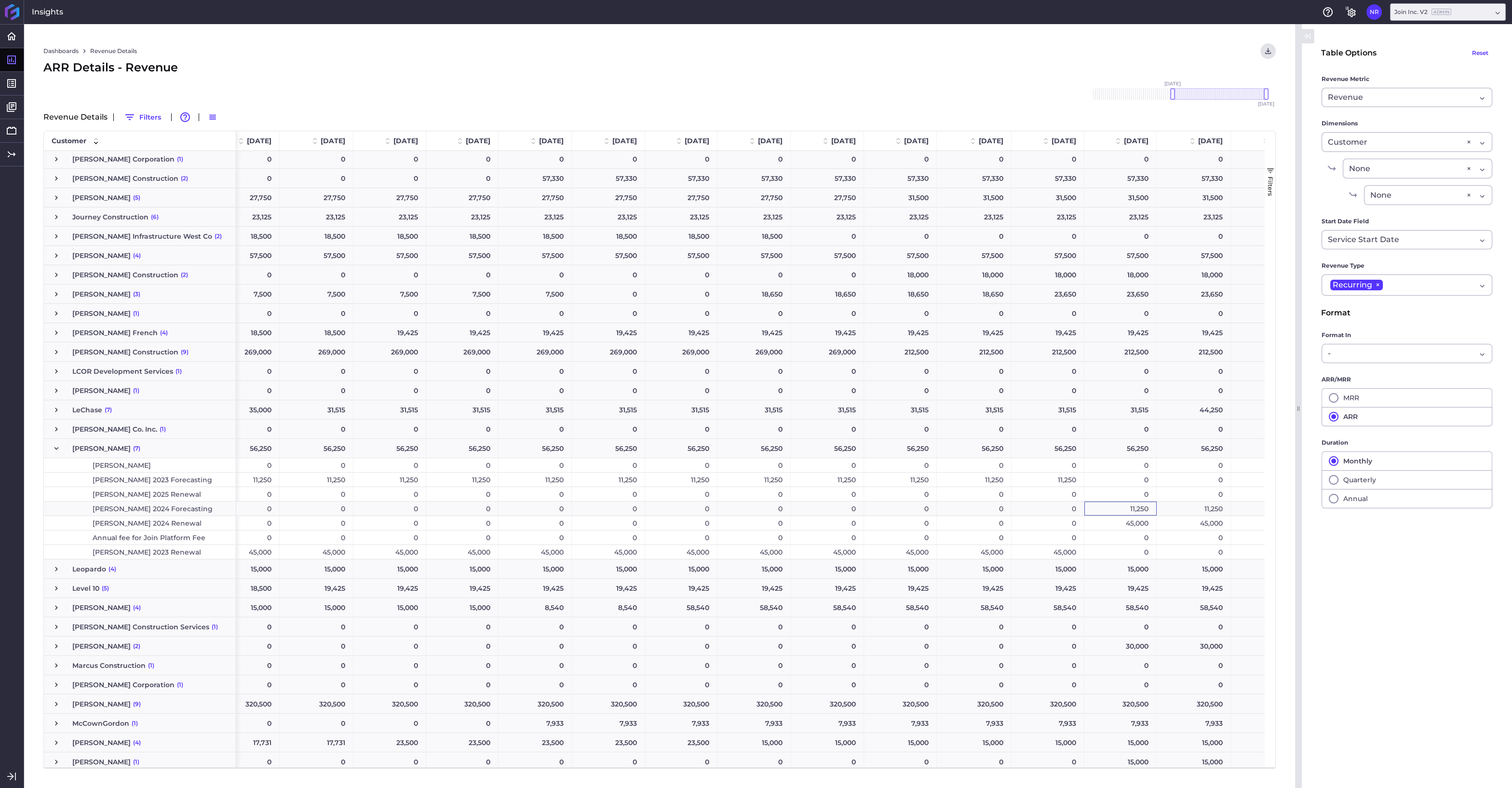
click at [1103, 508] on div "11,250" at bounding box center [1120, 509] width 72 height 14
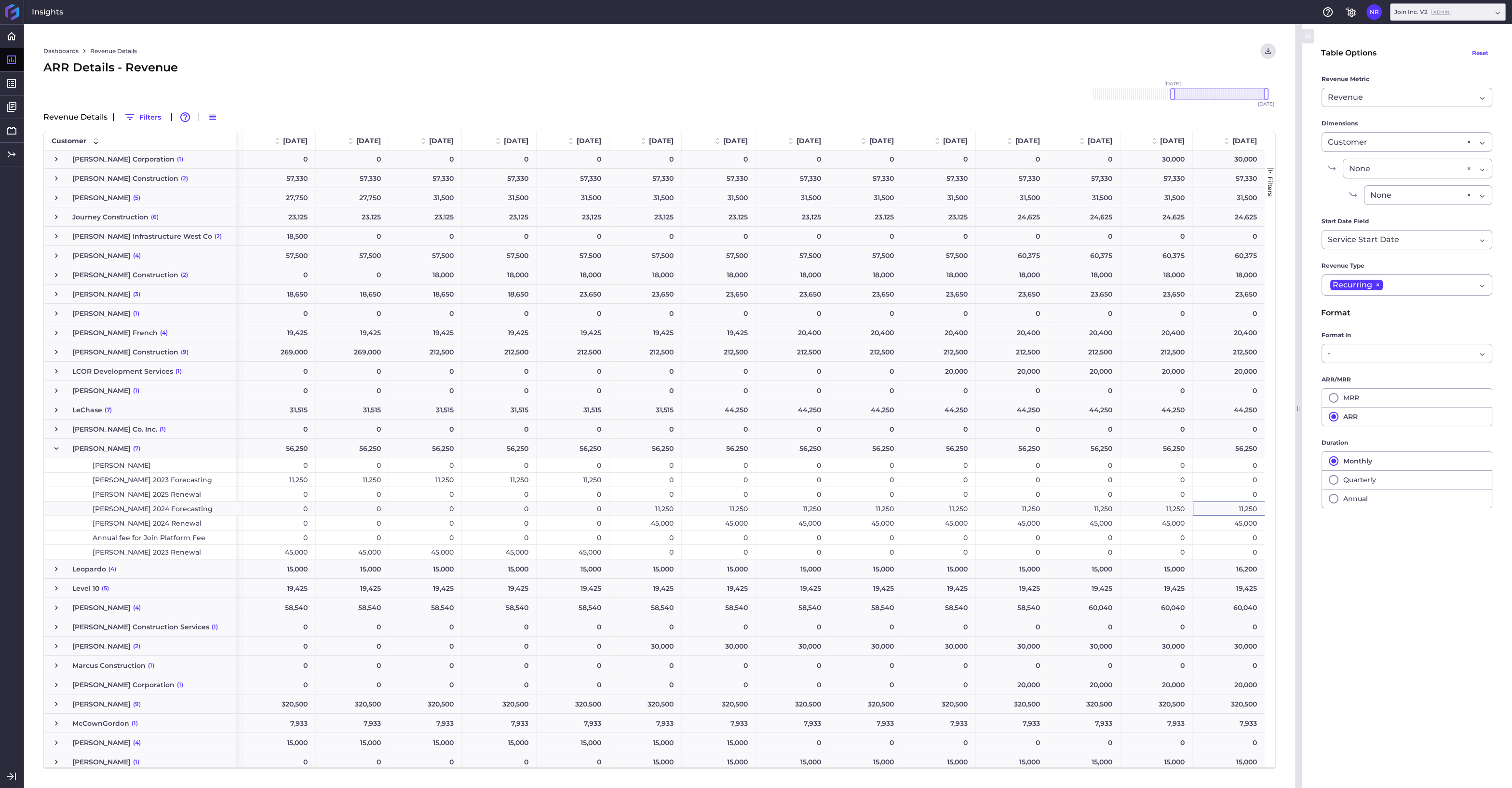
scroll to position [0, 0]
